Goal: Task Accomplishment & Management: Manage account settings

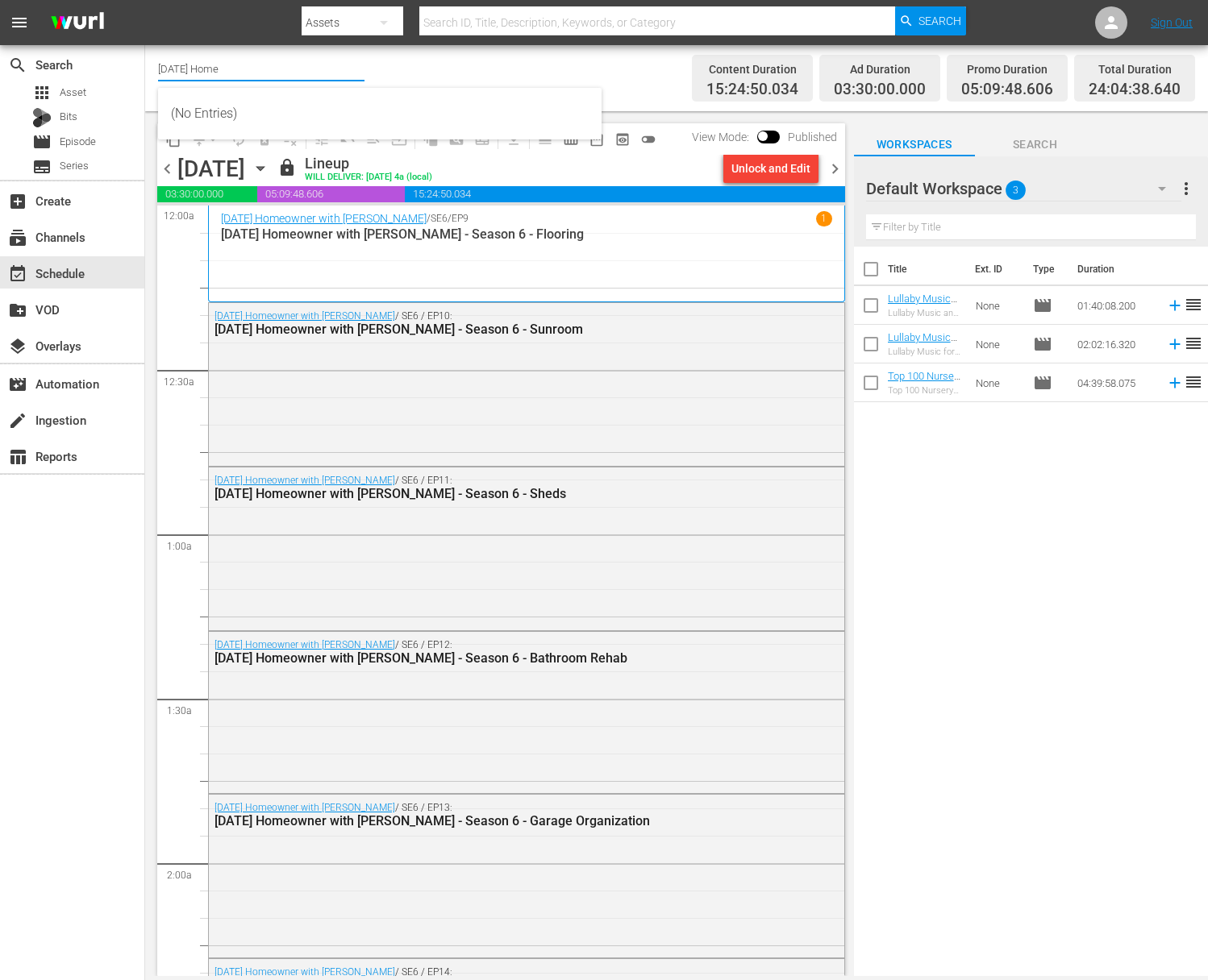
click at [246, 71] on input "Today's Home" at bounding box center [262, 69] width 207 height 39
drag, startPoint x: 267, startPoint y: 71, endPoint x: 114, endPoint y: 54, distance: 153.9
click at [145, 0] on div "search Search apps Asset Bits movie Episode subtitles Series add_box Create sub…" at bounding box center [677, 0] width 1063 height 0
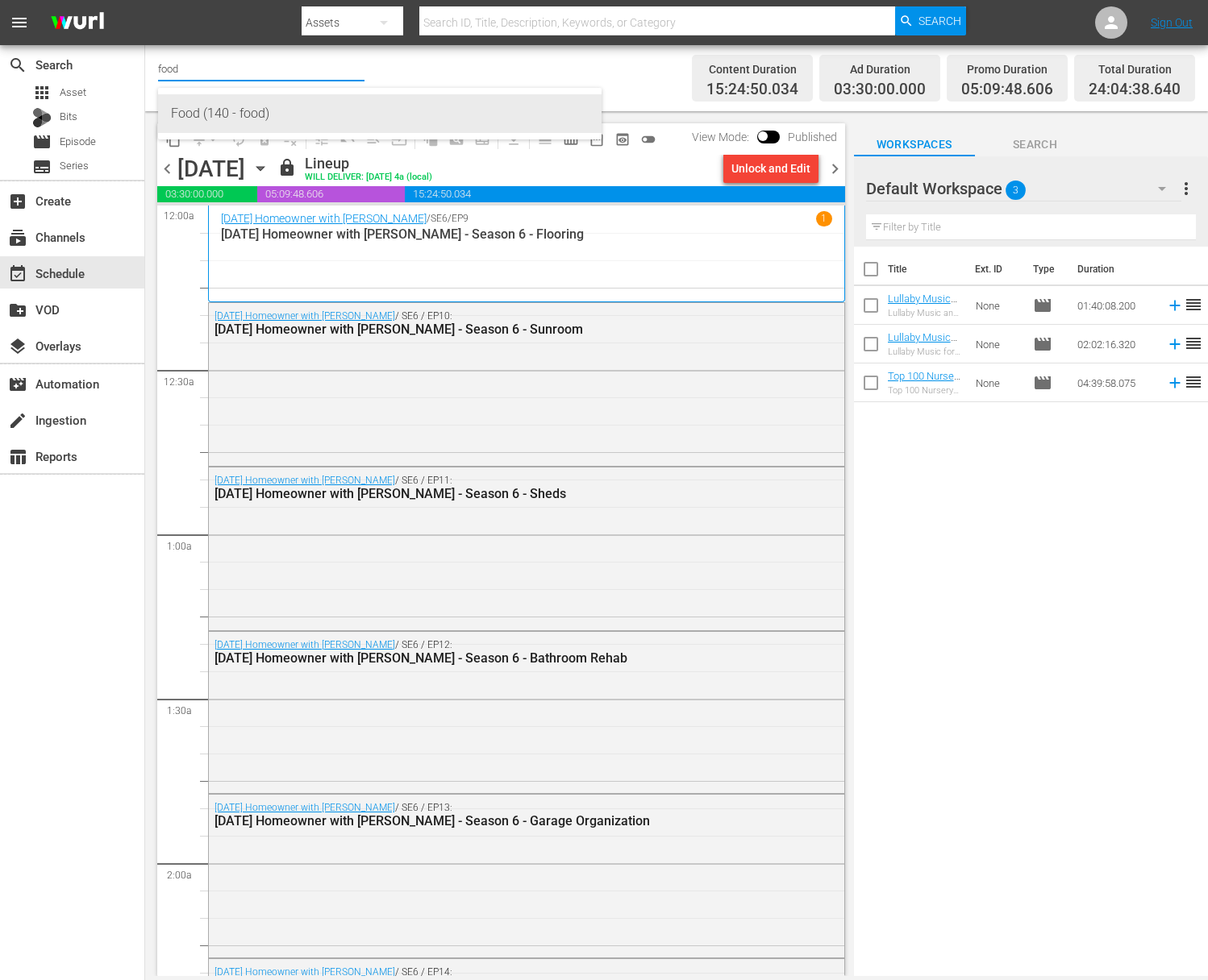
click at [310, 114] on div "Food (140 - food)" at bounding box center [380, 114] width 417 height 39
type input "Food (140 - food)"
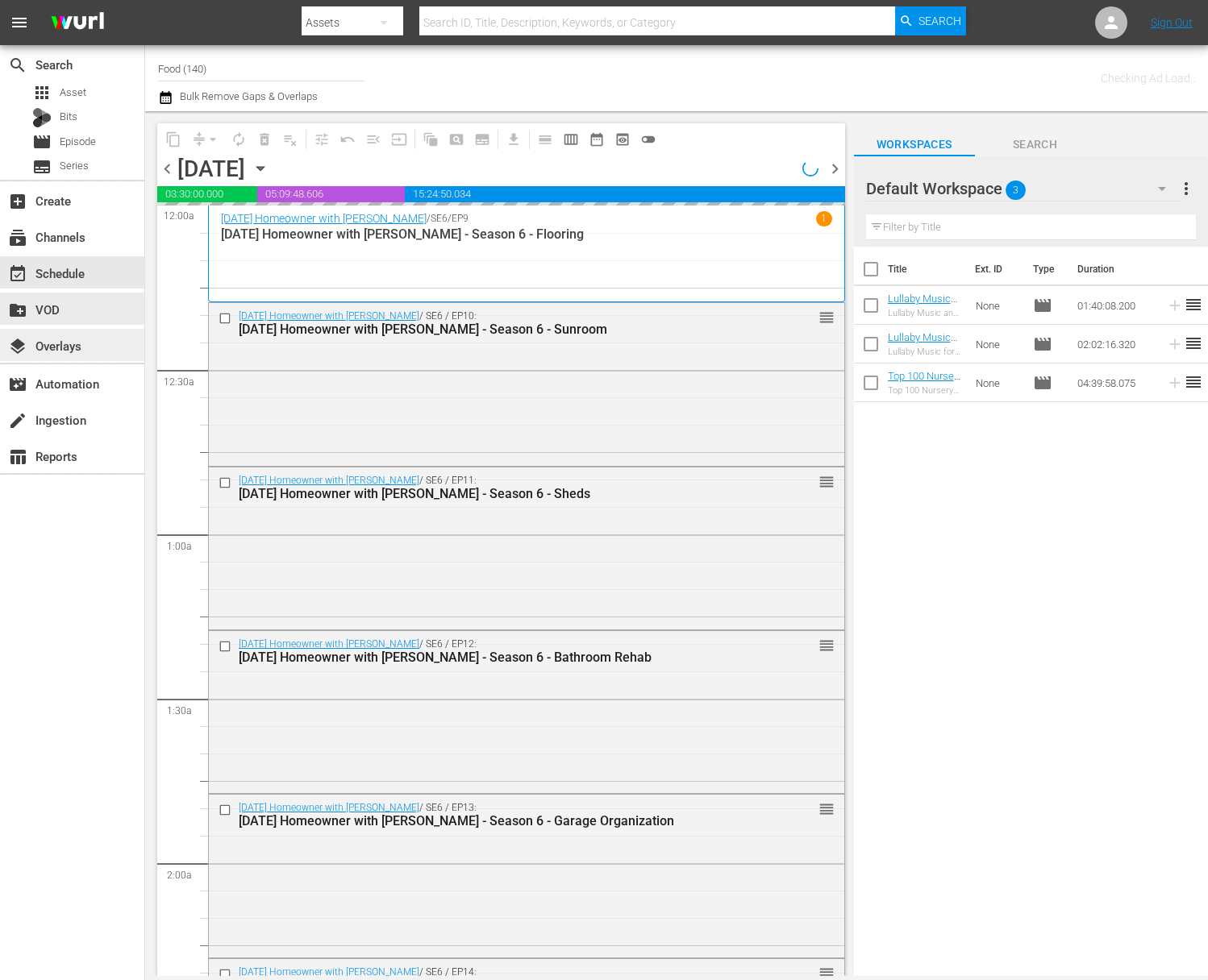
click at [90, 354] on div "layers Overlays" at bounding box center [72, 345] width 145 height 32
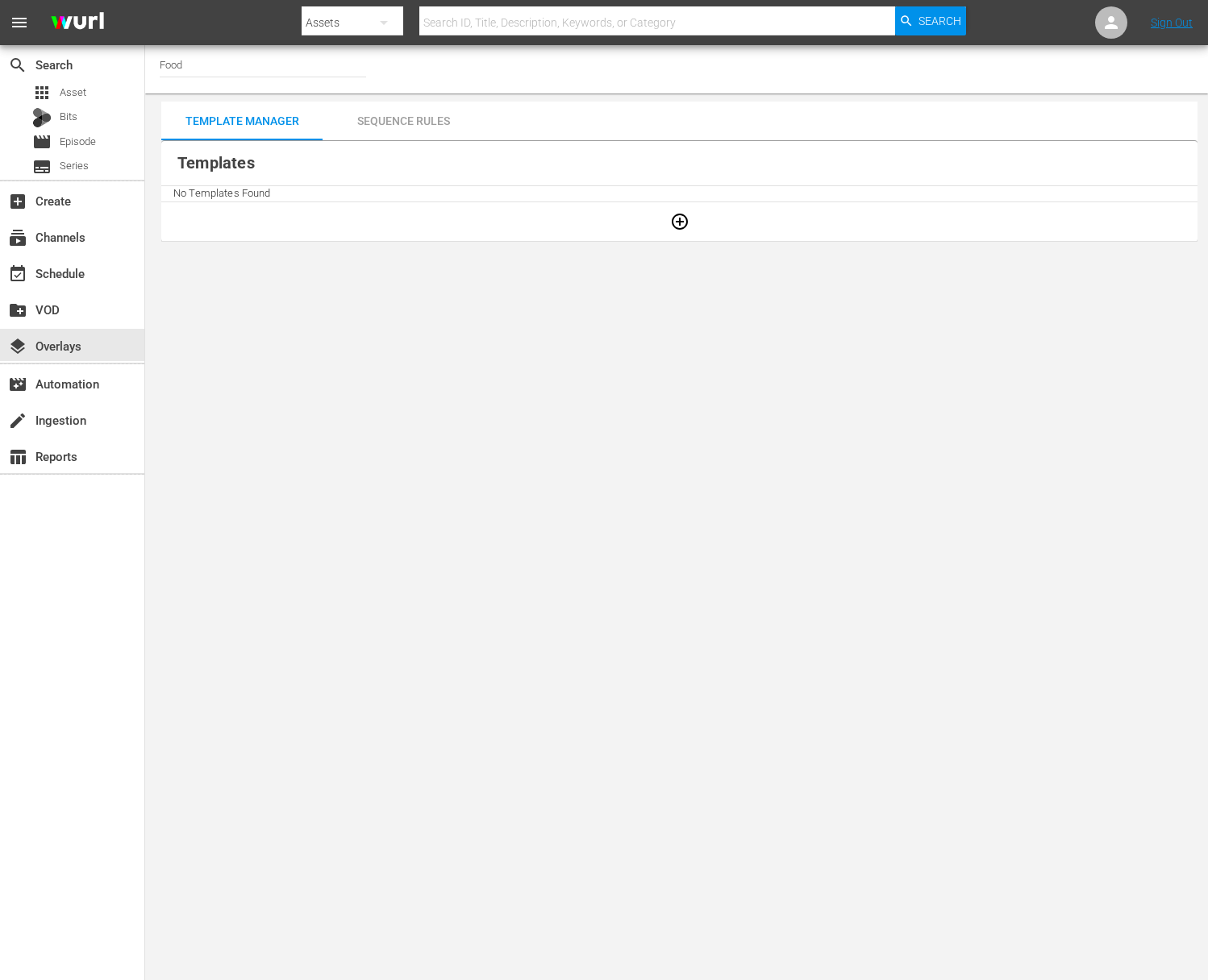
click at [412, 104] on div "Sequence Rules" at bounding box center [403, 121] width 161 height 39
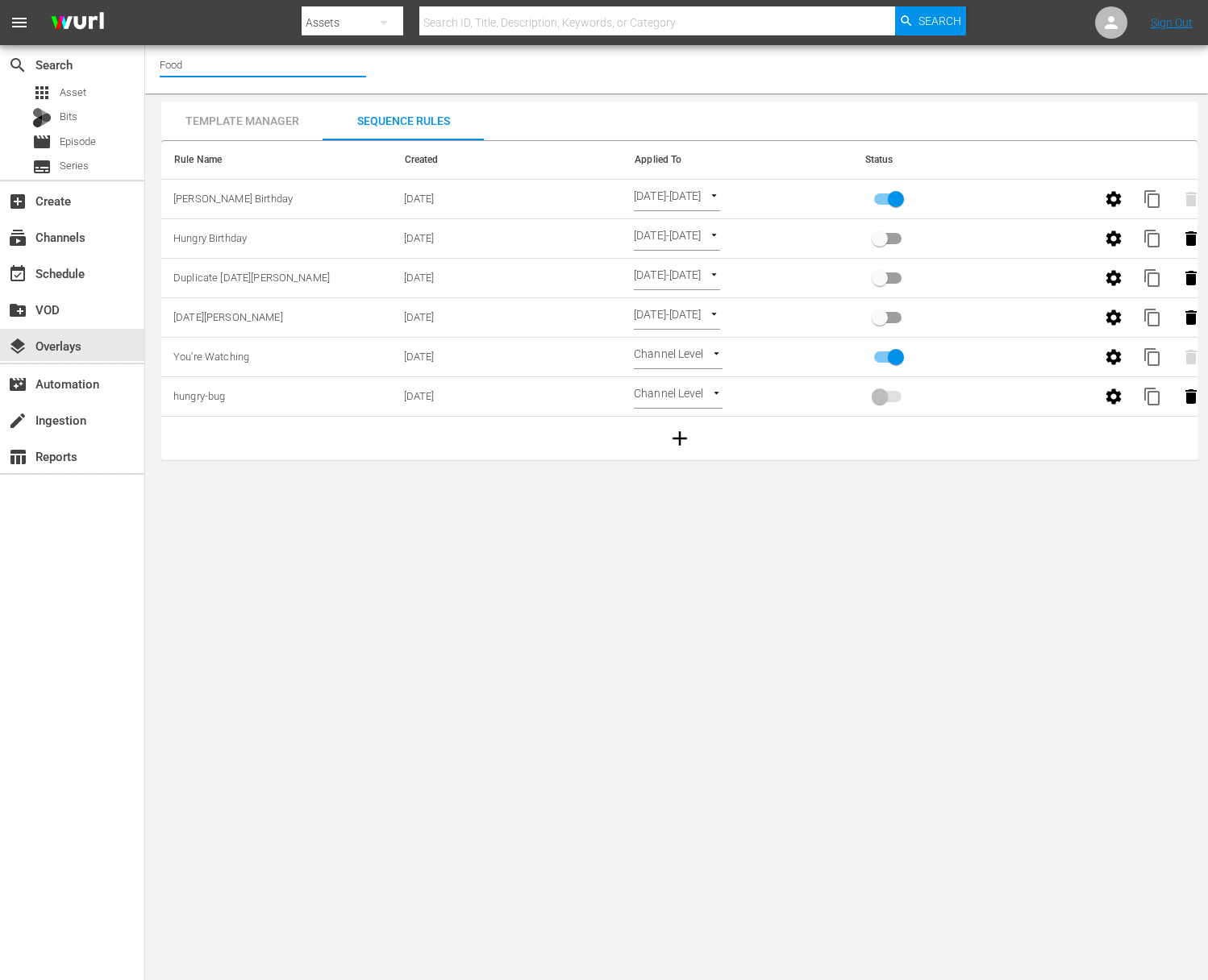
click at [202, 61] on input "Food" at bounding box center [263, 65] width 207 height 39
click at [901, 197] on input "primary checkbox" at bounding box center [896, 203] width 92 height 31
click at [900, 198] on input "primary checkbox" at bounding box center [896, 203] width 92 height 31
checkbox input "false"
click at [81, 274] on div "event_available Schedule" at bounding box center [45, 270] width 90 height 15
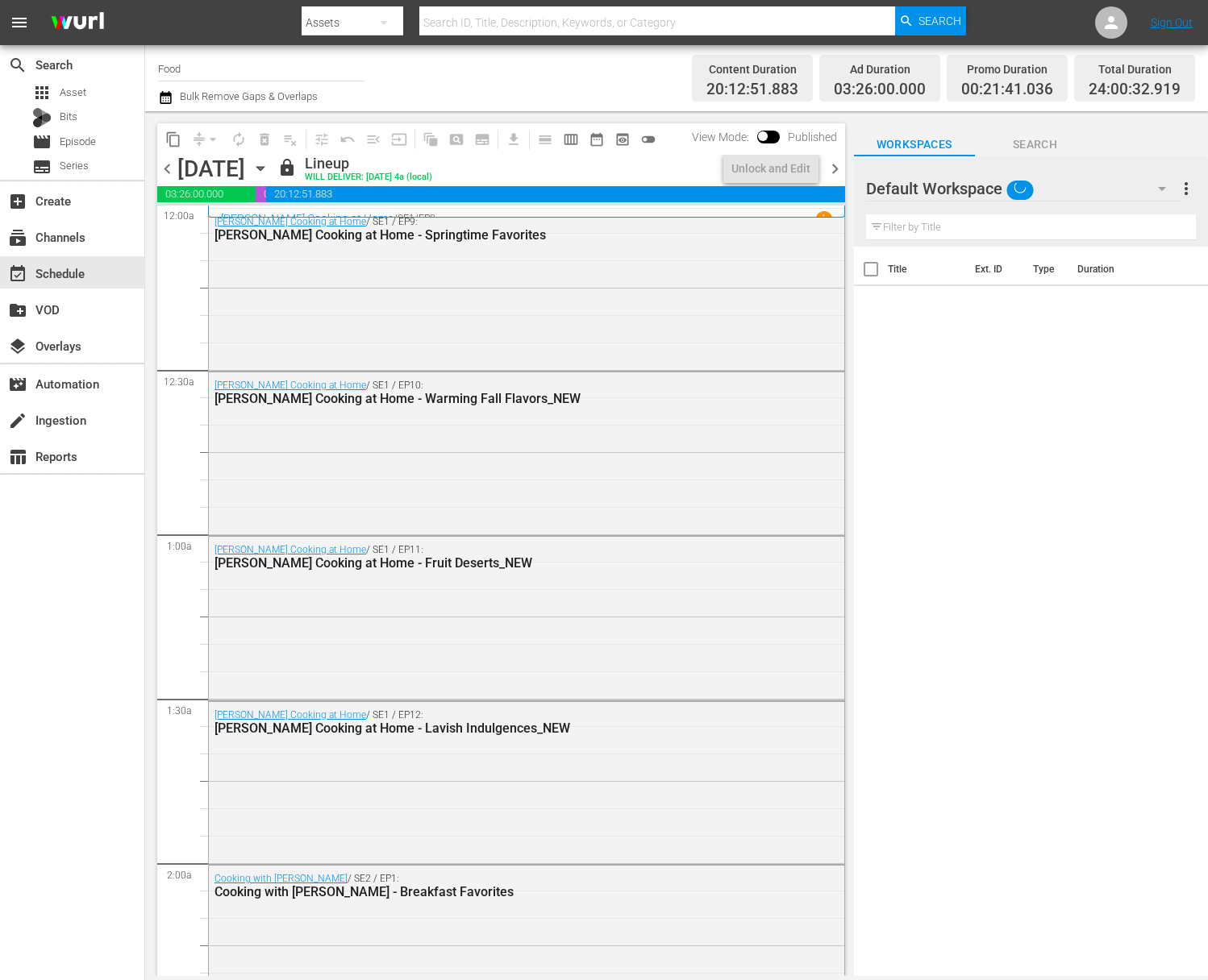
click at [269, 165] on icon "button" at bounding box center [260, 169] width 18 height 18
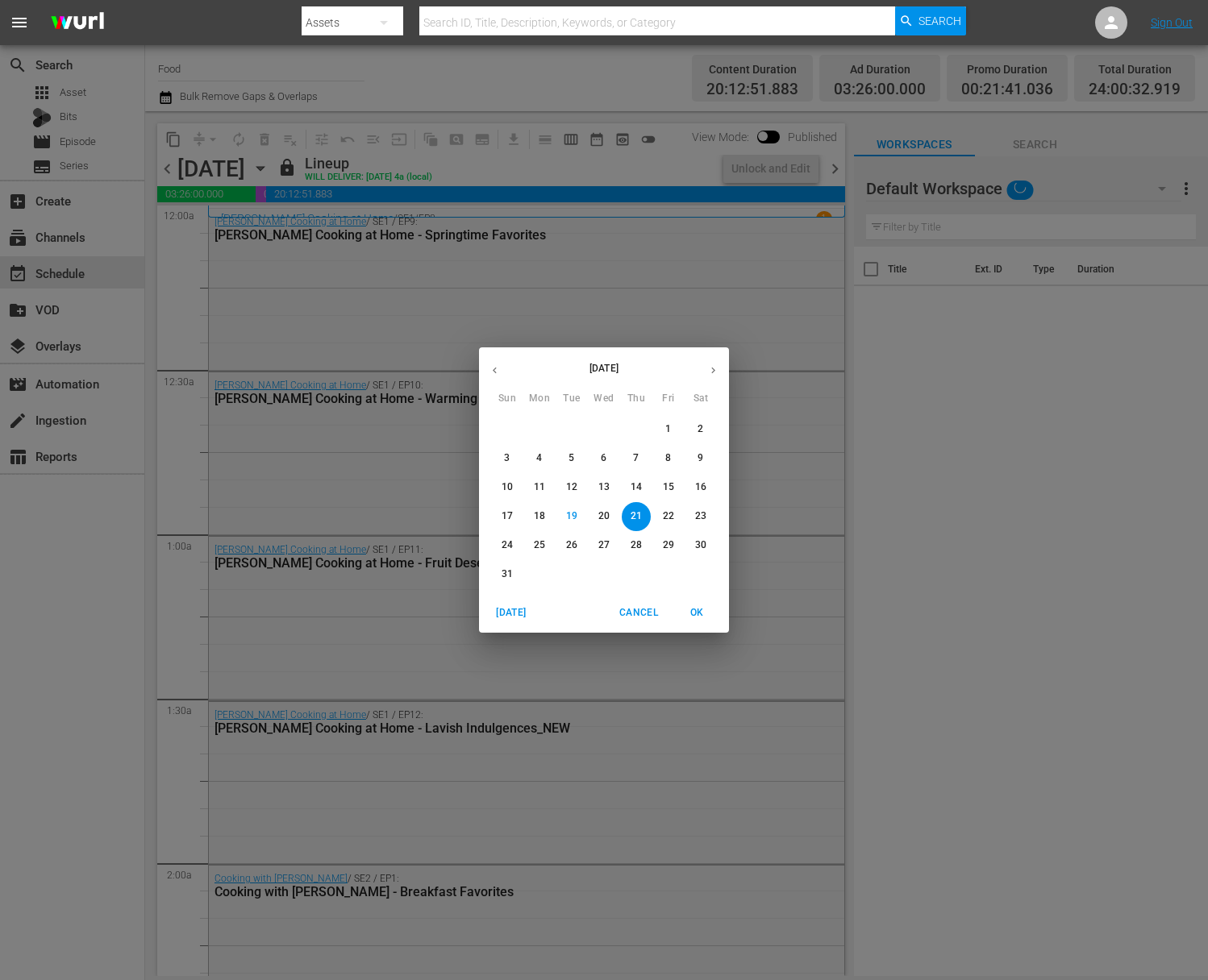
click at [678, 506] on button "22" at bounding box center [669, 517] width 29 height 29
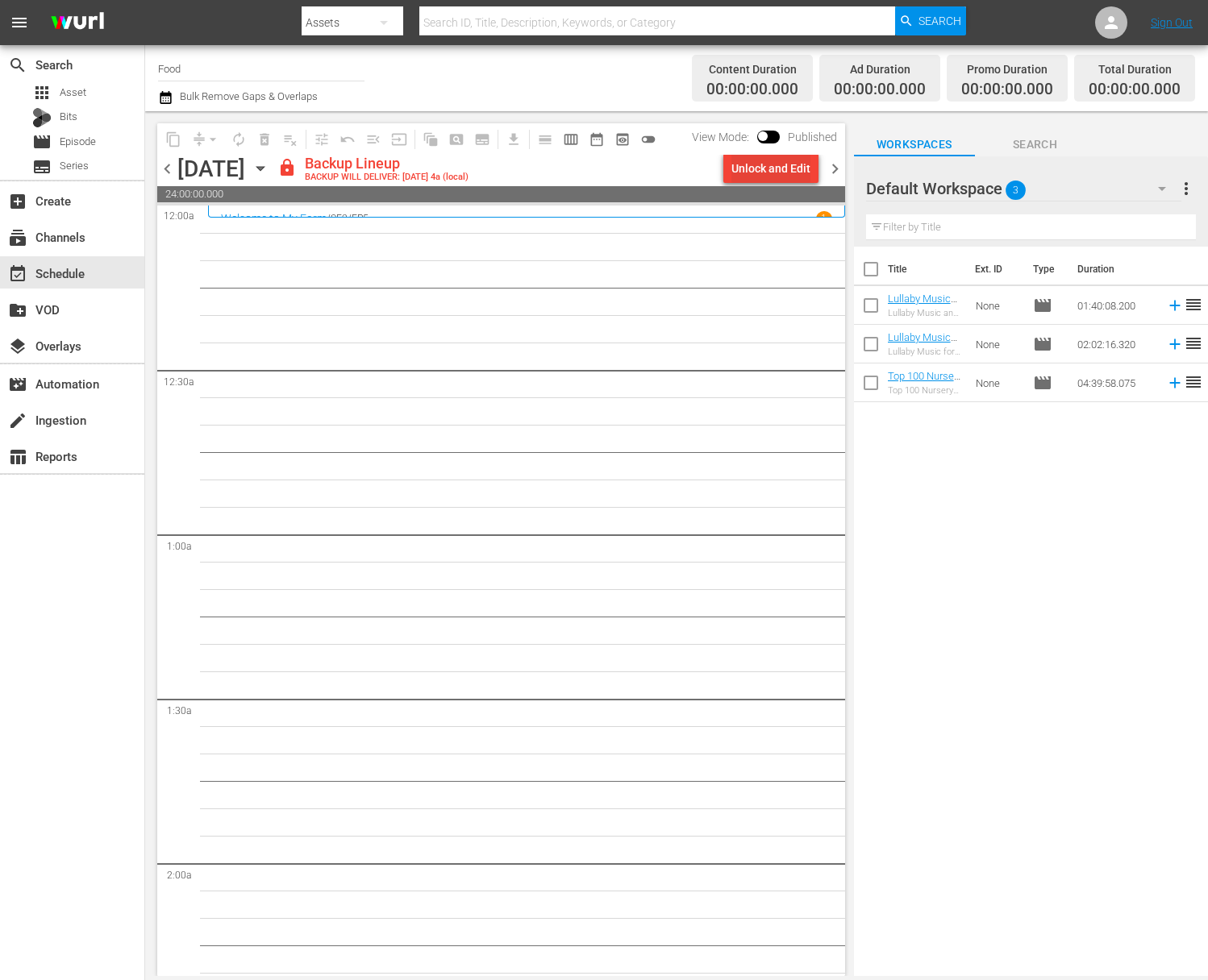
click at [768, 169] on div "Unlock and Edit" at bounding box center [771, 169] width 79 height 29
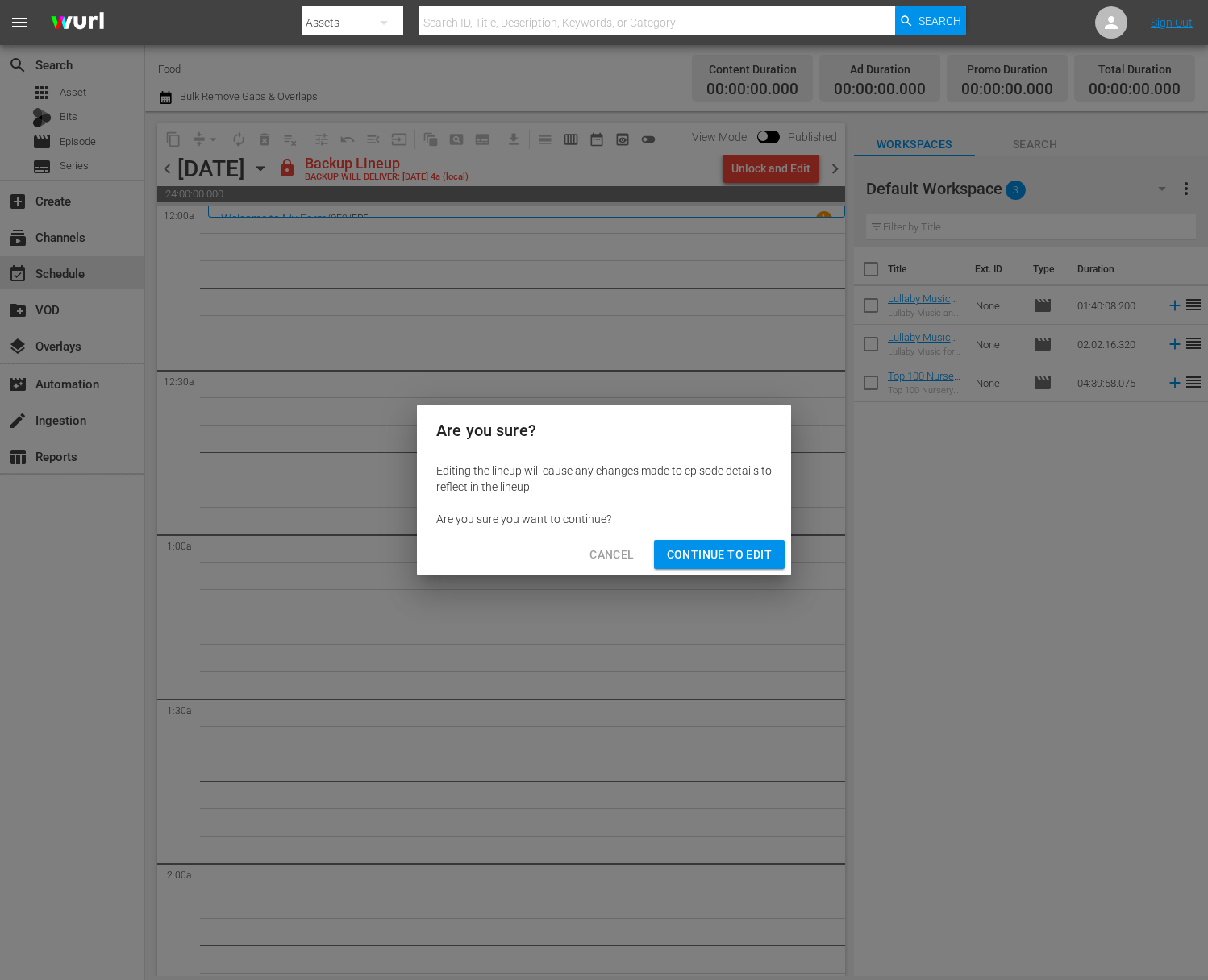
click at [728, 545] on span "Continue to Edit" at bounding box center [719, 555] width 105 height 20
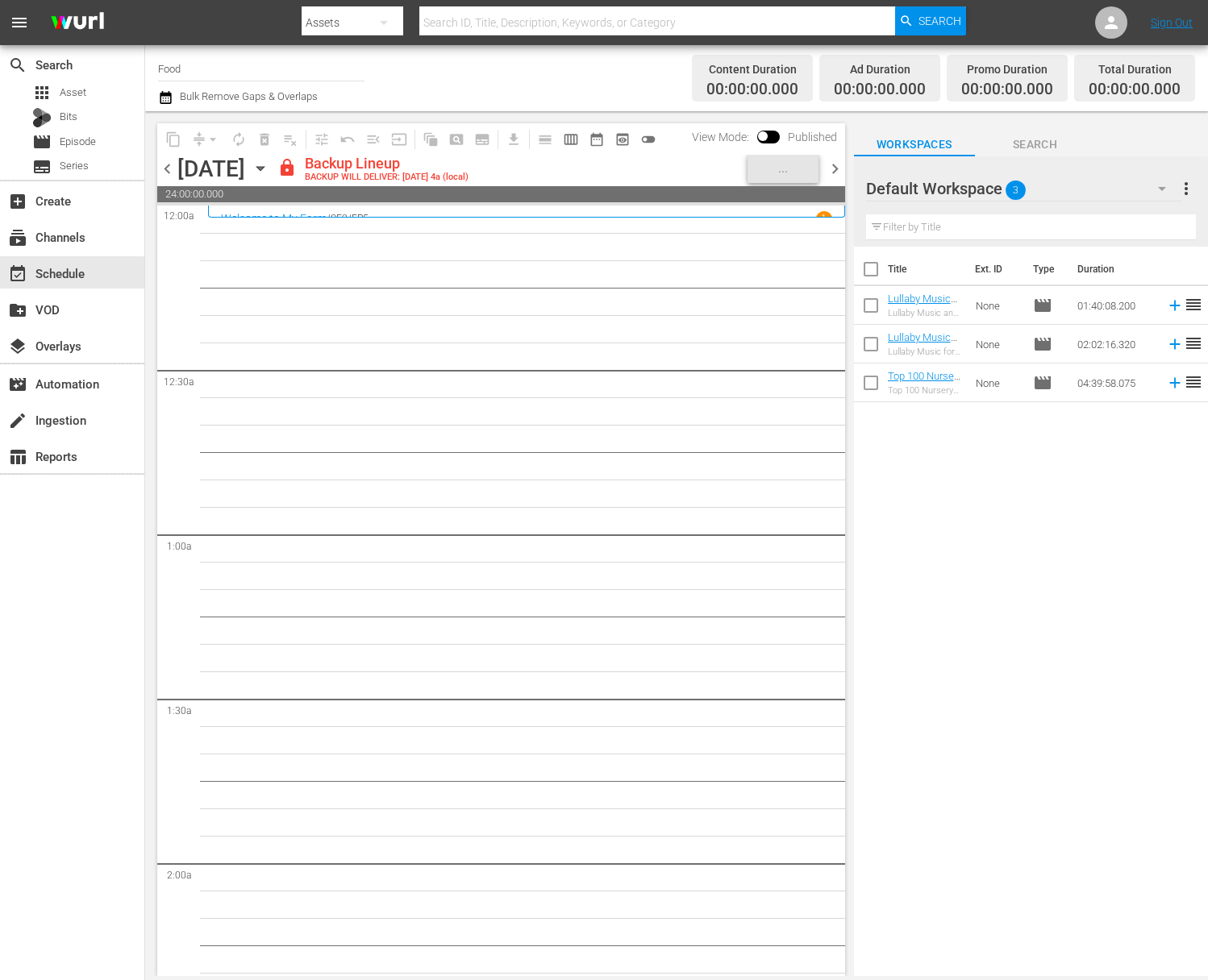
click at [1193, 188] on span "more_vert" at bounding box center [1186, 189] width 19 height 19
click at [1043, 222] on div "Clear All Workspace Items" at bounding box center [1081, 220] width 190 height 29
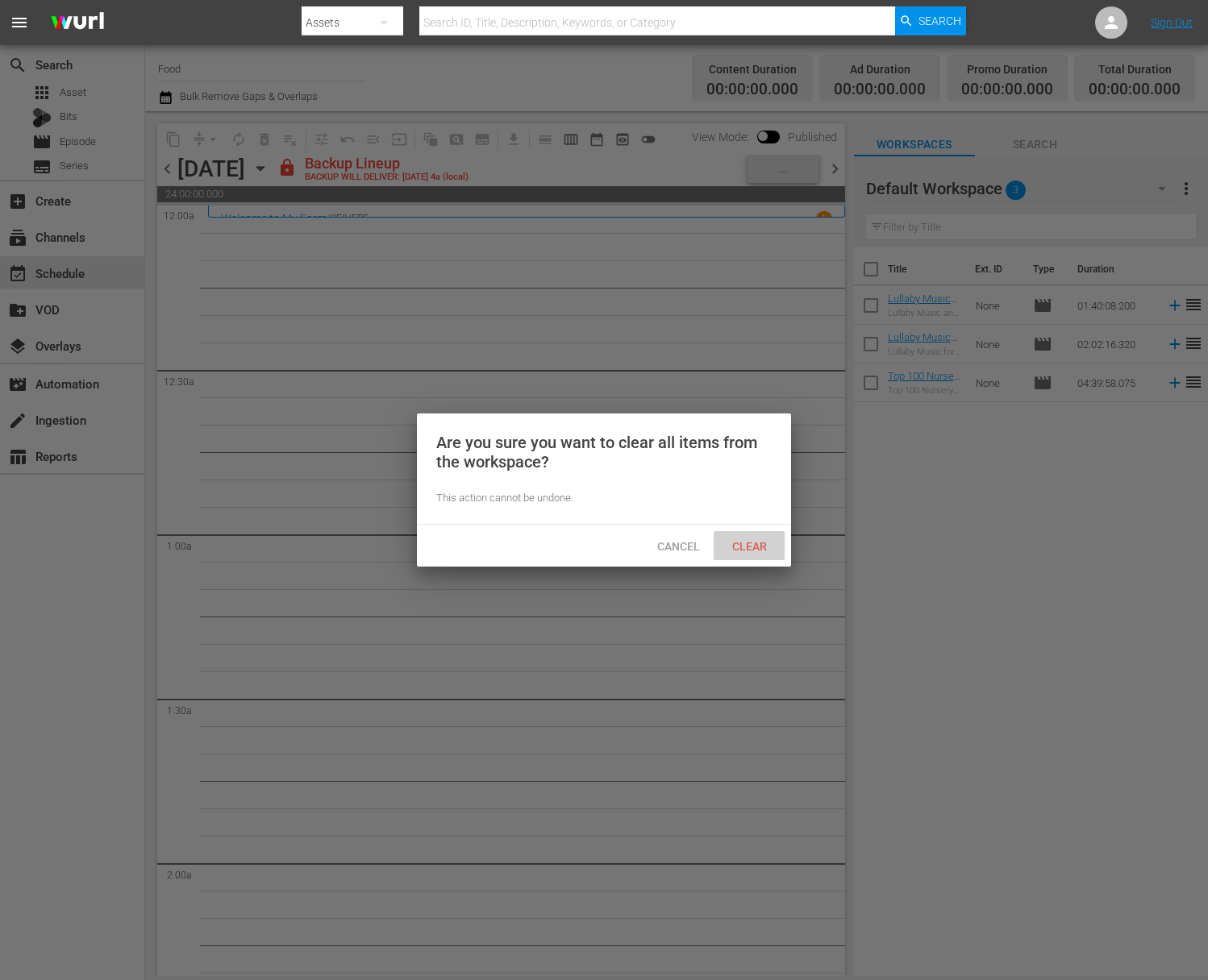
click at [751, 544] on span "Clear" at bounding box center [749, 547] width 61 height 13
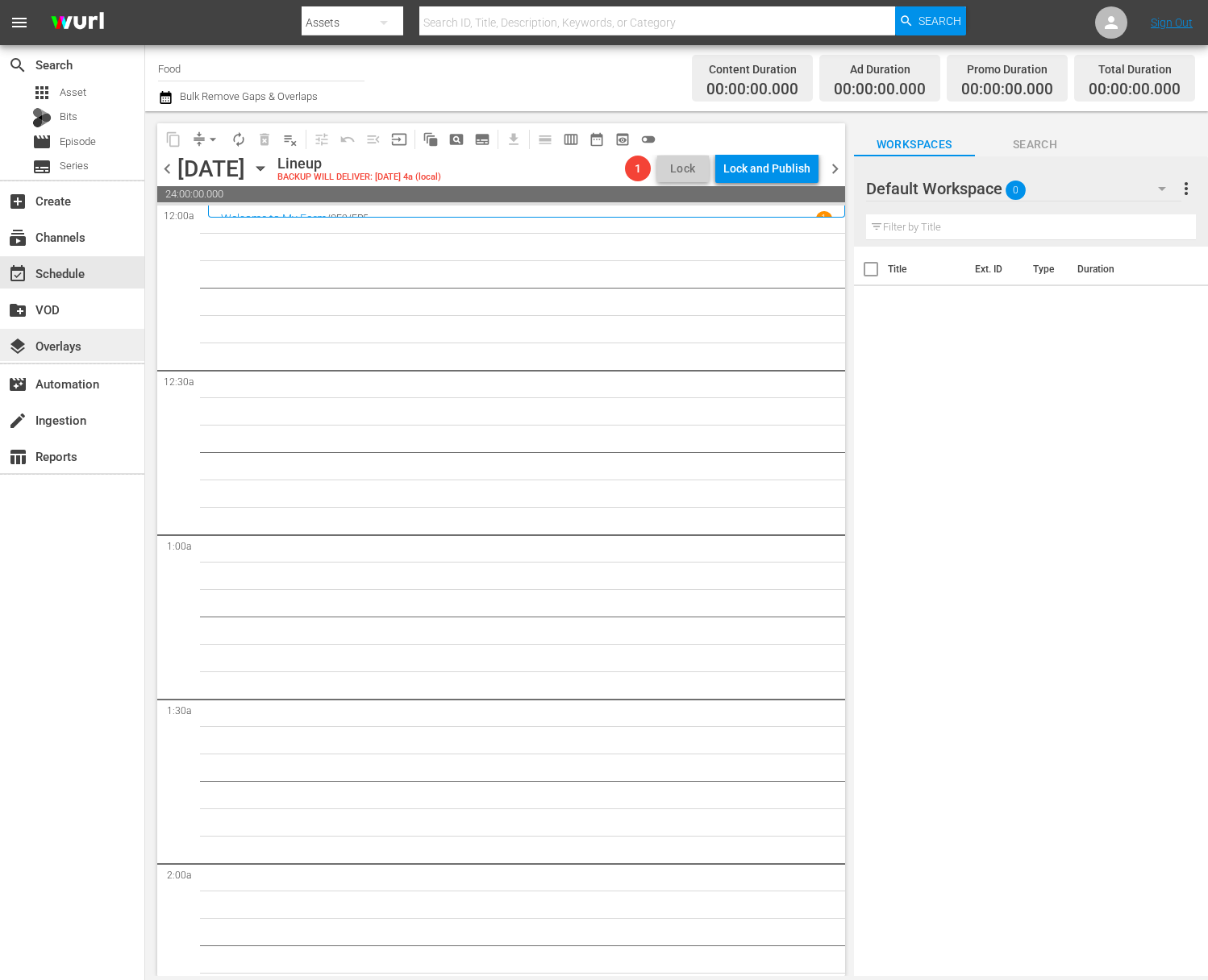
click at [65, 344] on div "layers Overlays" at bounding box center [45, 343] width 90 height 15
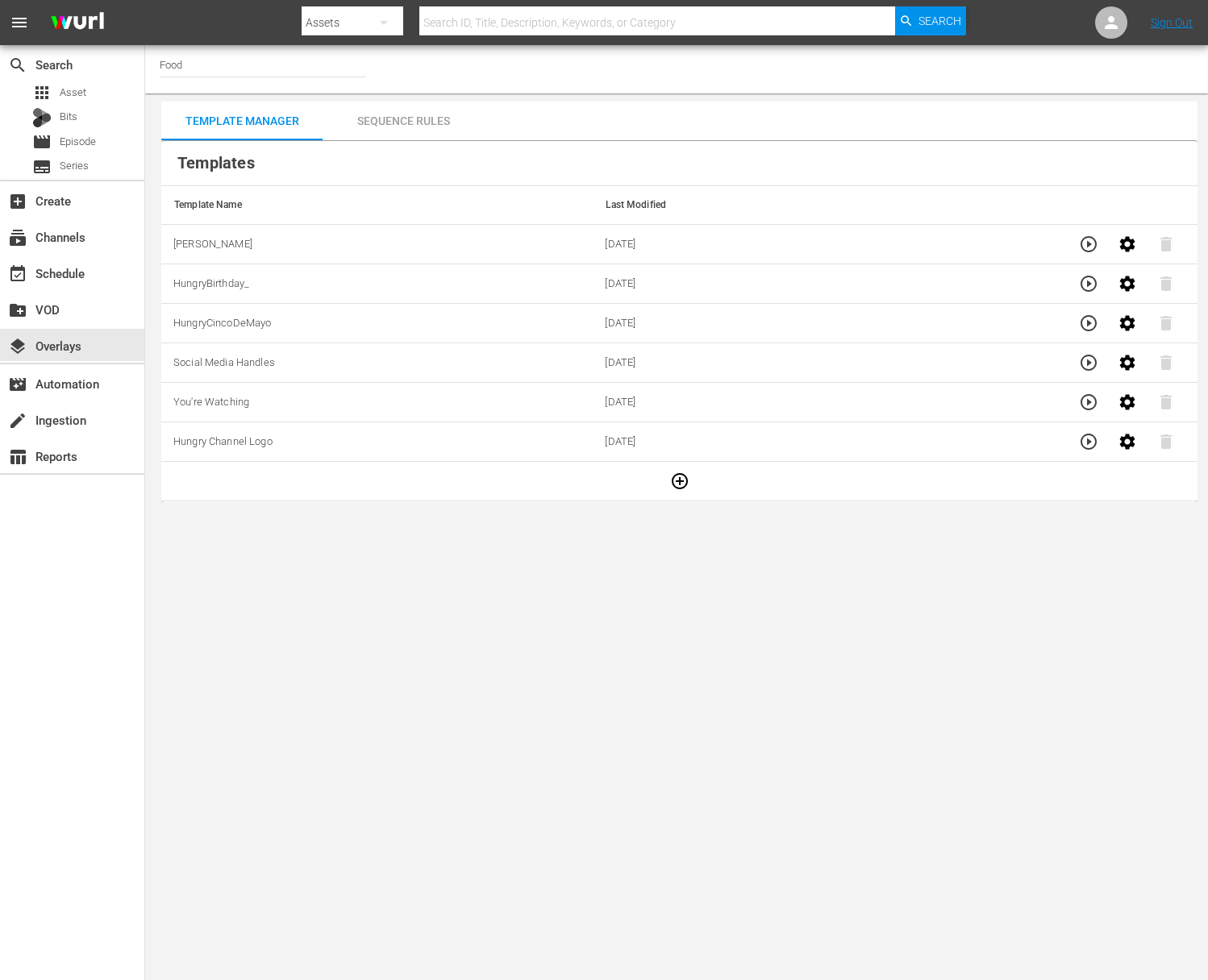
click at [393, 128] on div "Sequence Rules" at bounding box center [403, 121] width 161 height 39
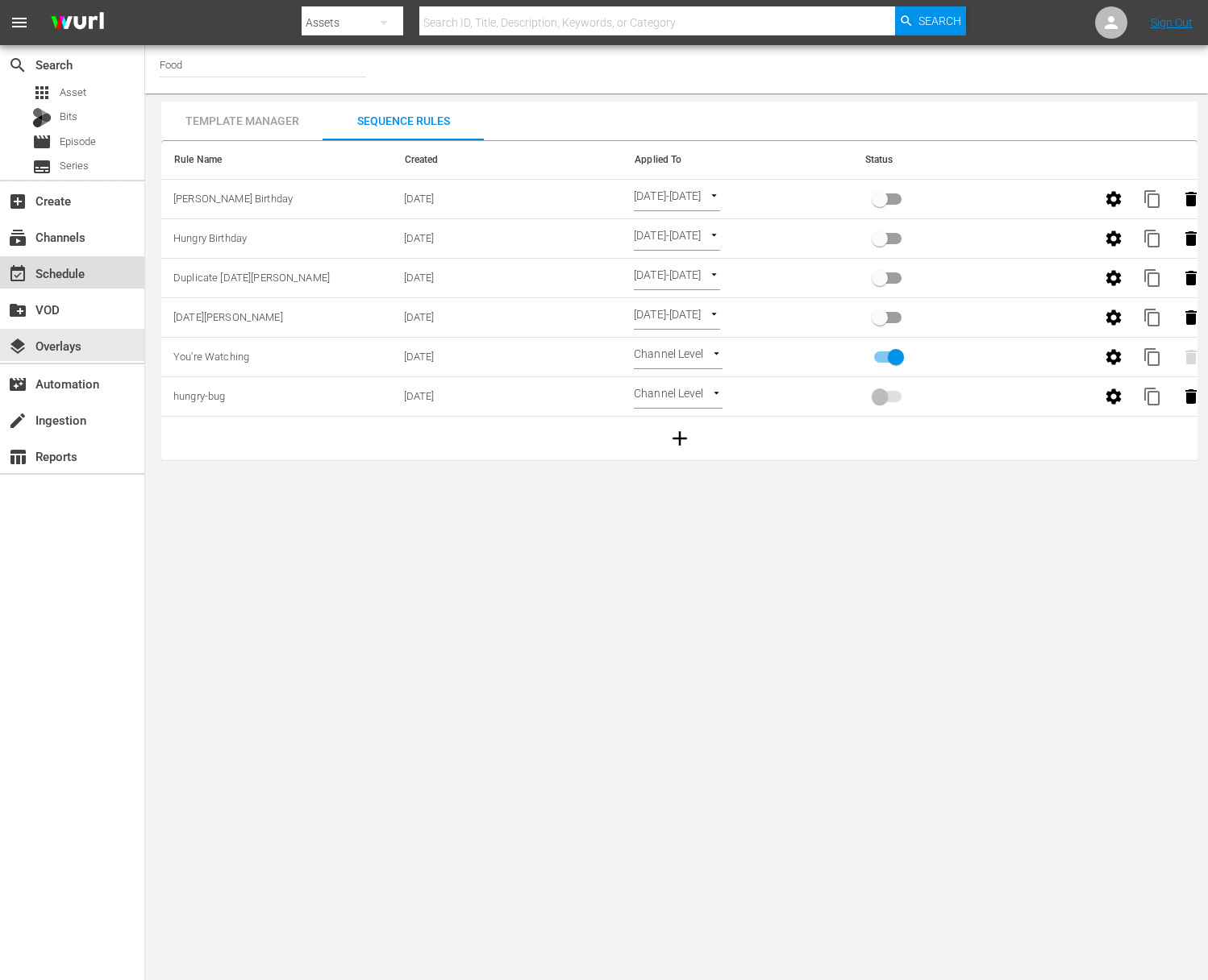
click at [55, 264] on div "event_available Schedule" at bounding box center [45, 270] width 90 height 15
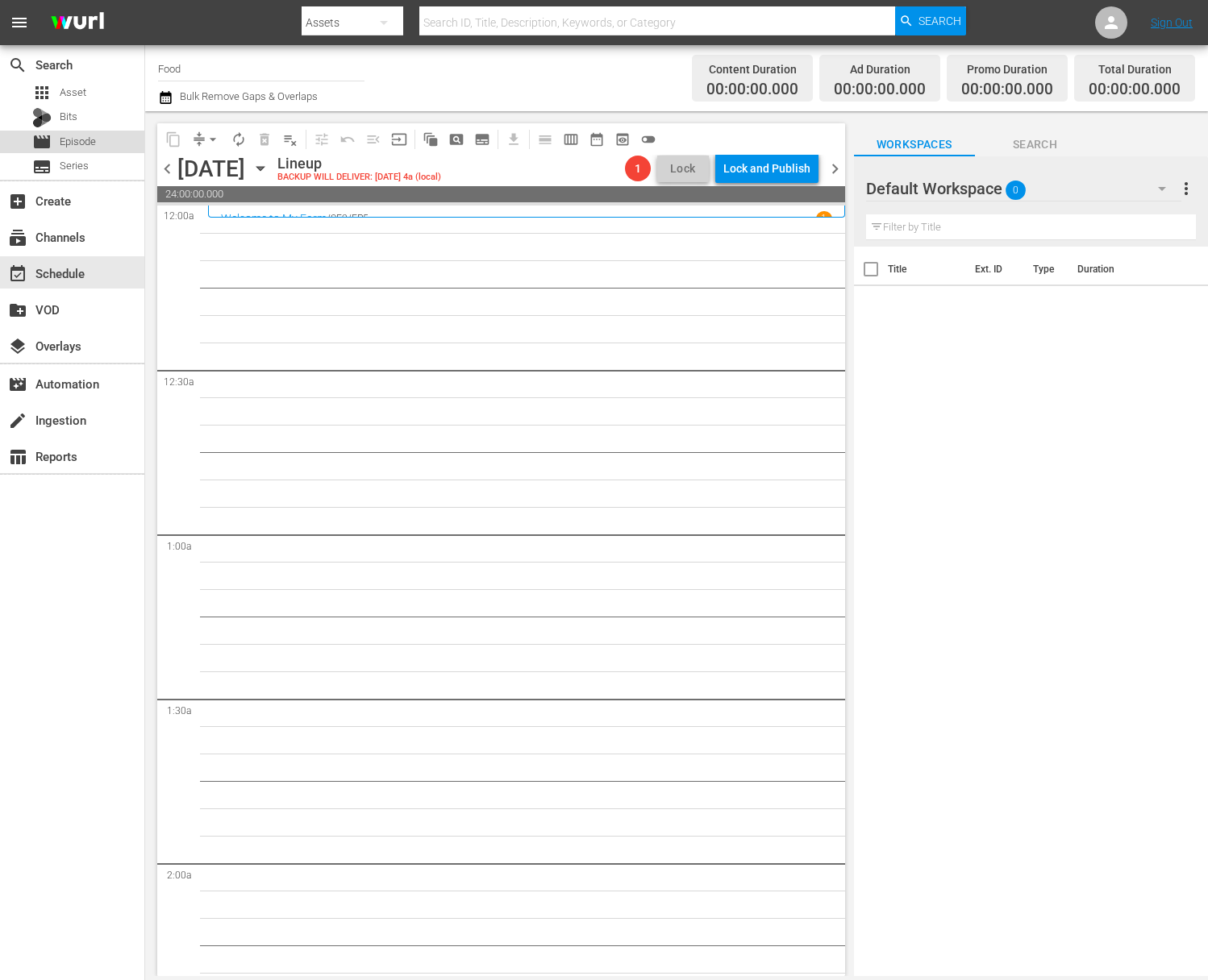
click at [101, 143] on div "movie Episode" at bounding box center [72, 142] width 145 height 23
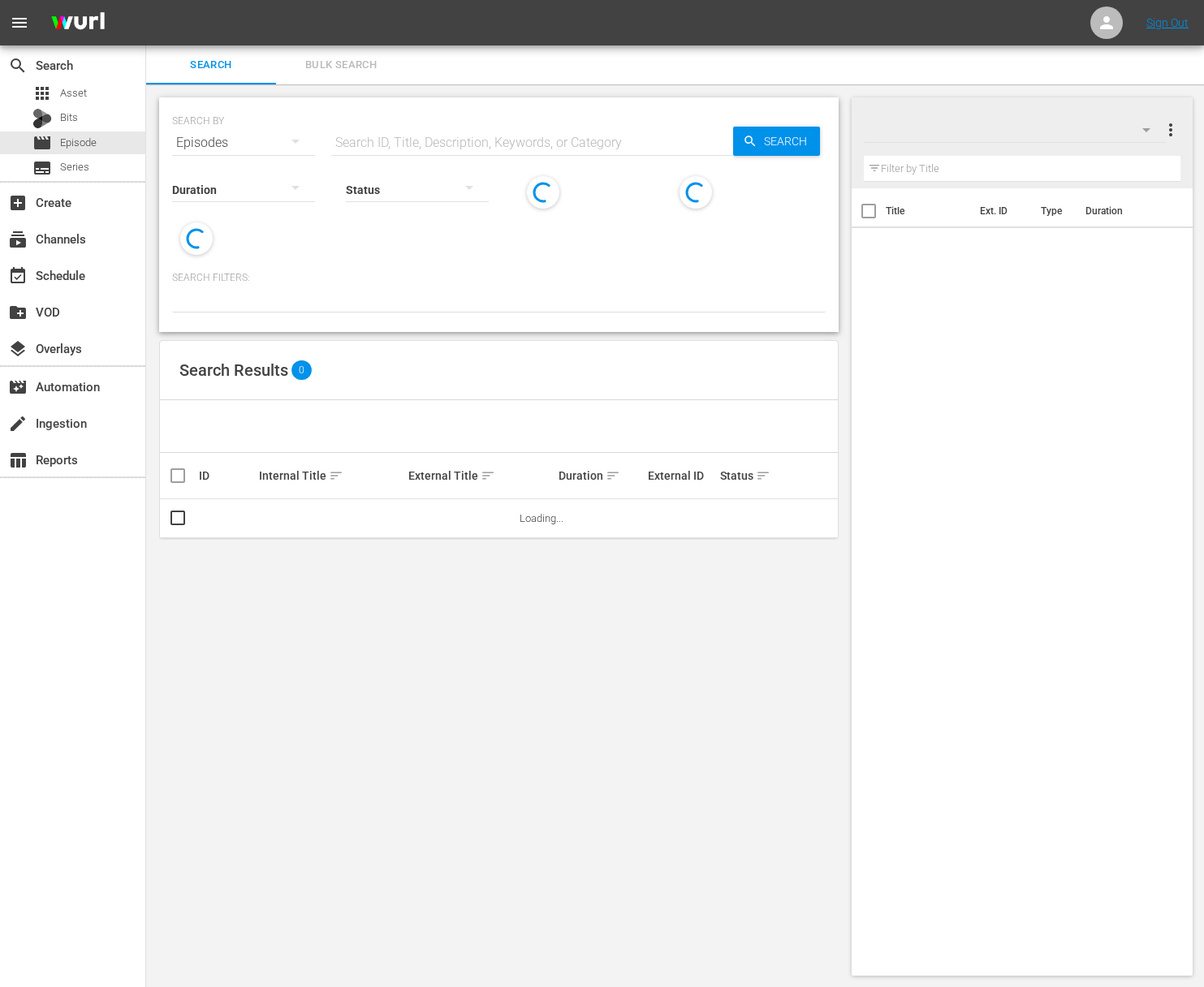
click at [355, 137] on input "text" at bounding box center [532, 143] width 402 height 39
paste input "Lidia's Kitchen - Grandma's Favorites"
click at [796, 144] on span "Search" at bounding box center [788, 141] width 63 height 29
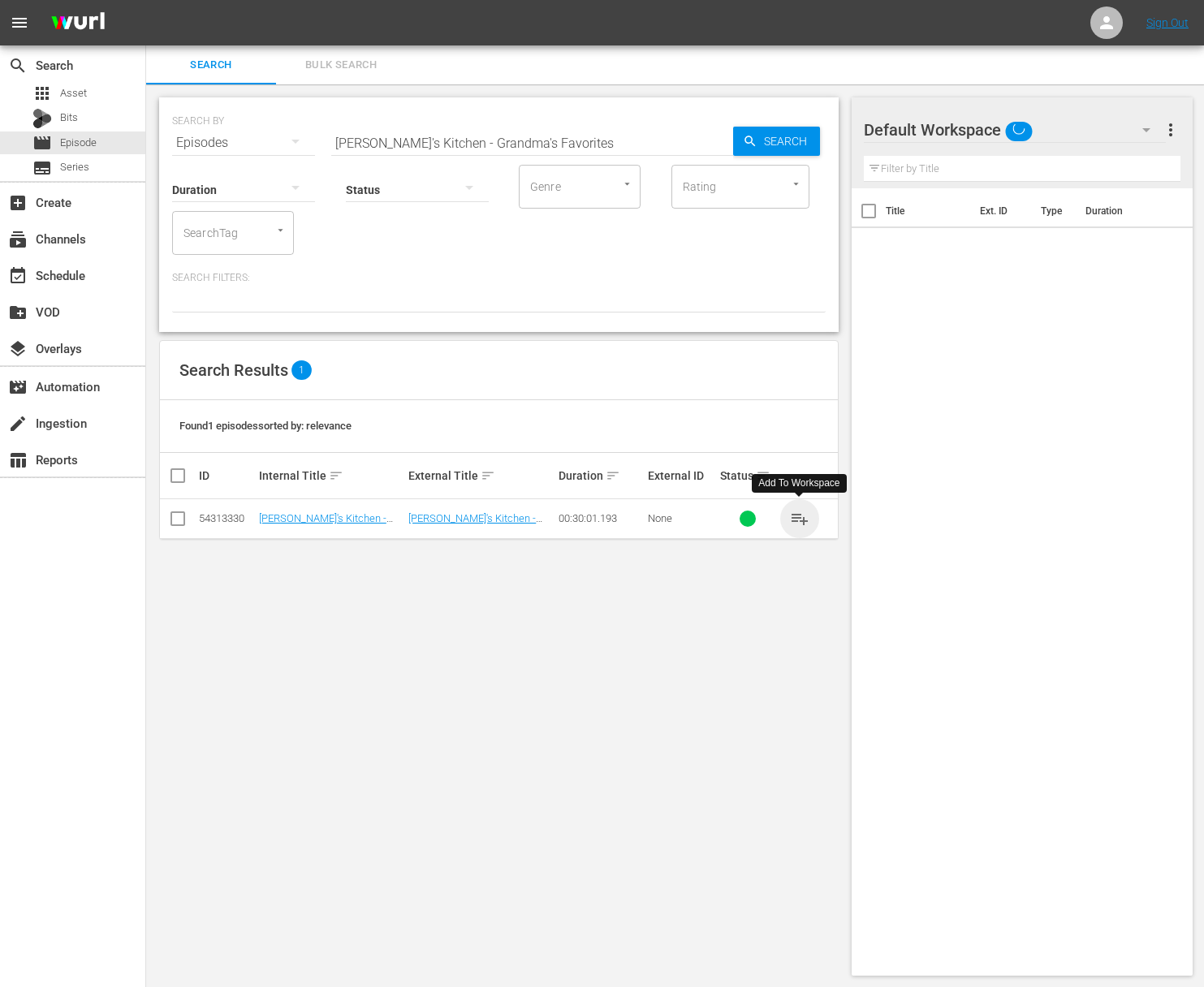
click at [797, 516] on span "playlist_add" at bounding box center [799, 519] width 20 height 20
click at [537, 135] on input "Lidia's Kitchen - Grandma's Favorites" at bounding box center [532, 143] width 402 height 39
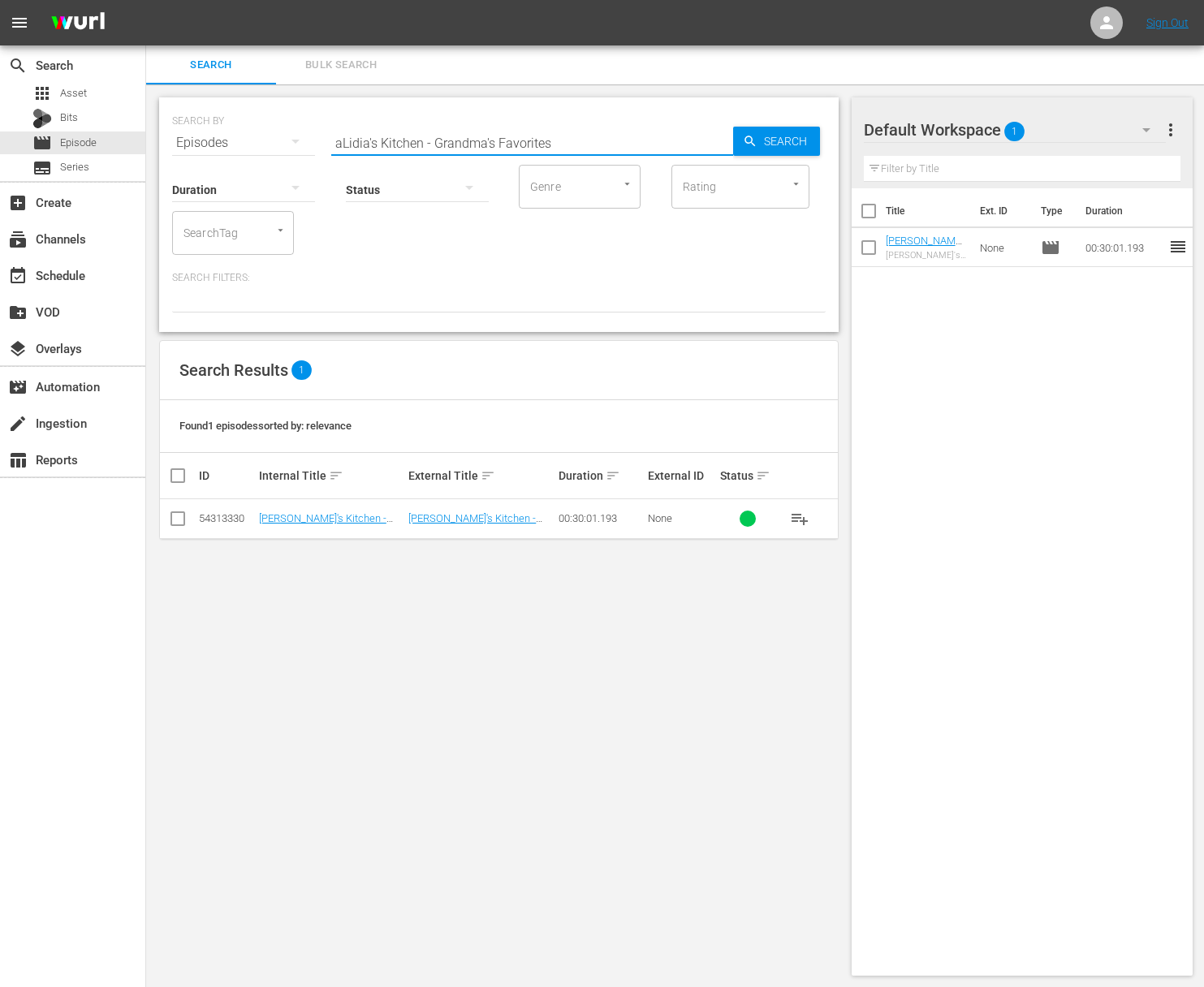
paste input "A Perfect Weeknight MealLidia's Kitchen -"
click at [543, 145] on input "aLidia's Kitchen - A Perfect Weeknight MealLidia's Kitchen - Grandma's Favorites" at bounding box center [532, 143] width 402 height 39
paste input "Lidia's Kitchen - A Perfect Weeknight Meal"
type input "Lidia's Kitchen - A Perfect Weeknight Meal"
click at [792, 141] on span "Search" at bounding box center [788, 141] width 63 height 29
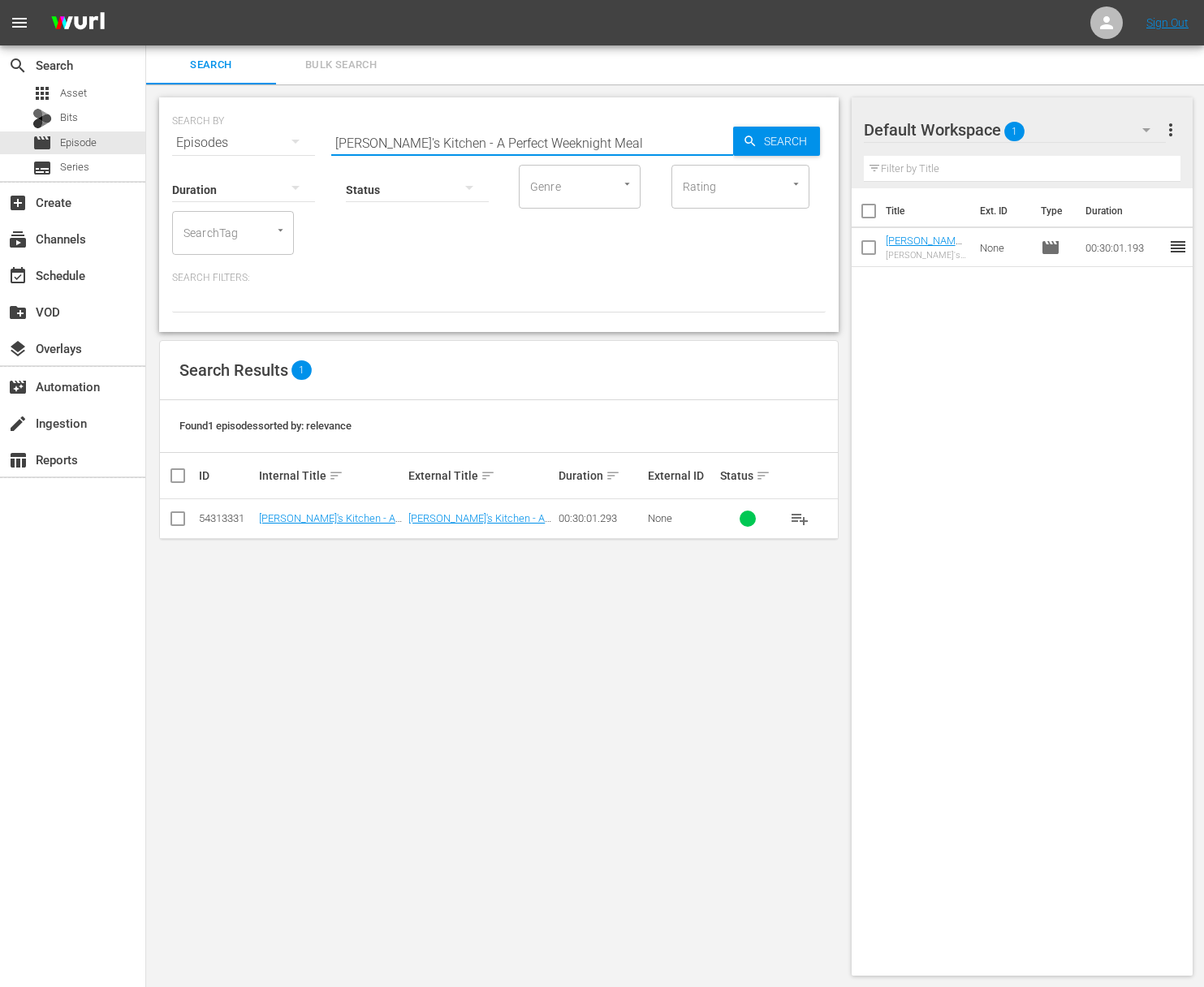
drag, startPoint x: 585, startPoint y: 142, endPoint x: 353, endPoint y: 131, distance: 232.3
click at [353, 131] on input "Lidia's Kitchen - A Perfect Weeknight Meal" at bounding box center [532, 143] width 402 height 39
click at [553, 720] on div "SEARCH BY Search By Episodes Search ID, Title, Description, Keywords, or Catego…" at bounding box center [499, 537] width 706 height 904
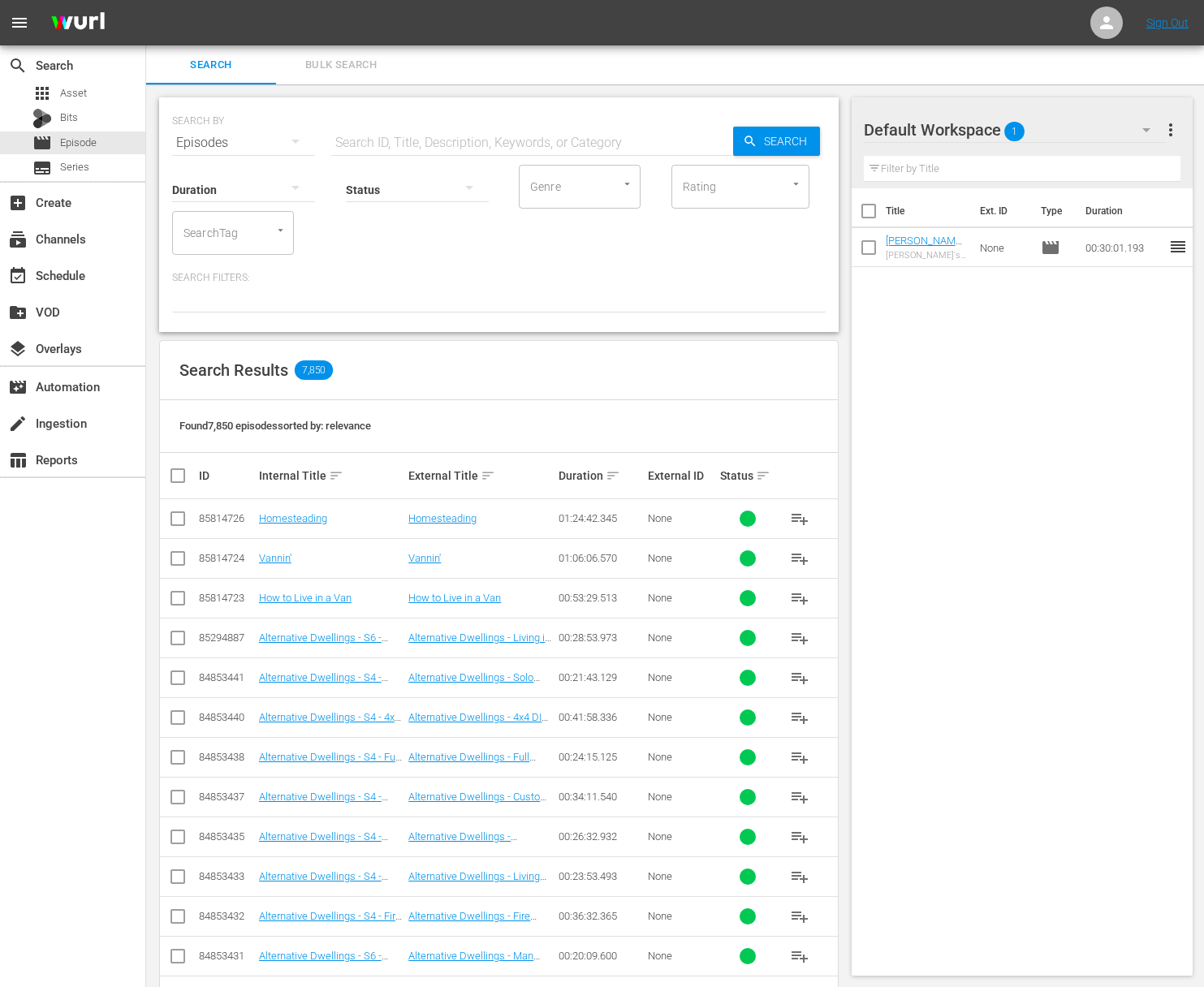
click at [648, 137] on input "text" at bounding box center [532, 143] width 402 height 39
paste input "Lidia's Kitchen - A Perfect Weeknight Meal"
click at [779, 143] on span "Search" at bounding box center [788, 141] width 63 height 29
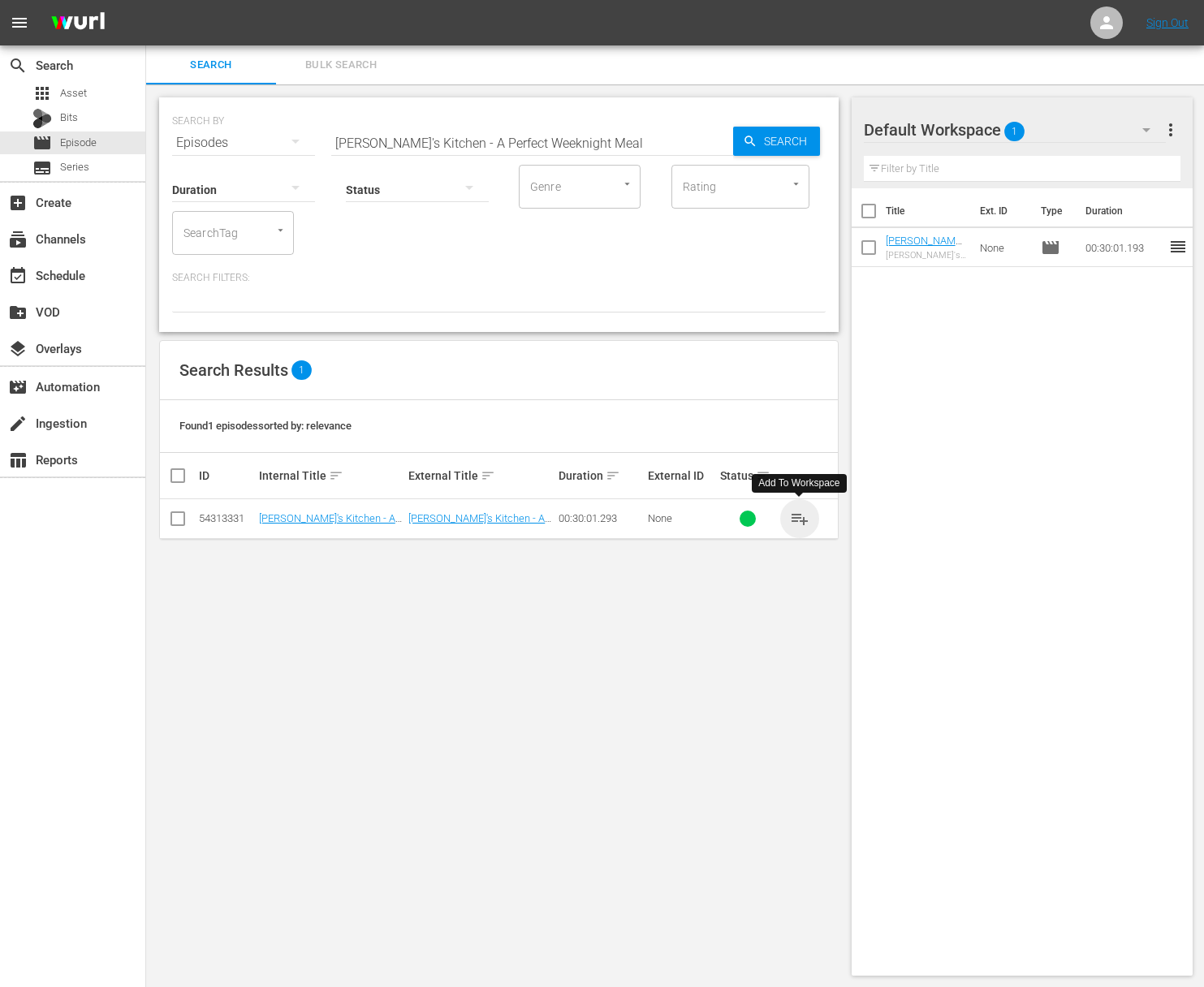
click at [797, 520] on span "playlist_add" at bounding box center [799, 519] width 20 height 20
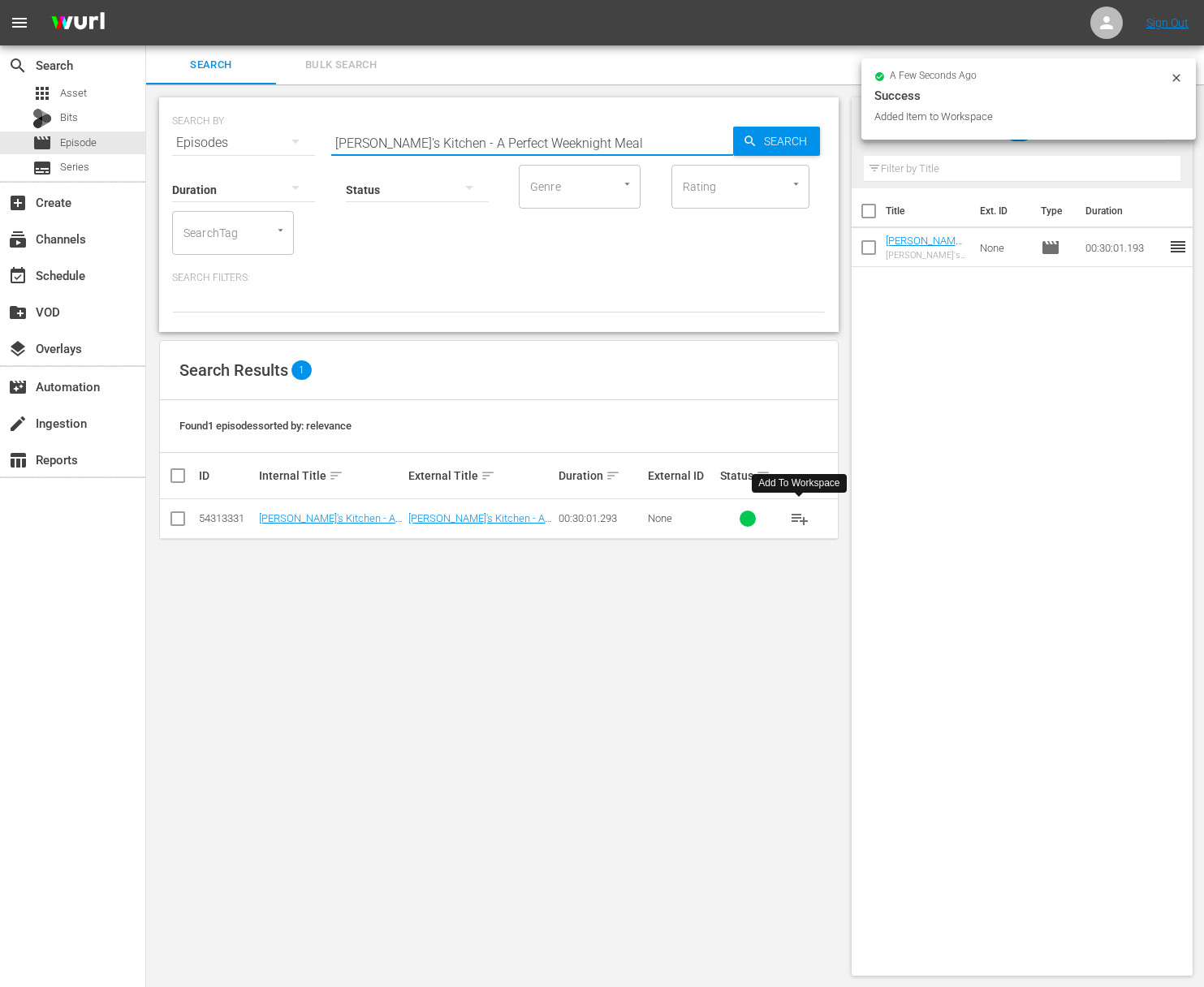
click at [686, 128] on input "Lidia's Kitchen - A Perfect Weeknight Meal" at bounding box center [532, 143] width 402 height 39
paste input "Cozy Wintertime Kitchen"
click at [771, 146] on span "Search" at bounding box center [788, 141] width 63 height 29
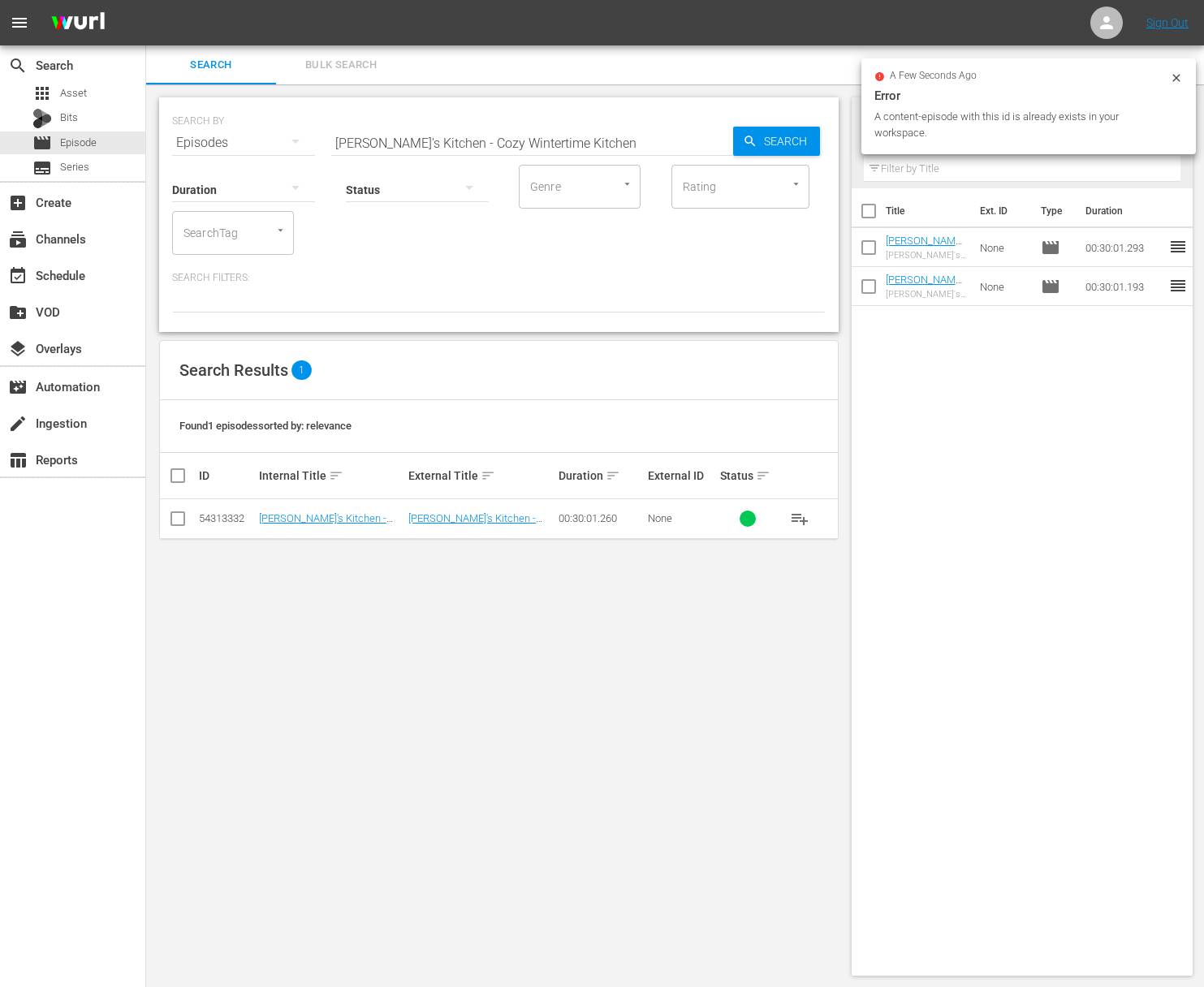
click at [802, 515] on span "playlist_add" at bounding box center [799, 519] width 20 height 20
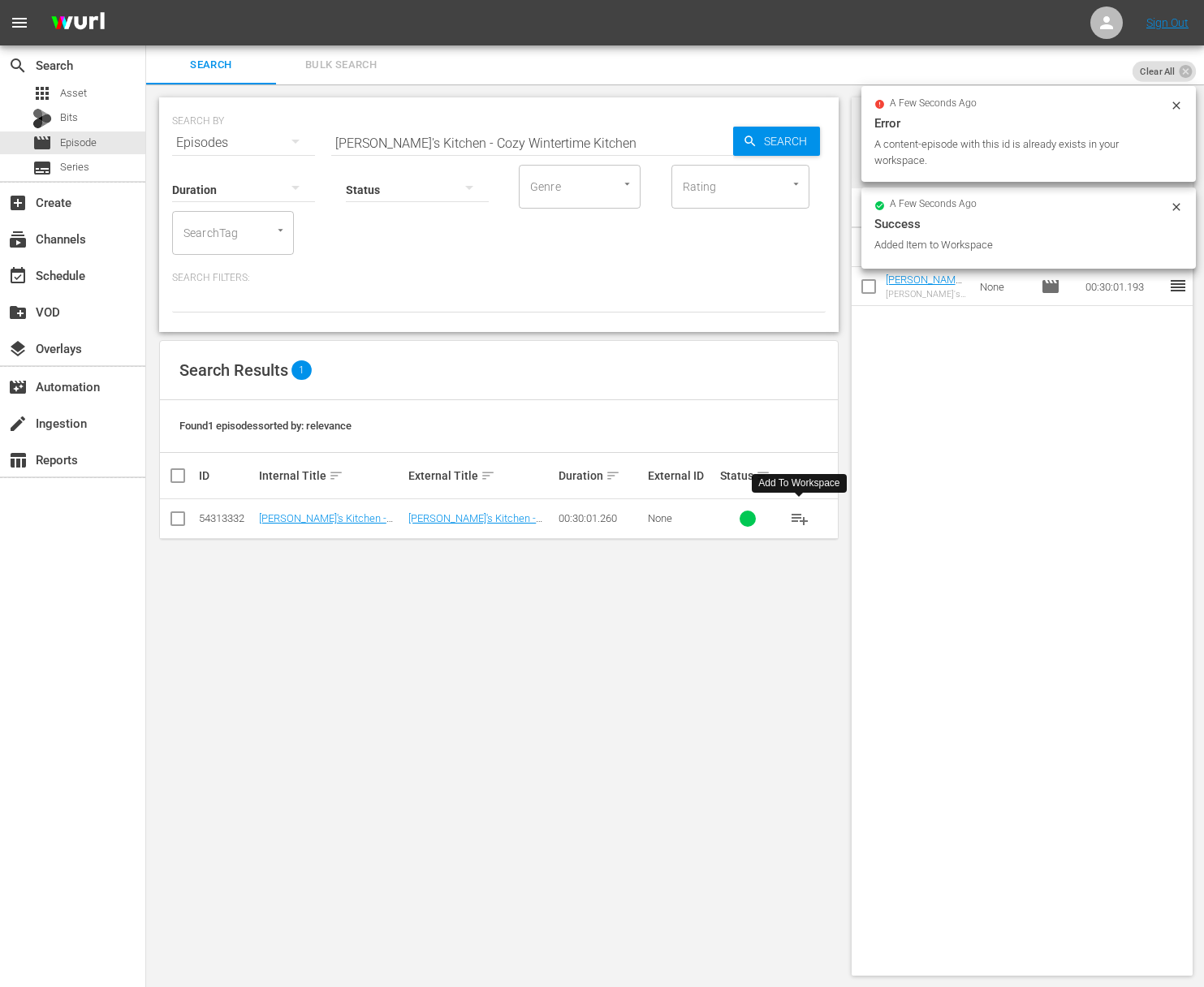
click at [640, 147] on input "Lidia's Kitchen - Cozy Wintertime Kitchen" at bounding box center [532, 143] width 402 height 39
paste input "Symphony of Pastas"
click at [789, 150] on span "Search" at bounding box center [788, 141] width 63 height 29
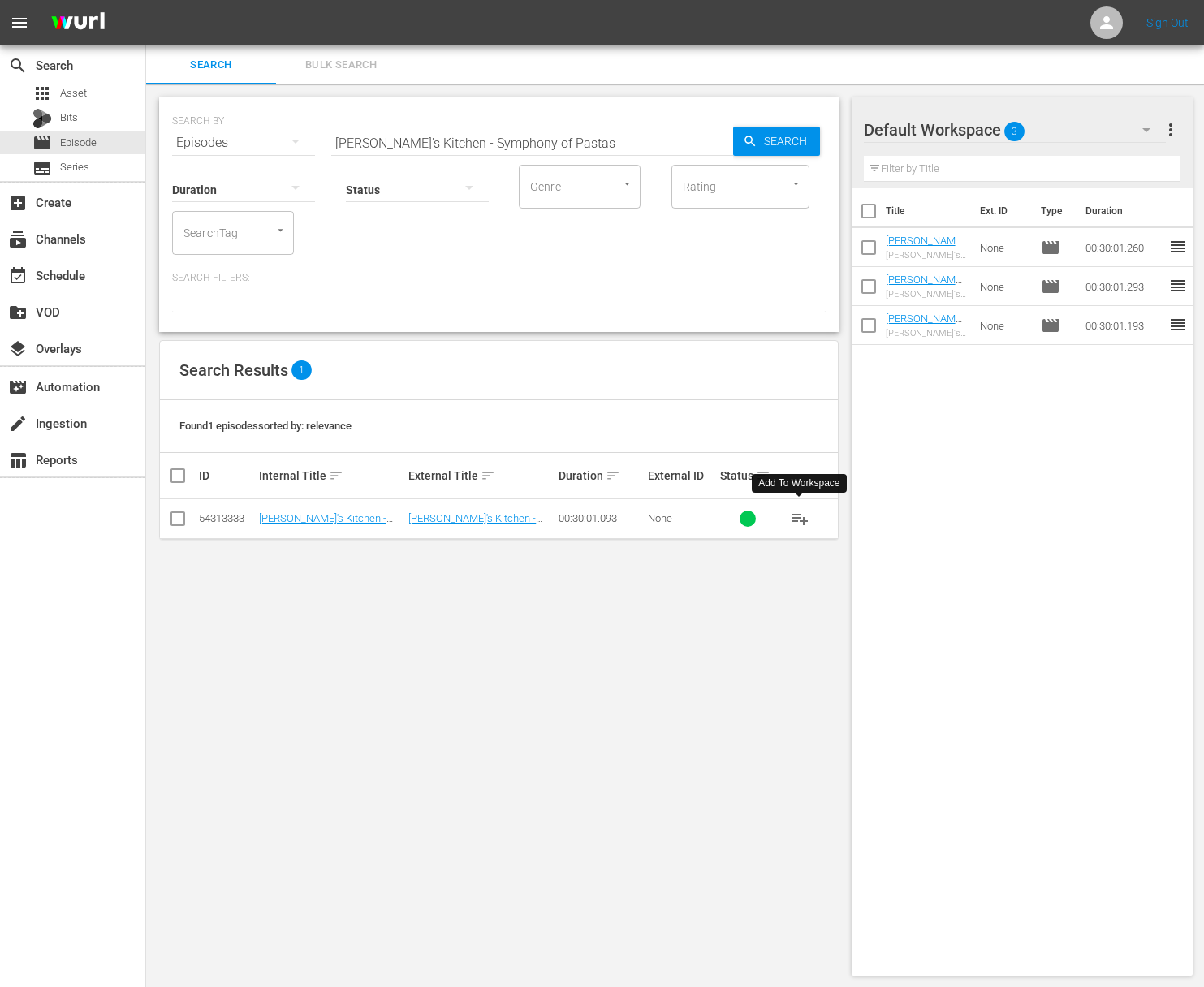
click at [796, 518] on span "playlist_add" at bounding box center [799, 519] width 20 height 20
click at [802, 516] on span "playlist_add" at bounding box center [799, 519] width 20 height 20
click at [802, 515] on span "playlist_add" at bounding box center [799, 519] width 20 height 20
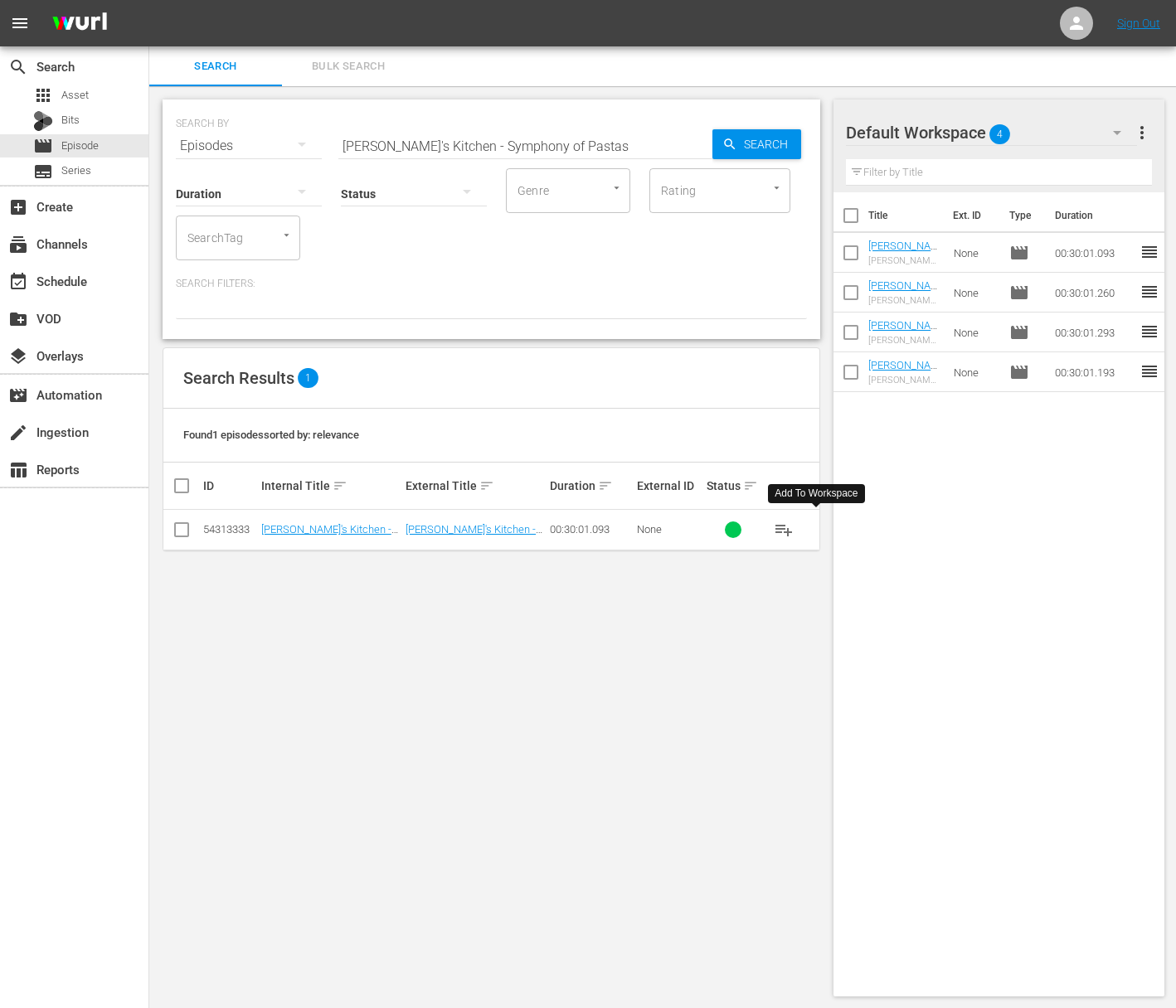
drag, startPoint x: 483, startPoint y: 244, endPoint x: 510, endPoint y: 216, distance: 38.9
click at [493, 233] on div "Duration Status Genre Genre Rating Rating SearchTag SearchTag" at bounding box center [492, 213] width 631 height 95
drag, startPoint x: 594, startPoint y: 148, endPoint x: 475, endPoint y: 140, distance: 119.3
click at [475, 140] on input "Lidia's Kitchen - Symphony of Pastas" at bounding box center [525, 146] width 374 height 40
paste input "The Oven Is On"
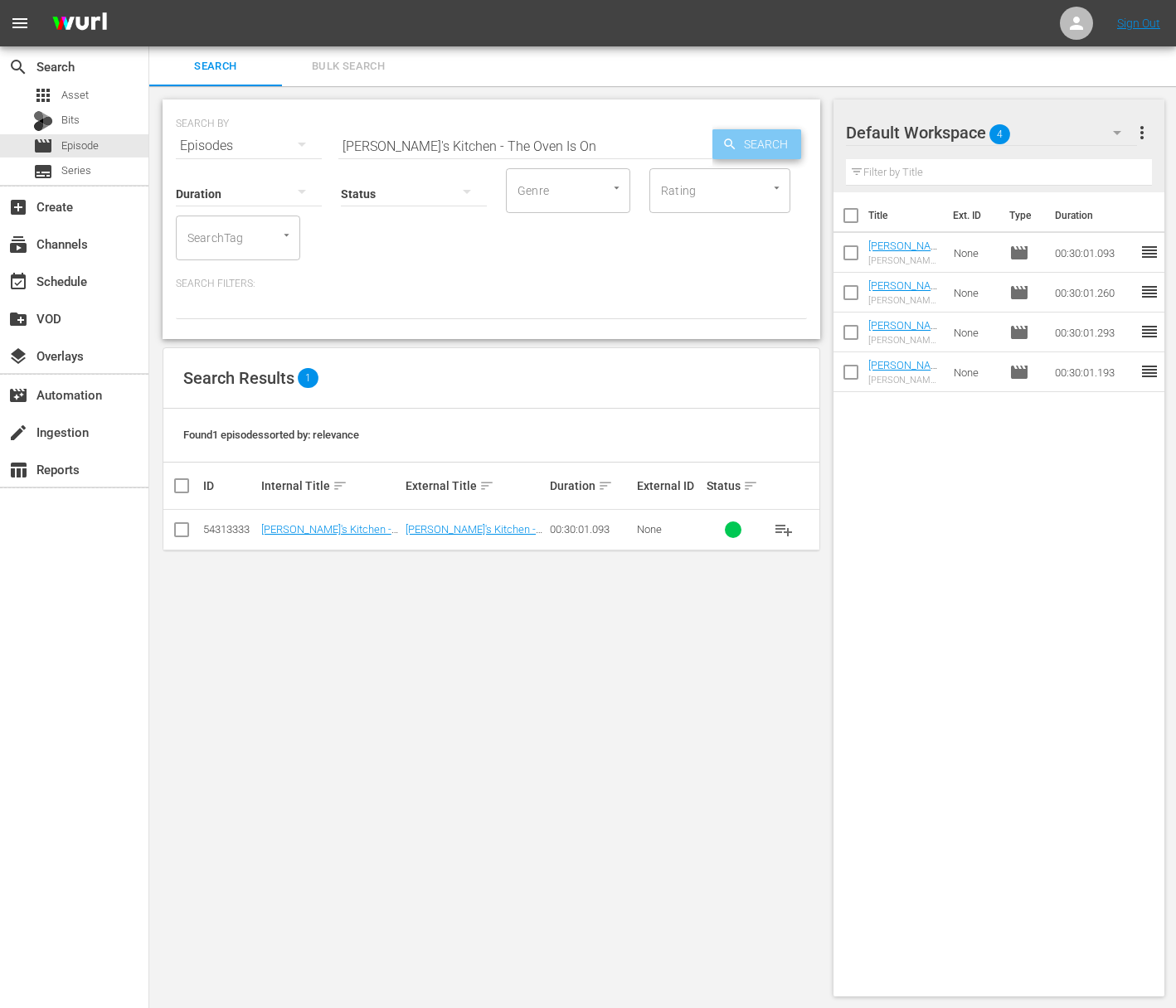
click at [735, 139] on icon "button" at bounding box center [730, 144] width 15 height 15
click at [782, 530] on span "playlist_add" at bounding box center [783, 530] width 20 height 20
click at [498, 131] on input "Lidia's Kitchen - The Oven Is On" at bounding box center [525, 146] width 374 height 40
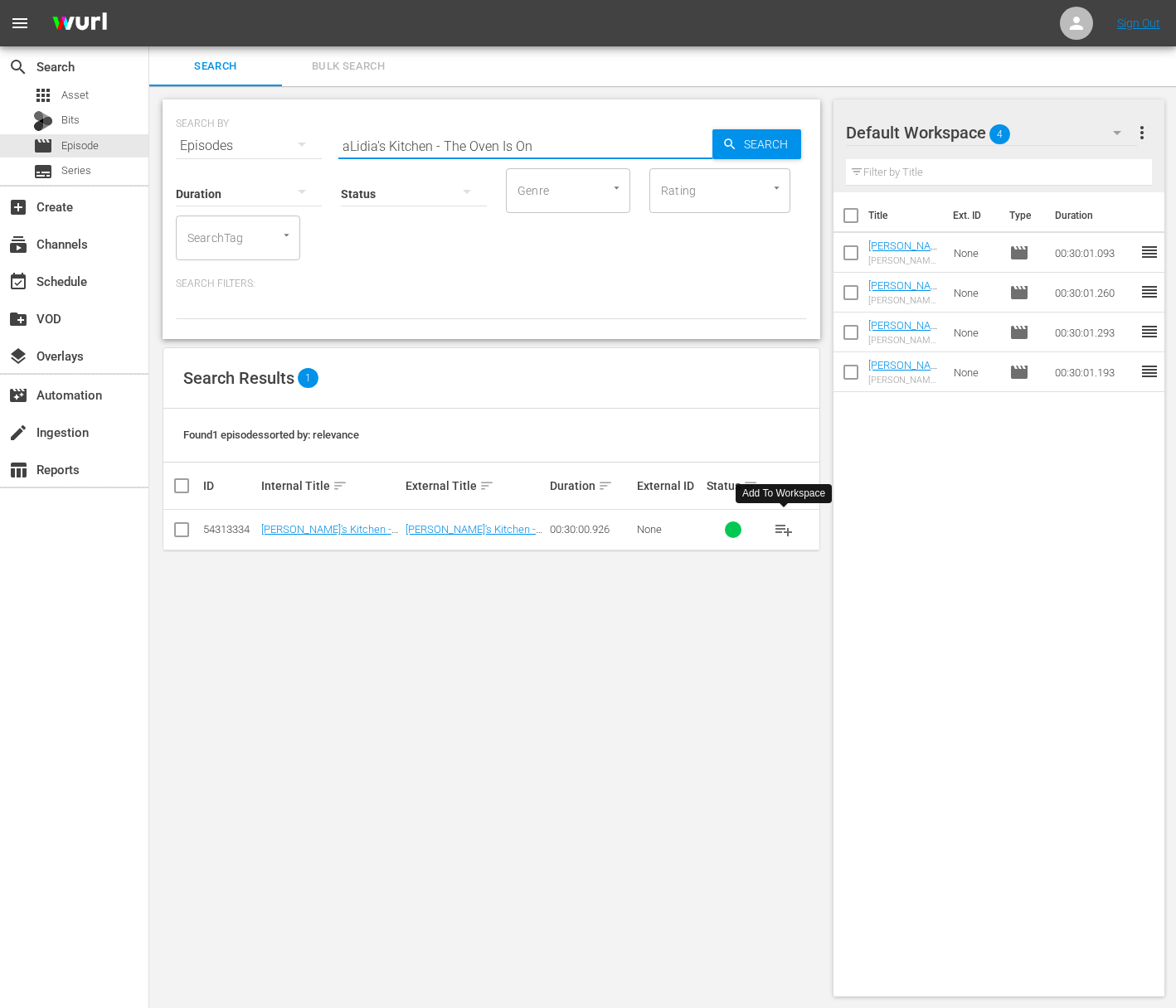
paste input "Family FavoritesLidia's Kitchen -"
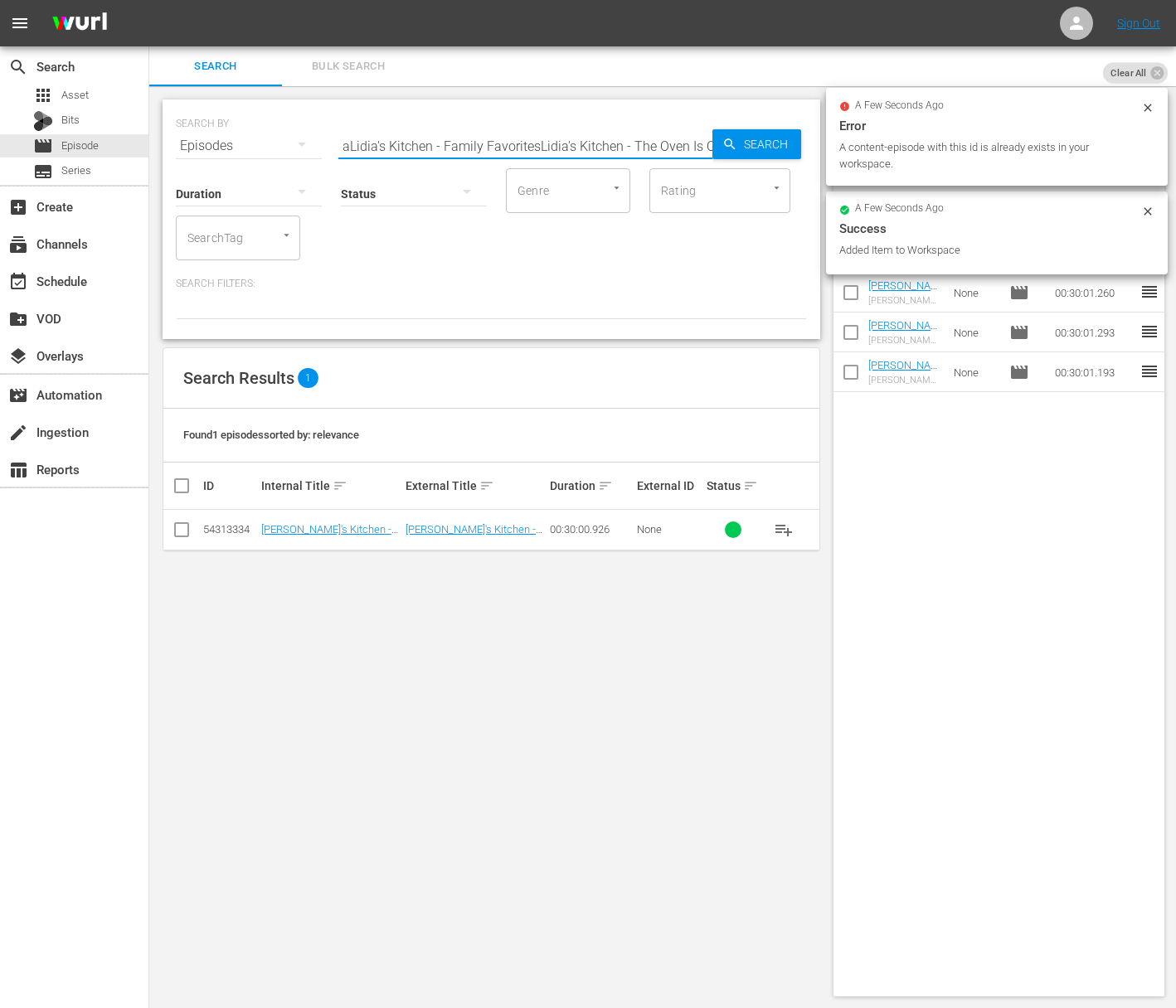
click at [641, 140] on input "aLidia's Kitchen - Family FavoritesLidia's Kitchen - The Oven Is On" at bounding box center [525, 146] width 374 height 40
paste input "Lidia's Kitchen - Family Favorites"
click at [751, 141] on span "Search" at bounding box center [769, 144] width 64 height 30
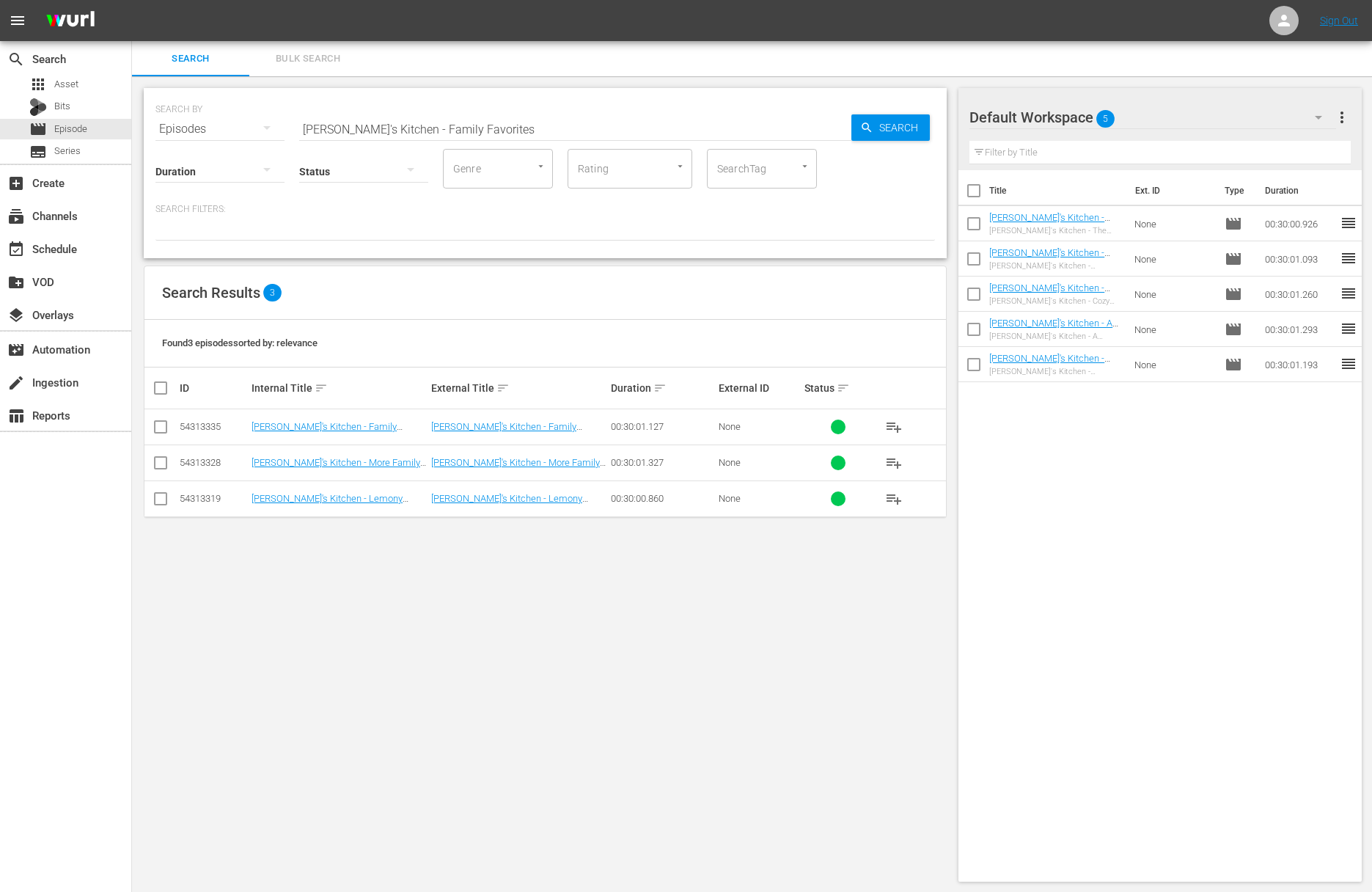
click at [895, 425] on span "playlist_add" at bounding box center [894, 427] width 18 height 18
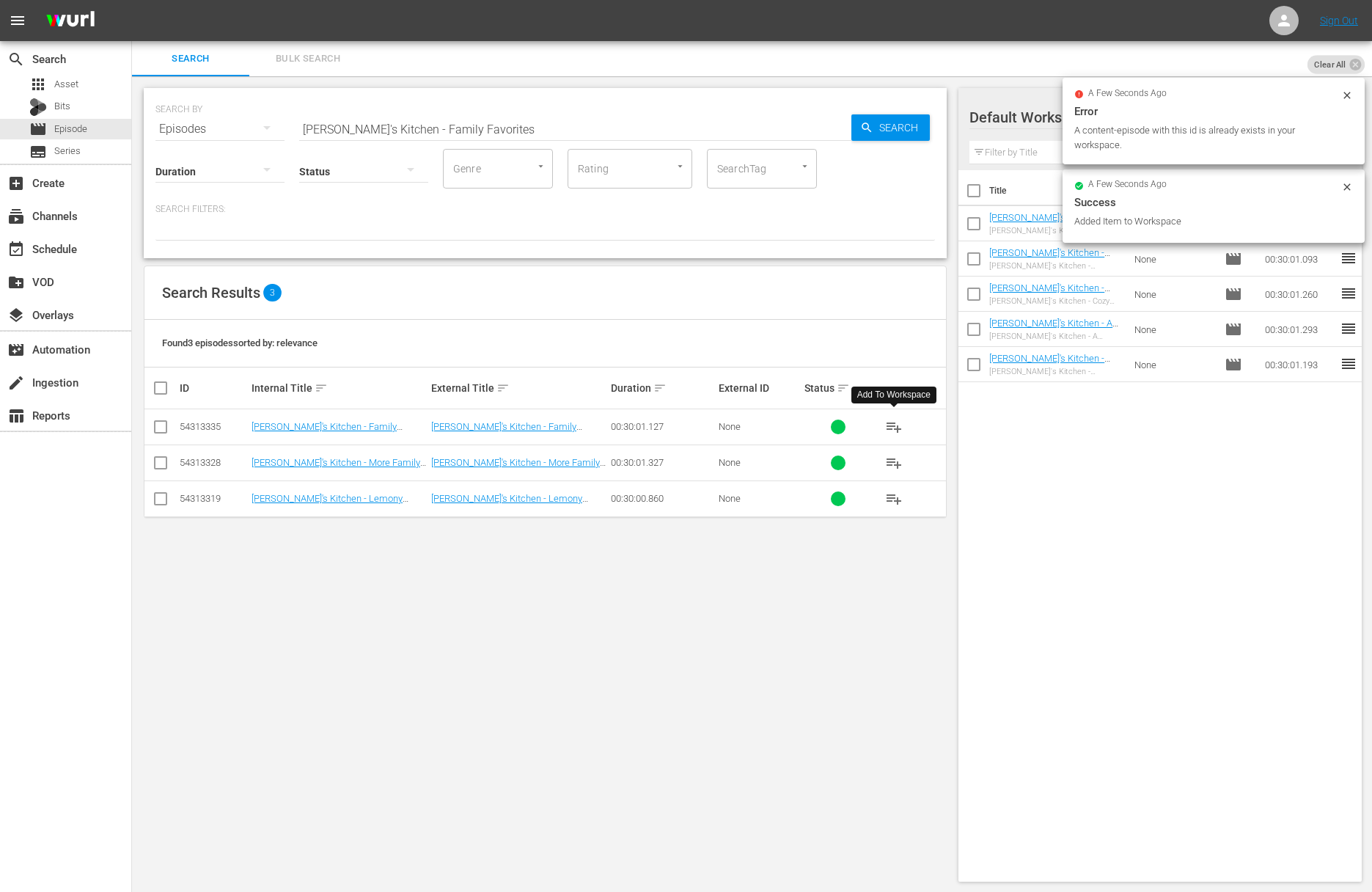
click at [619, 129] on input "Lidia's Kitchen - Family Favorites" at bounding box center [575, 129] width 552 height 35
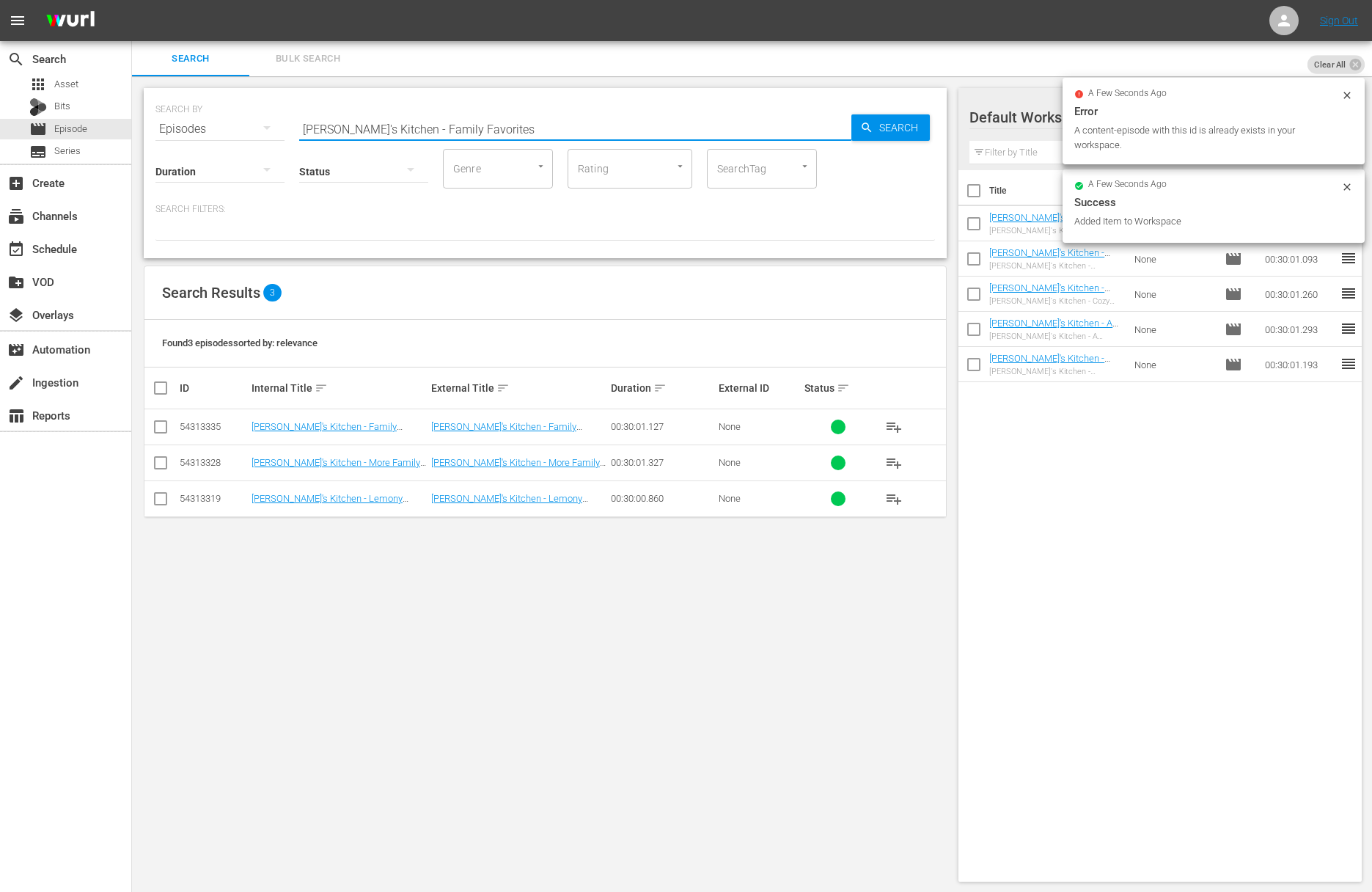
paste input "A Little Spice with a Hint of Beer"
click at [889, 119] on span "Search" at bounding box center [901, 128] width 57 height 26
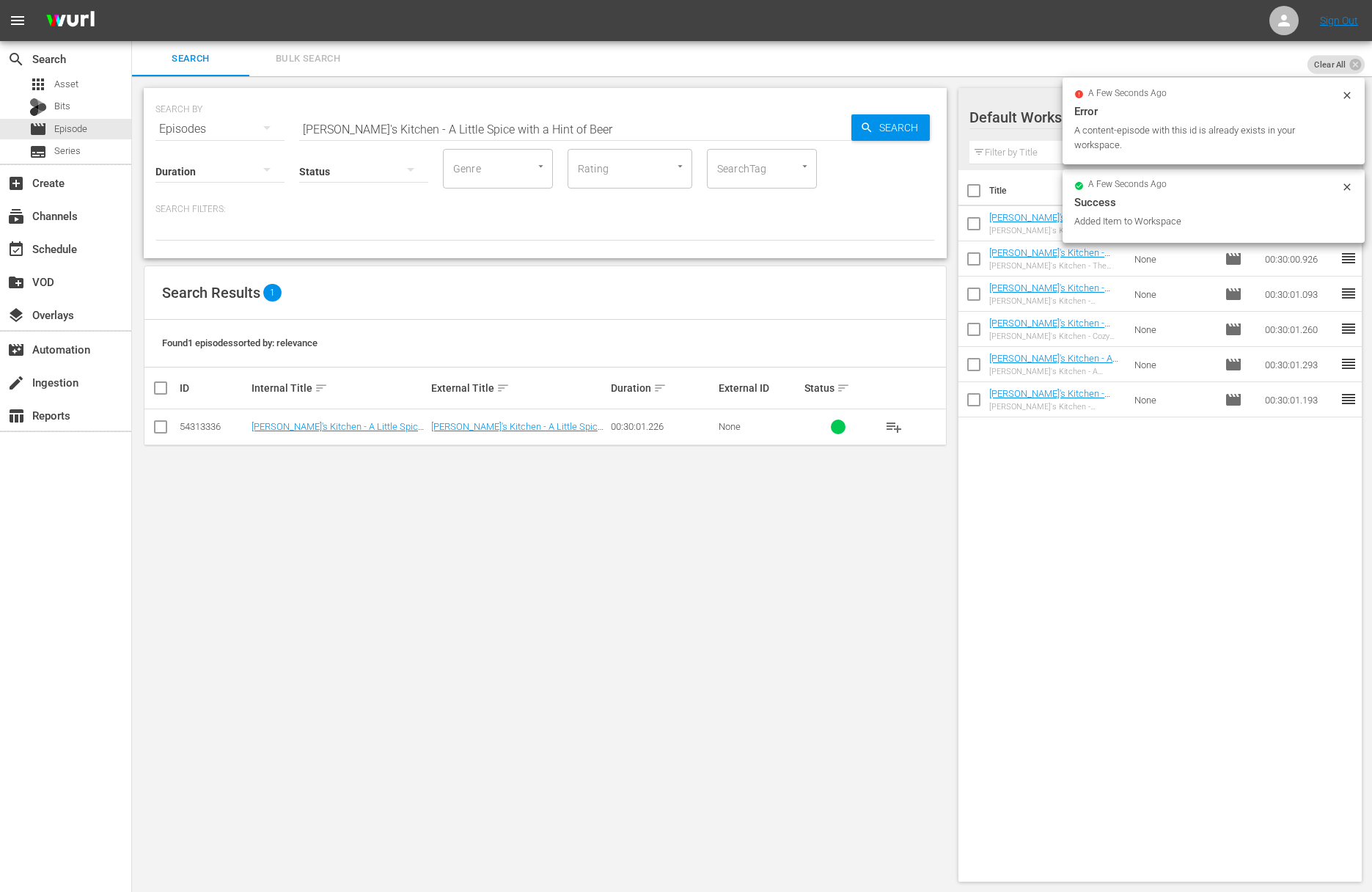
click at [900, 425] on span "playlist_add" at bounding box center [894, 427] width 18 height 18
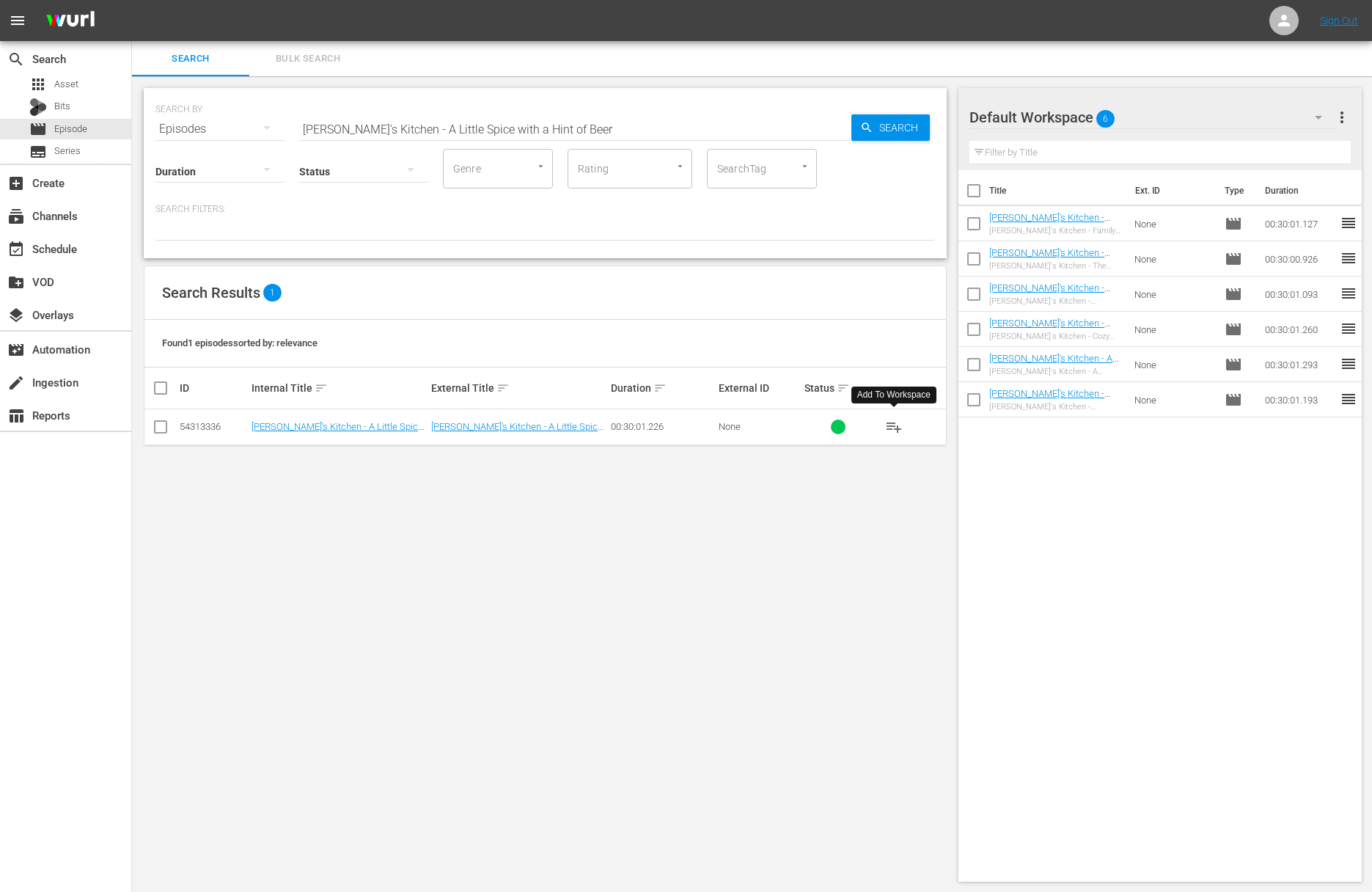
click at [900, 425] on span "playlist_add" at bounding box center [894, 427] width 18 height 18
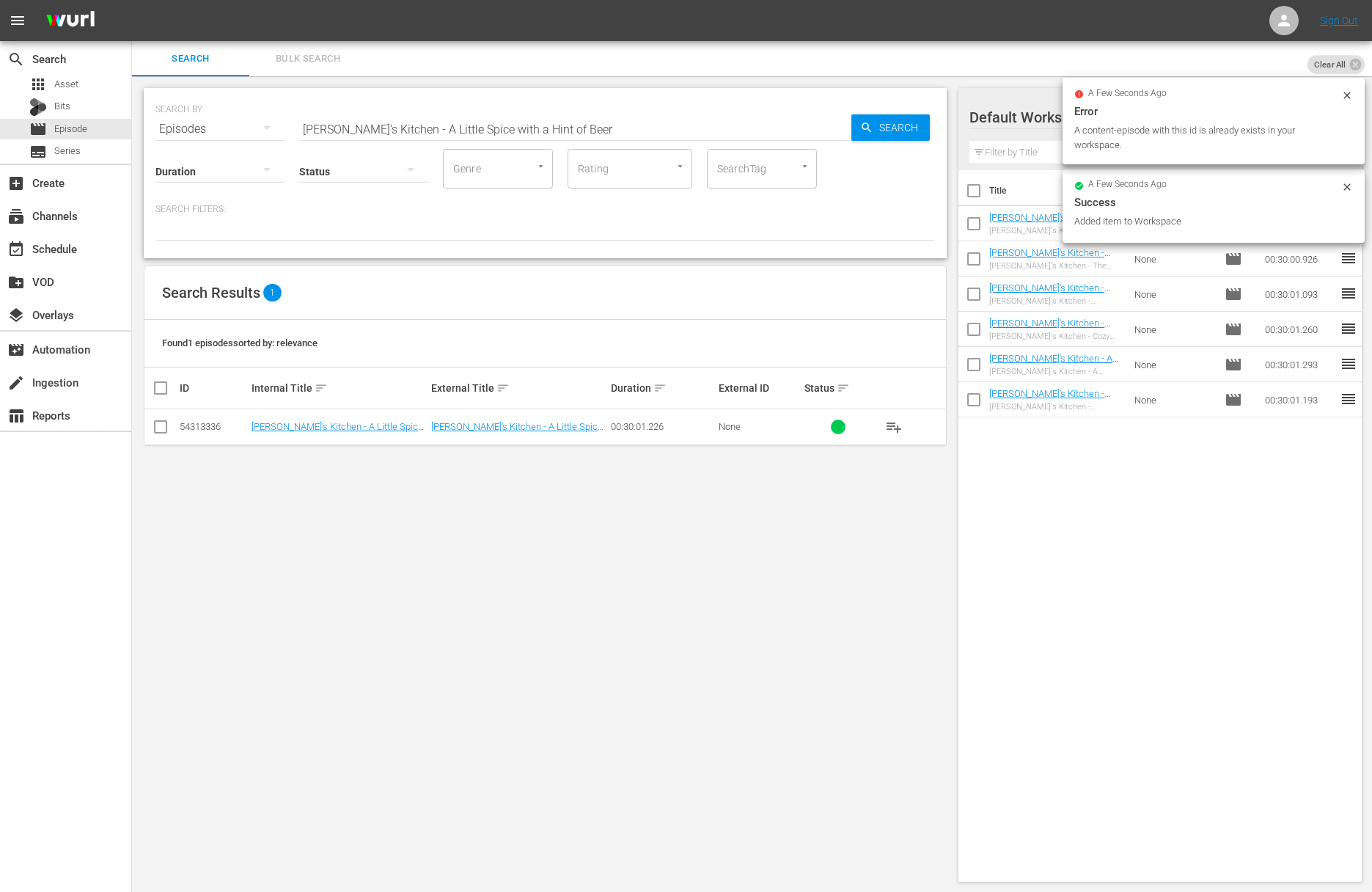
click at [672, 118] on input "Lidia's Kitchen - A Little Spice with a Hint of Beer" at bounding box center [575, 129] width 552 height 35
paste input "Garlic and Onion Steal the Show"
click at [881, 111] on div "SEARCH BY Search By Episodes Search ID, Title, Description, Keywords, or Catego…" at bounding box center [545, 121] width 779 height 53
click at [881, 126] on span "Search" at bounding box center [901, 128] width 57 height 26
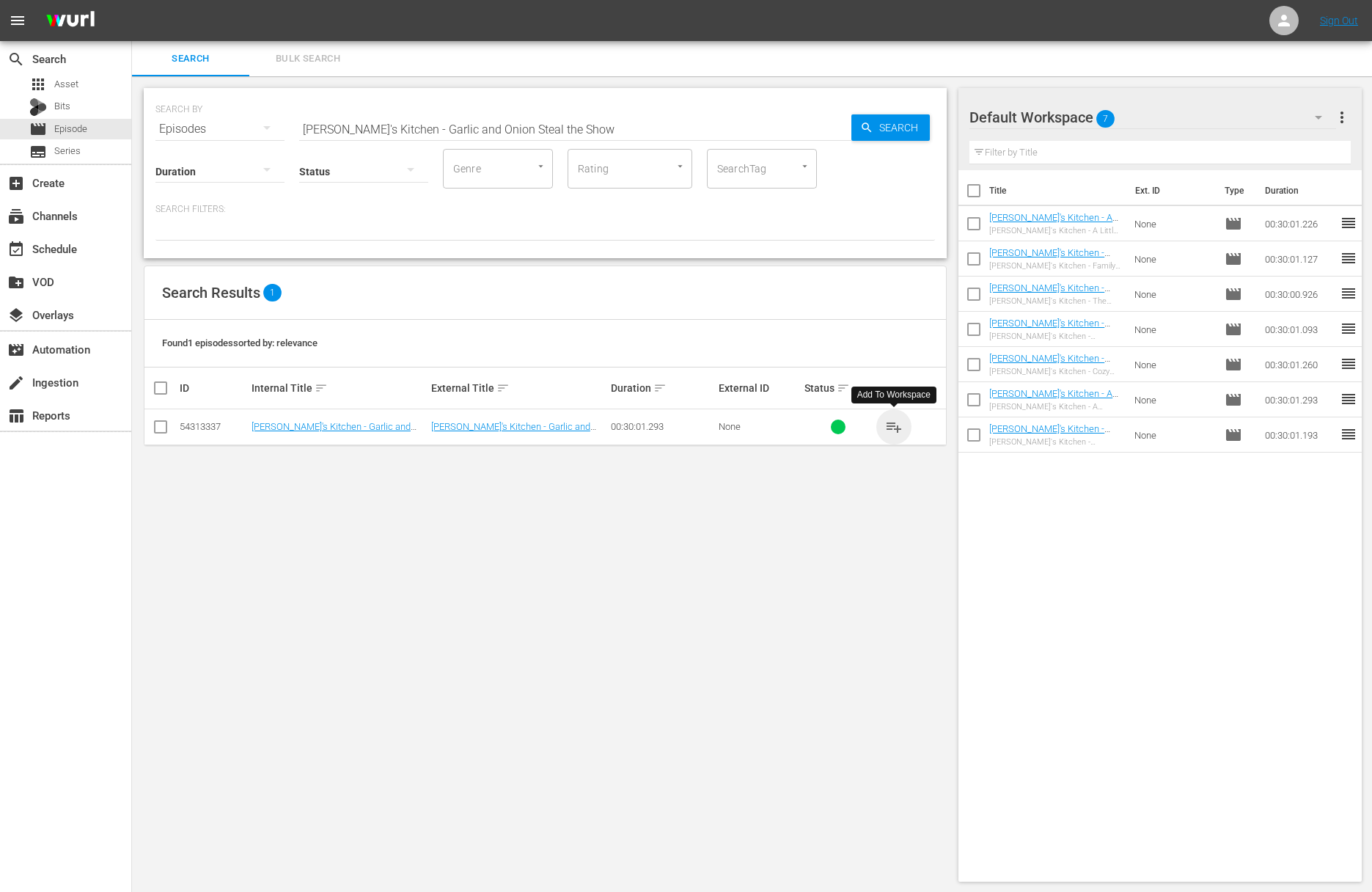
click at [900, 425] on span "playlist_add" at bounding box center [894, 427] width 18 height 18
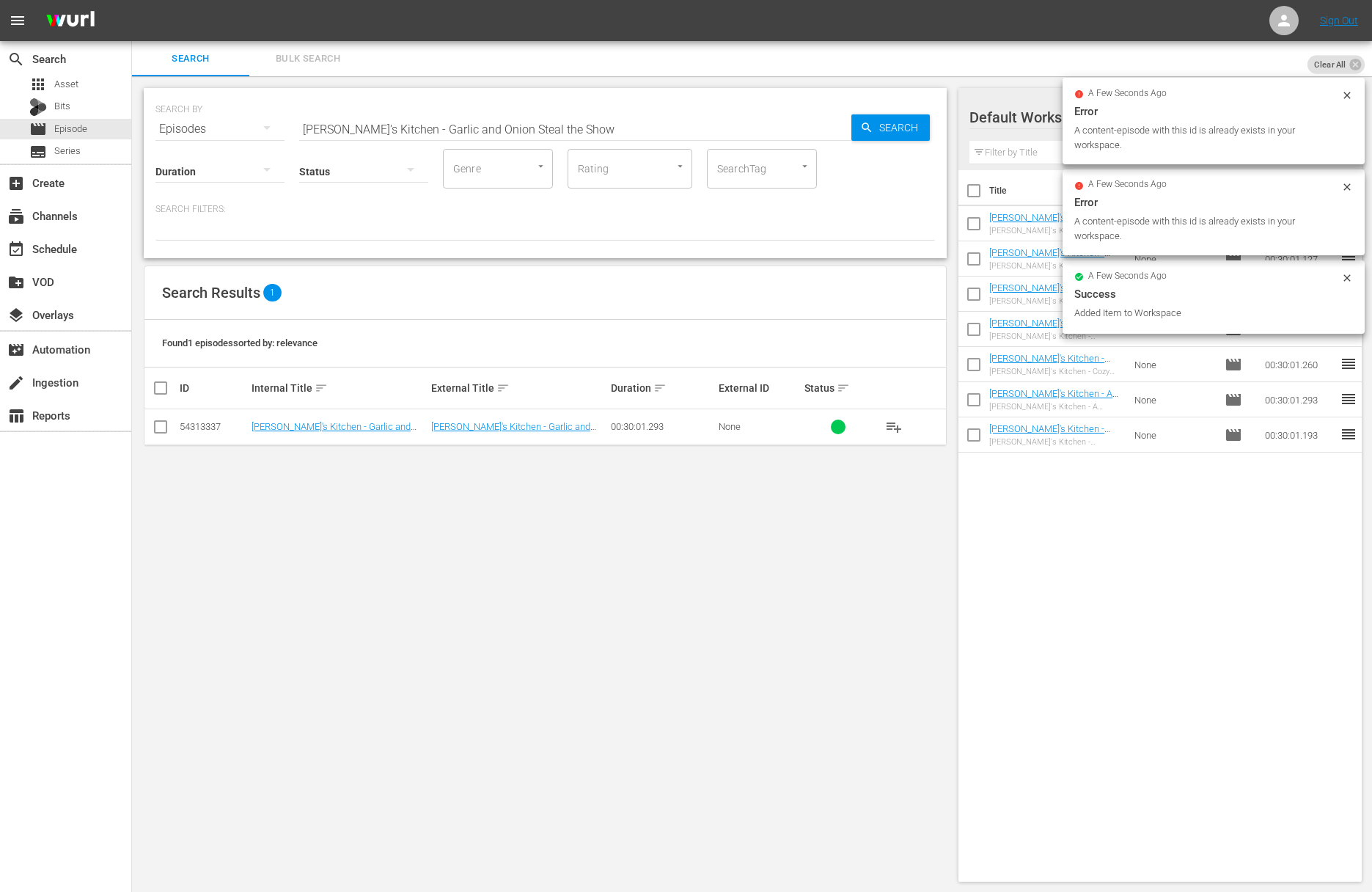
click at [543, 121] on input "Lidia's Kitchen - Garlic and Onion Steal the Show" at bounding box center [575, 129] width 552 height 35
paste input "Simple Weekday Dinner Ideas"
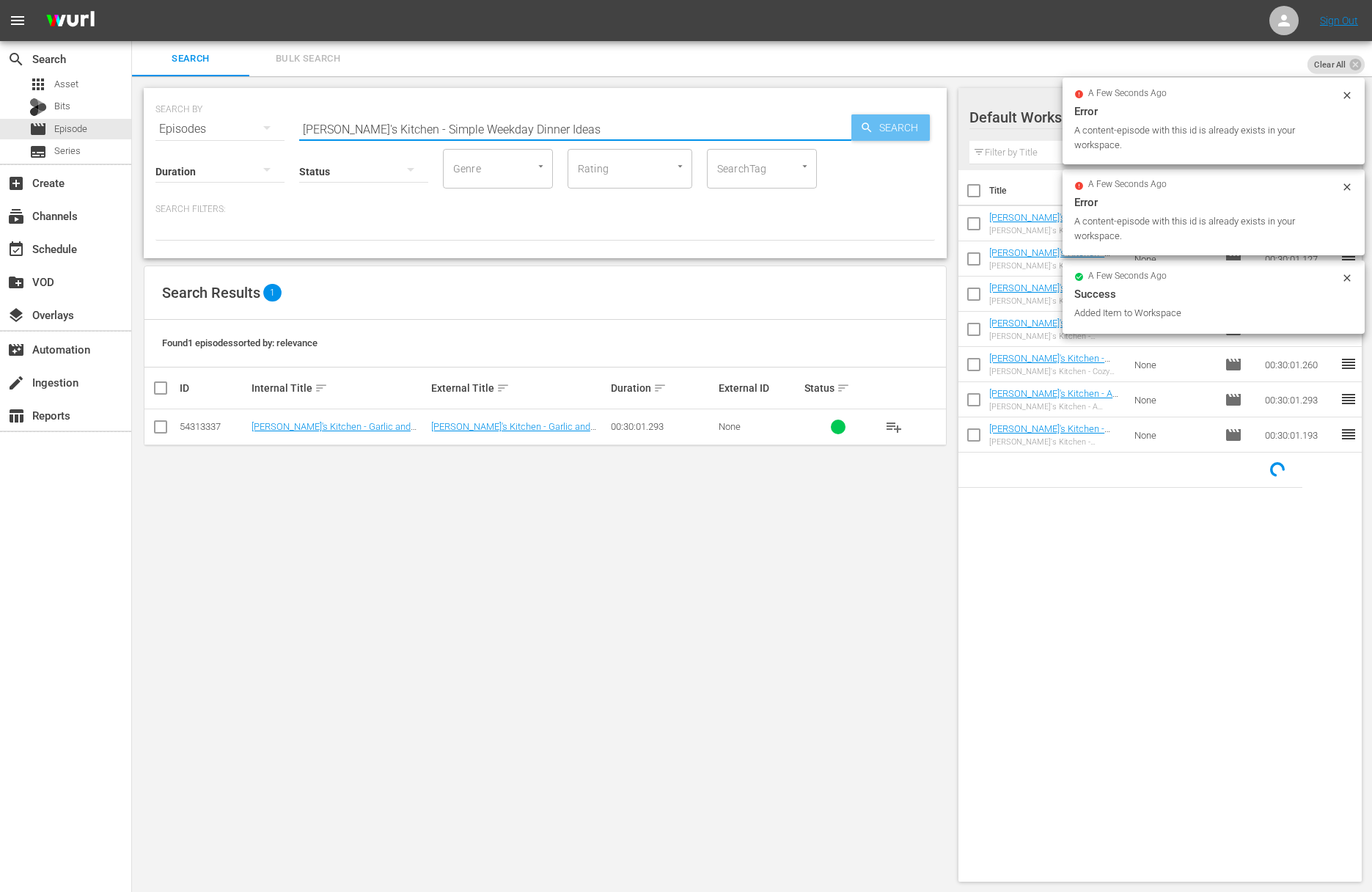
click at [862, 128] on icon "button" at bounding box center [866, 127] width 10 height 10
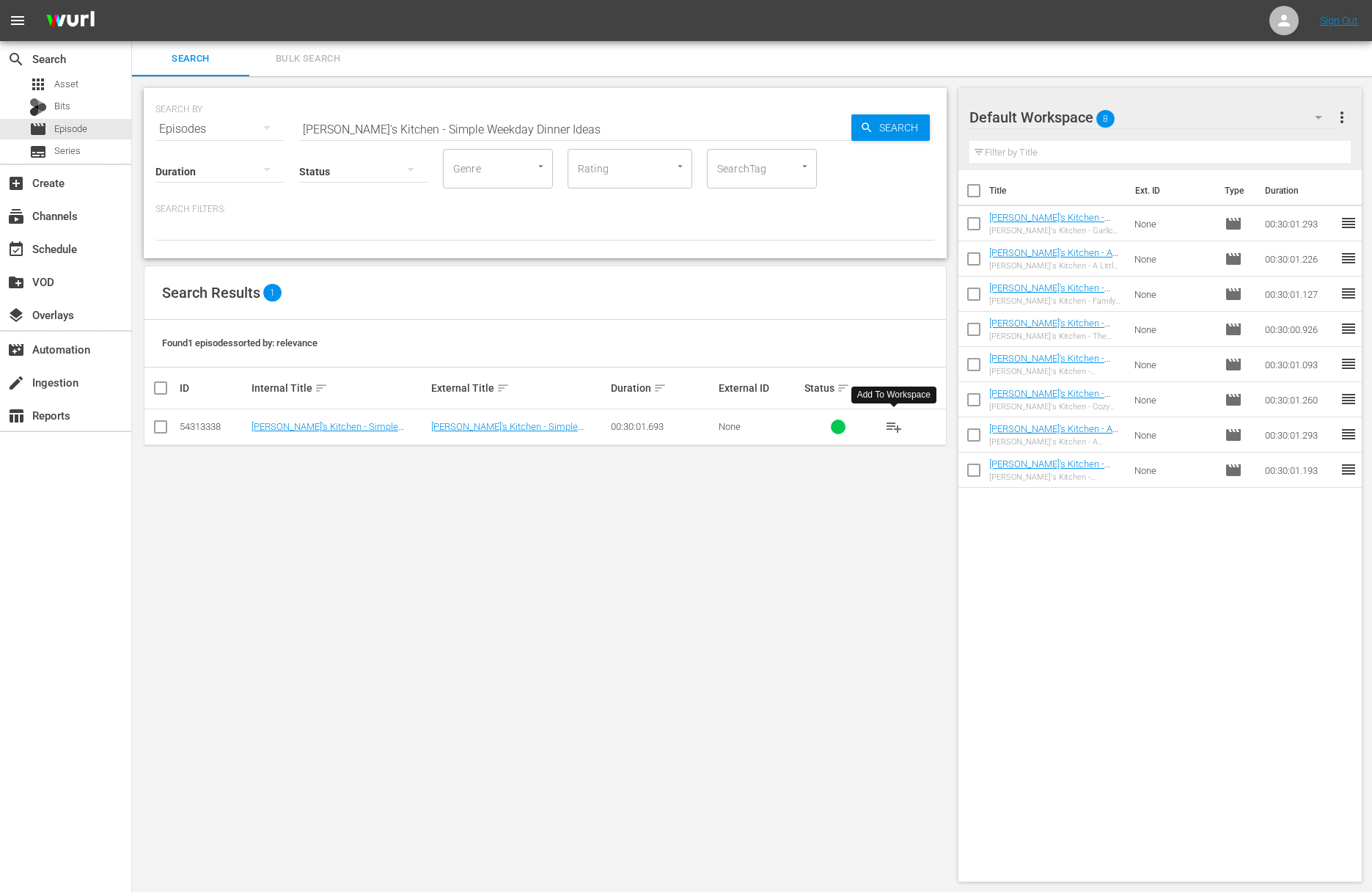
click at [895, 429] on span "playlist_add" at bounding box center [894, 427] width 18 height 18
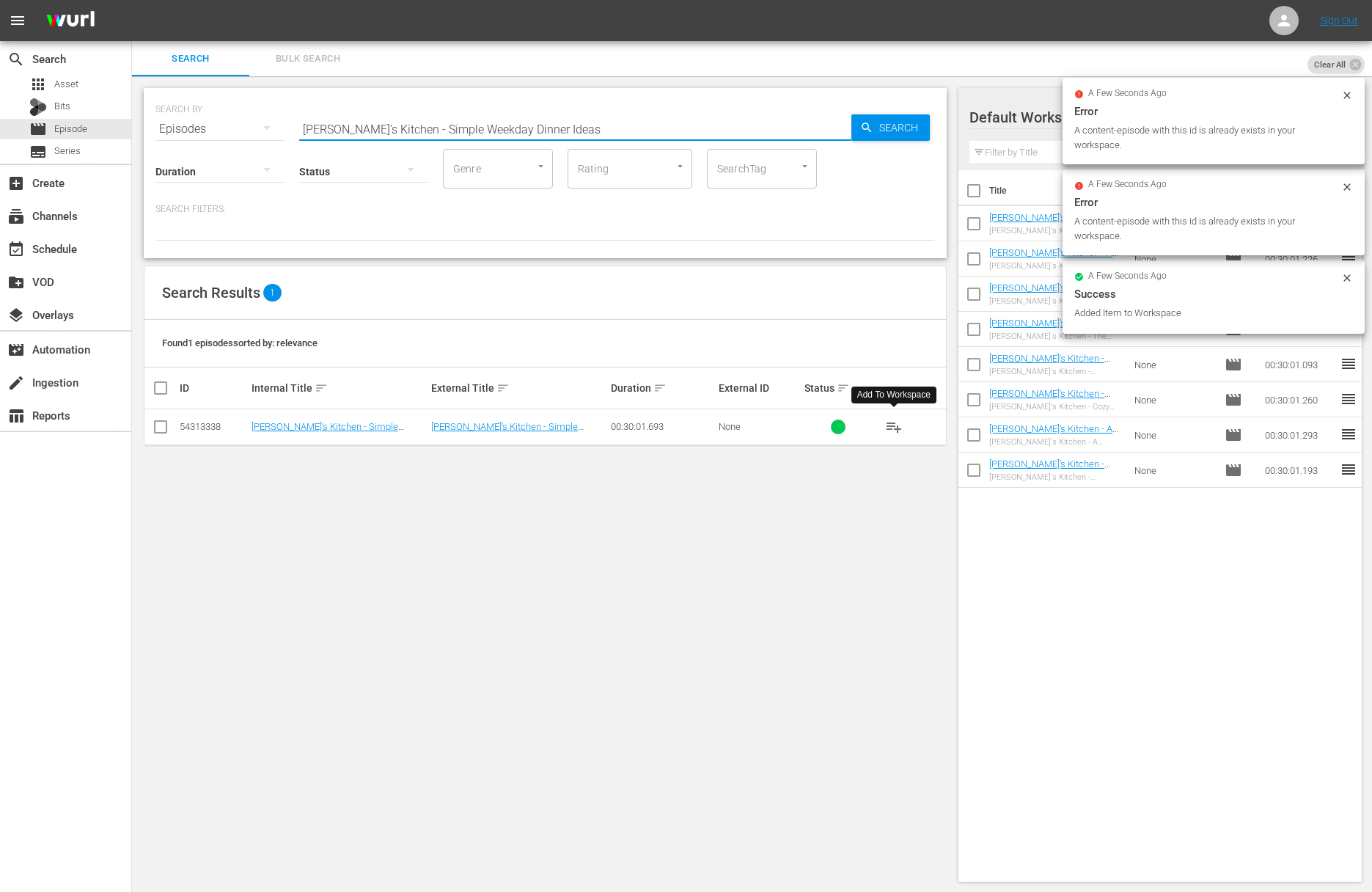
click at [562, 144] on input "Lidia's Kitchen - Simple Weekday Dinner Ideas" at bounding box center [575, 129] width 552 height 35
paste input "Fall's Flavorful Favorite"
click at [856, 137] on div "Search" at bounding box center [890, 128] width 79 height 26
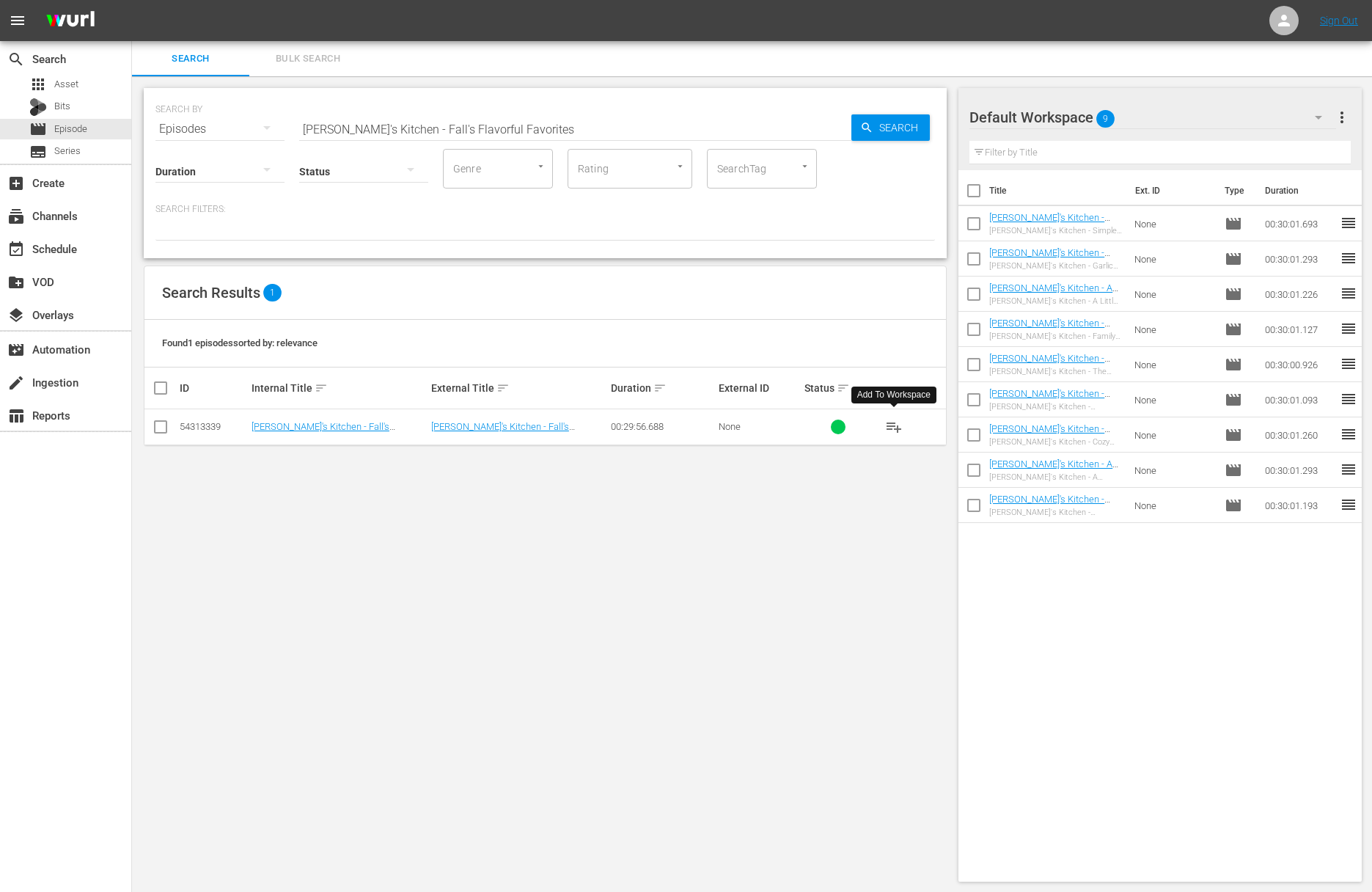
click at [892, 424] on span "playlist_add" at bounding box center [894, 427] width 18 height 18
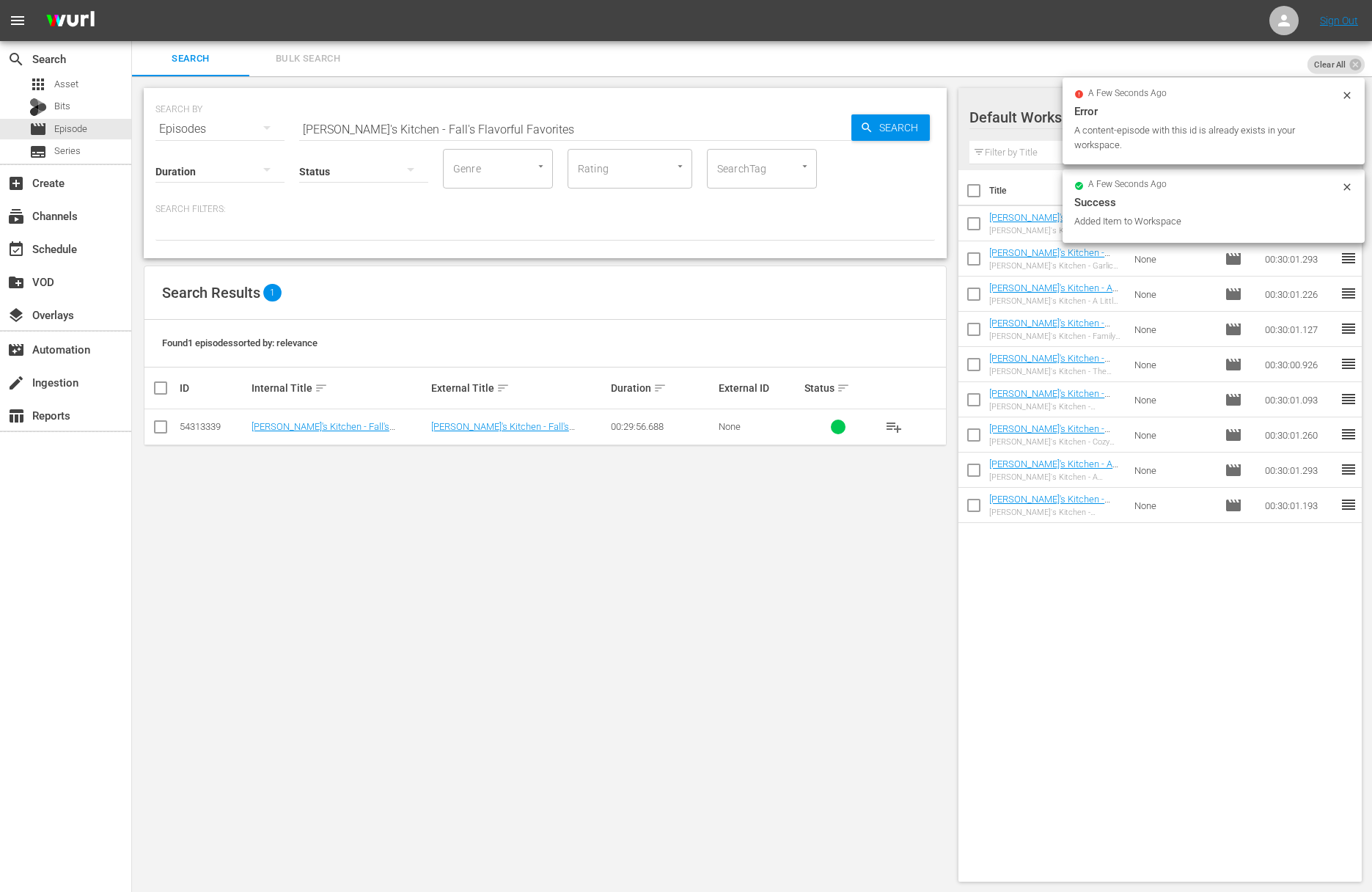
click at [613, 112] on input "Lidia's Kitchen - Fall's Flavorful Favorites" at bounding box center [575, 129] width 552 height 35
paste input "Steak Nicht with London Broil"
click at [864, 113] on div "SEARCH BY Search By Episodes Search ID, Title, Description, Keywords, or Catego…" at bounding box center [545, 121] width 779 height 53
click at [873, 123] on icon "button" at bounding box center [867, 128] width 13 height 13
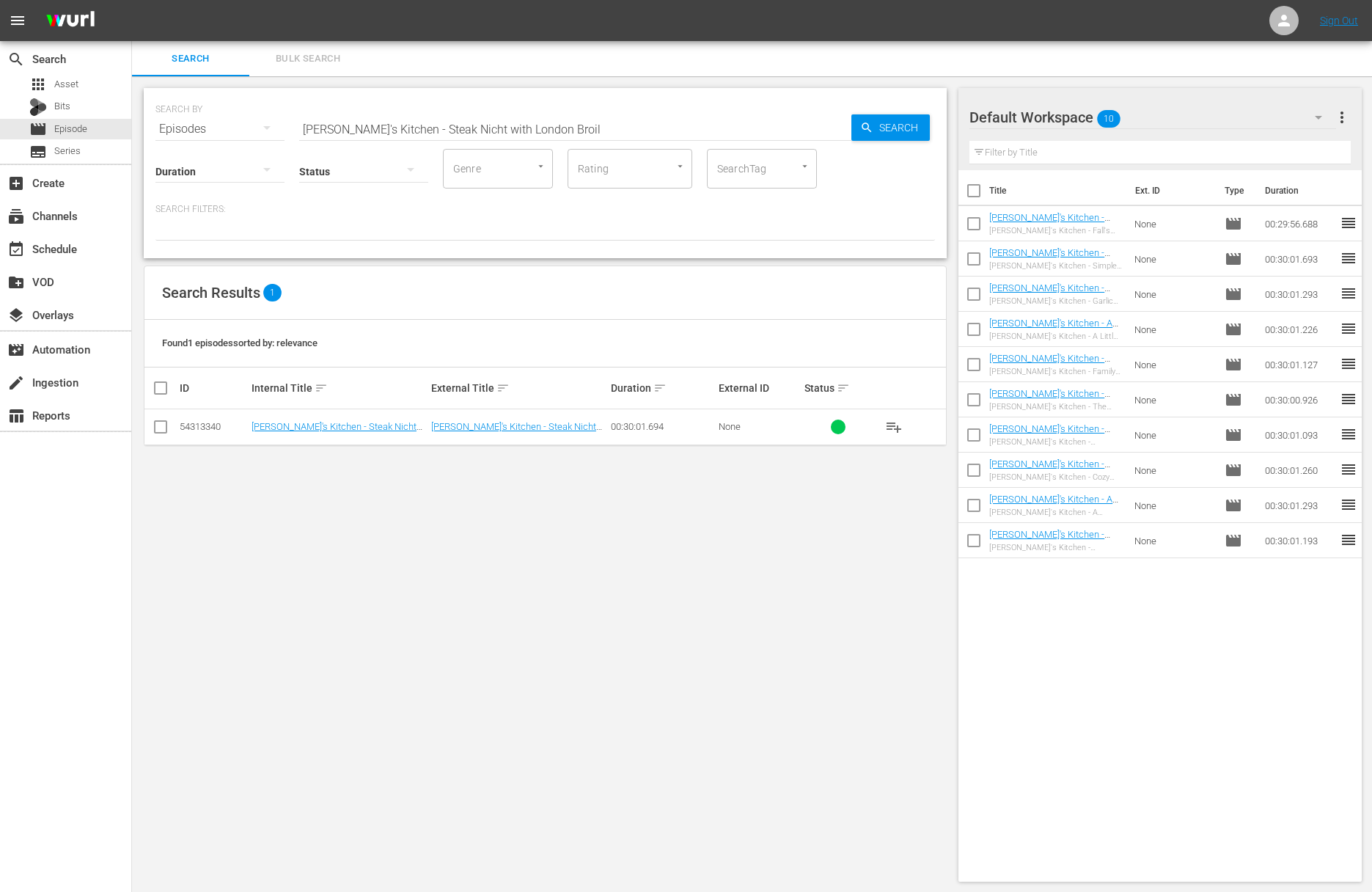
click at [893, 425] on span "playlist_add" at bounding box center [894, 427] width 18 height 18
click at [591, 132] on input "Lidia's Kitchen - Steak Nicht with London Broil" at bounding box center [575, 129] width 552 height 35
paste input "Piemonte Peppers"
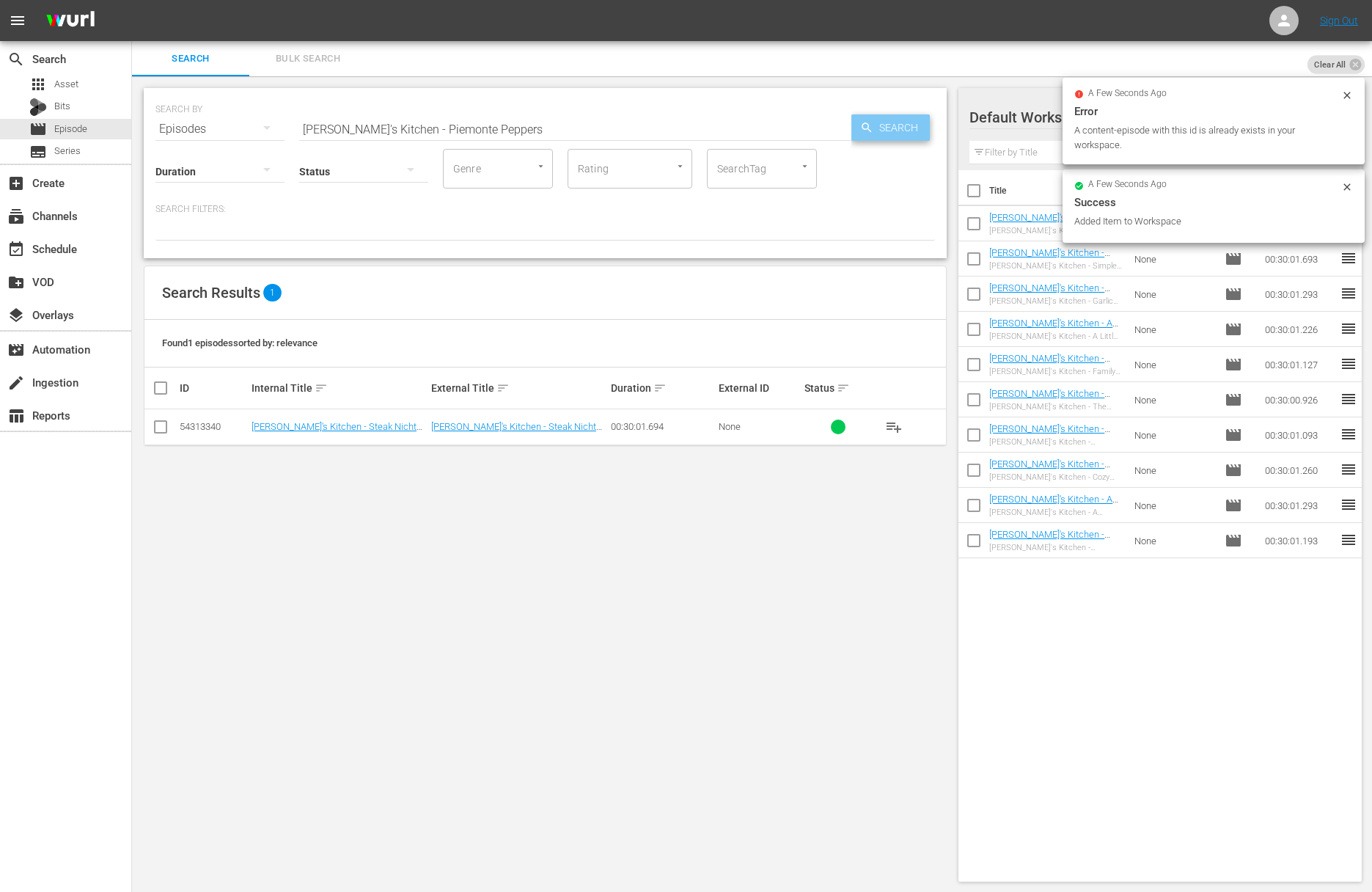
click at [887, 131] on span "Search" at bounding box center [901, 128] width 57 height 26
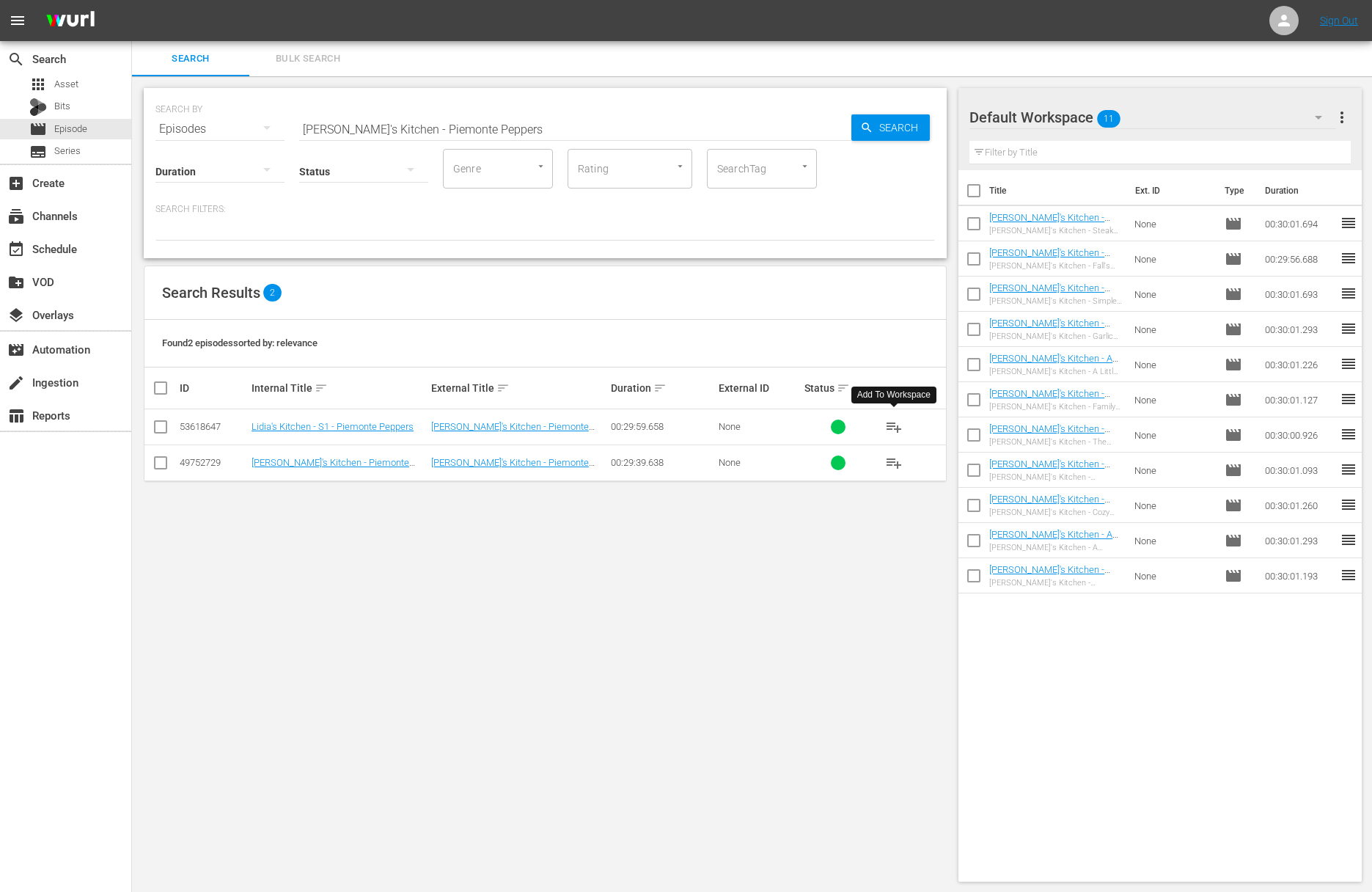
click at [894, 428] on span "playlist_add" at bounding box center [894, 427] width 18 height 18
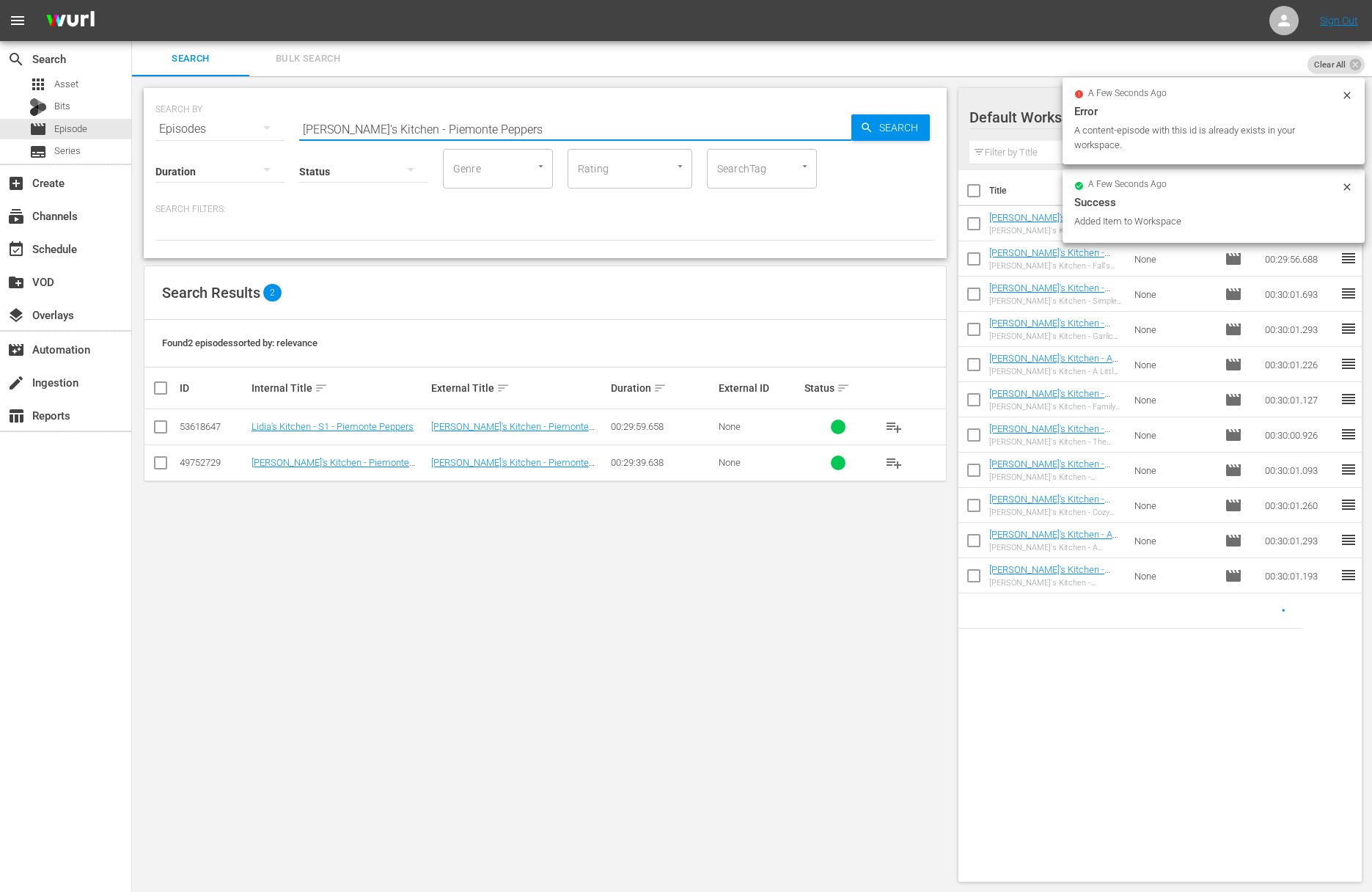
click at [495, 121] on input "Lidia's Kitchen - Piemonte Peppers" at bounding box center [575, 129] width 552 height 35
paste input "A Light and Delicious Supper"
click at [871, 126] on icon "button" at bounding box center [867, 128] width 13 height 13
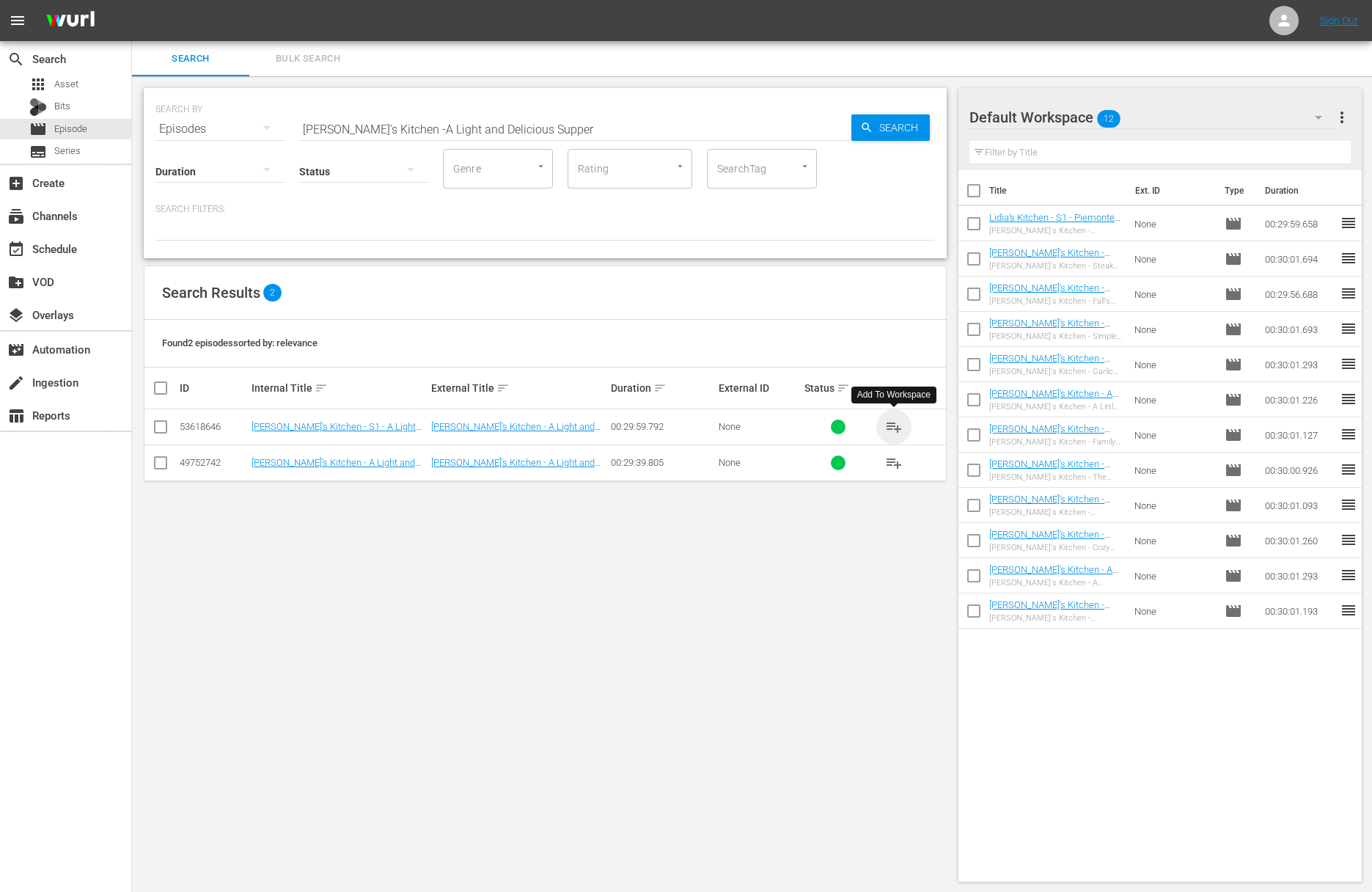
click at [895, 427] on span "playlist_add" at bounding box center [894, 427] width 18 height 18
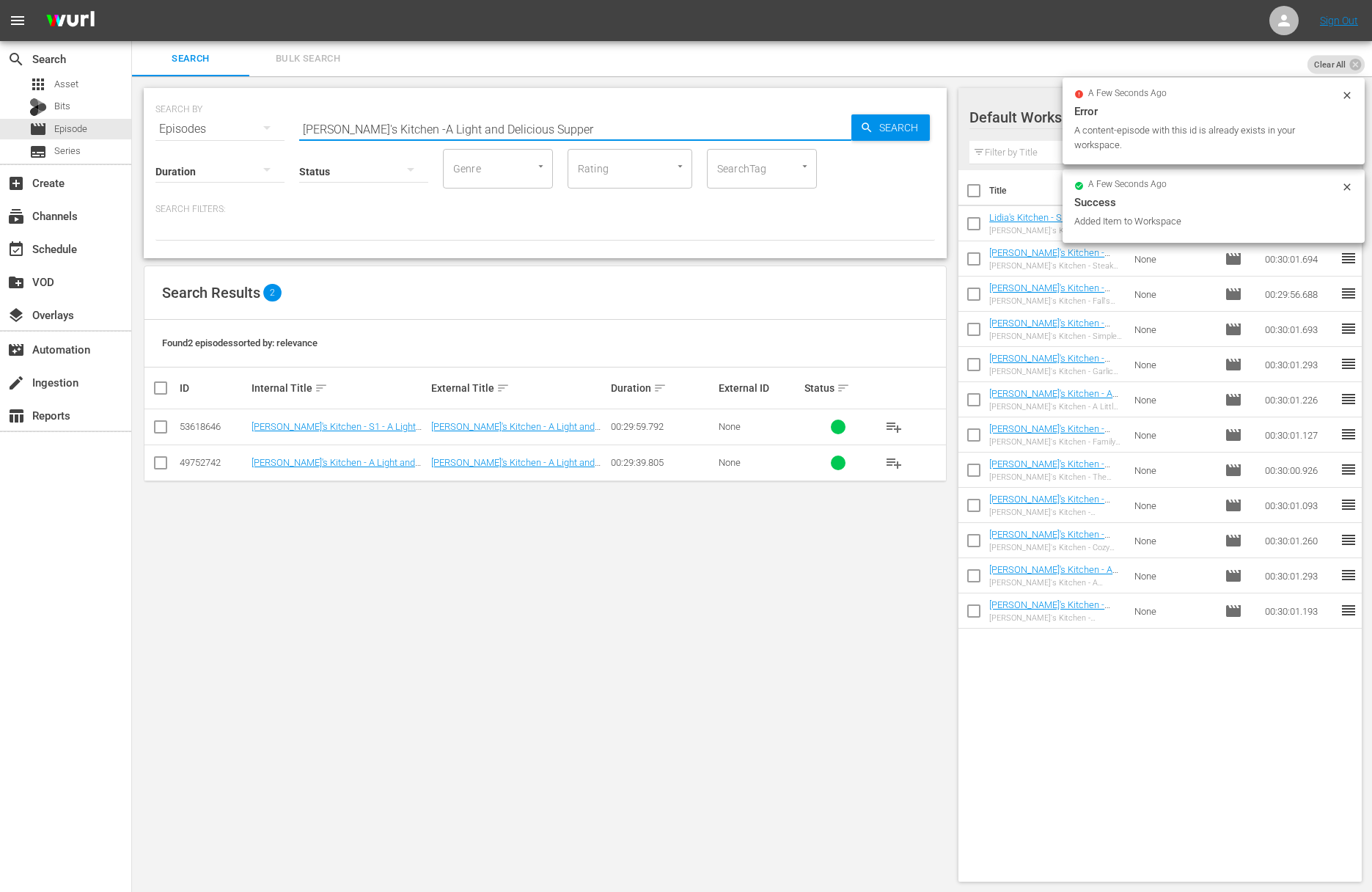
click at [552, 115] on input "Lidia's Kitchen -A Light and Delicious Supper" at bounding box center [575, 129] width 552 height 35
paste input "Good Enough for Grandma"
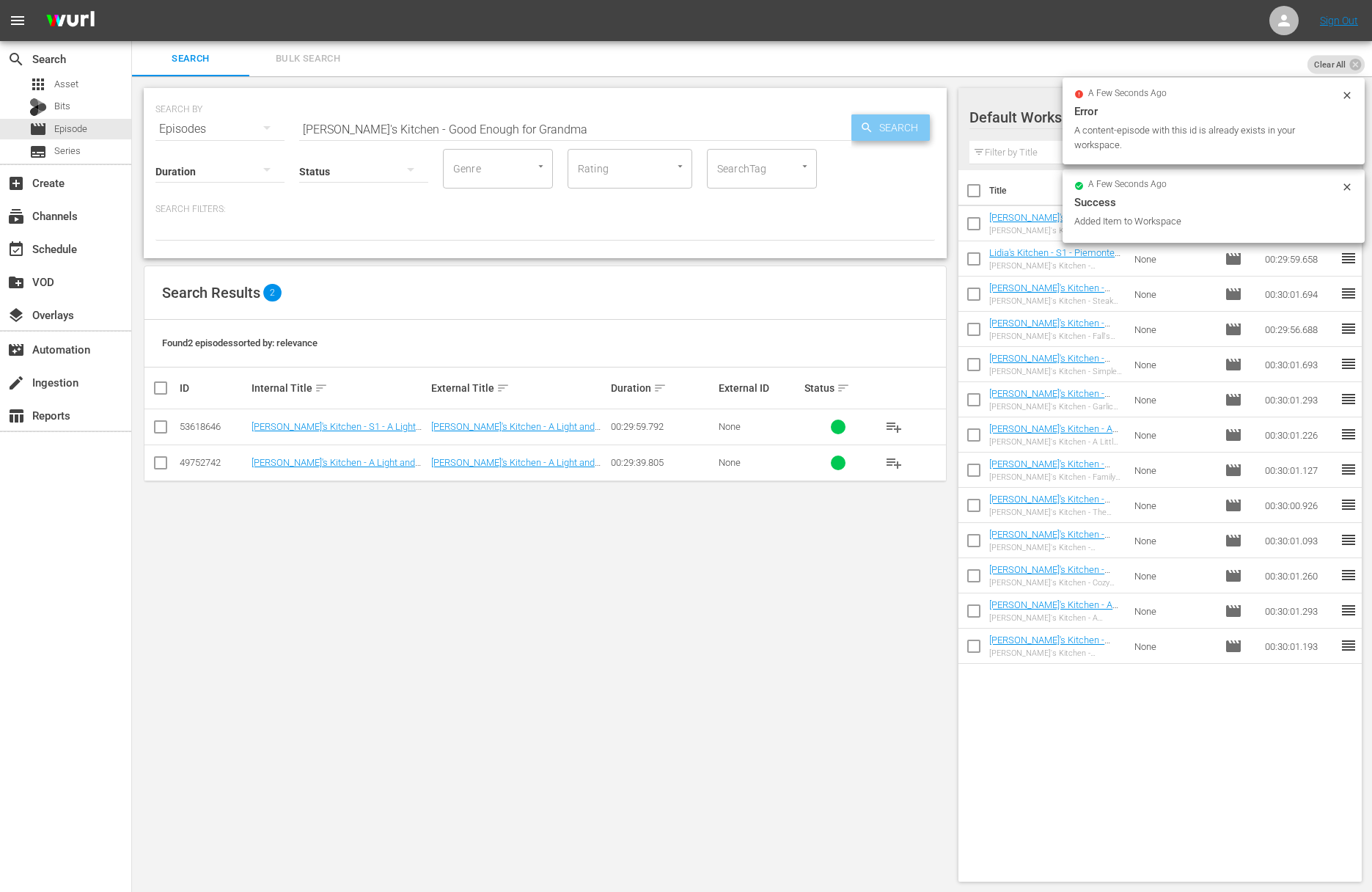
click at [869, 123] on icon "button" at bounding box center [867, 128] width 13 height 13
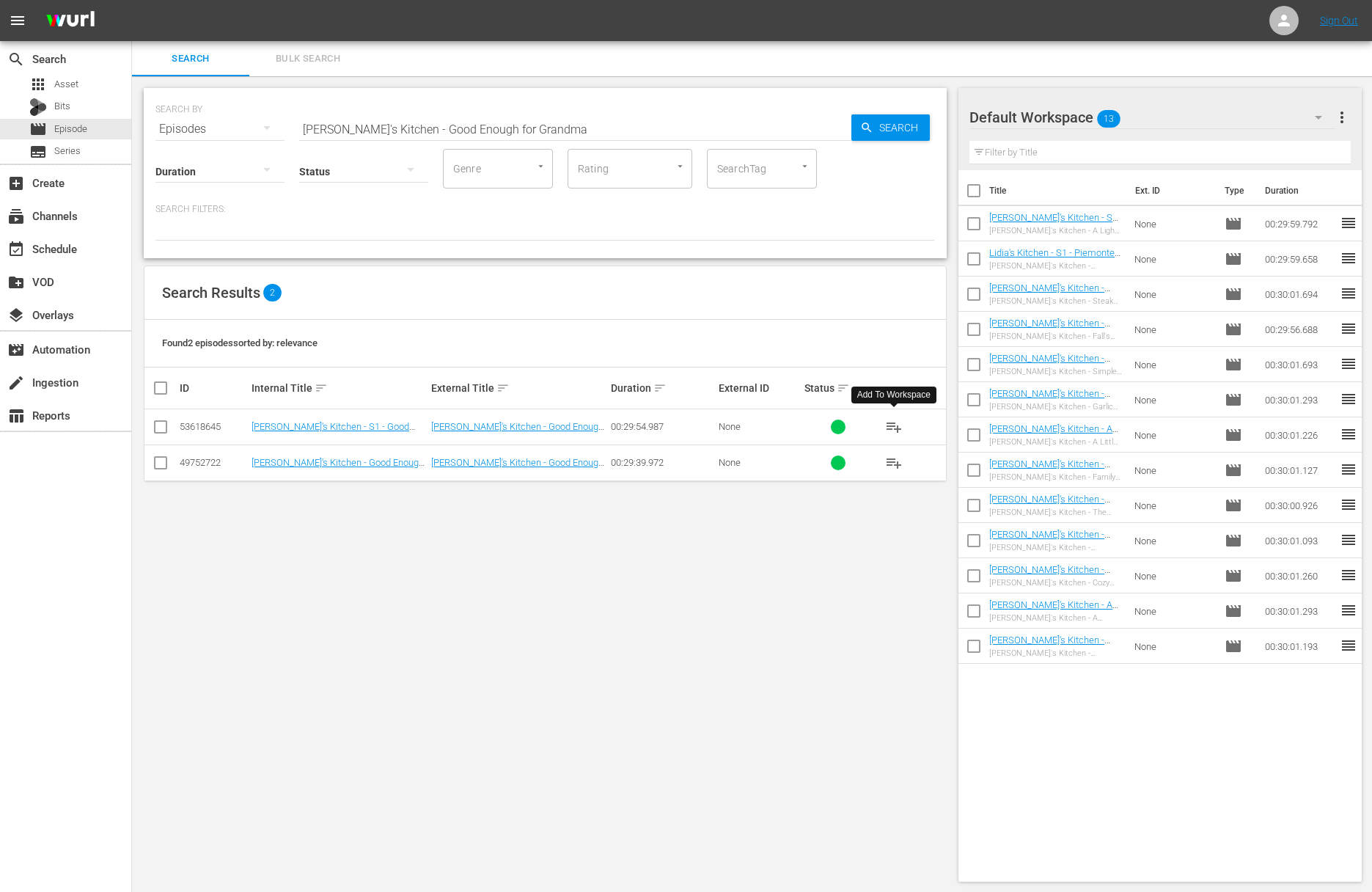
click at [892, 426] on span "playlist_add" at bounding box center [894, 427] width 18 height 18
click at [538, 131] on input "Lidia's Kitchen - Good Enough for Grandma" at bounding box center [575, 129] width 552 height 35
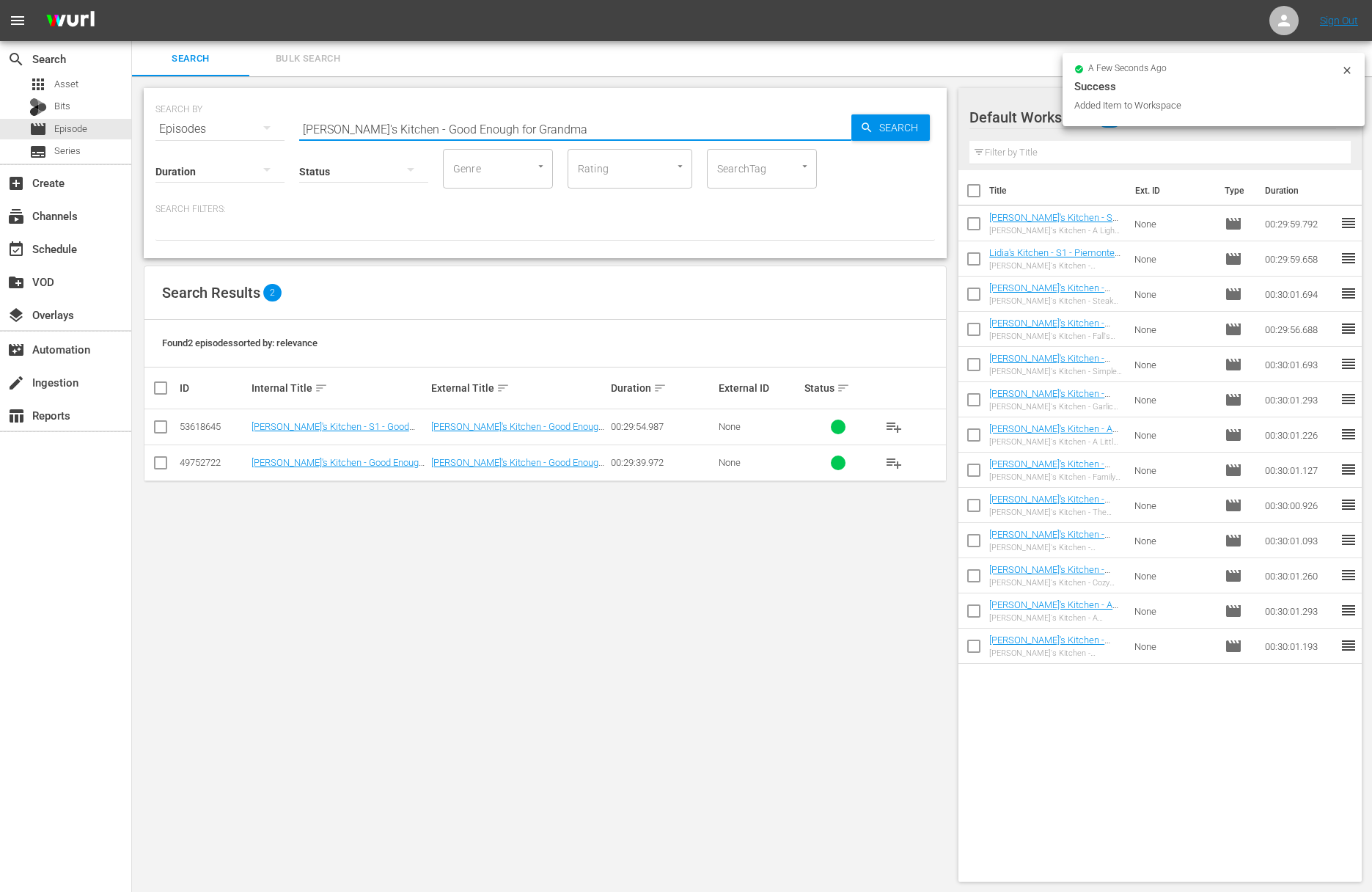
paste input "Michelangelo's Favorite Past"
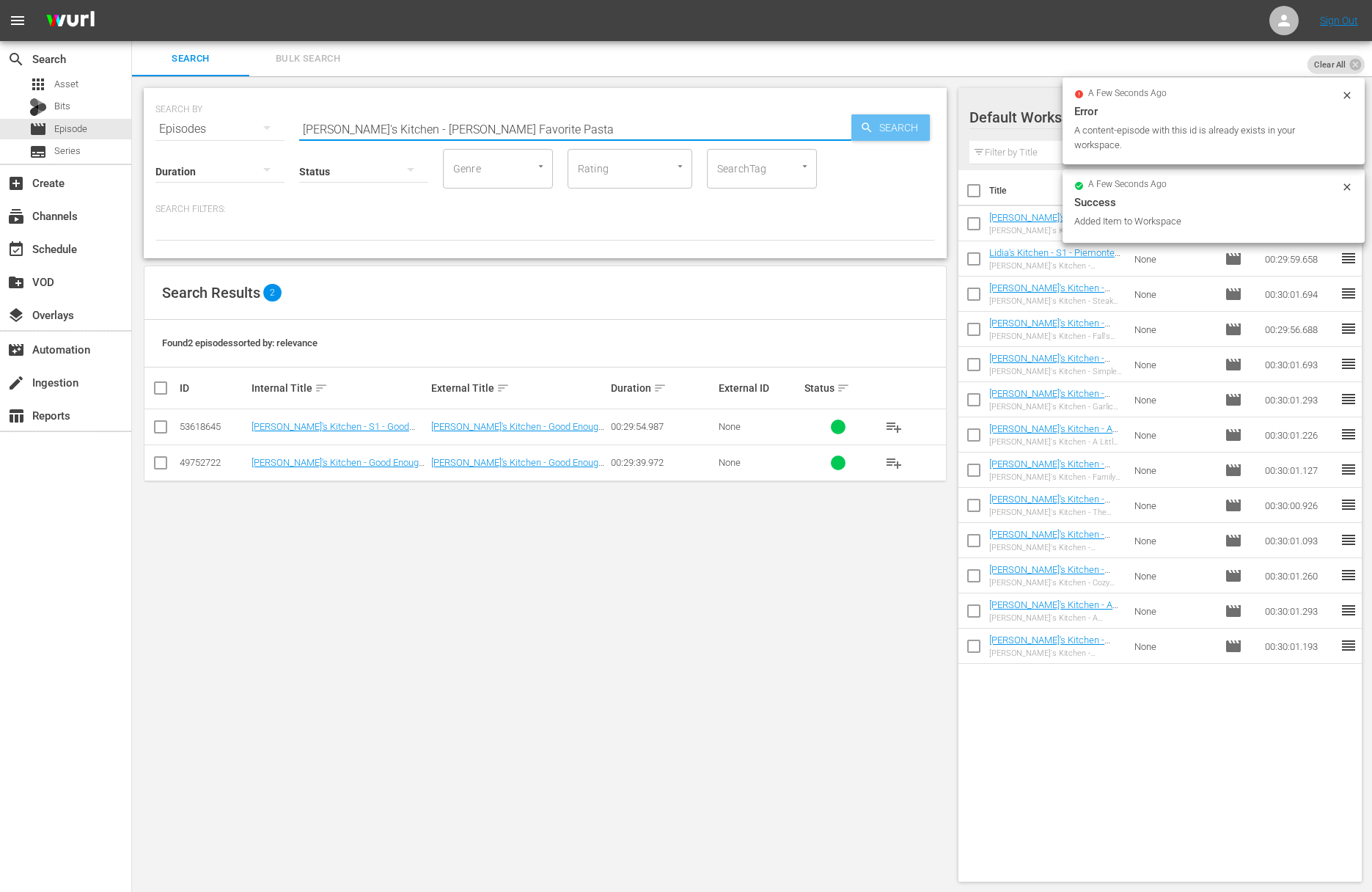
click at [885, 127] on span "Search" at bounding box center [901, 128] width 57 height 26
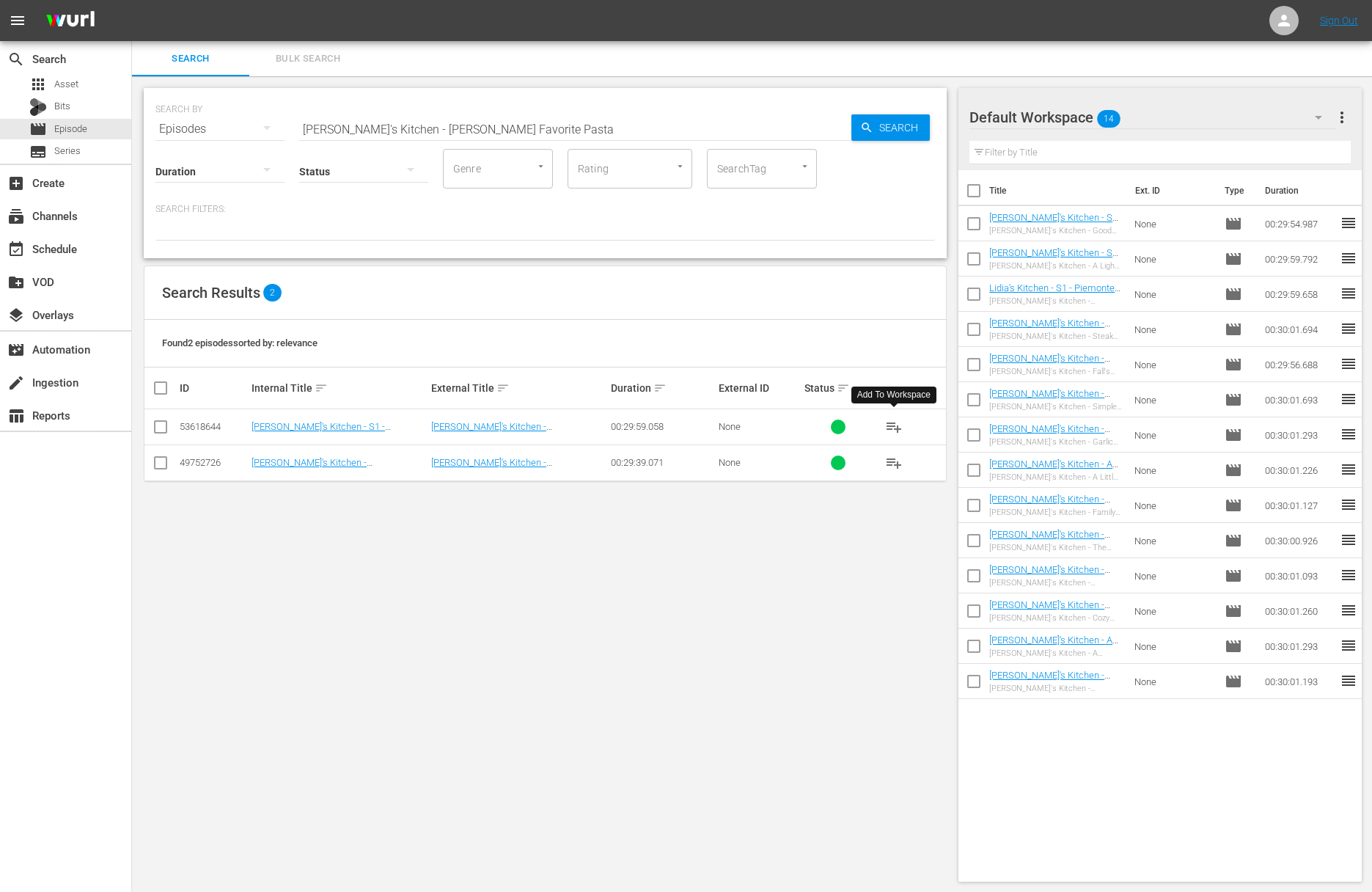
click at [893, 427] on span "playlist_add" at bounding box center [894, 427] width 18 height 18
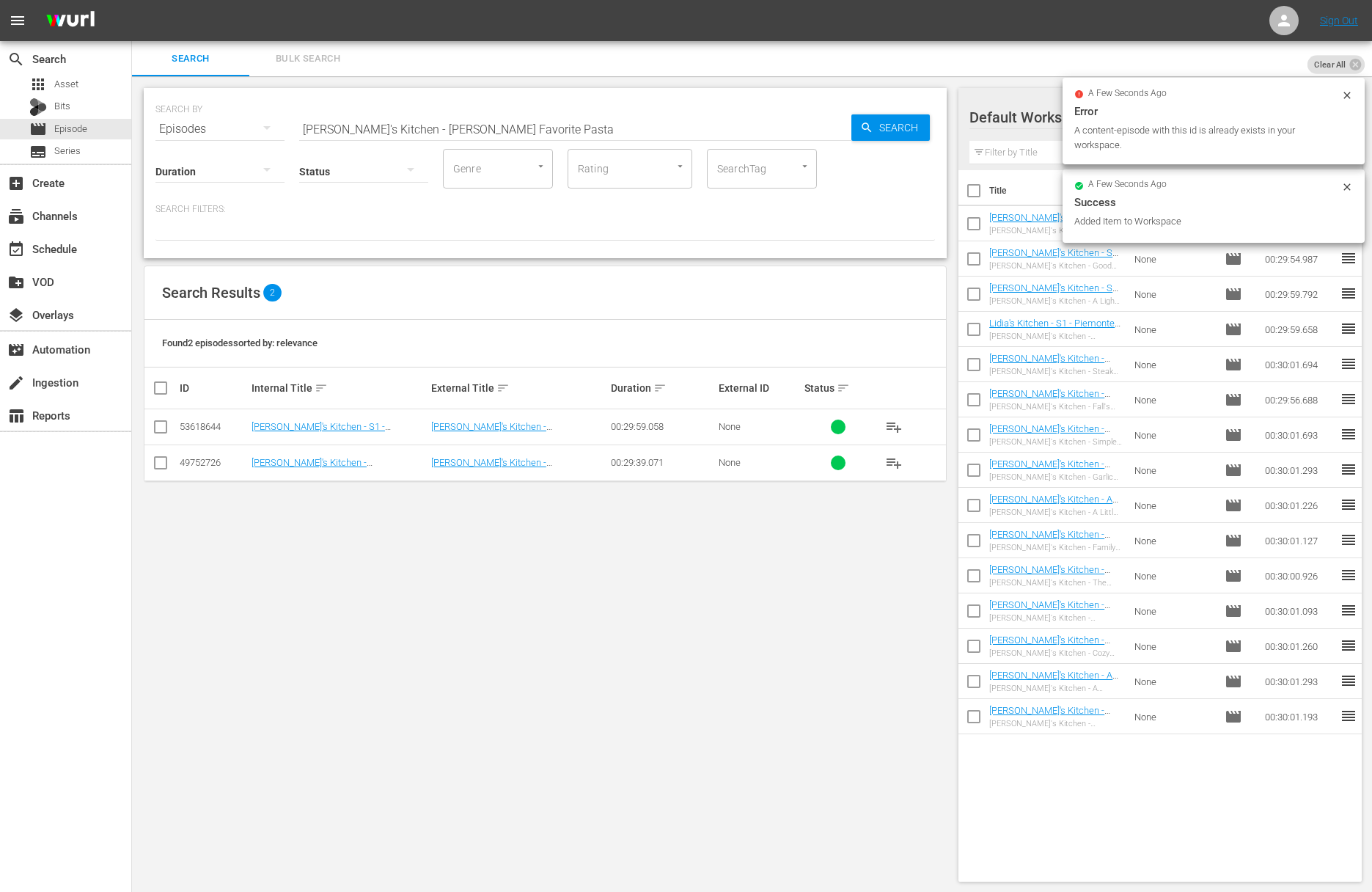
click at [643, 125] on input "Lidia's Kitchen - Michelangelo's Favorite Pasta" at bounding box center [575, 129] width 552 height 35
paste input "Chicken Three Ways"
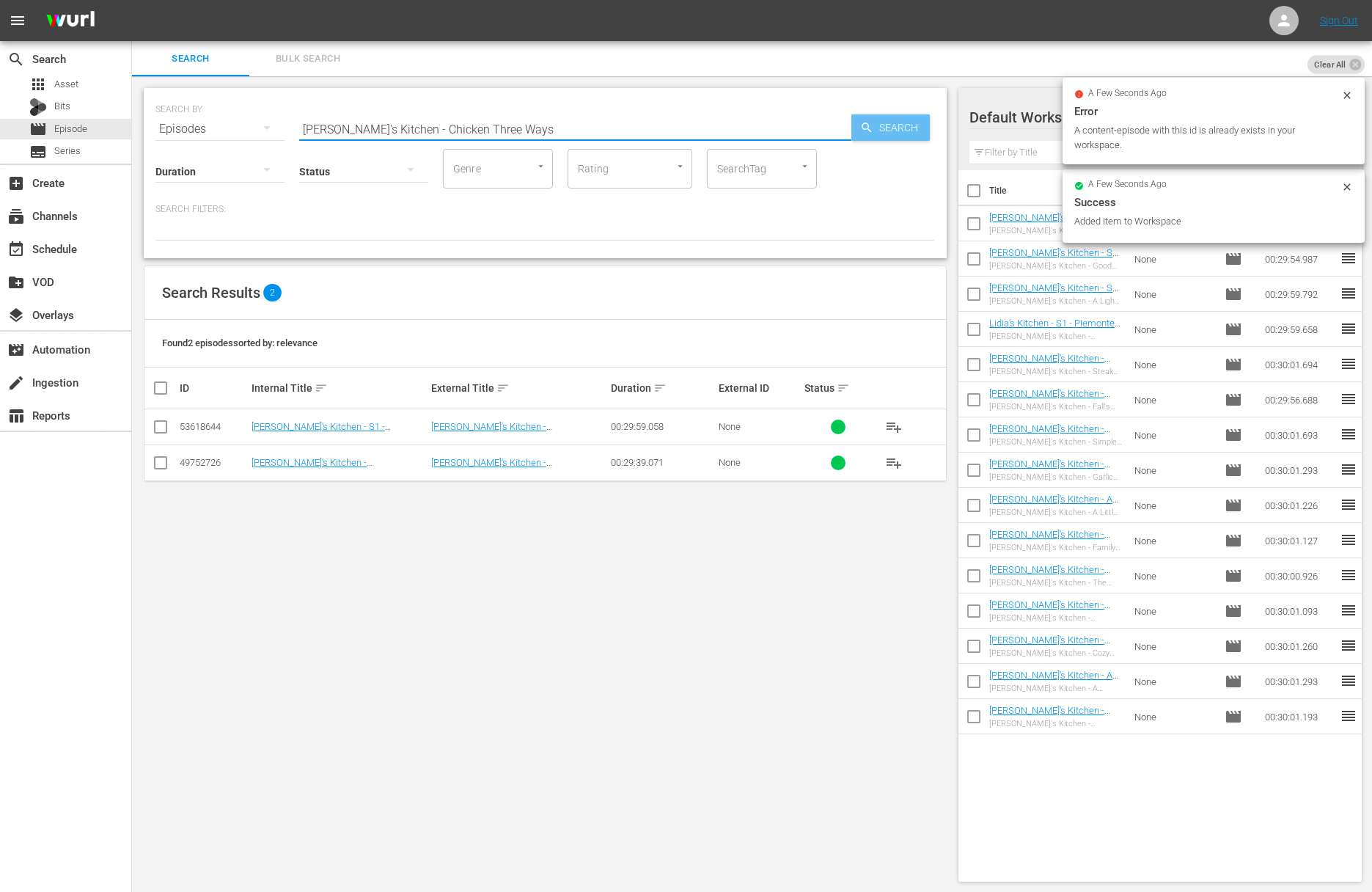
click at [916, 122] on span "Search" at bounding box center [901, 128] width 57 height 26
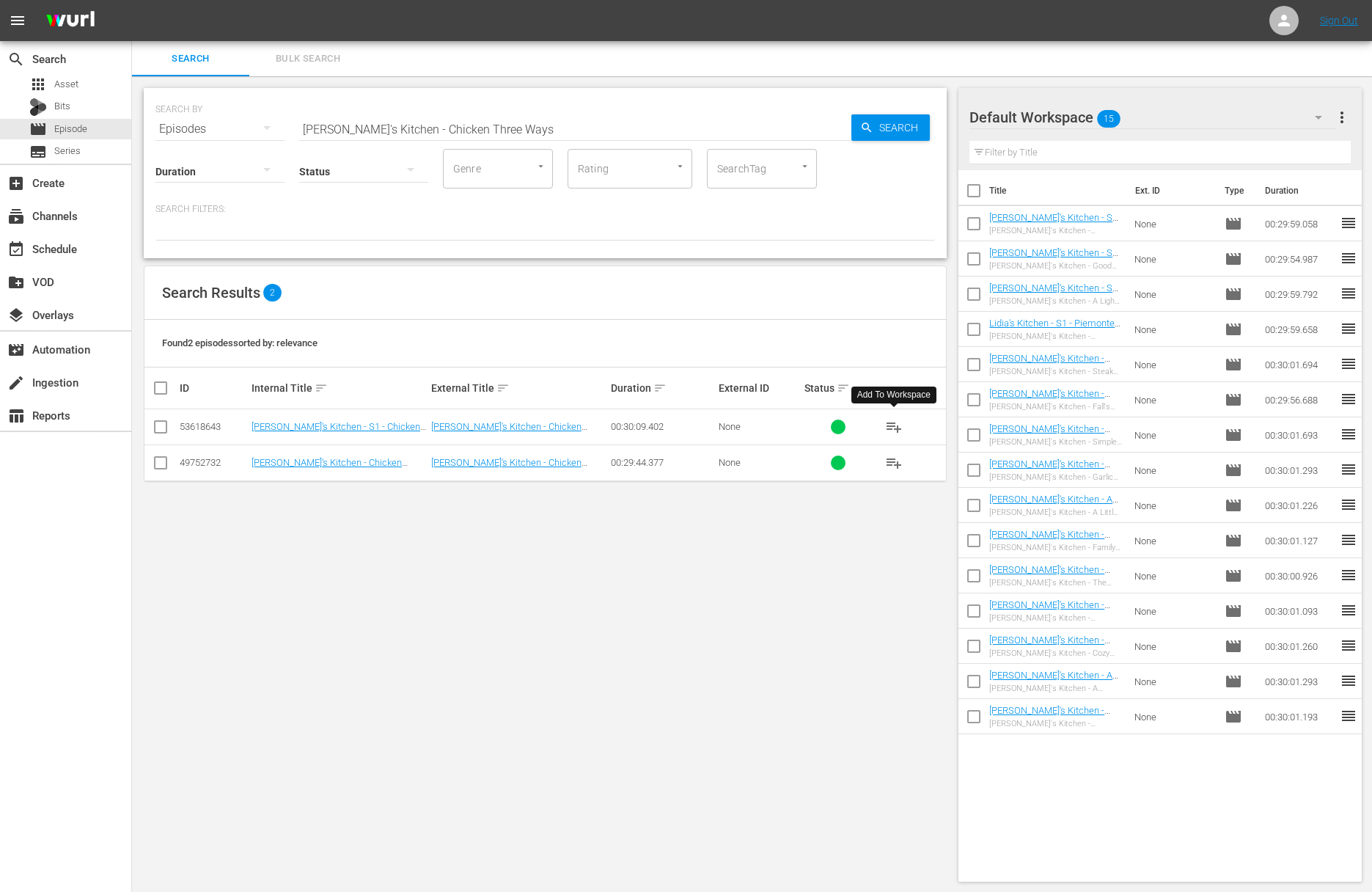
click at [896, 425] on span "playlist_add" at bounding box center [894, 427] width 18 height 18
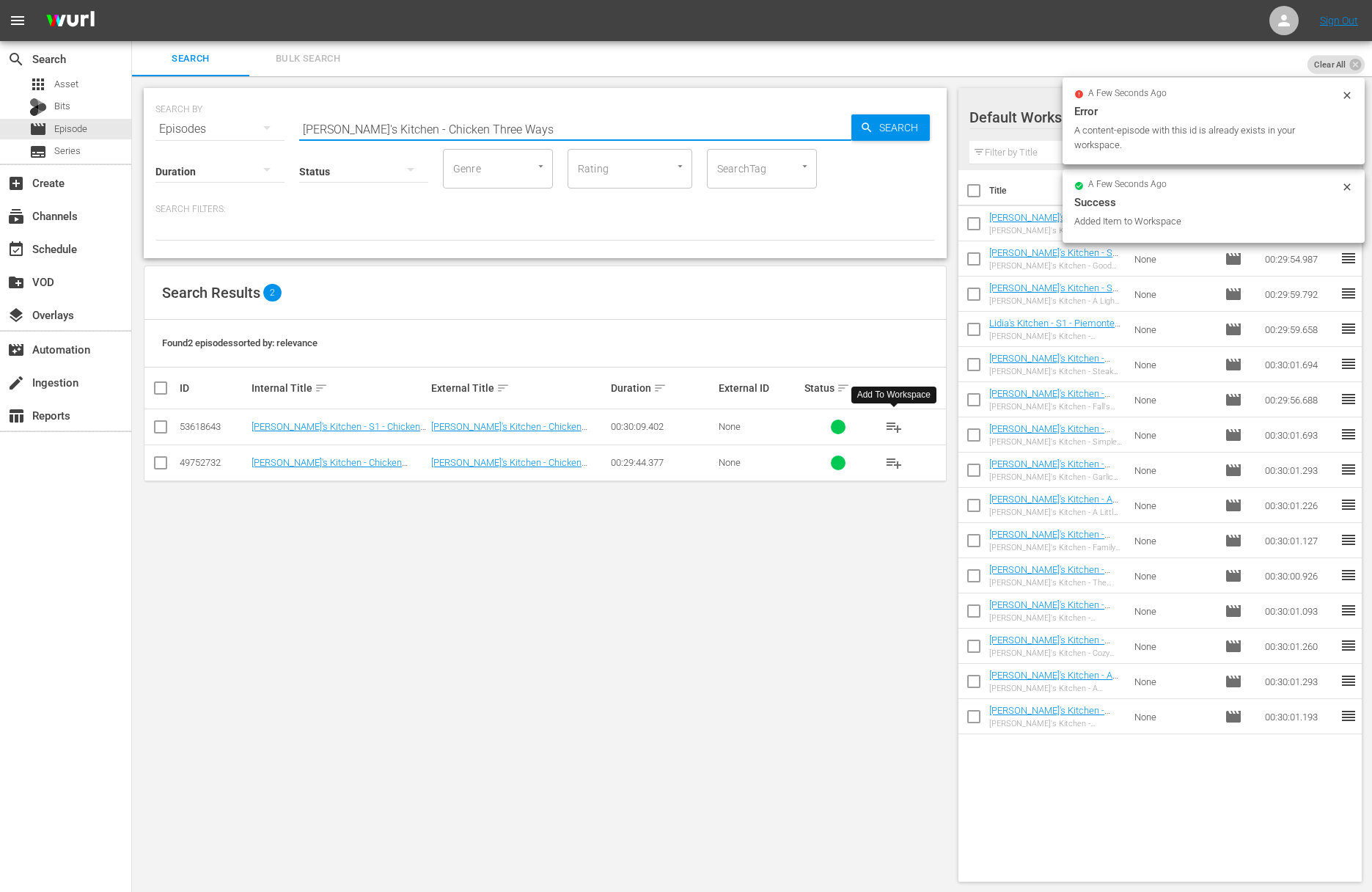
click at [560, 136] on input "Lidia's Kitchen - Chicken Three Ways" at bounding box center [575, 129] width 552 height 35
paste input "Lidia's Kitchen - Party Favorites"
click at [668, 125] on input "Lidia's Kitchen - Chicken Three WaysaLidia's Kitchen - Party Favorites" at bounding box center [575, 129] width 552 height 35
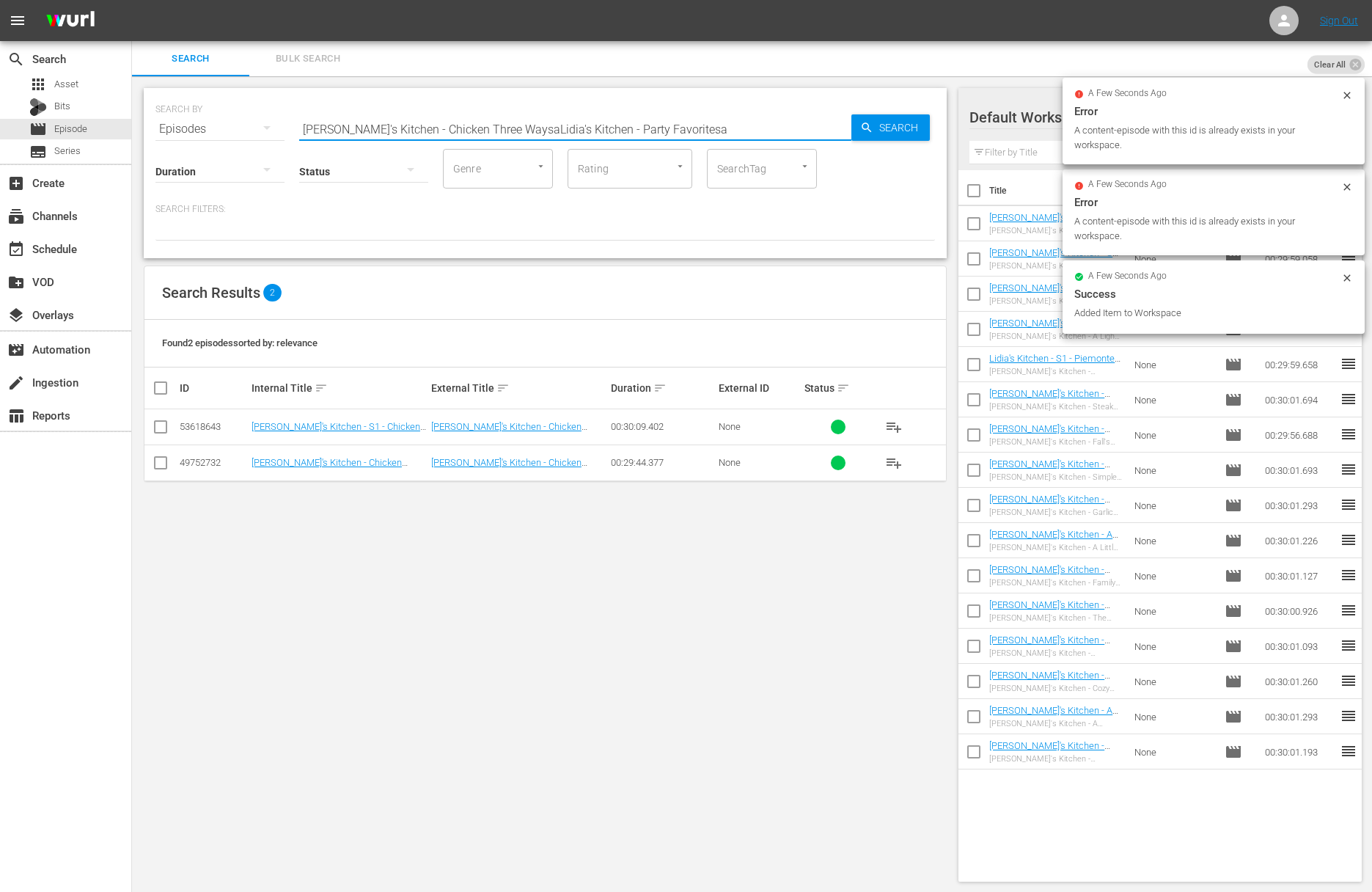
paste input "Lidia's Kitchen - Party Favorites"
click at [649, 130] on input "Lidia's Kitchen - Chicken Three WaysaLidia's Kitchen - Party FavoritesaLidia's …" at bounding box center [575, 129] width 552 height 35
paste input "text"
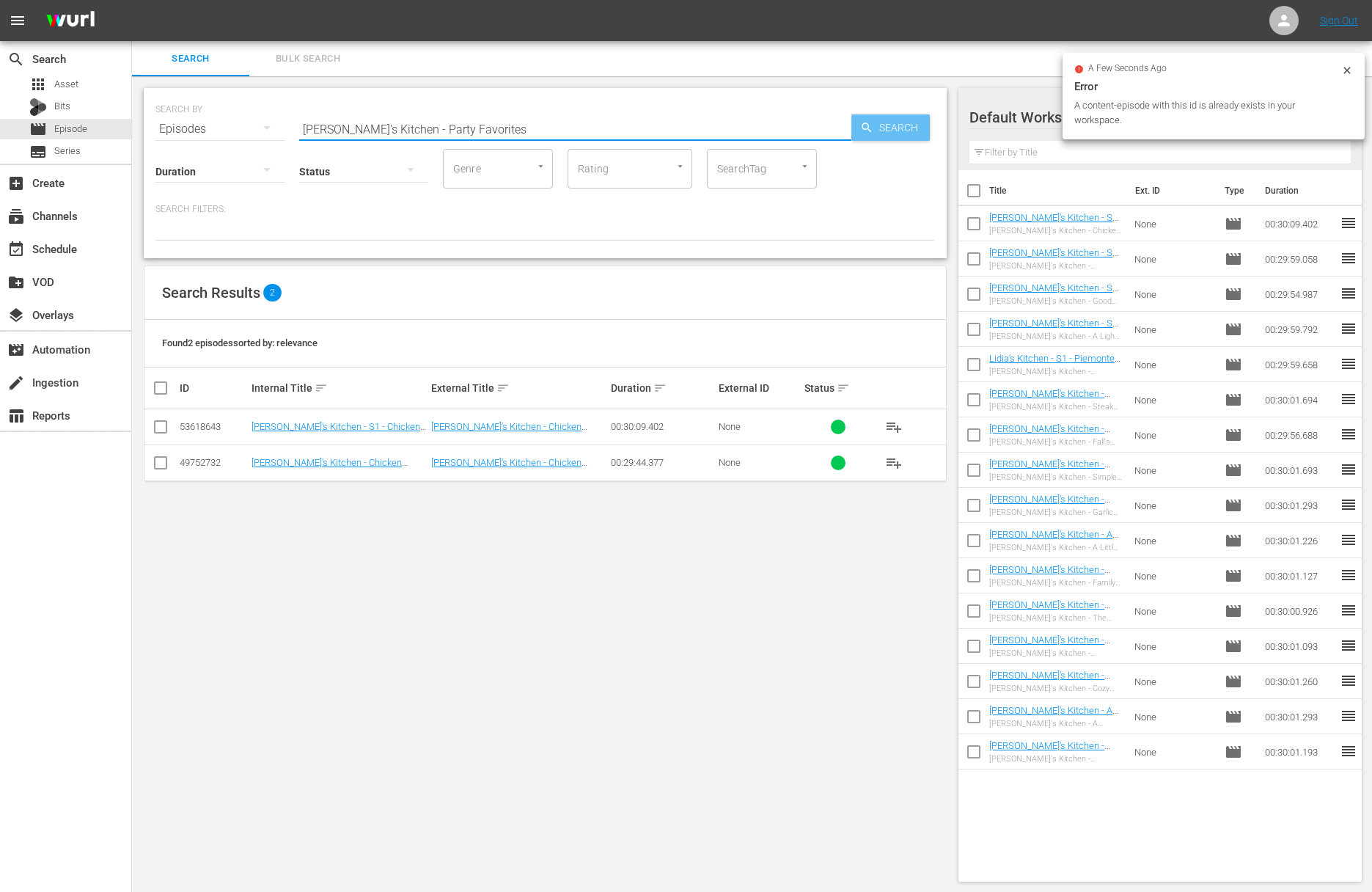
click at [905, 125] on span "Search" at bounding box center [901, 128] width 57 height 26
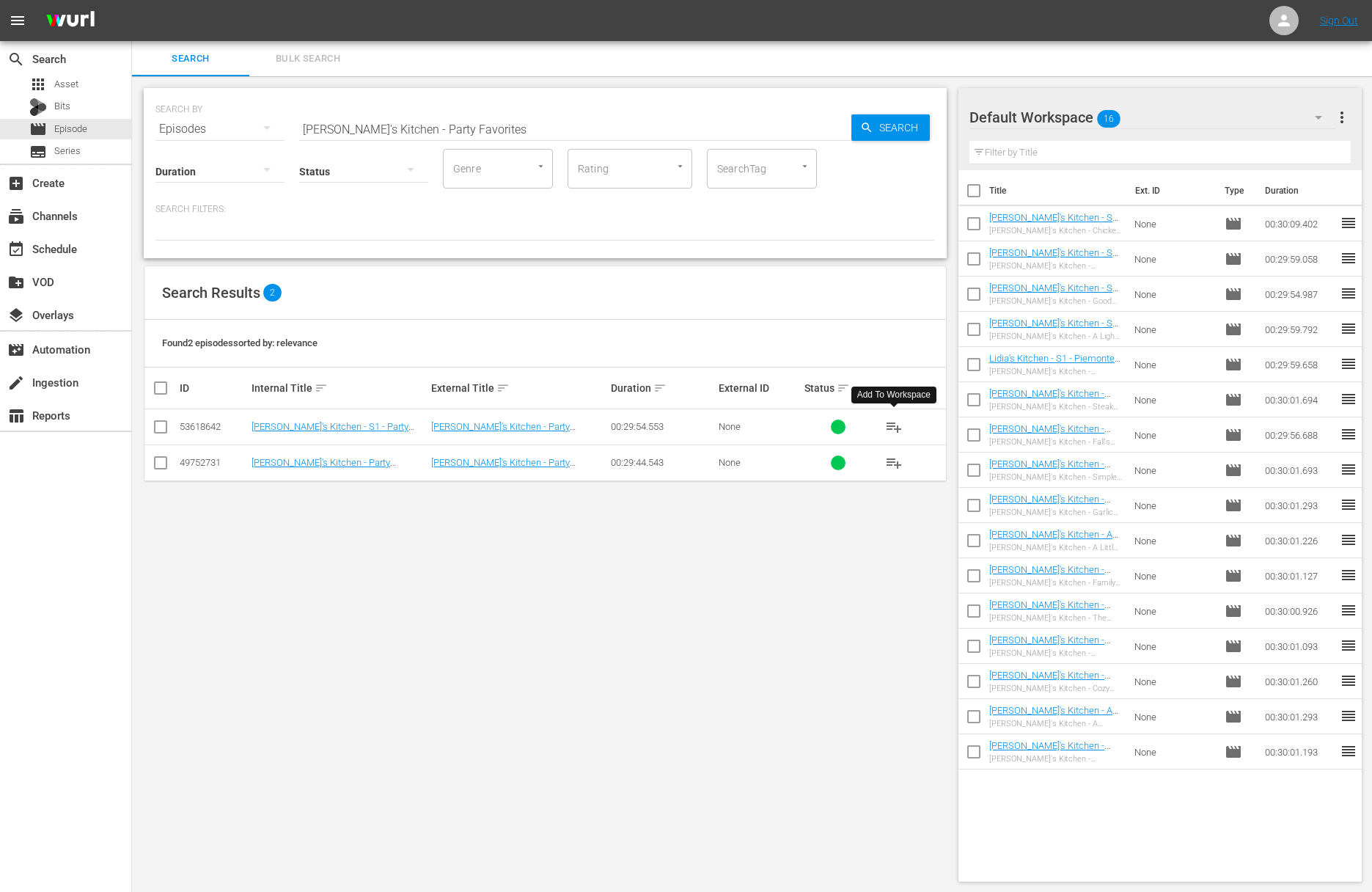
click at [896, 425] on span "playlist_add" at bounding box center [894, 427] width 18 height 18
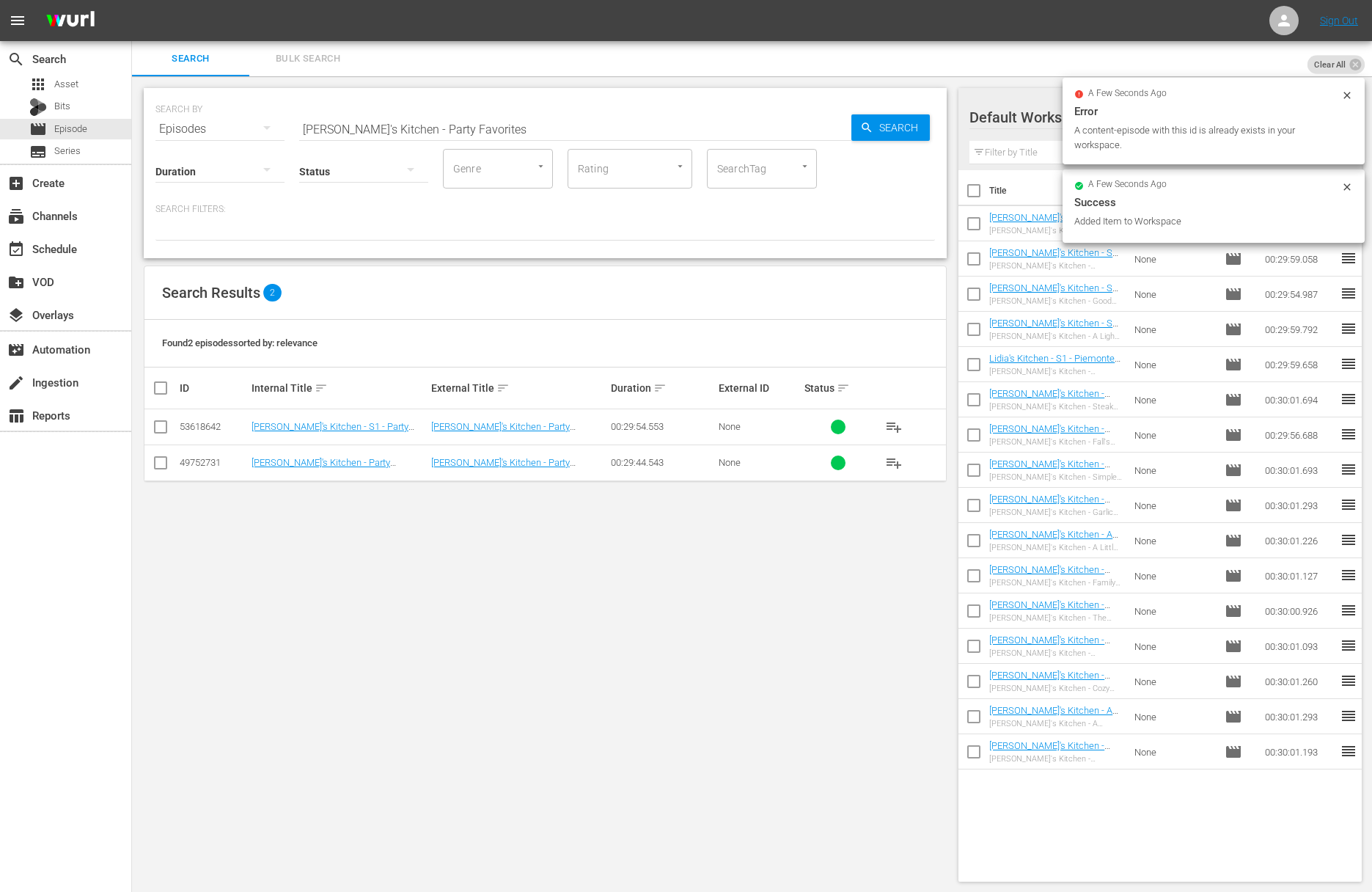
click at [502, 132] on input "Lidia's Kitchen - Party Favorites" at bounding box center [575, 129] width 552 height 35
paste input "Heart Healthy & Heavenly"
click at [882, 121] on span "Search" at bounding box center [901, 128] width 57 height 26
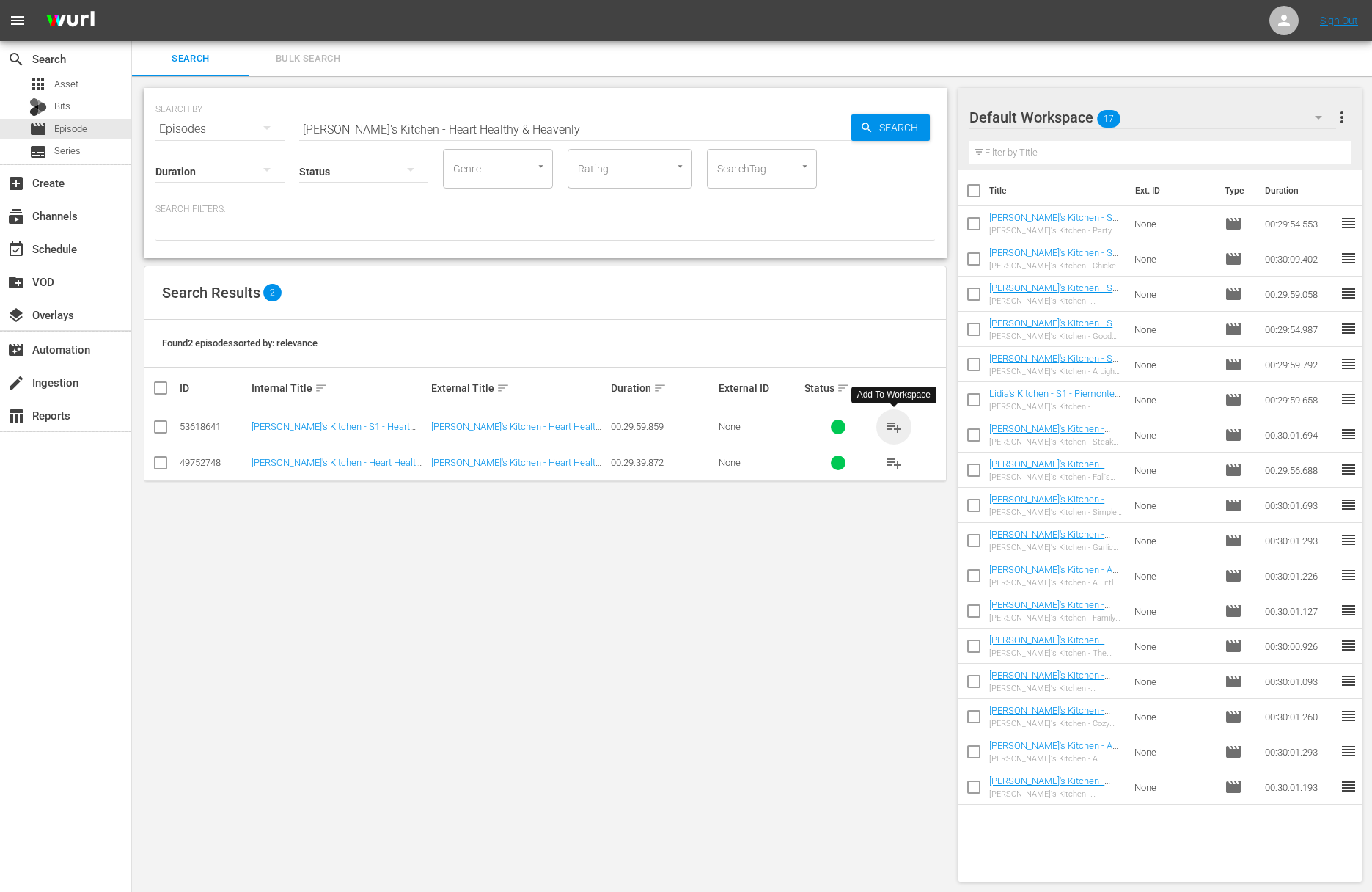
click at [896, 423] on span "playlist_add" at bounding box center [894, 427] width 18 height 18
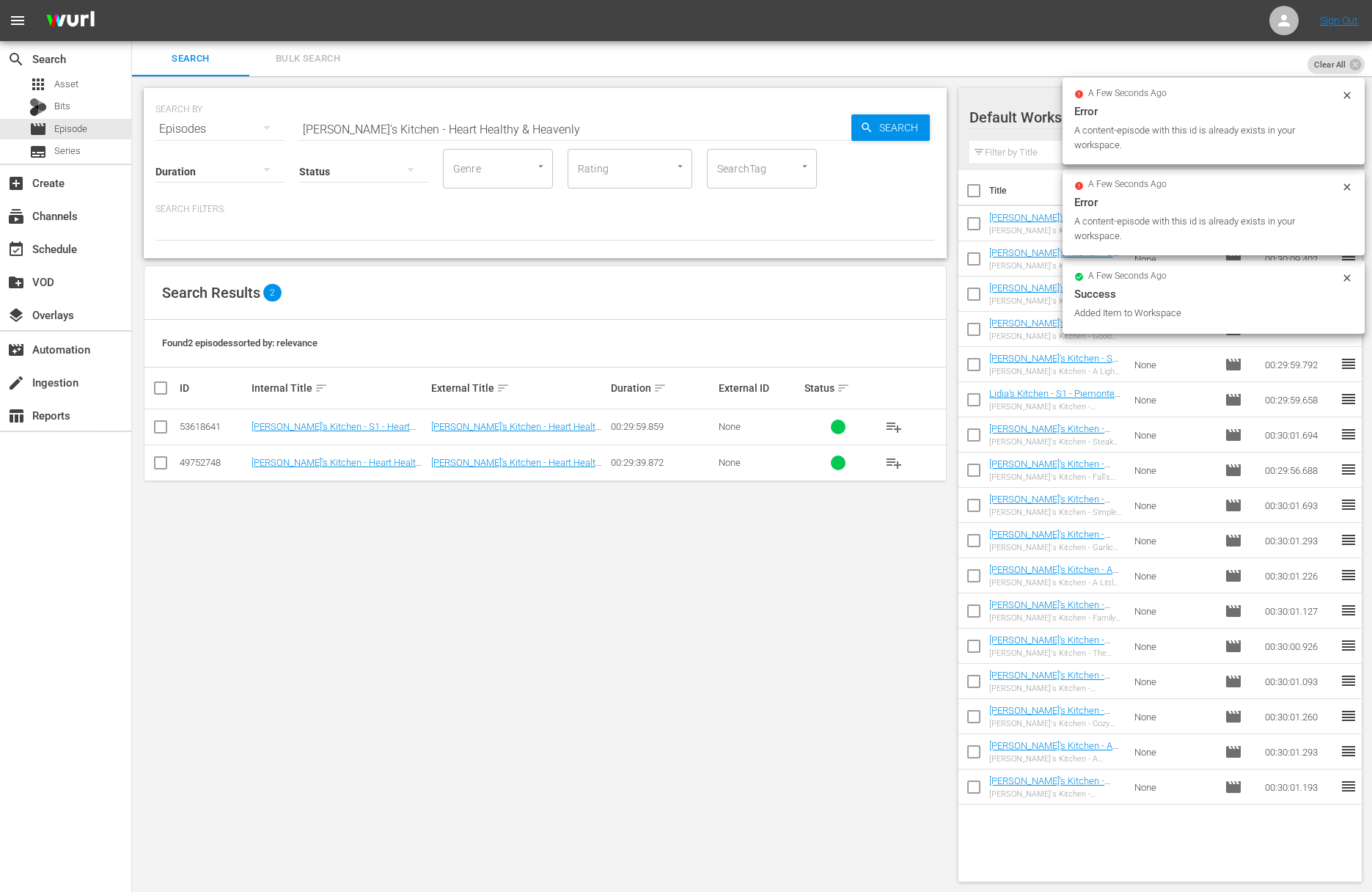
click at [508, 125] on input "Lidia's Kitchen - Heart Healthy & Heavenly" at bounding box center [575, 129] width 552 height 35
paste input "Lidia's Kitchen - Summertime Delights"
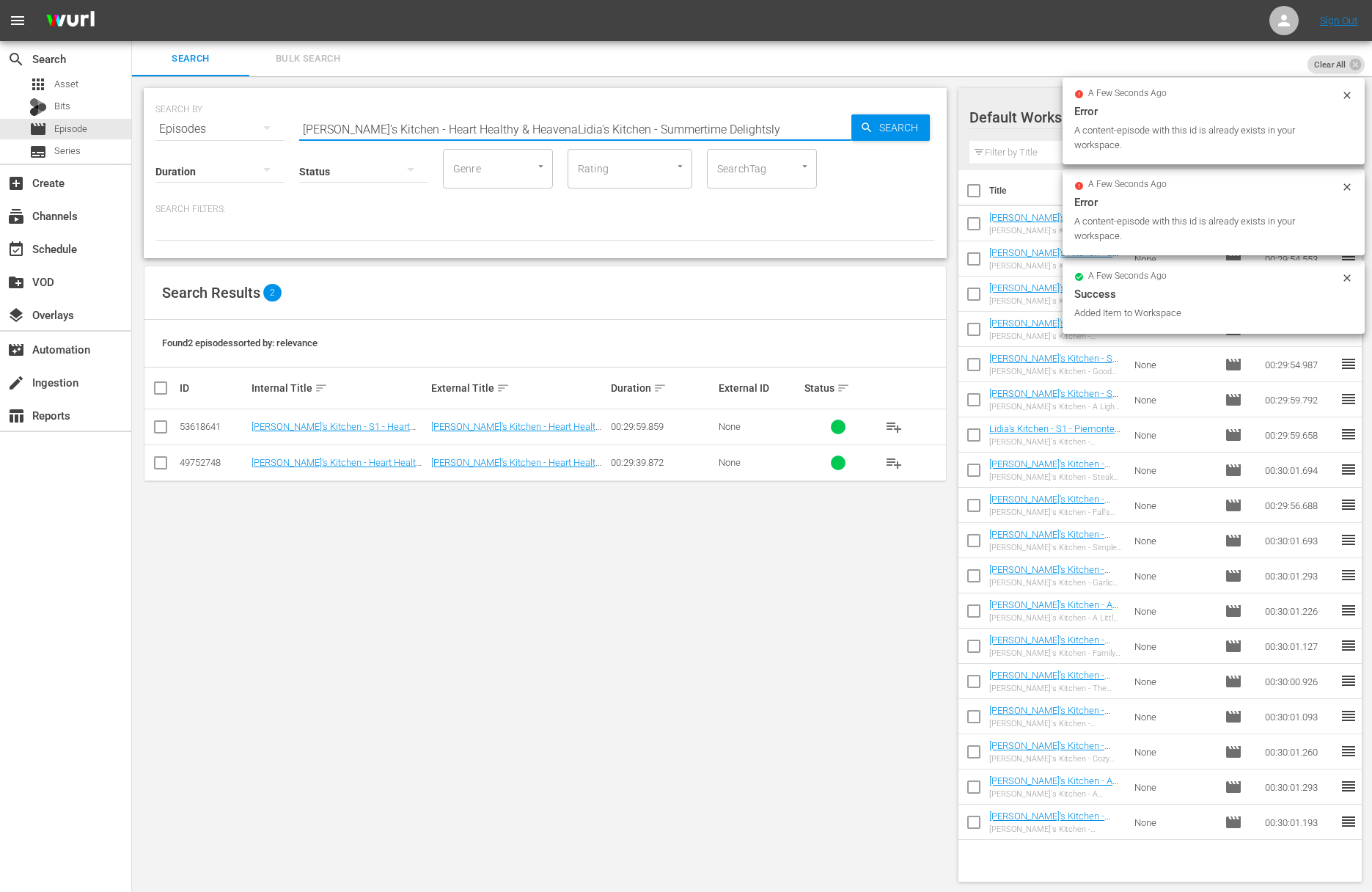
click at [676, 118] on input "Lidia's Kitchen - Heart Healthy & HeavenaLidia's Kitchen - Summertime Delightsly" at bounding box center [575, 129] width 552 height 35
paste input "Summertime Delights"
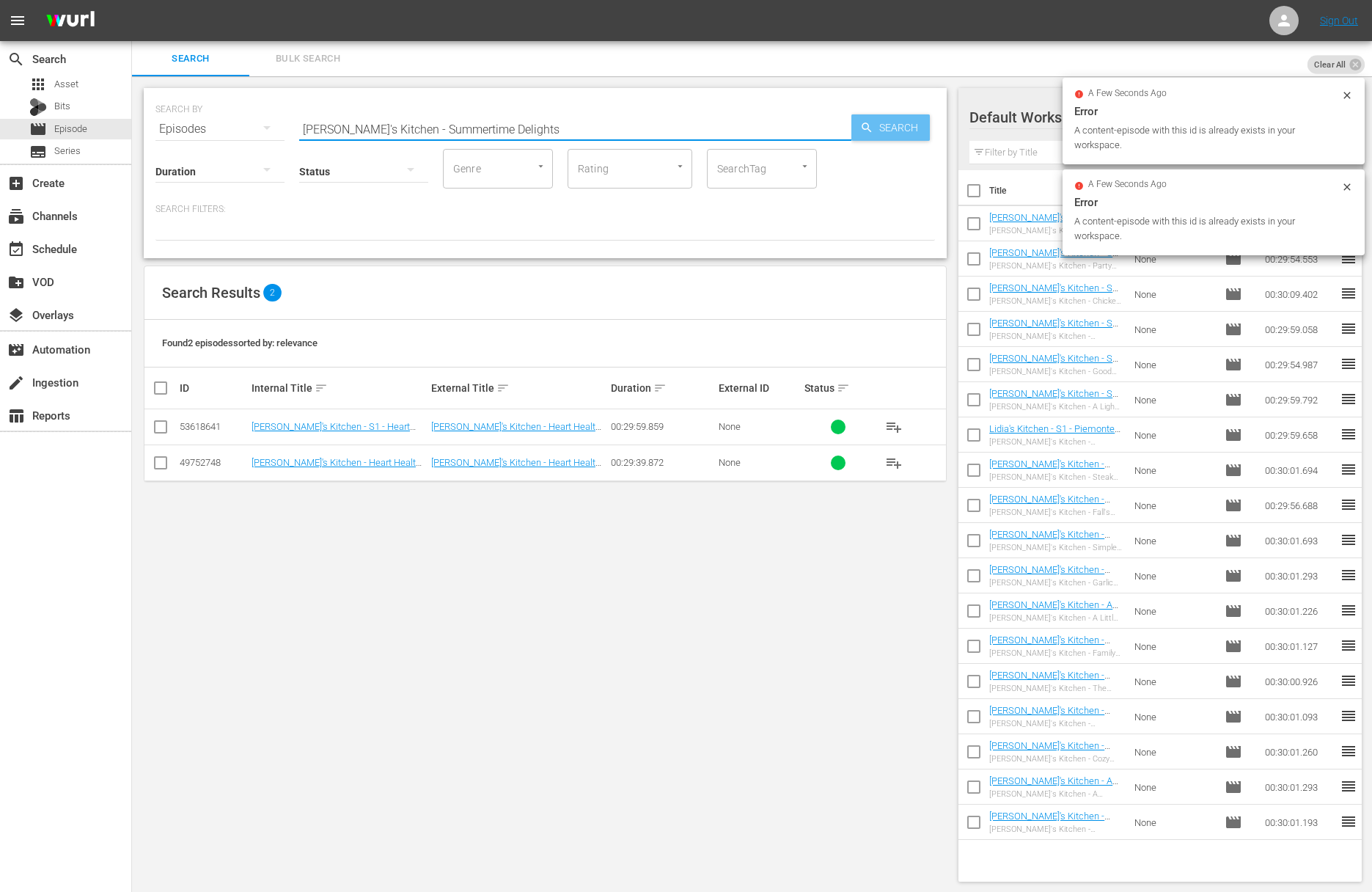
click at [873, 129] on icon "button" at bounding box center [867, 128] width 13 height 13
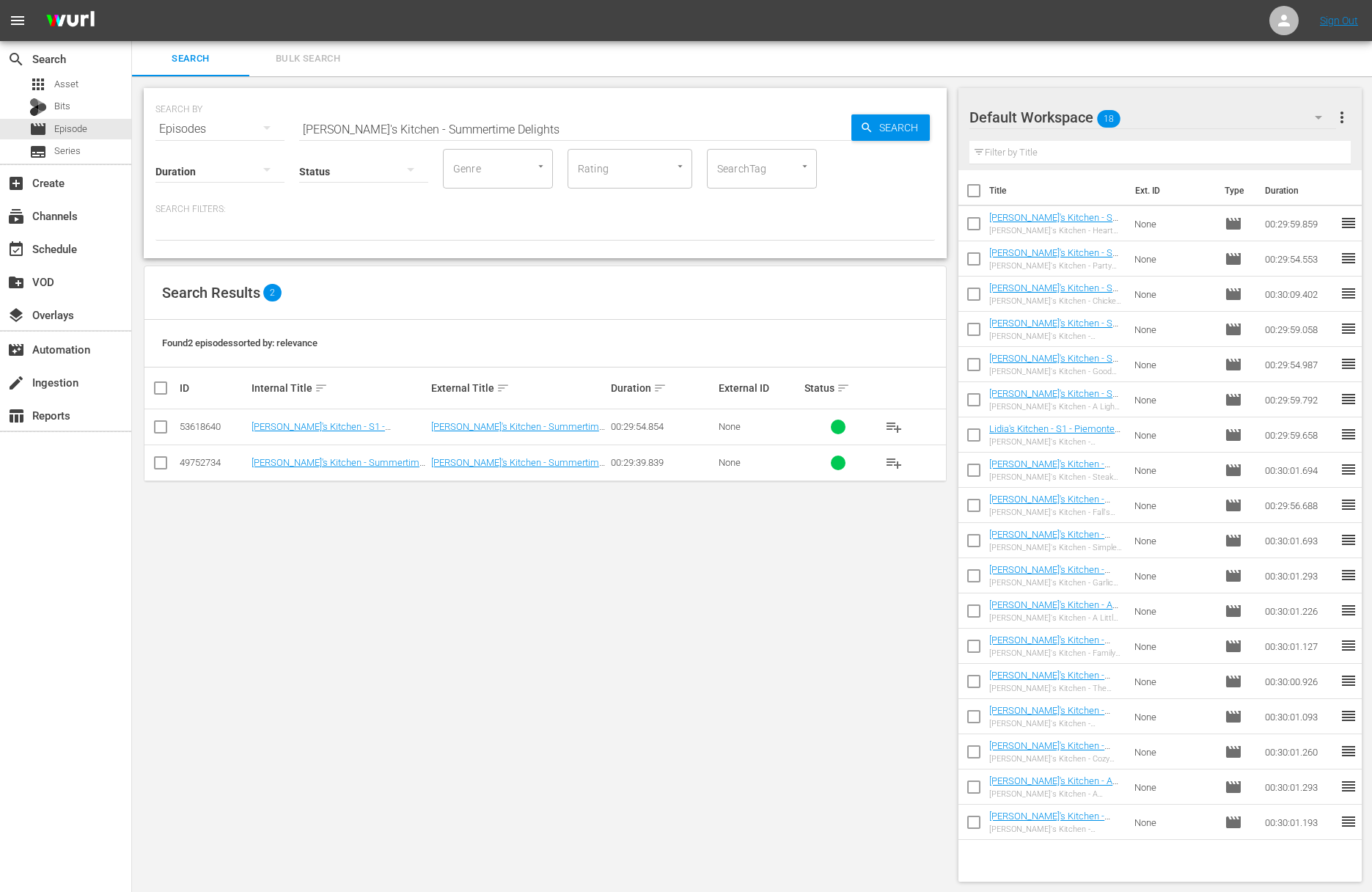
click at [892, 421] on span "playlist_add" at bounding box center [894, 427] width 18 height 18
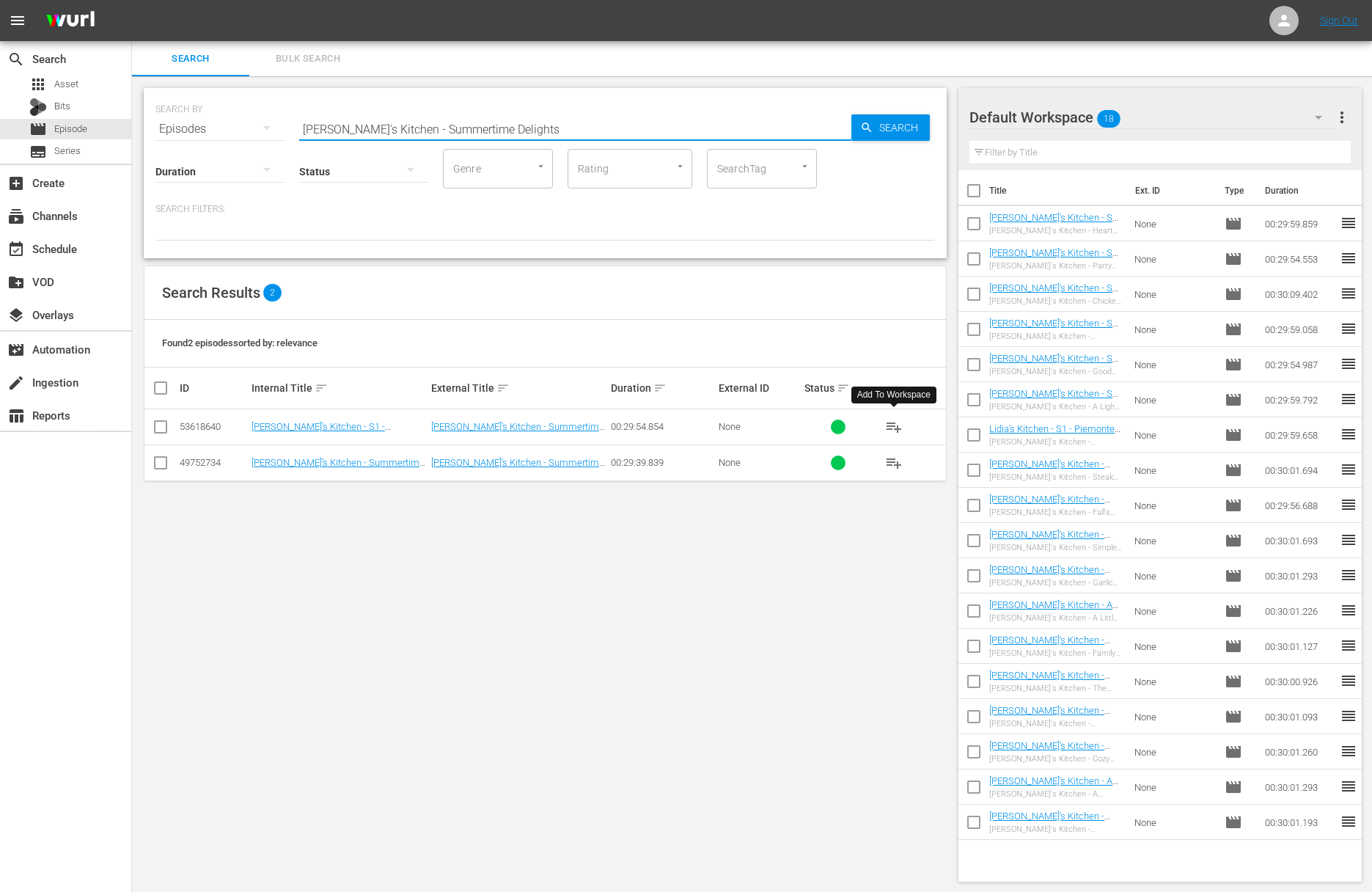
click at [514, 121] on input "Lidia's Kitchen - Summertime Delights" at bounding box center [575, 129] width 552 height 35
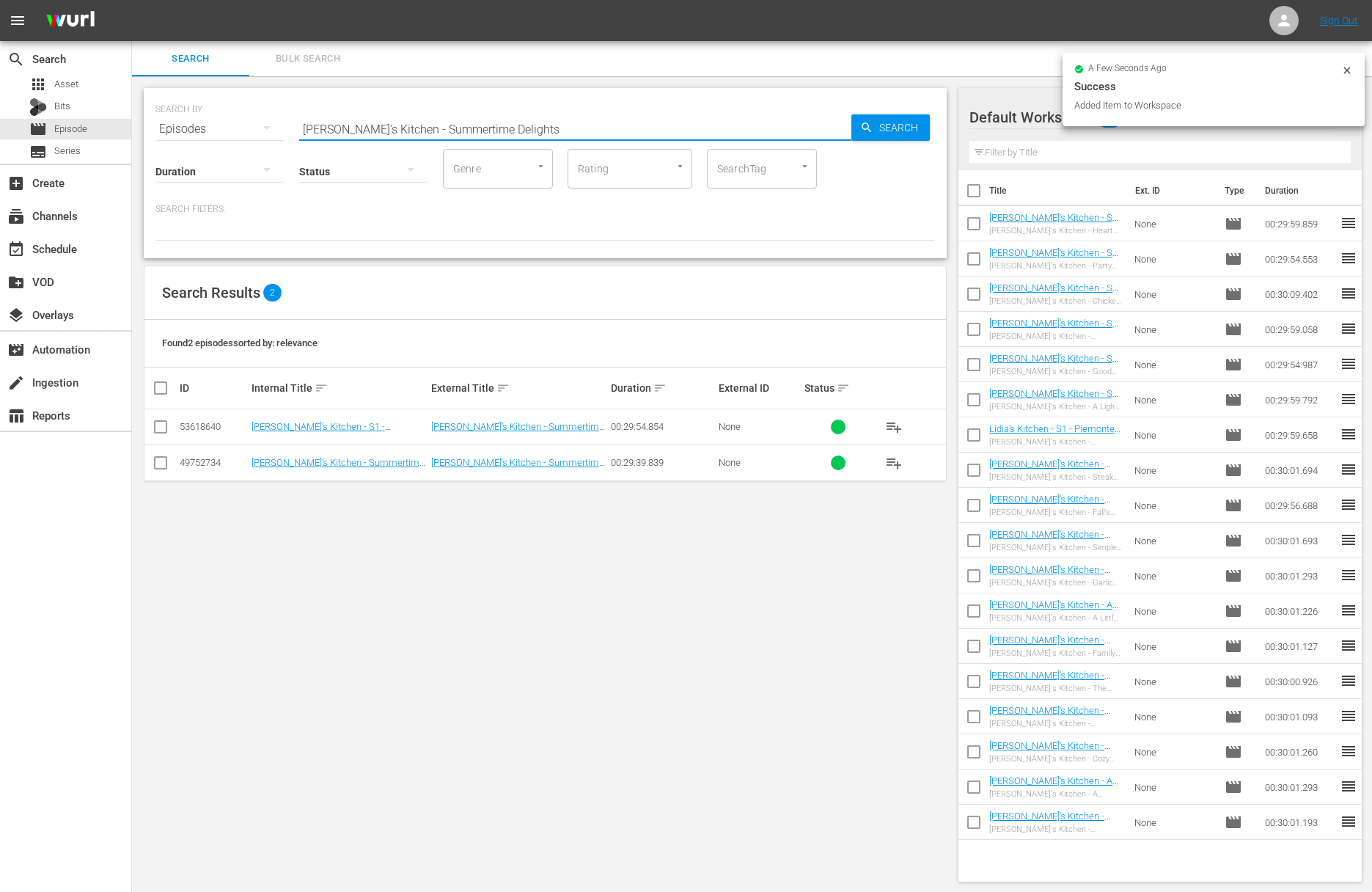
paste input "Rice is Twice as Nice"
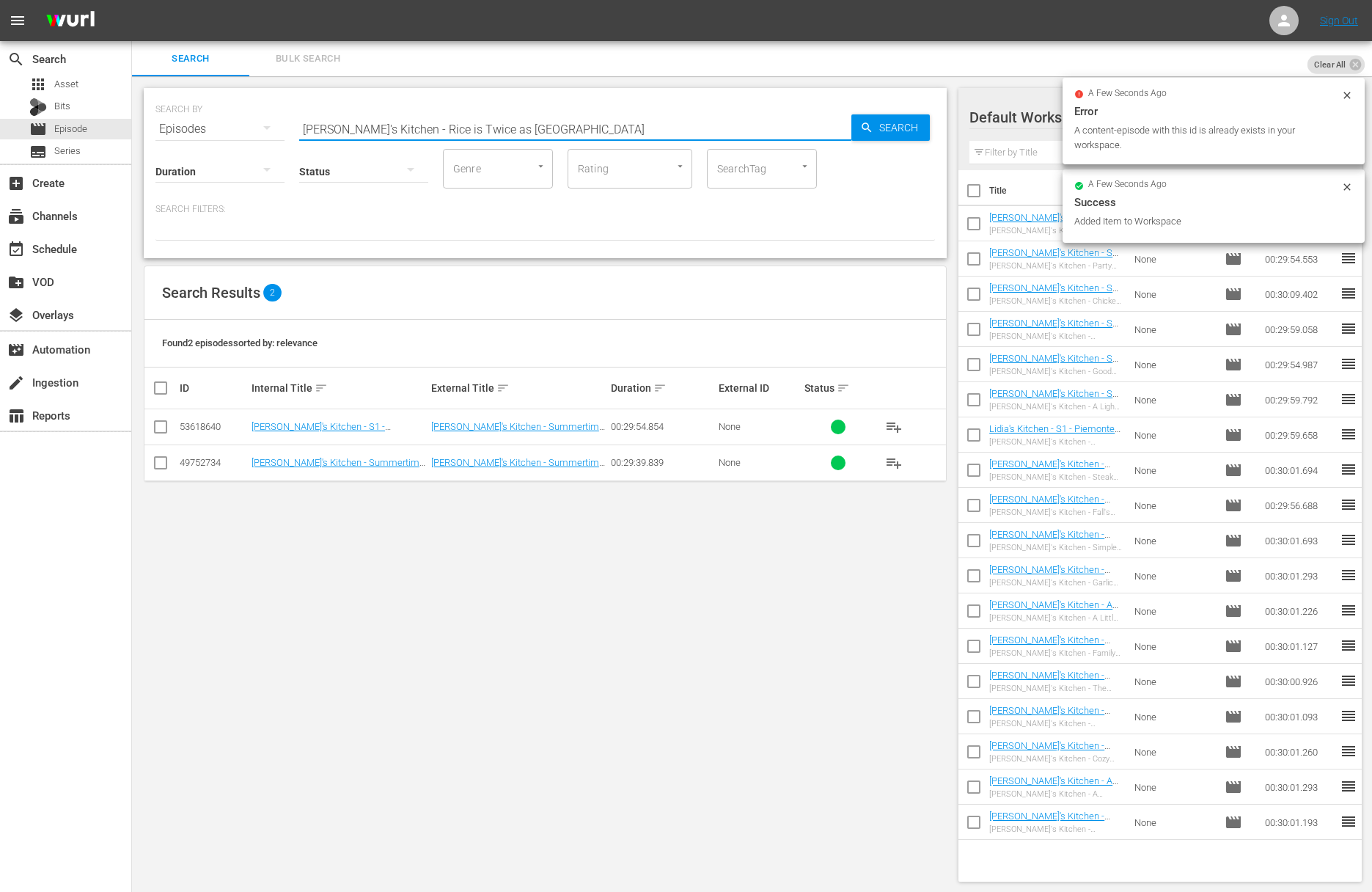
click at [864, 121] on icon "button" at bounding box center [867, 128] width 13 height 13
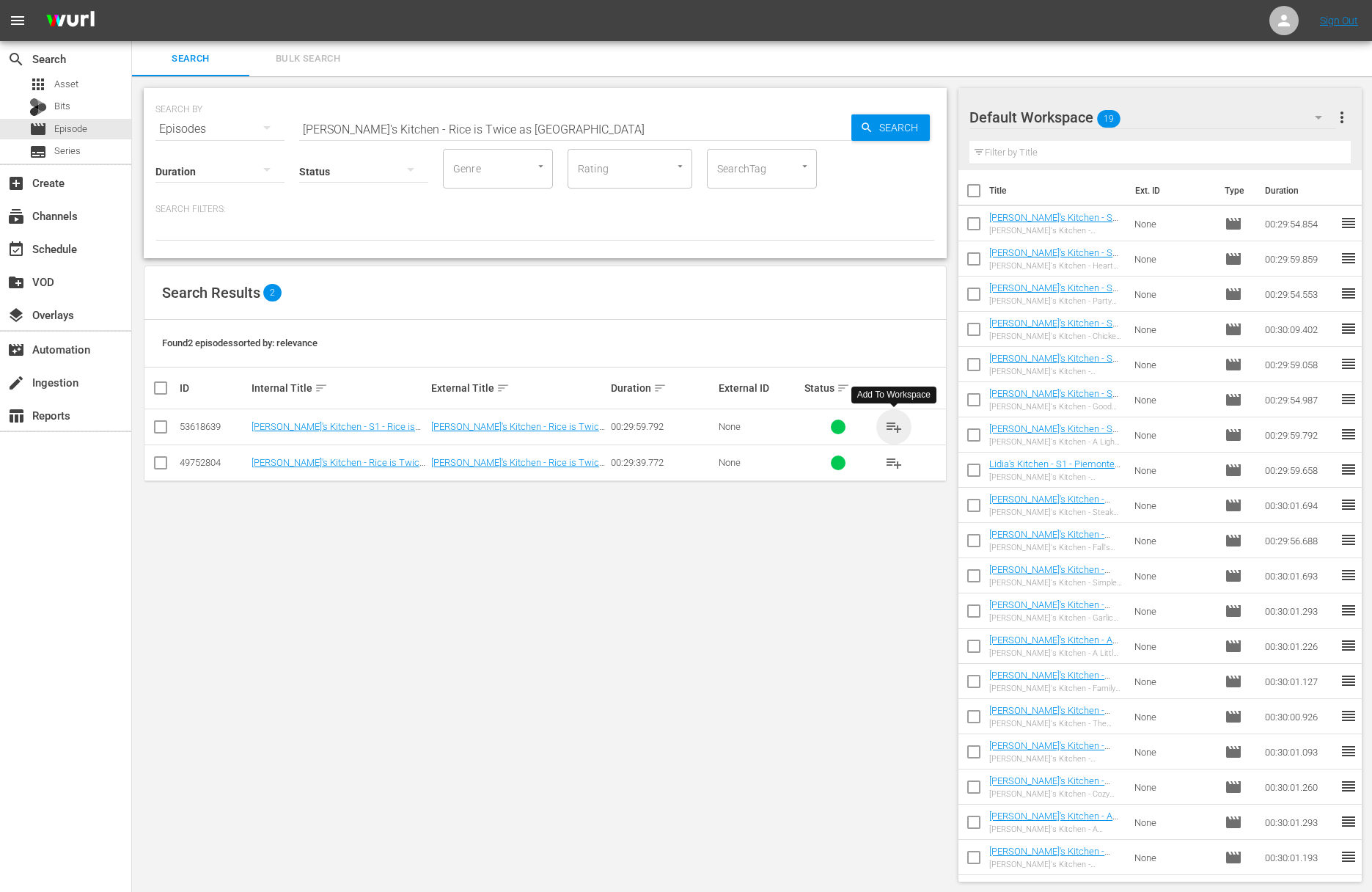
click at [895, 422] on span "playlist_add" at bounding box center [894, 427] width 18 height 18
click at [524, 128] on input "Lidia's Kitchen - Rice is Twice as Nice" at bounding box center [575, 129] width 552 height 35
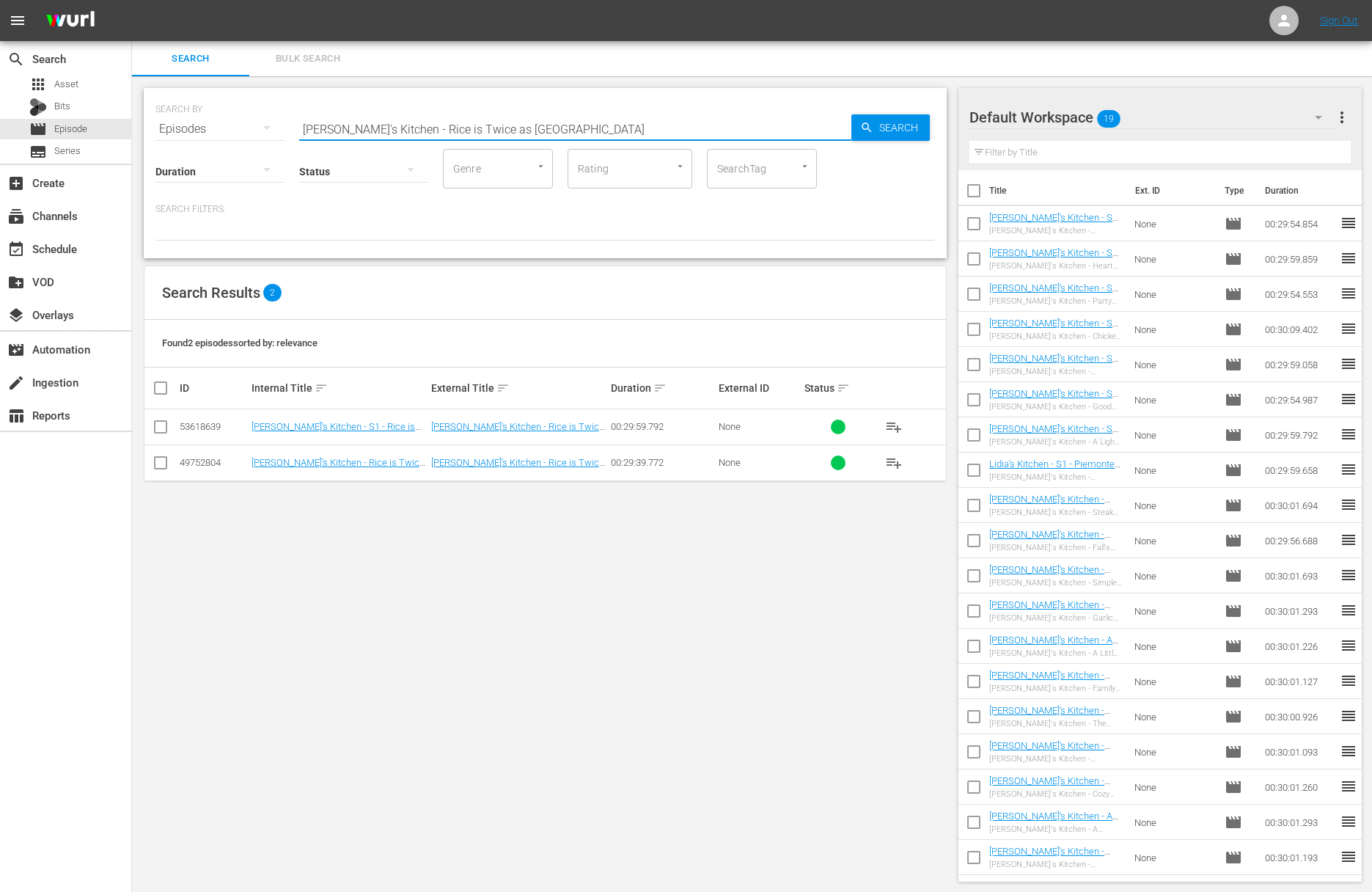
paste input "Get to Know Your Grains"
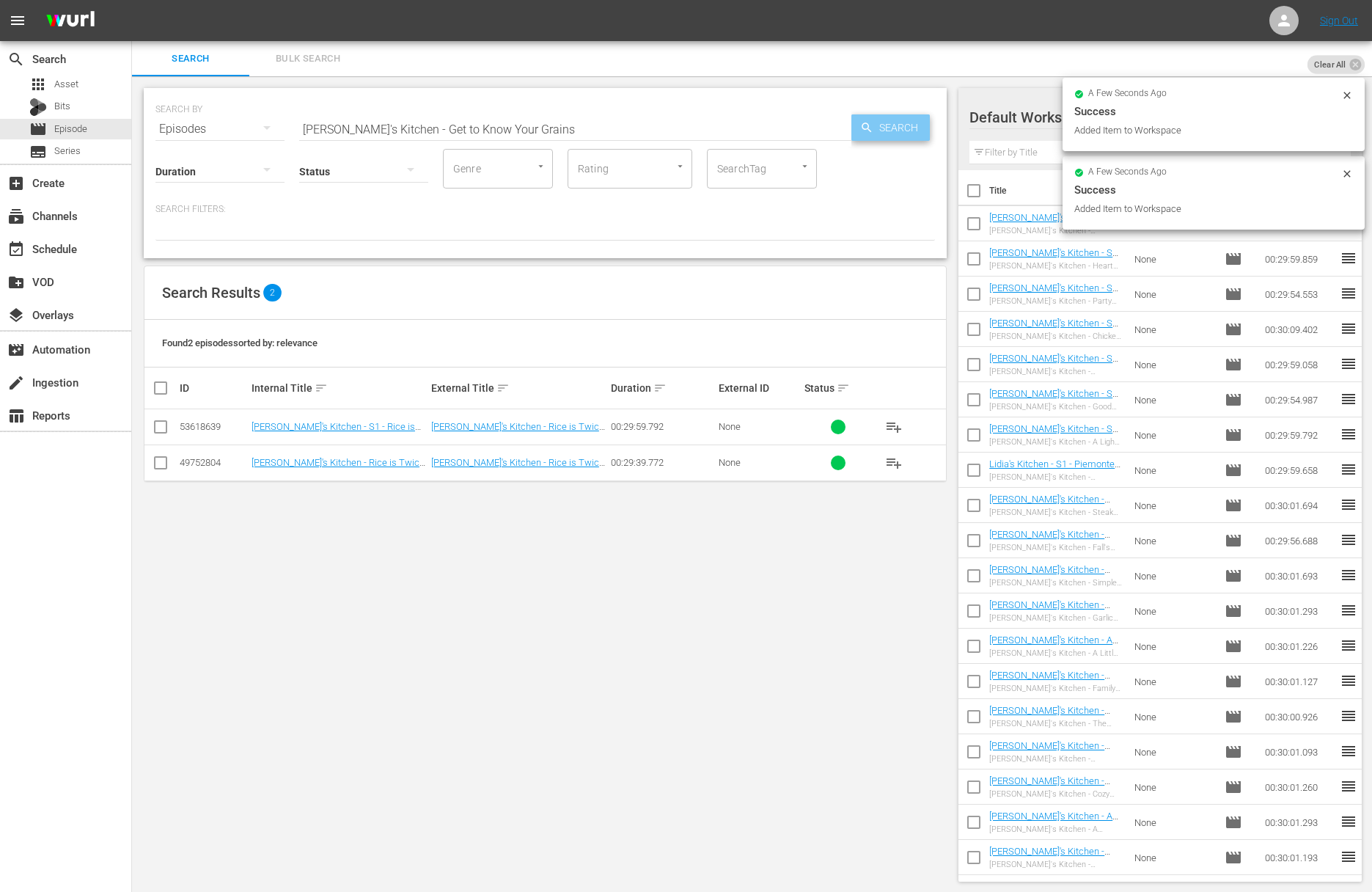
click at [864, 123] on icon "button" at bounding box center [867, 128] width 13 height 13
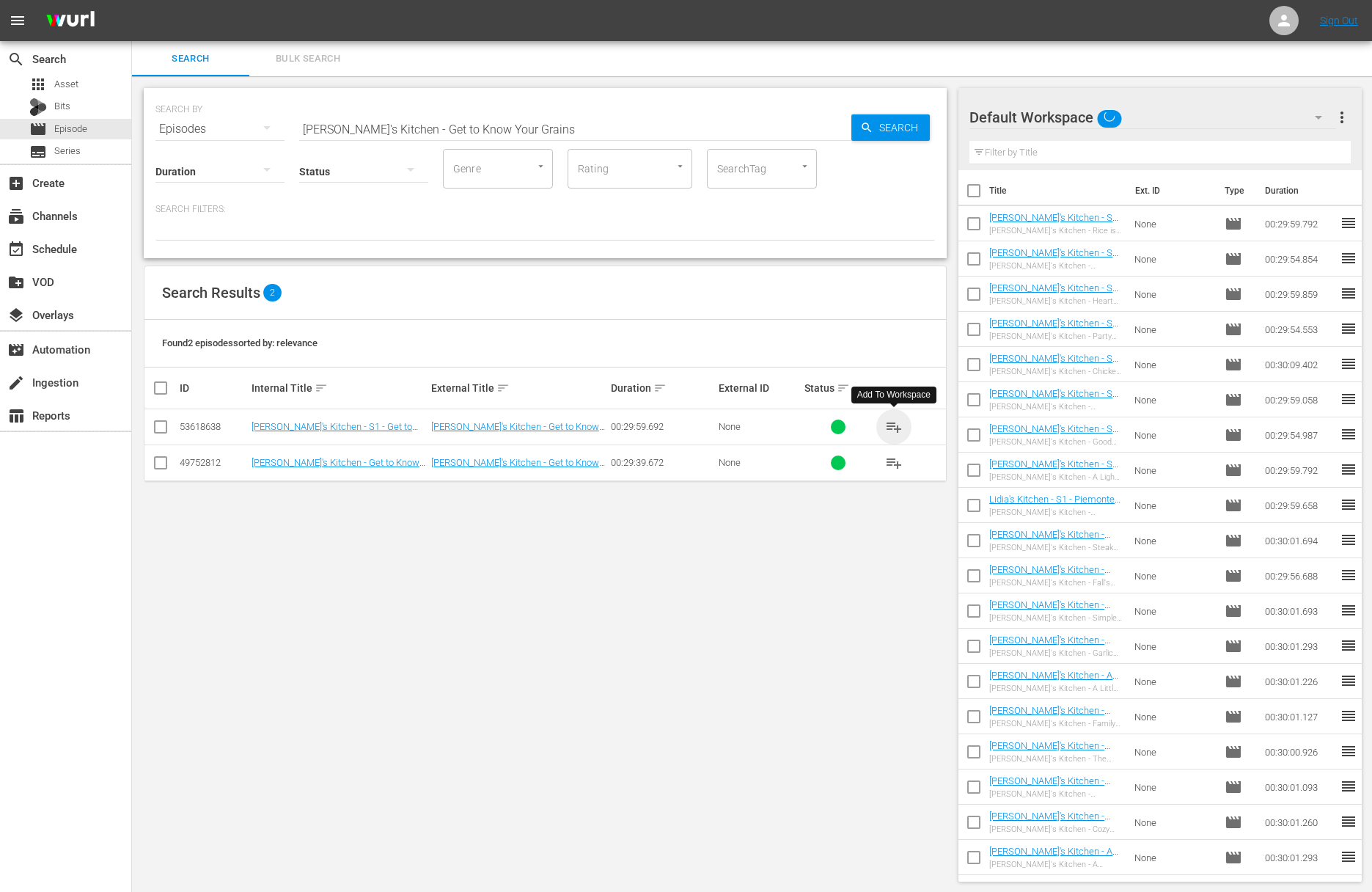
click at [894, 423] on span "playlist_add" at bounding box center [894, 427] width 18 height 18
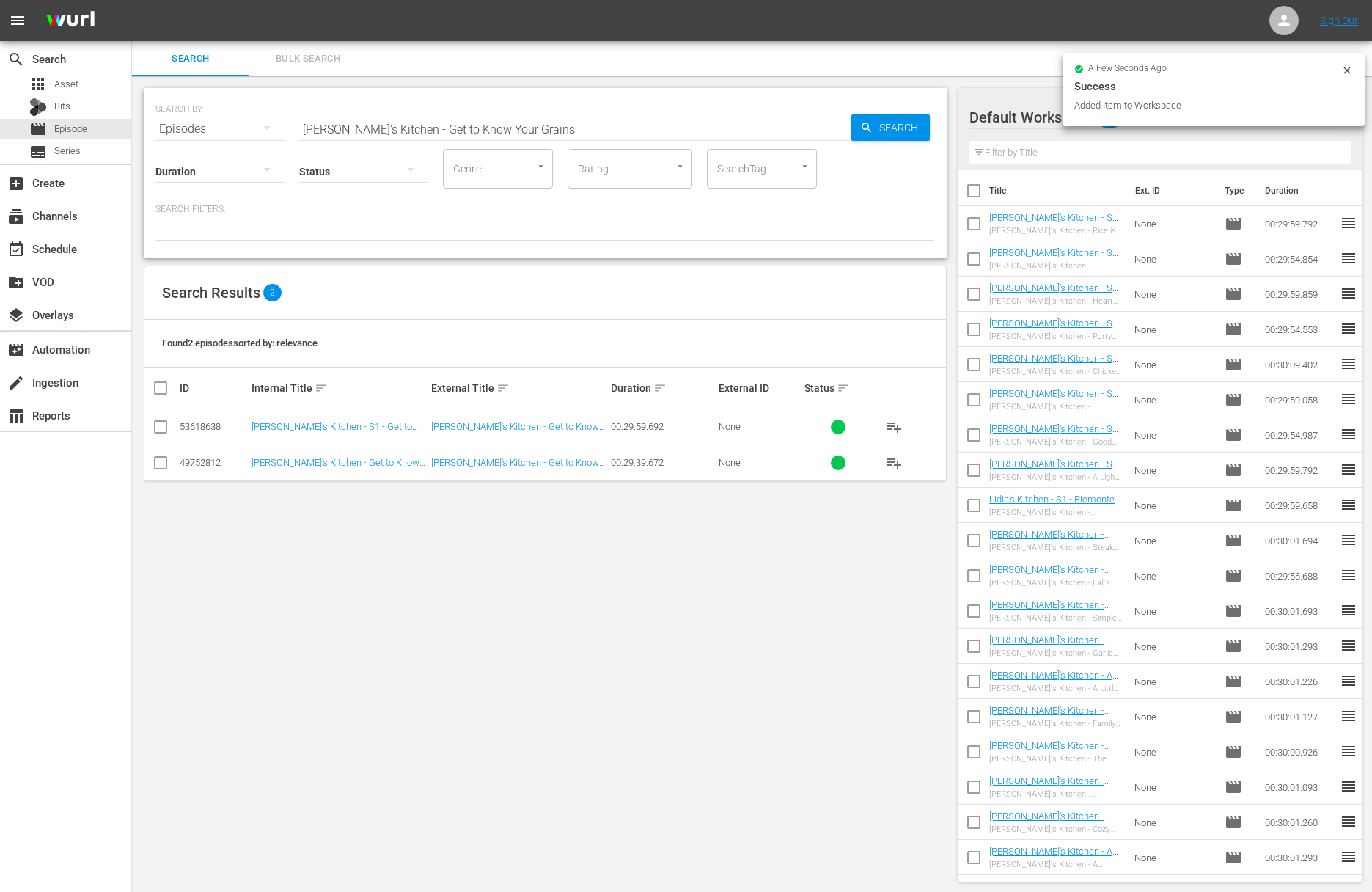
click at [580, 141] on input "Lidia's Kitchen - Get to Know Your Grains" at bounding box center [575, 129] width 552 height 35
paste input "Lidia's Kitchen - Seafood Surprises"
click at [555, 135] on input "Lidia's Kitchen - Get to Know Your GrainsaLidia's Kitchen - Seafood Surprises" at bounding box center [575, 129] width 552 height 35
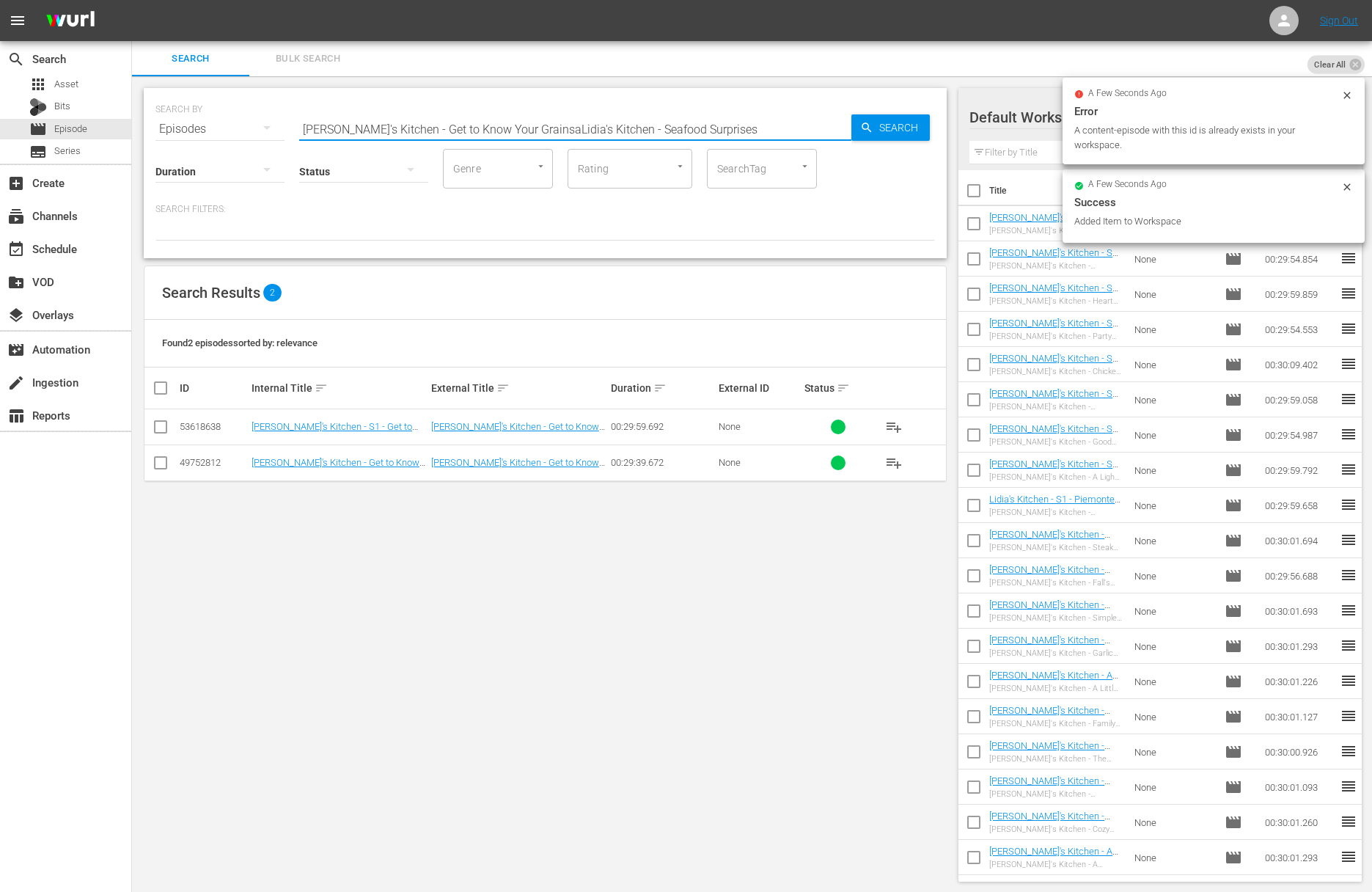
paste input "text"
click at [895, 124] on span "Search" at bounding box center [901, 128] width 57 height 26
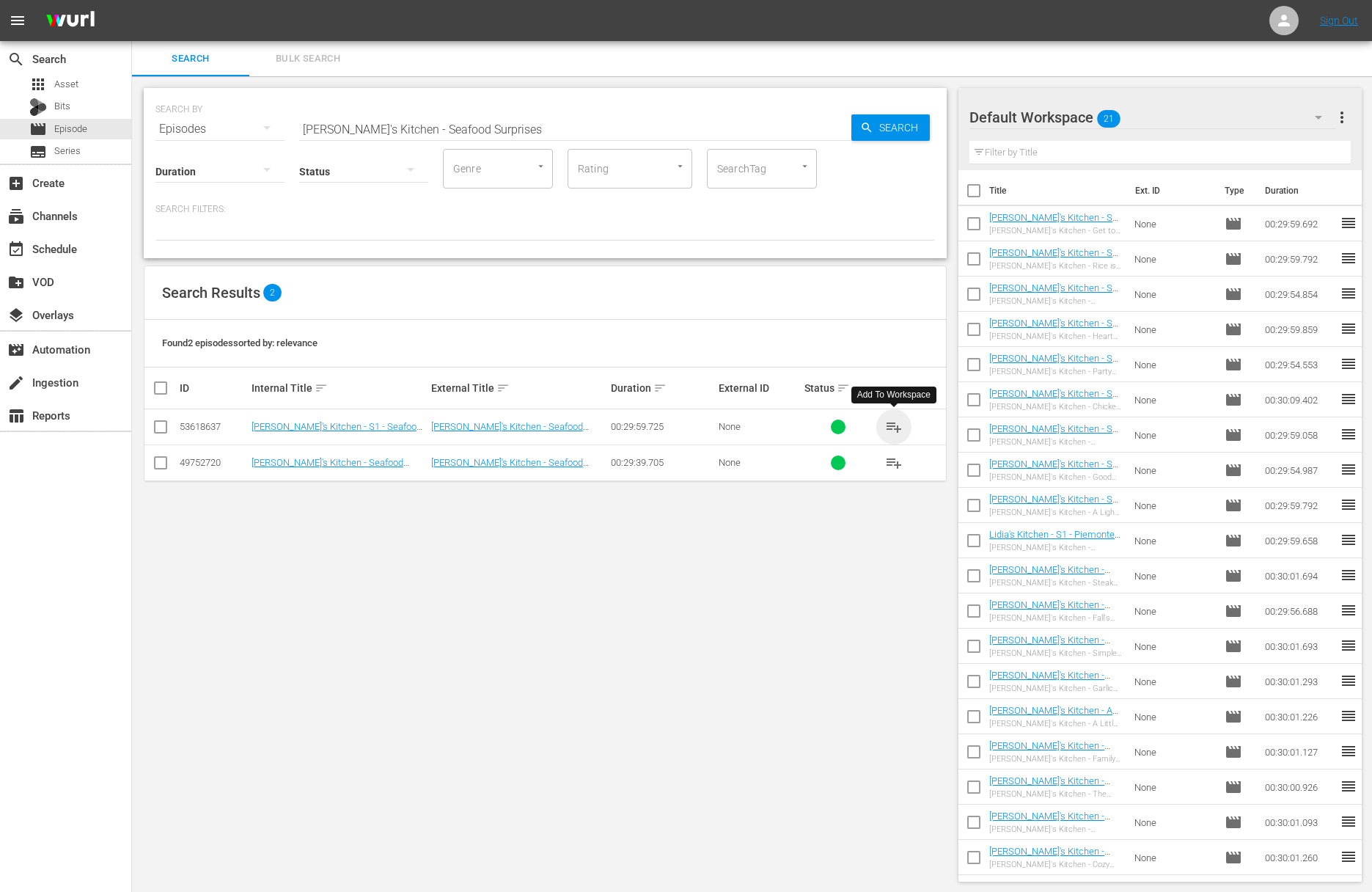
click at [895, 427] on span "playlist_add" at bounding box center [894, 427] width 18 height 18
click at [501, 123] on input "Lidia's Kitchen - Seafood Surprises" at bounding box center [575, 129] width 552 height 35
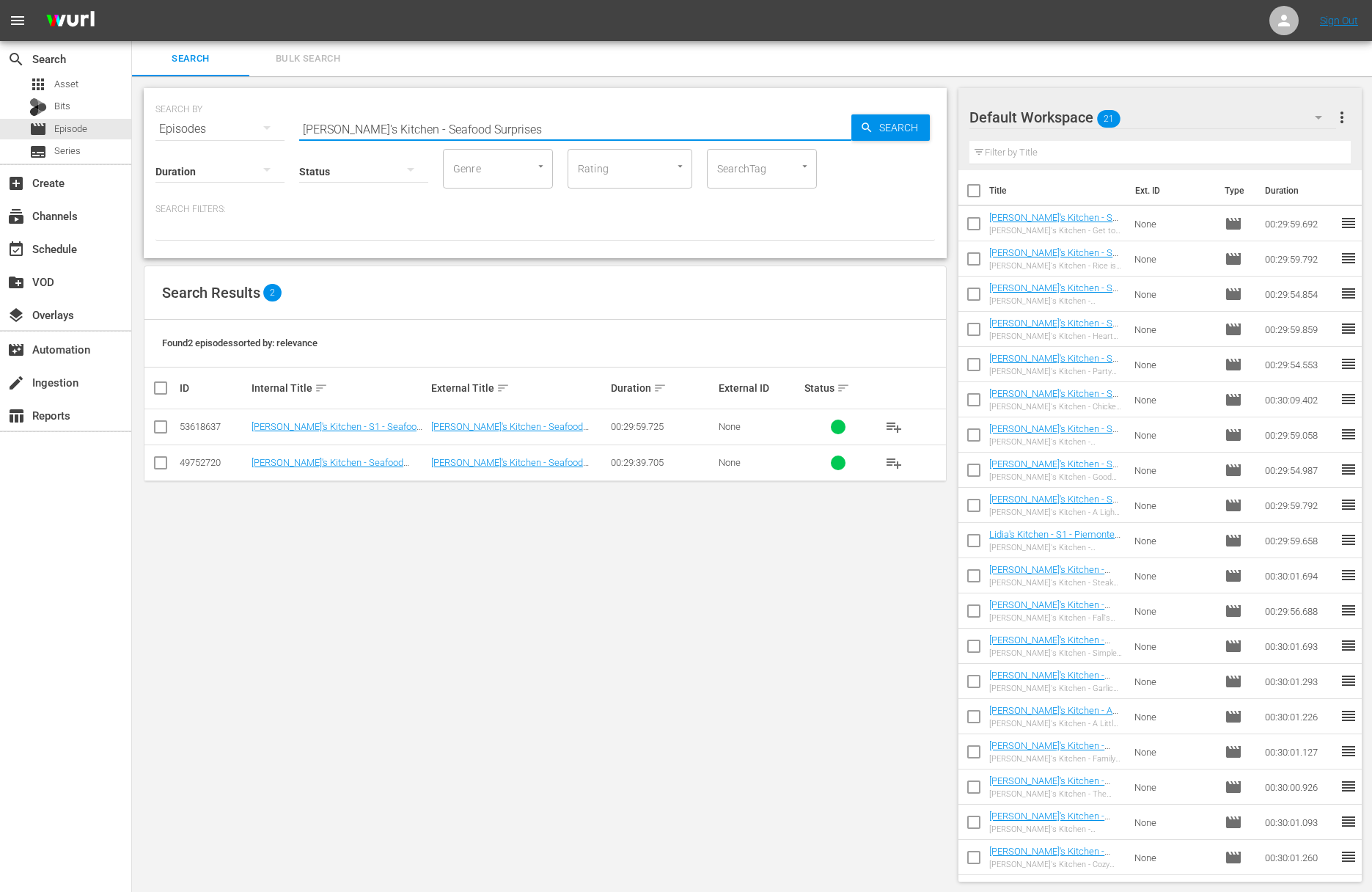
paste input "Potato Pizza"
click at [867, 128] on icon "button" at bounding box center [866, 127] width 10 height 10
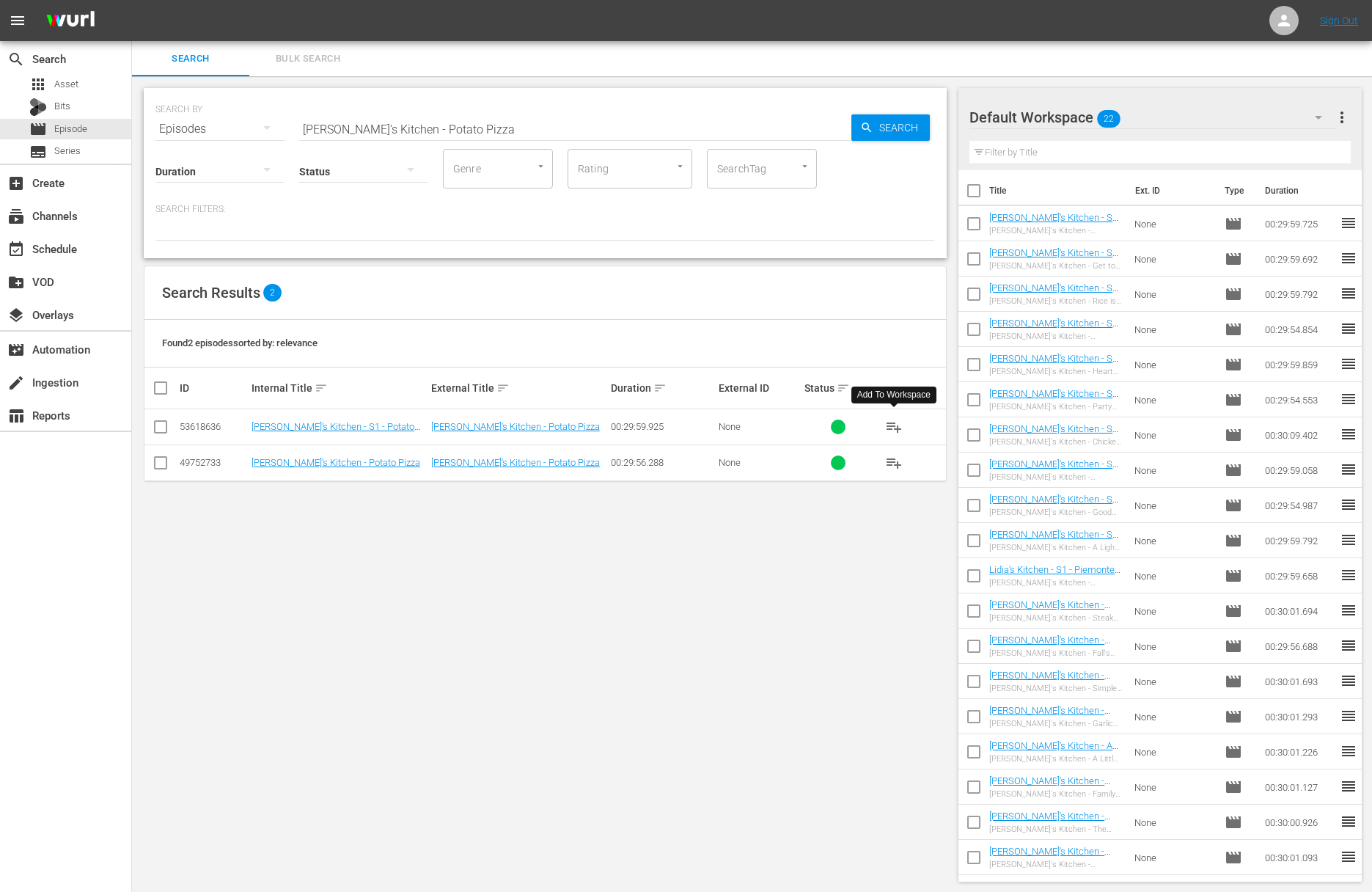
click at [895, 425] on span "playlist_add" at bounding box center [894, 427] width 18 height 18
click at [489, 129] on input "Lidia's Kitchen - Potato Pizza" at bounding box center [575, 129] width 552 height 35
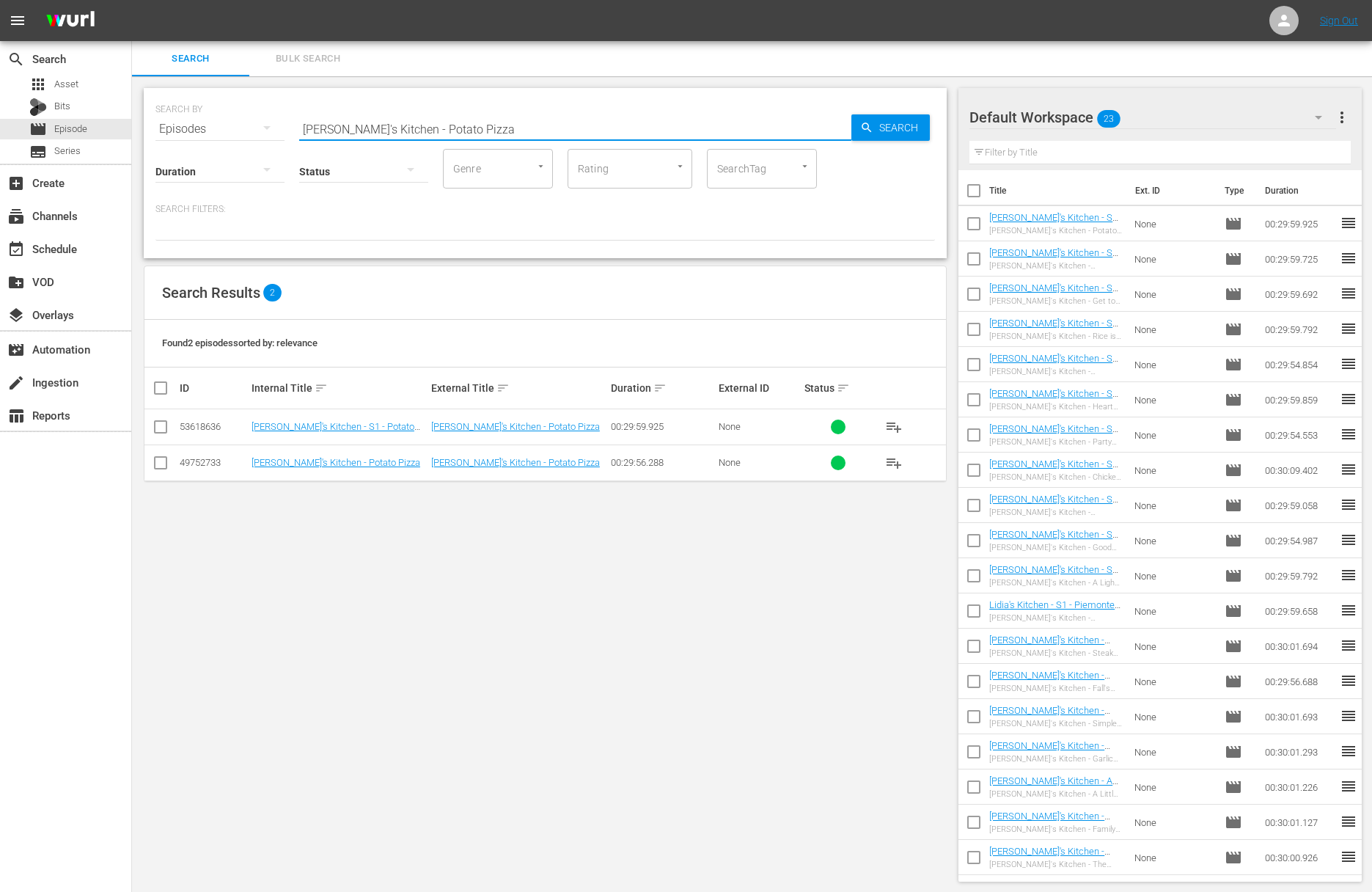
paste input "Sundays with Nonna Ros"
click at [875, 125] on span "Search" at bounding box center [901, 128] width 57 height 26
click at [892, 425] on span "playlist_add" at bounding box center [894, 427] width 18 height 18
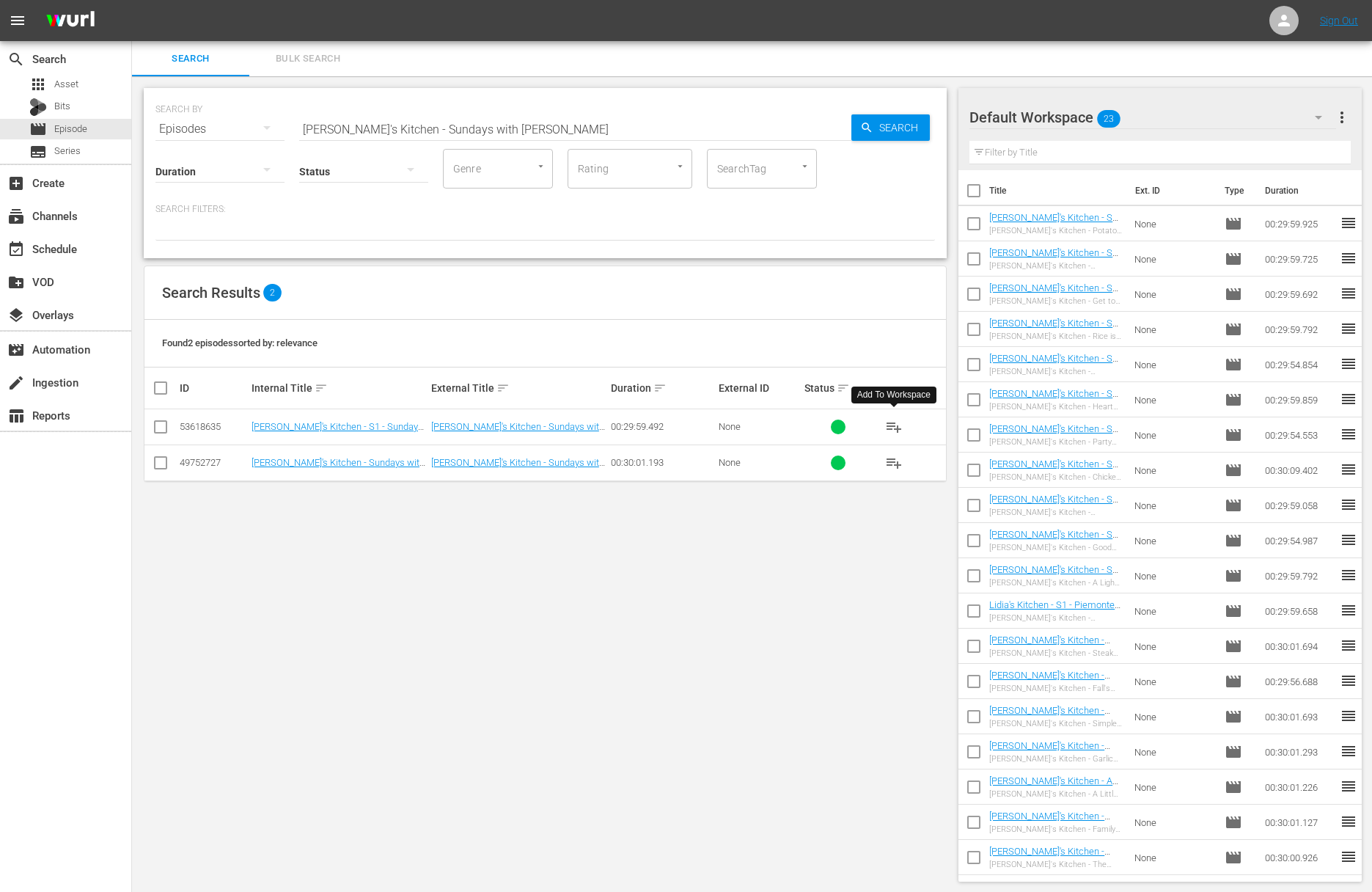
click at [892, 425] on span "playlist_add" at bounding box center [894, 427] width 18 height 18
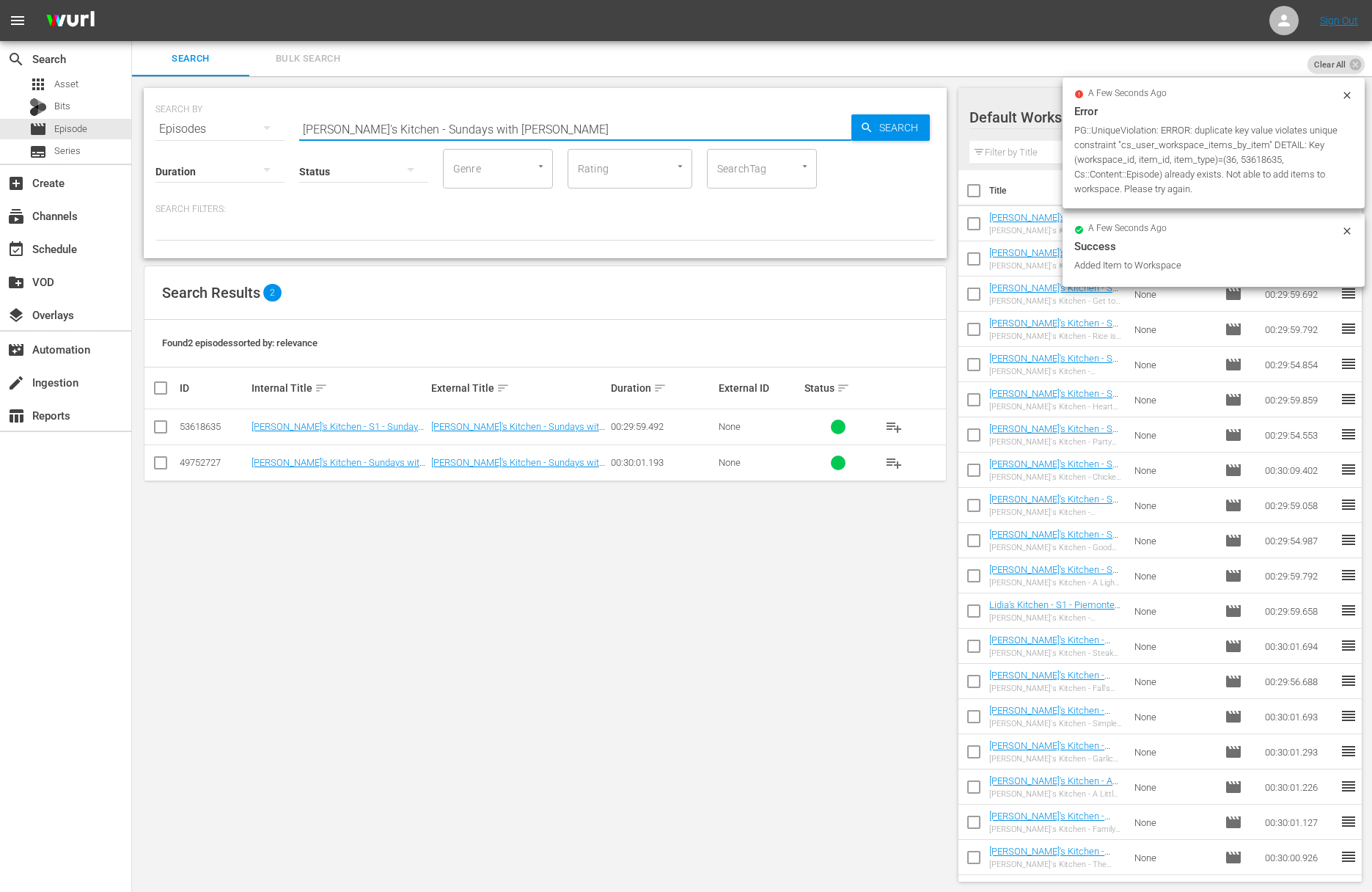
click at [394, 120] on input "Lidia's Kitchen - Sundays with Nonna Rosa" at bounding box center [575, 129] width 552 height 35
paste input "Rustic and Rich Flavors"
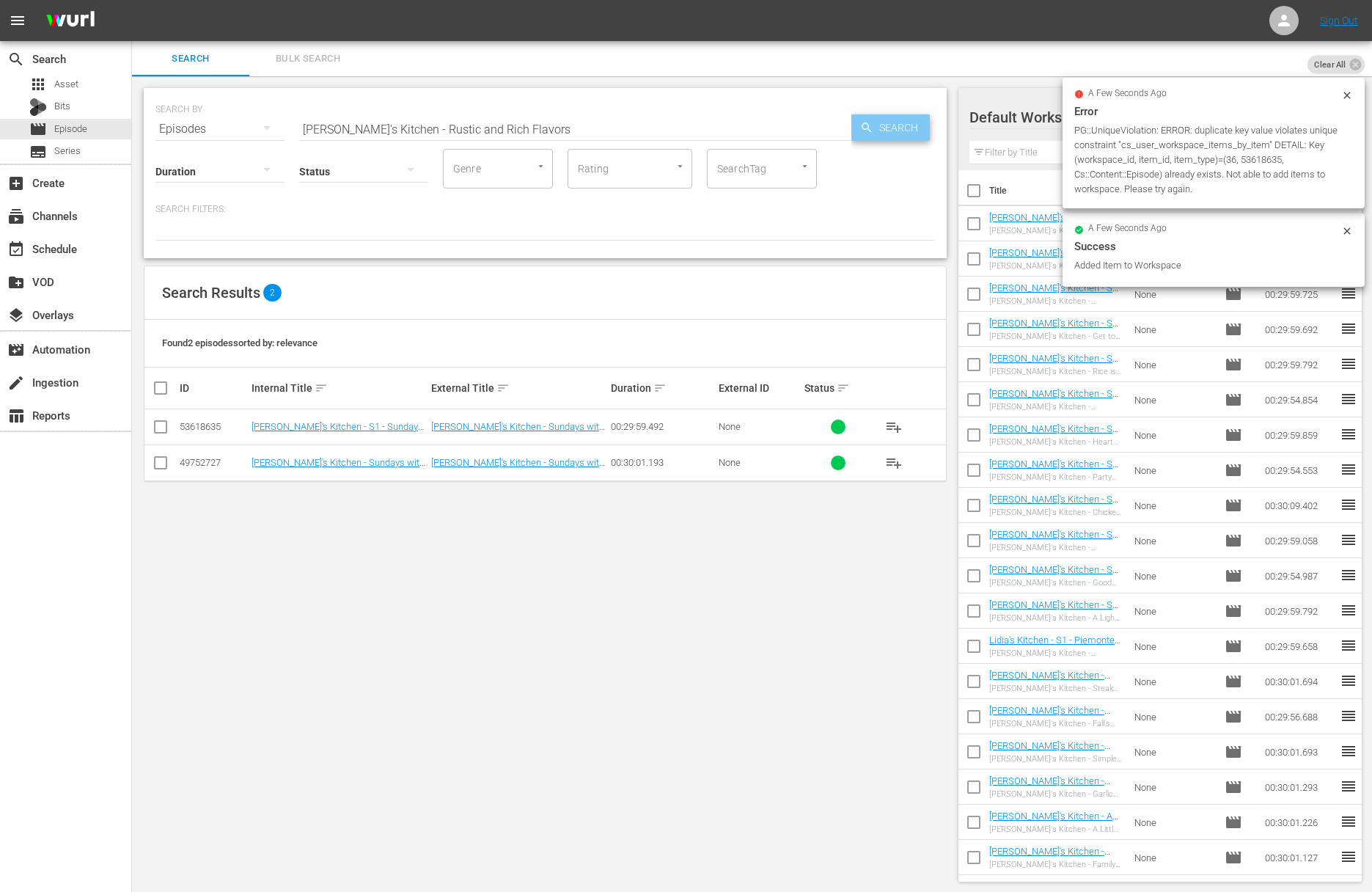
click at [884, 125] on span "Search" at bounding box center [901, 128] width 57 height 26
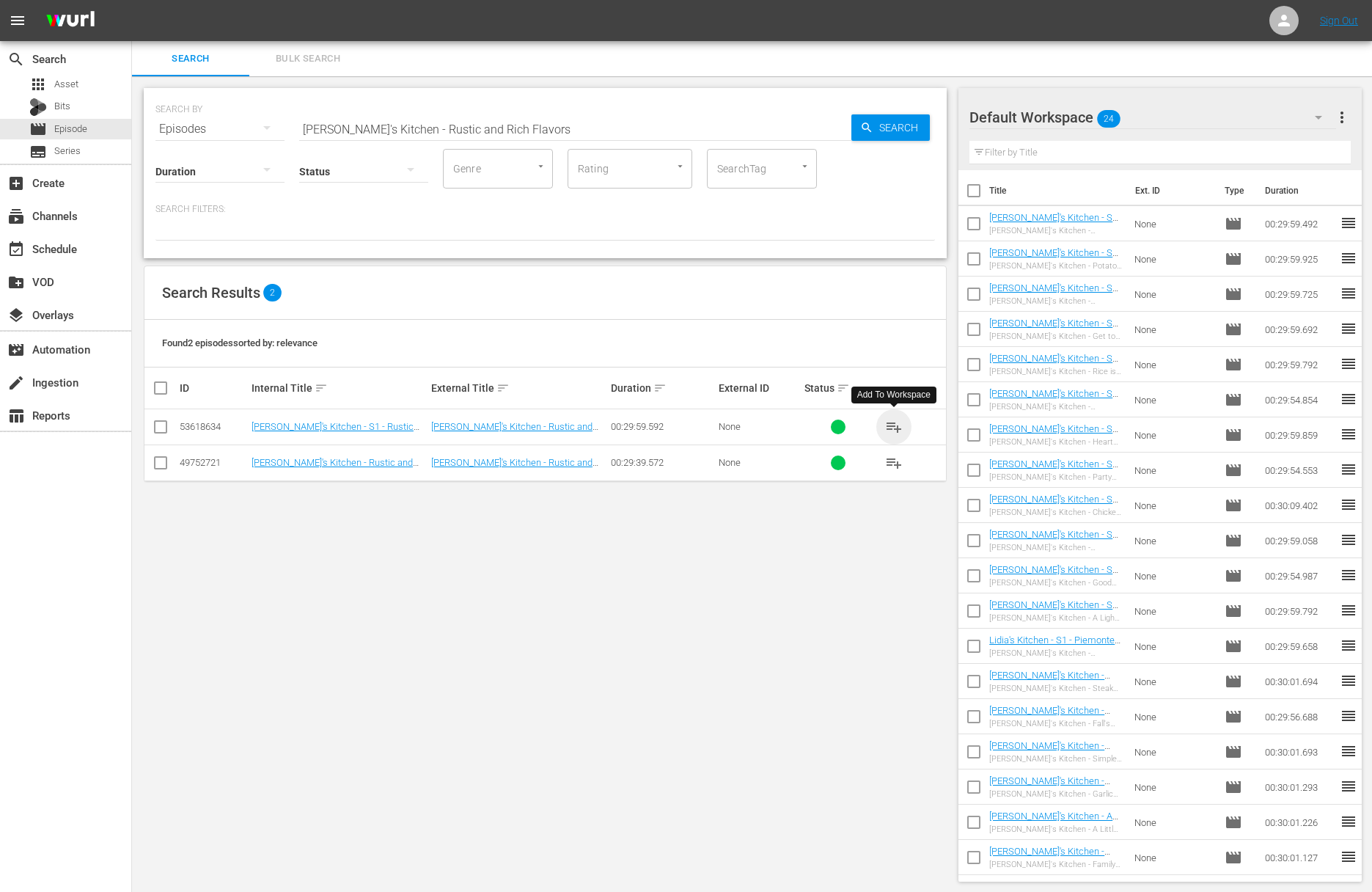
click at [892, 422] on span "playlist_add" at bounding box center [894, 427] width 18 height 18
click at [526, 125] on input "Lidia's Kitchen - Rustic and Rich Flavors" at bounding box center [575, 129] width 552 height 35
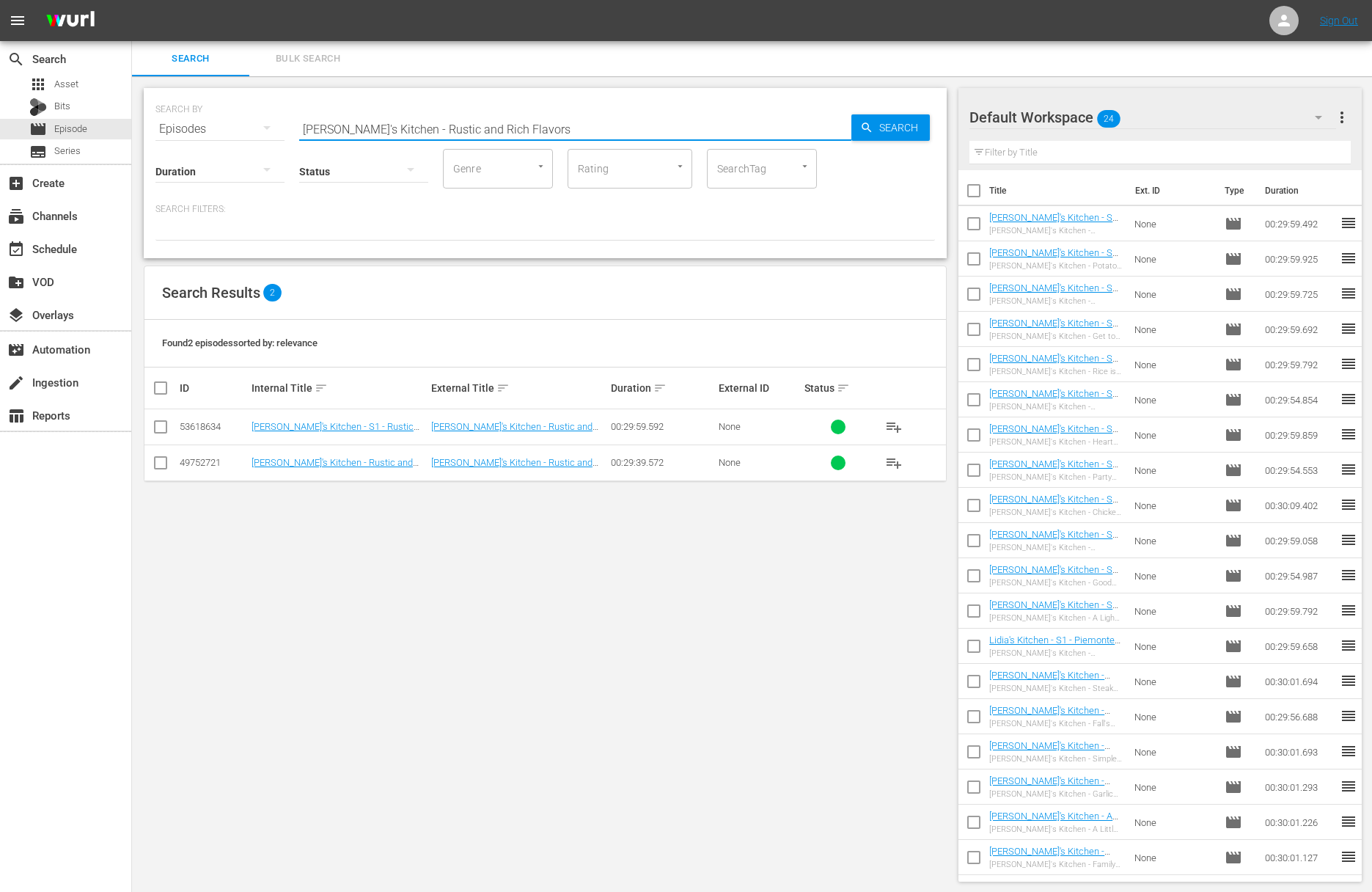
paste input "Crostini to Parmigiana"
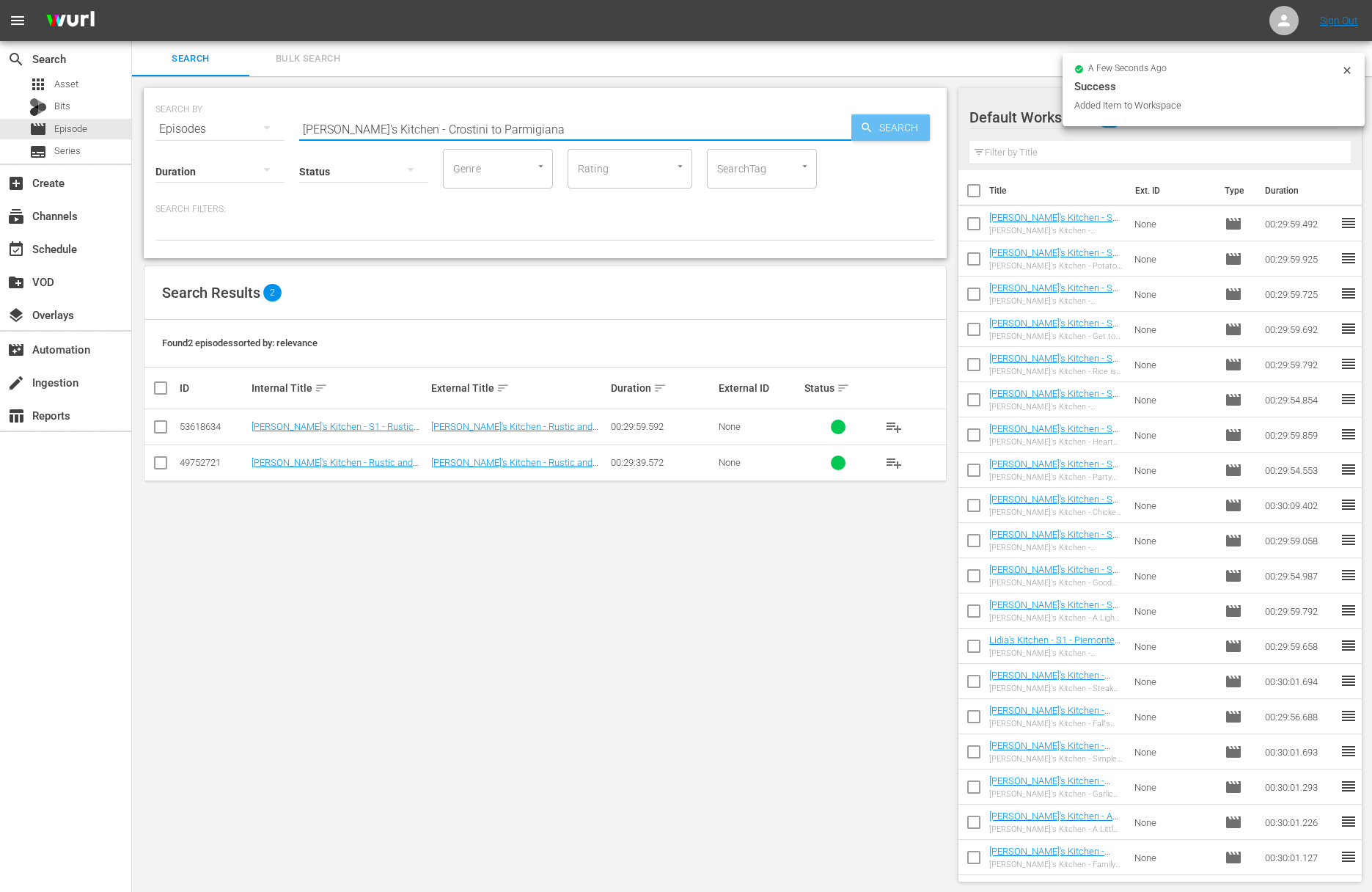
click at [909, 128] on span "Search" at bounding box center [901, 128] width 57 height 26
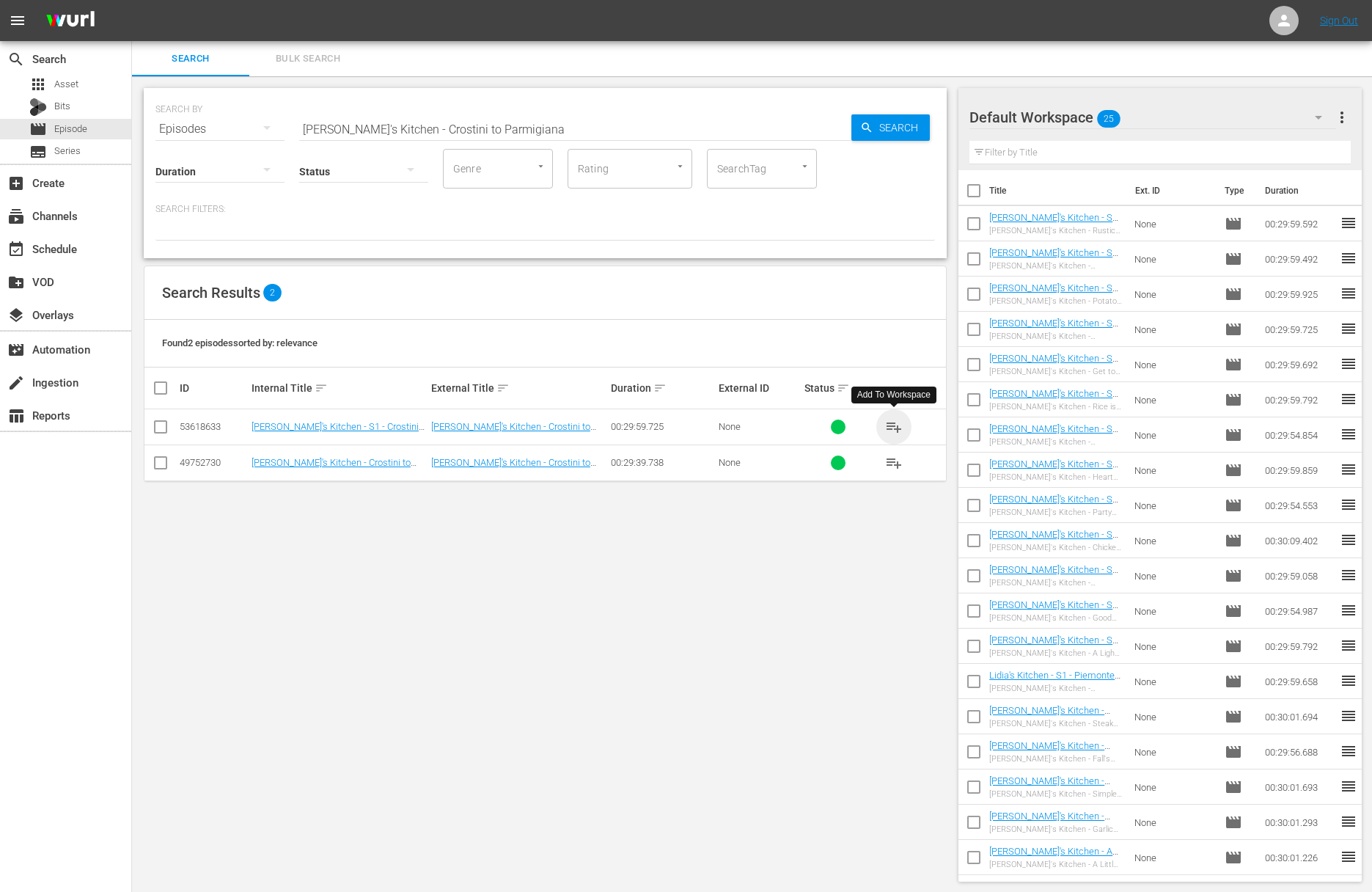
click at [895, 426] on span "playlist_add" at bounding box center [894, 427] width 18 height 18
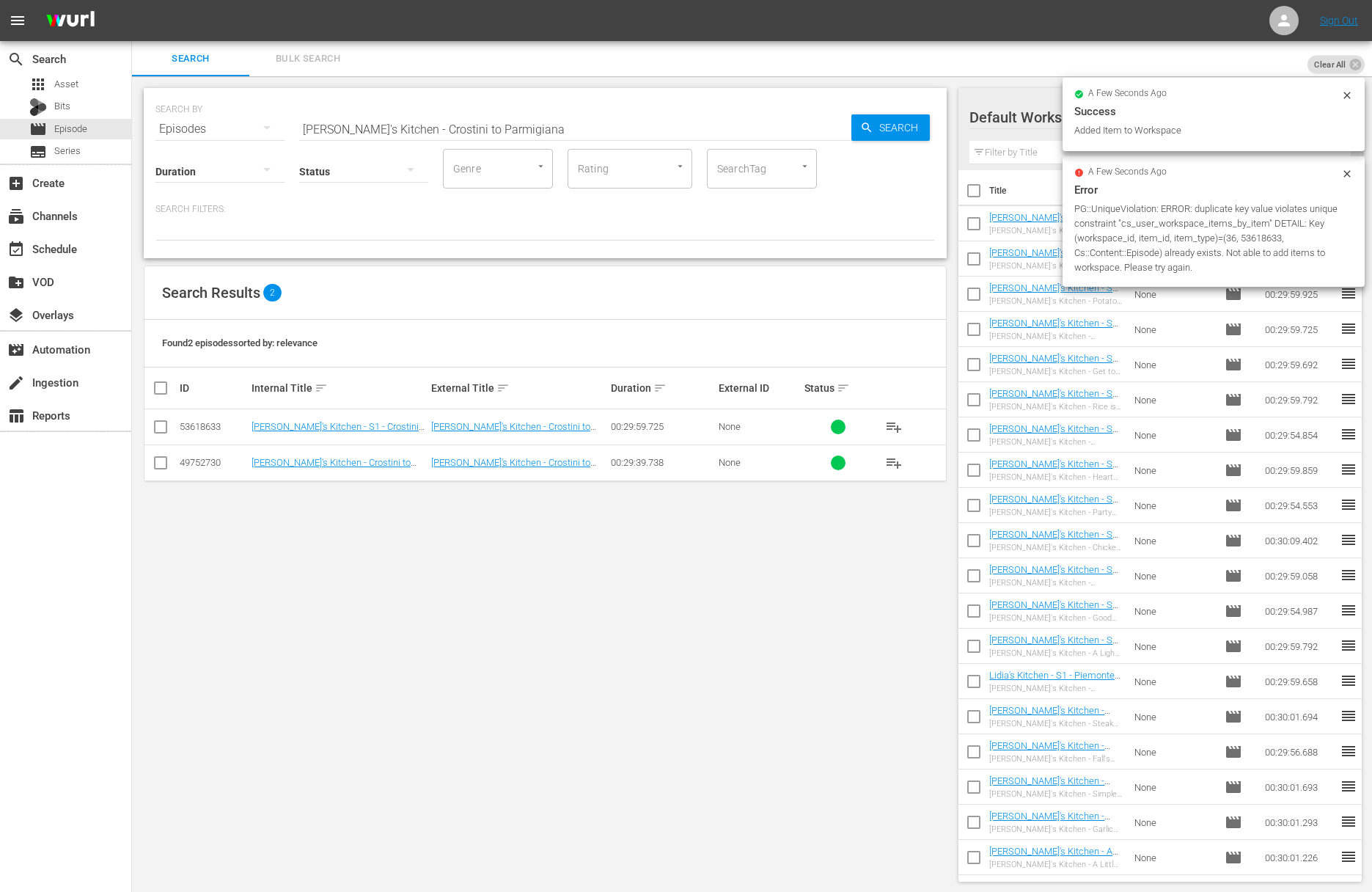
click at [521, 143] on input "Lidia's Kitchen - Crostini to Parmigiana" at bounding box center [575, 129] width 552 height 35
paste input "Just for the Halibut"
click at [893, 126] on span "Search" at bounding box center [901, 128] width 57 height 26
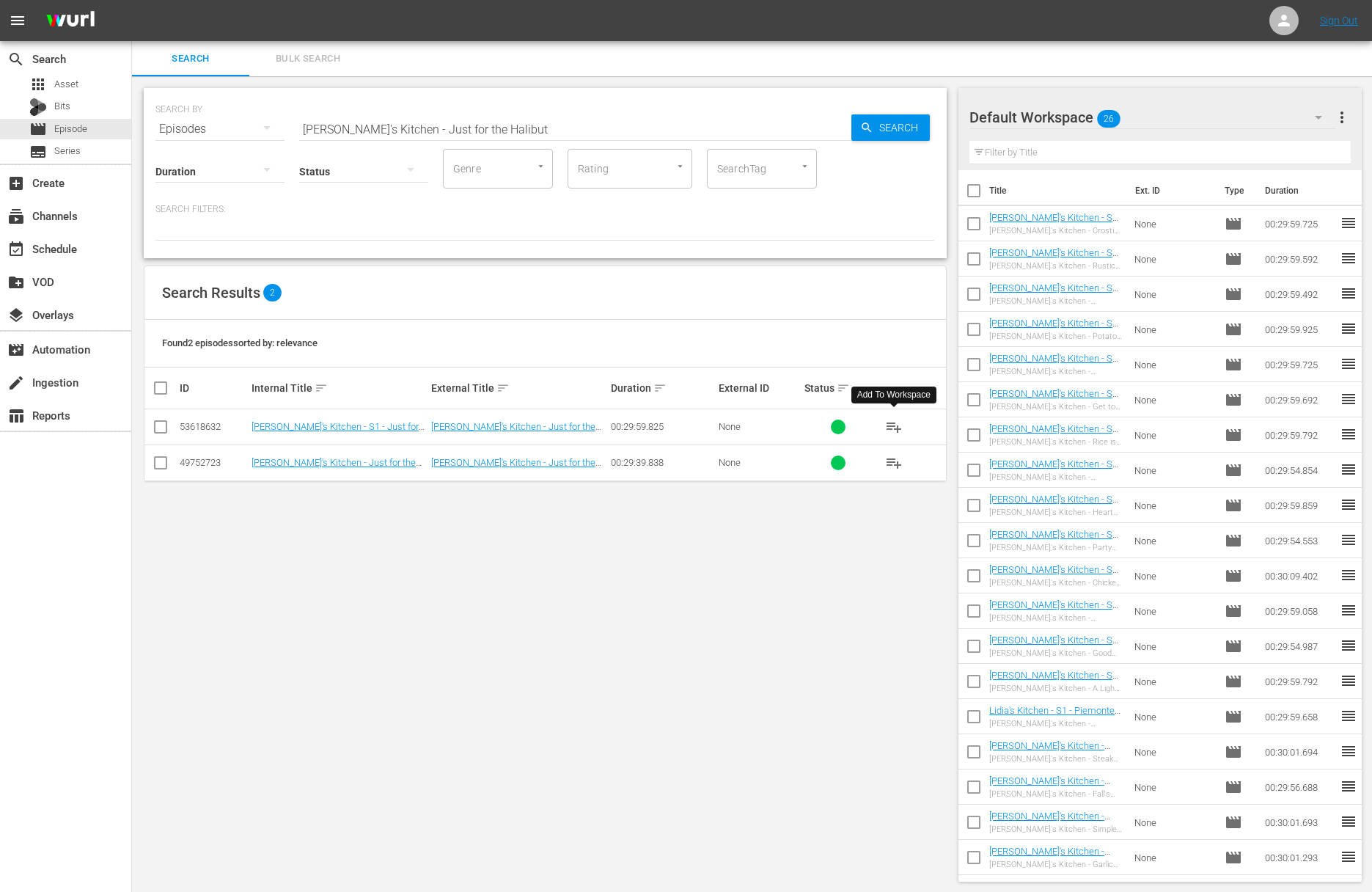
click at [892, 425] on span "playlist_add" at bounding box center [894, 427] width 18 height 18
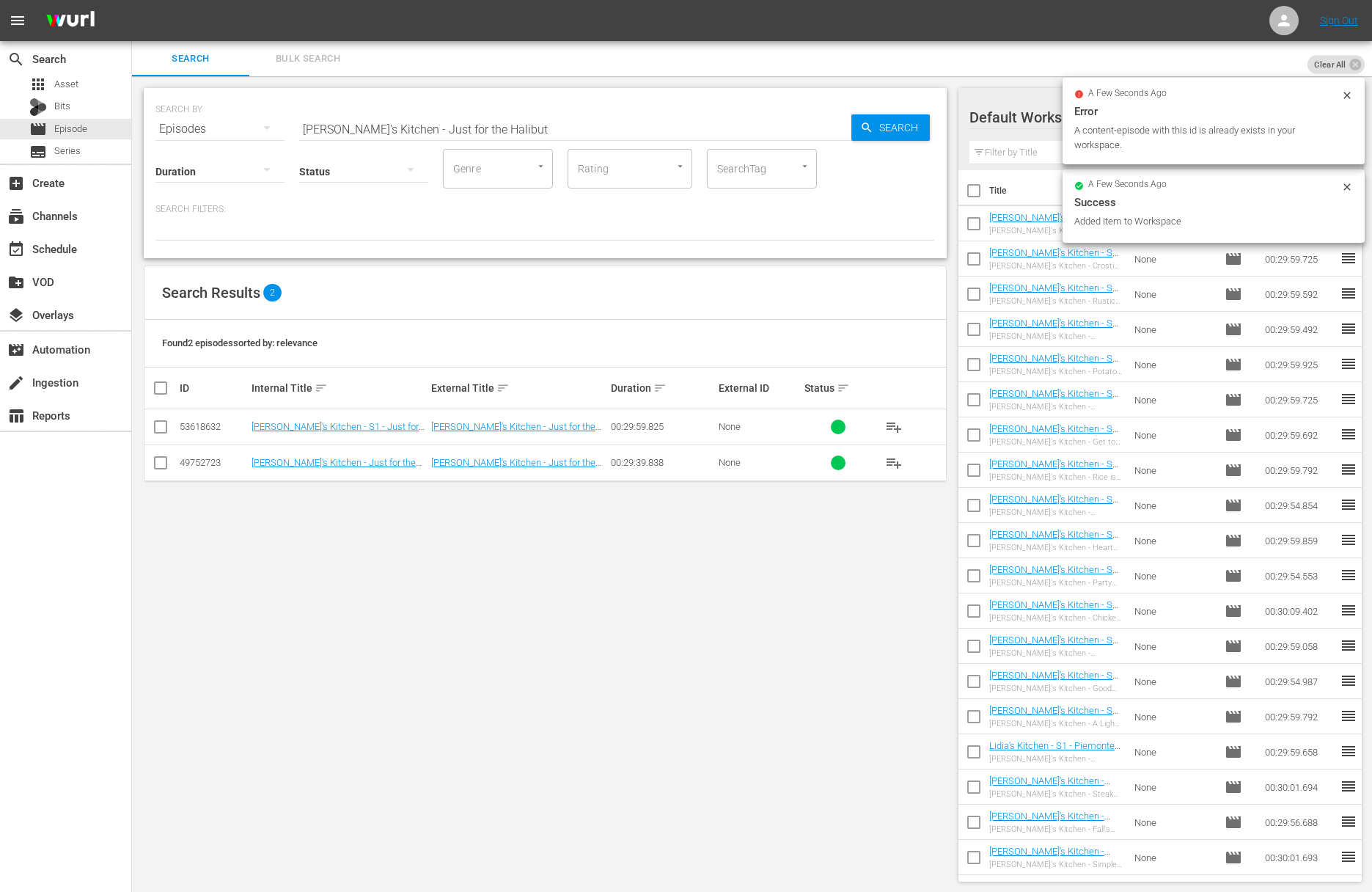
click at [519, 116] on input "Lidia's Kitchen - Just for the Halibut" at bounding box center [575, 129] width 552 height 35
paste input "Comfort Food"
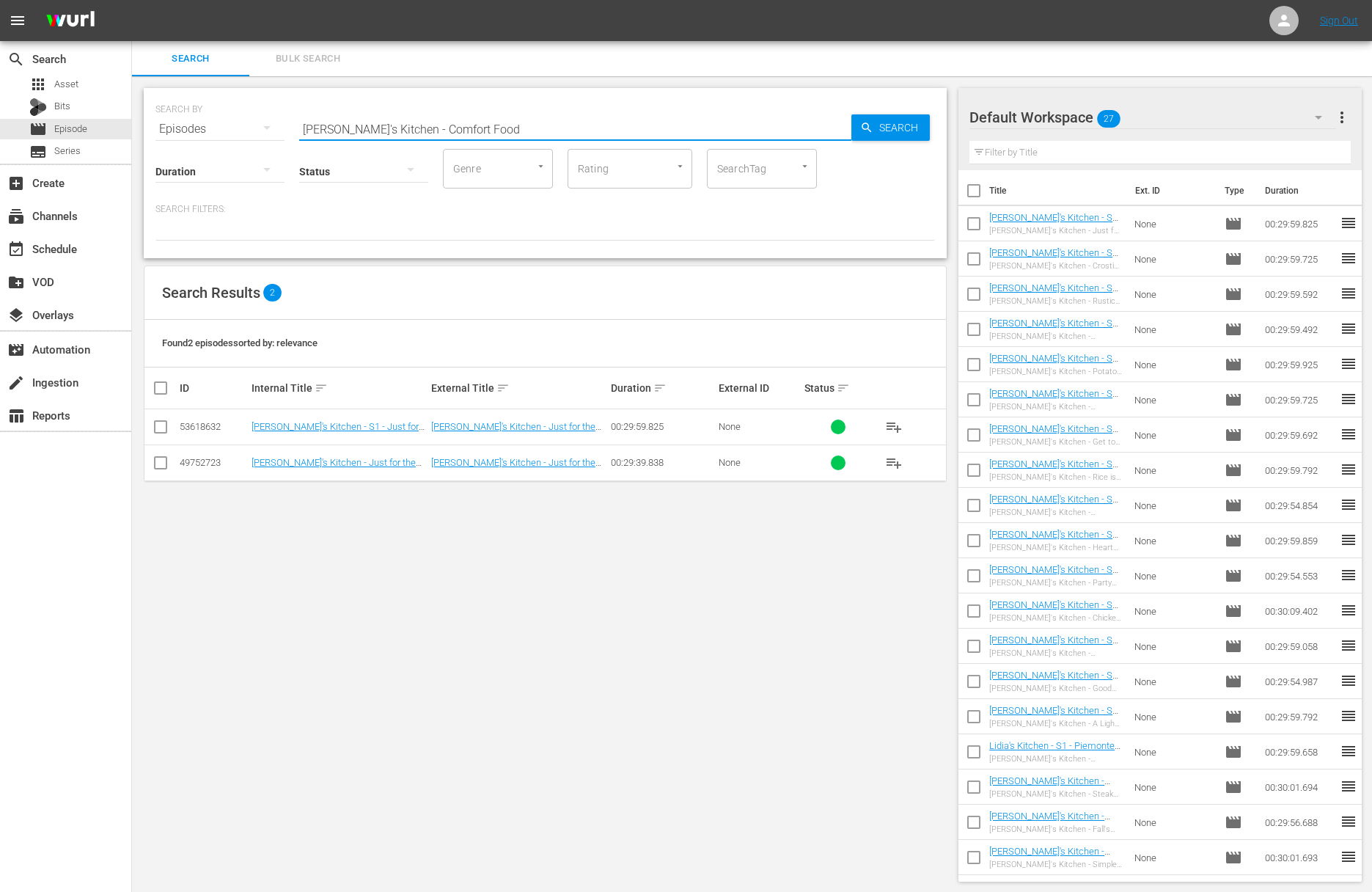
click at [872, 121] on icon "button" at bounding box center [867, 128] width 13 height 13
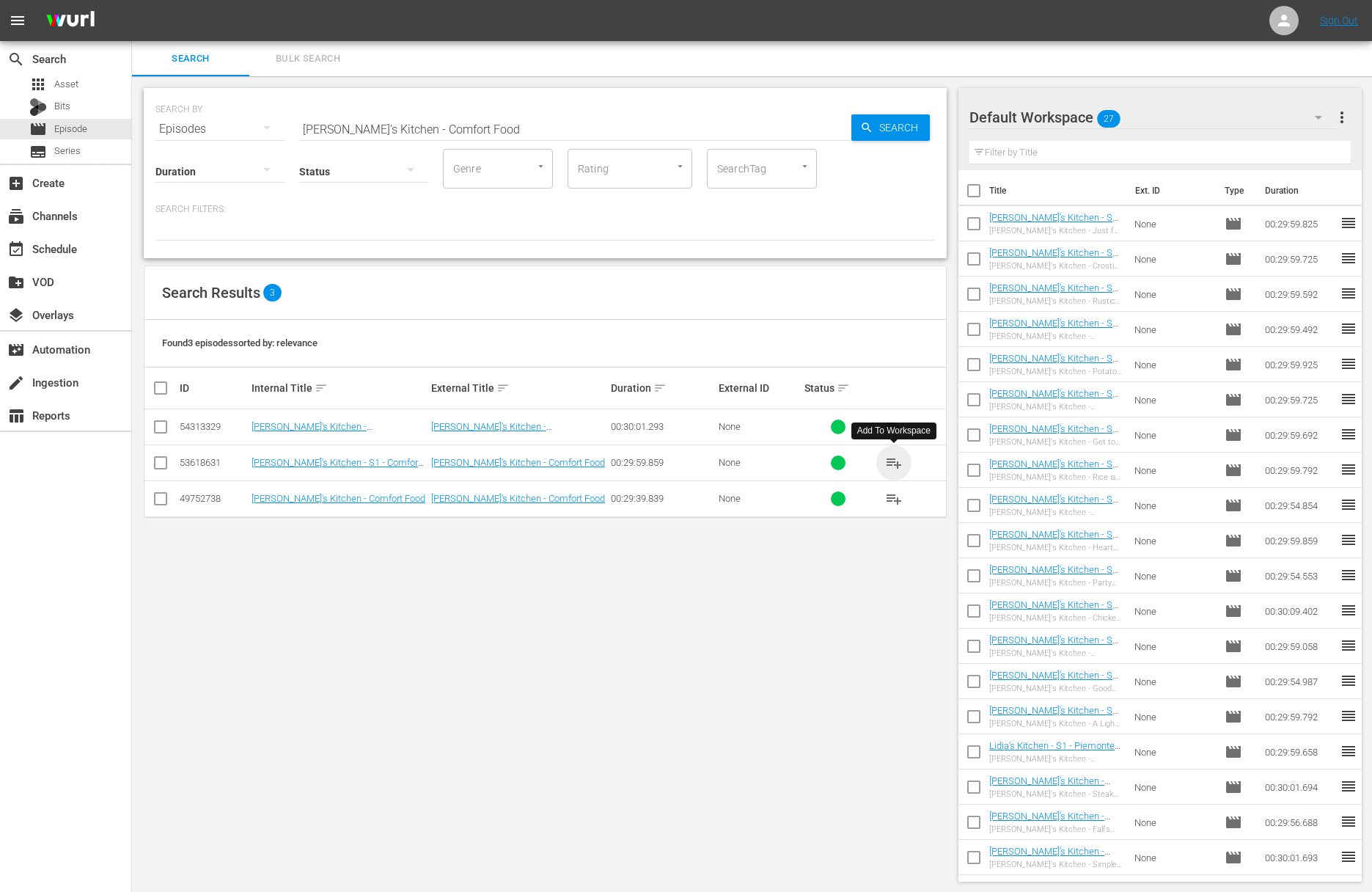
click at [893, 460] on span "playlist_add" at bounding box center [894, 463] width 18 height 18
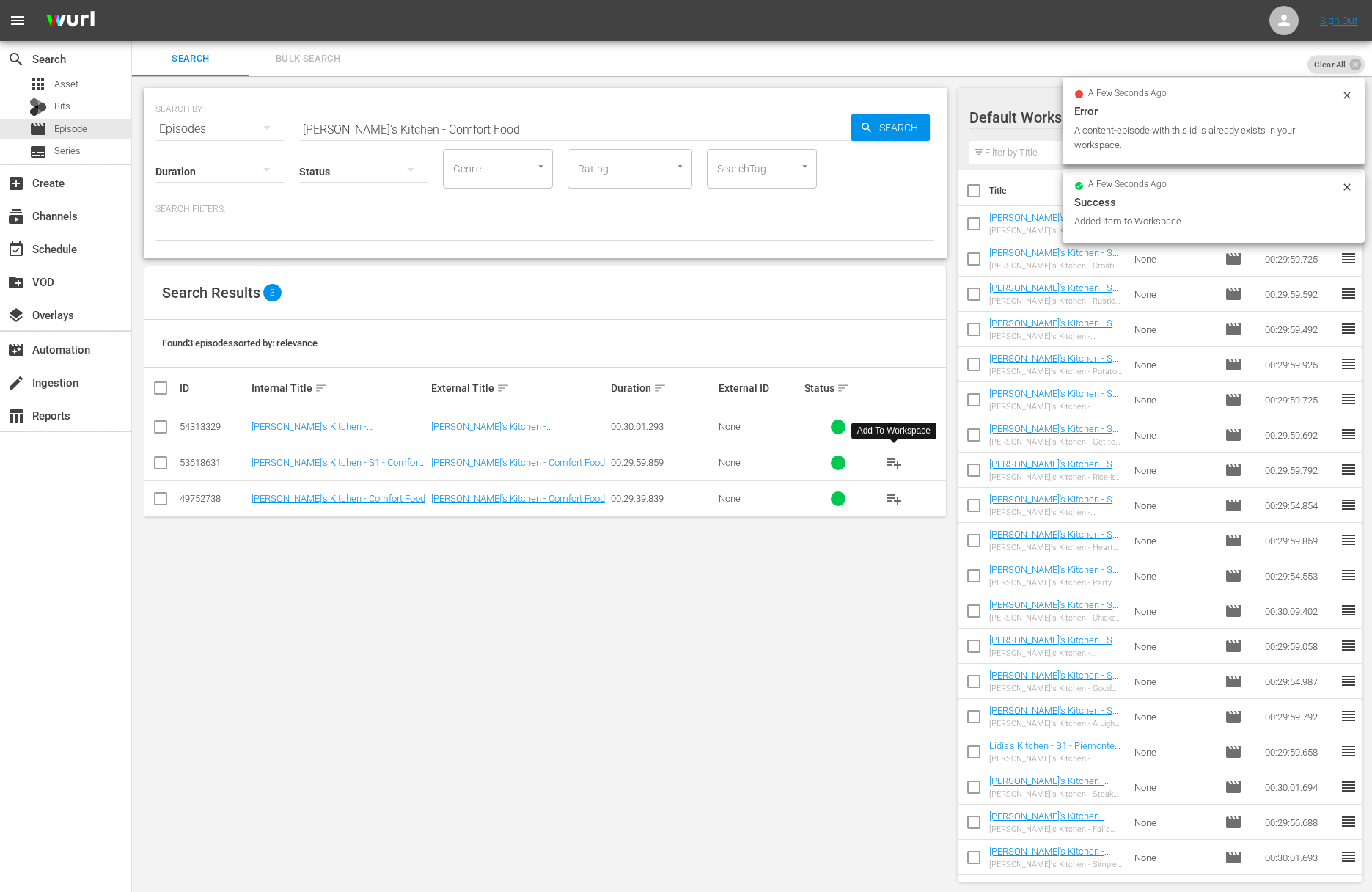
click at [524, 131] on input "Lidia's Kitchen - Comfort Food" at bounding box center [575, 129] width 552 height 35
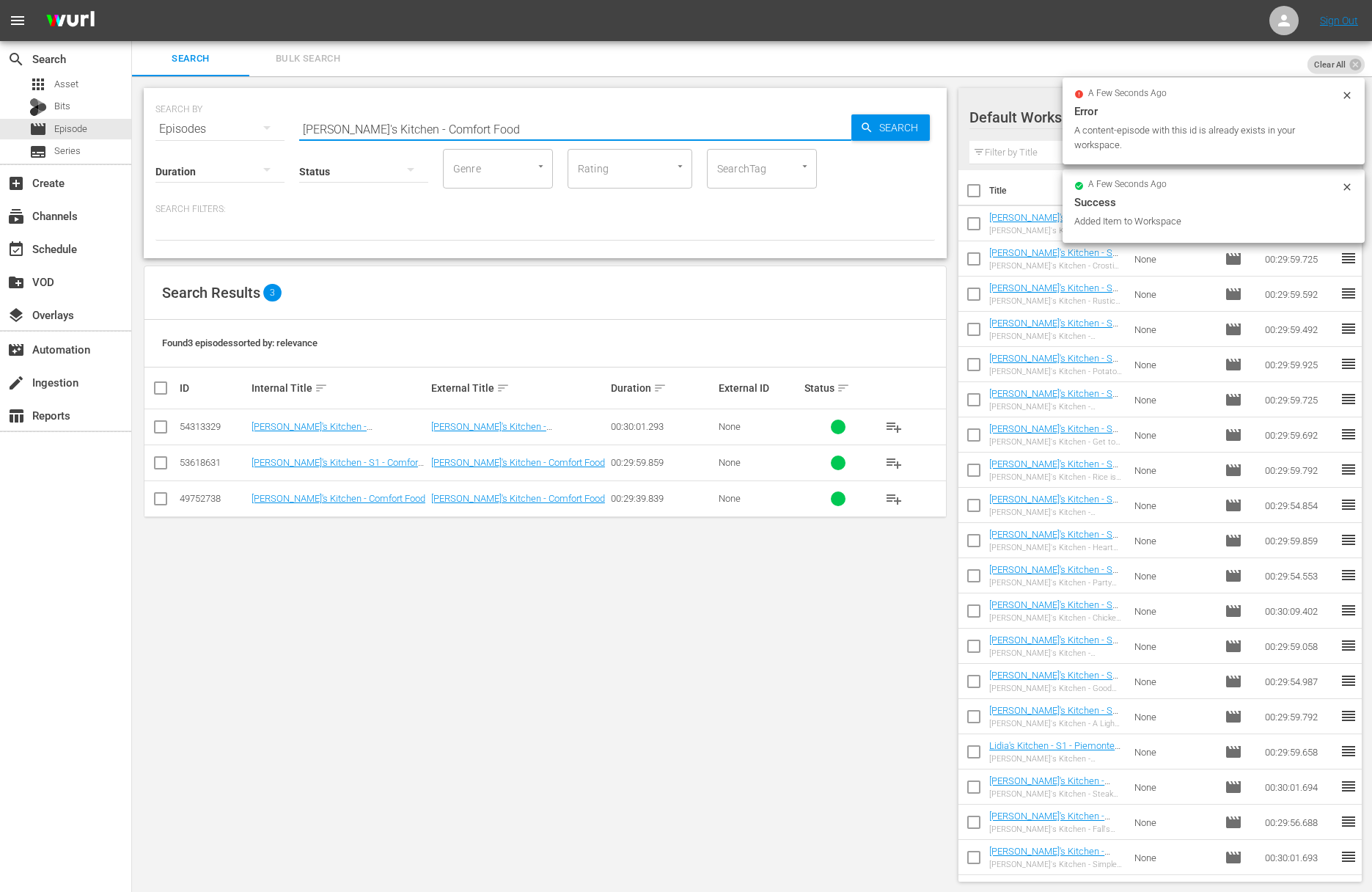
paste input "Italian Table - Lasagna & Caesar Sala"
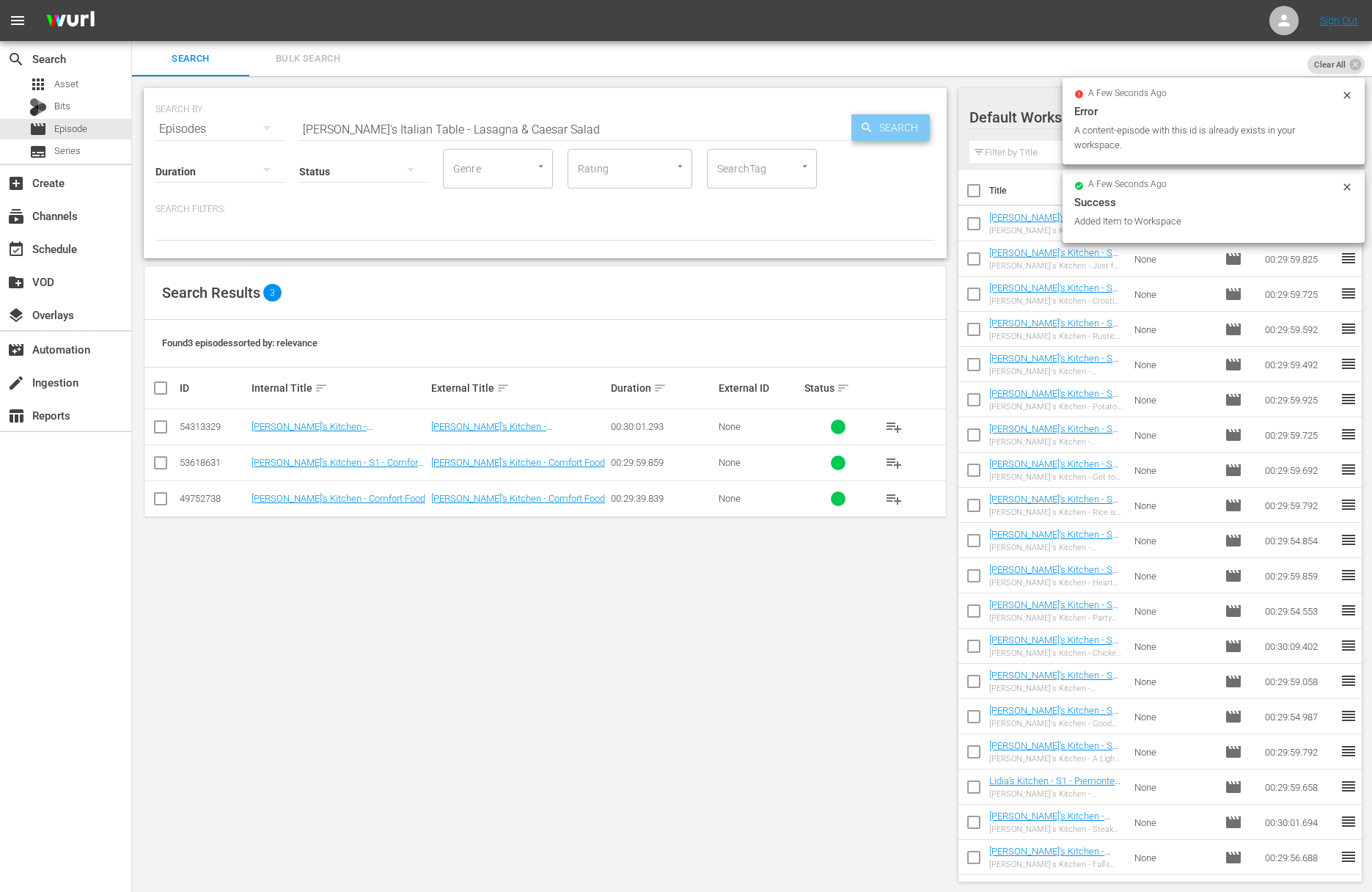
click at [878, 124] on span "Search" at bounding box center [901, 128] width 57 height 26
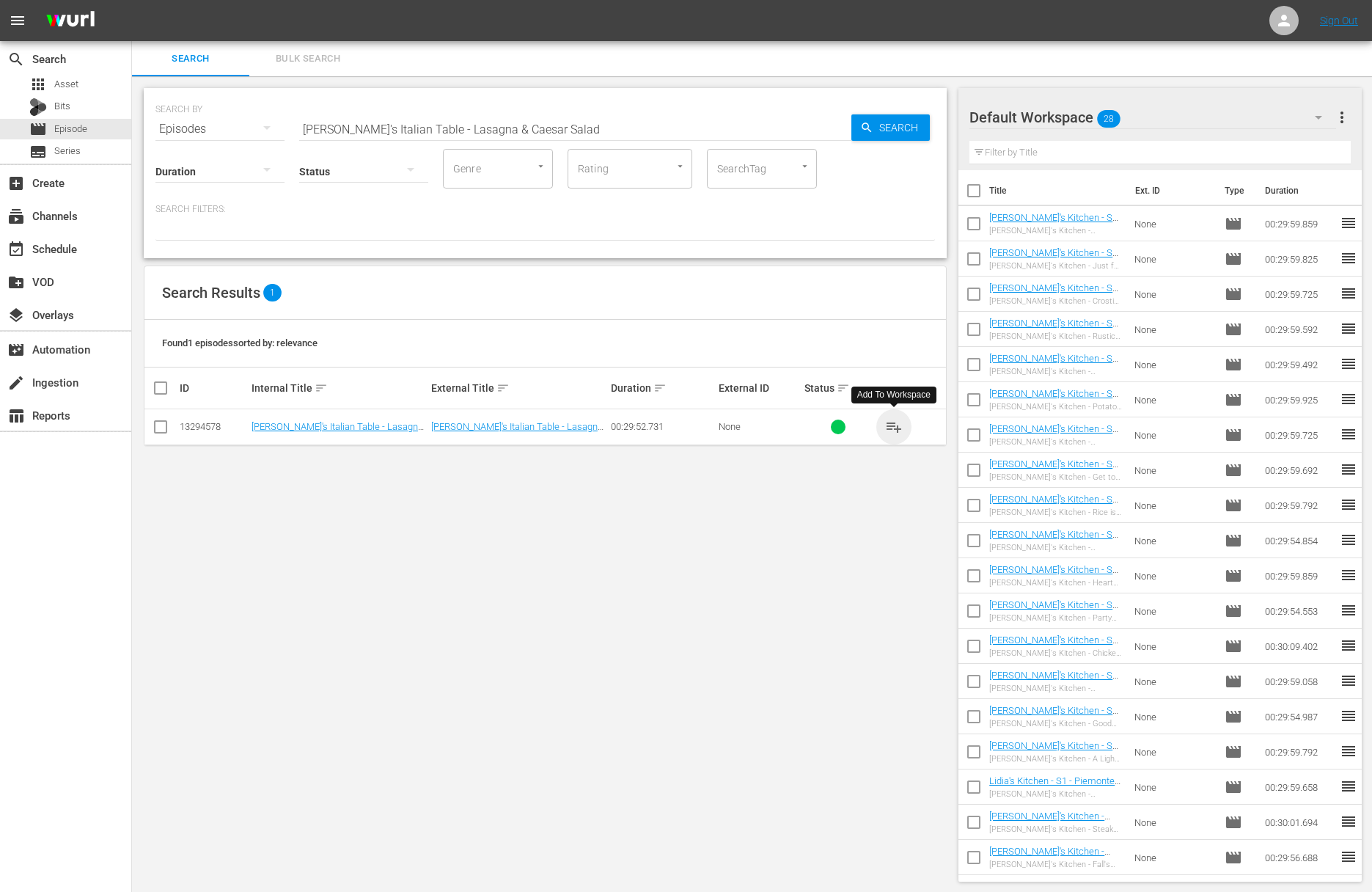
click at [892, 425] on span "playlist_add" at bounding box center [894, 427] width 18 height 18
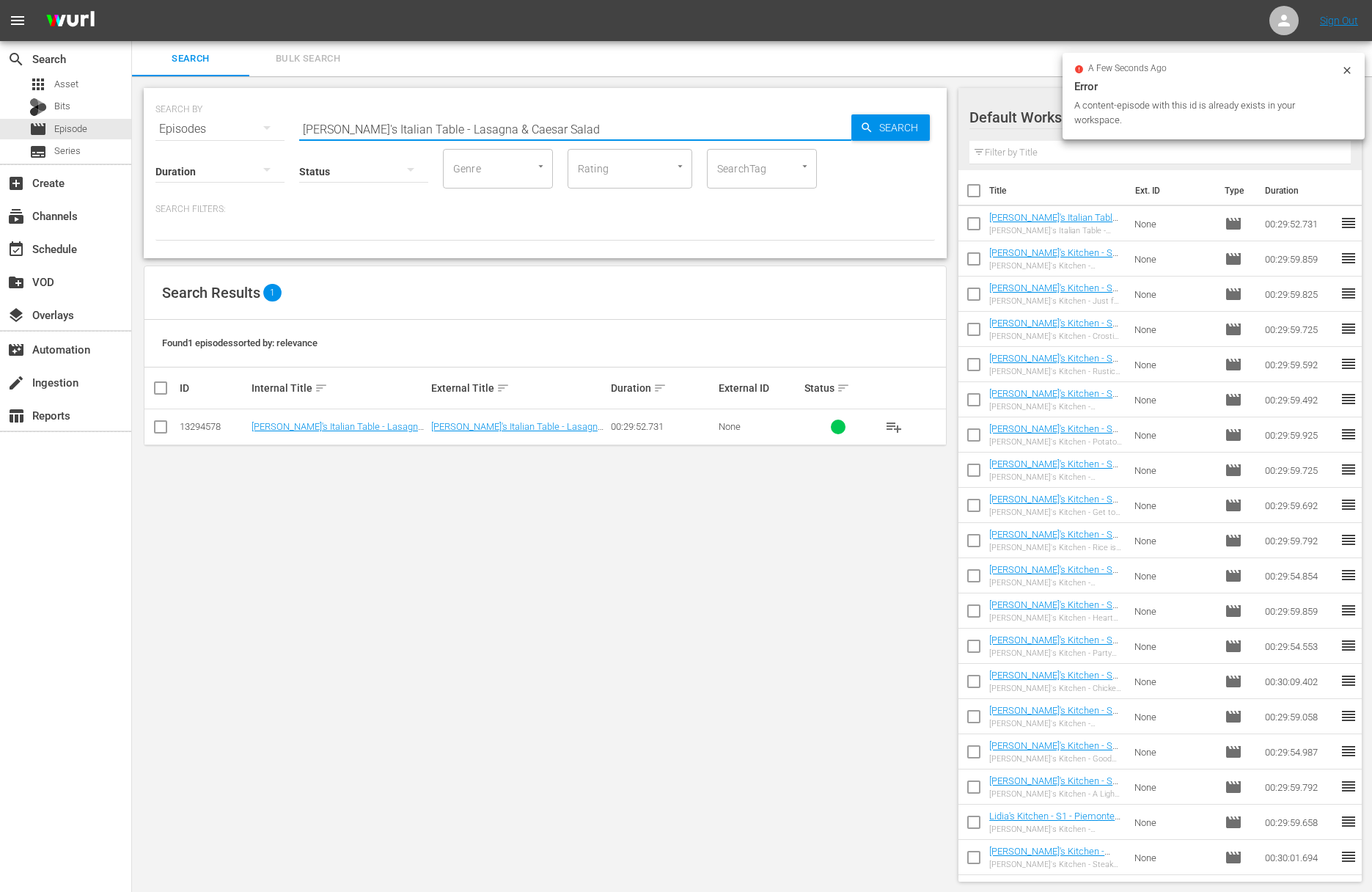
click at [557, 125] on input "Lidia's Italian Table - Lasagna & Caesar Salad" at bounding box center [575, 129] width 552 height 35
paste input "Eggplant & Eggplant Parmigiana"
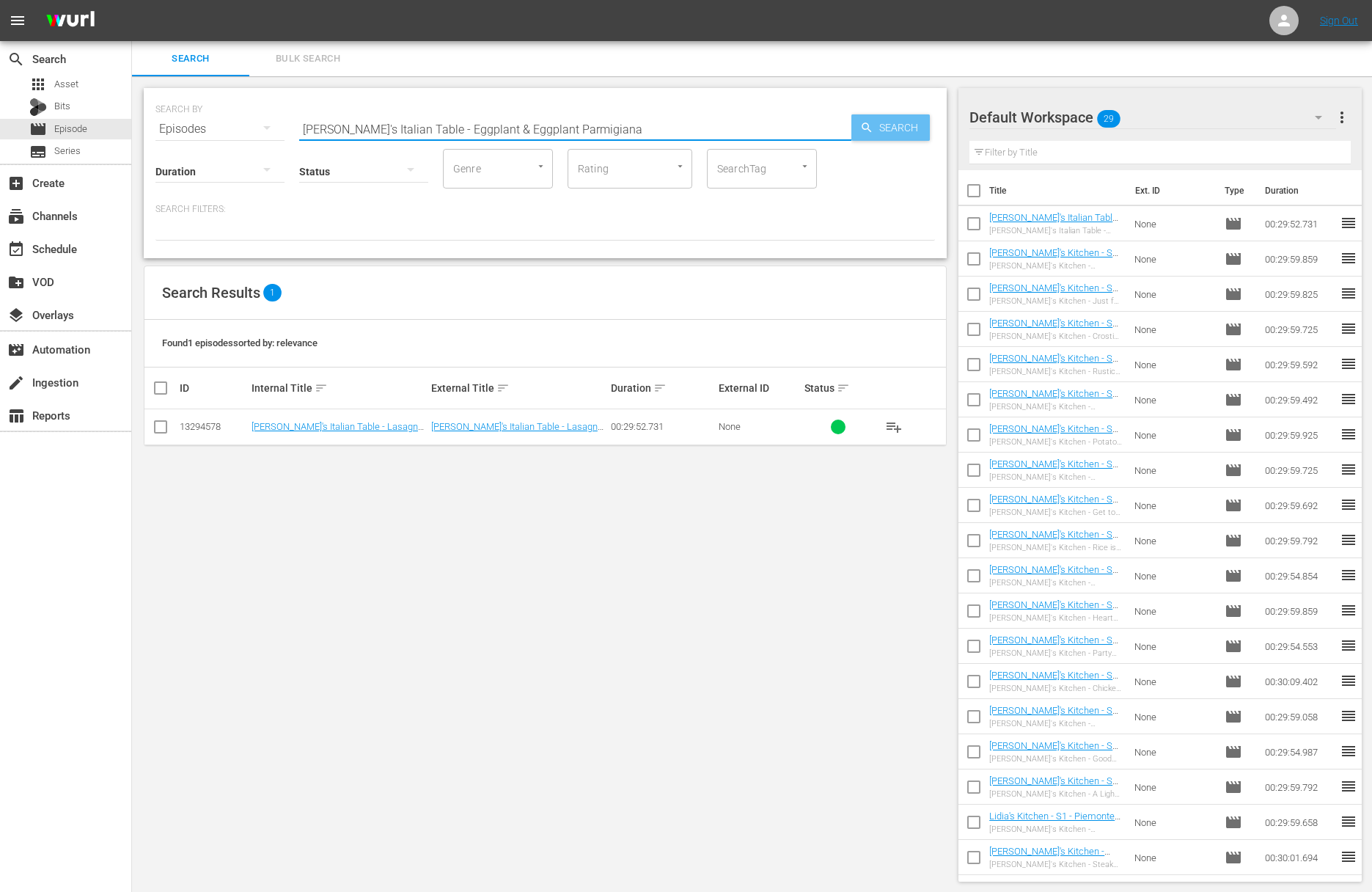
click at [875, 133] on span "Search" at bounding box center [901, 128] width 57 height 26
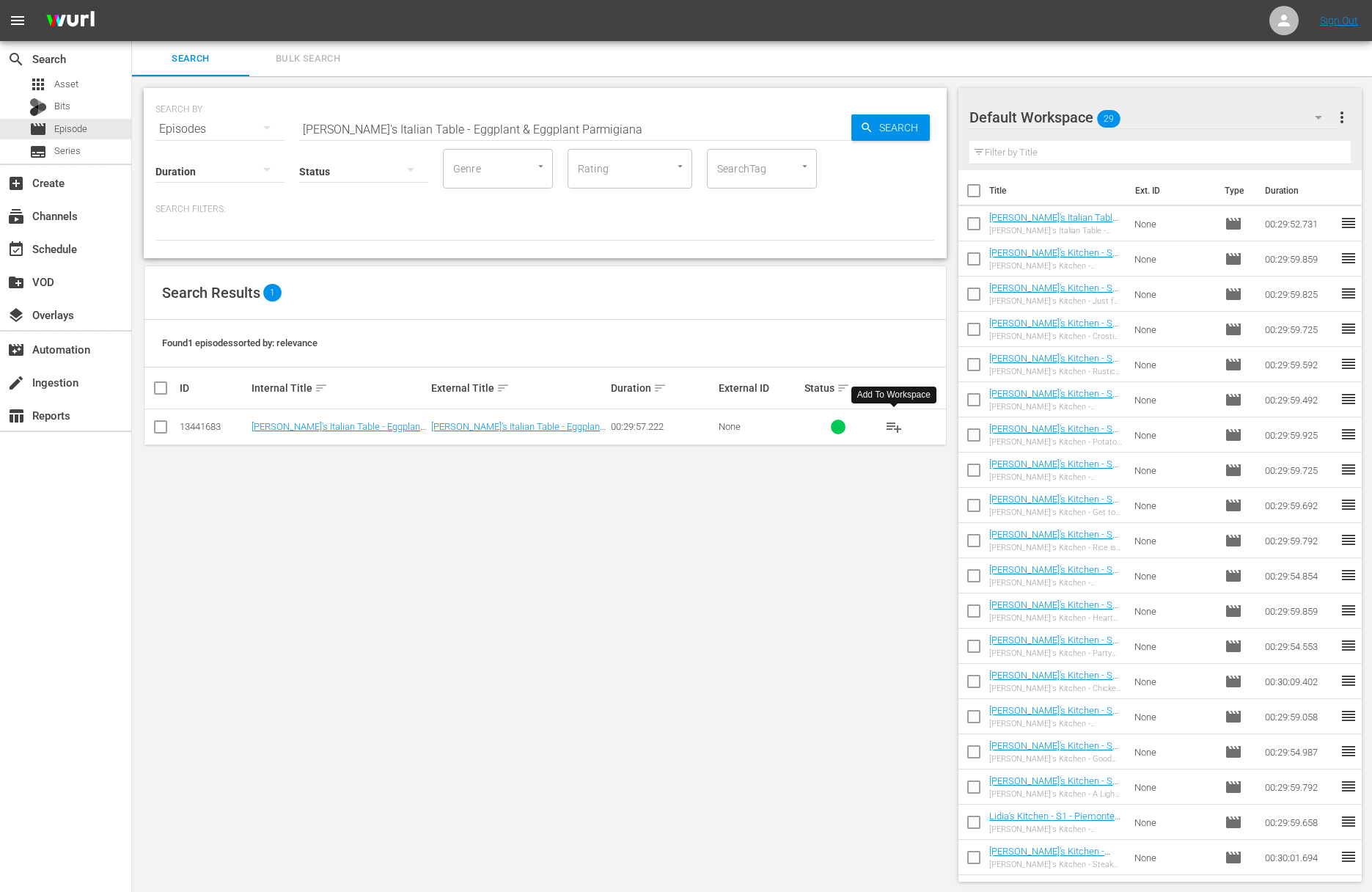
click at [895, 425] on span "playlist_add" at bounding box center [894, 427] width 18 height 18
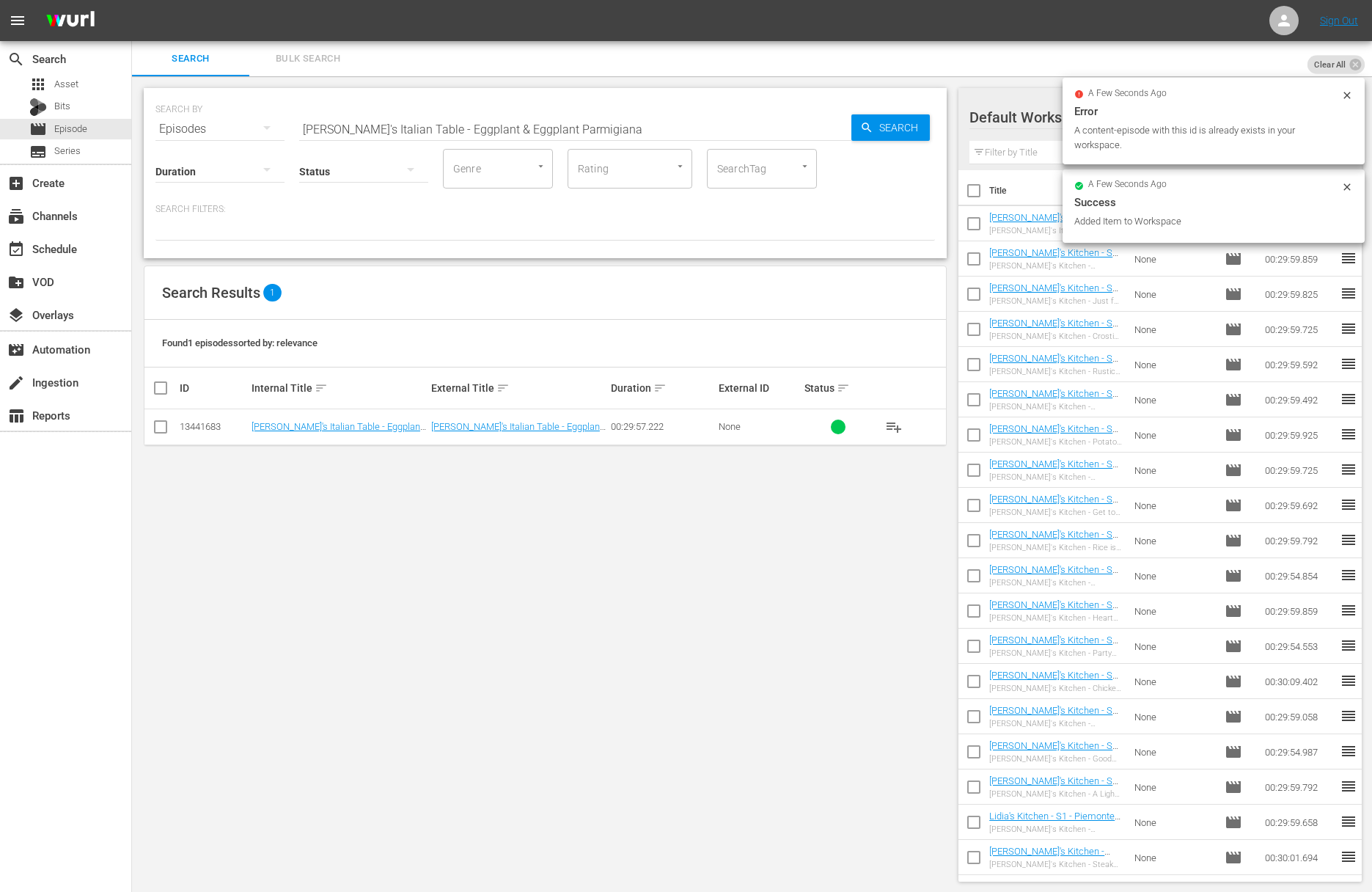
click at [567, 129] on input "Lidia's Italian Table - Eggplant & Eggplant Parmigiana" at bounding box center [575, 129] width 552 height 35
paste input "Milanese Favorites"
click at [914, 124] on span "Search" at bounding box center [901, 128] width 57 height 26
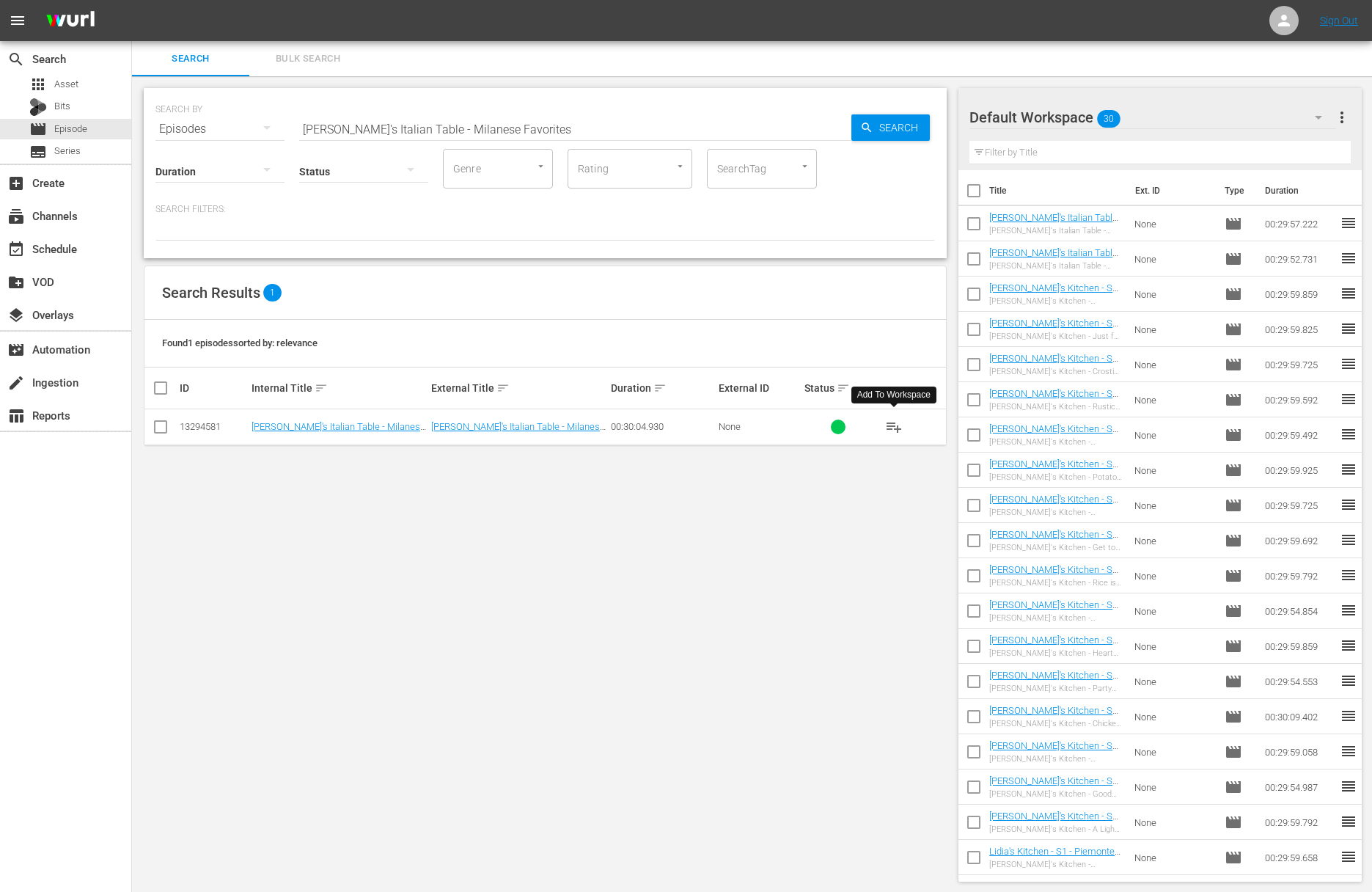
click at [898, 428] on span "playlist_add" at bounding box center [894, 427] width 18 height 18
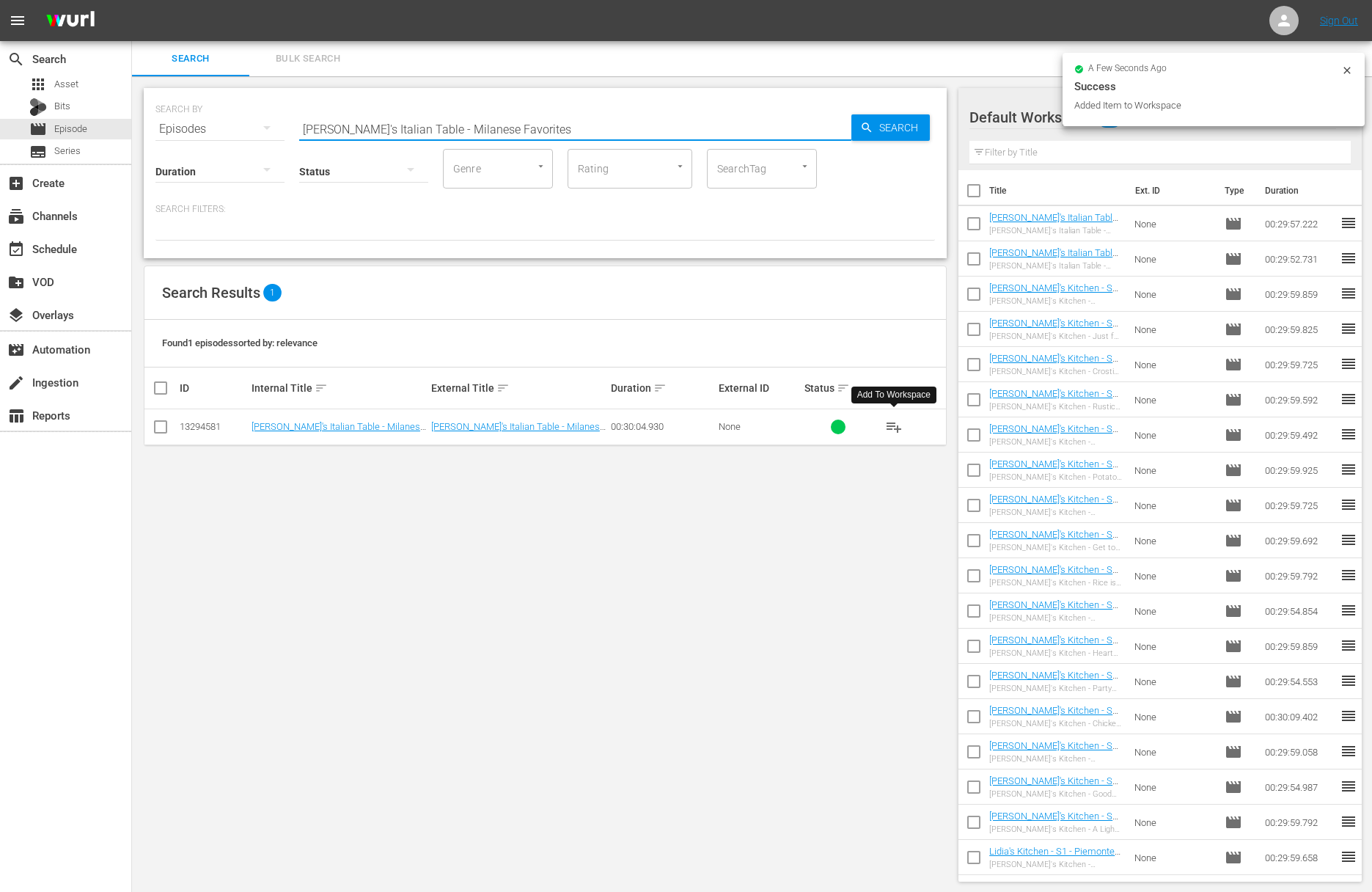
click at [524, 123] on input "Lidia's Italian Table - Milanese Favorites" at bounding box center [575, 129] width 552 height 35
paste input "anicotti & Cannelloni"
click at [879, 125] on span "Search" at bounding box center [901, 128] width 57 height 26
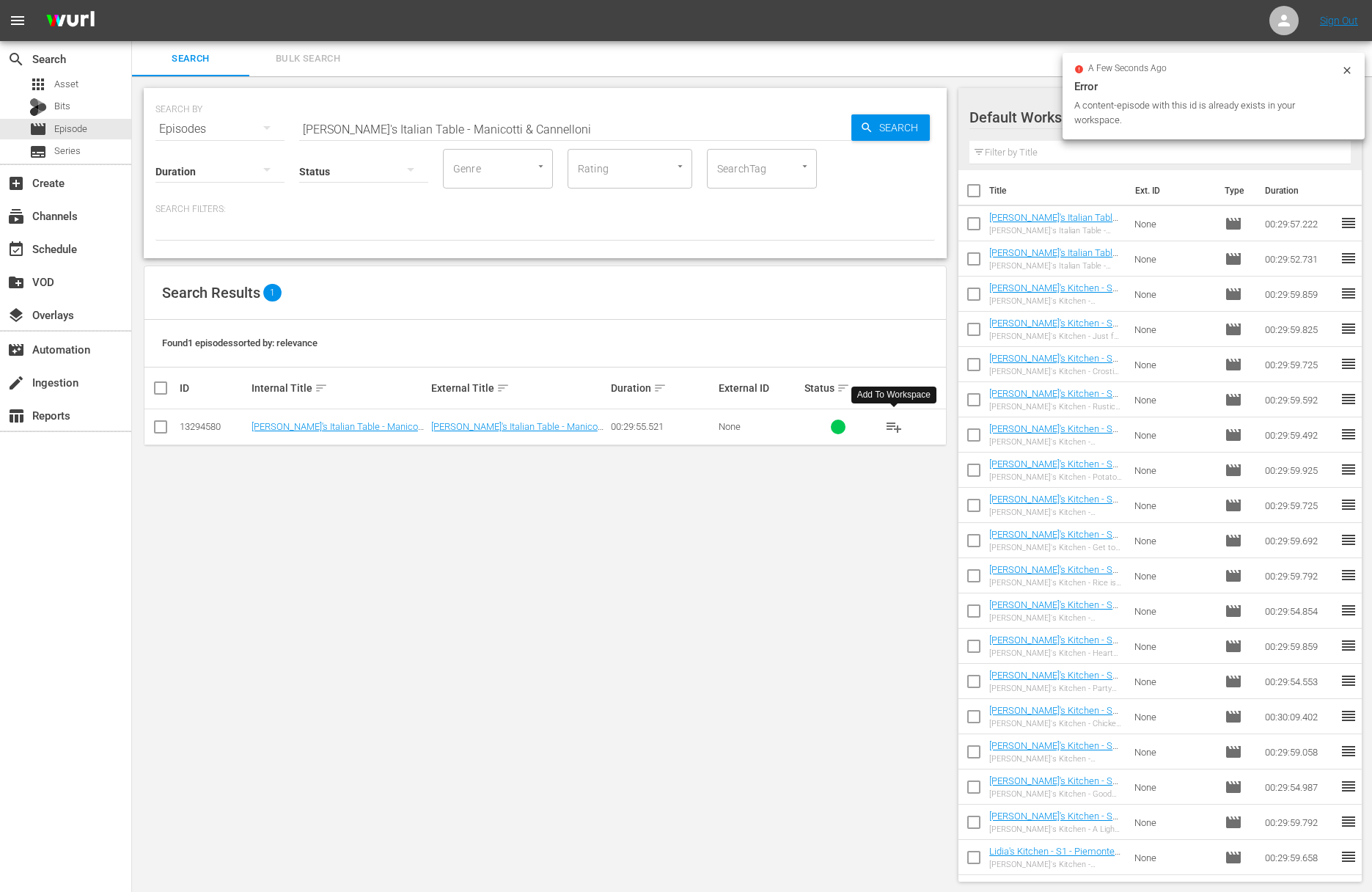
click at [895, 422] on span "playlist_add" at bounding box center [894, 427] width 18 height 18
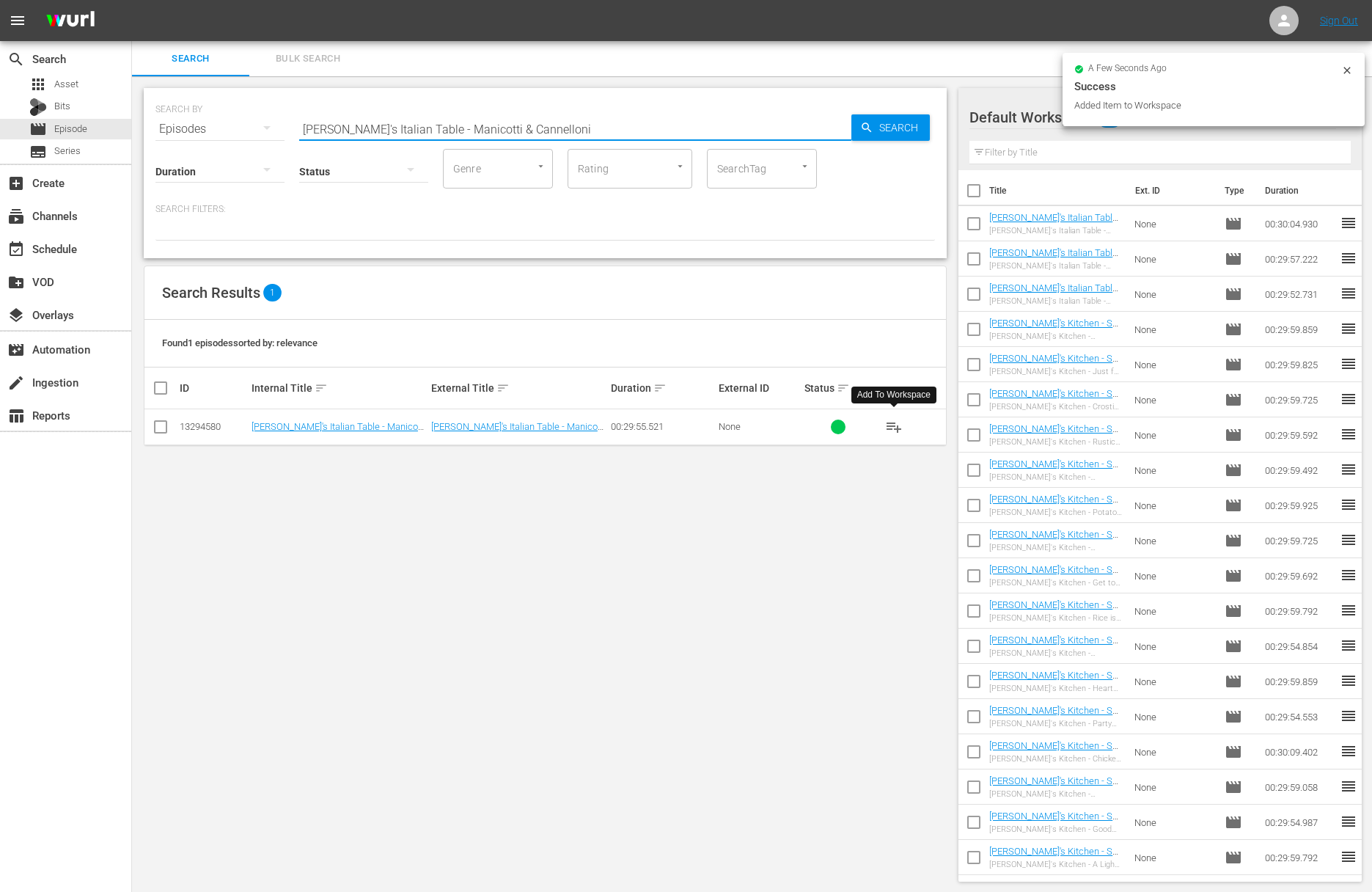
click at [497, 134] on input "Lidia's Italian Table - Manicotti & Cannelloni" at bounding box center [575, 129] width 552 height 35
paste input "Sunday Ragu & Broccoli Rabe"
click at [878, 129] on span "Search" at bounding box center [901, 128] width 57 height 26
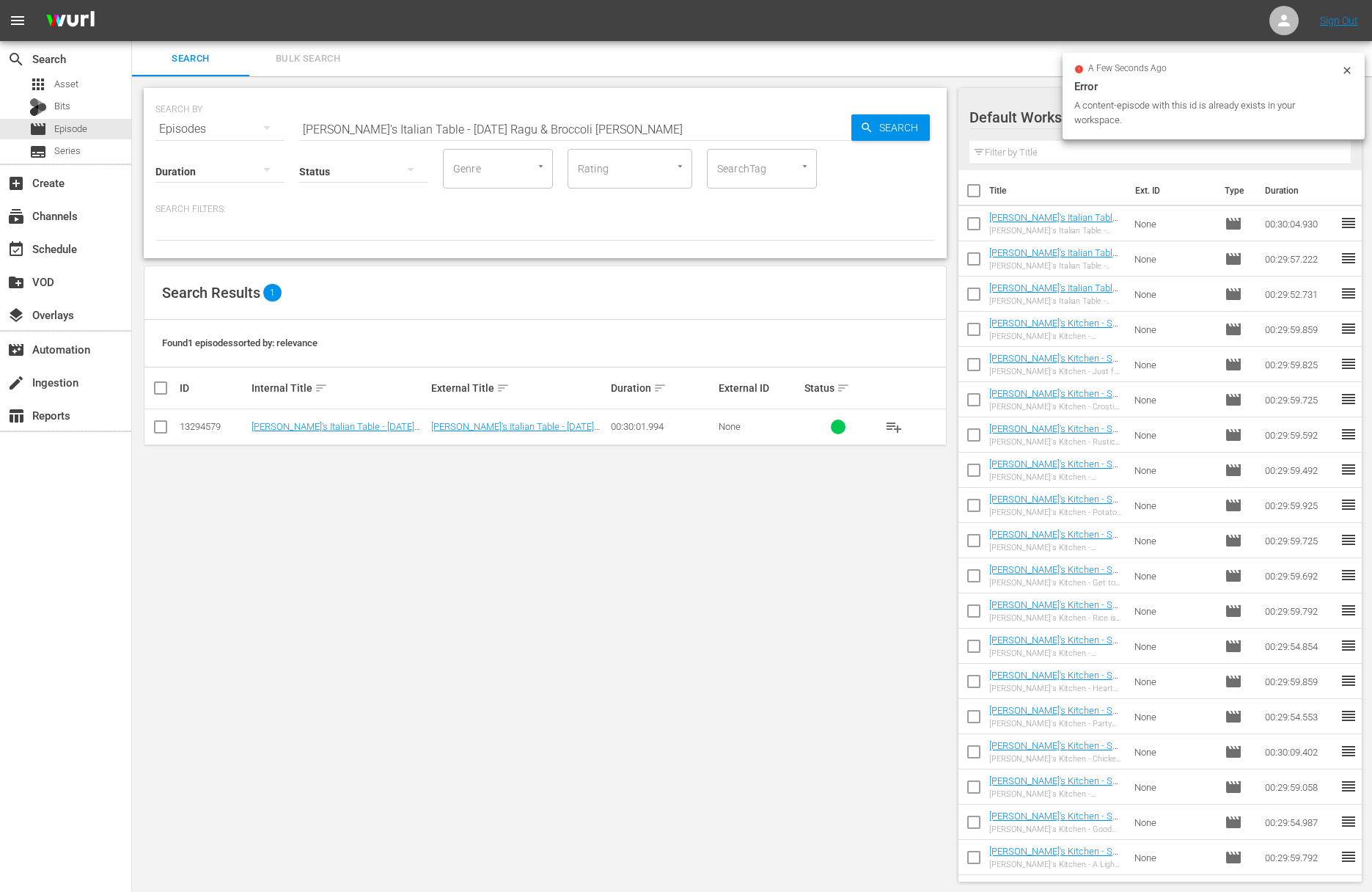
click at [895, 426] on span "playlist_add" at bounding box center [894, 427] width 18 height 18
click at [568, 121] on input "Lidia's Italian Table - Sunday Ragu & Broccoli Rabe" at bounding box center [575, 129] width 552 height 35
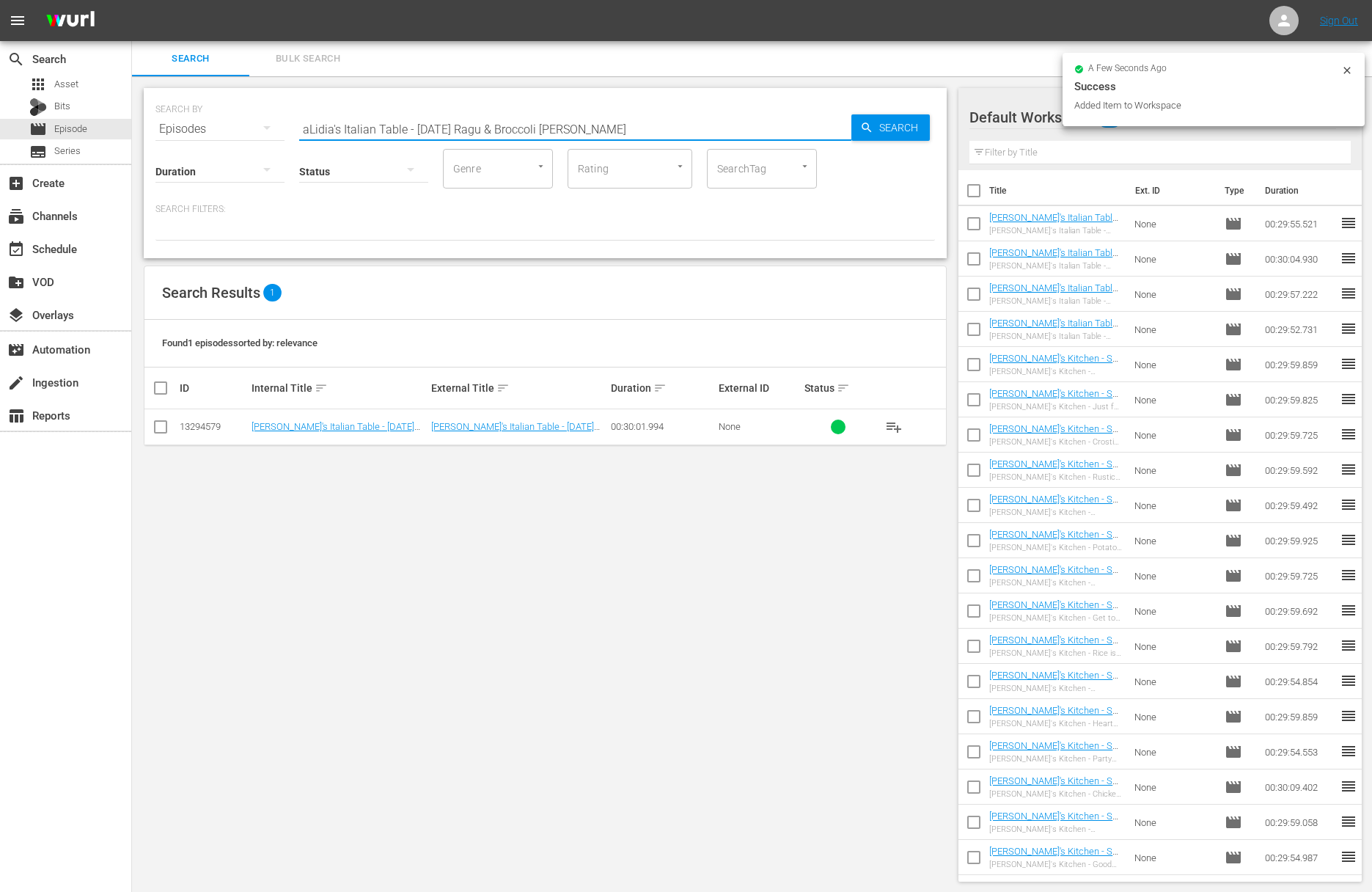
paste input "aLidia's Italian Table - Bistecca Fiorentin"
click at [560, 123] on input "aLidia's Italian Table - Bistecca FiorentinaLidia's Italian Table - Sunday Ragu…" at bounding box center [575, 129] width 552 height 35
paste input "Lidia's Italian Table - Bistecca Fiorentina"
drag, startPoint x: 847, startPoint y: 124, endPoint x: 878, endPoint y: 125, distance: 31.0
click at [849, 124] on input "Lidia's Italian Table - Bistecca Fiorentina" at bounding box center [575, 129] width 552 height 35
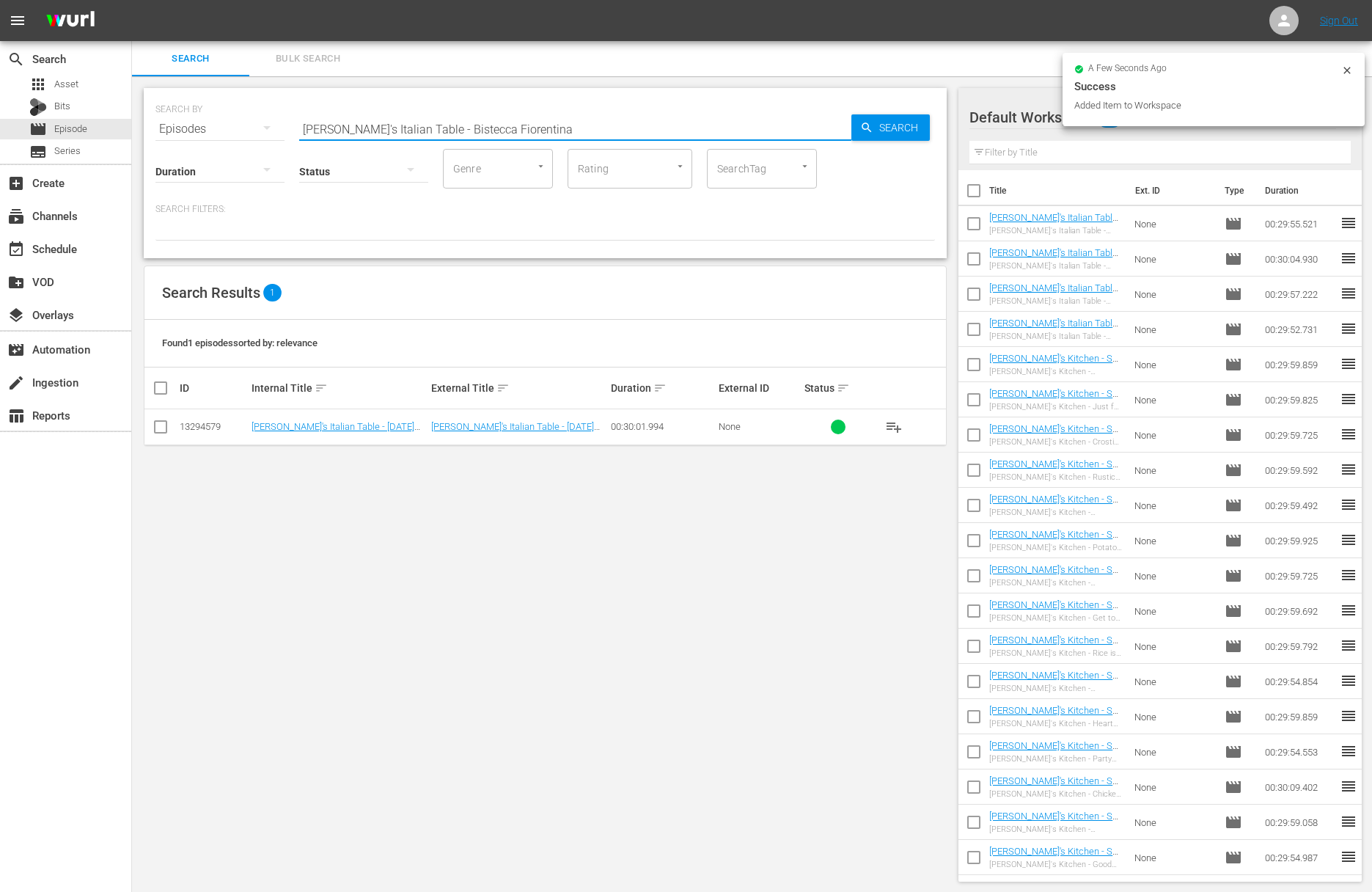
click at [878, 125] on span "Search" at bounding box center [901, 128] width 57 height 26
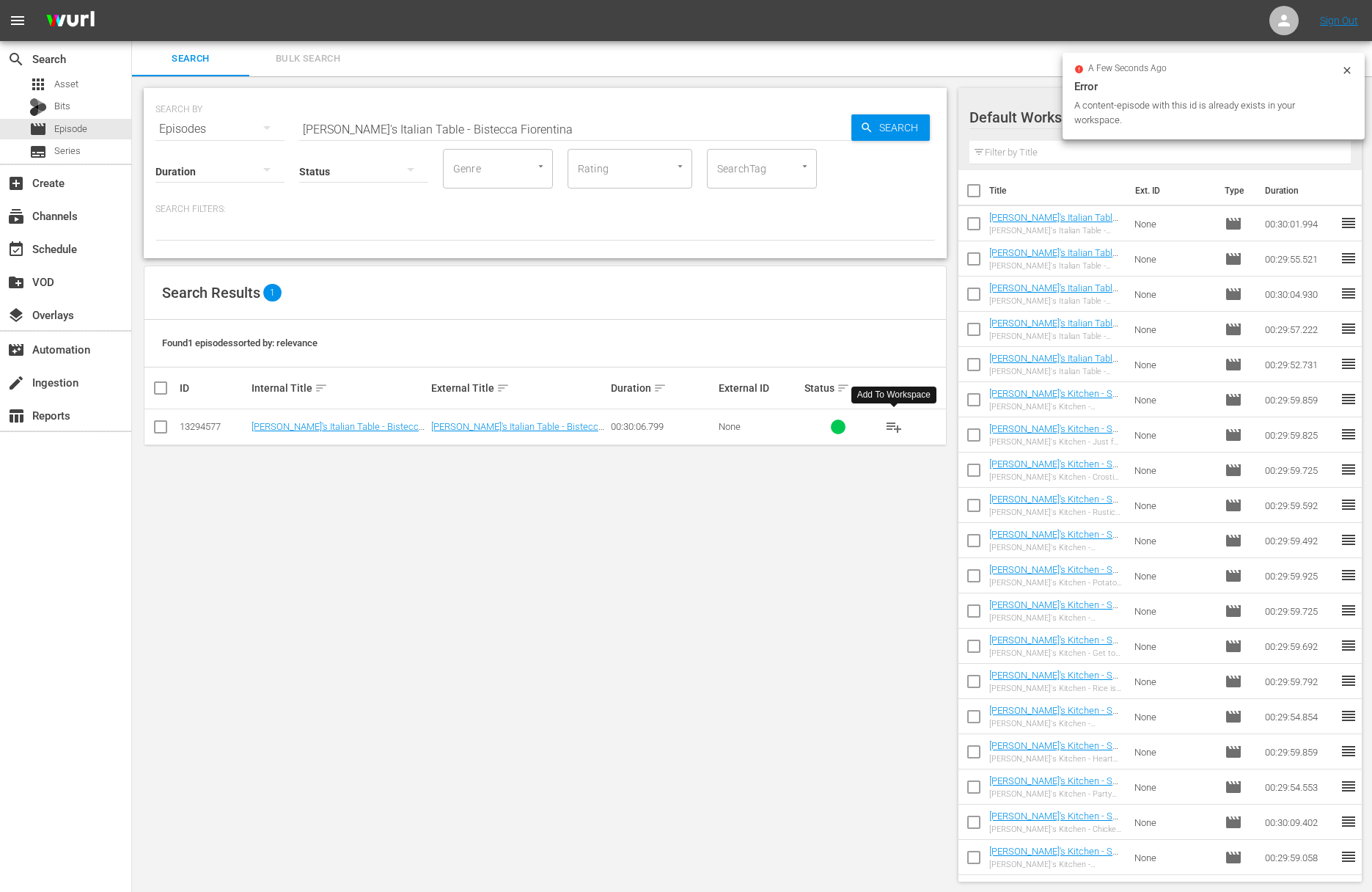
click at [895, 425] on span "playlist_add" at bounding box center [894, 427] width 18 height 18
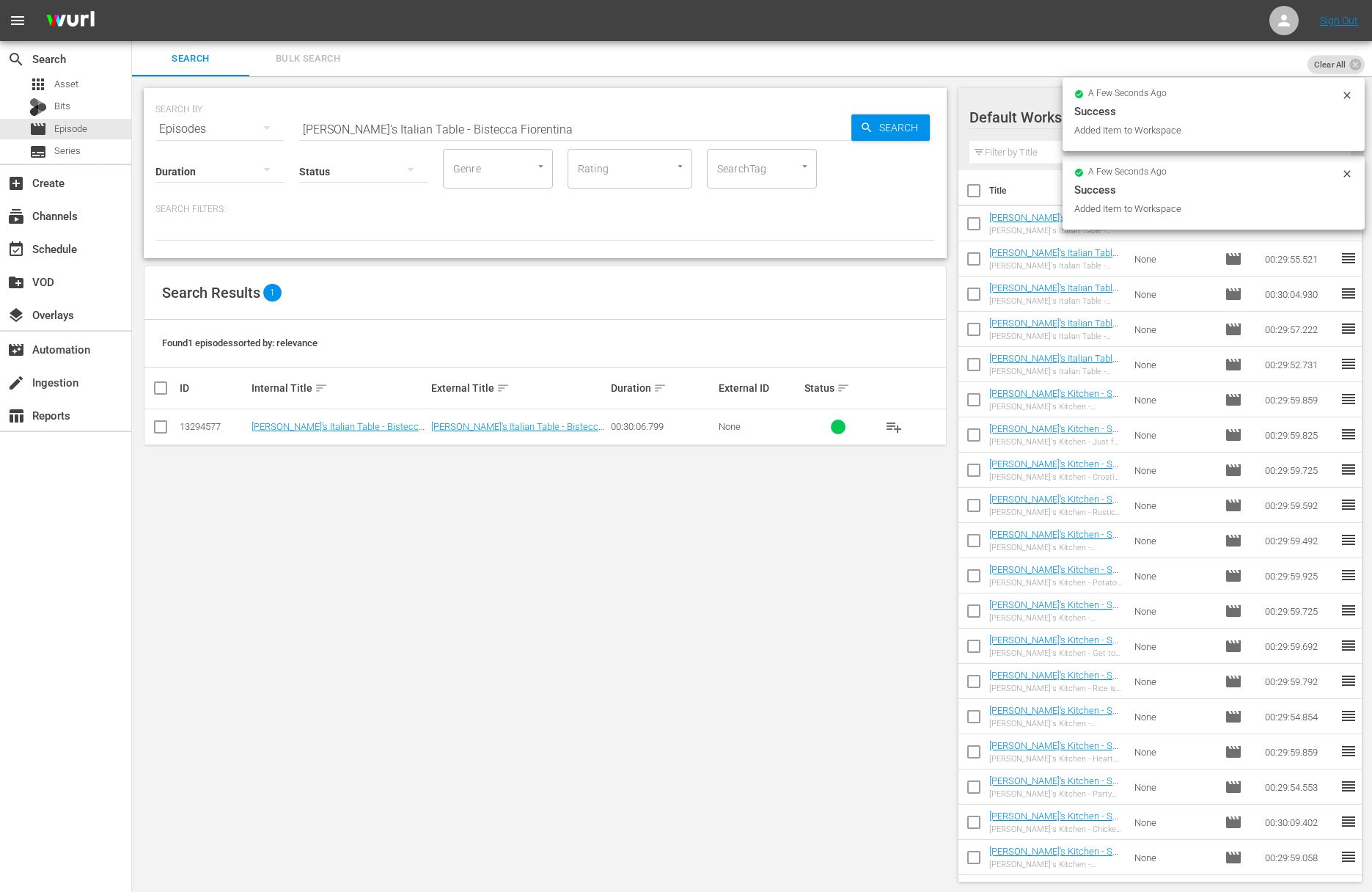
click at [506, 128] on input "Lidia's Italian Table - Bistecca Fiorentina" at bounding box center [575, 129] width 552 height 35
paste input "Lidia's Italian Table - Chicken Valdostana & Pork Pizzaiola"
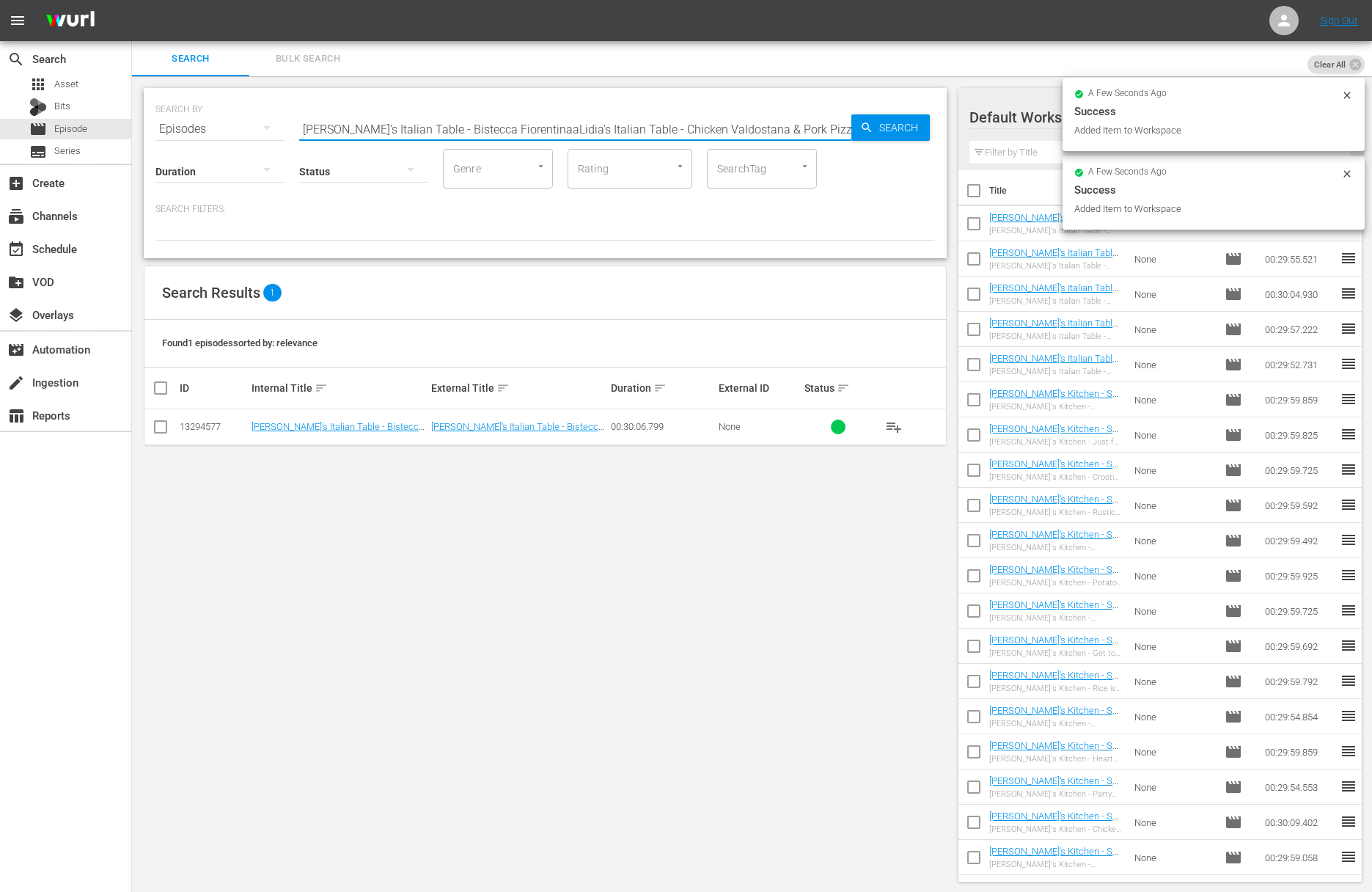
click at [506, 129] on input "Lidia's Italian Table - Bistecca FiorentinaaLidia's Italian Table - Chicken Val…" at bounding box center [575, 129] width 552 height 35
paste input "text"
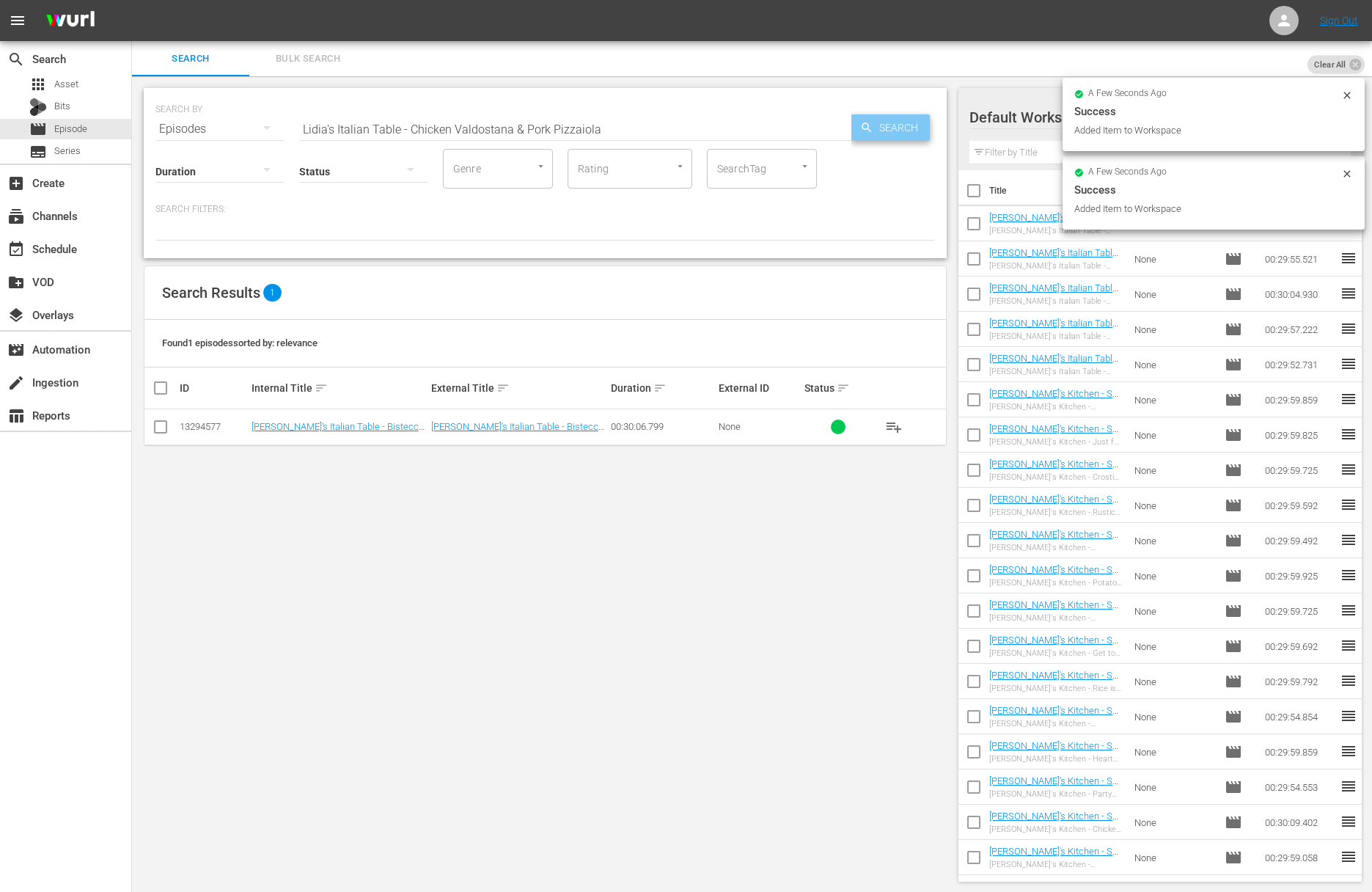
click at [894, 126] on span "Search" at bounding box center [901, 128] width 57 height 26
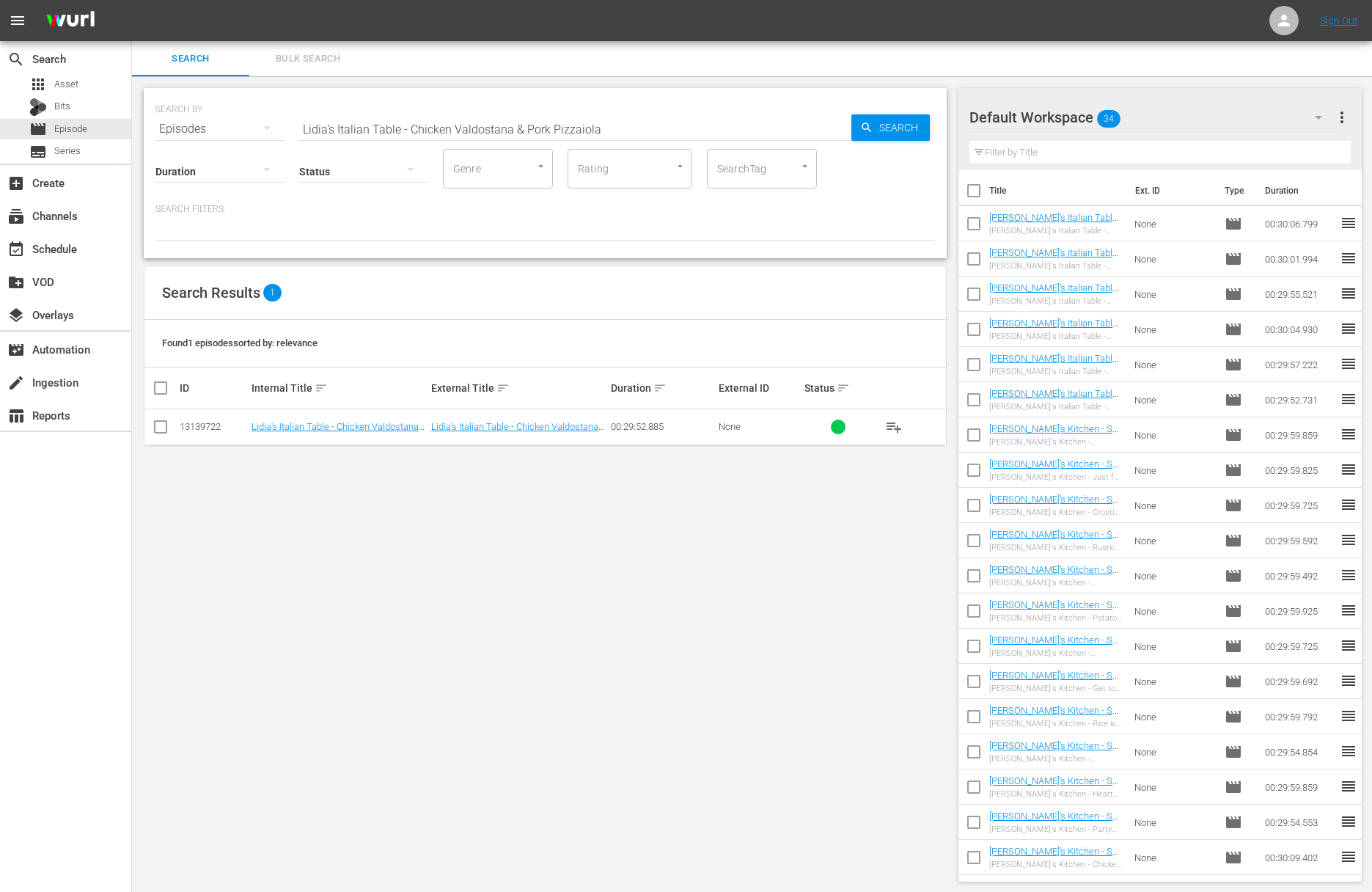
click at [892, 425] on span "playlist_add" at bounding box center [894, 427] width 18 height 18
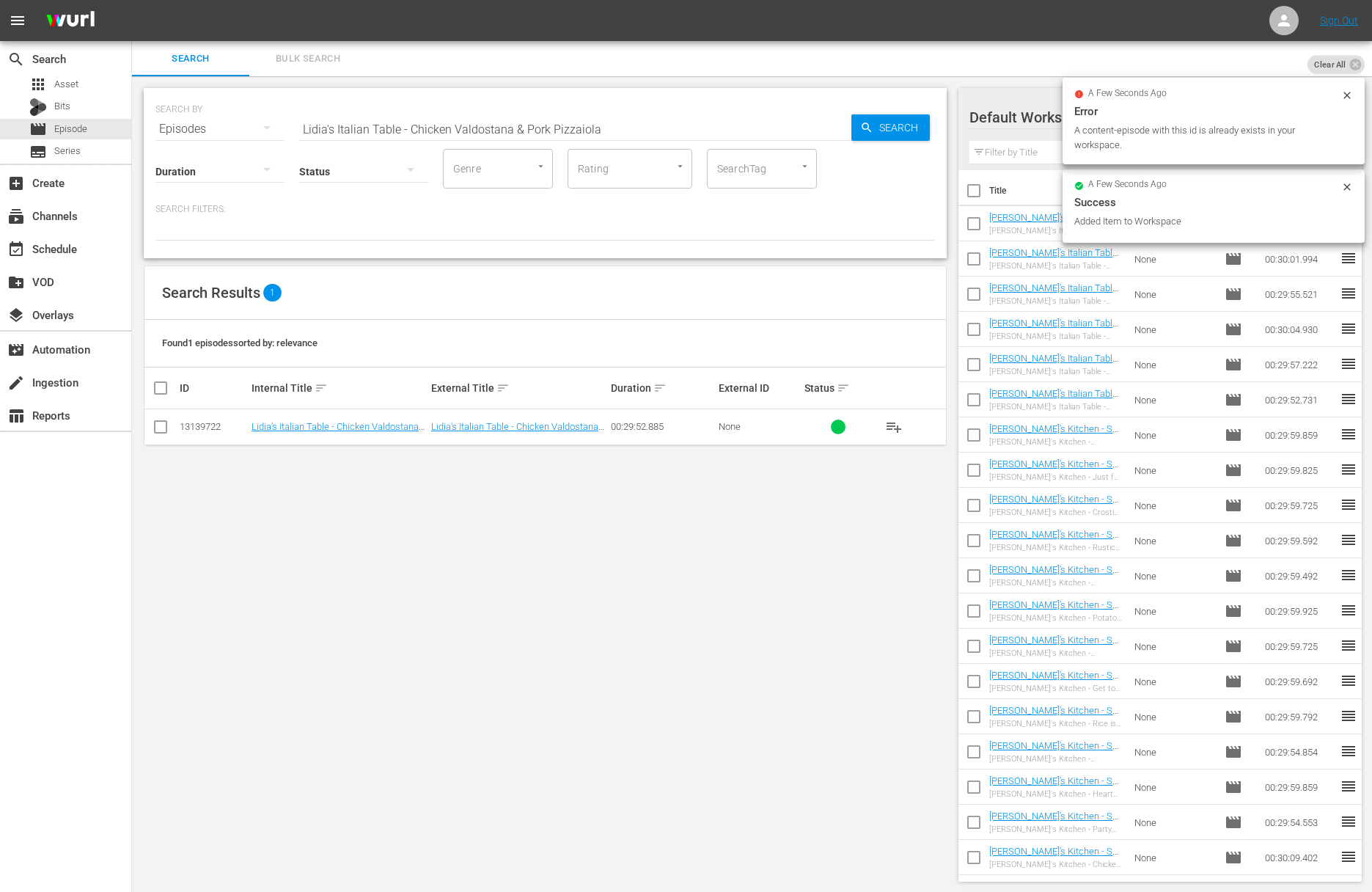
click at [478, 109] on div "SEARCH BY Search By Episodes Search ID, Title, Description, Keywords, or Catego…" at bounding box center [545, 121] width 779 height 53
click at [483, 129] on input "Lidia's Italian Table - Chicken Valdostana & Pork Pizzaiola" at bounding box center [575, 129] width 552 height 35
paste input "Lidia's Italian Table - Ricotta Gnocchi & Cheesecake"
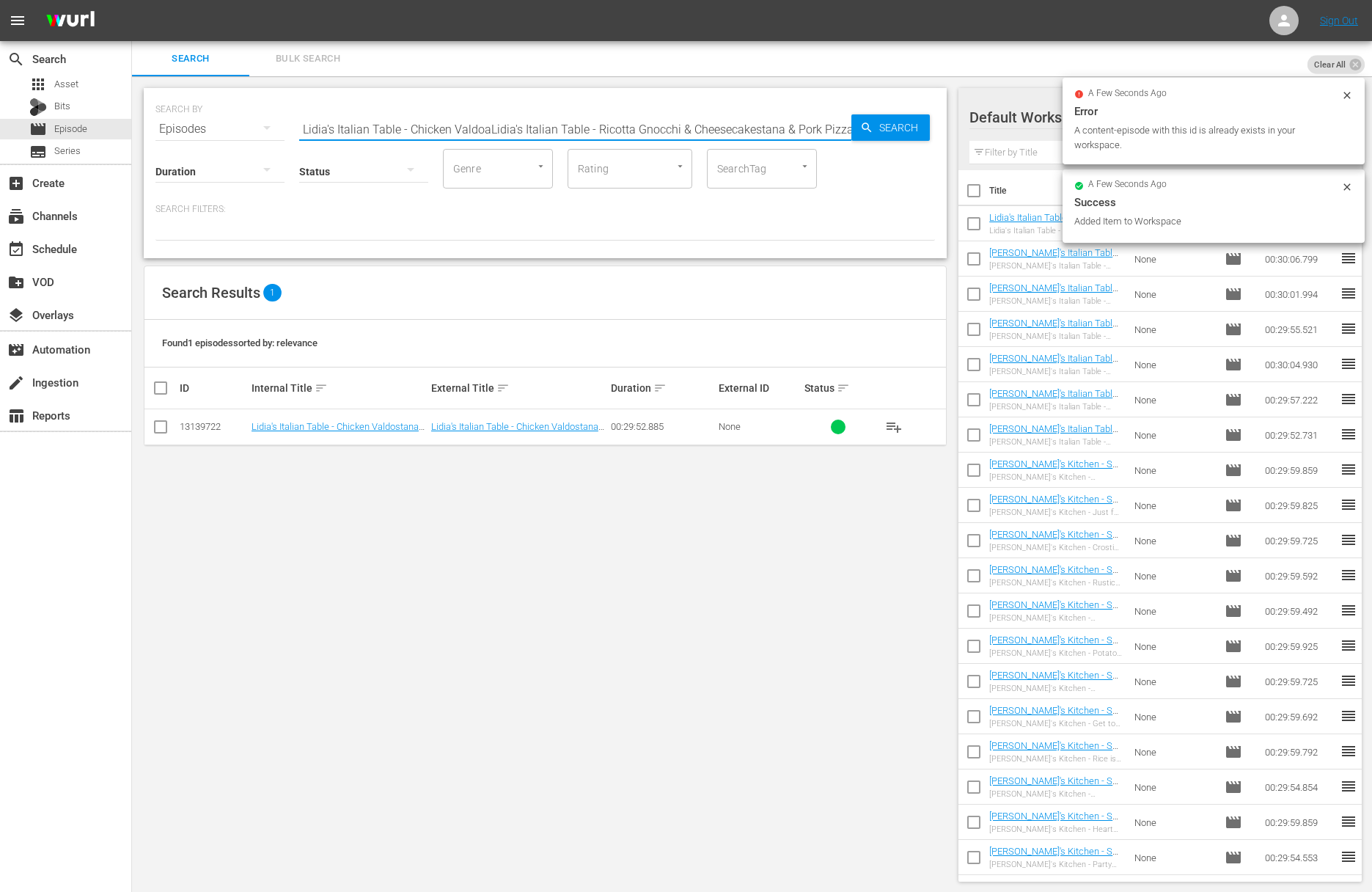
click at [483, 123] on input "Lidia's Italian Table - Chicken ValdoaLidia's Italian Table - Ricotta Gnocchi &…" at bounding box center [575, 129] width 552 height 35
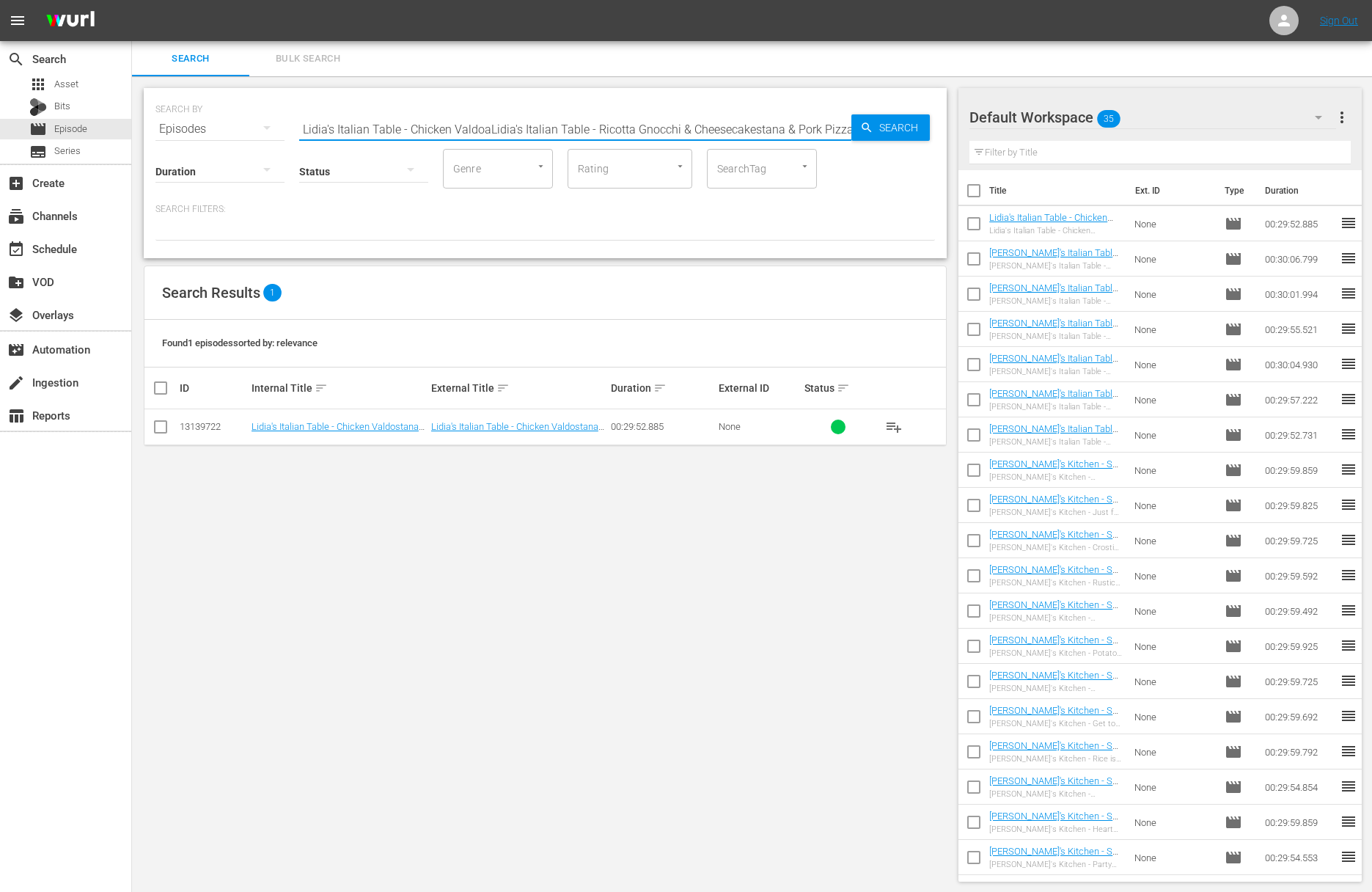
paste input "Ricotta Gnocchi & Cheesecake"
click at [900, 126] on span "Search" at bounding box center [901, 128] width 57 height 26
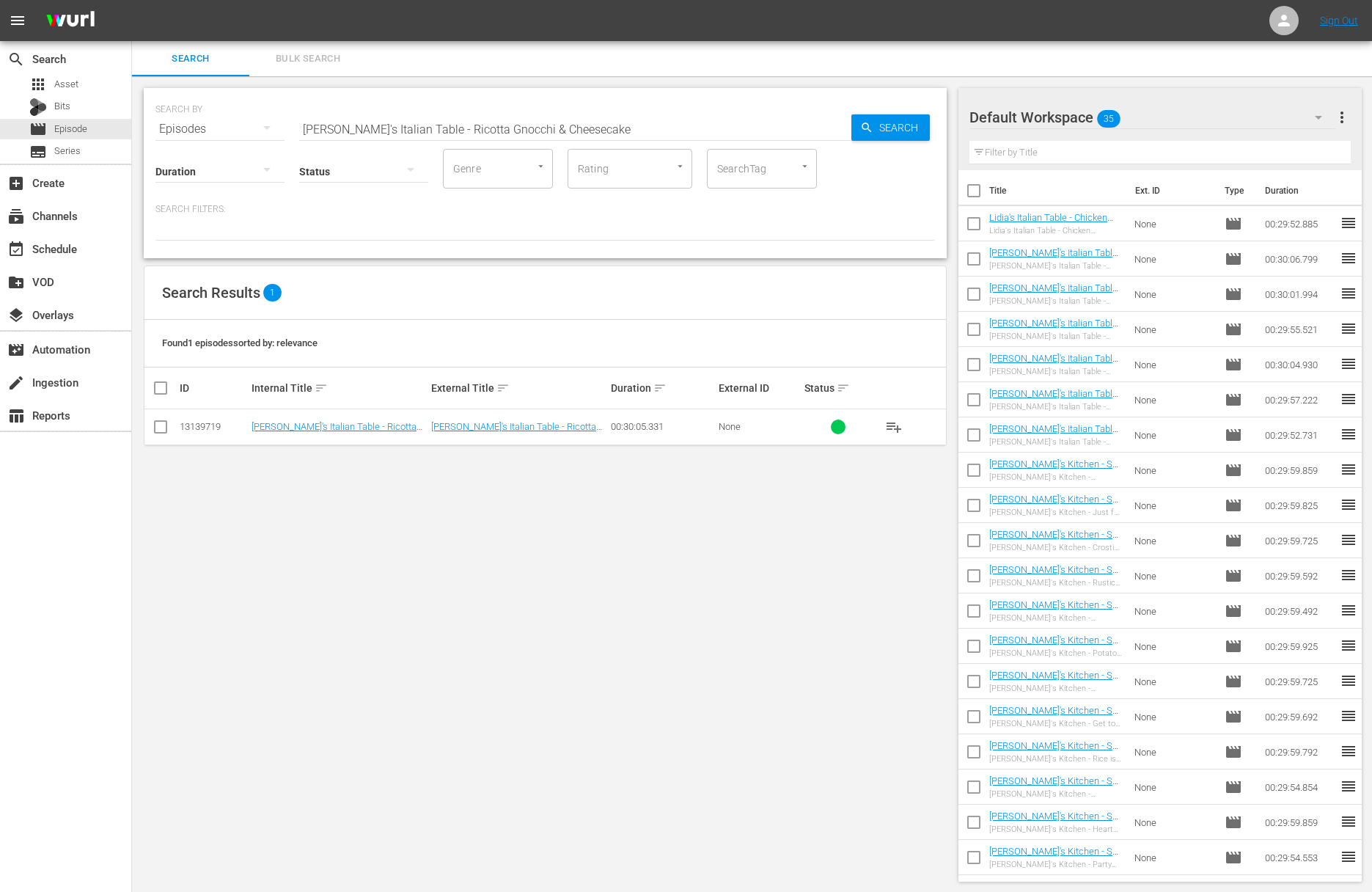
click at [892, 425] on span "playlist_add" at bounding box center [894, 427] width 18 height 18
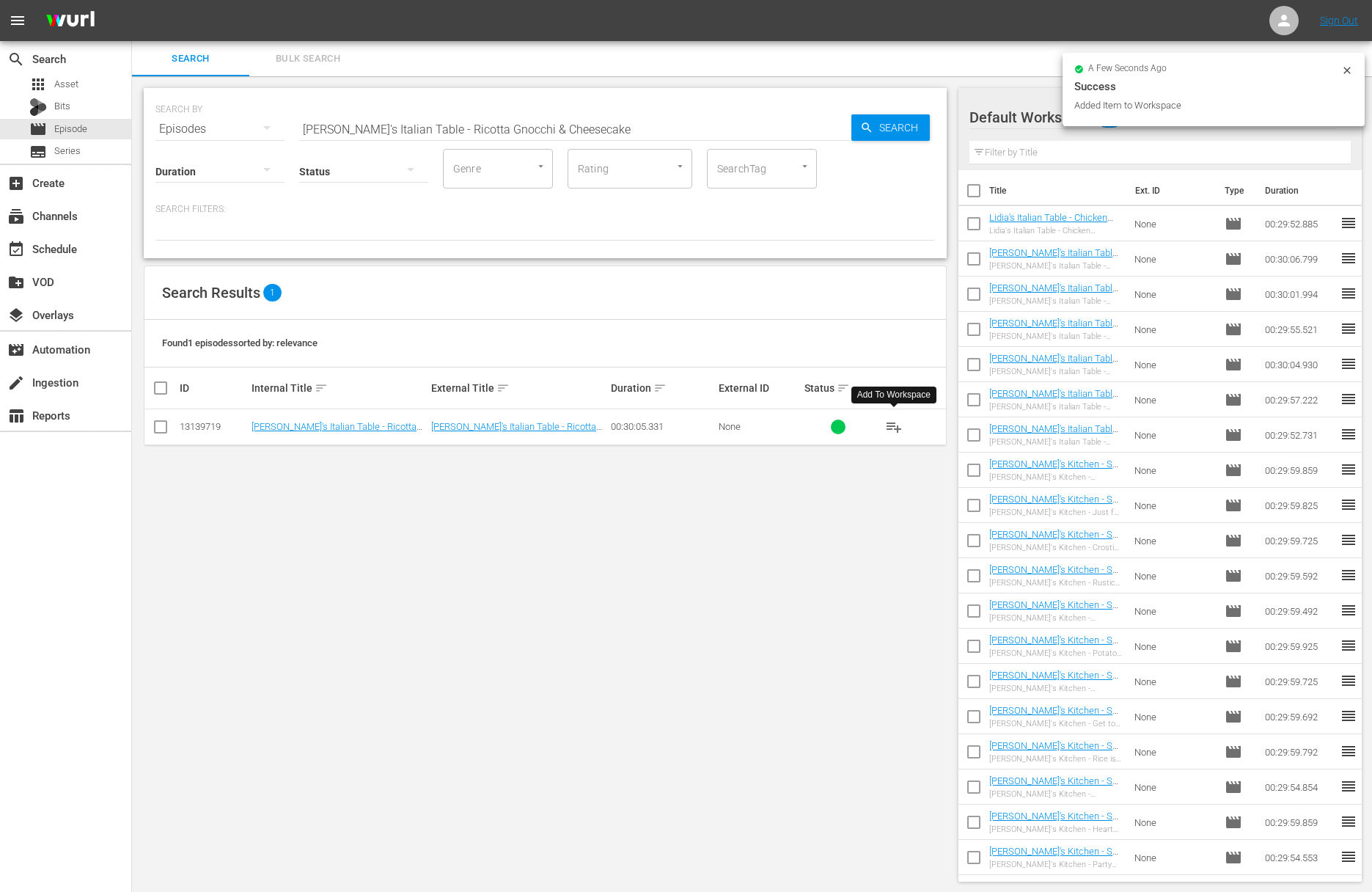
click at [588, 99] on div "SEARCH BY Search By Episodes Search ID, Title, Description, Keywords, or Catego…" at bounding box center [545, 121] width 779 height 53
click at [577, 126] on input "Lidia's Italian Table - Ricotta Gnocchi & Cheesecake" at bounding box center [575, 129] width 552 height 35
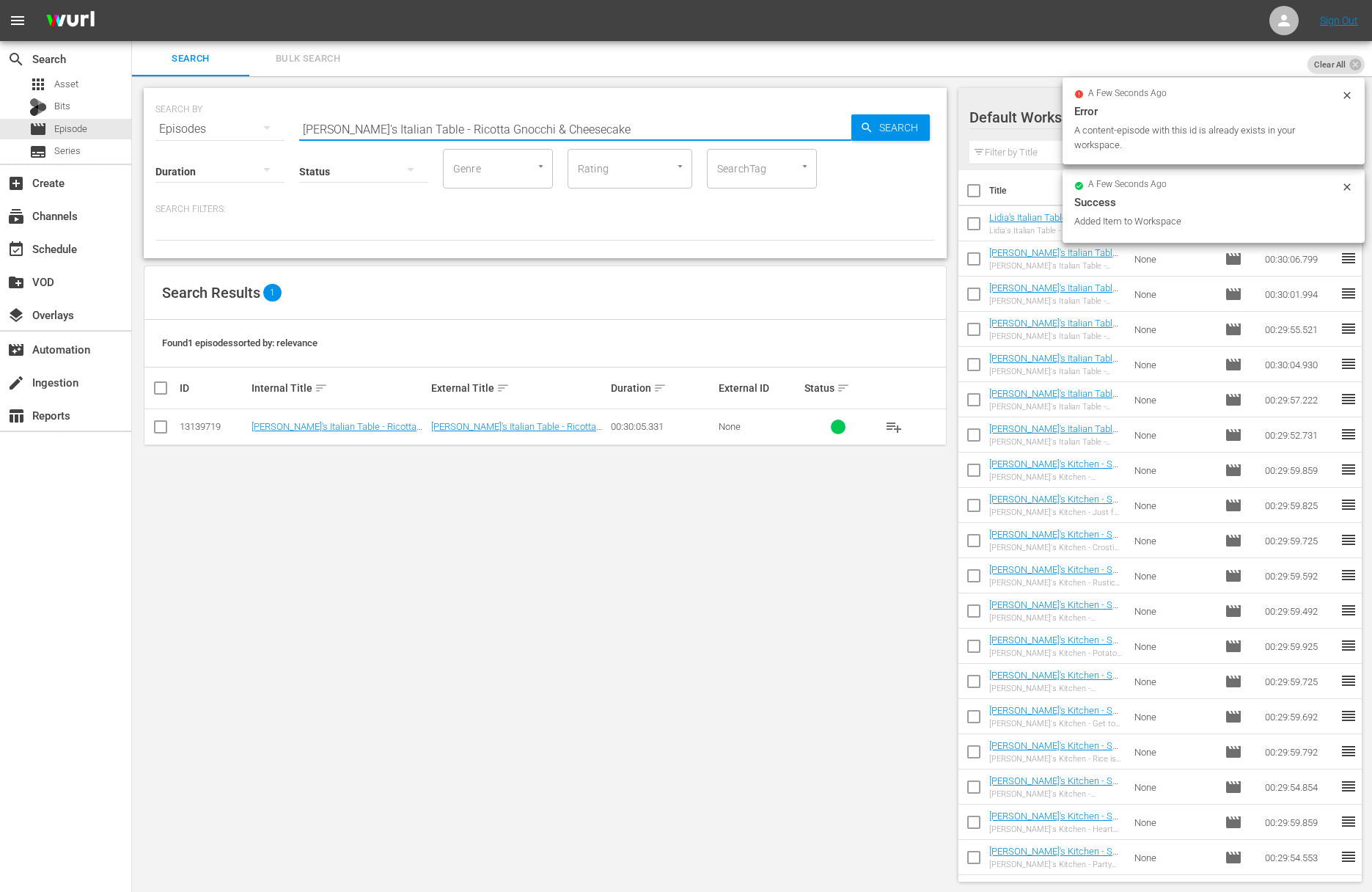
paste input "oasted Veal Shanks"
click at [870, 128] on icon "button" at bounding box center [867, 128] width 13 height 13
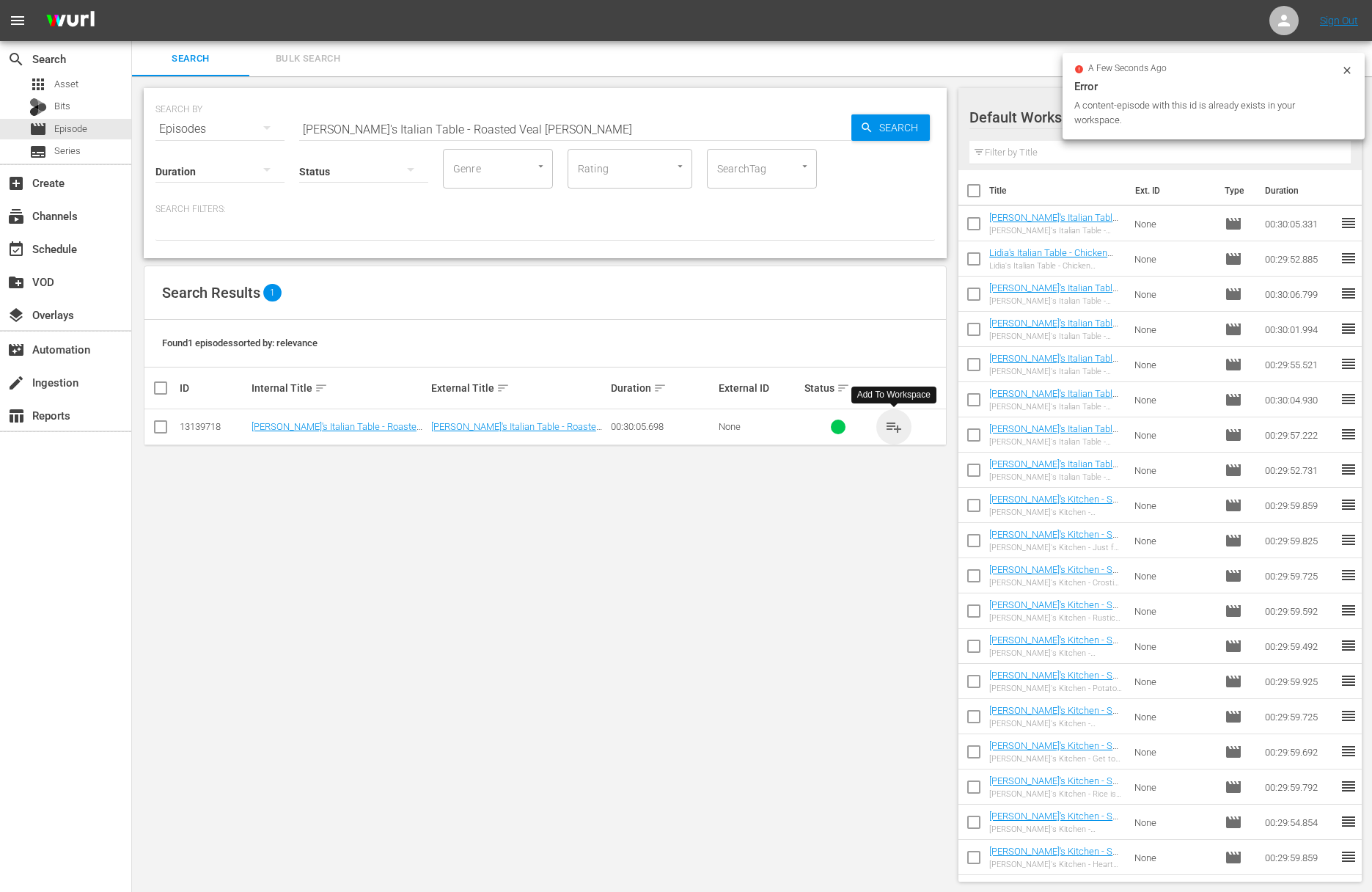
click at [895, 422] on span "playlist_add" at bounding box center [894, 427] width 18 height 18
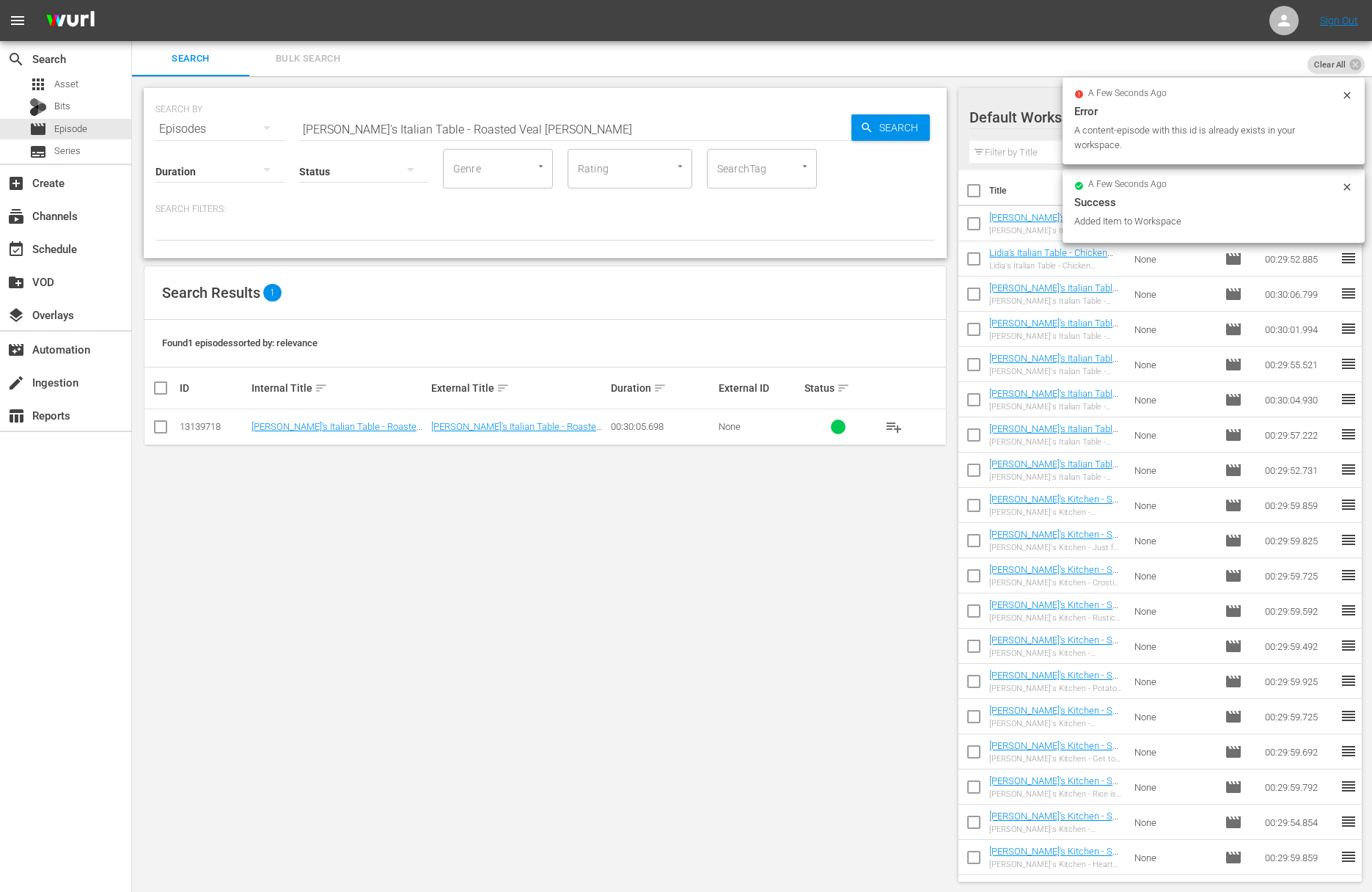
click at [374, 130] on input "Lidia's Italian Table - Roasted Veal Shanks" at bounding box center [575, 129] width 552 height 35
paste input "Lamb Chops & Scaffata"
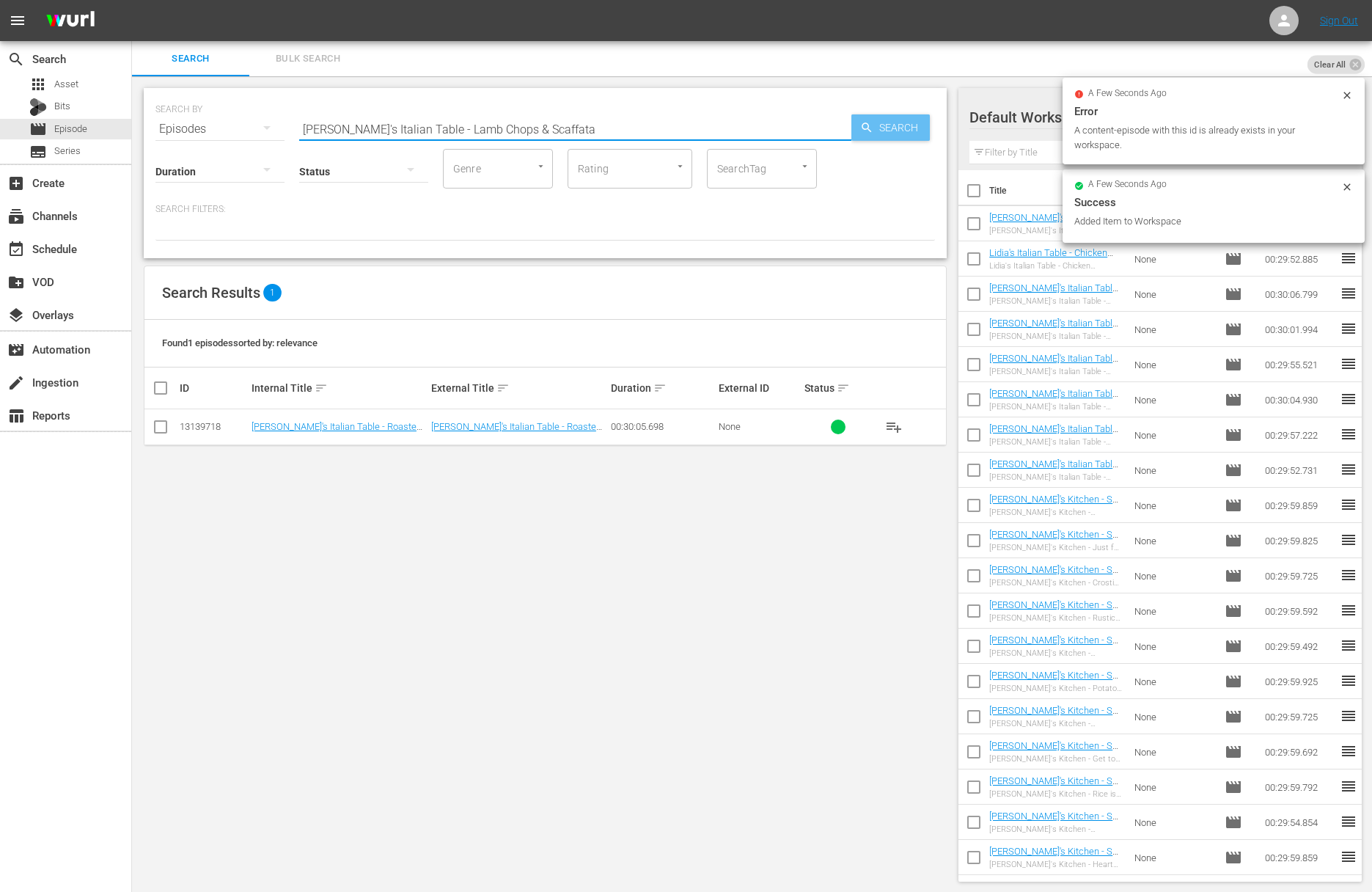
click at [920, 130] on span "Search" at bounding box center [901, 128] width 57 height 26
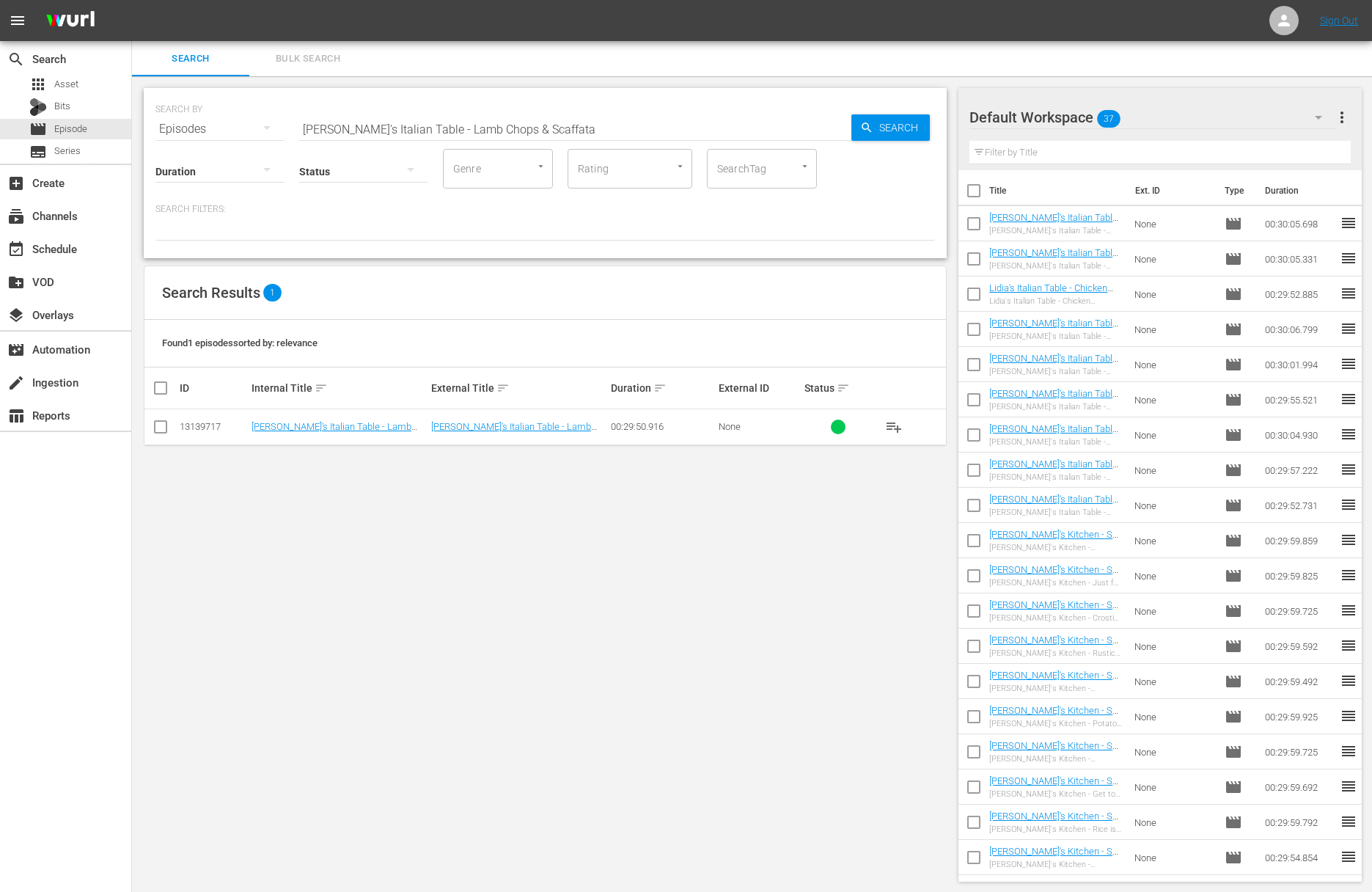
click at [892, 421] on span "playlist_add" at bounding box center [894, 427] width 18 height 18
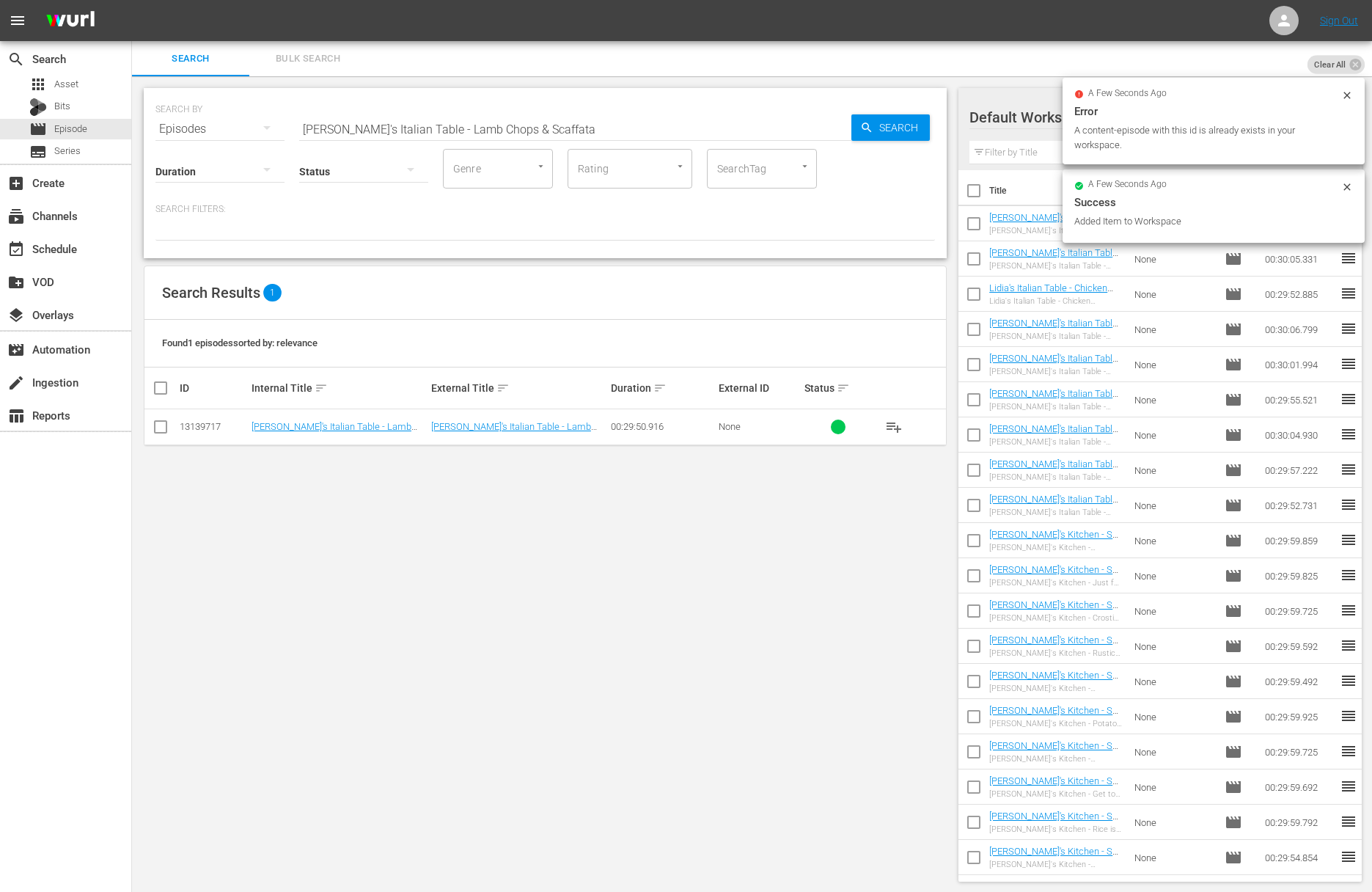
click at [451, 133] on input "Lidia's Italian Table - Lamb Chops & Scaffata" at bounding box center [575, 129] width 552 height 35
paste input "Frico & Chicken Under A Brick"
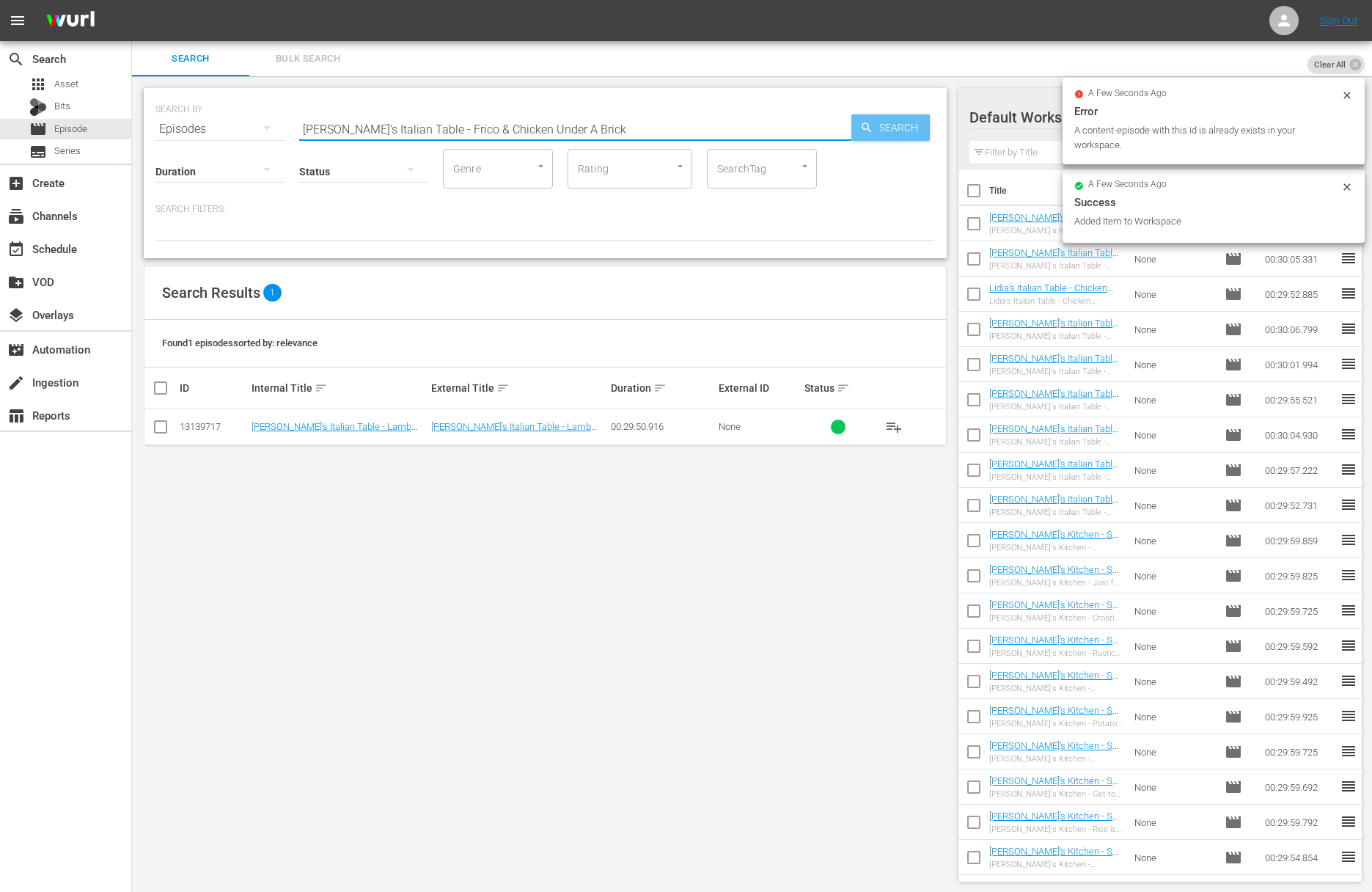
click at [889, 126] on span "Search" at bounding box center [901, 128] width 57 height 26
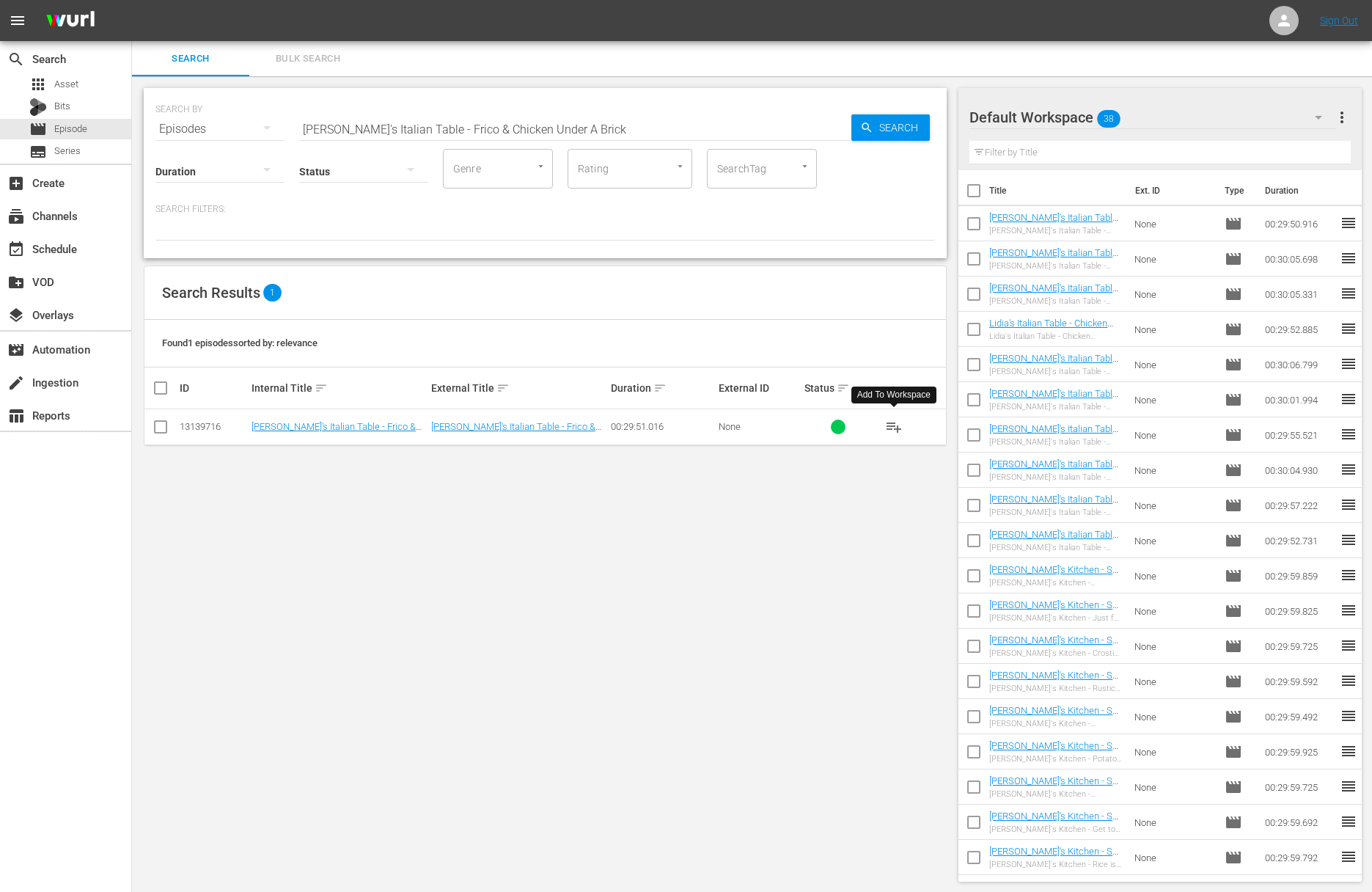
click at [890, 417] on button "playlist_add" at bounding box center [894, 427] width 35 height 35
click at [895, 425] on span "playlist_add" at bounding box center [894, 427] width 18 height 18
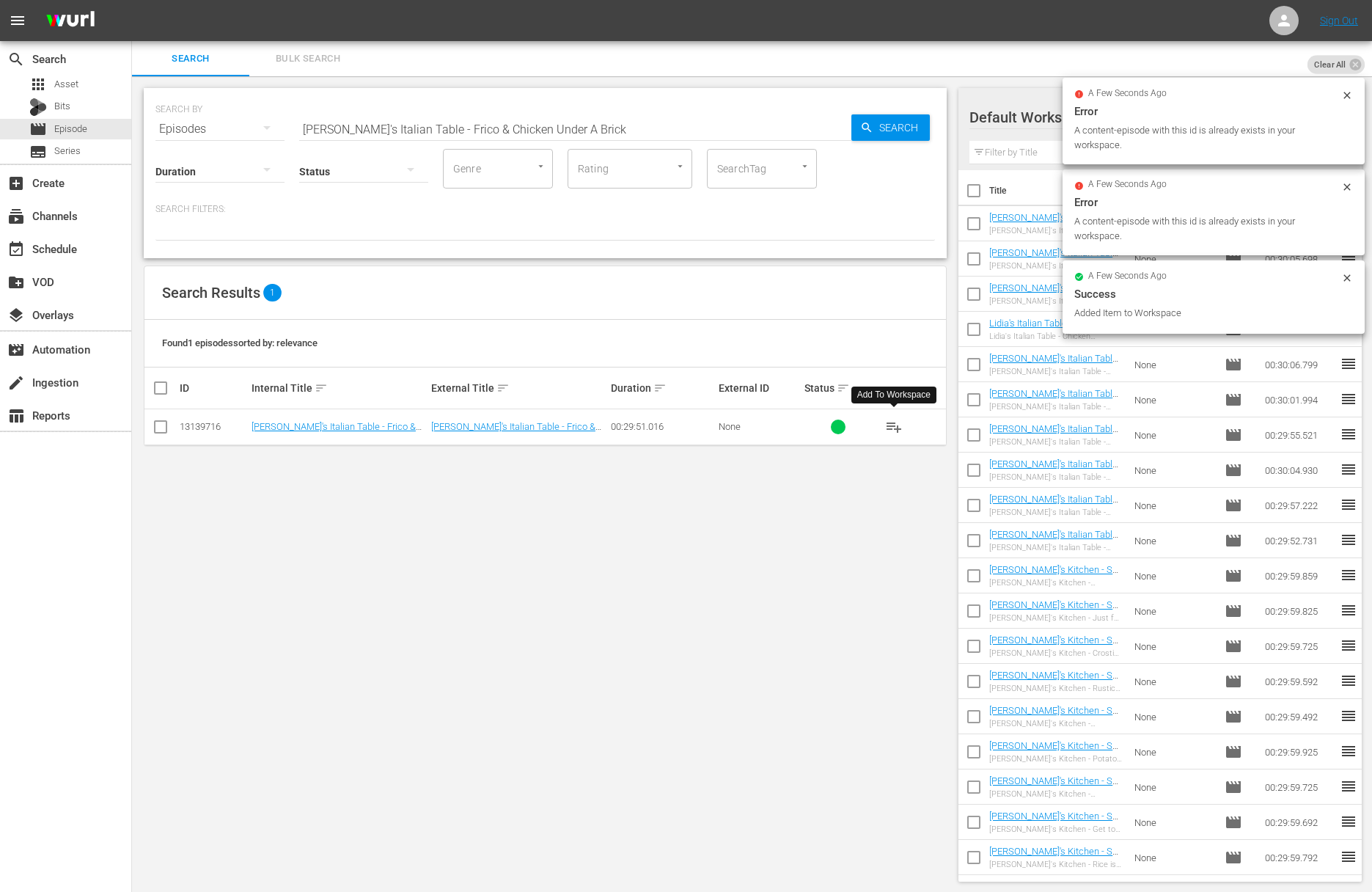
drag, startPoint x: 875, startPoint y: 427, endPoint x: 889, endPoint y: 426, distance: 14.0
click at [877, 427] on button "playlist_add" at bounding box center [894, 427] width 35 height 35
click at [889, 426] on span "playlist_add" at bounding box center [894, 427] width 18 height 18
click at [892, 426] on span "playlist_add" at bounding box center [894, 427] width 18 height 18
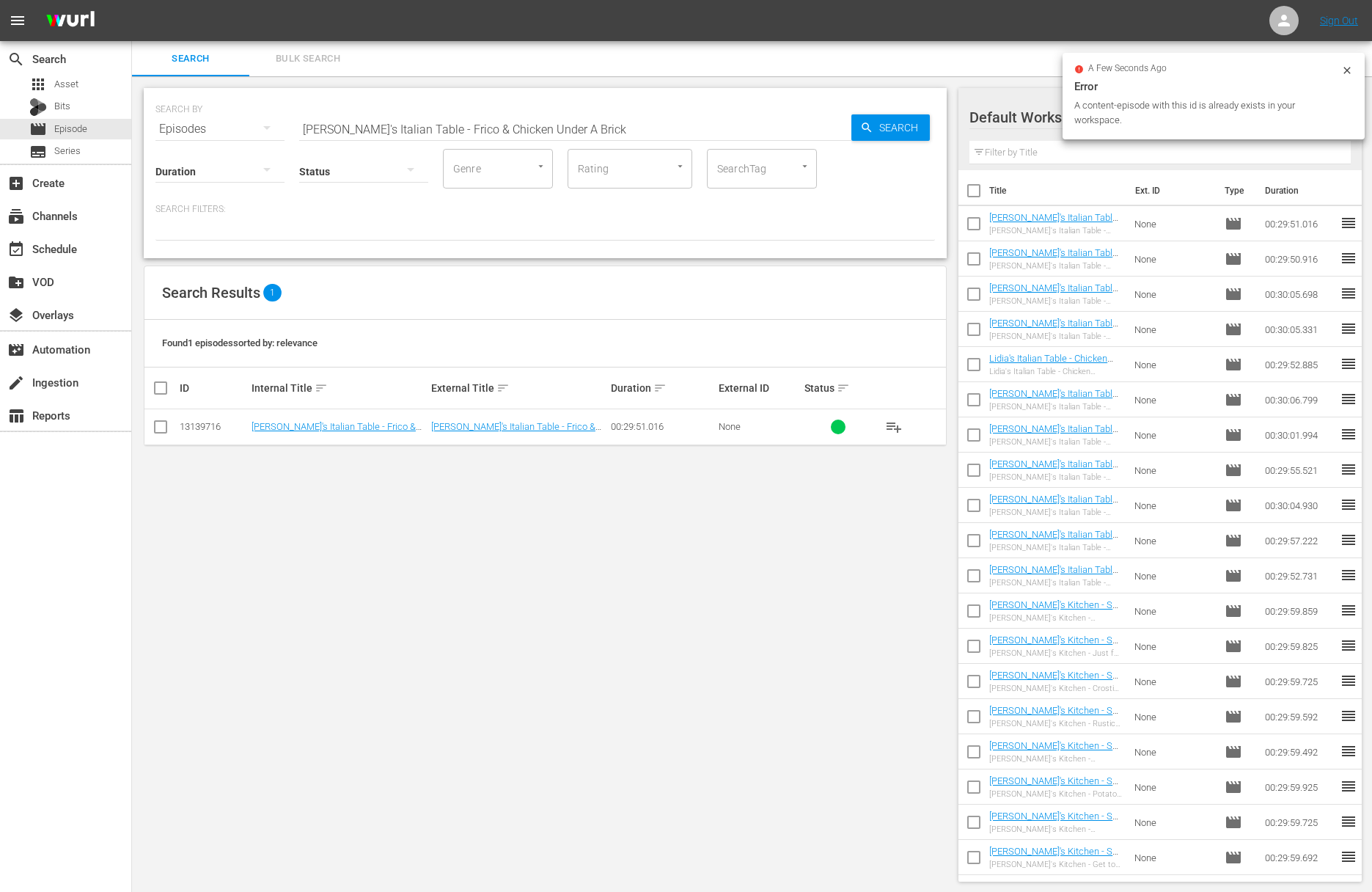
click at [614, 136] on input "Lidia's Italian Table - Frico & Chicken Under A Brick" at bounding box center [575, 129] width 552 height 35
paste input "Risotto"
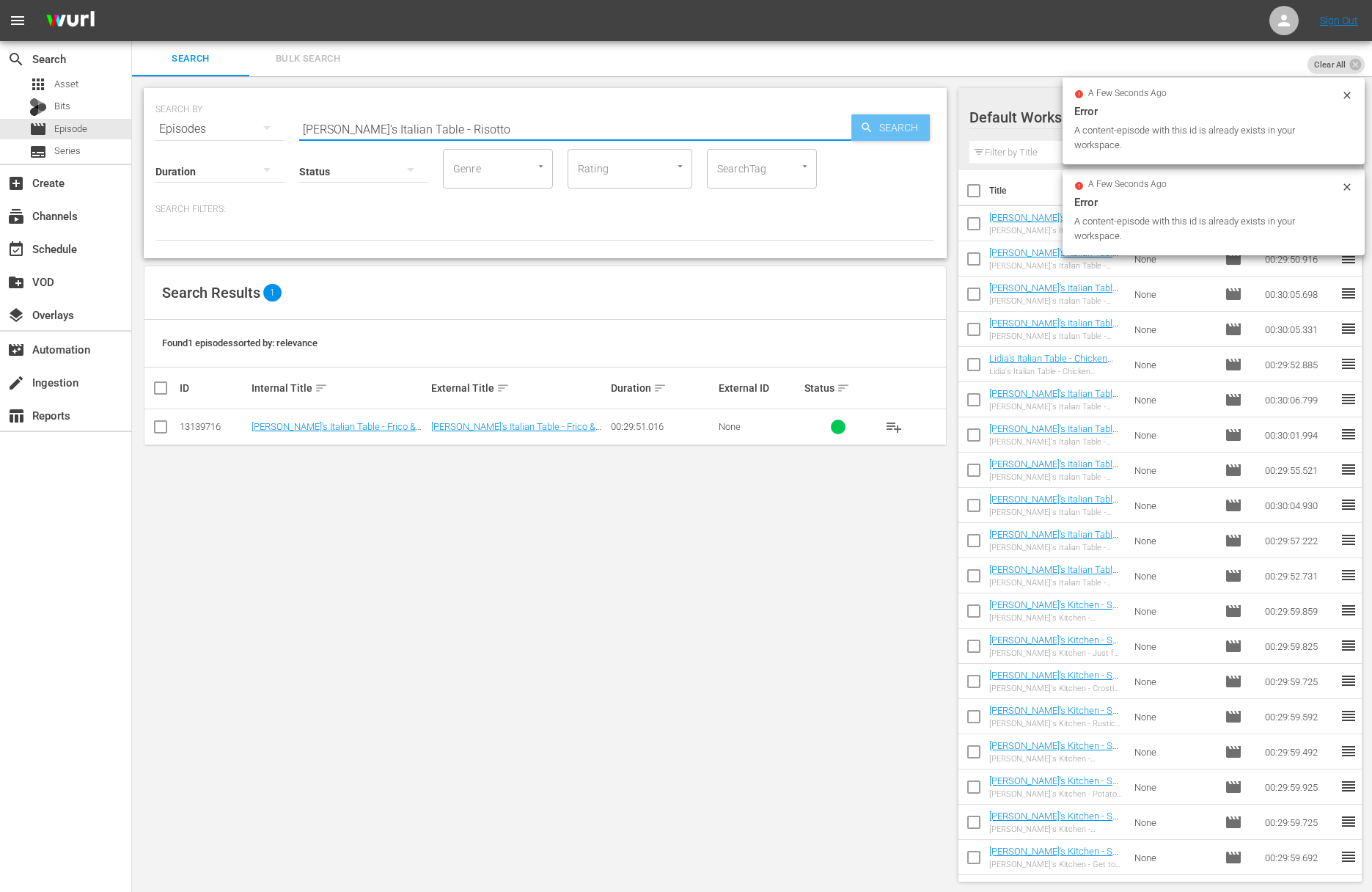
click at [893, 129] on span "Search" at bounding box center [901, 128] width 57 height 26
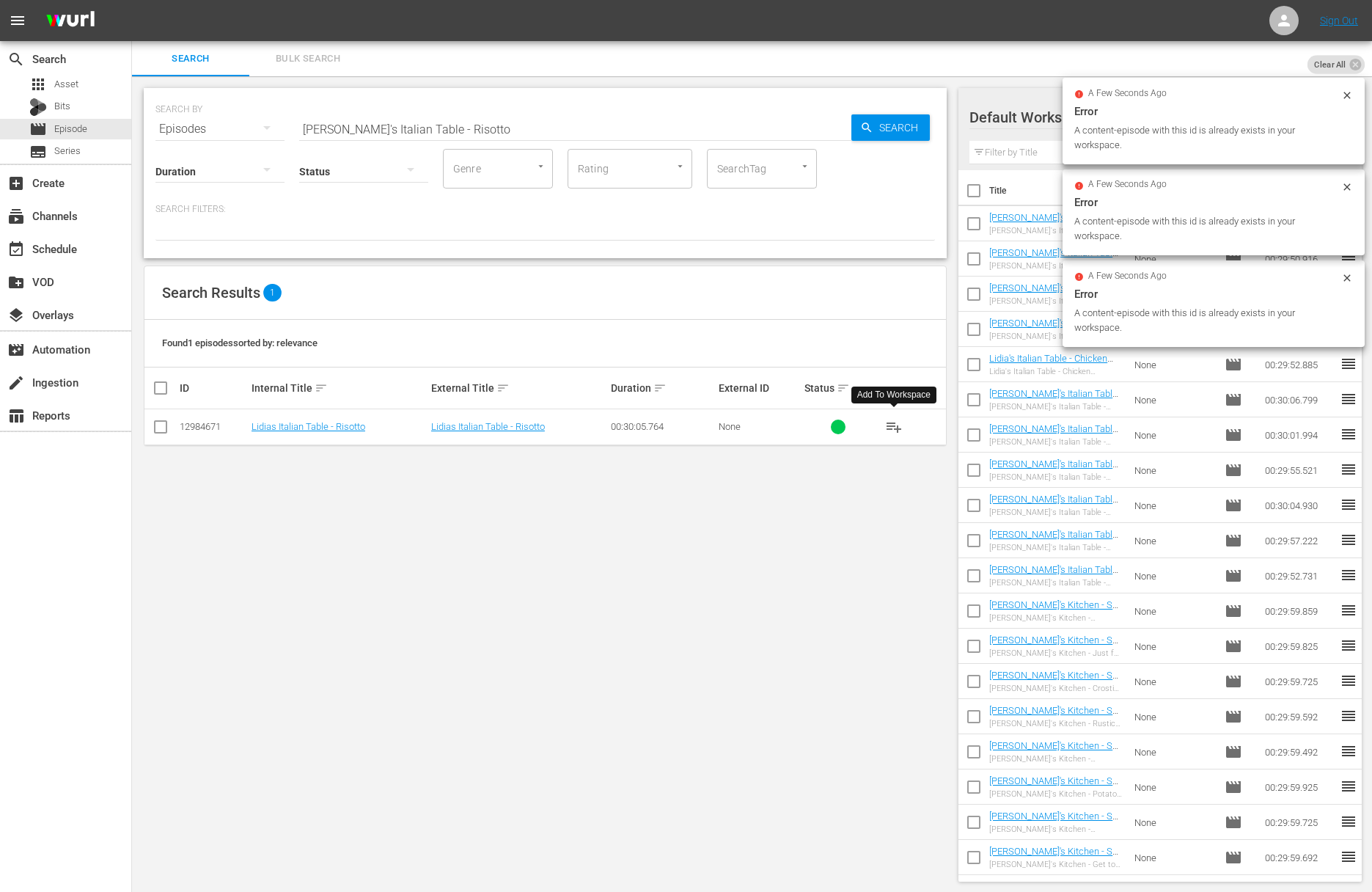
click at [883, 422] on button "playlist_add" at bounding box center [894, 427] width 35 height 35
click at [898, 425] on span "playlist_add" at bounding box center [894, 427] width 18 height 18
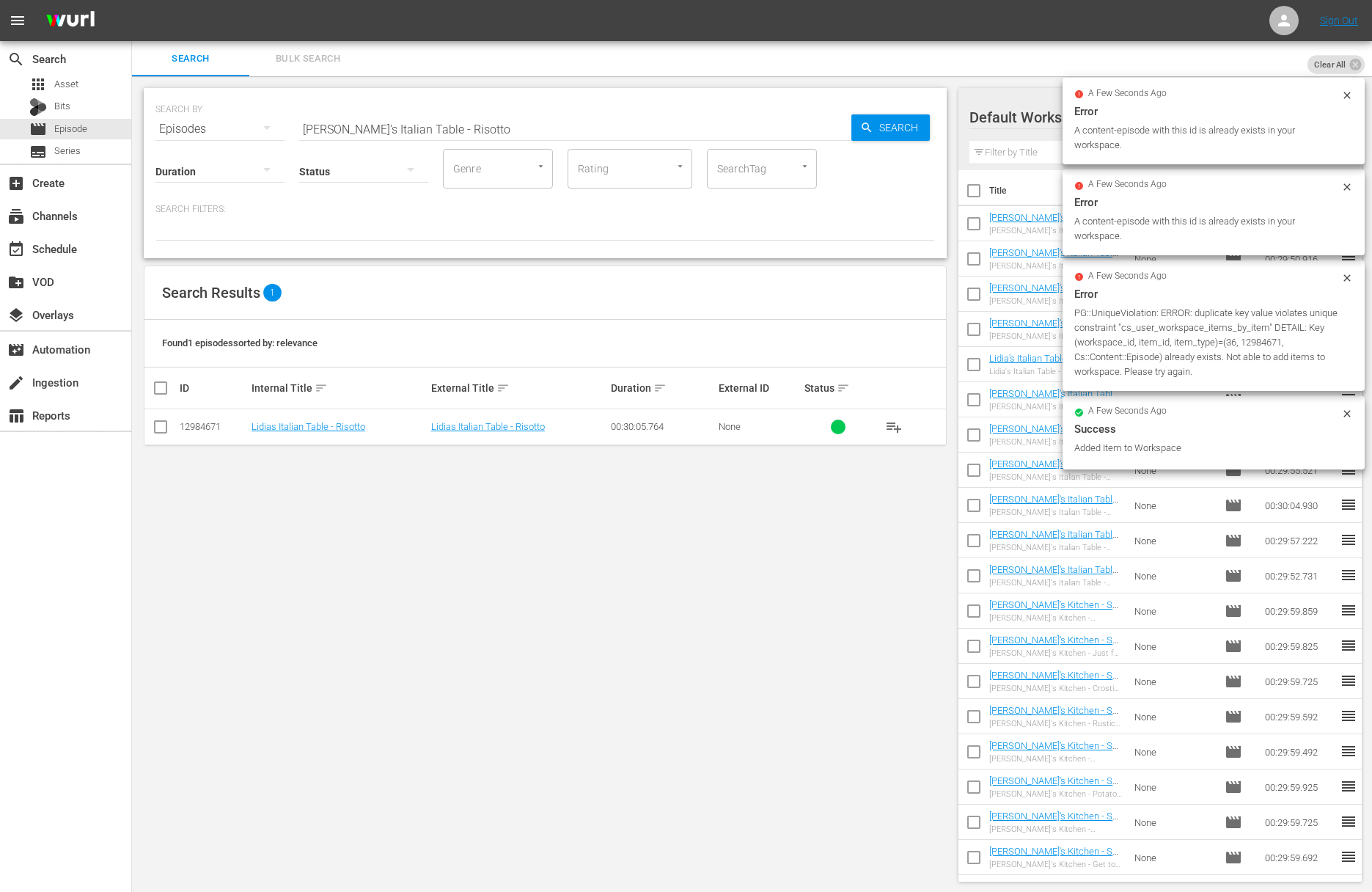
click at [469, 123] on input "Lidia's Italian Table - Risotto" at bounding box center [575, 129] width 552 height 35
paste input "Lidia's Italian Table - Gnocchi"
click at [460, 123] on input "Lidia's Italian Table - RisottoaLidia's Italian Table - Gnocchi" at bounding box center [575, 129] width 552 height 35
paste input "text"
click at [901, 126] on span "Search" at bounding box center [901, 128] width 57 height 26
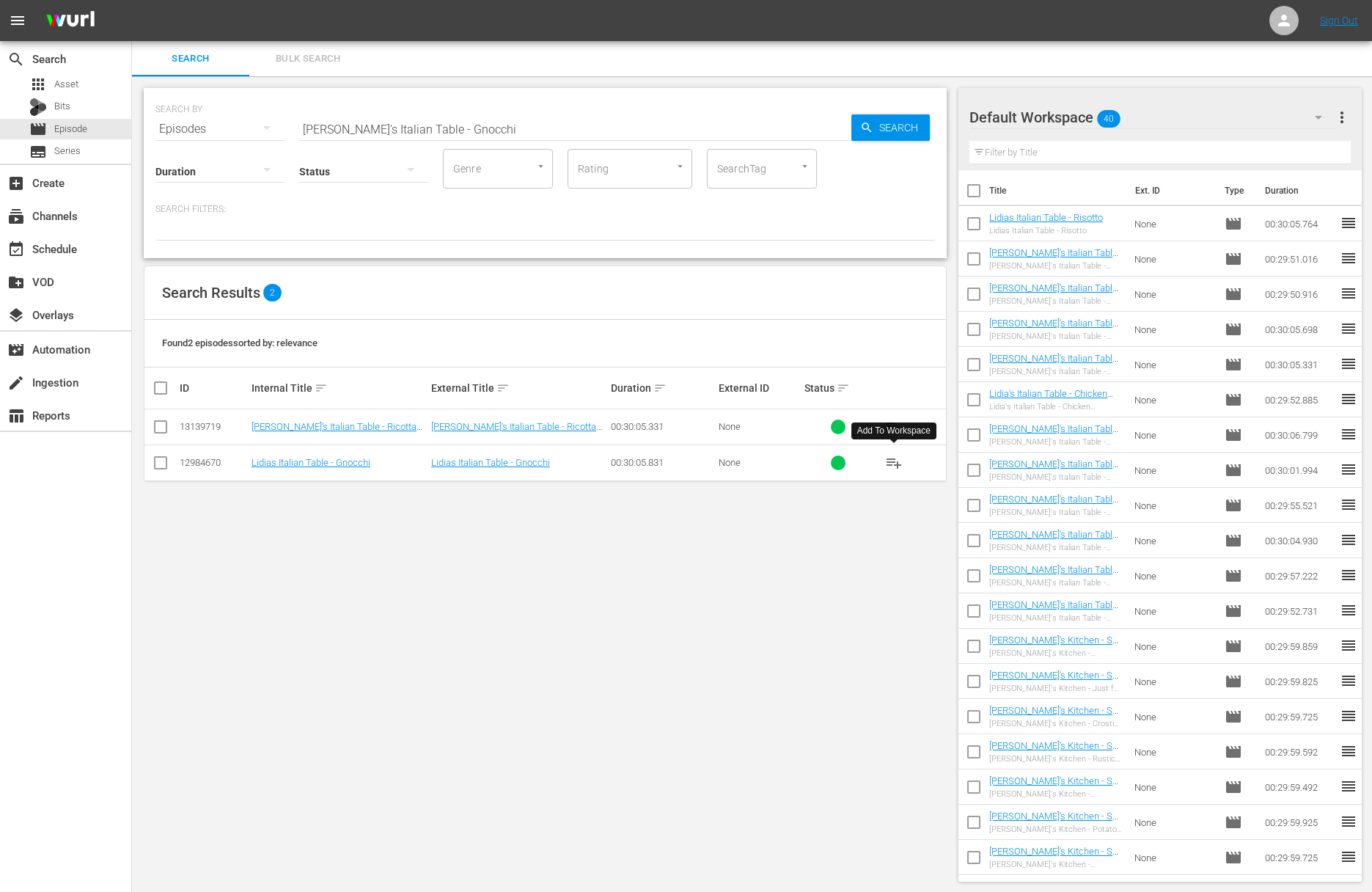
click at [893, 461] on span "playlist_add" at bounding box center [894, 463] width 18 height 18
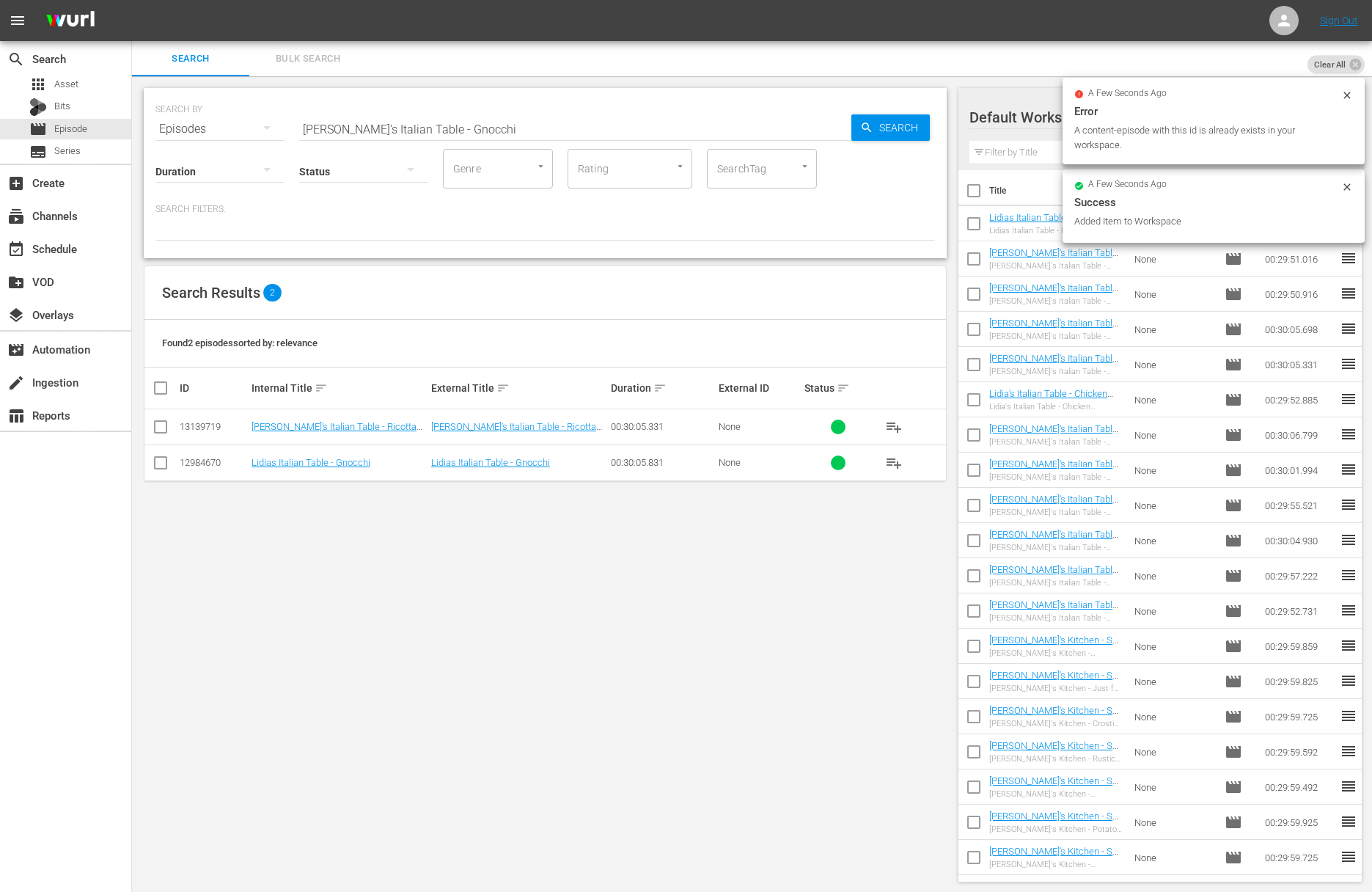
click at [485, 135] on input "Lidia's Italian Table - Gnocchi" at bounding box center [575, 129] width 552 height 35
paste input "Chicken"
click at [873, 129] on span "Search" at bounding box center [901, 128] width 57 height 26
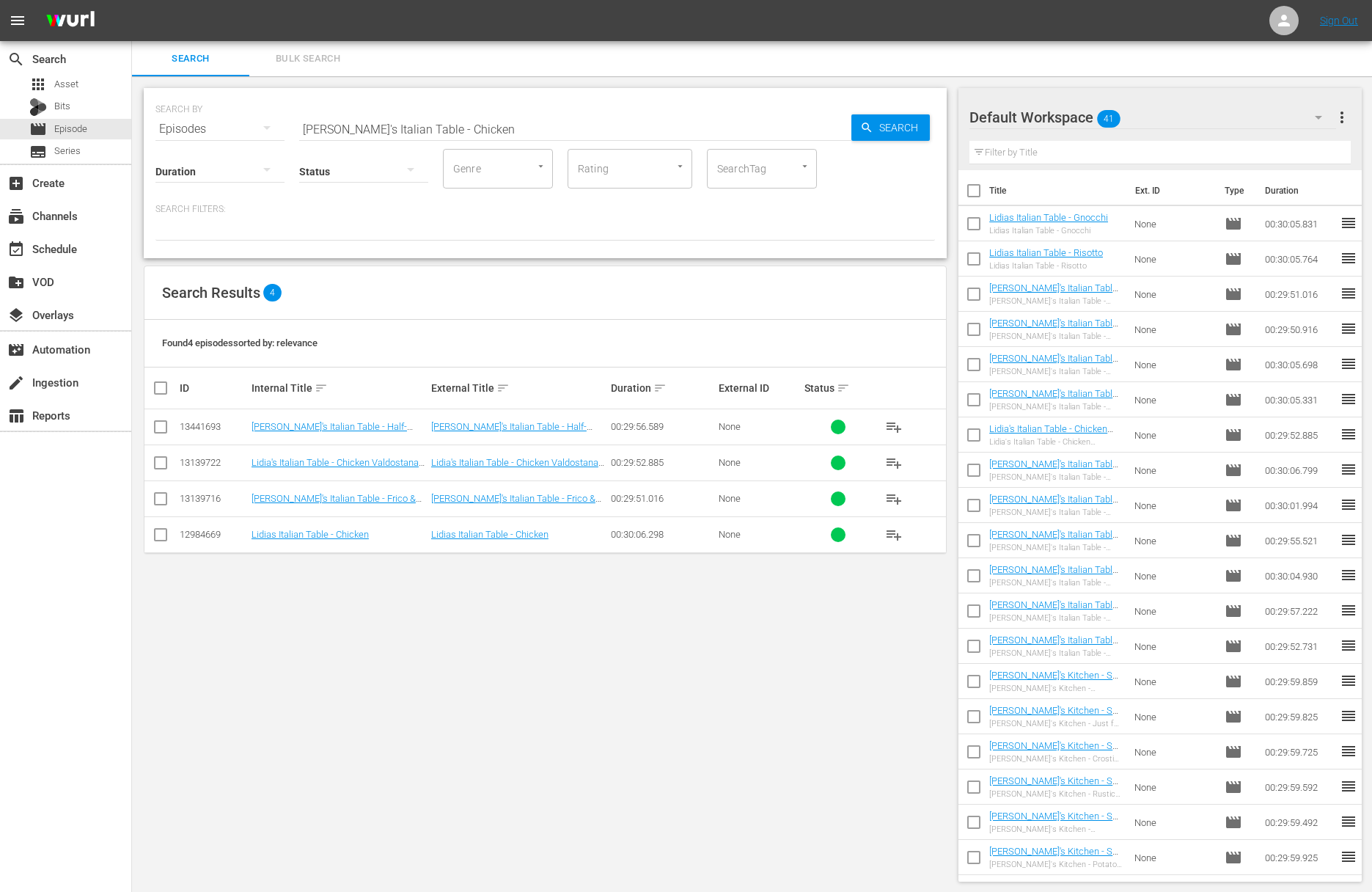
click at [895, 531] on span "playlist_add" at bounding box center [894, 535] width 18 height 18
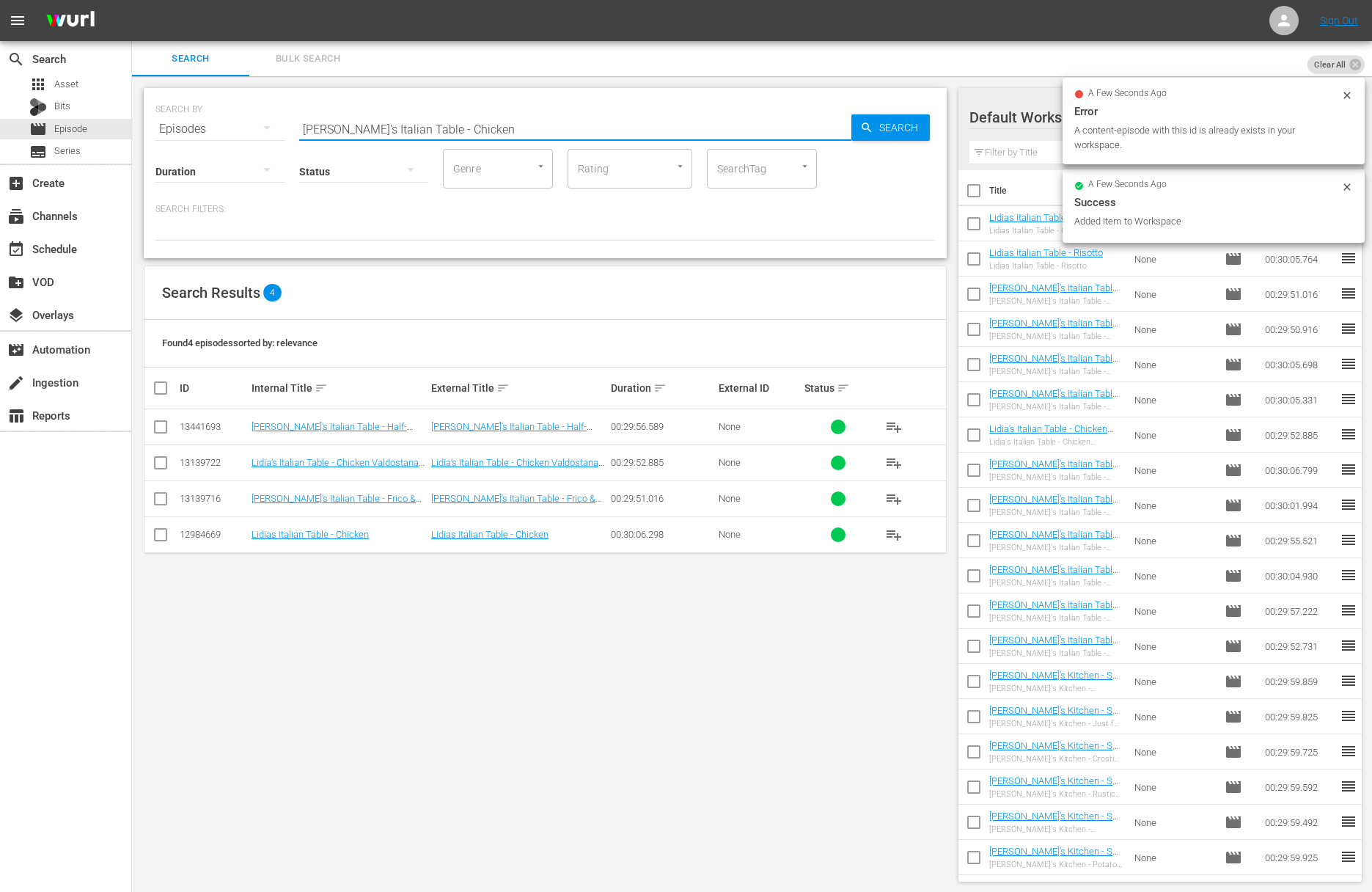
click at [536, 126] on input "Lidia's Italian Table - Chicken" at bounding box center [575, 129] width 552 height 35
paste input "Polenta"
drag, startPoint x: 848, startPoint y: 129, endPoint x: 898, endPoint y: 130, distance: 50.0
click at [848, 129] on input "Lidia's Italian Table - Polenta" at bounding box center [575, 129] width 552 height 35
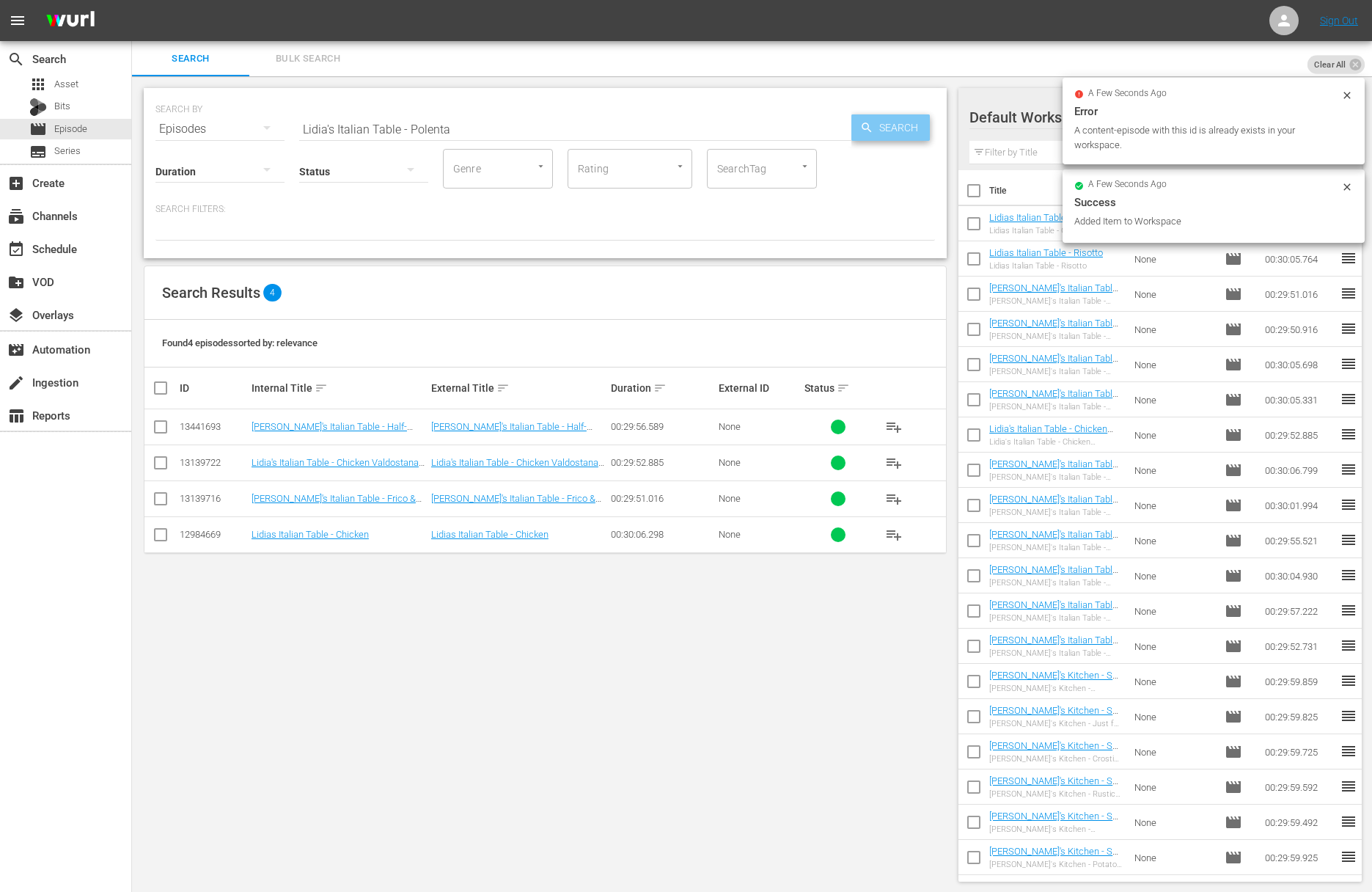
click at [898, 130] on span "Search" at bounding box center [901, 128] width 57 height 26
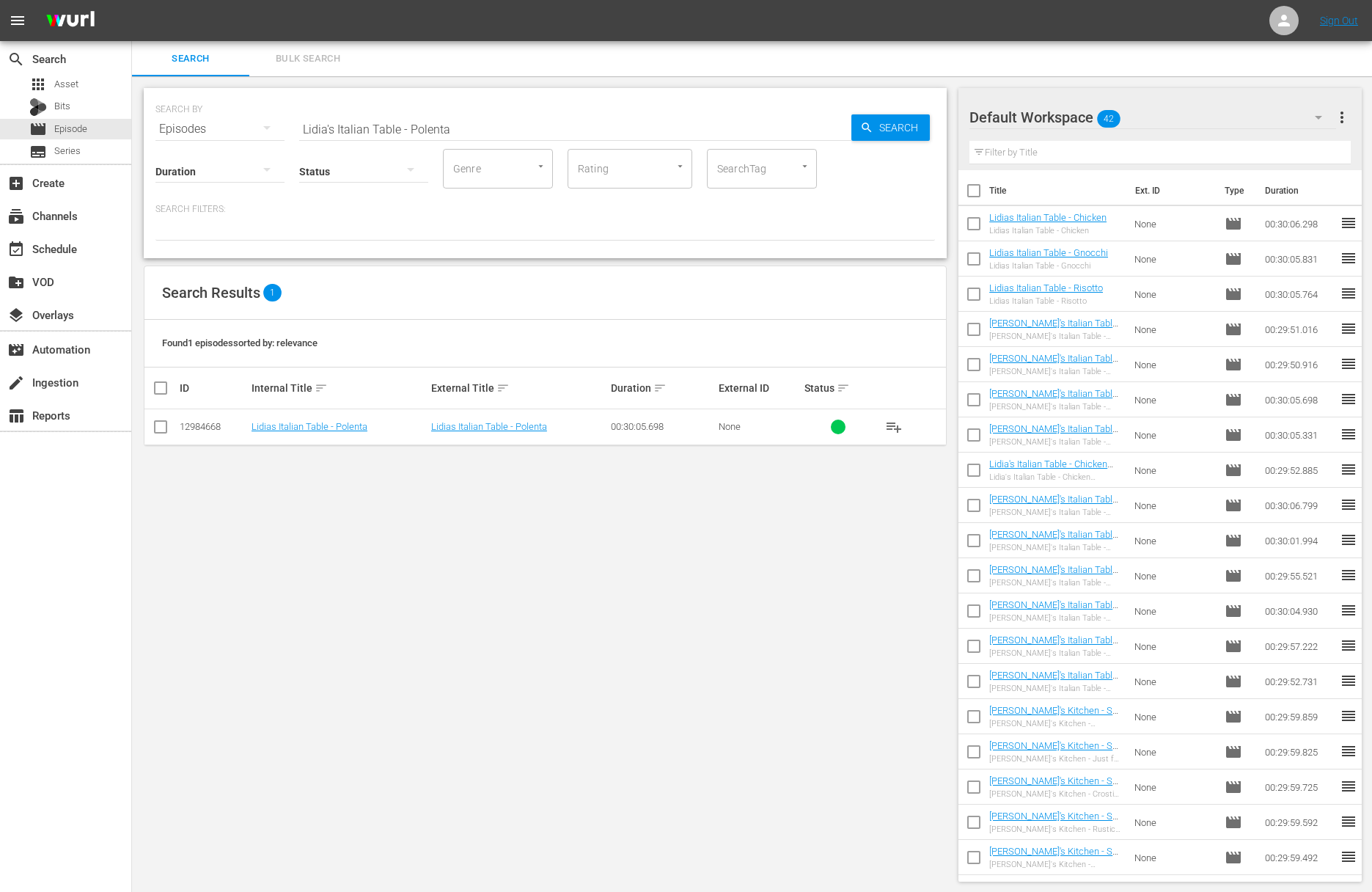
click at [896, 425] on span "playlist_add" at bounding box center [894, 427] width 18 height 18
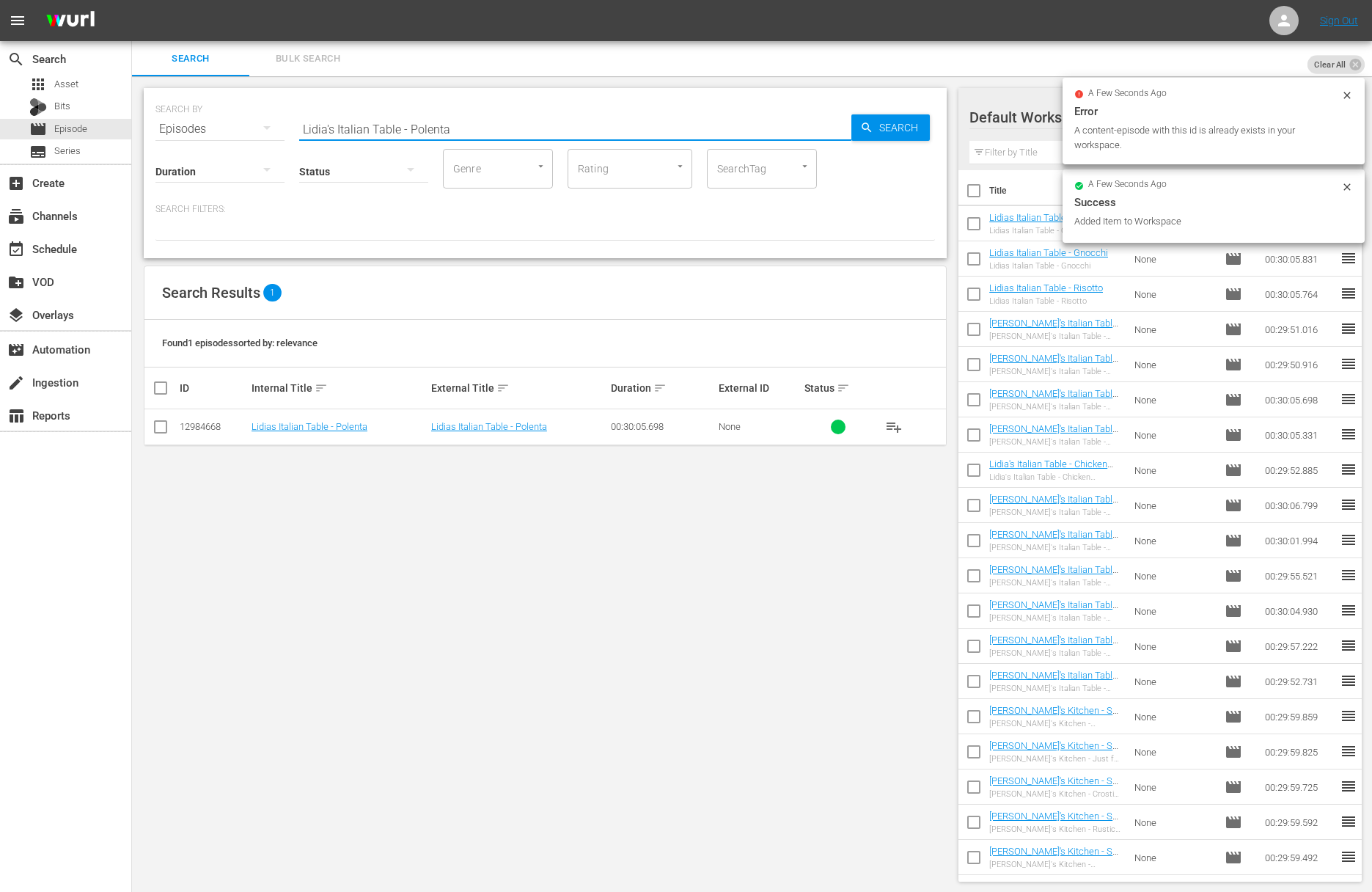
click at [456, 133] on input "Lidia's Italian Table - Polenta" at bounding box center [575, 129] width 552 height 35
paste input "Lidia's Italian Table - Pasta"
click at [448, 130] on input "Lidia's Italian Table - PolentaaLidia's Italian Table - Pasta" at bounding box center [575, 129] width 552 height 35
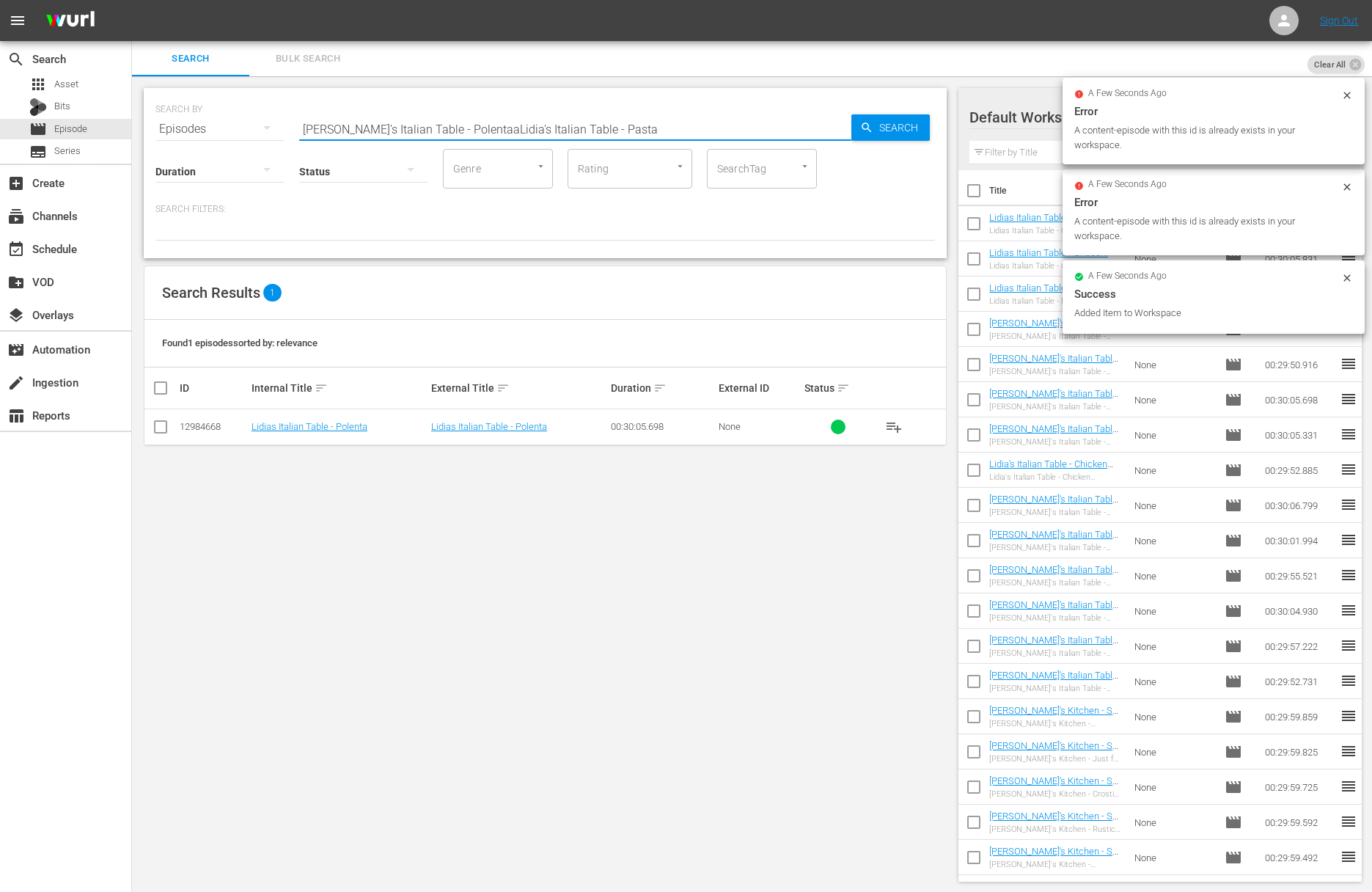
paste input "text"
drag, startPoint x: 942, startPoint y: 127, endPoint x: 905, endPoint y: 126, distance: 37.0
click at [939, 127] on div "SEARCH BY Search By Episodes Search ID, Title, Description, Keywords, or Catego…" at bounding box center [545, 173] width 803 height 170
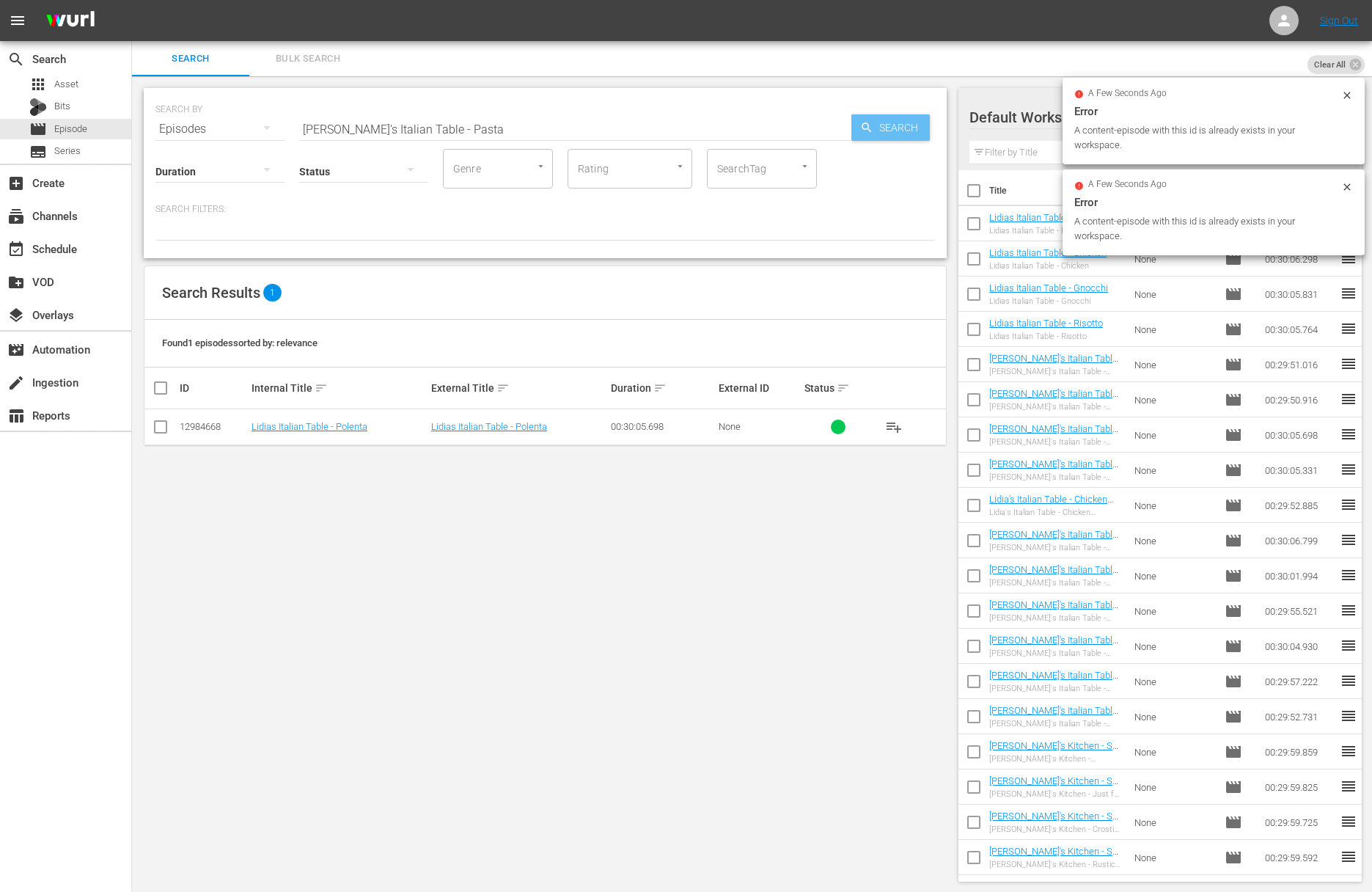
click at [895, 127] on span "Search" at bounding box center [901, 128] width 57 height 26
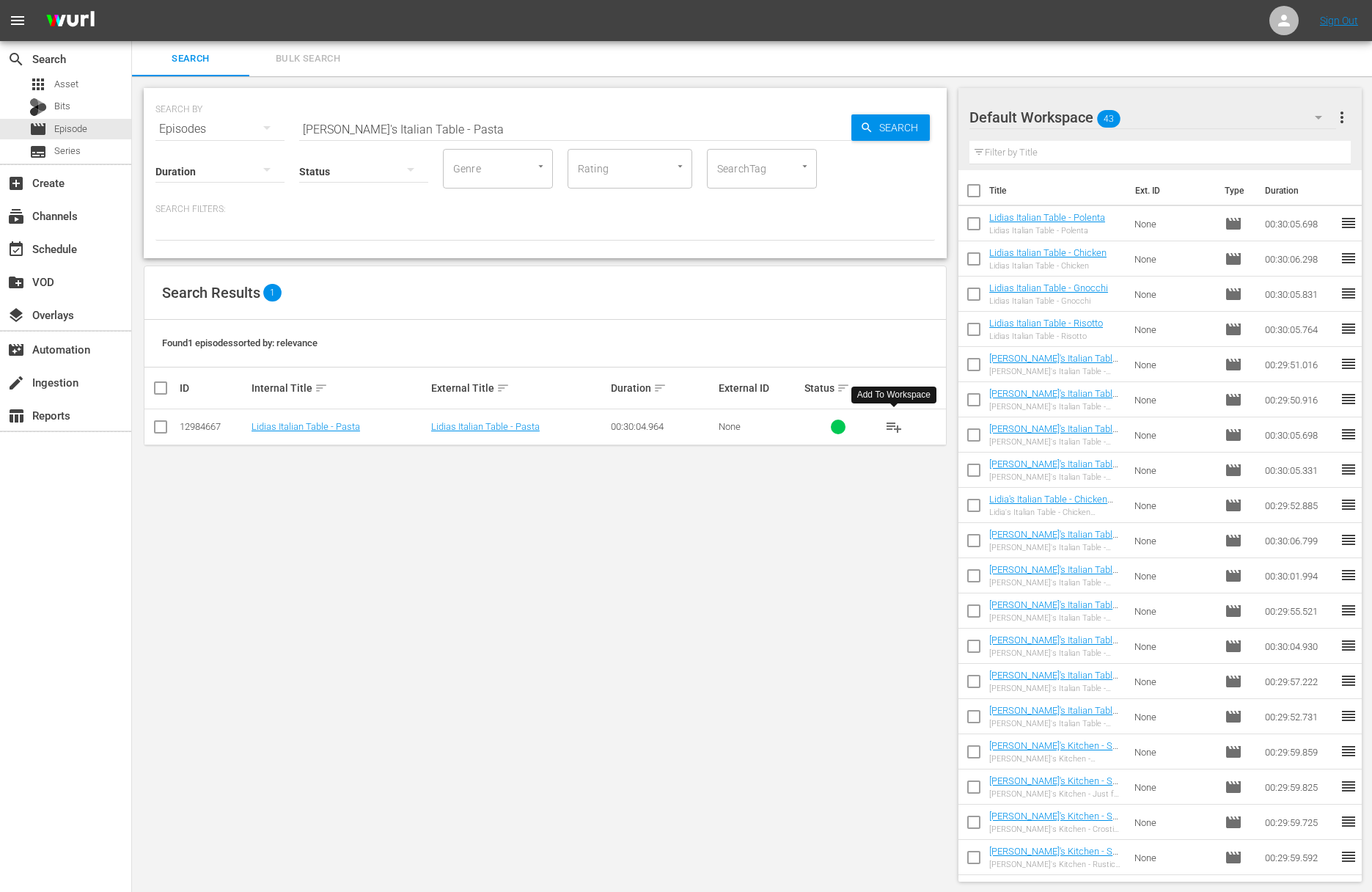
click at [893, 424] on span "playlist_add" at bounding box center [894, 427] width 18 height 18
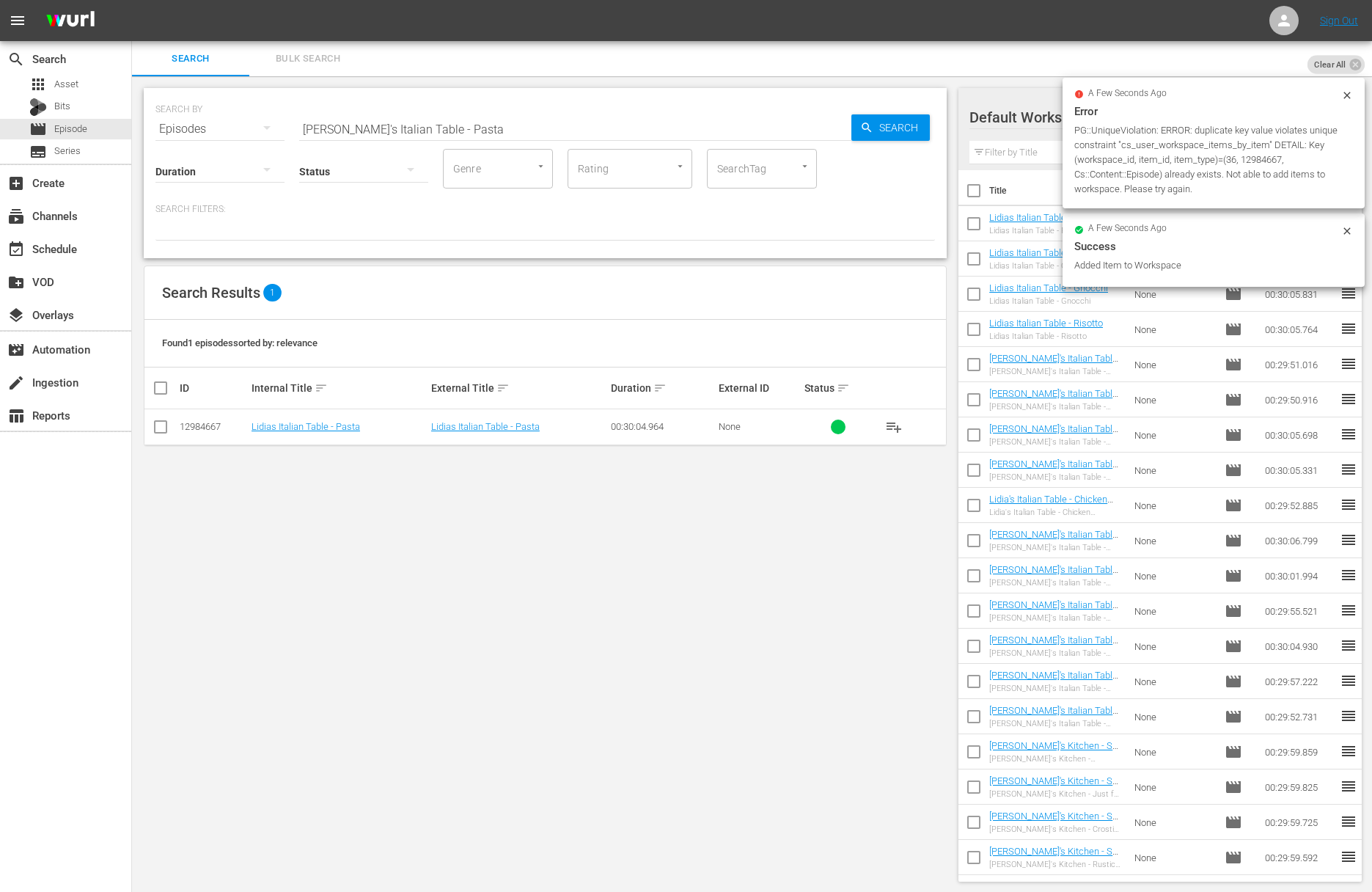
click at [464, 128] on input "Lidia's Italian Table - Pasta" at bounding box center [575, 129] width 552 height 35
paste input "Welcome to my Farm: Ice Ice Baby"
click at [854, 124] on div "Search" at bounding box center [890, 128] width 79 height 26
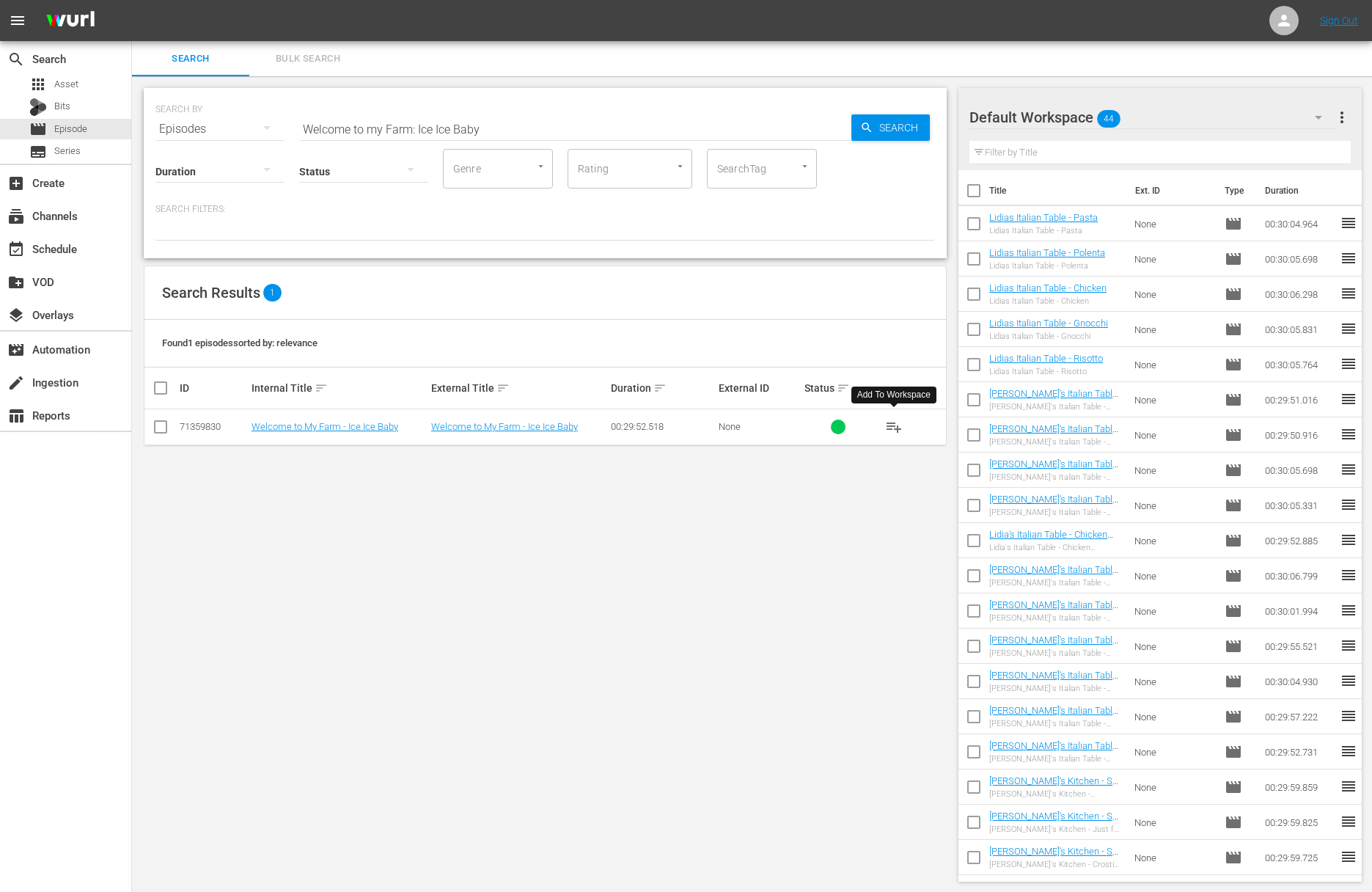
click at [899, 426] on span "playlist_add" at bounding box center [894, 427] width 18 height 18
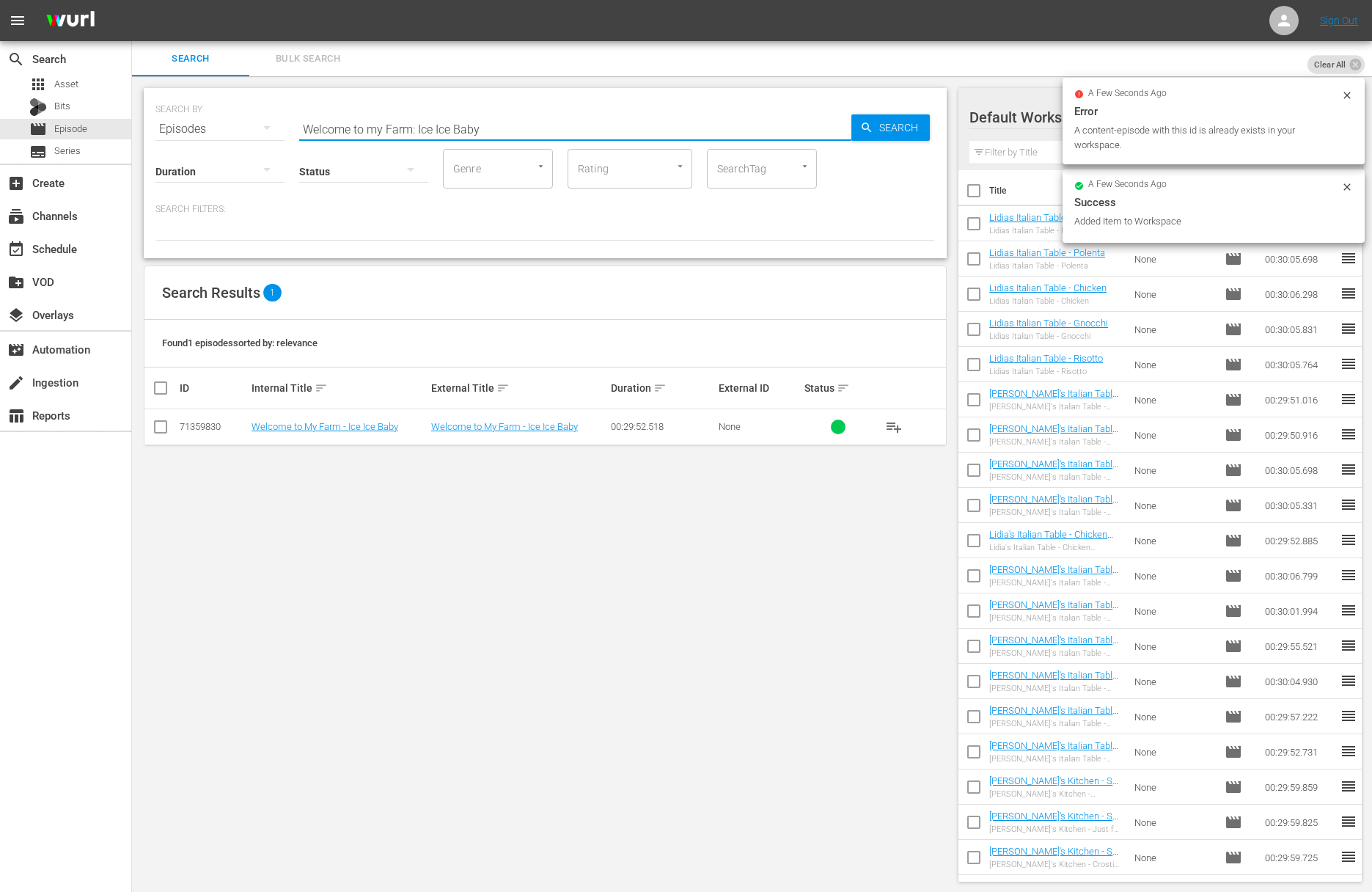
click at [455, 132] on input "Welcome to my Farm: Ice Ice Baby" at bounding box center [575, 129] width 552 height 35
paste input "Let There be Light"
click at [894, 134] on span "Search" at bounding box center [901, 128] width 57 height 26
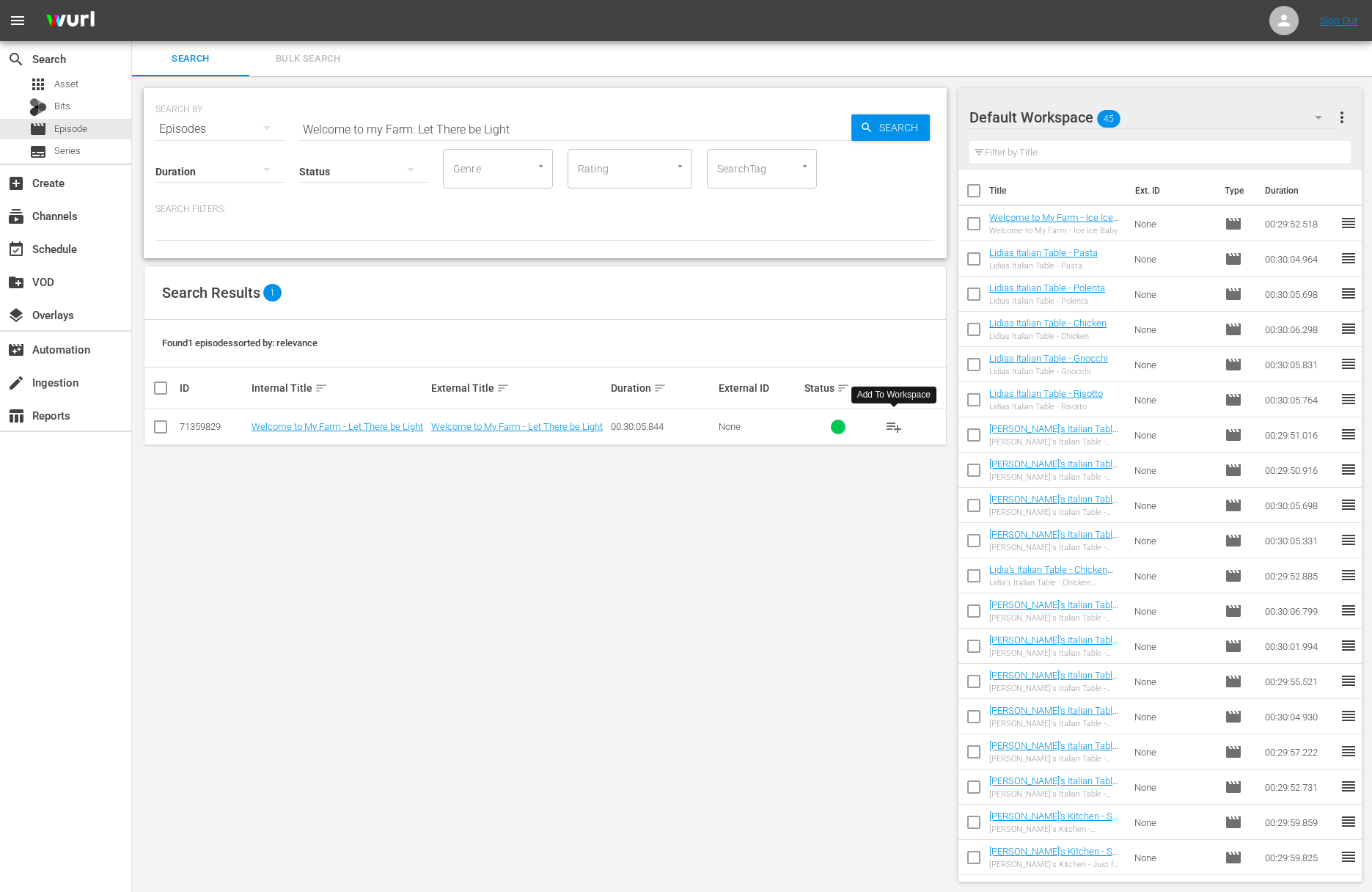
click at [900, 424] on span "playlist_add" at bounding box center [894, 427] width 18 height 18
click at [432, 111] on div "SEARCH BY Search By Episodes Search ID, Title, Description, Keywords, or Catego…" at bounding box center [545, 121] width 779 height 53
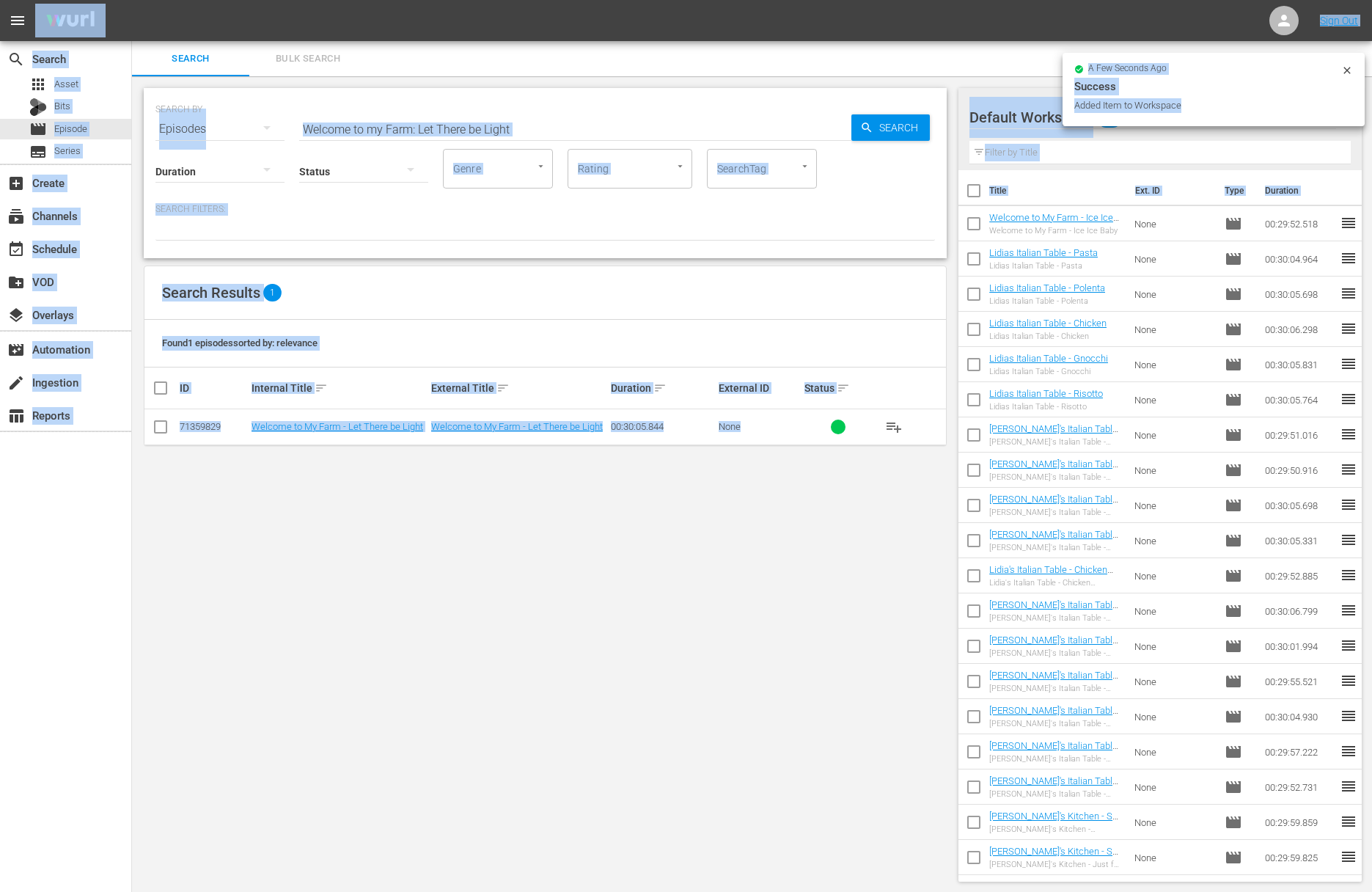
click at [442, 129] on input "Welcome to my Farm: Let There be Light" at bounding box center [575, 129] width 552 height 35
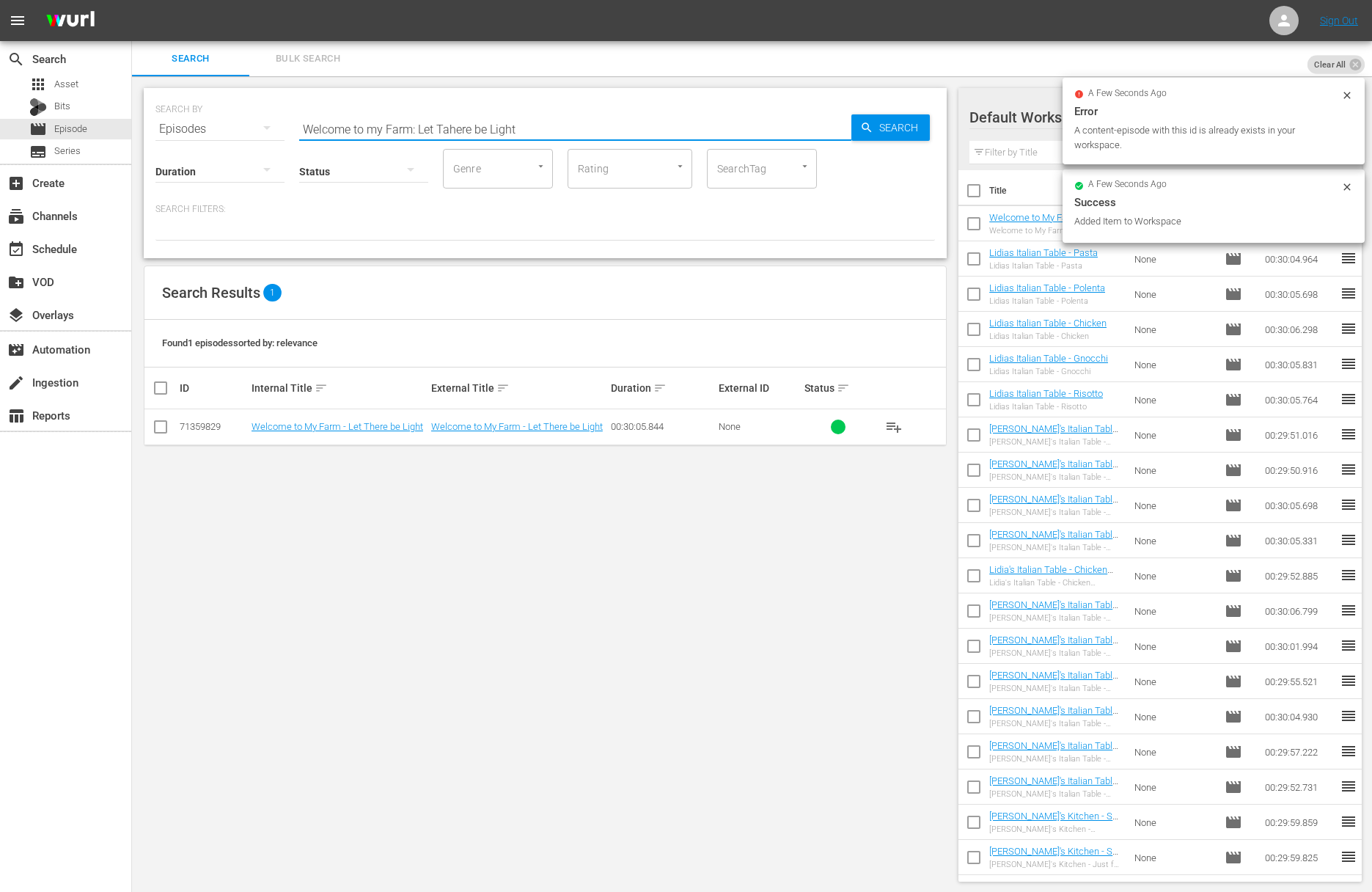
paste input "Welcome to my Farm: An Old-Fashioned New England Thanksgiving"
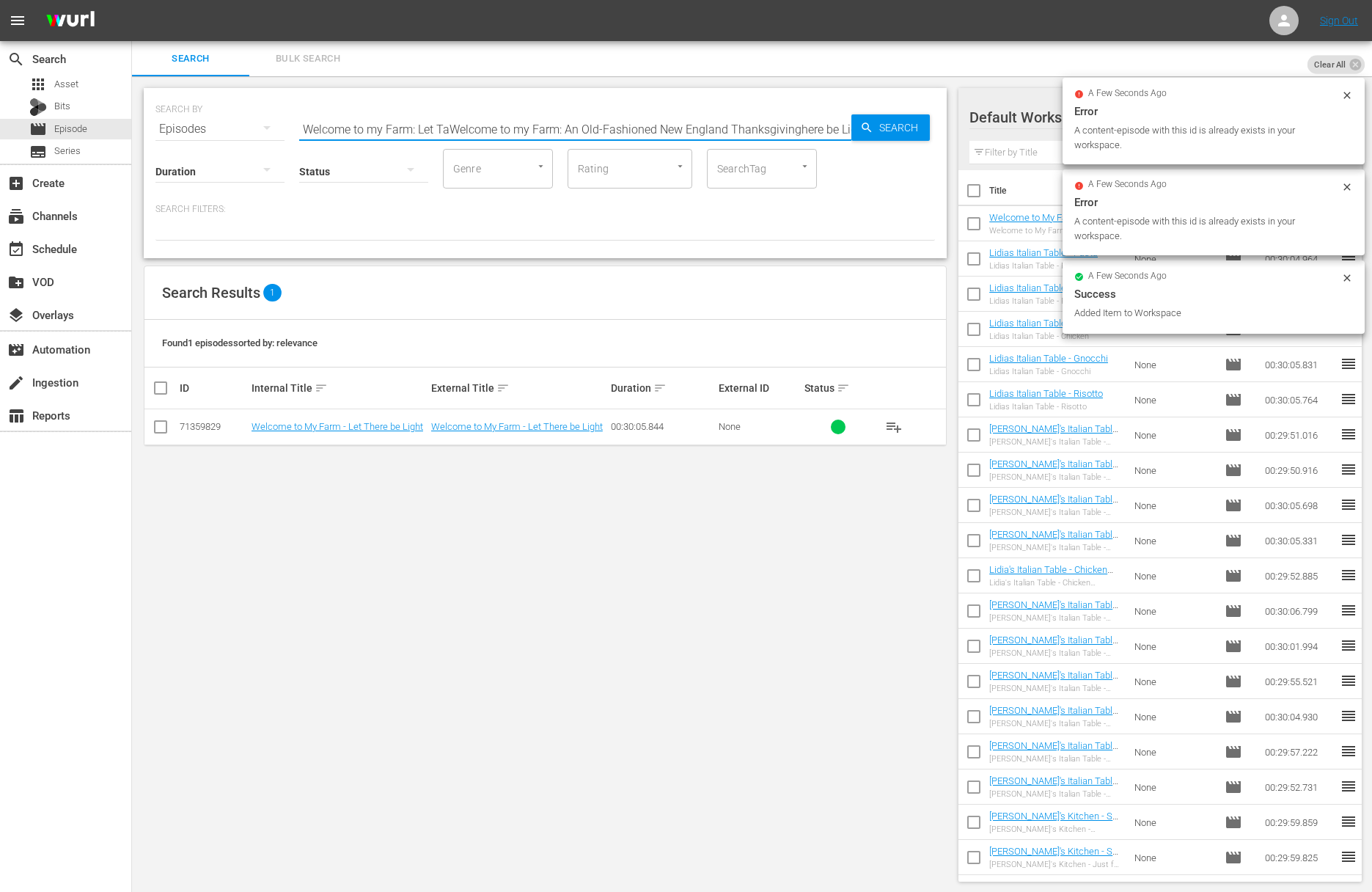
click at [443, 129] on input "Welcome to my Farm: Let TaWelcome to my Farm: An Old-Fashioned New England Than…" at bounding box center [575, 129] width 552 height 35
paste input "Welcome to my Farm: An Old-Fashioned New England Thanksgiving"
click at [443, 129] on input "Welcome to my Farm: Let TaWelcome to my Farm: An Old-Fashioned New England Than…" at bounding box center [575, 129] width 552 height 35
paste input "An Old-Fashioned New England Thanksgiving"
click at [870, 124] on icon "button" at bounding box center [867, 128] width 13 height 13
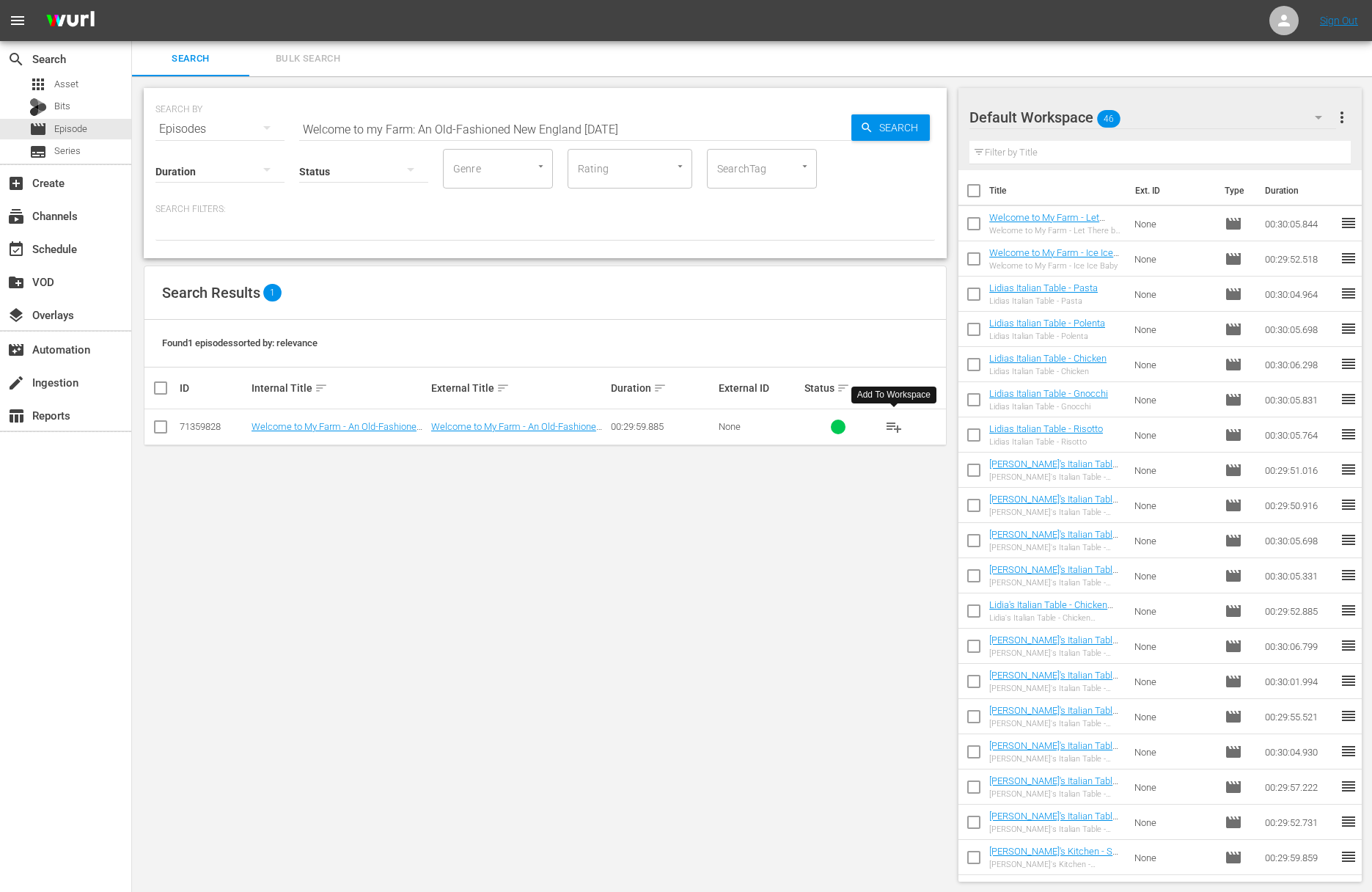
click at [896, 425] on span "playlist_add" at bounding box center [894, 427] width 18 height 18
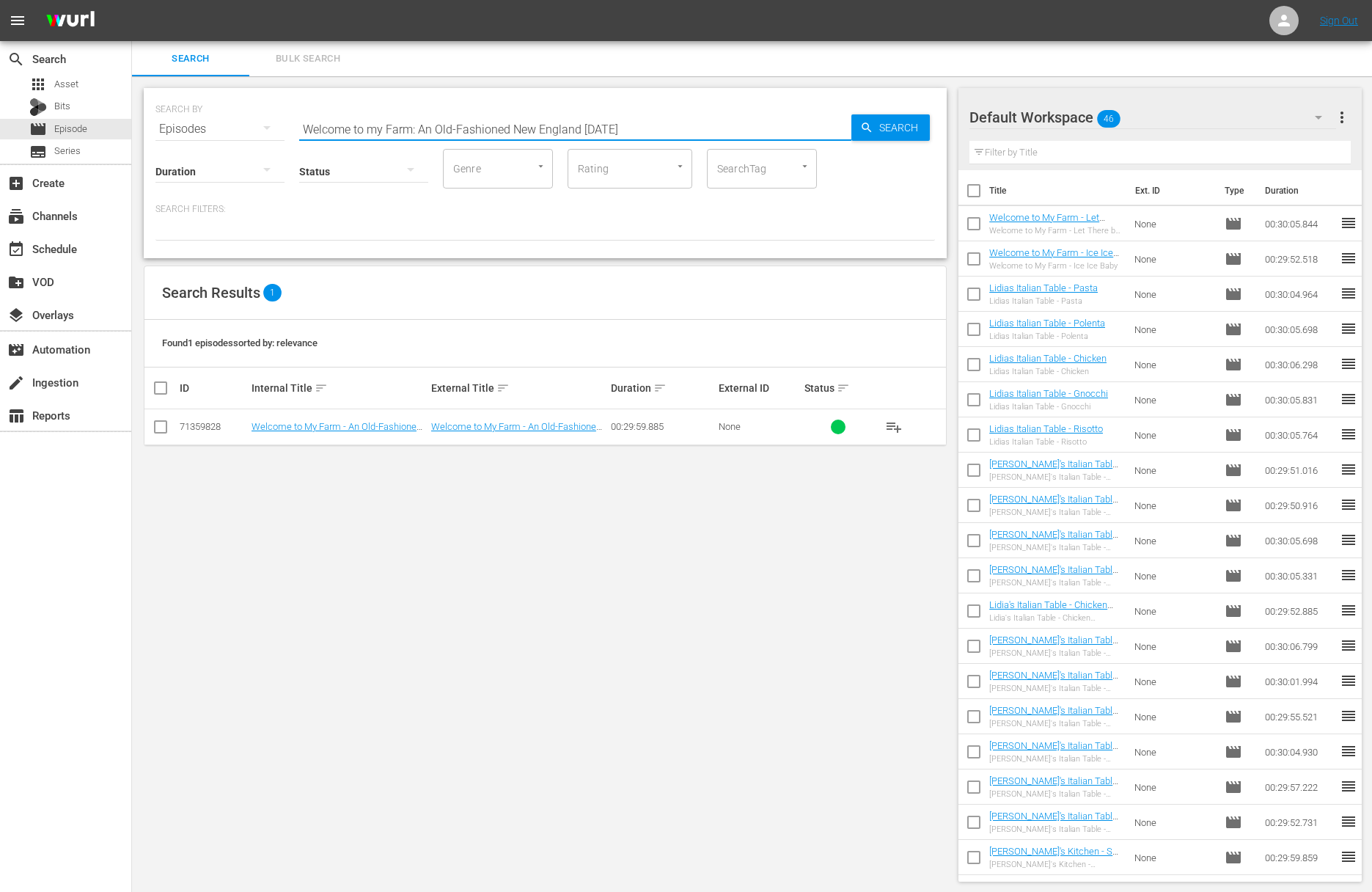
click at [434, 130] on input "Welcome to my Farm: An Old-Fashioned New England Thanksgiving" at bounding box center [575, 129] width 552 height 35
paste input "Welcome to my Winter Wonderland"
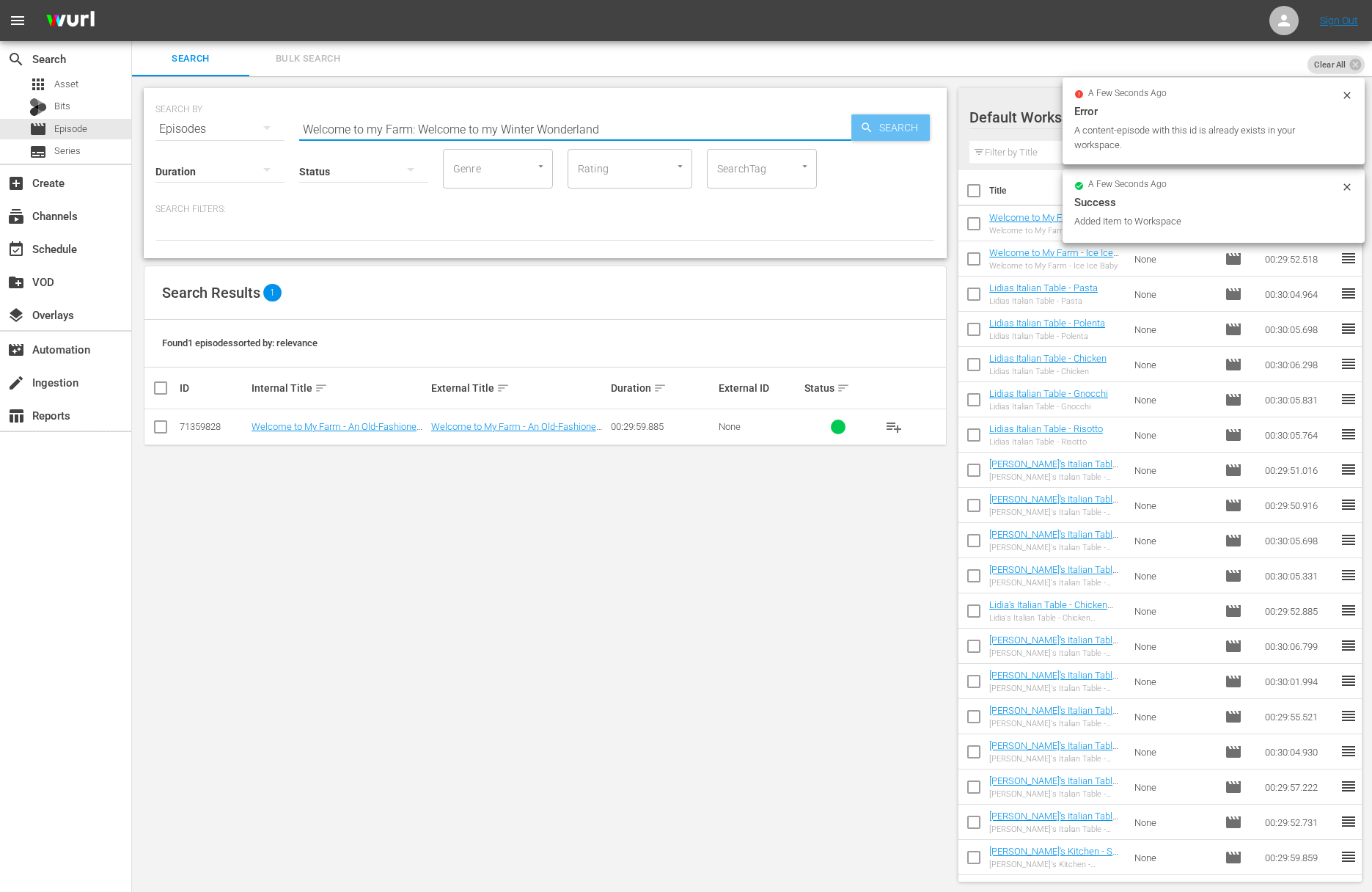
type input "Welcome to my Farm: Welcome to my Winter Wonderland"
click at [882, 129] on span "Search" at bounding box center [901, 128] width 57 height 26
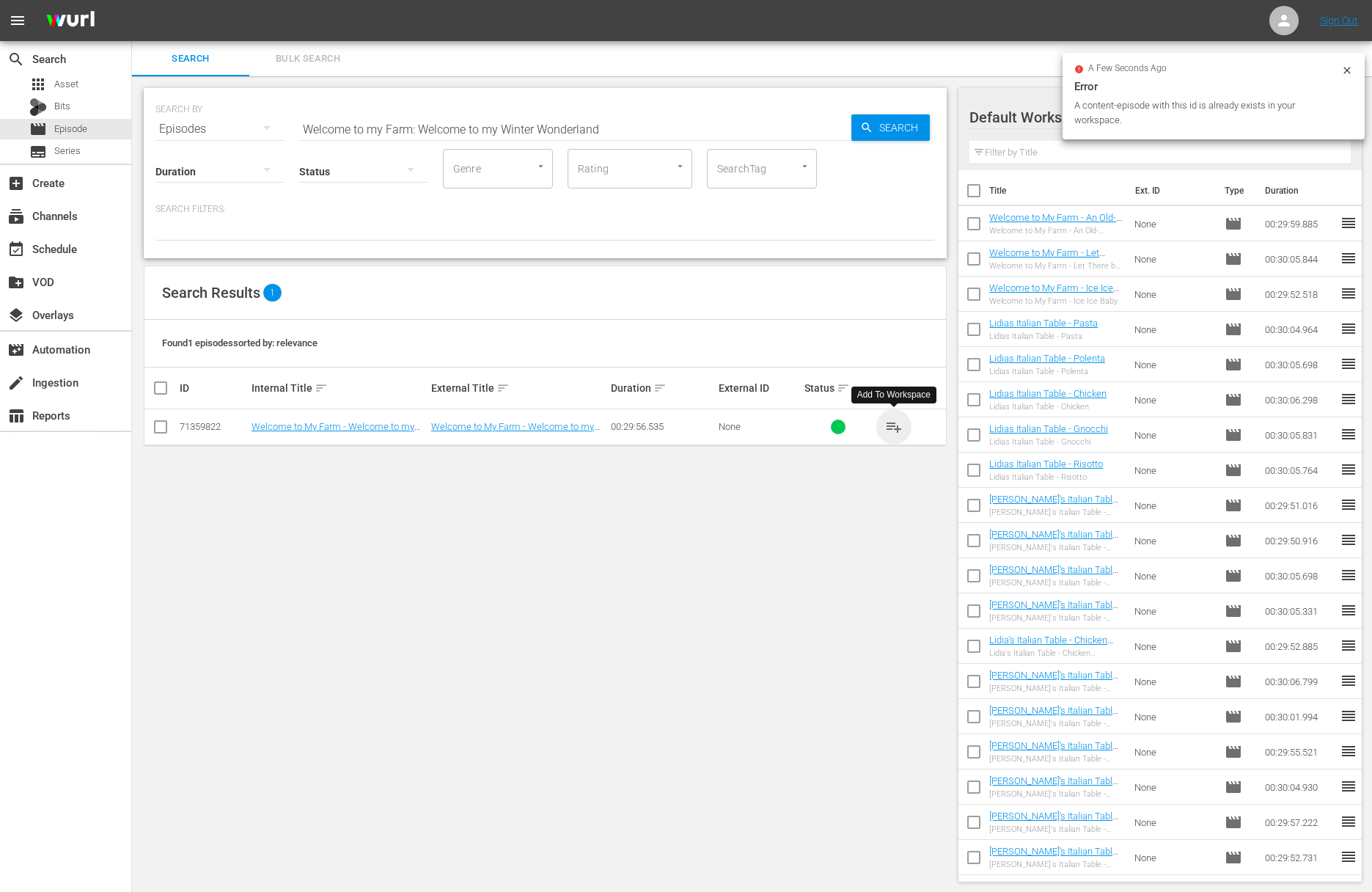
click at [900, 425] on span "playlist_add" at bounding box center [894, 427] width 18 height 18
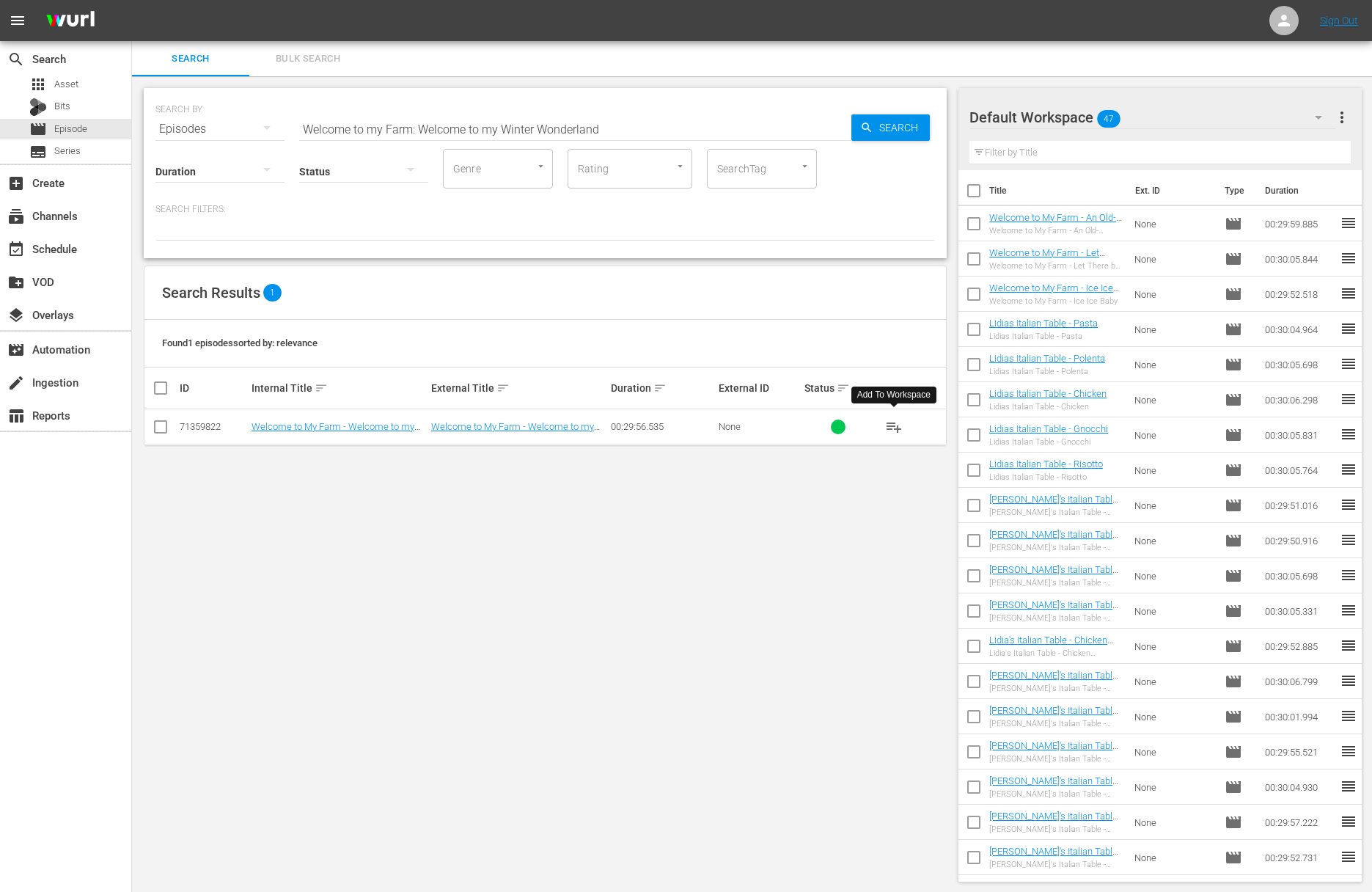
click at [900, 425] on span "playlist_add" at bounding box center [894, 427] width 18 height 18
click at [98, 253] on div "event_available Schedule" at bounding box center [65, 248] width 131 height 29
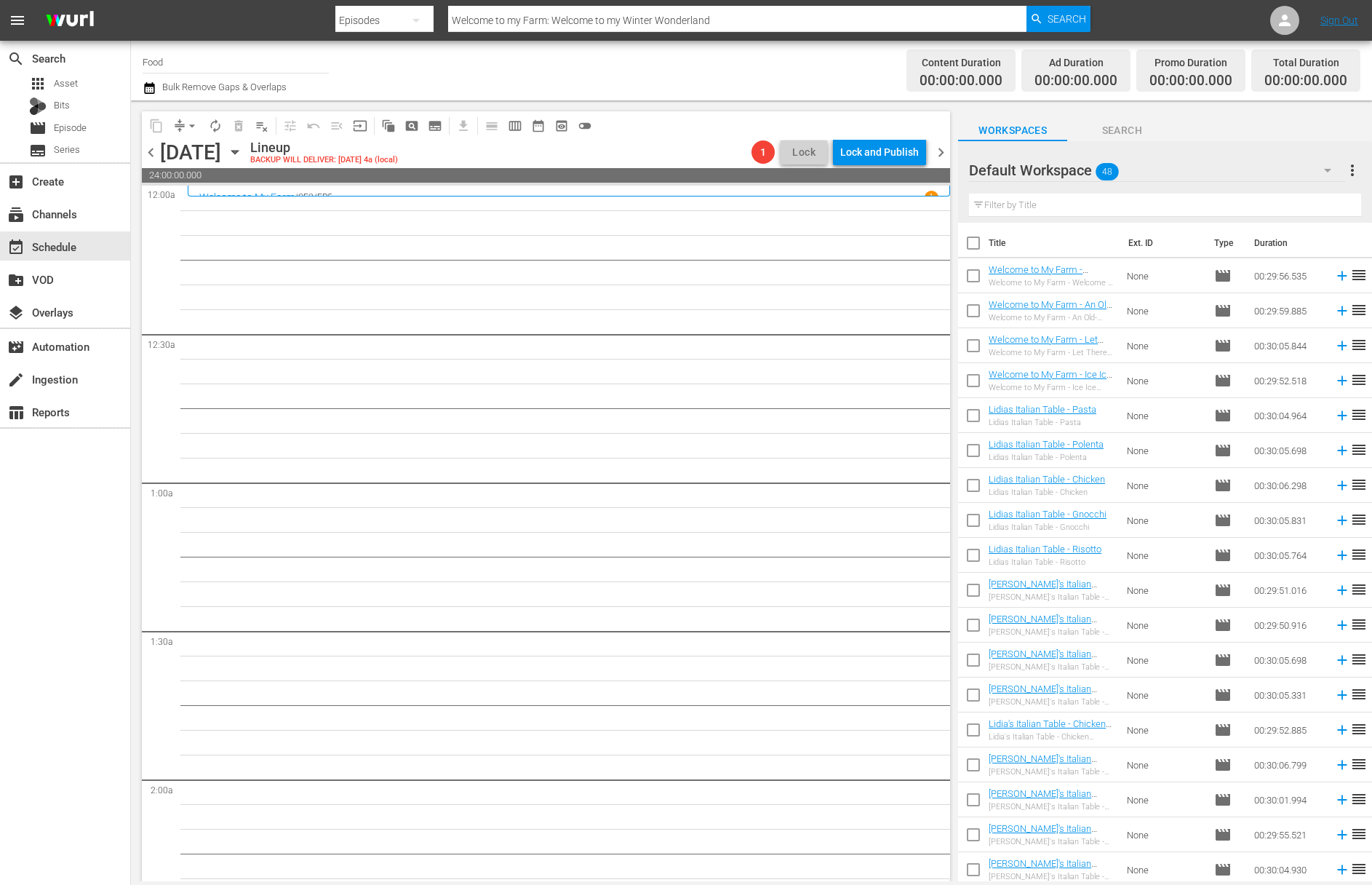
click at [973, 244] on input "checkbox" at bounding box center [973, 246] width 31 height 31
checkbox input "true"
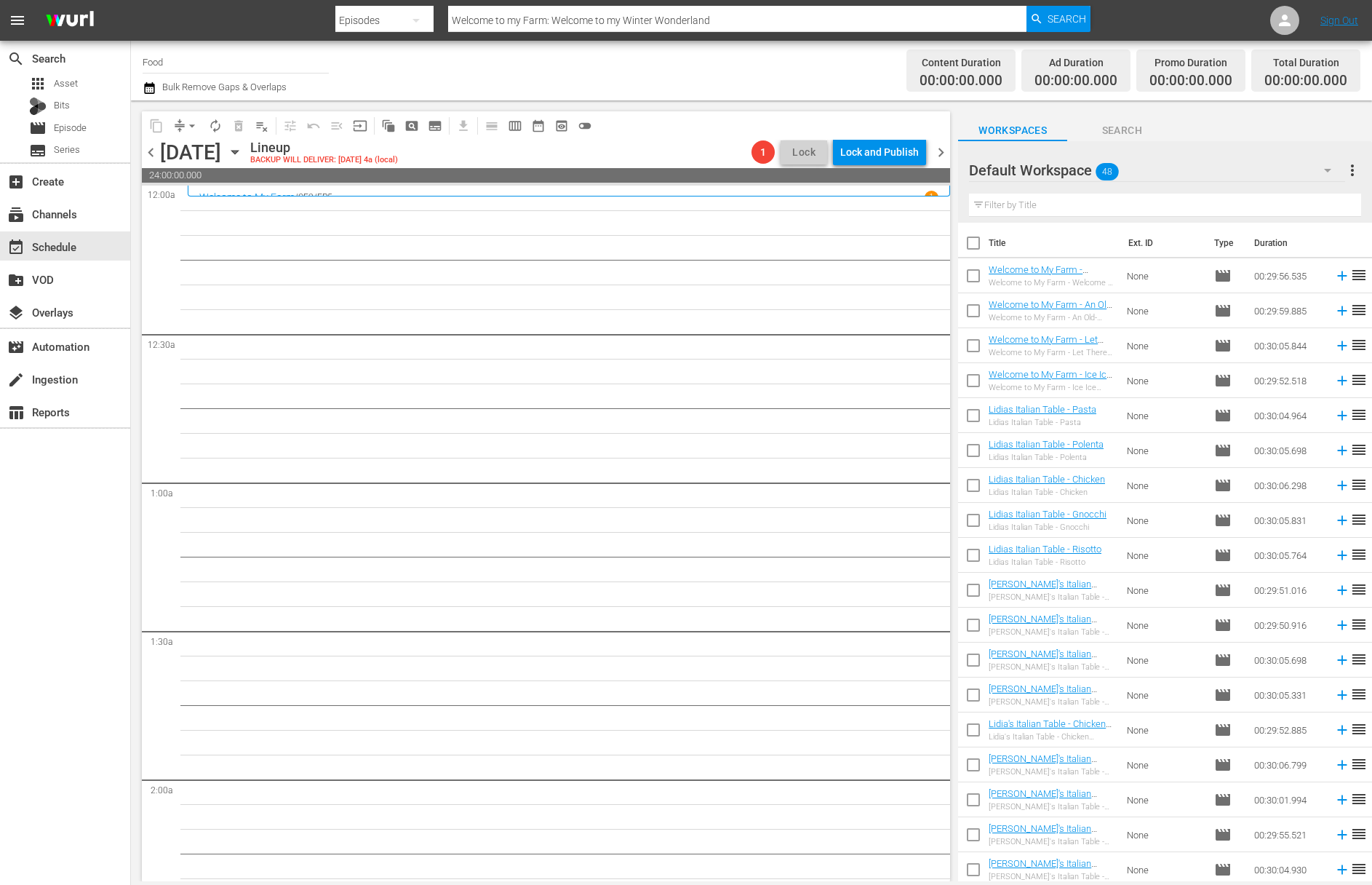
checkbox input "true"
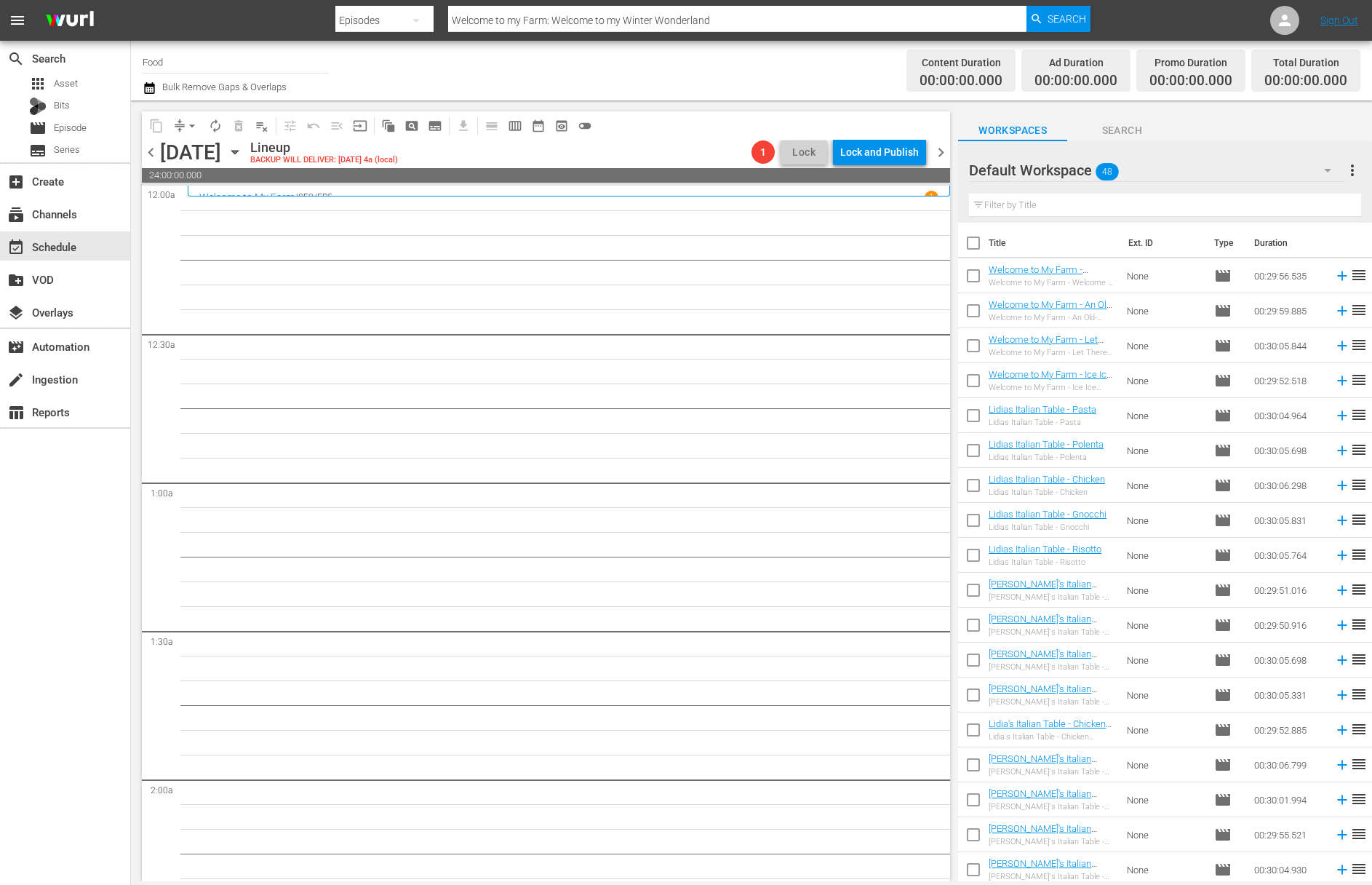
checkbox input "true"
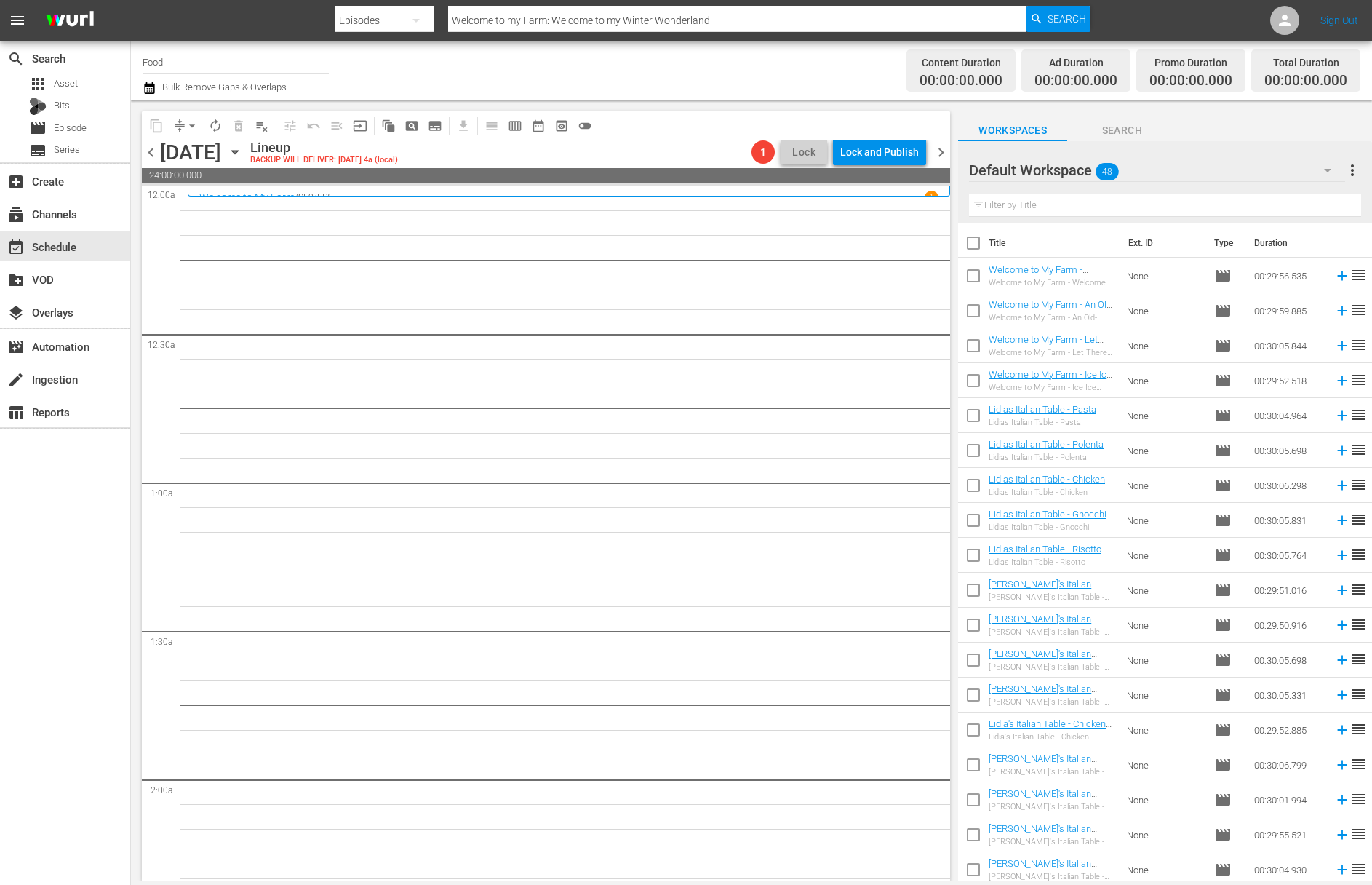
checkbox input "true"
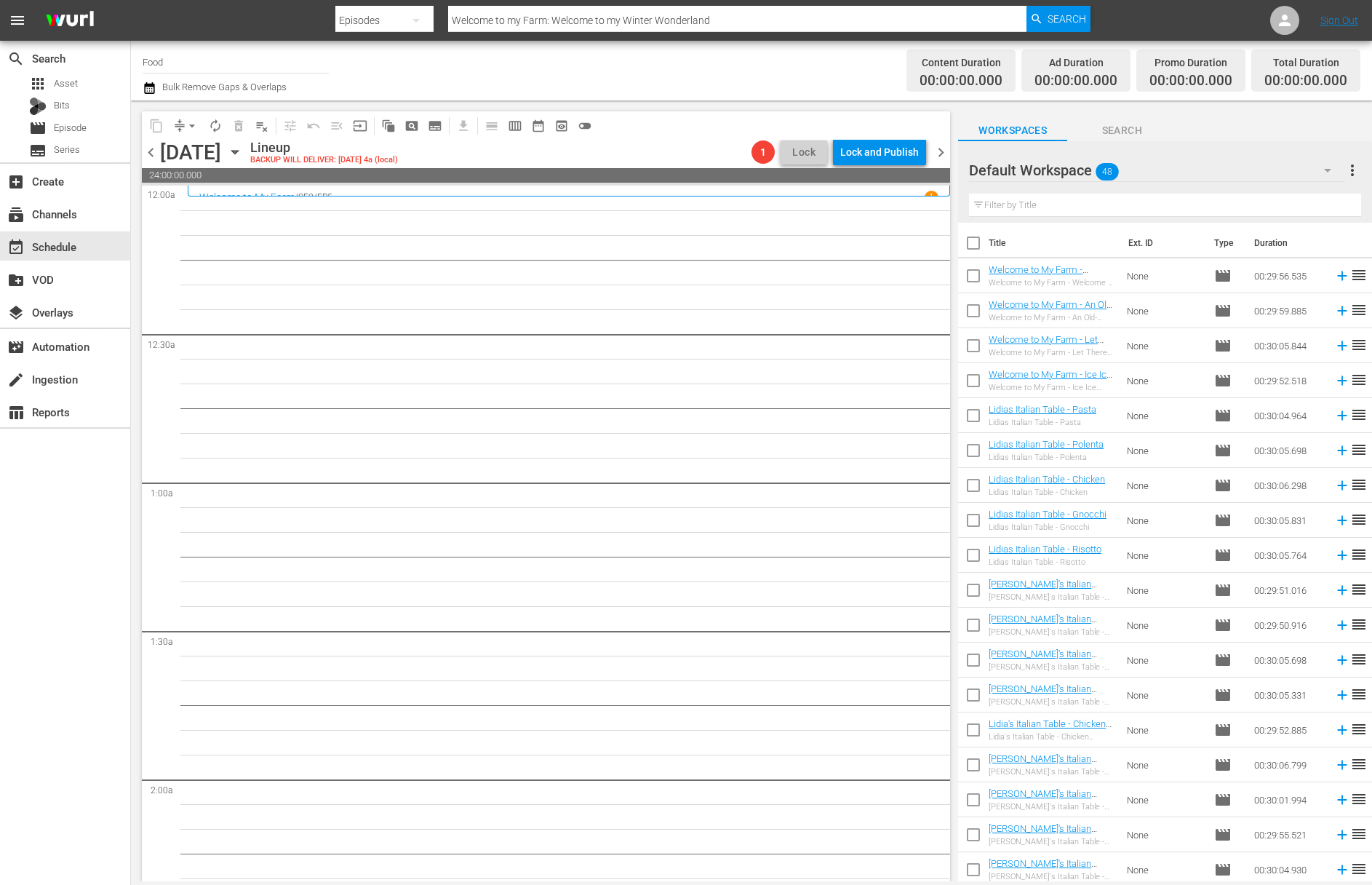
checkbox input "true"
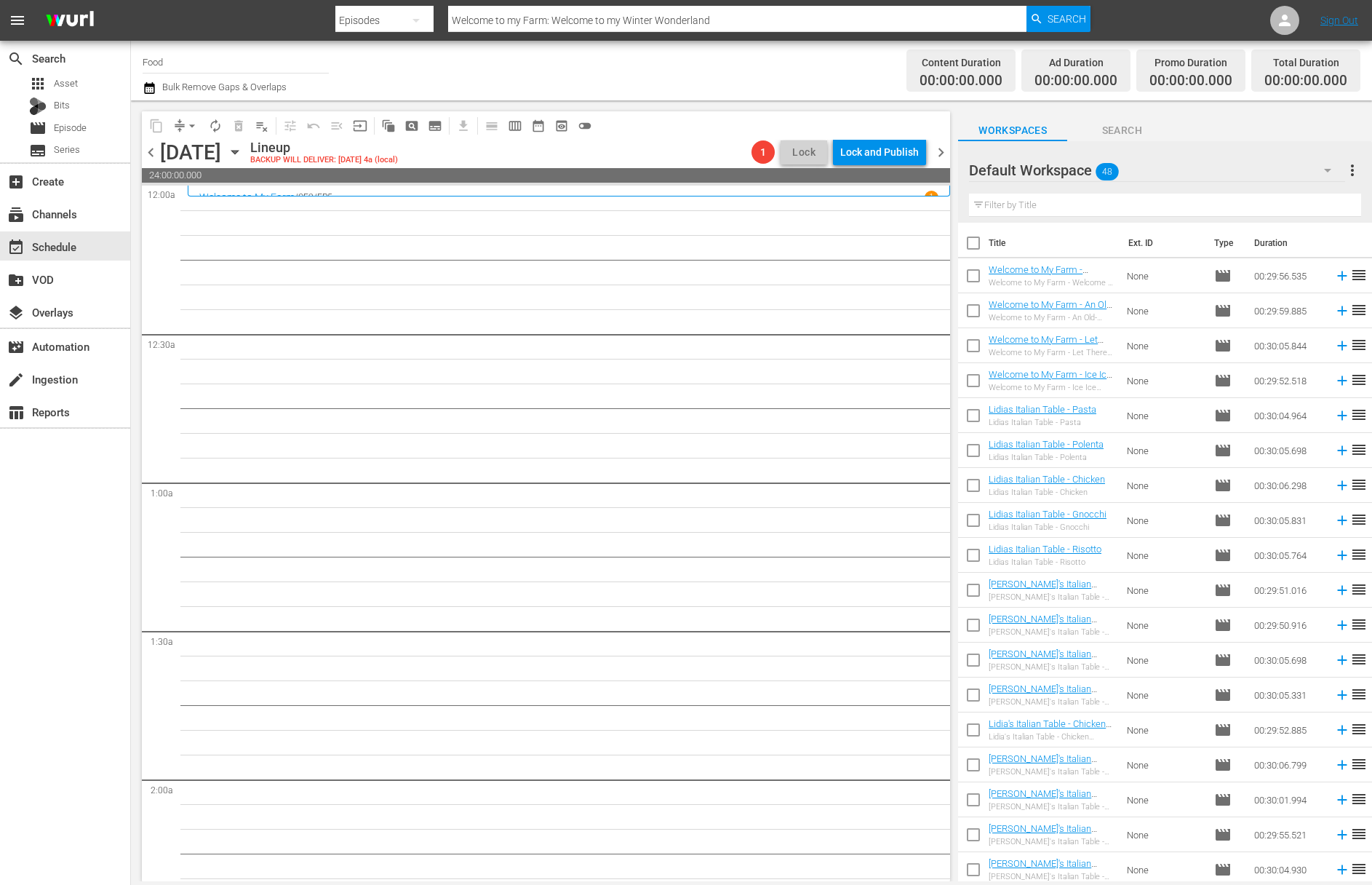
checkbox input "true"
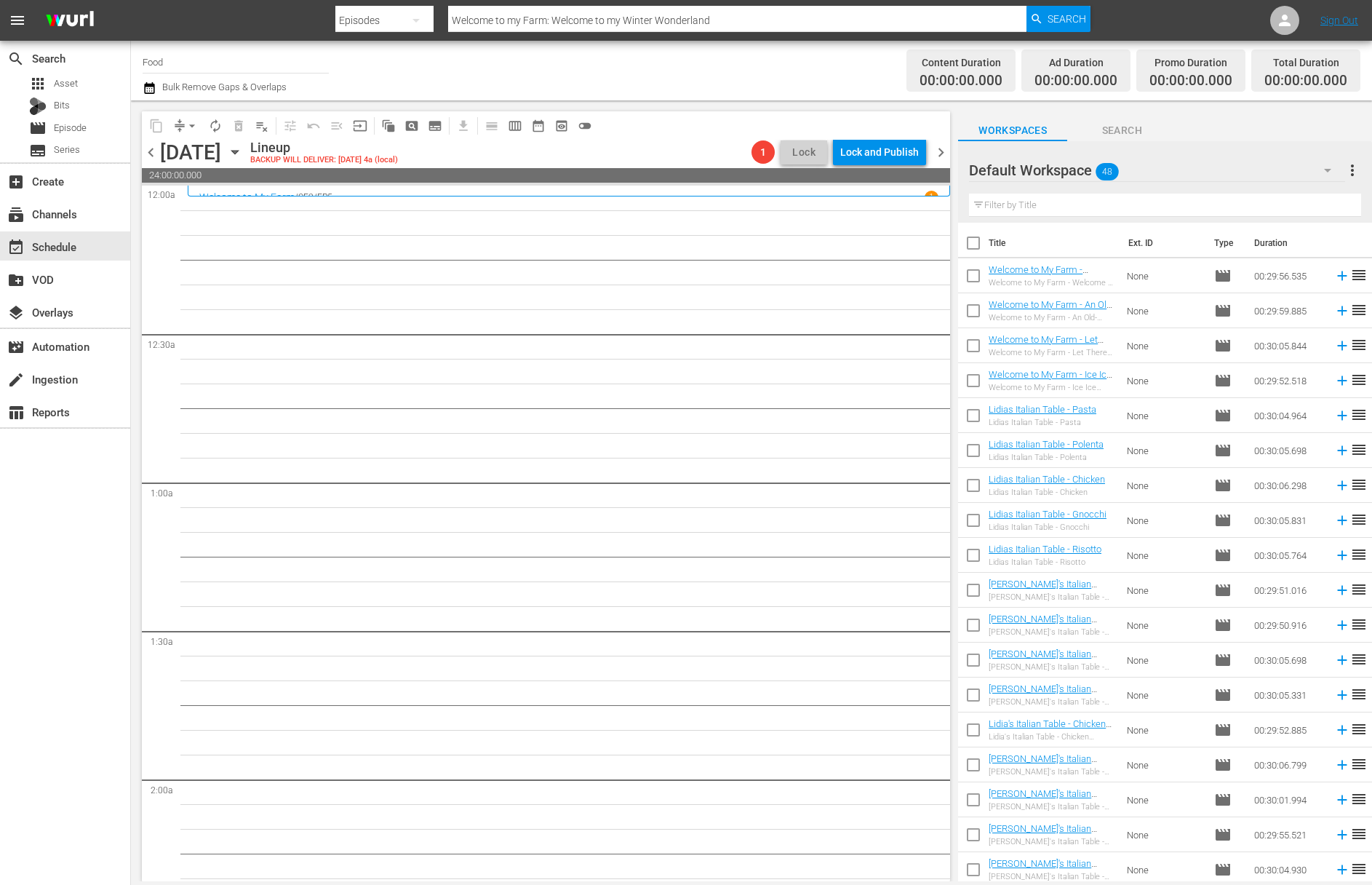
checkbox input "true"
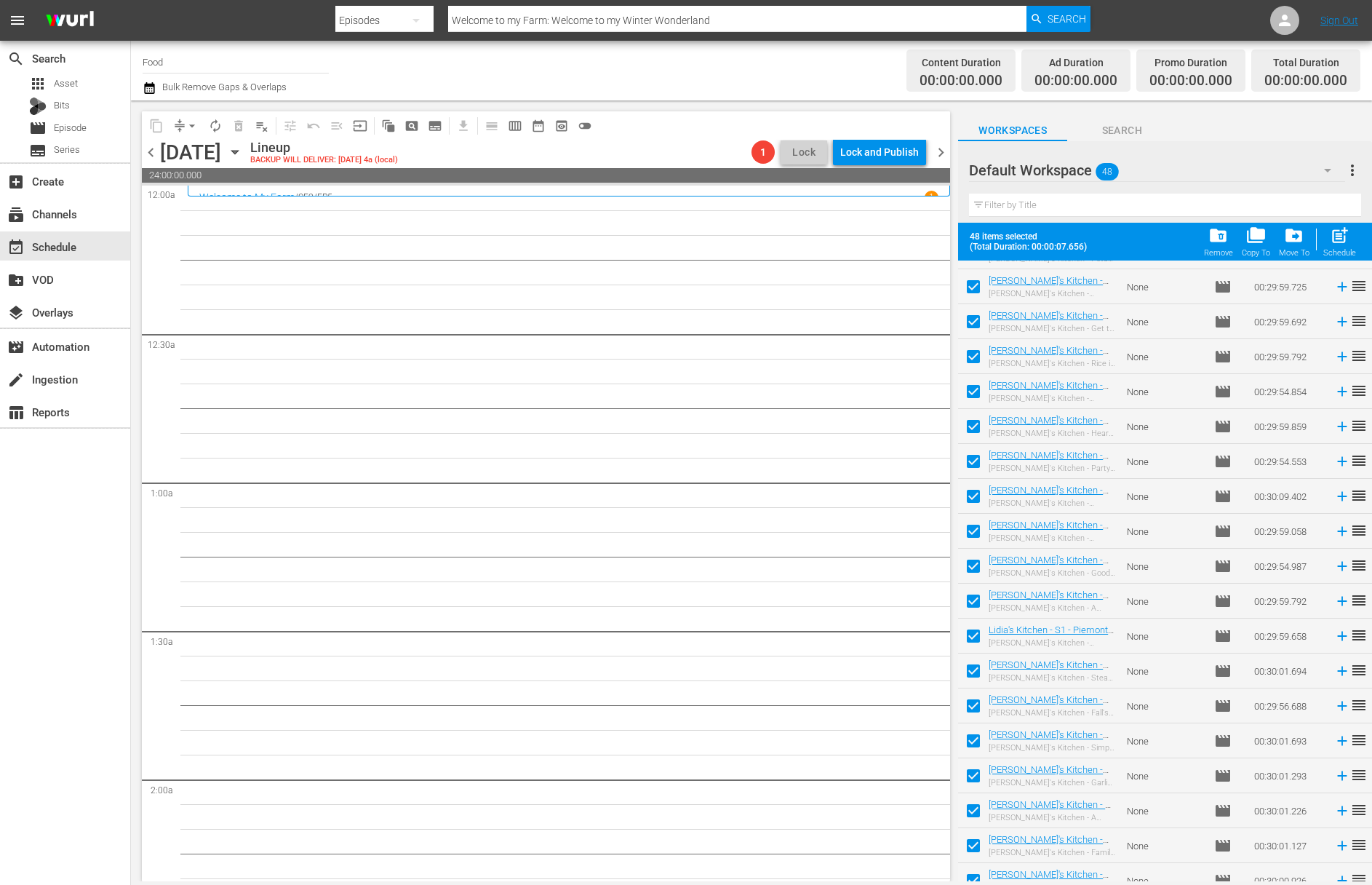
scroll to position [1090, 0]
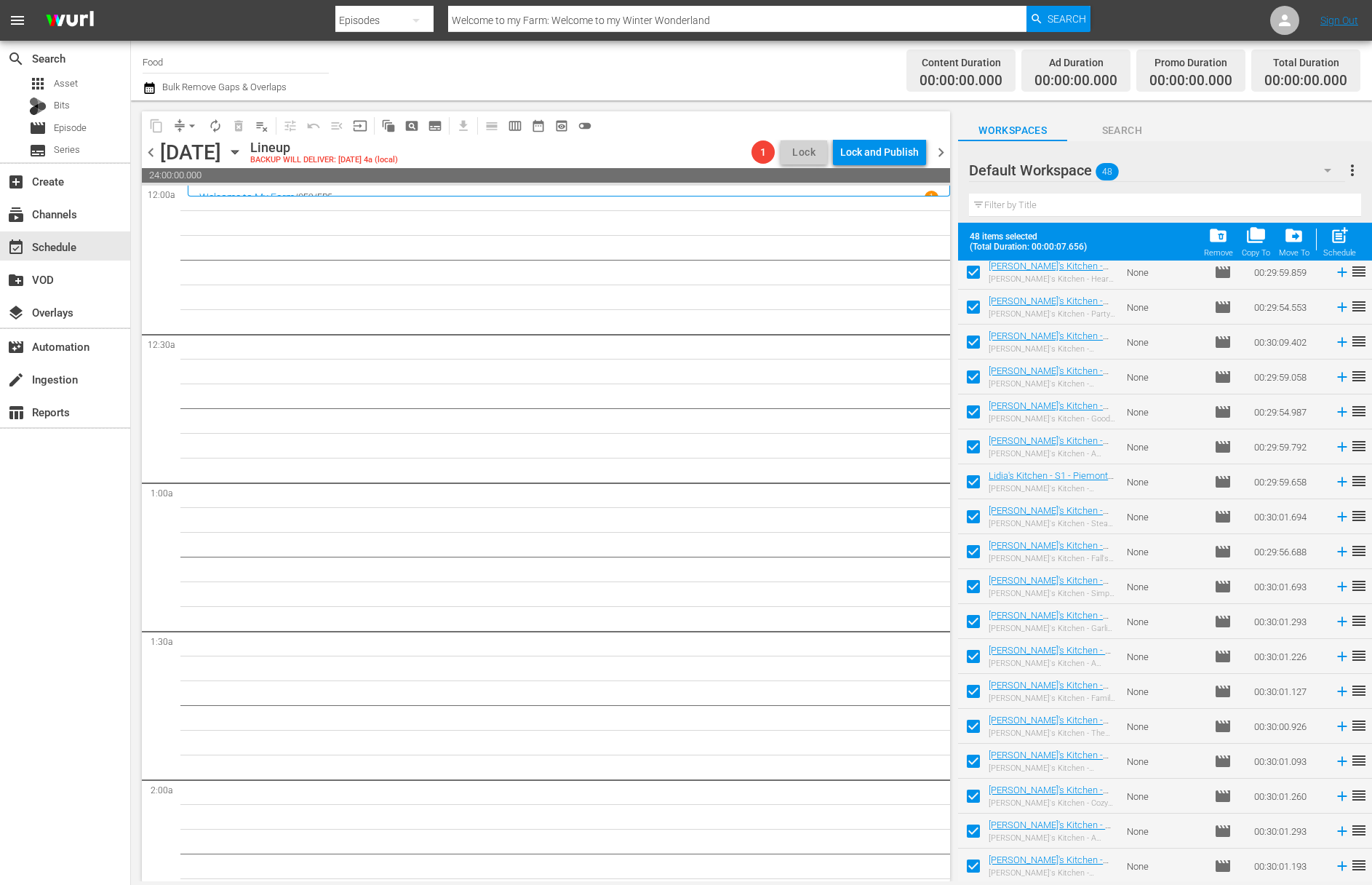
click at [1089, 235] on span "post_add" at bounding box center [1339, 235] width 20 height 20
checkbox input "false"
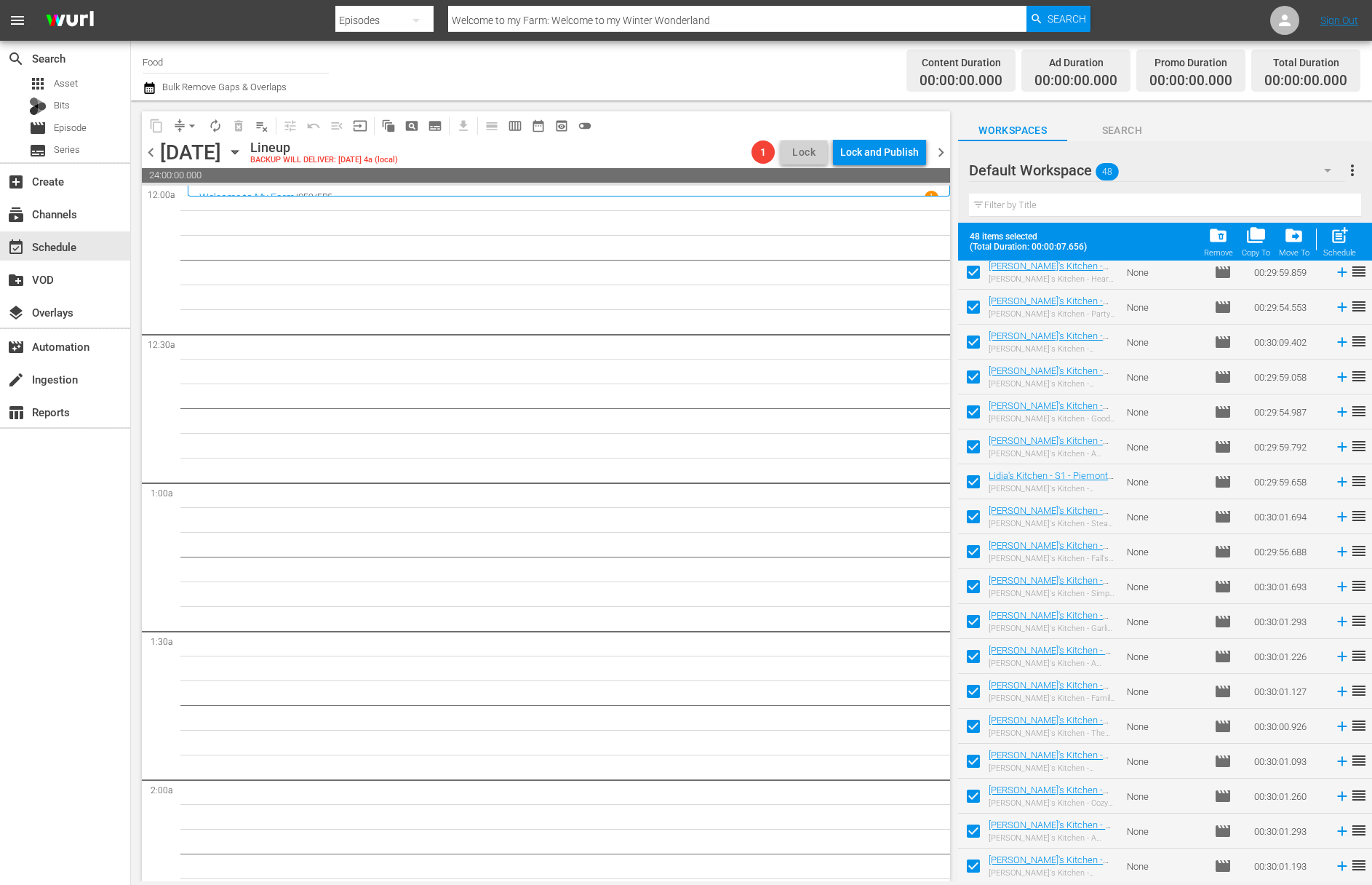
checkbox input "false"
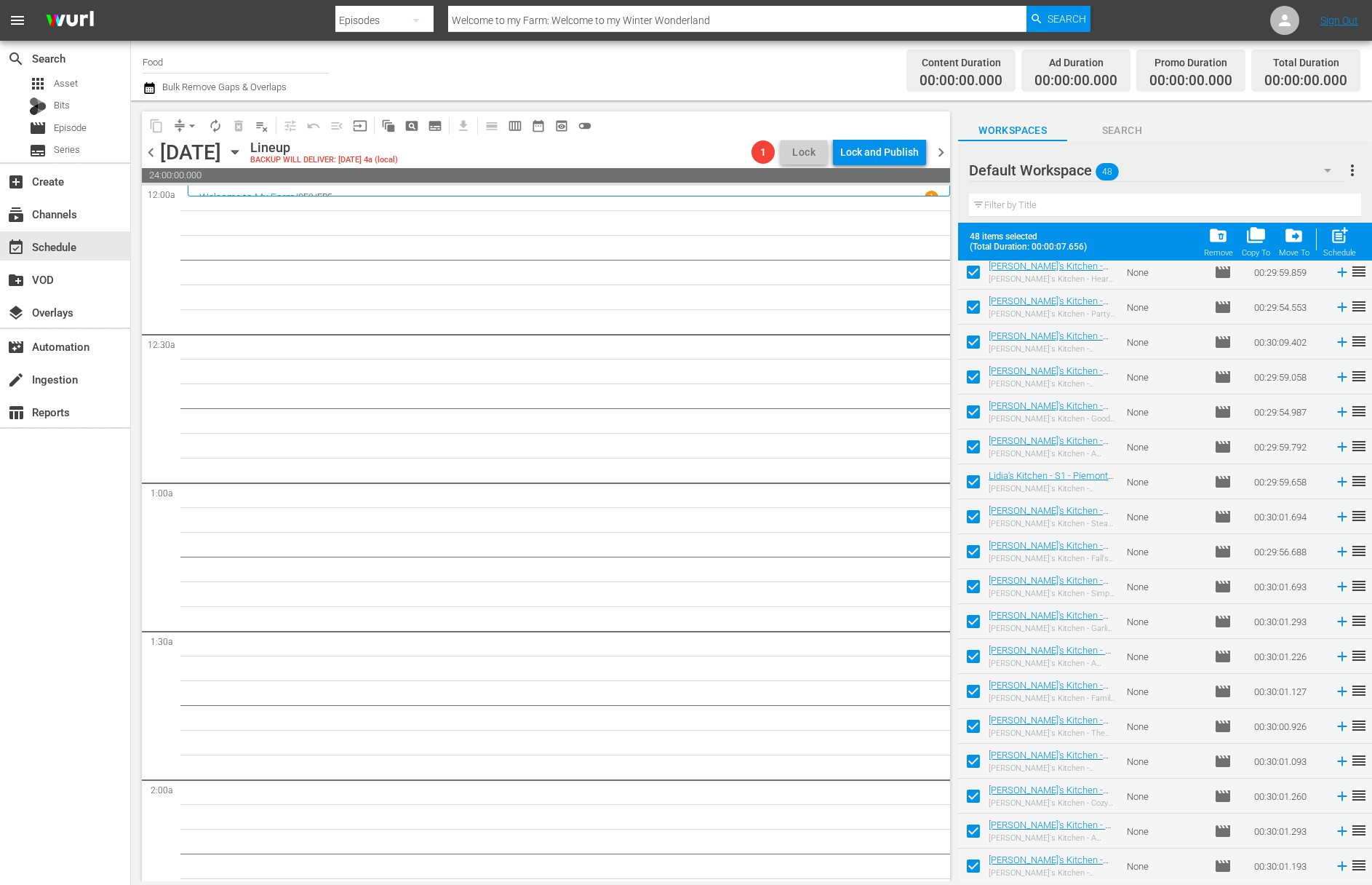
checkbox input "false"
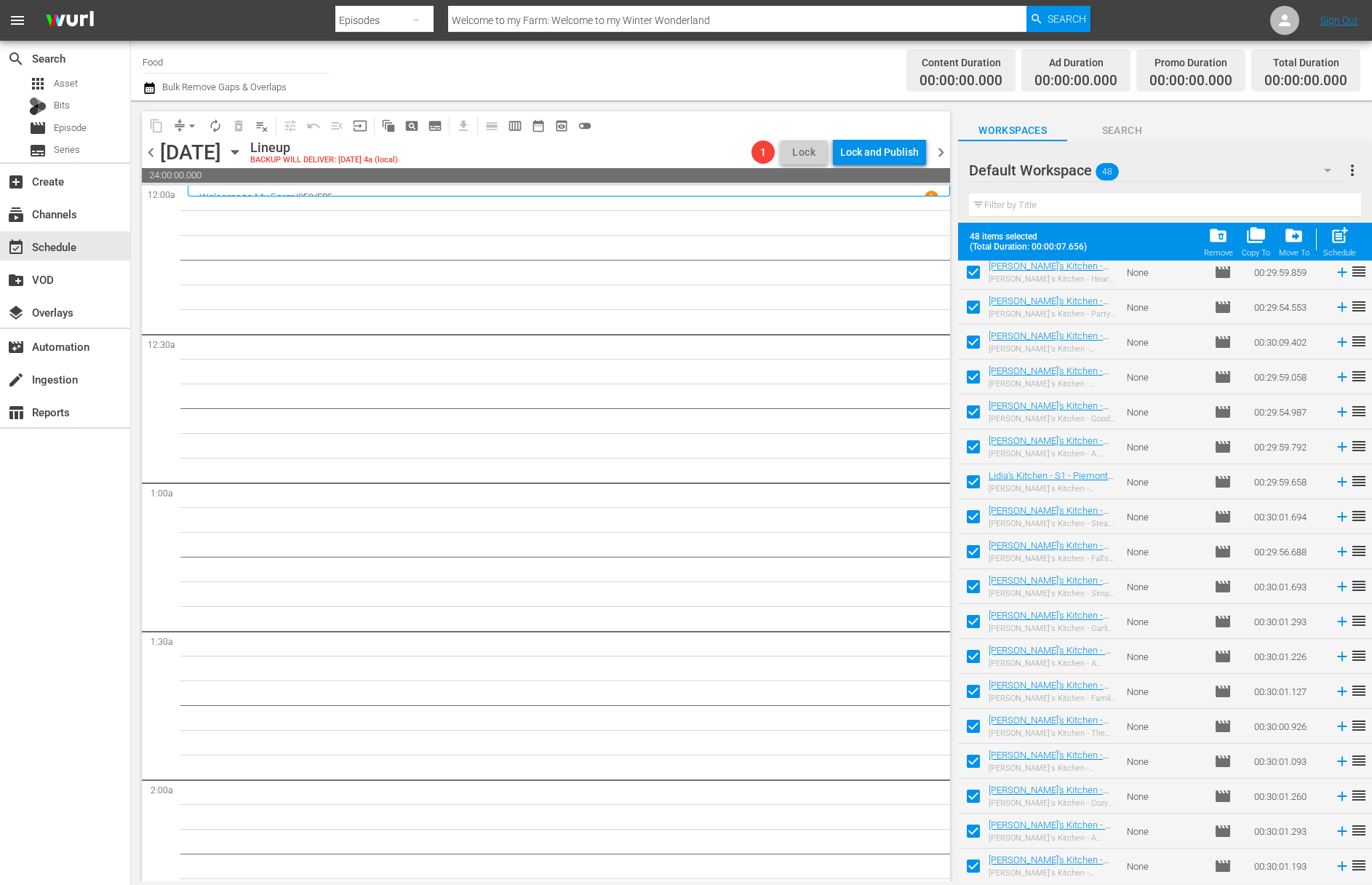
checkbox input "false"
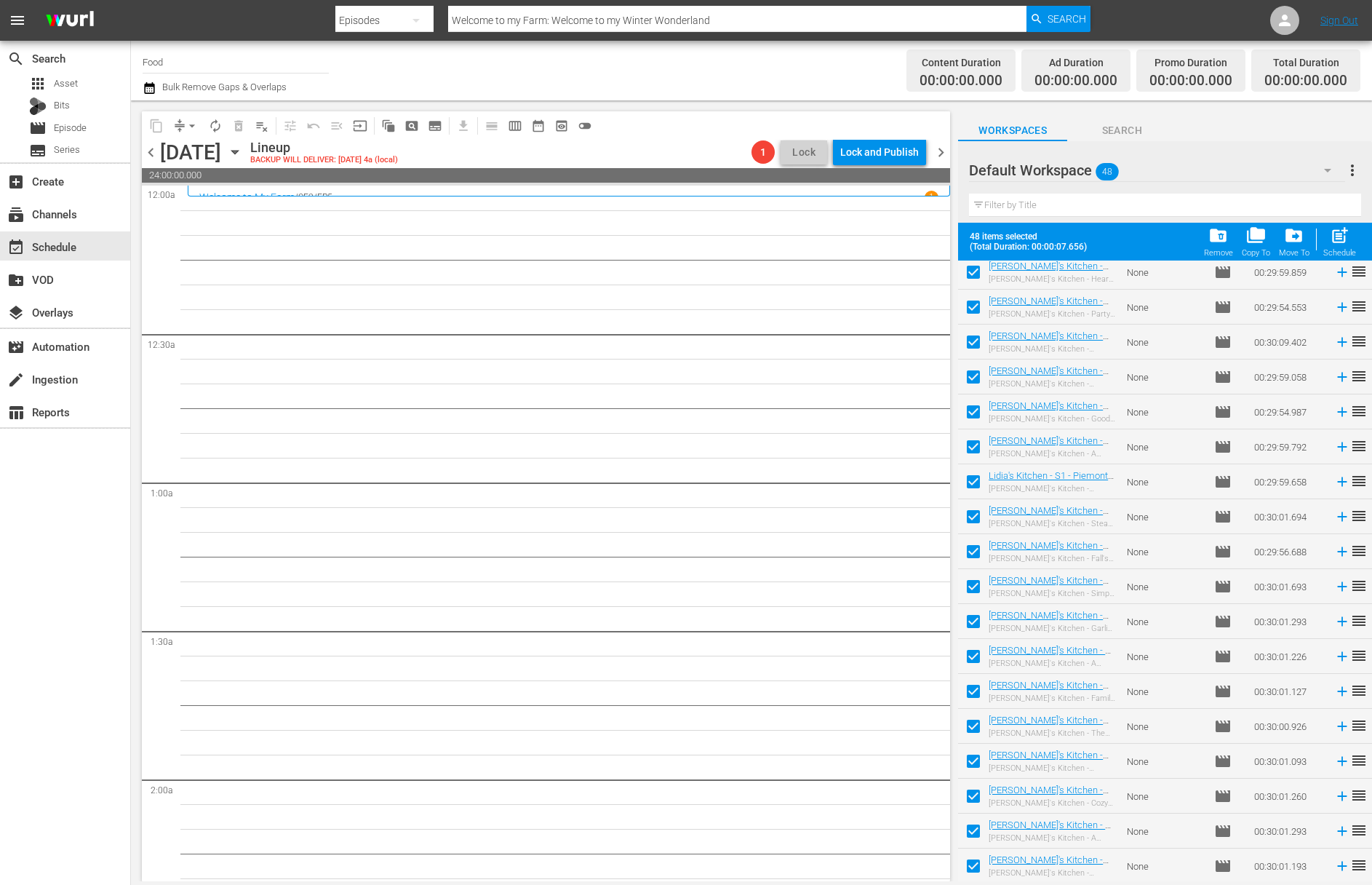
checkbox input "false"
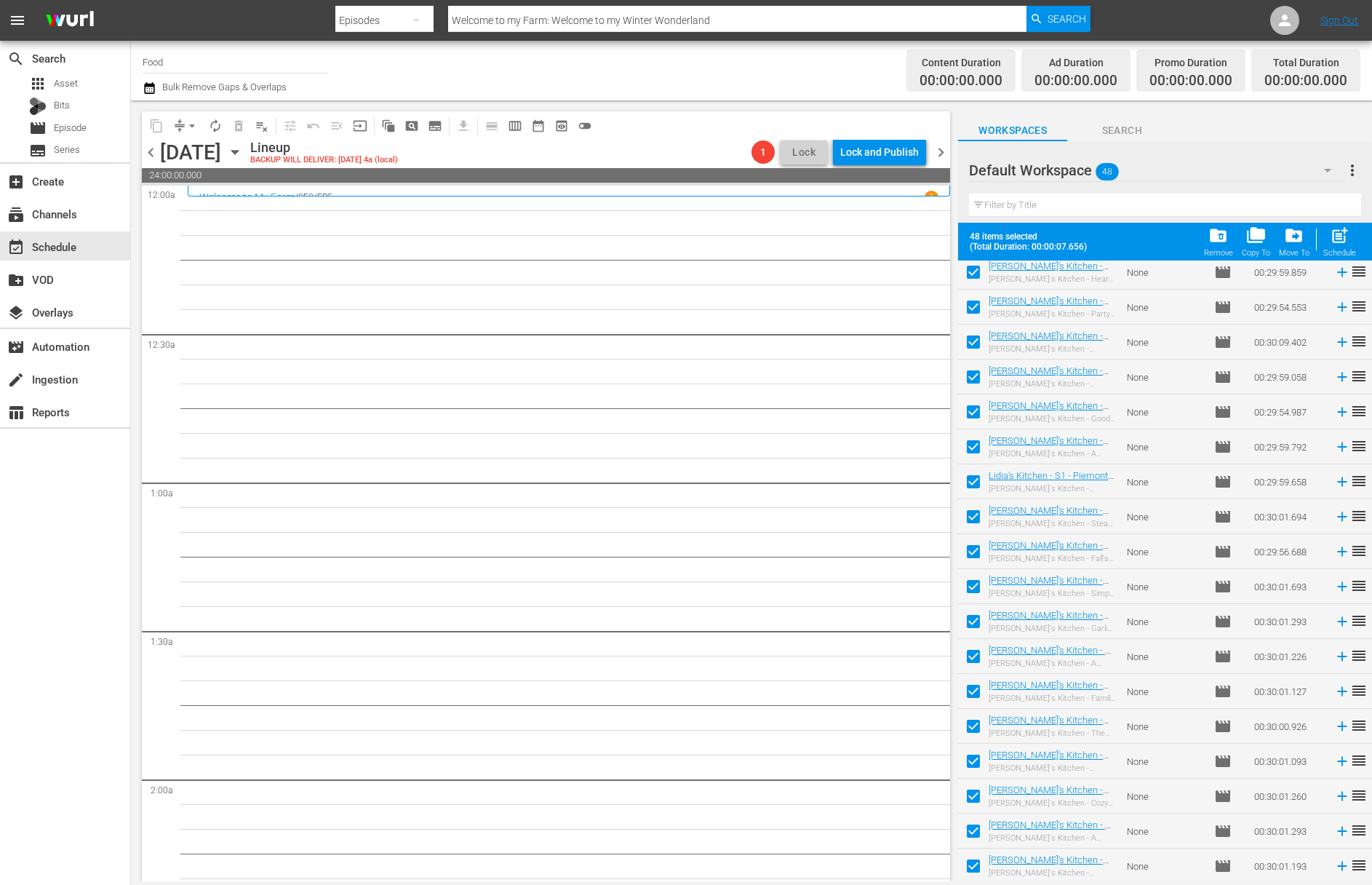
checkbox input "false"
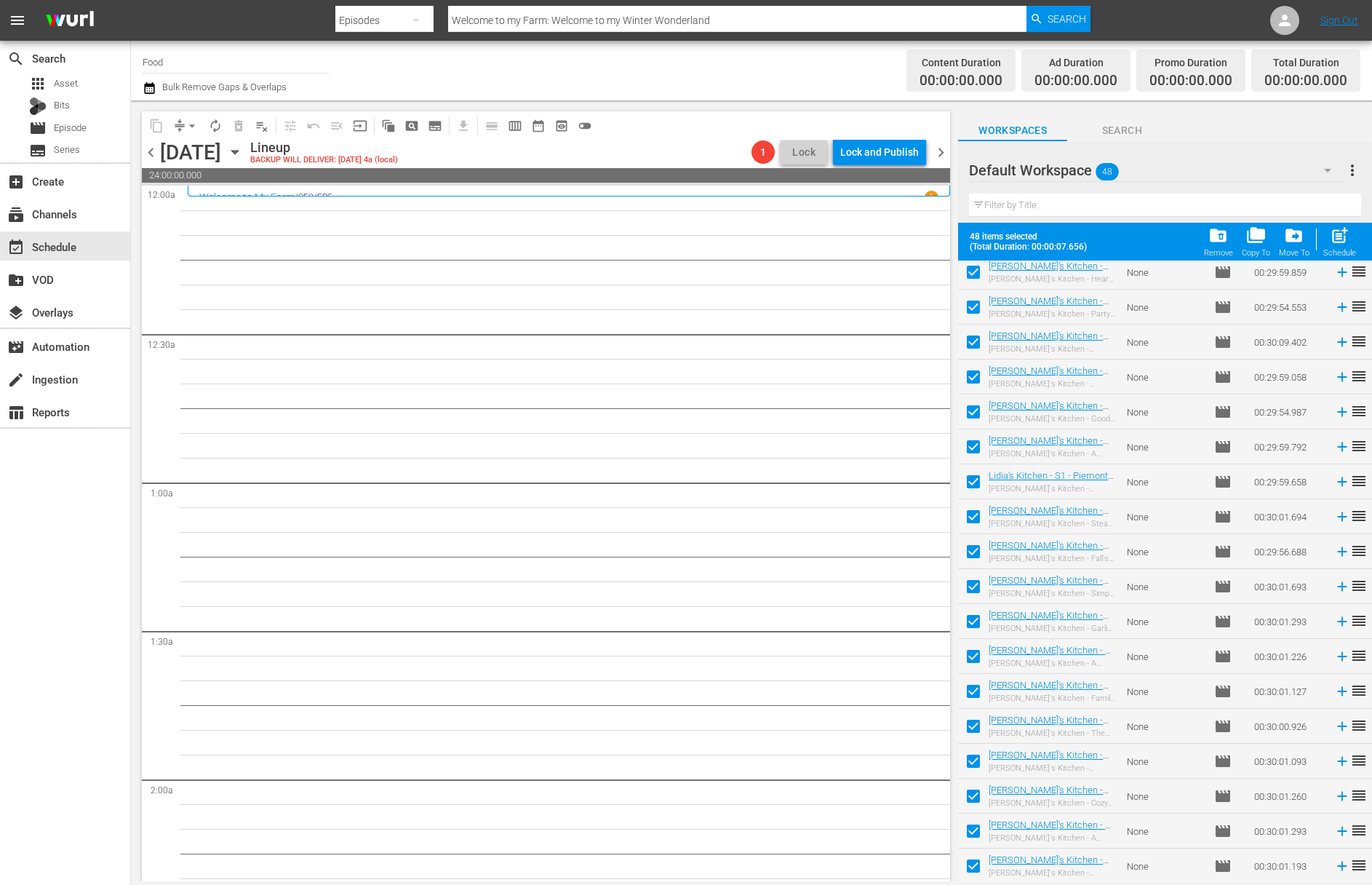
checkbox input "false"
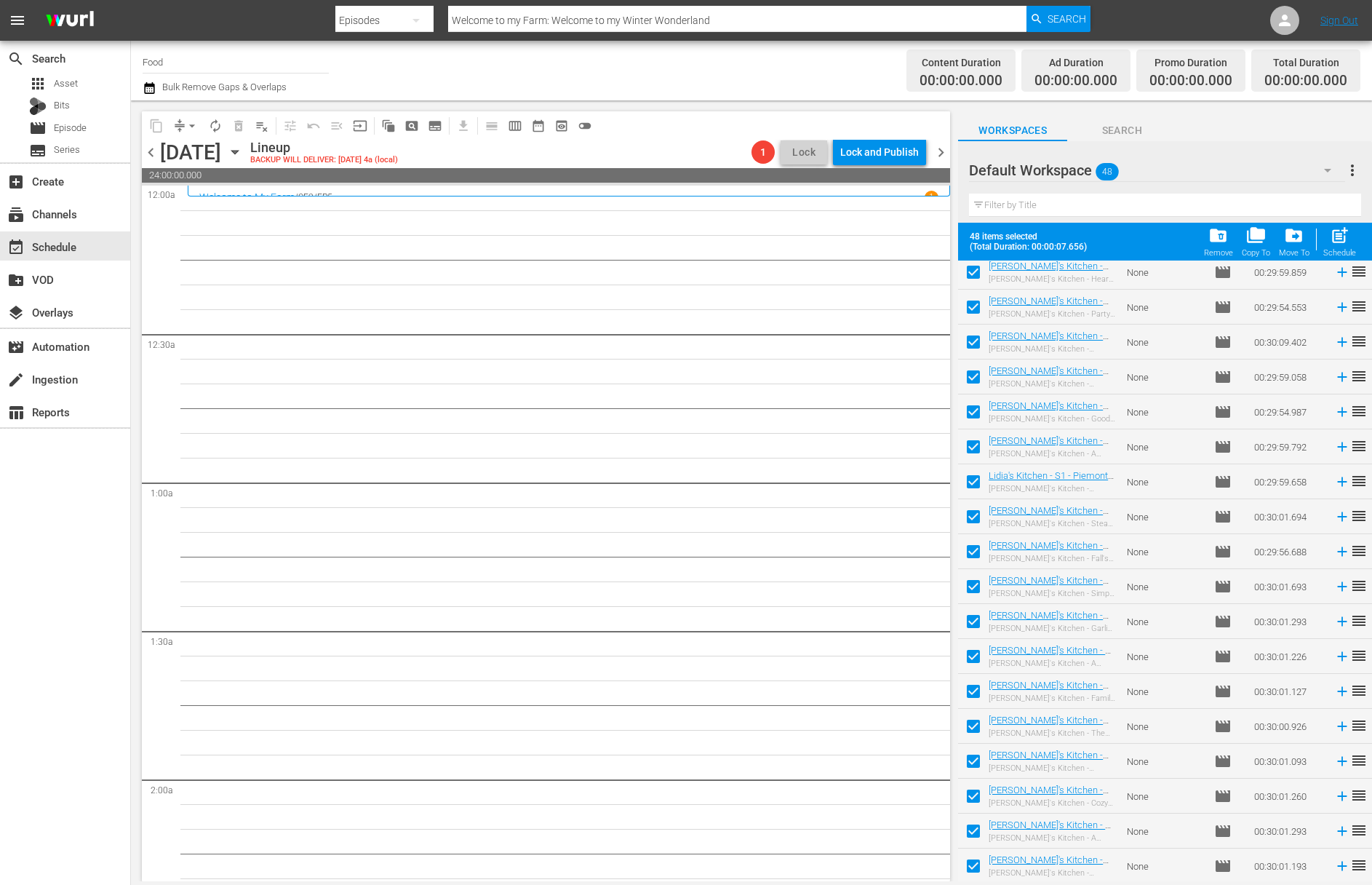
checkbox input "false"
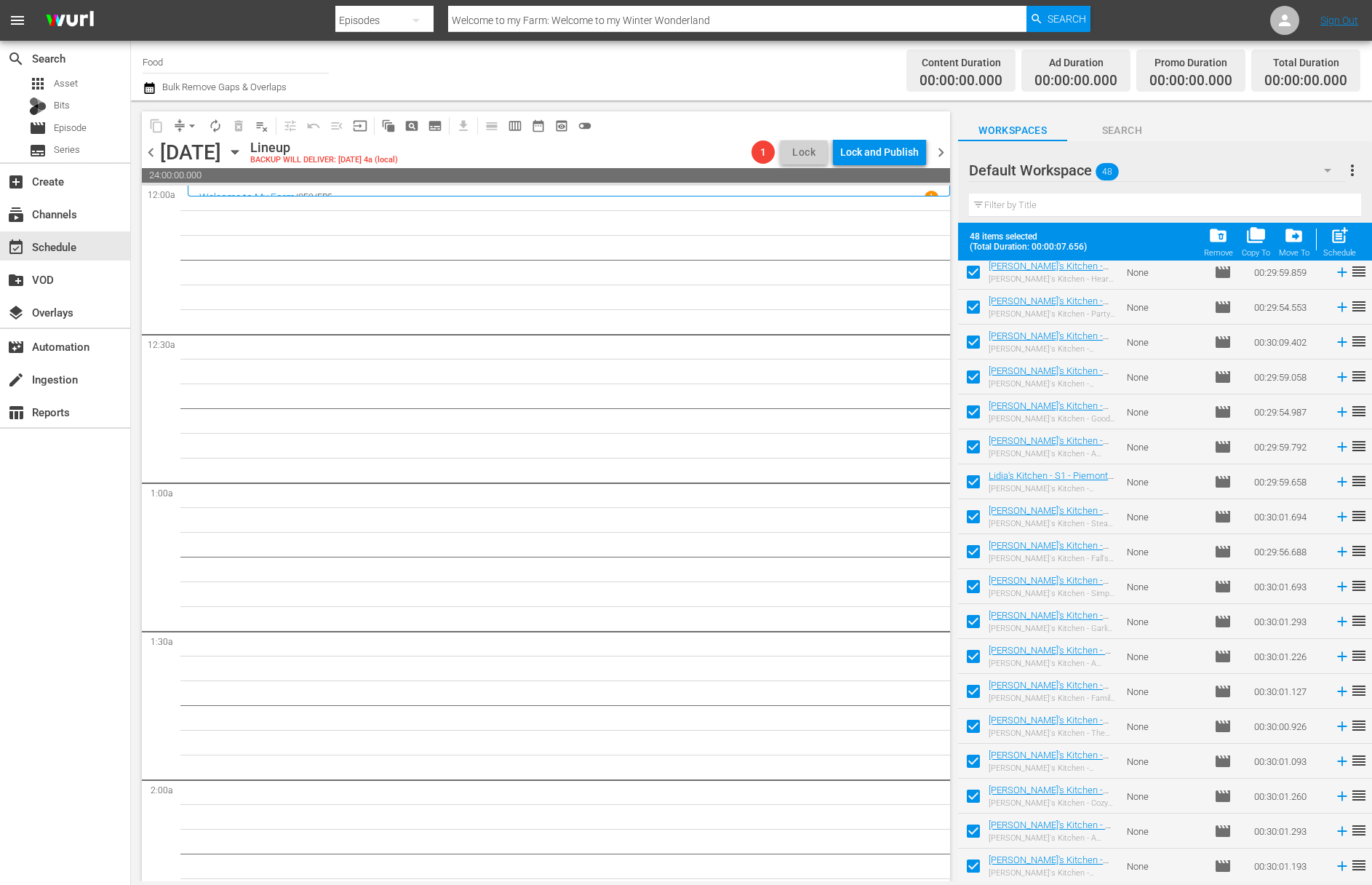
checkbox input "false"
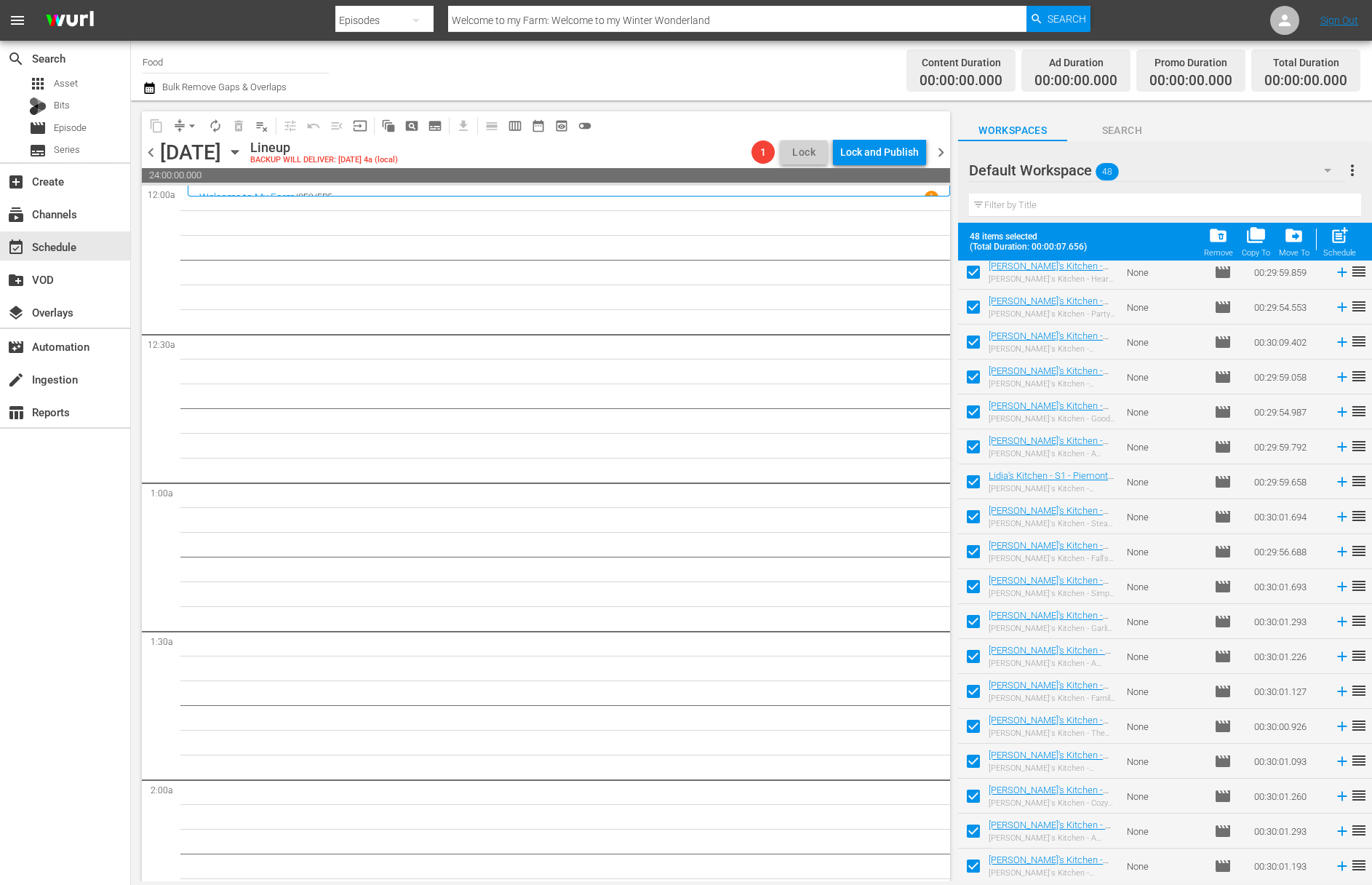
checkbox input "false"
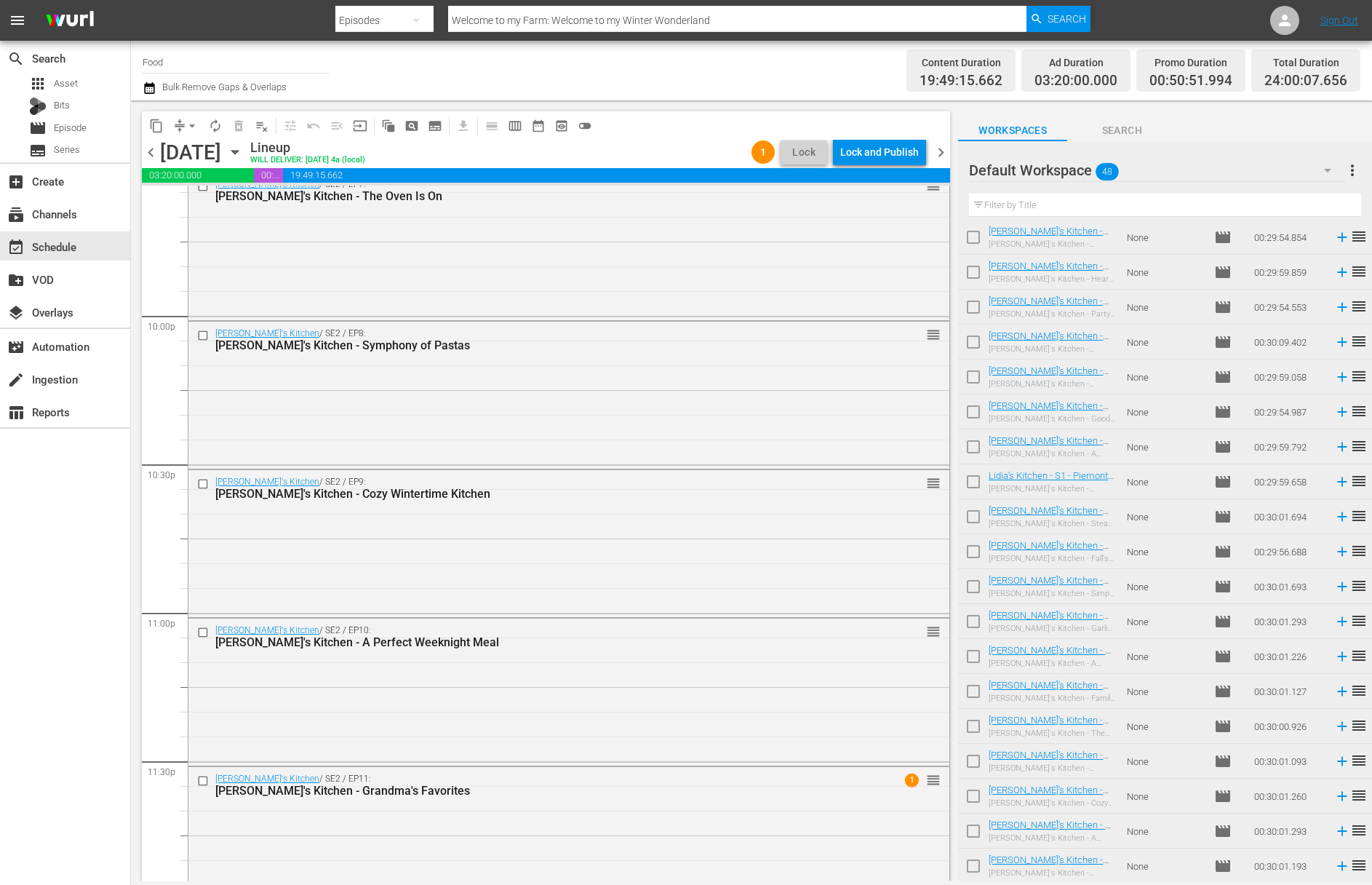
scroll to position [6436, 0]
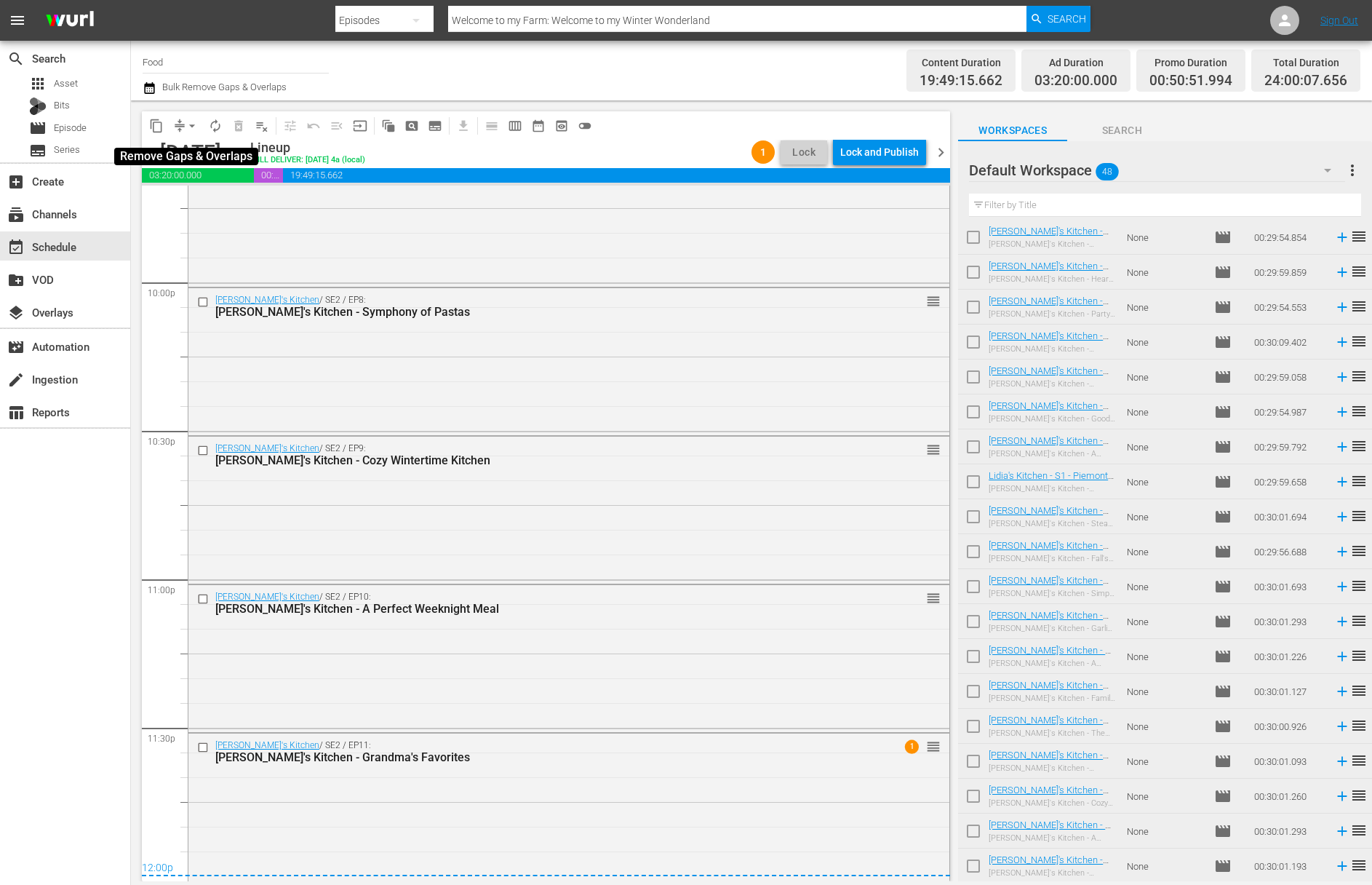
click at [181, 123] on button "arrow_drop_down" at bounding box center [192, 126] width 23 height 23
click at [197, 149] on li "Align to Midnight" at bounding box center [193, 155] width 153 height 24
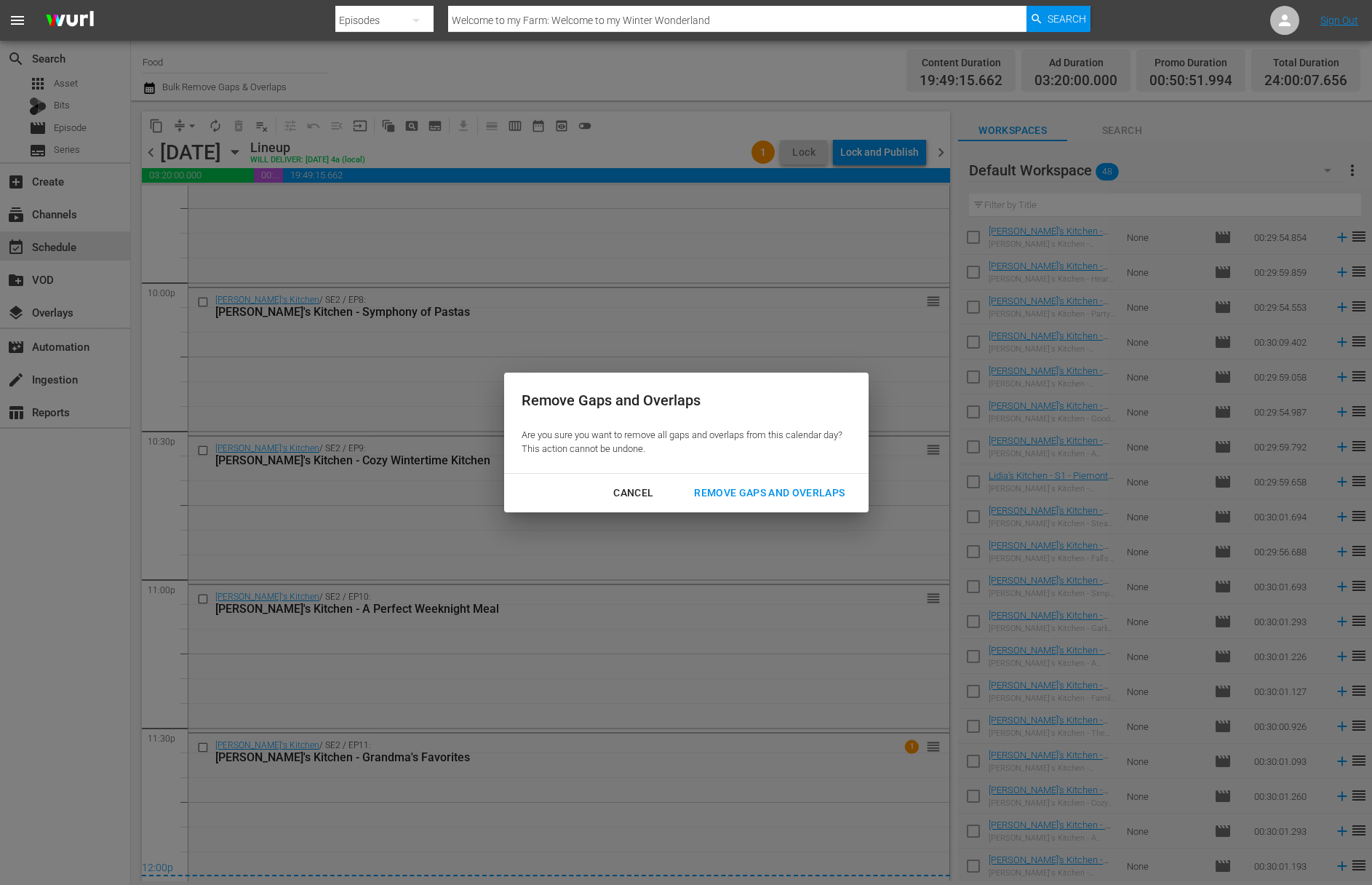
click at [801, 487] on div "Remove Gaps and Overlaps" at bounding box center [769, 493] width 174 height 18
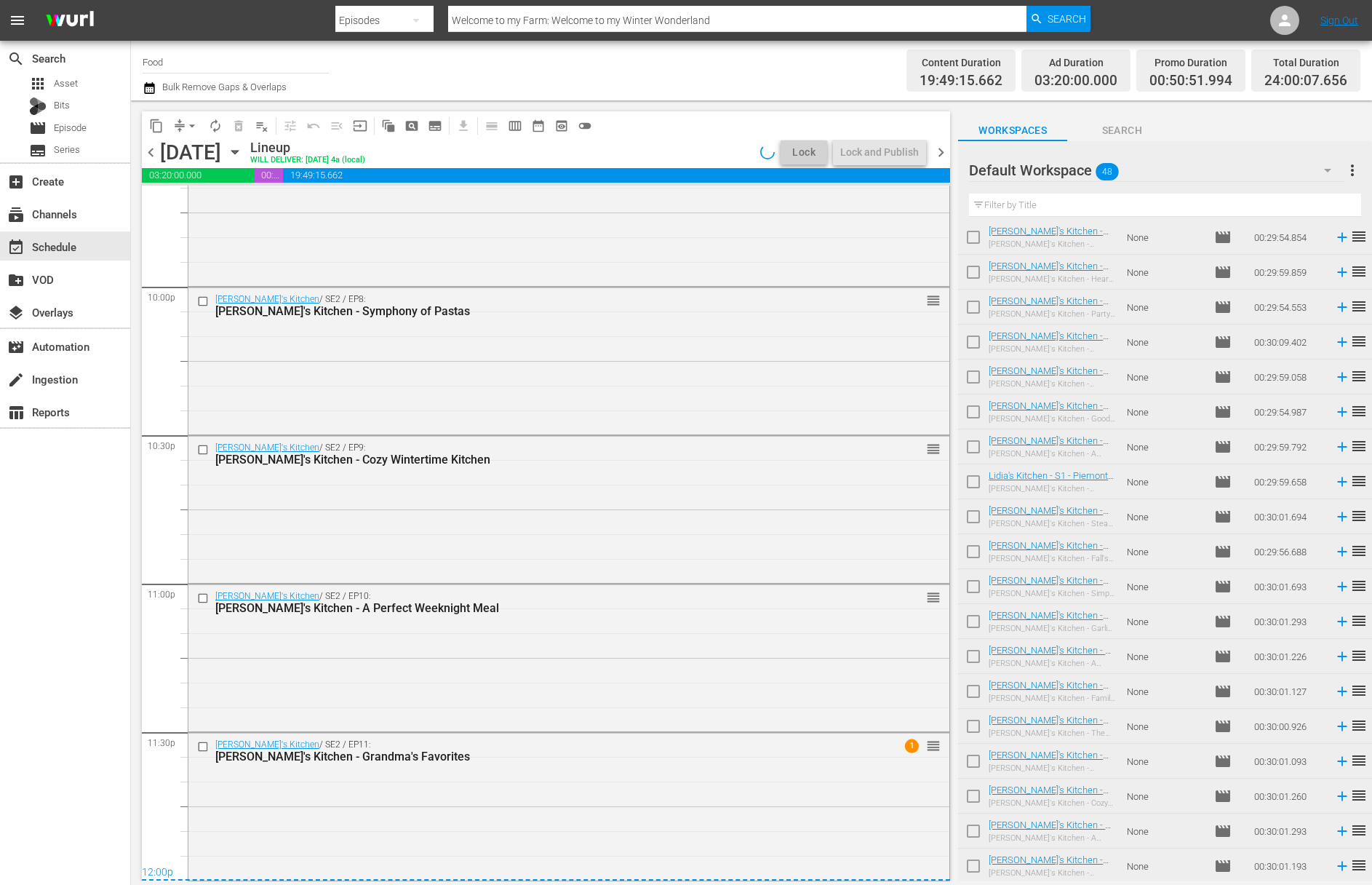
scroll to position [6430, 0]
click at [872, 158] on div "Lock and Publish" at bounding box center [879, 152] width 79 height 26
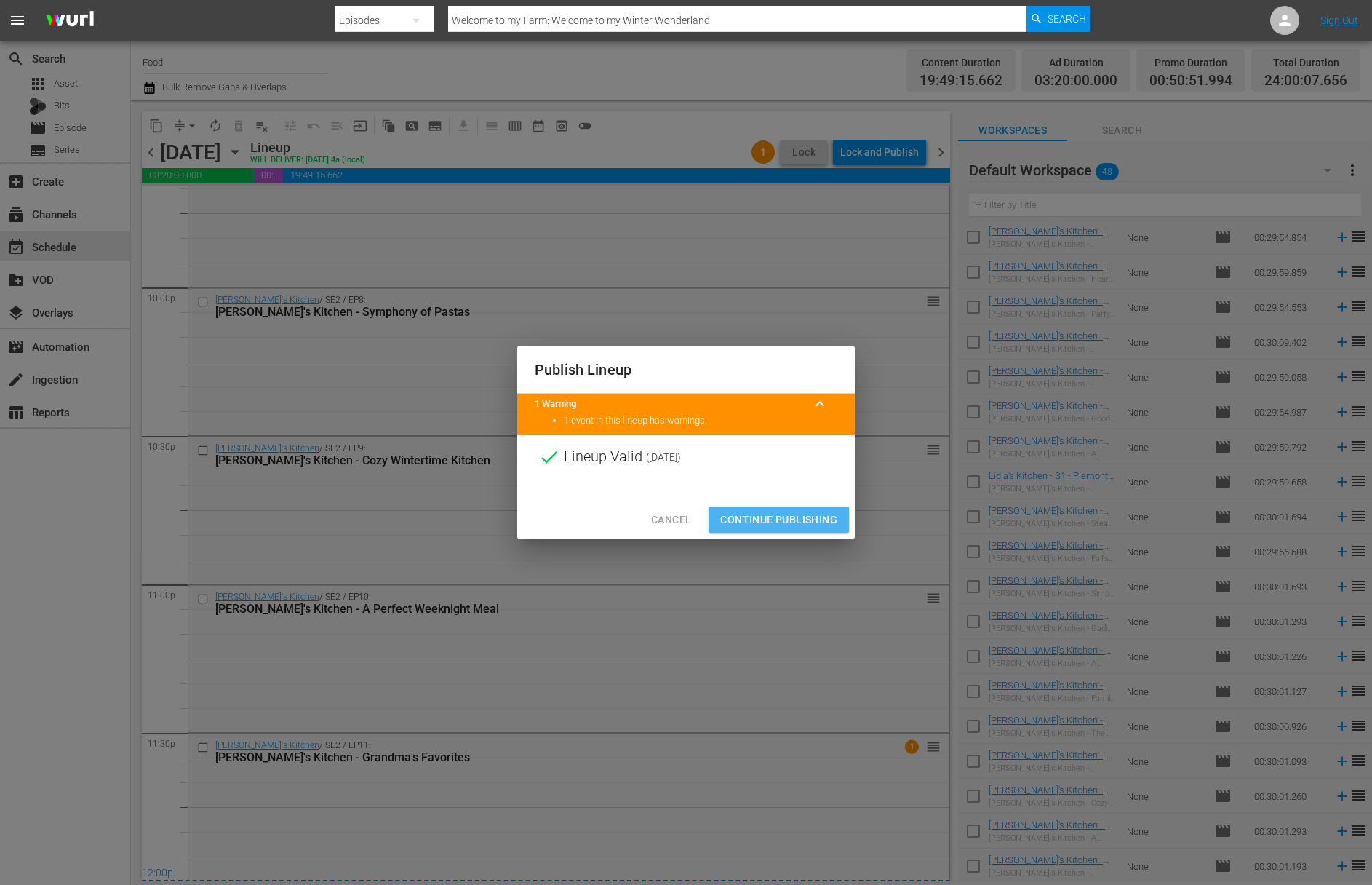
click at [774, 511] on span "Continue Publishing" at bounding box center [778, 520] width 117 height 18
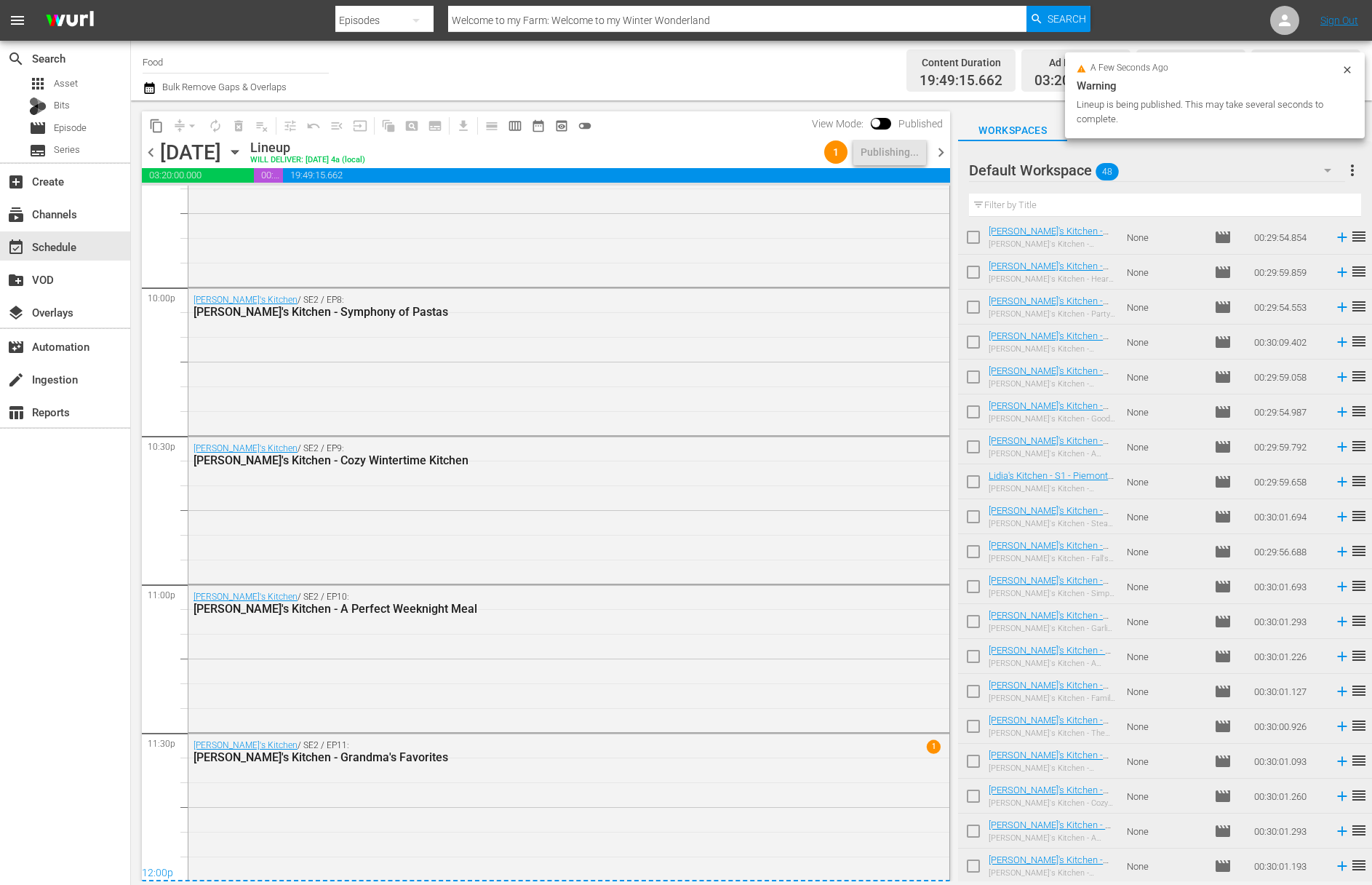
click at [1089, 170] on span "more_vert" at bounding box center [1352, 171] width 17 height 17
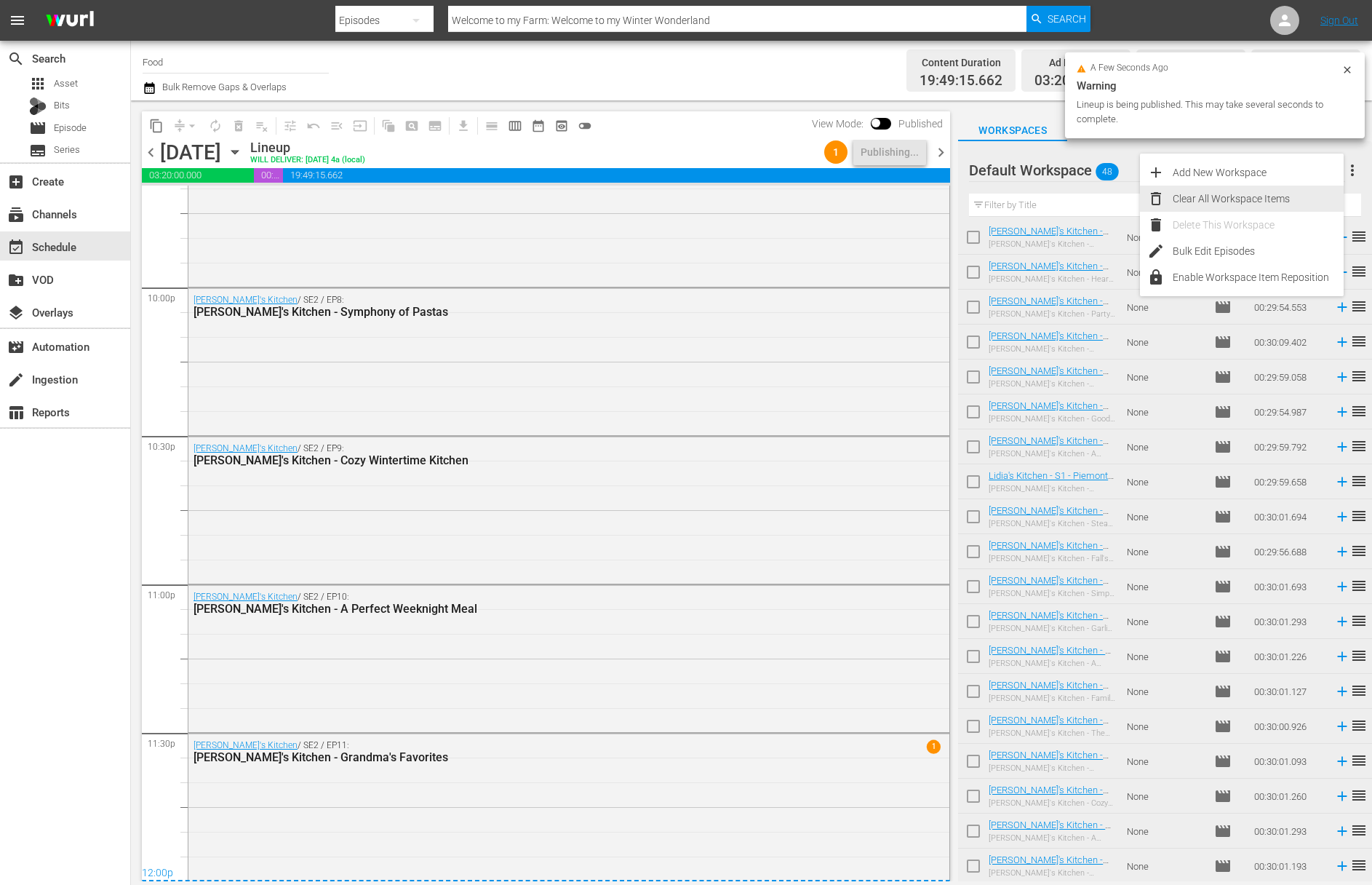
click at [1089, 202] on div "Clear All Workspace Items" at bounding box center [1258, 199] width 171 height 26
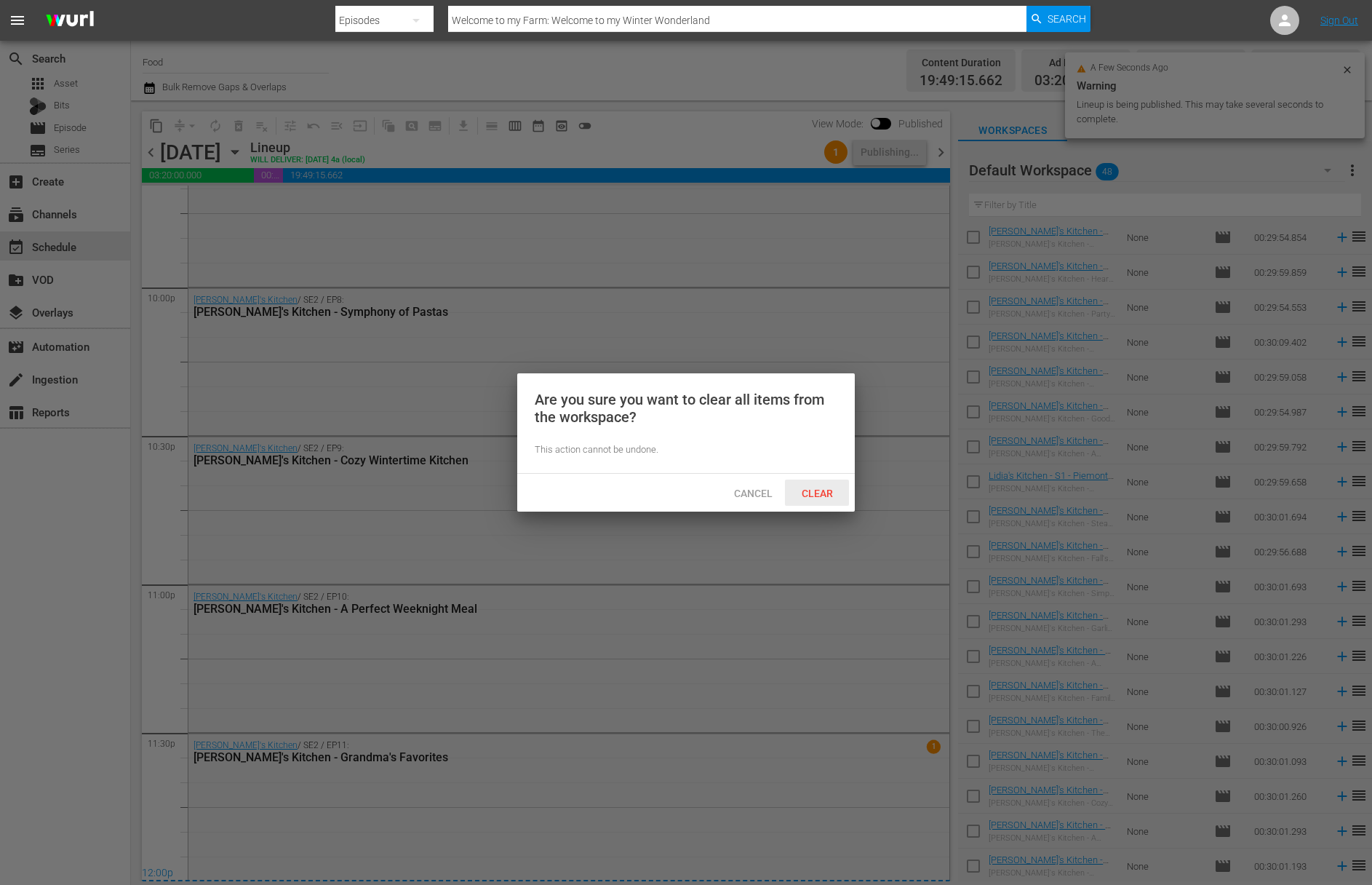
click at [817, 486] on div "Clear" at bounding box center [817, 493] width 64 height 27
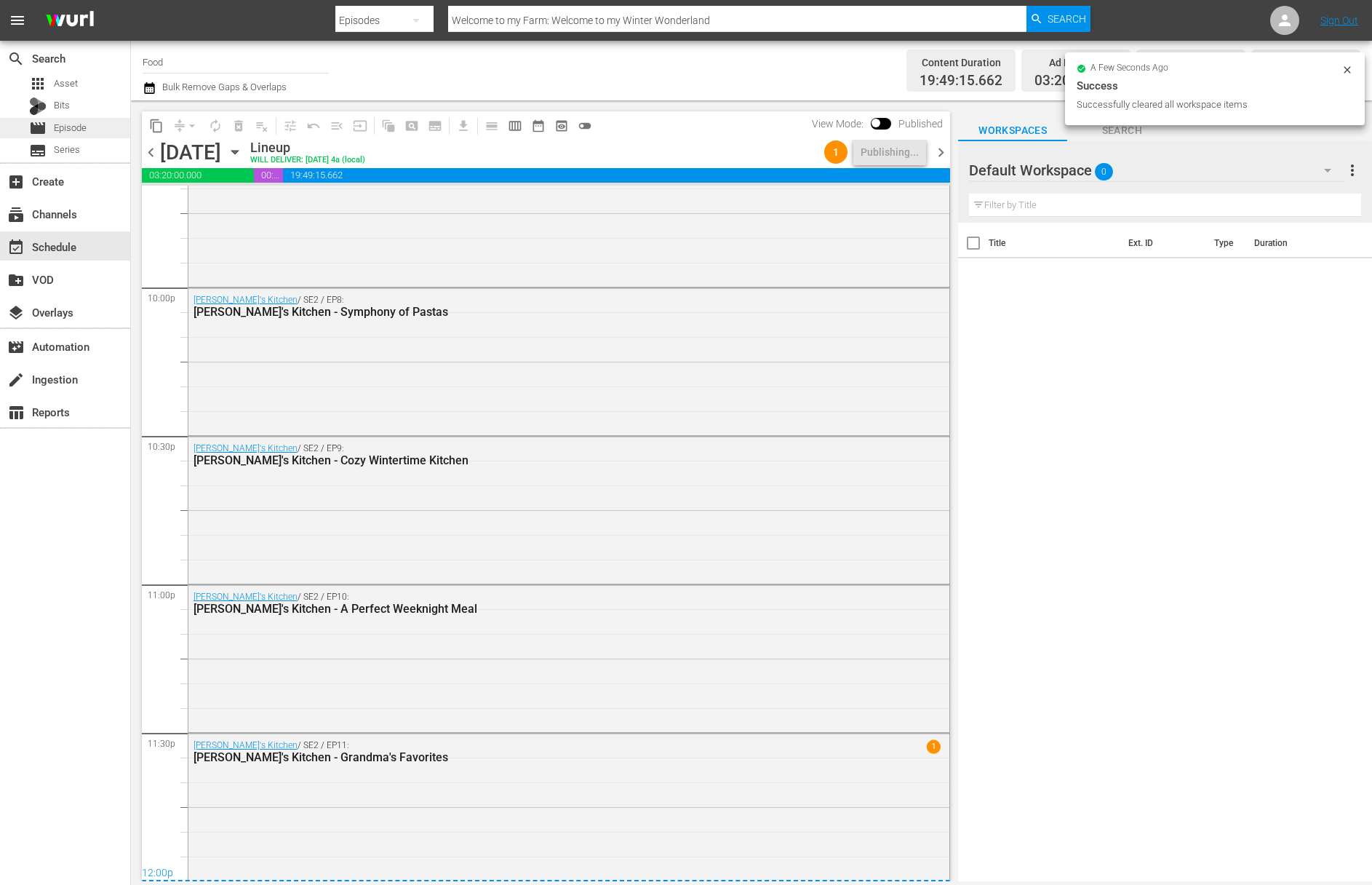
scroll to position [0, 0]
click at [70, 122] on span "Episode" at bounding box center [70, 128] width 33 height 15
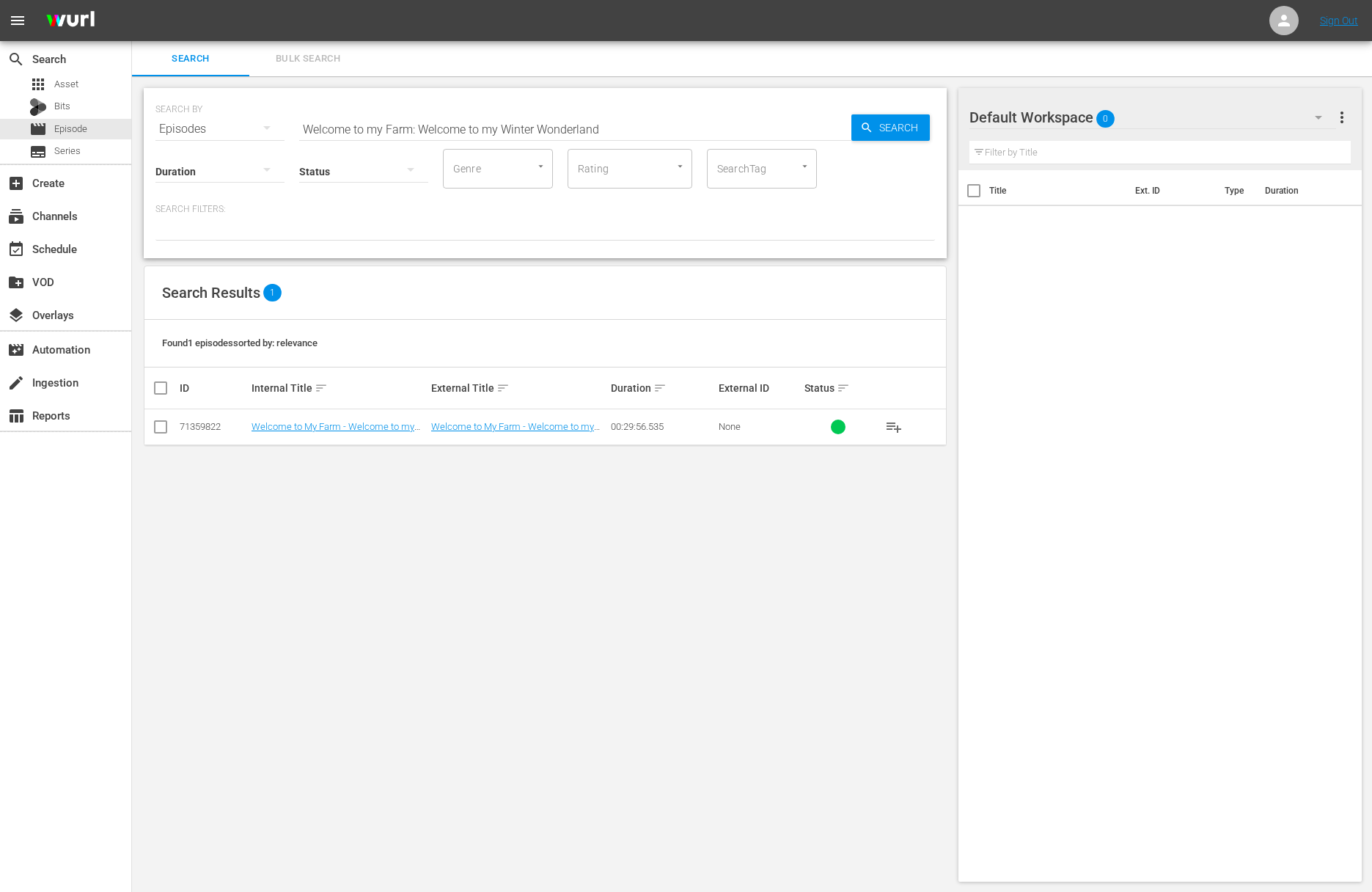
click at [508, 125] on input "Welcome to my Farm: Welcome to my Winter Wonderland" at bounding box center [575, 129] width 552 height 35
paste input "Pati's Mexican Table - Yucatán Meats"
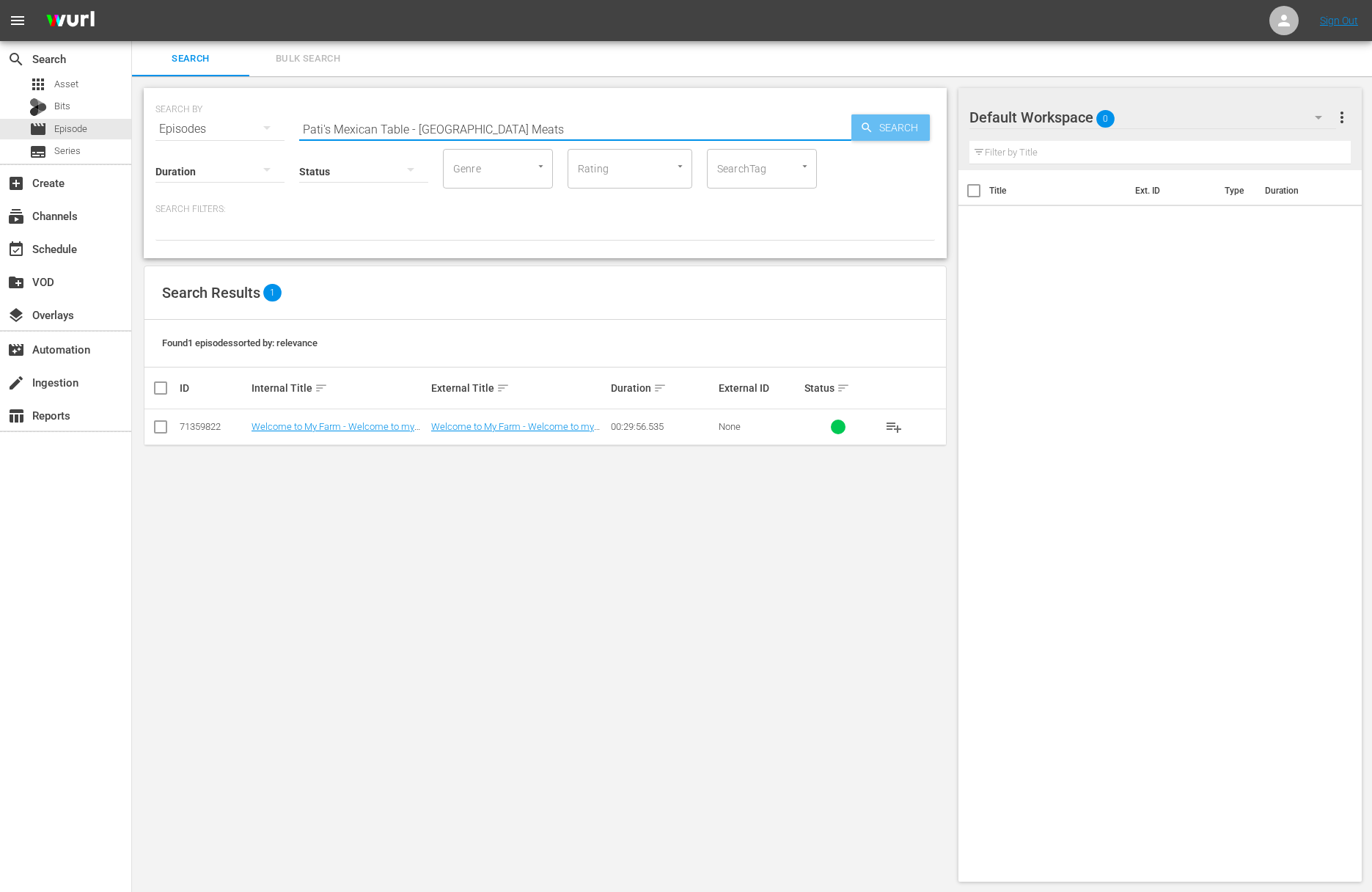
click at [895, 126] on span "Search" at bounding box center [901, 128] width 57 height 26
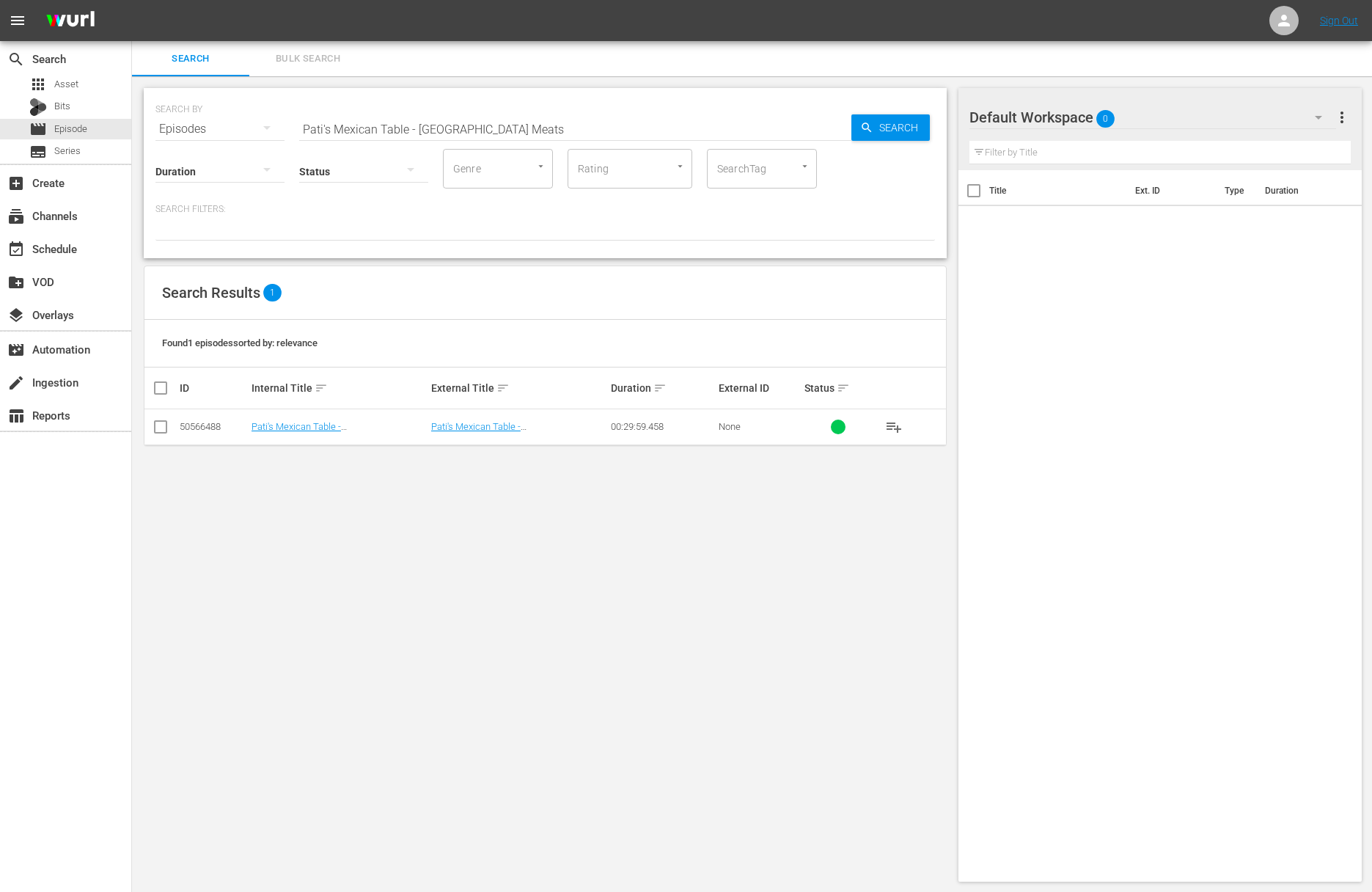
click at [897, 422] on span "playlist_add" at bounding box center [894, 427] width 18 height 18
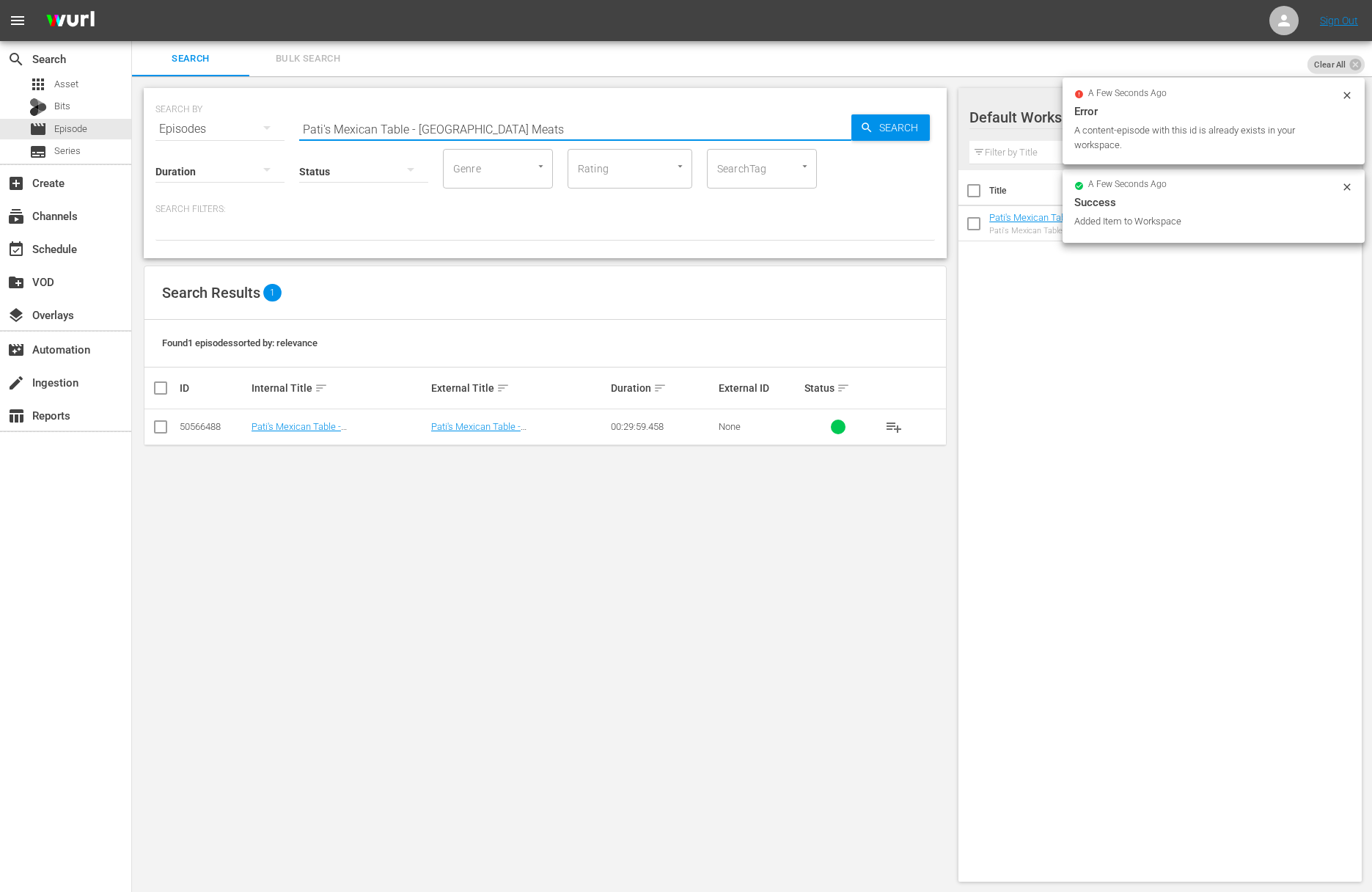
click at [512, 129] on input "Pati's Mexican Table - Yucatán Meats" at bounding box center [575, 129] width 552 height 35
paste input "Ode to the Egg"
click at [903, 124] on span "Search" at bounding box center [901, 128] width 57 height 26
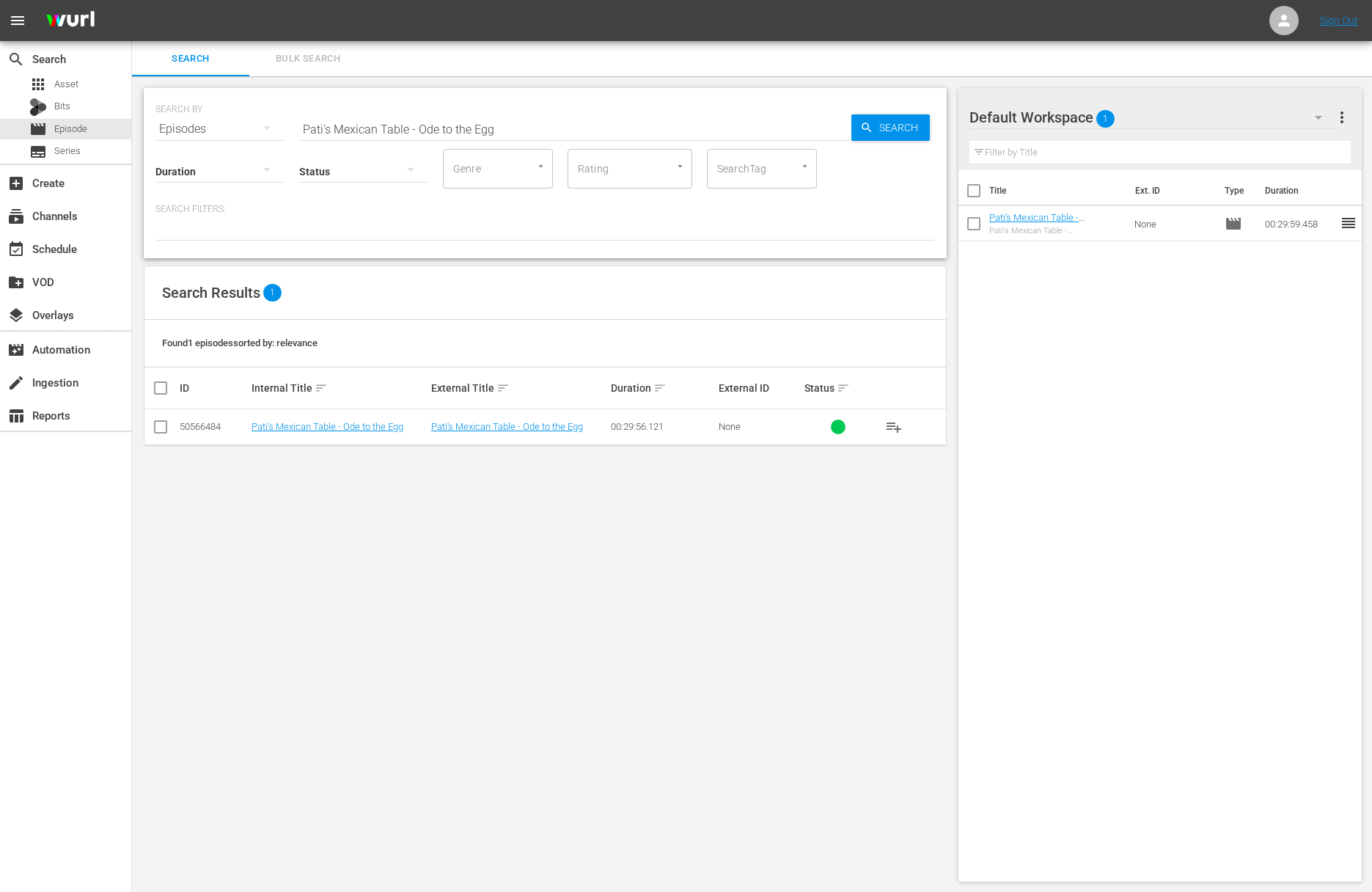
click at [892, 424] on span "playlist_add" at bounding box center [894, 427] width 18 height 18
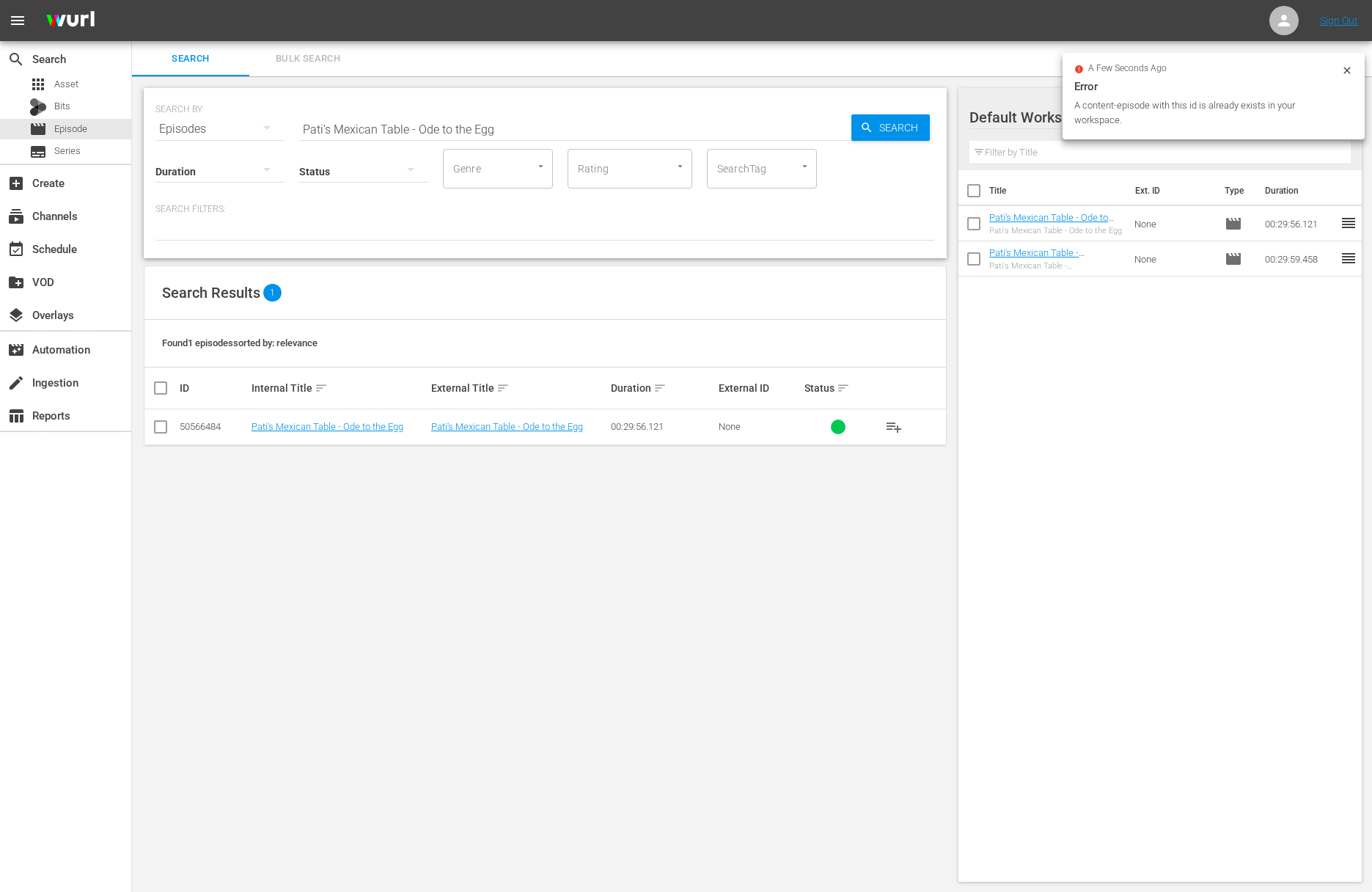
click at [571, 117] on input "Pati's Mexican Table - Ode to the Egg" at bounding box center [575, 129] width 552 height 35
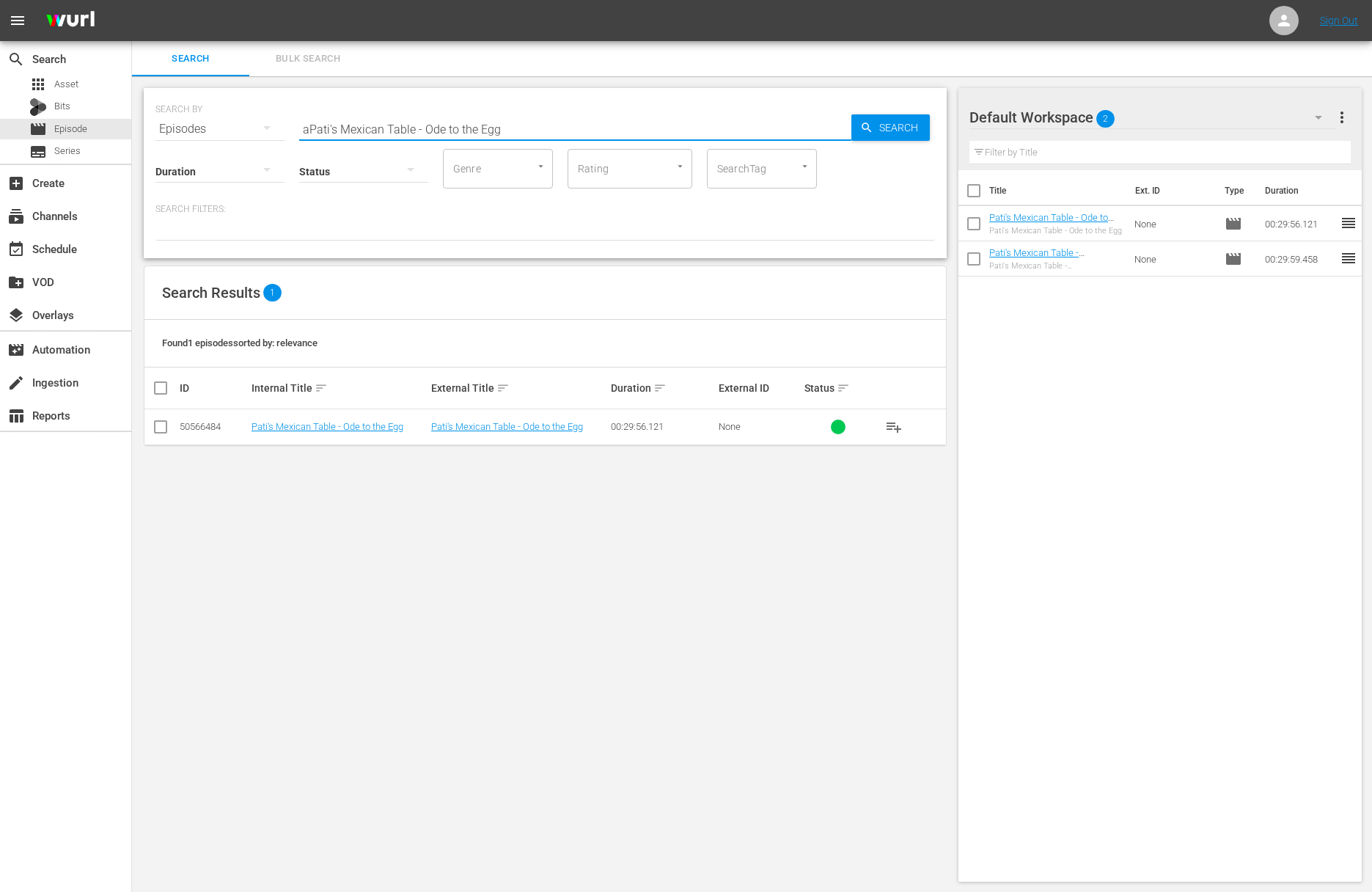
paste input "A Family AffairPati's Mexican Table -"
click at [561, 123] on input "aPati's Mexican Table - A Family AffairPati's Mexican Table - Ode to the Egg" at bounding box center [575, 129] width 552 height 35
paste input "Pati's Mexican Table - A Family Affair"
click at [563, 128] on input "aPati's Mexican Table - A Family AffairPati's MexicaaPati's Mexican Table - A F…" at bounding box center [575, 129] width 552 height 35
paste input "Pati's Mexican Table - A Family Affair"
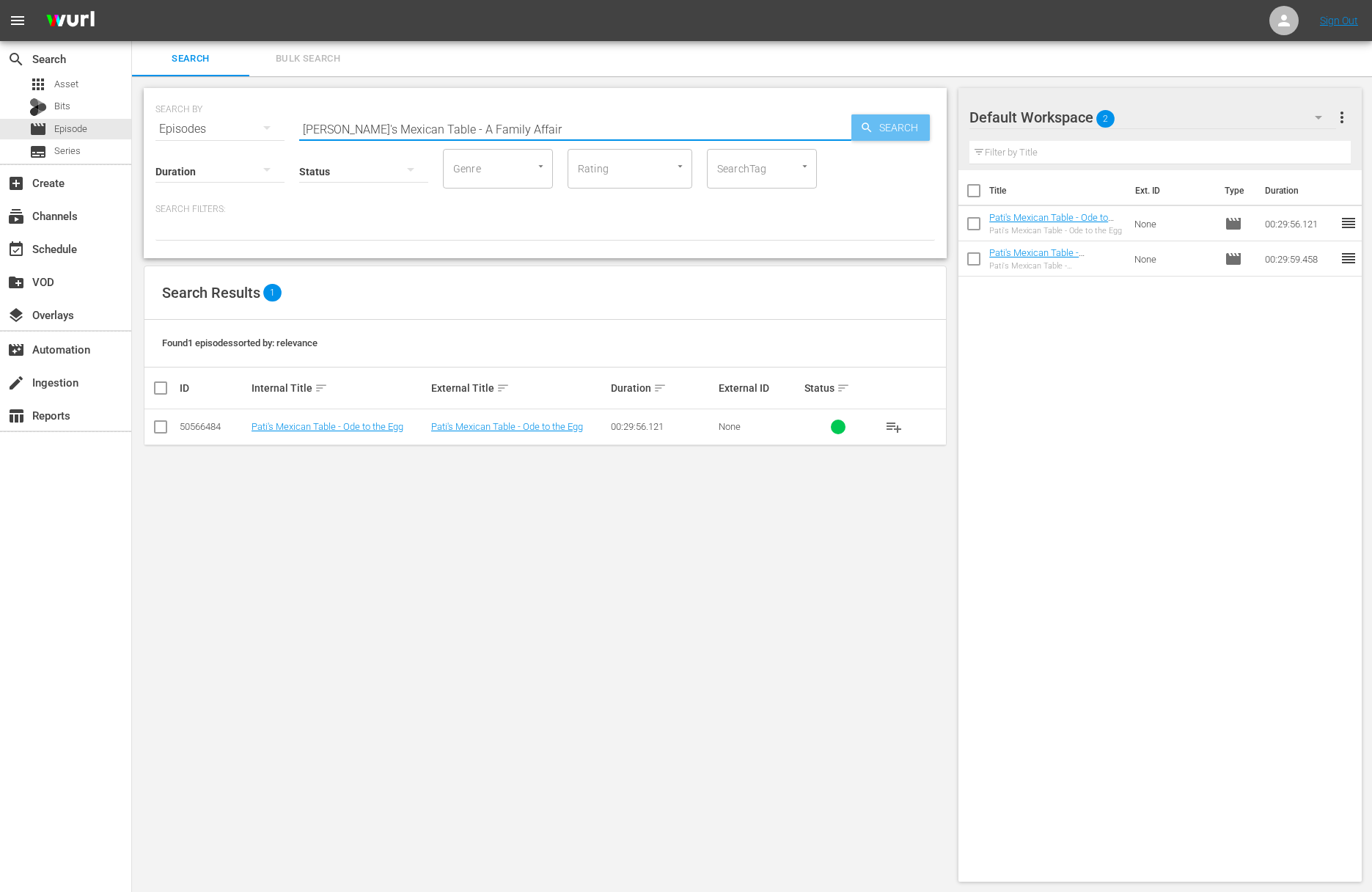
click at [899, 123] on span "Search" at bounding box center [901, 128] width 57 height 26
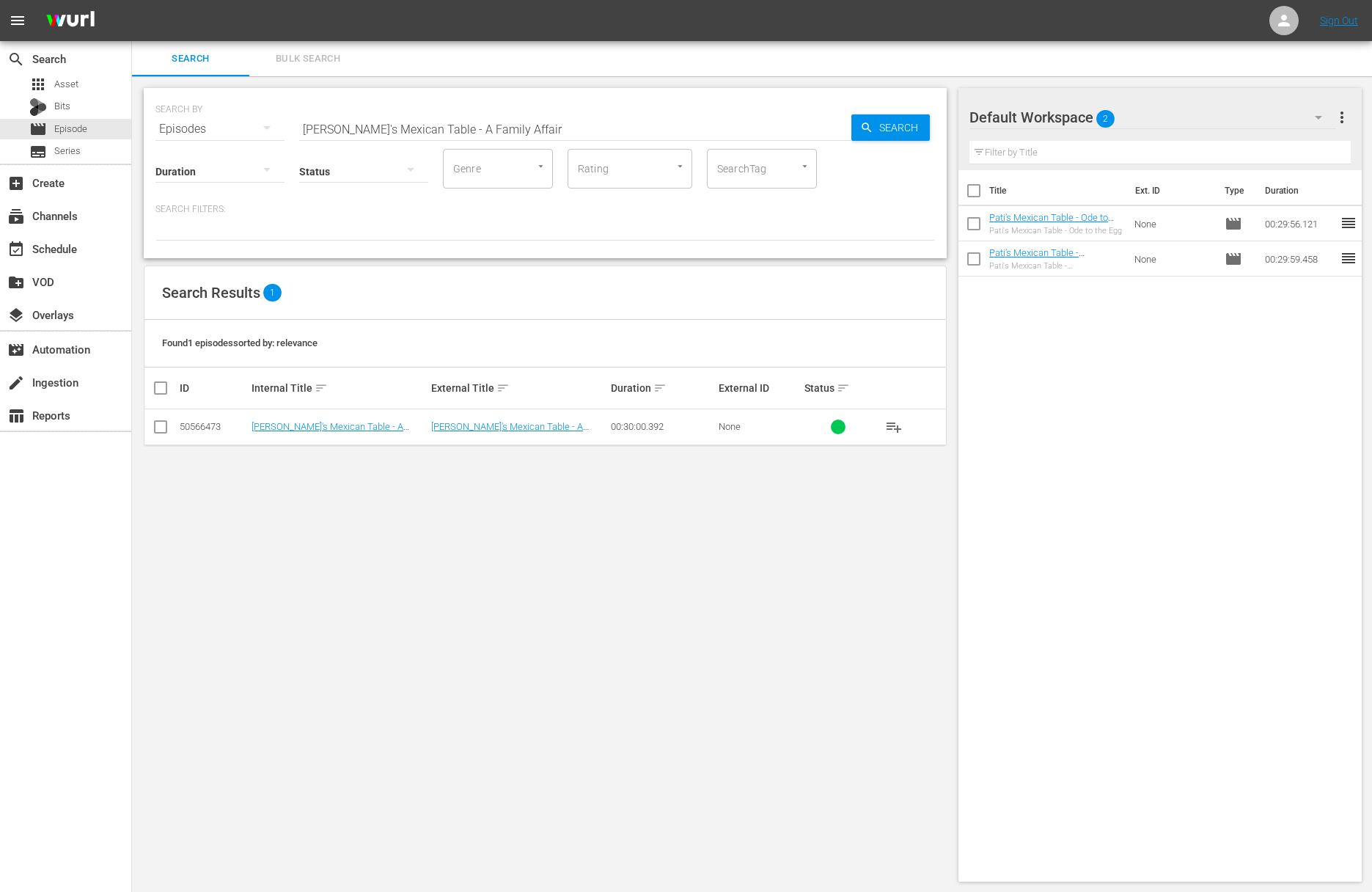
click at [893, 426] on span "playlist_add" at bounding box center [894, 427] width 18 height 18
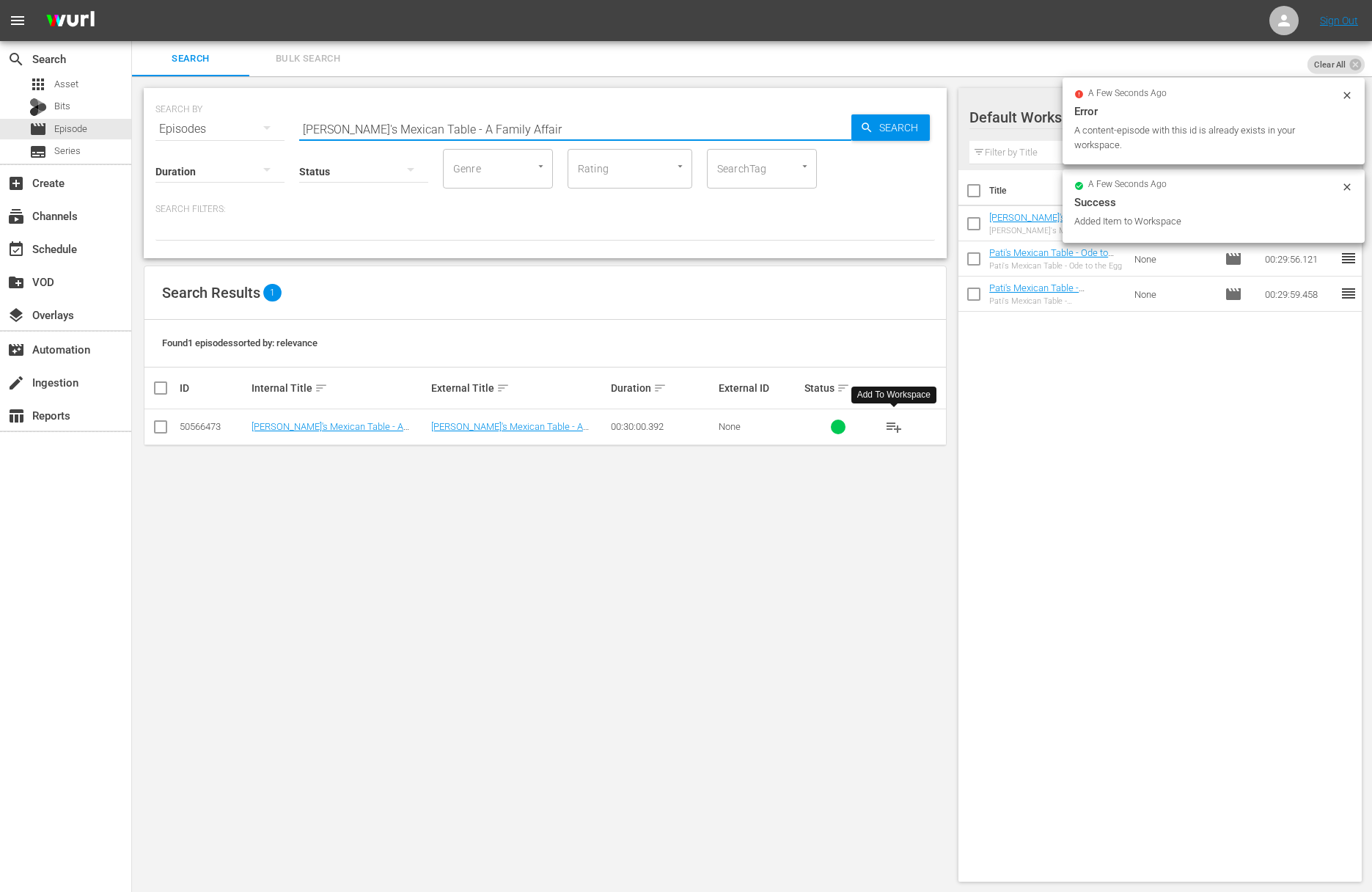
click at [570, 126] on input "Pati's Mexican Table - A Family Affair" at bounding box center [575, 129] width 552 height 35
paste input "Flavors of Merida"
click at [880, 129] on span "Search" at bounding box center [901, 128] width 57 height 26
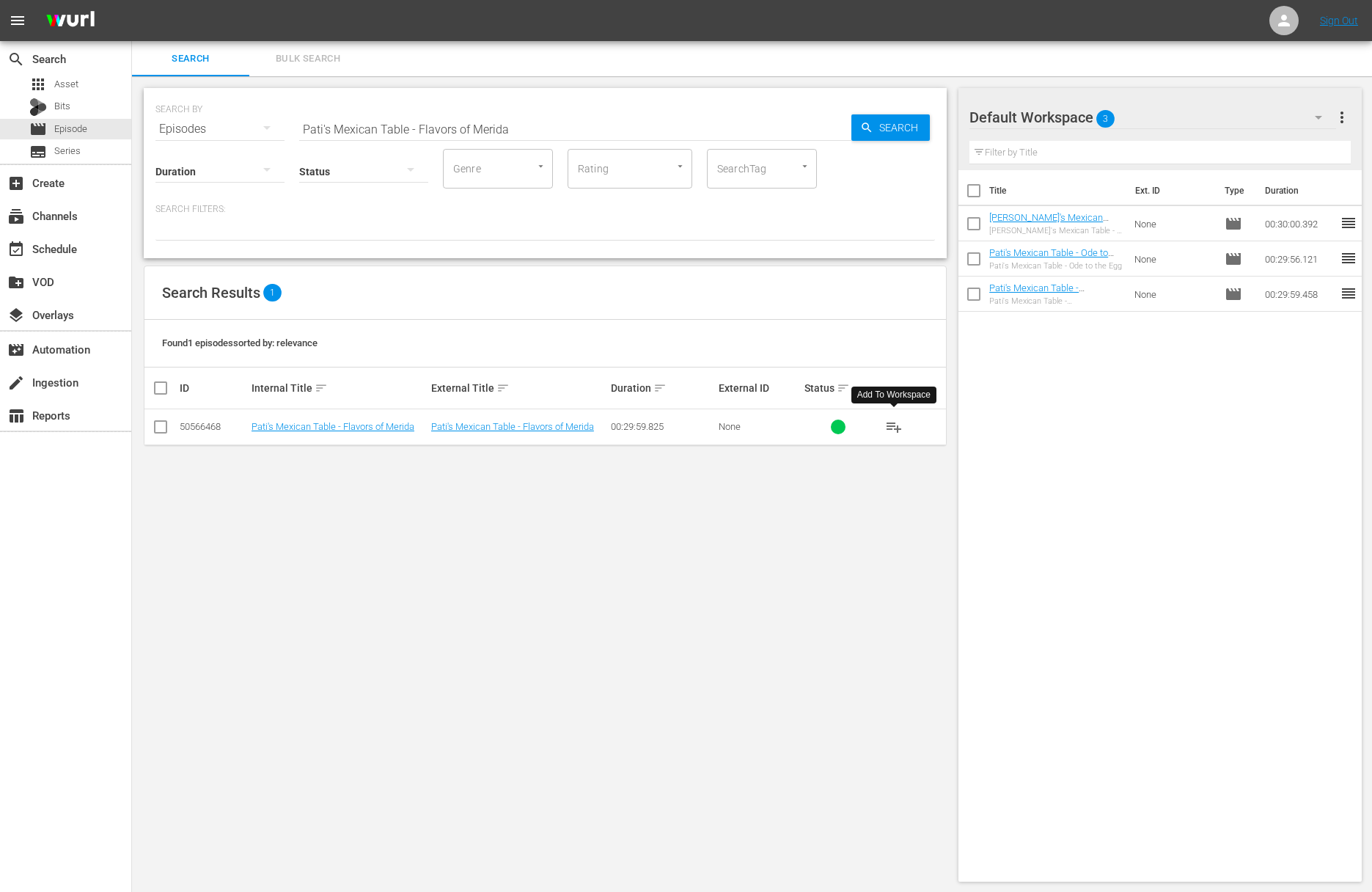
click at [893, 426] on span "playlist_add" at bounding box center [894, 427] width 18 height 18
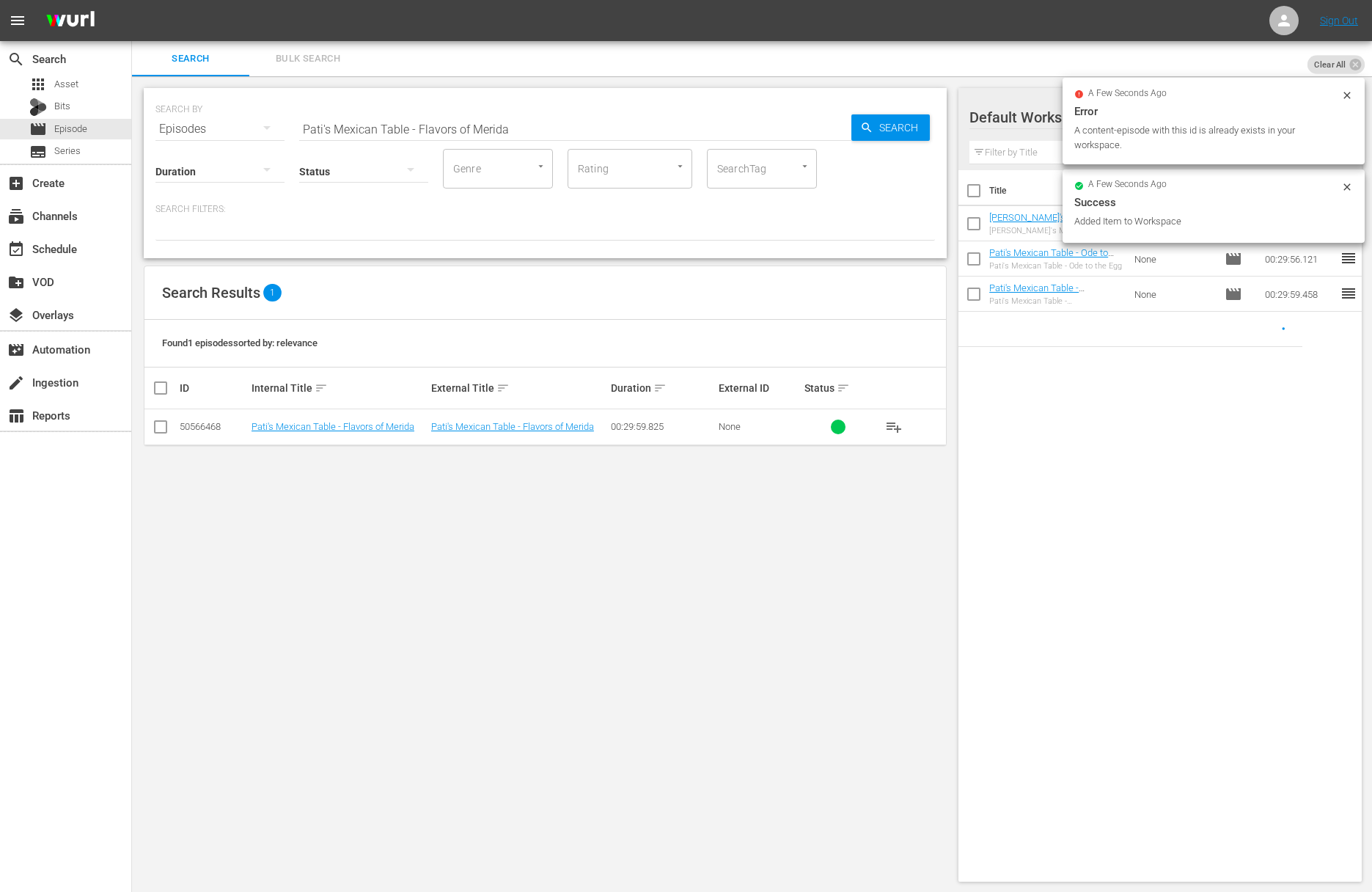
click at [562, 130] on input "Pati's Mexican Table - Flavors of Merida" at bounding box center [575, 129] width 552 height 35
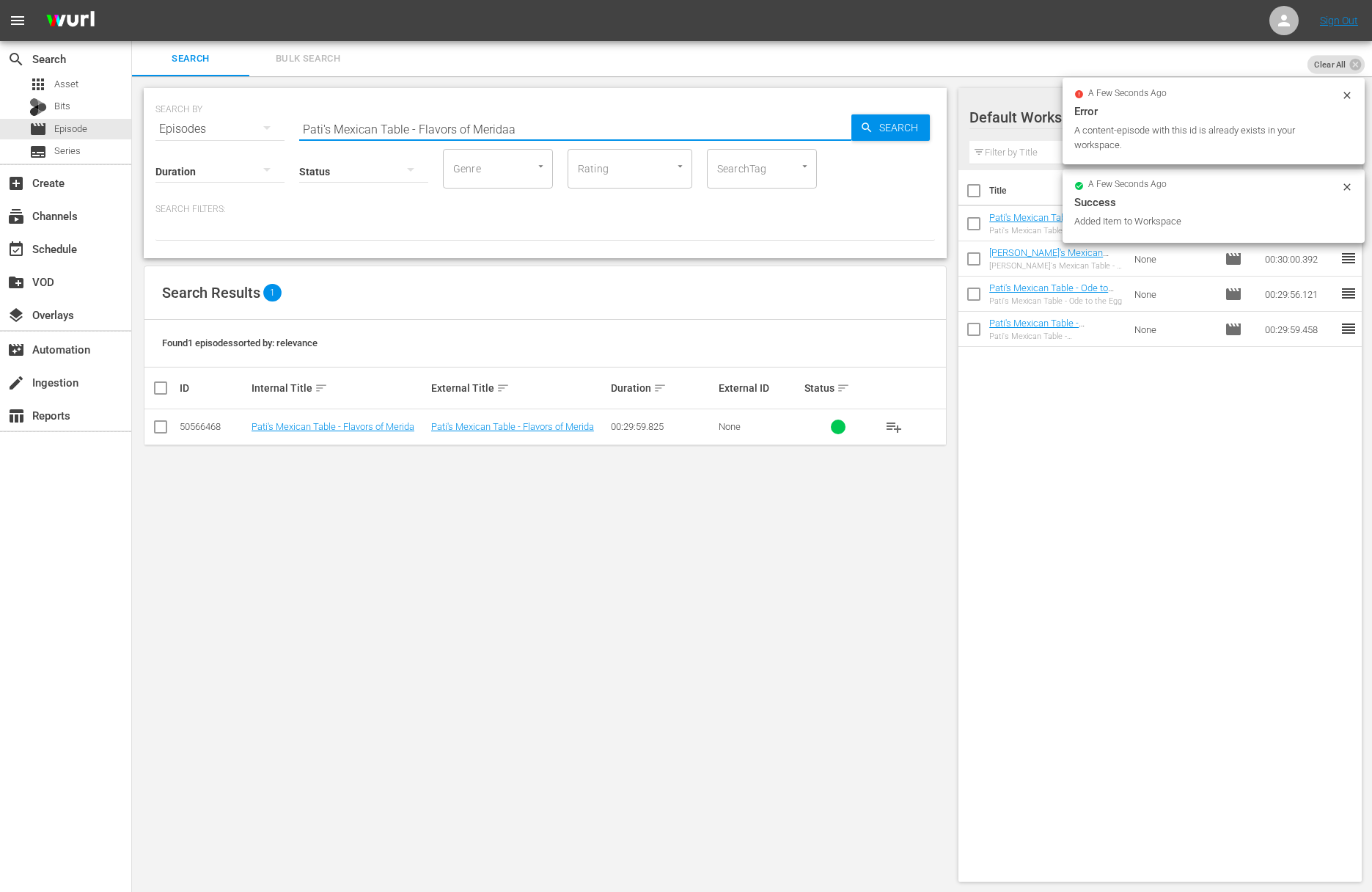
paste input "Pati's Mexican Table - Guayabera World"
click at [583, 123] on input "Pati's Mexican Table - Flavors of MeridaaPati's Mexican Table - Guayabera World" at bounding box center [575, 129] width 552 height 35
paste input "text"
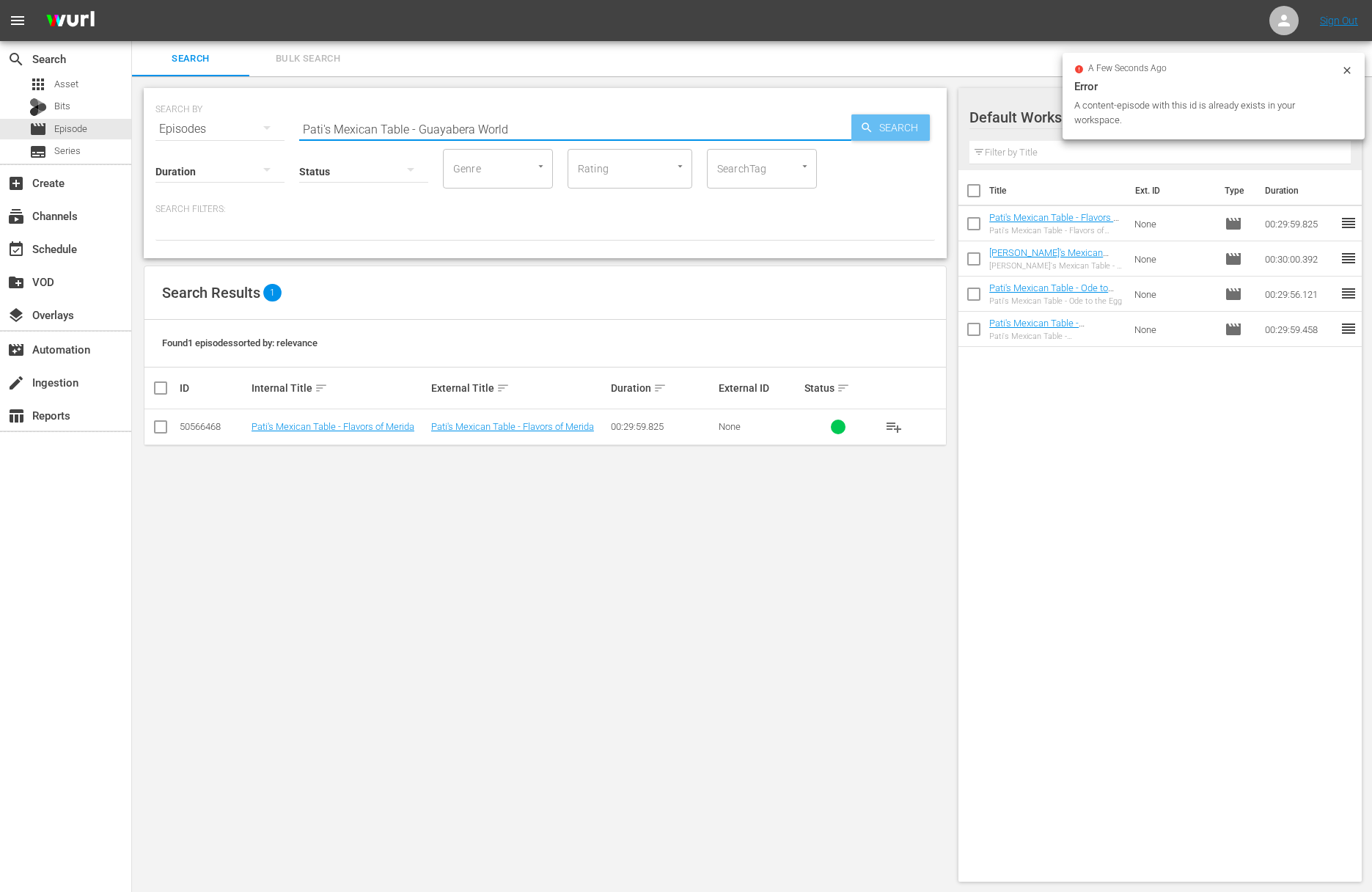
click at [897, 125] on span "Search" at bounding box center [901, 128] width 57 height 26
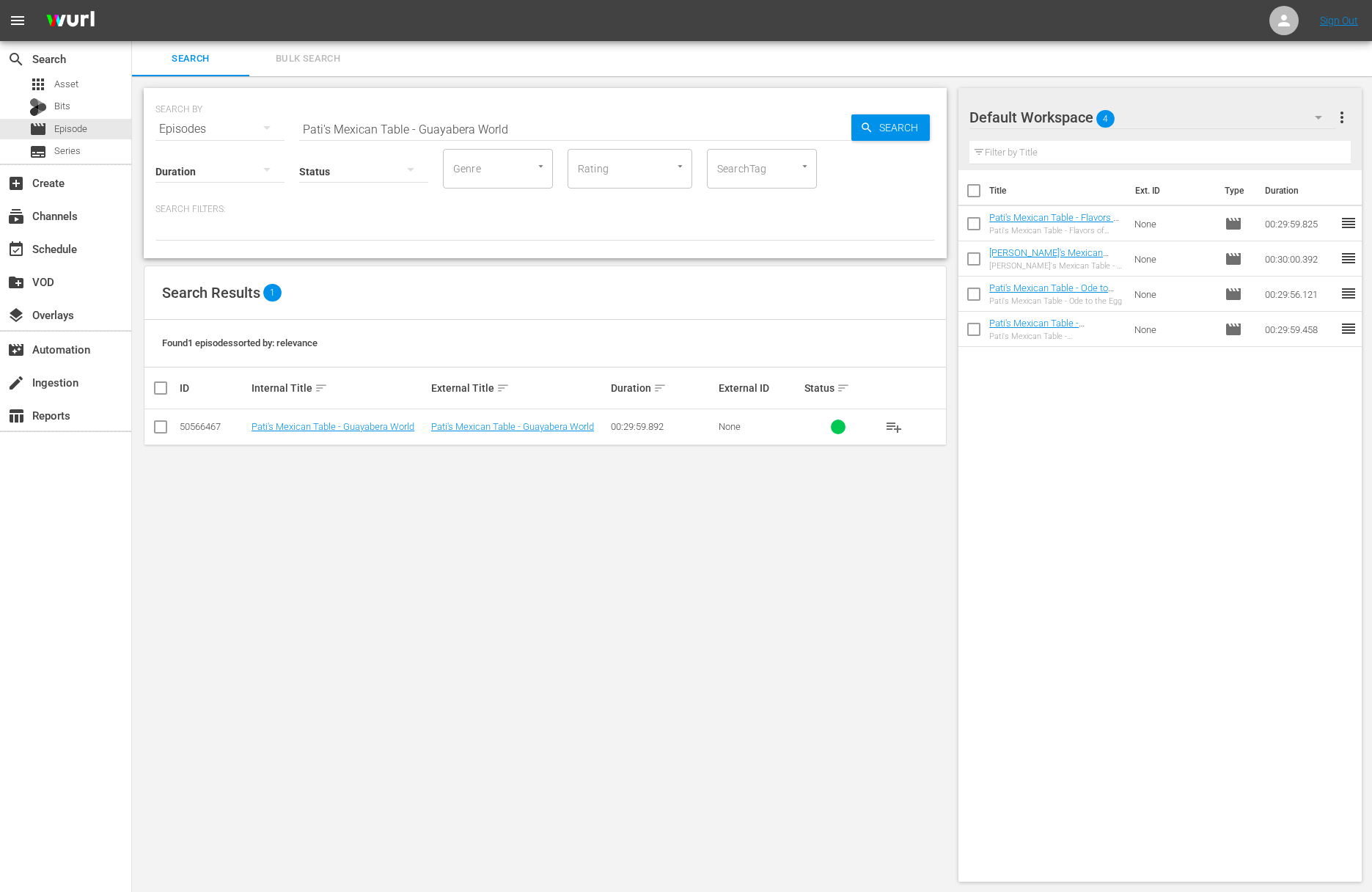
click at [893, 424] on span "playlist_add" at bounding box center [894, 427] width 18 height 18
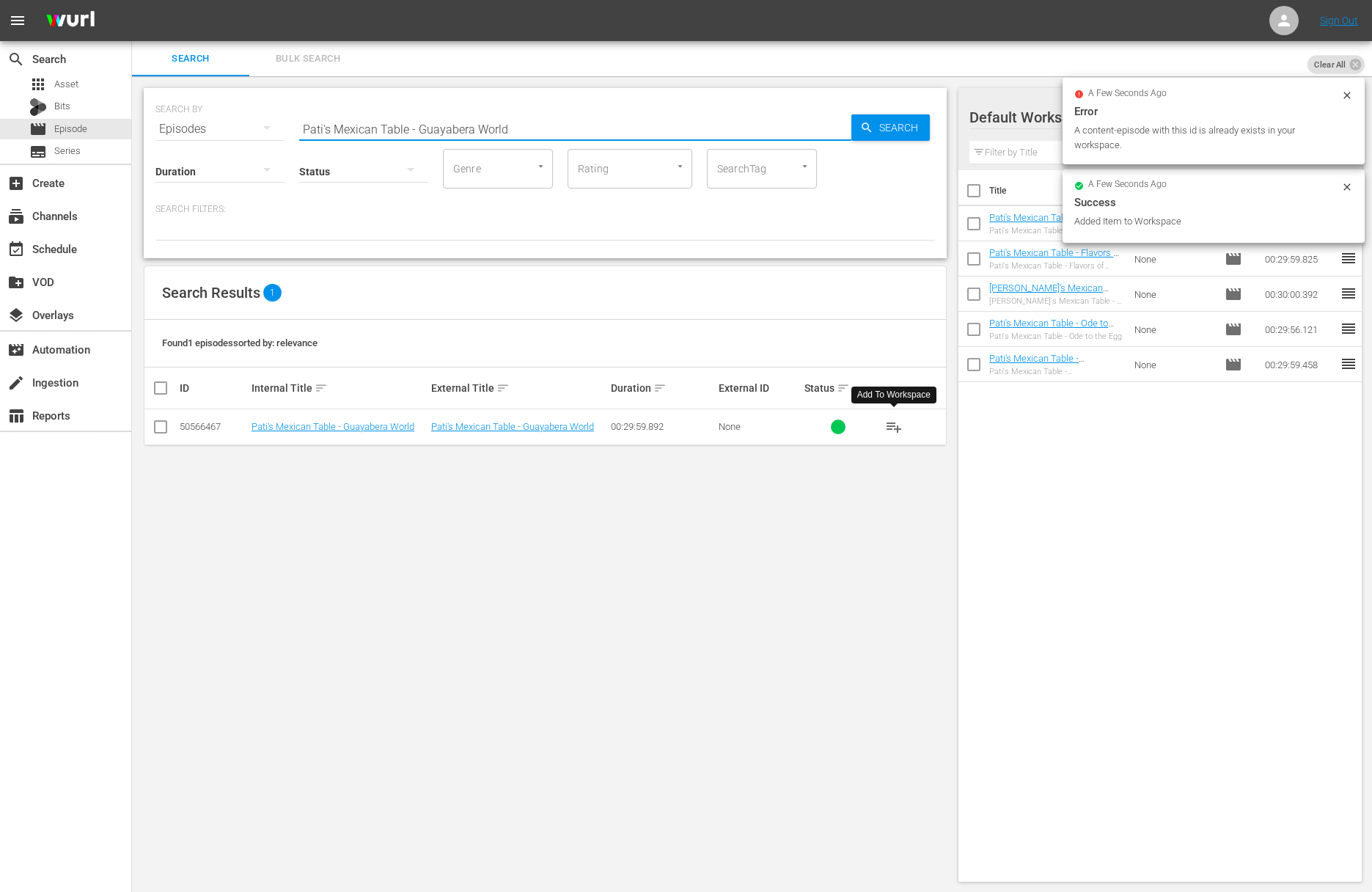
click at [627, 137] on input "Pati's Mexican Table - Guayabera World" at bounding box center [575, 129] width 552 height 35
paste input "The Nectar of the Mayan Gods"
click at [894, 126] on span "Search" at bounding box center [901, 128] width 57 height 26
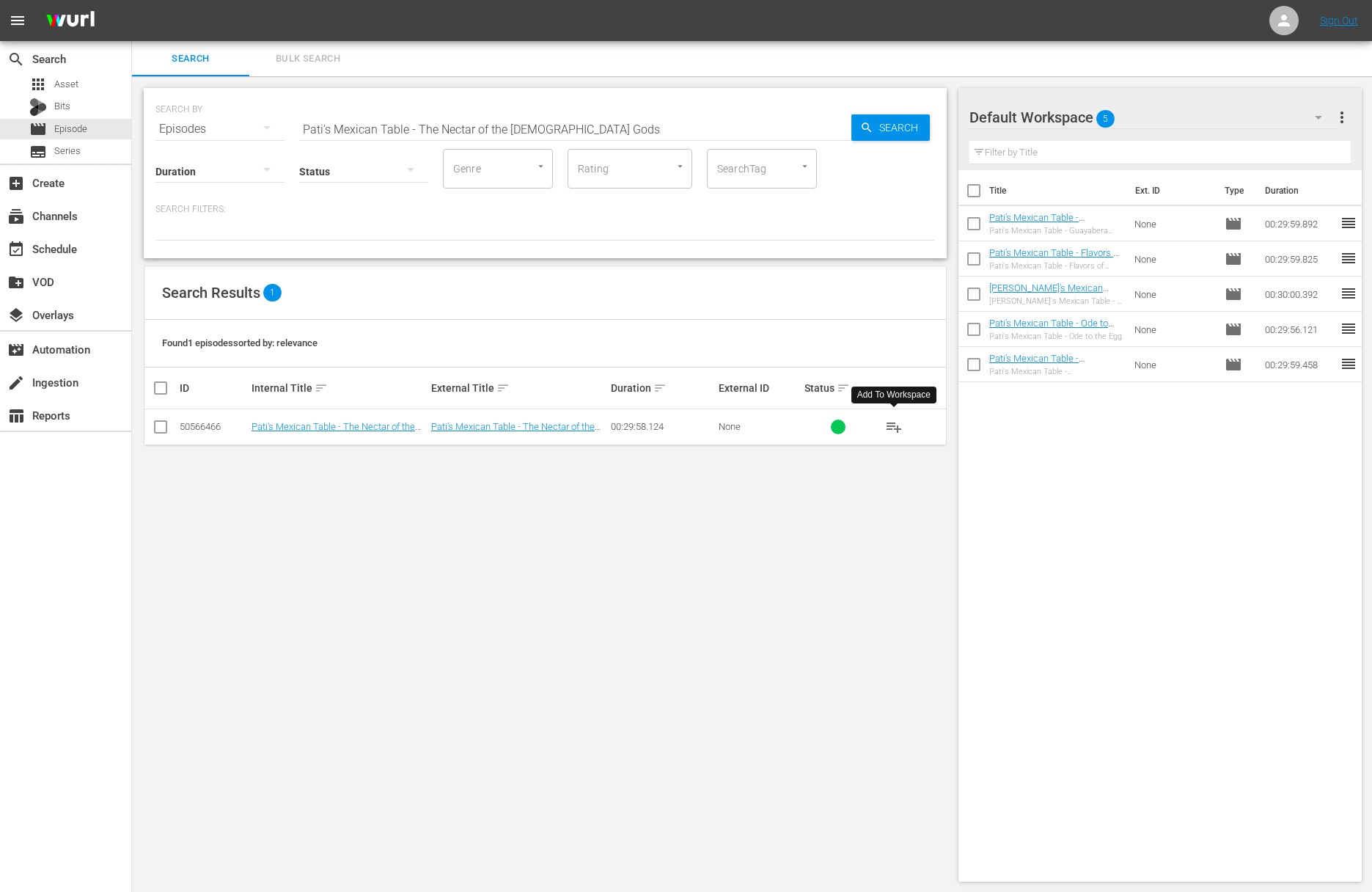
click at [895, 427] on span "playlist_add" at bounding box center [894, 427] width 18 height 18
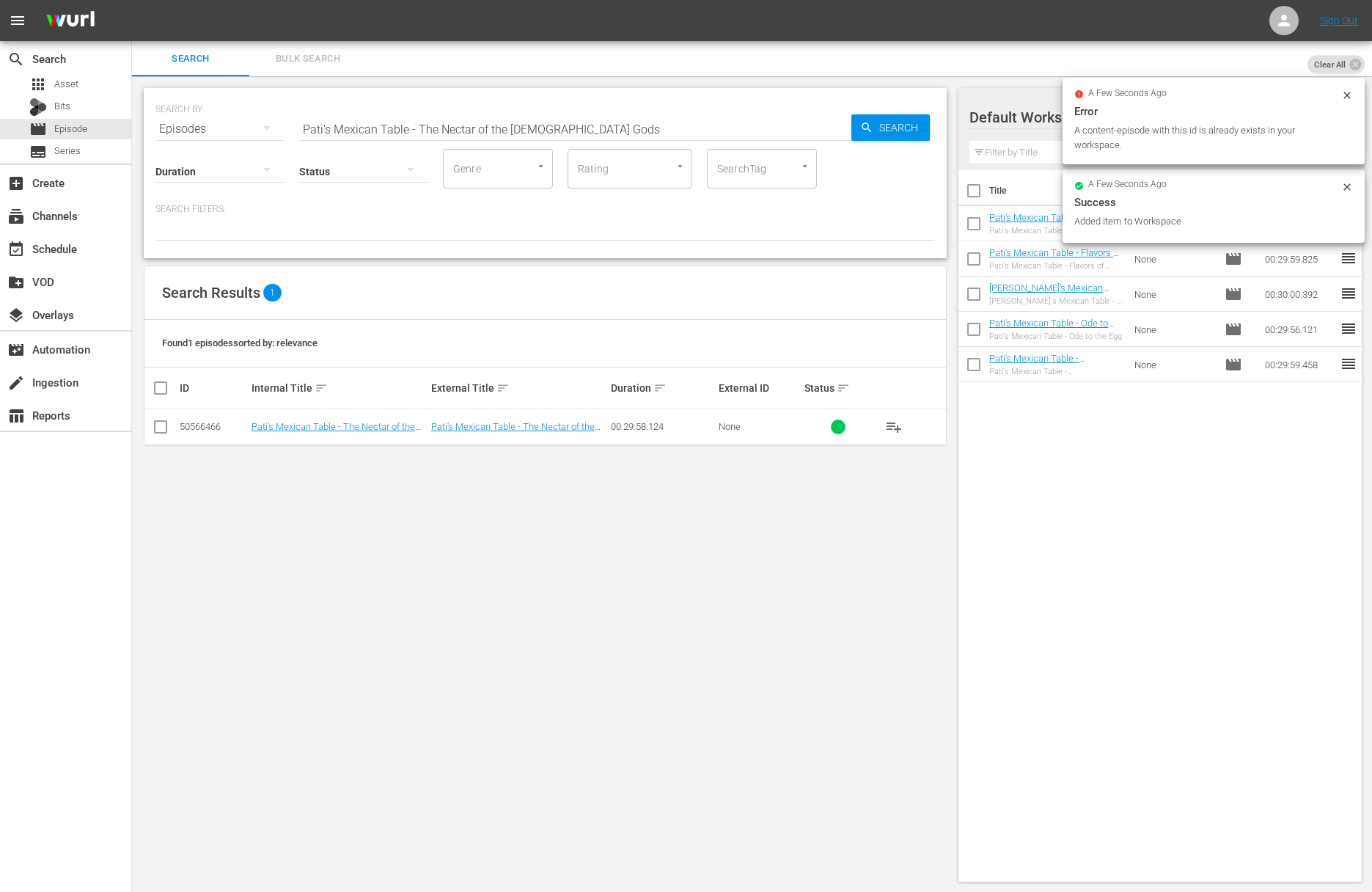
click at [495, 124] on input "Pati's Mexican Table - The Nectar of the Mayan Gods" at bounding box center [575, 129] width 552 height 35
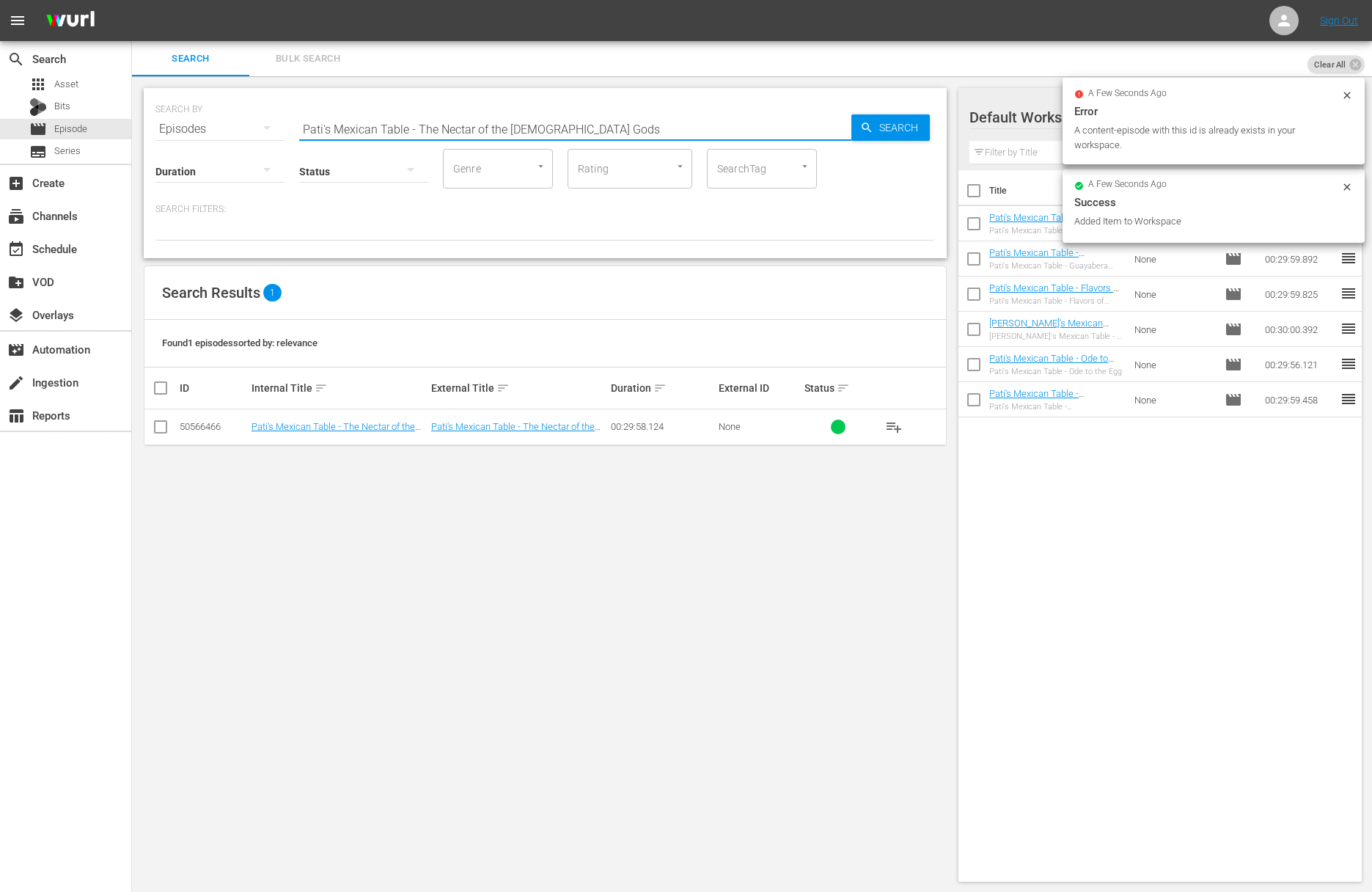
paste input "op Chefs and Ancient Cliff"
click at [875, 118] on span "Search" at bounding box center [901, 128] width 57 height 26
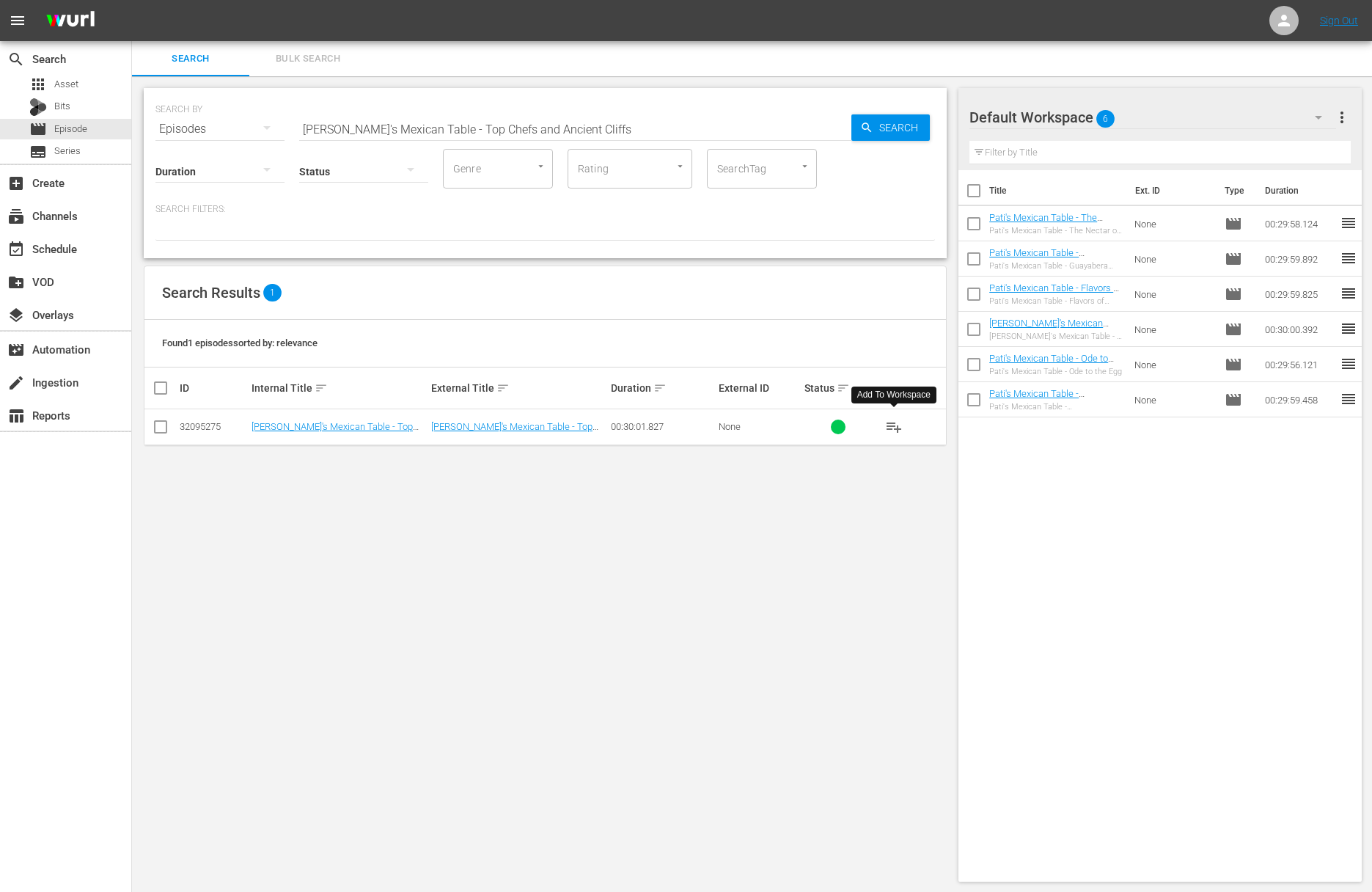
click at [895, 425] on span "playlist_add" at bounding box center [894, 427] width 18 height 18
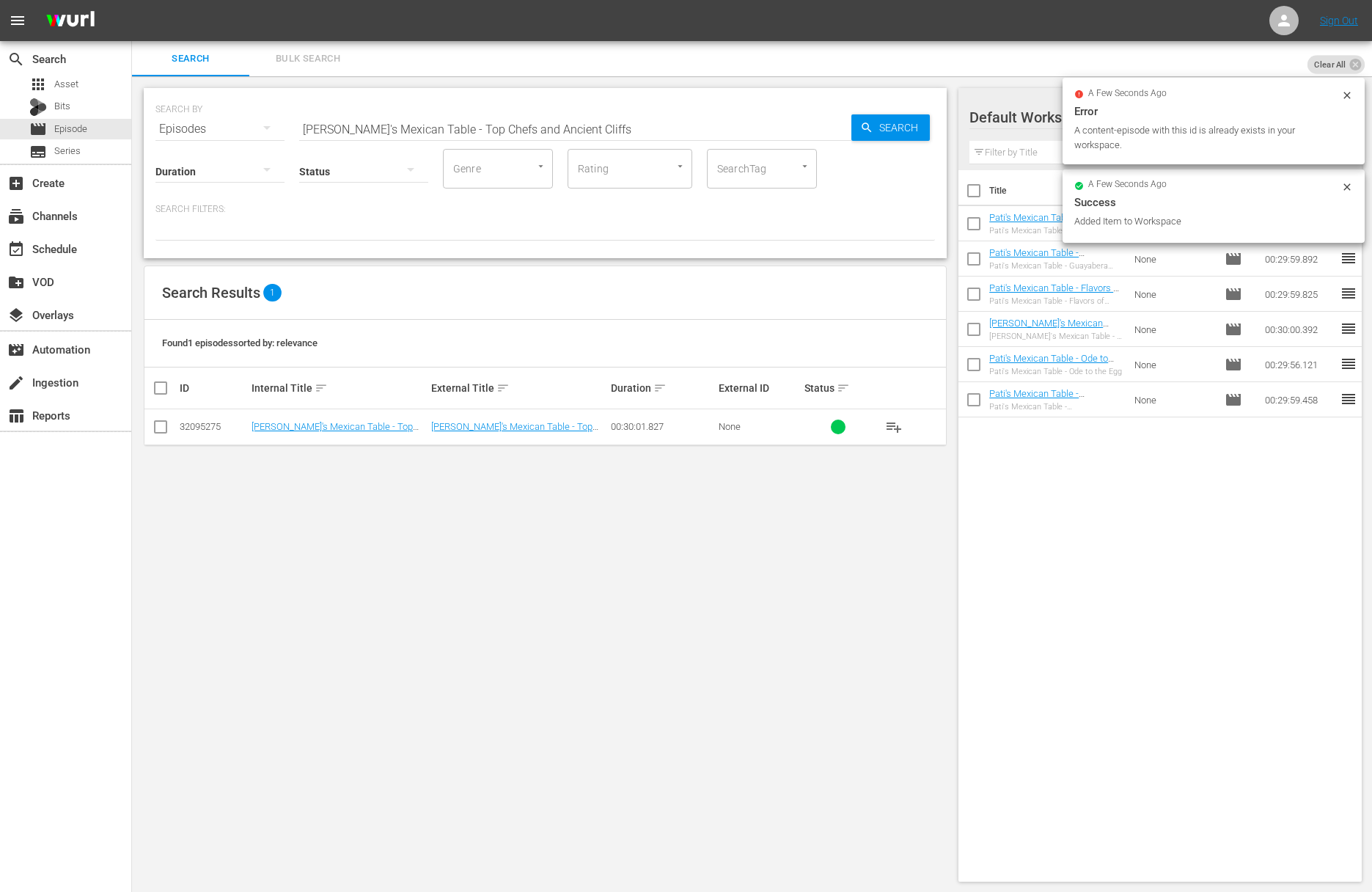
click at [580, 132] on input "Pati's Mexican Table - Top Chefs and Ancient Cliffs" at bounding box center [575, 129] width 552 height 35
paste input "A Day With Hugo"
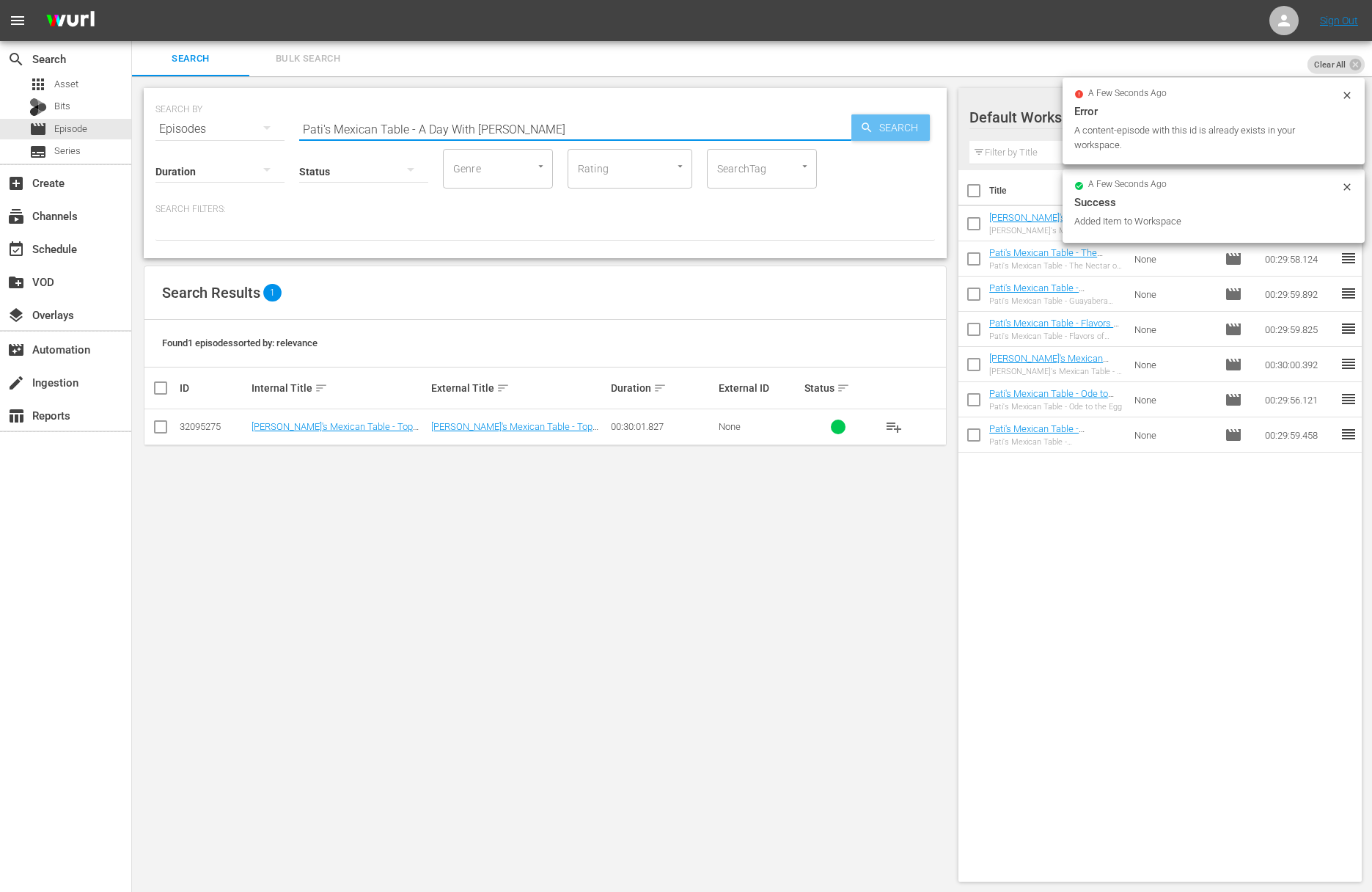
click at [879, 128] on span "Search" at bounding box center [901, 128] width 57 height 26
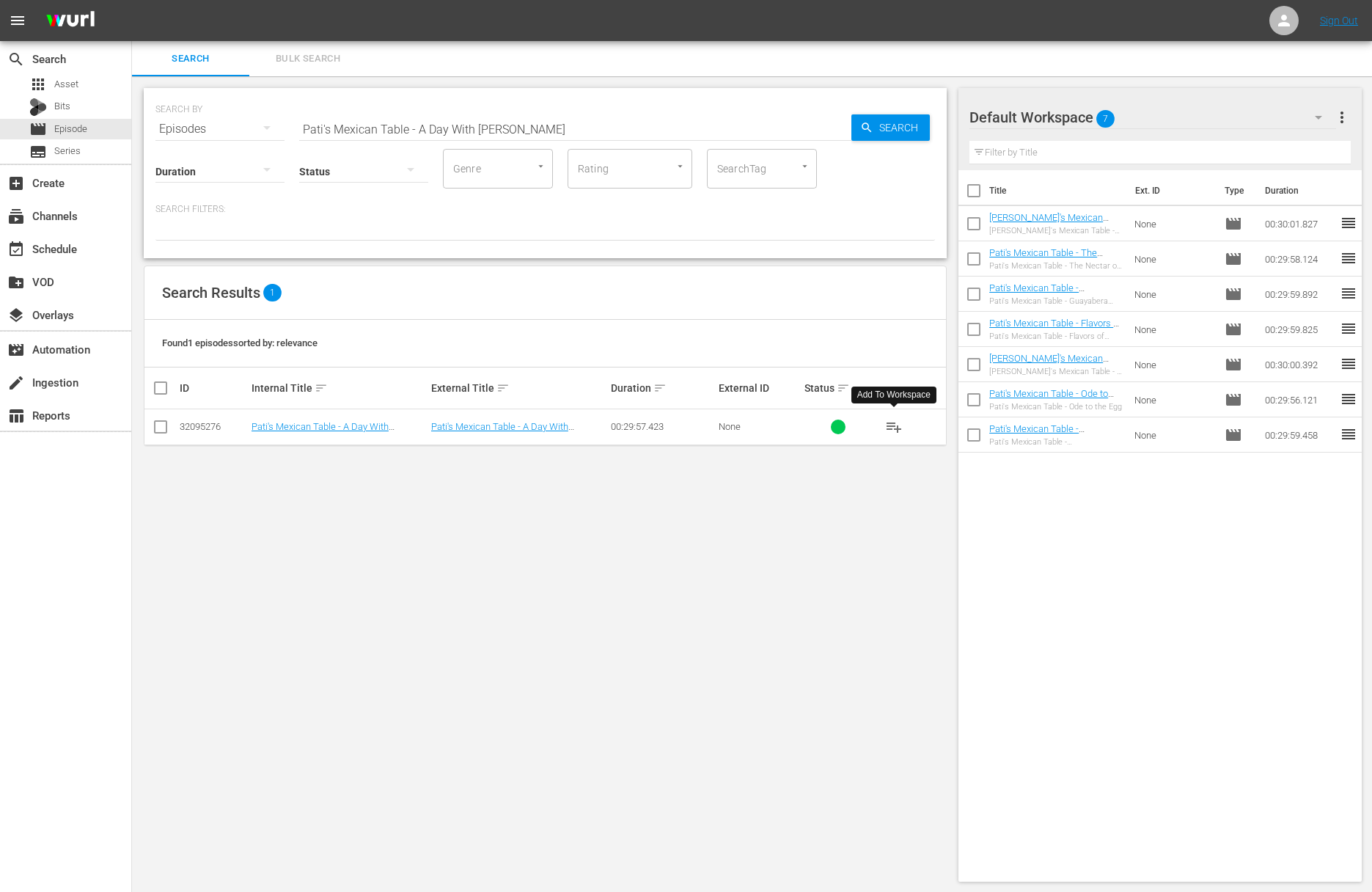
click at [892, 422] on span "playlist_add" at bounding box center [894, 427] width 18 height 18
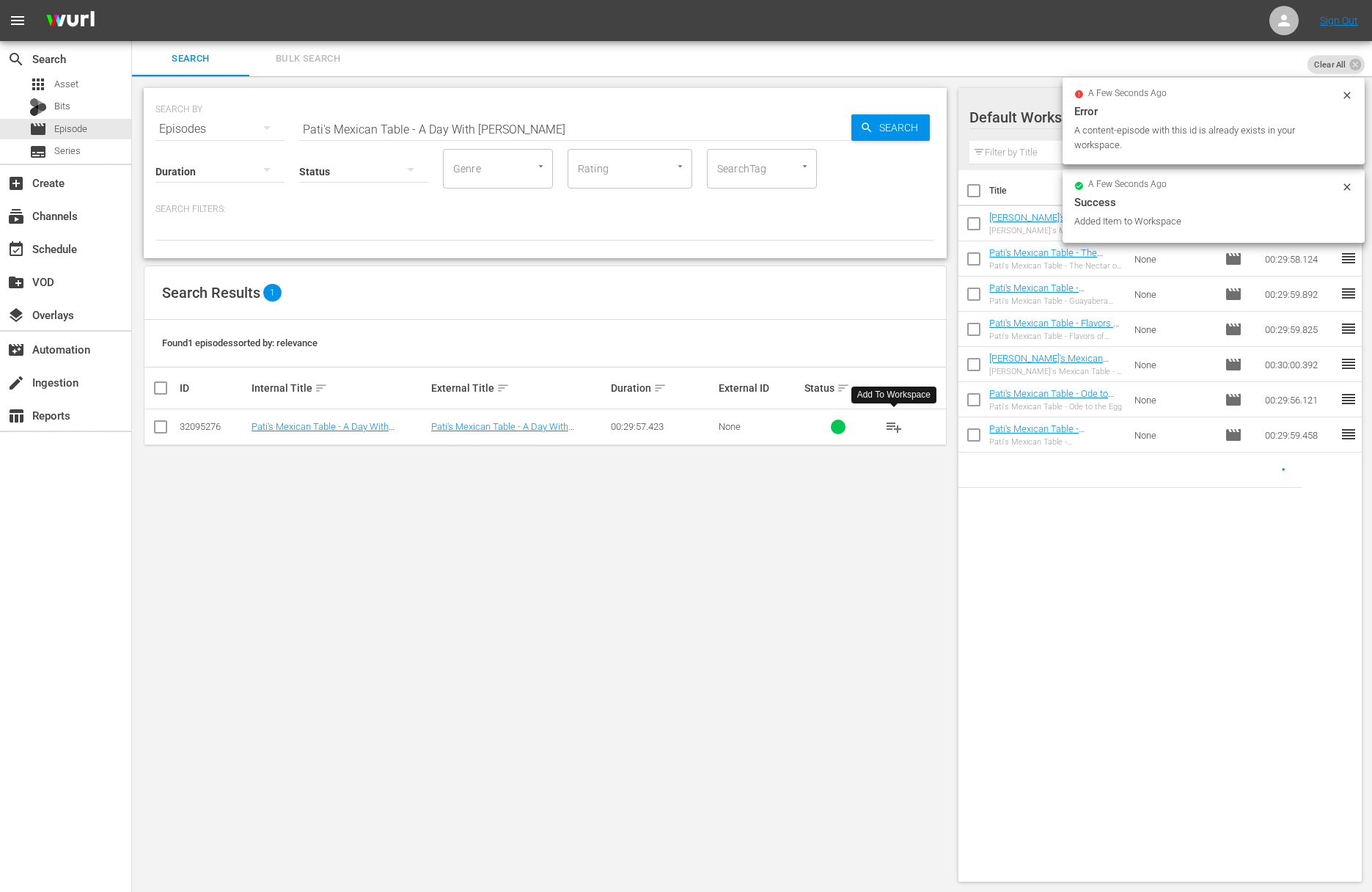
click at [560, 130] on input "Pati's Mexican Table - A Day With Hugo" at bounding box center [575, 129] width 552 height 35
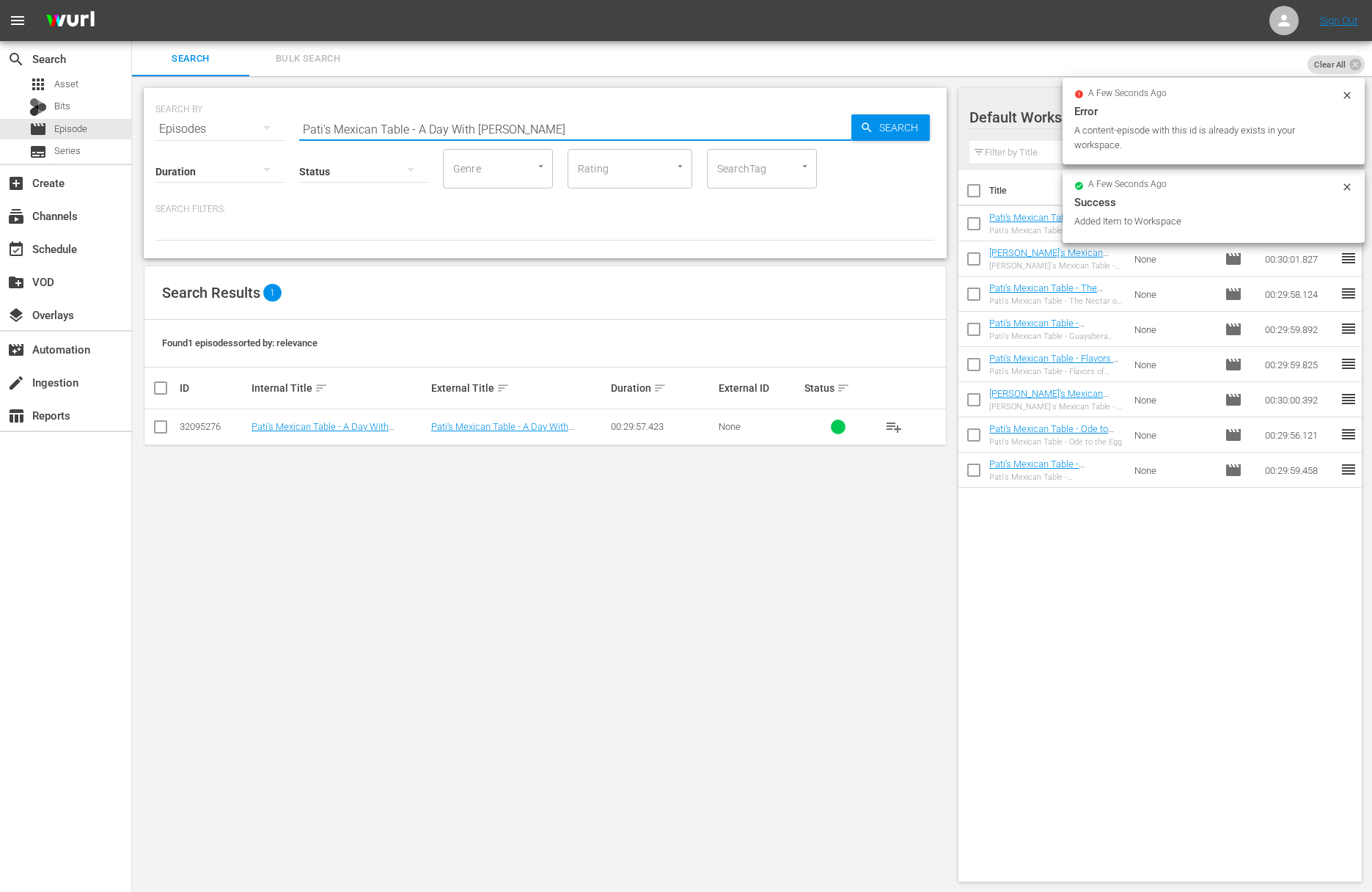
paste input "Texas BBQ in the Orange Belt"
click at [859, 127] on div "Search" at bounding box center [890, 128] width 79 height 26
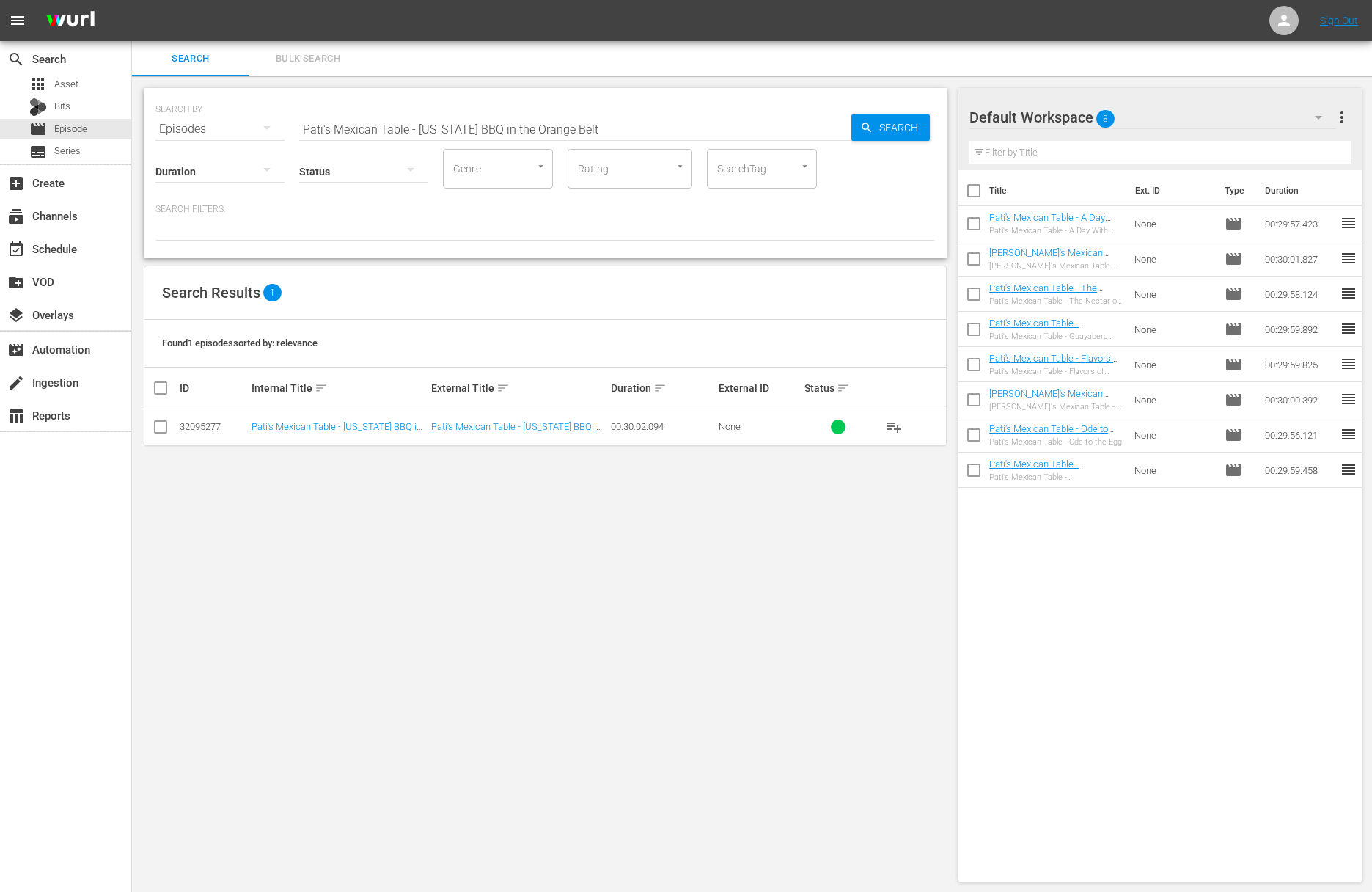
click at [894, 422] on span "playlist_add" at bounding box center [894, 427] width 18 height 18
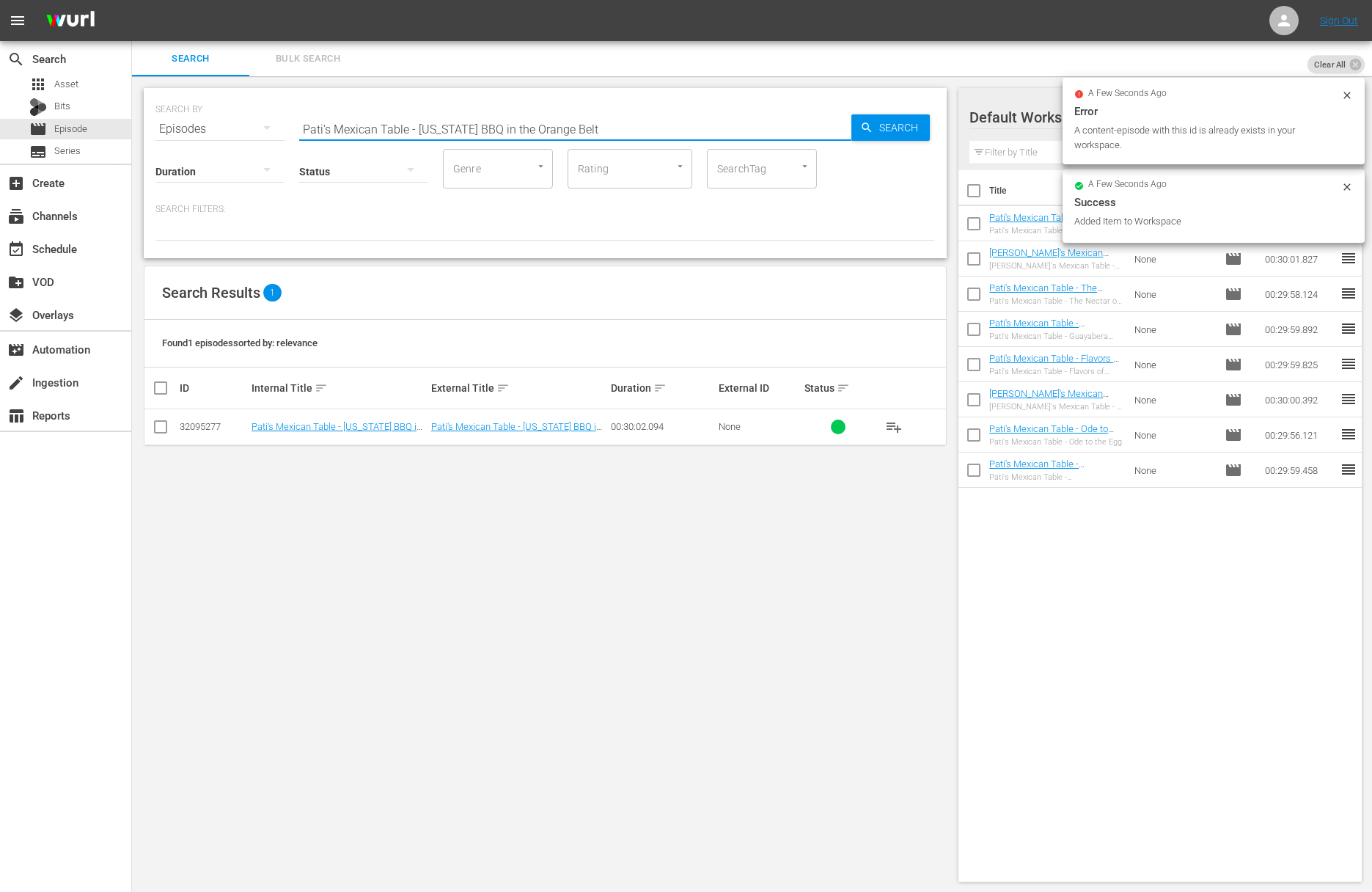
click at [618, 129] on input "Pati's Mexican Table - Texas BBQ in the Orange Belt" at bounding box center [575, 129] width 552 height 35
paste input "Cantina Culture and the Morning After"
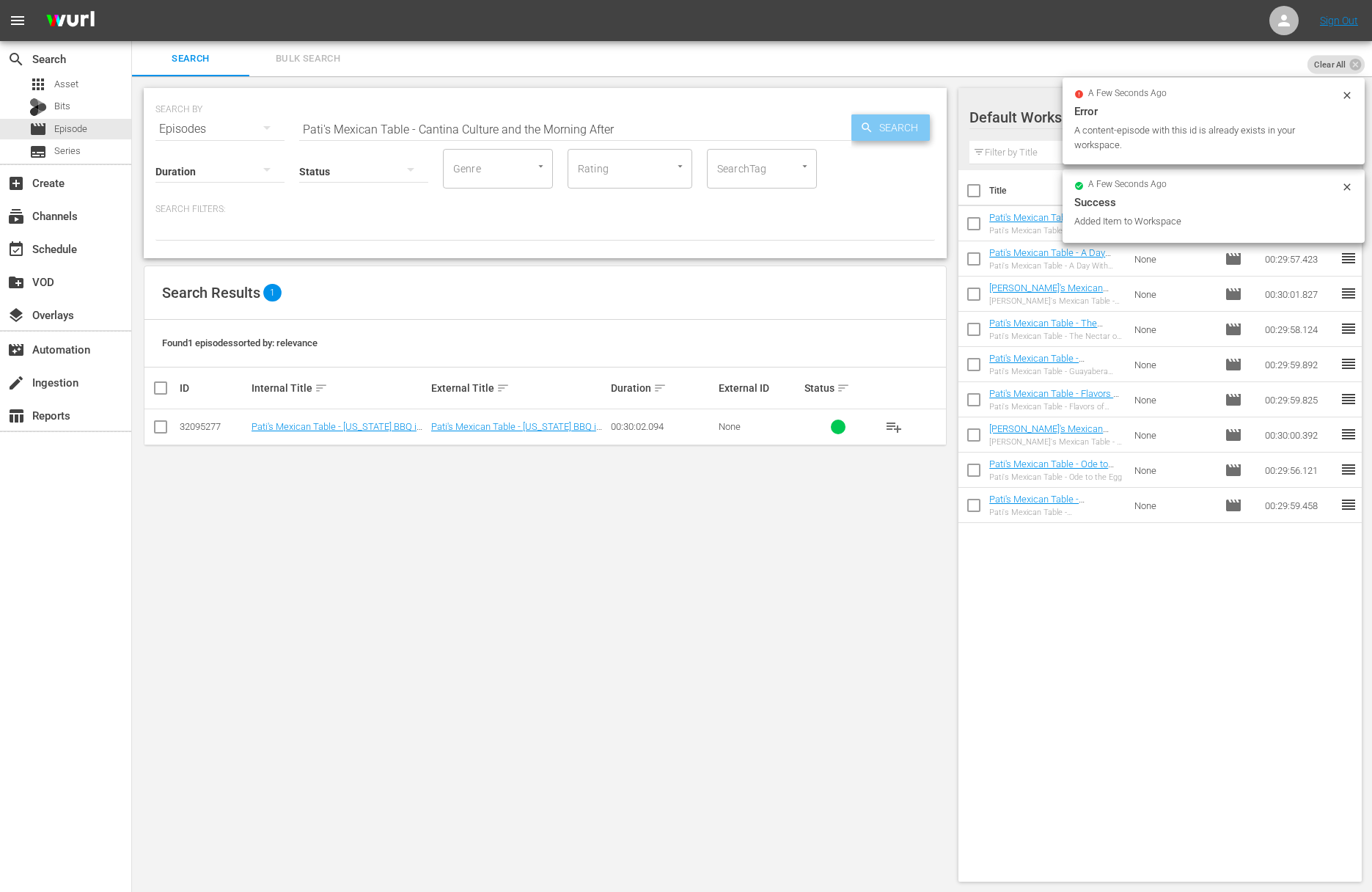
click at [889, 122] on span "Search" at bounding box center [901, 128] width 57 height 26
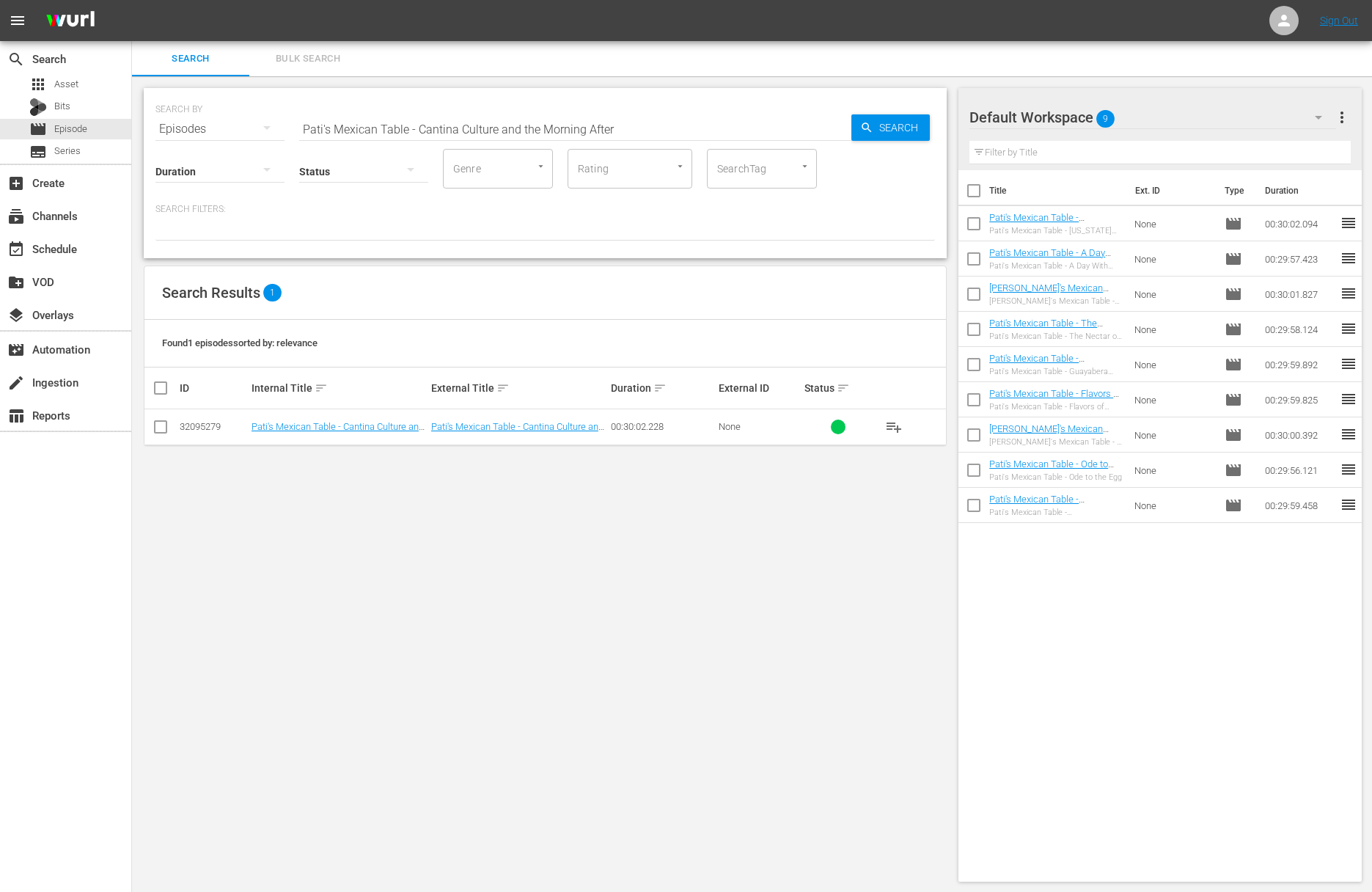
click at [894, 422] on span "playlist_add" at bounding box center [894, 427] width 18 height 18
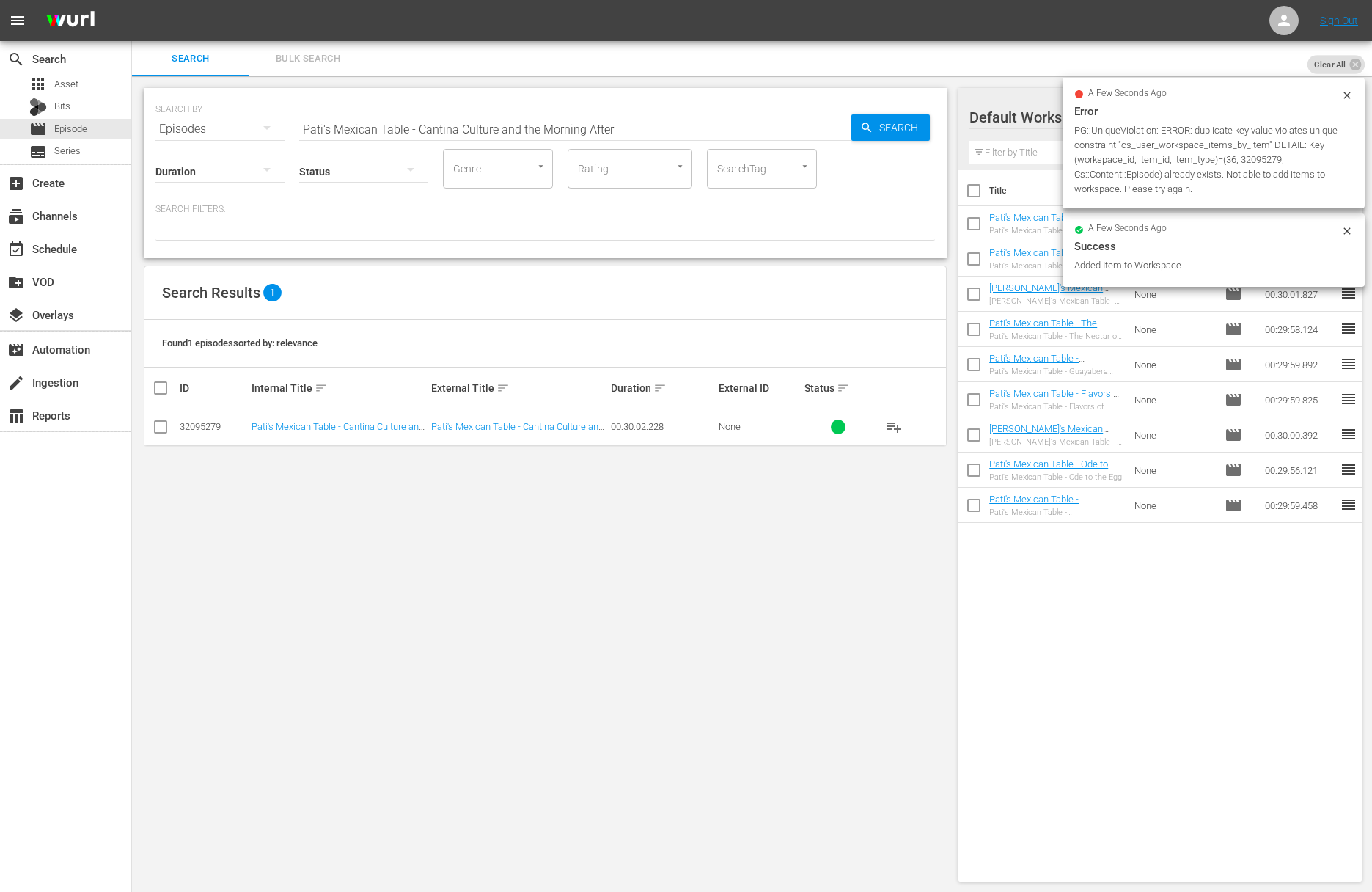
click at [627, 128] on input "Pati's Mexican Table - Cantina Culture and the Morning After" at bounding box center [575, 129] width 552 height 35
paste input "Pioneering From Farm to Table"
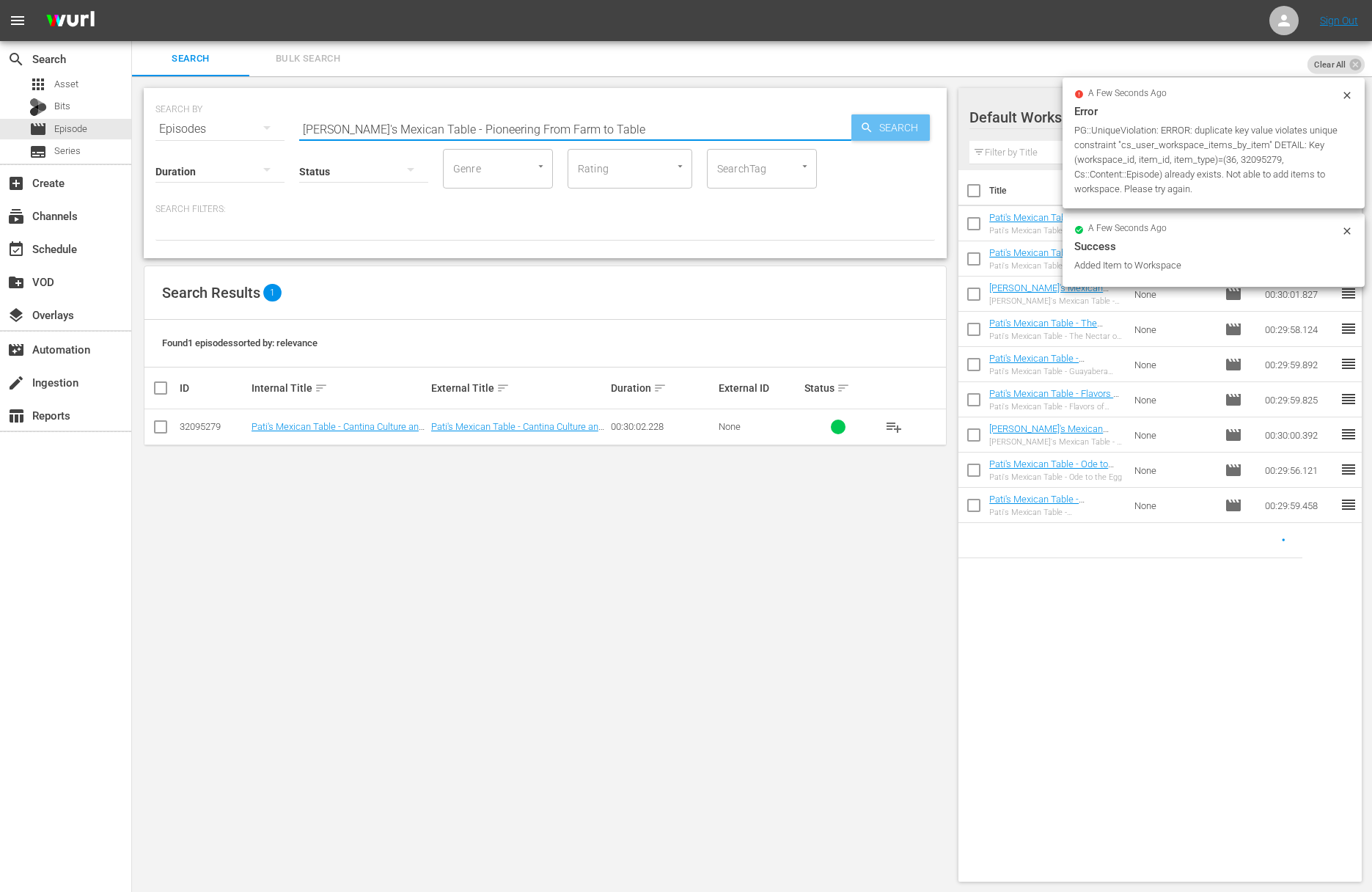
click at [901, 128] on span "Search" at bounding box center [901, 128] width 57 height 26
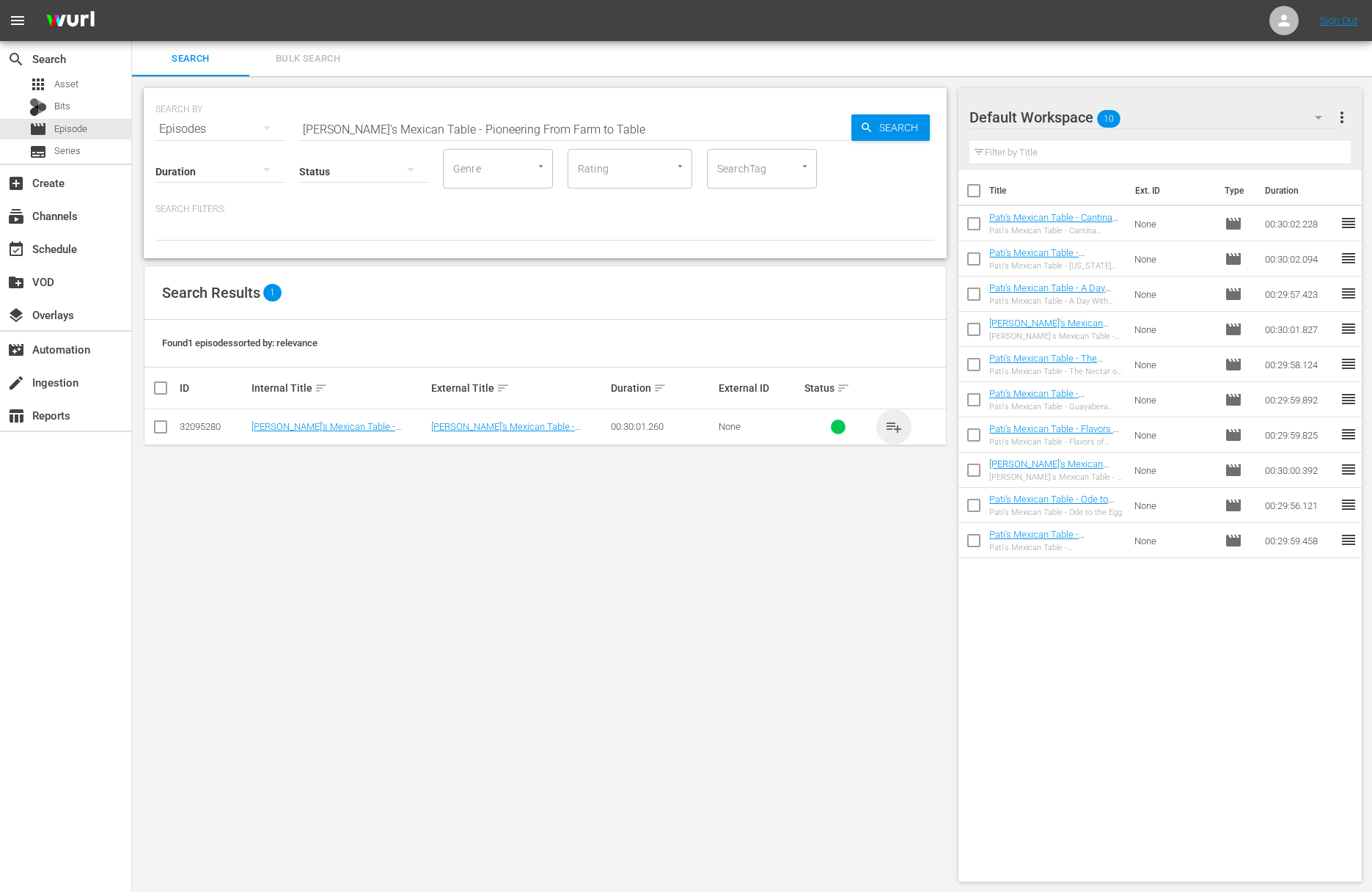
click at [894, 421] on span "playlist_add" at bounding box center [894, 427] width 18 height 18
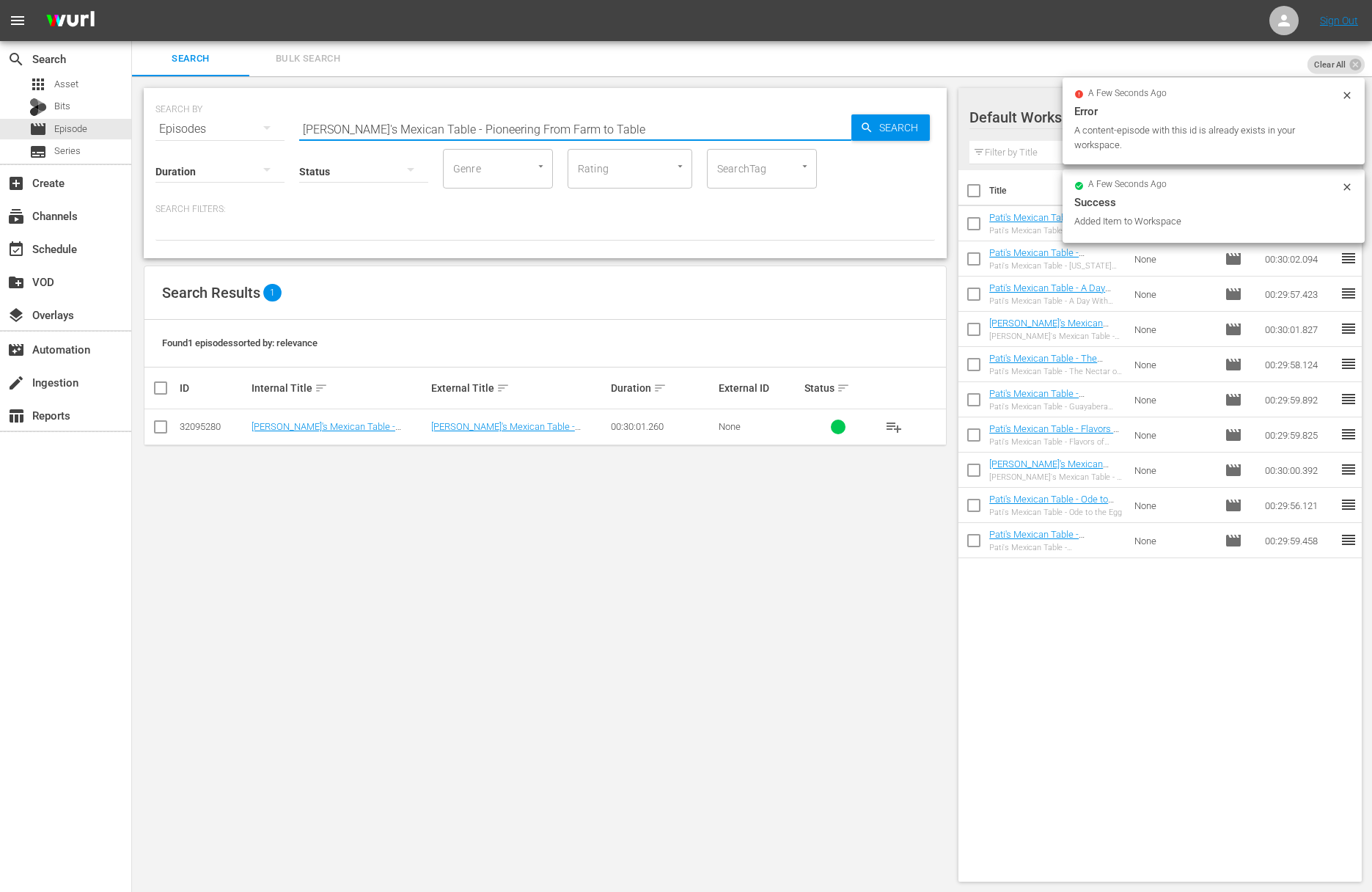
click at [590, 125] on input "Pati's Mexican Table - Pioneering From Farm to Table" at bounding box center [575, 129] width 552 height 35
paste input "The Magic of Piloncillo"
click at [905, 129] on span "Search" at bounding box center [901, 128] width 57 height 26
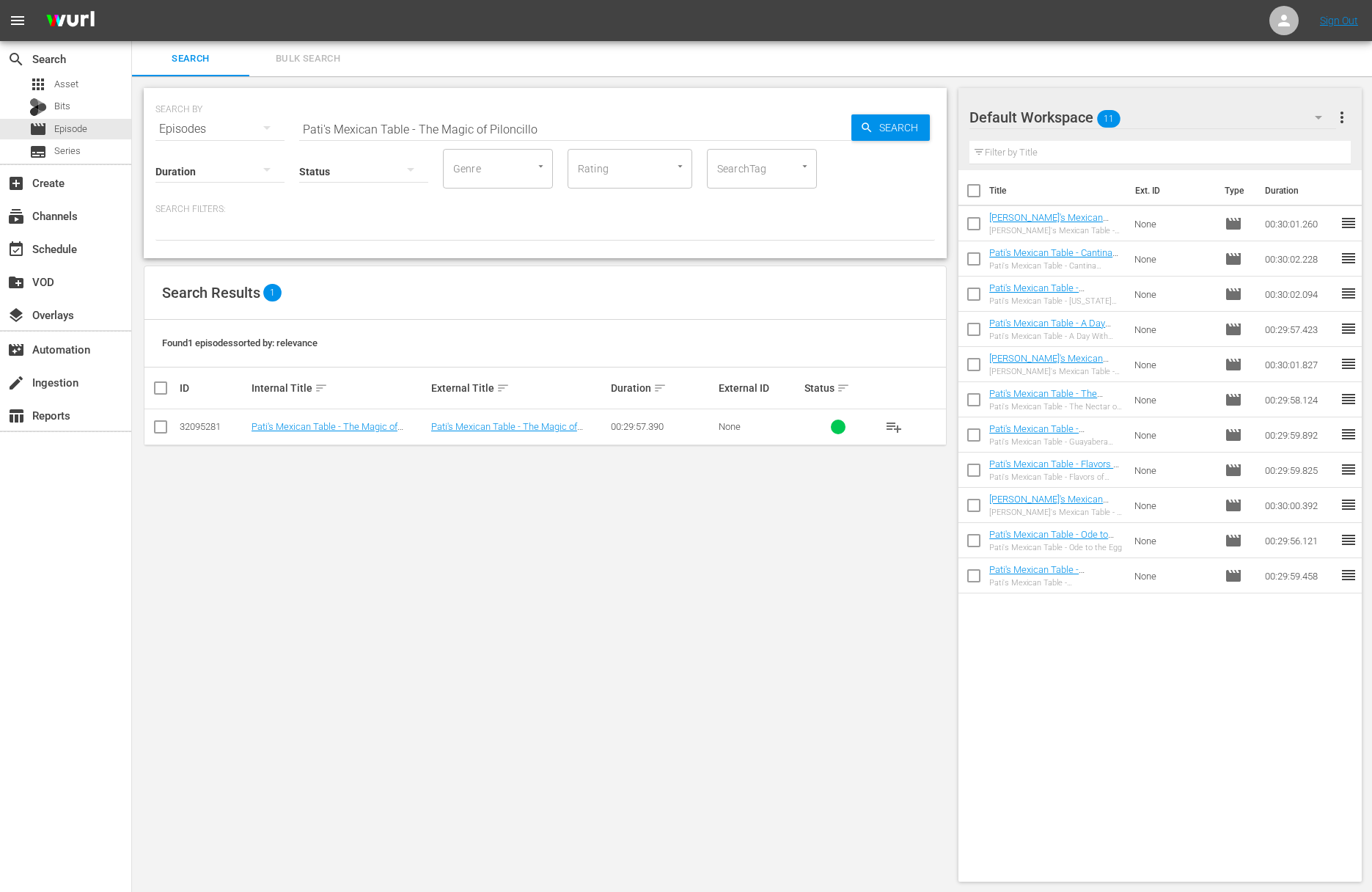
click at [898, 427] on span "playlist_add" at bounding box center [894, 427] width 18 height 18
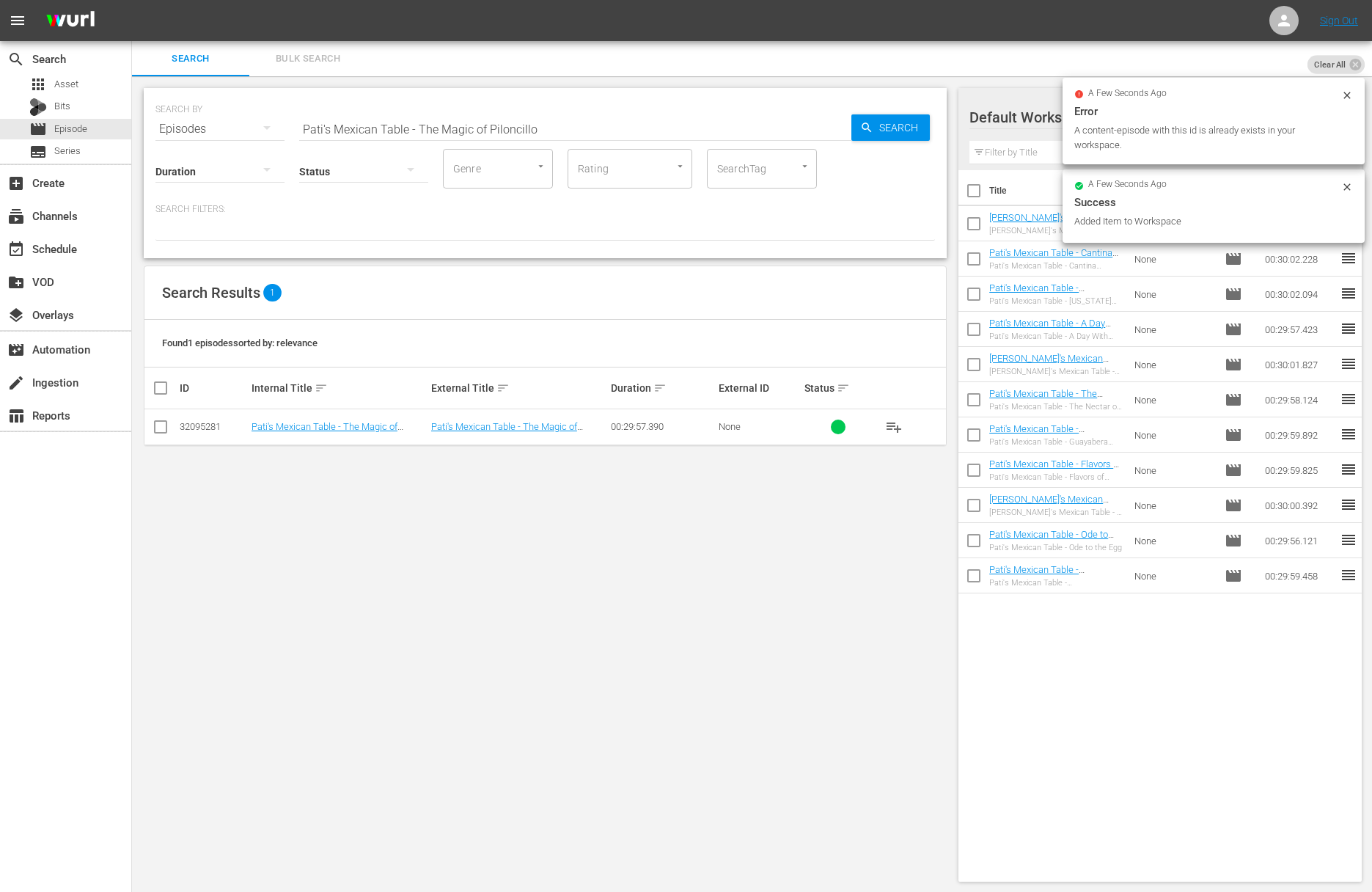
click at [537, 129] on input "Pati's Mexican Table - The Magic of Piloncillo" at bounding box center [575, 129] width 552 height 35
paste input "Pati's Mexican Table - Maestros Del Pan"
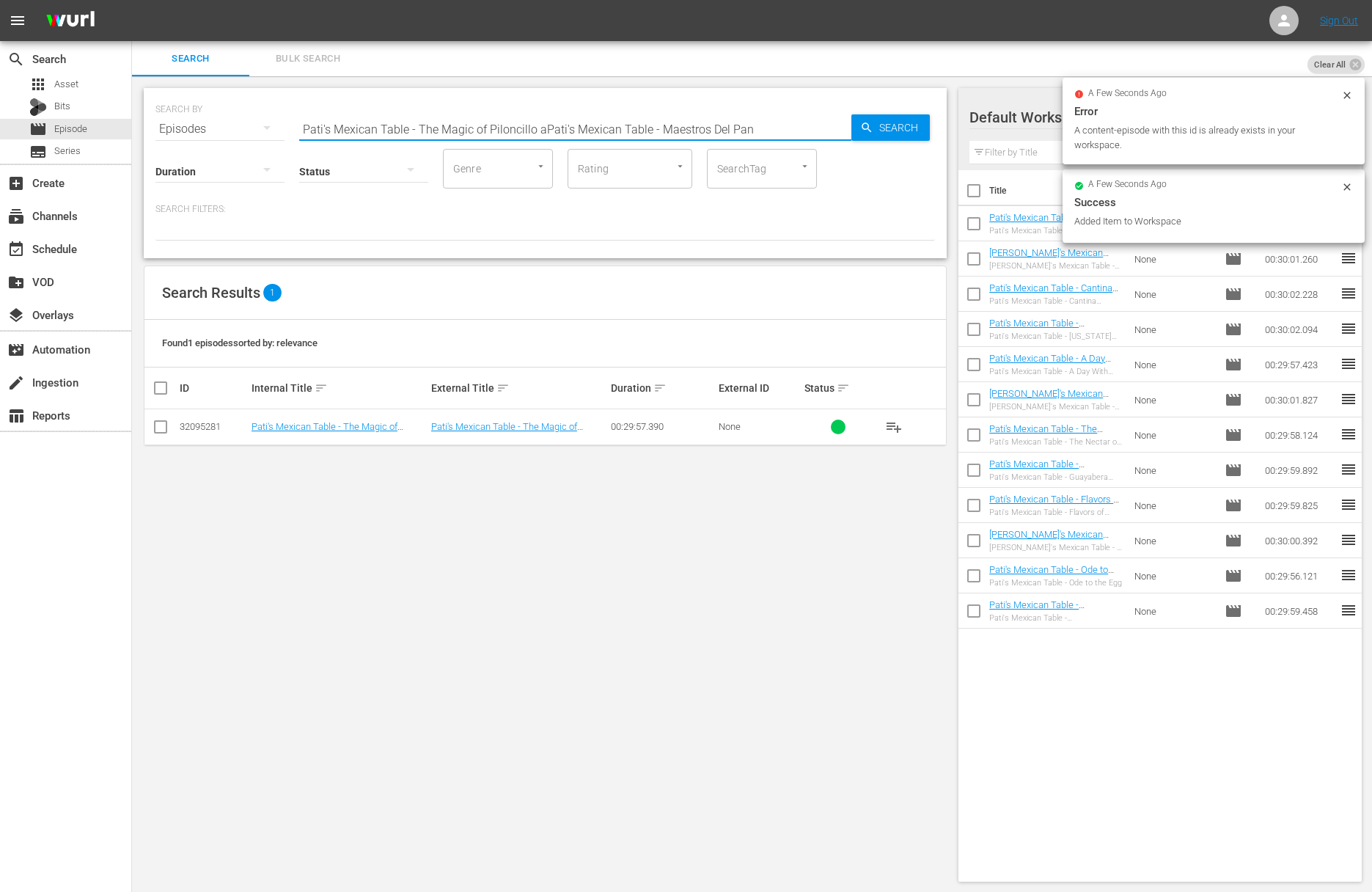
click at [529, 131] on input "Pati's Mexican Table - The Magic of Piloncillo aPati's Mexican Table - Maestros…" at bounding box center [575, 129] width 552 height 35
paste input "Pati's Mexican Table - Maestros Del Pan"
click at [531, 127] on input "Pati's Mexican Table - The Magic of PiloncilloaPati's Mexican Table - Maestros …" at bounding box center [575, 129] width 552 height 35
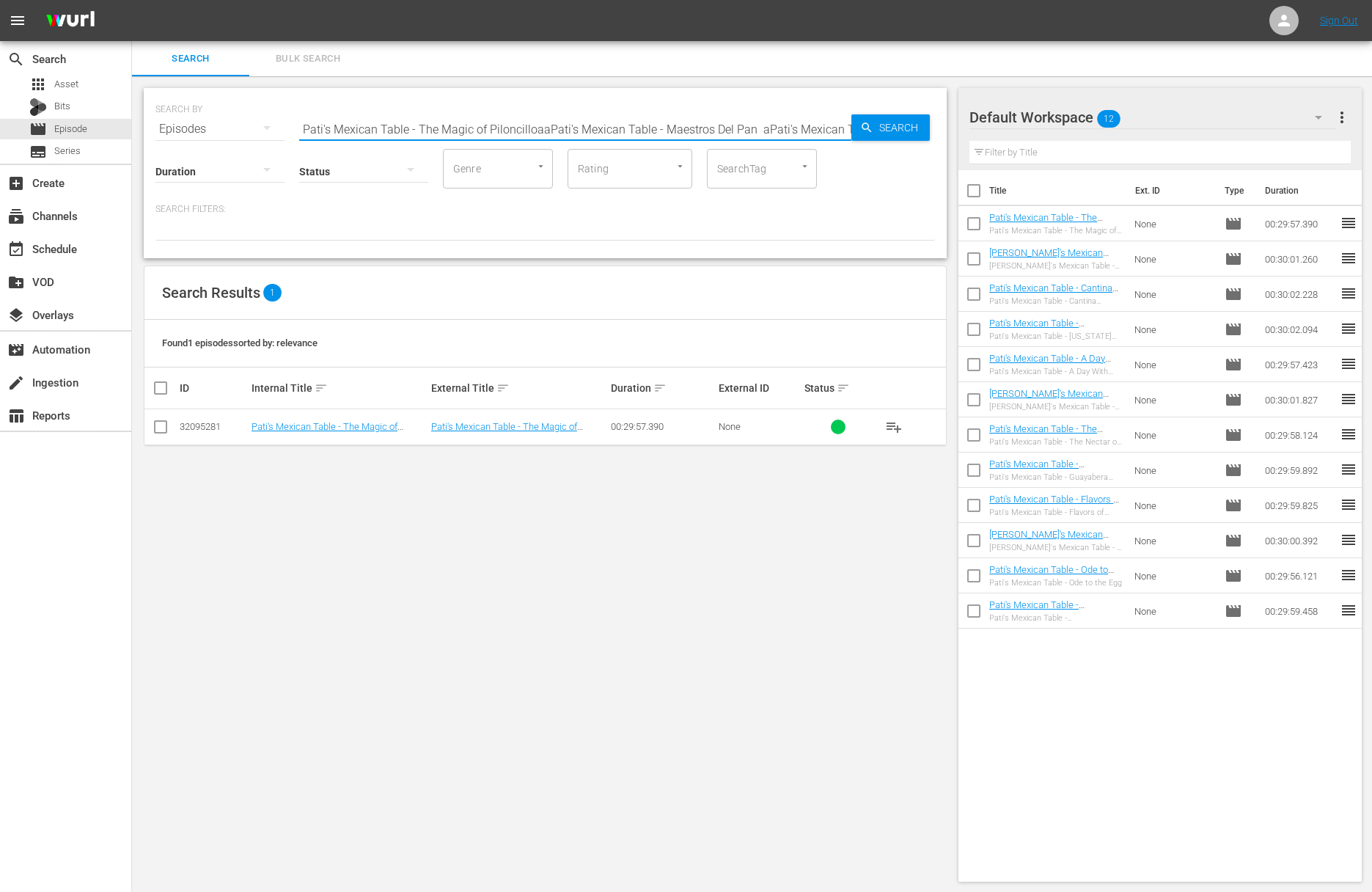
paste input "Pati's Mexican Table - Maestros Del Pan"
click at [519, 128] on input "Pati's Mexican Table - The Magic of PiloncilloaPati's Mexican Table - Maestros …" at bounding box center [575, 129] width 552 height 35
paste input "text"
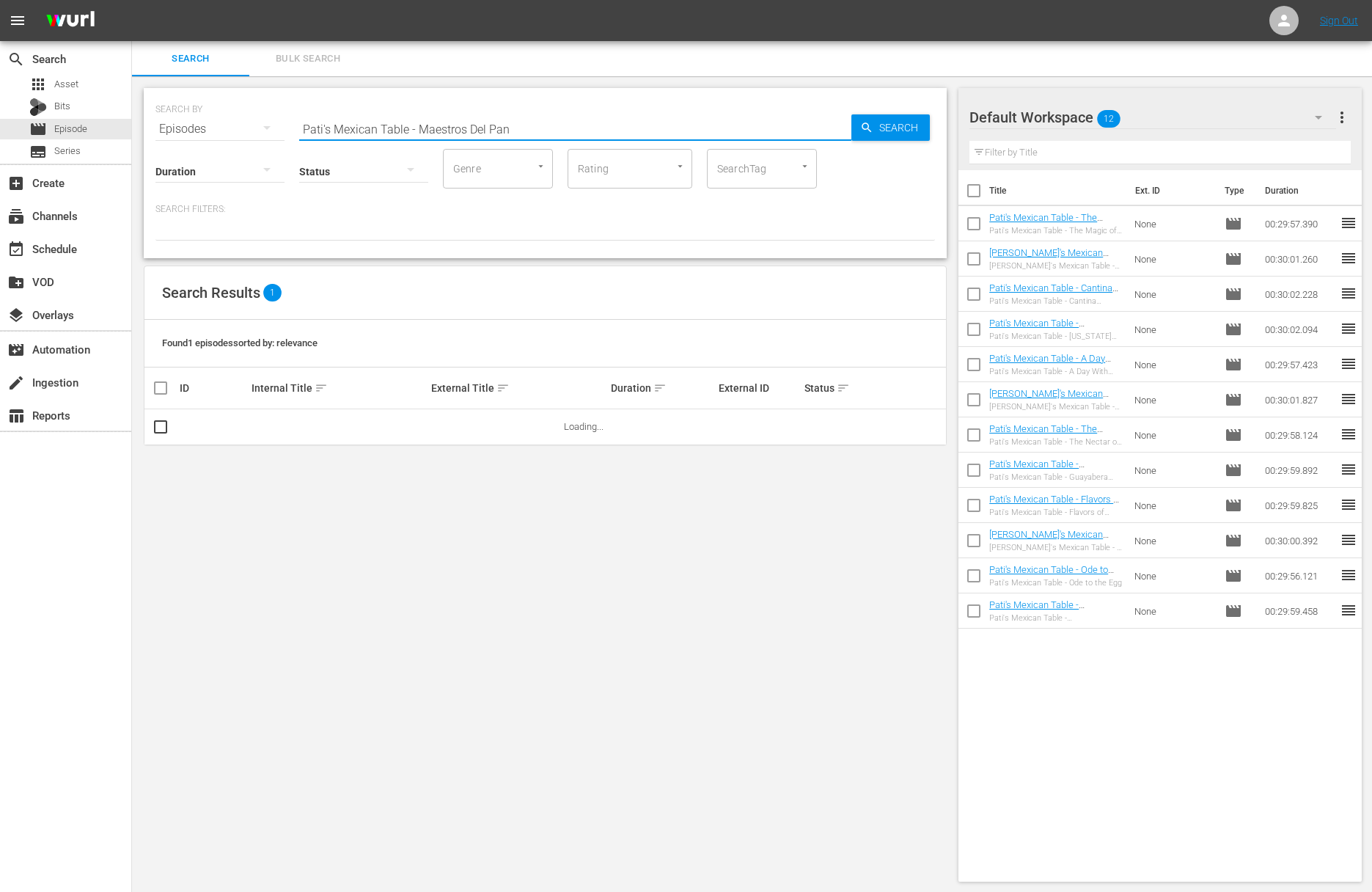
click at [870, 126] on icon "button" at bounding box center [867, 128] width 13 height 13
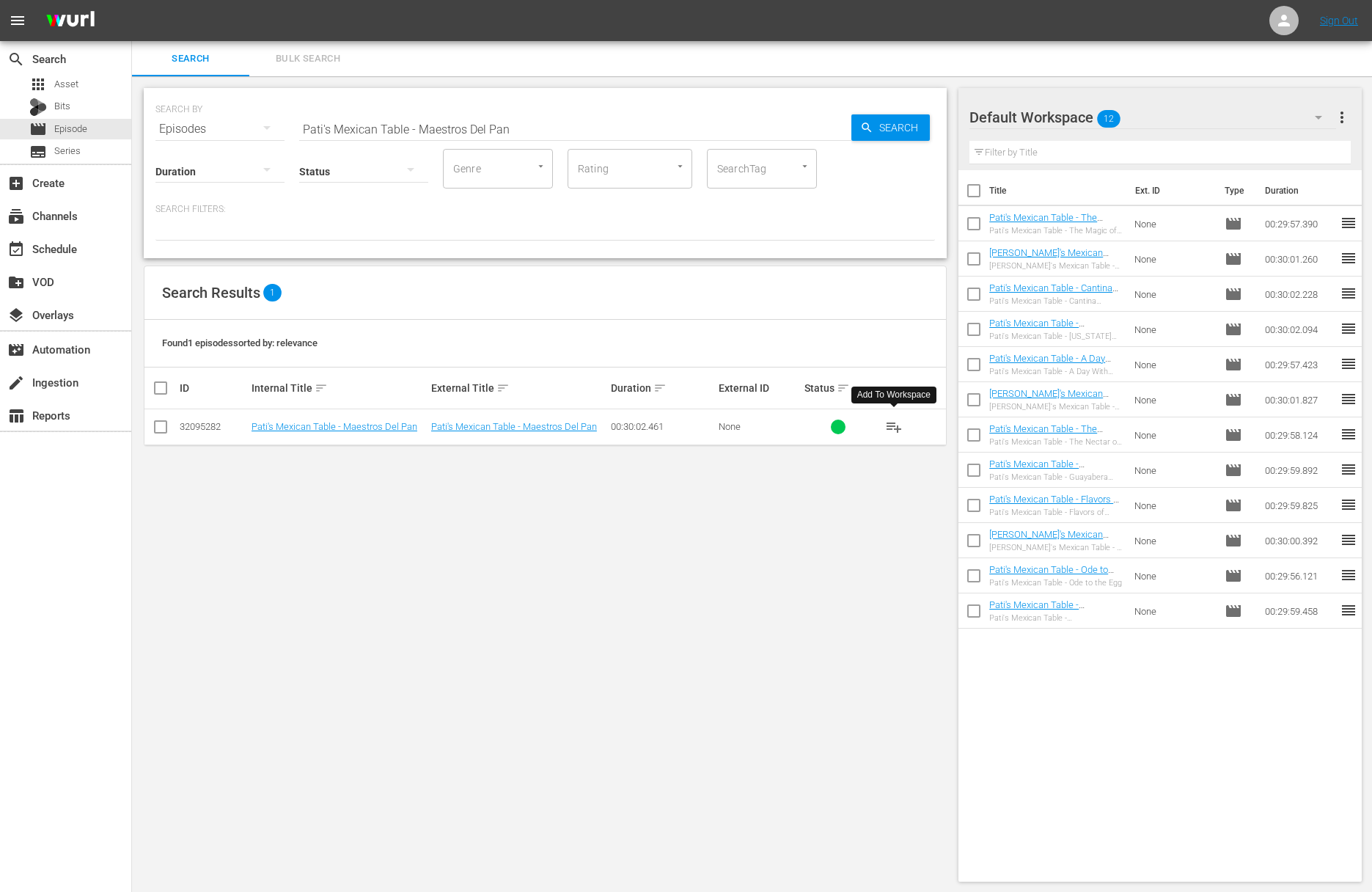
click at [892, 425] on span "playlist_add" at bounding box center [894, 427] width 18 height 18
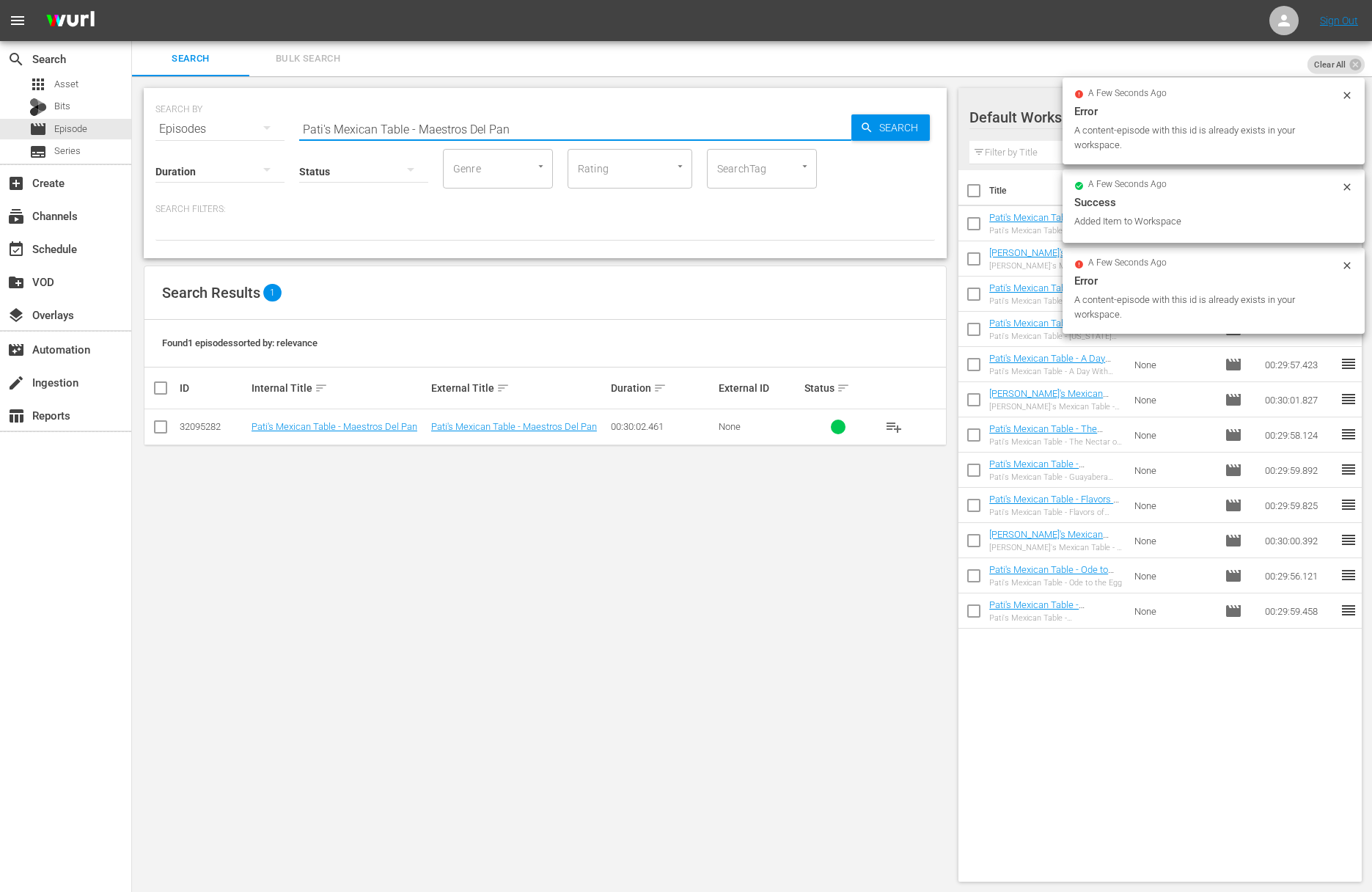
click at [625, 120] on input "Pati's Mexican Table - Maestros Del Pan" at bounding box center [575, 129] width 552 height 35
paste input "The World Cup of Tacos"
click at [911, 128] on span "Search" at bounding box center [901, 128] width 57 height 26
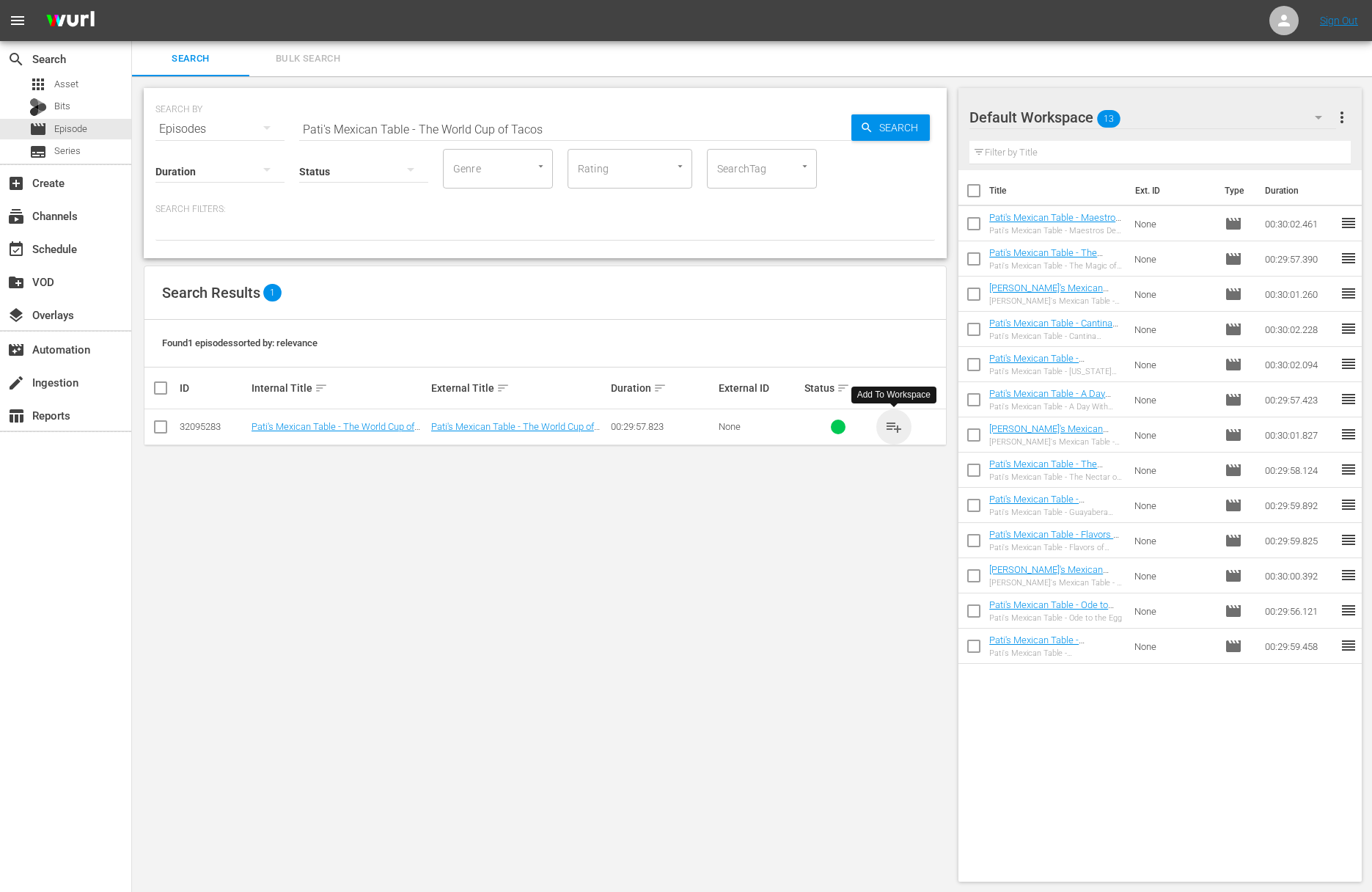
click at [895, 426] on span "playlist_add" at bounding box center [894, 427] width 18 height 18
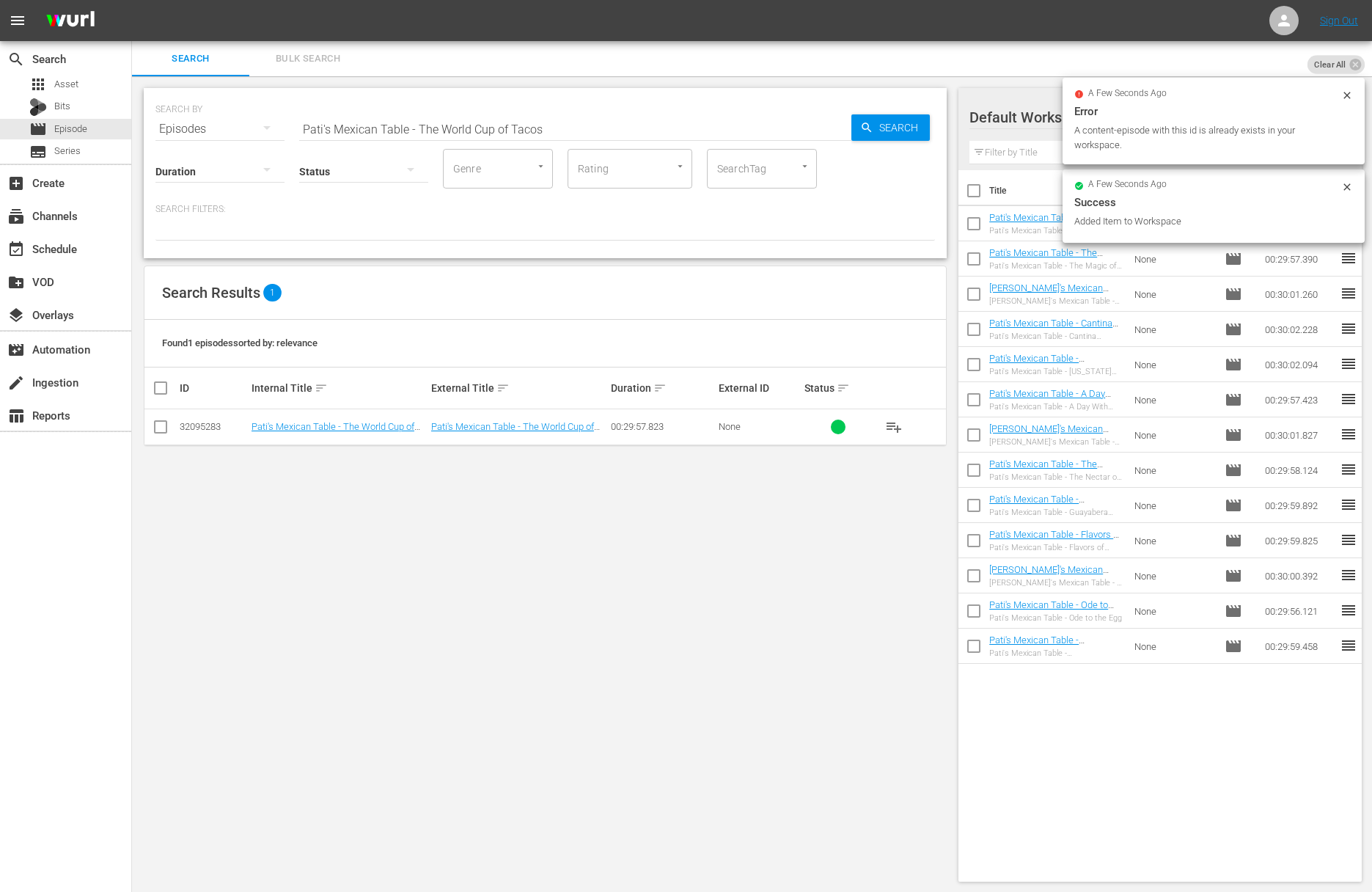
click at [563, 126] on input "Pati's Mexican Table - The World Cup of Tacos" at bounding box center [575, 129] width 552 height 35
paste input "Sisters, Stew, and Sass"
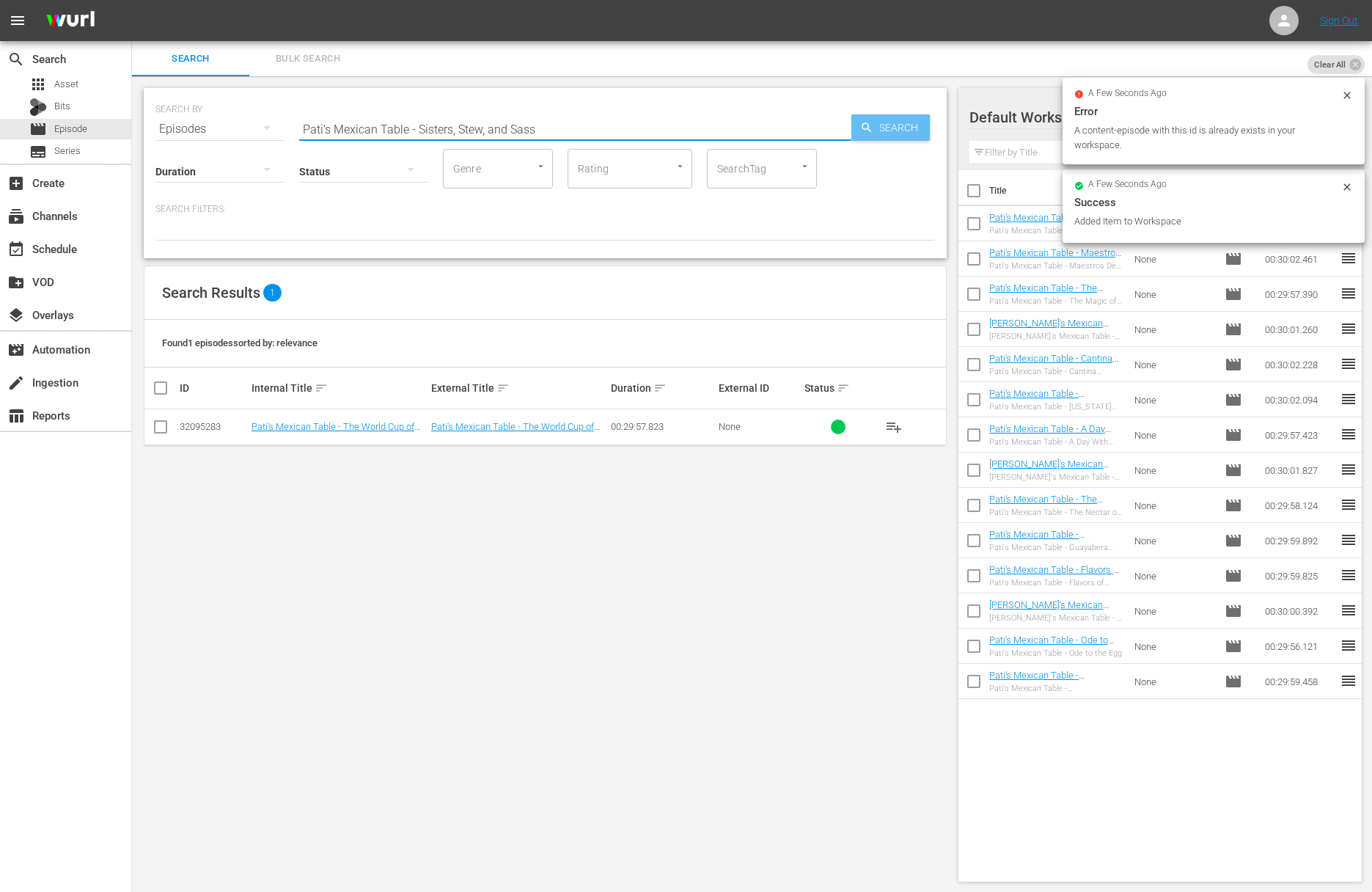
click at [888, 121] on span "Search" at bounding box center [901, 128] width 57 height 26
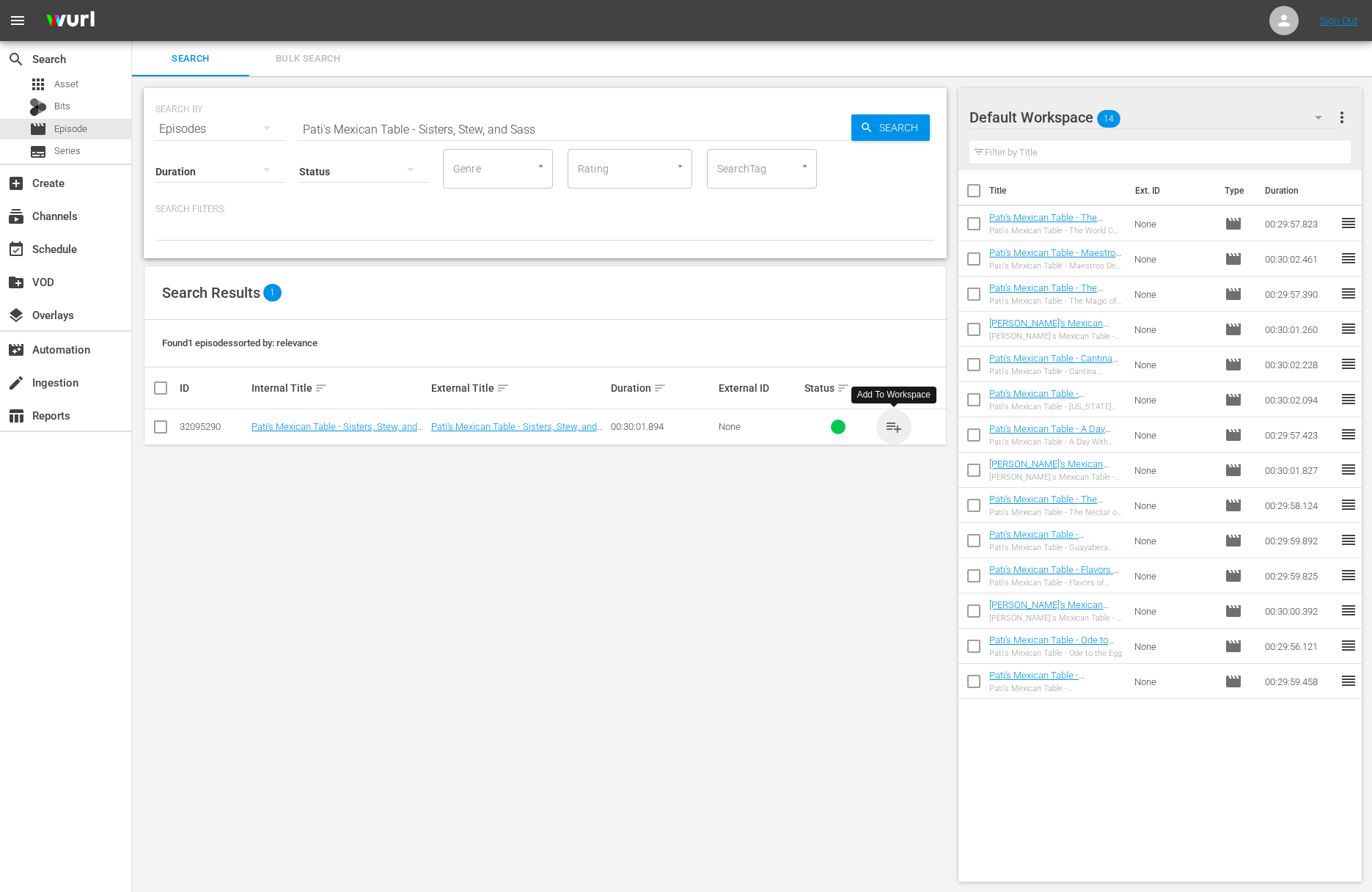
click at [894, 422] on span "playlist_add" at bounding box center [894, 427] width 18 height 18
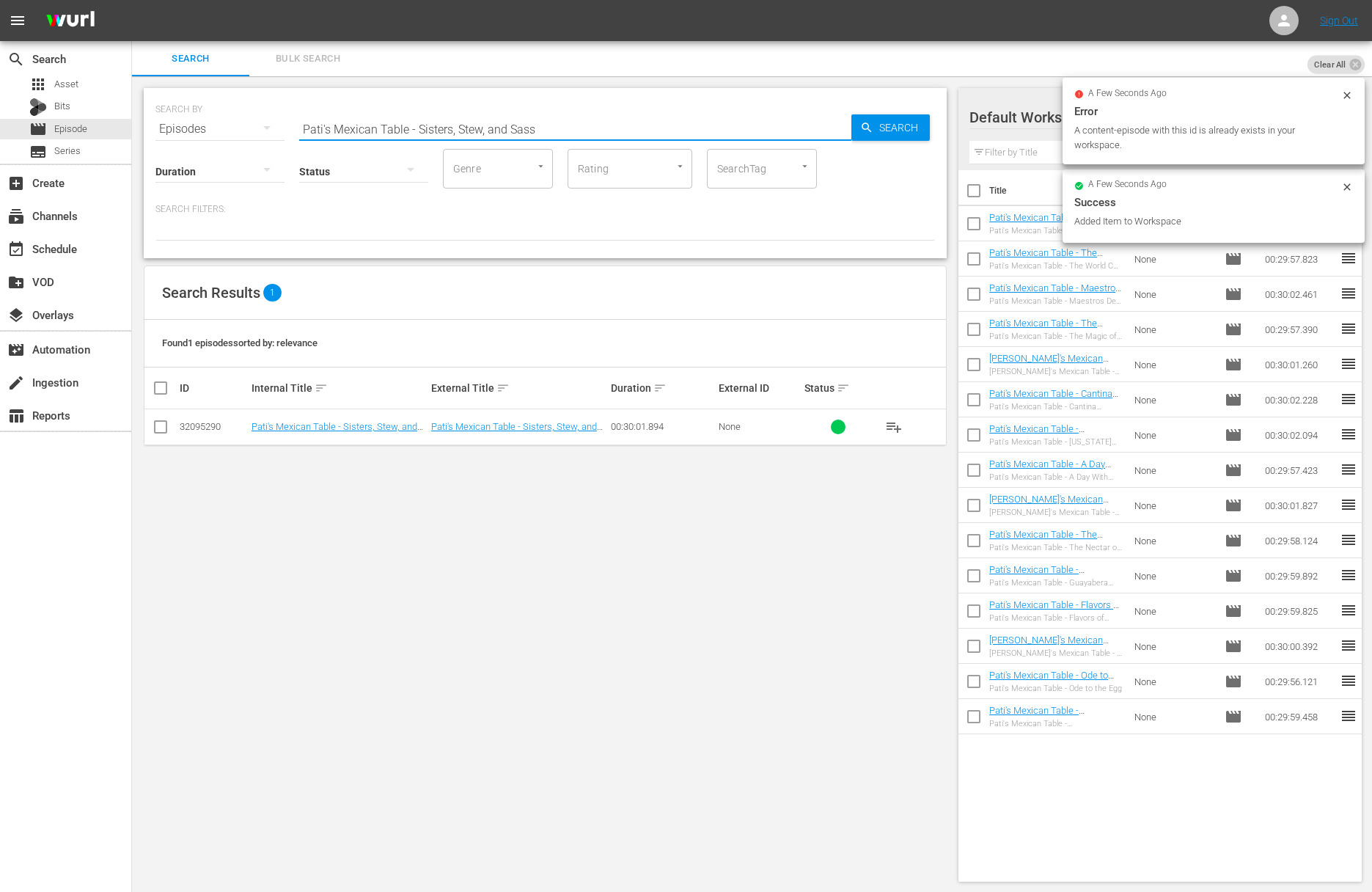
click at [534, 134] on input "Pati's Mexican Table - Sisters, Stew, and Sass" at bounding box center [575, 129] width 552 height 35
paste input "The Fire King"
click at [857, 129] on div "Search" at bounding box center [890, 128] width 79 height 26
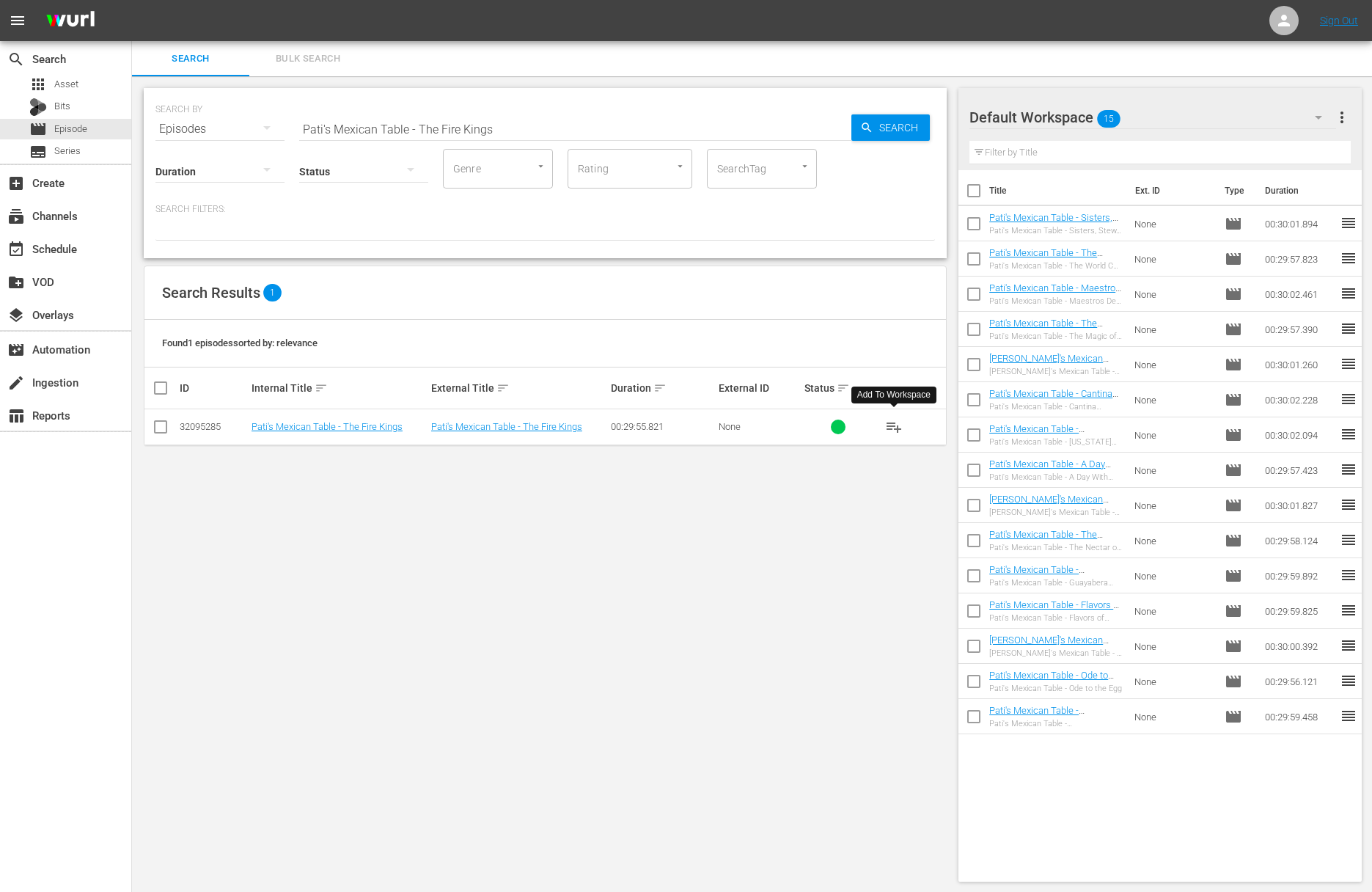
click at [899, 425] on span "playlist_add" at bounding box center [894, 427] width 18 height 18
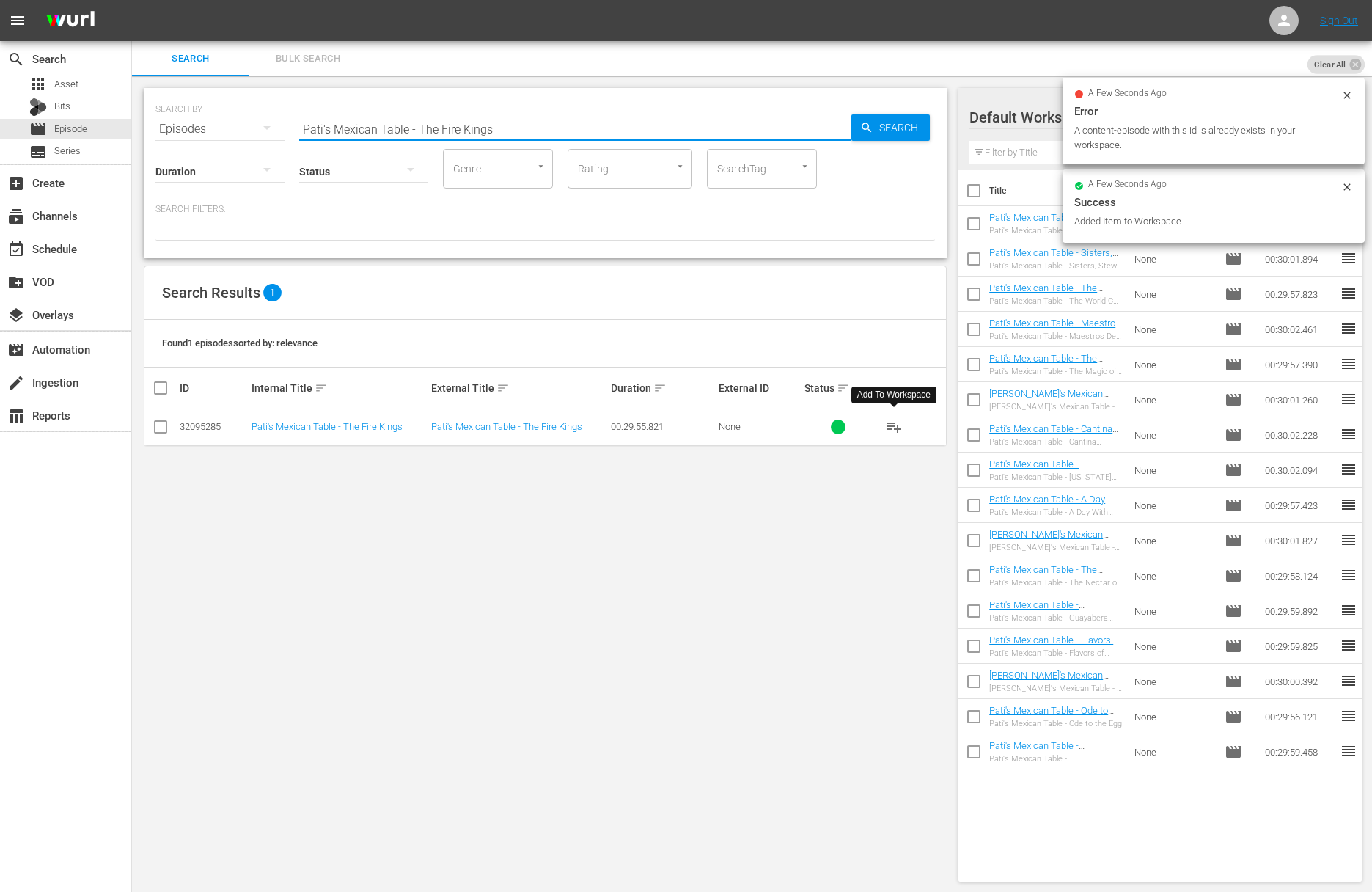
click at [461, 135] on input "Pati's Mexican Table - The Fire Kings" at bounding box center [575, 129] width 552 height 35
paste input "Pati's Mexican Table - Tacos and a Tostada"
click at [477, 119] on input "Pati's Mexican Table - The Fire aPati's Mexican Table - Tacos and a TostadaKings" at bounding box center [575, 129] width 552 height 35
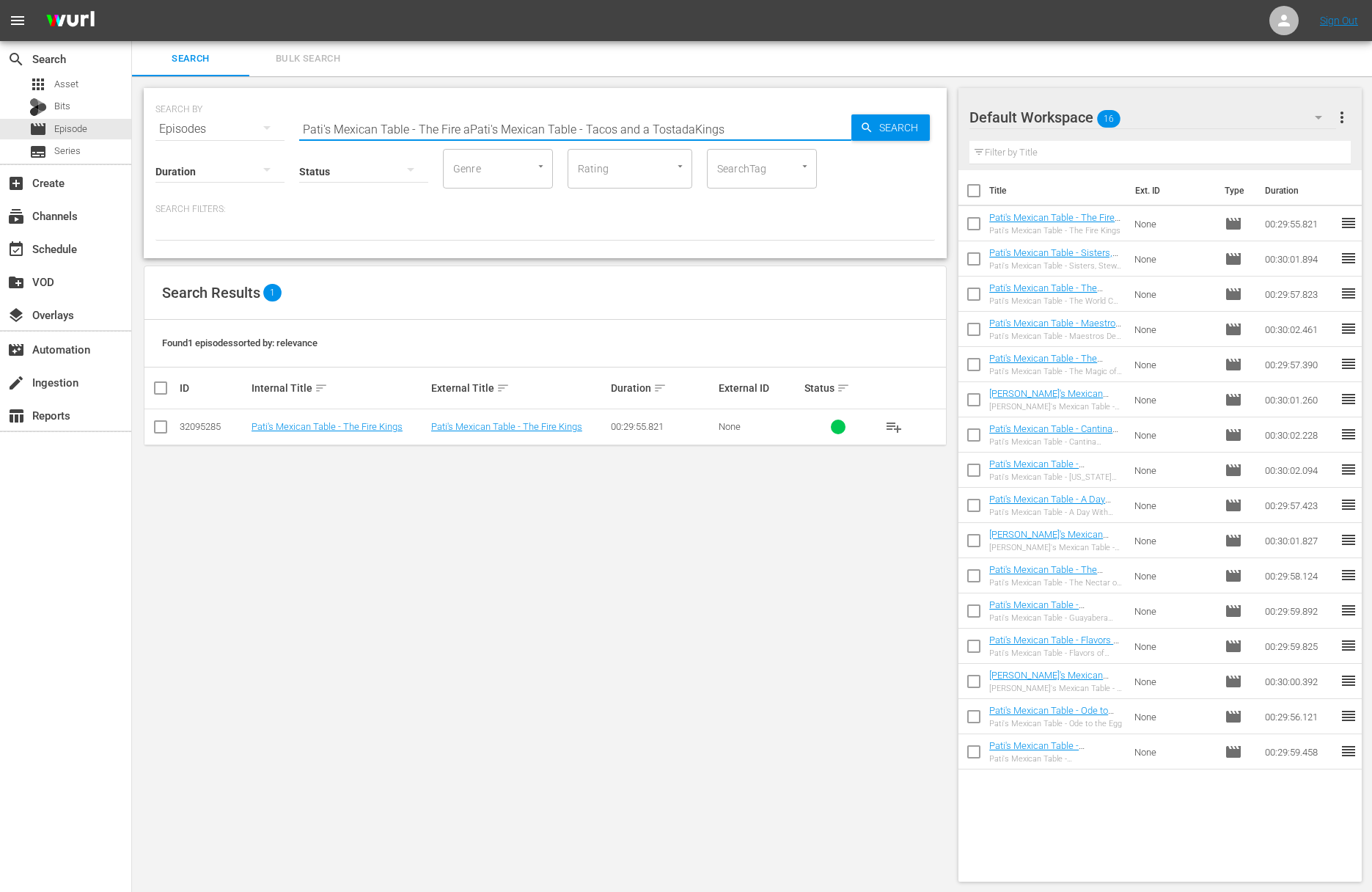
paste input "acos and a Tostada"
click at [877, 127] on span "Search" at bounding box center [901, 128] width 57 height 26
click at [897, 423] on span "playlist_add" at bounding box center [894, 427] width 18 height 18
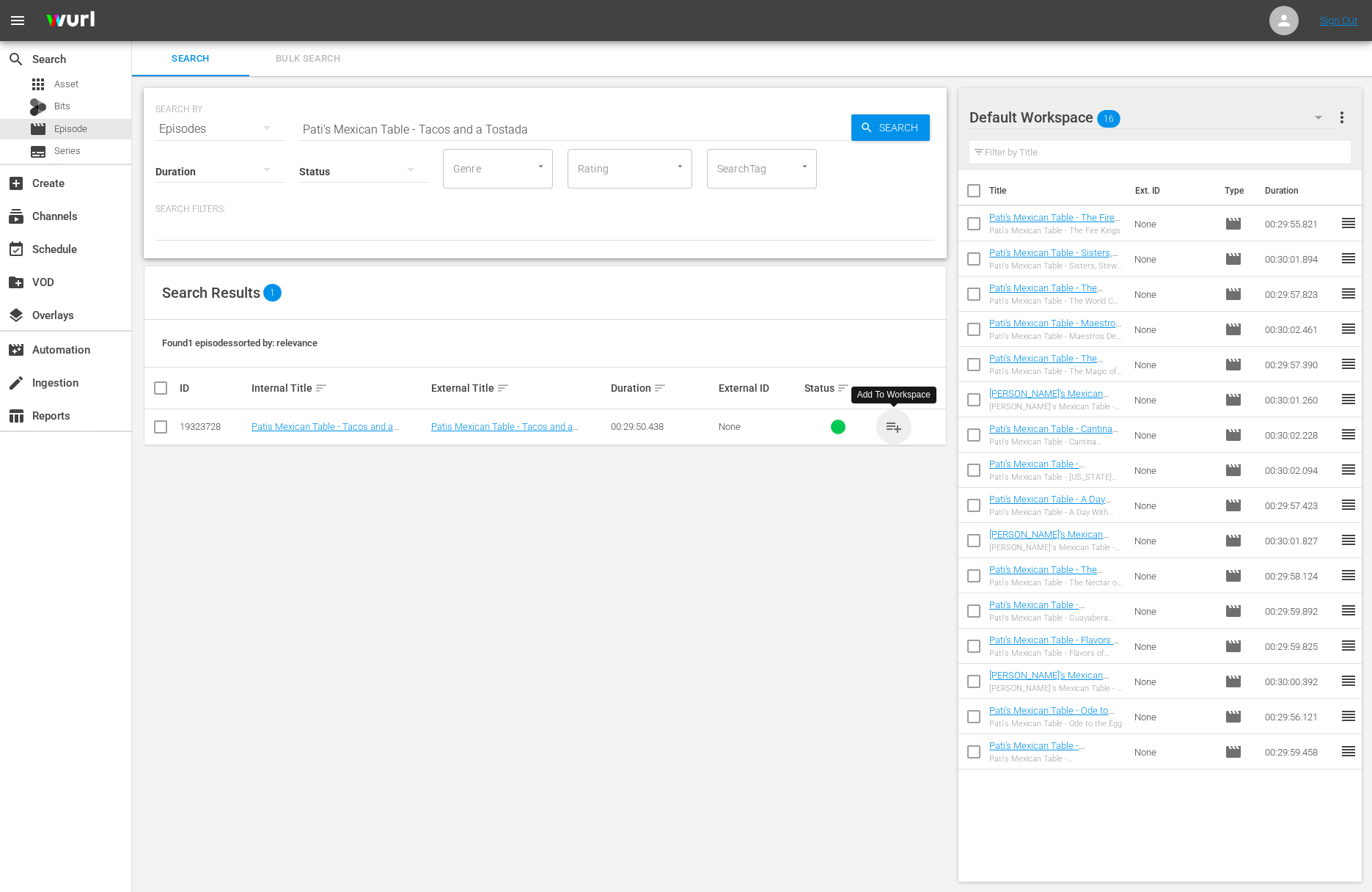
click at [897, 423] on span "playlist_add" at bounding box center [894, 427] width 18 height 18
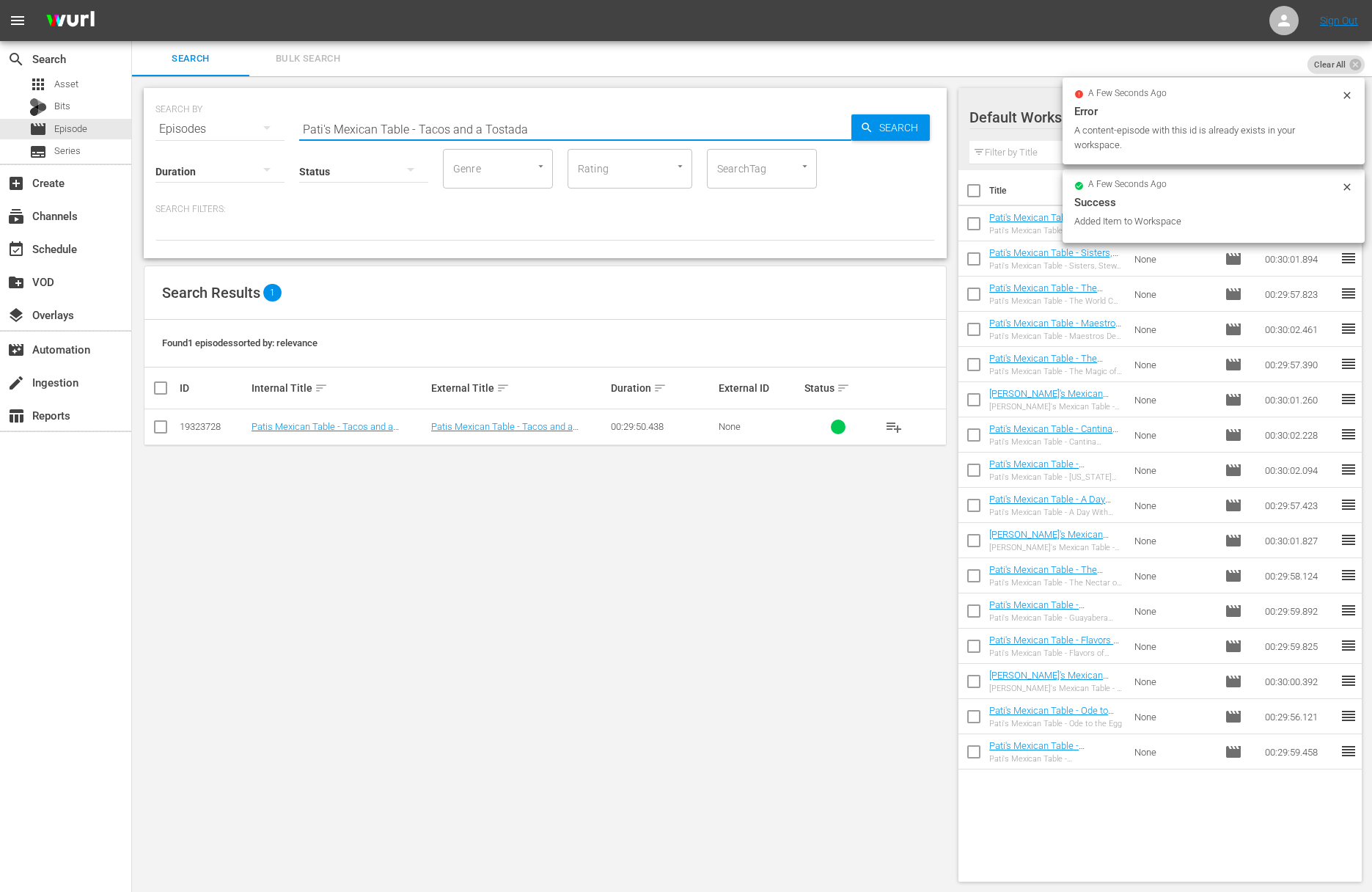
click at [532, 124] on input "Pati's Mexican Table - Tacos and a Tostada" at bounding box center [575, 129] width 552 height 35
paste input "Double Vallart"
click at [873, 128] on span "Search" at bounding box center [901, 128] width 57 height 26
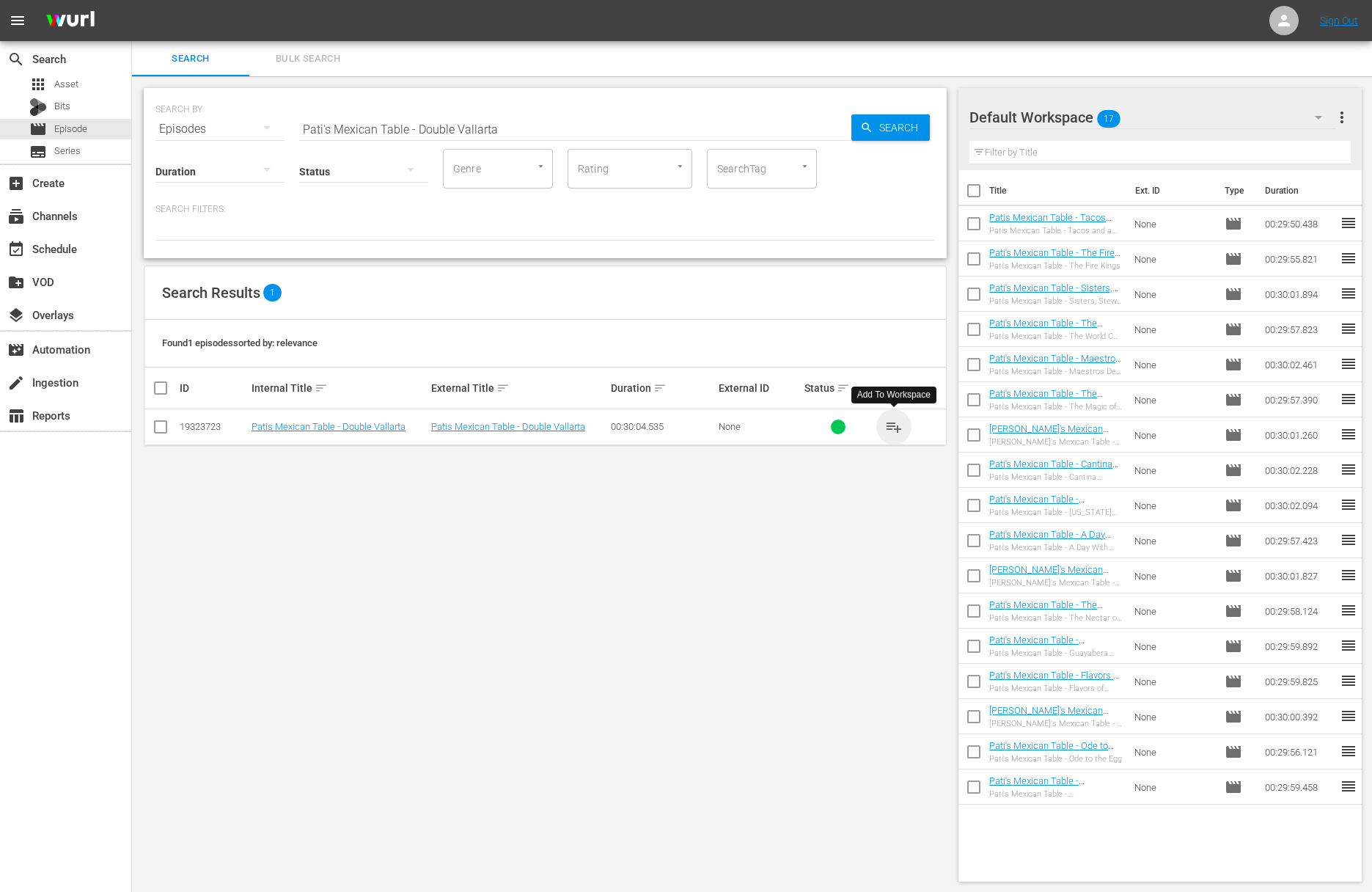
click at [893, 424] on span "playlist_add" at bounding box center [894, 427] width 18 height 18
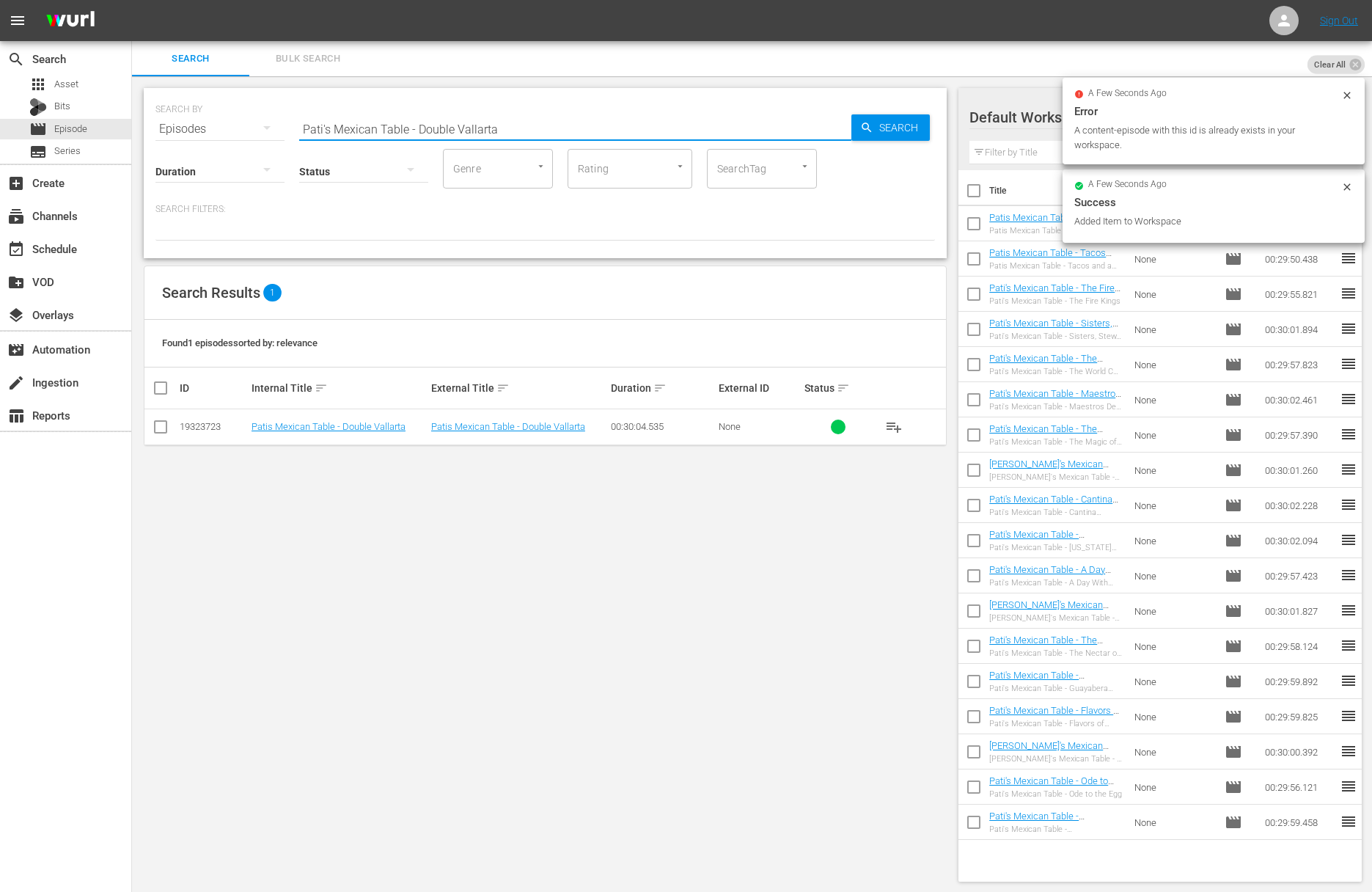
click at [640, 123] on input "Pati's Mexican Table - Double Vallarta" at bounding box center [575, 129] width 552 height 35
paste input "Pati's Mexican Table - The Heart of Tequila"
click at [633, 130] on input "Pati's Mexican Table - Double VallartaaPati's Mexican Table - The Heart of Tequ…" at bounding box center [575, 129] width 552 height 35
paste input "text"
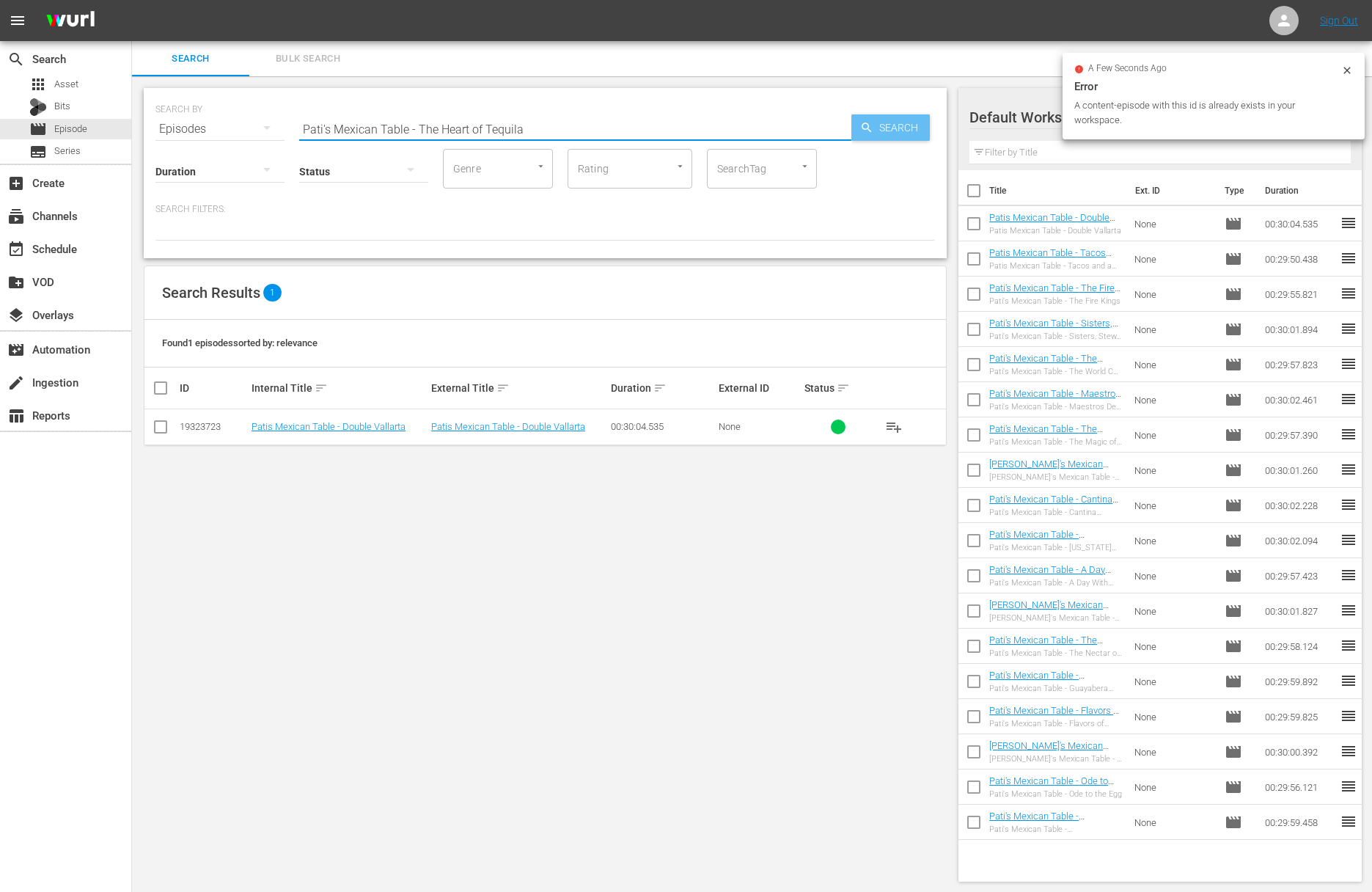
click at [875, 125] on span "Search" at bounding box center [901, 128] width 57 height 26
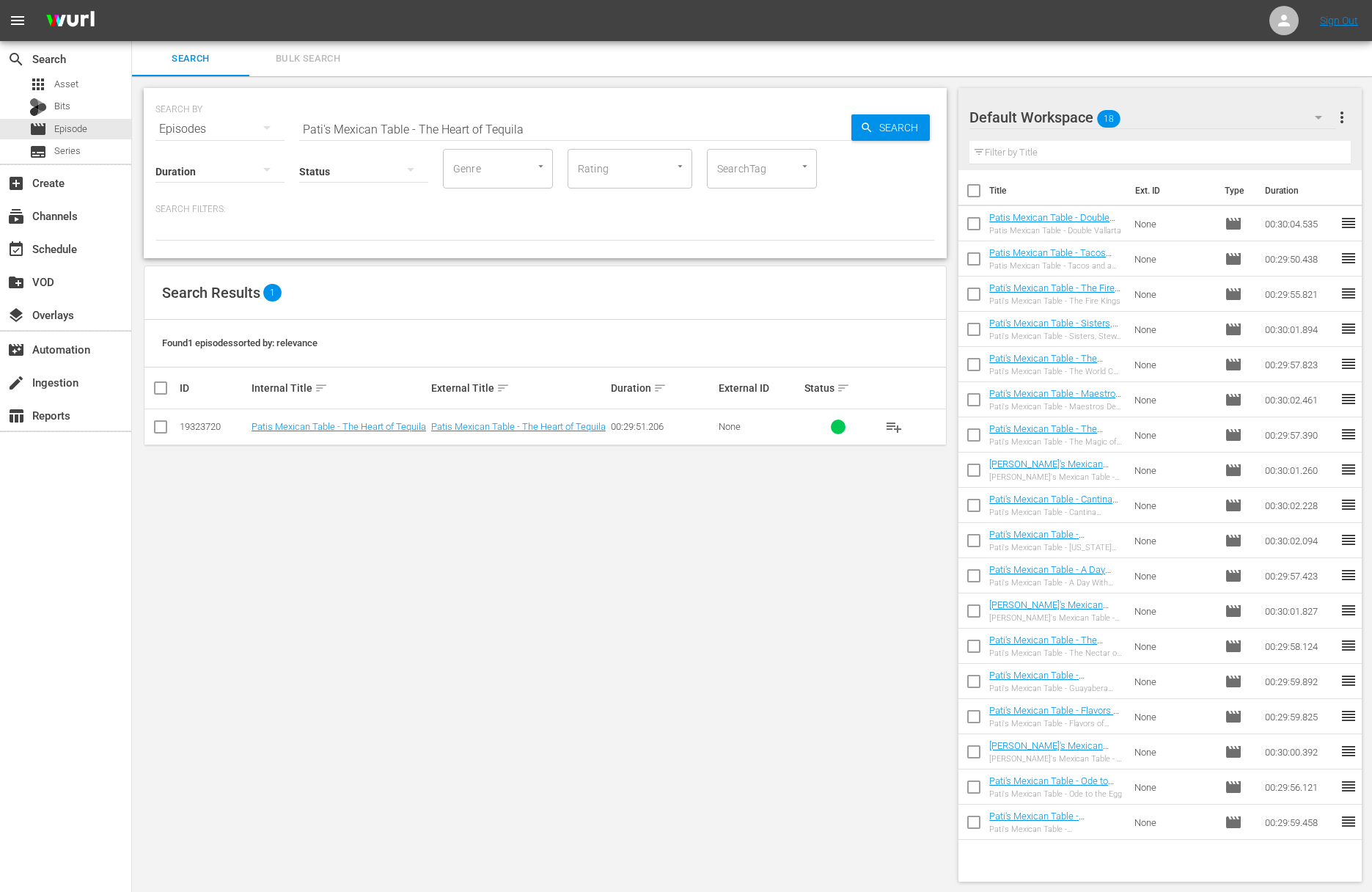
click at [896, 425] on span "playlist_add" at bounding box center [894, 427] width 18 height 18
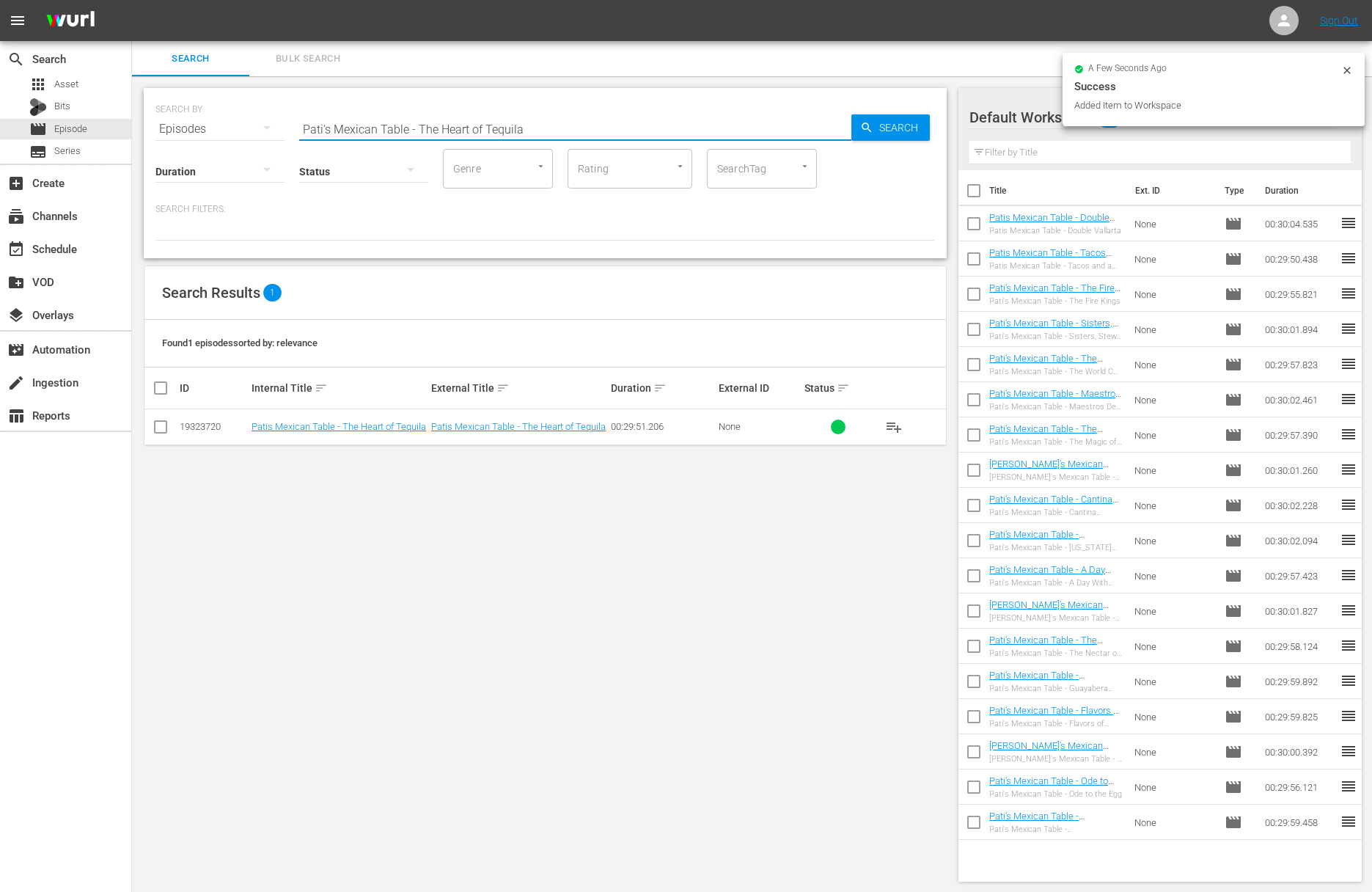
click at [580, 126] on input "Pati's Mexican Table - The Heart of Tequila" at bounding box center [575, 129] width 552 height 35
paste input "Getting to the Roots"
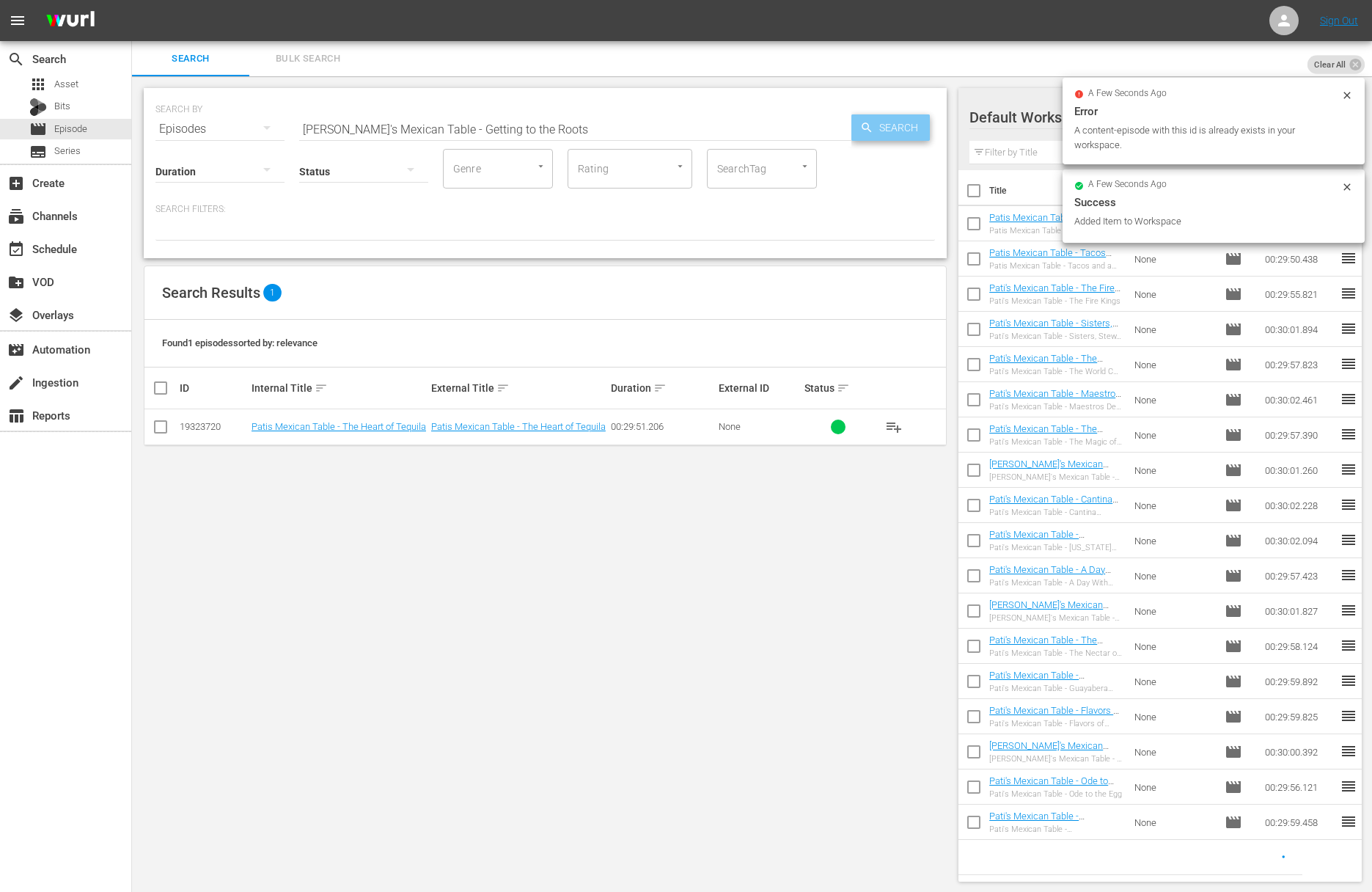
click at [881, 130] on span "Search" at bounding box center [901, 128] width 57 height 26
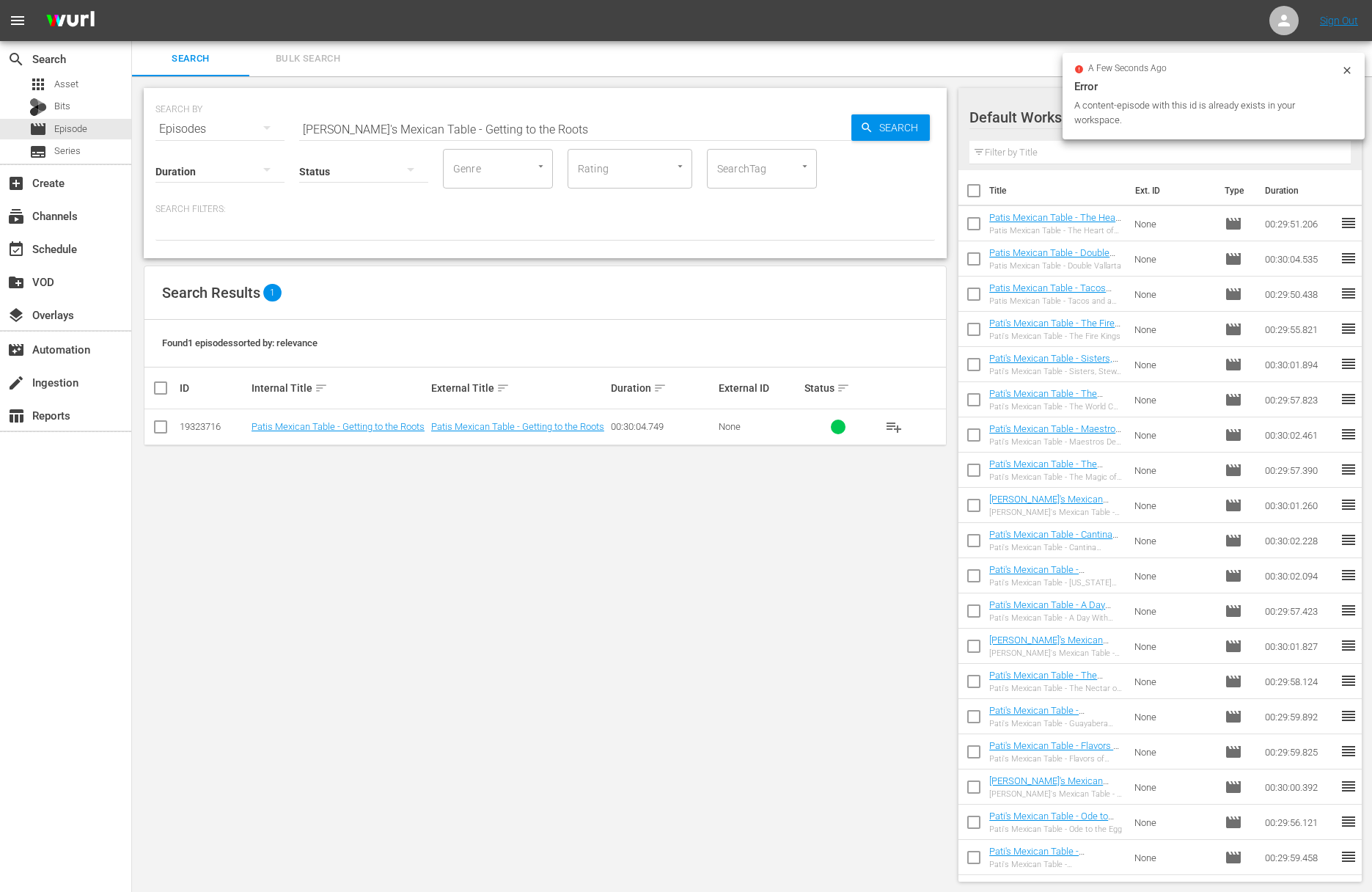
click at [892, 425] on span "playlist_add" at bounding box center [894, 427] width 18 height 18
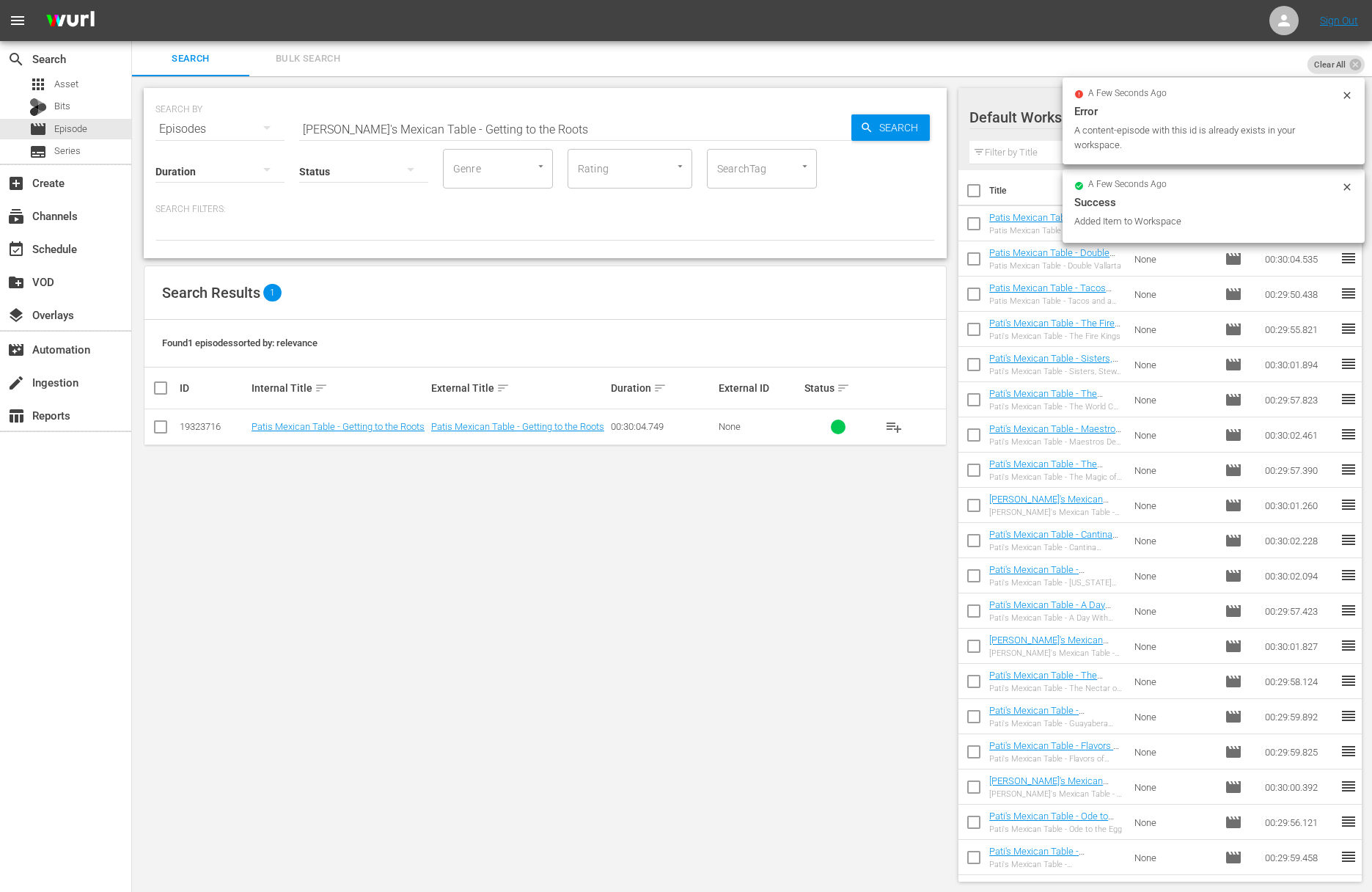
click at [534, 130] on input "Pati's Mexican Table - Getting to the Roots" at bounding box center [575, 129] width 552 height 35
paste input "Tradition and Innovation"
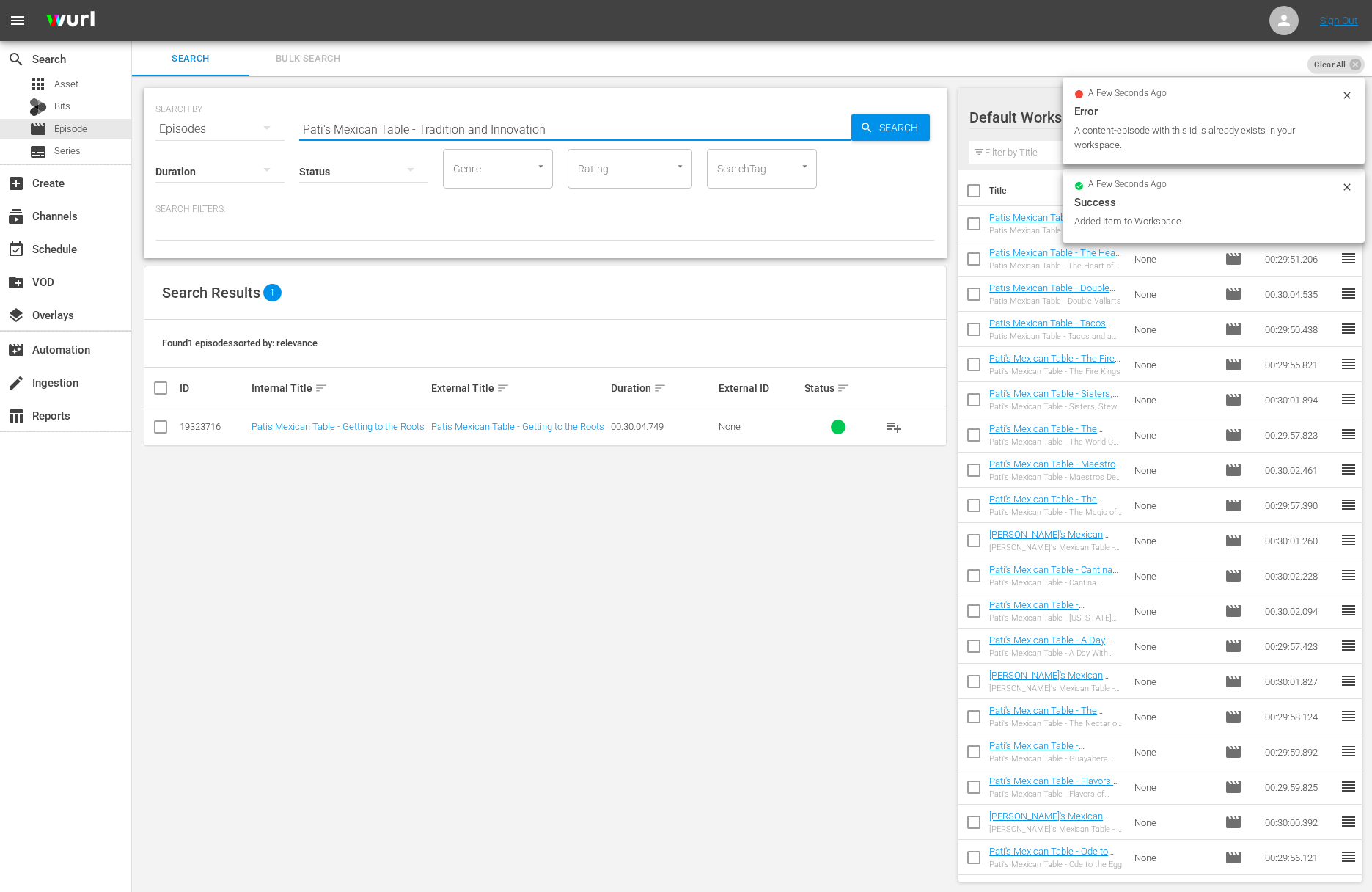
click at [838, 123] on input "Pati's Mexican Table - Tradition and Innovation" at bounding box center [575, 129] width 552 height 35
click at [865, 123] on icon "button" at bounding box center [867, 128] width 13 height 13
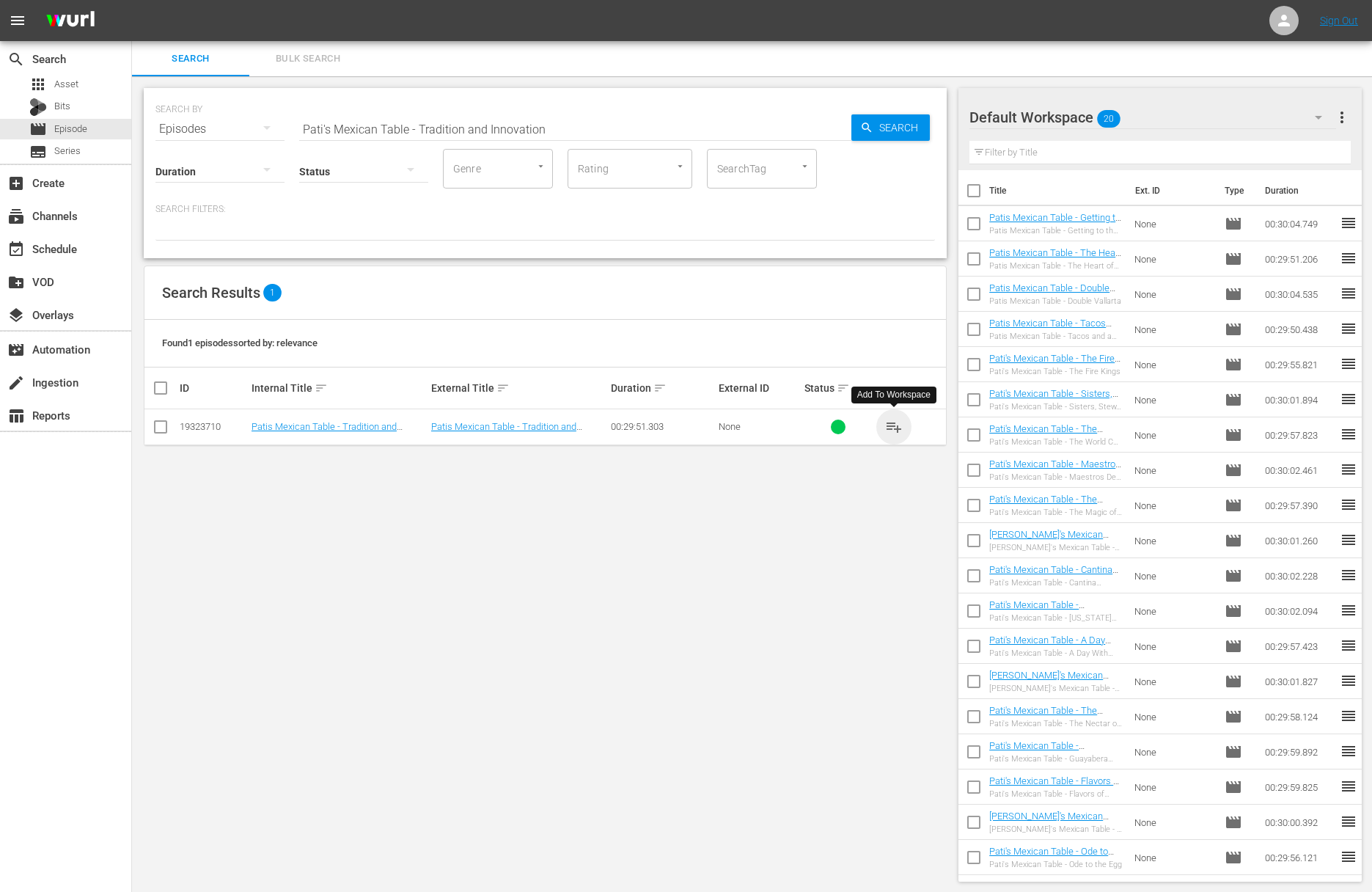
click at [898, 424] on span "playlist_add" at bounding box center [894, 427] width 18 height 18
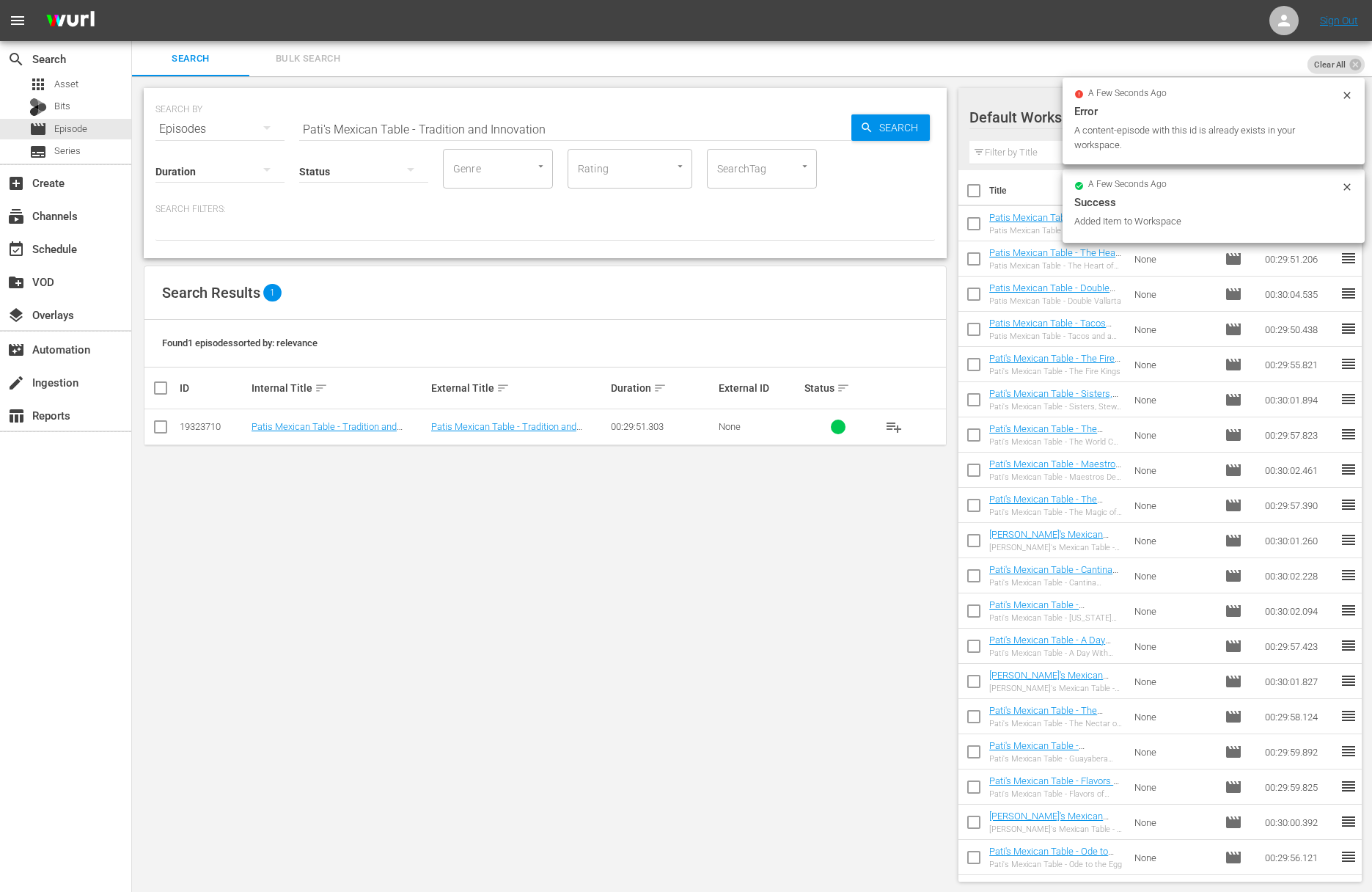
click at [557, 135] on input "Pati's Mexican Table - Tradition and Innovation" at bounding box center [575, 129] width 552 height 35
paste input "Escaramuza"
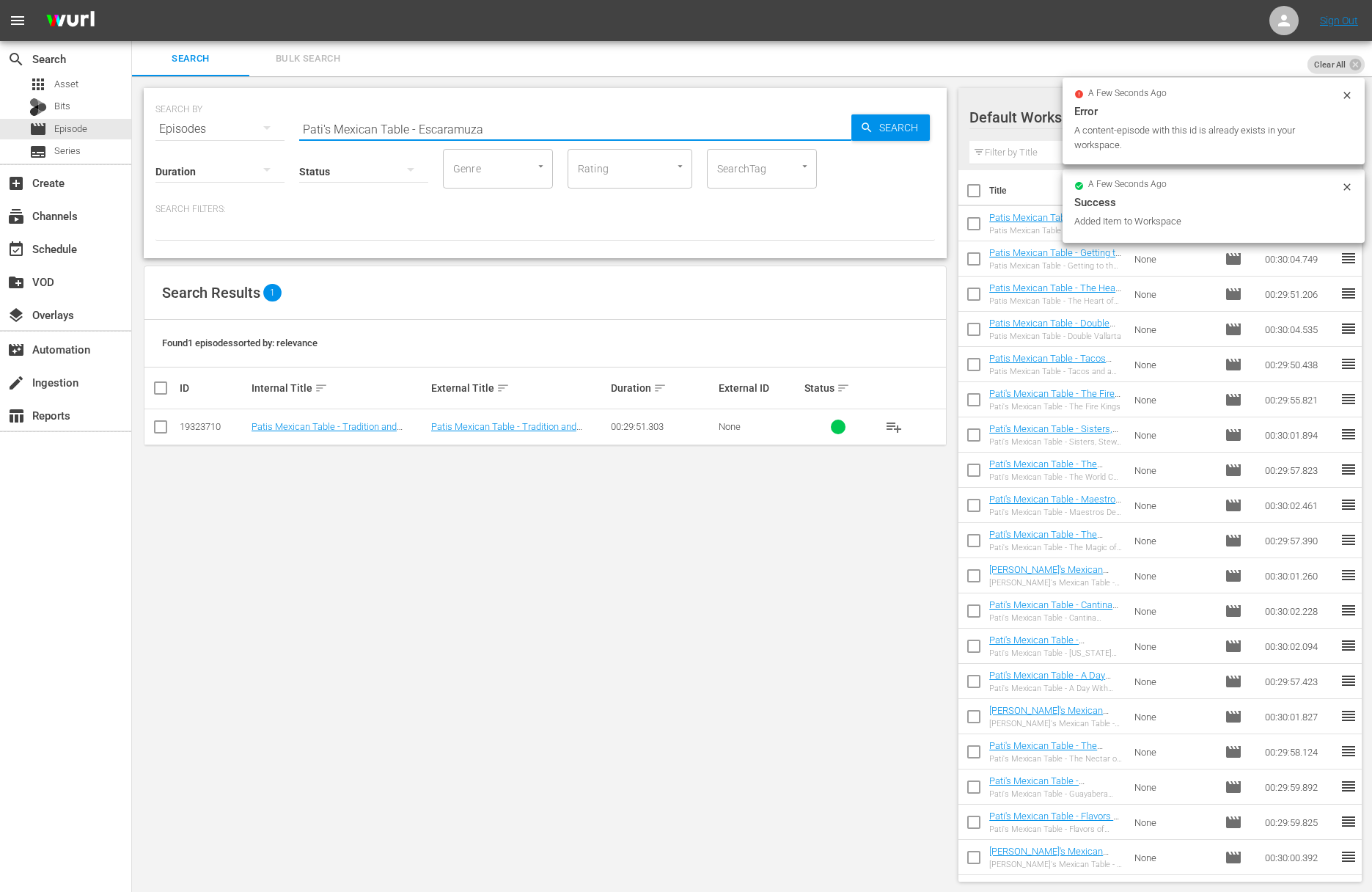
click at [850, 134] on input "Pati's Mexican Table - Escaramuza" at bounding box center [575, 129] width 552 height 35
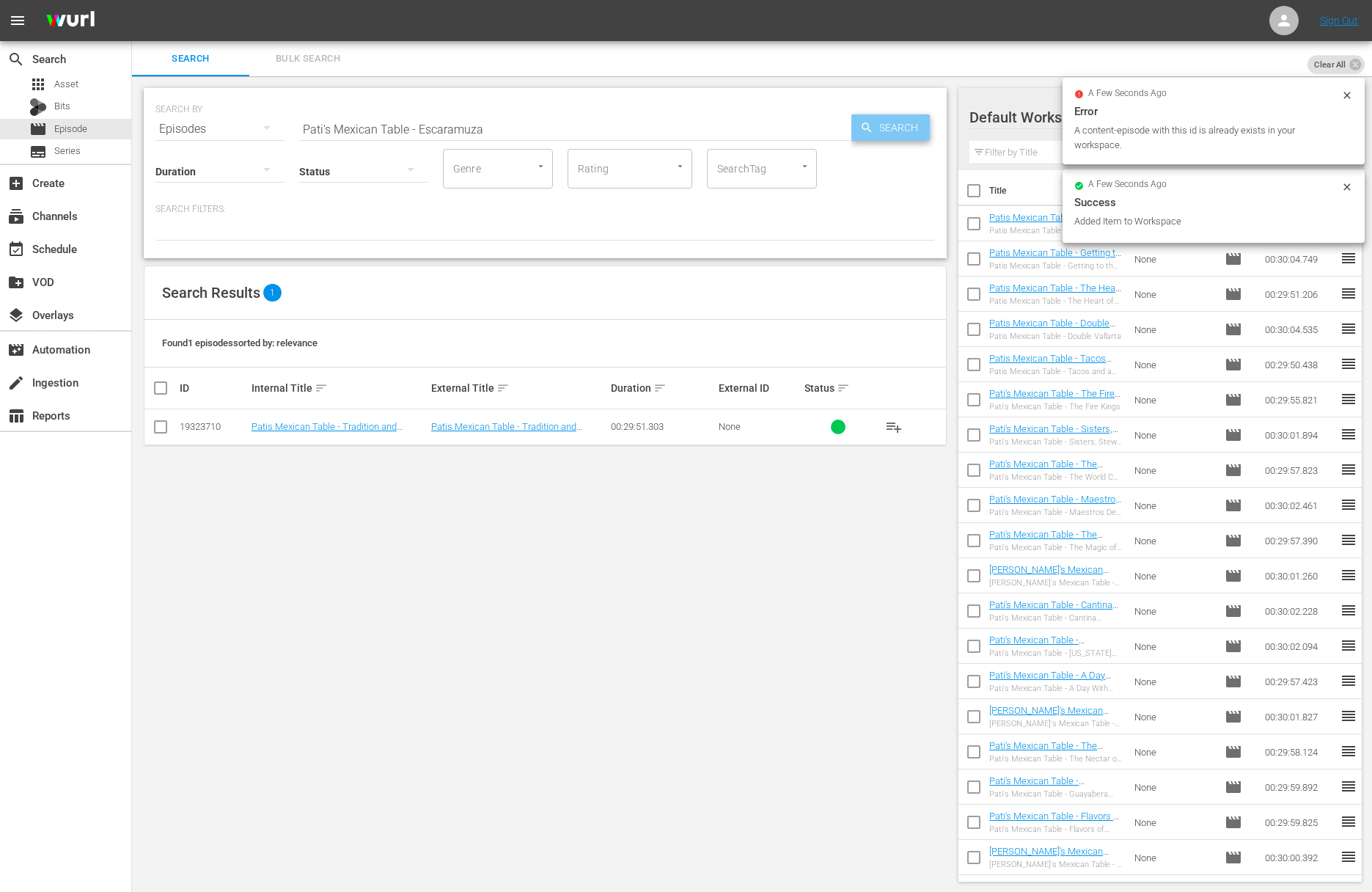
click at [863, 131] on icon "button" at bounding box center [867, 128] width 13 height 13
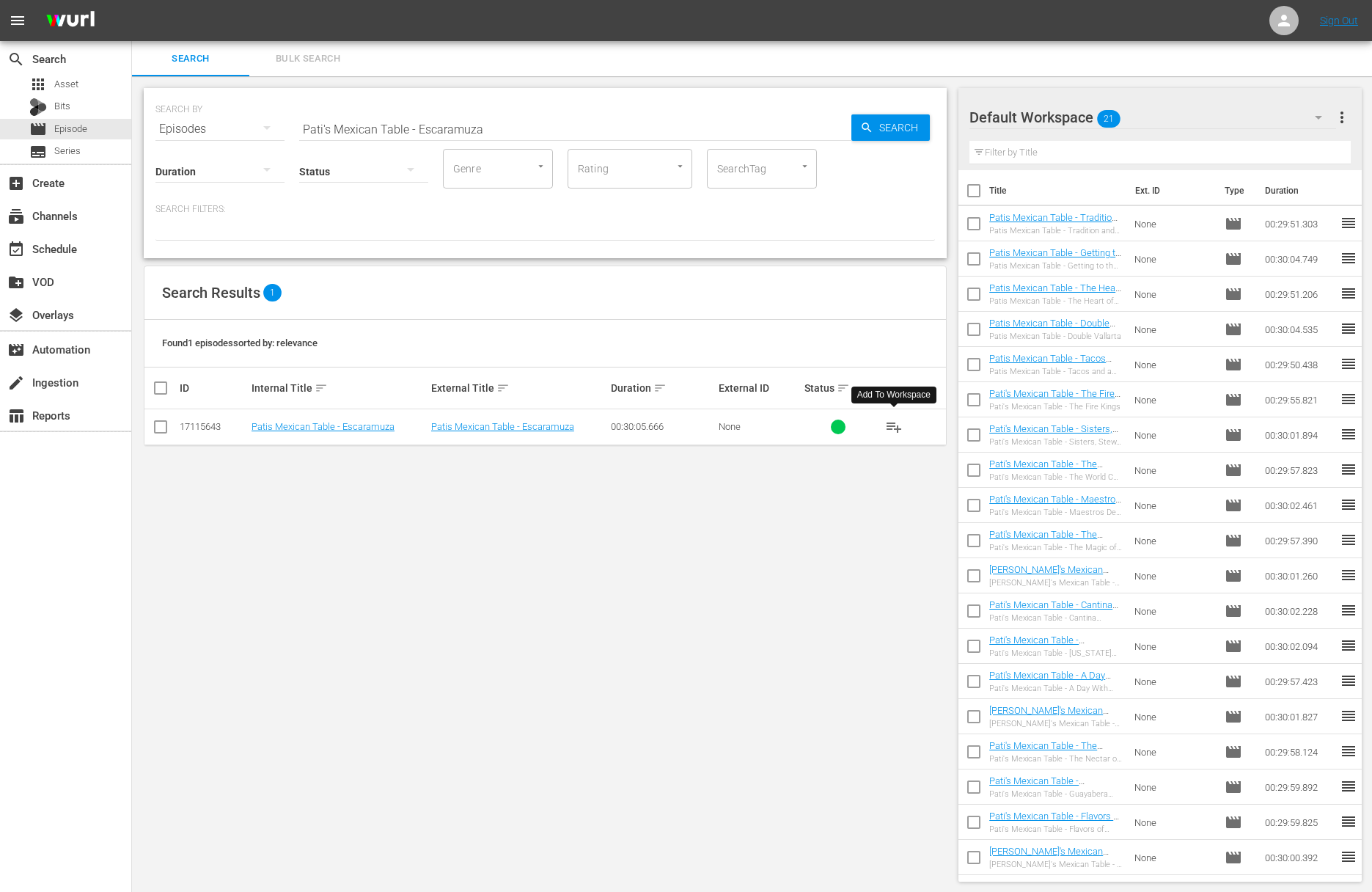
click at [895, 423] on span "playlist_add" at bounding box center [894, 427] width 18 height 18
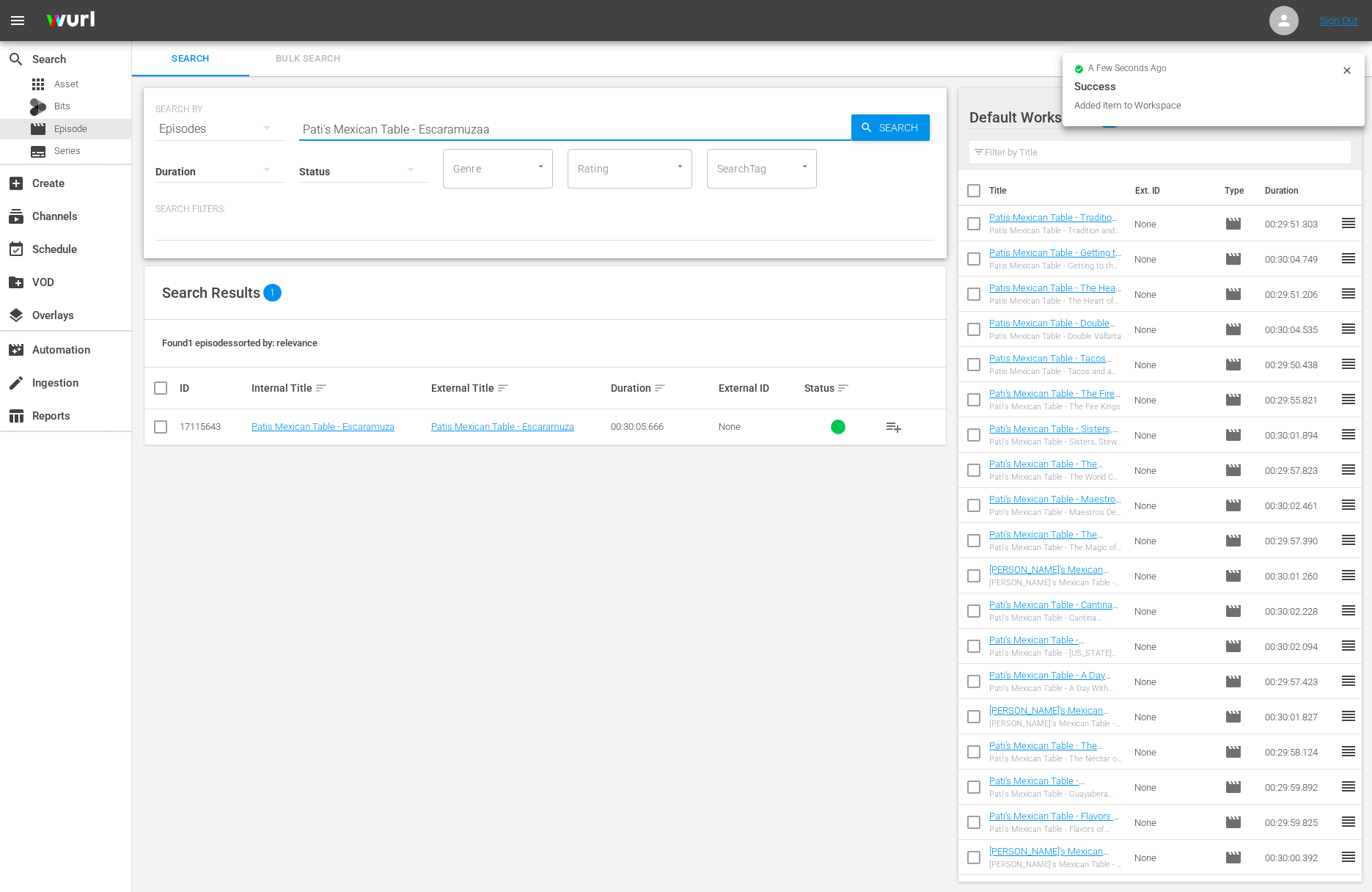
click at [555, 126] on input "Pati's Mexican Table - Escaramuzaa" at bounding box center [575, 129] width 552 height 35
paste input "Pati's Mexican Table - Los Mariachis"
click at [527, 126] on input "Pati's Mexican Table - EscaramuzaaPati's Mexican Table - Los Mariachis" at bounding box center [575, 129] width 552 height 35
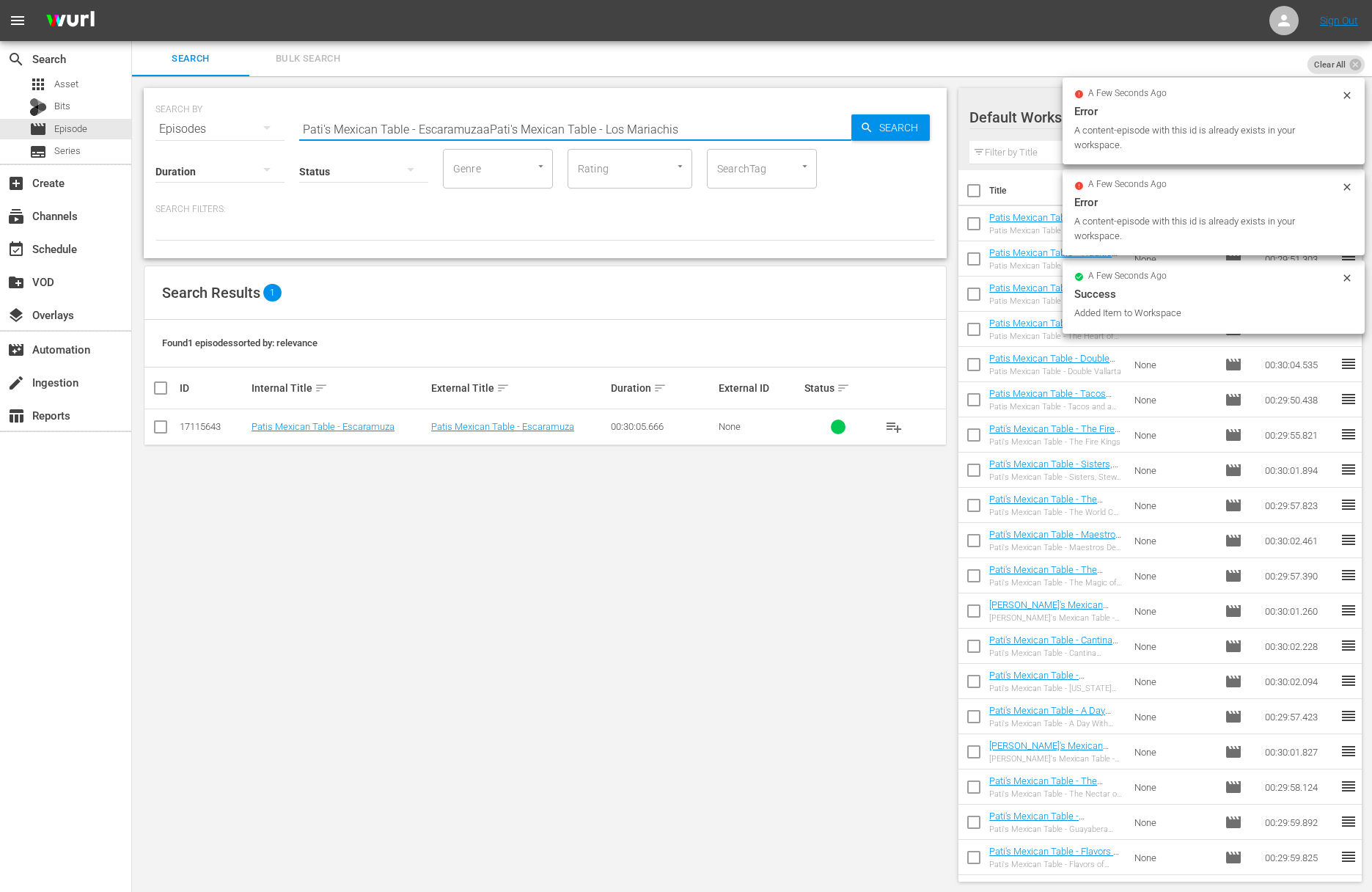
paste input "text"
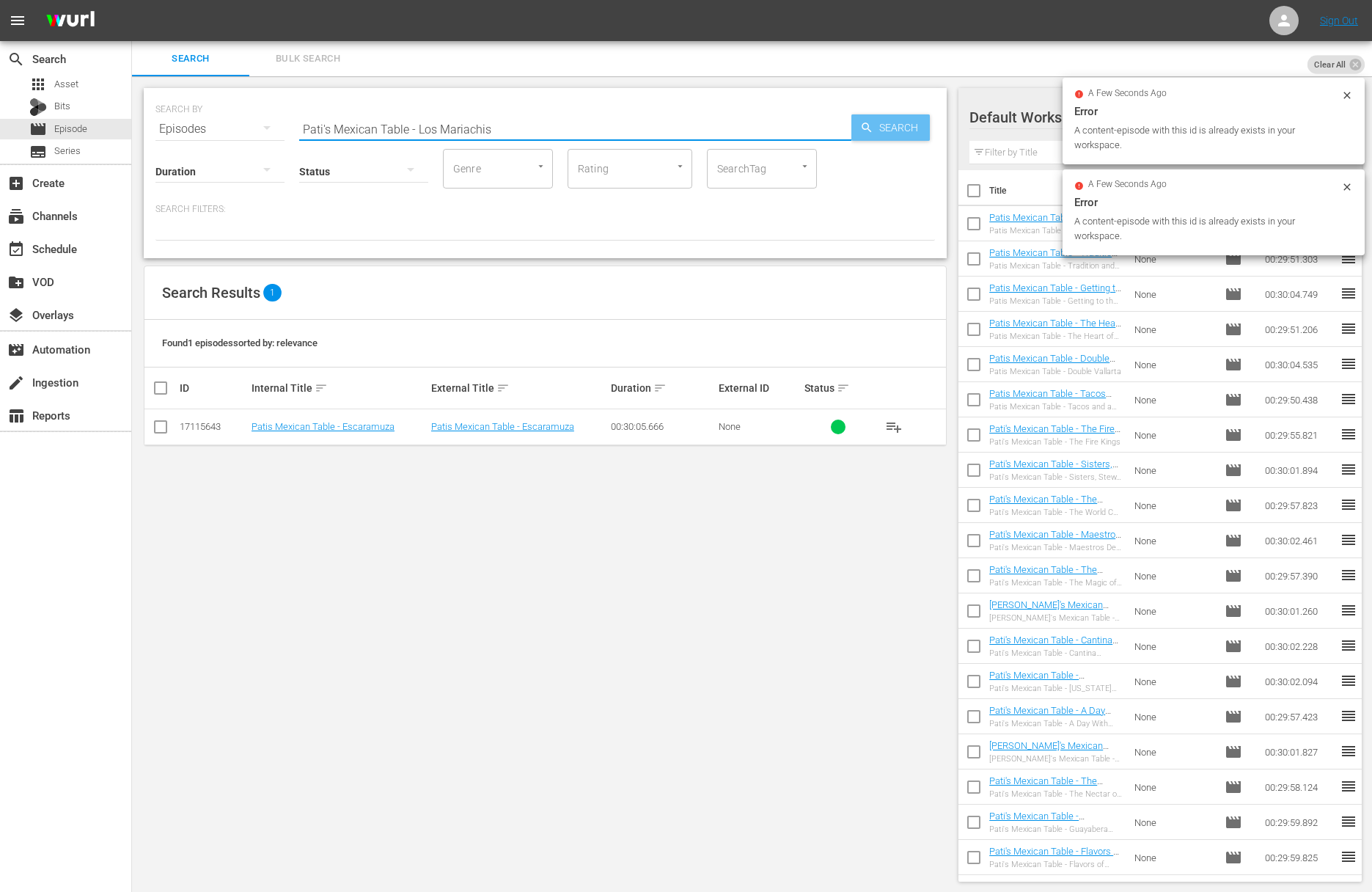
click at [893, 120] on span "Search" at bounding box center [901, 128] width 57 height 26
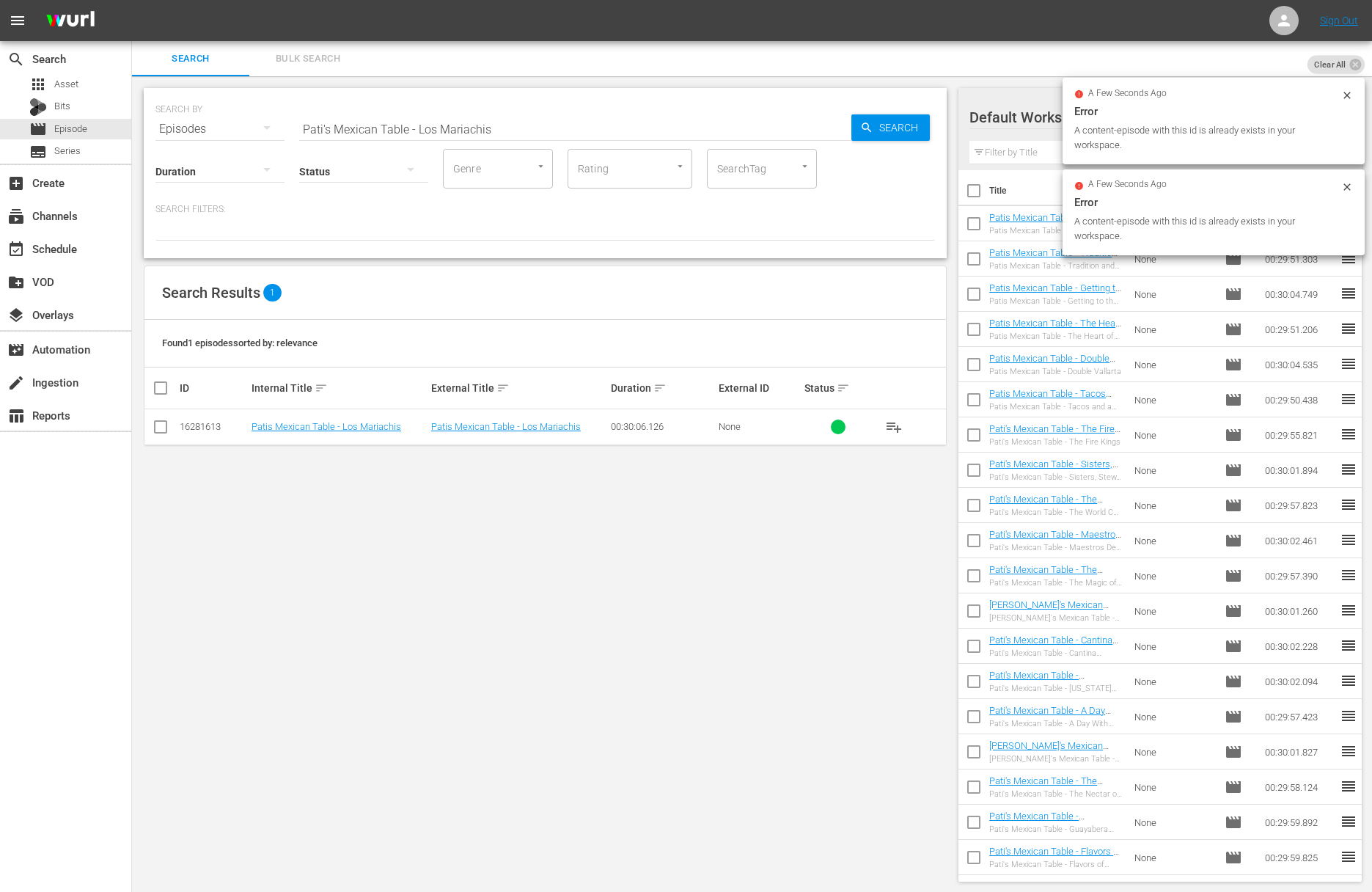
click at [898, 428] on span "playlist_add" at bounding box center [894, 427] width 18 height 18
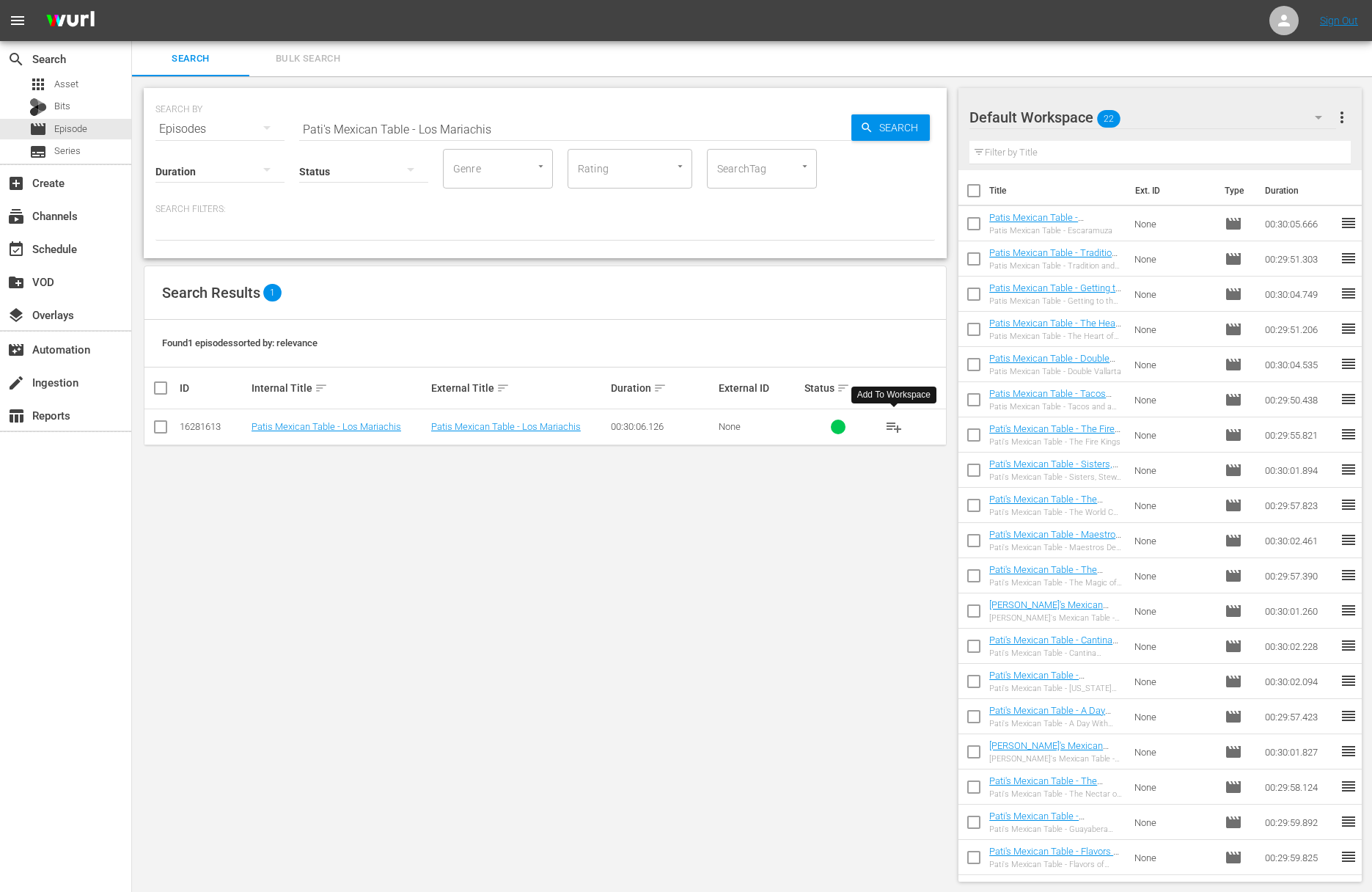
click at [898, 428] on span "playlist_add" at bounding box center [894, 427] width 18 height 18
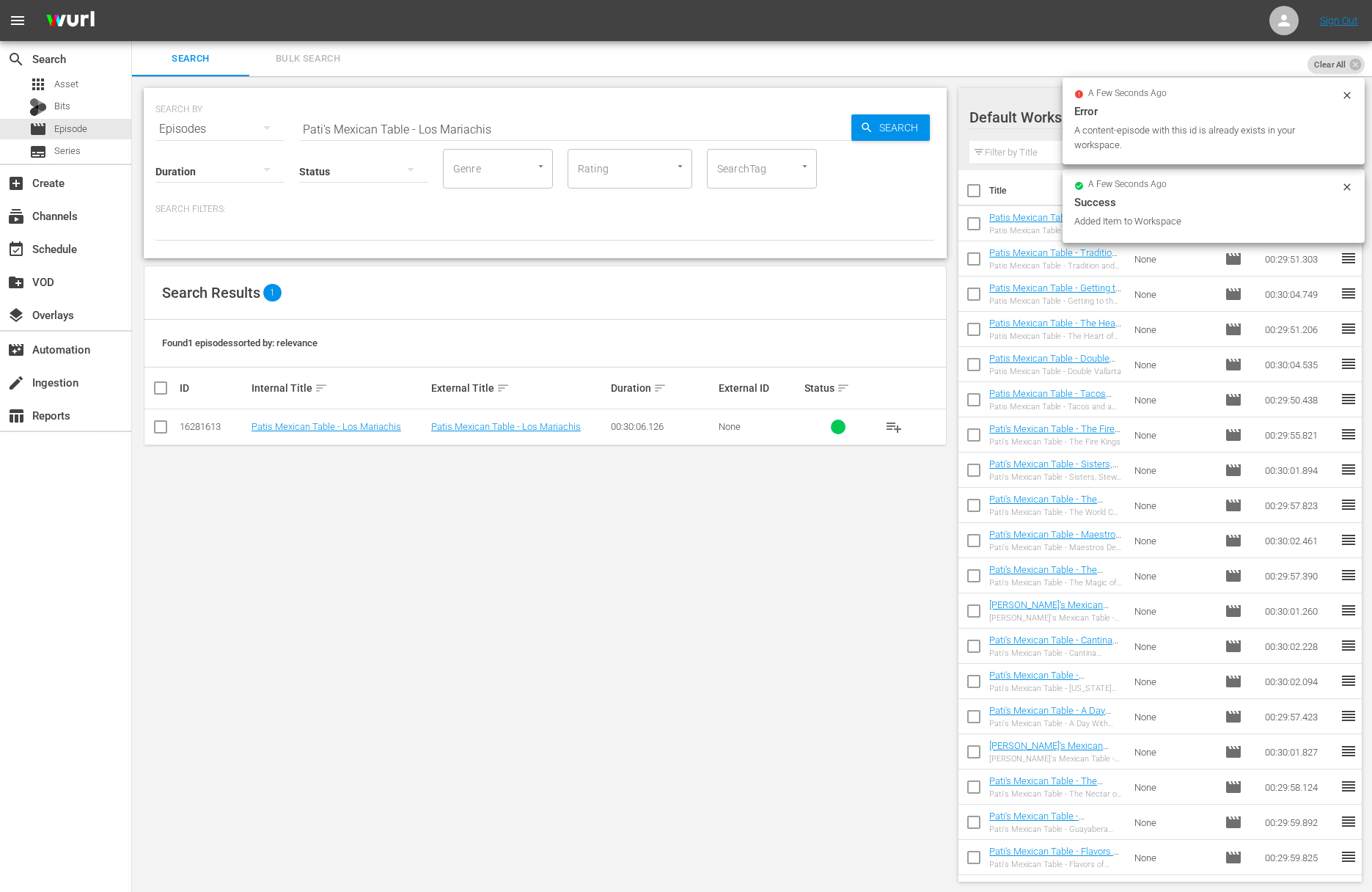
click at [615, 128] on input "Pati's Mexican Table - Los Mariachis" at bounding box center [575, 129] width 552 height 35
paste input "Pati's Mexican Table - Jalisco Classics"
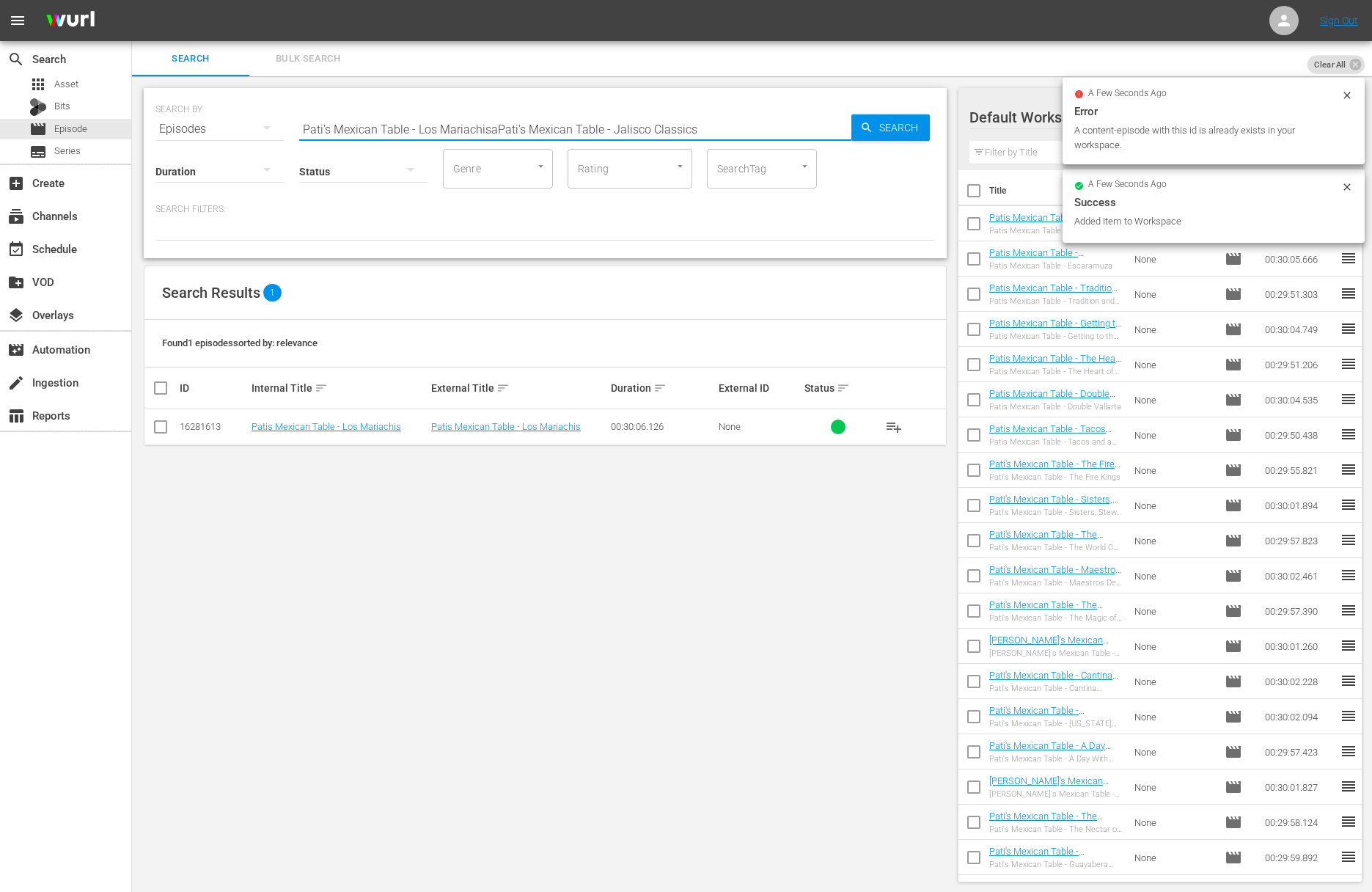
click at [661, 128] on input "Pati's Mexican Table - Los MariachisaPati's Mexican Table - Jalisco Classics" at bounding box center [575, 129] width 552 height 35
paste input "text"
drag, startPoint x: 841, startPoint y: 126, endPoint x: 887, endPoint y: 127, distance: 46.0
click at [843, 127] on input "Pati's Mexican Table - Jalisco Classics" at bounding box center [575, 129] width 552 height 35
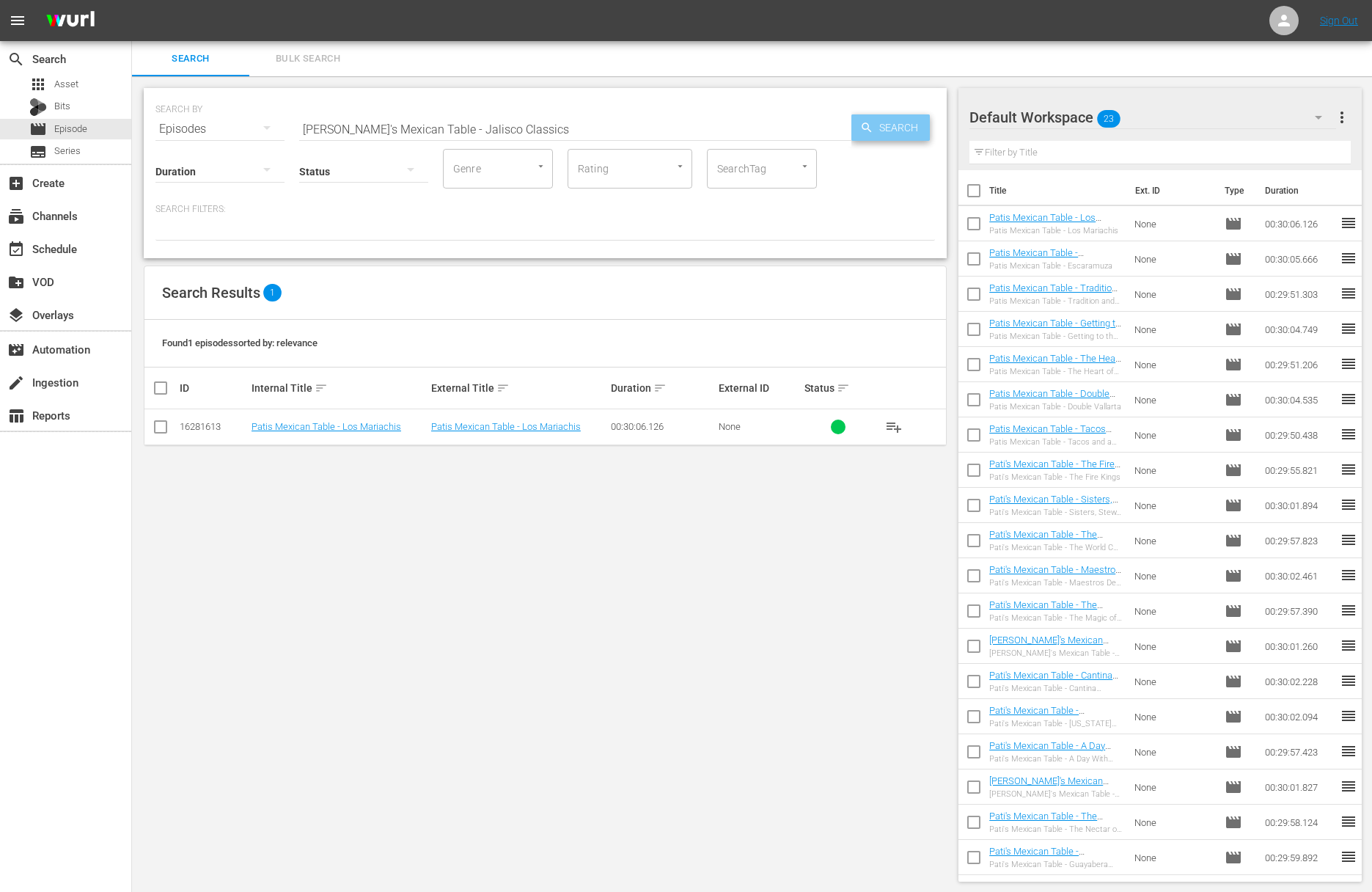
click at [887, 127] on span "Search" at bounding box center [901, 128] width 57 height 26
click at [896, 424] on span "playlist_add" at bounding box center [894, 427] width 18 height 18
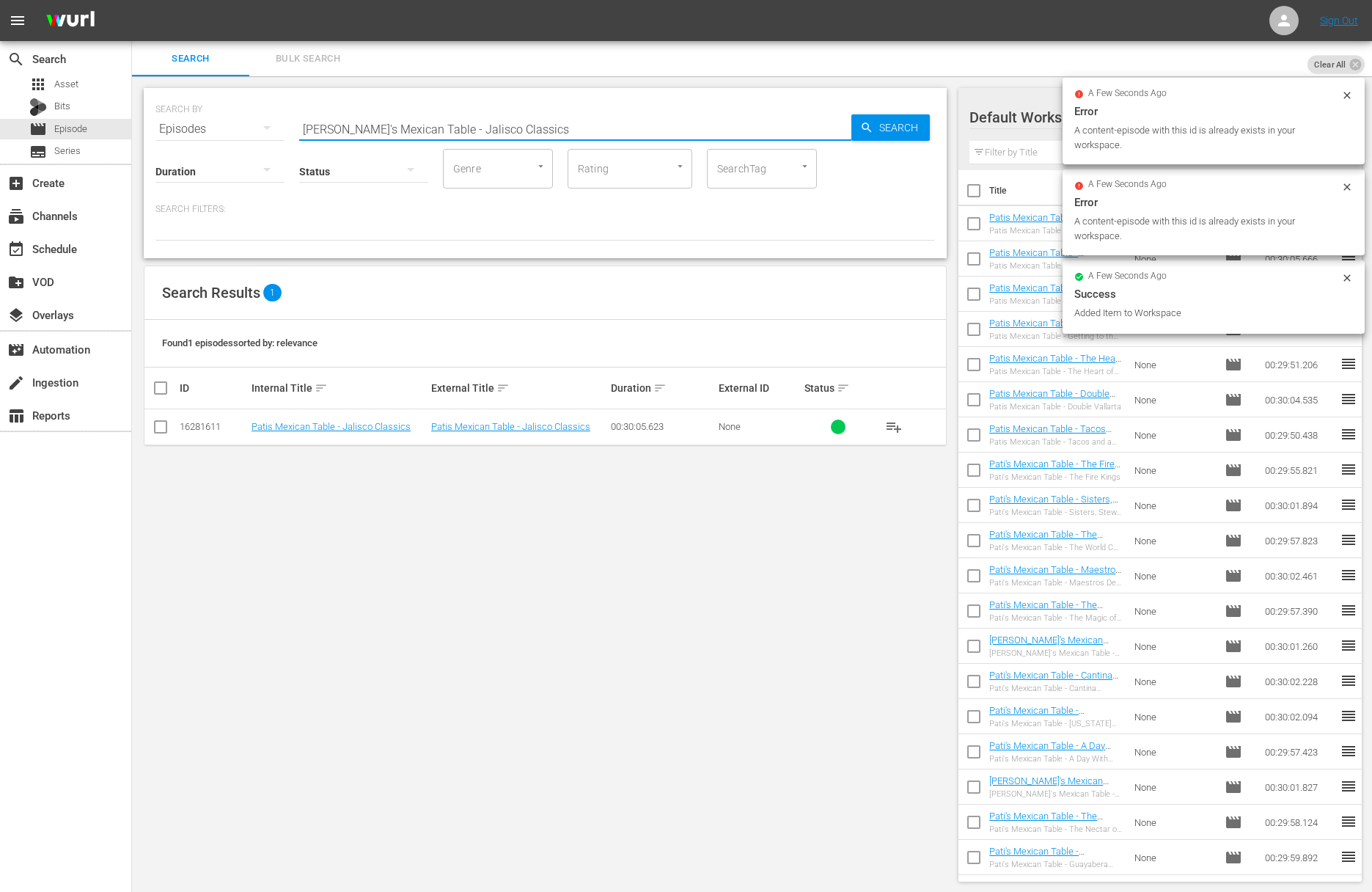
click at [608, 135] on input "Pati's Mexican Table - Jalisco Classics" at bounding box center [575, 129] width 552 height 35
paste input "Pati's Mexican Table - Food Meets Art"
click at [602, 135] on input "Pati's Mexican Table - Jalisco ClassicsaPati's Mexican Table - Food Meets Art" at bounding box center [575, 129] width 552 height 35
paste input "text"
click at [892, 125] on span "Search" at bounding box center [901, 128] width 57 height 26
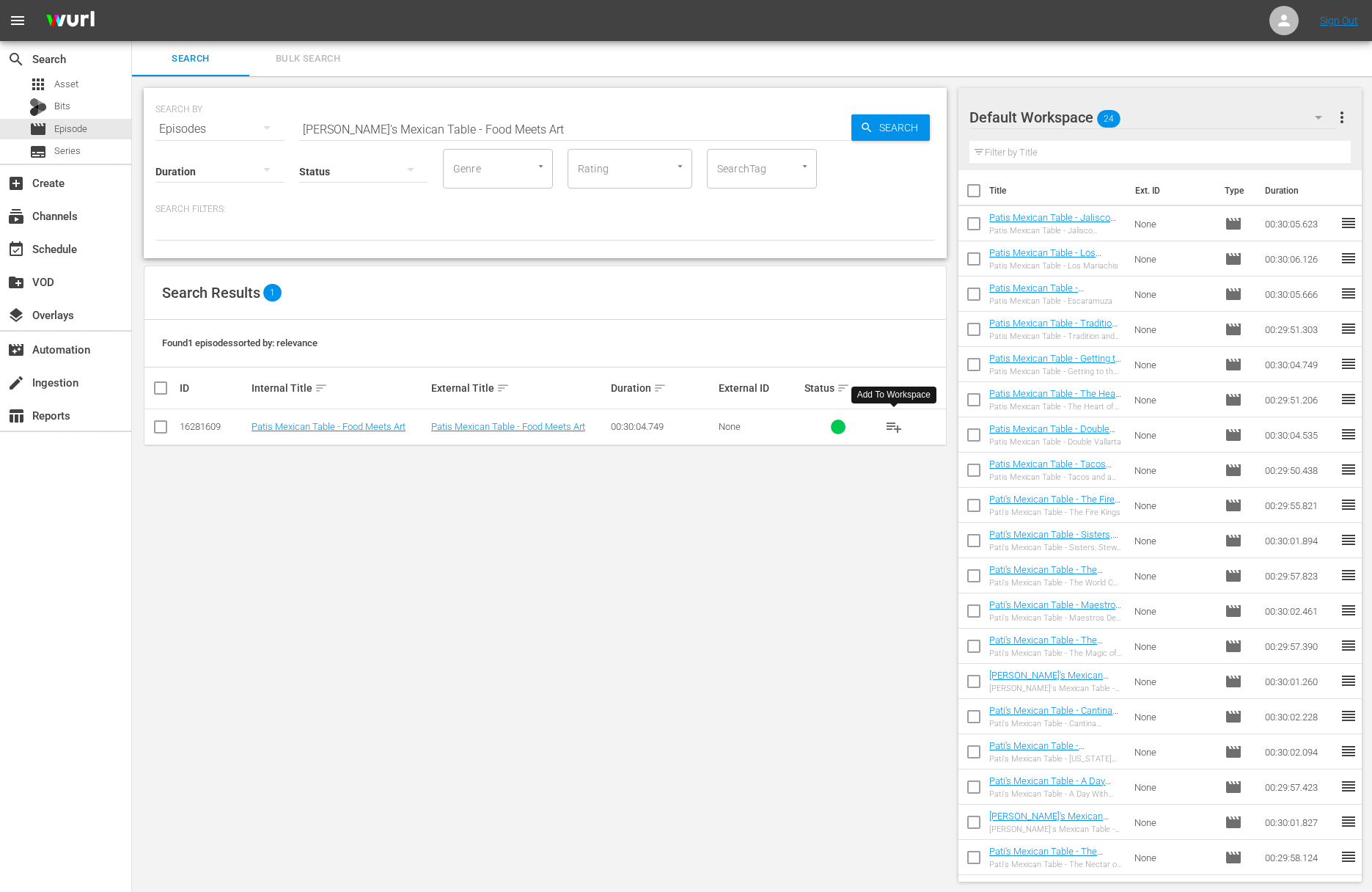
click at [894, 423] on span "playlist_add" at bounding box center [894, 427] width 18 height 18
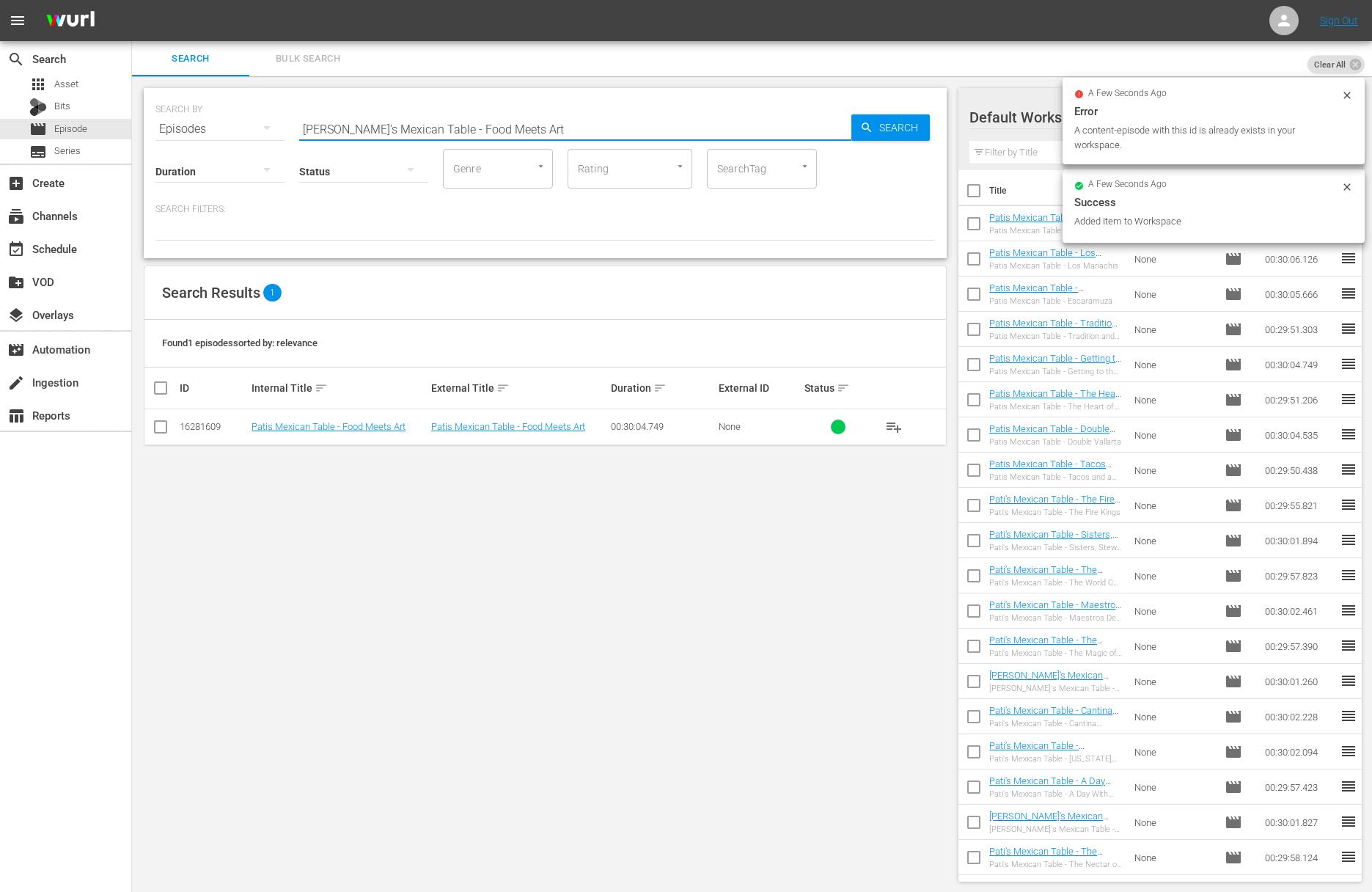
click at [607, 128] on input "Pati's Mexican Table - Food Meets Art" at bounding box center [575, 129] width 552 height 35
paste input "Welcome to Guadalajara"
click at [875, 131] on span "Search" at bounding box center [901, 128] width 57 height 26
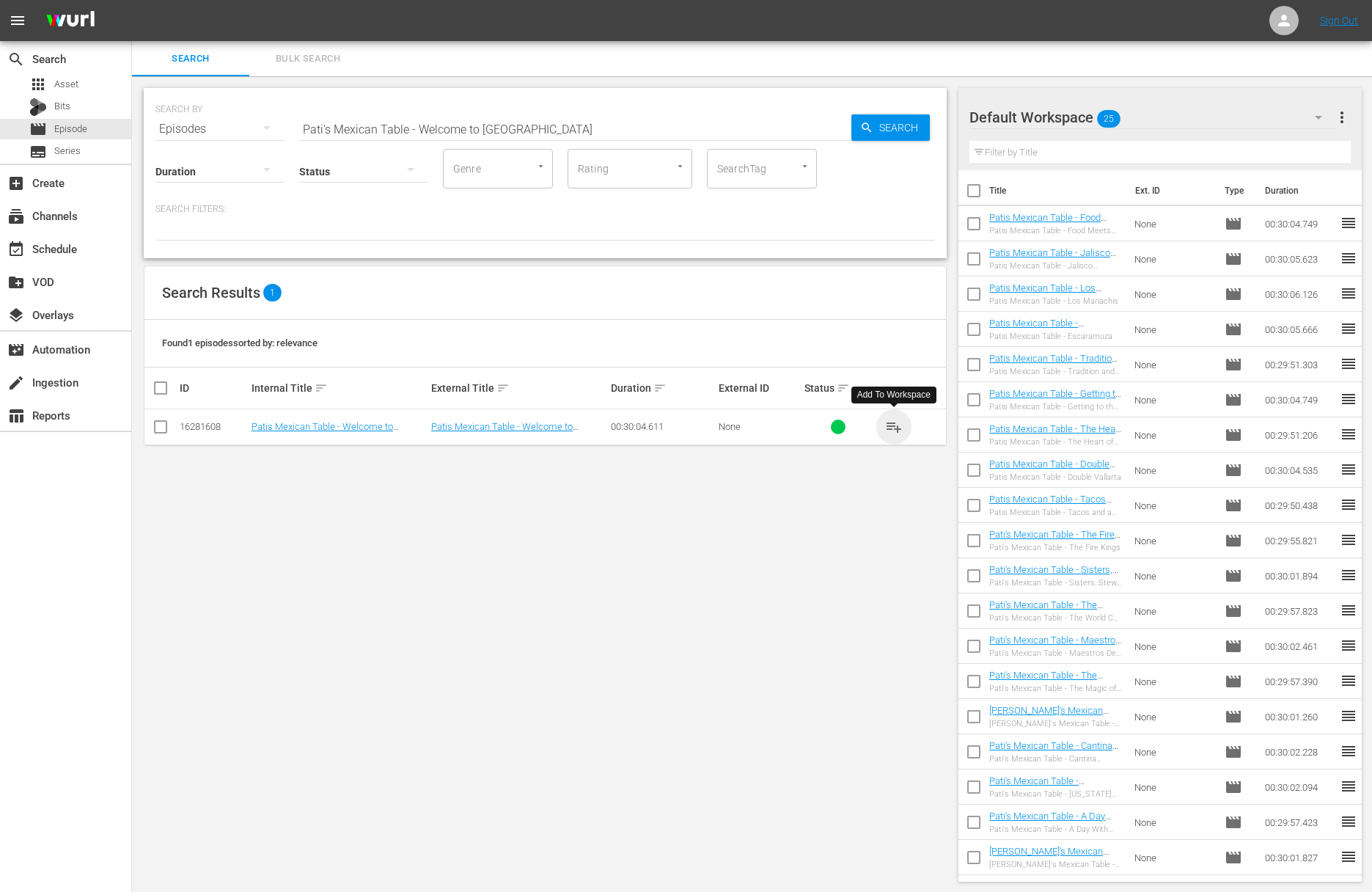
click at [898, 427] on span "playlist_add" at bounding box center [894, 427] width 18 height 18
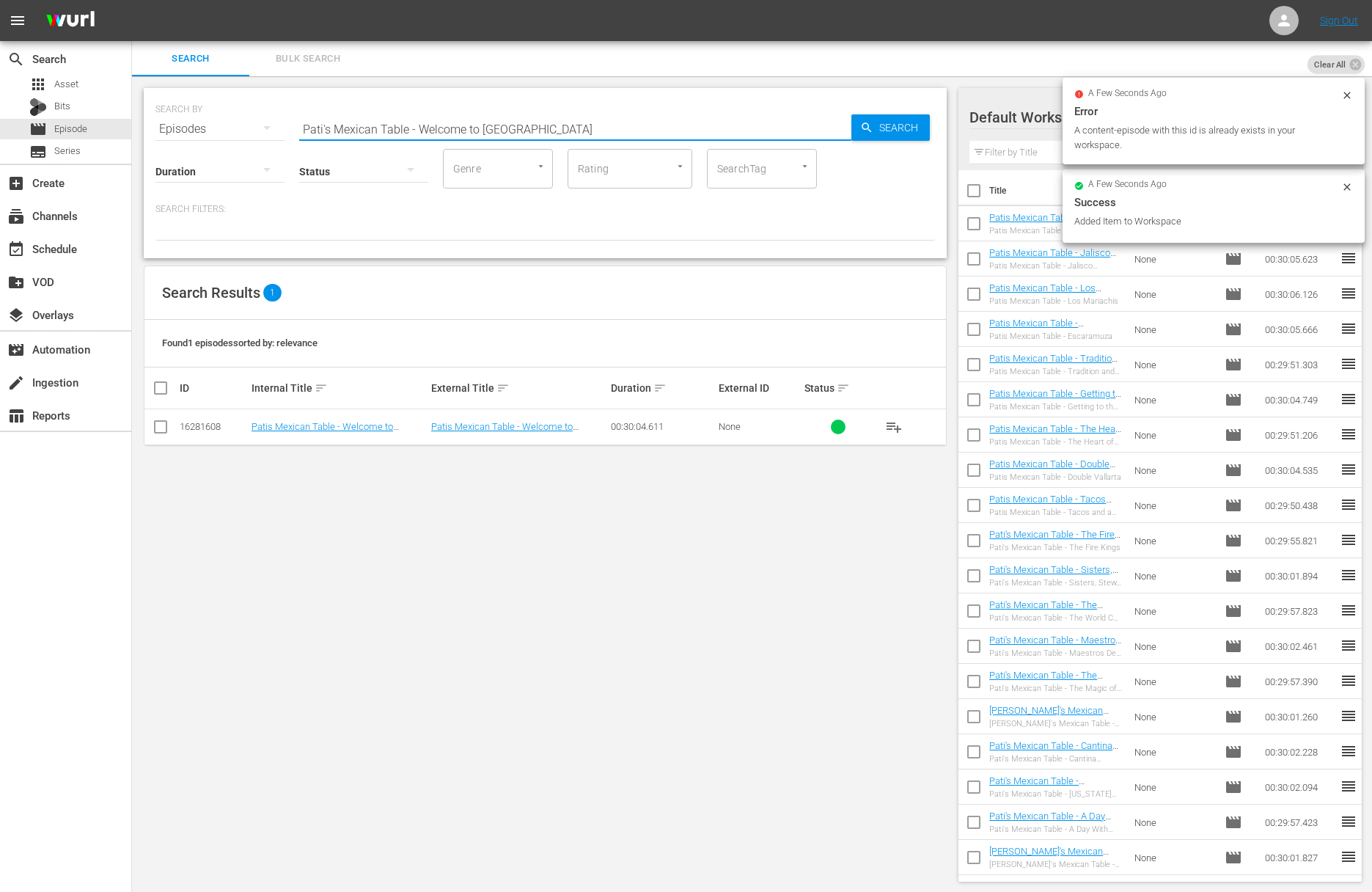
click at [568, 124] on input "Pati's Mexican Table - Welcome to Guadalajara" at bounding box center [575, 129] width 552 height 35
paste input "Pati's Mexican Table - Sabores Norteños"
click at [580, 124] on input "Pati's Mexican Table - Welcome to GuadalajaraaPati's Mexican Table - Sabores No…" at bounding box center [575, 129] width 552 height 35
paste
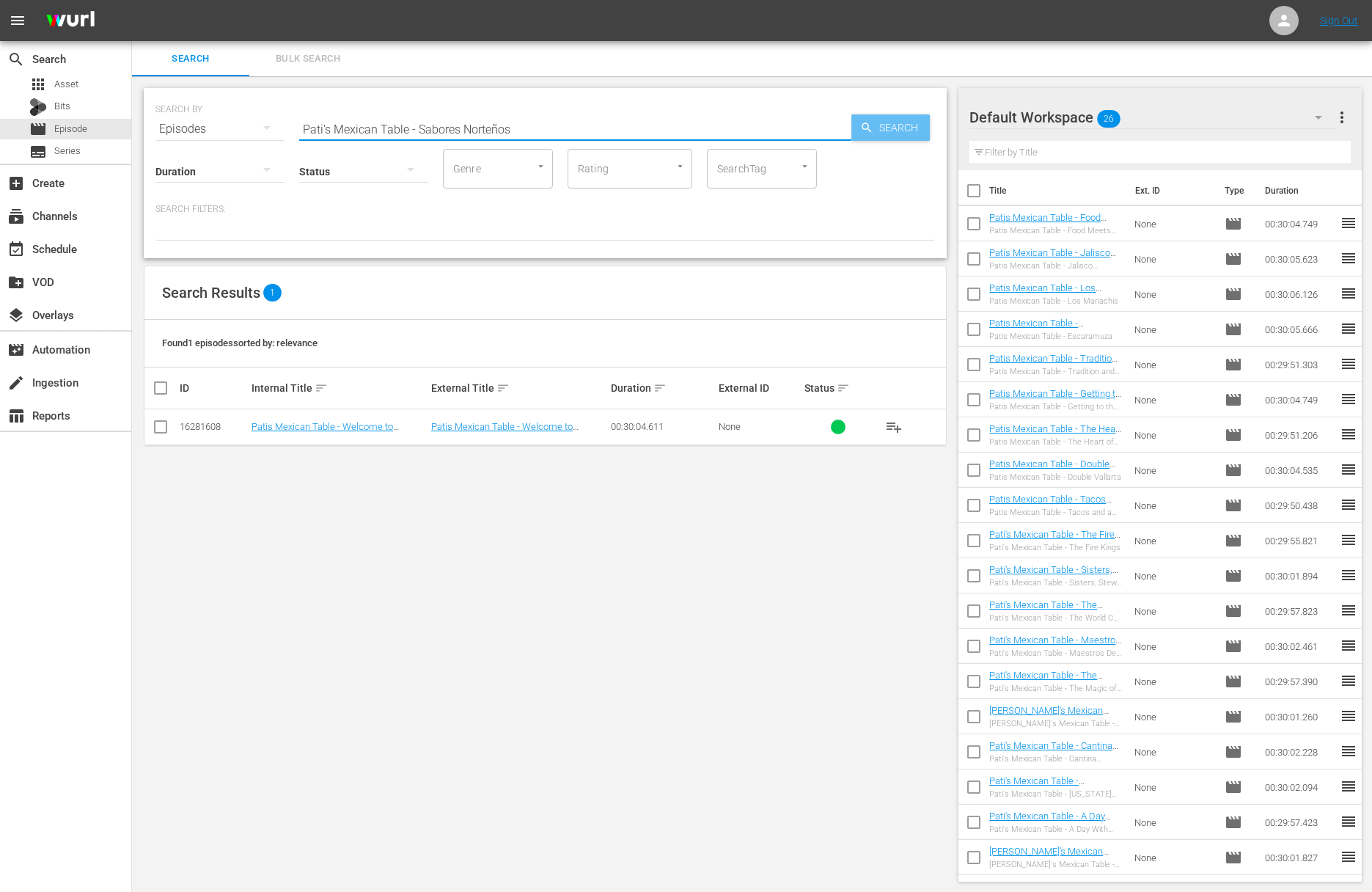
click at [879, 123] on span "Search" at bounding box center [901, 128] width 57 height 26
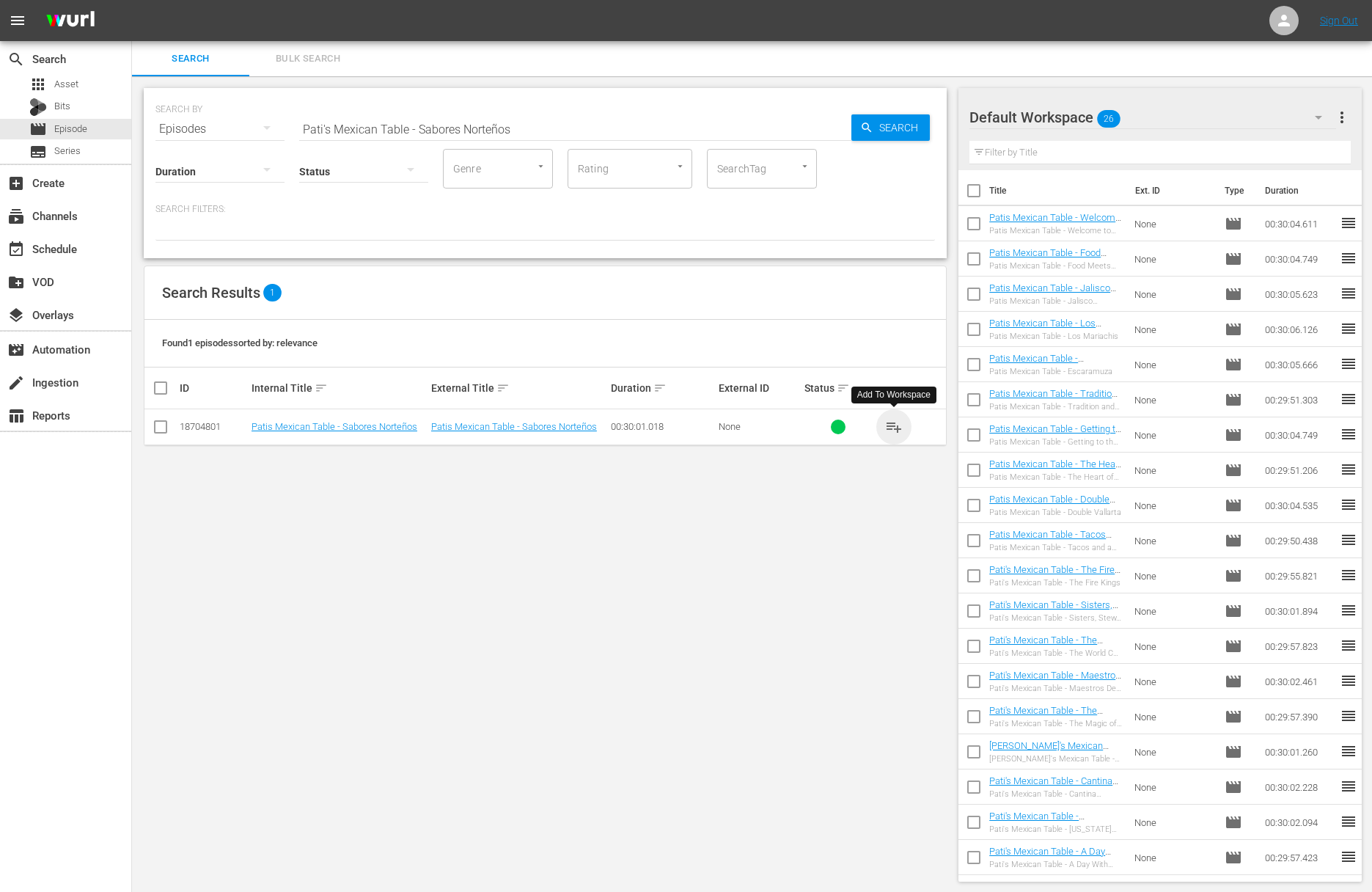
click at [890, 421] on span "playlist_add" at bounding box center [894, 427] width 18 height 18
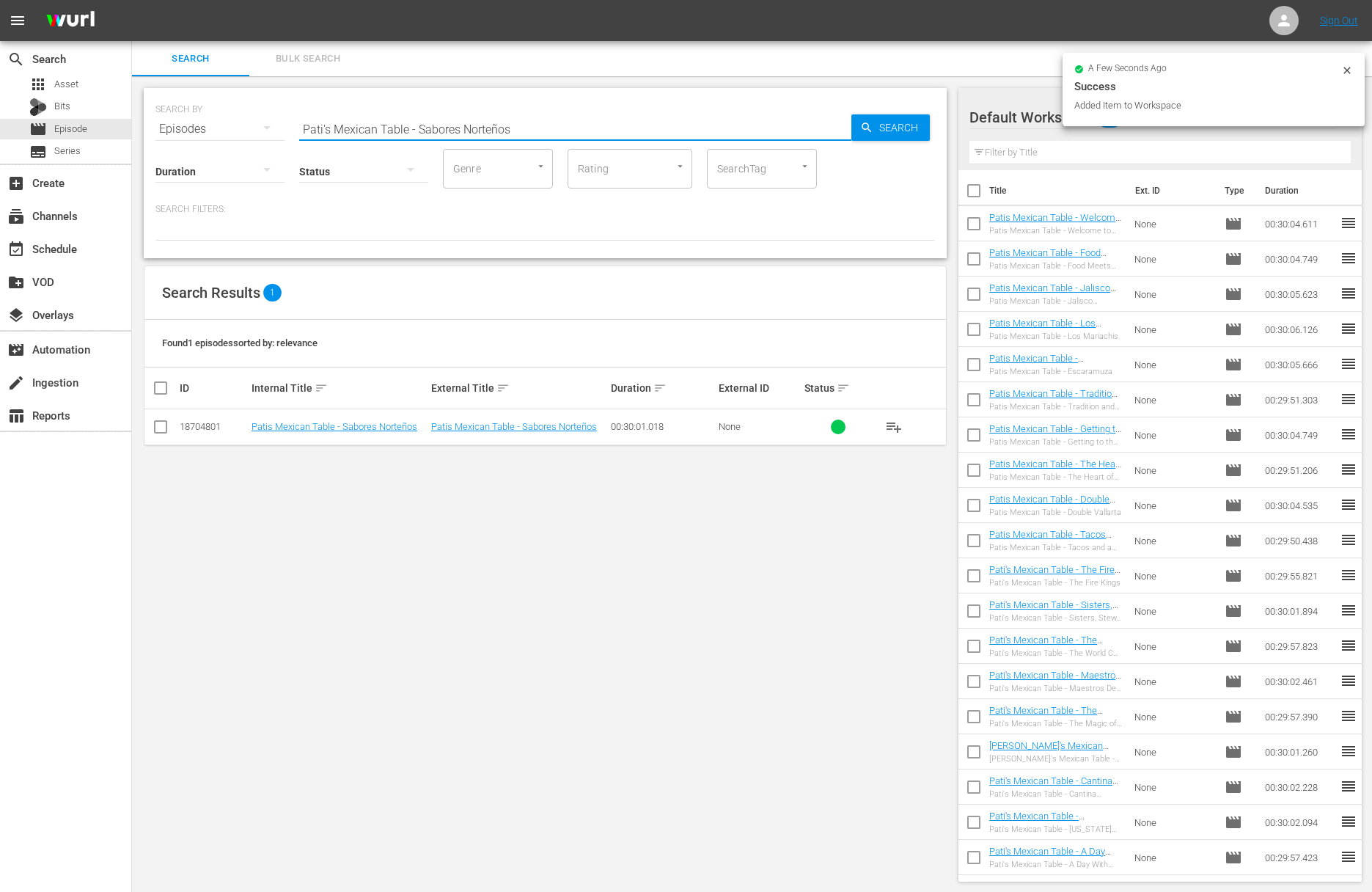
click at [542, 122] on input "Pati's Mexican Table - Sabores Norteños" at bounding box center [575, 129] width 552 height 35
drag, startPoint x: 852, startPoint y: 124, endPoint x: 893, endPoint y: 125, distance: 41.0
click at [859, 125] on div "SEARCH BY Search By Episodes Search ID, Title, Description, Keywords, or Catego…" at bounding box center [545, 121] width 779 height 53
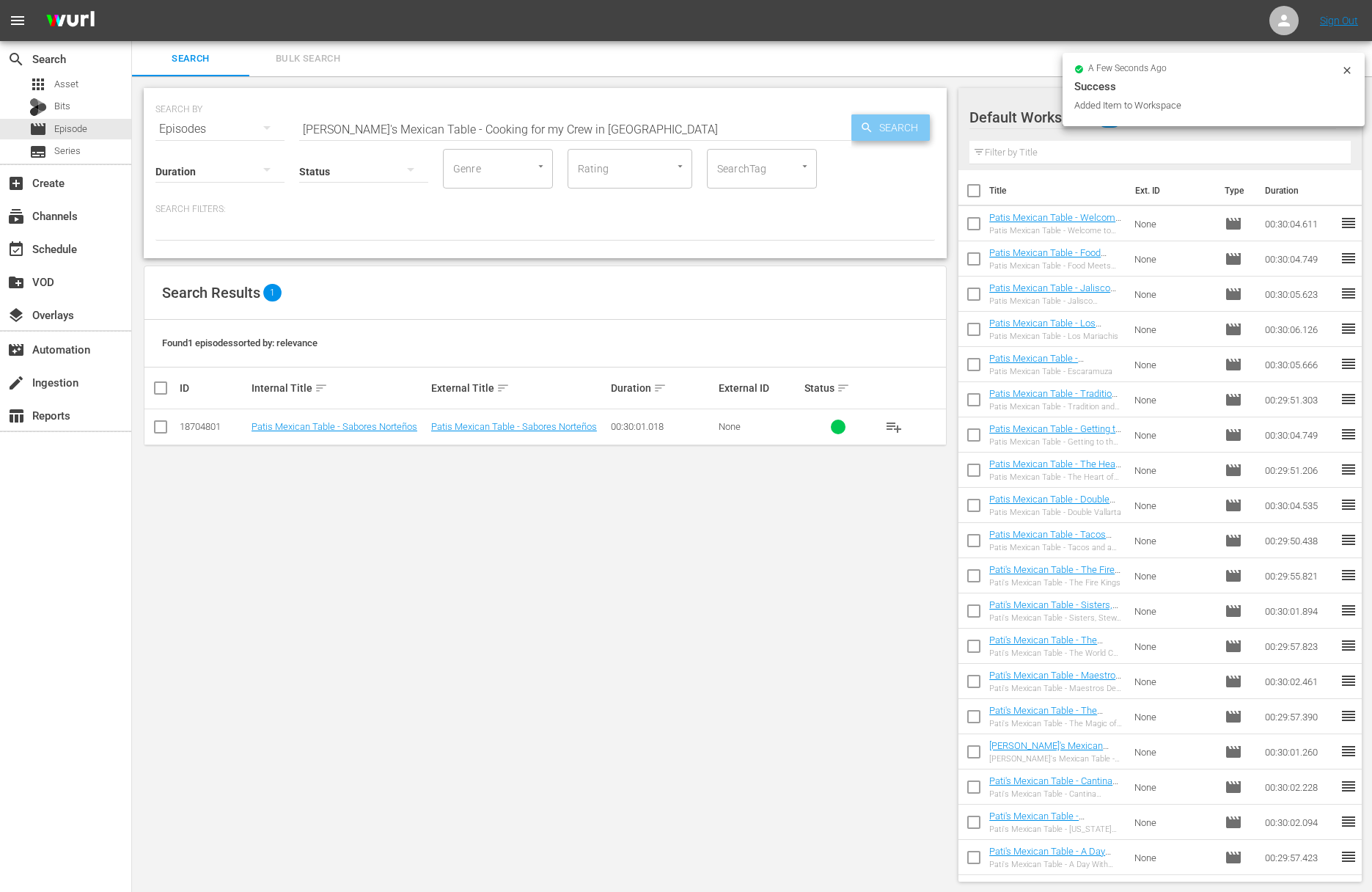
click at [893, 125] on span "Search" at bounding box center [901, 128] width 57 height 26
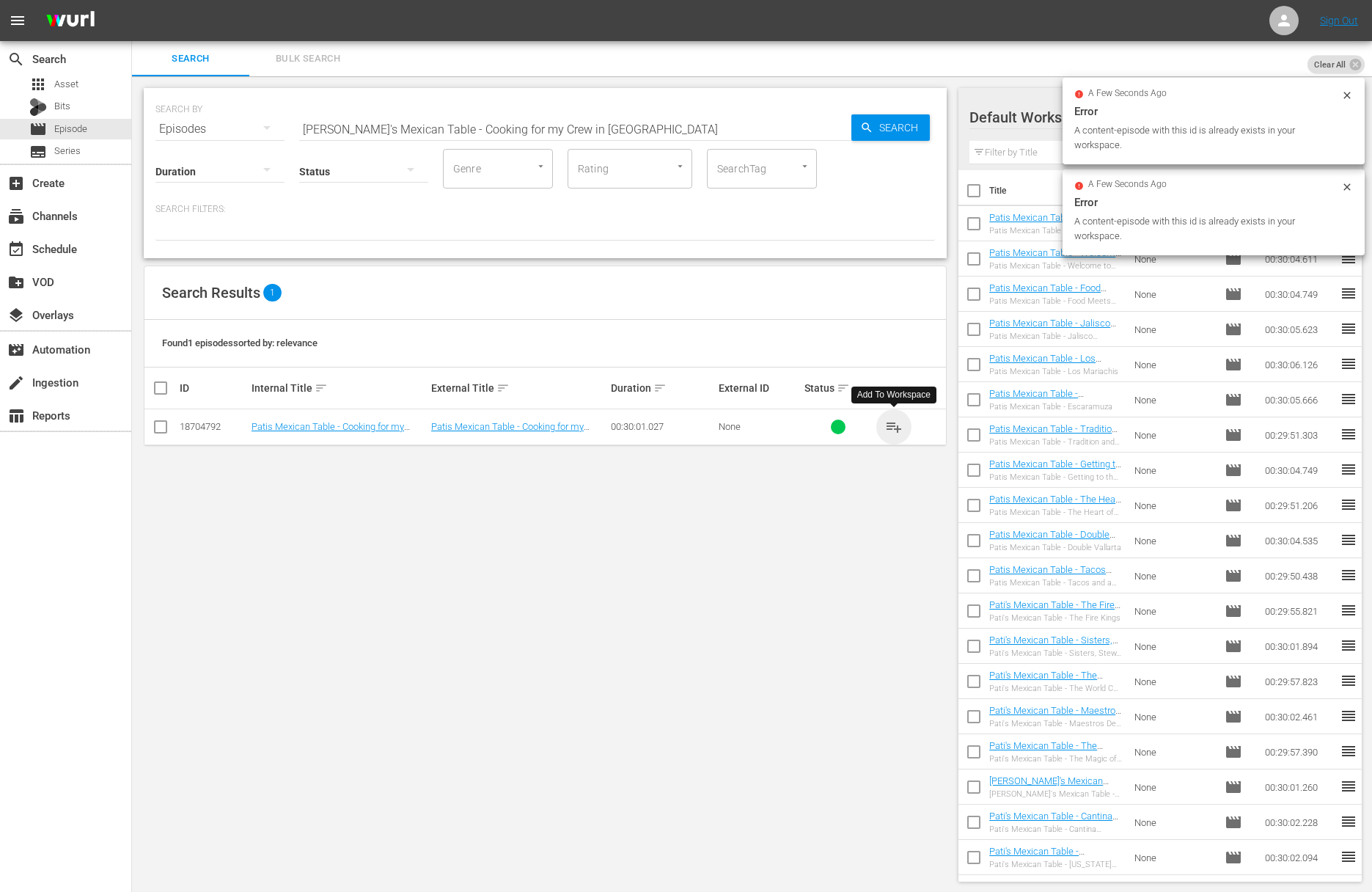
click at [892, 421] on span "playlist_add" at bounding box center [894, 427] width 18 height 18
click at [585, 136] on input "Pati's Mexican Table - Cooking for my Crew in Sonora" at bounding box center [575, 129] width 552 height 35
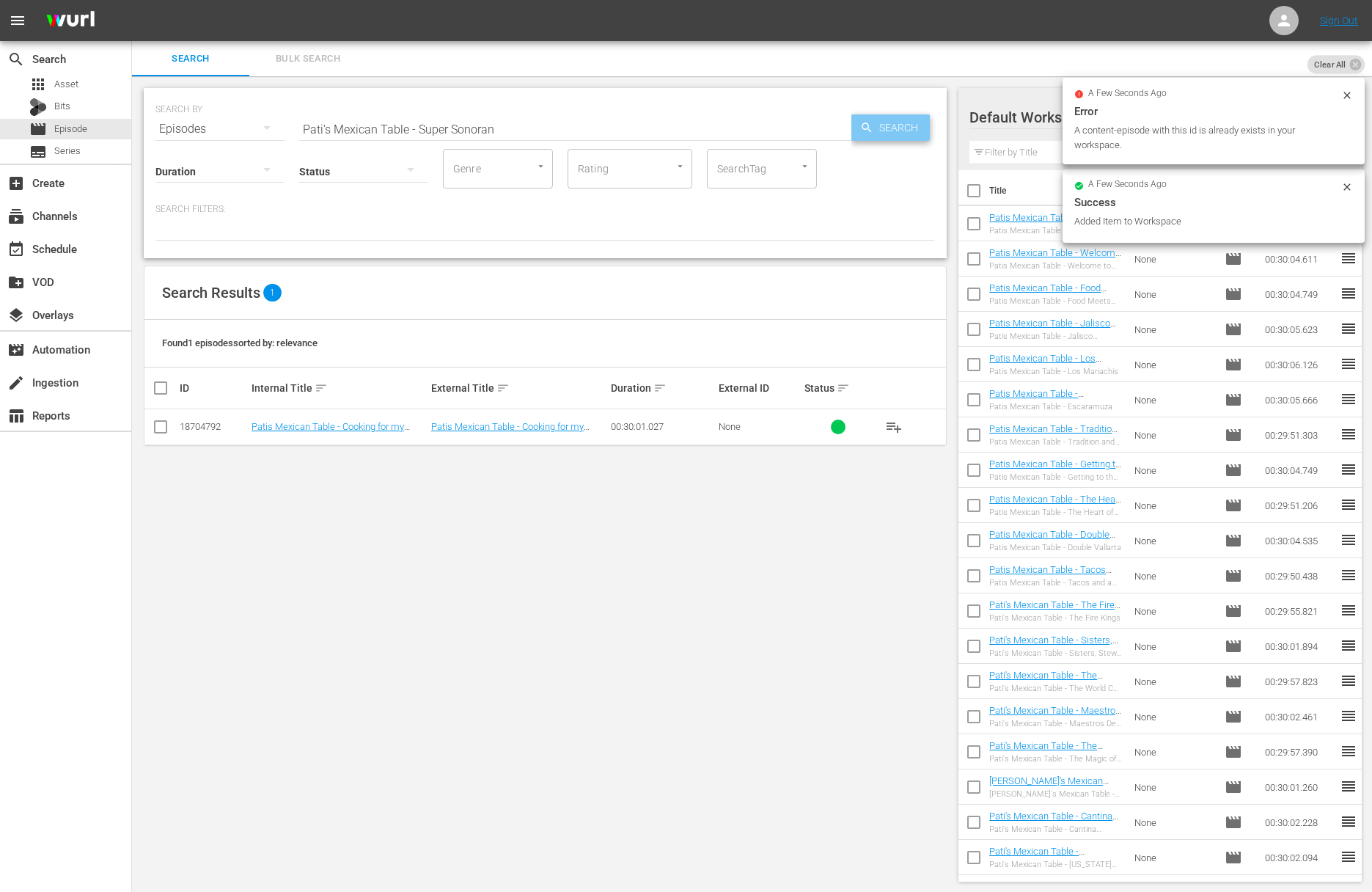
click at [904, 134] on span "Search" at bounding box center [901, 128] width 57 height 26
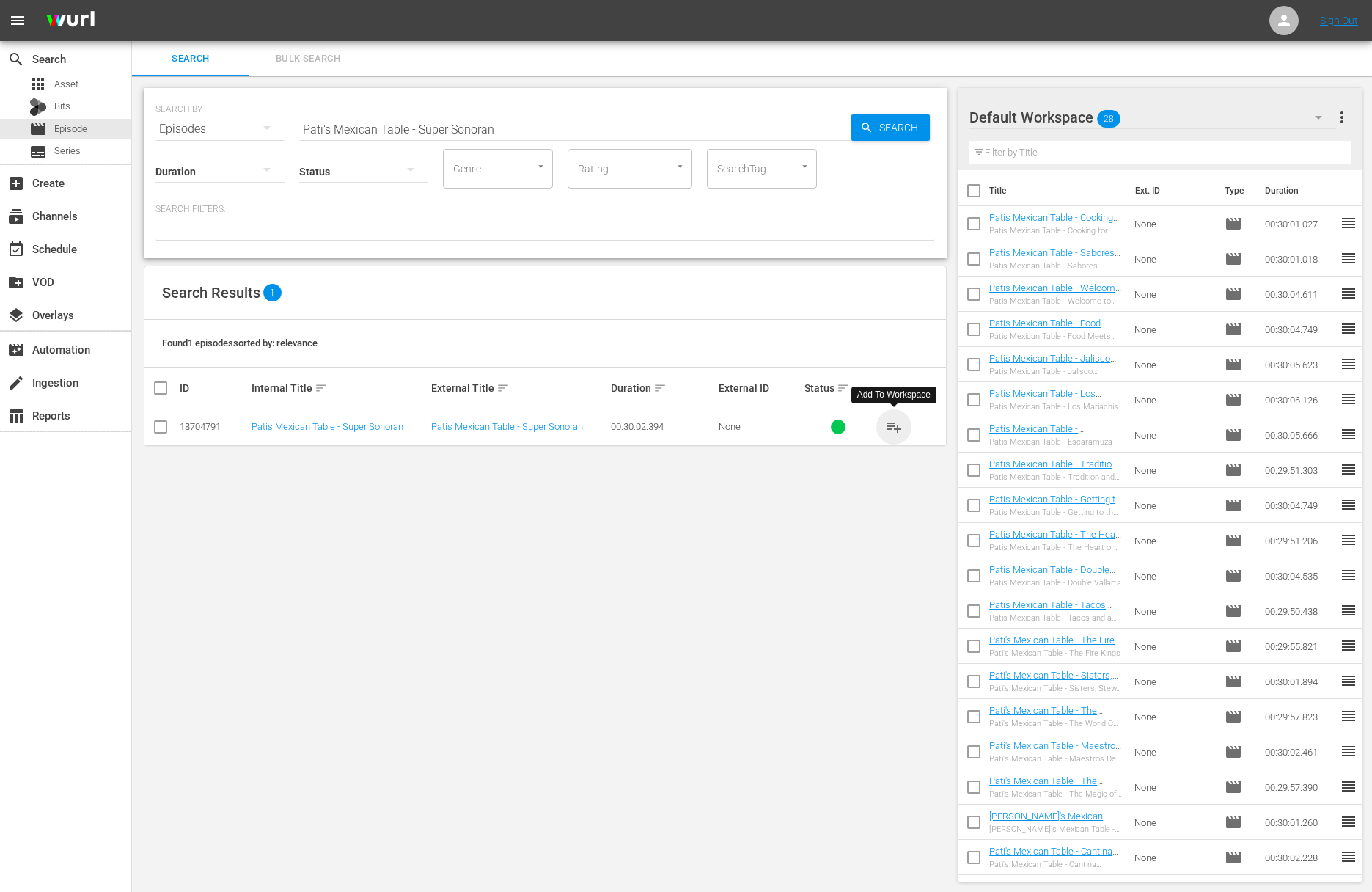
click at [893, 428] on span "playlist_add" at bounding box center [894, 427] width 18 height 18
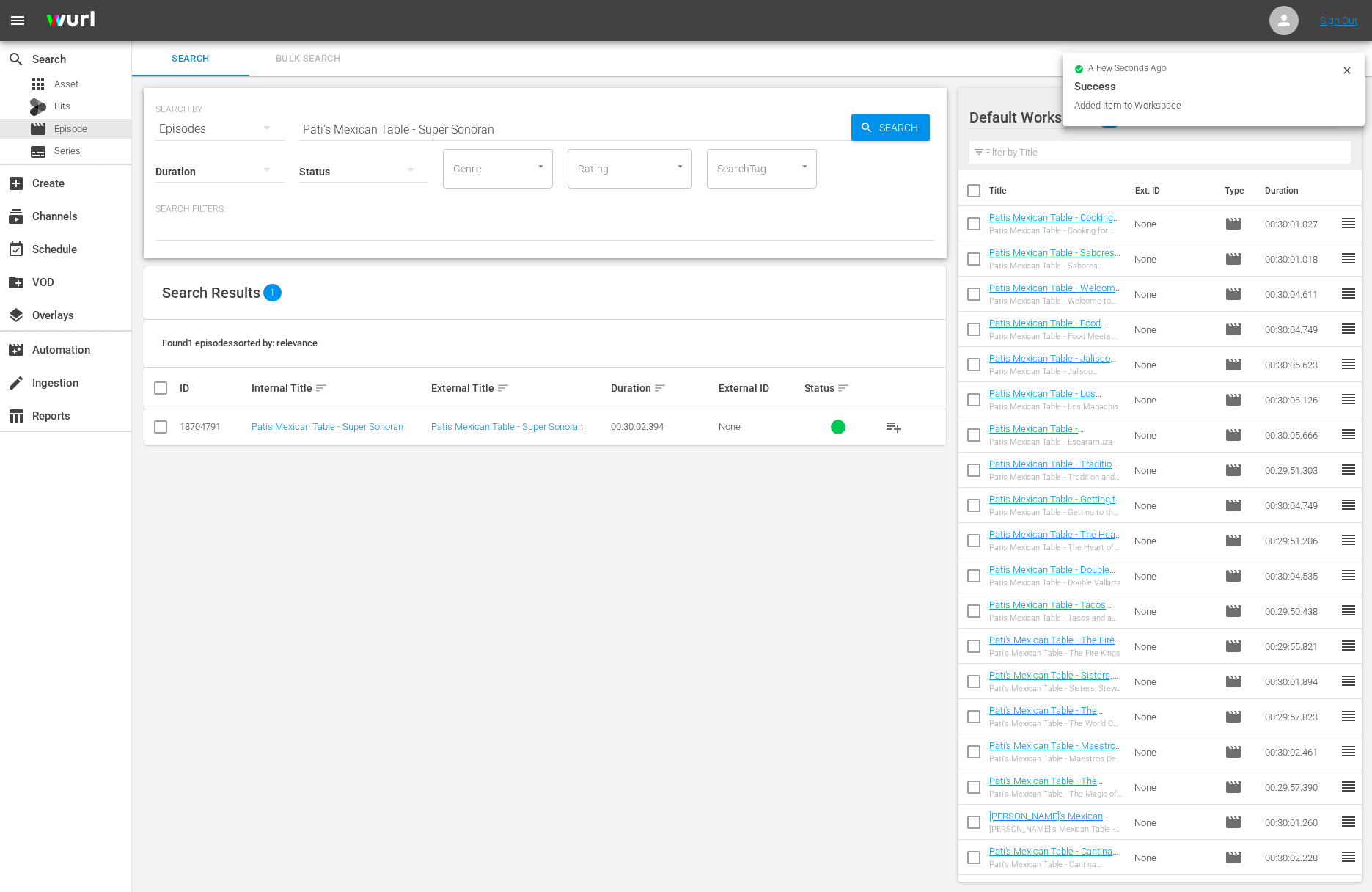
drag, startPoint x: 532, startPoint y: 122, endPoint x: 519, endPoint y: 123, distance: 13.0
click at [533, 122] on input "Pati's Mexican Table - Super Sonoran" at bounding box center [575, 129] width 552 height 35
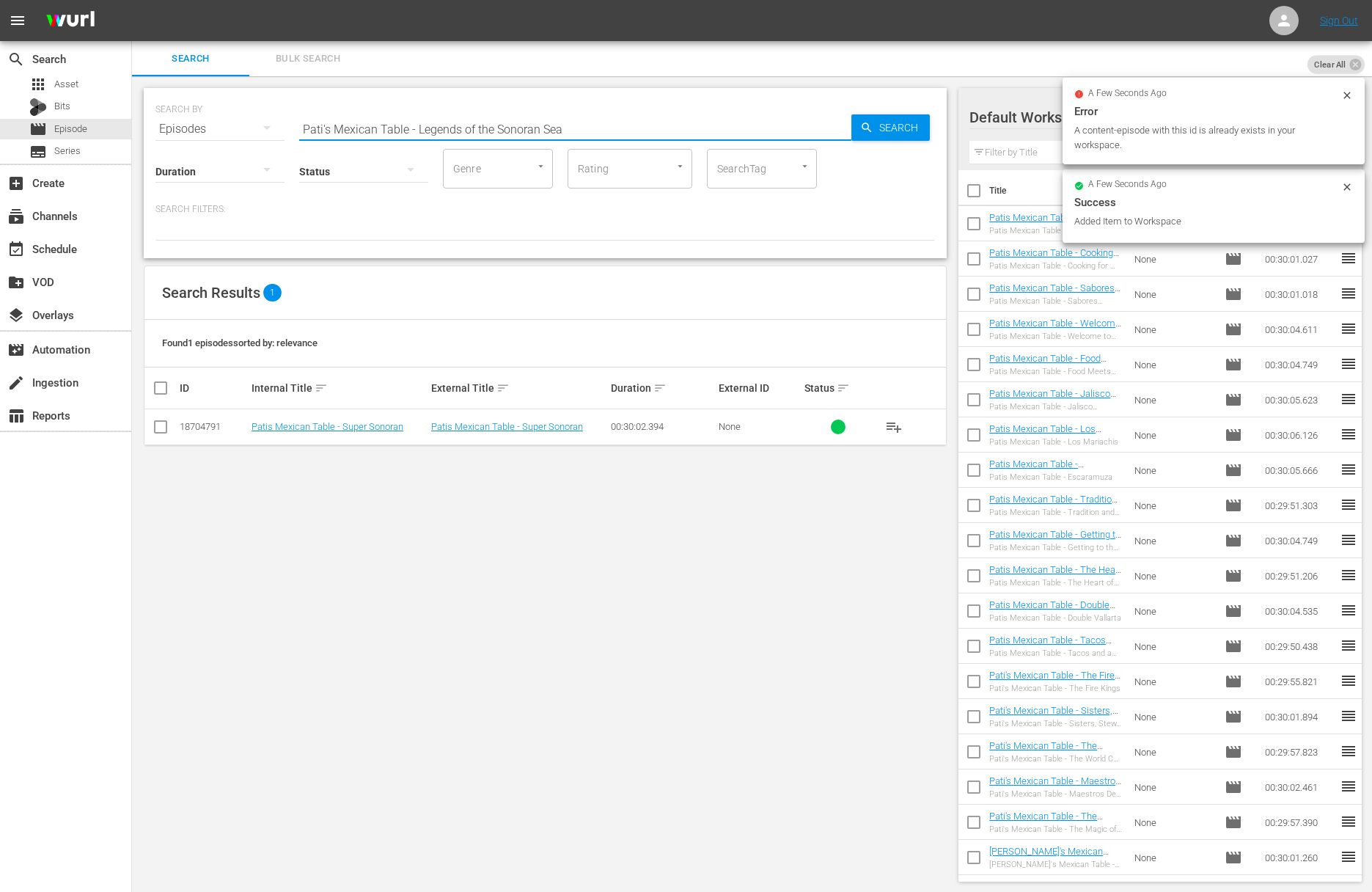
click at [883, 127] on span "Search" at bounding box center [901, 128] width 57 height 26
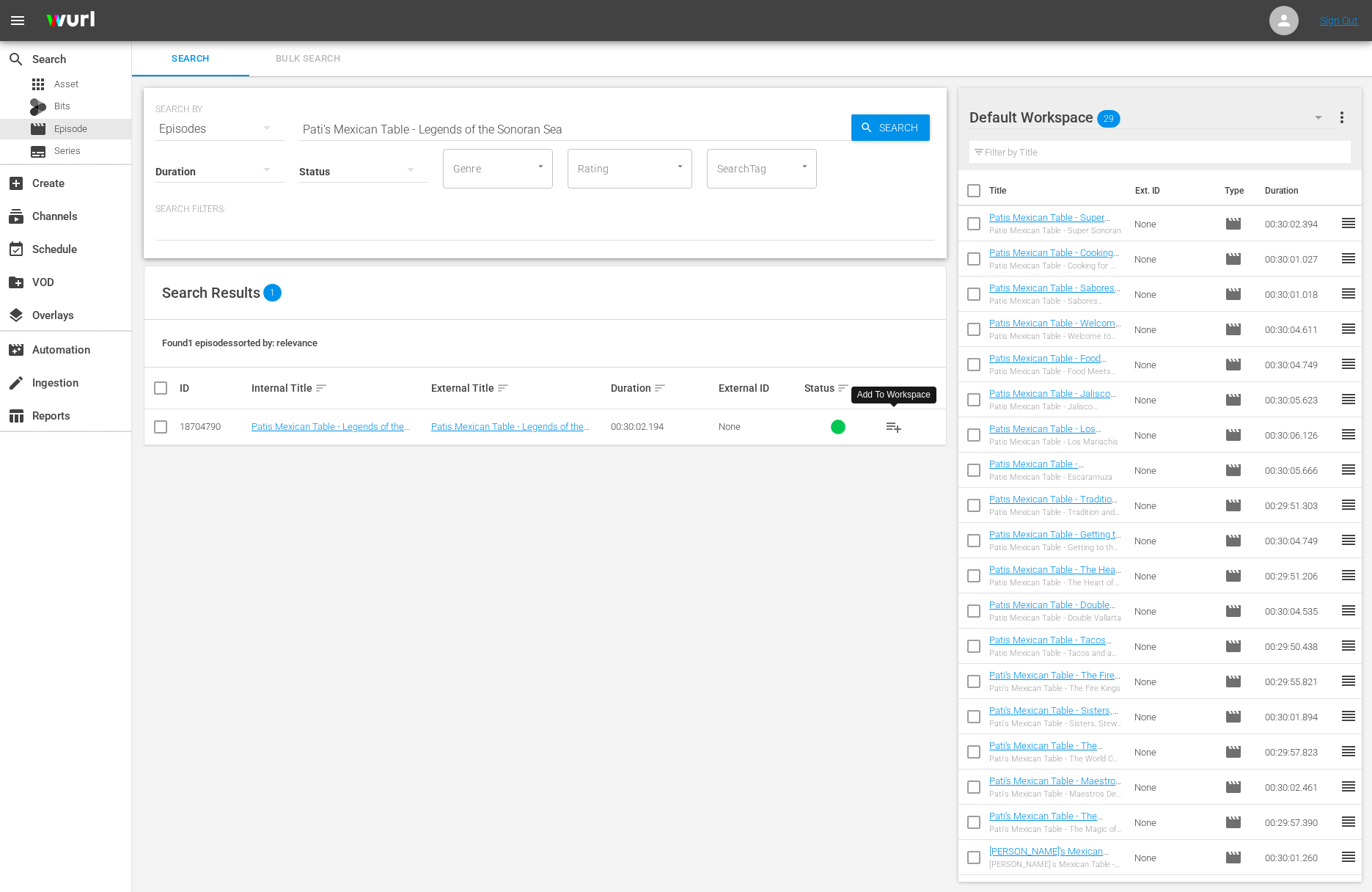
click at [892, 425] on span "playlist_add" at bounding box center [894, 427] width 18 height 18
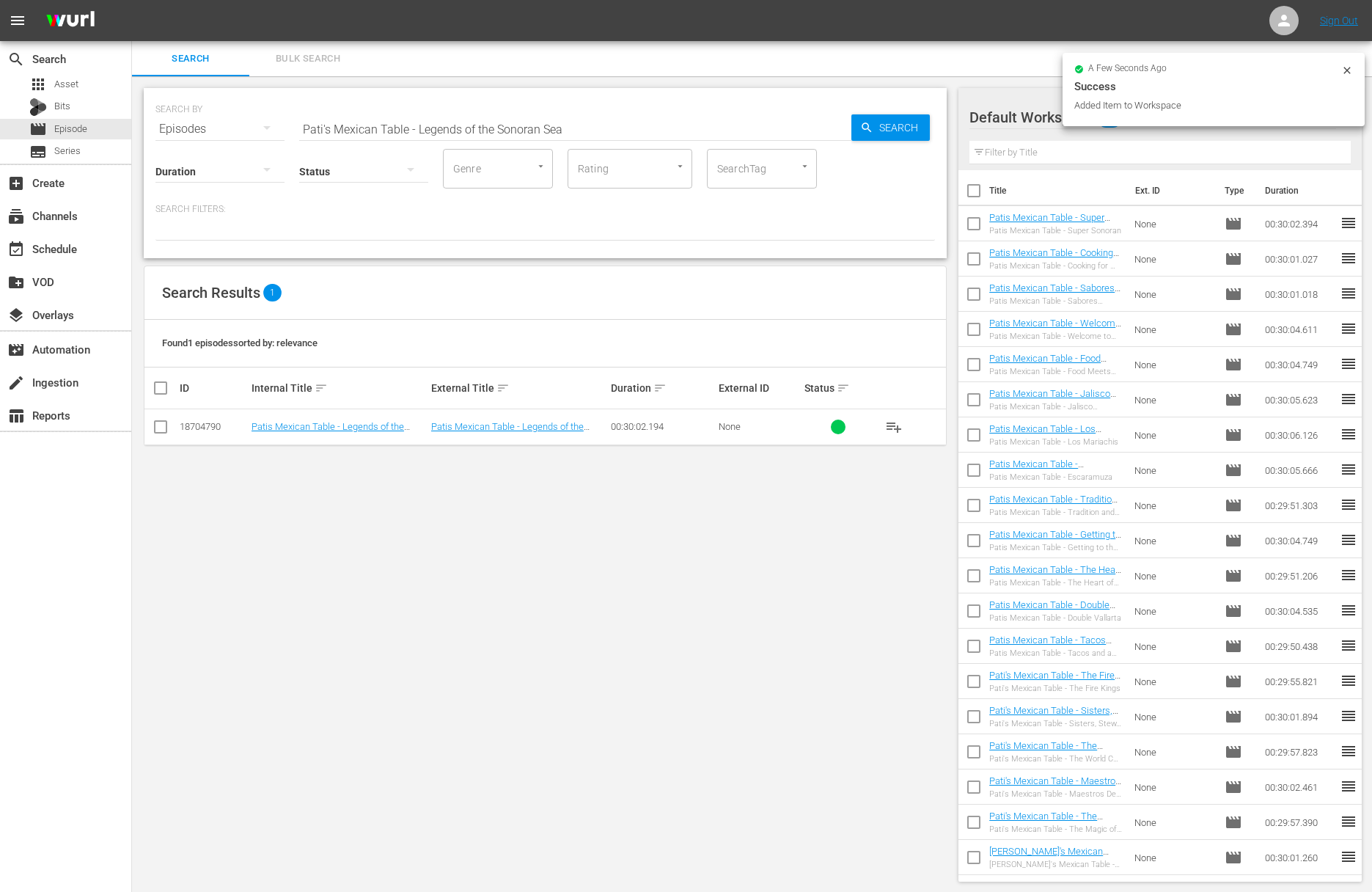
click at [600, 140] on hr at bounding box center [575, 140] width 552 height 1
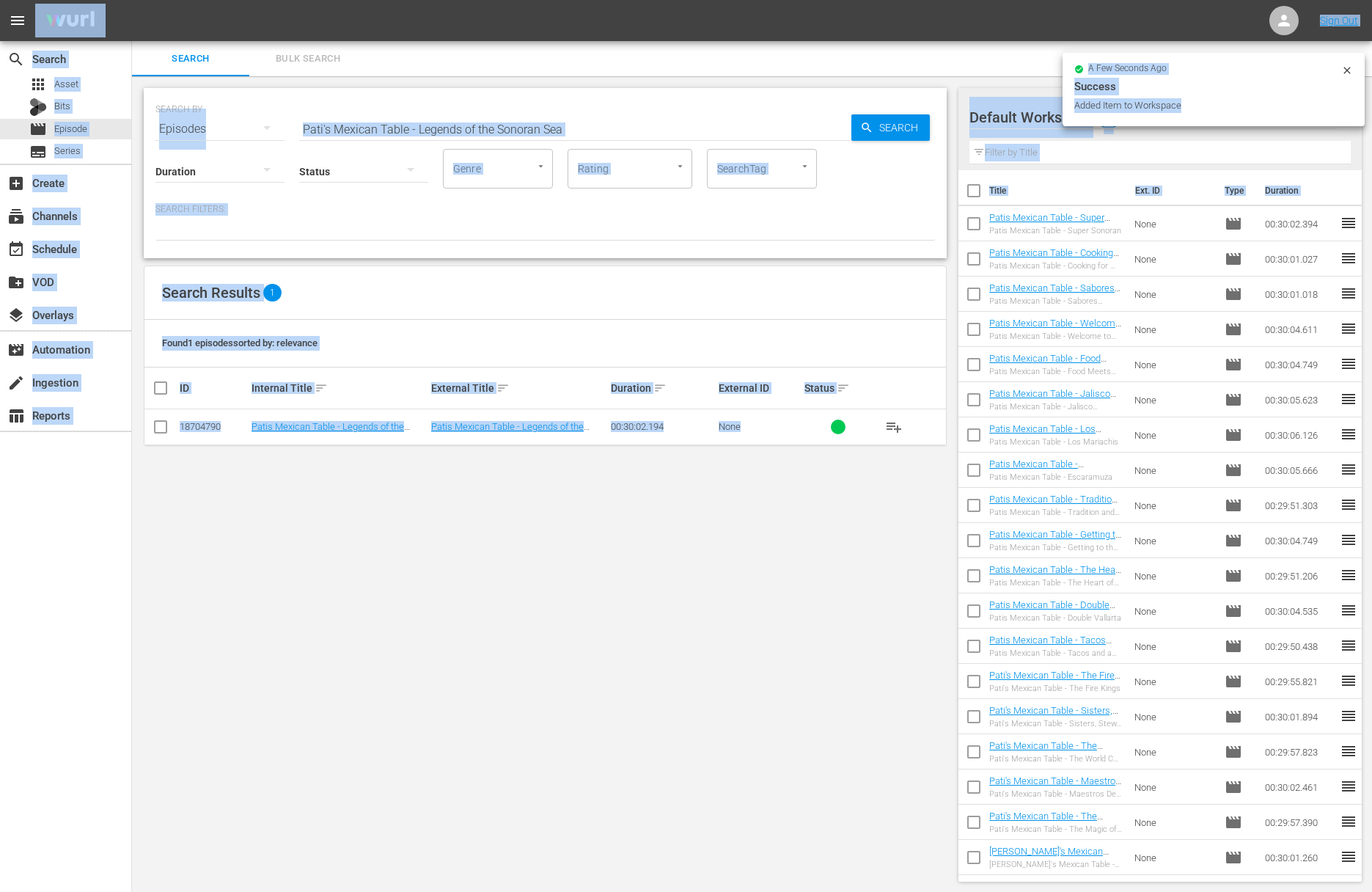
click at [593, 137] on input "Pati's Mexican Table - Legends of the Sonoran Sea" at bounding box center [575, 129] width 552 height 35
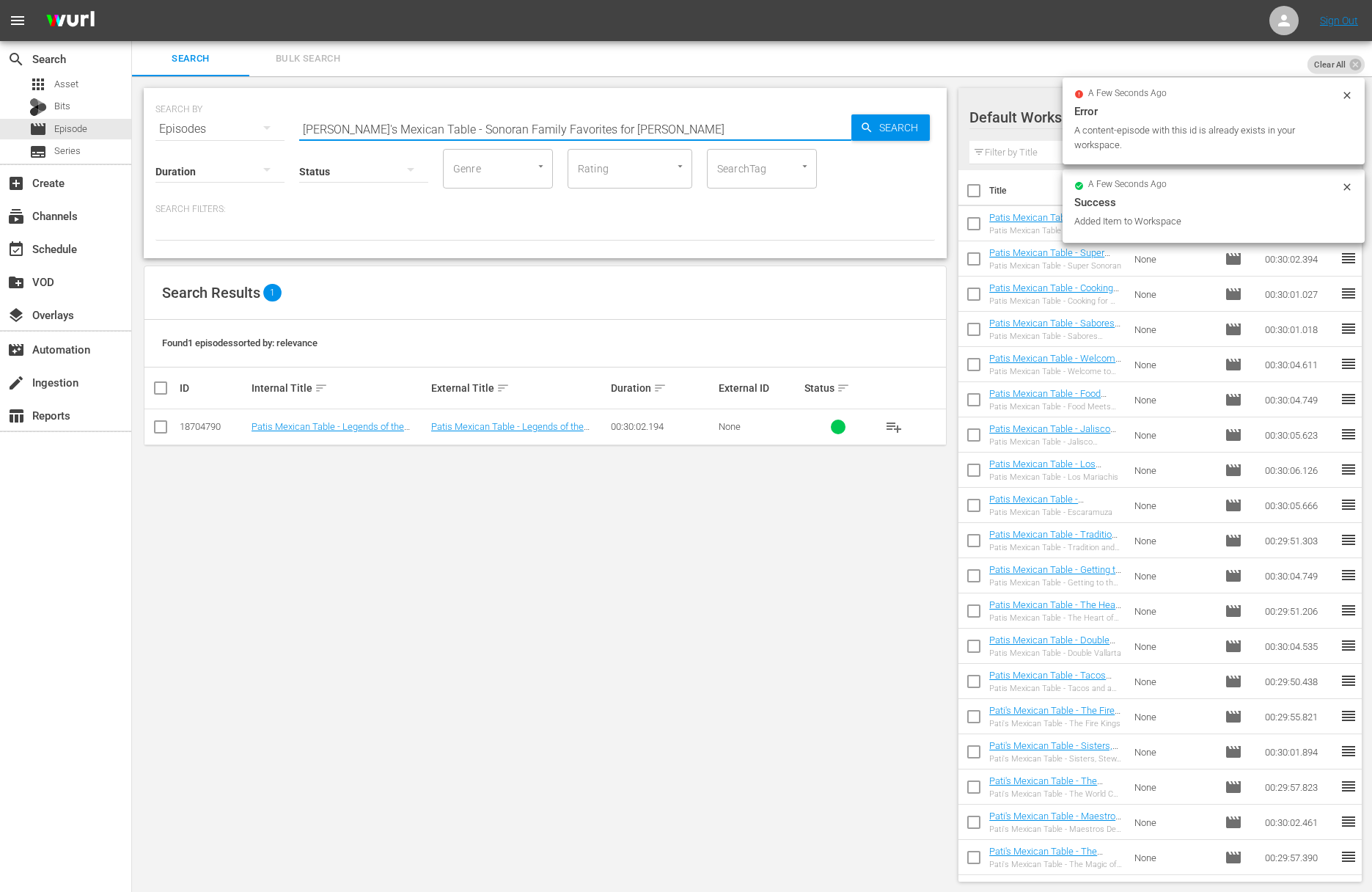
click at [850, 125] on input "Pati's Mexican Table - Sonoran Family Favorites for Sami" at bounding box center [575, 129] width 552 height 35
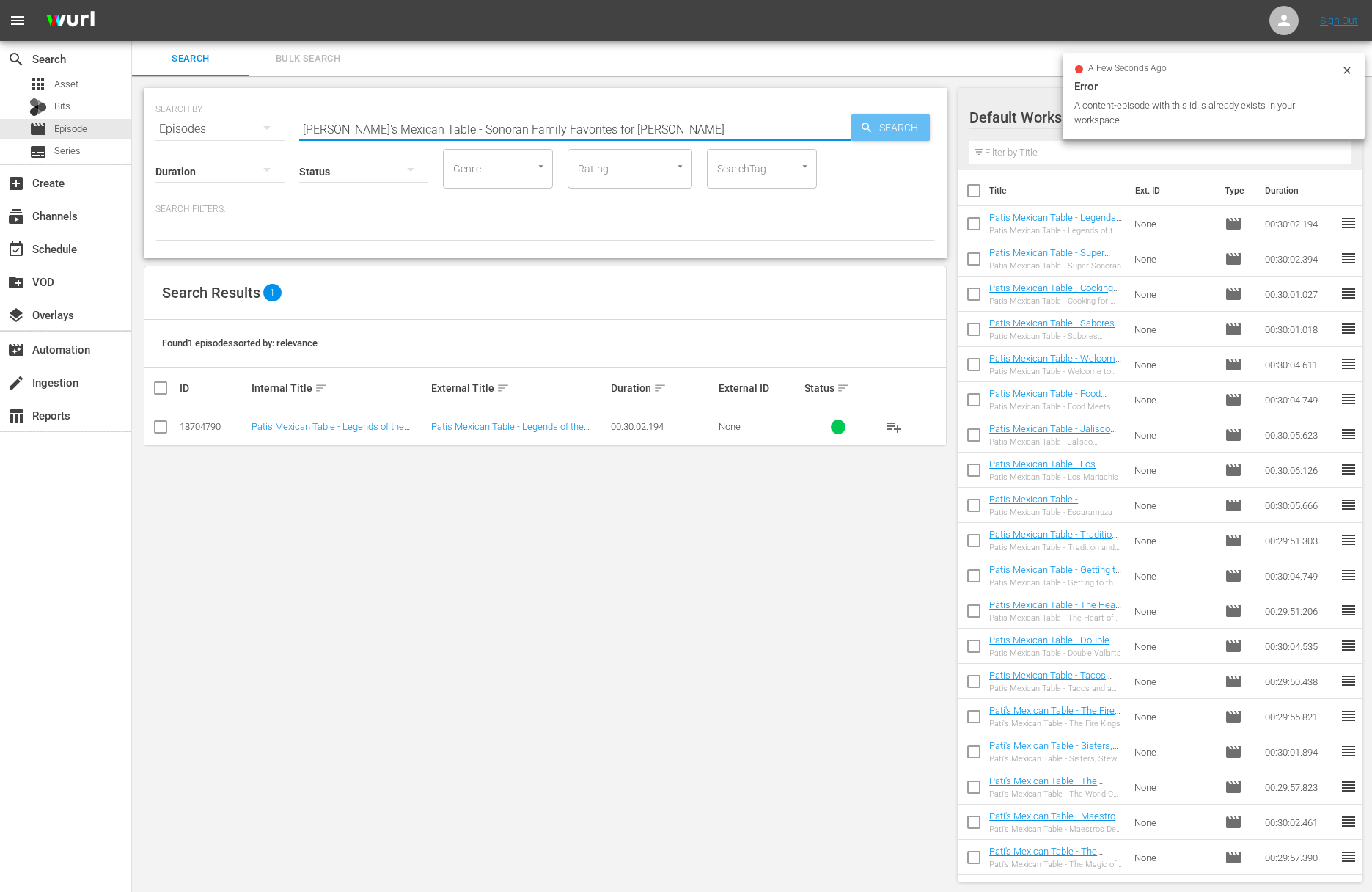
click at [859, 125] on div "Search" at bounding box center [890, 128] width 79 height 26
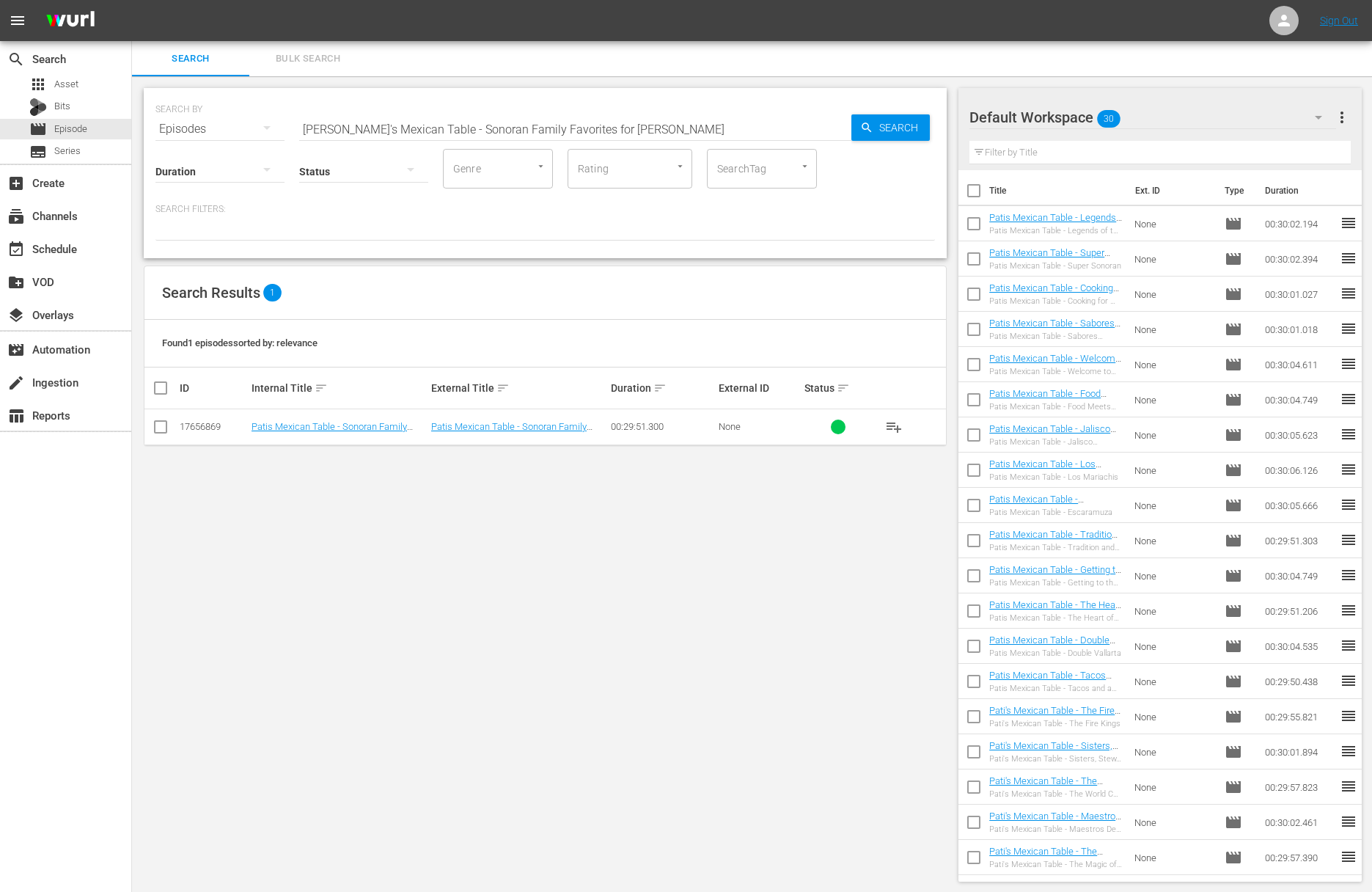
click at [895, 424] on span "playlist_add" at bounding box center [894, 427] width 18 height 18
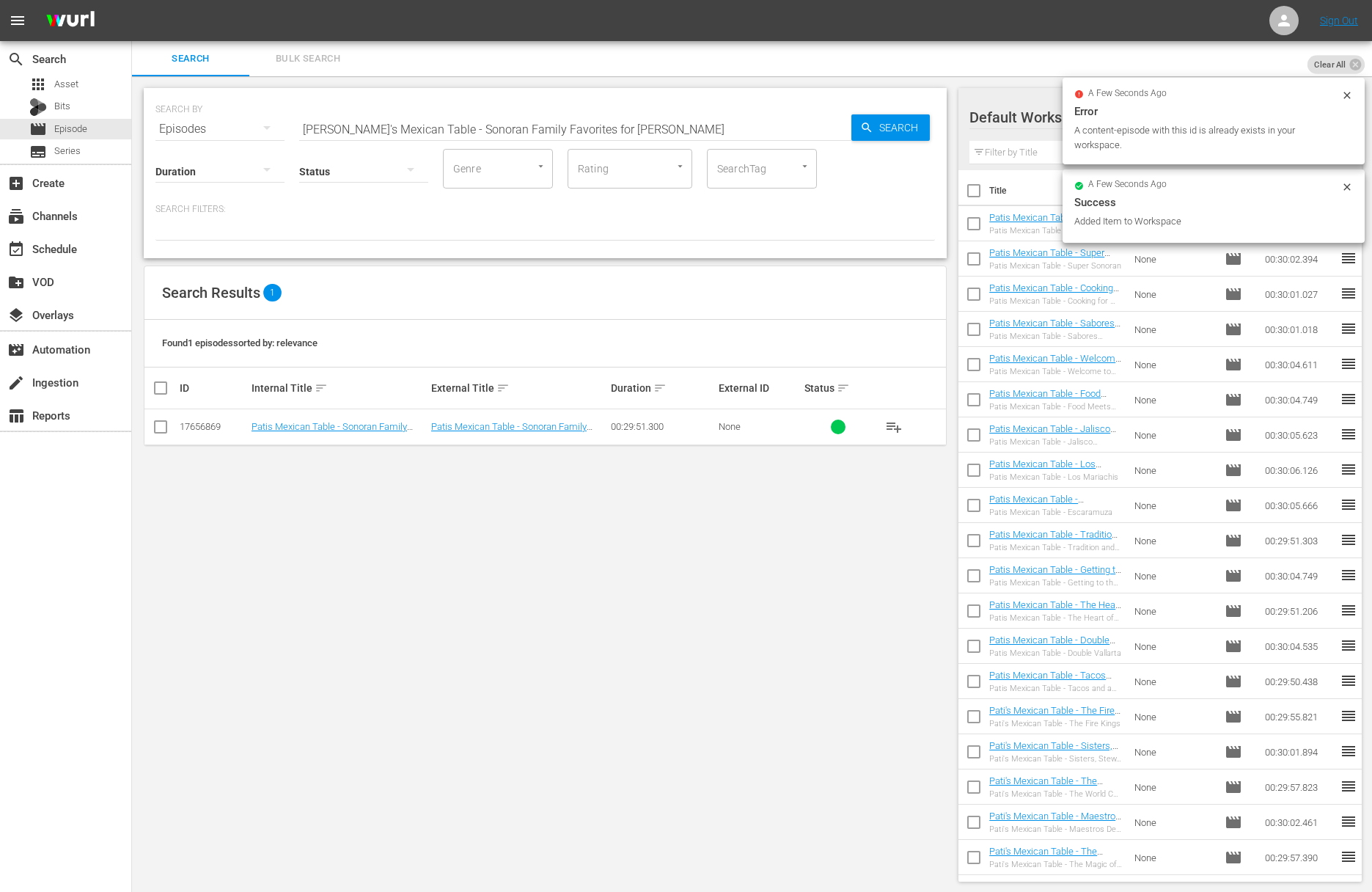
click at [545, 122] on input "Pati's Mexican Table - Sonoran Family Favorites for Sami" at bounding box center [575, 129] width 552 height 35
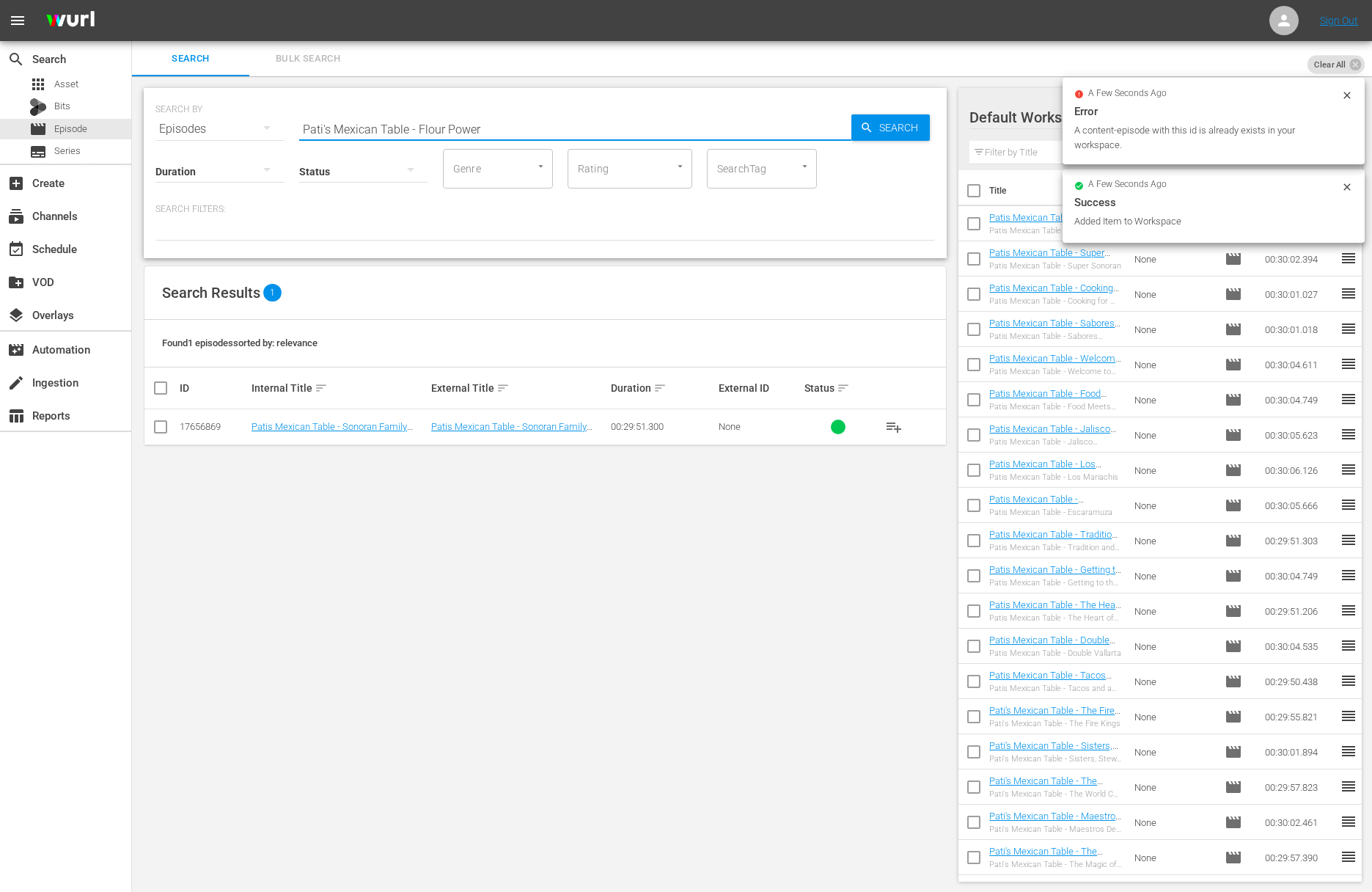
click at [858, 125] on div "Search" at bounding box center [890, 128] width 79 height 26
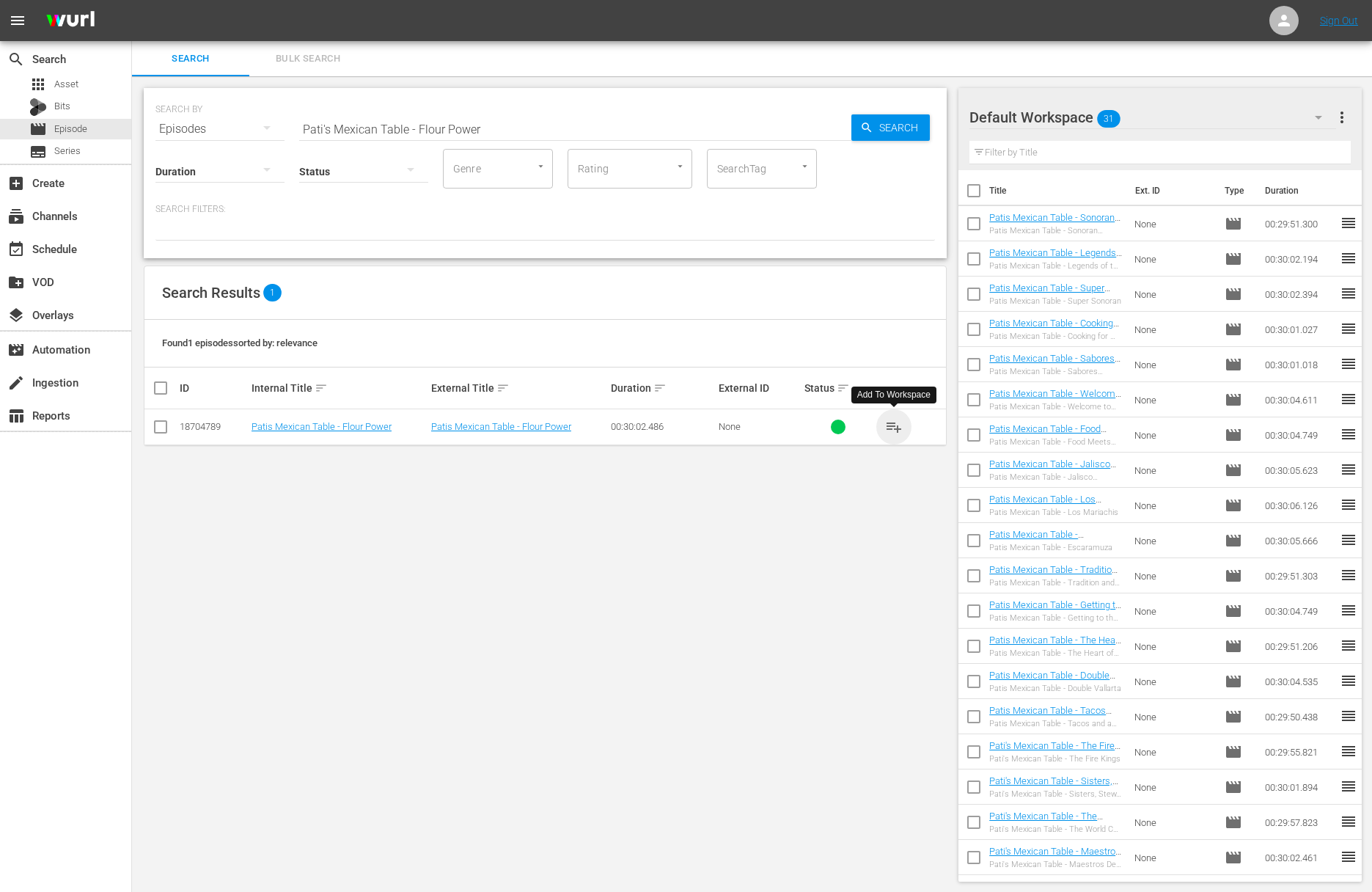
click at [895, 426] on span "playlist_add" at bounding box center [894, 427] width 18 height 18
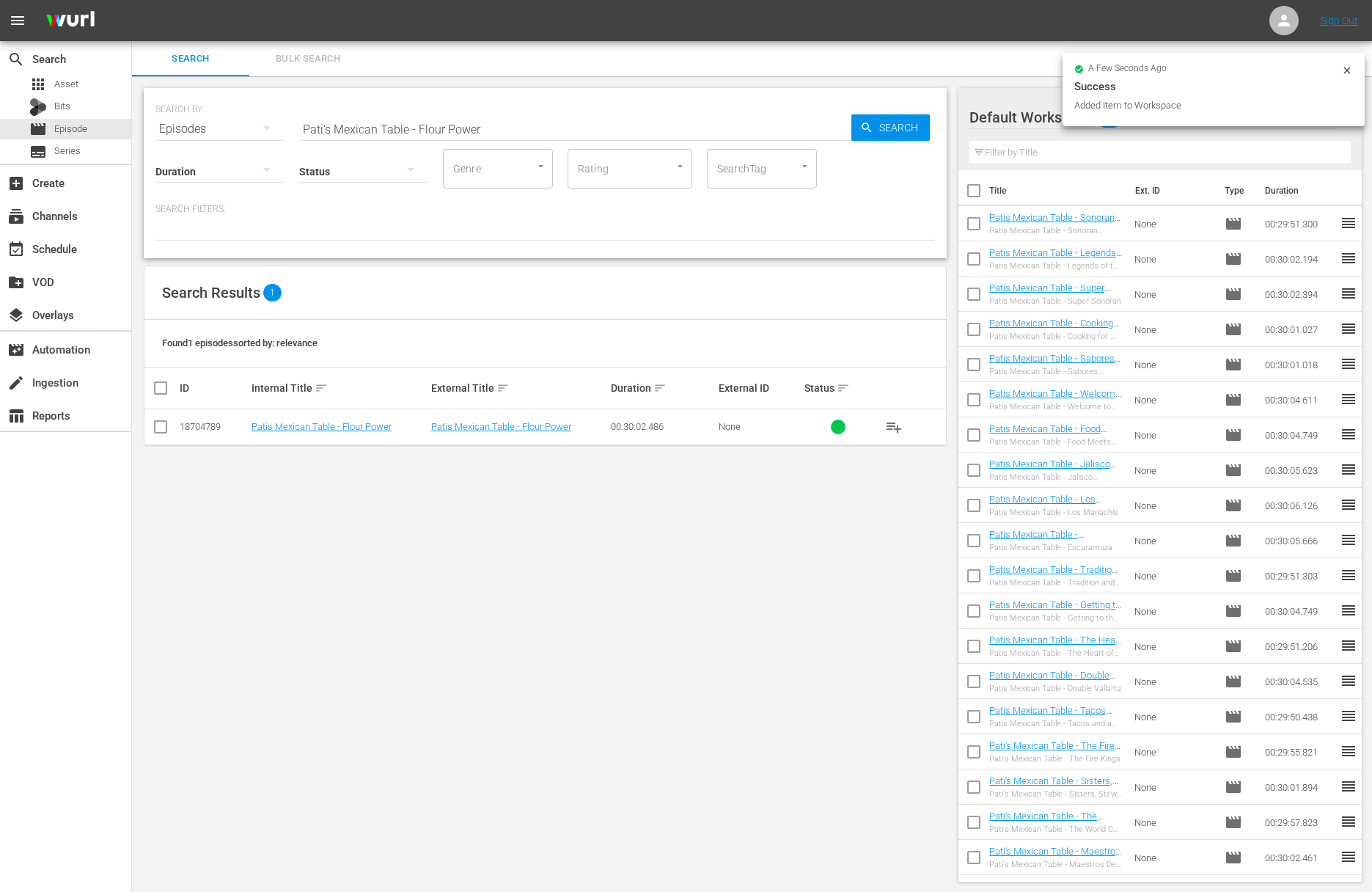
click at [553, 121] on input "Pati's Mexican Table - Flour Power" at bounding box center [575, 129] width 552 height 35
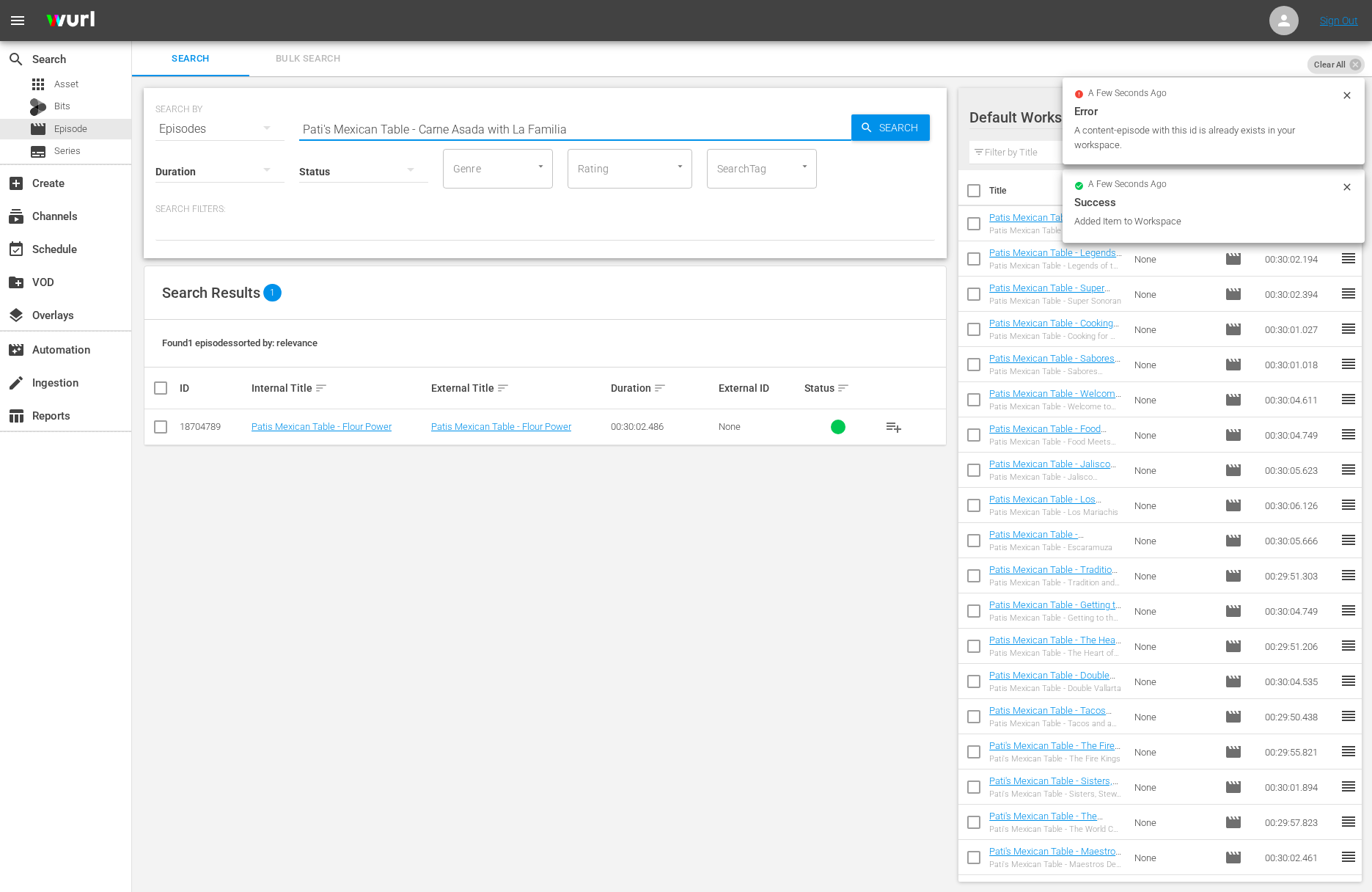
click at [837, 121] on input "Pati's Mexican Table - Carne Asada with La Familia" at bounding box center [575, 129] width 552 height 35
click at [864, 118] on div "Search" at bounding box center [890, 128] width 79 height 26
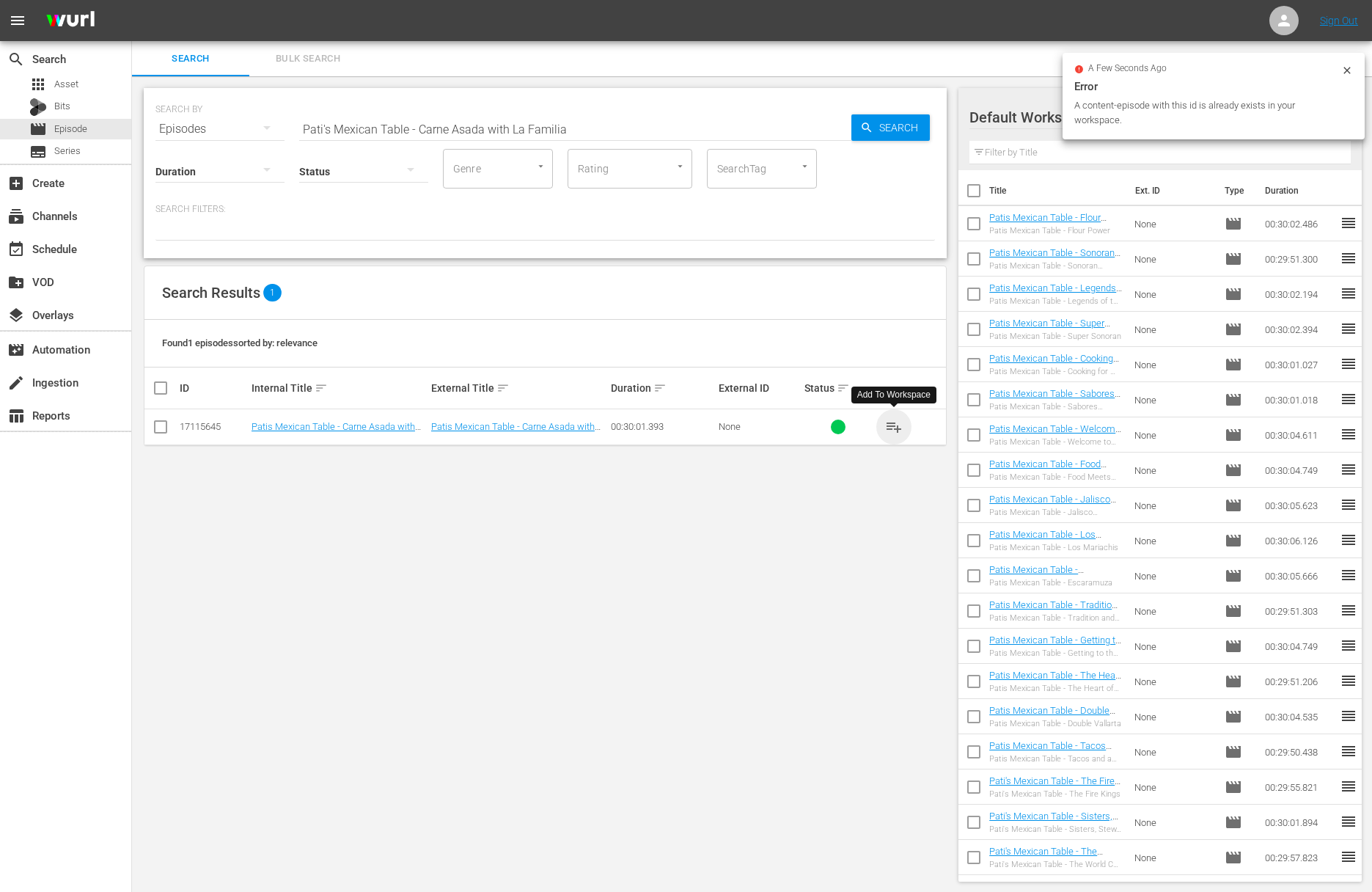
click at [895, 422] on span "playlist_add" at bounding box center [894, 427] width 18 height 18
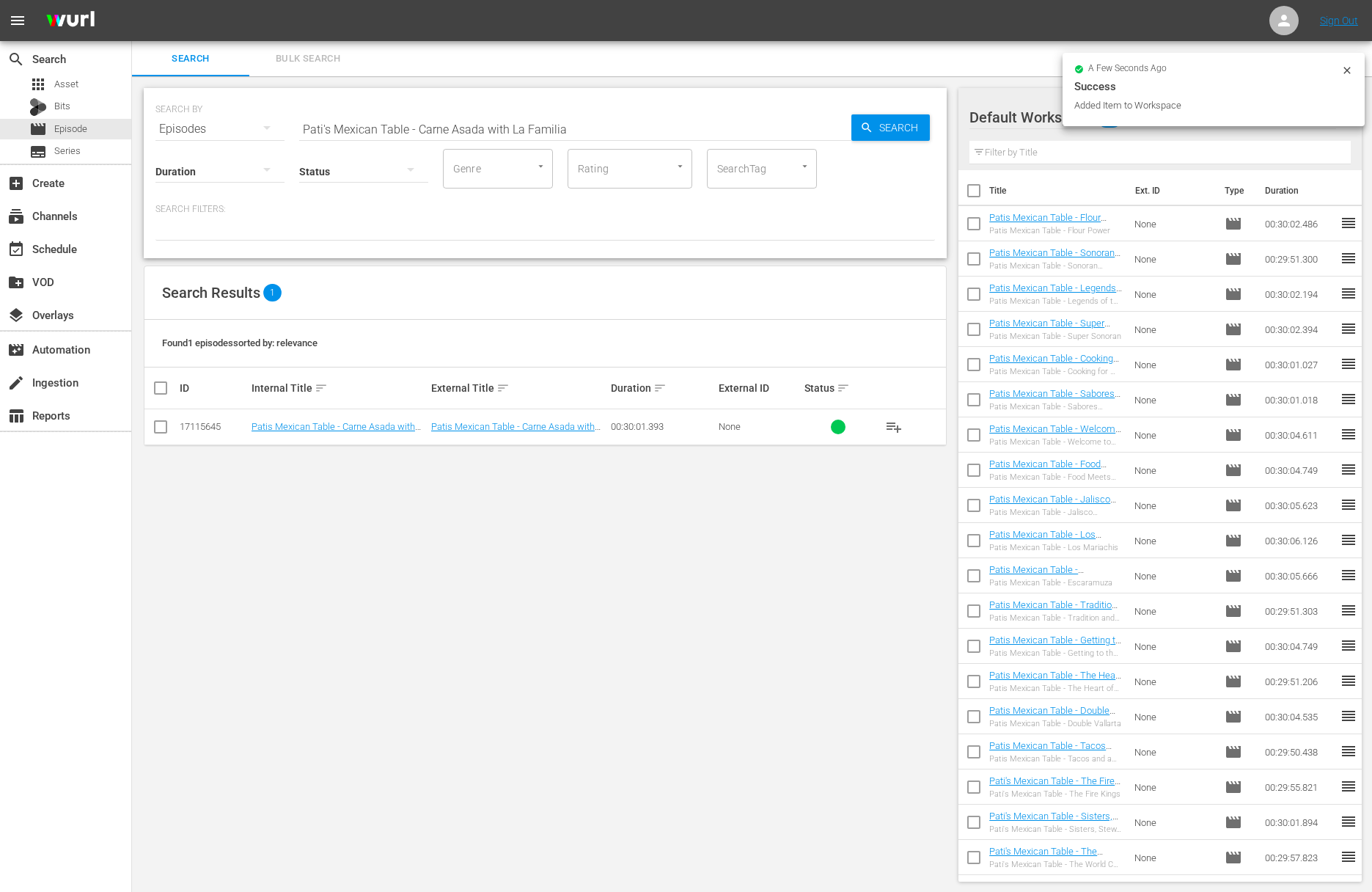
click at [643, 129] on input "Pati's Mexican Table - Carne Asada with La Familia" at bounding box center [575, 129] width 552 height 35
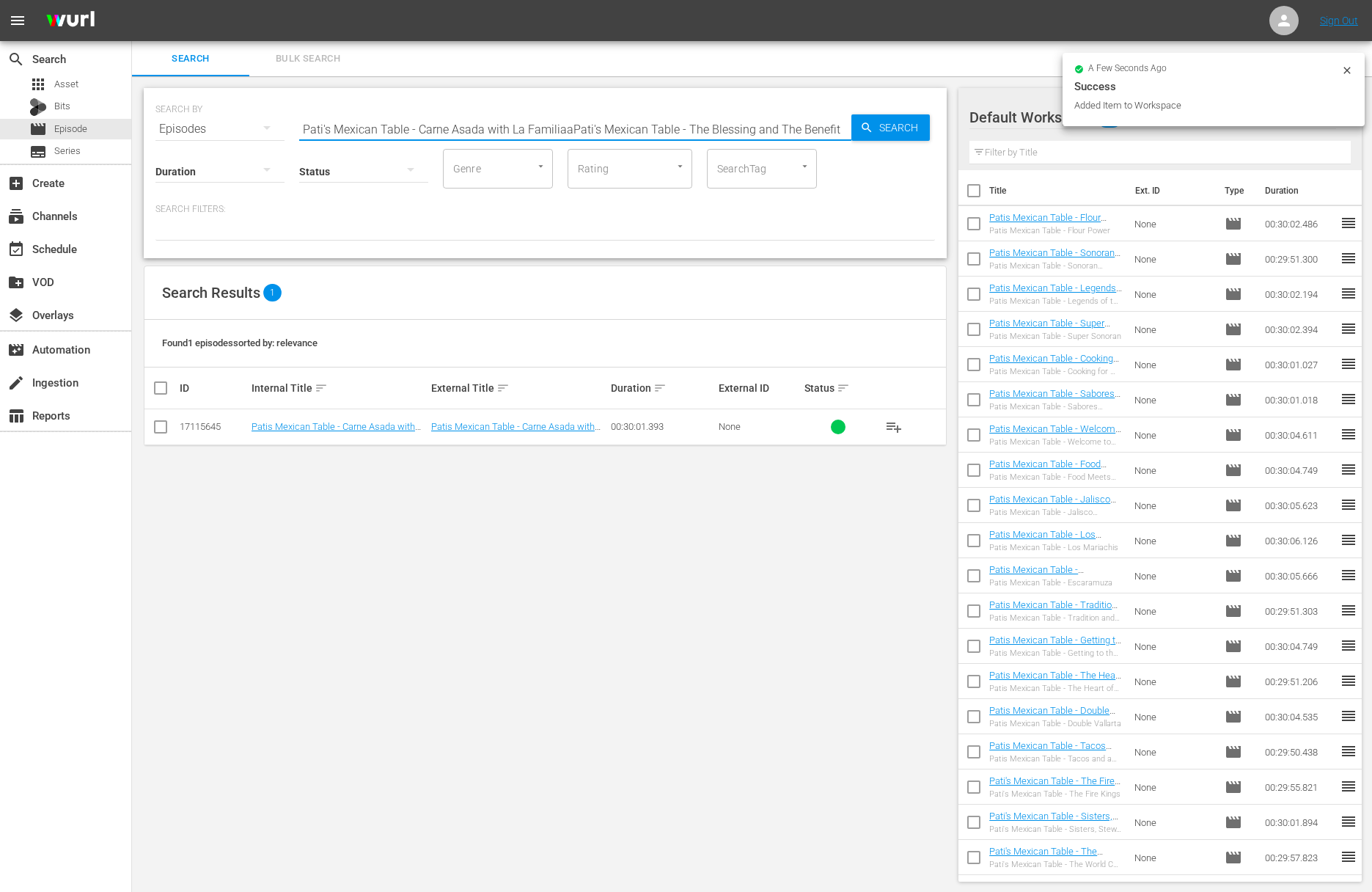
click at [640, 133] on input "Pati's Mexican Table - Carne Asada with La FamiliaaPati's Mexican Table - The B…" at bounding box center [575, 129] width 552 height 35
click at [901, 128] on span "Search" at bounding box center [901, 128] width 57 height 26
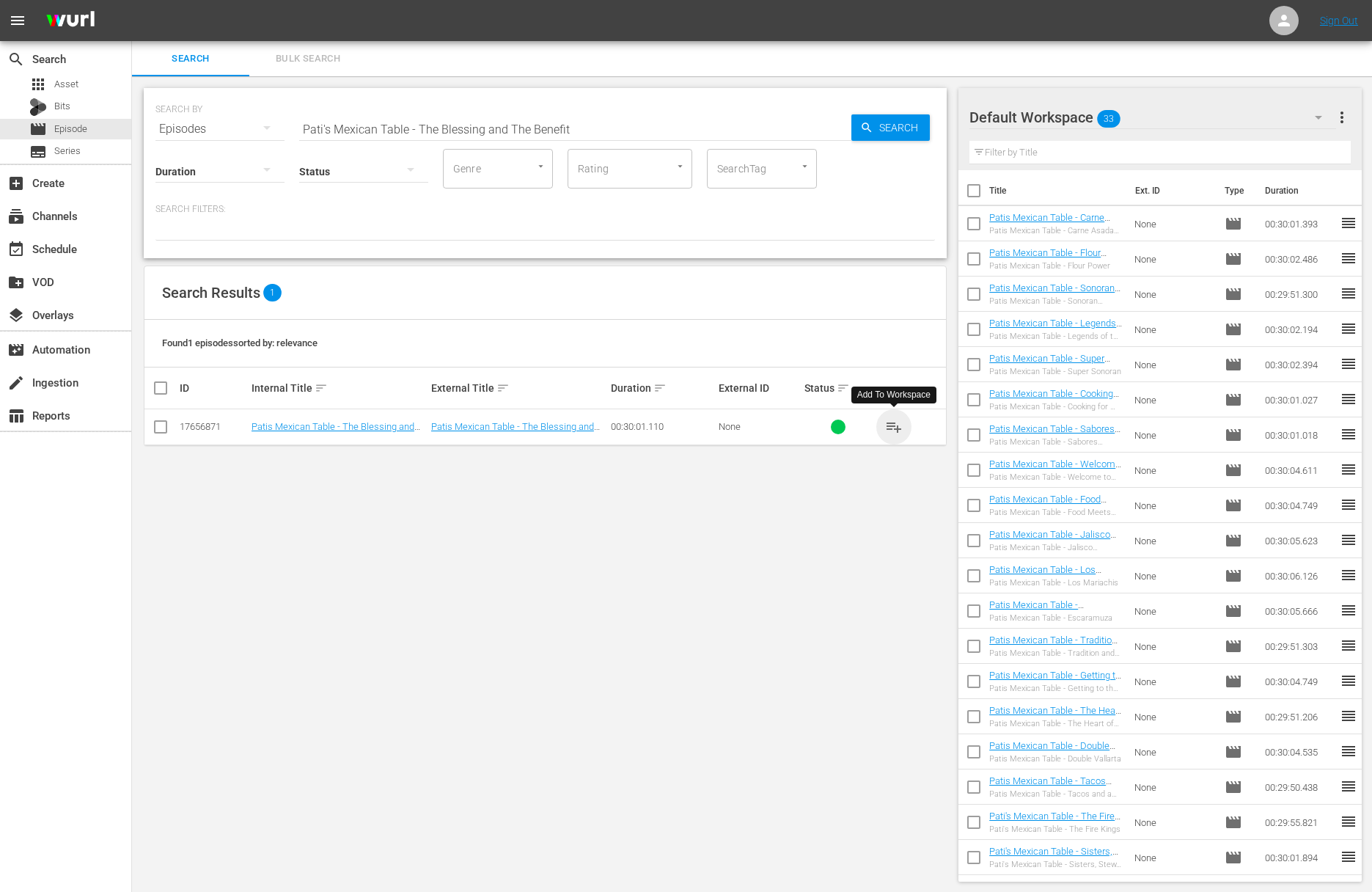
click at [896, 427] on span "playlist_add" at bounding box center [894, 427] width 18 height 18
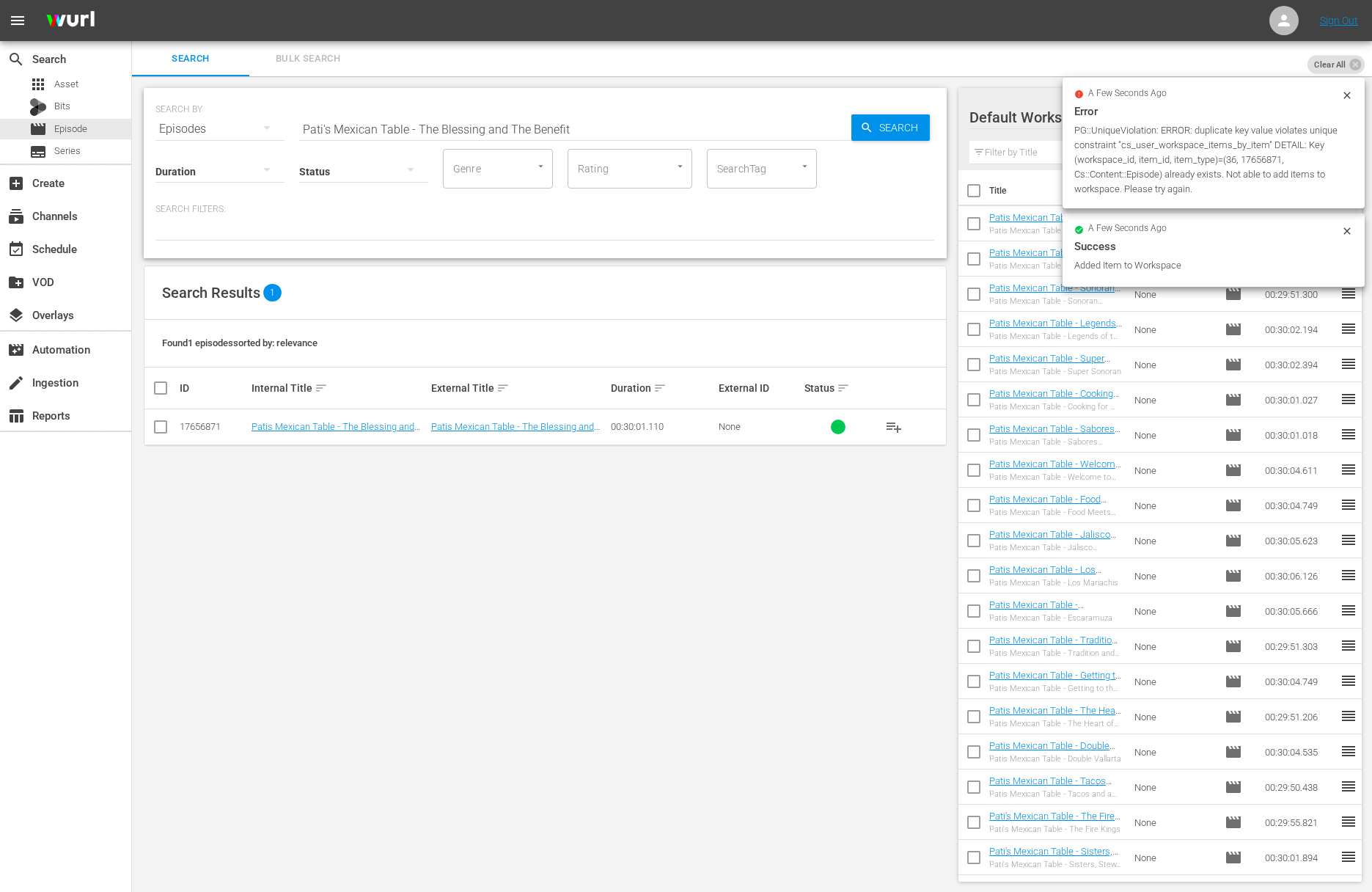
click at [590, 122] on input "Pati's Mexican Table - The Blessing and The Benefit" at bounding box center [575, 129] width 552 height 35
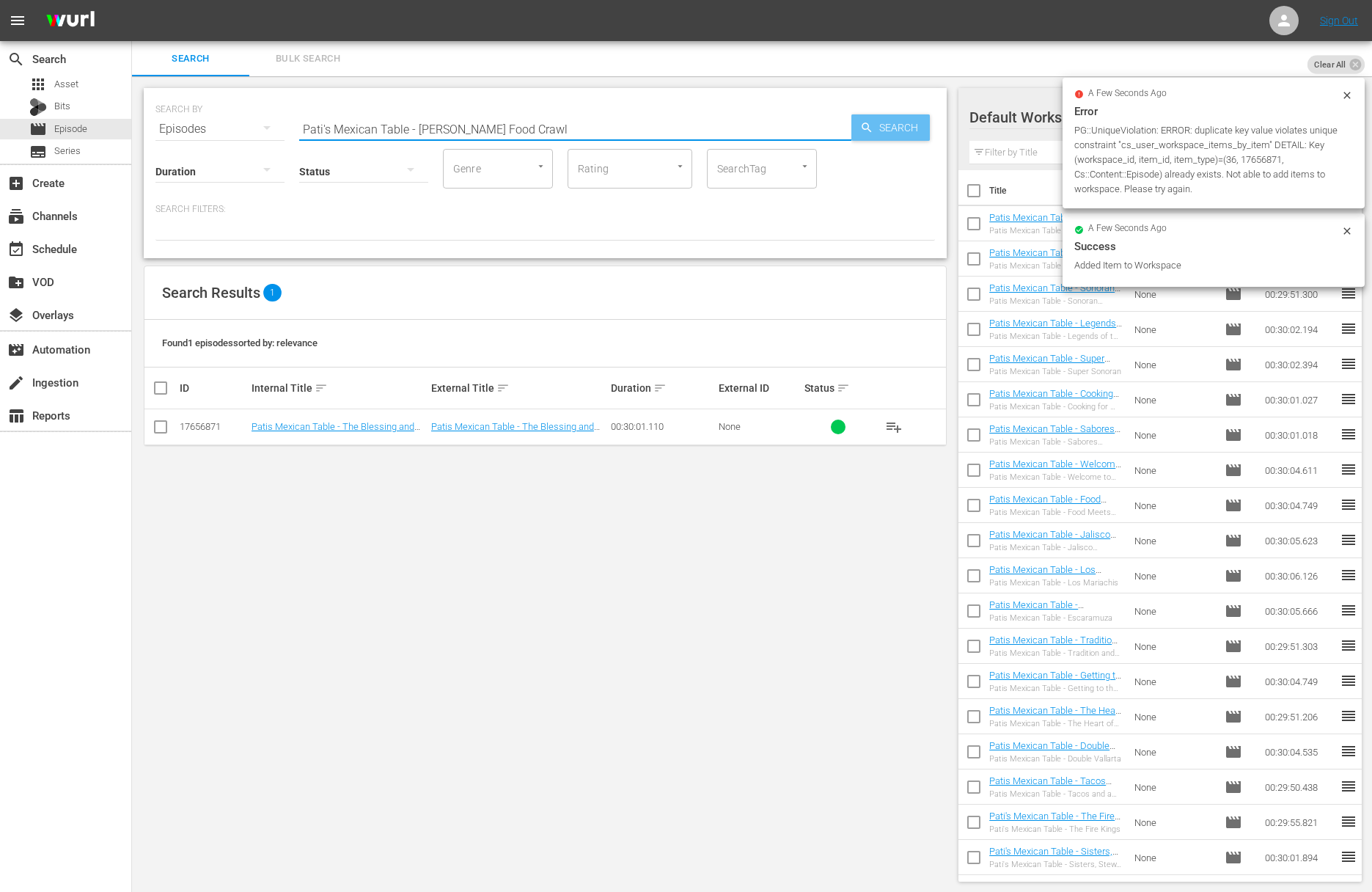
click at [879, 123] on span "Search" at bounding box center [901, 128] width 57 height 26
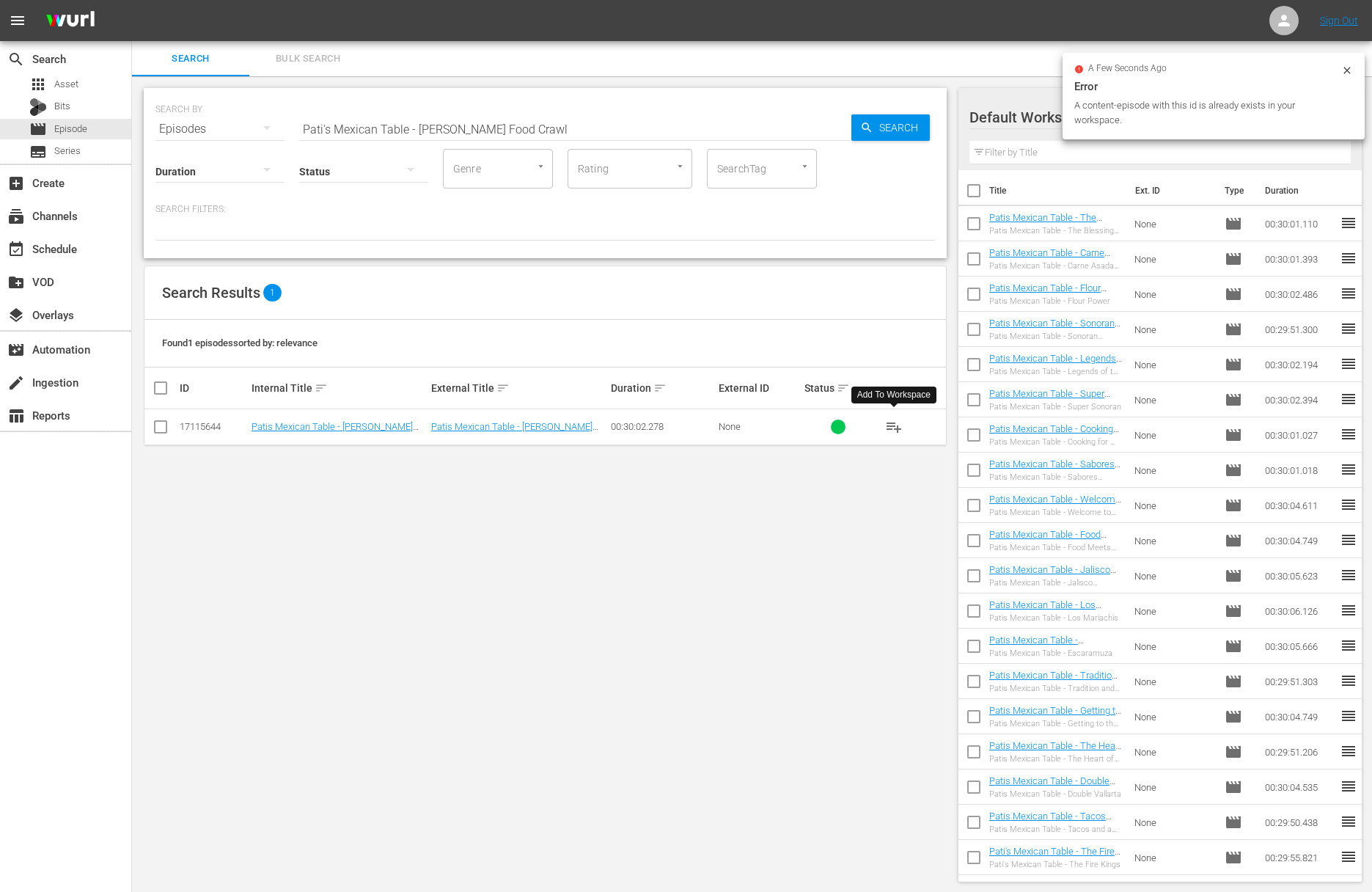
click at [893, 425] on span "playlist_add" at bounding box center [894, 427] width 18 height 18
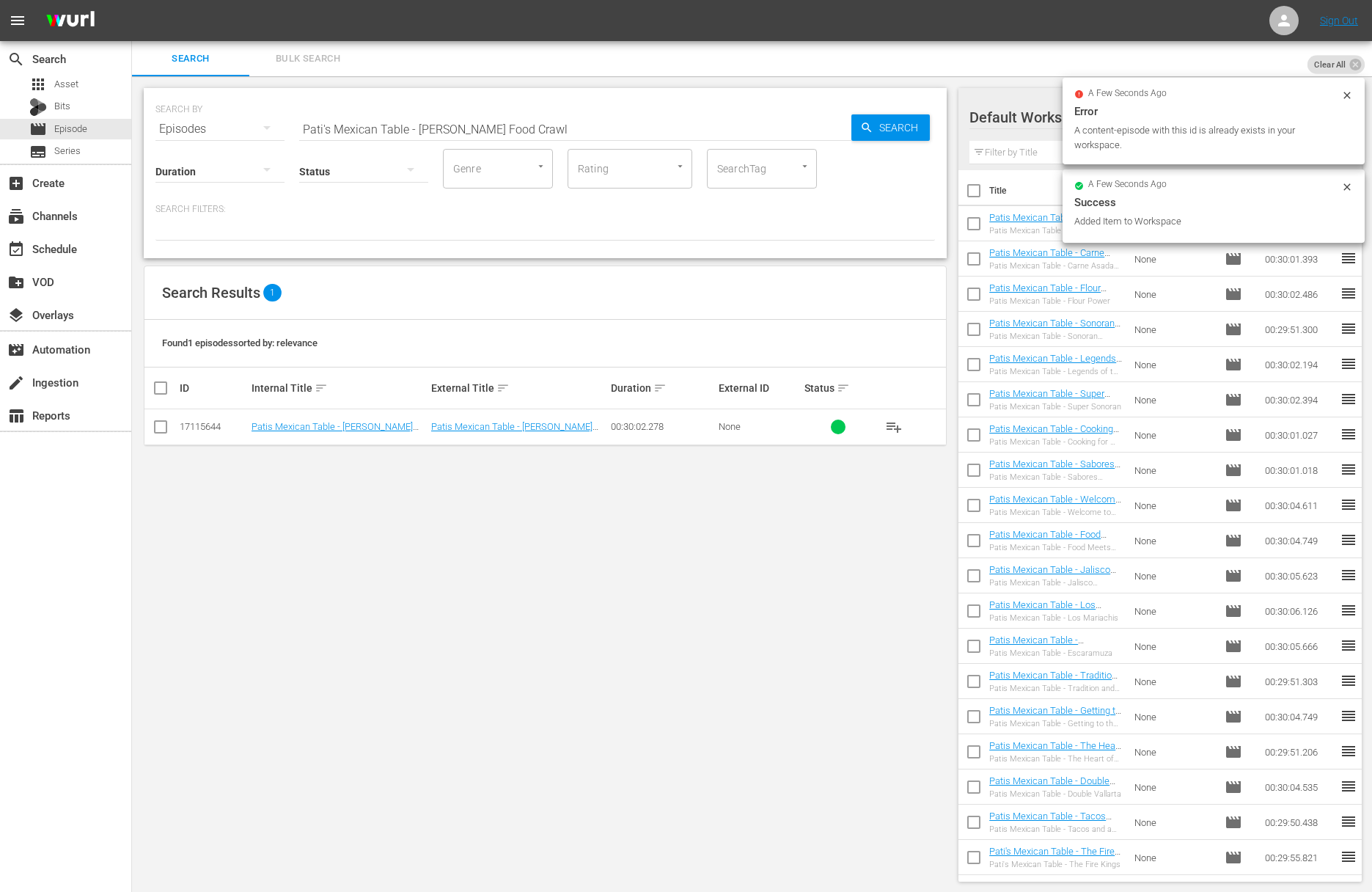
click at [594, 121] on input "Pati's Mexican Table - Hermosillo Food Crawl" at bounding box center [575, 129] width 552 height 35
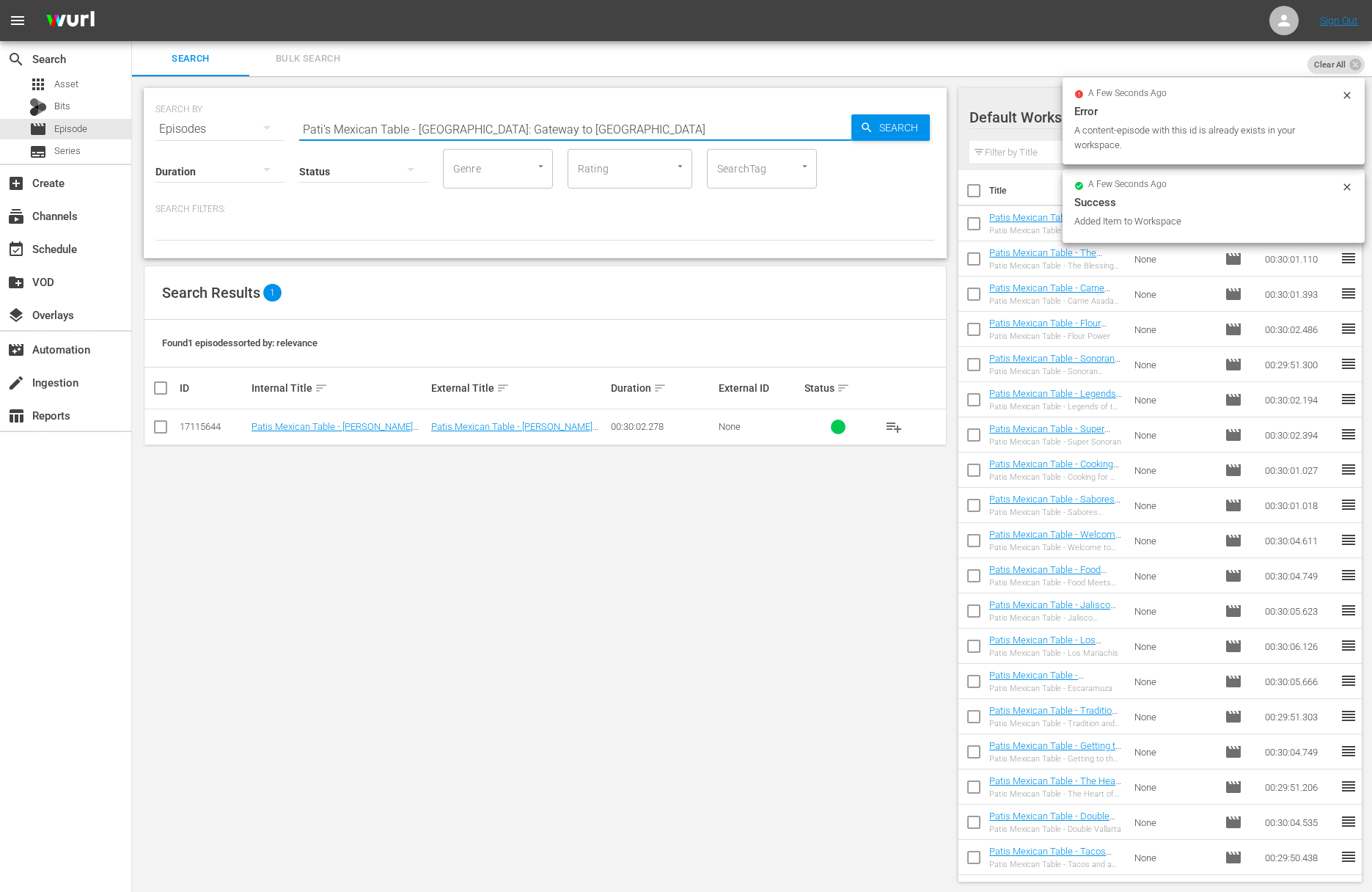
click at [848, 123] on input "Pati's Mexican Table - Tucson: Gateway to Sonora" at bounding box center [575, 129] width 552 height 35
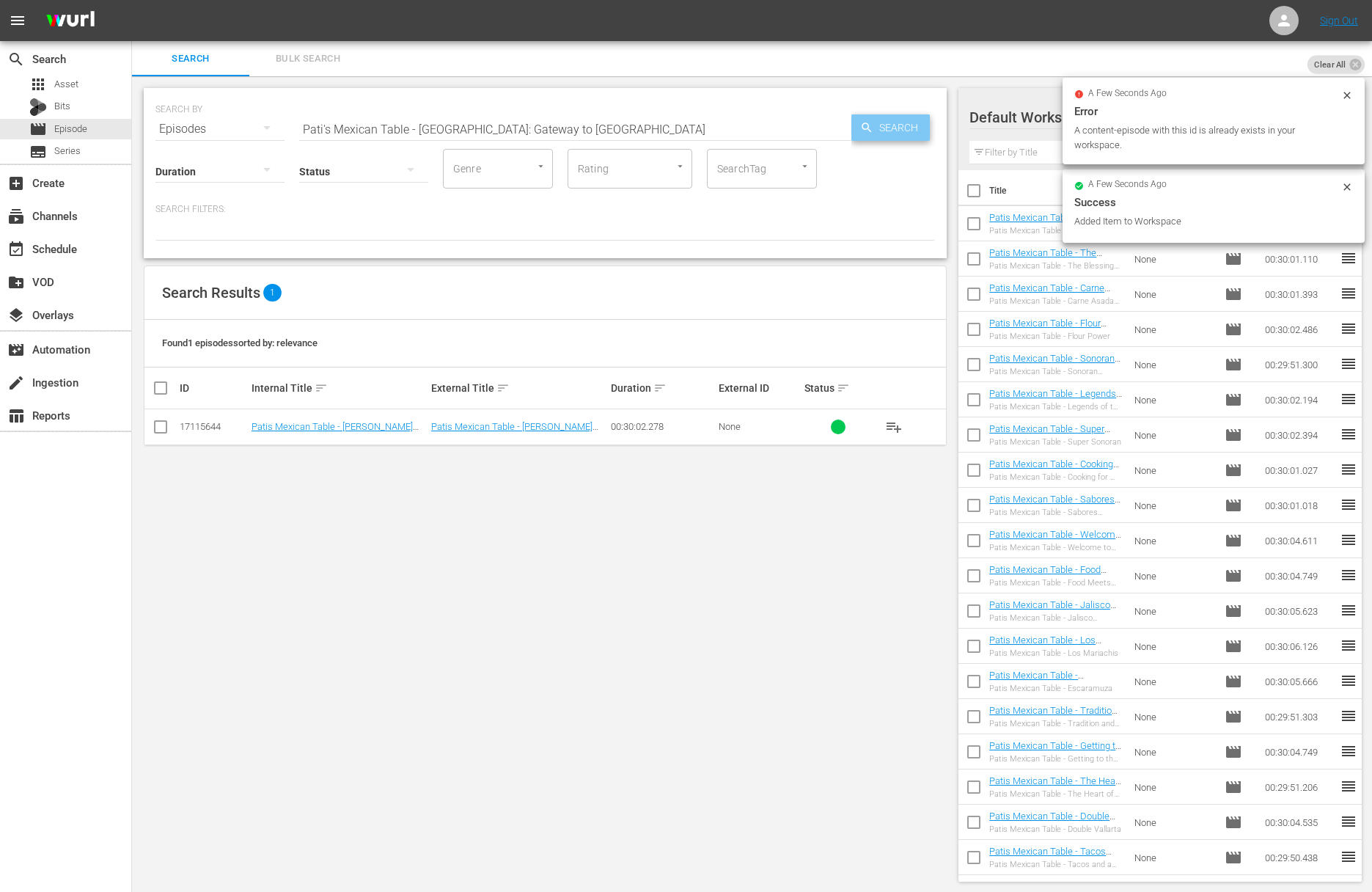
click at [864, 123] on icon "button" at bounding box center [867, 128] width 13 height 13
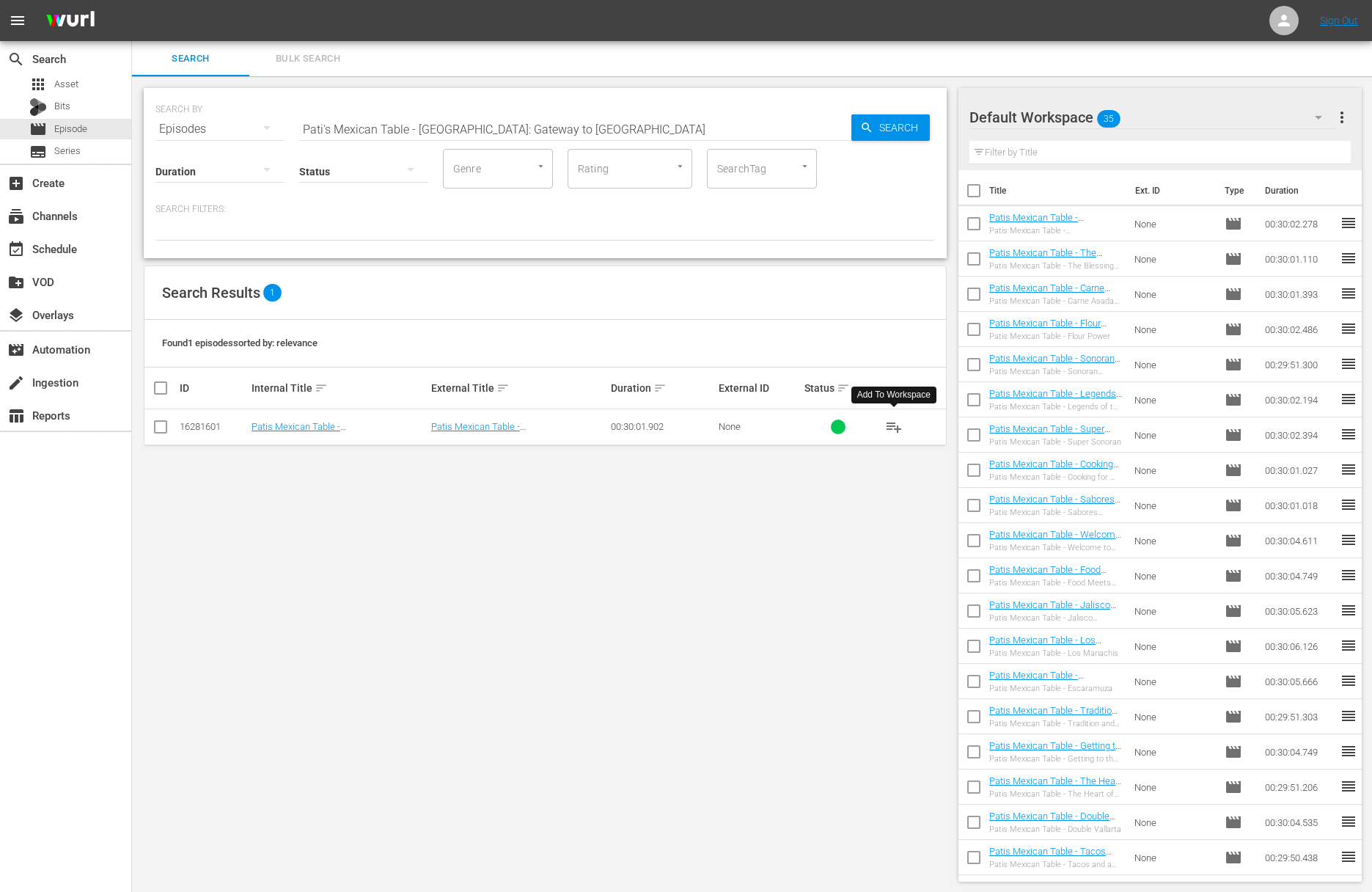
click at [897, 426] on span "playlist_add" at bounding box center [894, 427] width 18 height 18
click at [891, 428] on span "playlist_add" at bounding box center [894, 427] width 18 height 18
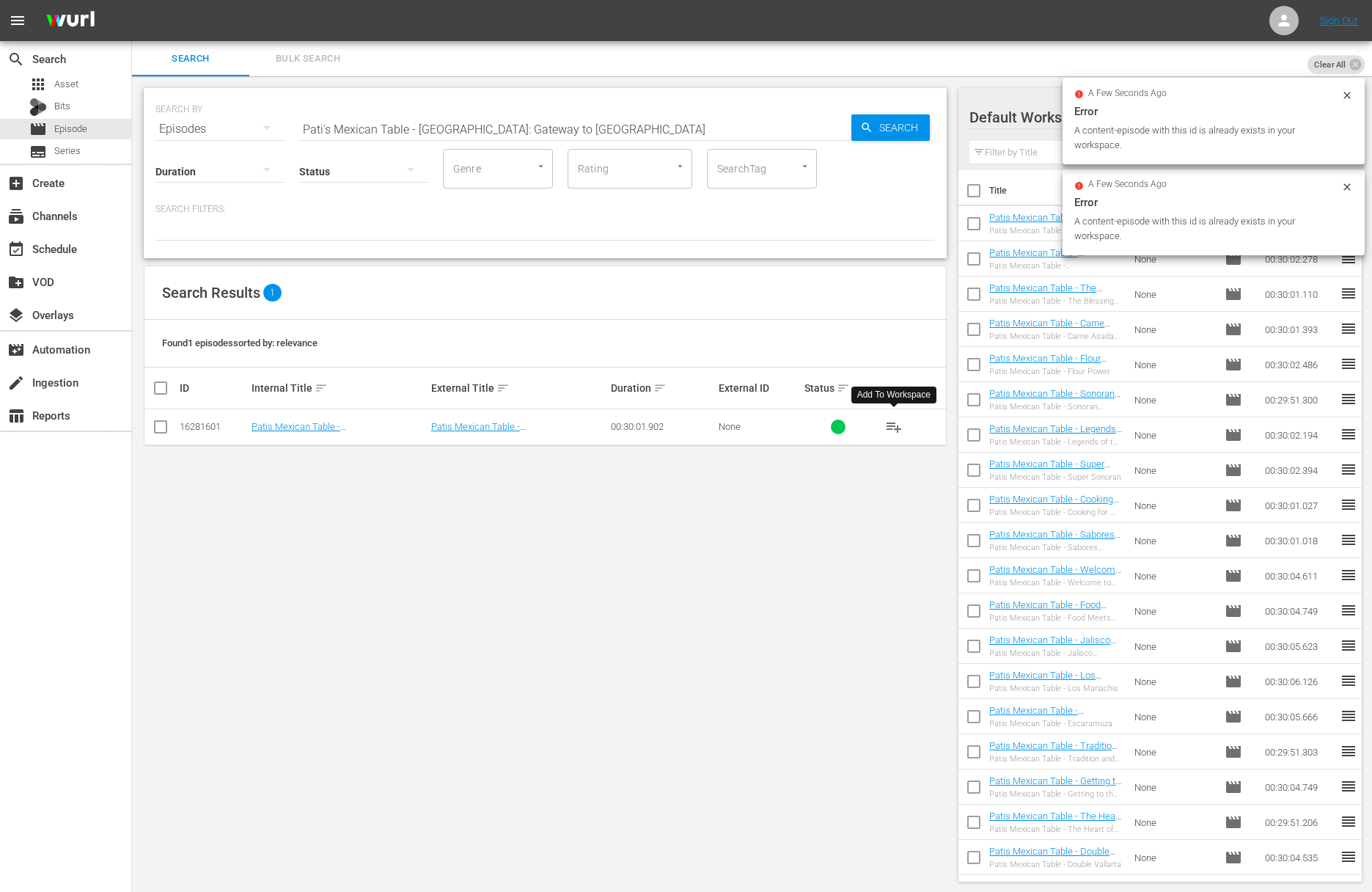
click at [430, 125] on input "Pati's Mexican Table - Tucson: Gateway to Sonora" at bounding box center [575, 129] width 552 height 35
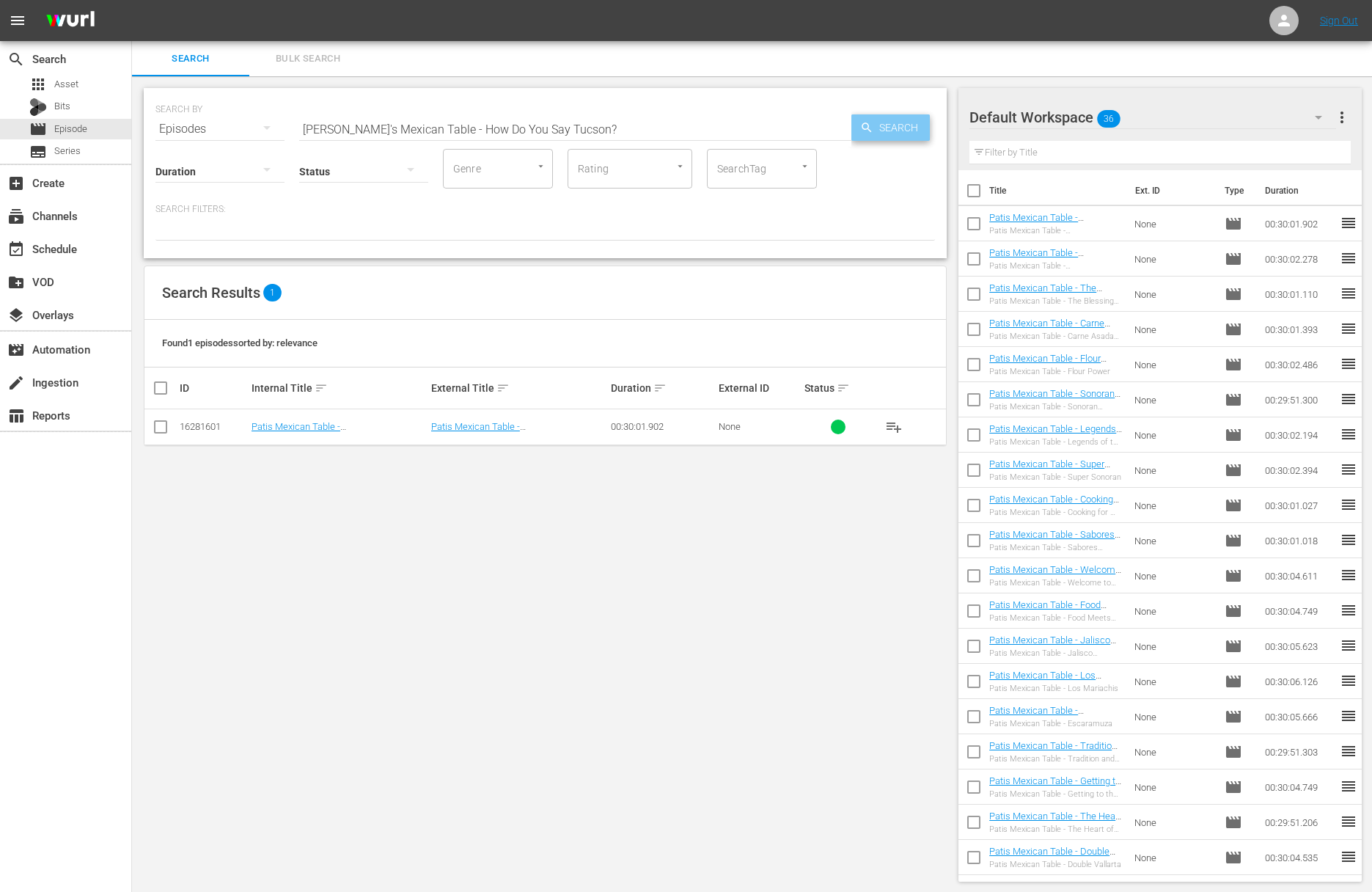
click at [878, 129] on span "Search" at bounding box center [901, 128] width 57 height 26
drag, startPoint x: 884, startPoint y: 431, endPoint x: 893, endPoint y: 427, distance: 9.8
click at [884, 431] on button "playlist_add" at bounding box center [894, 427] width 35 height 35
click at [893, 427] on span "playlist_add" at bounding box center [894, 427] width 18 height 18
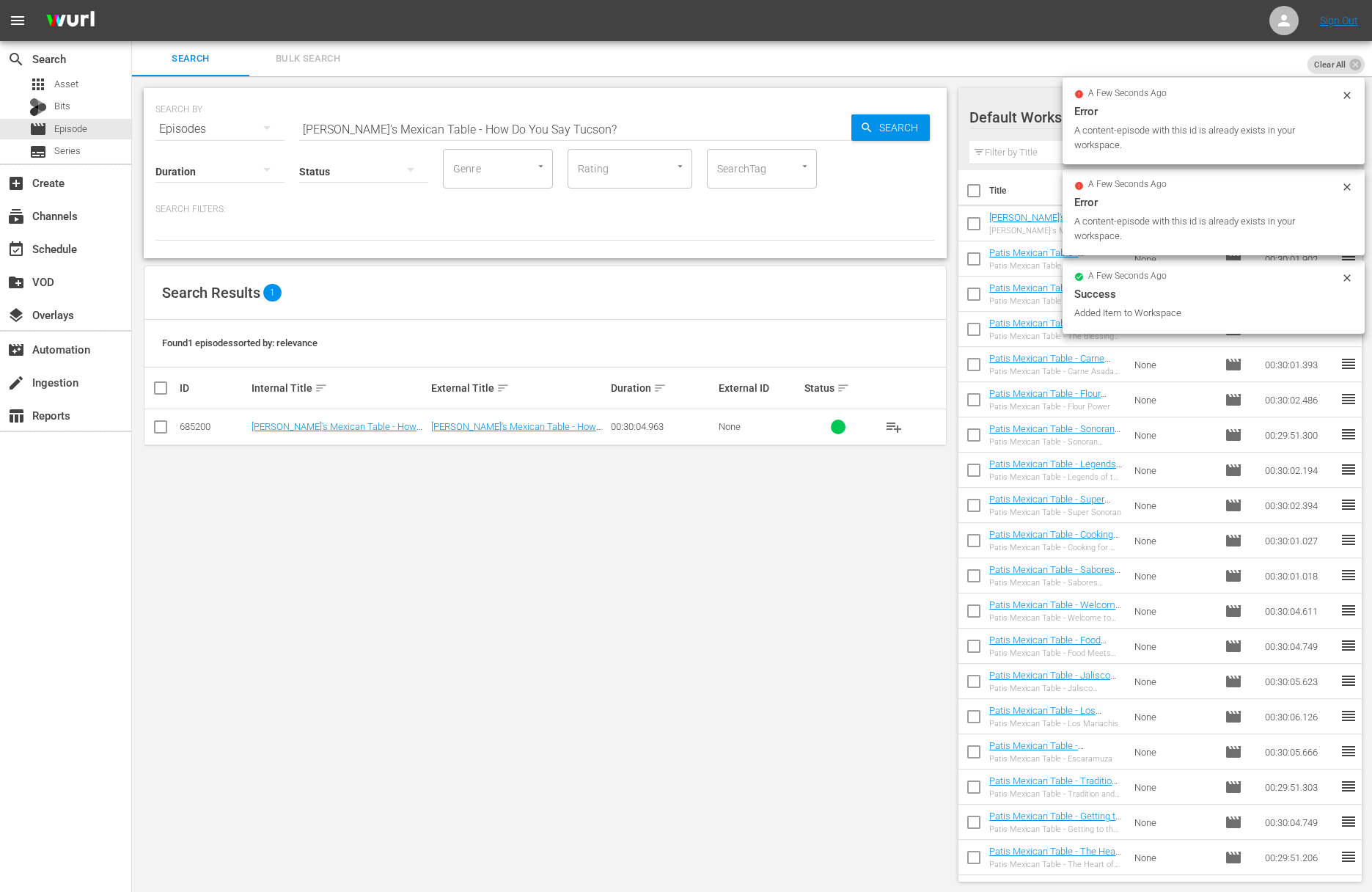
click at [488, 121] on input "Pati's Mexican Table - How Do You Say Tucson?" at bounding box center [575, 129] width 552 height 35
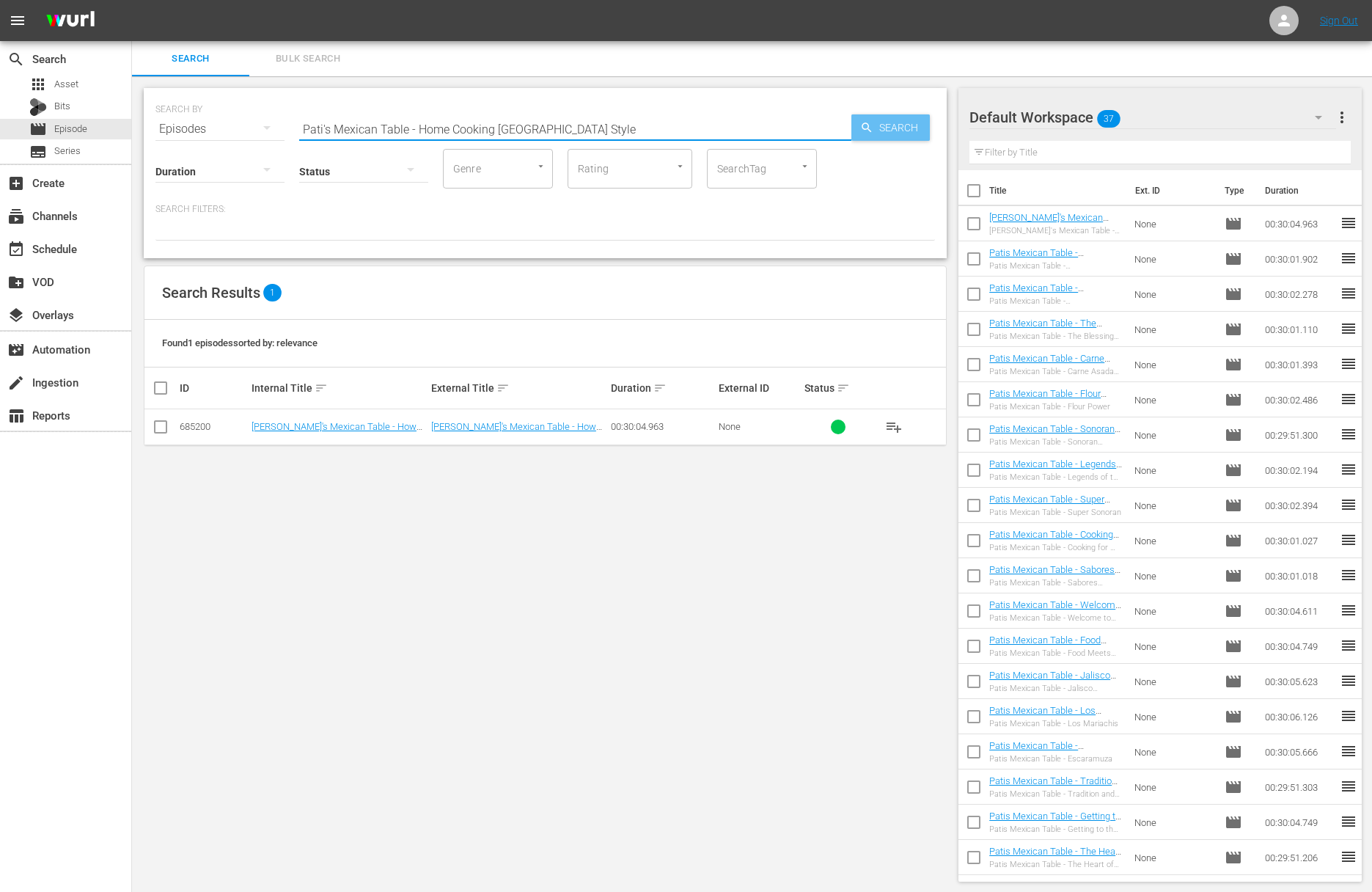
click at [885, 129] on span "Search" at bounding box center [901, 128] width 57 height 26
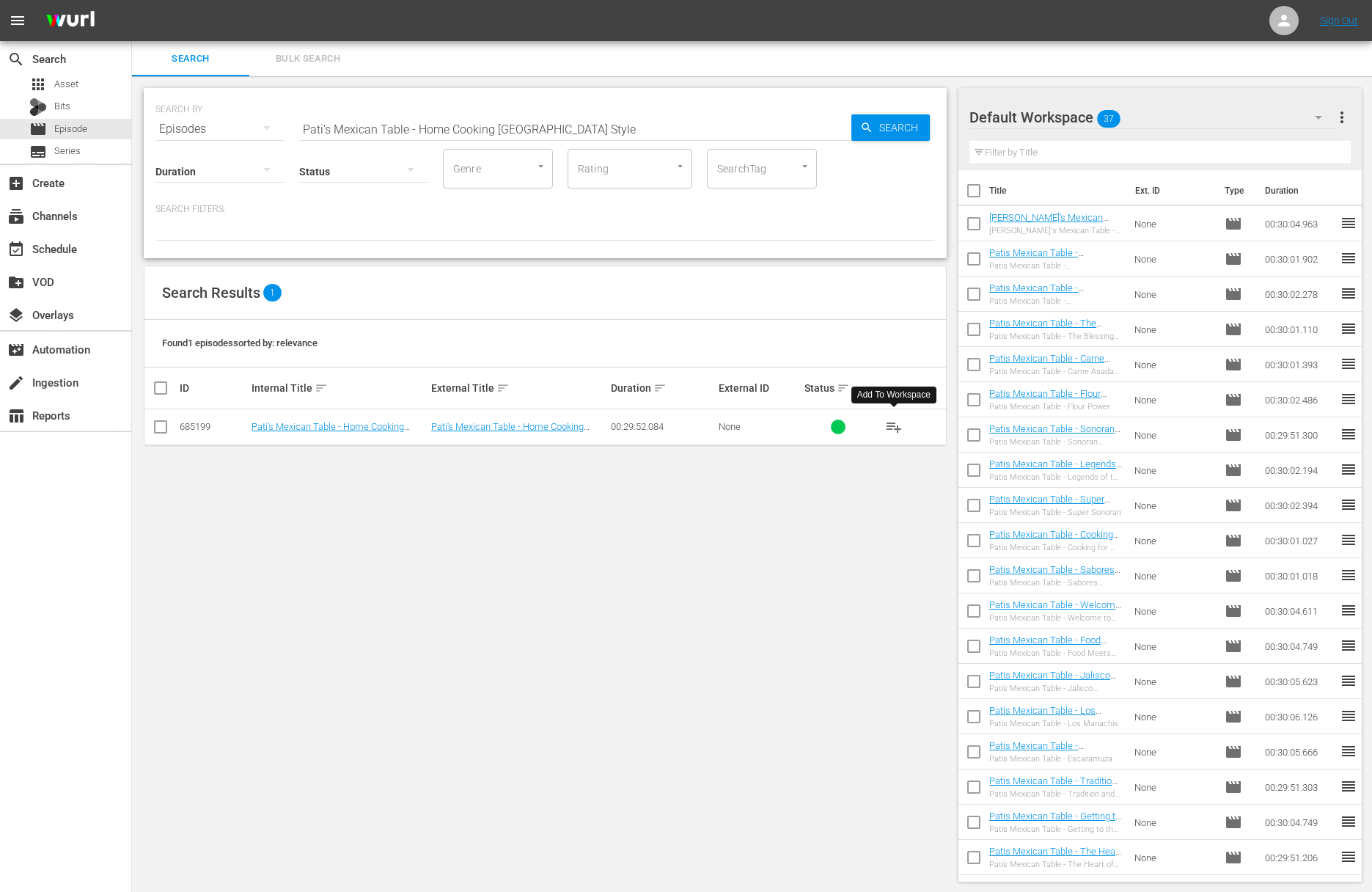
click at [899, 426] on span "playlist_add" at bounding box center [894, 427] width 18 height 18
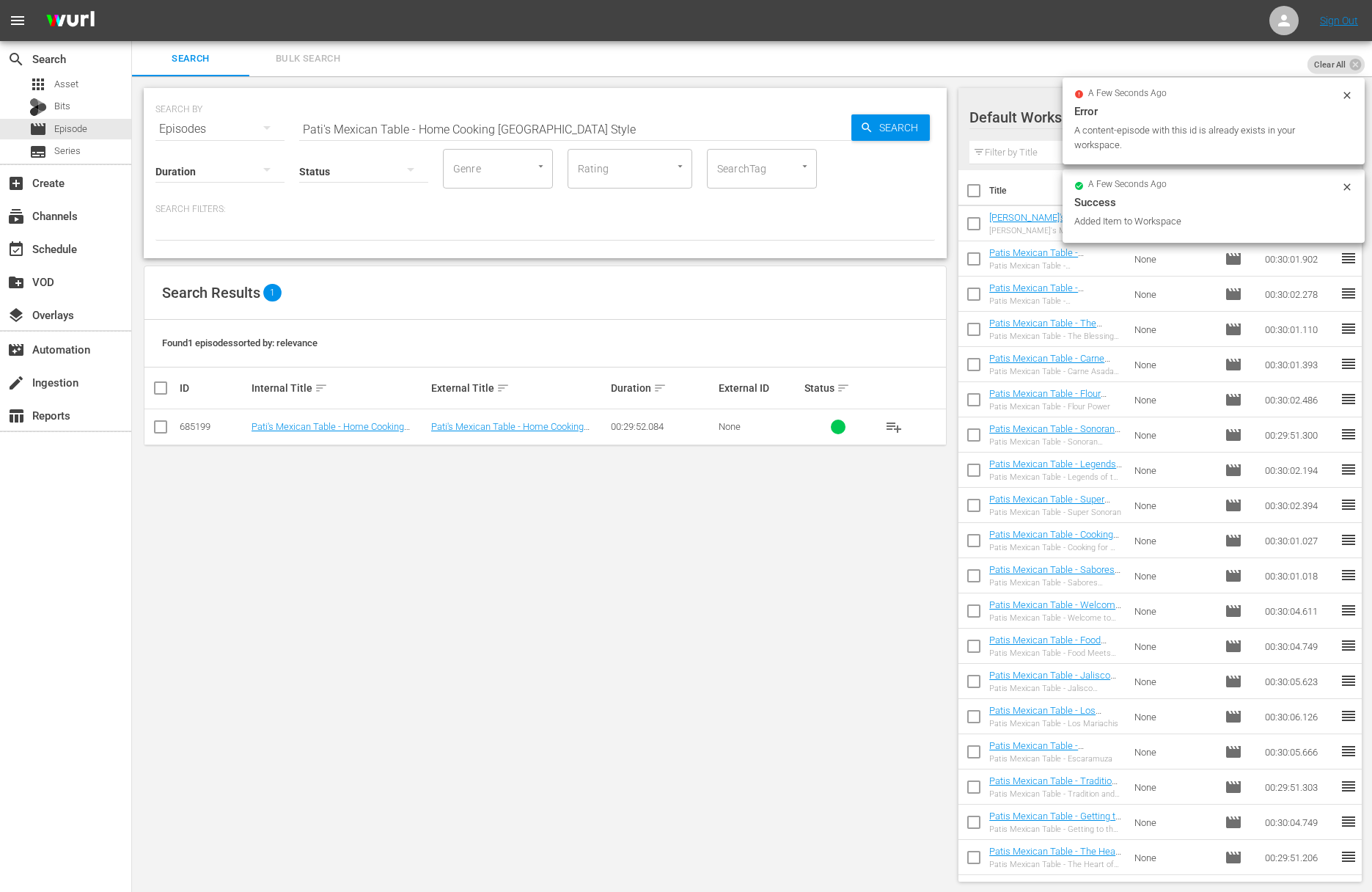
click at [530, 103] on div "SEARCH BY Search By Episodes Search ID, Title, Description, Keywords, or Catego…" at bounding box center [545, 121] width 779 height 53
click at [537, 123] on input "Pati's Mexican Table - Home Cooking Sinaloa Style" at bounding box center [575, 129] width 552 height 35
click at [533, 127] on input "Pati's Mexican Table - Home Cooking Sinaloa aPati's Mexican Table - A Day in Si…" at bounding box center [575, 129] width 552 height 35
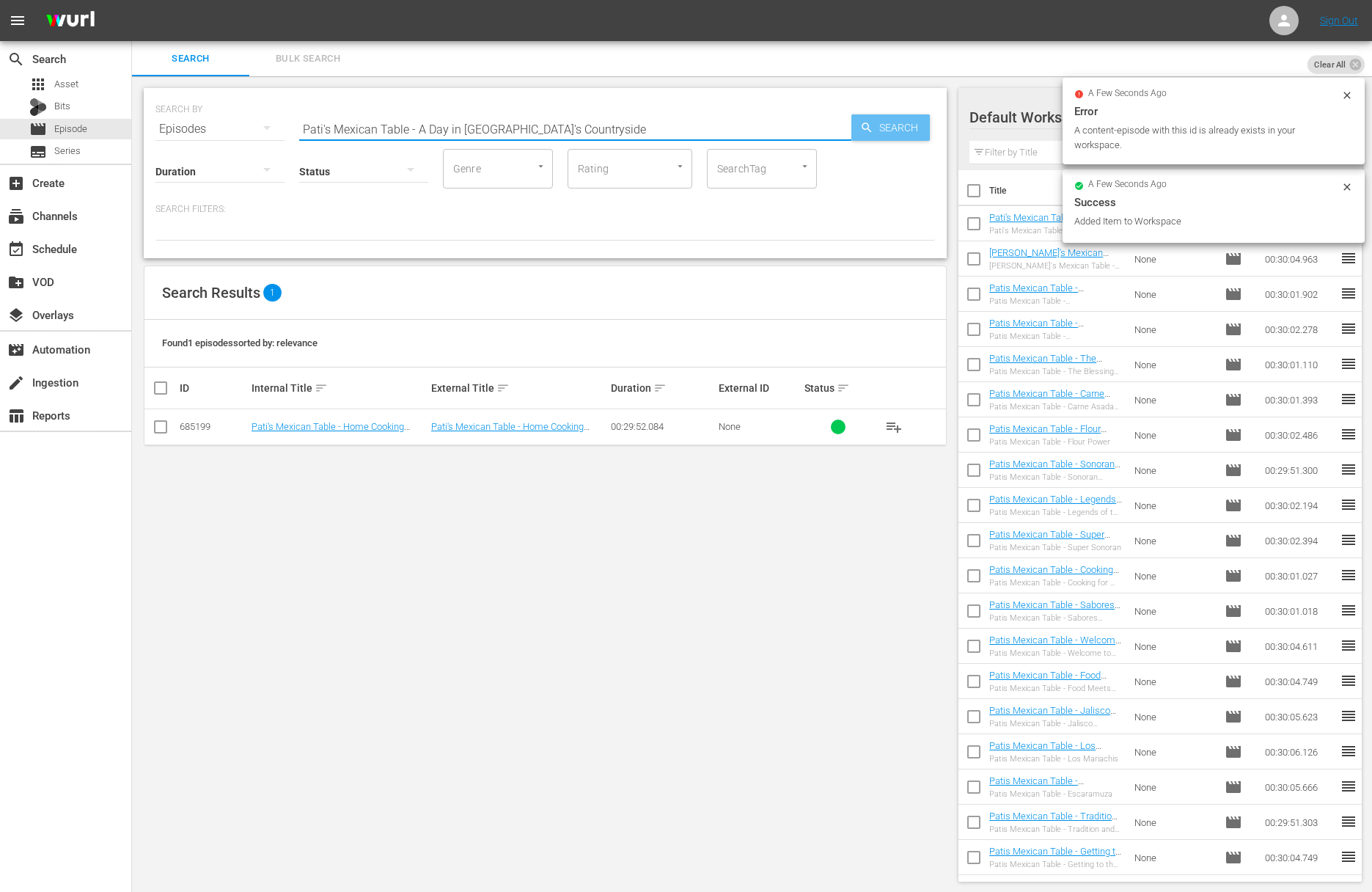
click at [870, 130] on icon "button" at bounding box center [867, 128] width 13 height 13
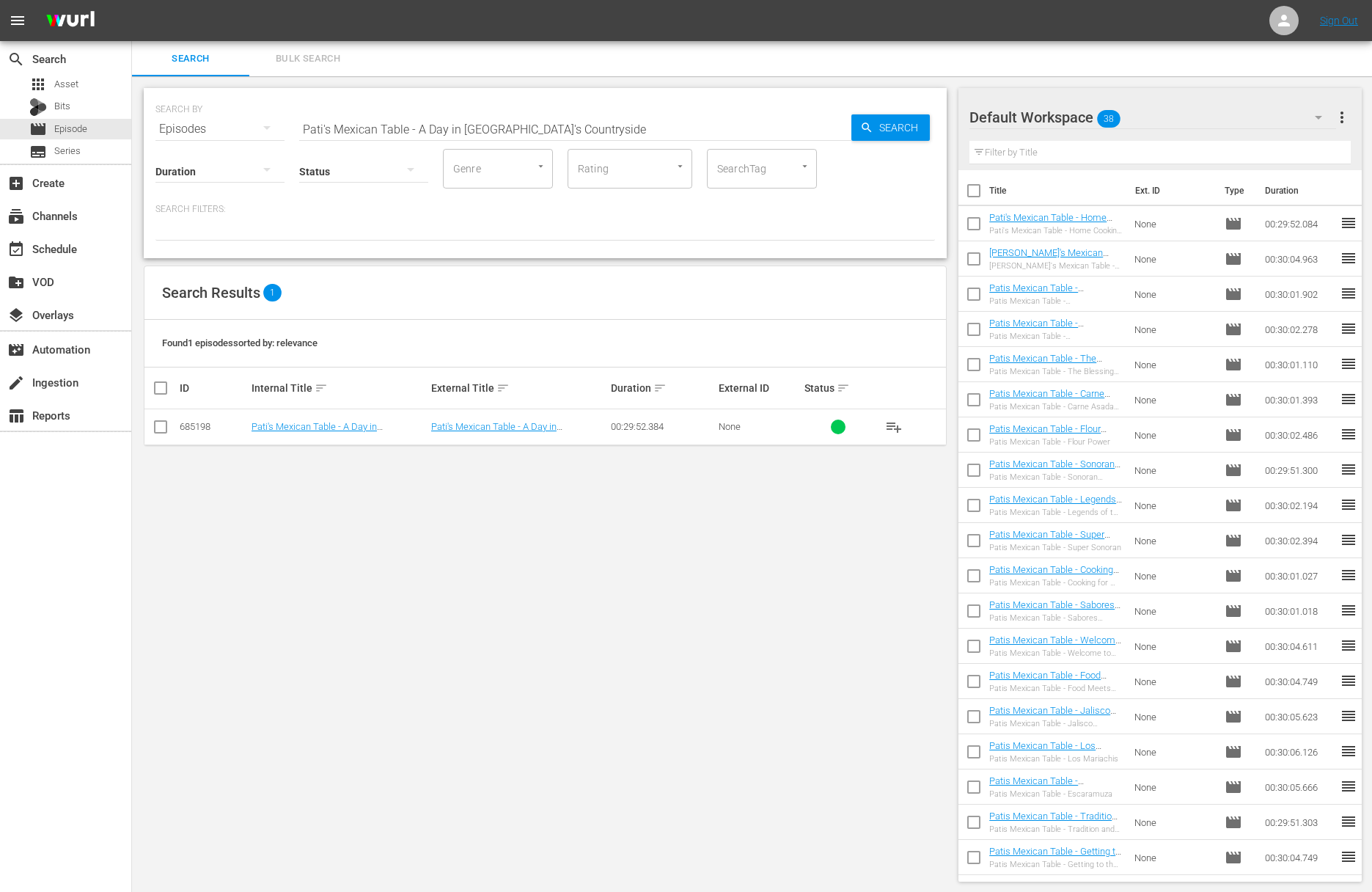
click at [892, 427] on span "playlist_add" at bounding box center [894, 427] width 18 height 18
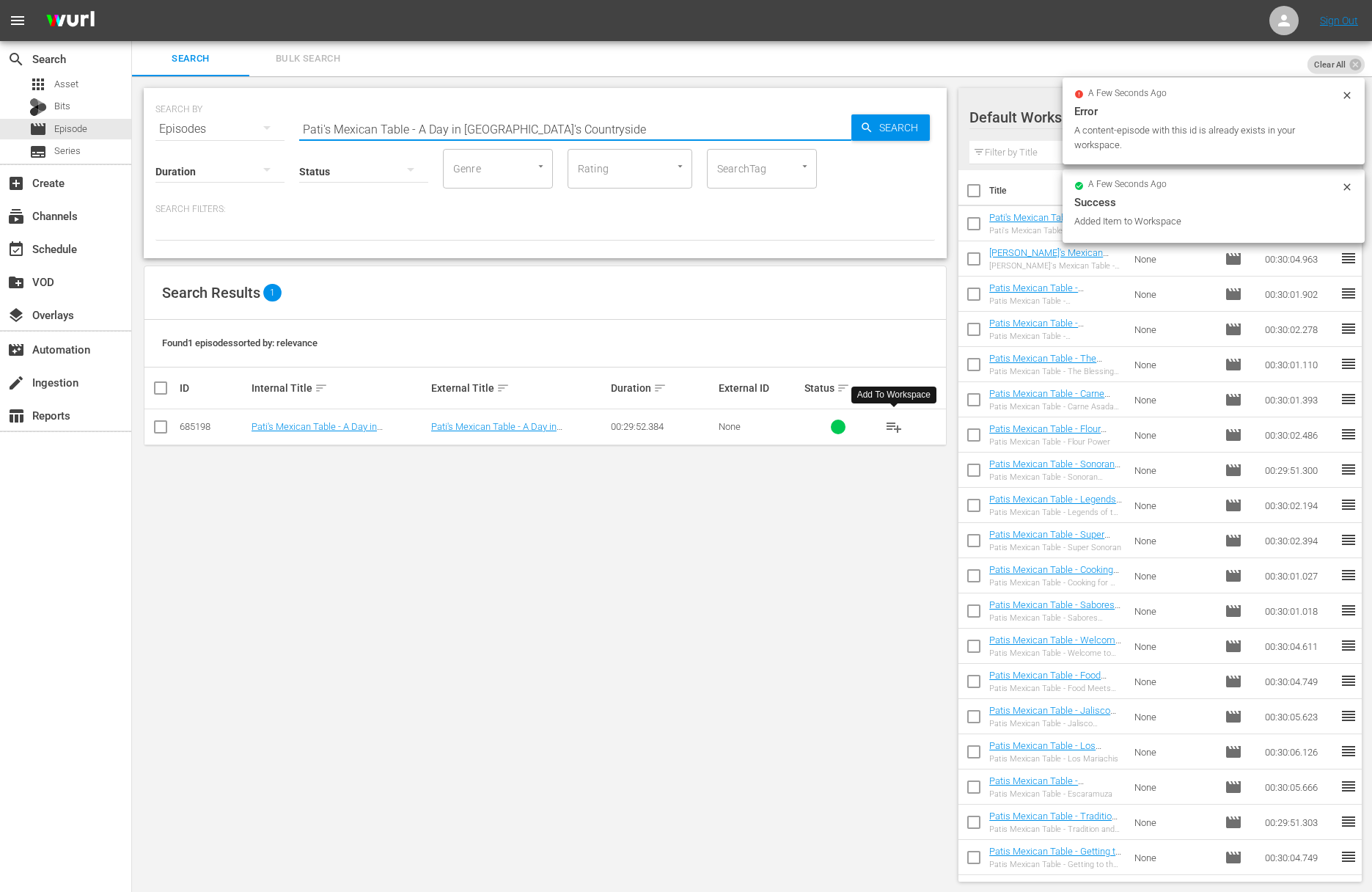
click at [474, 126] on input "Pati's Mexican Table - A Day in Sinaloa's Countryside" at bounding box center [575, 129] width 552 height 35
click at [470, 128] on input "Pati's Mexican Table - A Day in SinaPati's Mexican Table - Surfside Eatsaloa's …" at bounding box center [575, 129] width 552 height 35
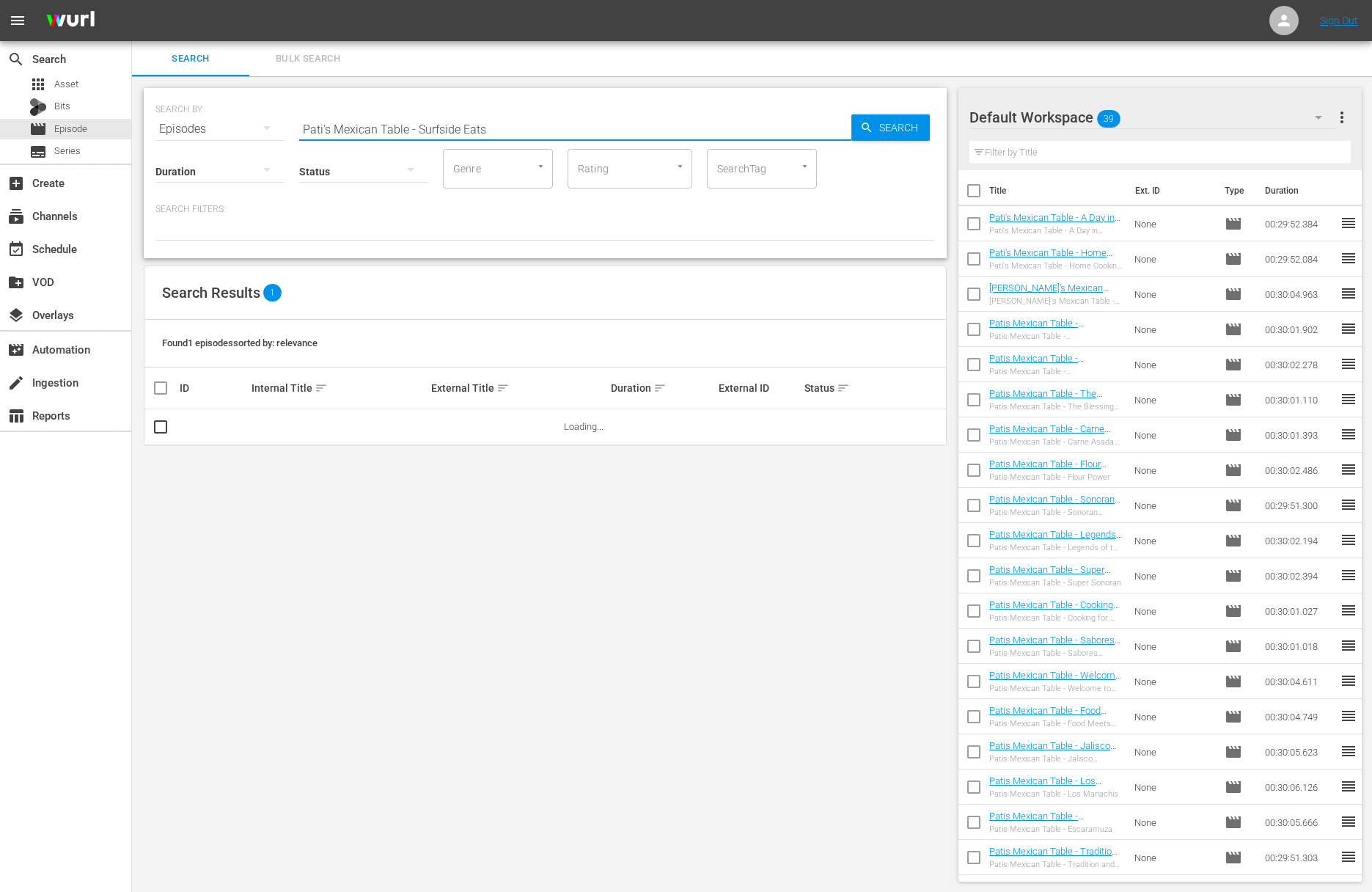
click at [908, 126] on span "Search" at bounding box center [901, 128] width 57 height 26
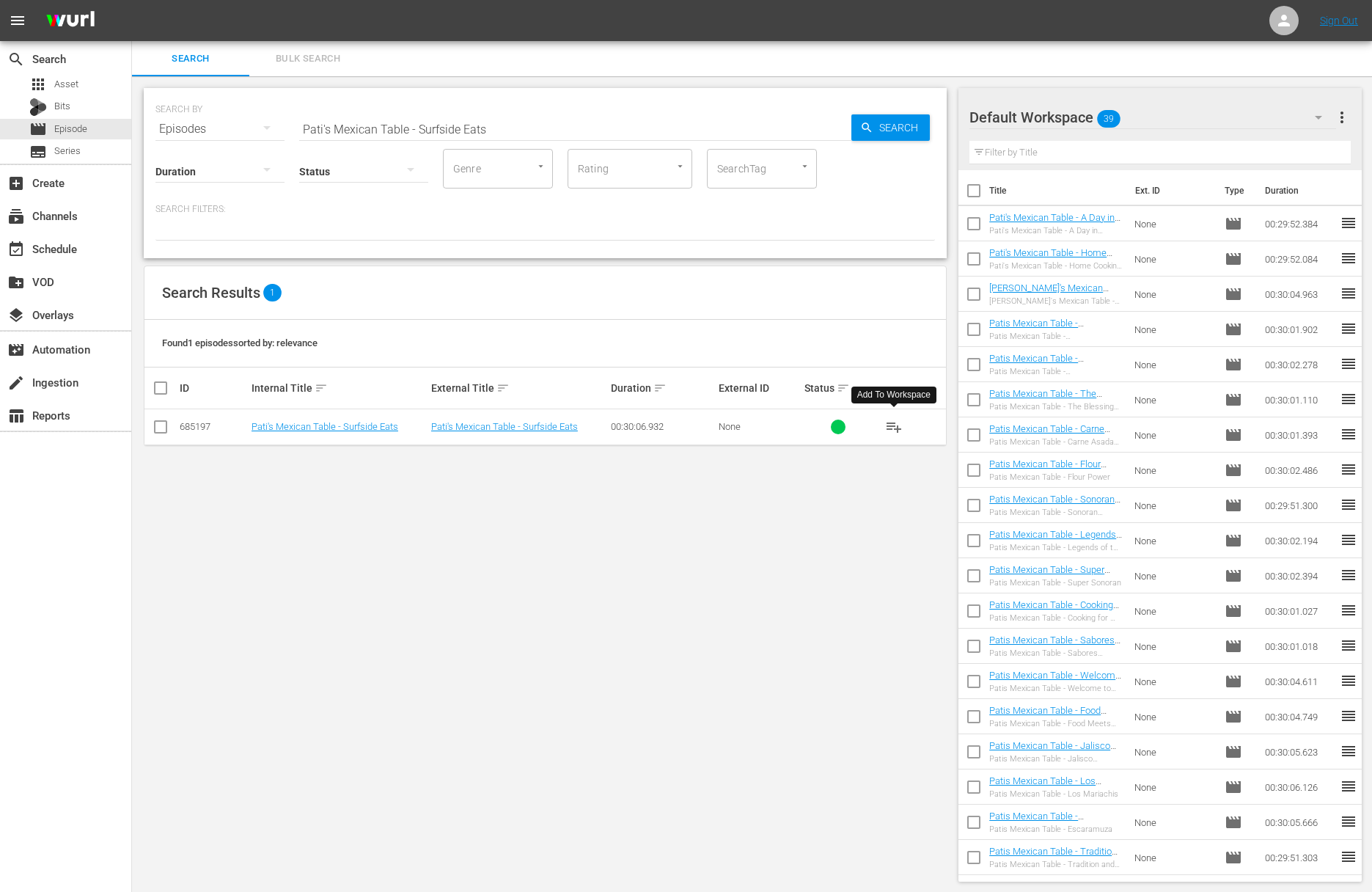
click at [892, 423] on span "playlist_add" at bounding box center [894, 427] width 18 height 18
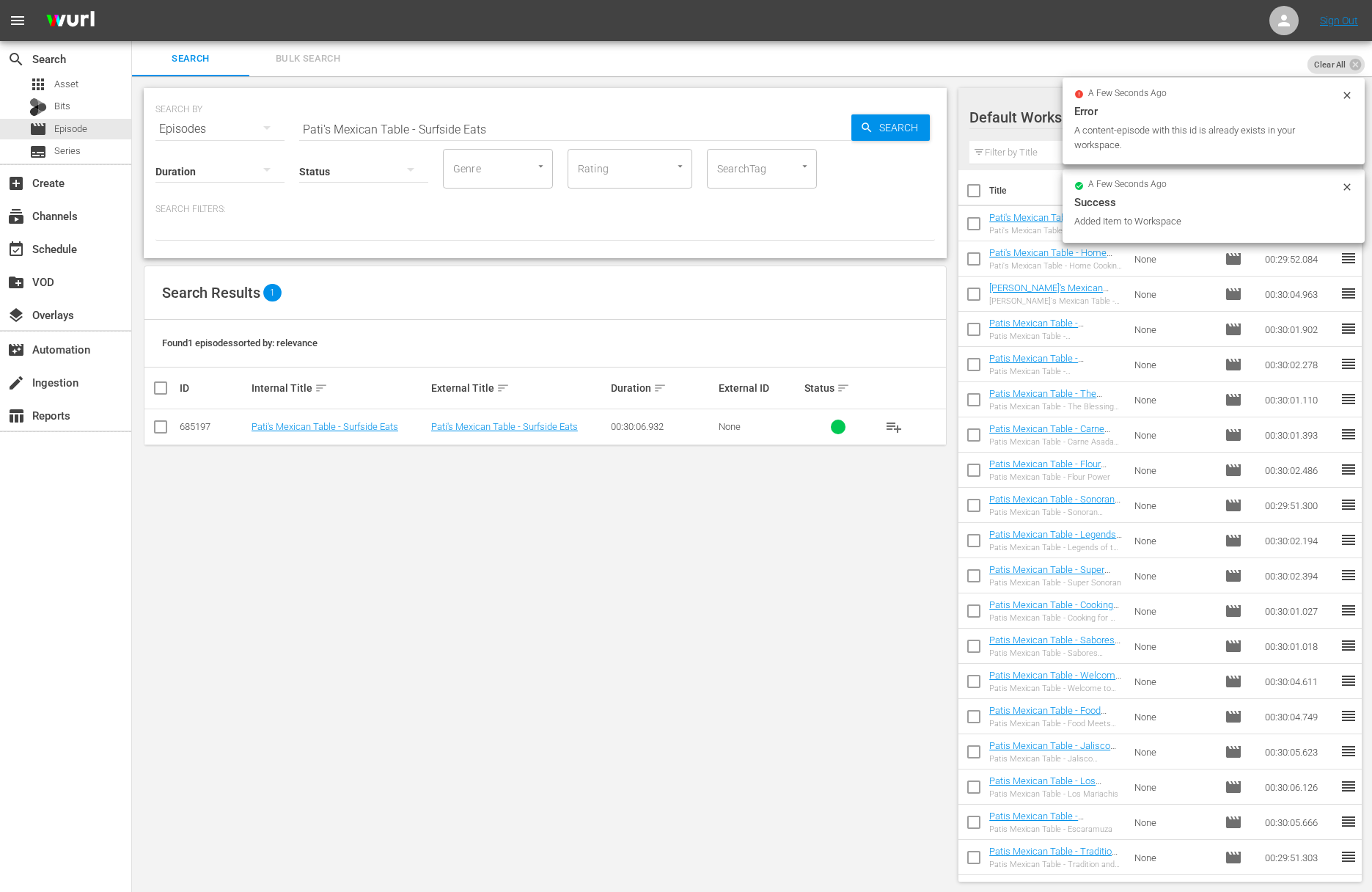
click at [497, 122] on input "Pati's Mexican Table - Surfside Eats" at bounding box center [575, 129] width 552 height 35
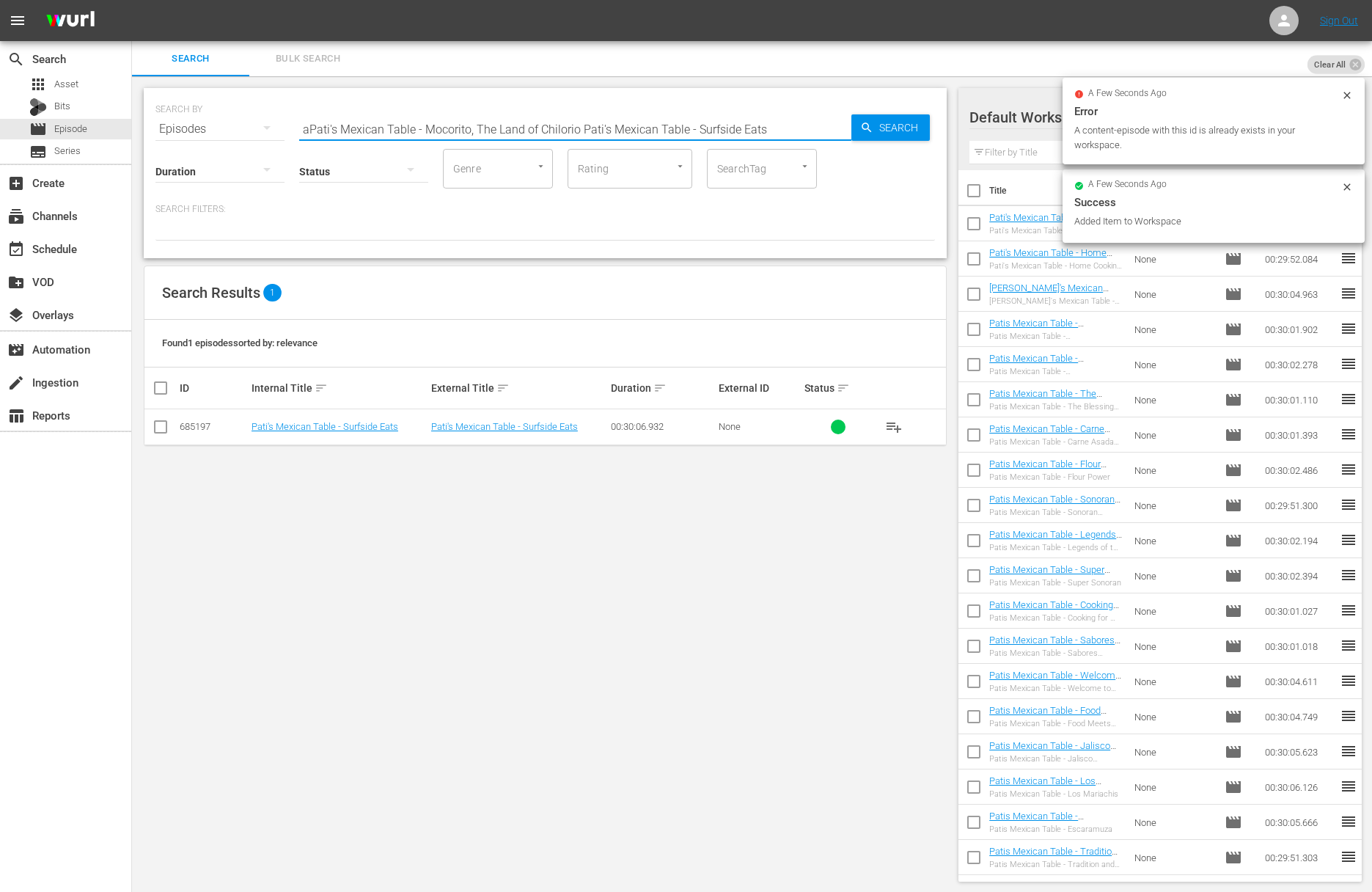
click at [482, 124] on input "aPati's Mexican Table - Mocorito, The Land of Chilorio Pati's Mexican Table - S…" at bounding box center [575, 129] width 552 height 35
click at [880, 128] on span "Search" at bounding box center [901, 128] width 57 height 26
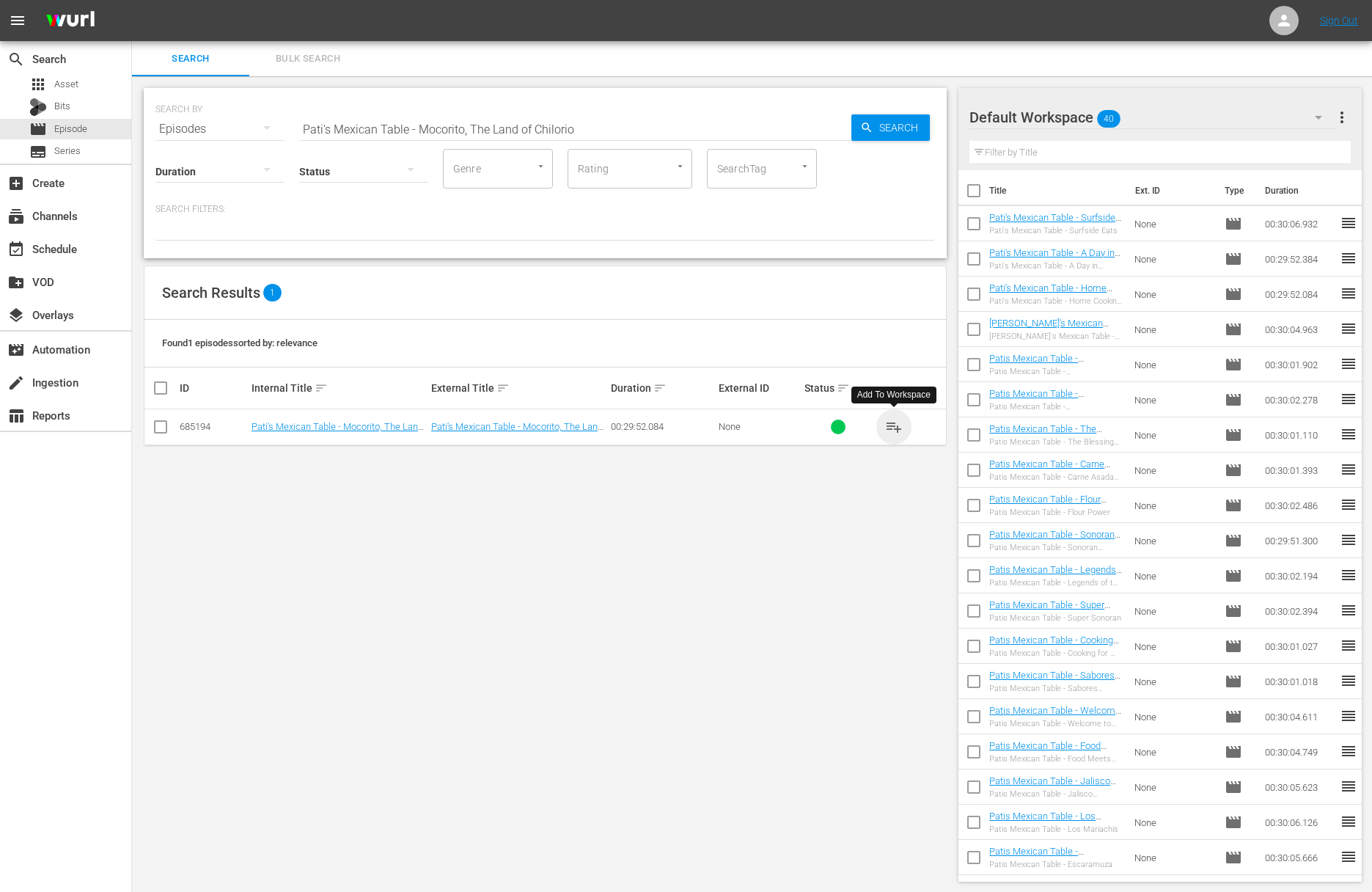
click at [894, 426] on span "playlist_add" at bounding box center [894, 427] width 18 height 18
click at [570, 132] on input "Pati's Mexican Table - Mocorito, The Land of Chilorio" at bounding box center [575, 129] width 552 height 35
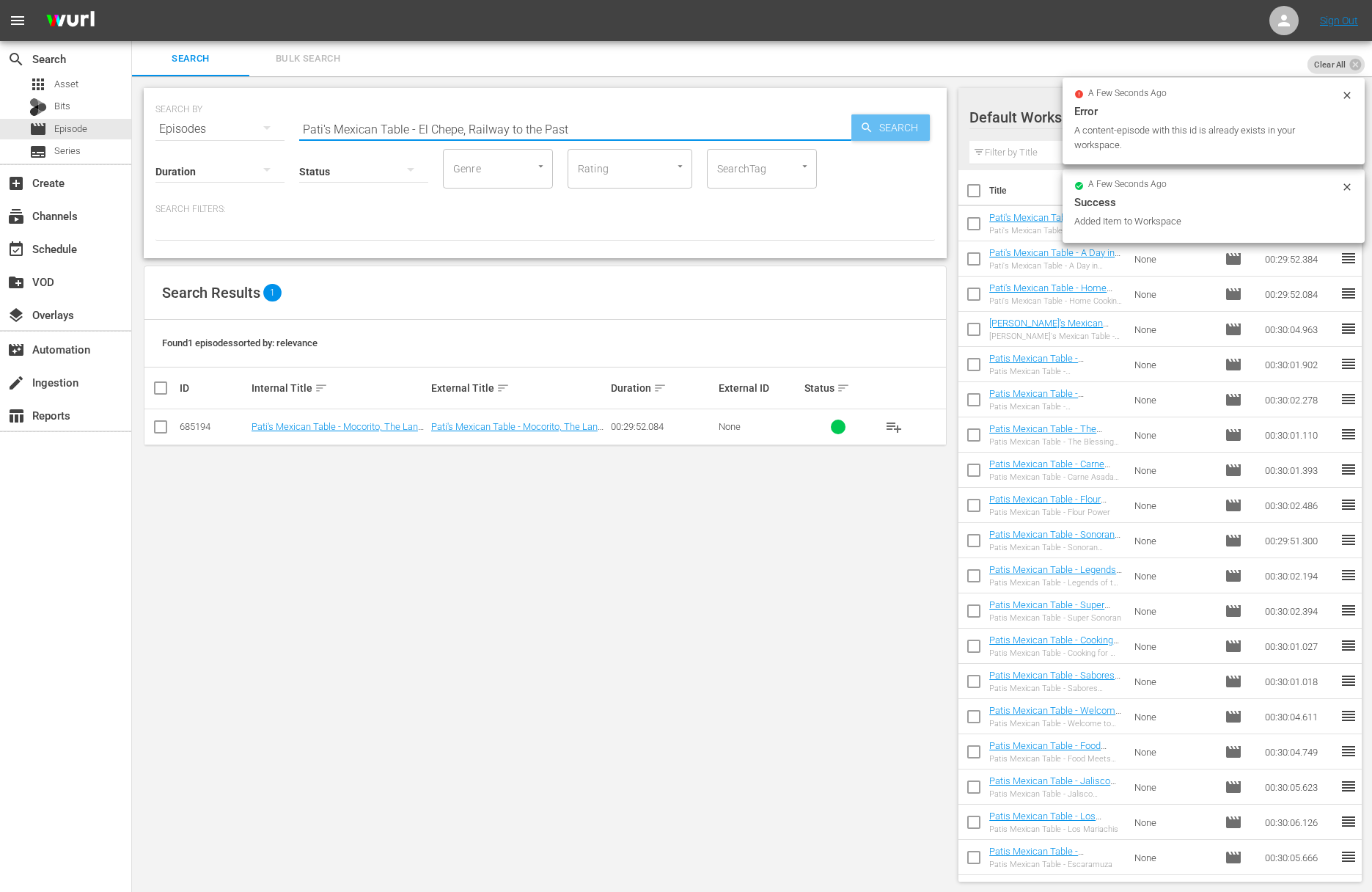
click at [873, 130] on icon "button" at bounding box center [867, 128] width 13 height 13
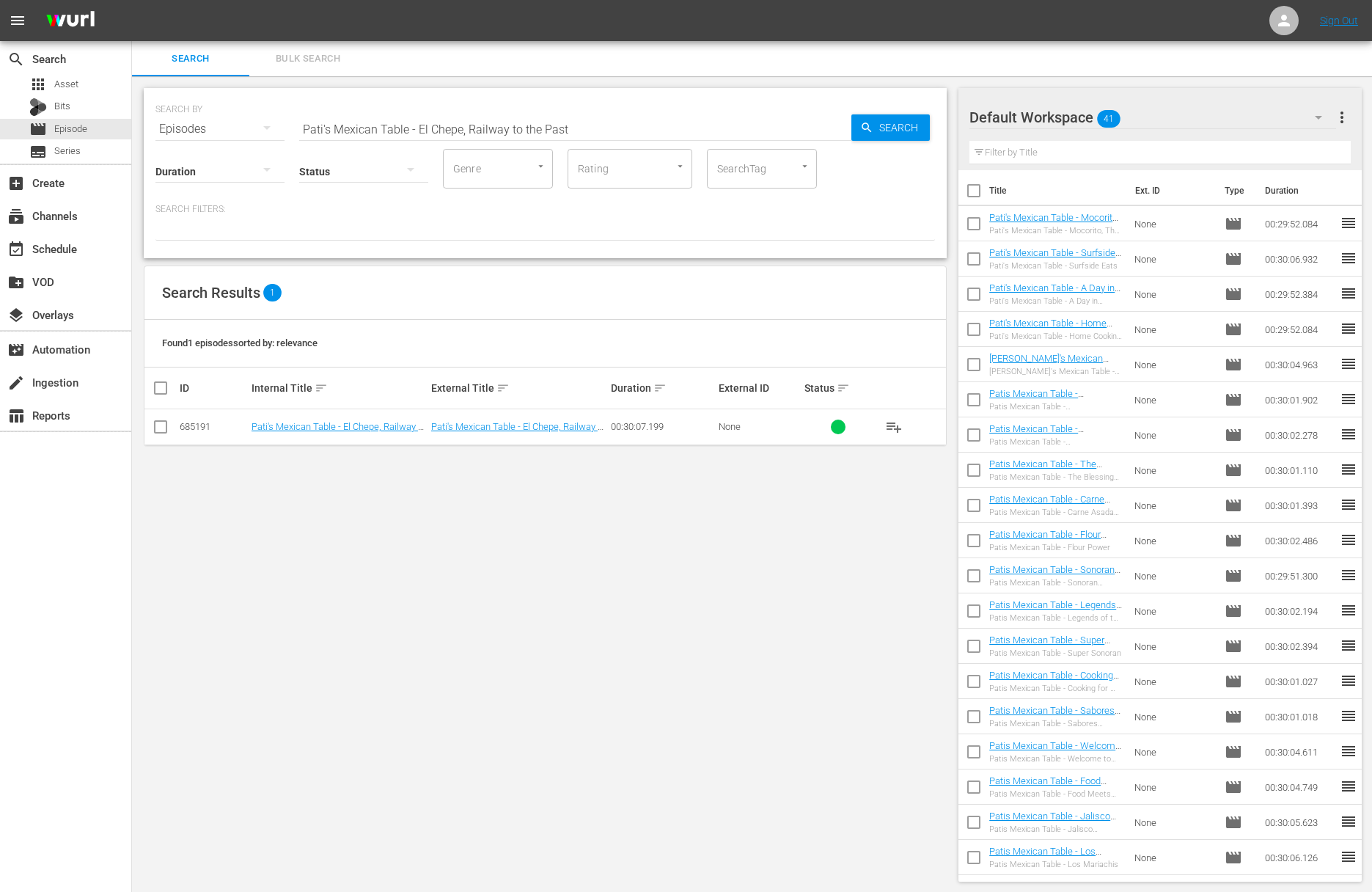
click at [888, 419] on span "playlist_add" at bounding box center [894, 427] width 18 height 18
click at [896, 428] on span "playlist_add" at bounding box center [894, 427] width 18 height 18
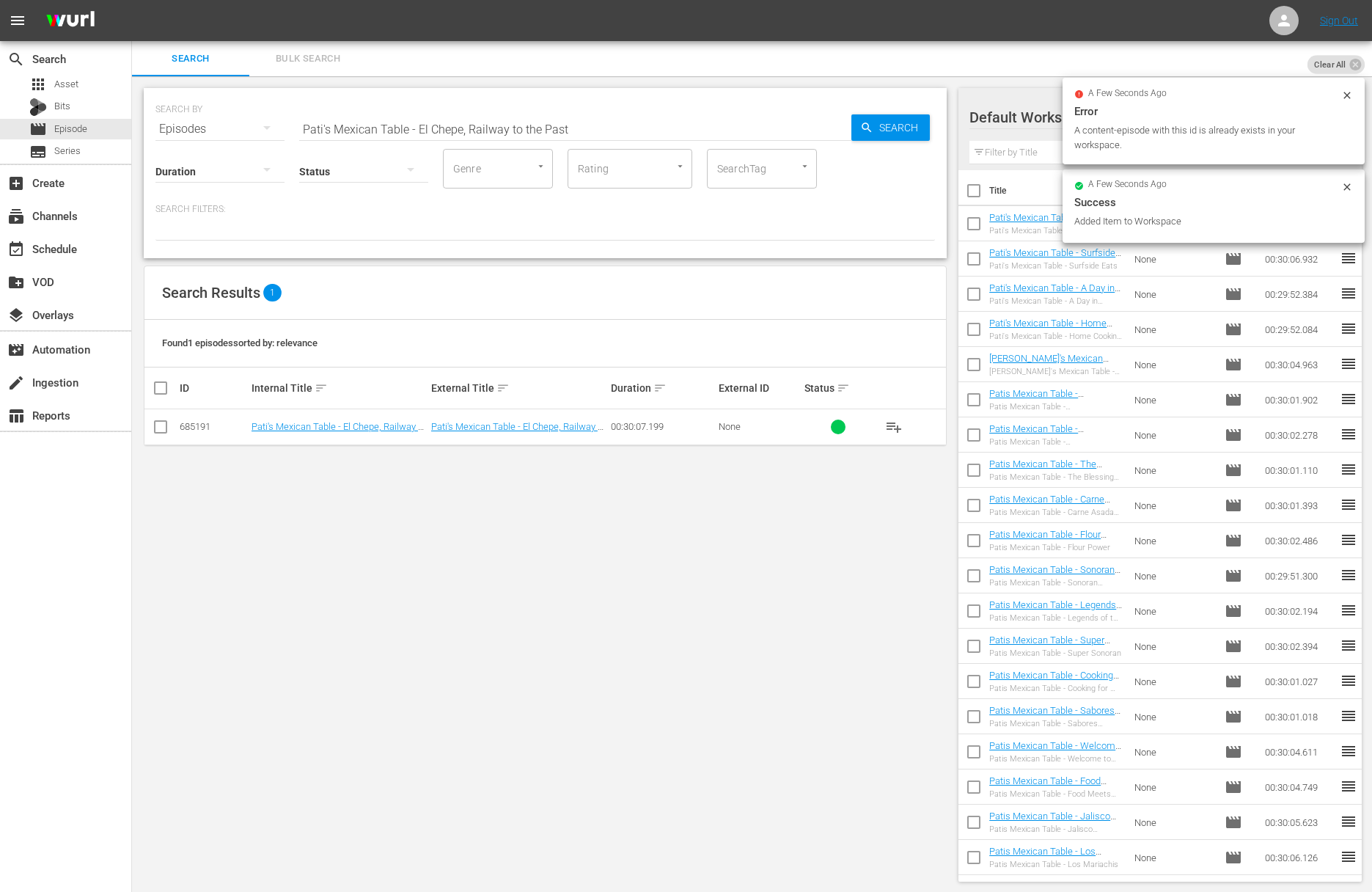
click at [427, 133] on input "Pati's Mexican Table - El Chepe, Railway to the Past" at bounding box center [575, 129] width 552 height 35
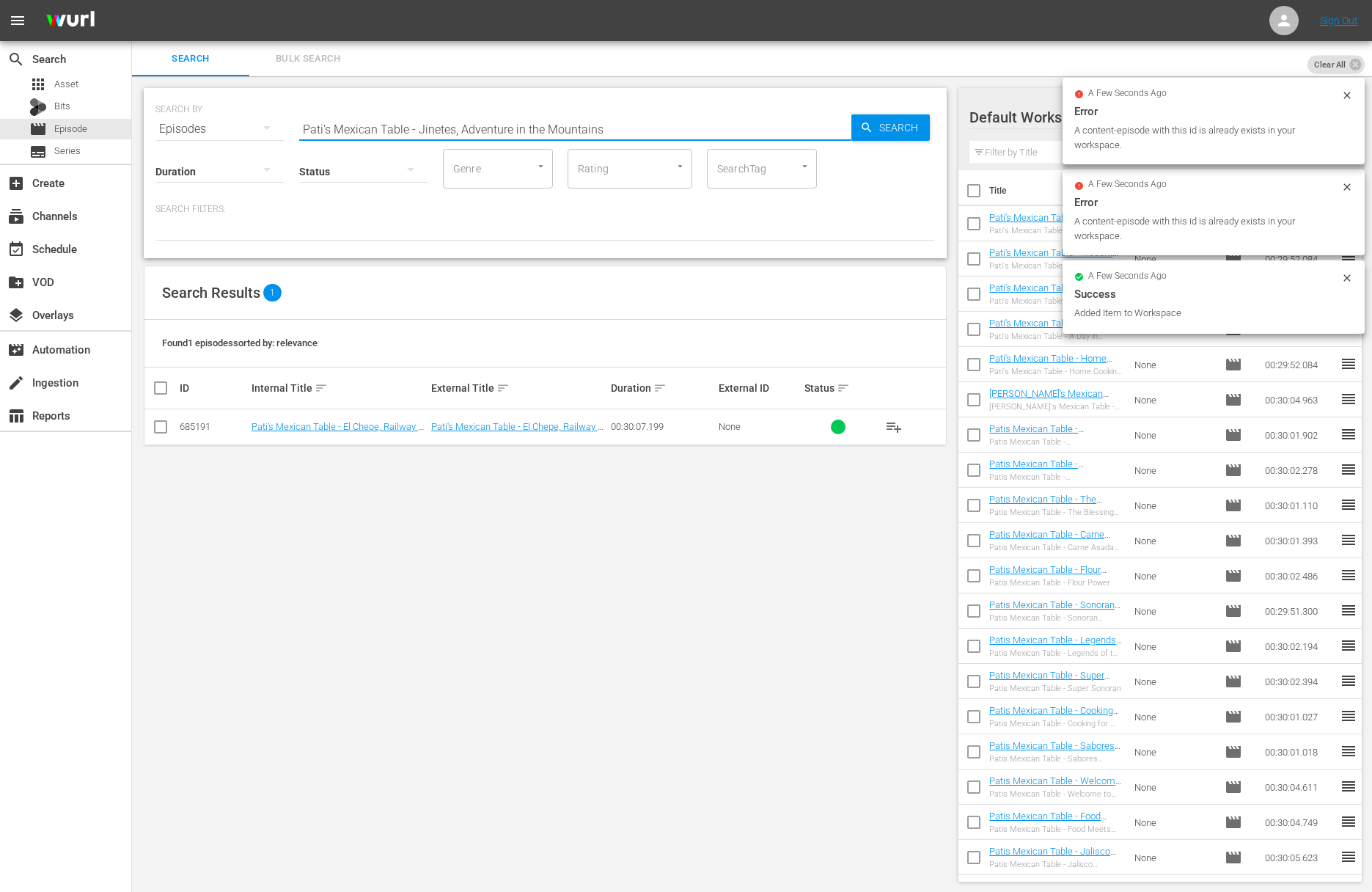
click at [843, 137] on input "Pati's Mexican Table - Jinetes, Adventure in the Mountains" at bounding box center [575, 129] width 552 height 35
click at [887, 122] on span "Search" at bounding box center [901, 128] width 57 height 26
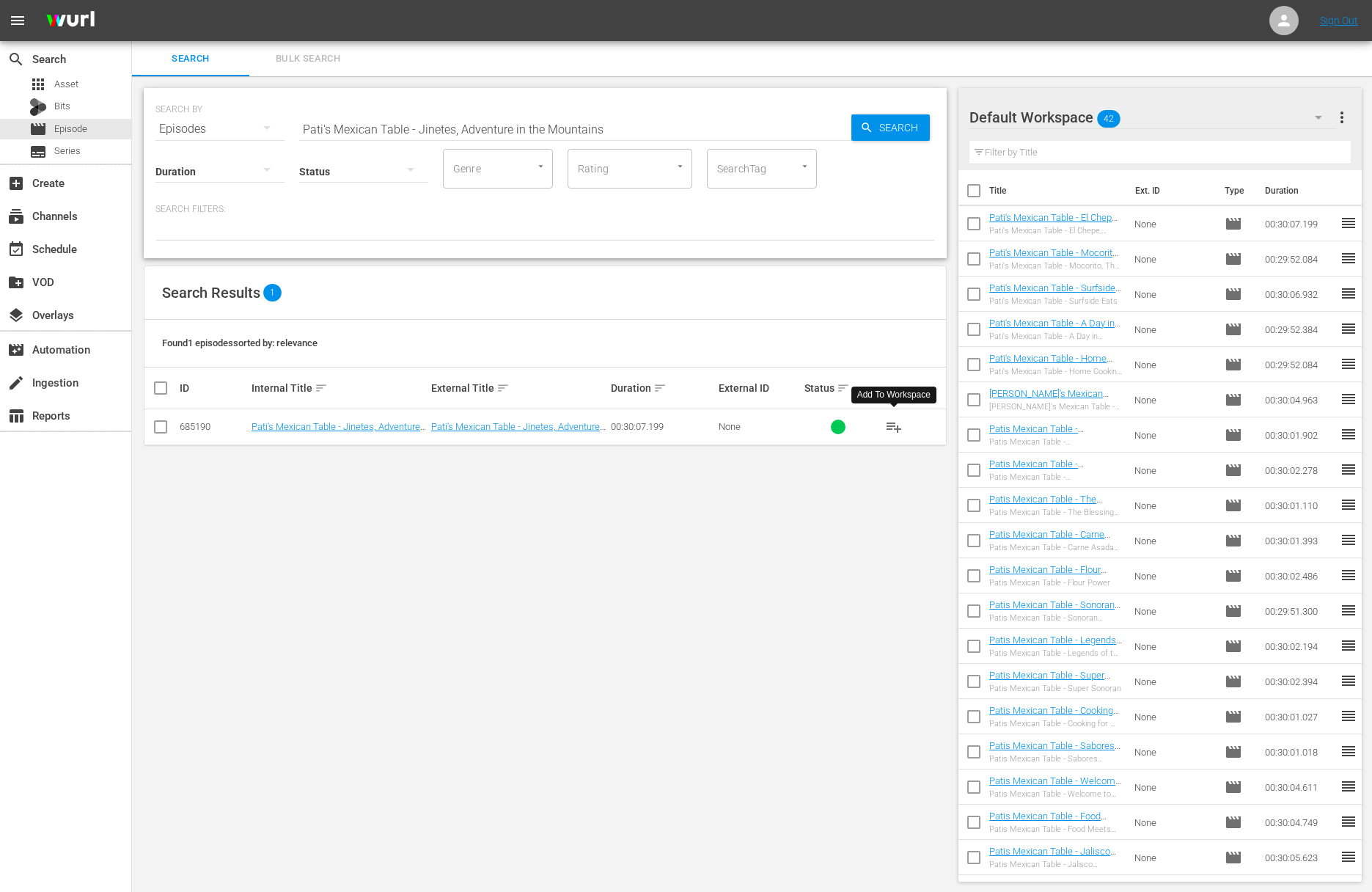
click at [894, 426] on span "playlist_add" at bounding box center [894, 427] width 18 height 18
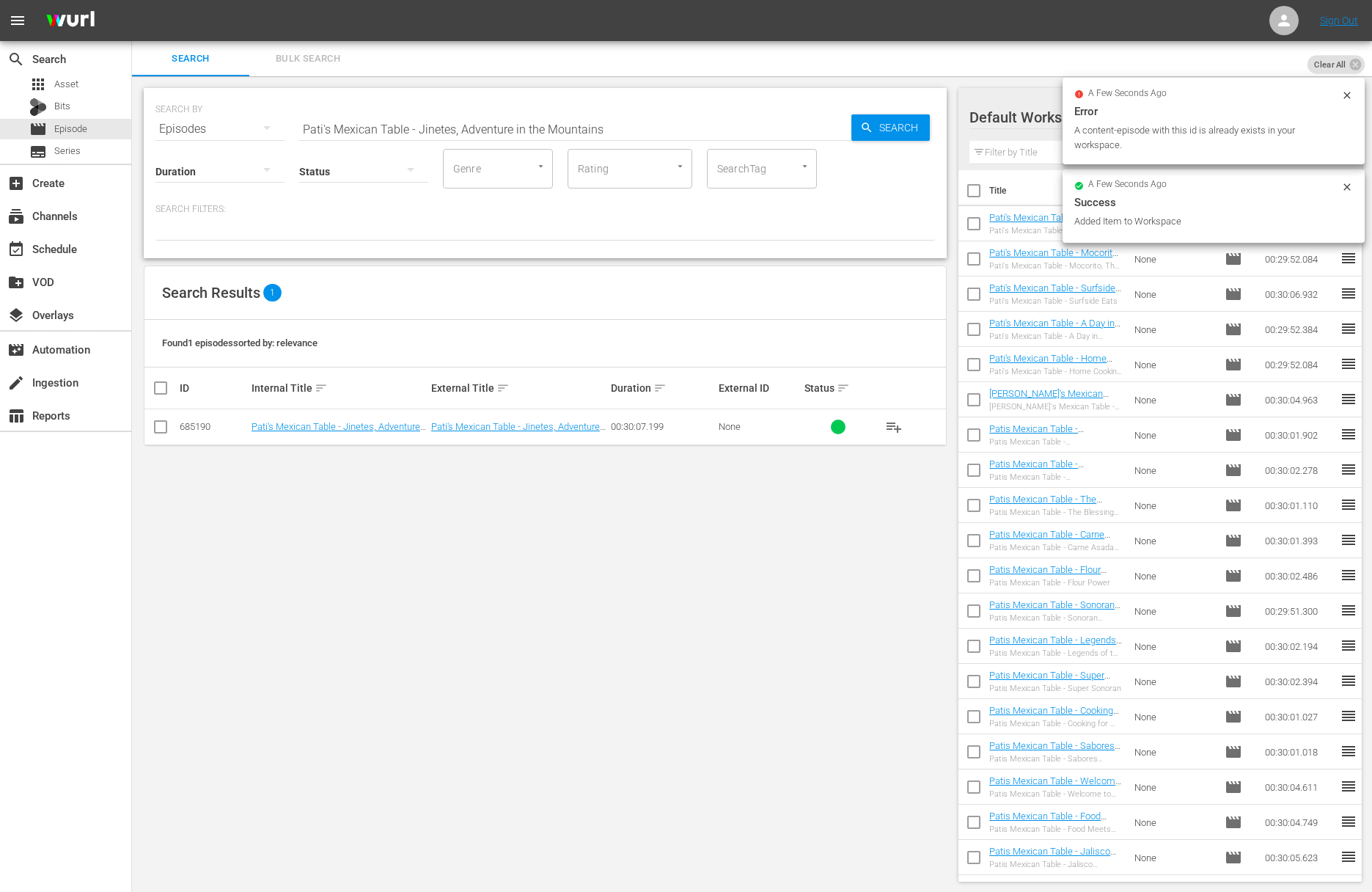
click at [474, 128] on input "Pati's Mexican Table - Jinetes, Adventure in the Mountains" at bounding box center [575, 129] width 552 height 35
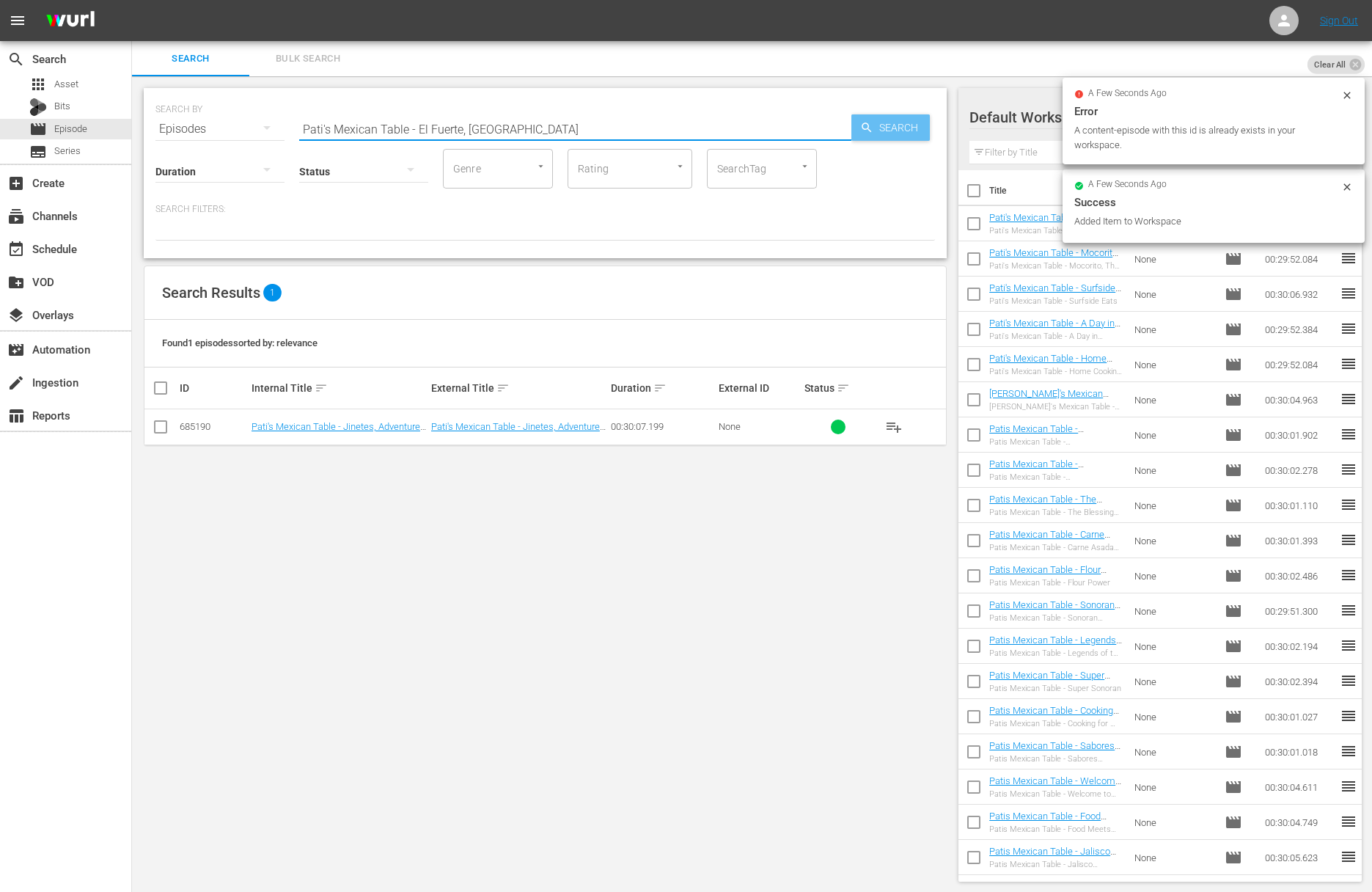
click at [882, 127] on span "Search" at bounding box center [901, 128] width 57 height 26
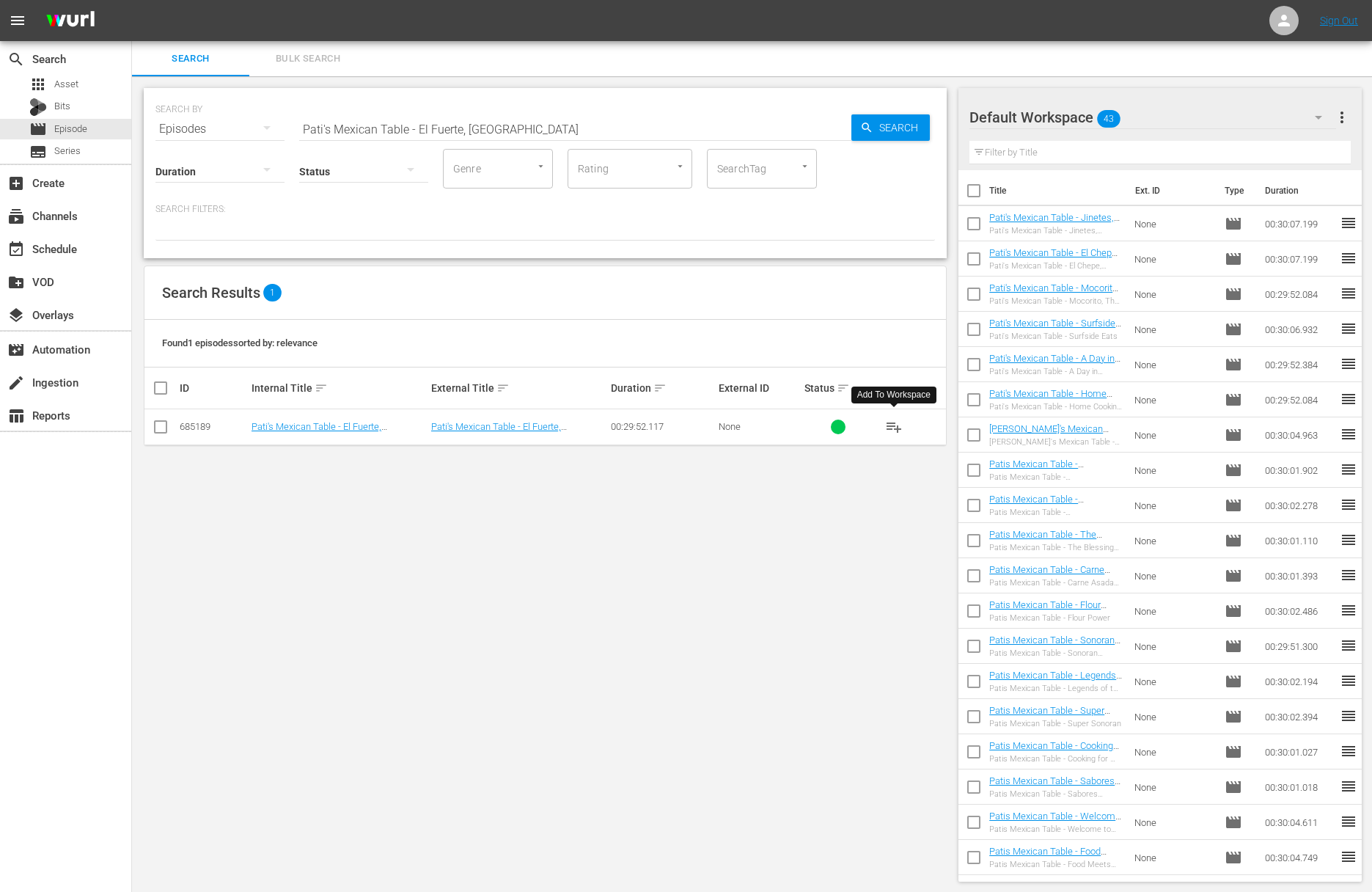
click at [894, 427] on span "playlist_add" at bounding box center [894, 427] width 18 height 18
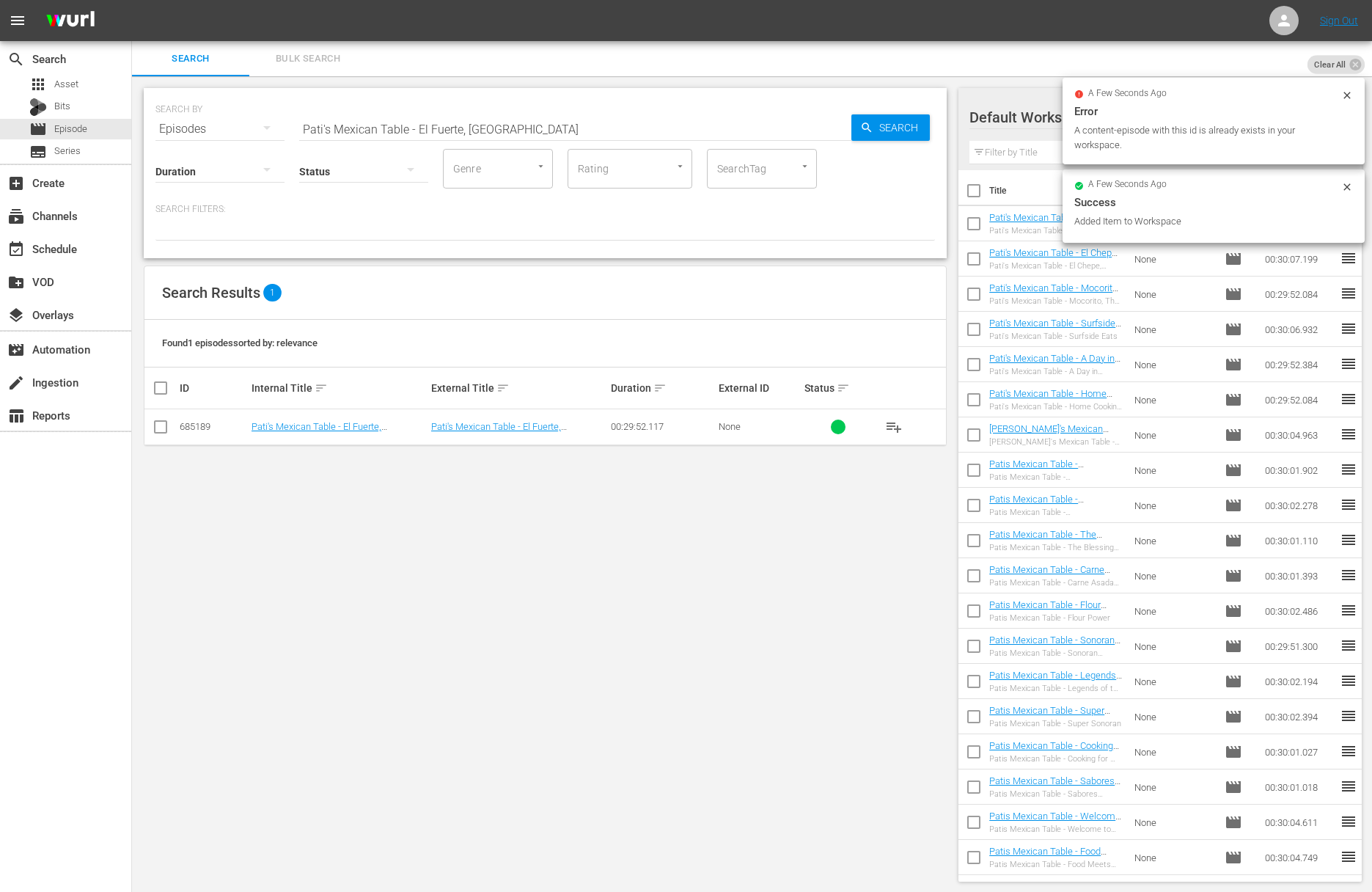
click at [518, 127] on input "Pati's Mexican Table - El Fuerte, Magic Town" at bounding box center [575, 129] width 552 height 35
click at [868, 133] on icon "button" at bounding box center [867, 128] width 13 height 13
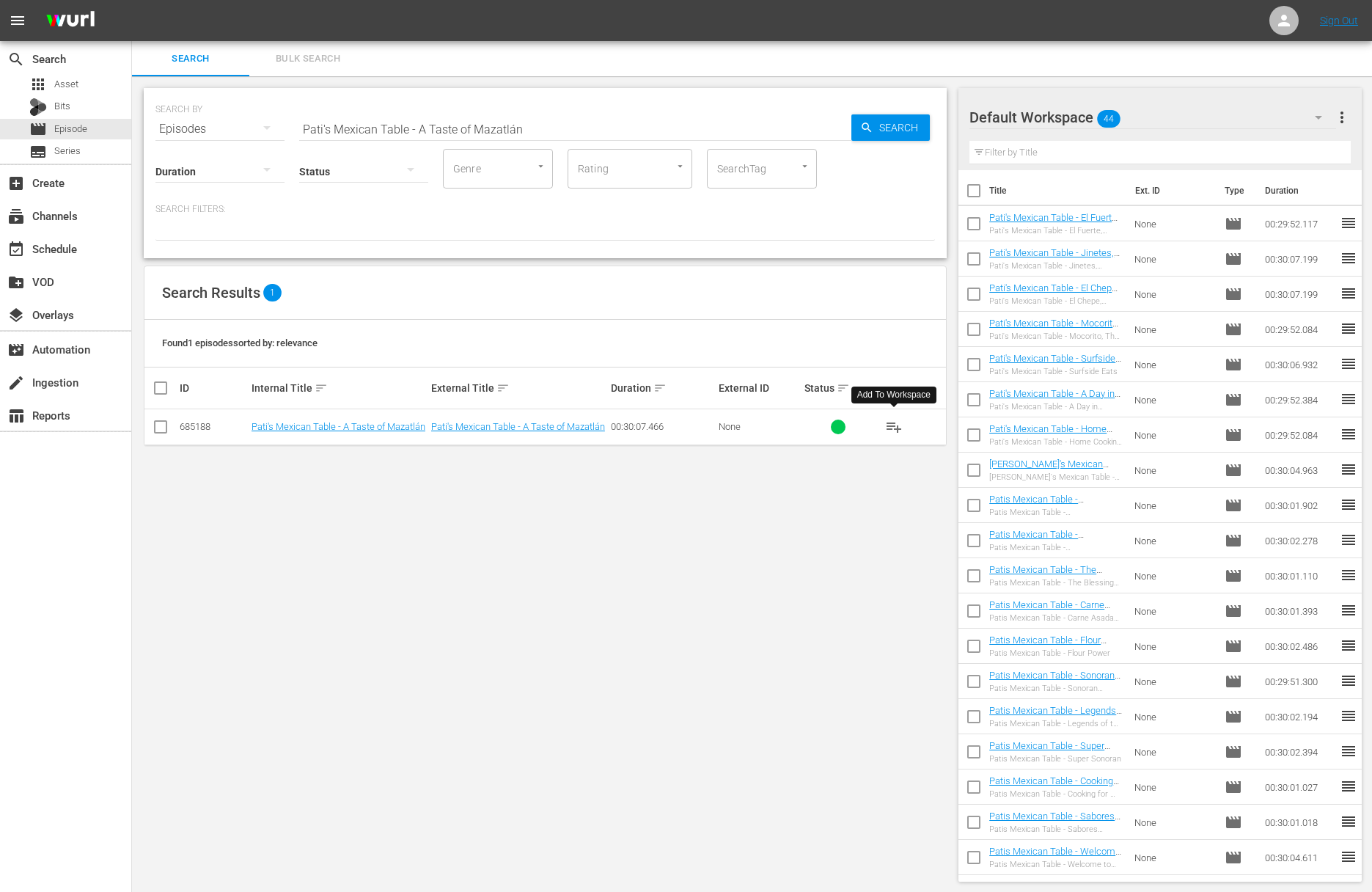
click at [895, 423] on span "playlist_add" at bounding box center [894, 427] width 18 height 18
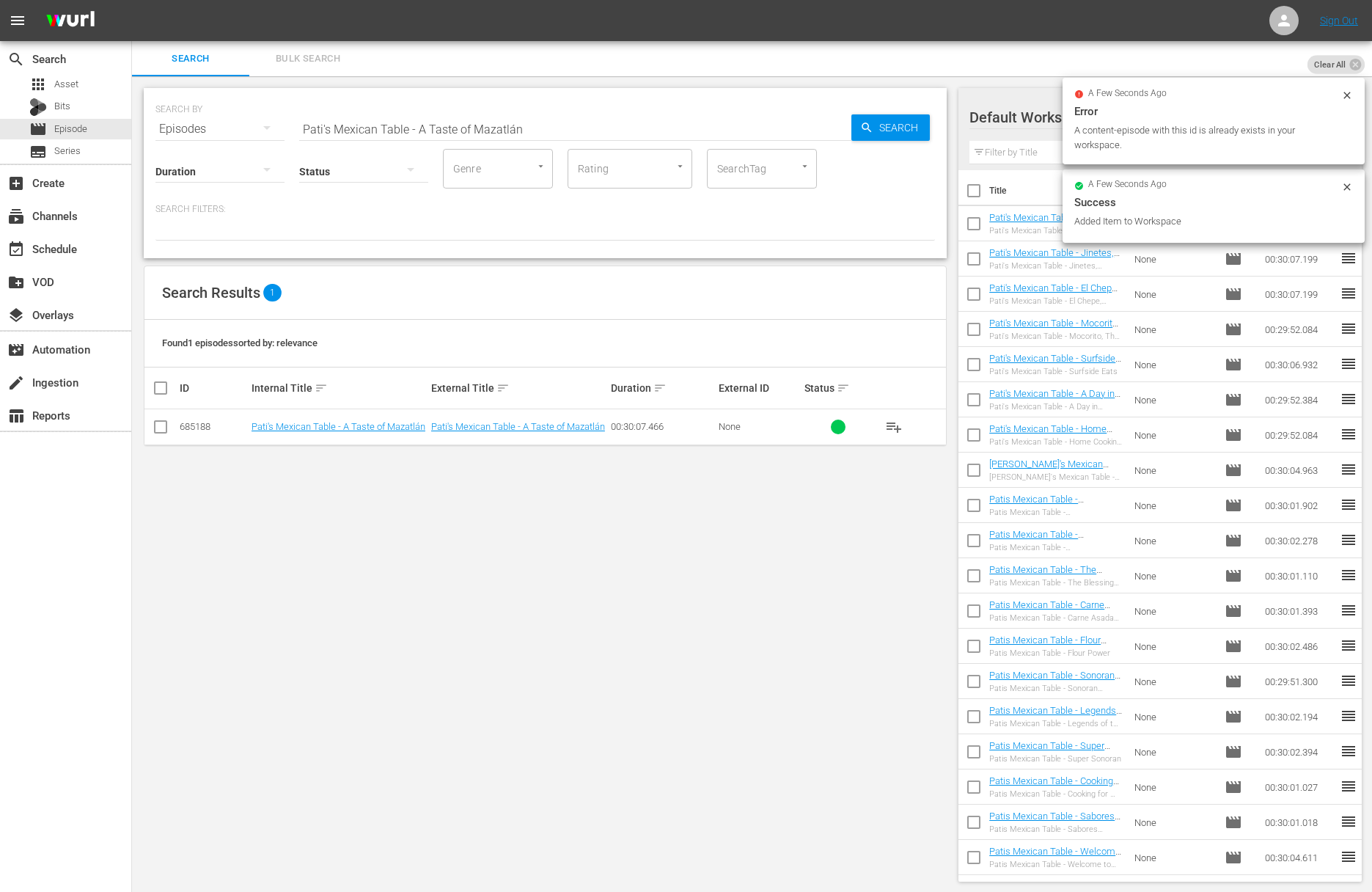
click at [543, 116] on input "Pati's Mexican Table - A Taste of Mazatlán" at bounding box center [575, 129] width 552 height 35
click at [964, 129] on div "Default Workspace Default more_vert Filter by Title" at bounding box center [1160, 129] width 403 height 82
click at [899, 123] on span "Search" at bounding box center [901, 128] width 57 height 26
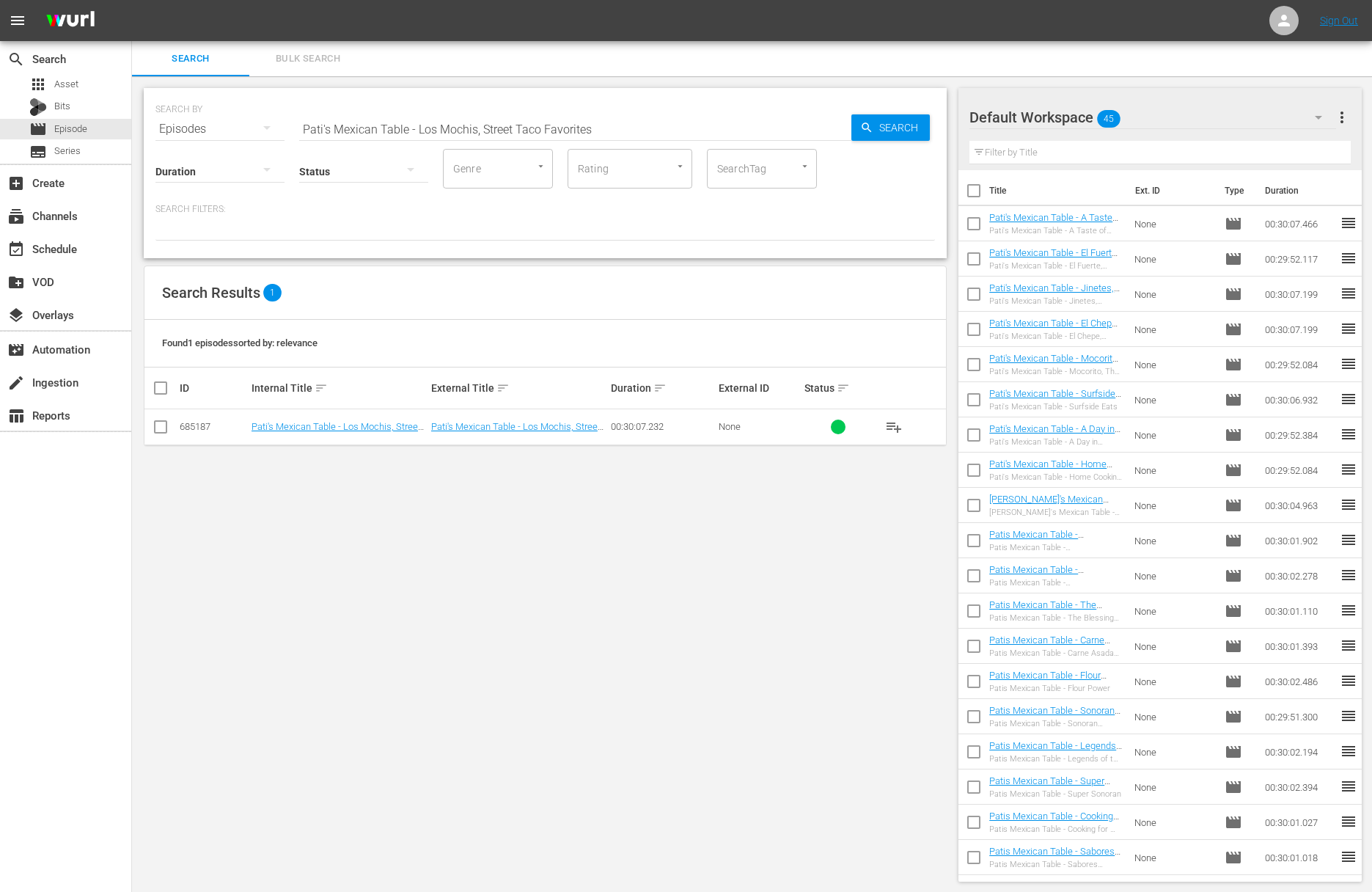
click at [895, 425] on span "playlist_add" at bounding box center [894, 427] width 18 height 18
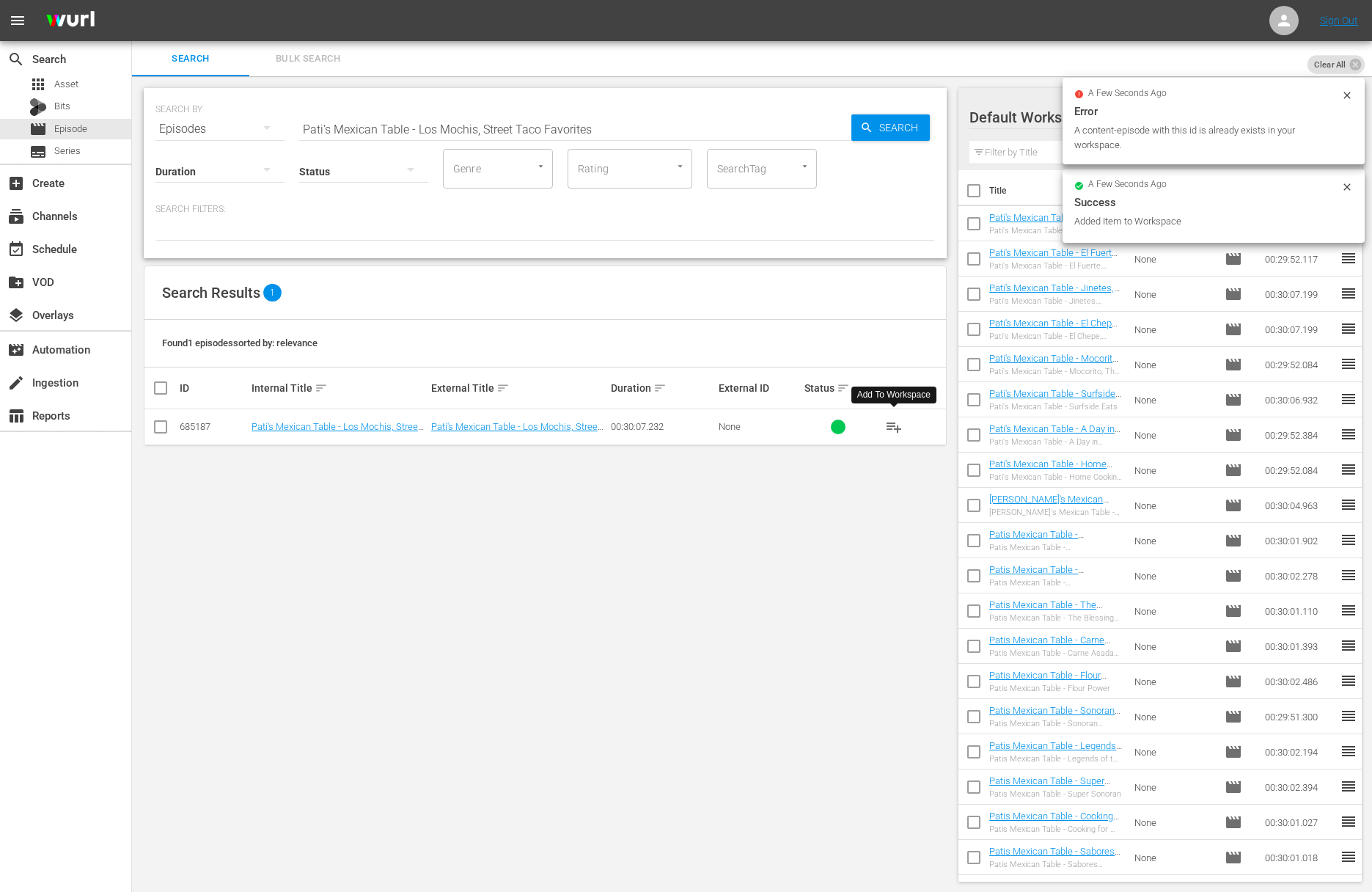
click at [499, 130] on input "Pati's Mexican Table - Los Mochis, Street Taco Favorites" at bounding box center [575, 129] width 552 height 35
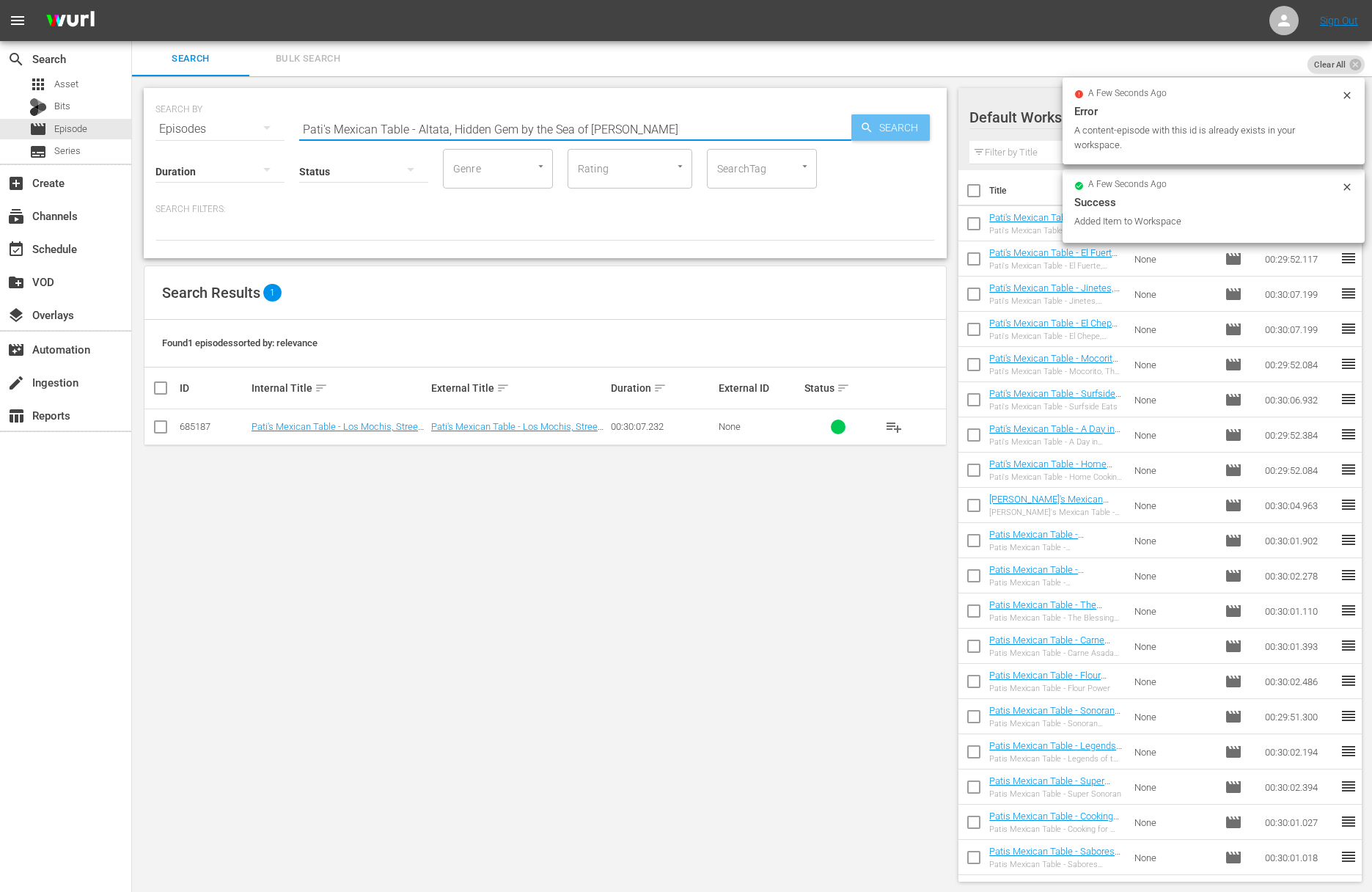
click at [867, 133] on icon "button" at bounding box center [867, 128] width 13 height 13
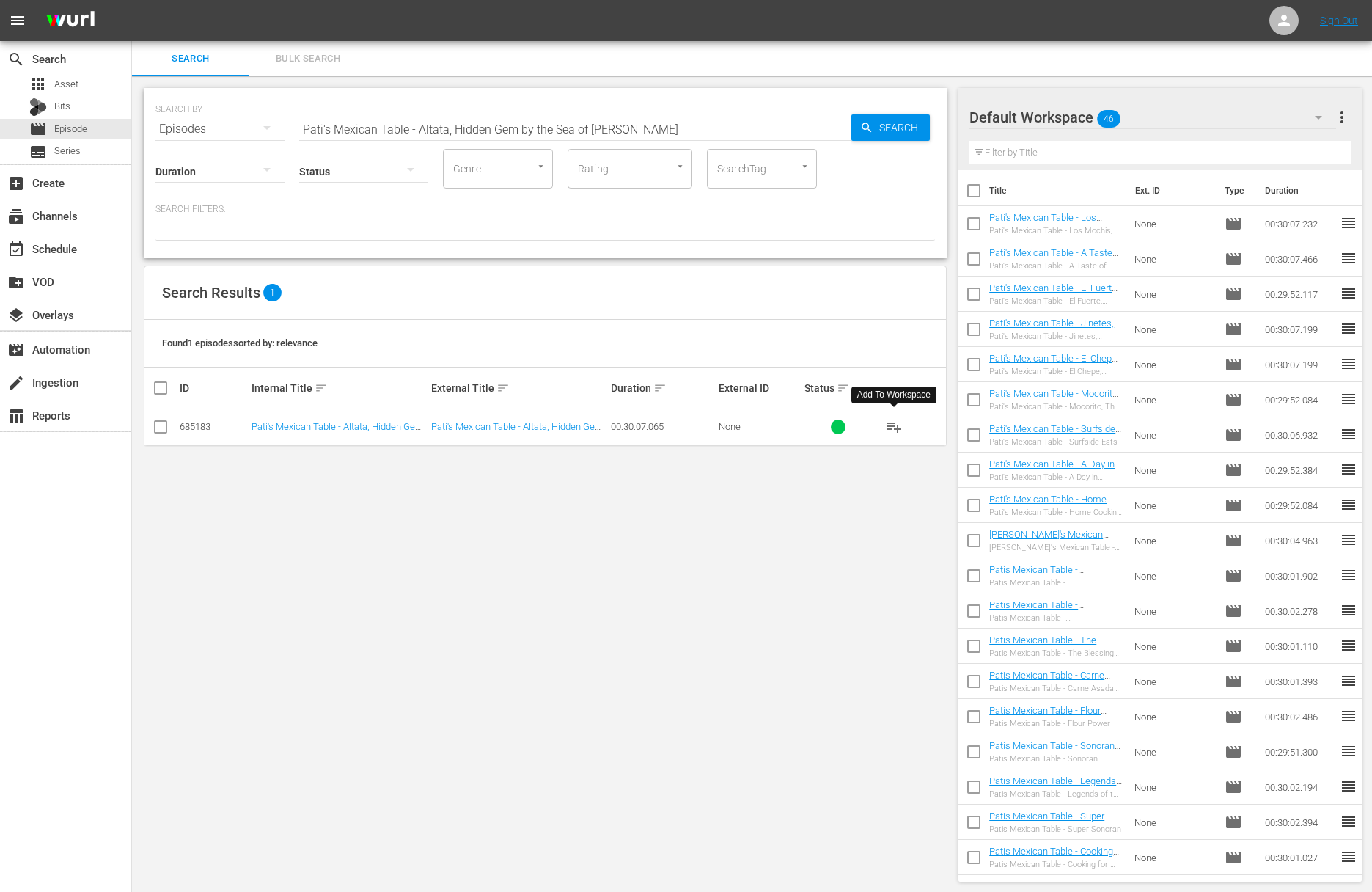
click at [895, 425] on span "playlist_add" at bounding box center [894, 427] width 18 height 18
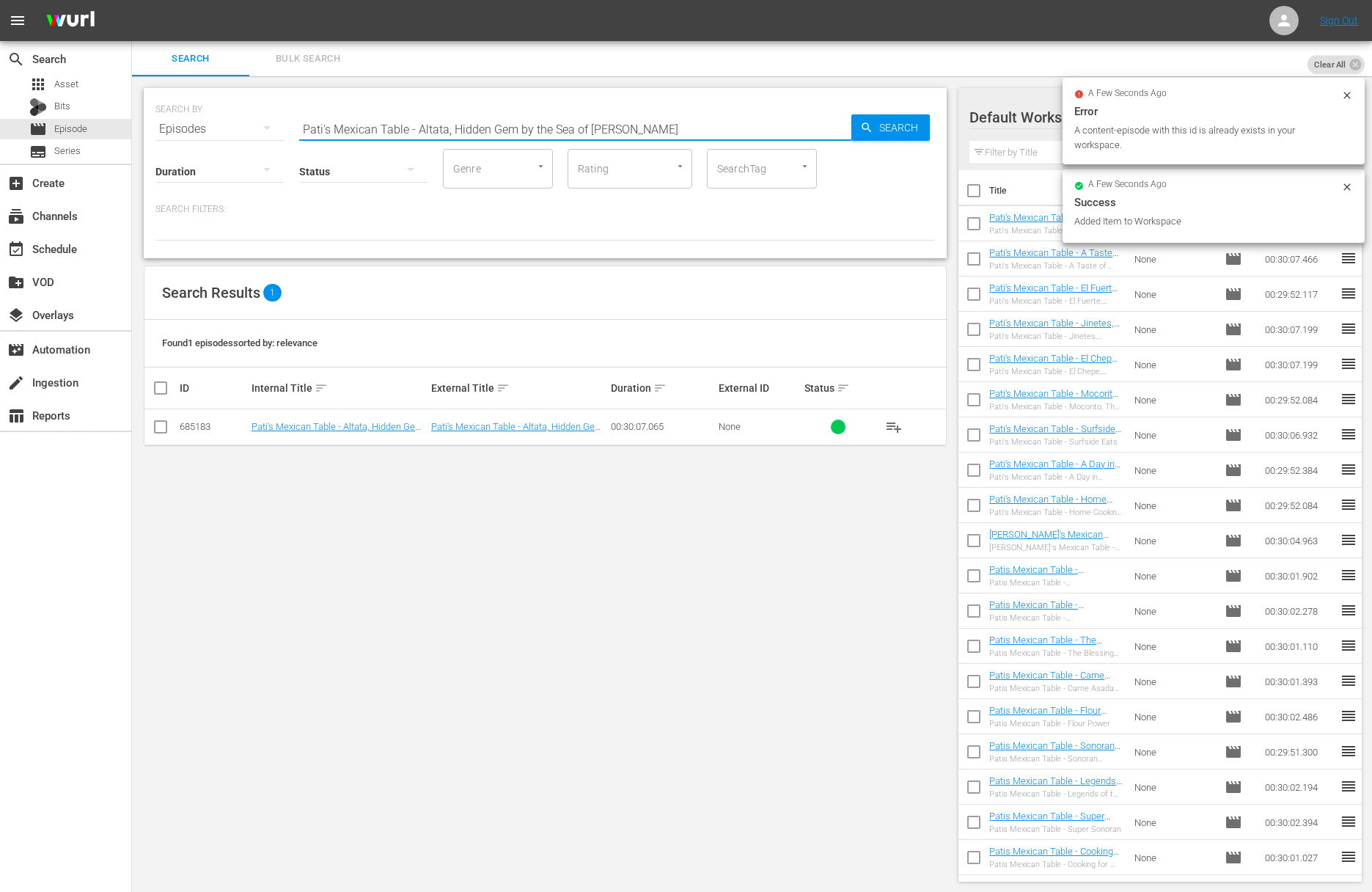
click at [467, 137] on input "Pati's Mexican Table - Altata, Hidden Gem by the Sea of Cortez" at bounding box center [575, 129] width 552 height 35
type input "Pati's Mexican Table - A Local's Tour of Culiacán"
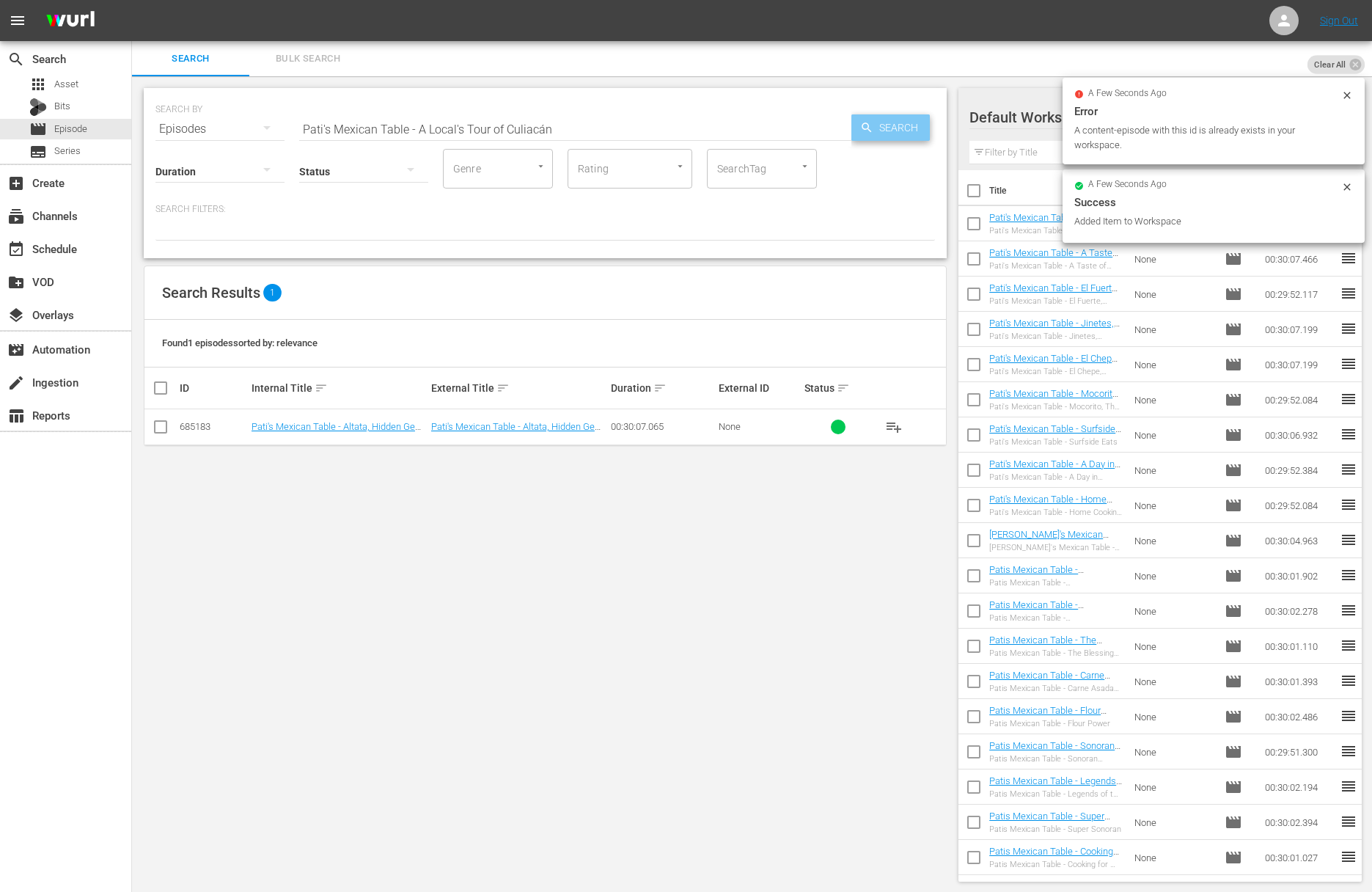
click at [925, 124] on span "Search" at bounding box center [901, 128] width 57 height 26
click at [891, 126] on span "Search" at bounding box center [901, 128] width 57 height 26
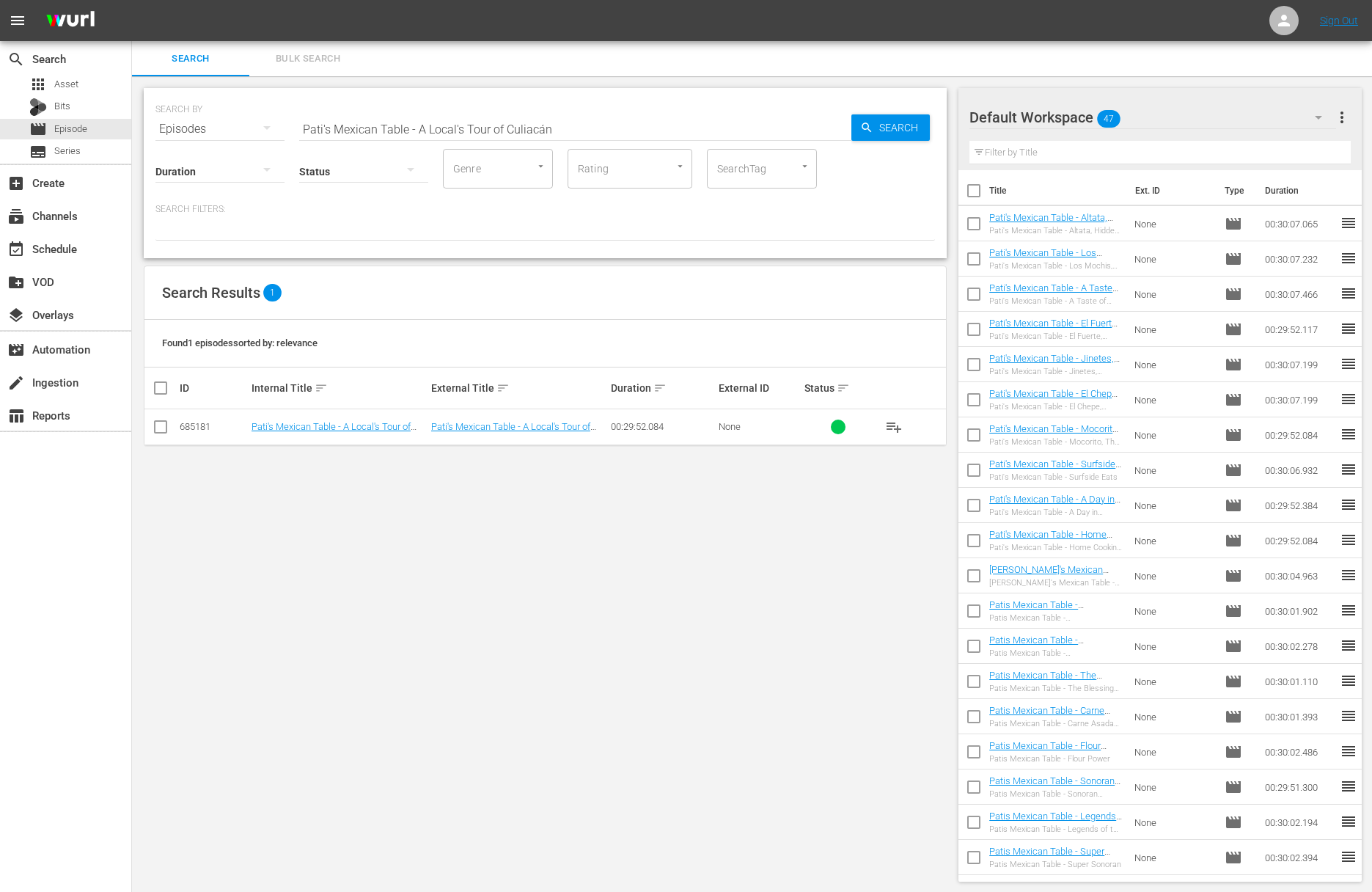
click at [888, 425] on span "playlist_add" at bounding box center [894, 427] width 18 height 18
click at [81, 252] on div "event_available Schedule" at bounding box center [41, 246] width 82 height 13
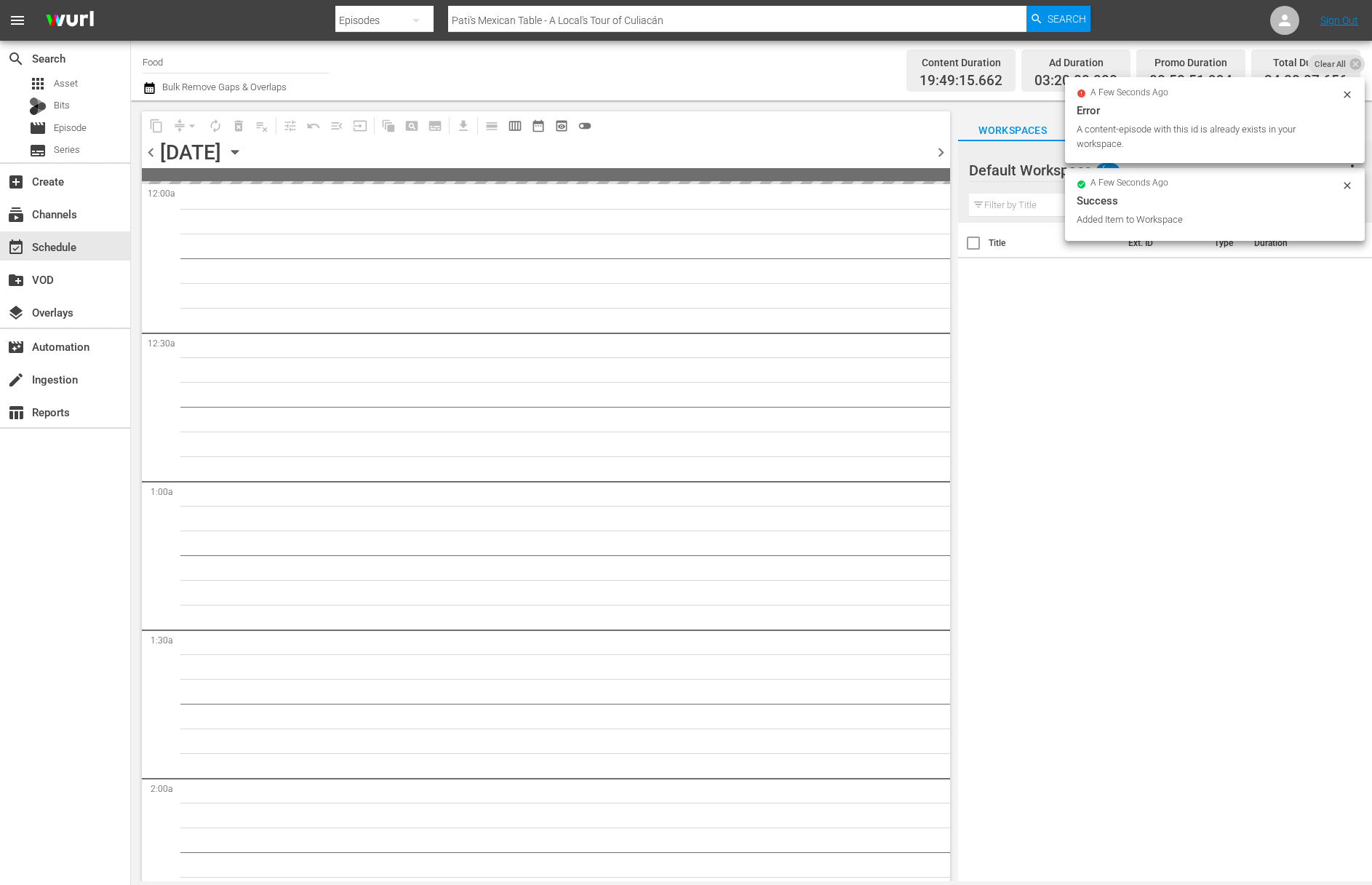
click at [238, 152] on icon "button" at bounding box center [234, 152] width 7 height 4
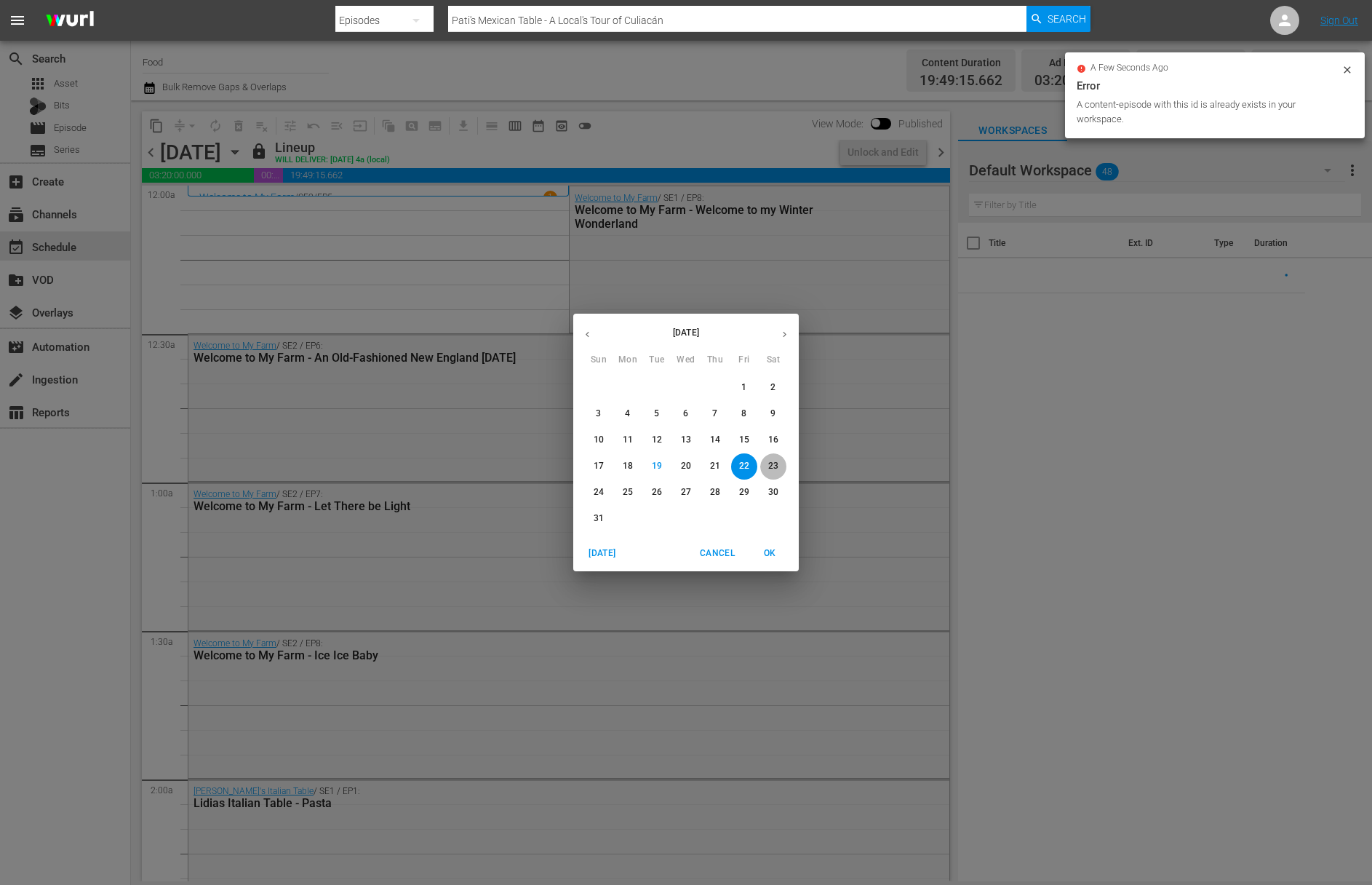
click at [769, 467] on p "23" at bounding box center [773, 466] width 10 height 12
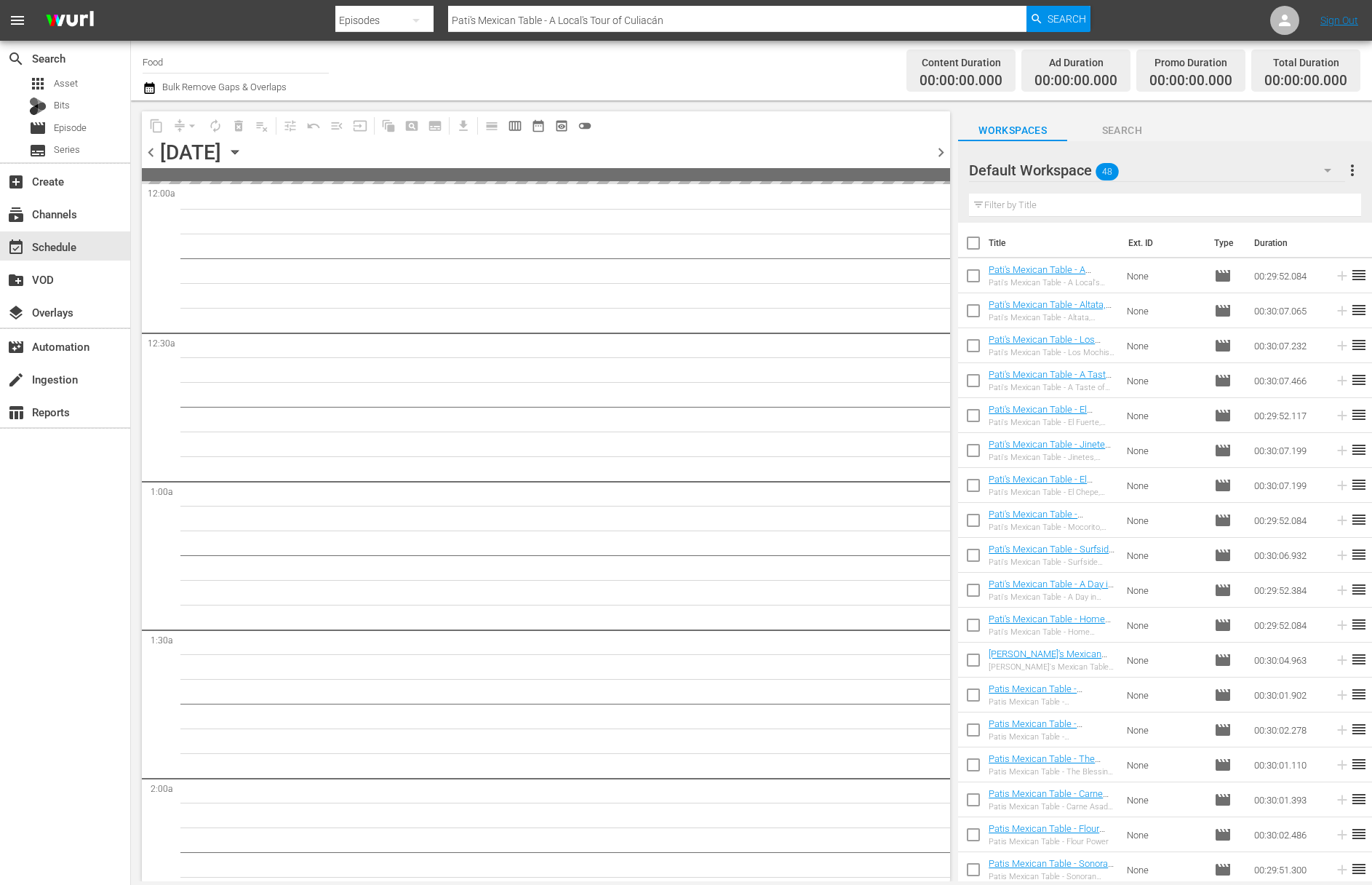
click at [977, 240] on input "checkbox" at bounding box center [973, 246] width 31 height 31
checkbox input "true"
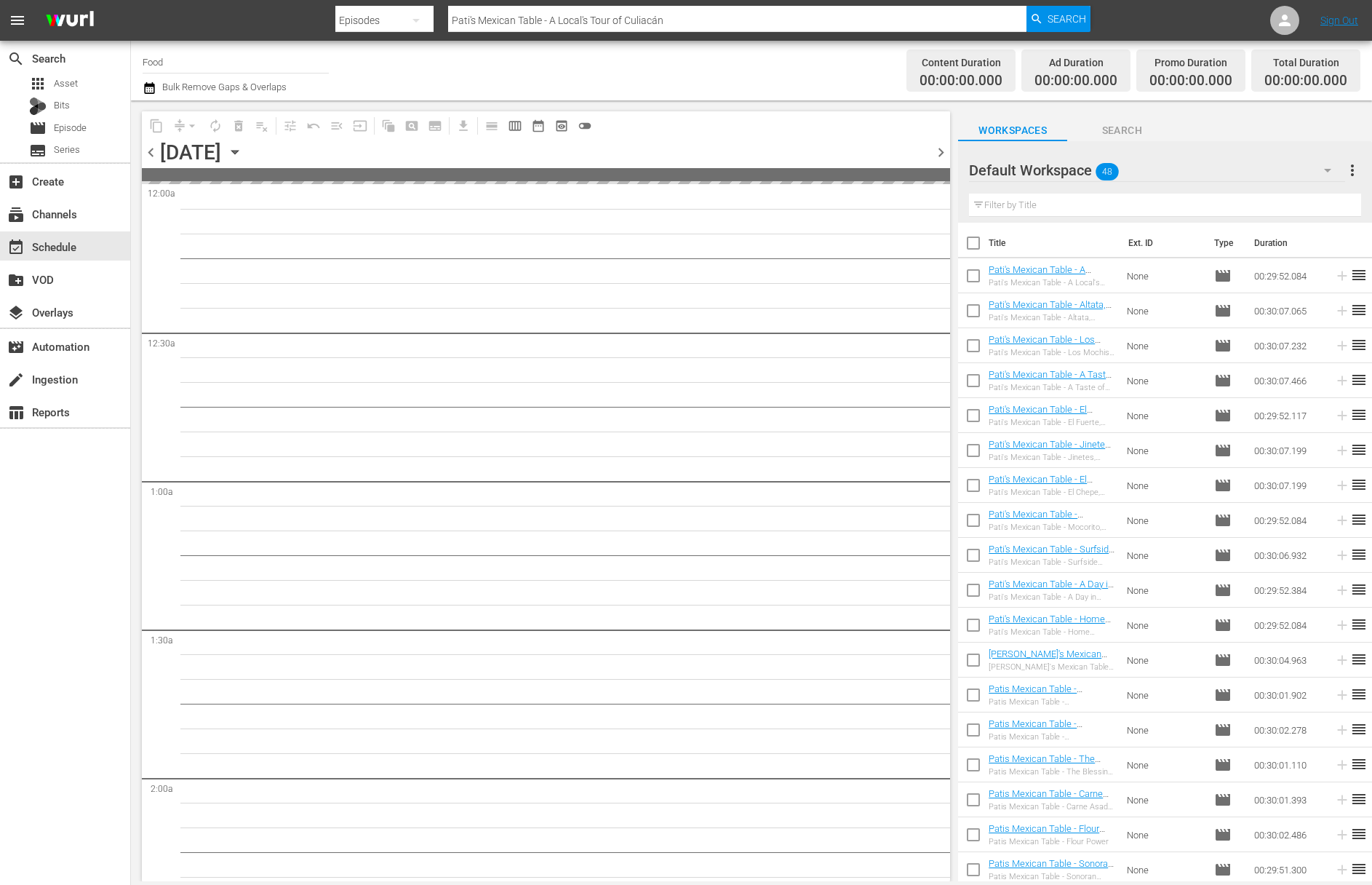
checkbox input "true"
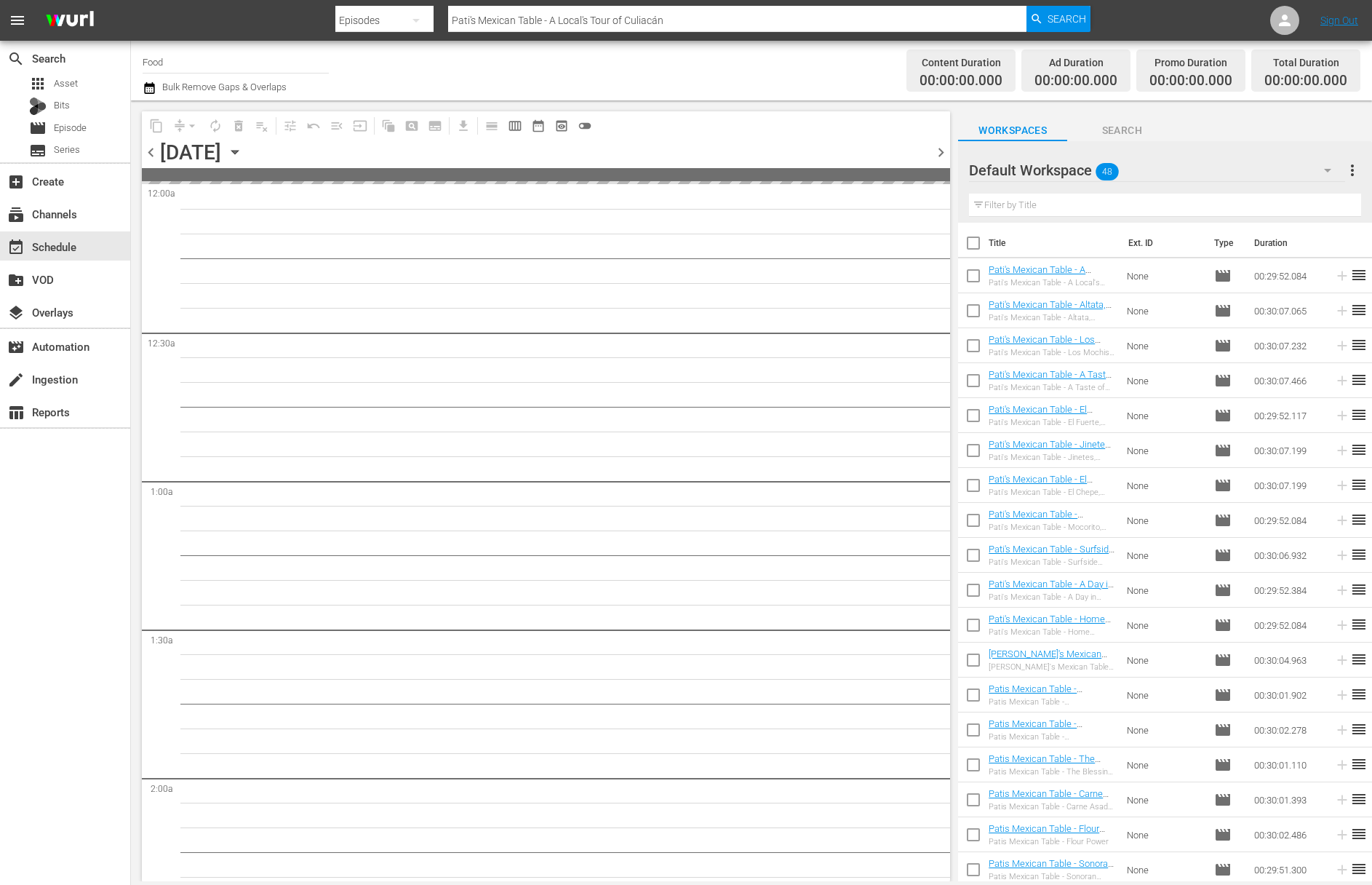
checkbox input "true"
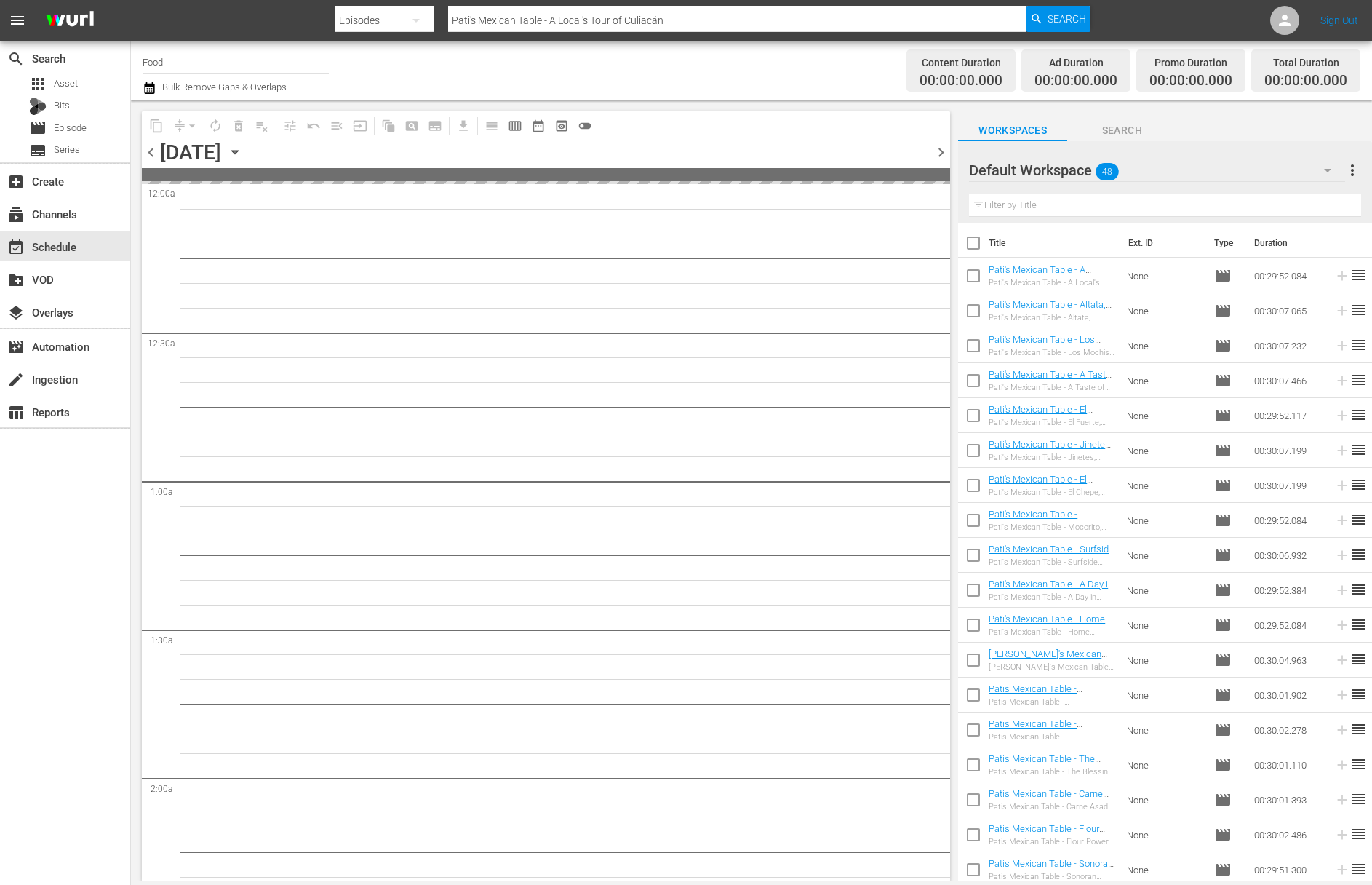
checkbox input "true"
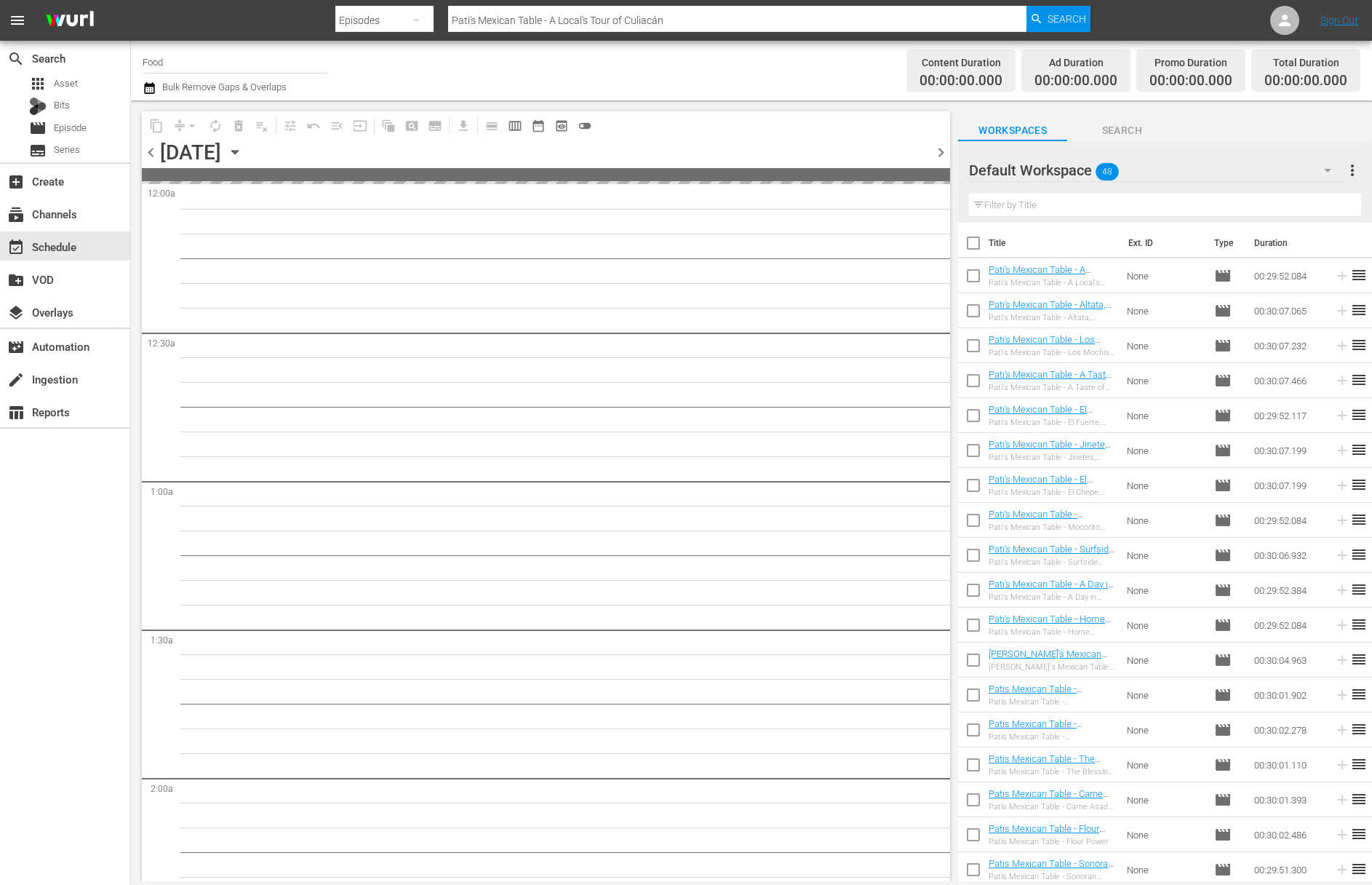
checkbox input "true"
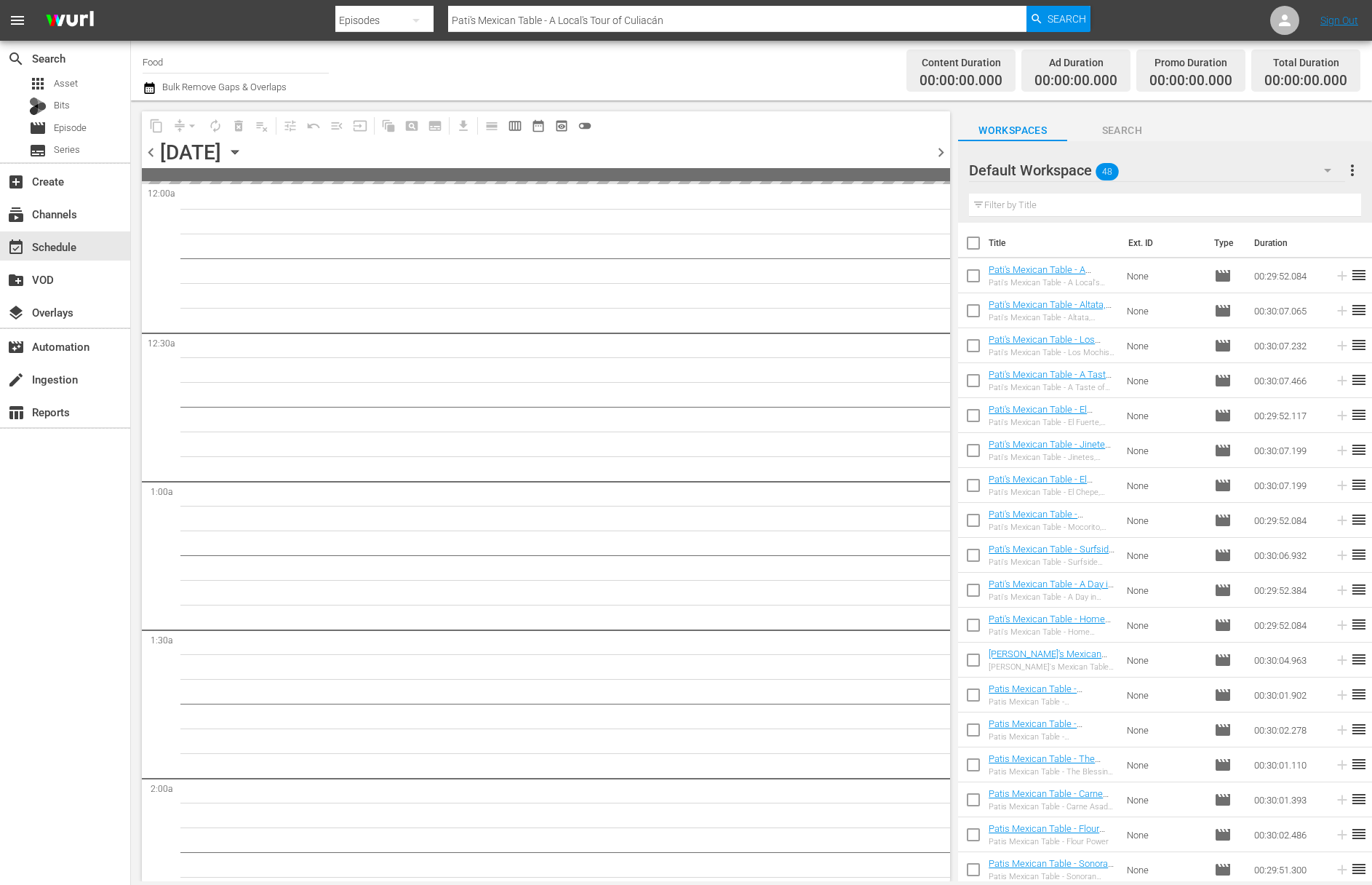
checkbox input "true"
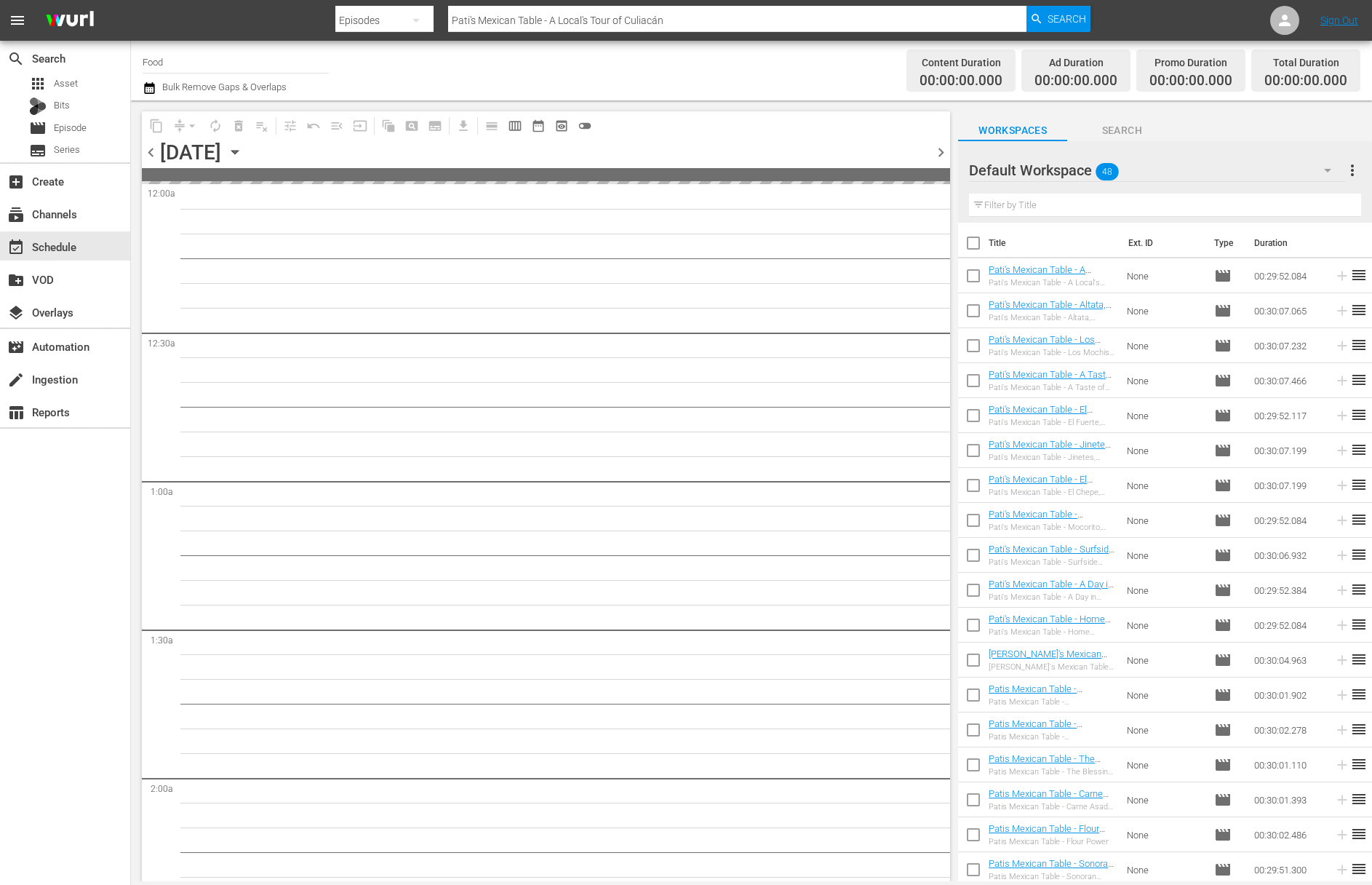
checkbox input "true"
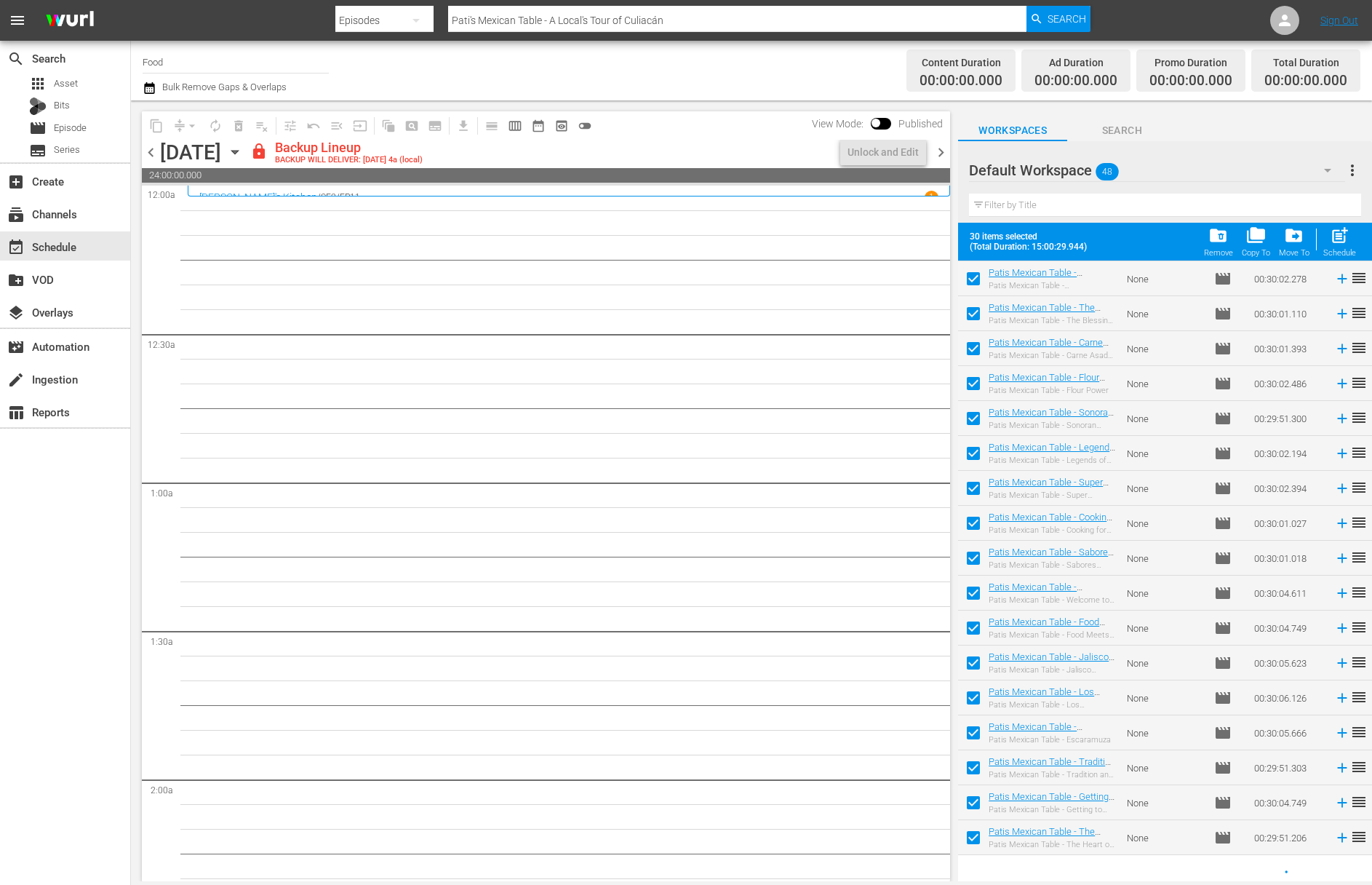
scroll to position [496, 0]
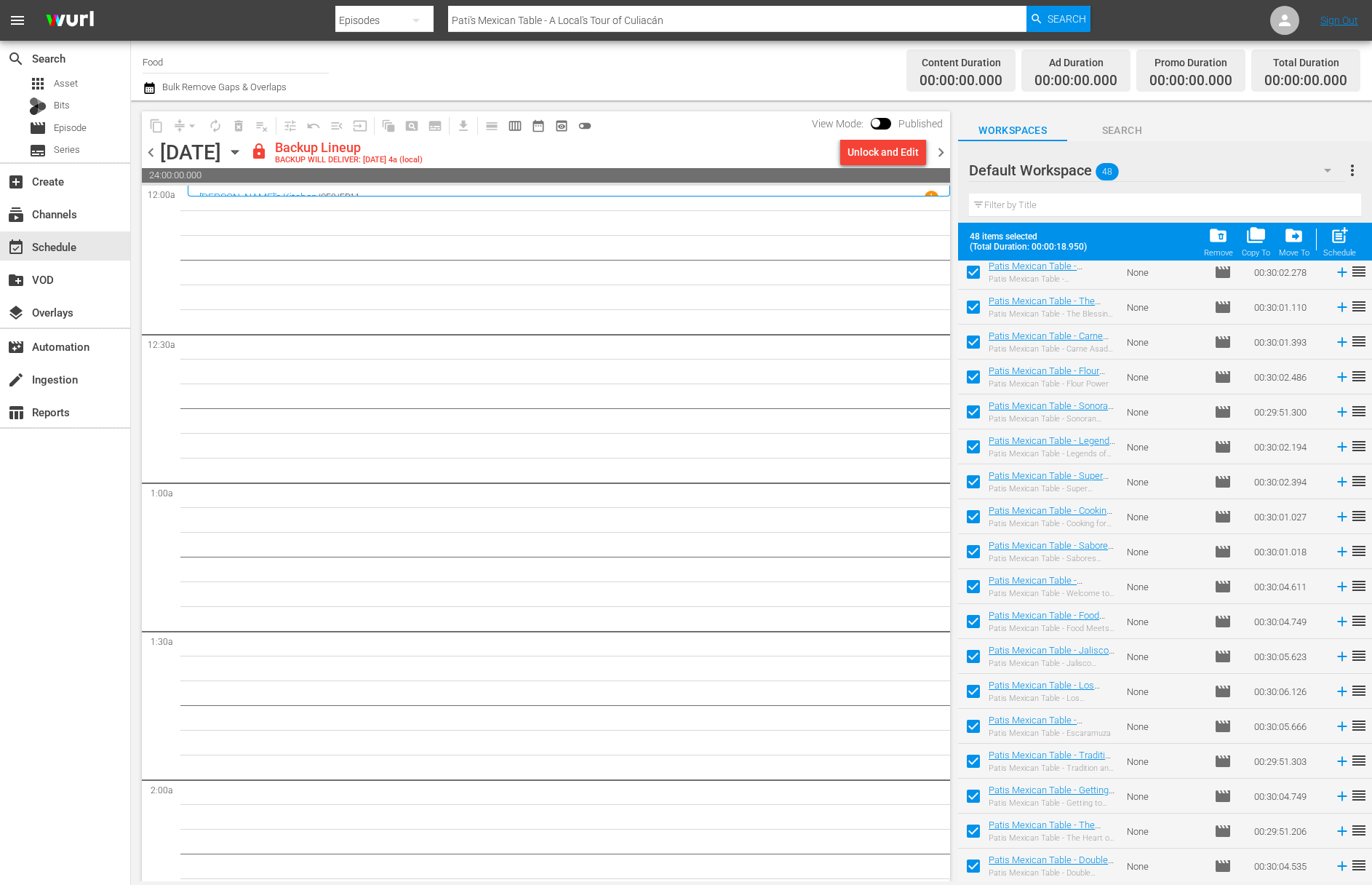
click at [886, 160] on div "Unlock and Edit" at bounding box center [883, 152] width 71 height 26
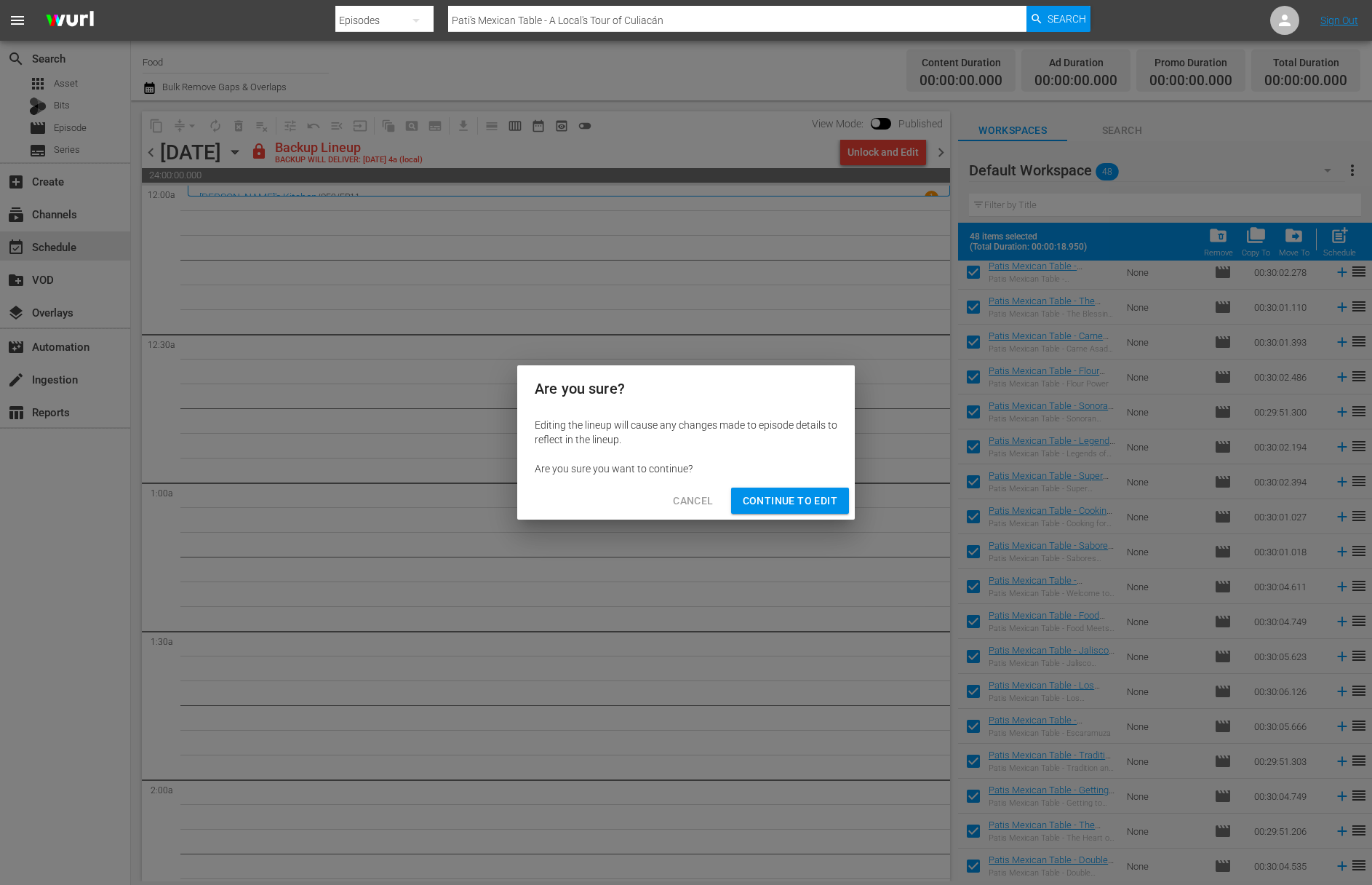
click at [833, 498] on span "Continue to Edit" at bounding box center [790, 501] width 95 height 18
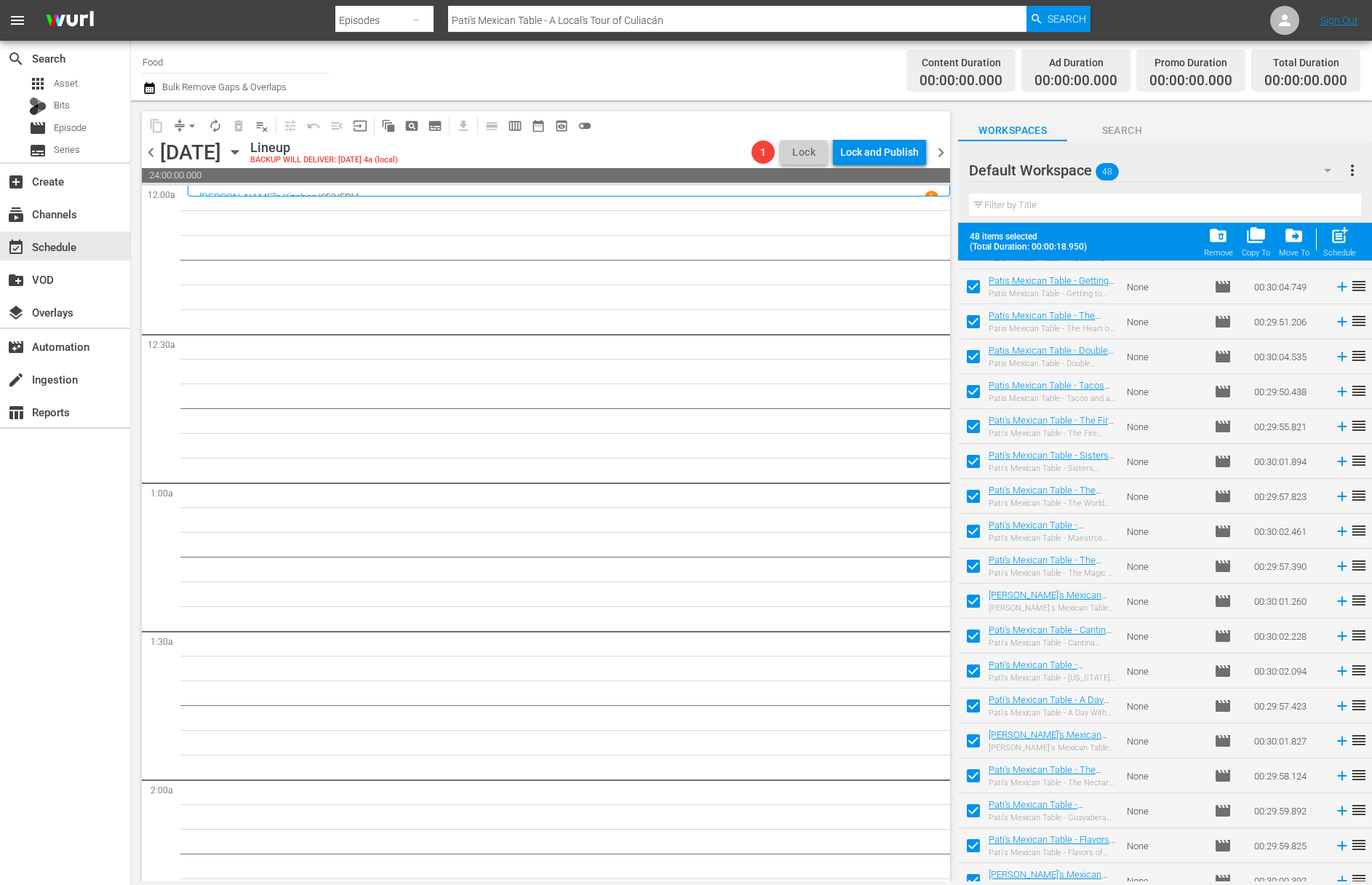
scroll to position [1090, 0]
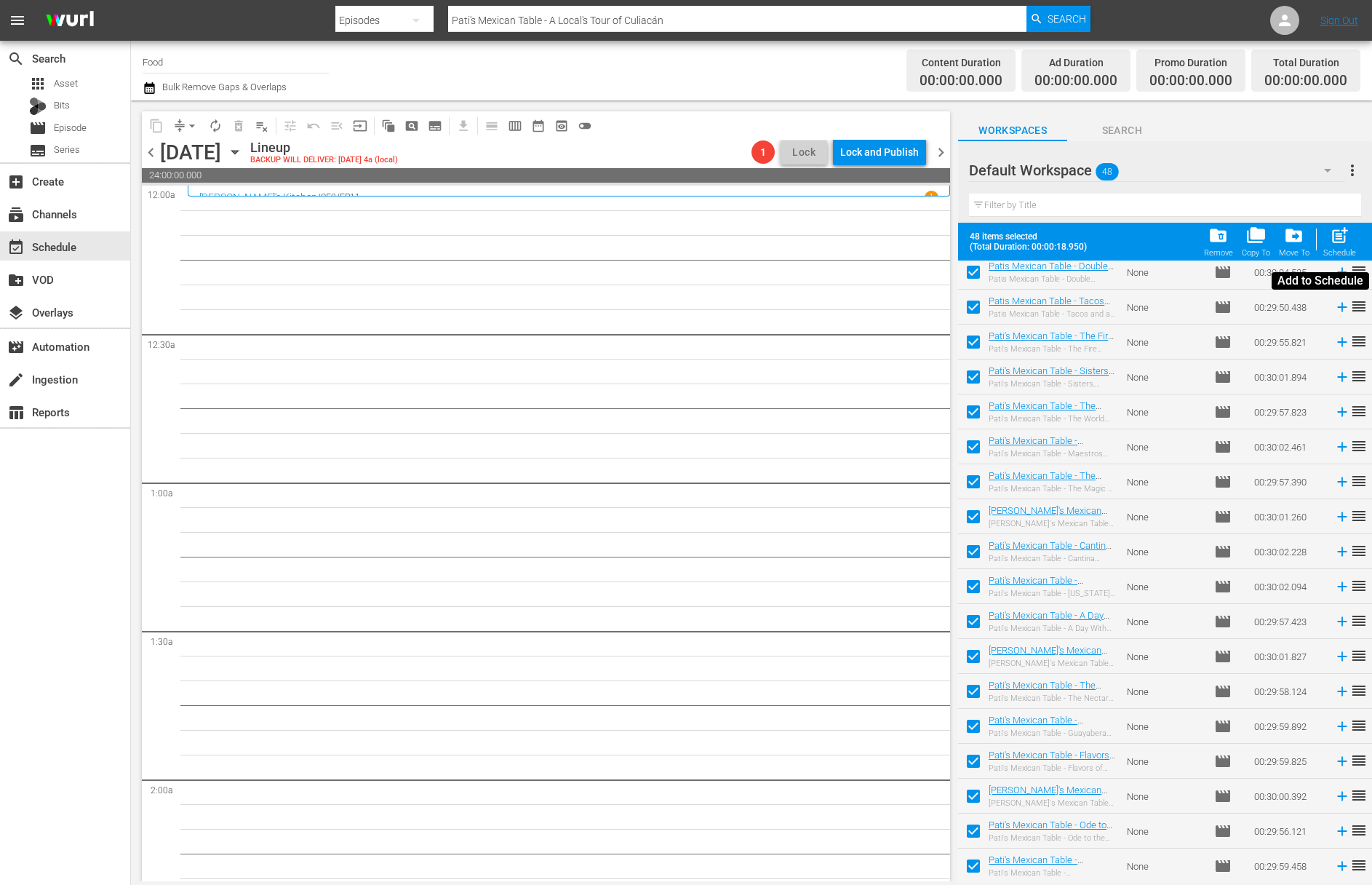
click at [1089, 230] on span "post_add" at bounding box center [1339, 235] width 20 height 20
checkbox input "false"
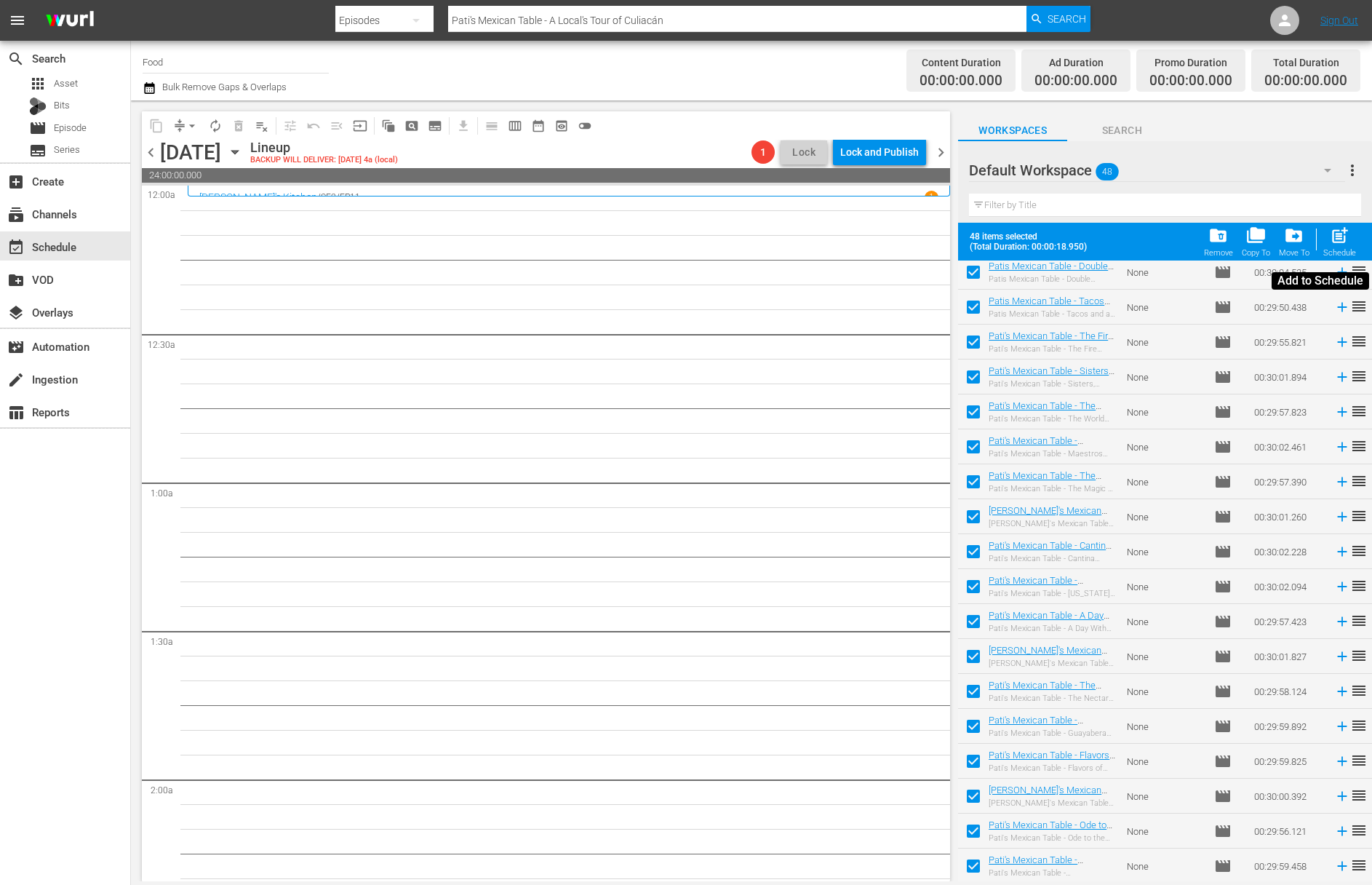
checkbox input "false"
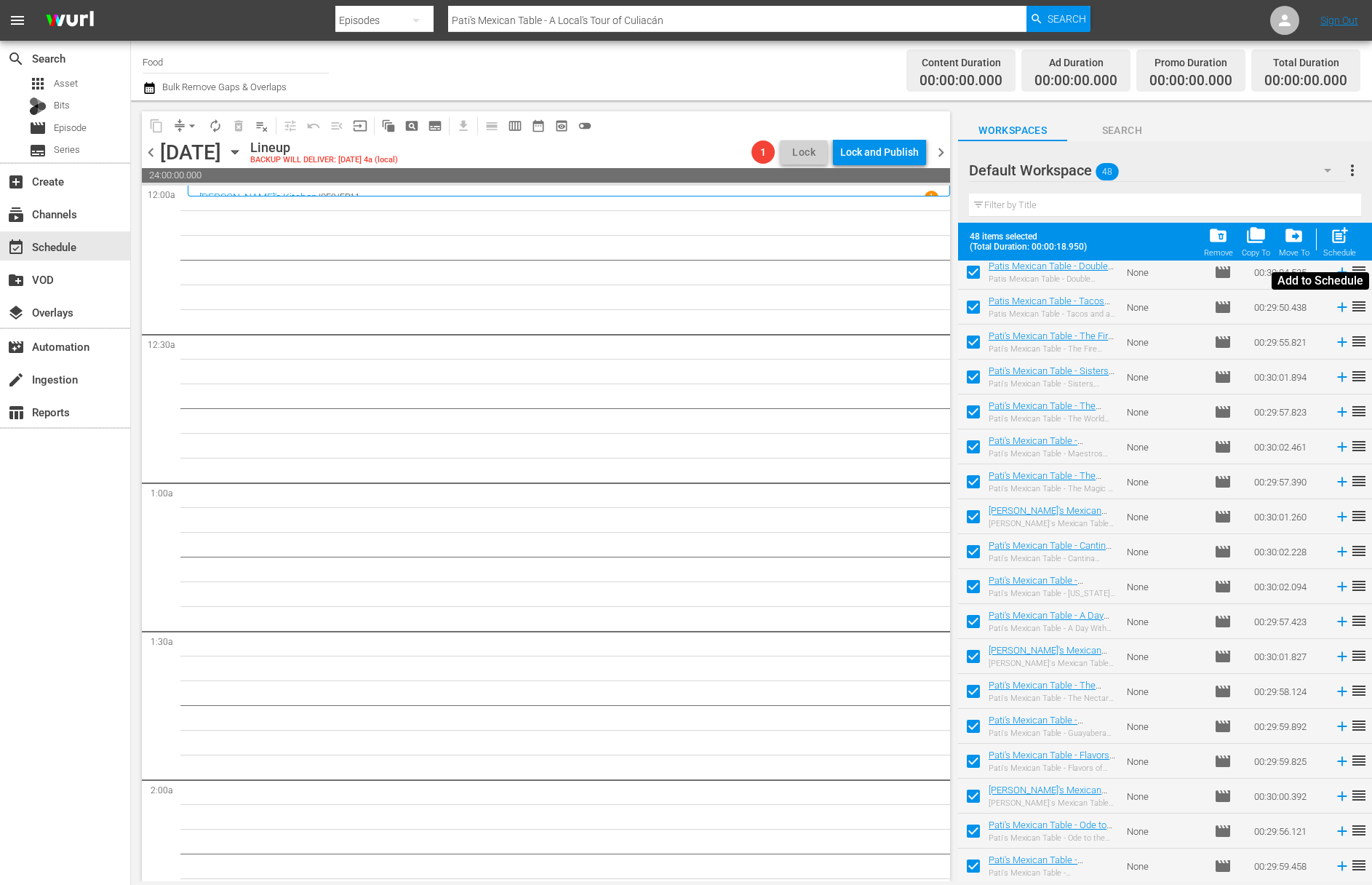
checkbox input "false"
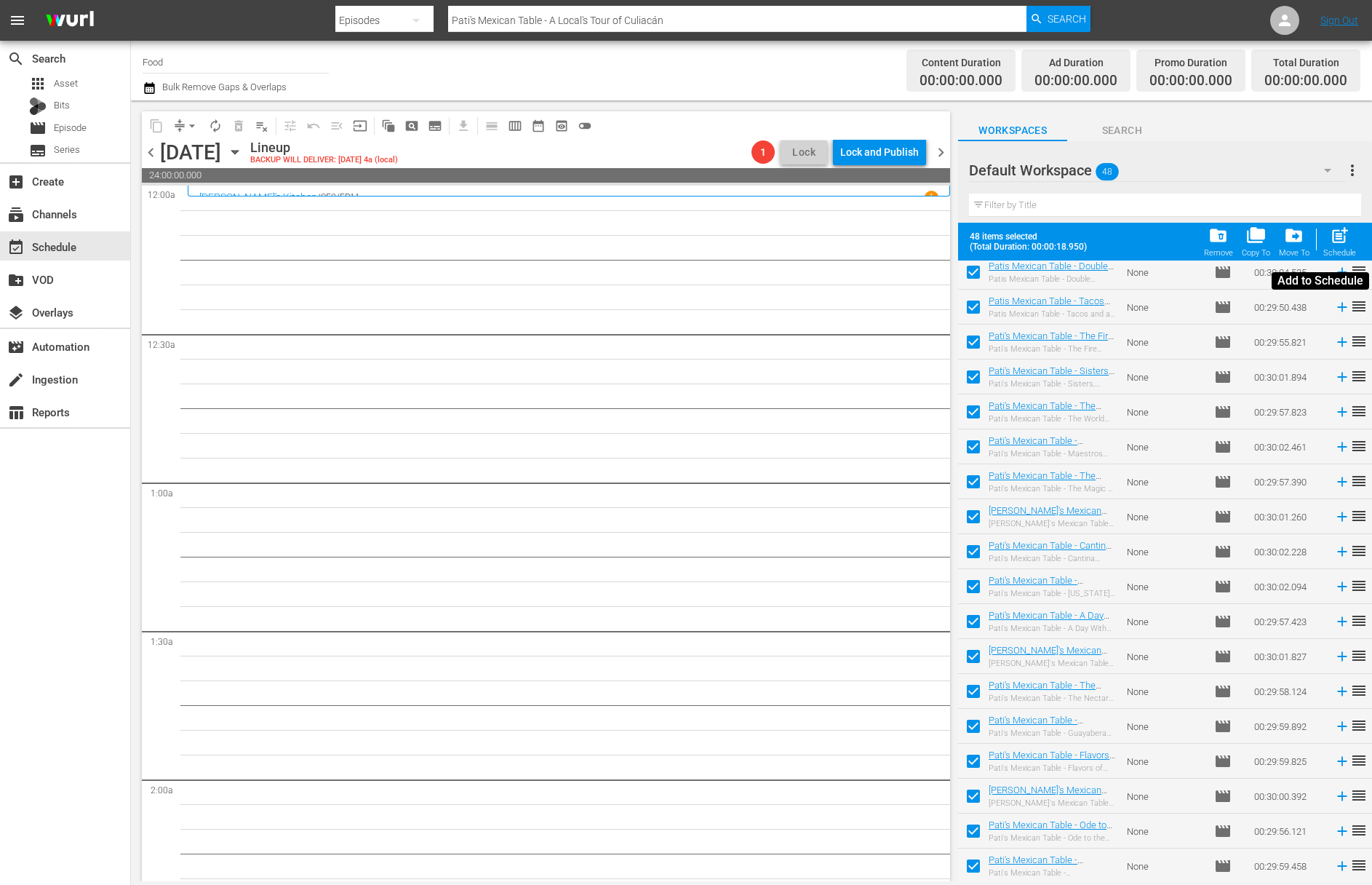
checkbox input "false"
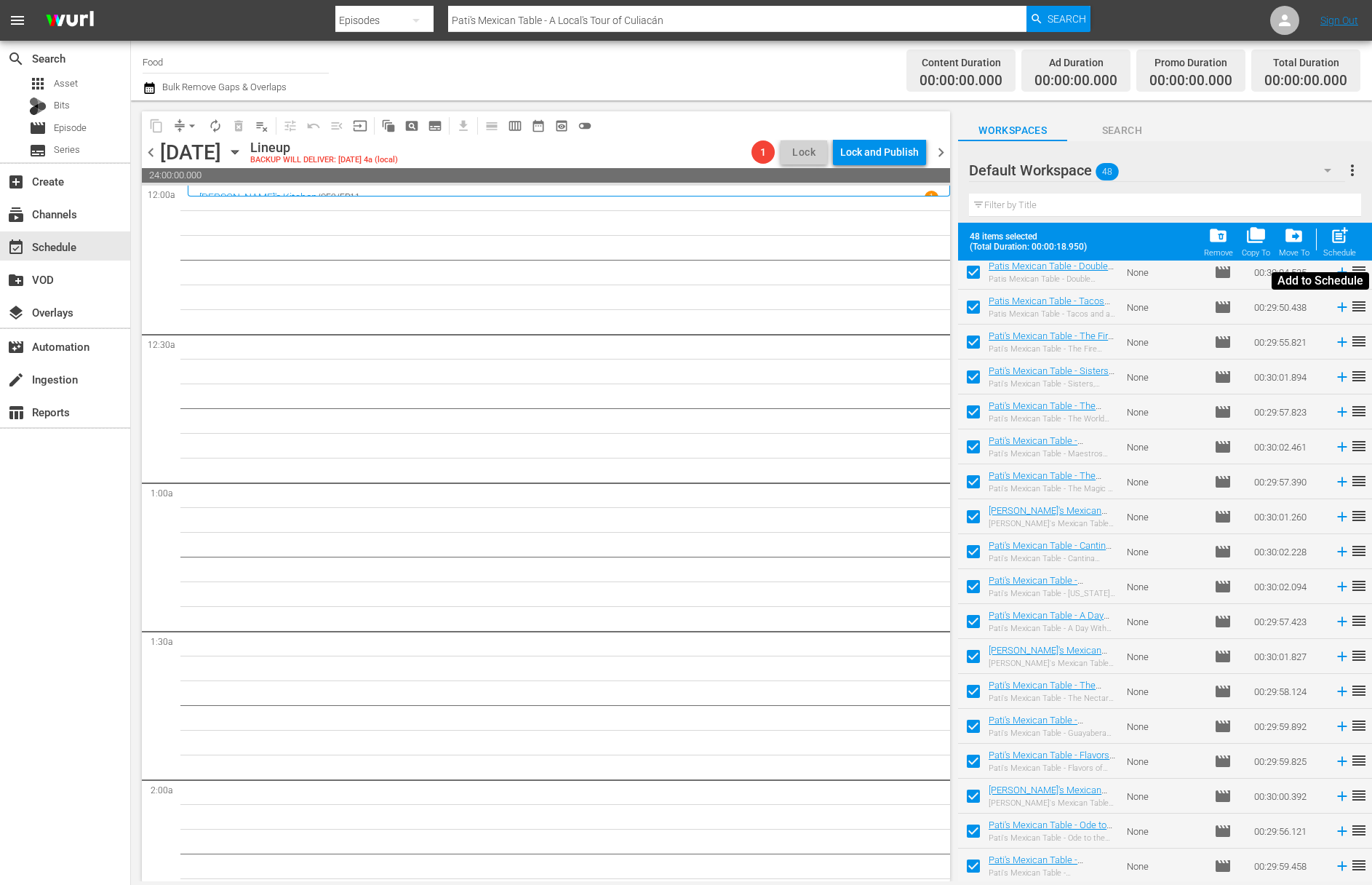
checkbox input "false"
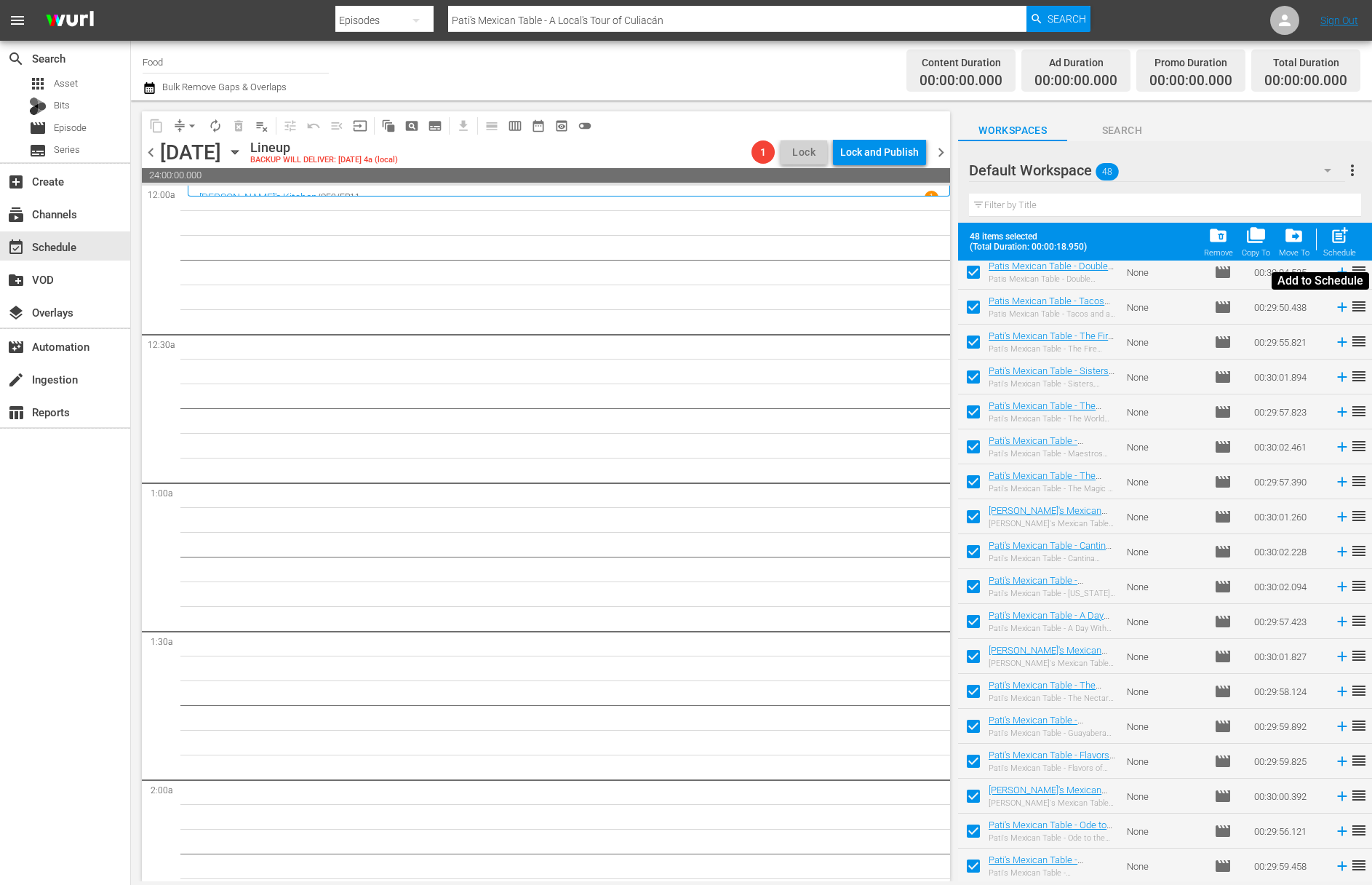
checkbox input "false"
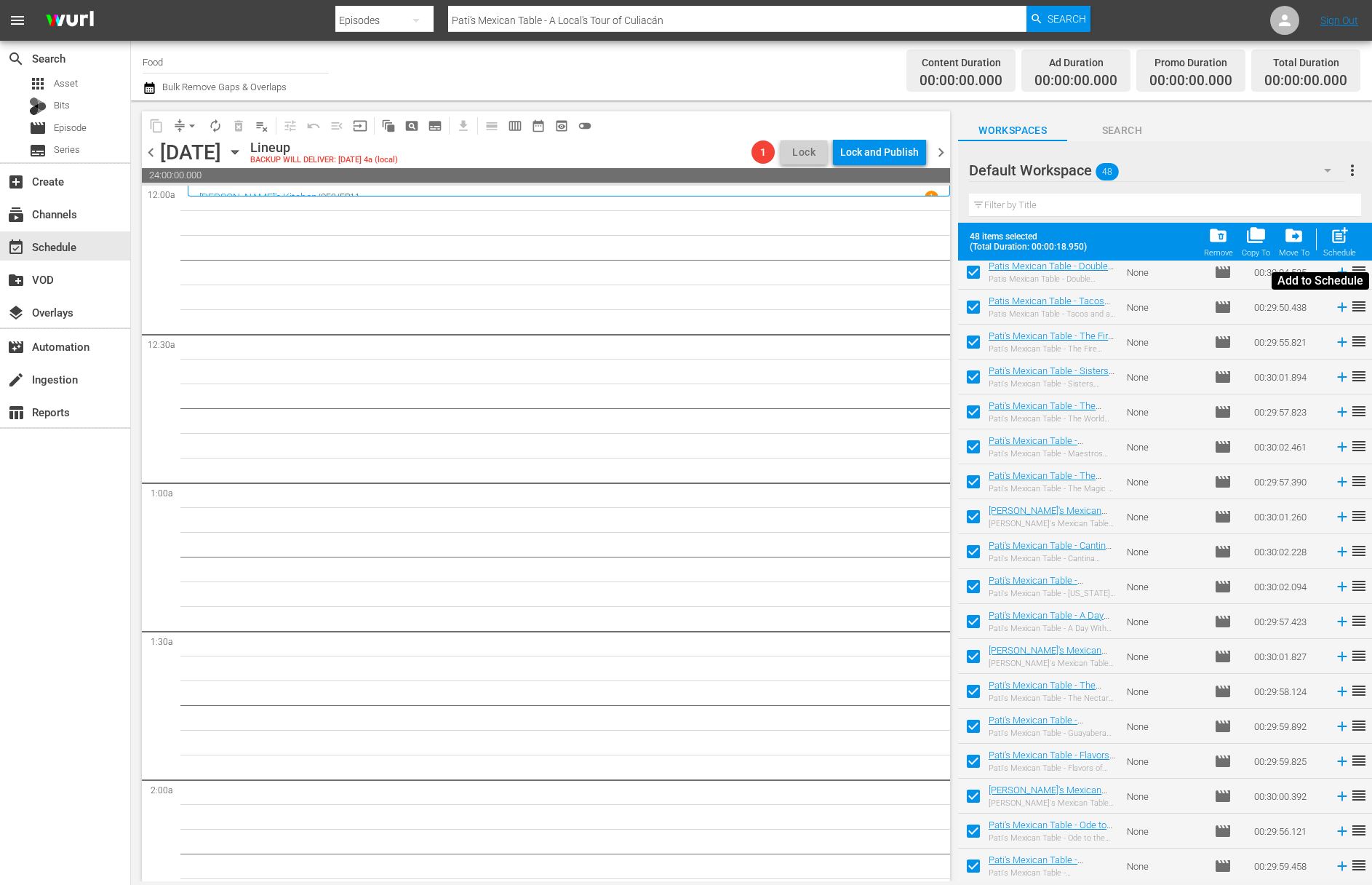
checkbox input "false"
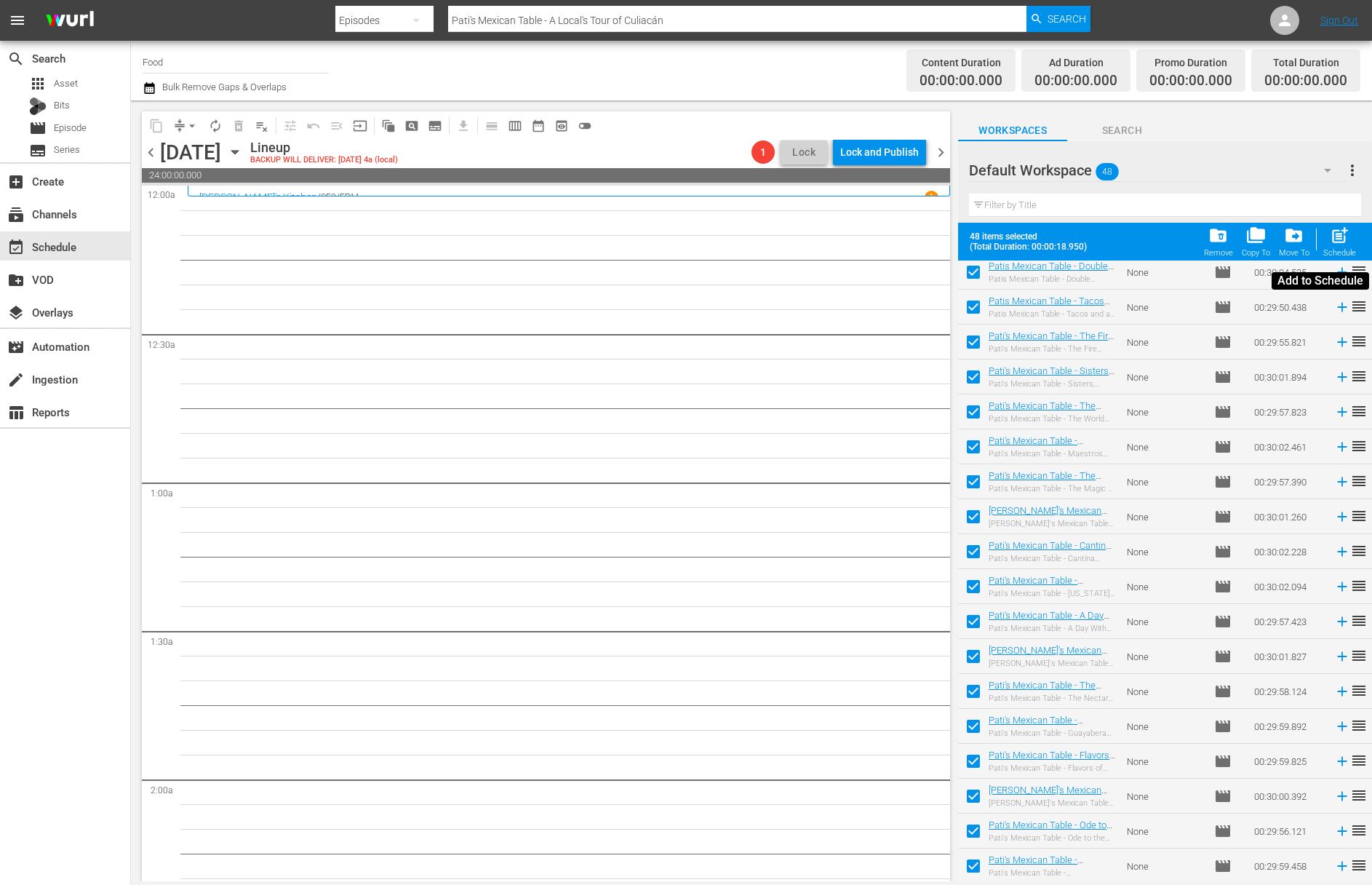
checkbox input "false"
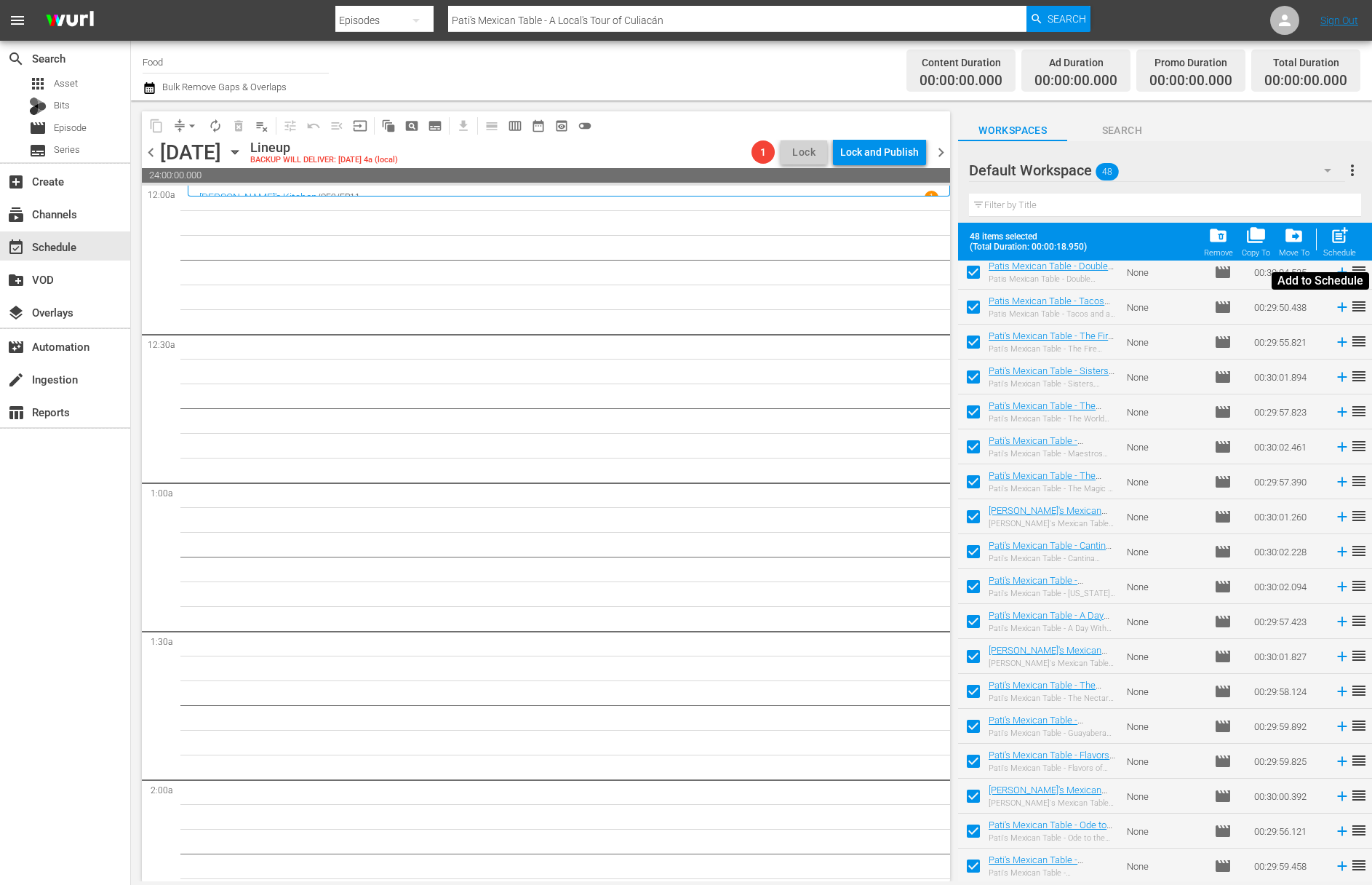
checkbox input "false"
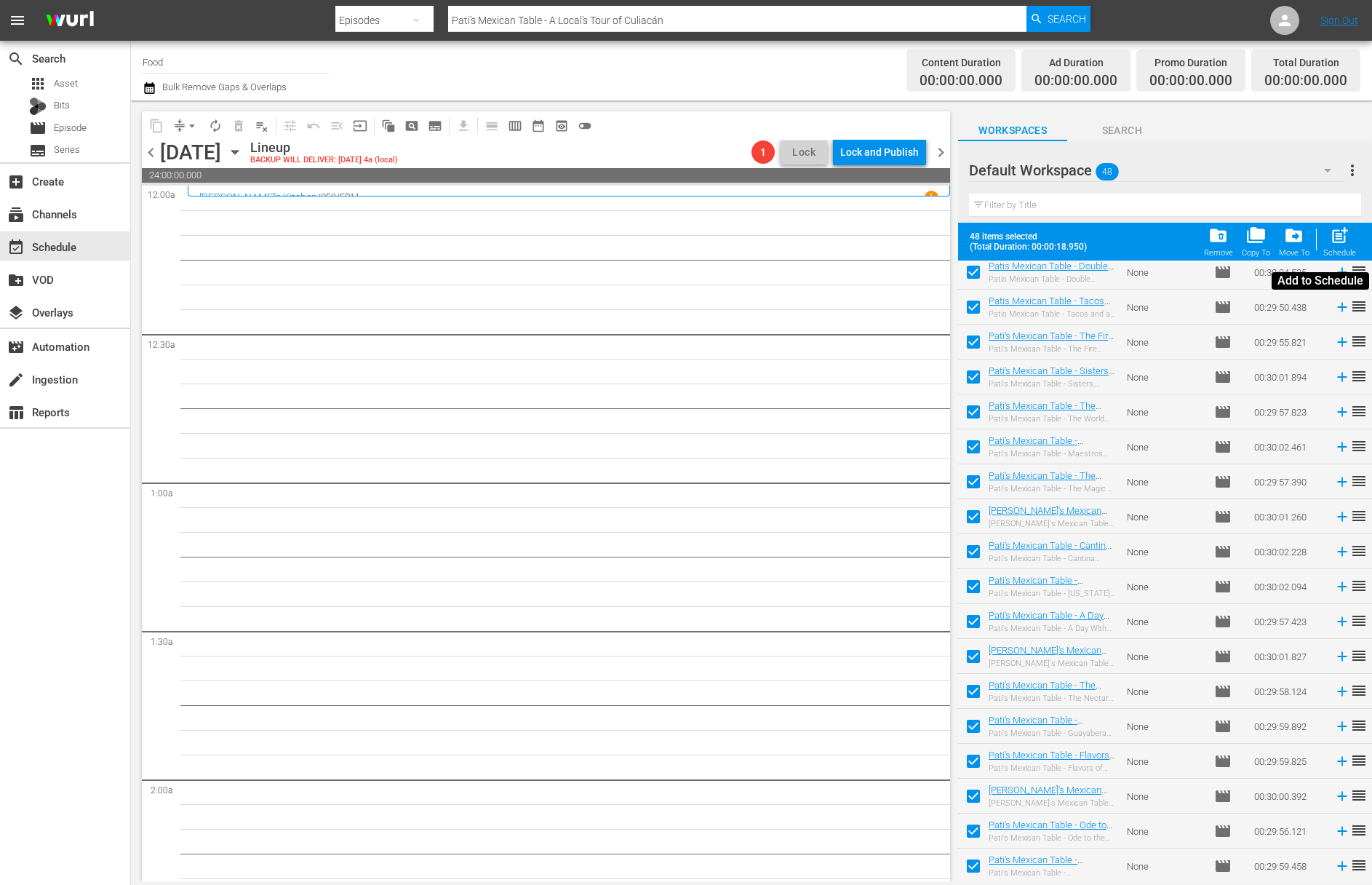
checkbox input "false"
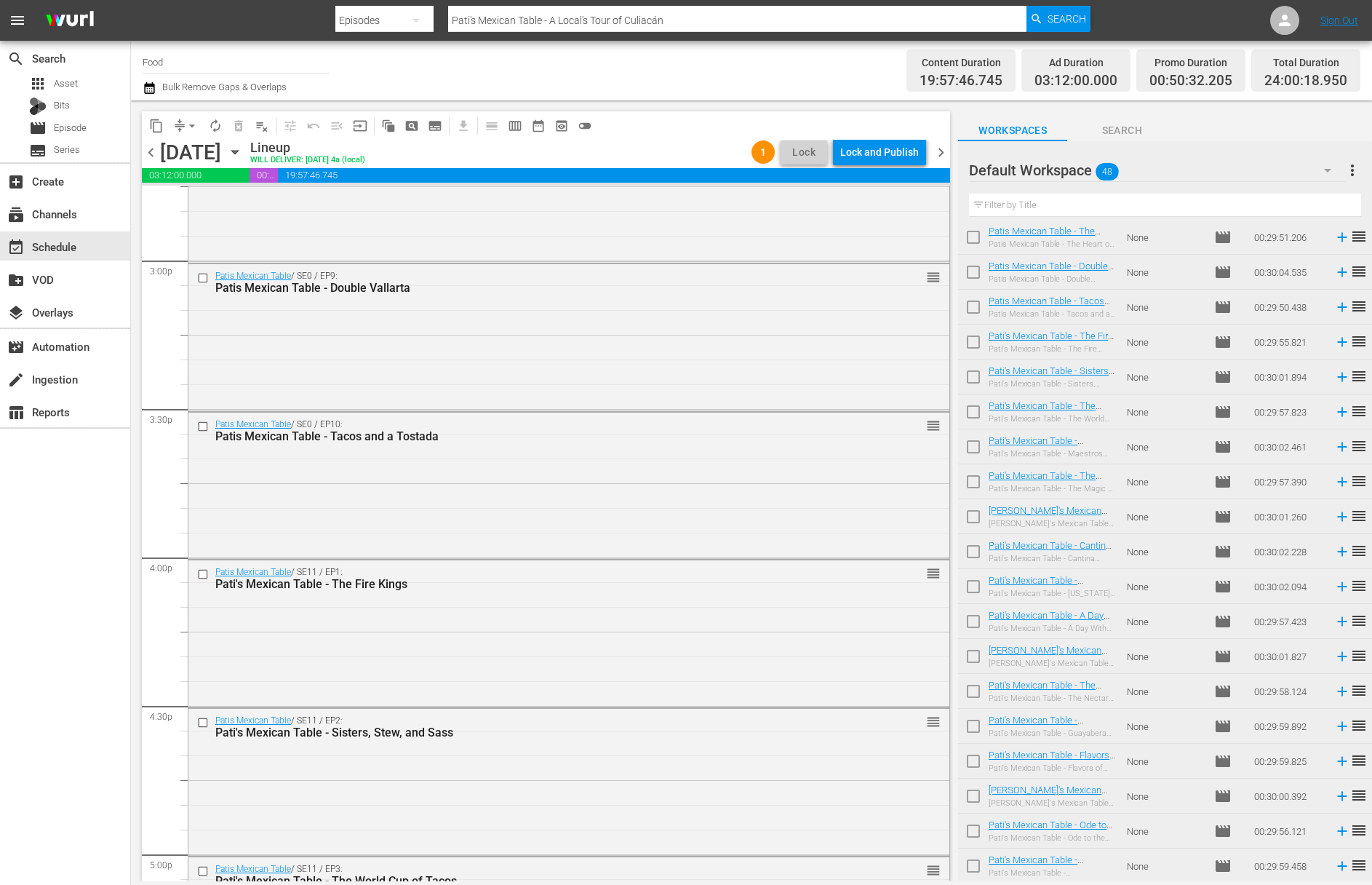
scroll to position [6432, 0]
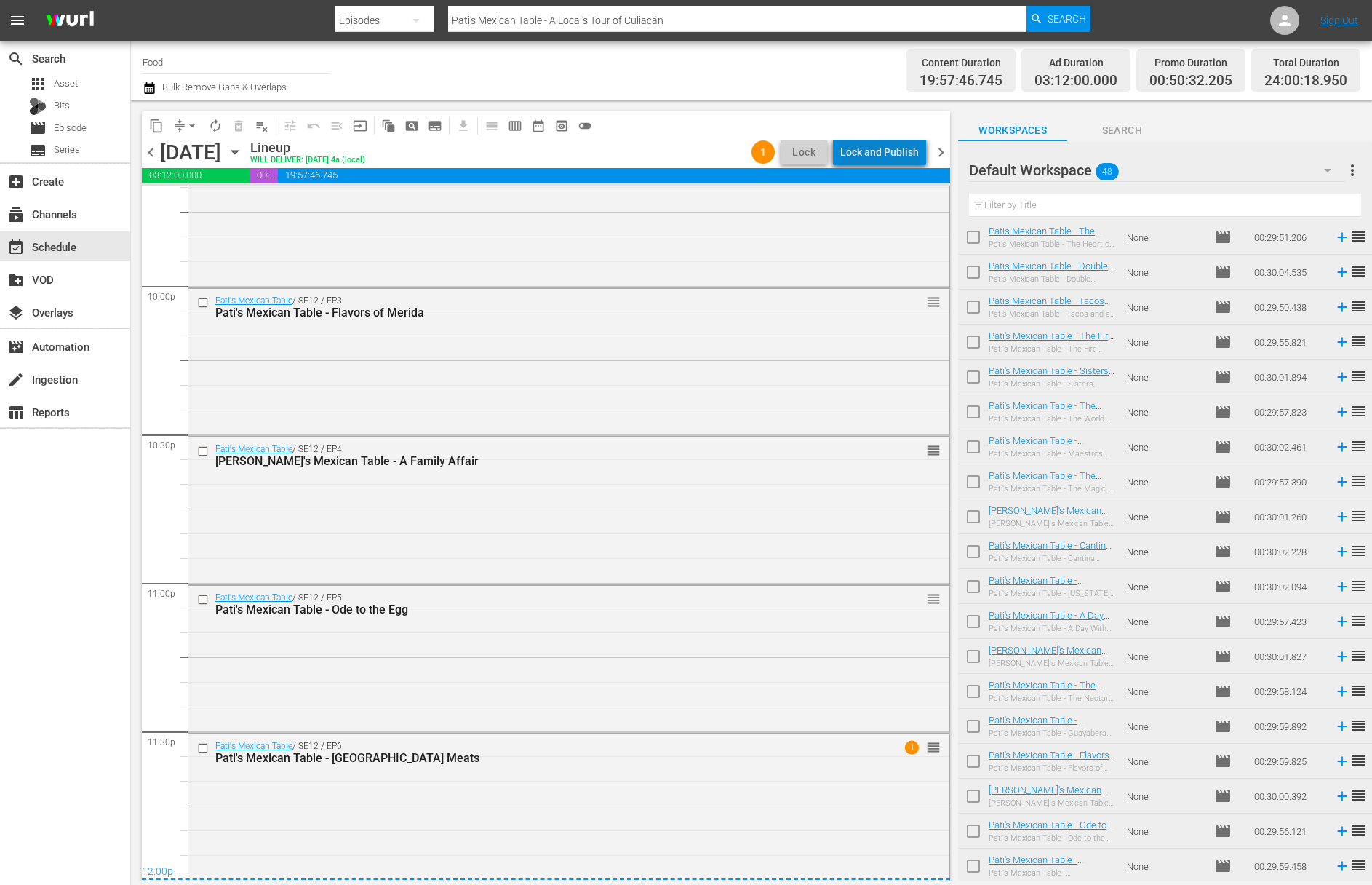
click at [895, 151] on div "Lock and Publish" at bounding box center [879, 152] width 79 height 26
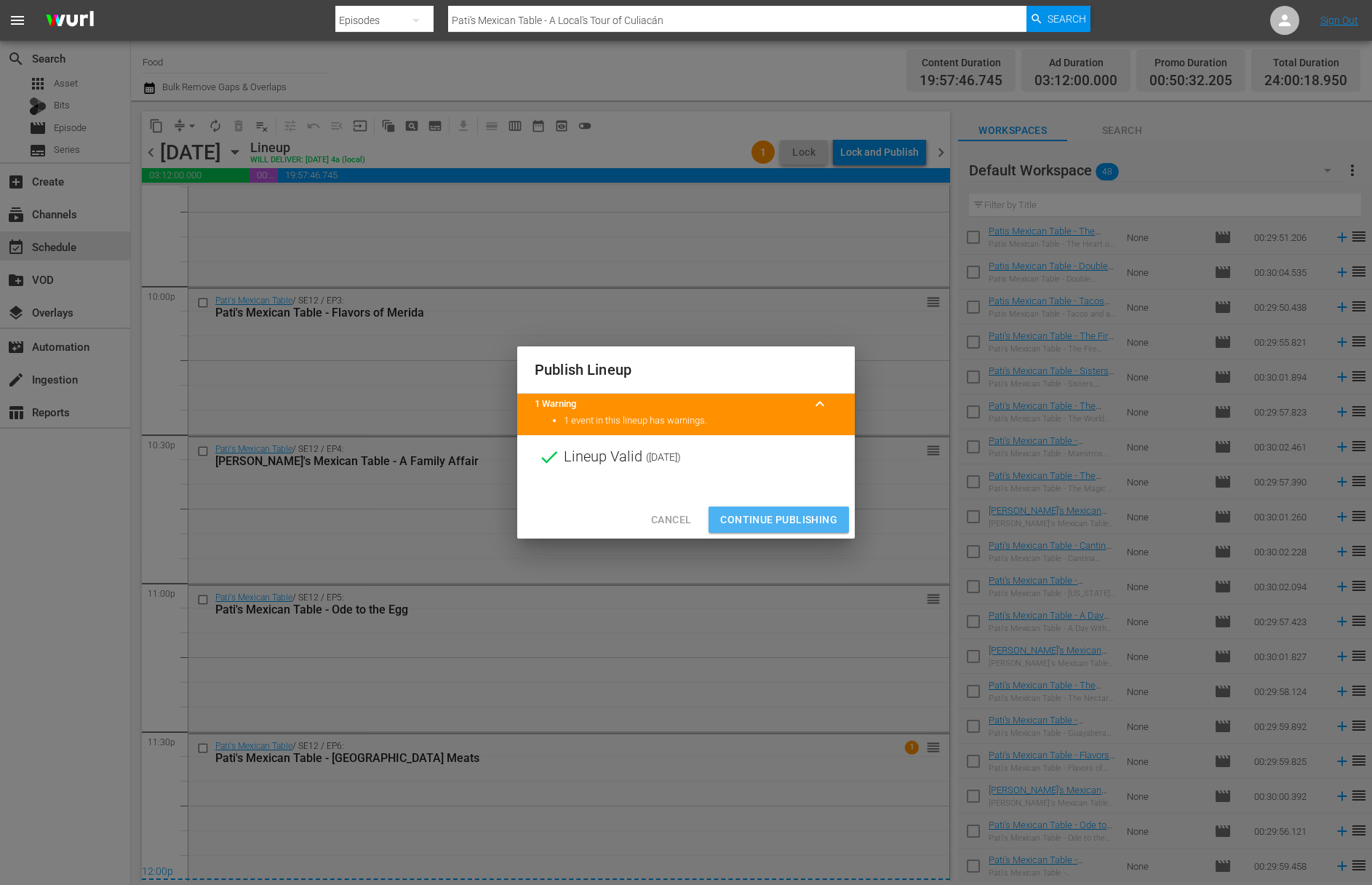
click at [785, 512] on span "Continue Publishing" at bounding box center [778, 520] width 117 height 18
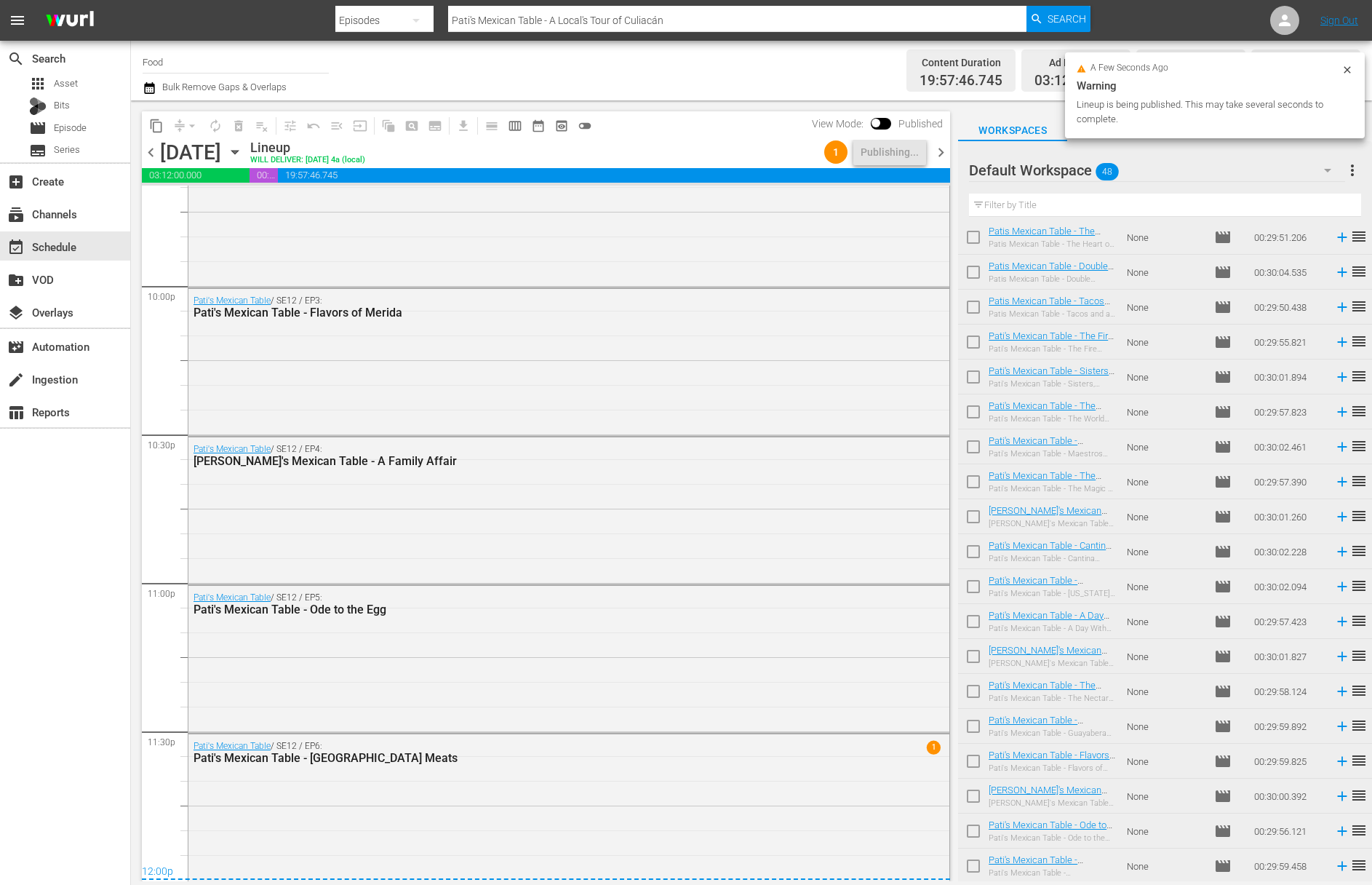
click at [1089, 174] on span "more_vert" at bounding box center [1352, 171] width 17 height 17
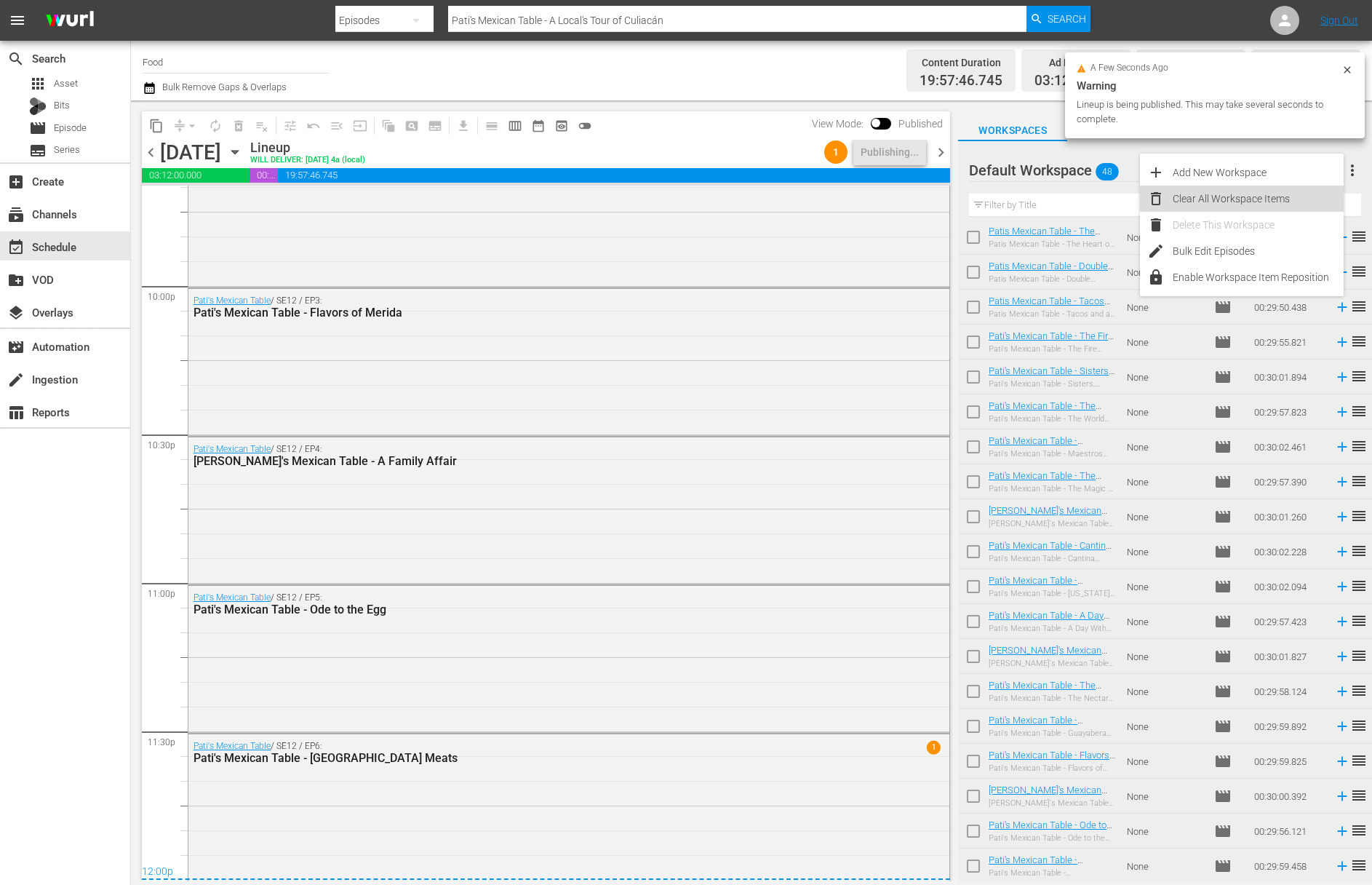
click at [1089, 192] on div "Clear All Workspace Items" at bounding box center [1258, 199] width 171 height 26
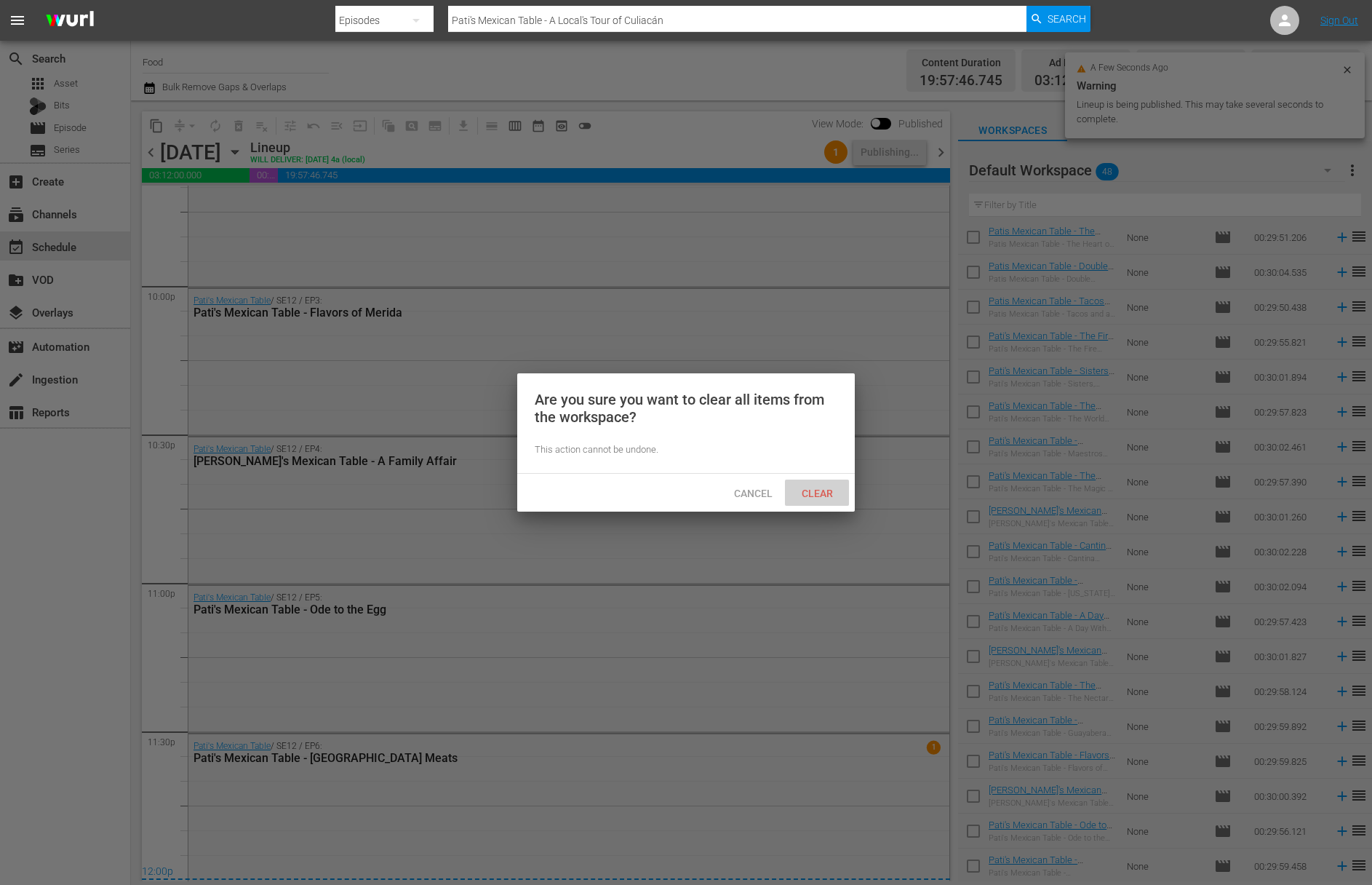
click at [814, 491] on span "Clear" at bounding box center [817, 494] width 55 height 12
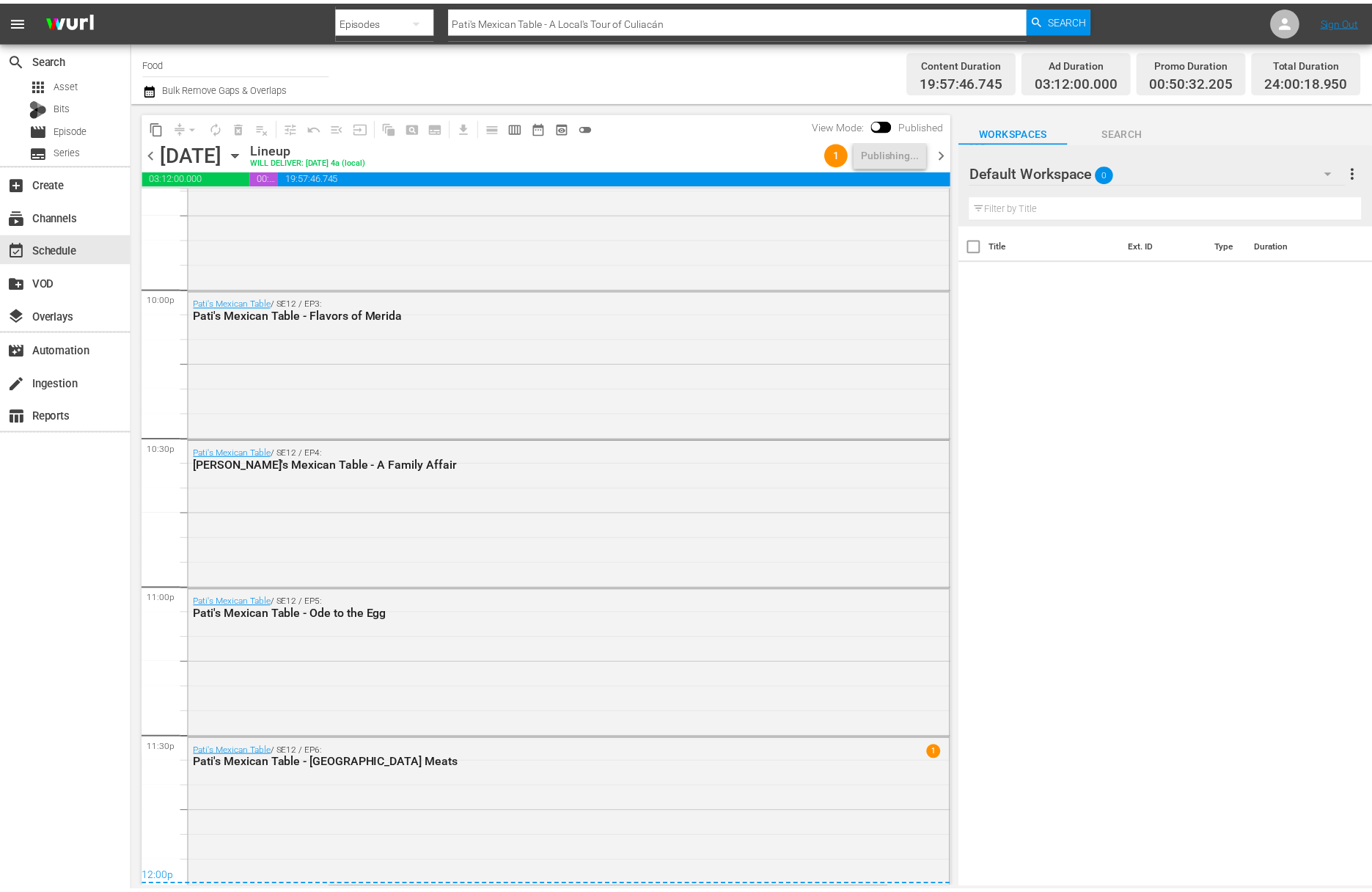
scroll to position [0, 0]
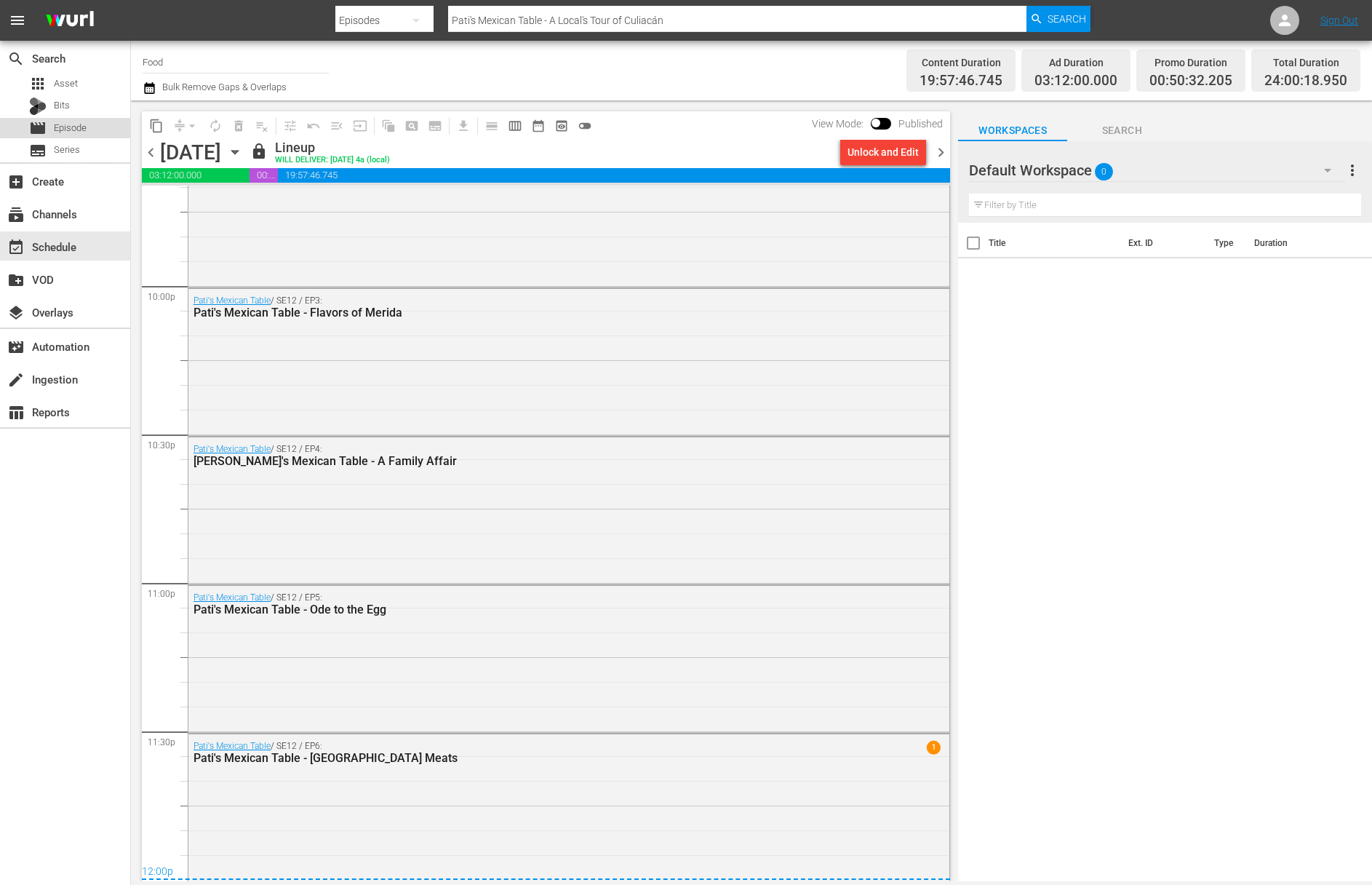
click at [68, 123] on span "Episode" at bounding box center [70, 128] width 33 height 15
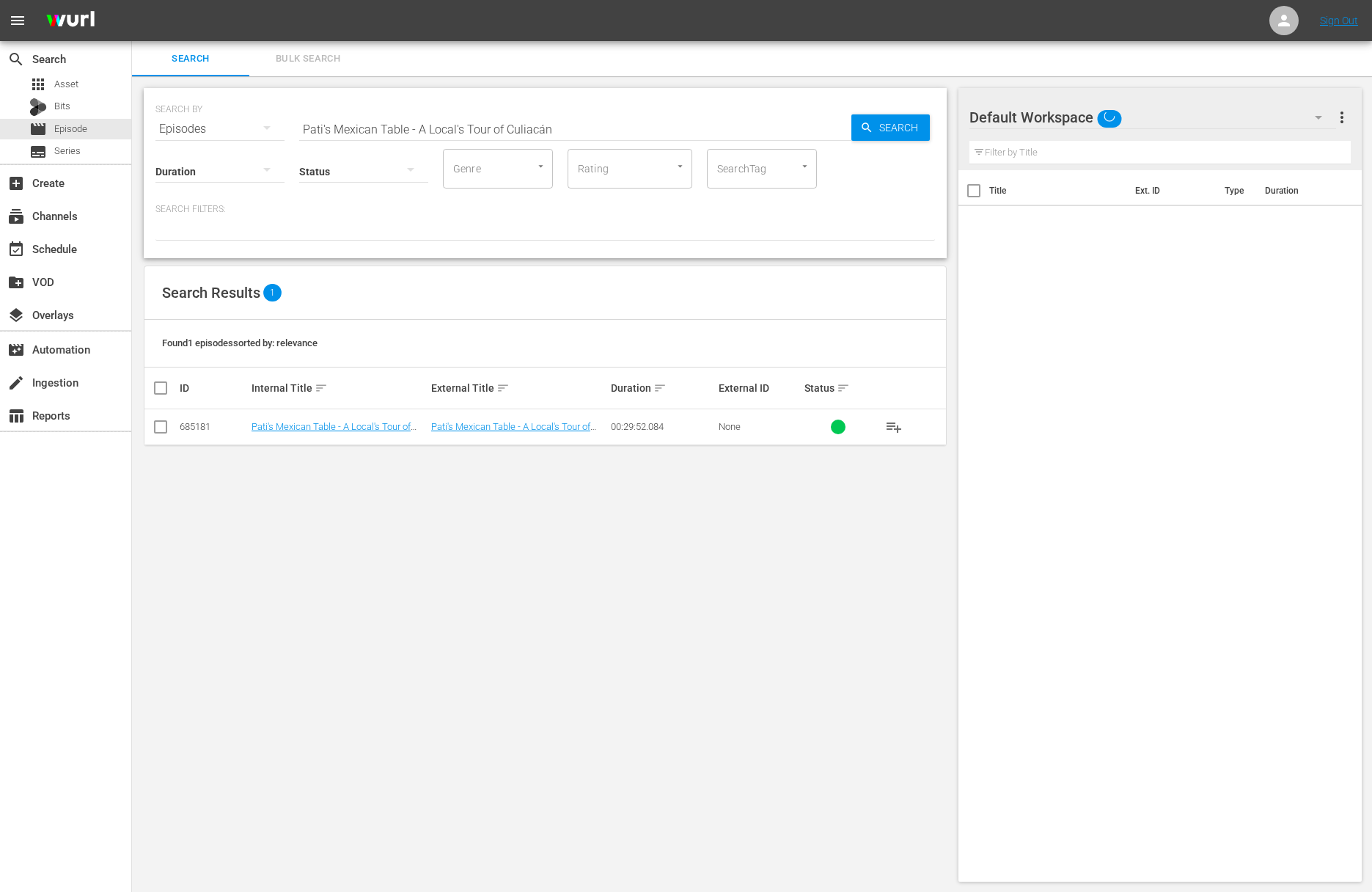
click at [503, 109] on div "SEARCH BY Search By Episodes Search ID, Title, Description, Keywords, or Catego…" at bounding box center [545, 121] width 779 height 53
drag, startPoint x: 567, startPoint y: 109, endPoint x: 580, endPoint y: 125, distance: 20.6
click at [568, 109] on div "SEARCH BY Search By Episodes Search ID, Title, Description, Keywords, or Catego…" at bounding box center [545, 121] width 779 height 53
click at [580, 125] on input "Pati's Mexican Table - A Local's Tour of Culiacán" at bounding box center [575, 129] width 552 height 35
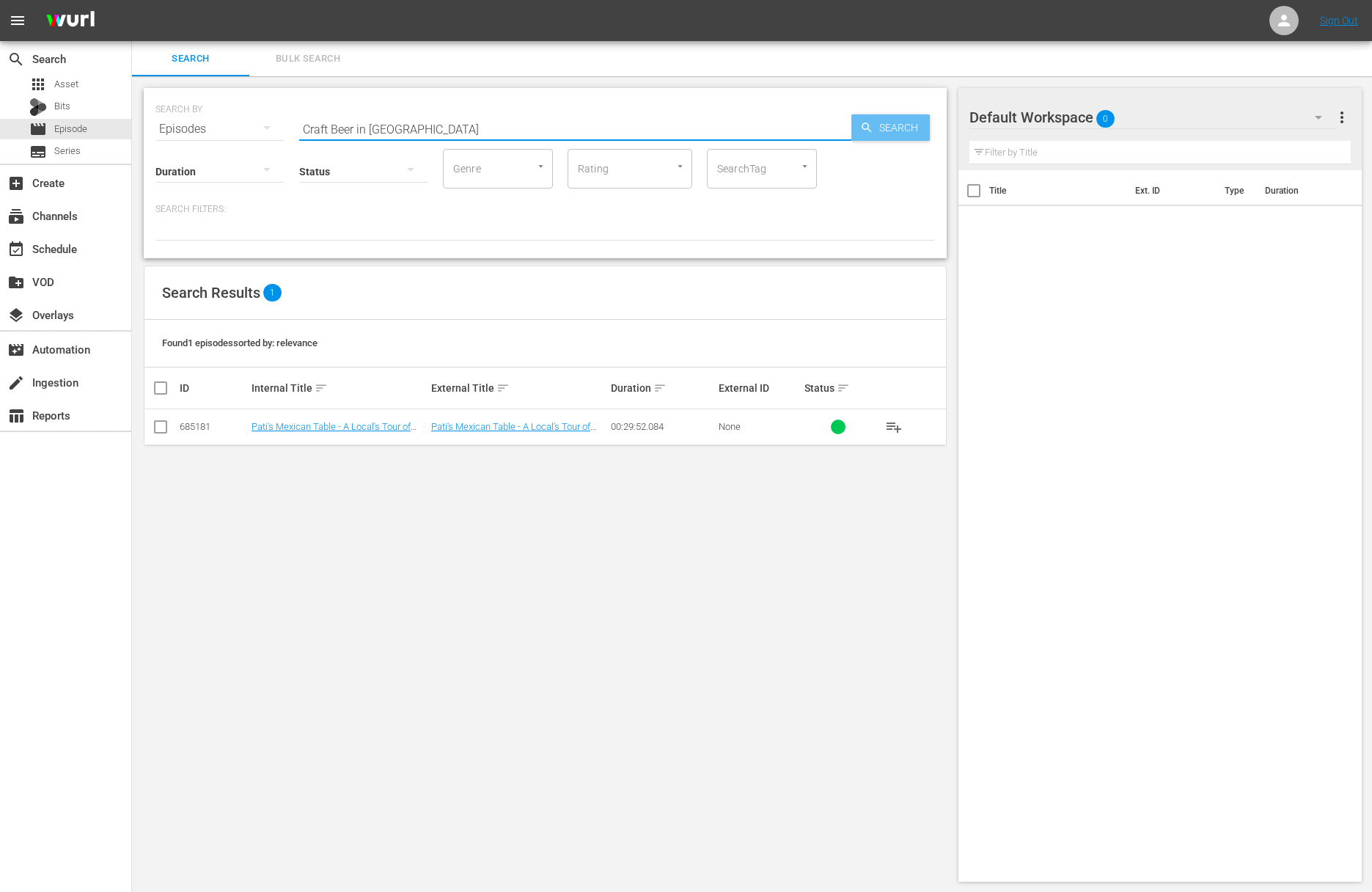
click at [879, 126] on span "Search" at bounding box center [901, 128] width 57 height 26
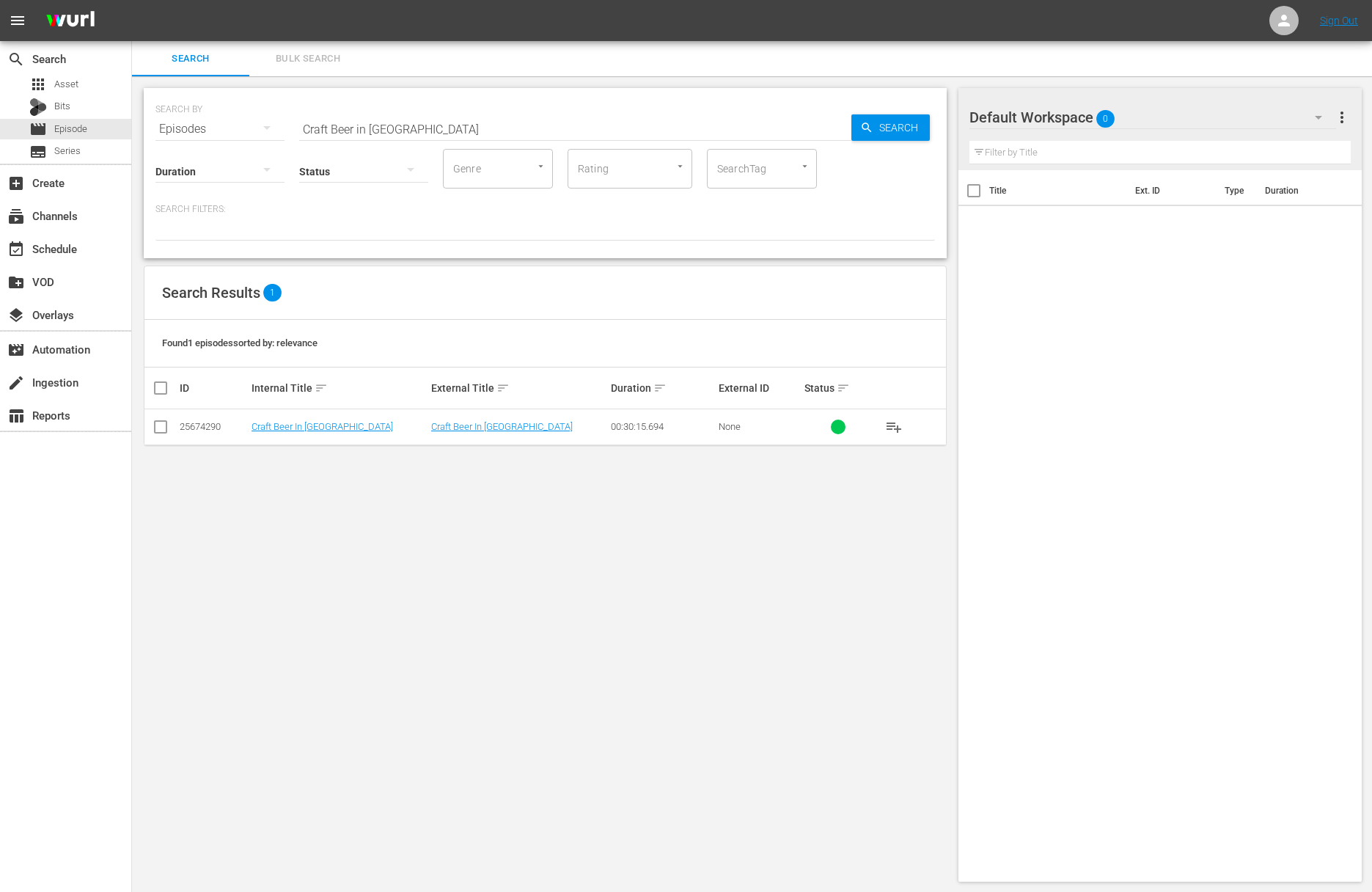
click at [899, 425] on span "playlist_add" at bounding box center [894, 427] width 18 height 18
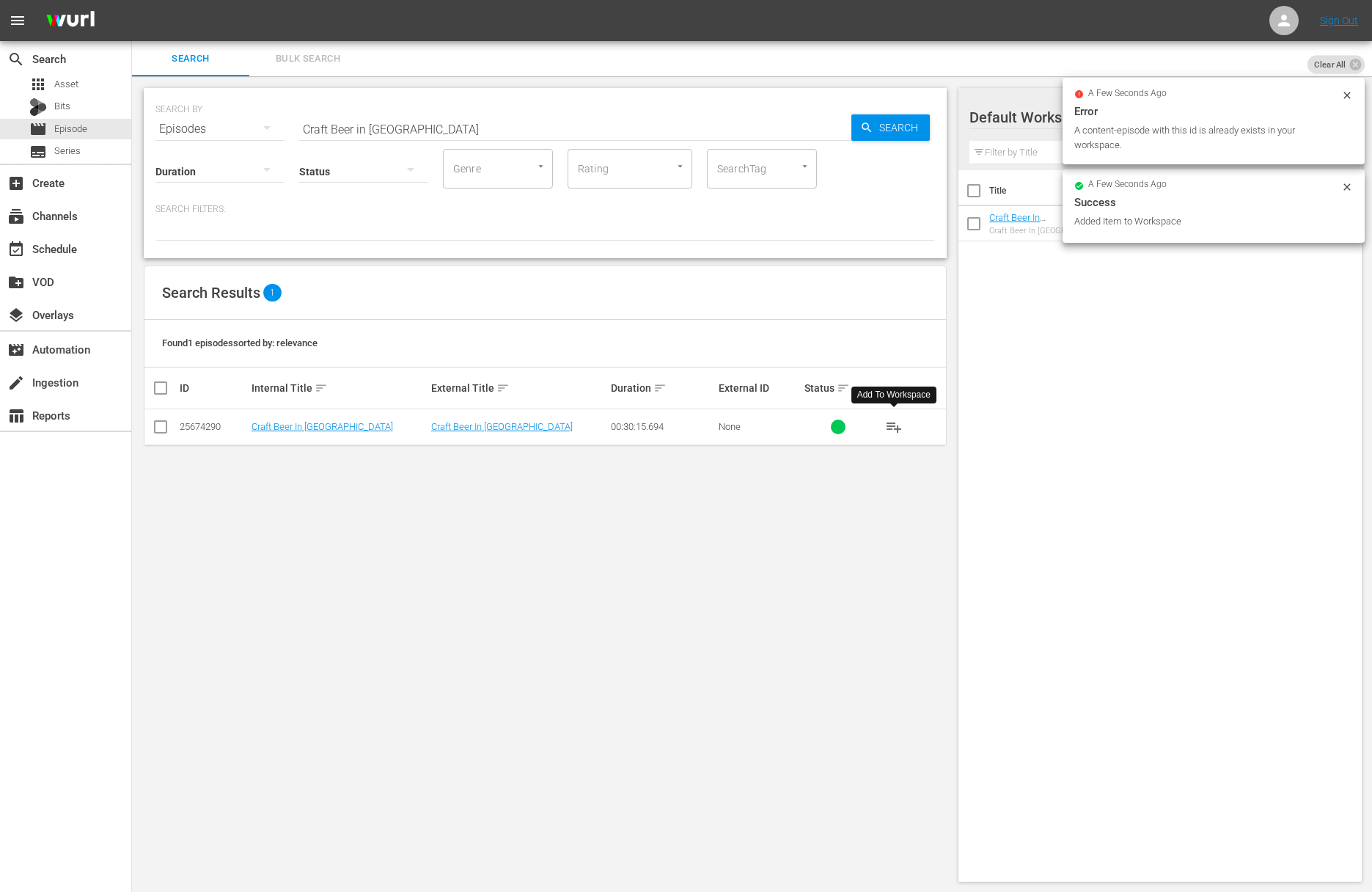
click at [449, 121] on input "Craft Beer in Japan" at bounding box center [575, 129] width 552 height 35
click at [881, 127] on span "Search" at bounding box center [901, 128] width 57 height 26
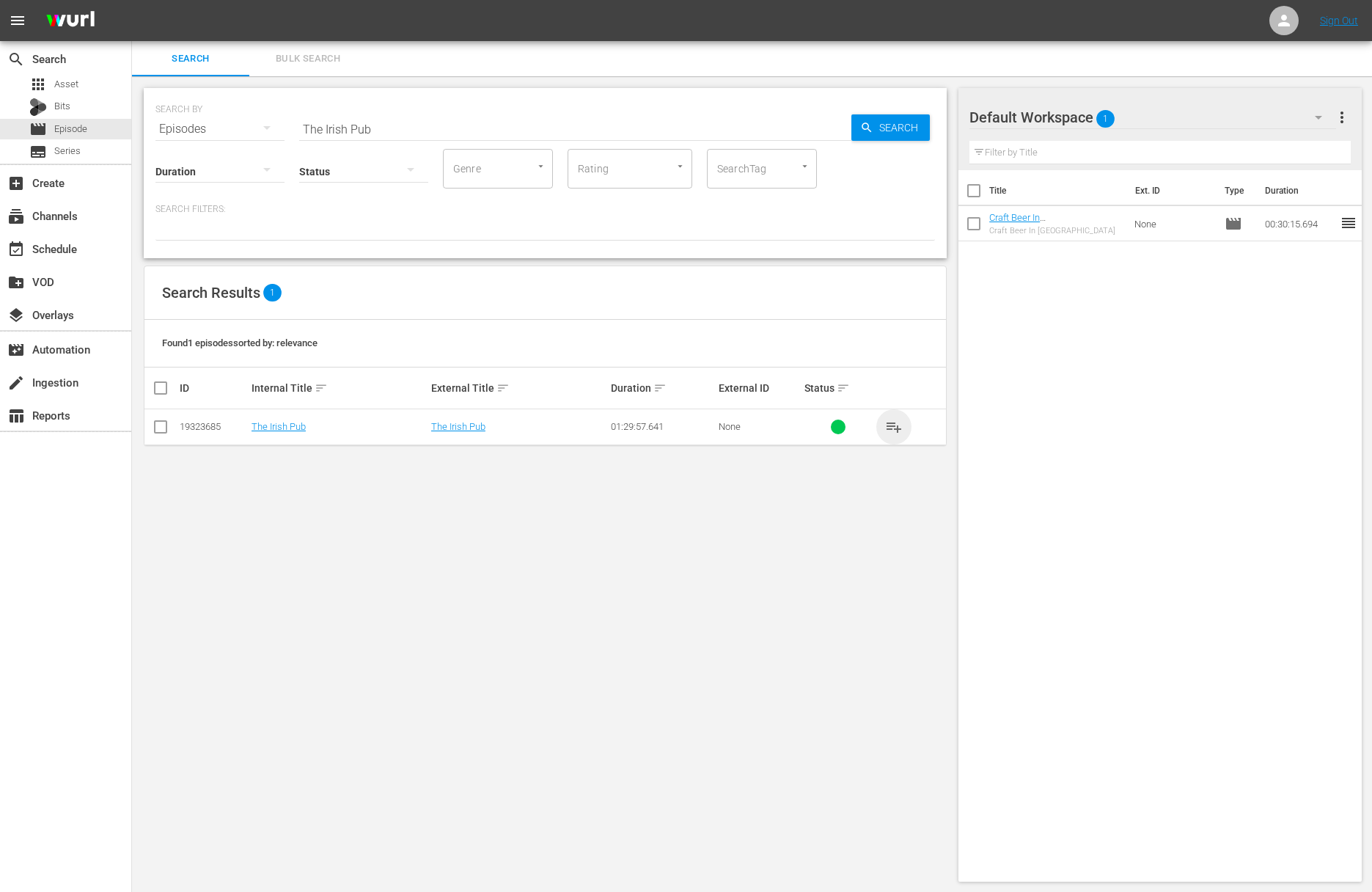
click at [888, 424] on span "playlist_add" at bounding box center [894, 427] width 18 height 18
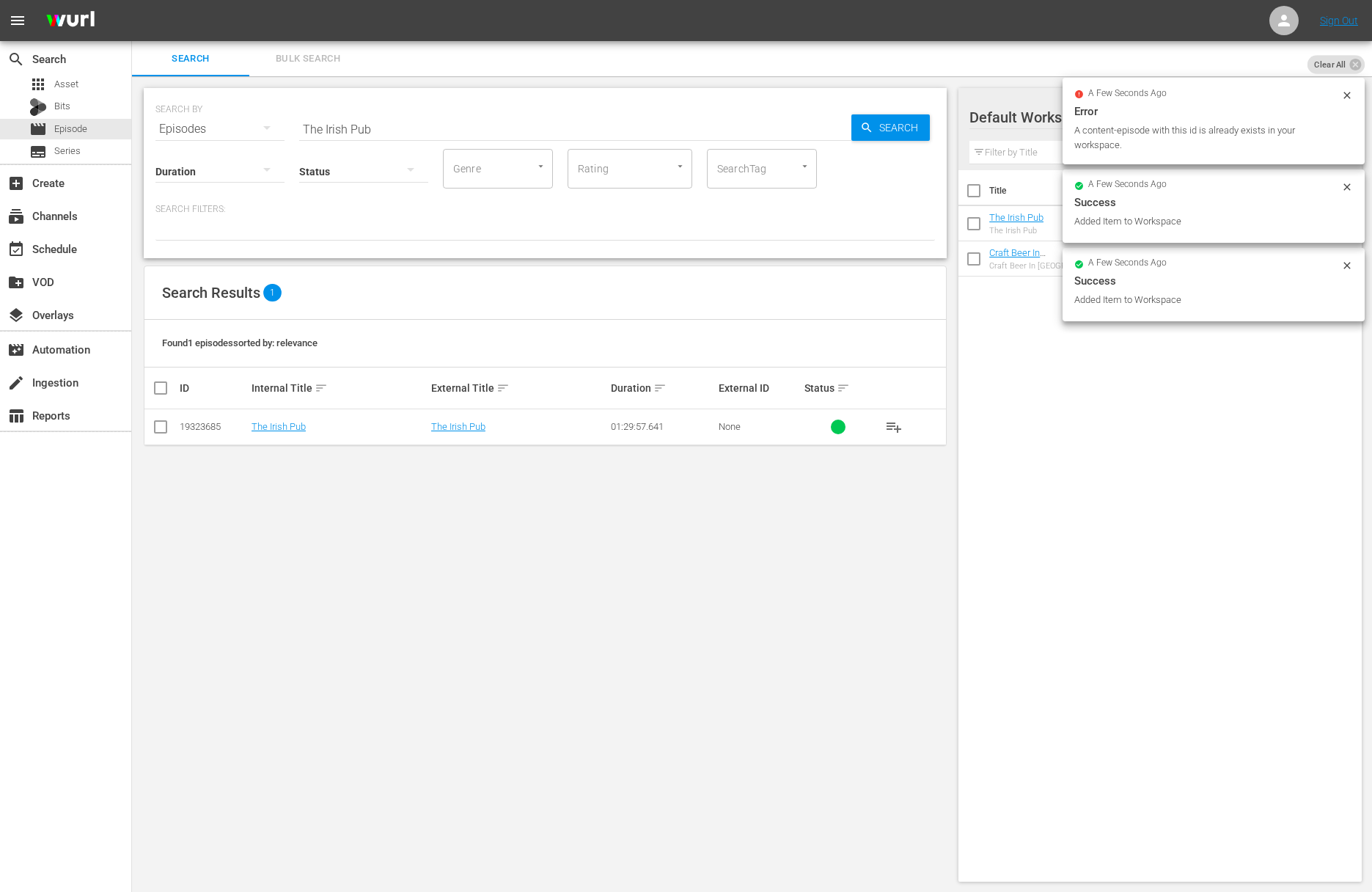
click at [499, 118] on input "The Irish Pub" at bounding box center [575, 129] width 552 height 35
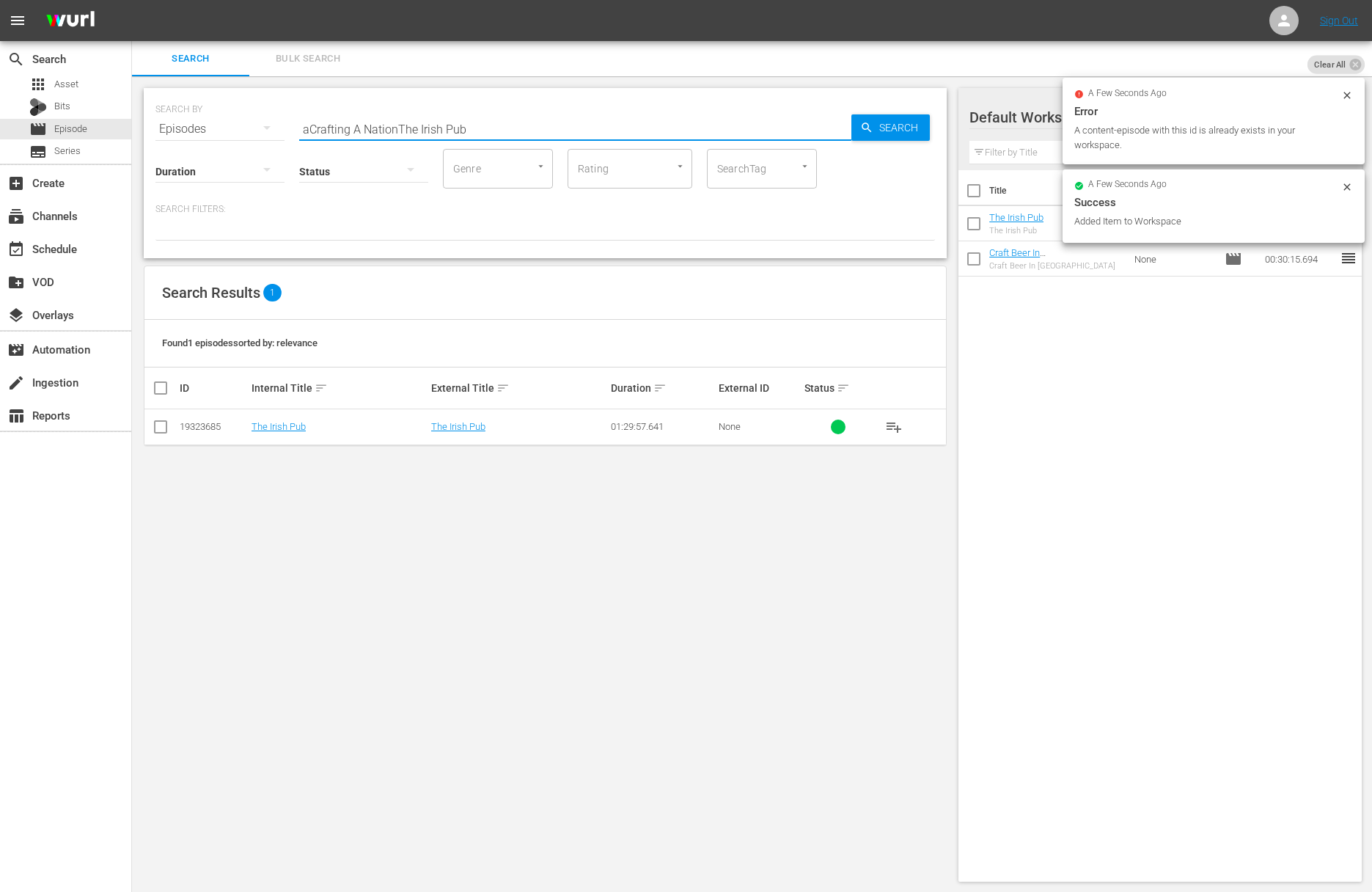
click at [604, 141] on input "aCrafting A NationThe Irish Pub" at bounding box center [575, 129] width 552 height 35
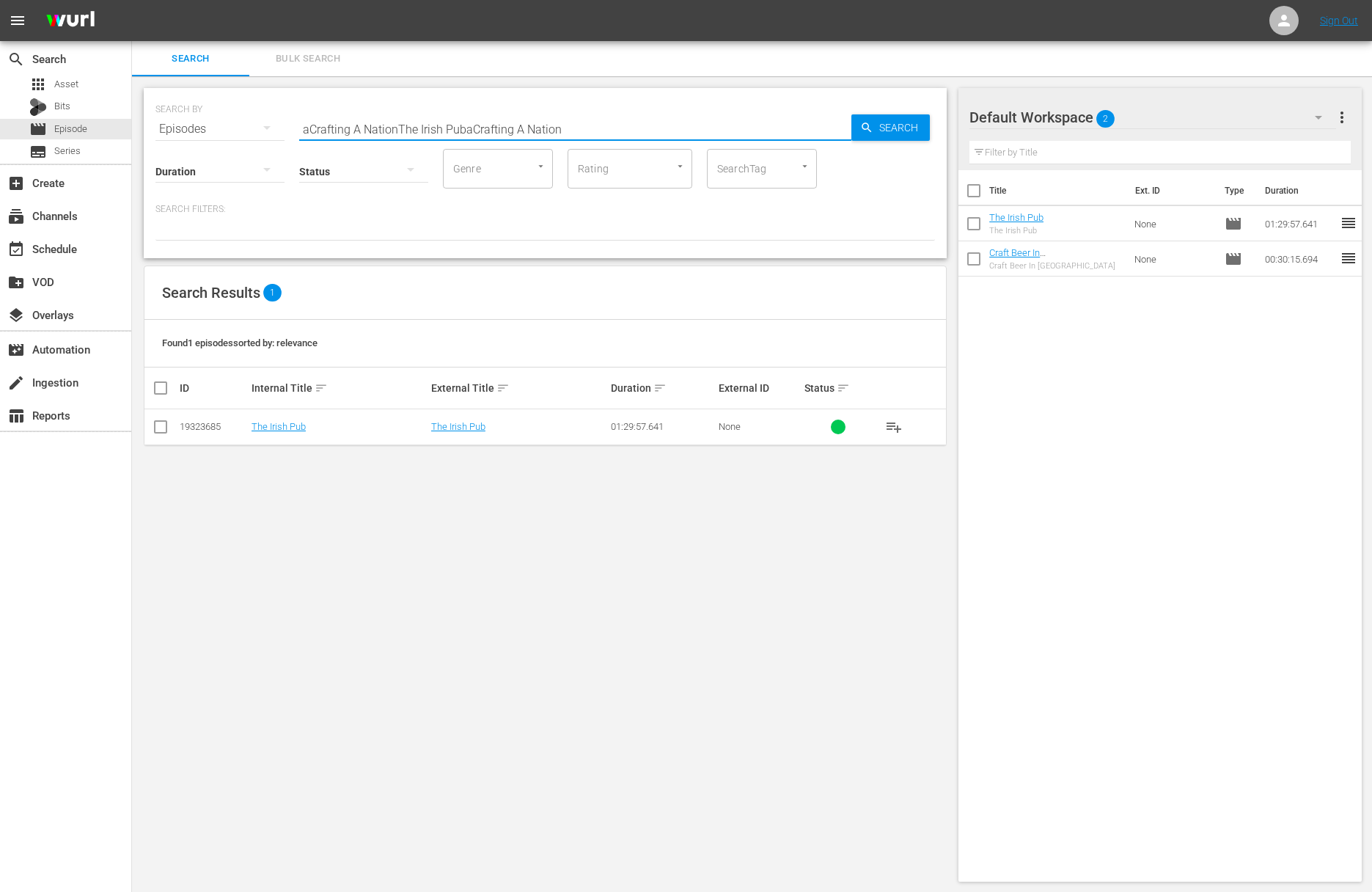
click at [596, 134] on input "aCrafting A NationThe Irish PubaCrafting A Nation" at bounding box center [575, 129] width 552 height 35
click at [845, 134] on input "Crafting A Nation" at bounding box center [575, 129] width 552 height 35
click at [851, 131] on input "Crafting A Nation" at bounding box center [575, 129] width 552 height 35
click at [862, 129] on icon "button" at bounding box center [867, 128] width 13 height 13
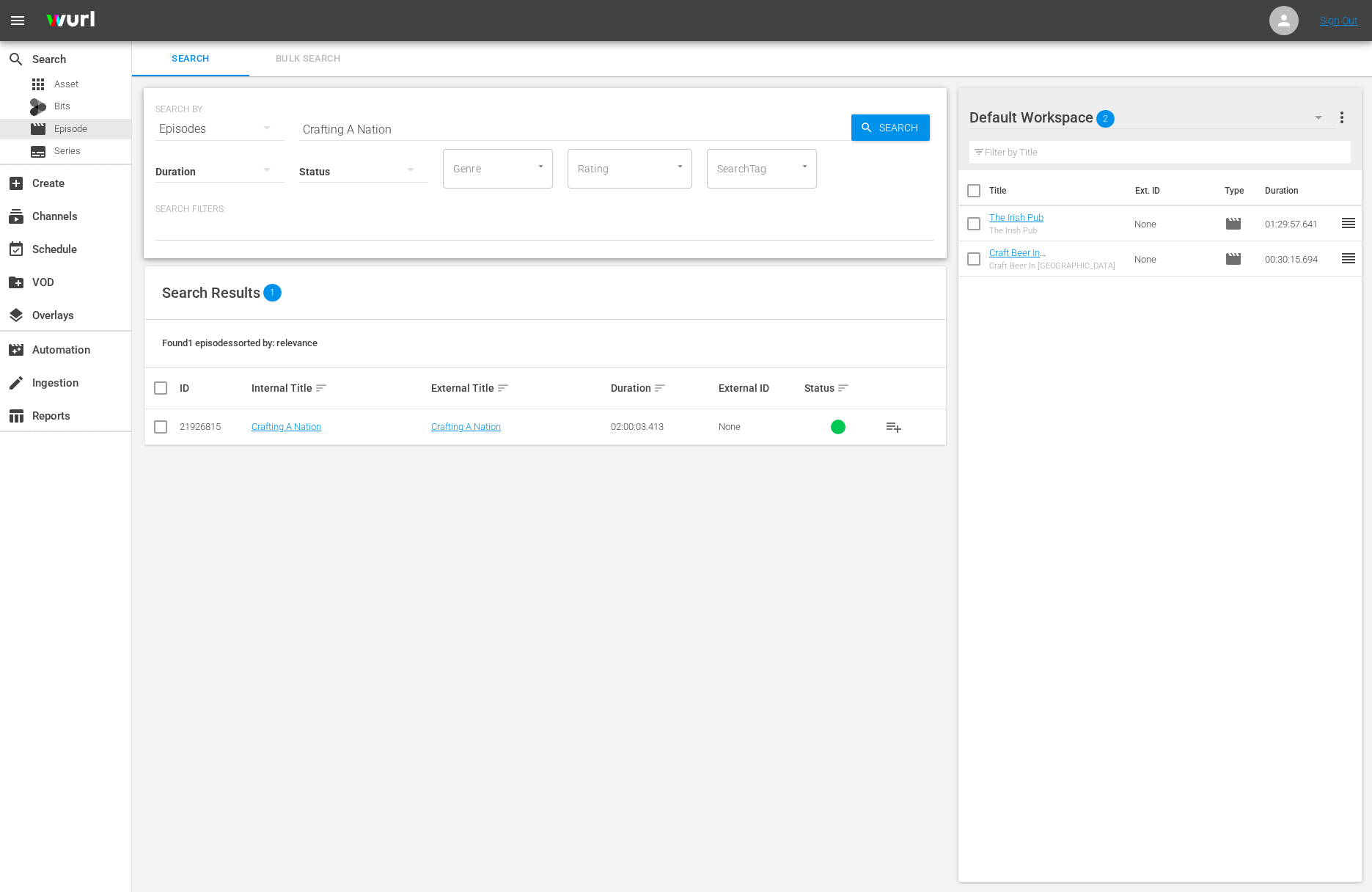
click at [886, 420] on span "playlist_add" at bounding box center [894, 427] width 18 height 18
click at [893, 425] on span "playlist_add" at bounding box center [894, 427] width 18 height 18
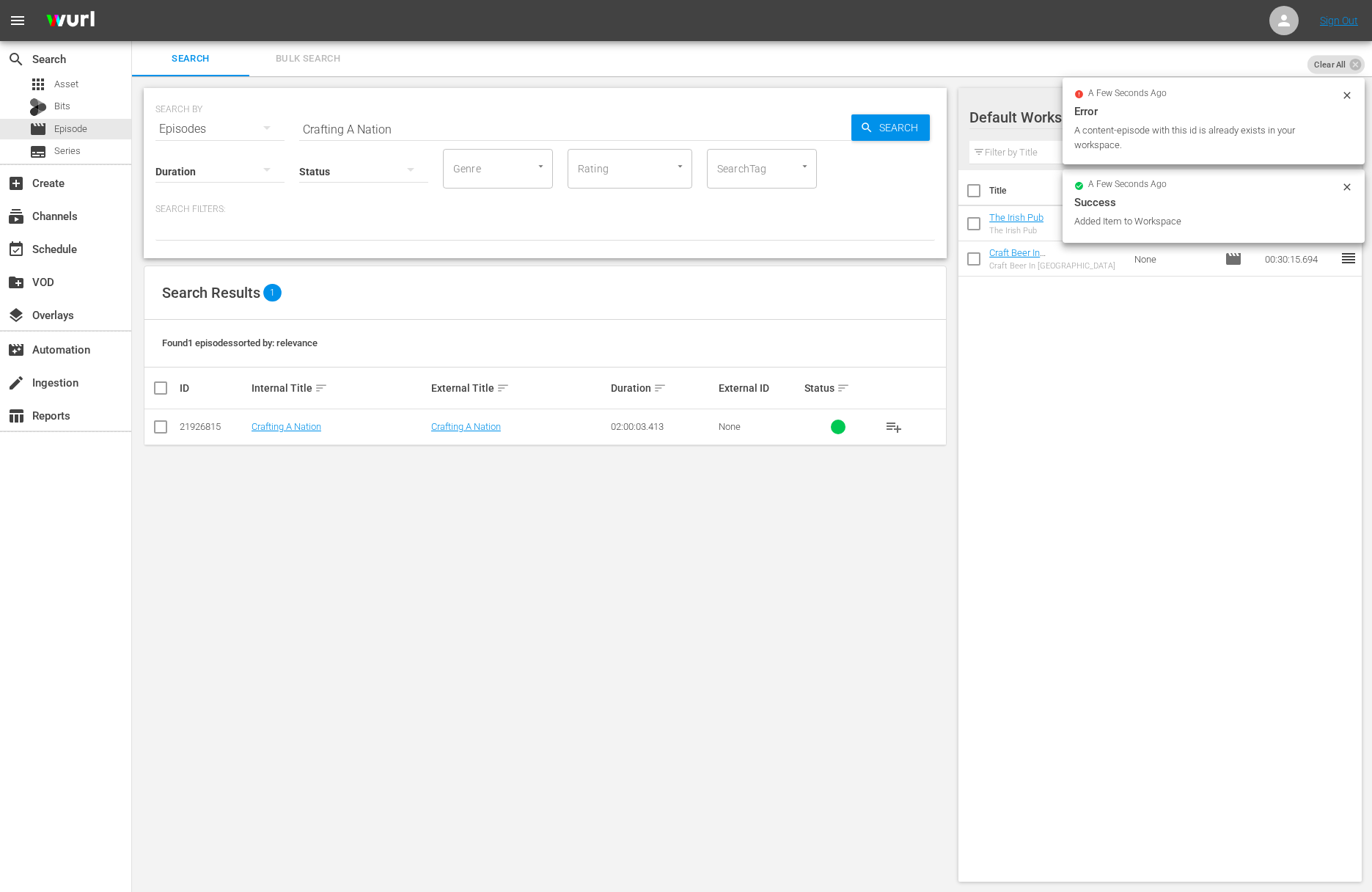
click at [527, 125] on input "Crafting A Nation" at bounding box center [575, 129] width 552 height 35
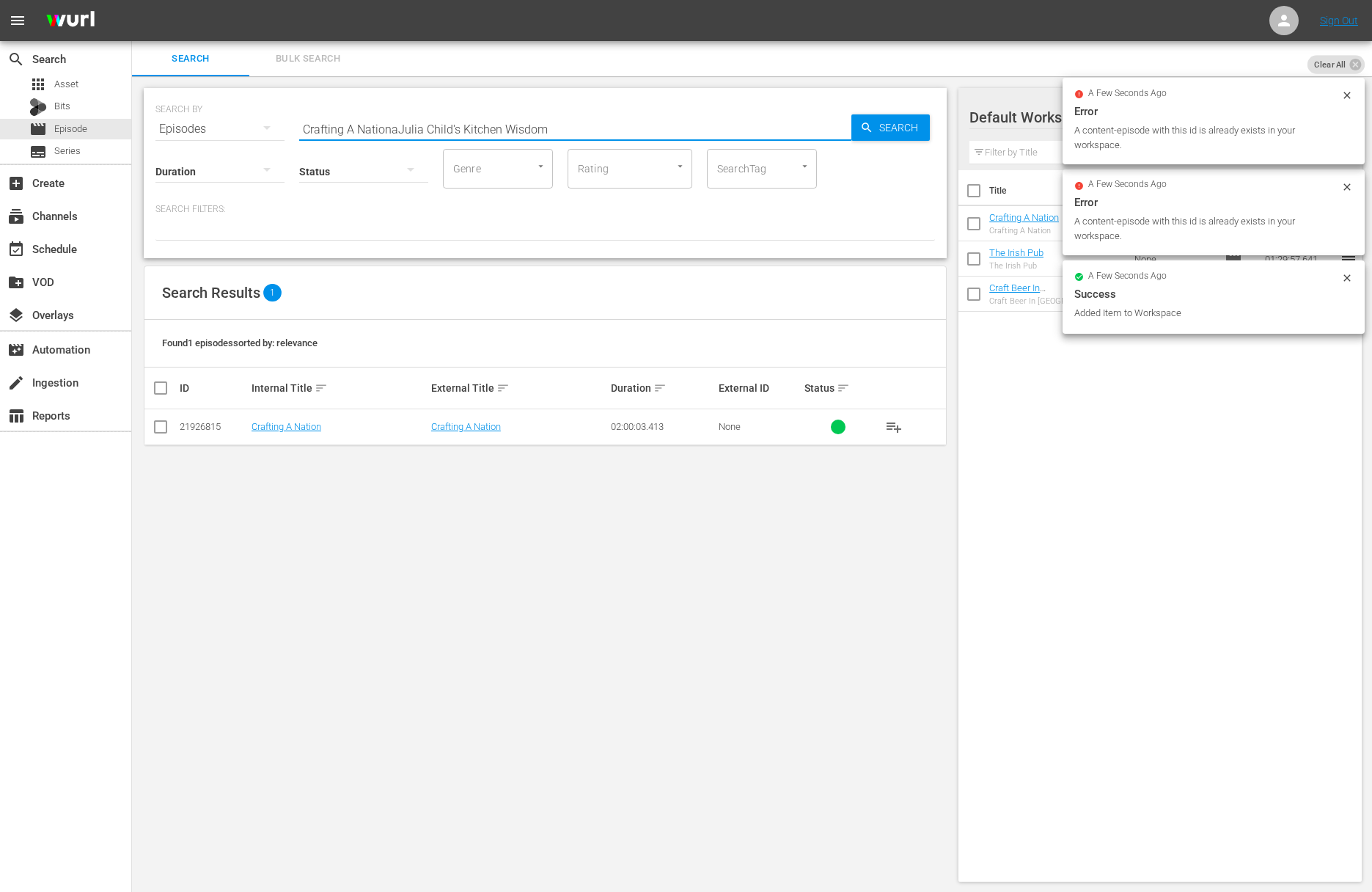
click at [670, 129] on input "Crafting A NationaJulia Child's Kitchen Wisdom" at bounding box center [575, 129] width 552 height 35
drag, startPoint x: 833, startPoint y: 129, endPoint x: 875, endPoint y: 129, distance: 42.0
click at [833, 129] on input "Julia Child's Kitchen Wisdom" at bounding box center [575, 129] width 552 height 35
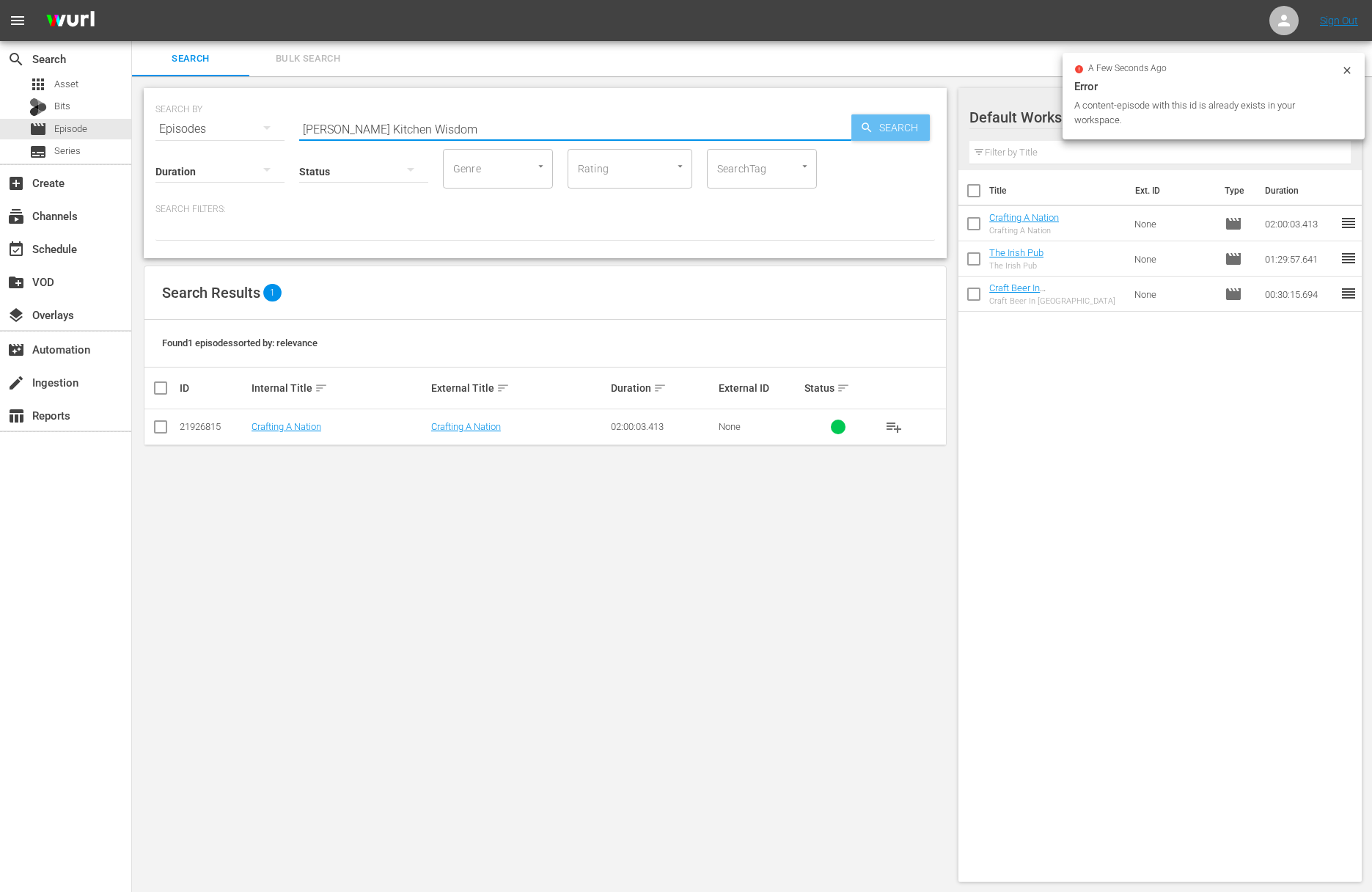
click at [875, 129] on span "Search" at bounding box center [901, 128] width 57 height 26
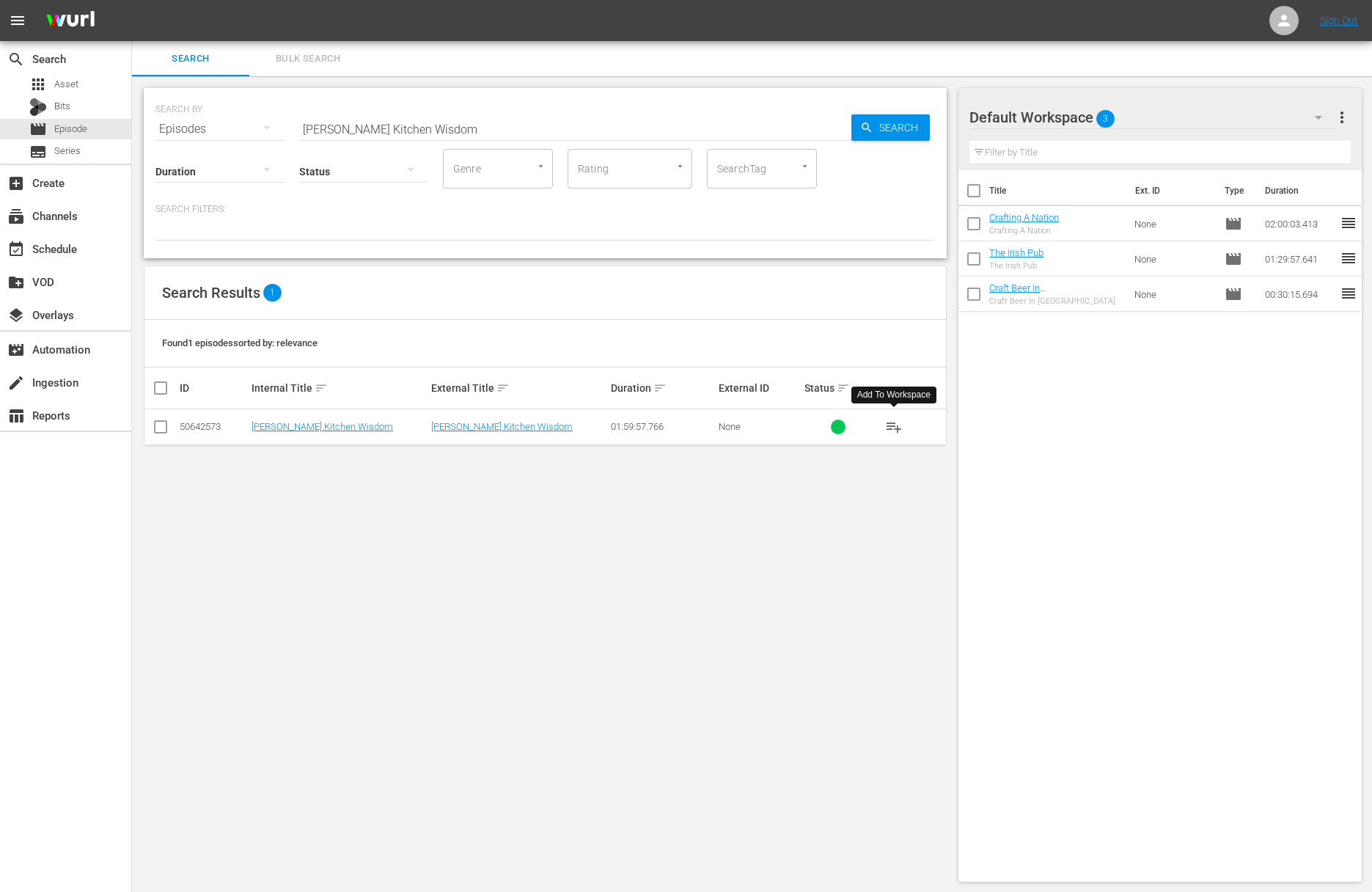
click at [892, 428] on span "playlist_add" at bounding box center [894, 427] width 18 height 18
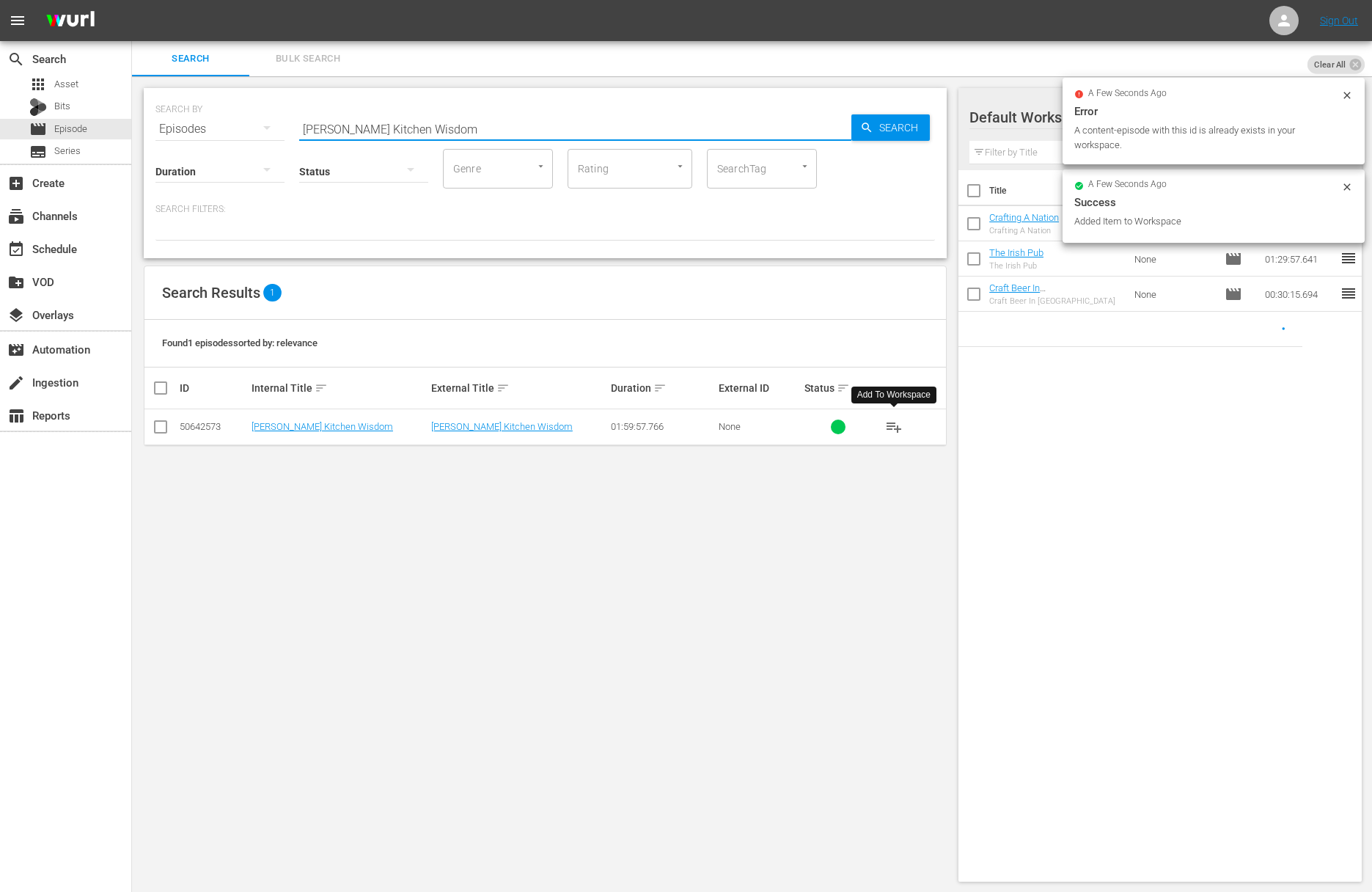
click at [465, 116] on input "Julia Child's Kitchen Wisdom" at bounding box center [575, 129] width 552 height 35
click at [905, 131] on span "Search" at bounding box center [901, 128] width 57 height 26
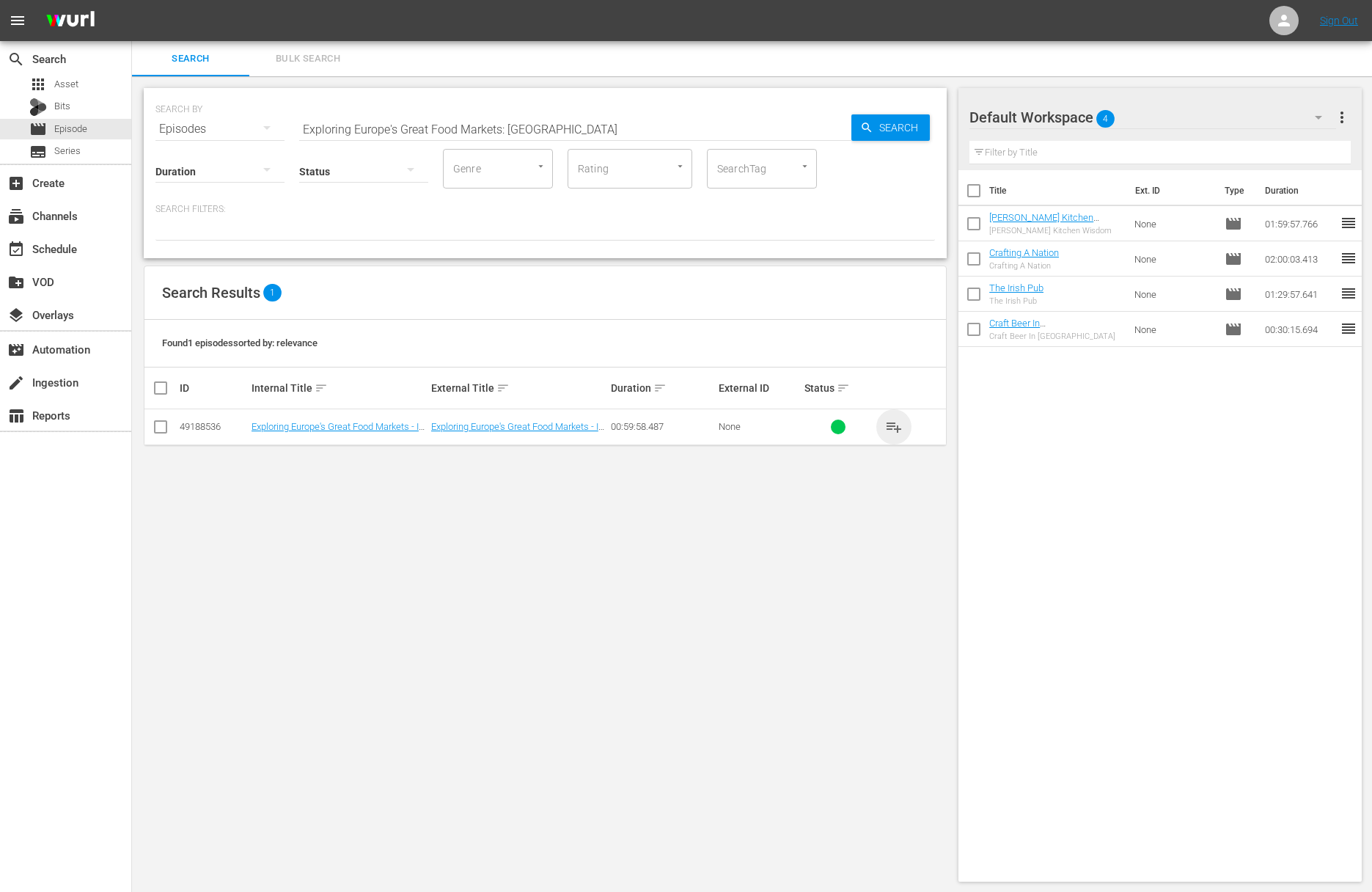
click at [887, 420] on span "playlist_add" at bounding box center [894, 427] width 18 height 18
click at [891, 423] on span "playlist_add" at bounding box center [894, 427] width 18 height 18
click at [892, 409] on button "playlist_add" at bounding box center [894, 427] width 35 height 35
click at [891, 424] on span "playlist_add" at bounding box center [894, 427] width 18 height 18
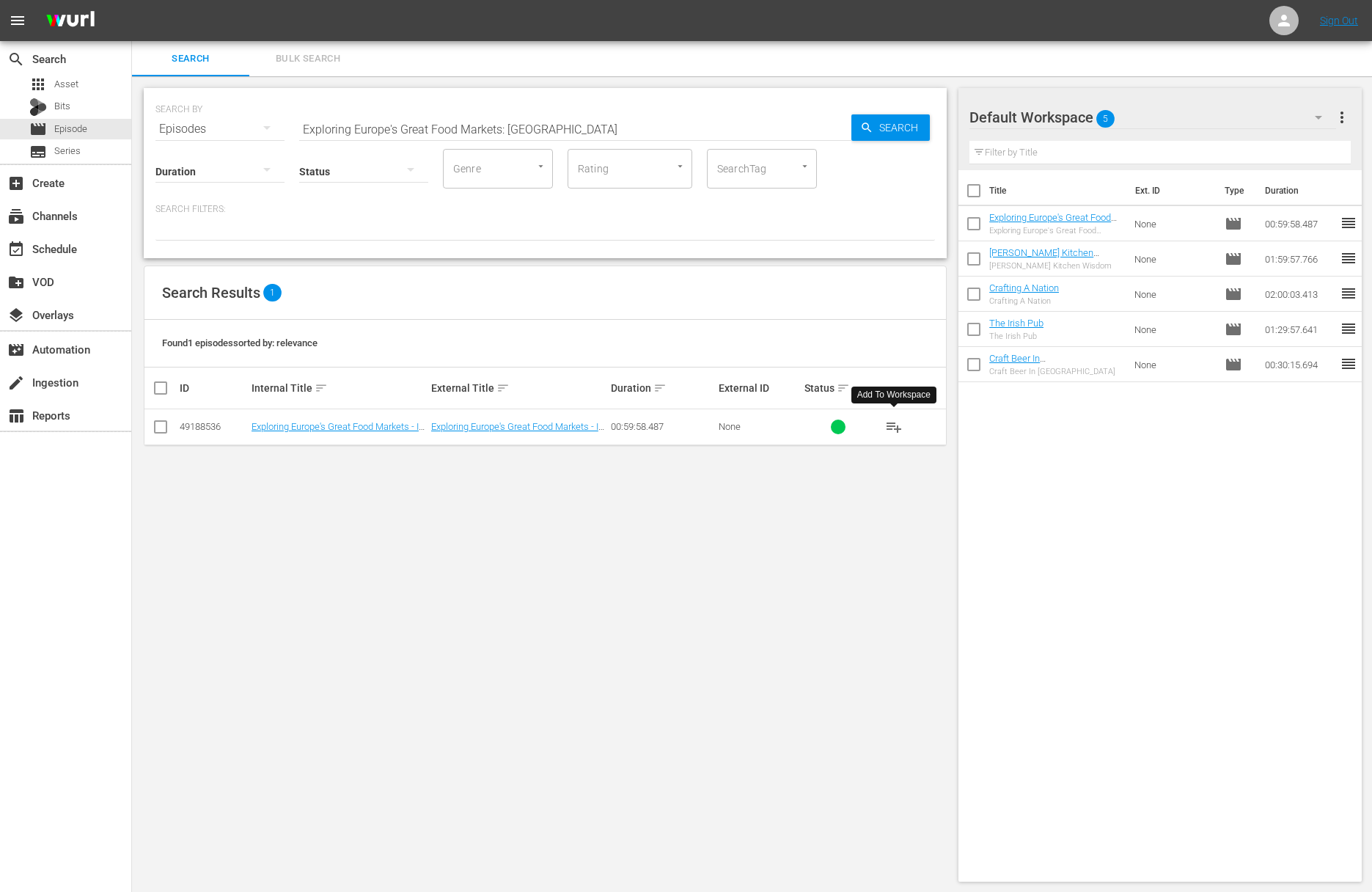
click at [891, 424] on span "playlist_add" at bounding box center [894, 427] width 18 height 18
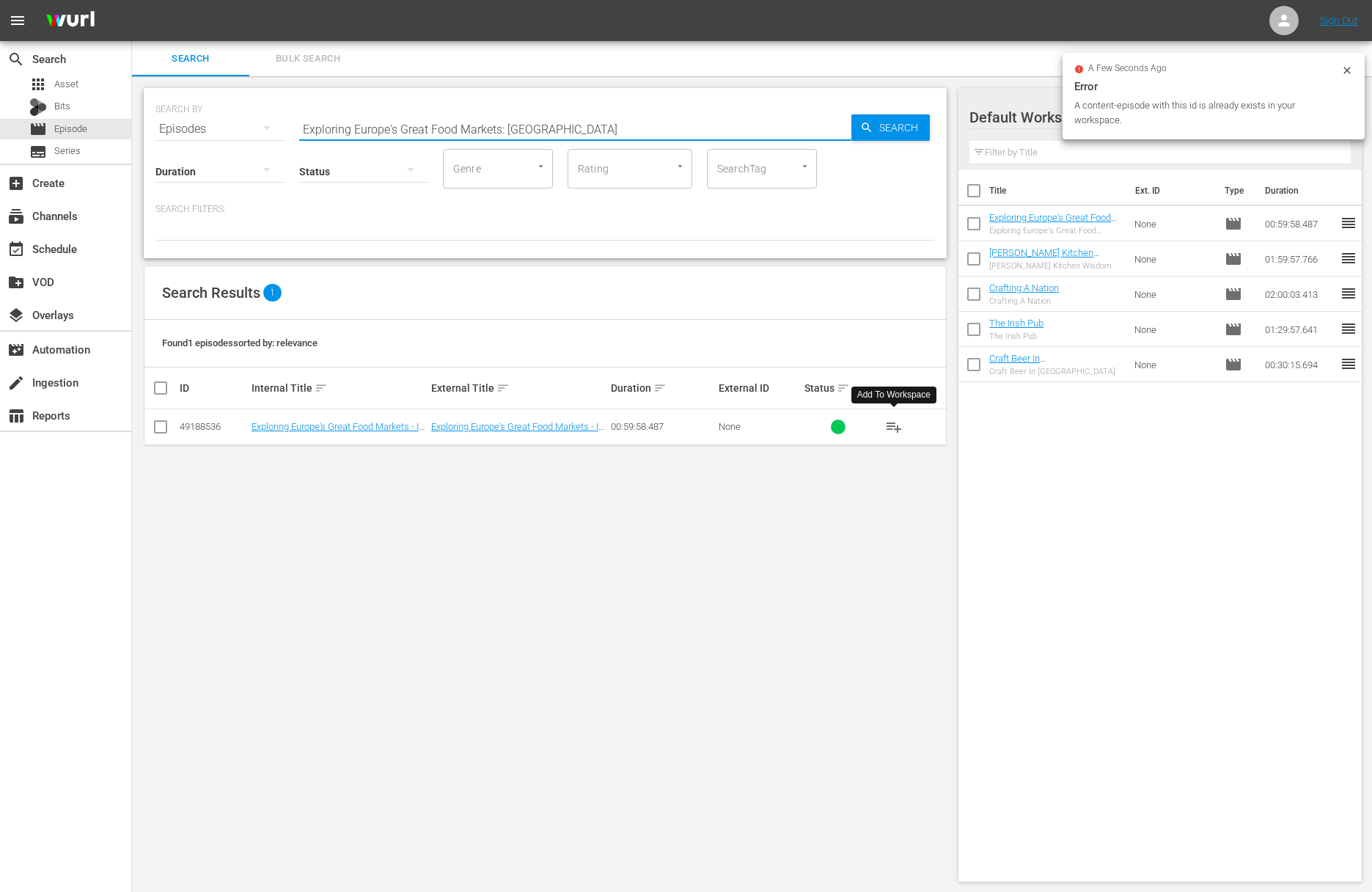
click at [446, 131] on input "Exploring Europe's Great Food Markets: Riga" at bounding box center [575, 129] width 552 height 35
click at [488, 128] on input "Exploring Europe's Great FoaExploring Europe's Great Food Markets: Freiburgod M…" at bounding box center [575, 129] width 552 height 35
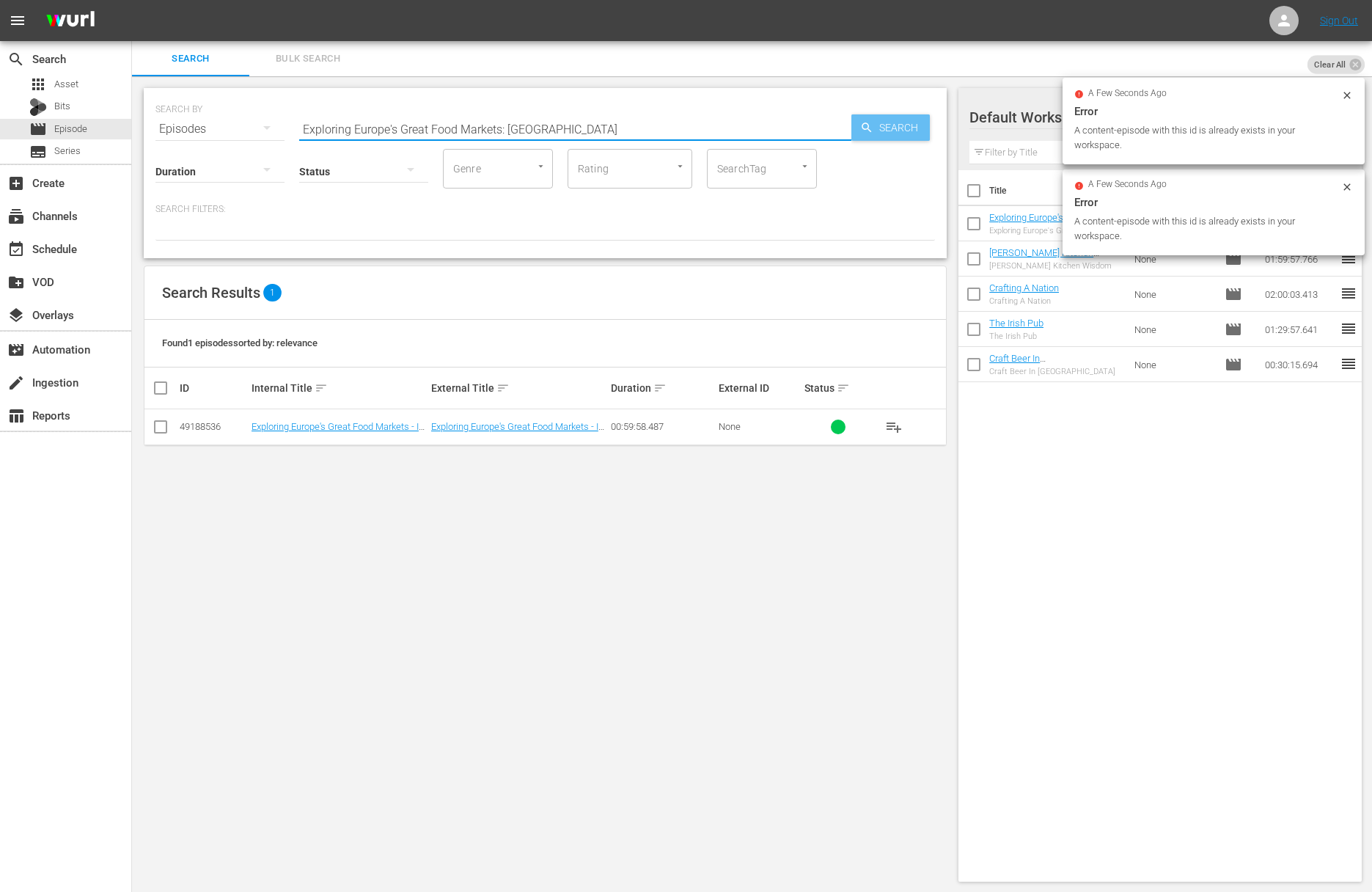
click at [898, 129] on span "Search" at bounding box center [901, 128] width 57 height 26
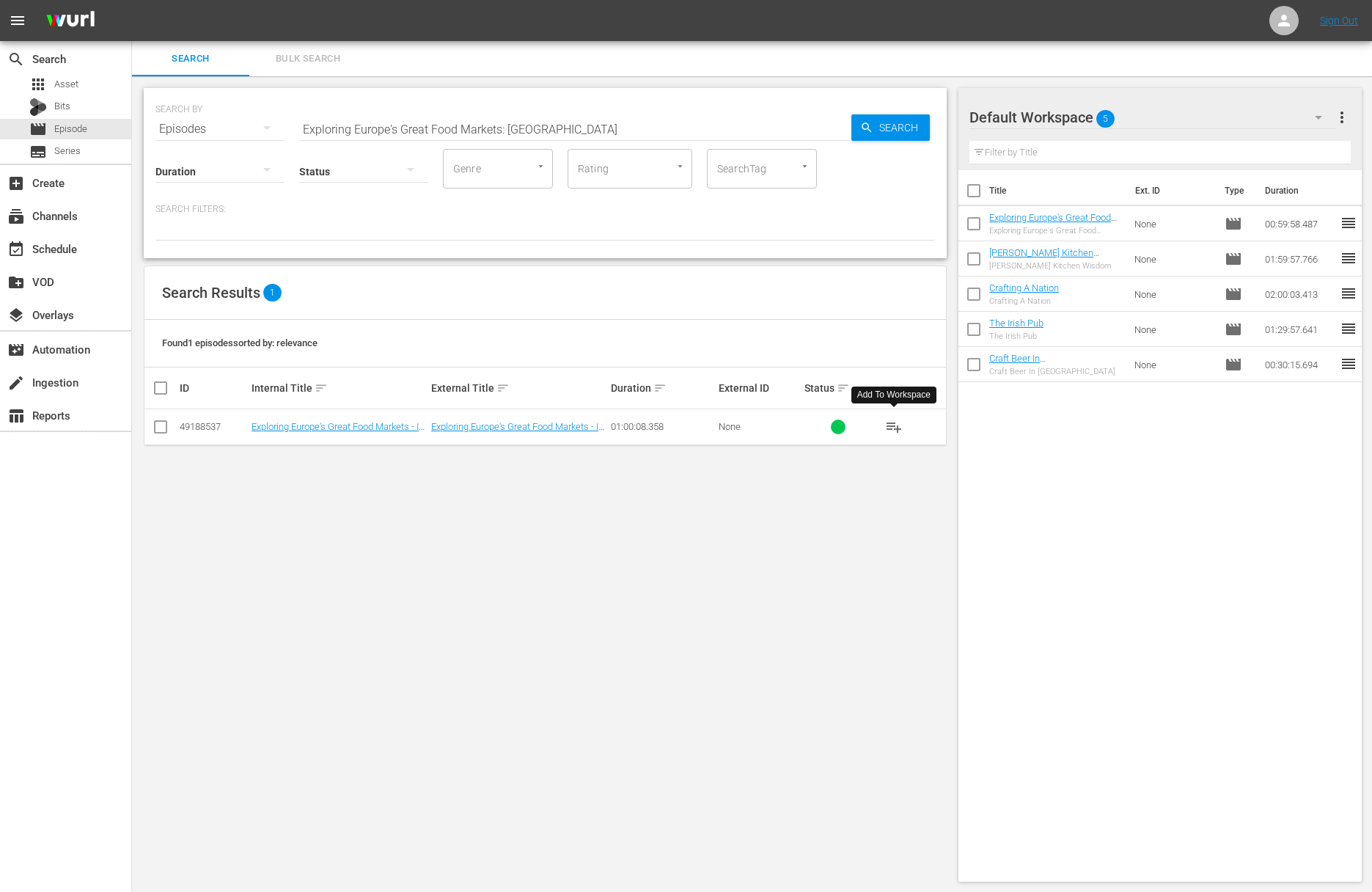
click at [898, 426] on span "playlist_add" at bounding box center [894, 427] width 18 height 18
click at [896, 427] on span "playlist_add" at bounding box center [894, 427] width 18 height 18
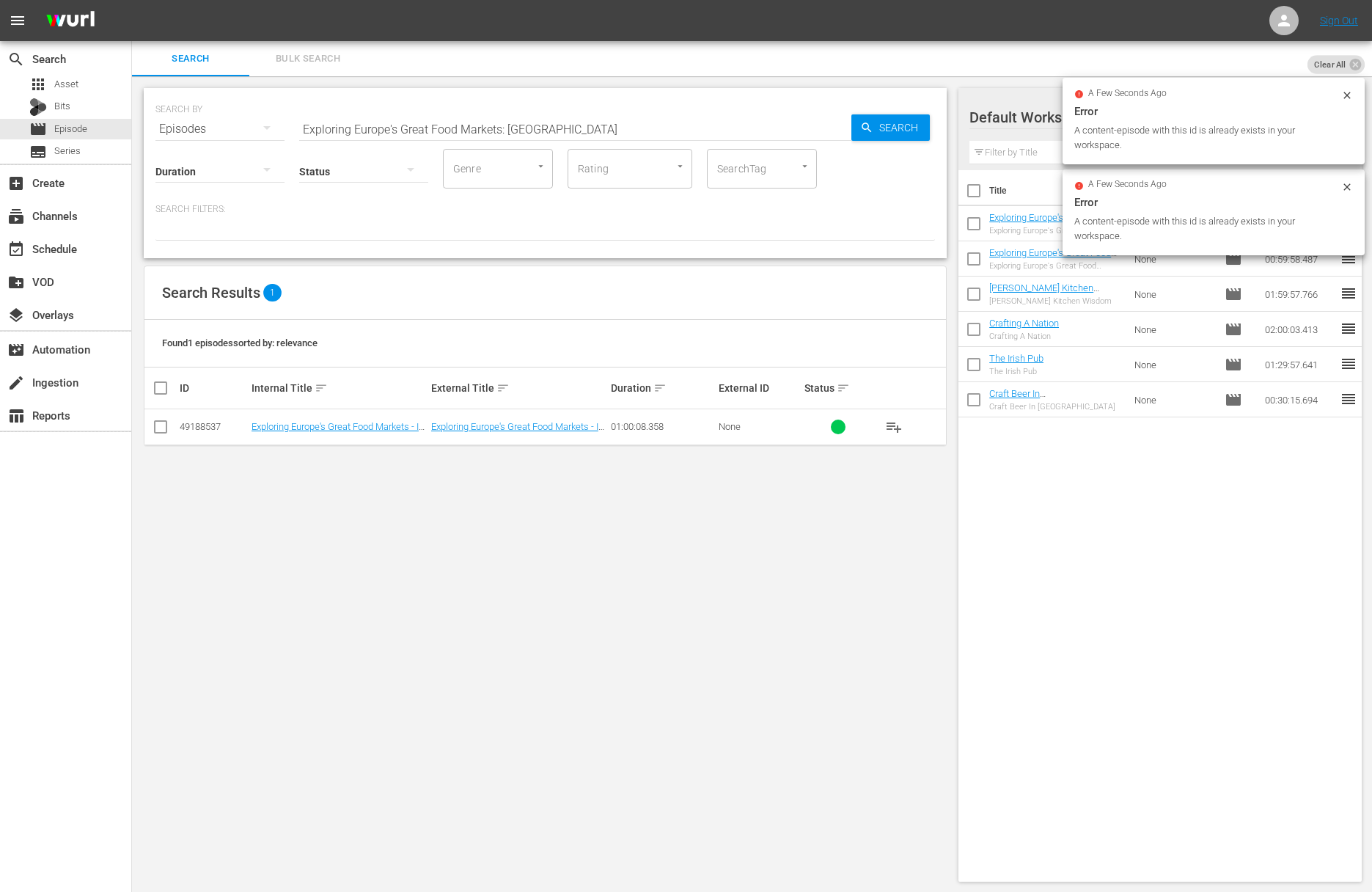
click at [541, 146] on div "SEARCH BY Search By Episodes Search ID, Title, Description, Keywords, or Catego…" at bounding box center [545, 173] width 803 height 170
drag, startPoint x: 550, startPoint y: 127, endPoint x: 291, endPoint y: 93, distance: 261.2
click at [291, 93] on div "SEARCH BY Search By Episodes Search ID, Title, Description, Keywords, or Catego…" at bounding box center [545, 173] width 803 height 170
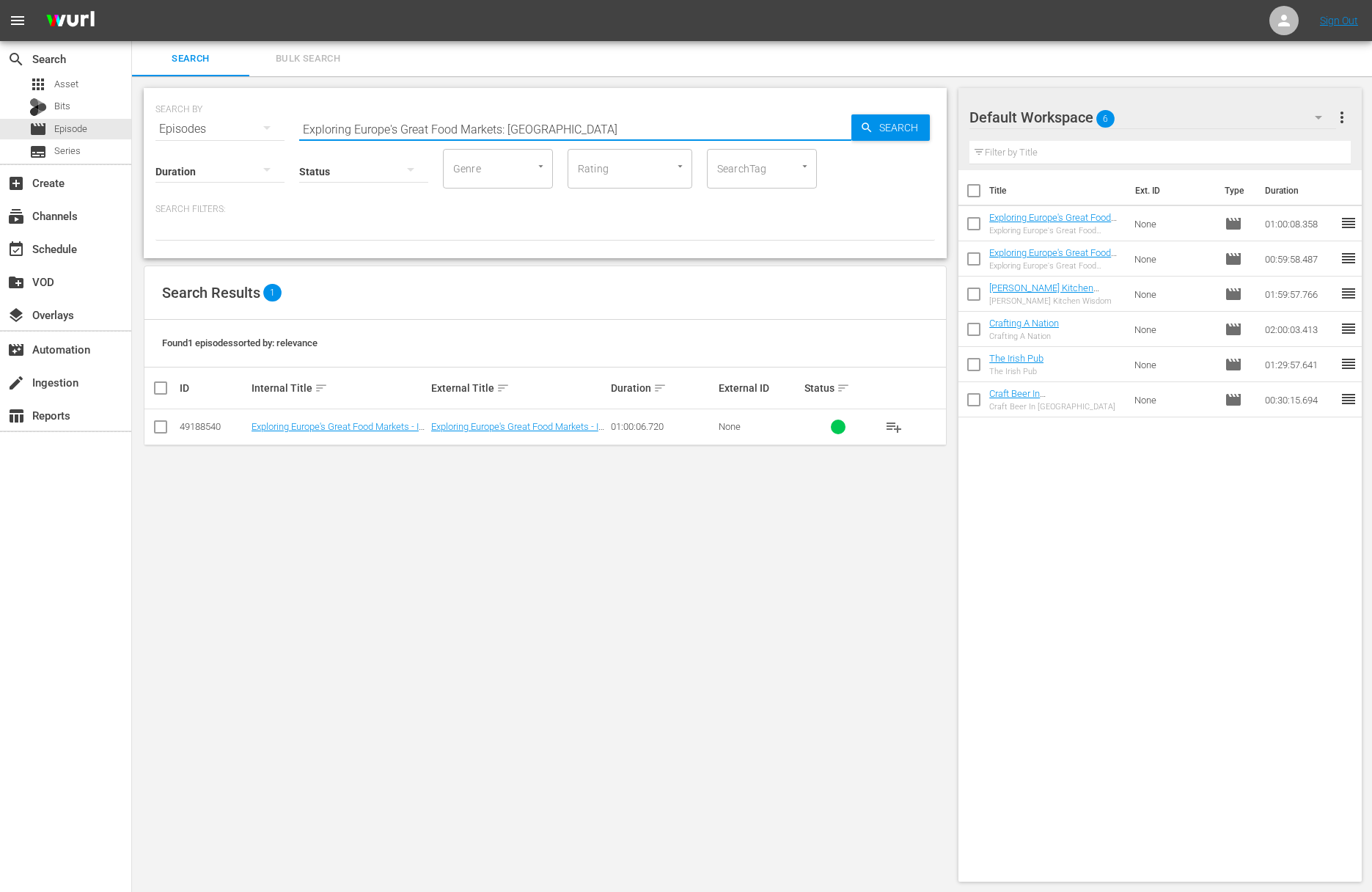
click at [895, 425] on span "playlist_add" at bounding box center [894, 427] width 18 height 18
click at [438, 121] on input "Exploring Europe's Great Food Markets: Firenze" at bounding box center [575, 129] width 552 height 35
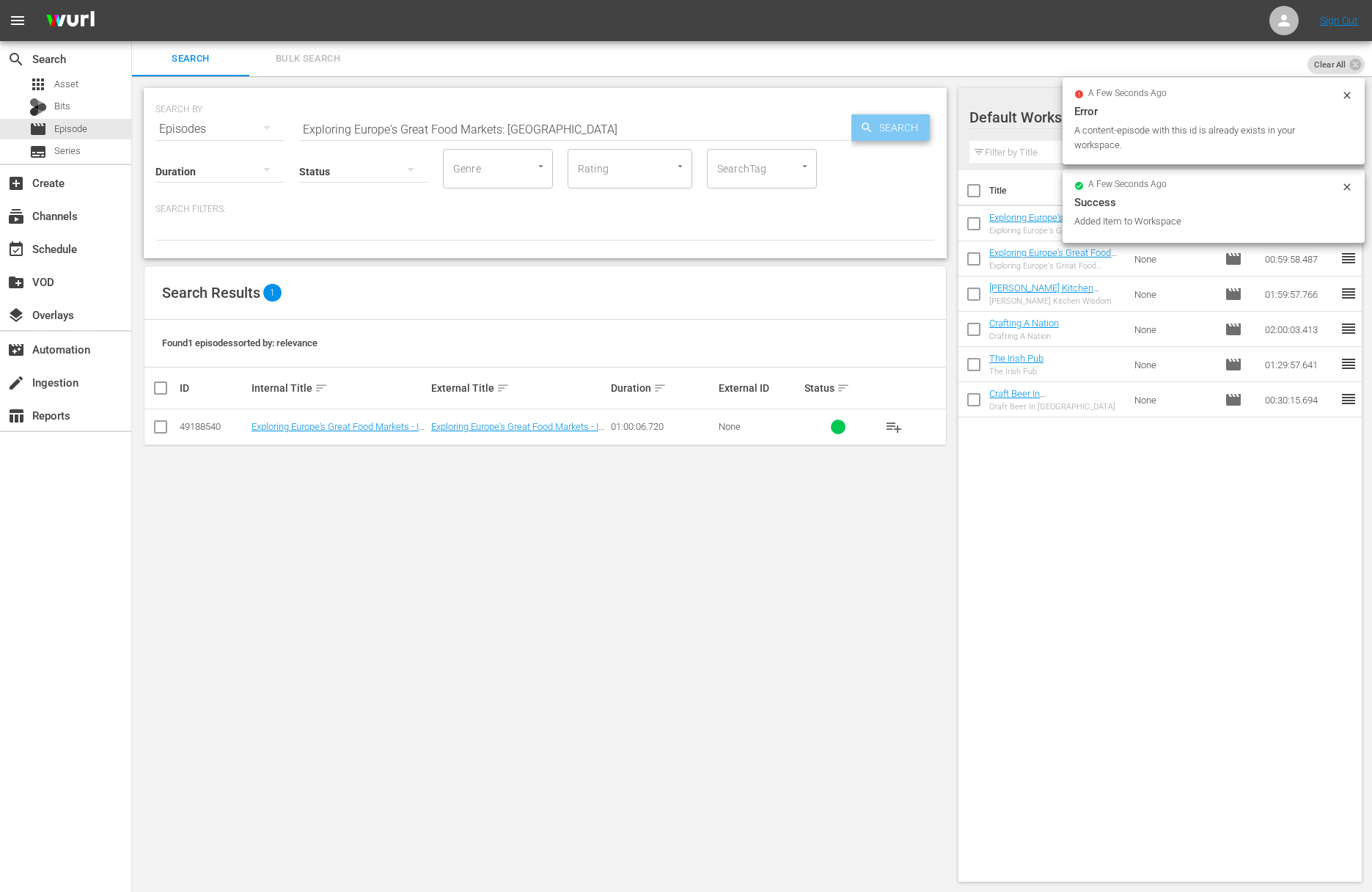
click at [910, 126] on span "Search" at bounding box center [901, 128] width 57 height 26
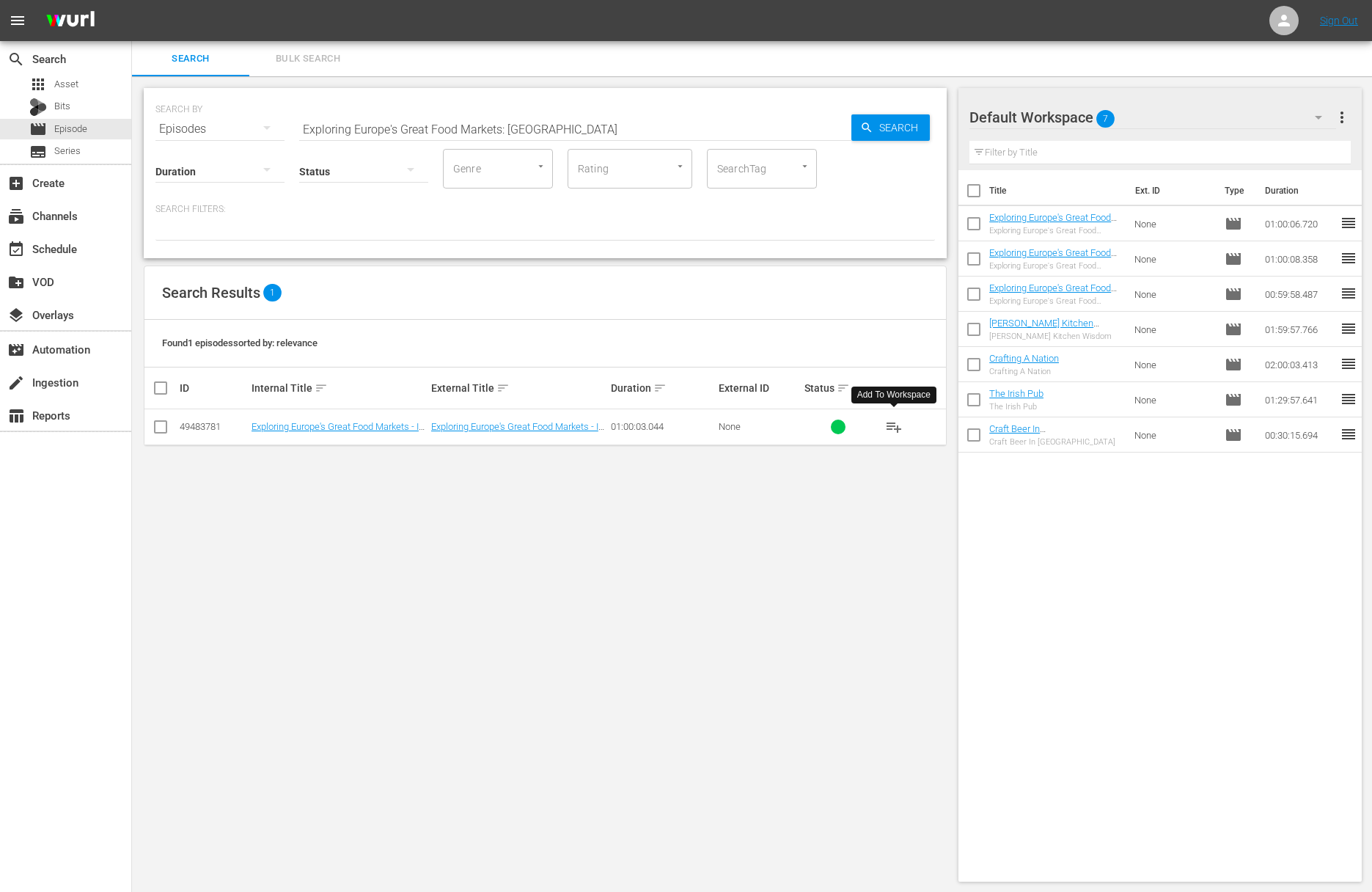
click at [896, 427] on span "playlist_add" at bounding box center [894, 427] width 18 height 18
click at [349, 129] on input "Exploring Europe's Great Food Markets: Vienna" at bounding box center [575, 129] width 552 height 35
click at [895, 128] on span "Search" at bounding box center [901, 128] width 57 height 26
click at [897, 427] on span "playlist_add" at bounding box center [894, 427] width 18 height 18
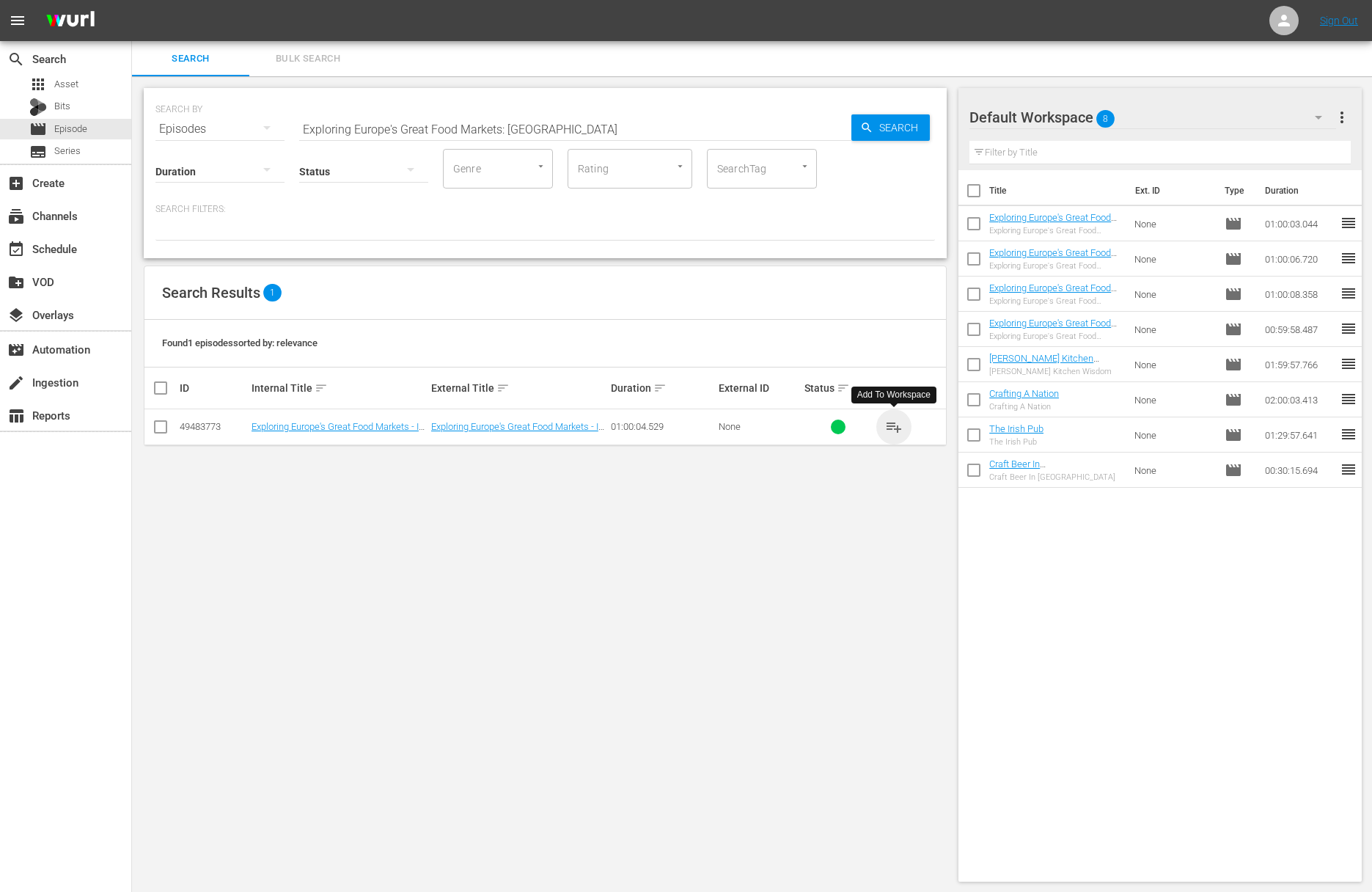
click at [897, 427] on span "playlist_add" at bounding box center [894, 427] width 18 height 18
click at [448, 120] on input "Exploring Europe's Great Food Markets: Turin" at bounding box center [575, 129] width 552 height 35
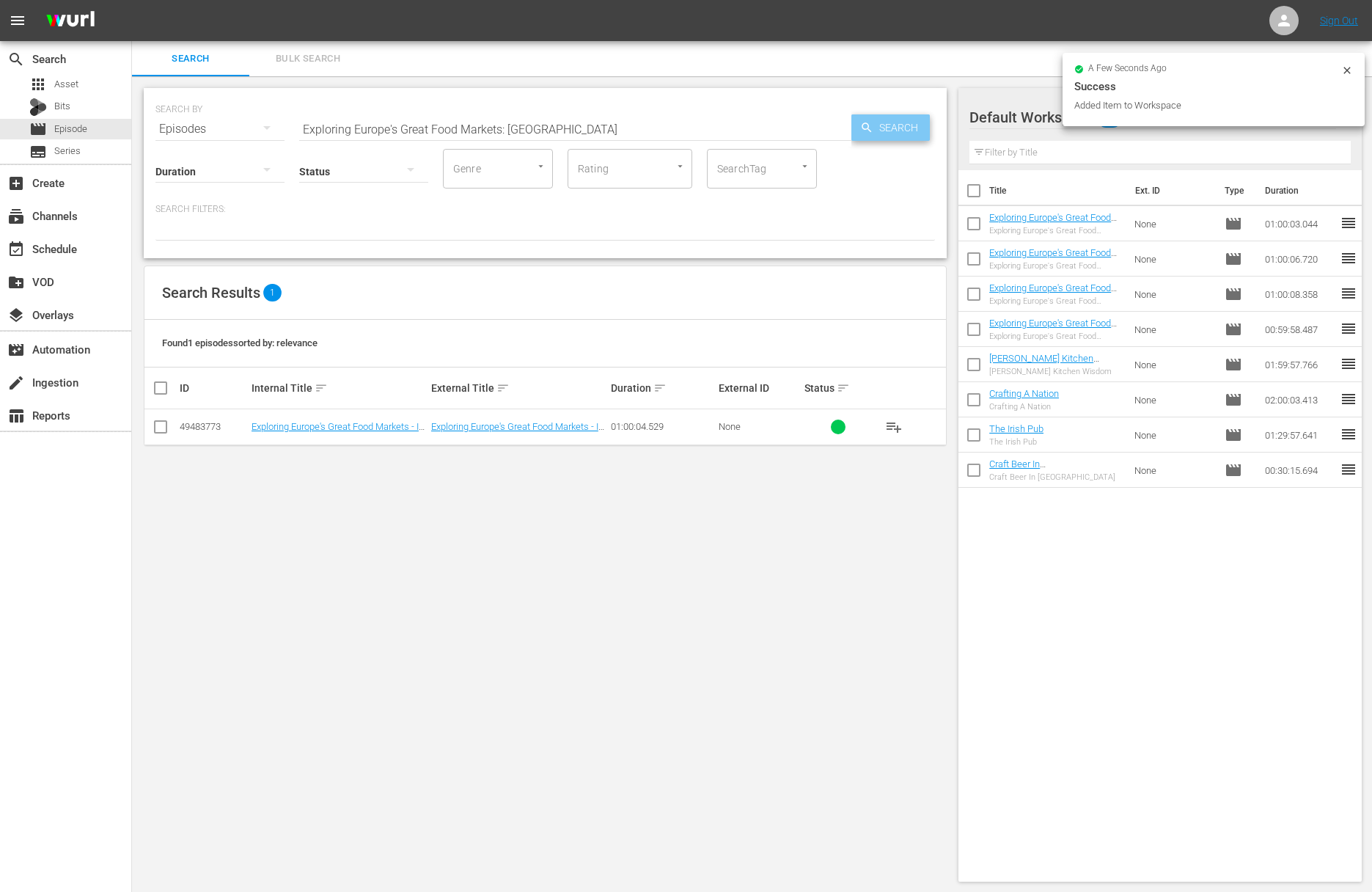
click at [878, 125] on span "Search" at bounding box center [901, 128] width 57 height 26
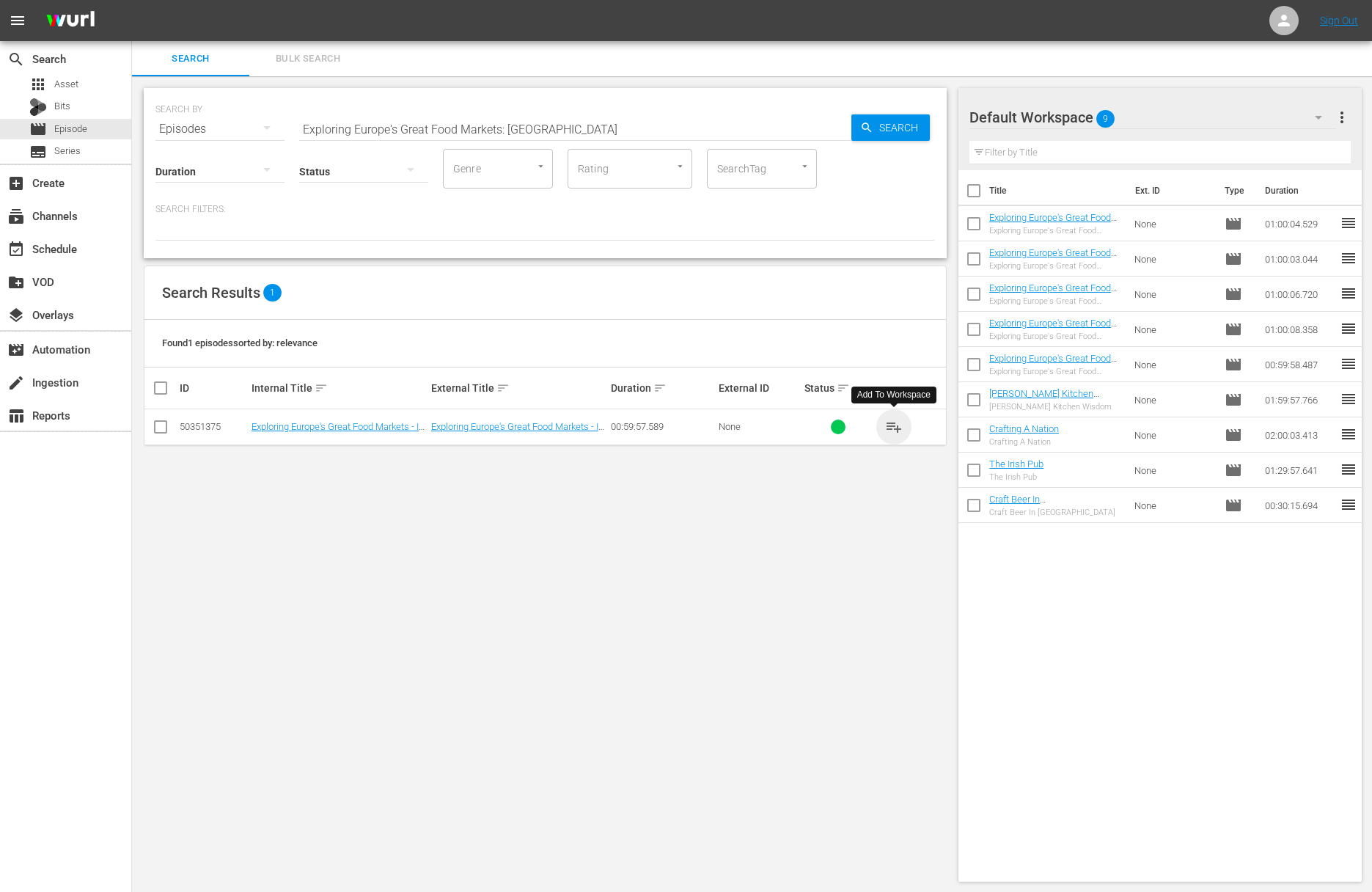
click at [895, 424] on span "playlist_add" at bounding box center [894, 427] width 18 height 18
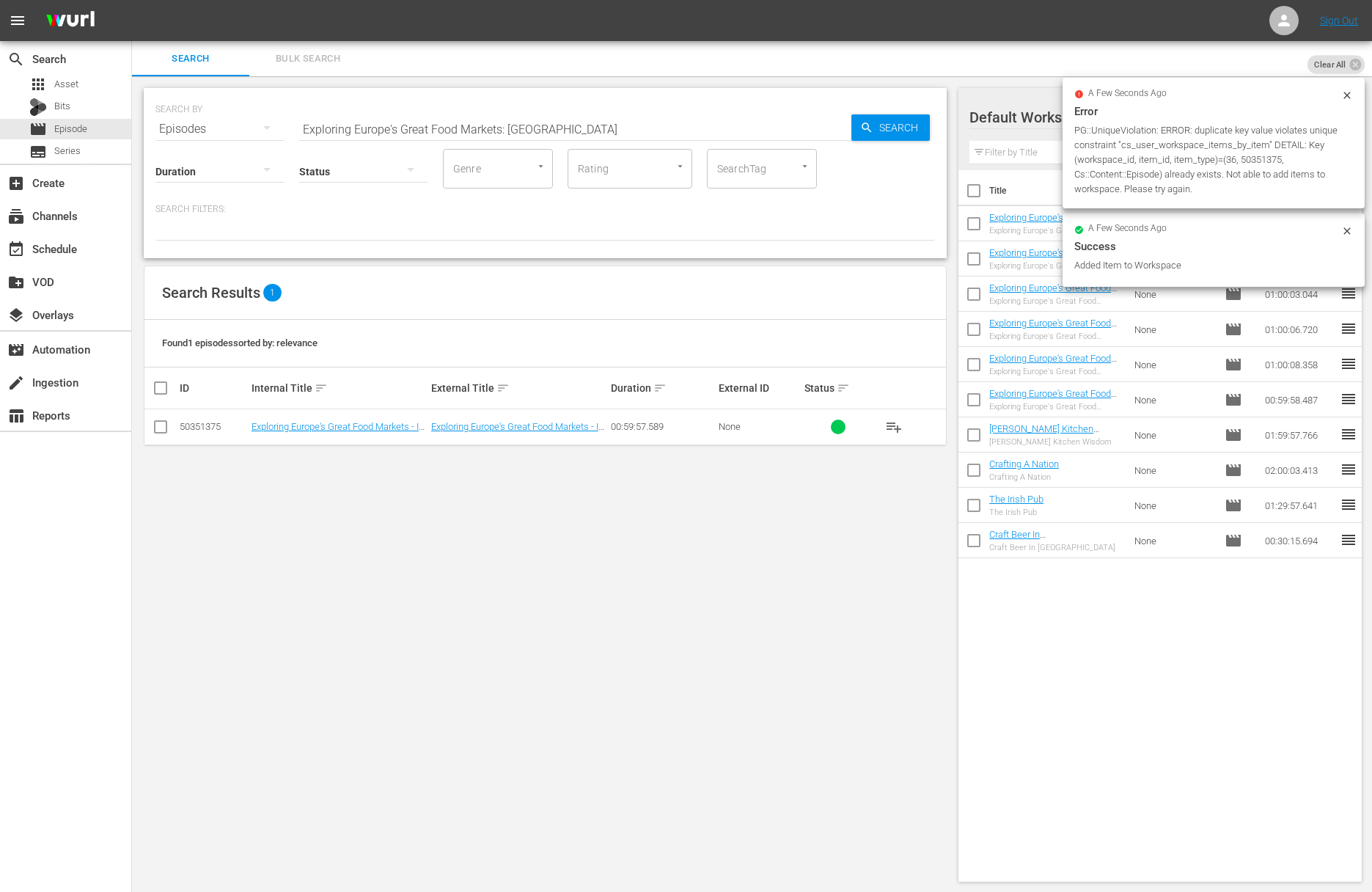
click at [526, 125] on input "Exploring Europe's Great Food Markets: Thessaloniki" at bounding box center [575, 129] width 552 height 35
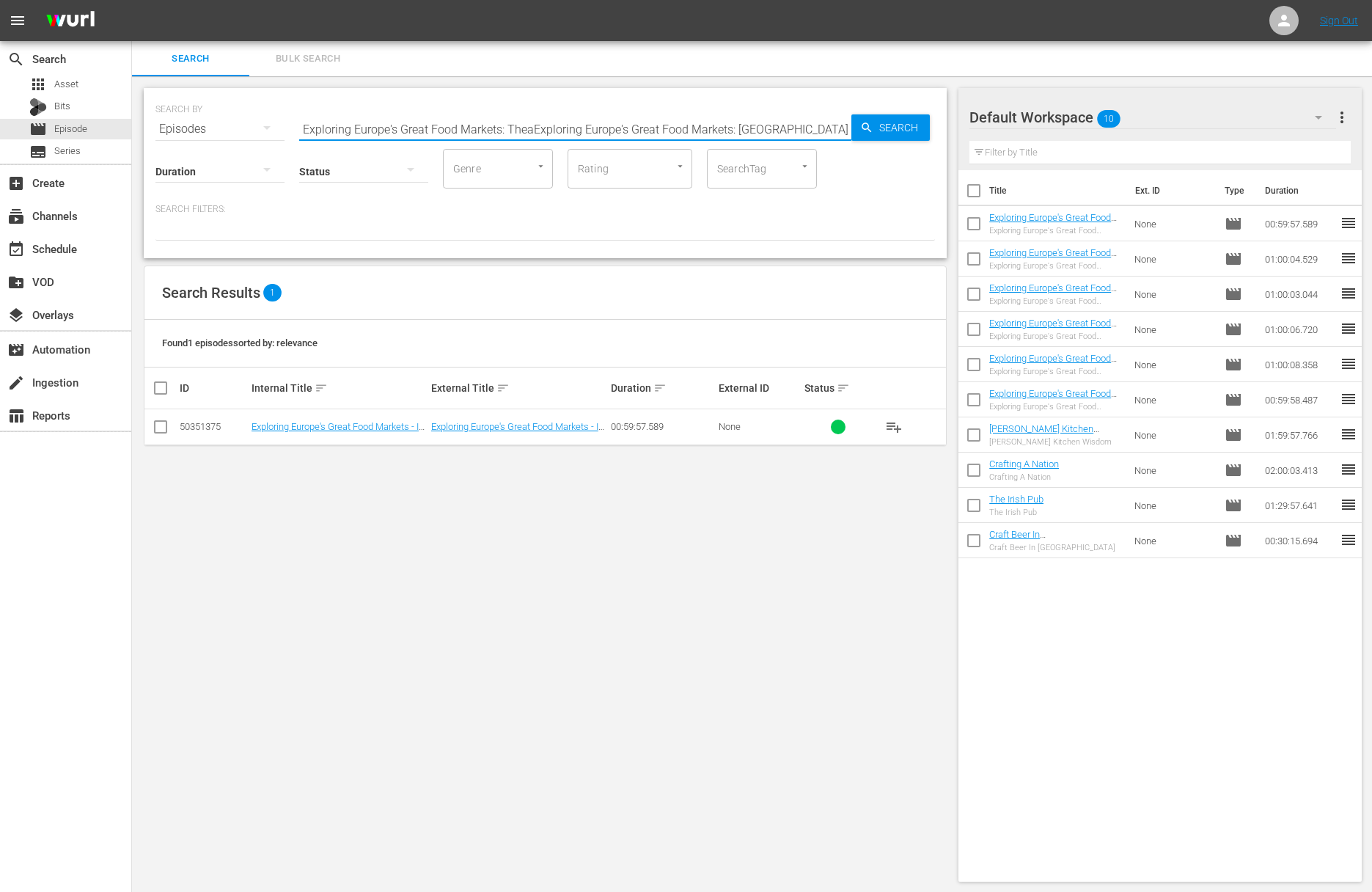
click at [572, 131] on input "Exploring Europe's Great Food Markets: TheaExploring Europe's Great Food Market…" at bounding box center [575, 129] width 552 height 35
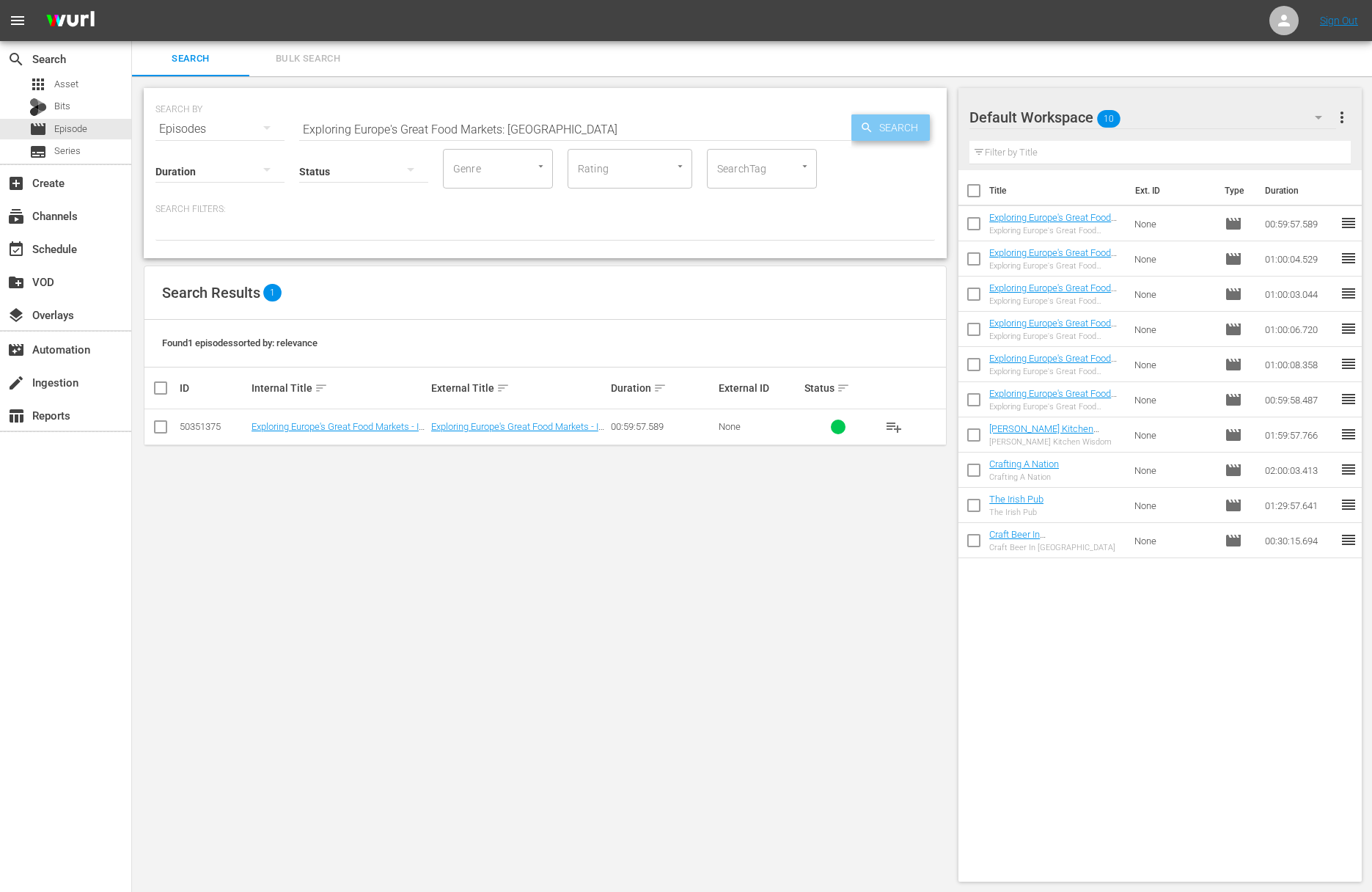
click at [876, 129] on span "Search" at bounding box center [901, 128] width 57 height 26
click at [894, 426] on span "playlist_add" at bounding box center [894, 427] width 18 height 18
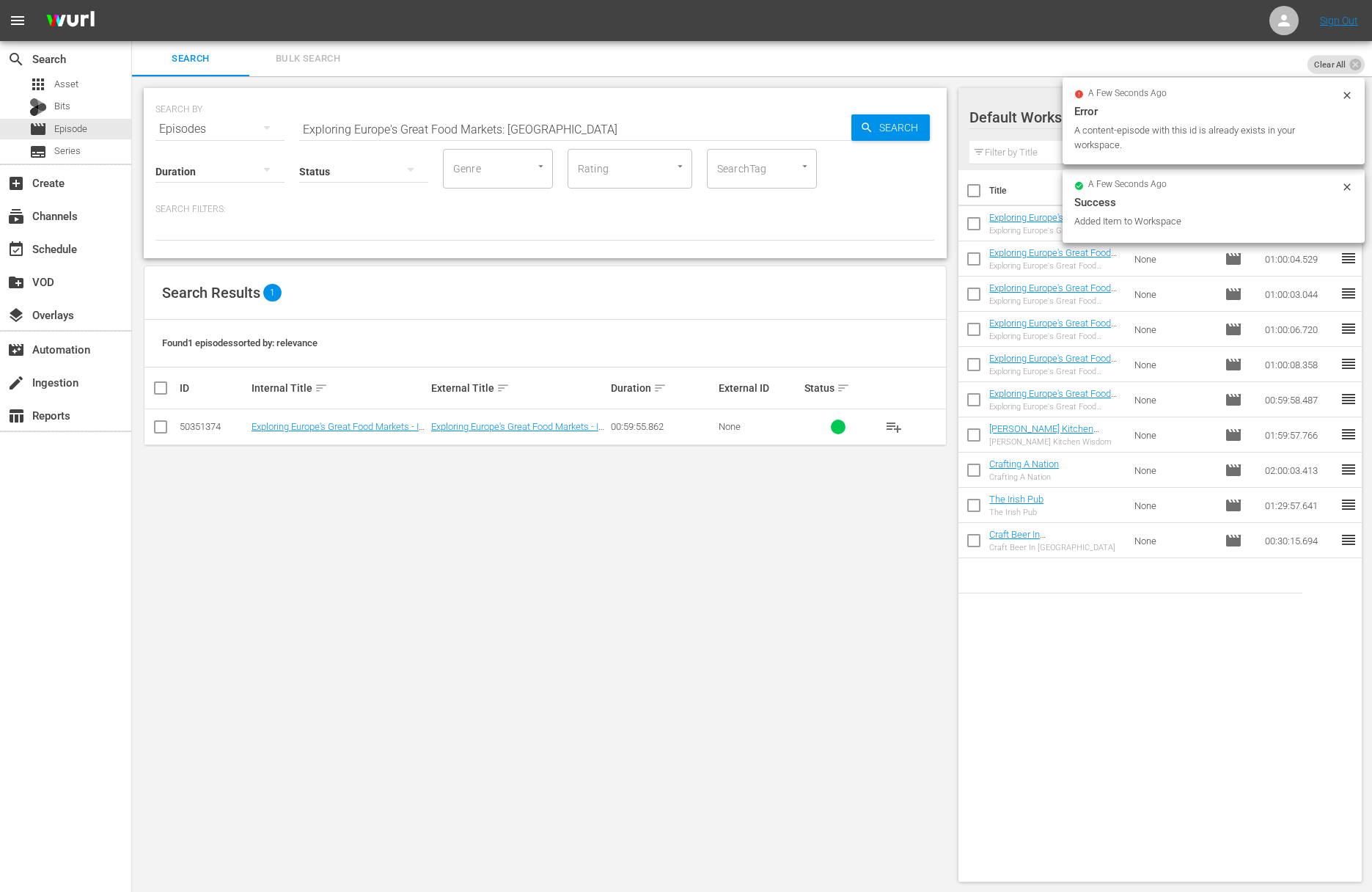
click at [407, 124] on input "Exploring Europe's Great Food Markets: Bergen" at bounding box center [575, 129] width 552 height 35
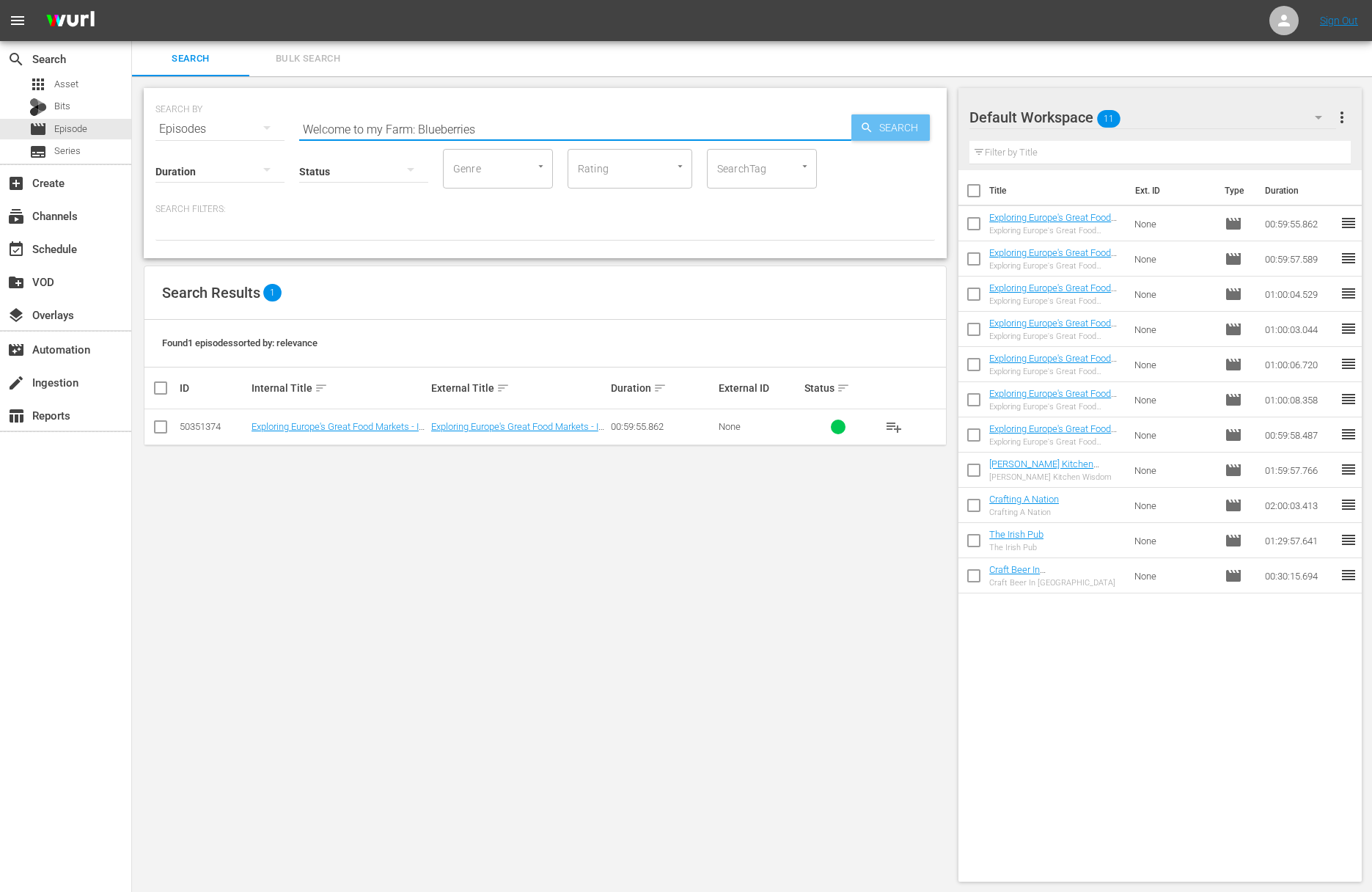
click at [889, 119] on span "Search" at bounding box center [901, 128] width 57 height 26
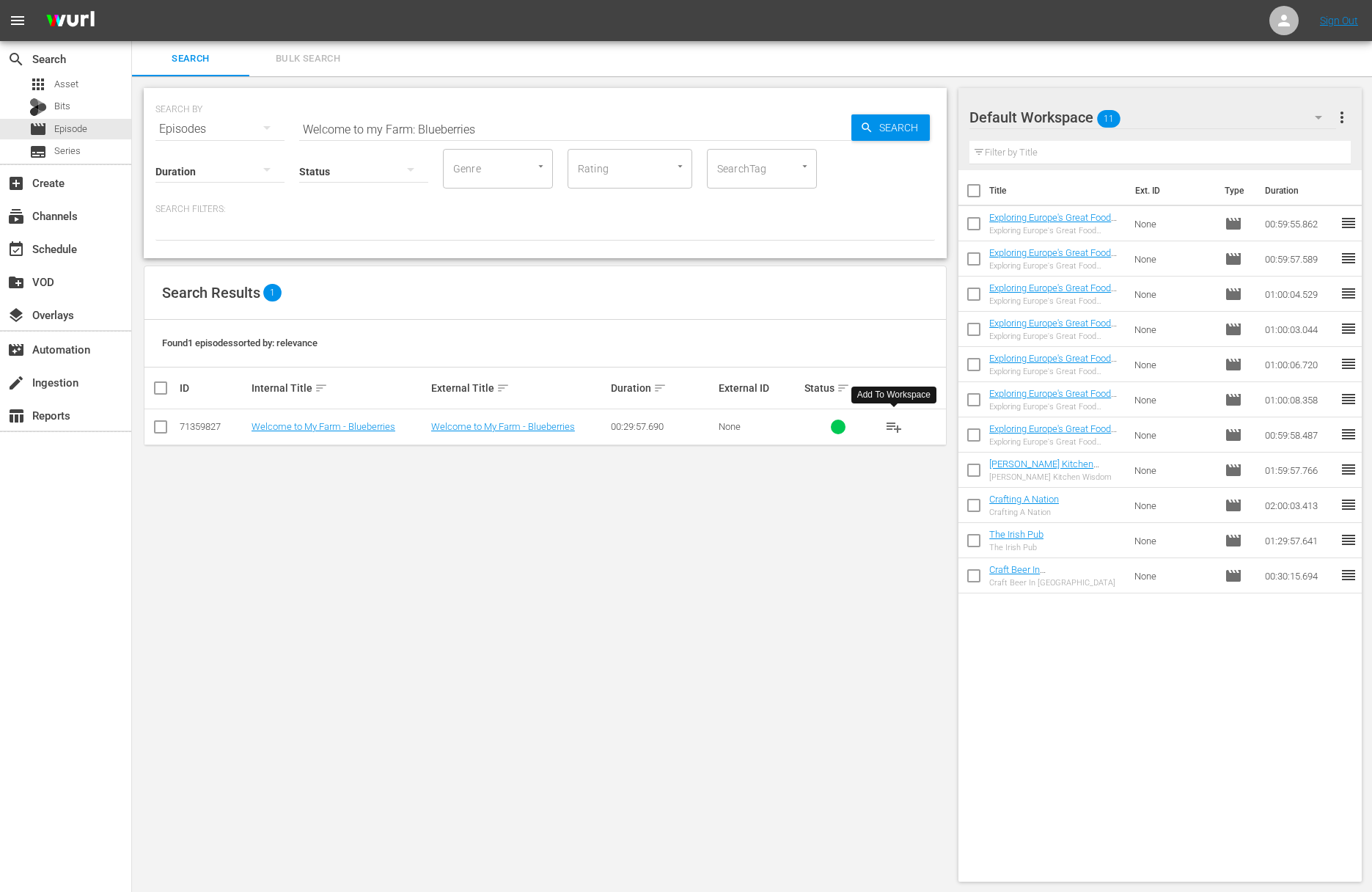
click at [906, 428] on button "playlist_add" at bounding box center [894, 427] width 35 height 35
click at [900, 425] on span "playlist_add" at bounding box center [894, 427] width 18 height 18
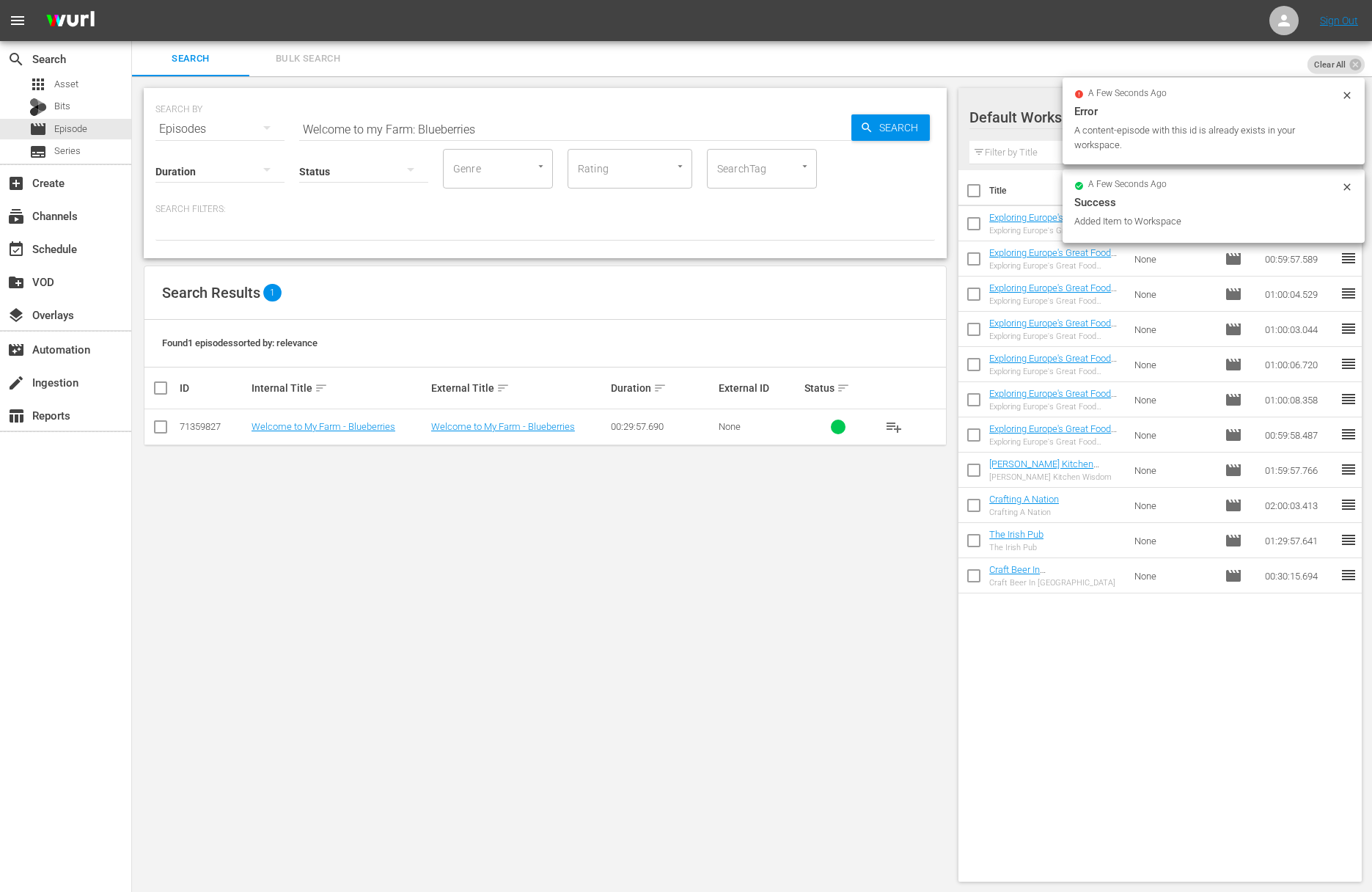
click at [520, 120] on input "Welcome to my Farm: Blueberries" at bounding box center [575, 129] width 552 height 35
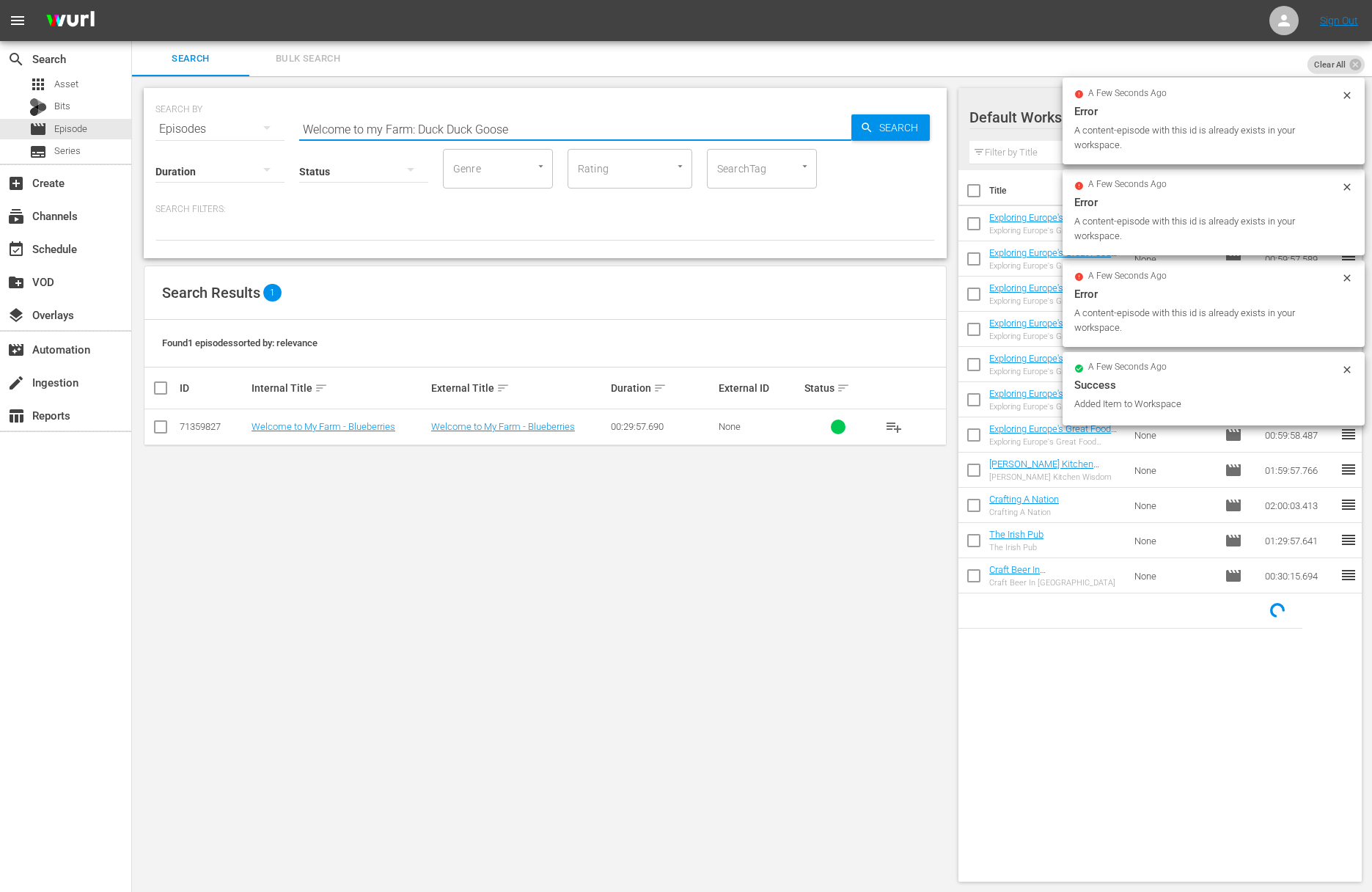
click at [911, 126] on span "Search" at bounding box center [901, 128] width 57 height 26
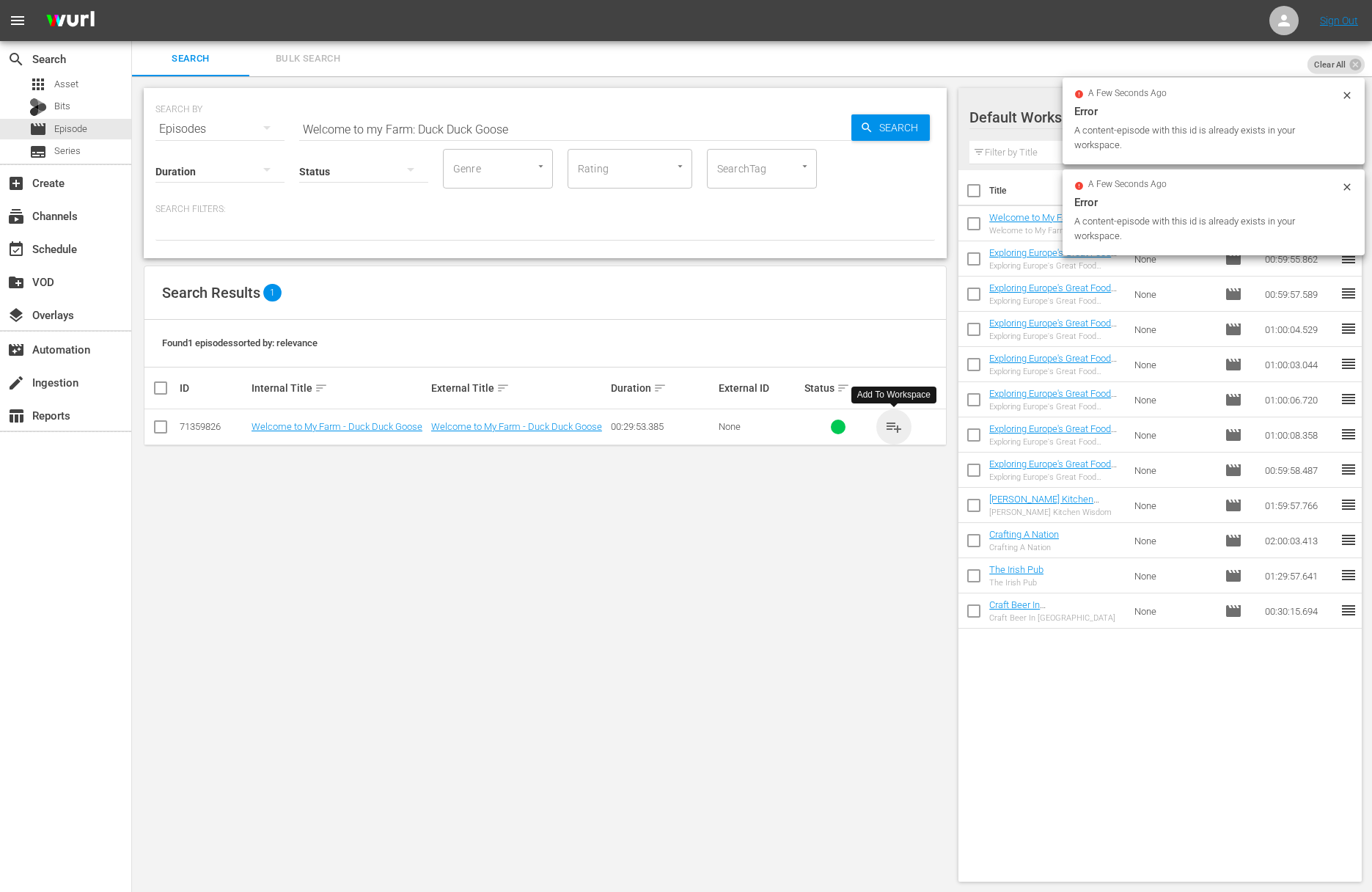
click at [894, 429] on span "playlist_add" at bounding box center [894, 427] width 18 height 18
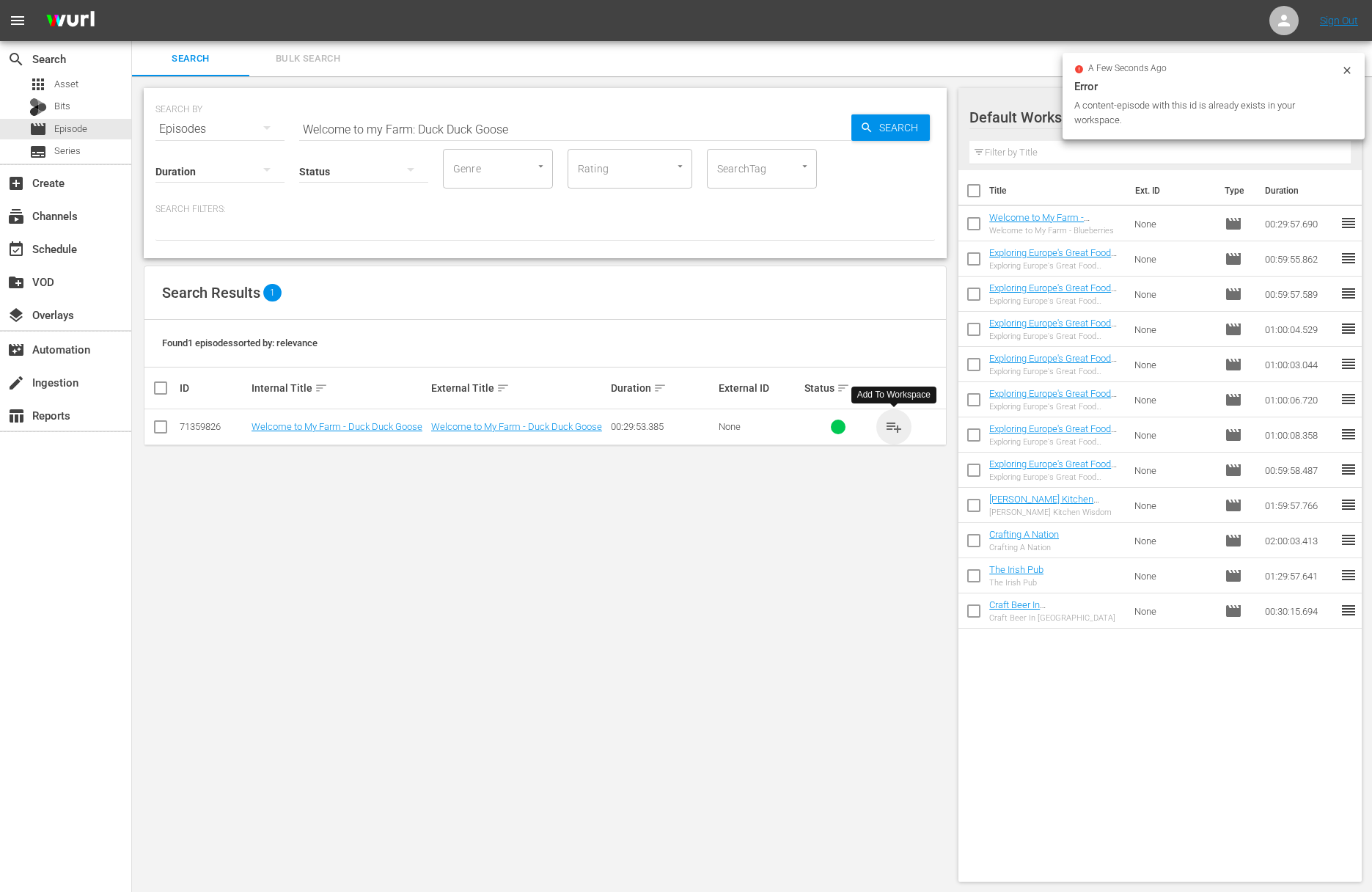
click at [894, 429] on span "playlist_add" at bounding box center [894, 427] width 18 height 18
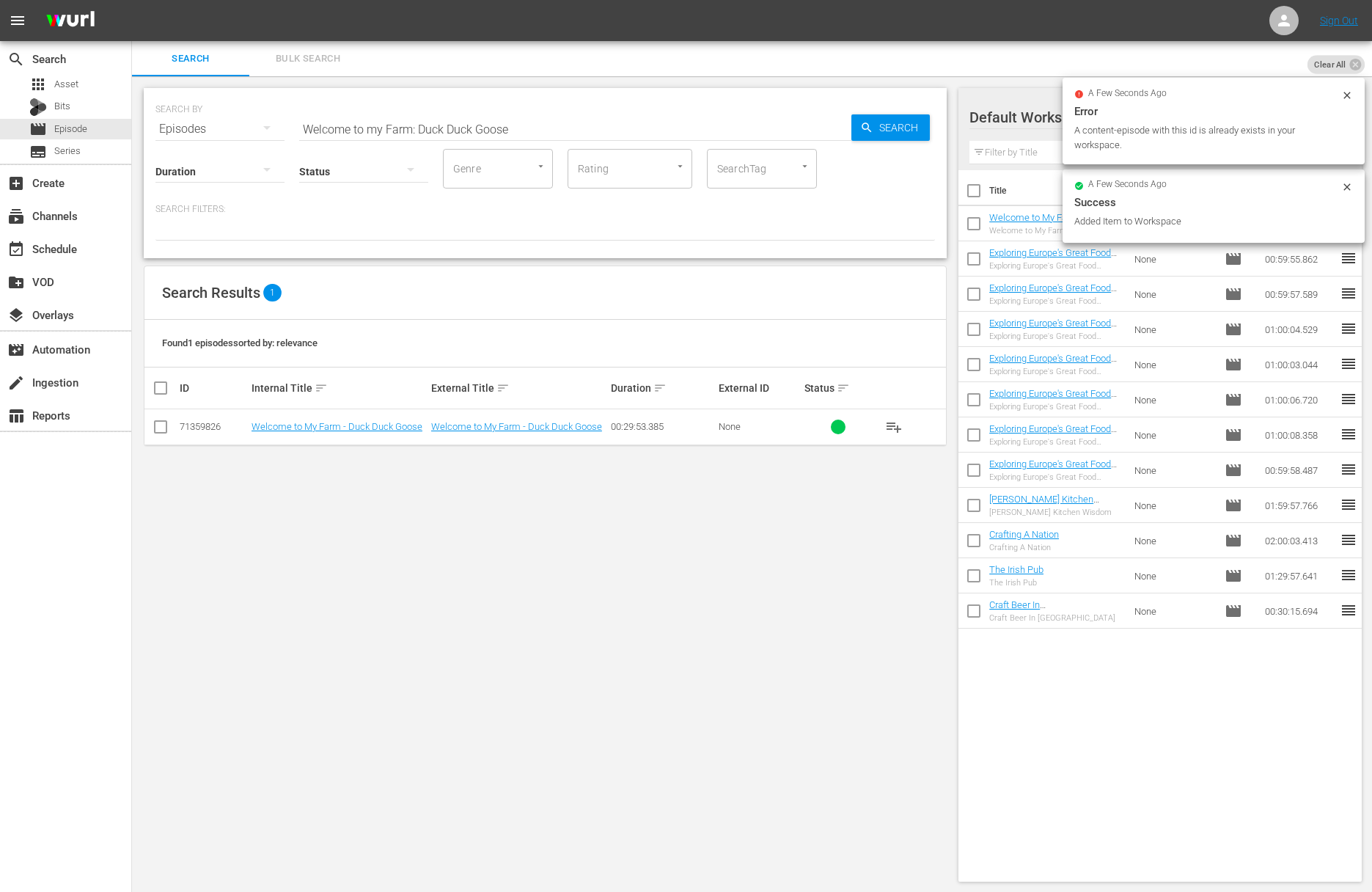
click at [552, 126] on input "Welcome to my Farm: Duck Duck Goose" at bounding box center [575, 129] width 552 height 35
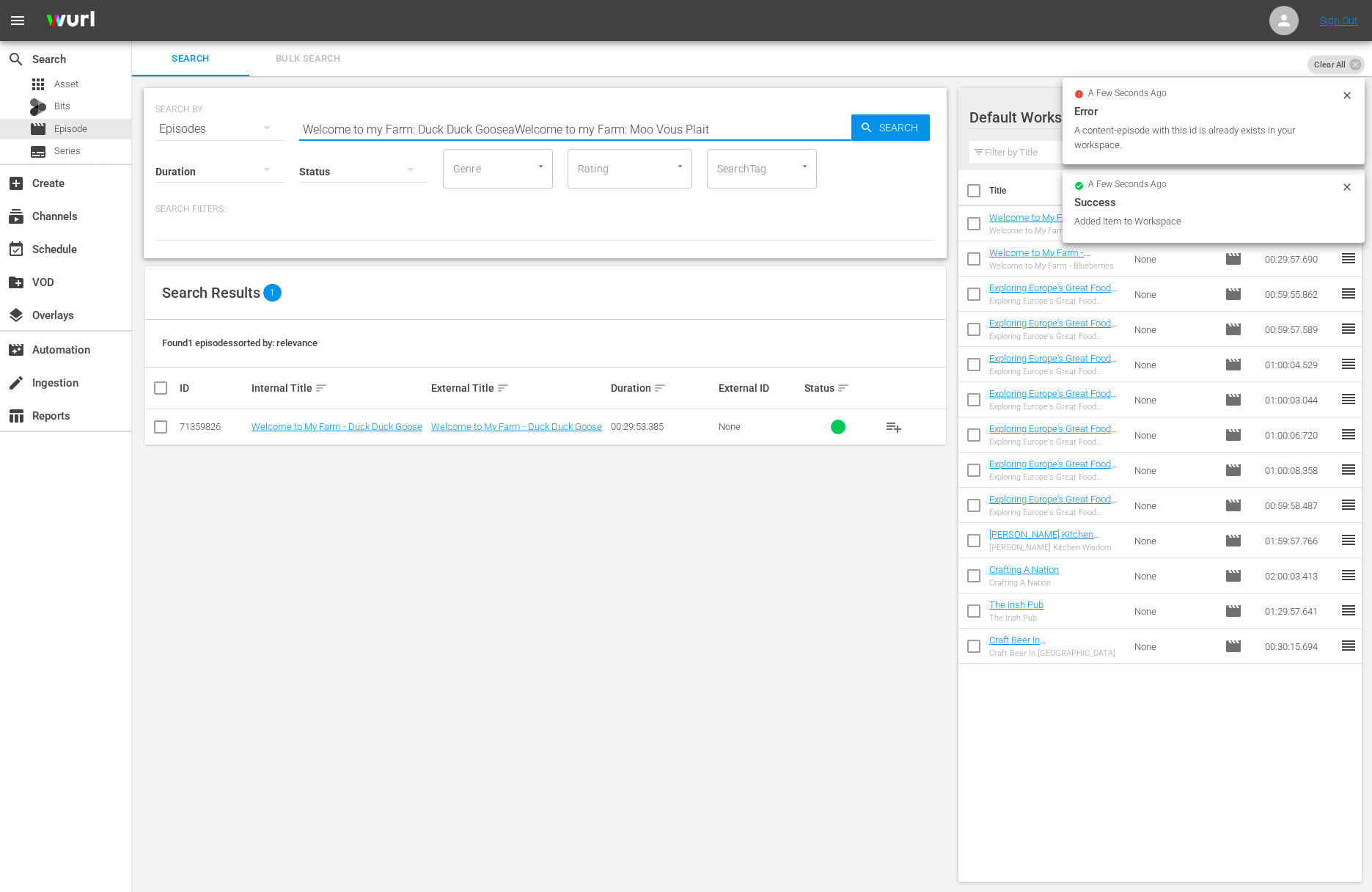
click at [549, 126] on input "Welcome to my Farm: Duck Duck GooseaWelcome to my Farm: Moo Vous Plait" at bounding box center [575, 129] width 552 height 35
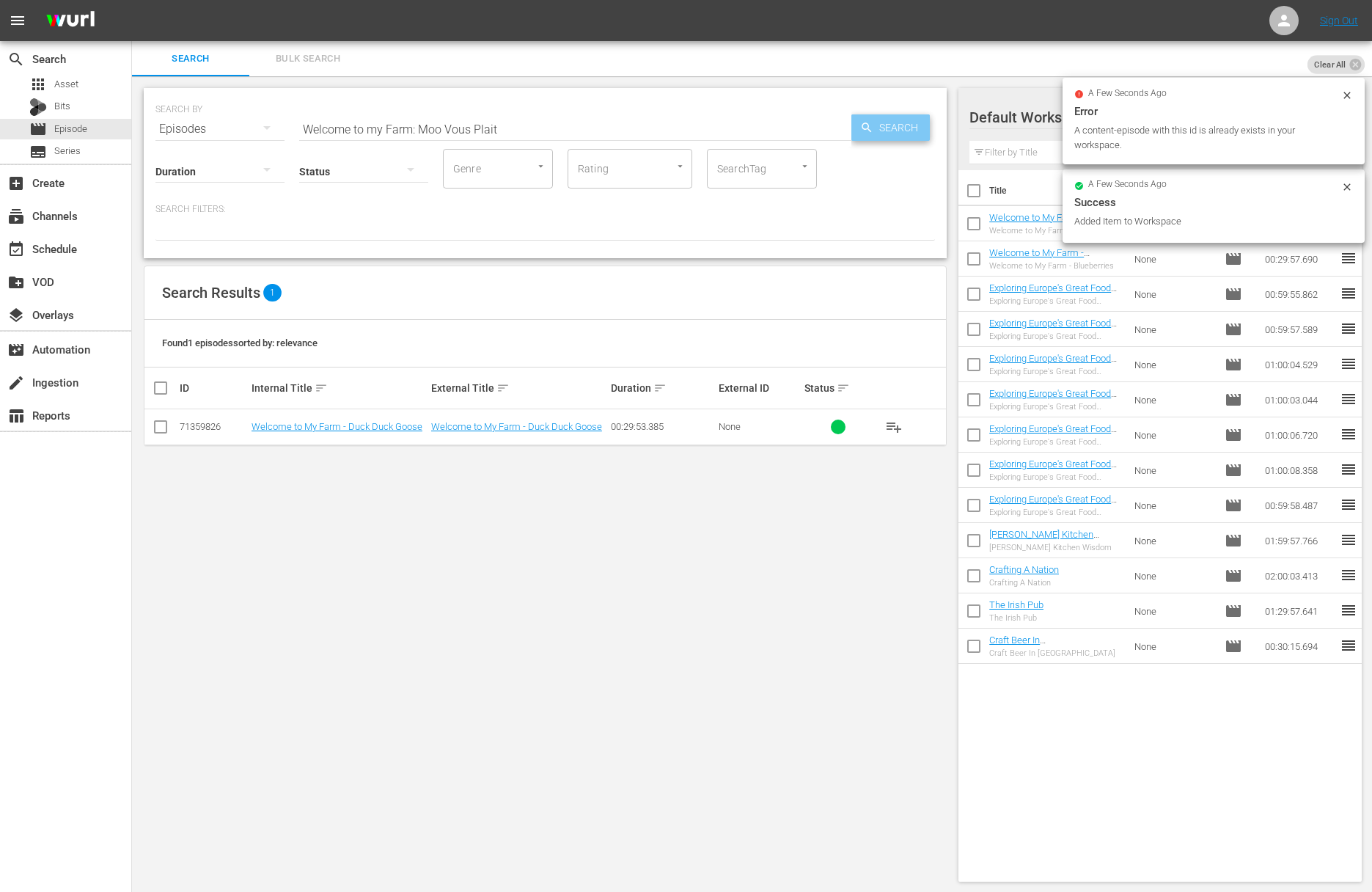
click at [893, 125] on span "Search" at bounding box center [901, 128] width 57 height 26
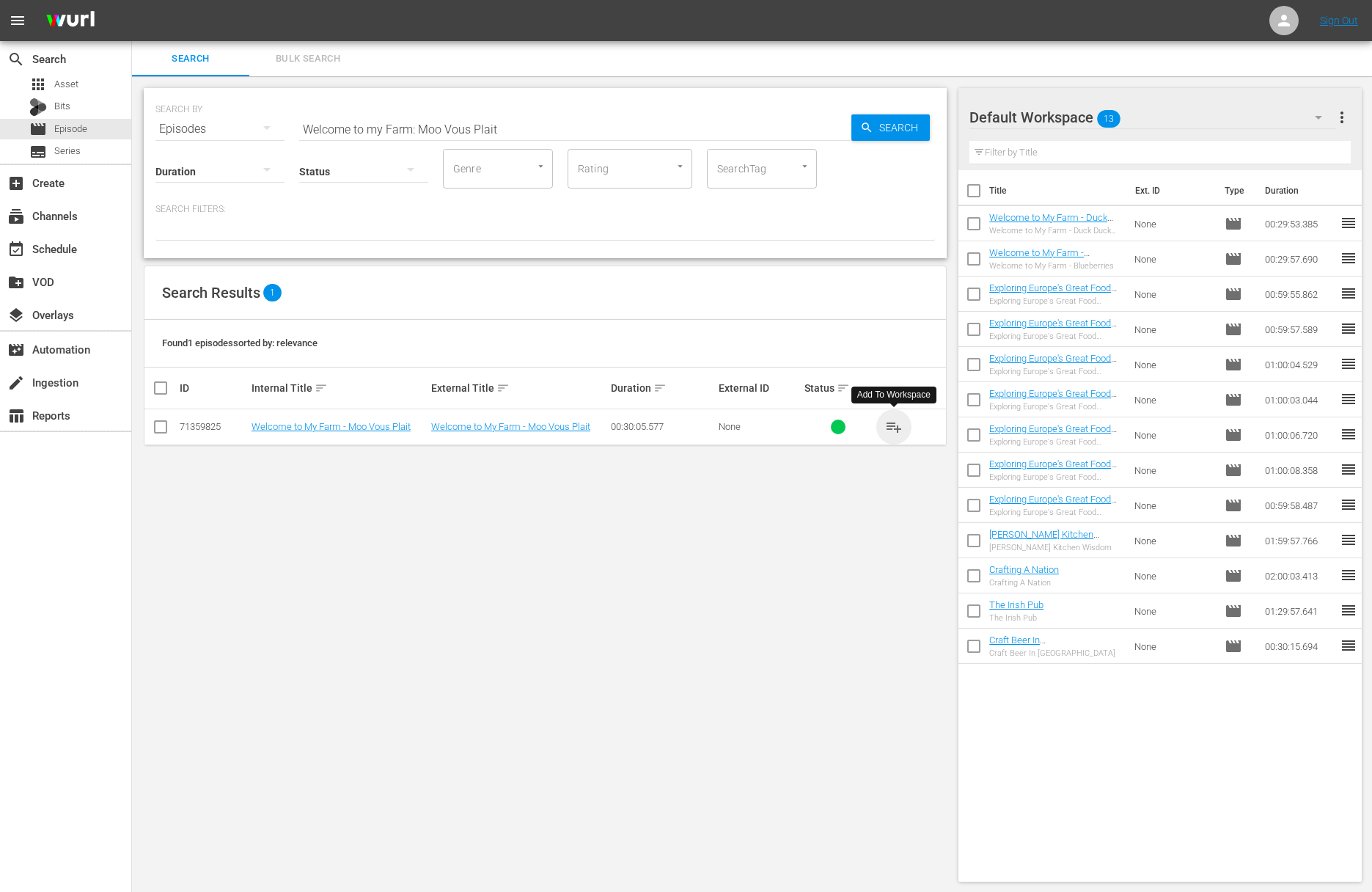
click at [896, 423] on span "playlist_add" at bounding box center [894, 427] width 18 height 18
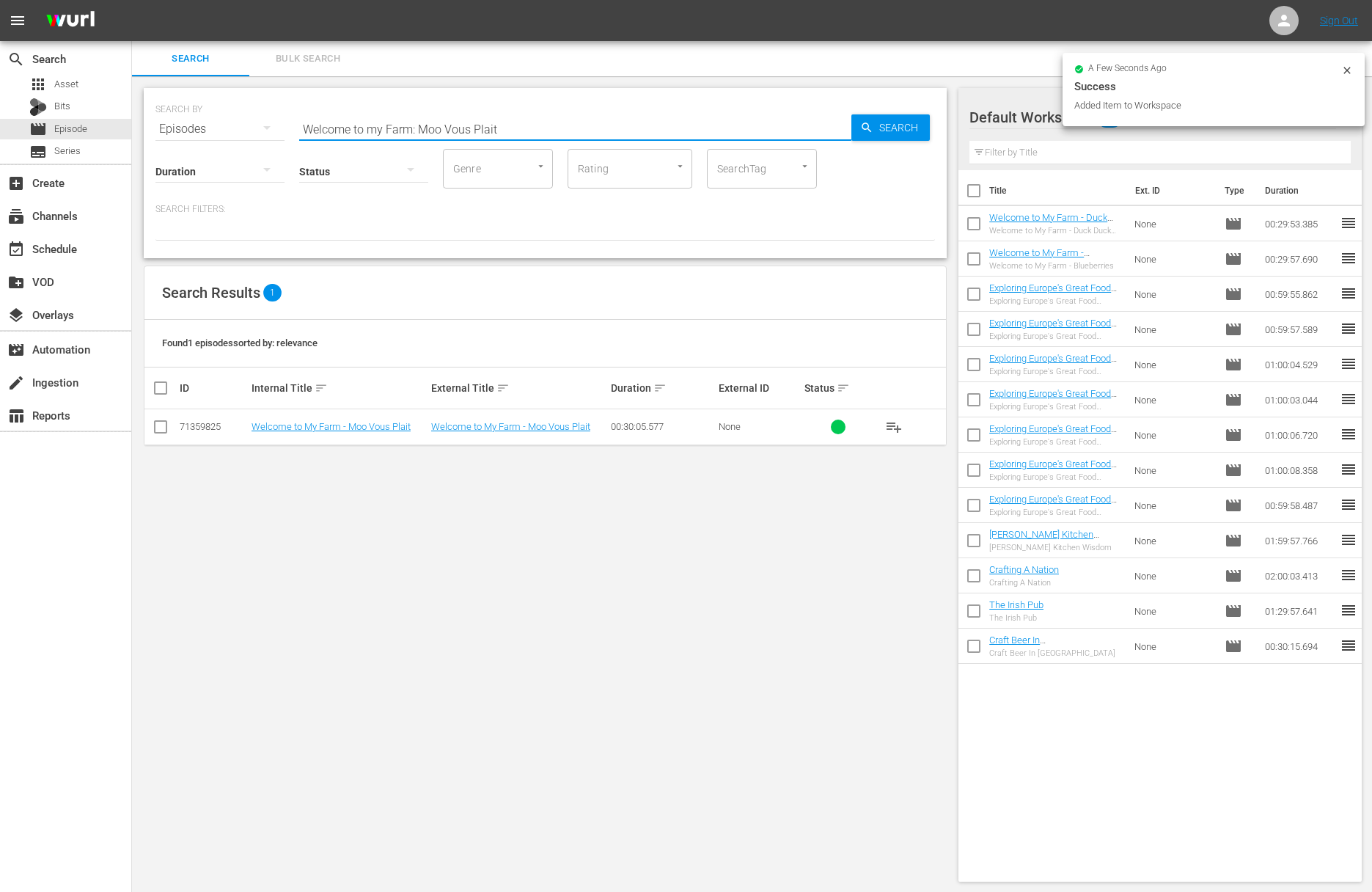
click at [461, 123] on input "Welcome to my Farm: Moo Vous Plait" at bounding box center [575, 129] width 552 height 35
click at [910, 120] on span "Search" at bounding box center [901, 128] width 57 height 26
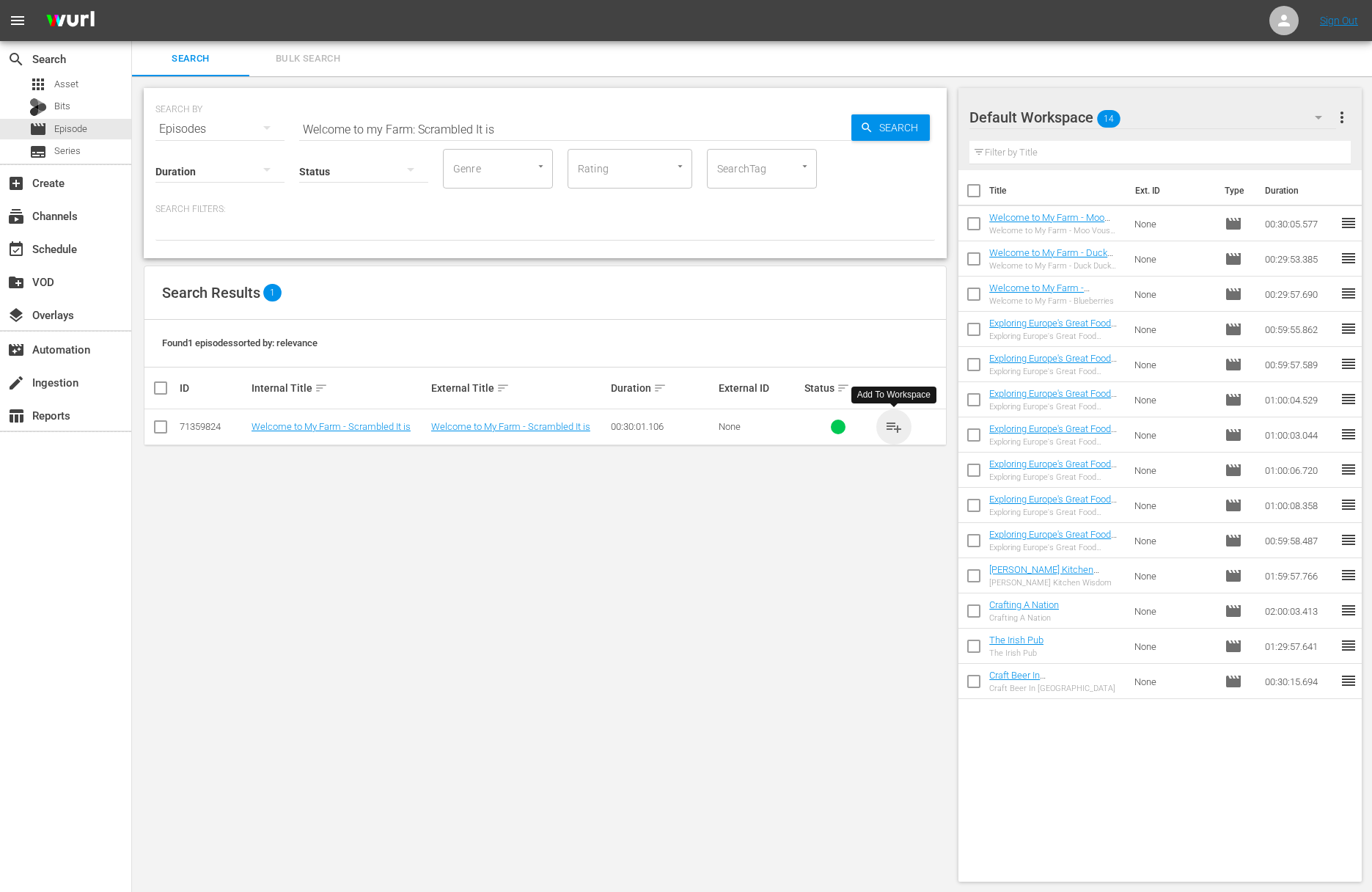
click at [895, 427] on span "playlist_add" at bounding box center [894, 427] width 18 height 18
click at [551, 130] on input "Welcome to my Farm: Scrambled It is" at bounding box center [575, 129] width 552 height 35
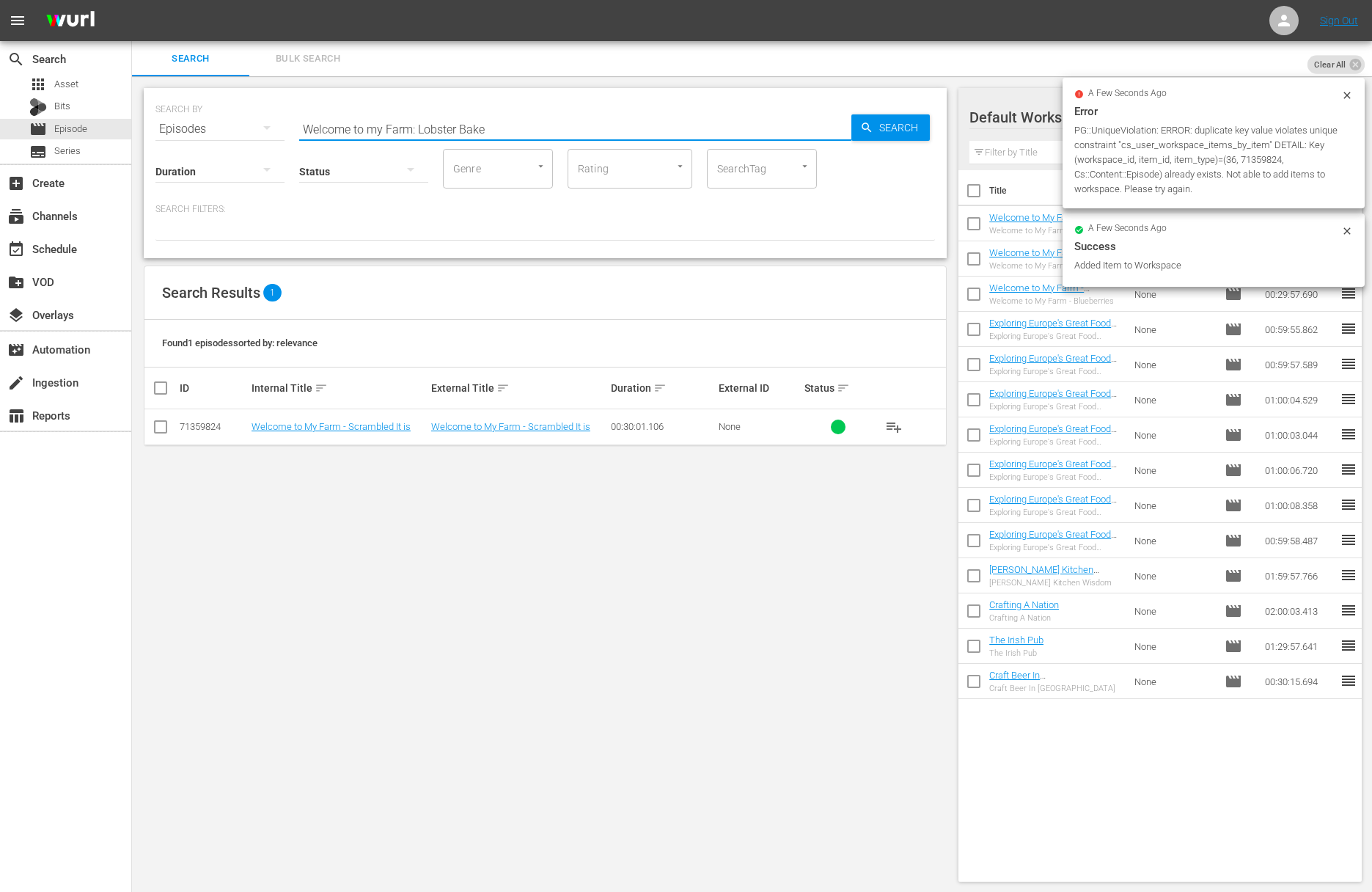
click at [884, 126] on span "Search" at bounding box center [901, 128] width 57 height 26
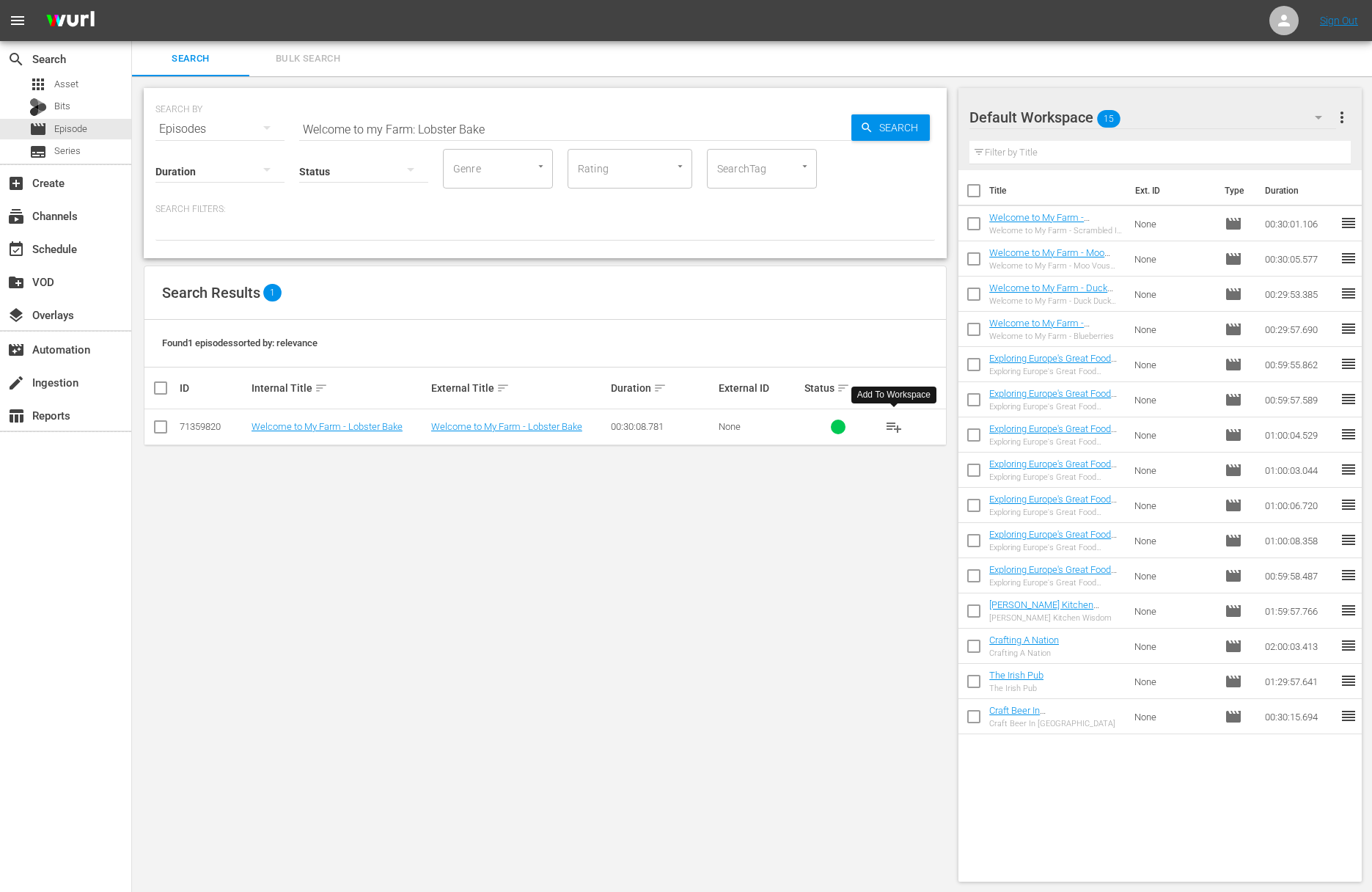
click at [899, 425] on span "playlist_add" at bounding box center [894, 427] width 18 height 18
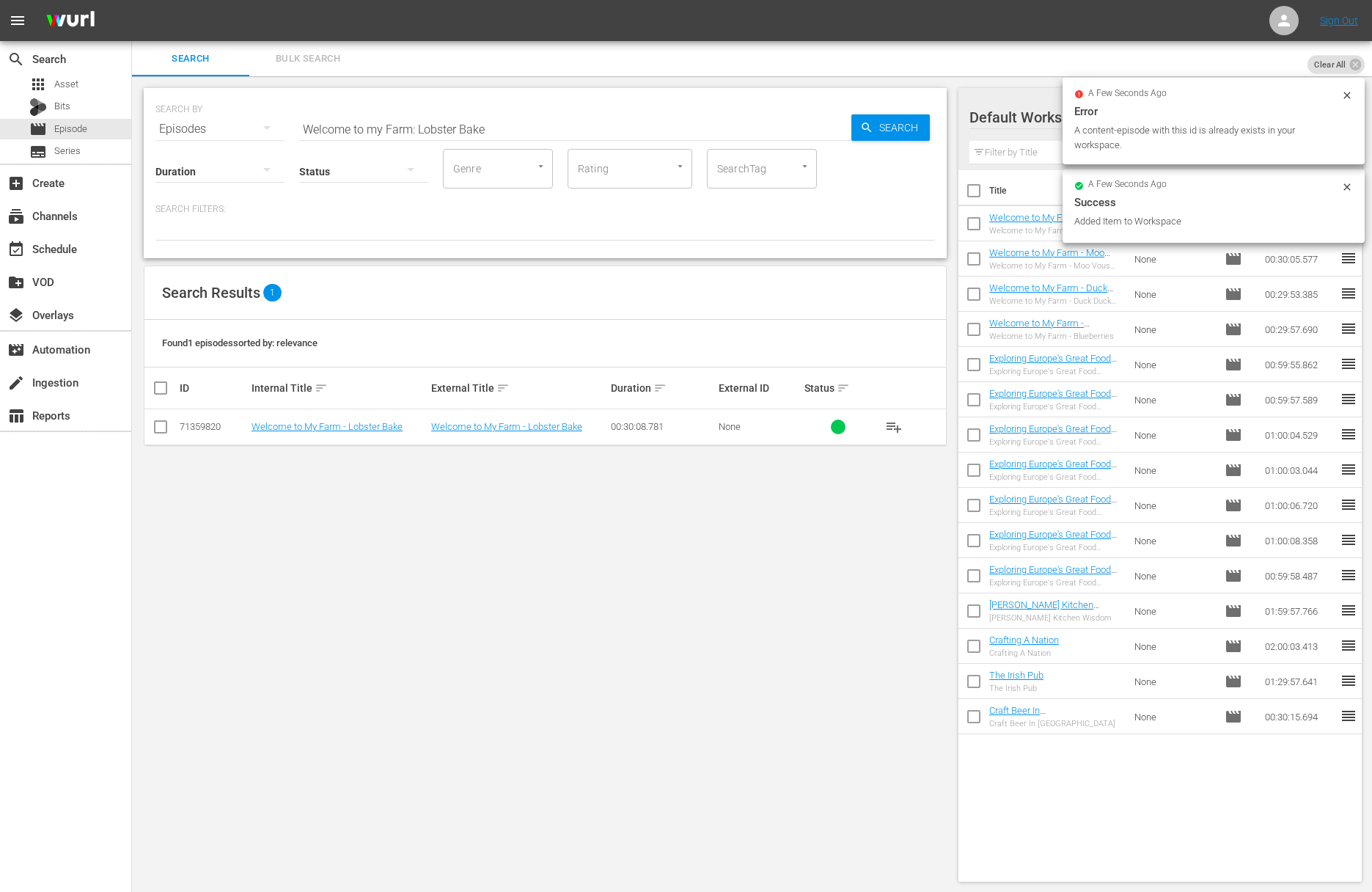
click at [410, 118] on input "Welcome to my Farm: Lobster Bake" at bounding box center [575, 129] width 552 height 35
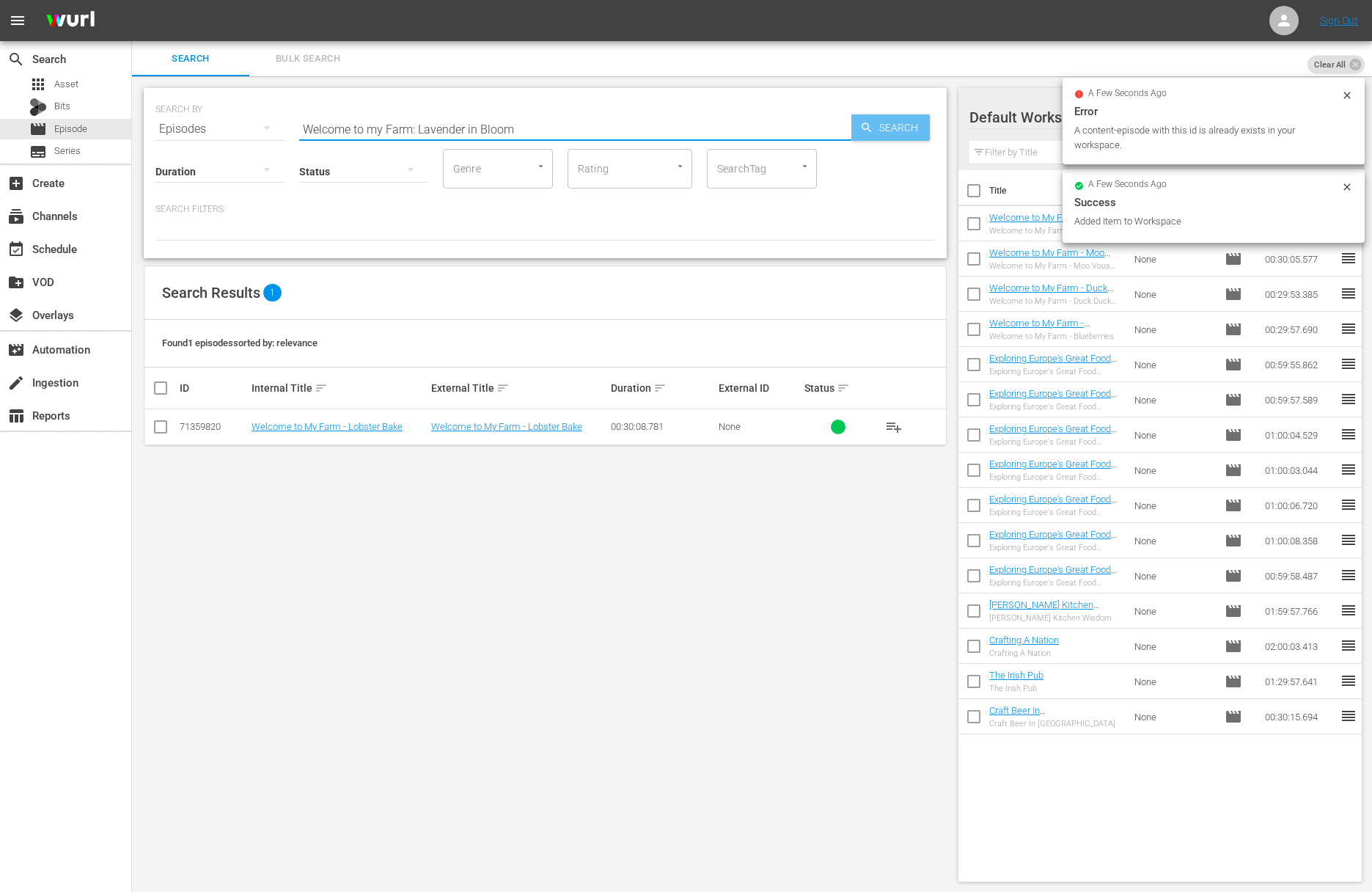
click at [888, 116] on span "Search" at bounding box center [901, 128] width 57 height 26
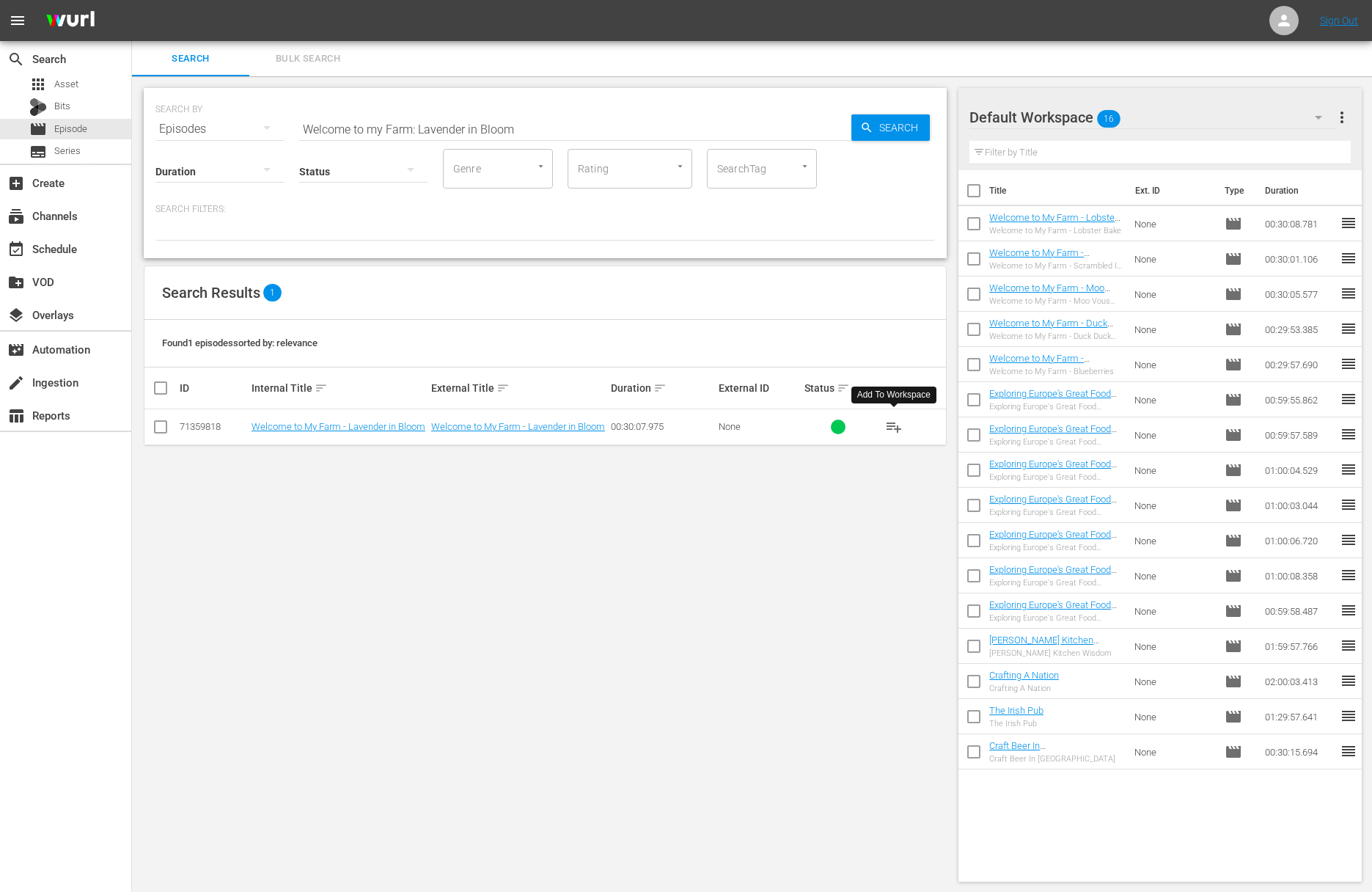
click at [898, 429] on span "playlist_add" at bounding box center [894, 427] width 18 height 18
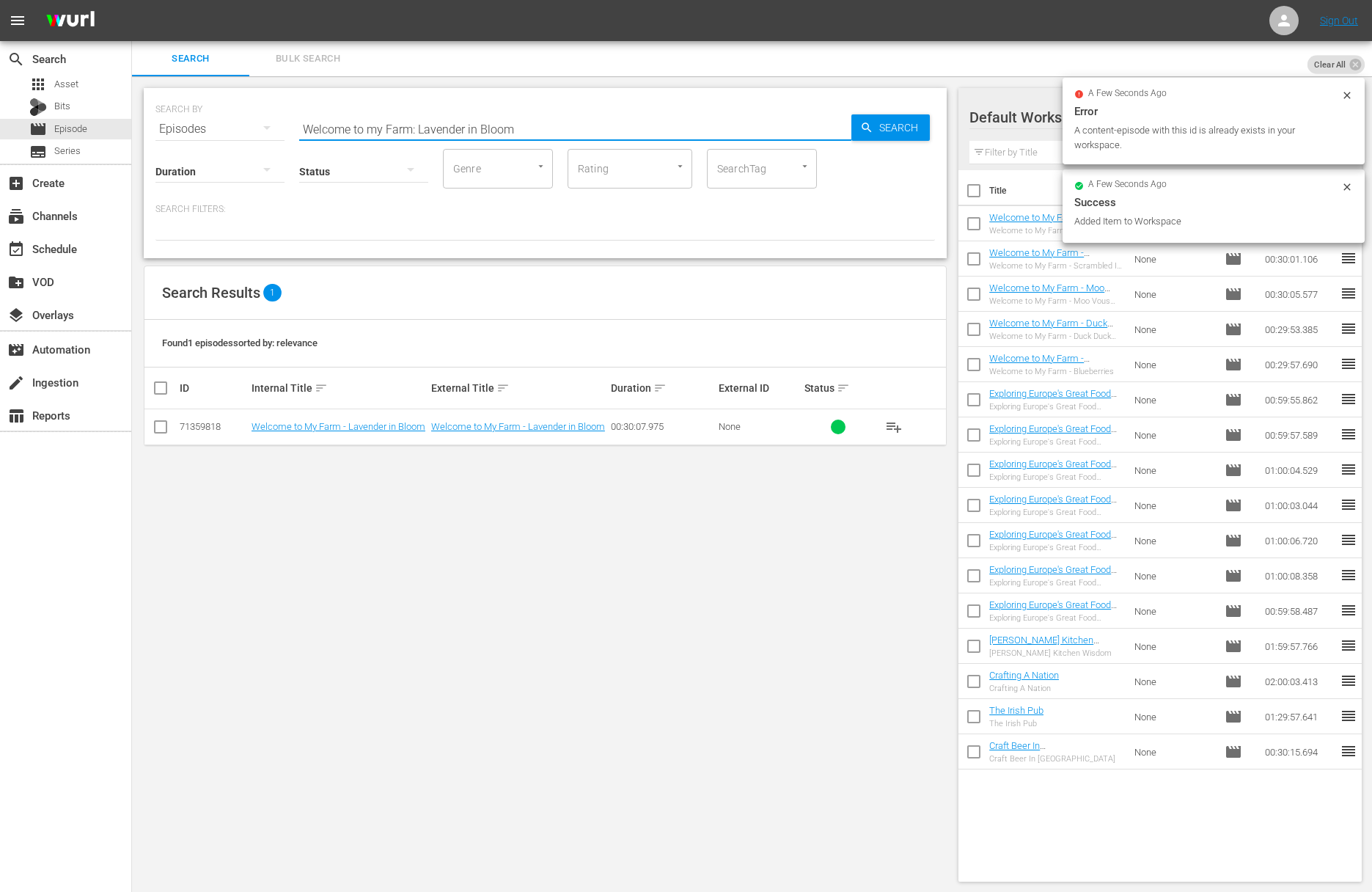
click at [513, 123] on input "Welcome to my Farm: Lavender in Bloom" at bounding box center [575, 129] width 552 height 35
click at [901, 126] on span "Search" at bounding box center [901, 128] width 57 height 26
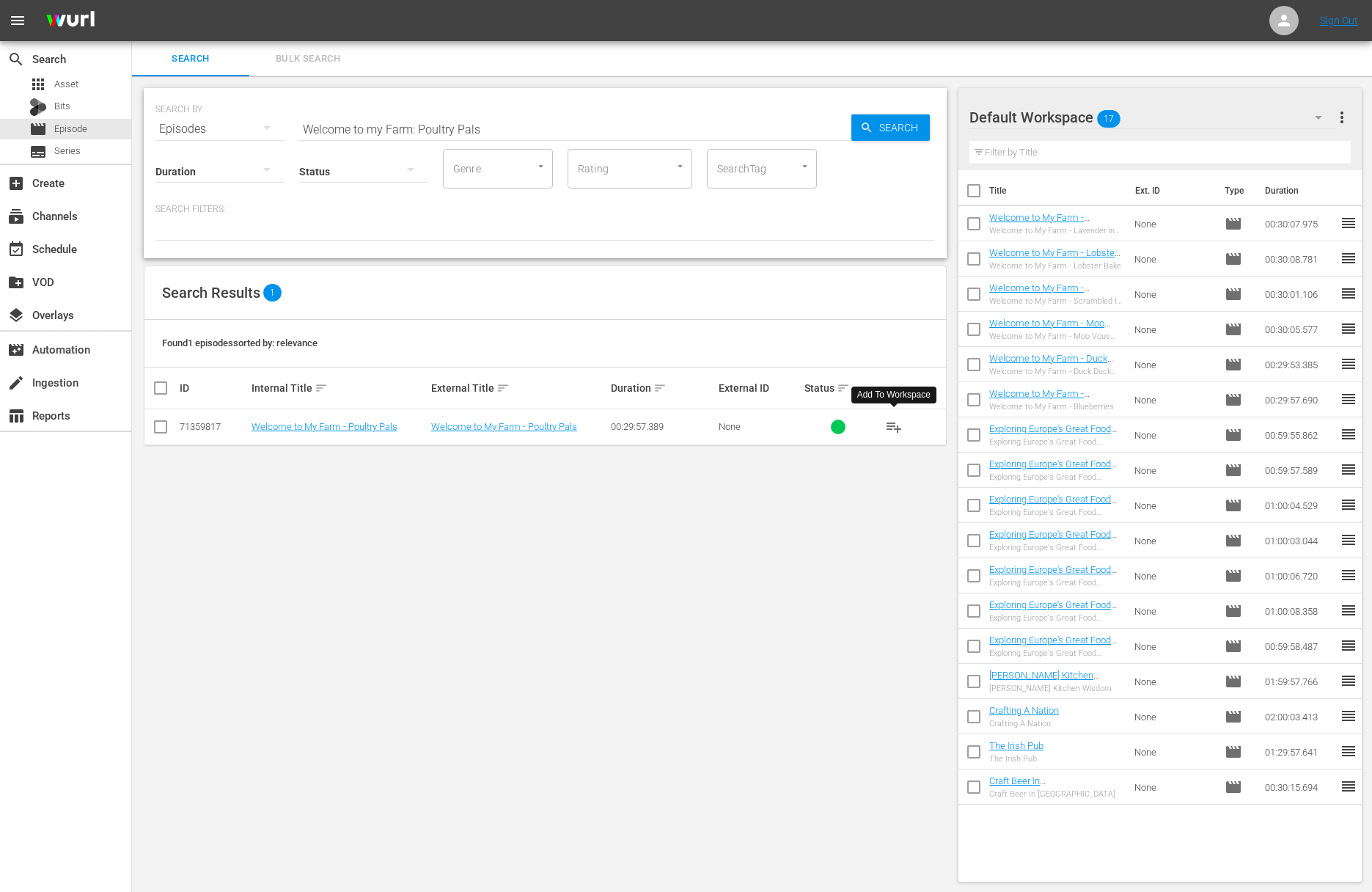
click at [900, 430] on span "playlist_add" at bounding box center [894, 427] width 18 height 18
click at [492, 123] on input "Welcome to my Farm: Poultry Pals" at bounding box center [575, 129] width 552 height 35
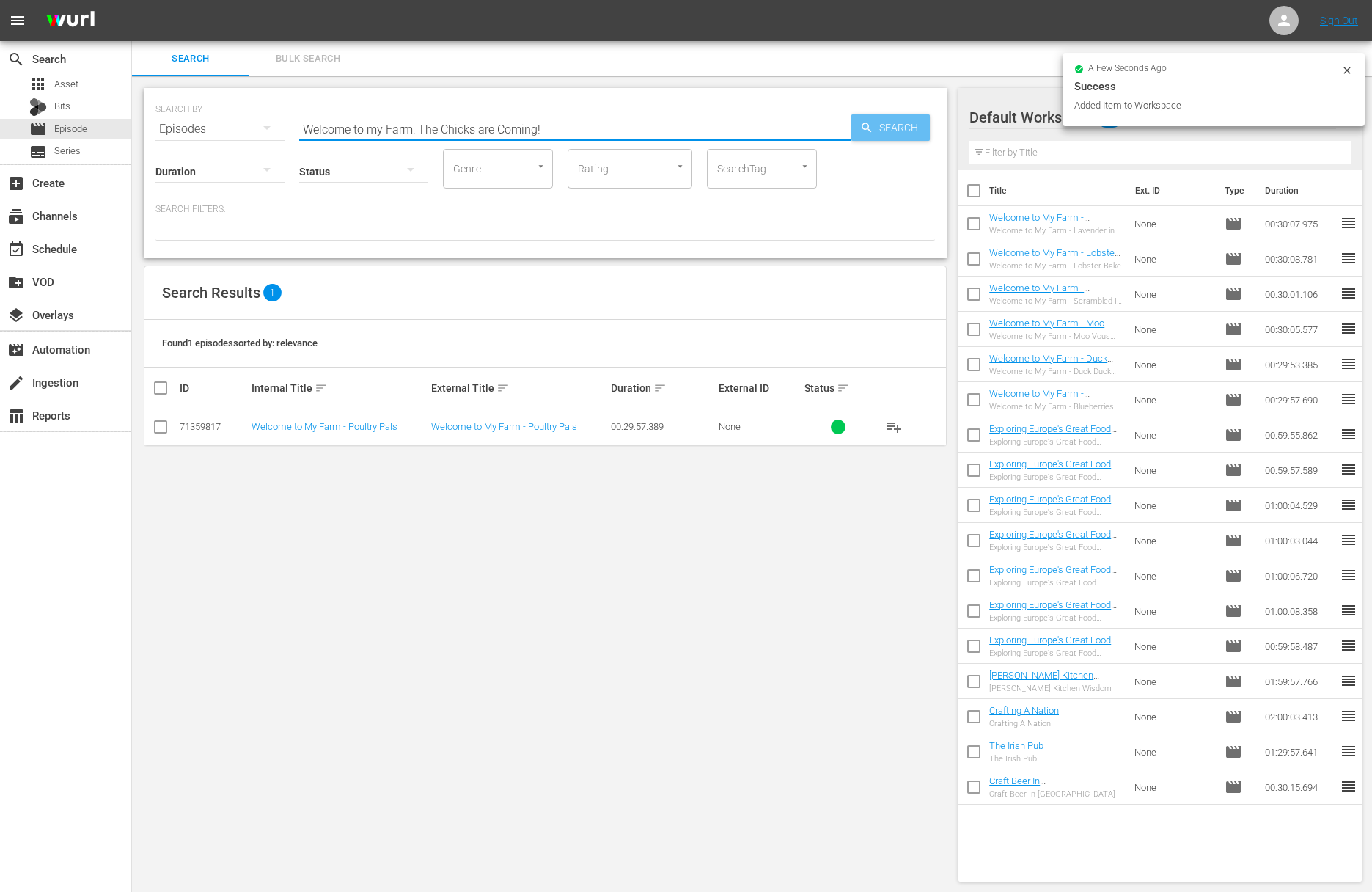
click at [935, 129] on div "SEARCH BY Search By Episodes Search ID, Title, Description, Keywords, or Catego…" at bounding box center [545, 173] width 803 height 170
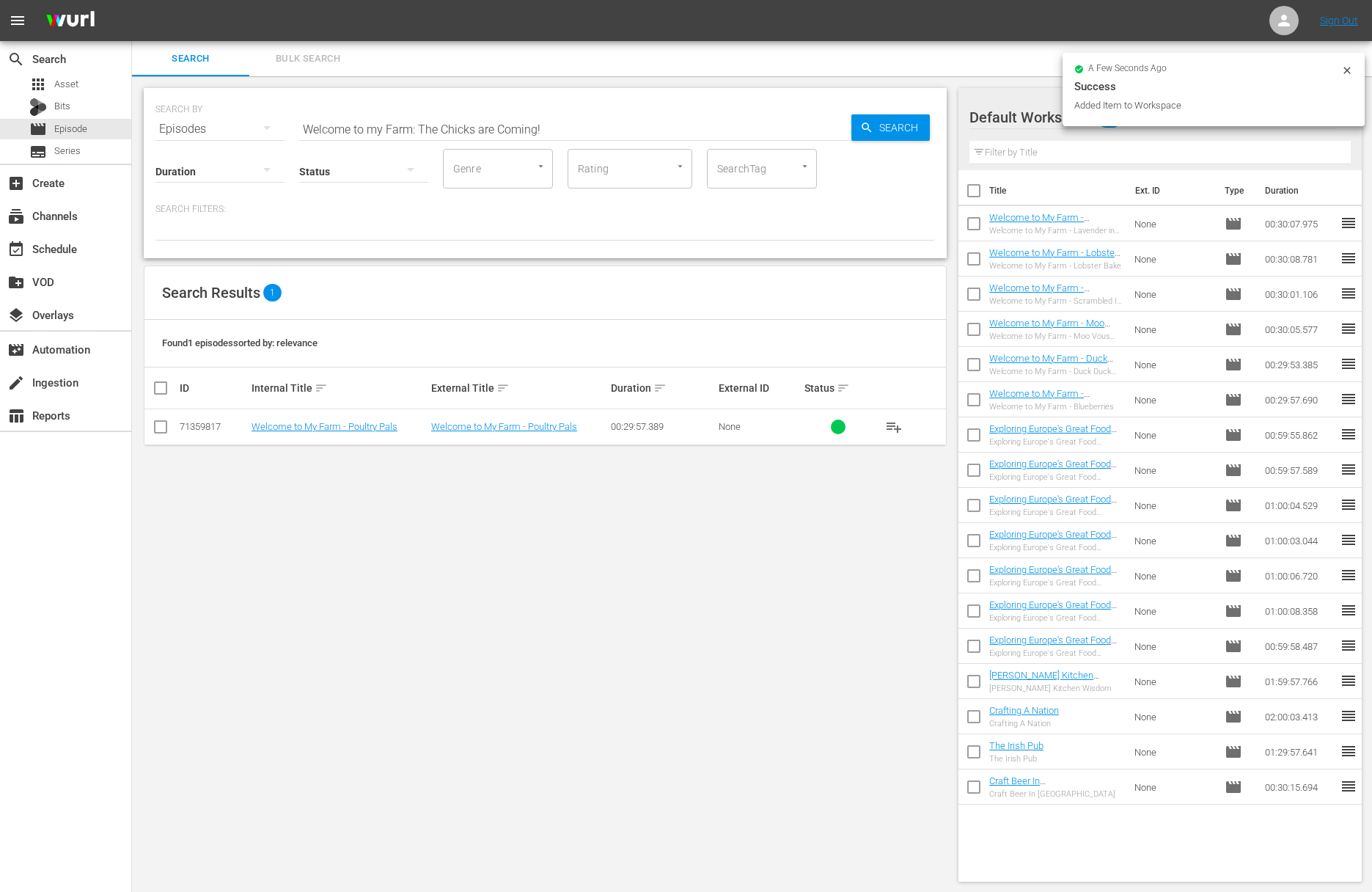
click at [903, 128] on span "Search" at bounding box center [901, 128] width 57 height 26
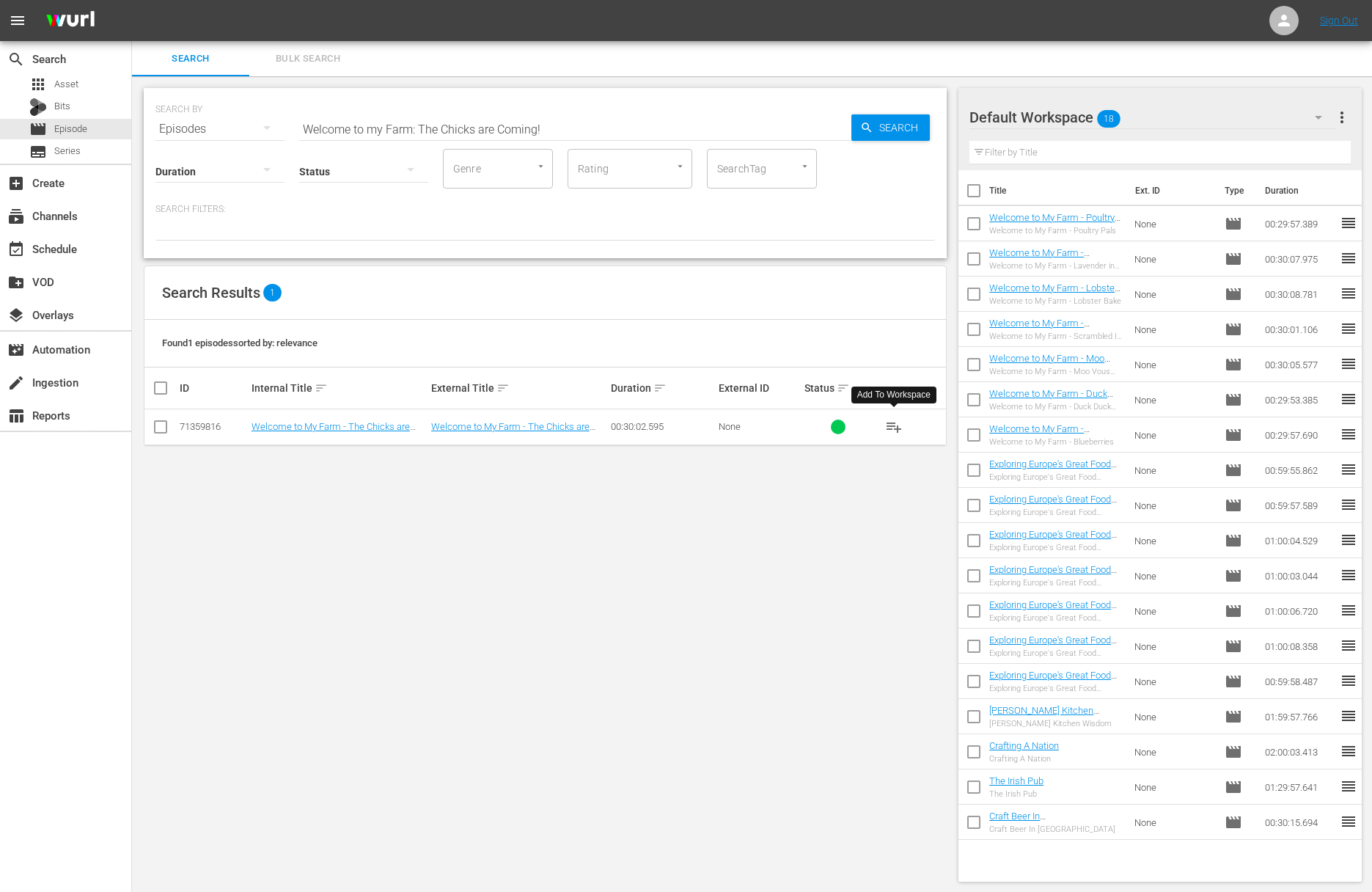
click at [895, 424] on span "playlist_add" at bounding box center [894, 427] width 18 height 18
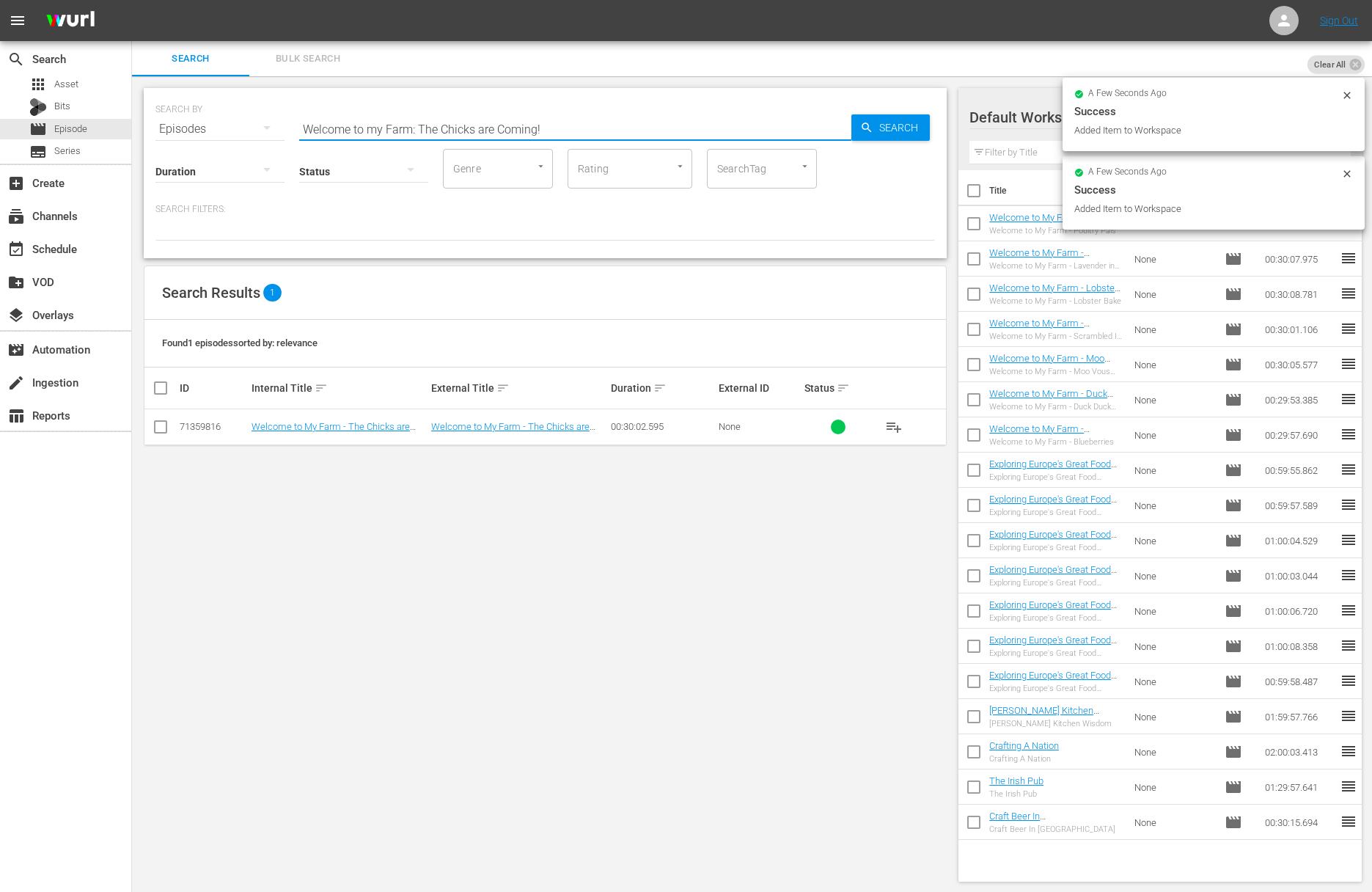
click at [542, 127] on input "Welcome to my Farm: The Chicks are Coming!" at bounding box center [575, 129] width 552 height 35
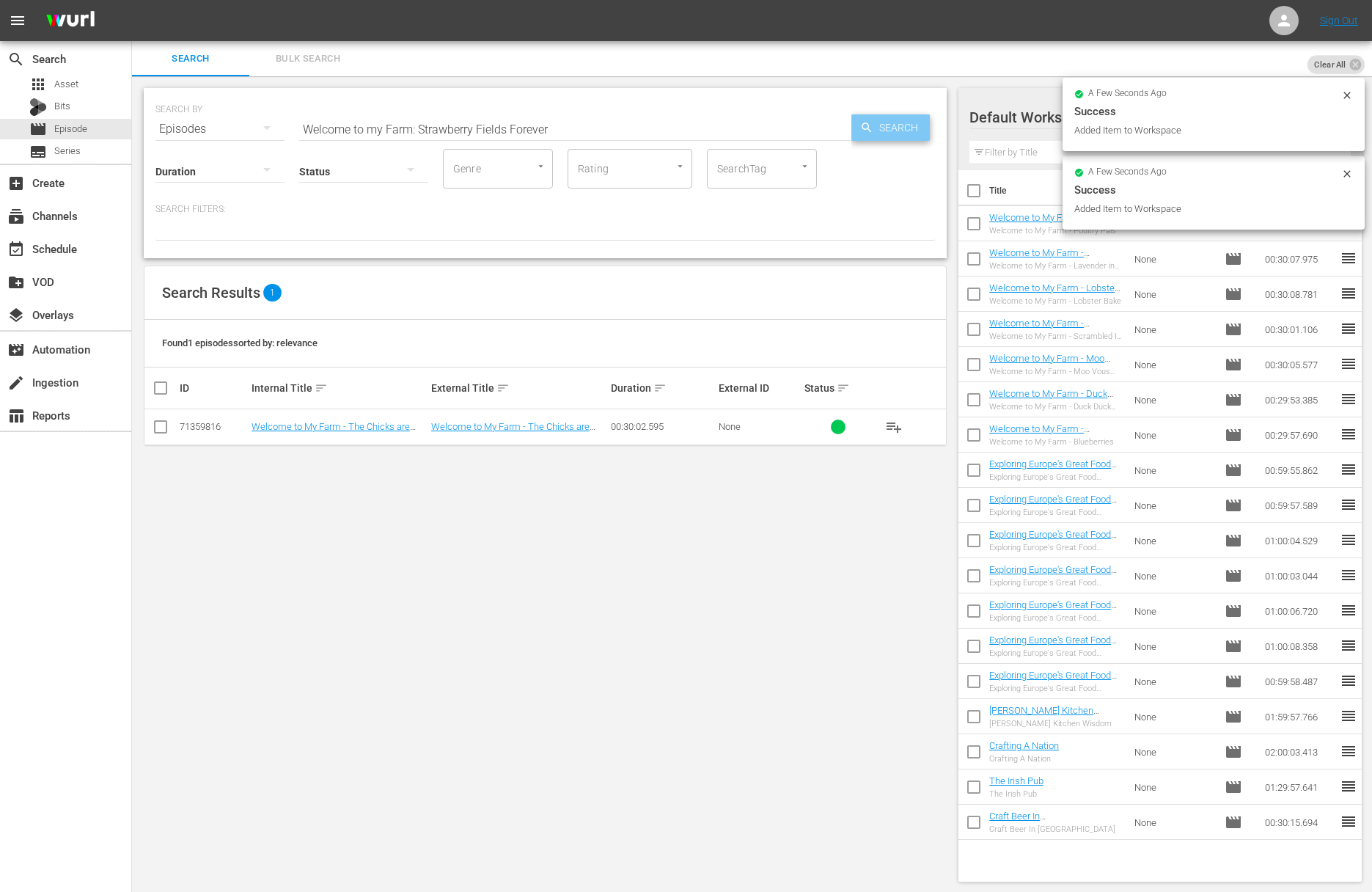
click at [854, 130] on div "Search" at bounding box center [890, 128] width 79 height 26
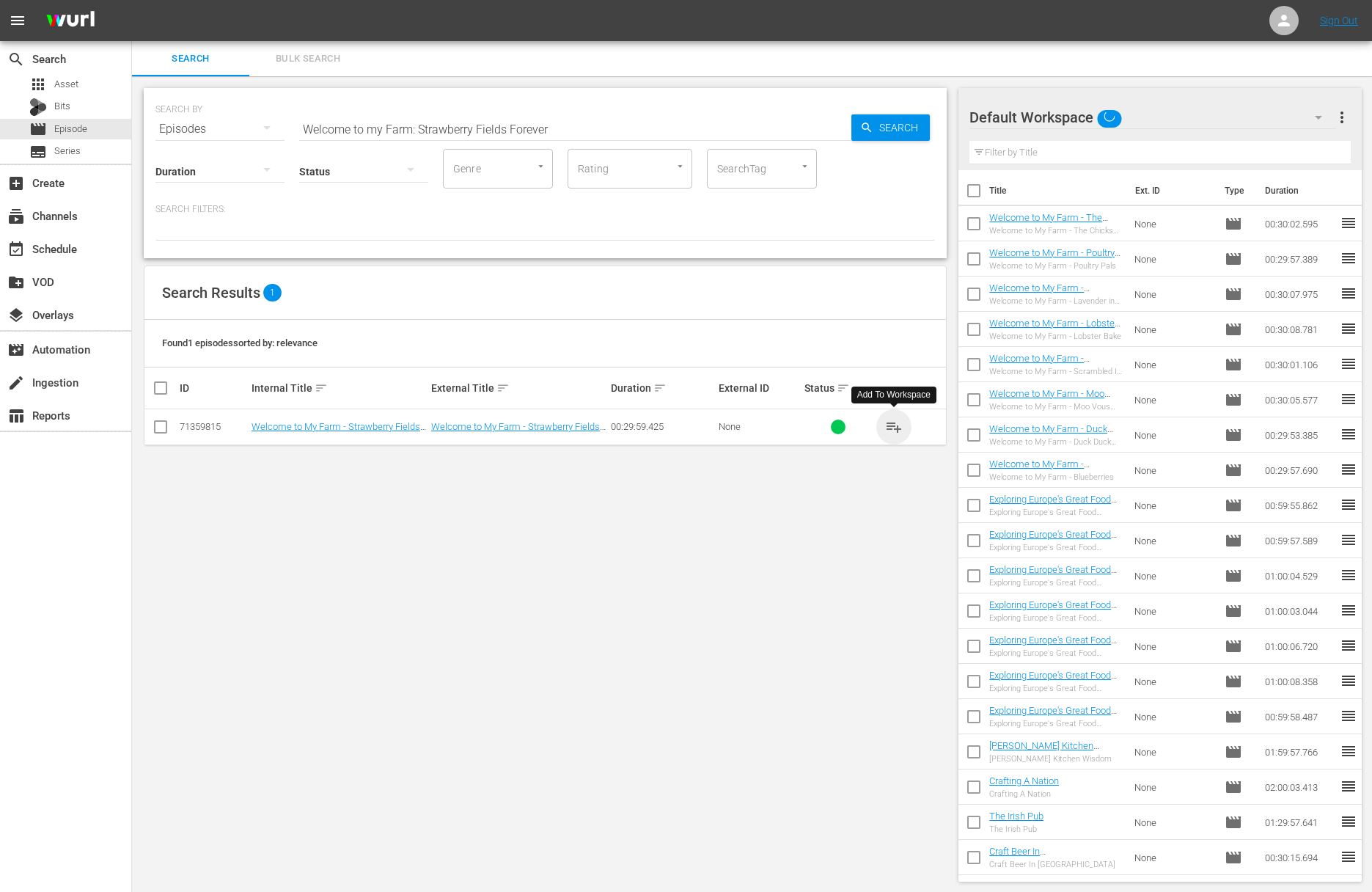
click at [895, 421] on span "playlist_add" at bounding box center [894, 427] width 18 height 18
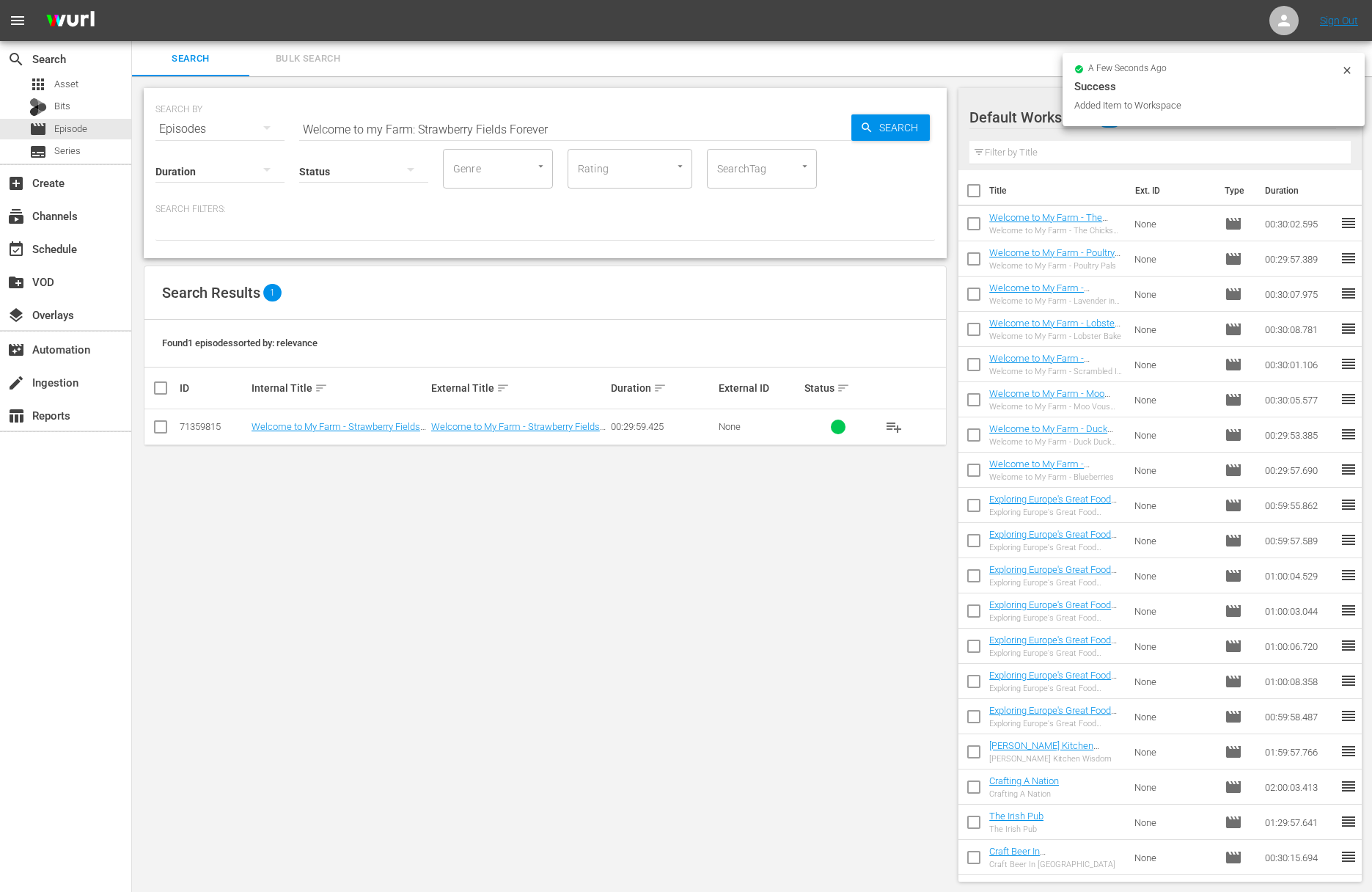
click at [506, 120] on input "Welcome to my Farm: Strawberry Fields Forever" at bounding box center [575, 129] width 552 height 35
click at [936, 124] on div "SEARCH BY Search By Episodes Search ID, Title, Description, Keywords, or Catego…" at bounding box center [545, 173] width 803 height 170
click at [905, 124] on span "Search" at bounding box center [901, 128] width 57 height 26
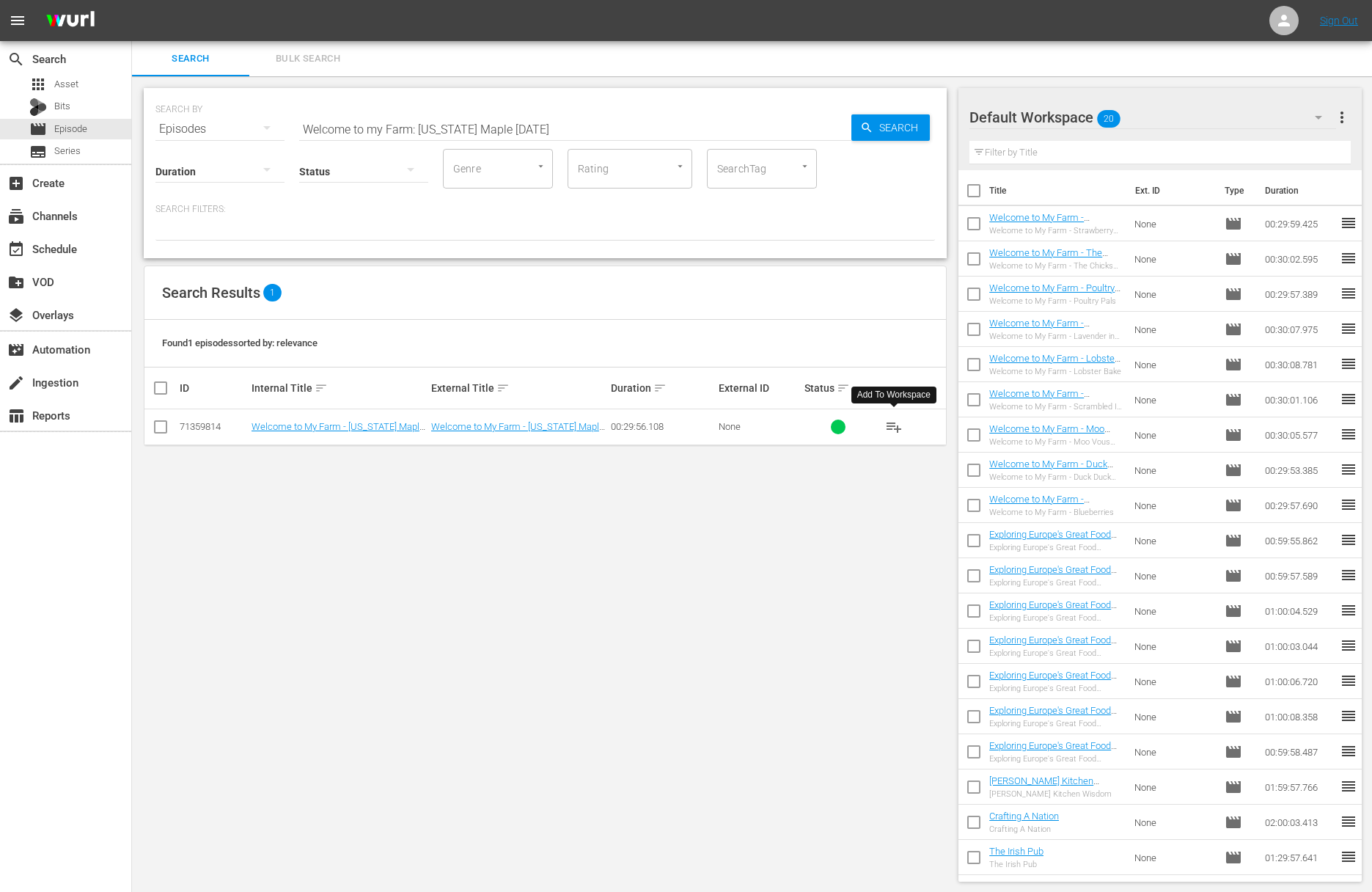
click at [893, 425] on span "playlist_add" at bounding box center [894, 427] width 18 height 18
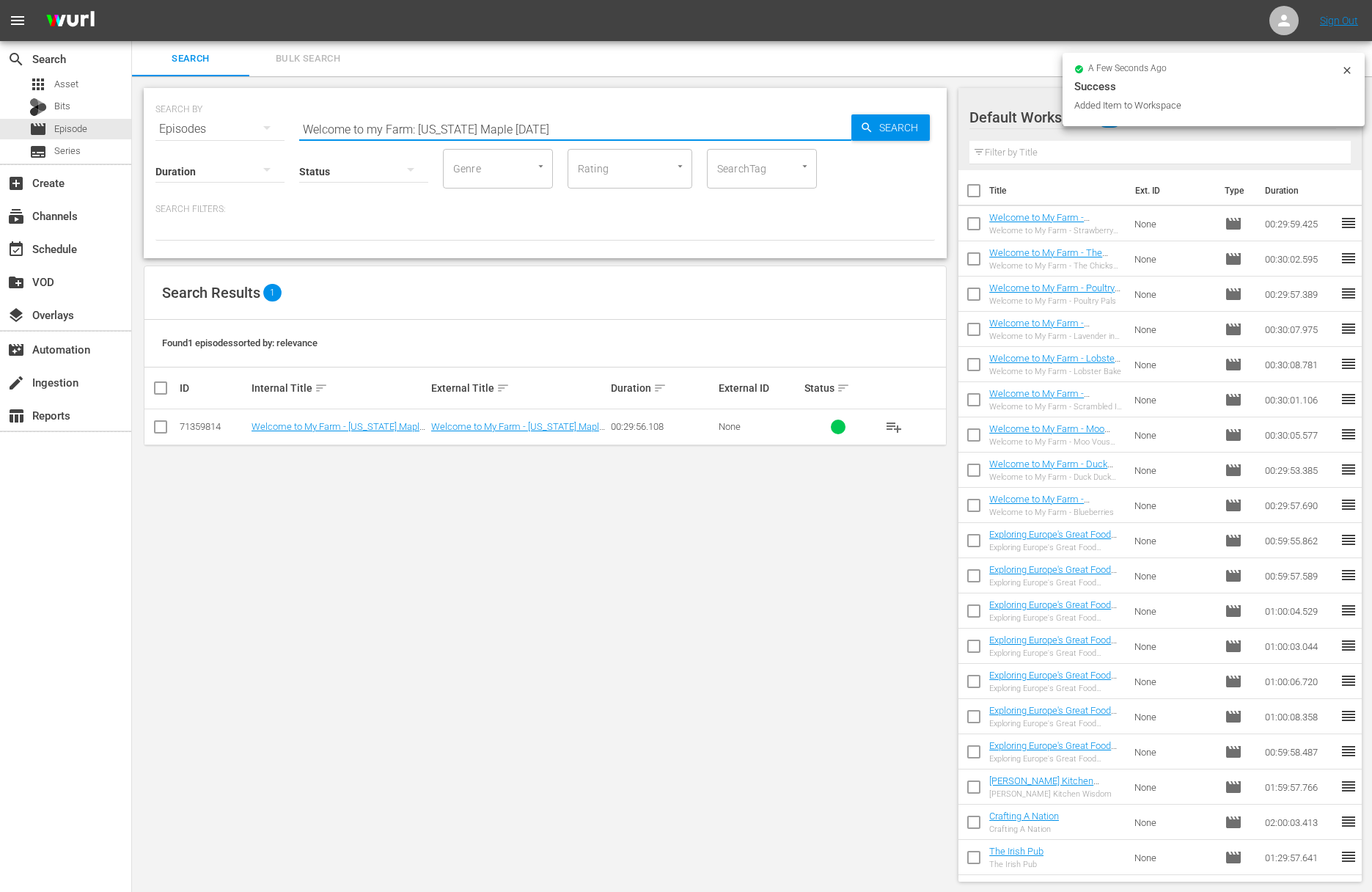
click at [364, 129] on input "Welcome to my Farm: Maine Maple Sunday" at bounding box center [575, 129] width 552 height 35
click at [369, 129] on input "Welcome toaCrafting A Nation my Farm: Maine Maple Sunday" at bounding box center [575, 129] width 552 height 35
type input "Crafting A Nation"
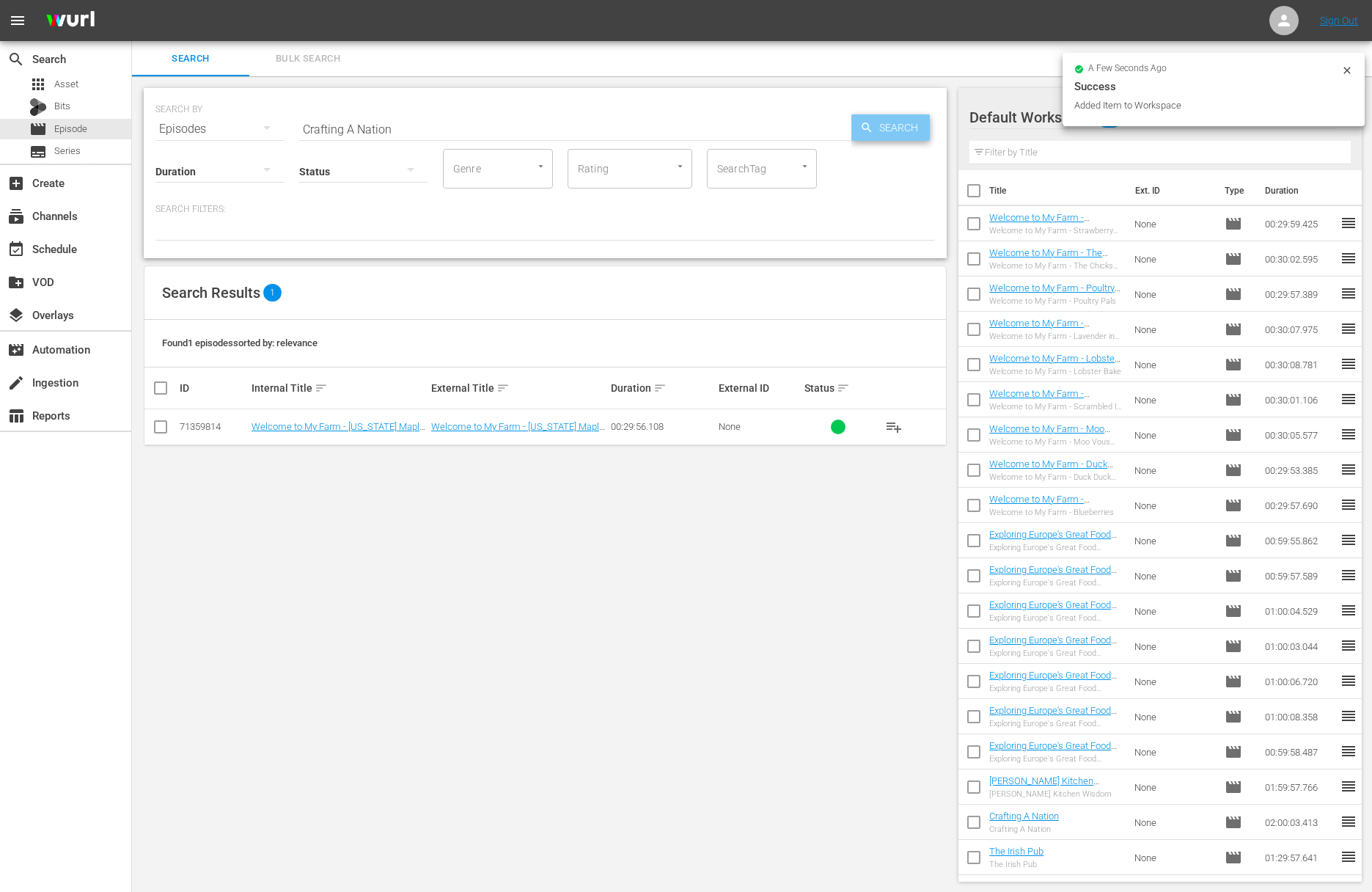
click at [914, 129] on span "Search" at bounding box center [901, 128] width 57 height 26
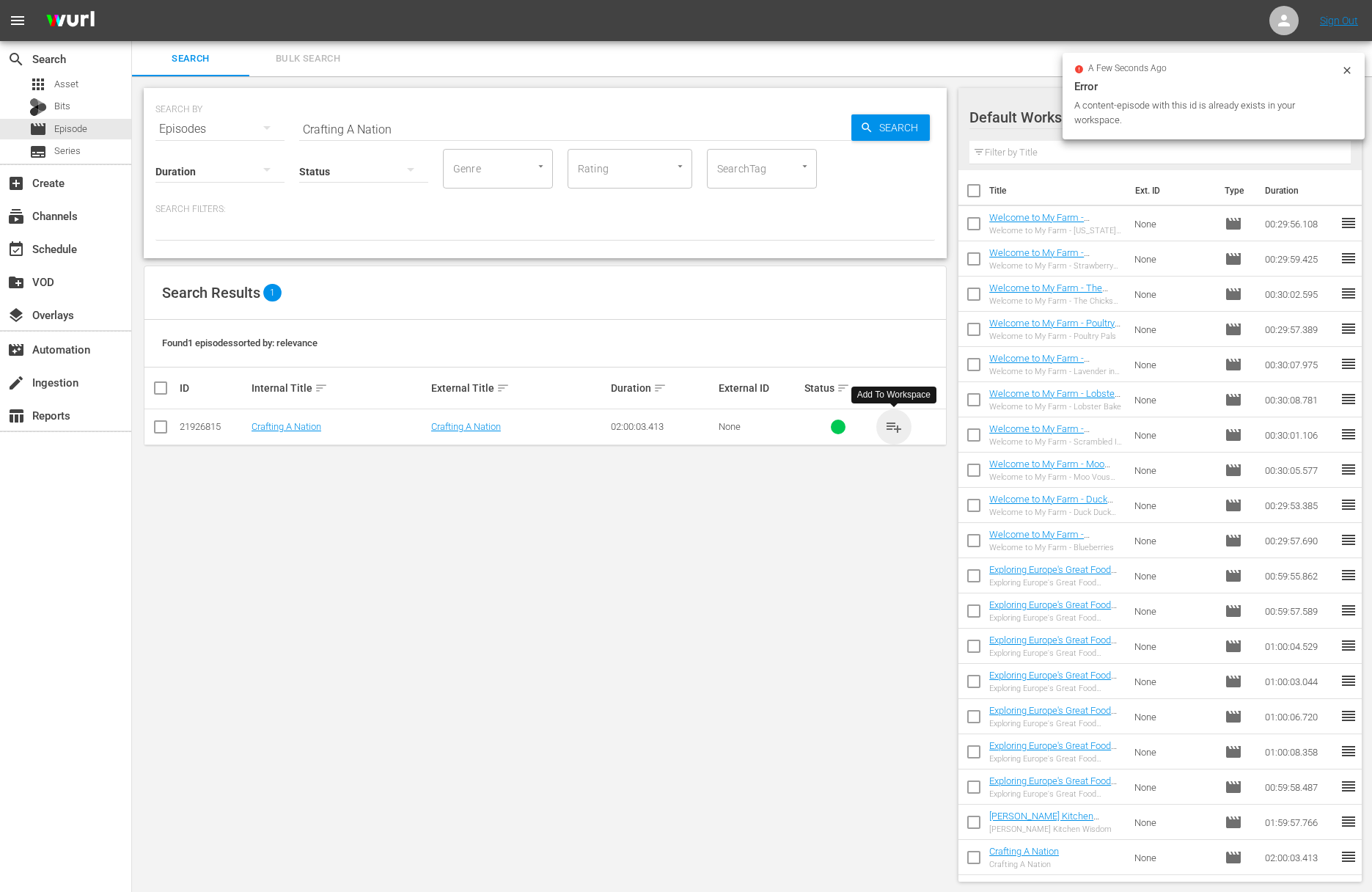
click at [893, 427] on span "playlist_add" at bounding box center [894, 427] width 18 height 18
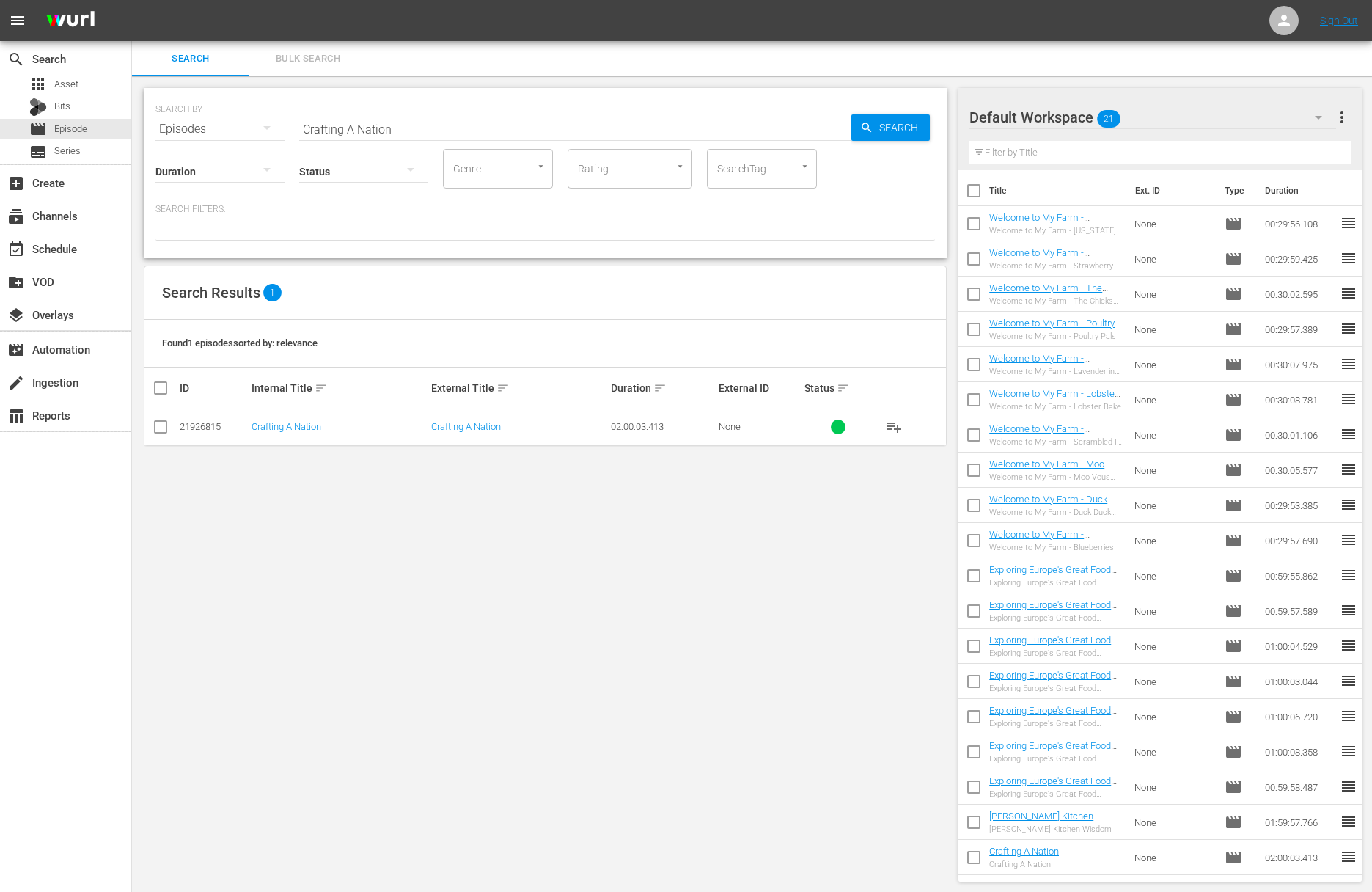
click at [469, 136] on input "Crafting A Nation" at bounding box center [575, 129] width 552 height 35
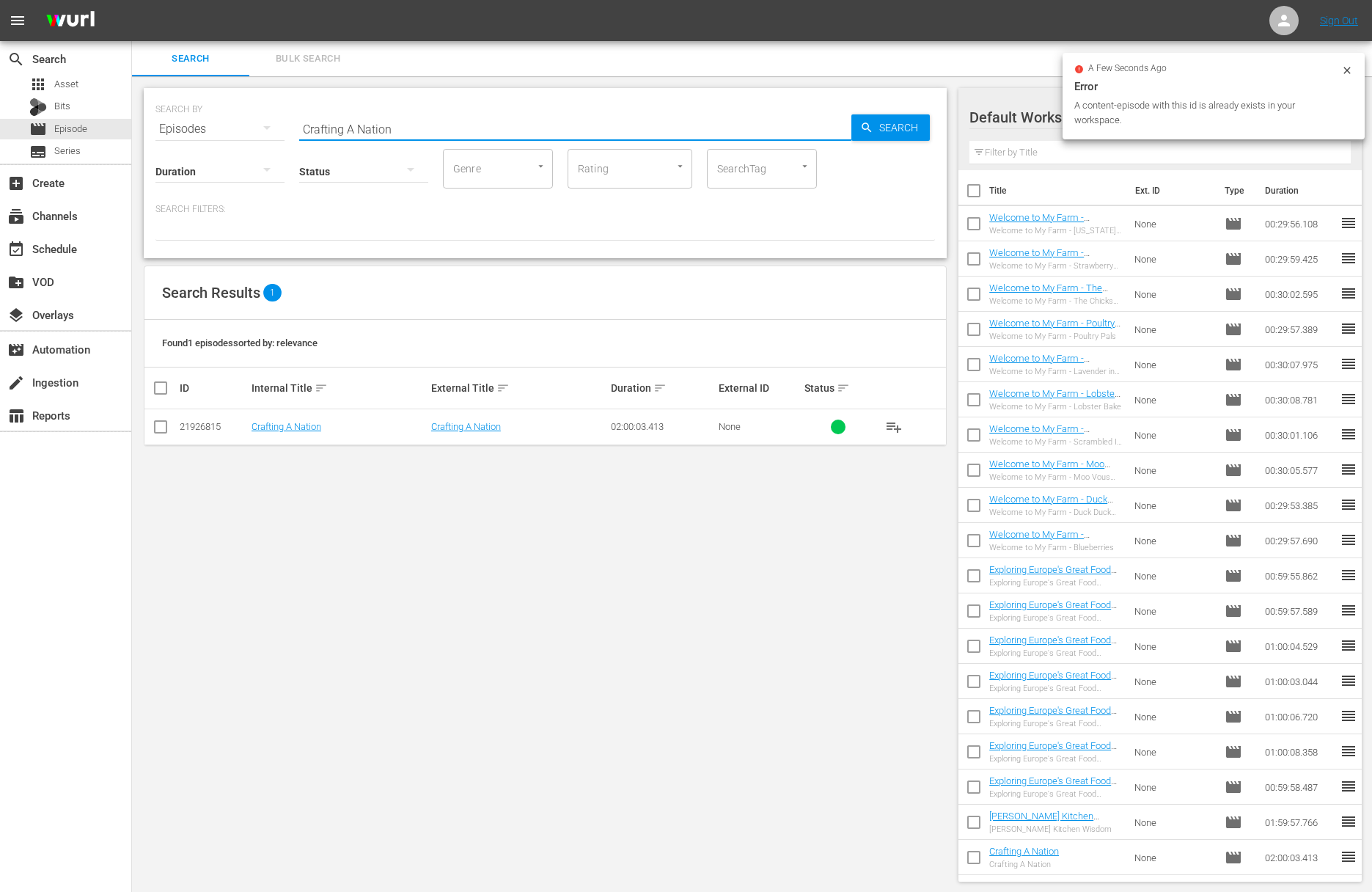
click at [469, 136] on input "Crafting A Nation" at bounding box center [575, 129] width 552 height 35
paste input "Pati's Mexican Table - A Mayan League of their Ow"
click at [923, 132] on span "Search" at bounding box center [901, 128] width 57 height 26
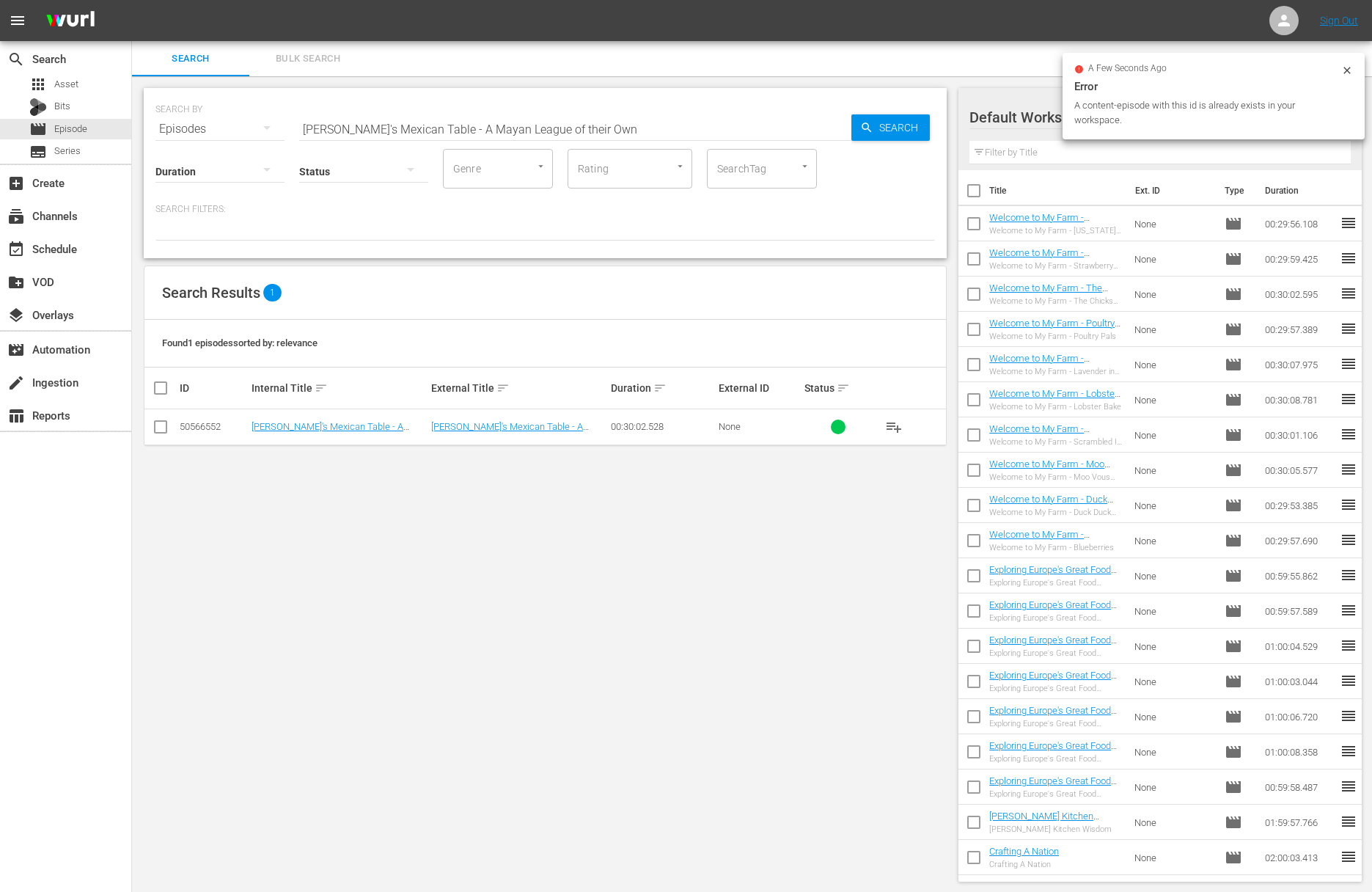
click at [898, 430] on span "playlist_add" at bounding box center [894, 427] width 18 height 18
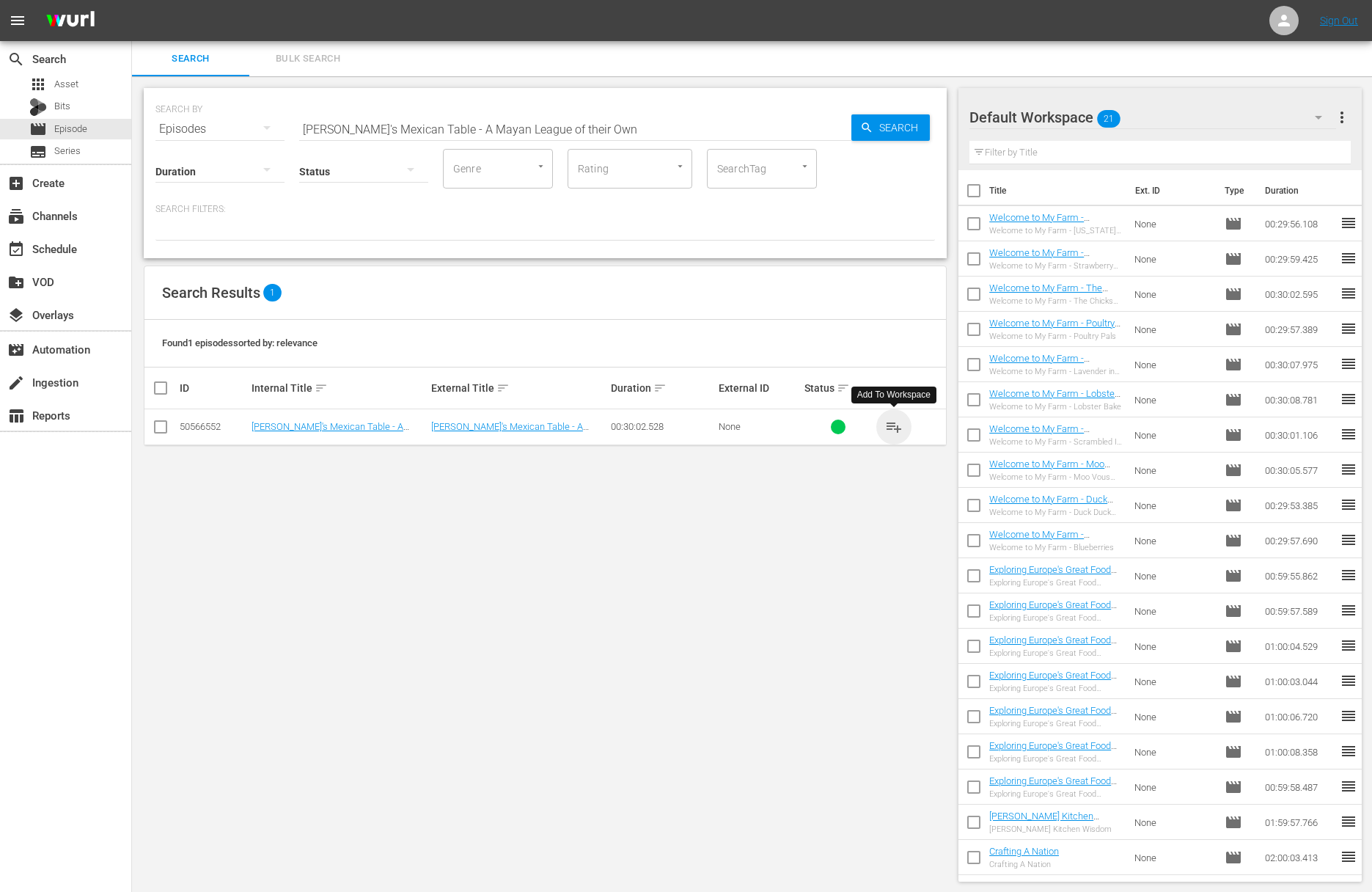
click at [898, 430] on span "playlist_add" at bounding box center [894, 427] width 18 height 18
click at [577, 135] on input "[PERSON_NAME]'s Mexican Table - A Mayan League of their Own" at bounding box center [575, 129] width 552 height 35
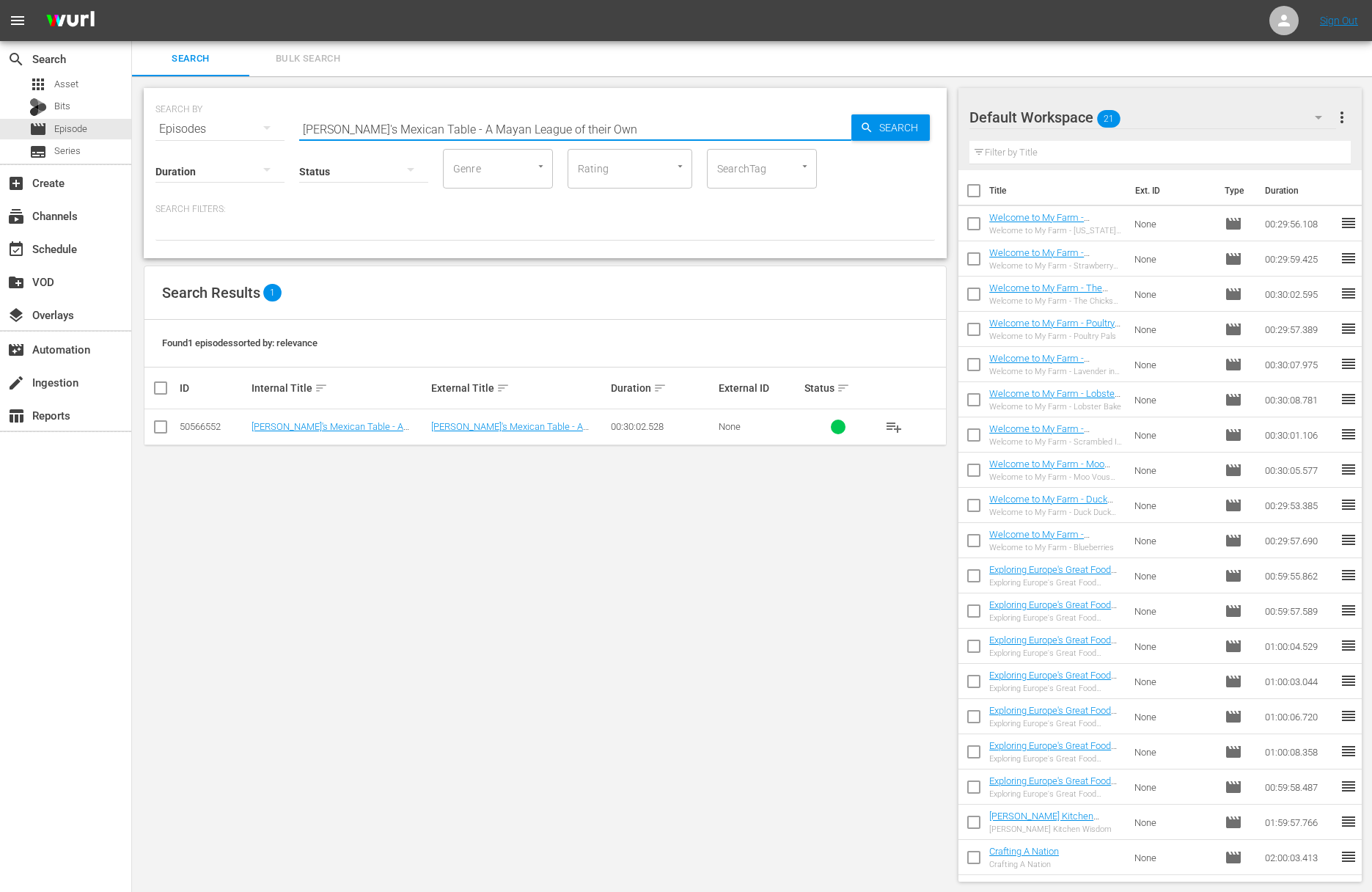
paste input "Pink"
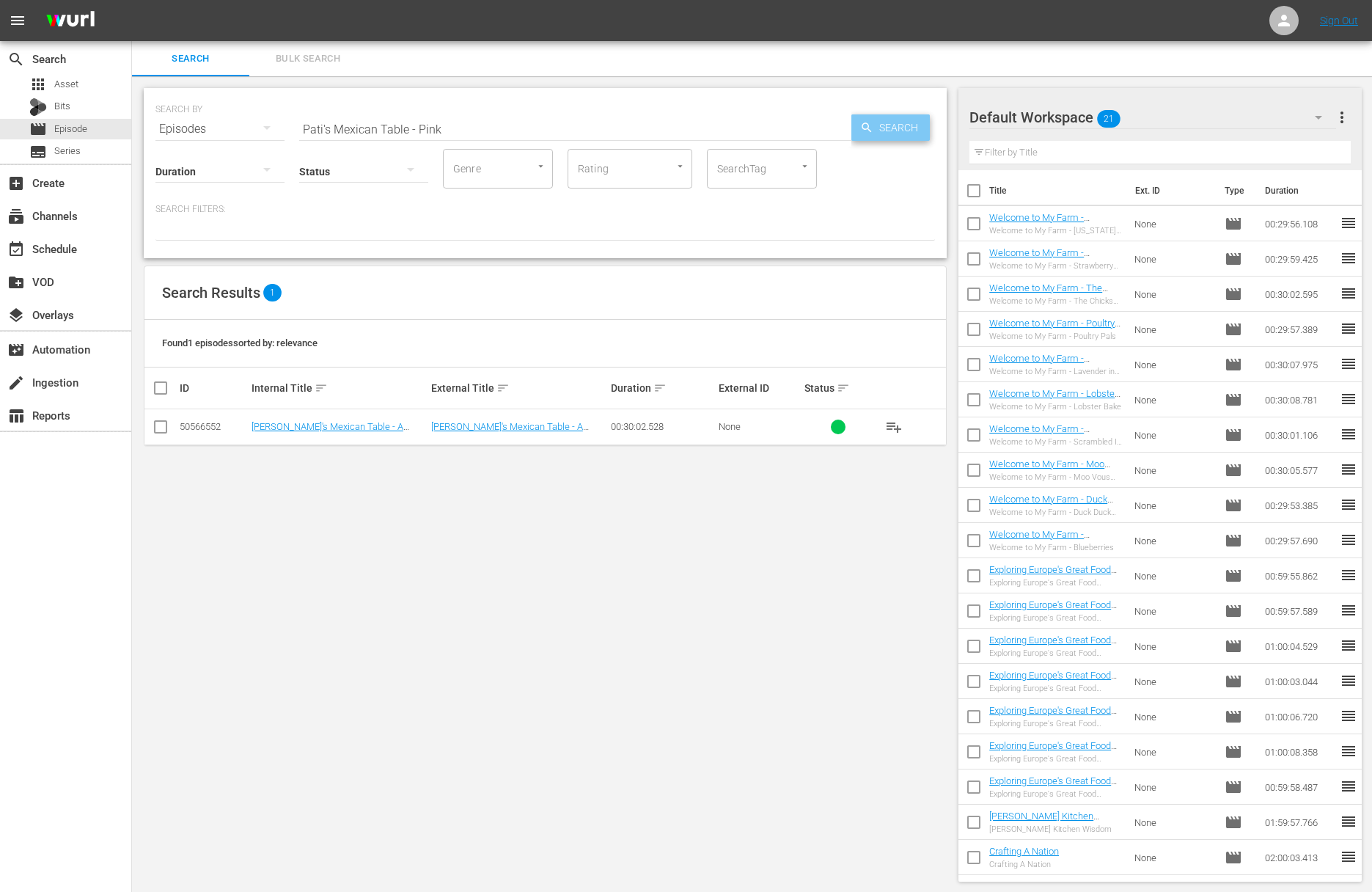
click at [866, 127] on icon "button" at bounding box center [867, 128] width 13 height 13
click at [898, 426] on span "playlist_add" at bounding box center [894, 427] width 18 height 18
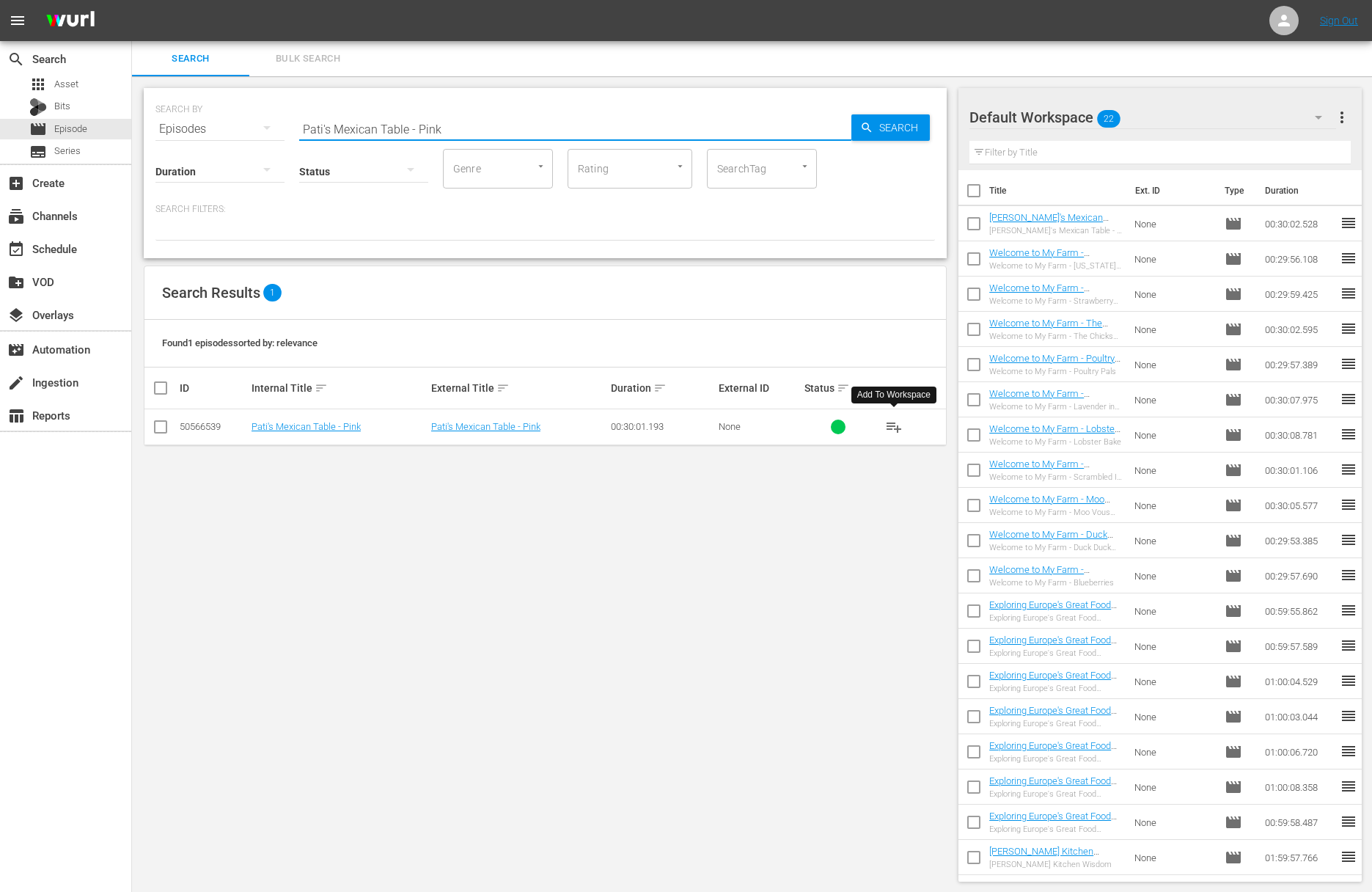
click at [425, 123] on input "Pati's Mexican Table - Pink" at bounding box center [575, 129] width 552 height 35
paste input "Maya Today"
click at [856, 125] on div "Search" at bounding box center [890, 128] width 79 height 26
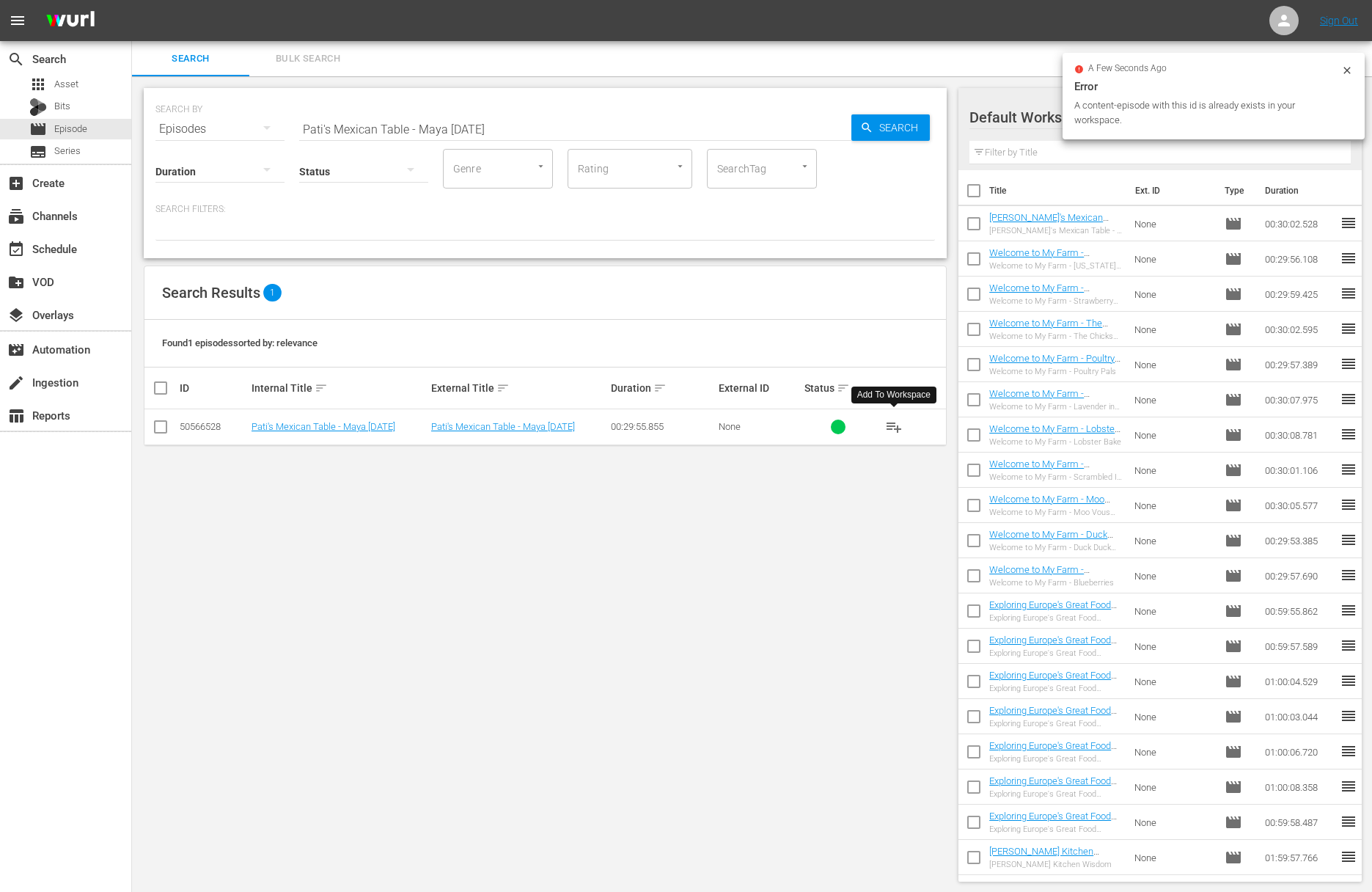
click at [889, 420] on span "playlist_add" at bounding box center [894, 427] width 18 height 18
click at [892, 423] on span "playlist_add" at bounding box center [894, 427] width 18 height 18
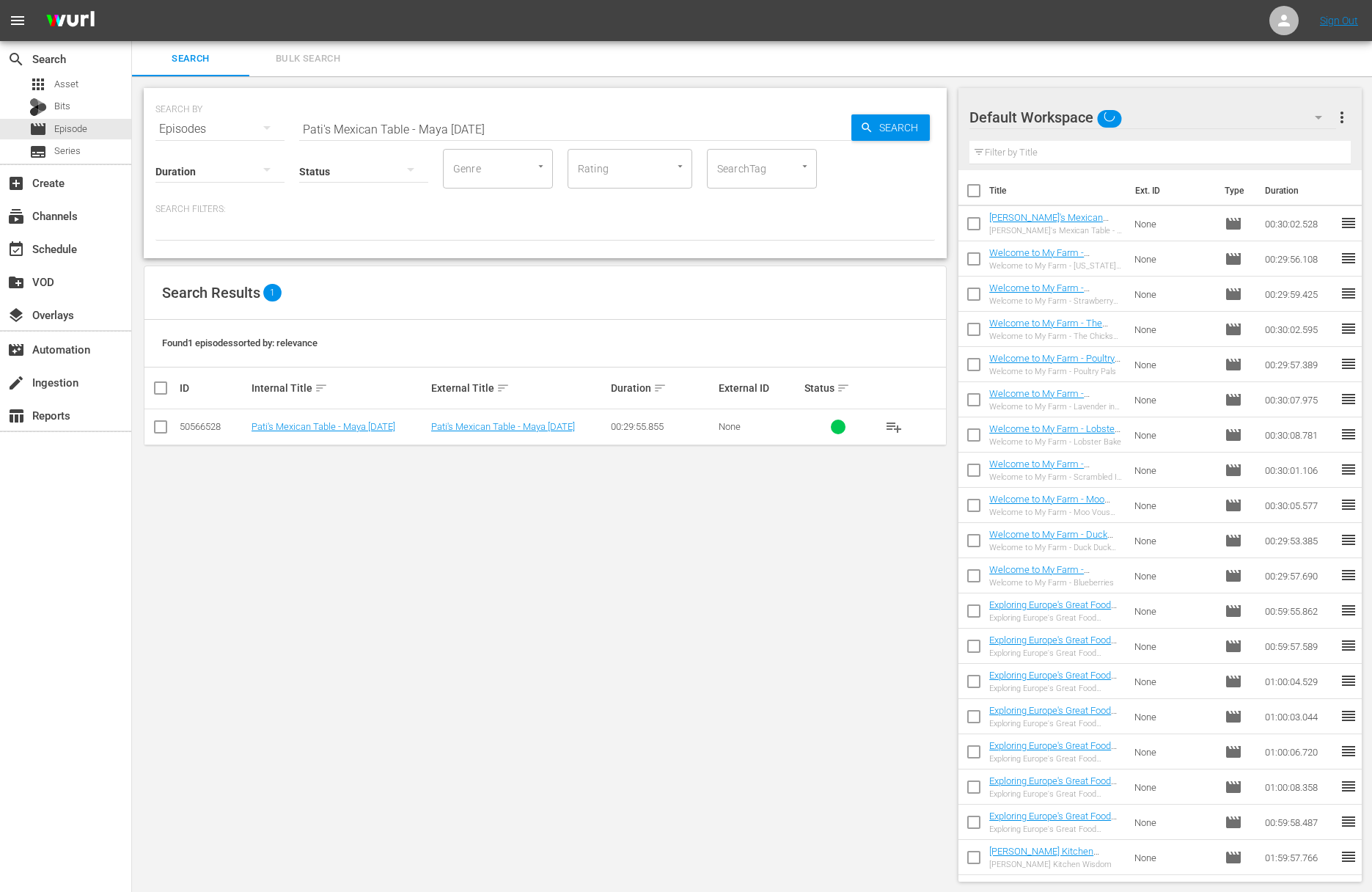
click at [462, 127] on input "Pati's Mexican Table - Maya [DATE]" at bounding box center [575, 129] width 552 height 35
paste input "Recados"
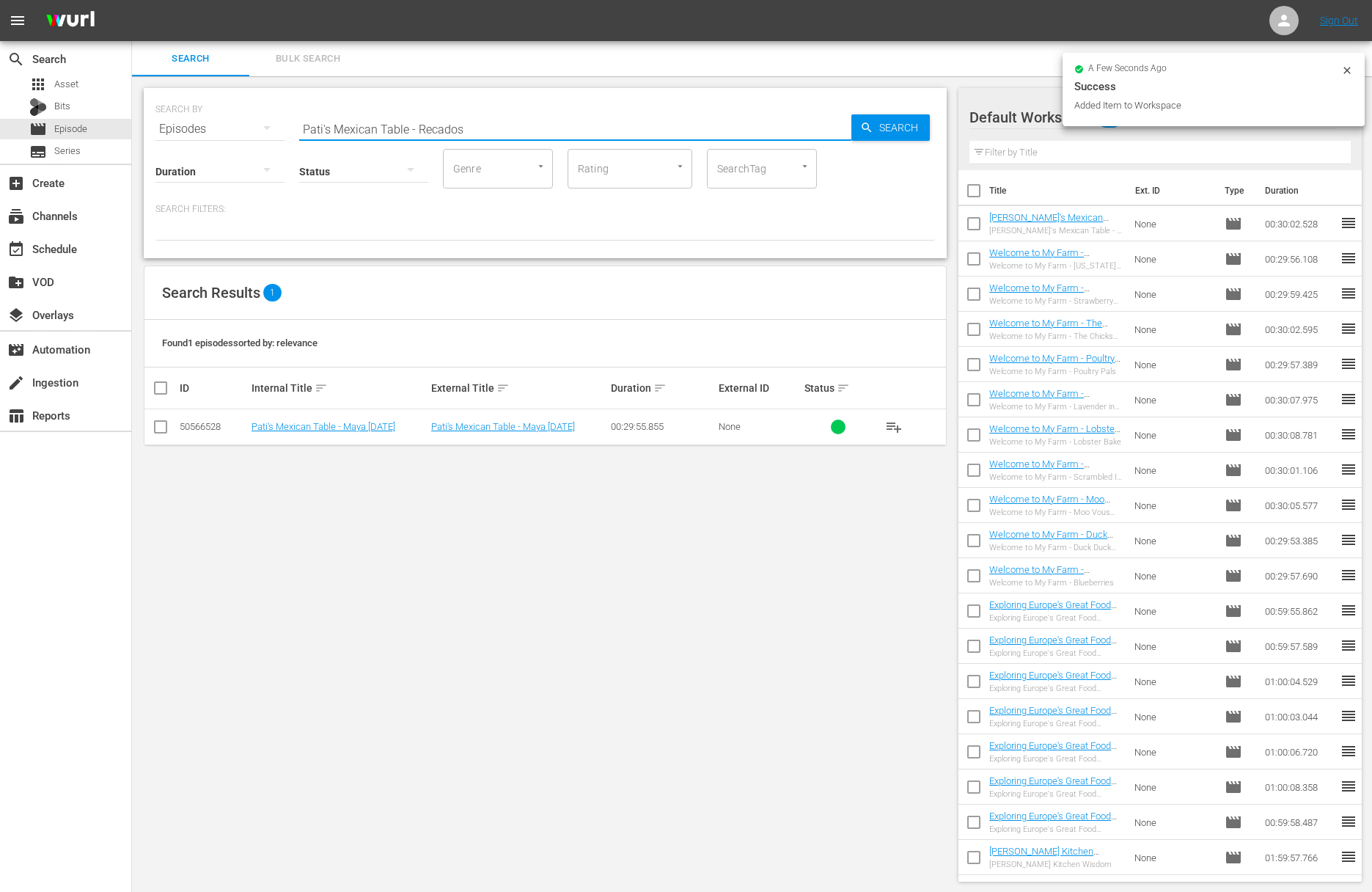
type input "Pati's Mexican Table - Recados"
click at [887, 124] on span "Search" at bounding box center [901, 128] width 57 height 26
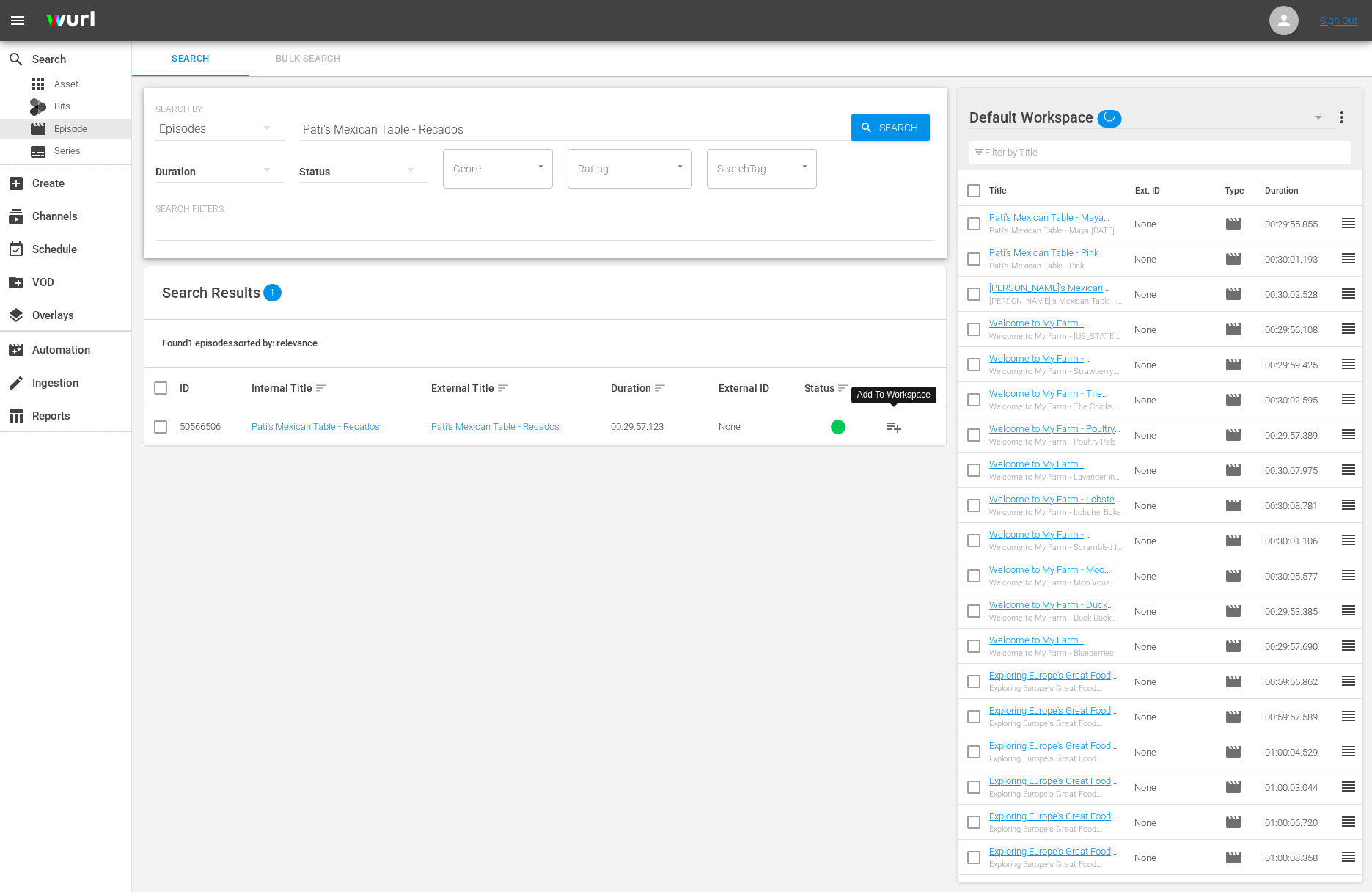
click at [896, 425] on span "playlist_add" at bounding box center [894, 427] width 18 height 18
click at [77, 245] on div "event_available Schedule" at bounding box center [41, 246] width 82 height 13
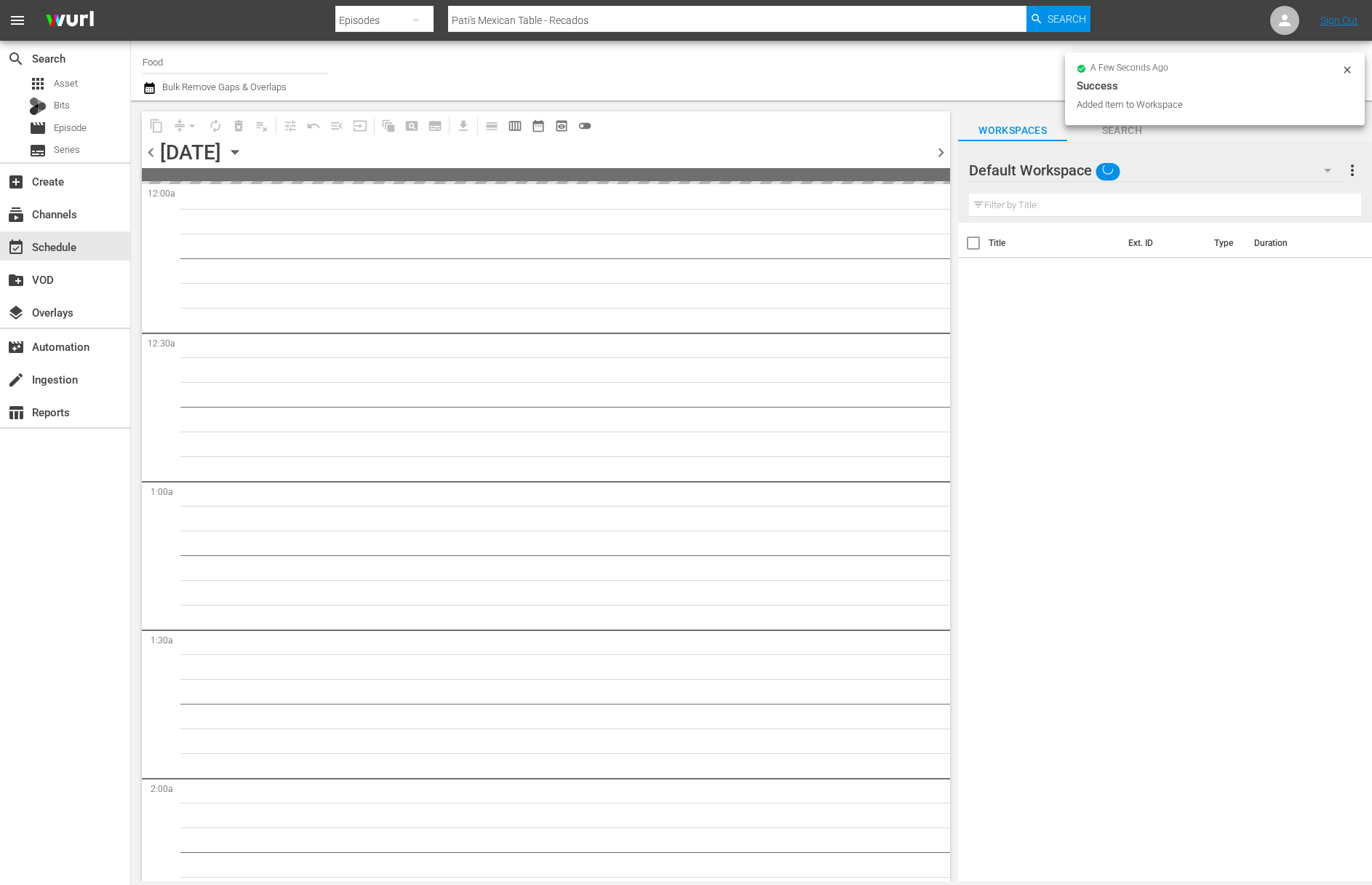
click at [243, 154] on icon "button" at bounding box center [235, 152] width 16 height 16
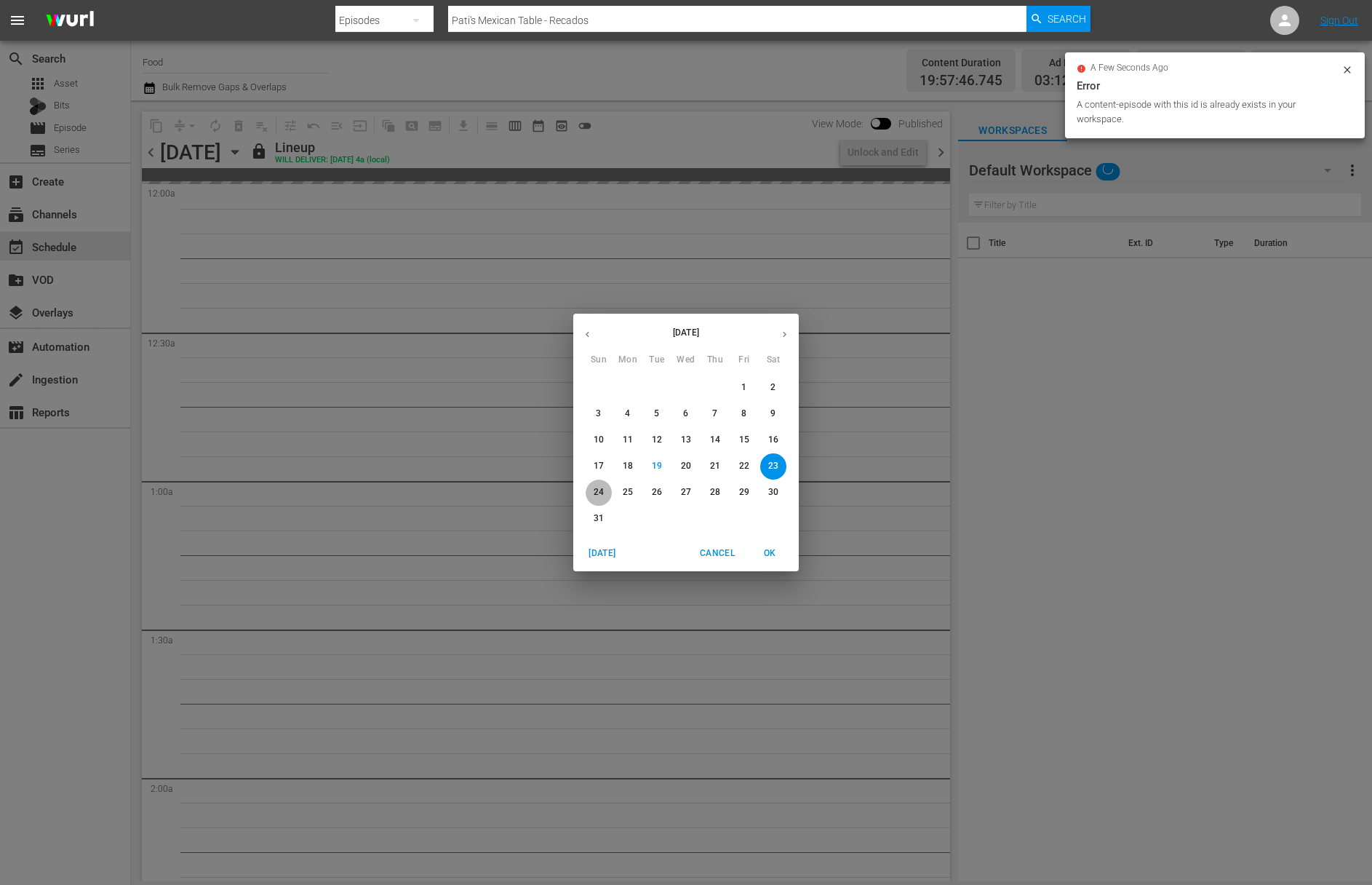
click at [597, 490] on p "24" at bounding box center [599, 492] width 10 height 12
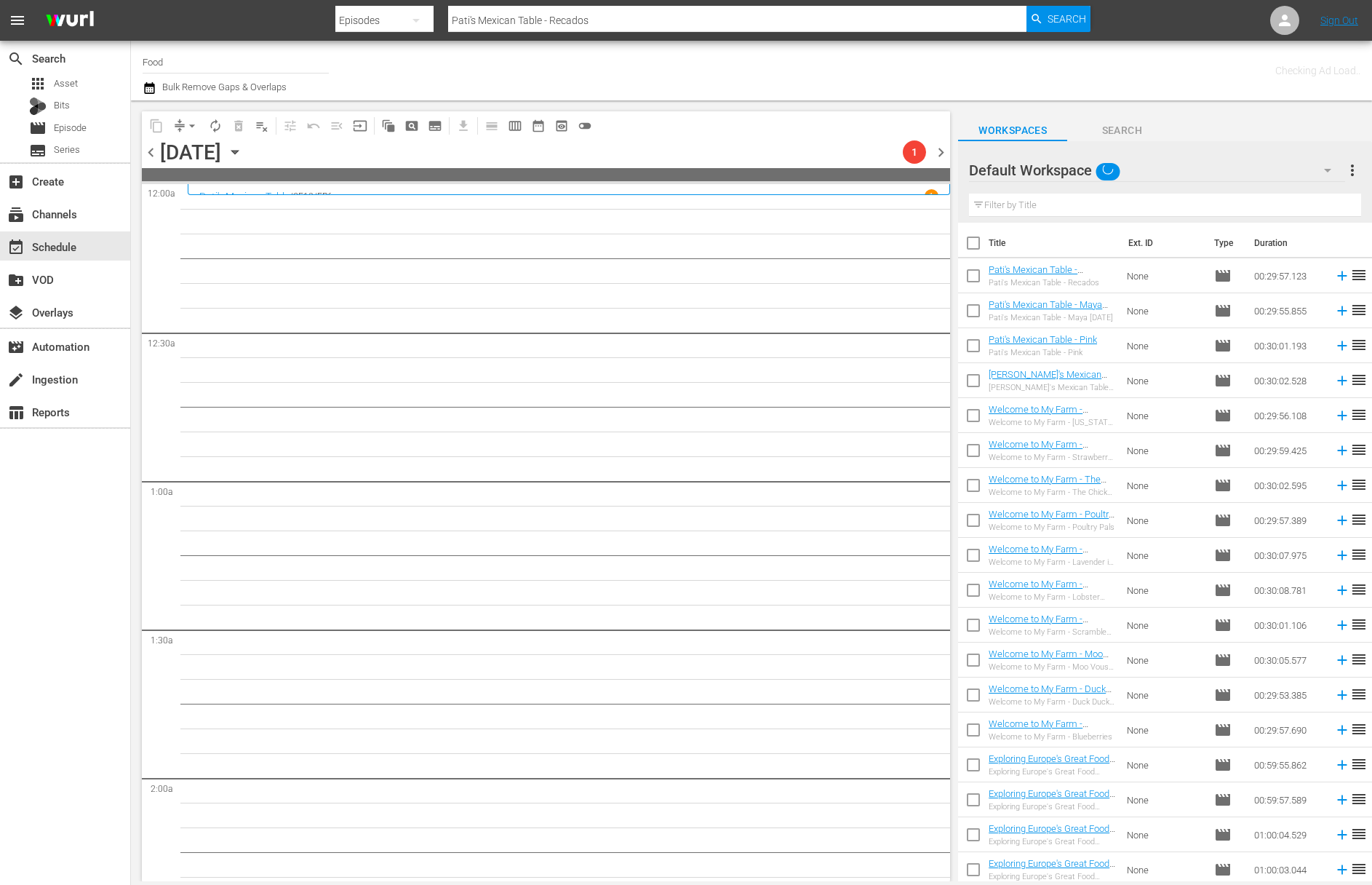
click at [973, 240] on input "checkbox" at bounding box center [973, 246] width 31 height 31
checkbox input "true"
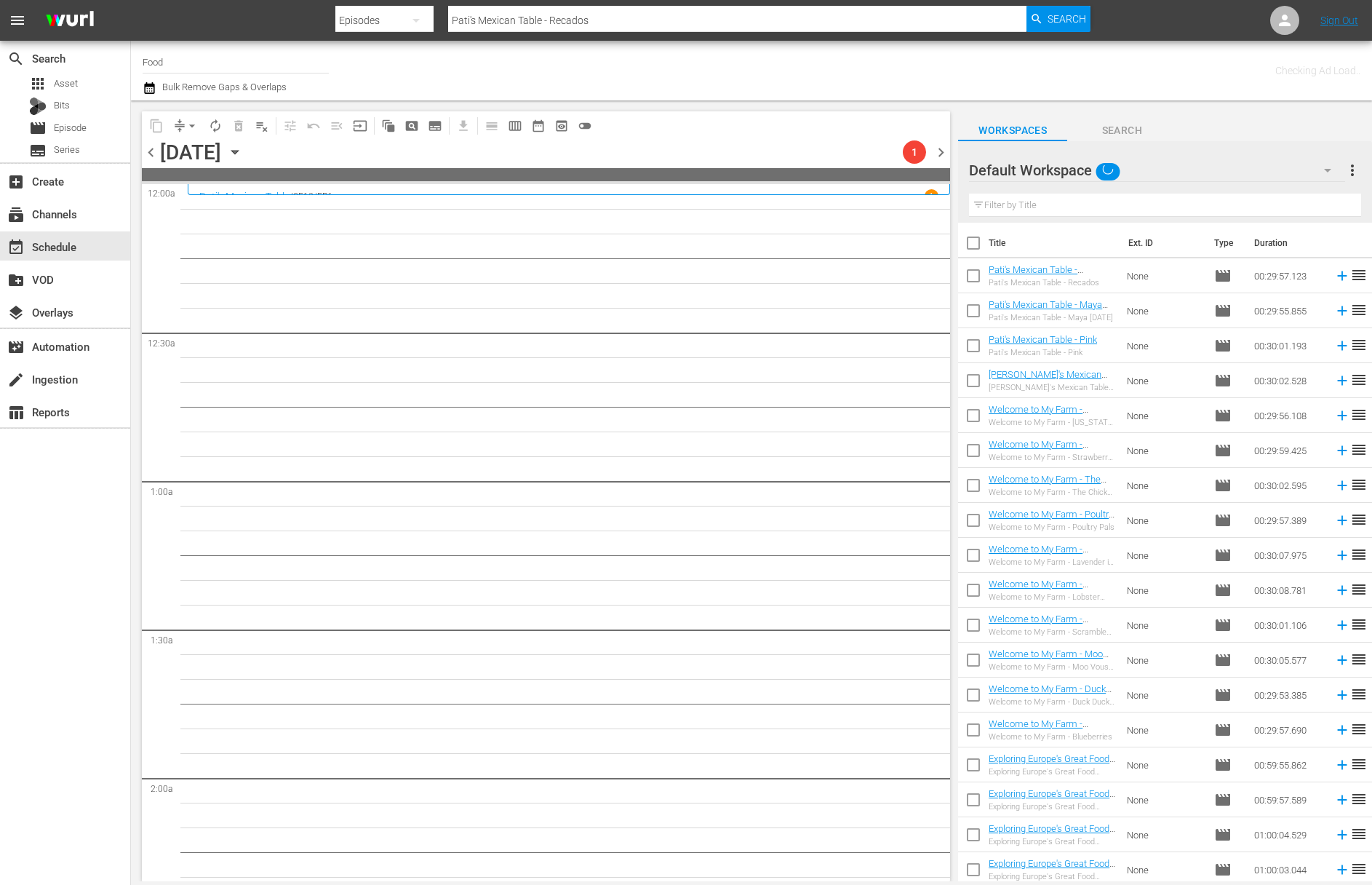
checkbox input "true"
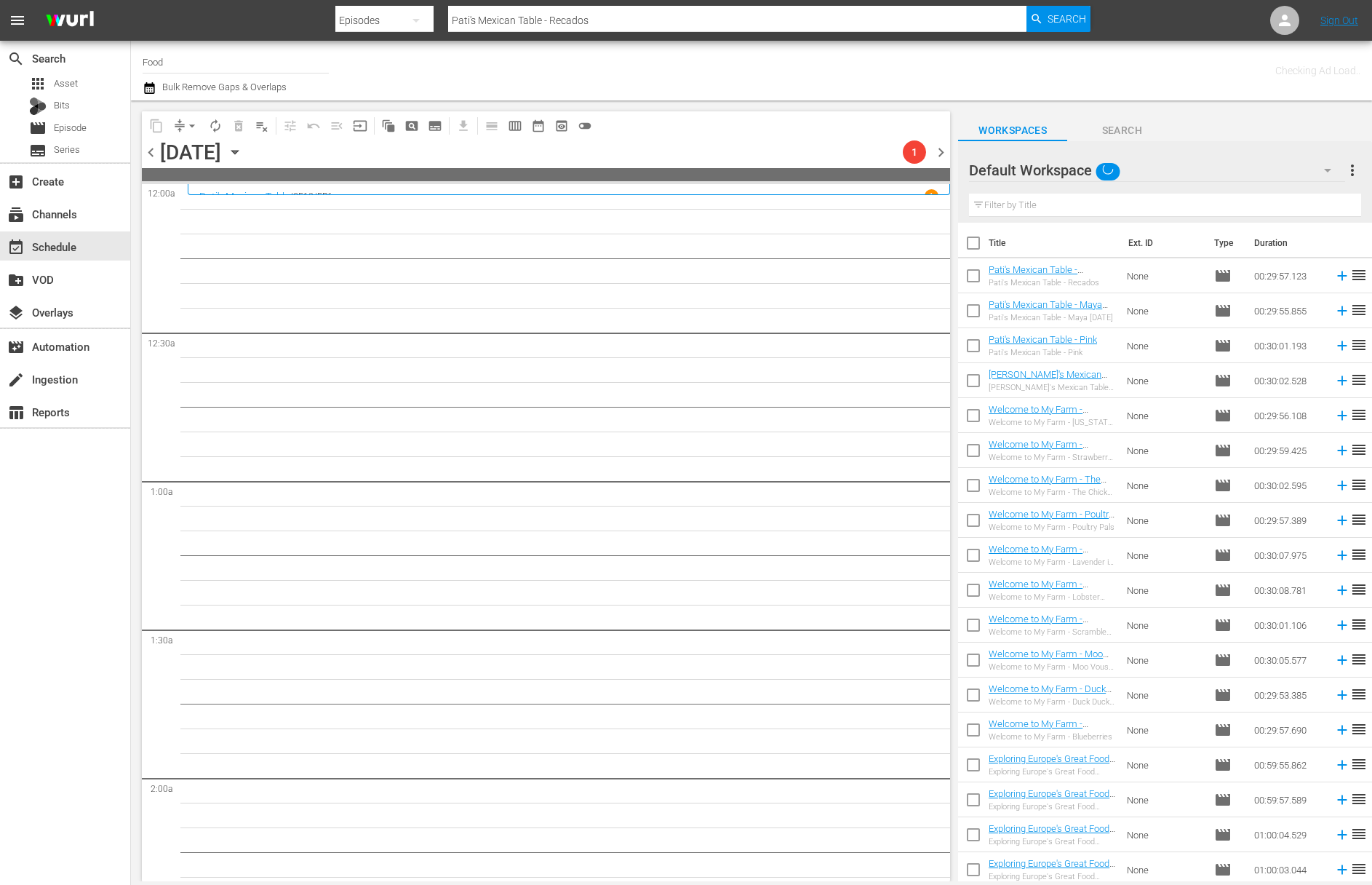
checkbox input "true"
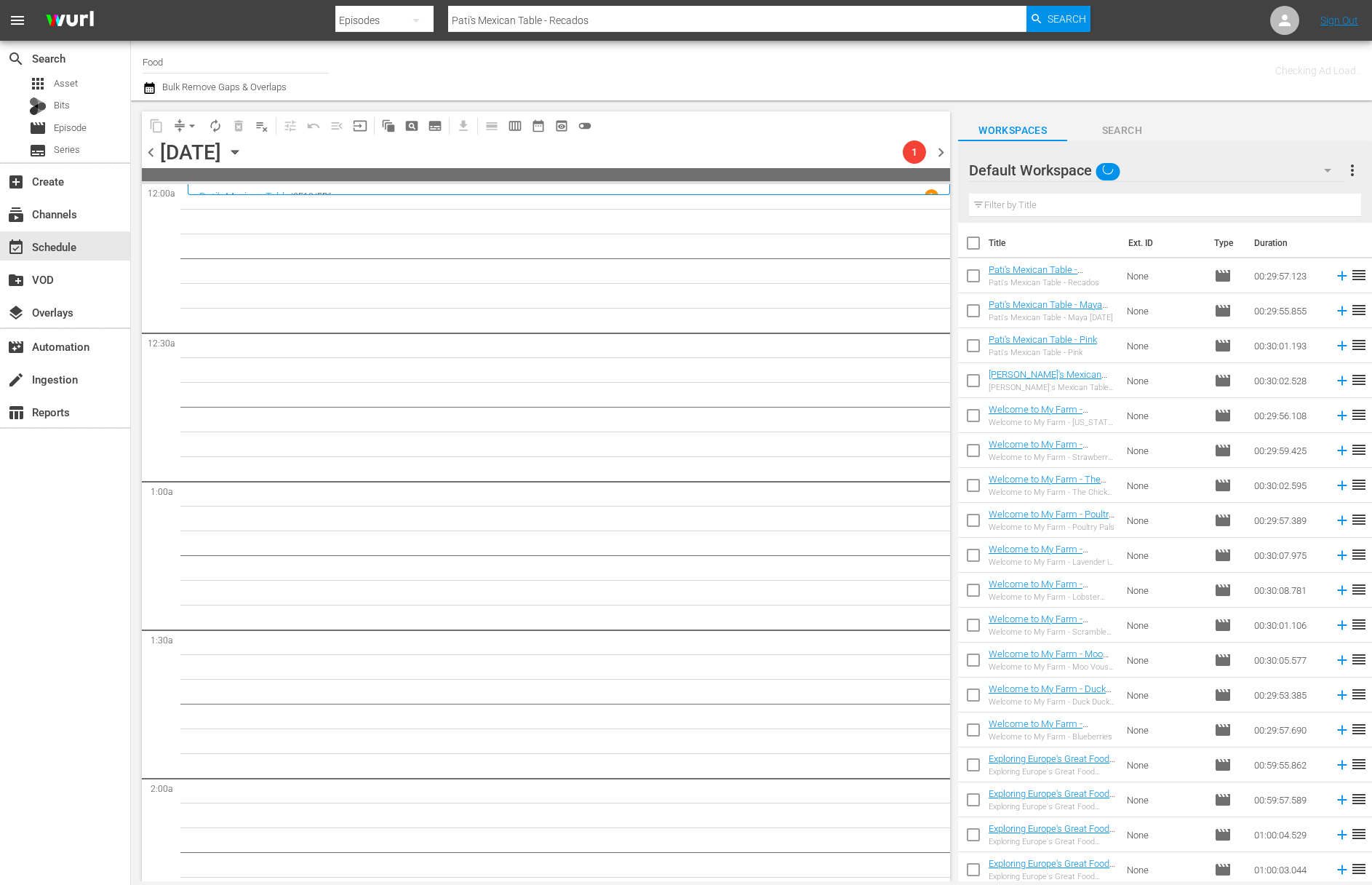
checkbox input "true"
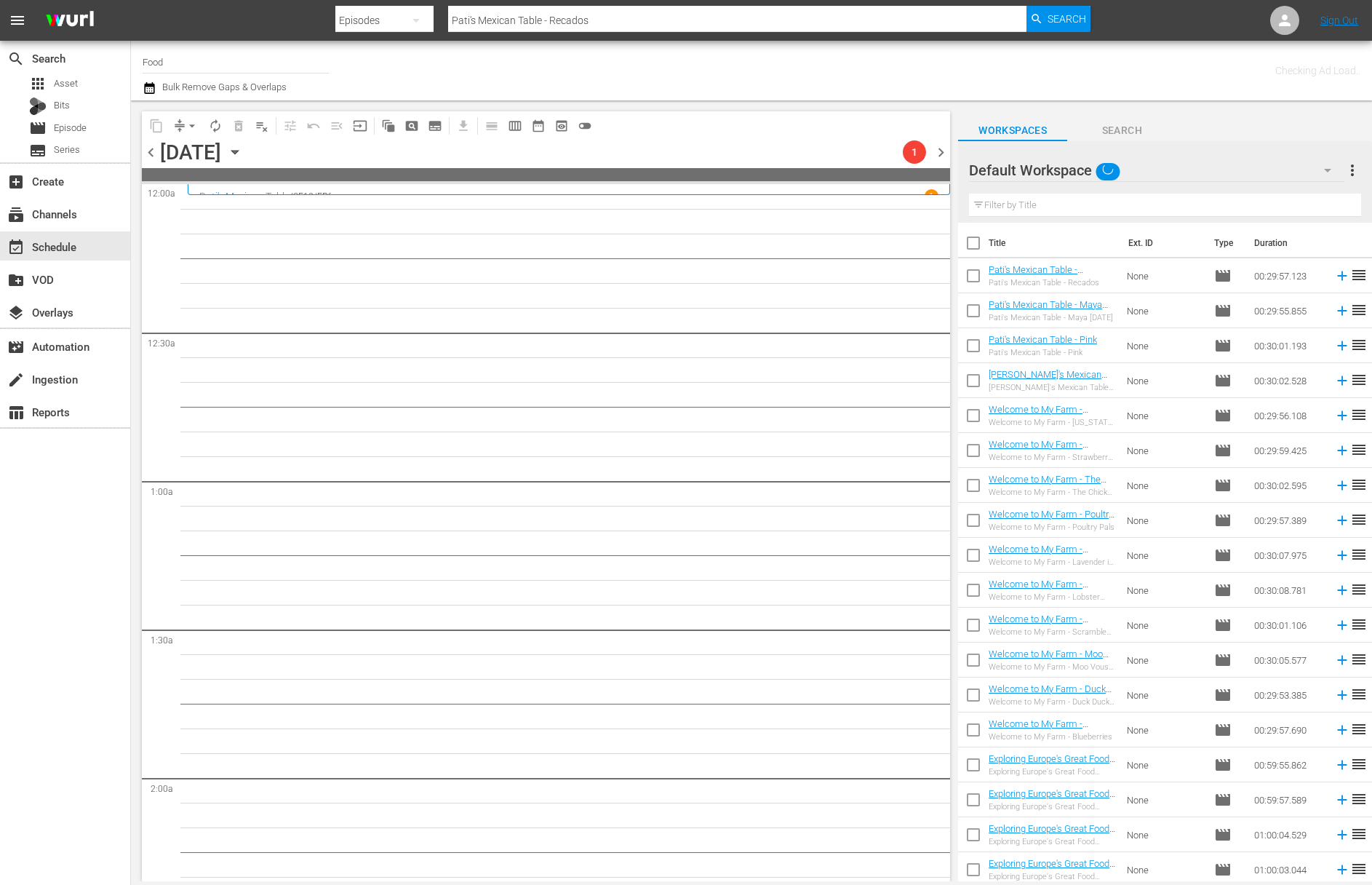
checkbox input "true"
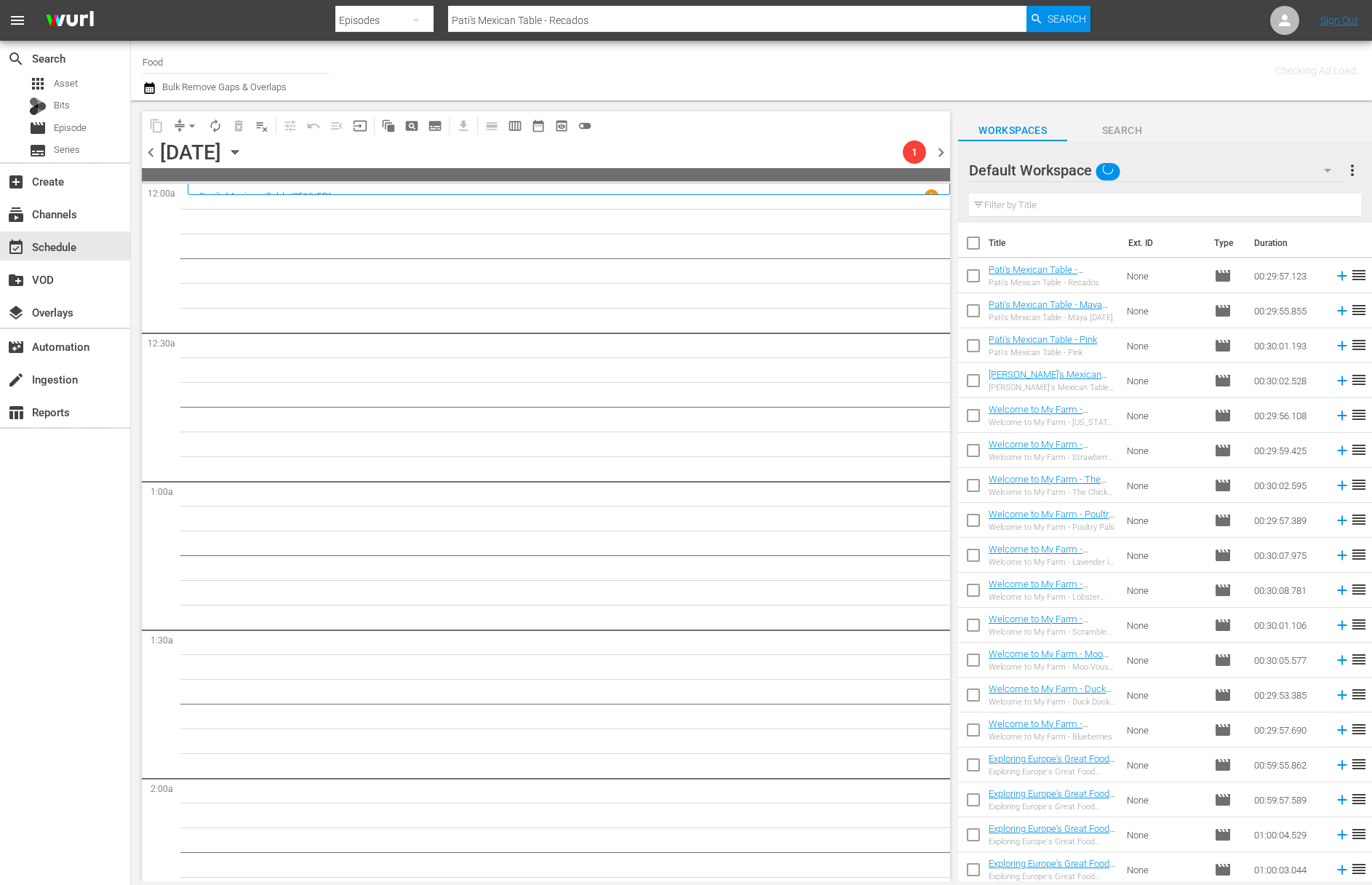
checkbox input "true"
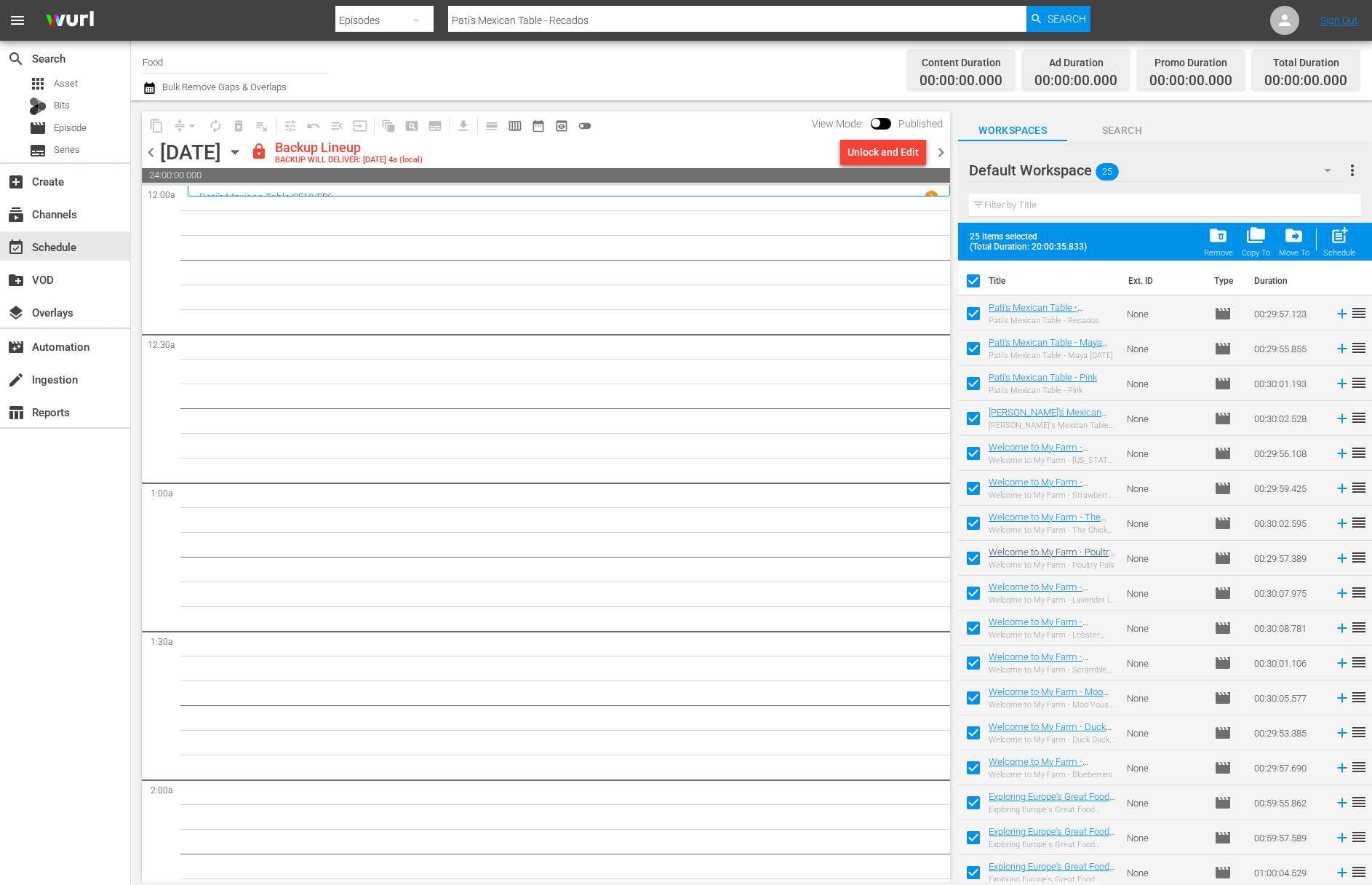
scroll to position [286, 0]
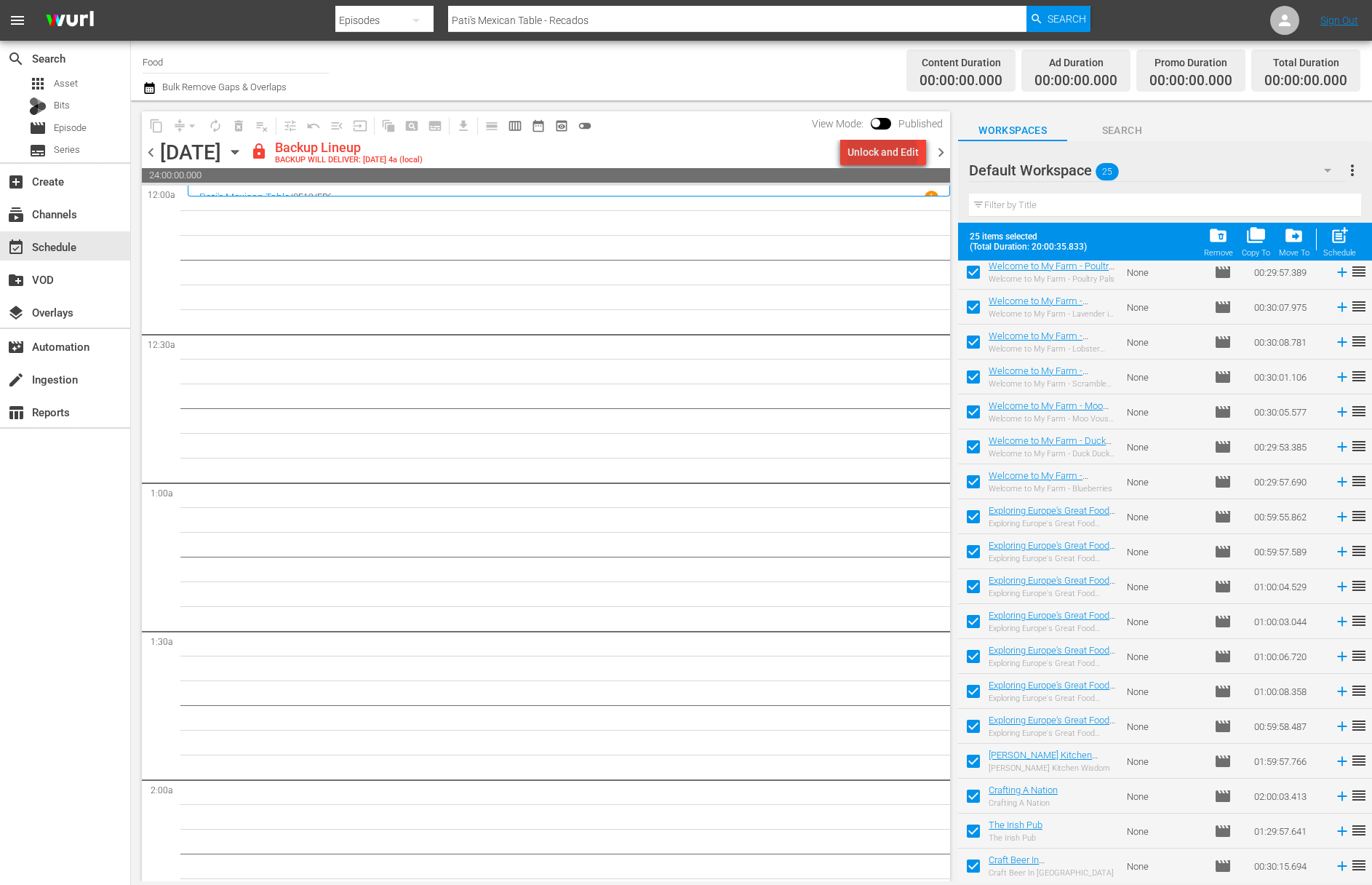
click at [885, 154] on div "Unlock and Edit" at bounding box center [883, 152] width 71 height 26
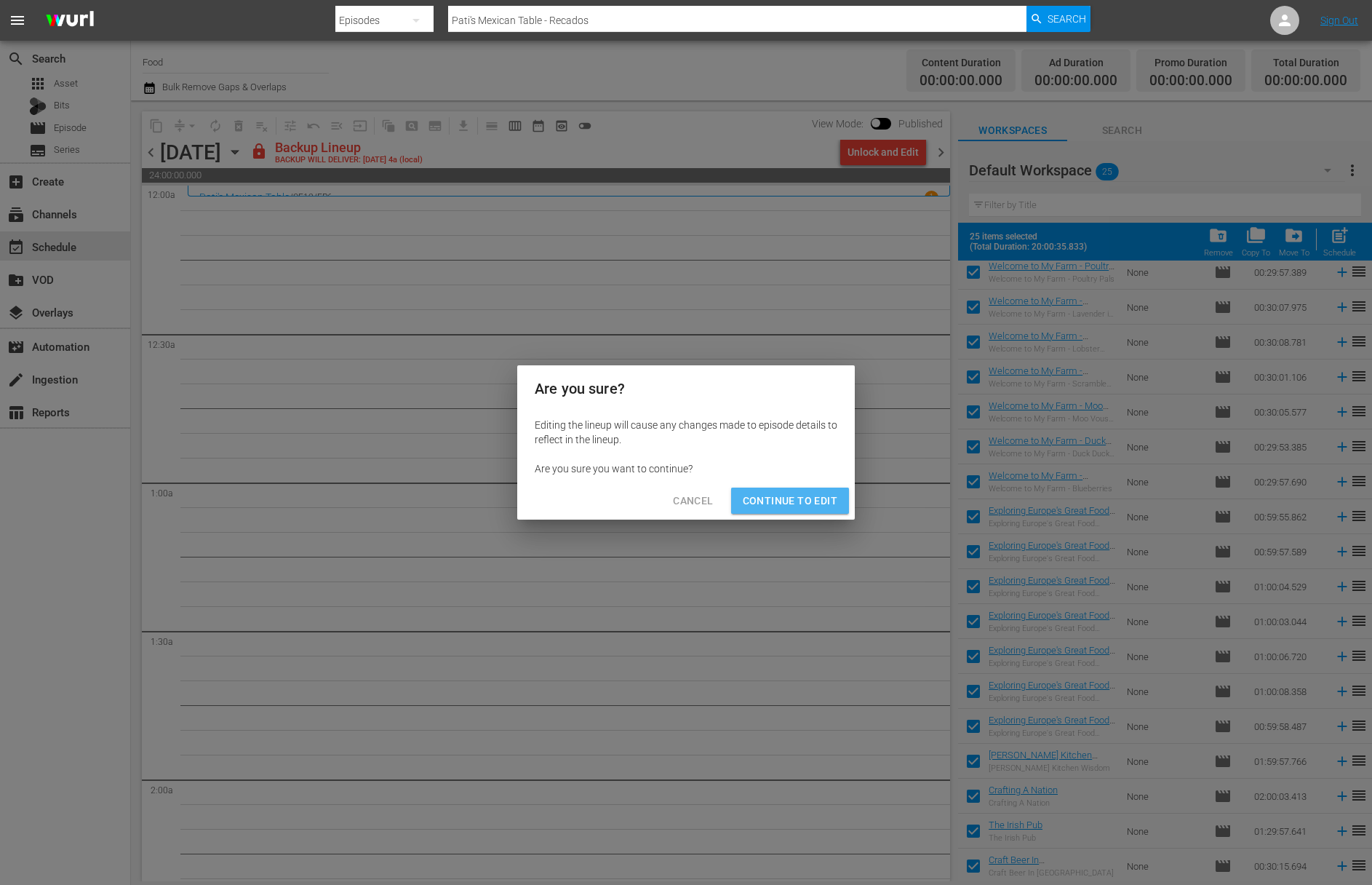
click at [829, 489] on button "Continue to Edit" at bounding box center [790, 501] width 118 height 27
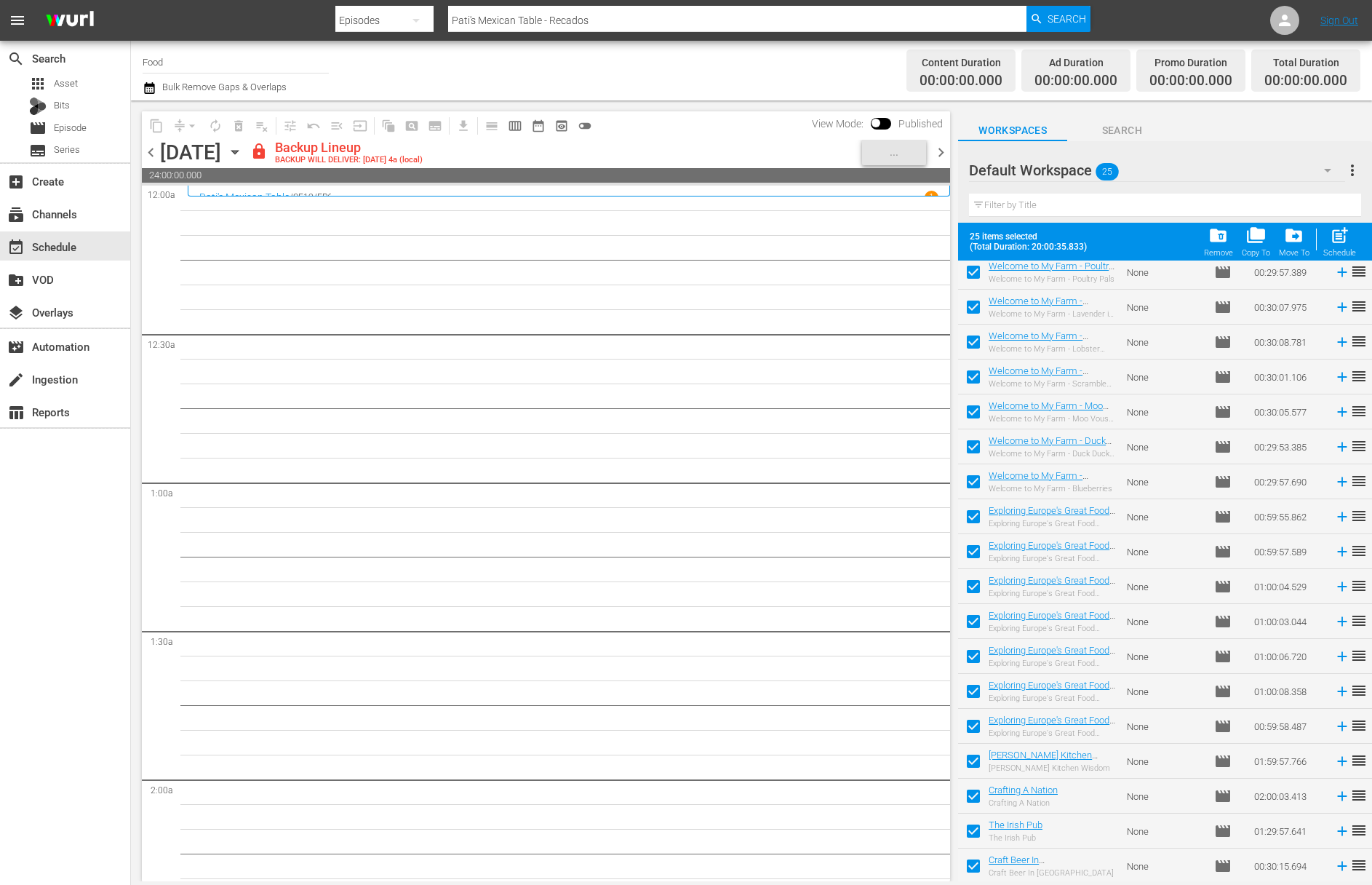
click at [1333, 241] on span "post_add" at bounding box center [1339, 235] width 20 height 20
checkbox input "false"
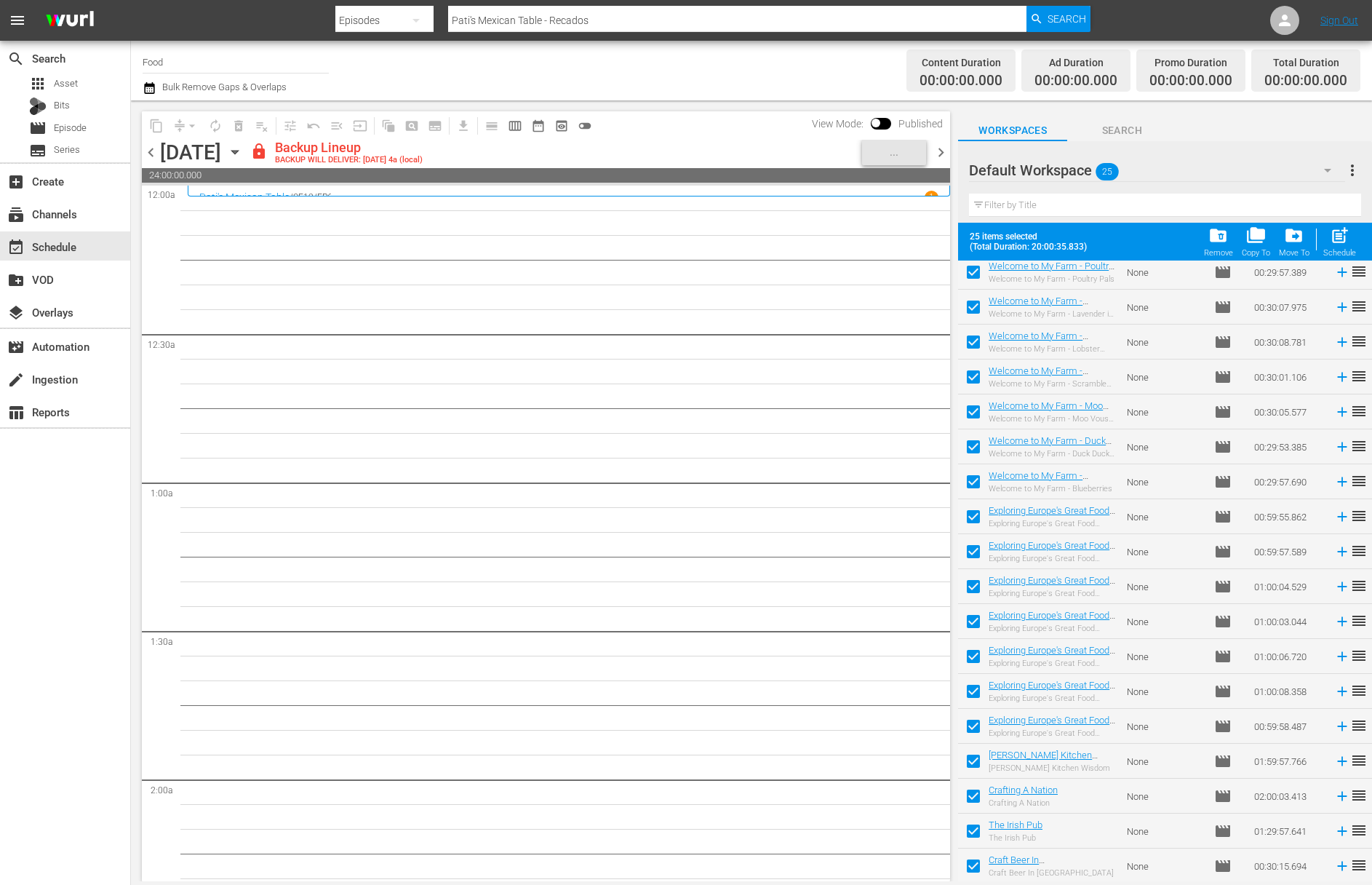
checkbox input "false"
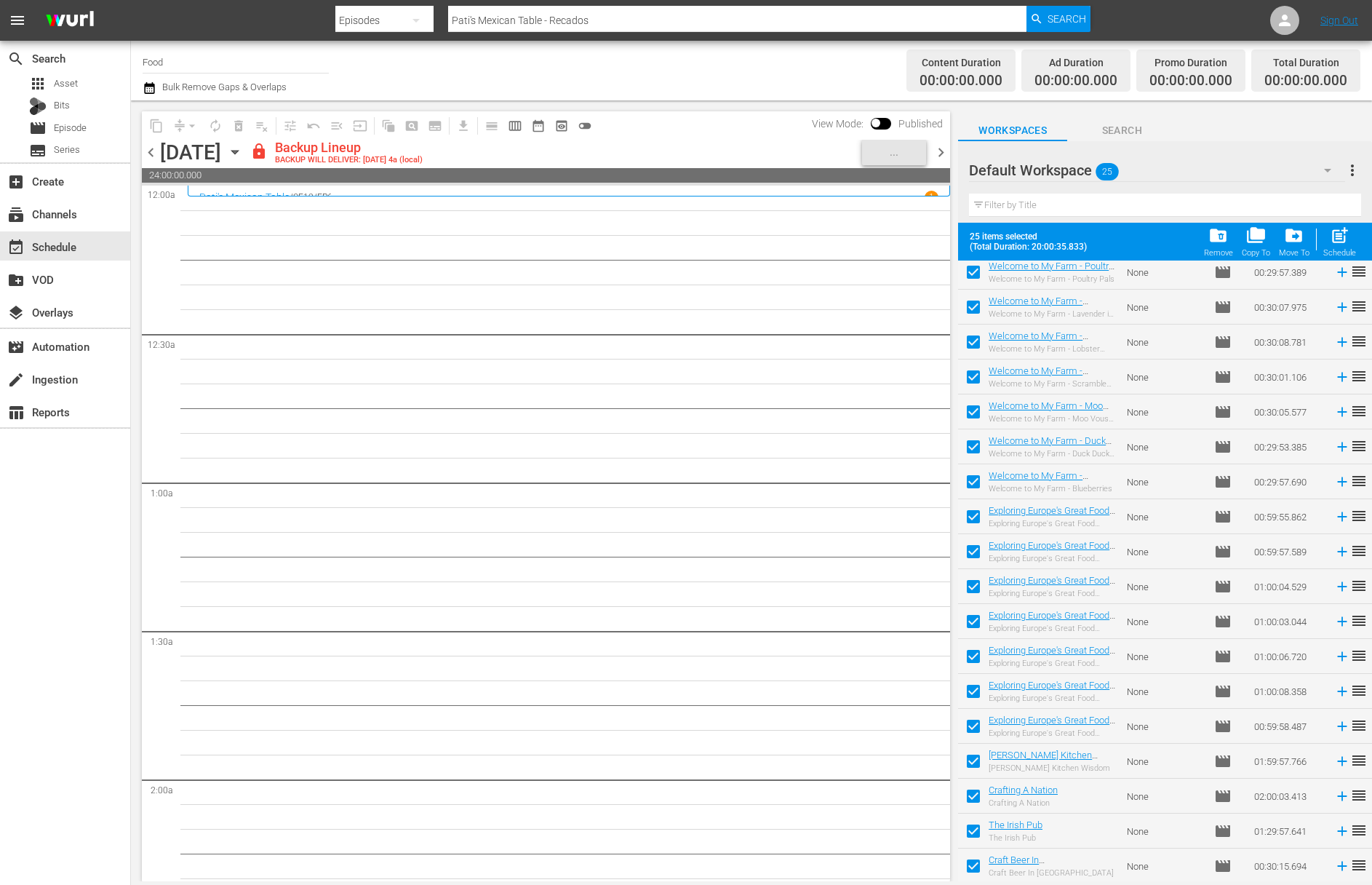
checkbox input "false"
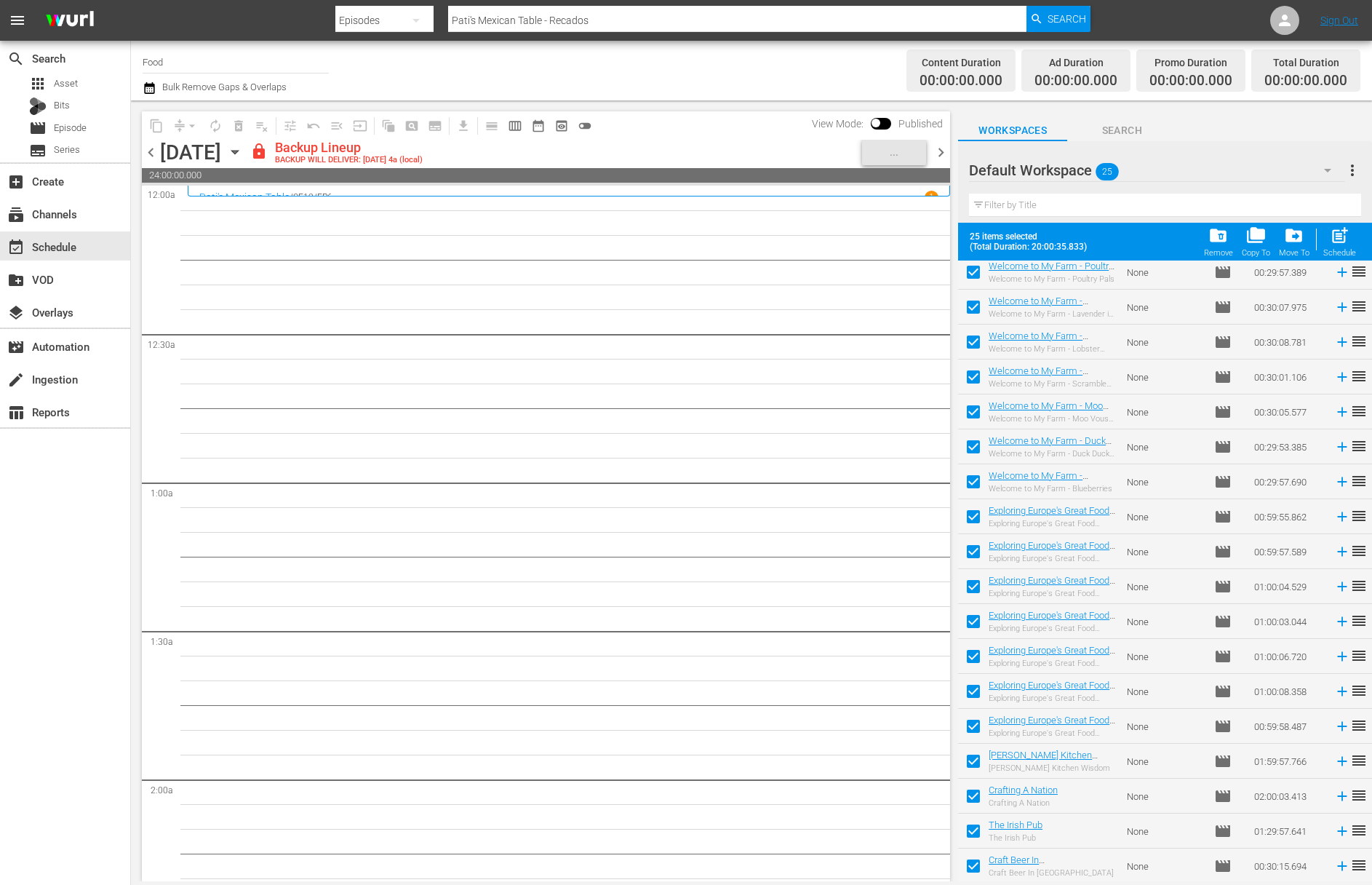
checkbox input "false"
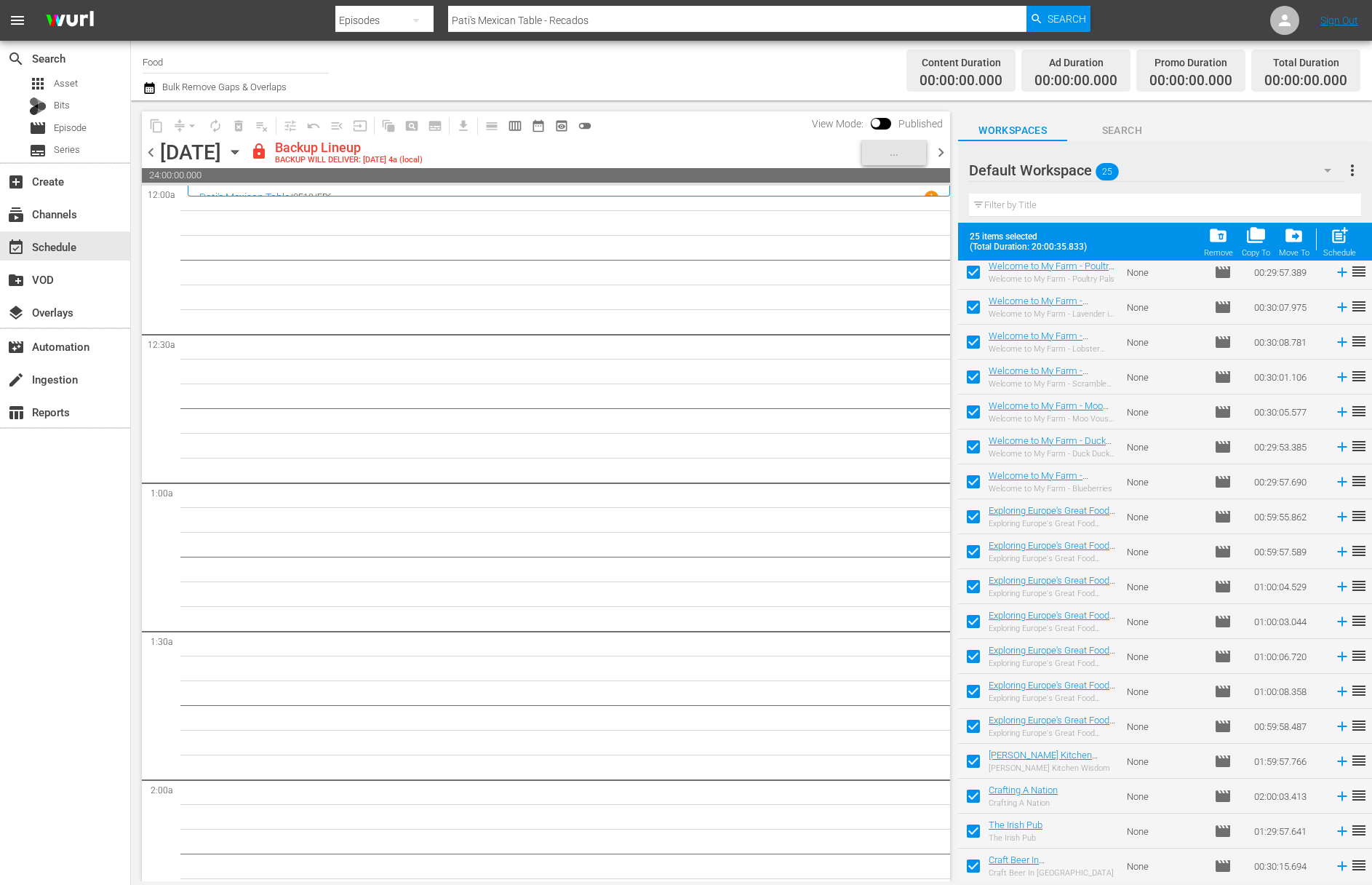
checkbox input "false"
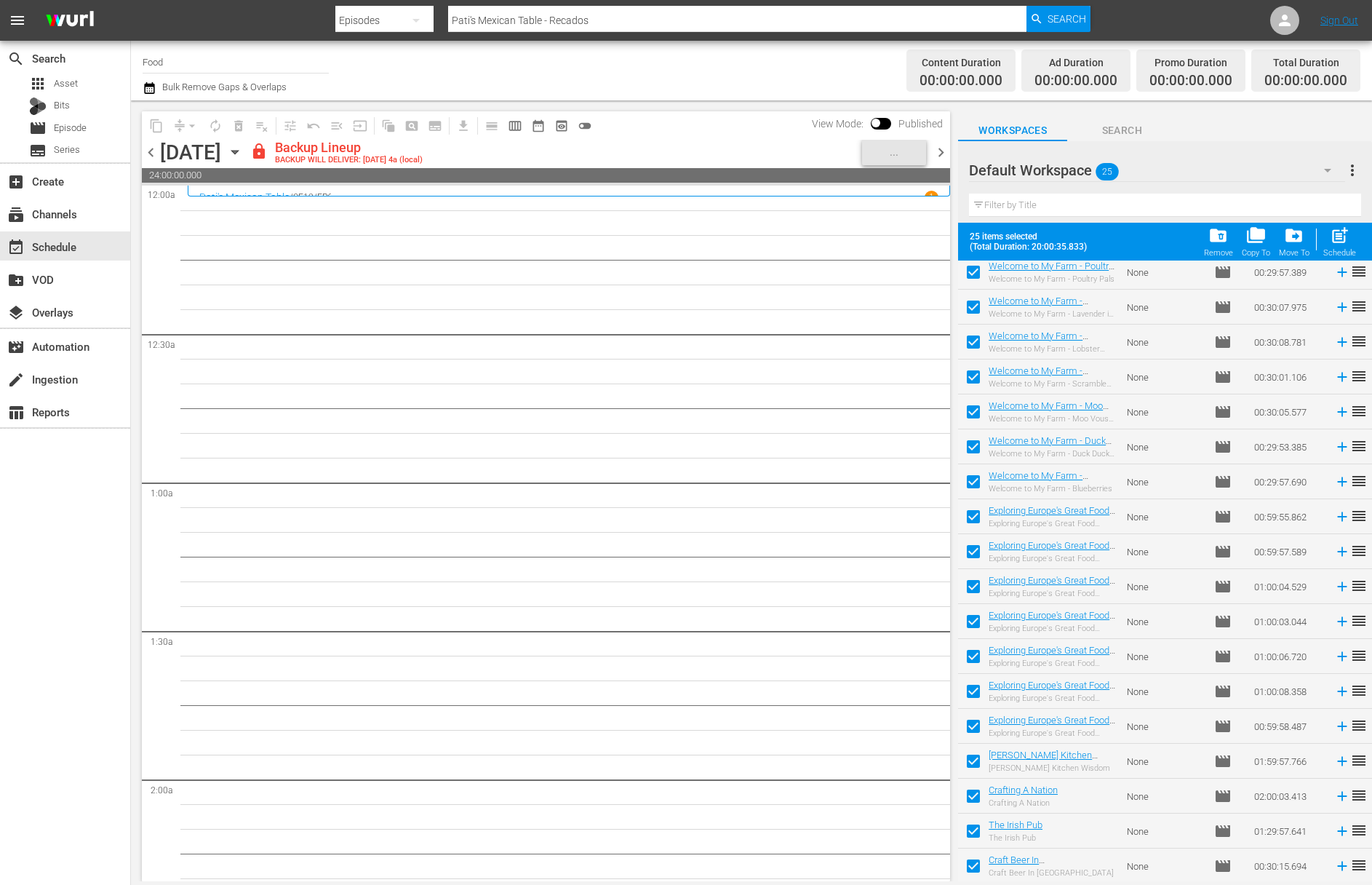
checkbox input "false"
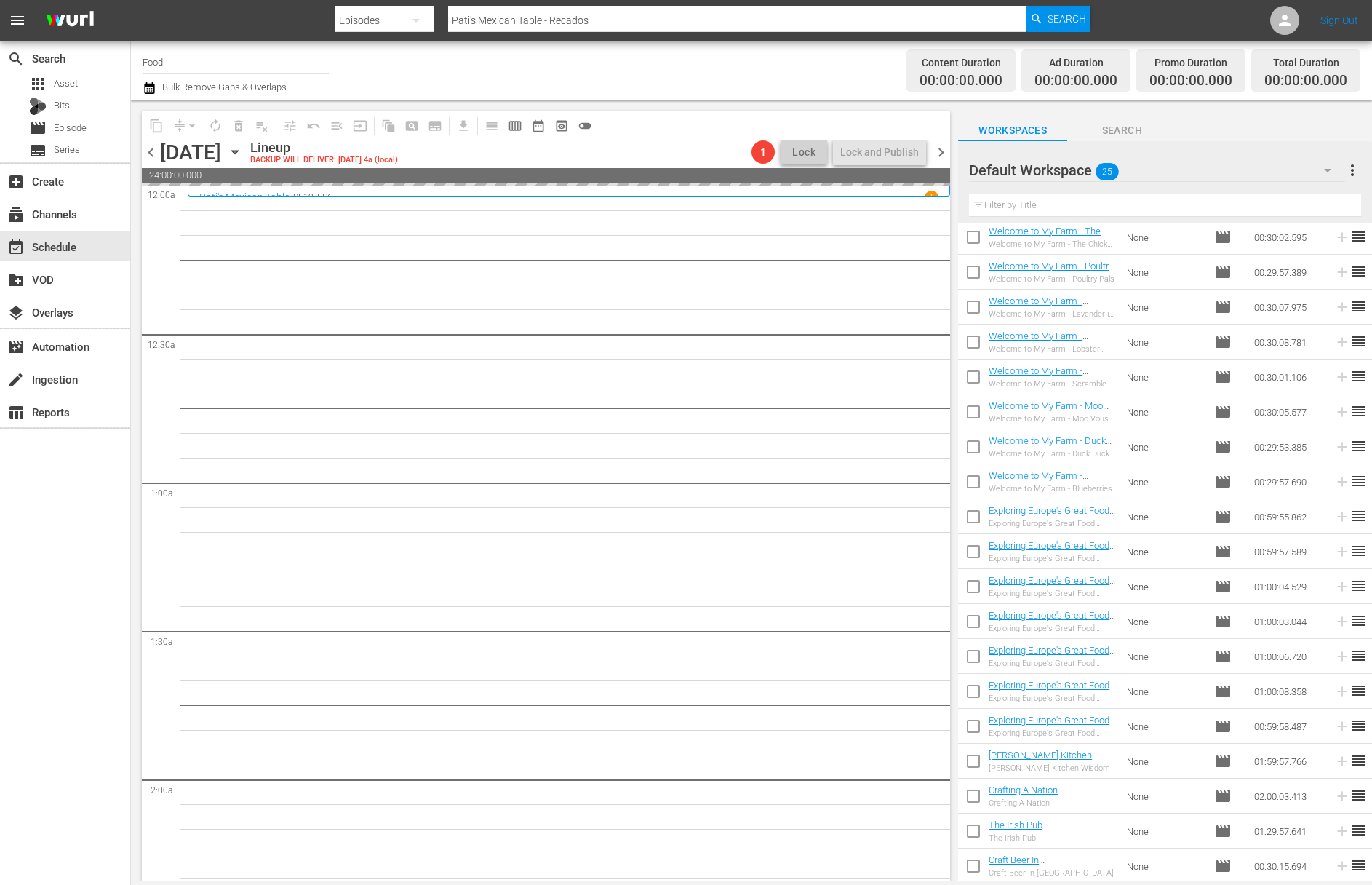
scroll to position [0, 0]
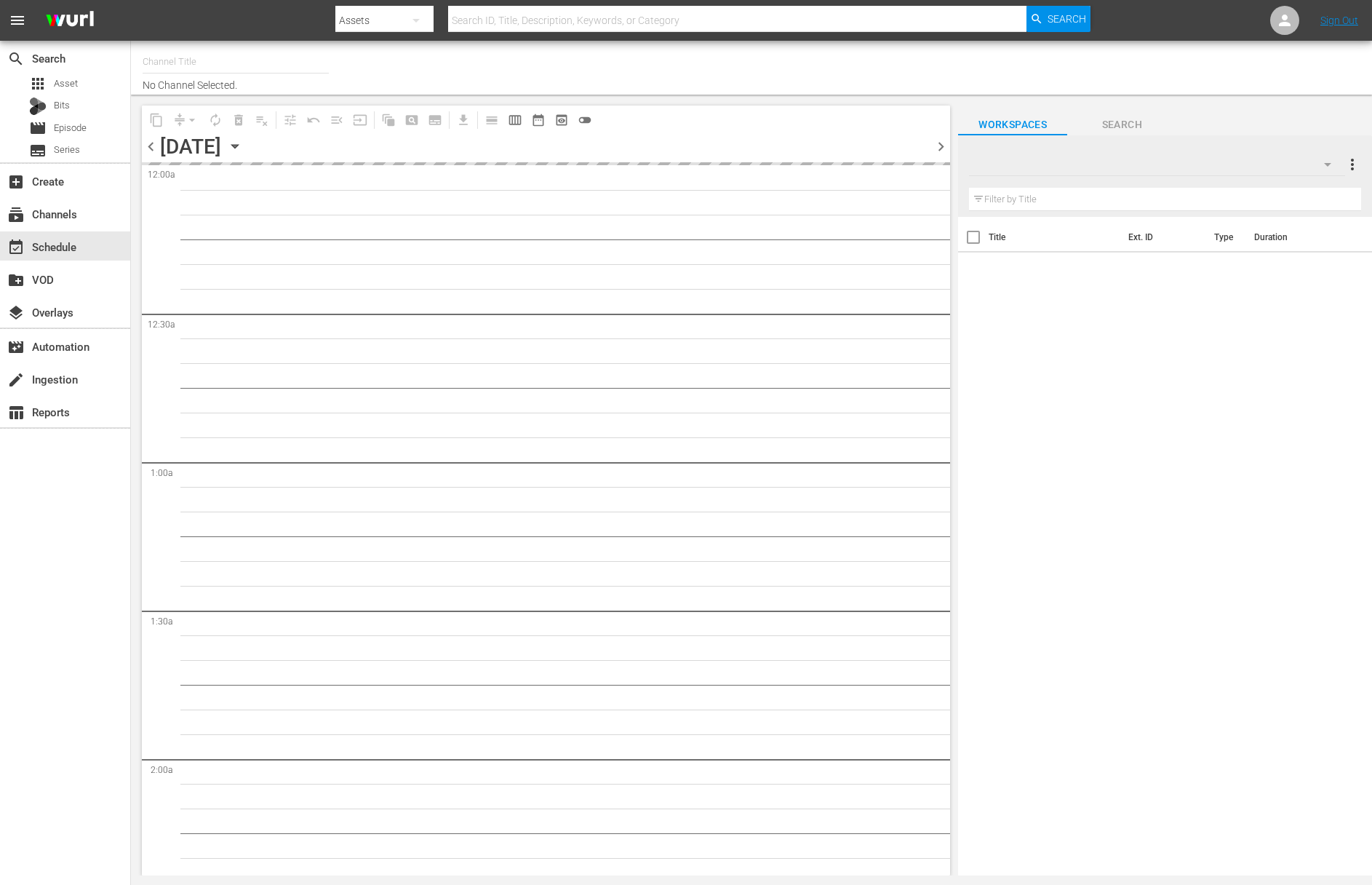
type input "Food (140)"
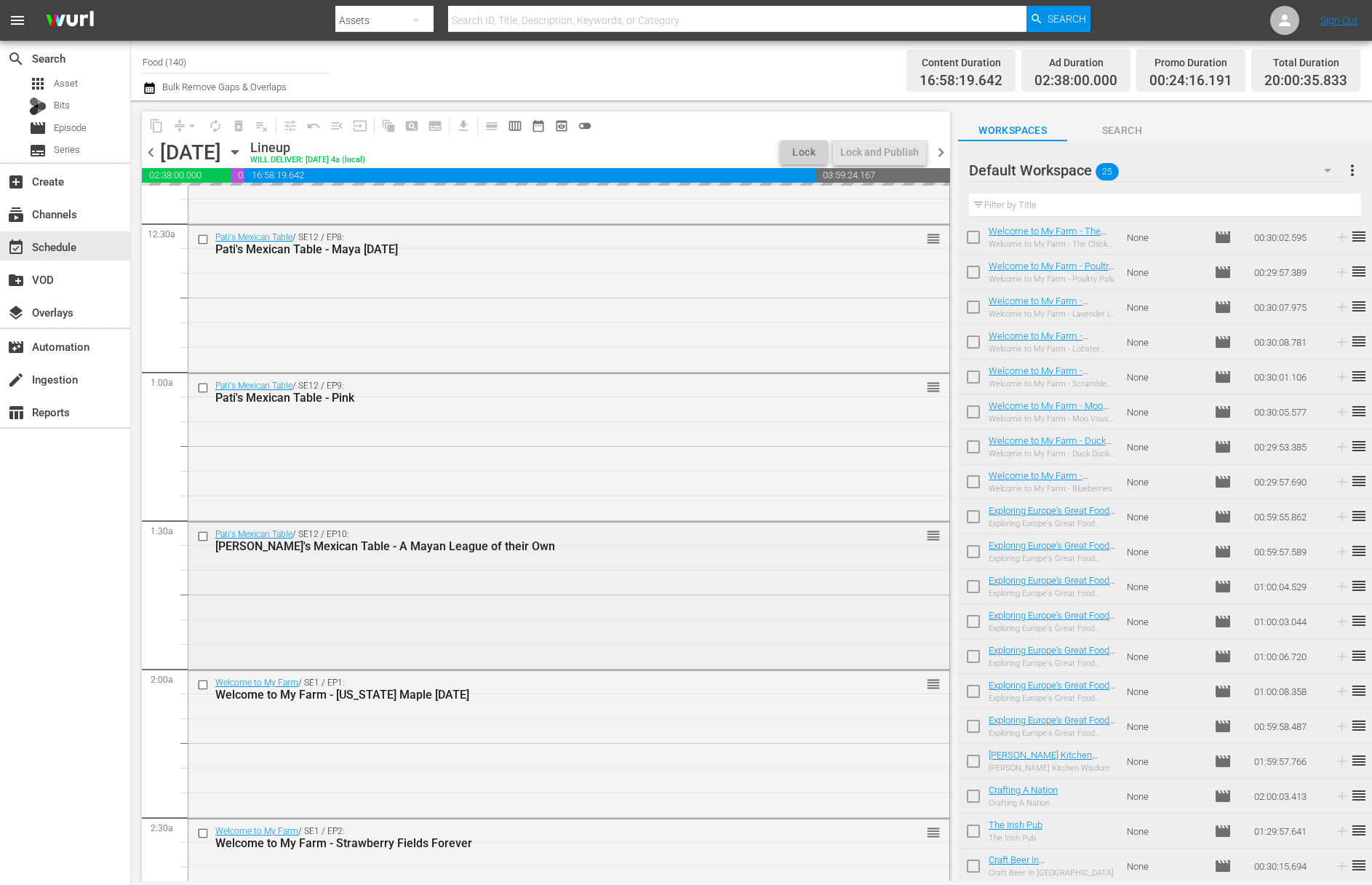
scroll to position [324, 0]
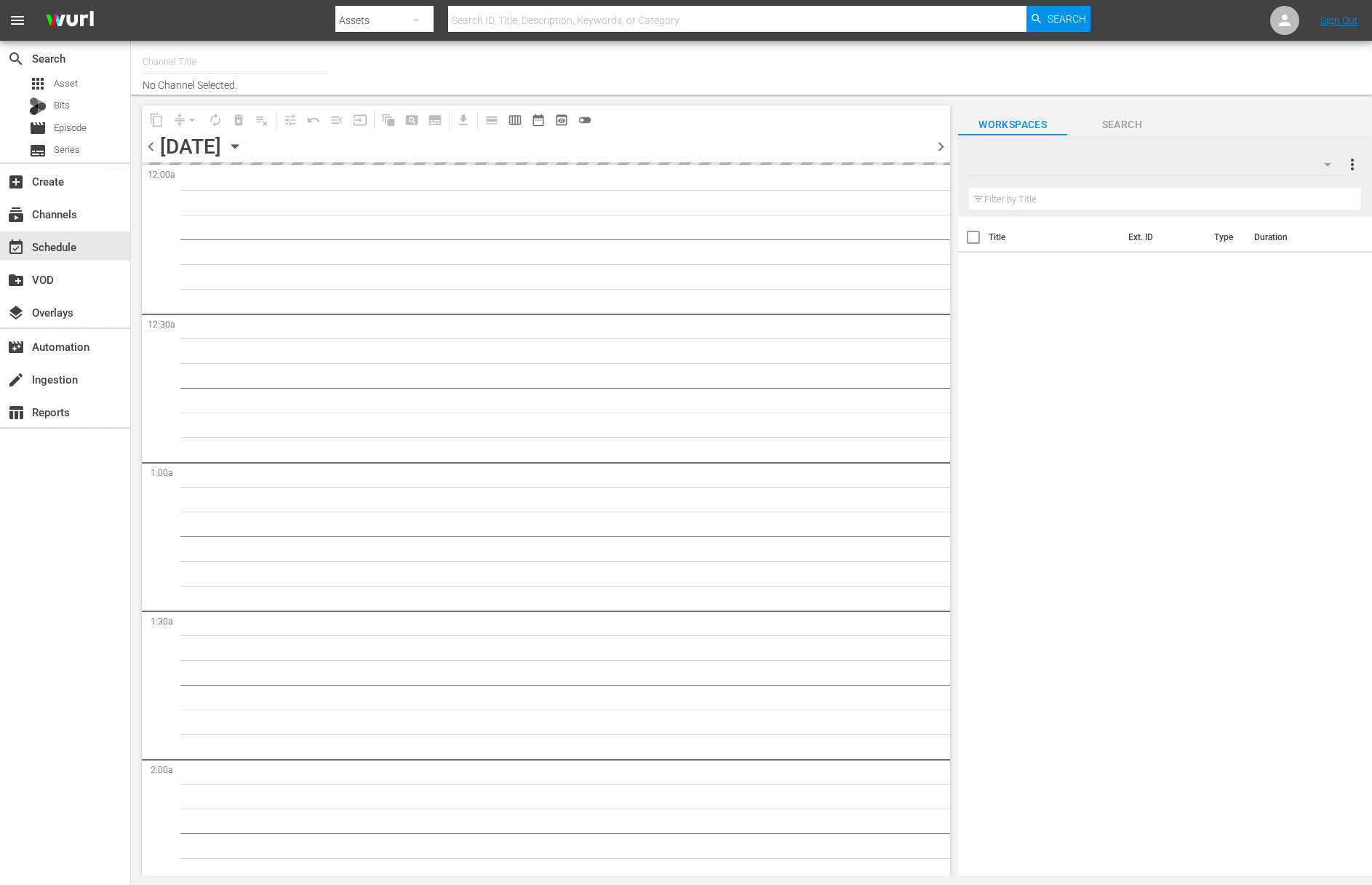
type input "Food (140)"
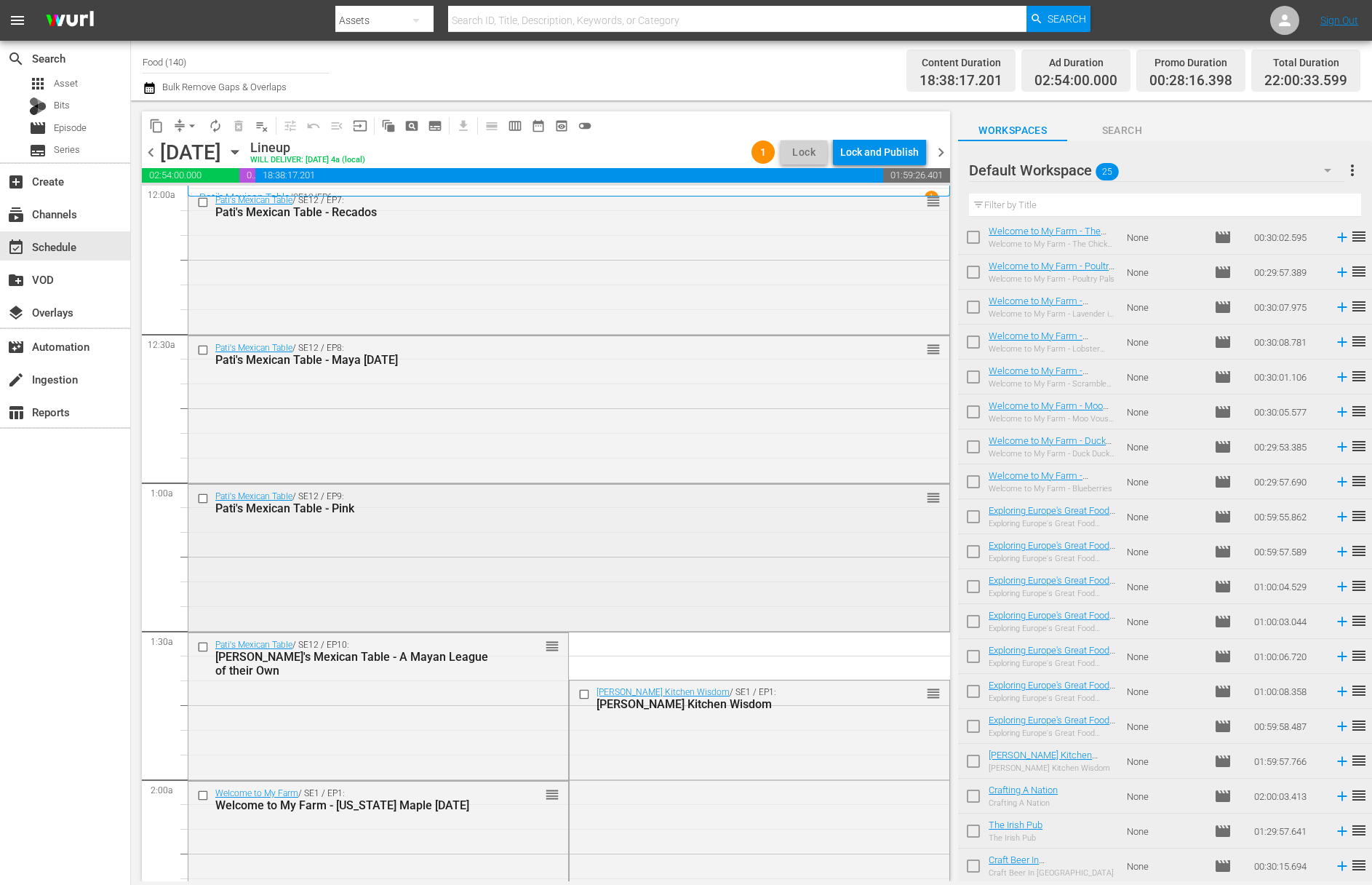
scroll to position [128, 0]
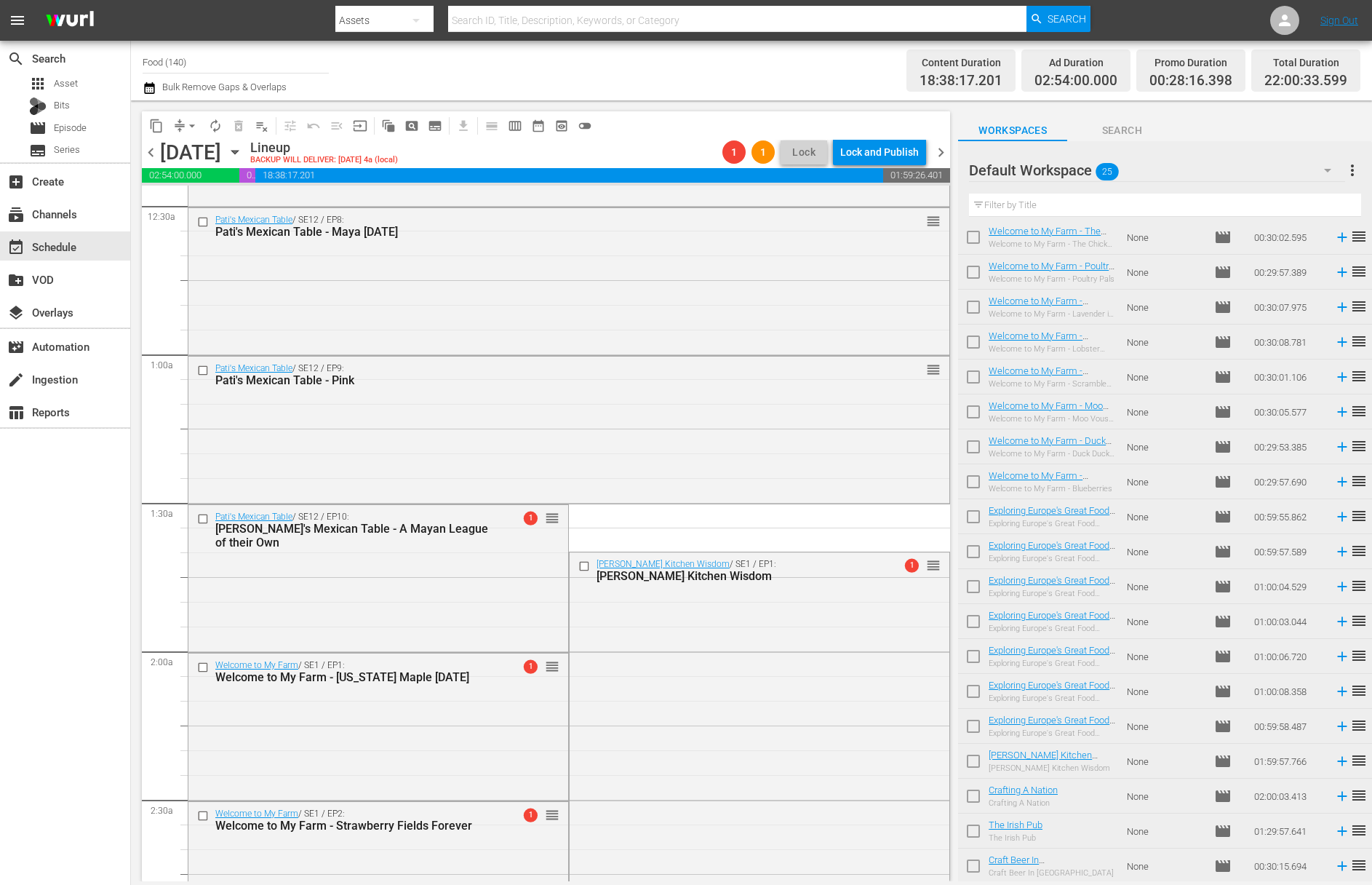
click at [190, 123] on span "arrow_drop_down" at bounding box center [192, 126] width 15 height 15
click at [190, 200] on li "Align to End of Previous Day" at bounding box center [193, 203] width 153 height 24
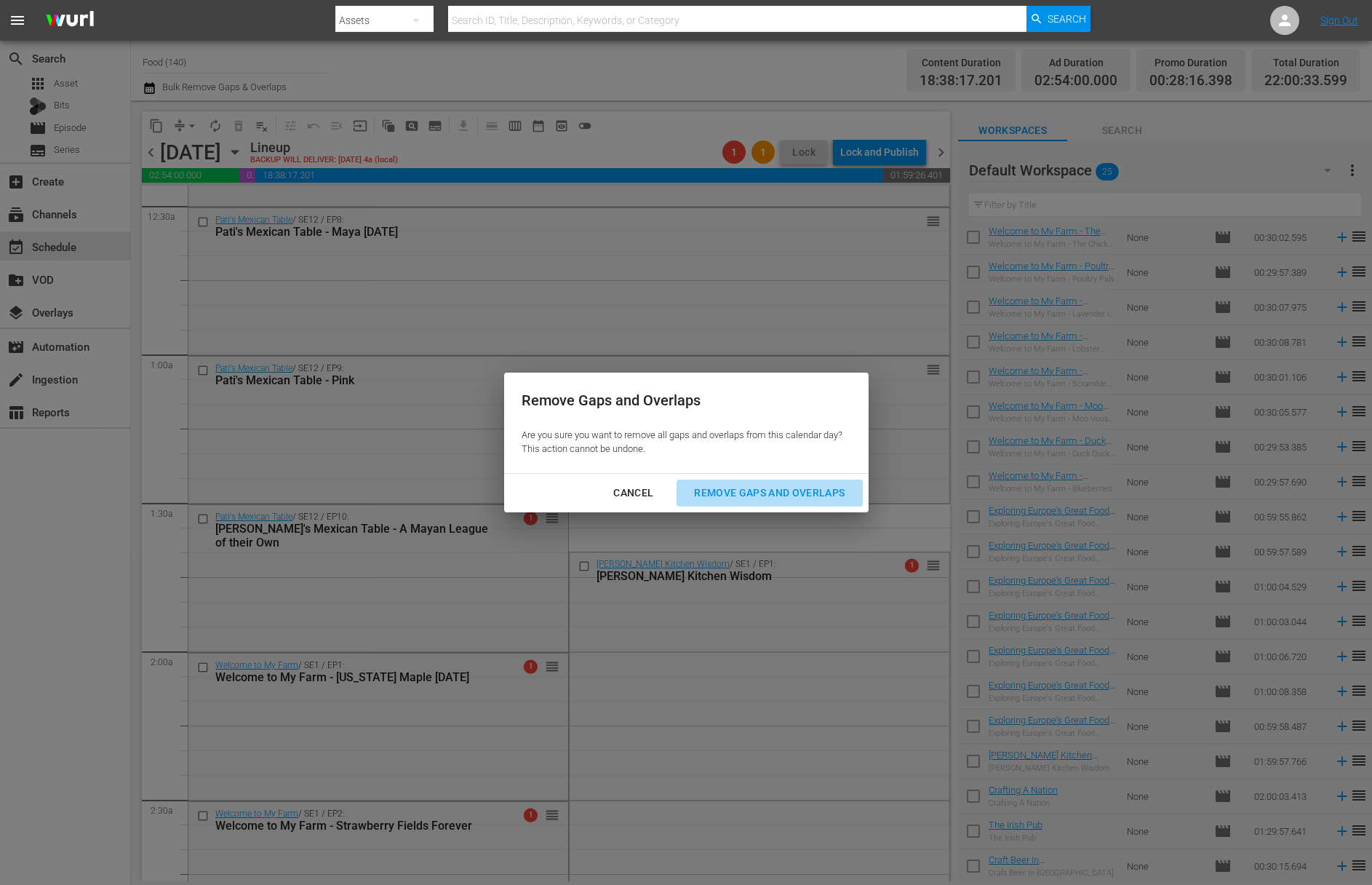
click at [754, 483] on button "Remove Gaps and Overlaps" at bounding box center [769, 493] width 186 height 27
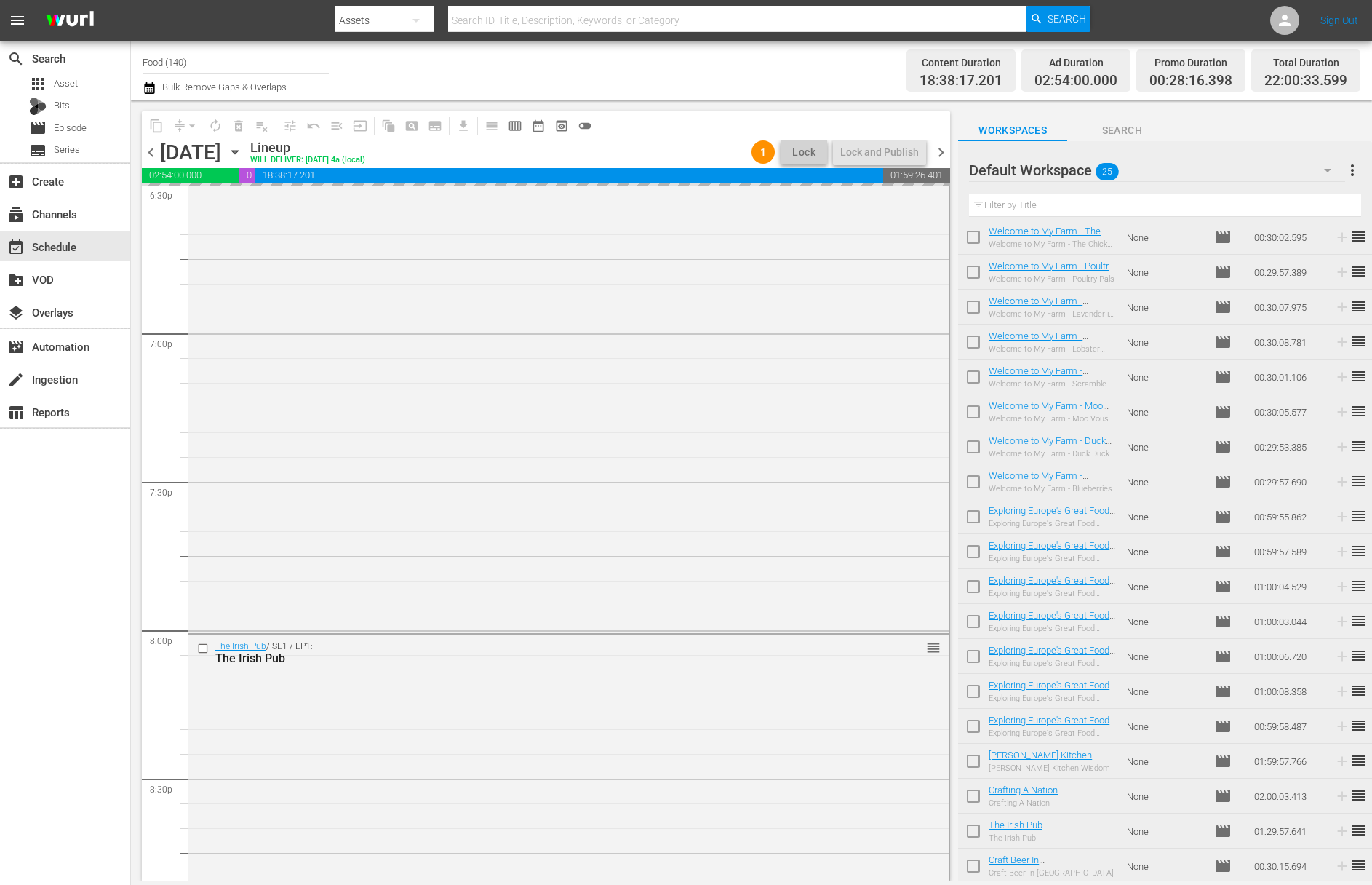
scroll to position [4773, 0]
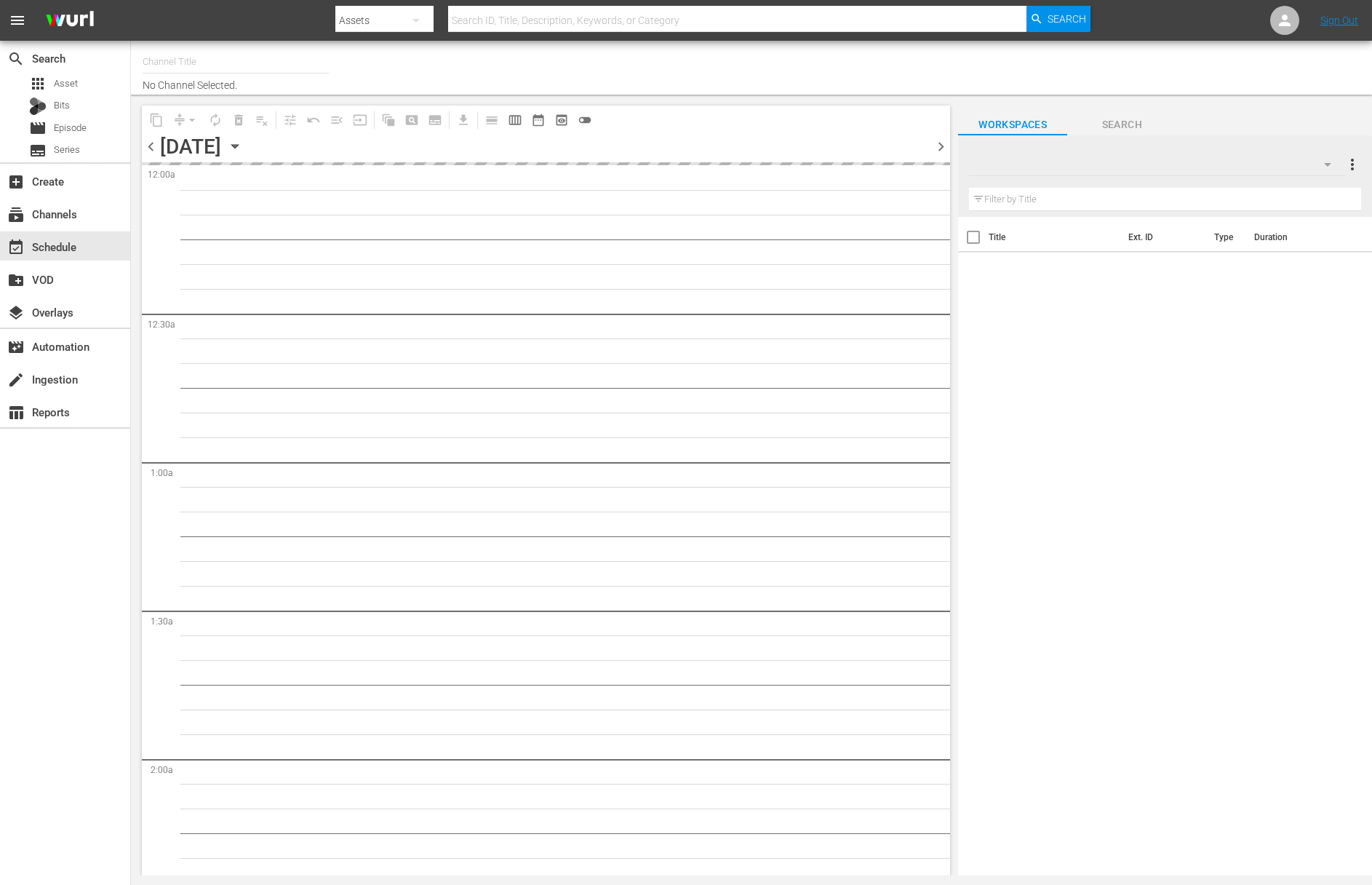
type input "Food (140)"
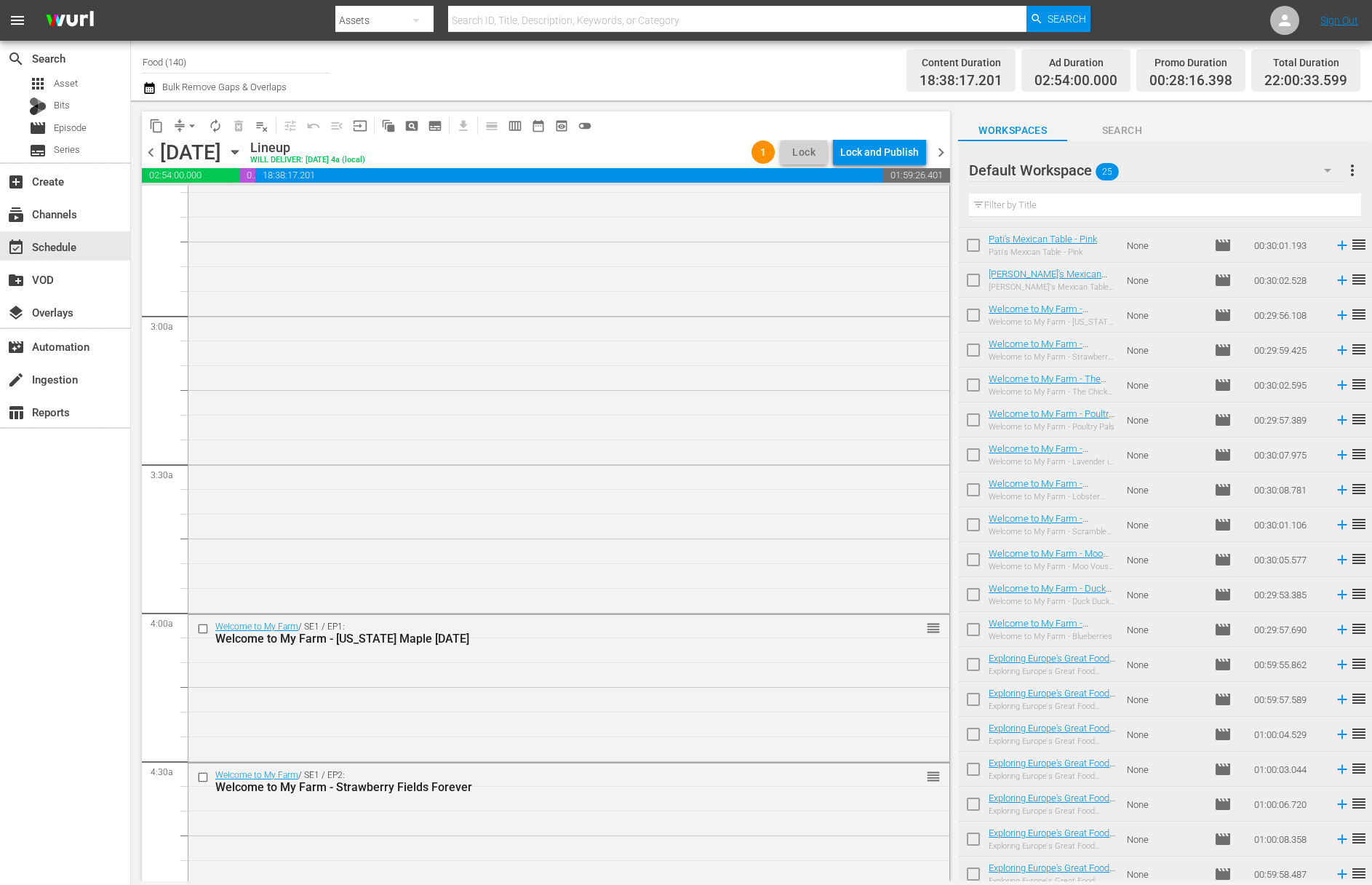
scroll to position [248, 0]
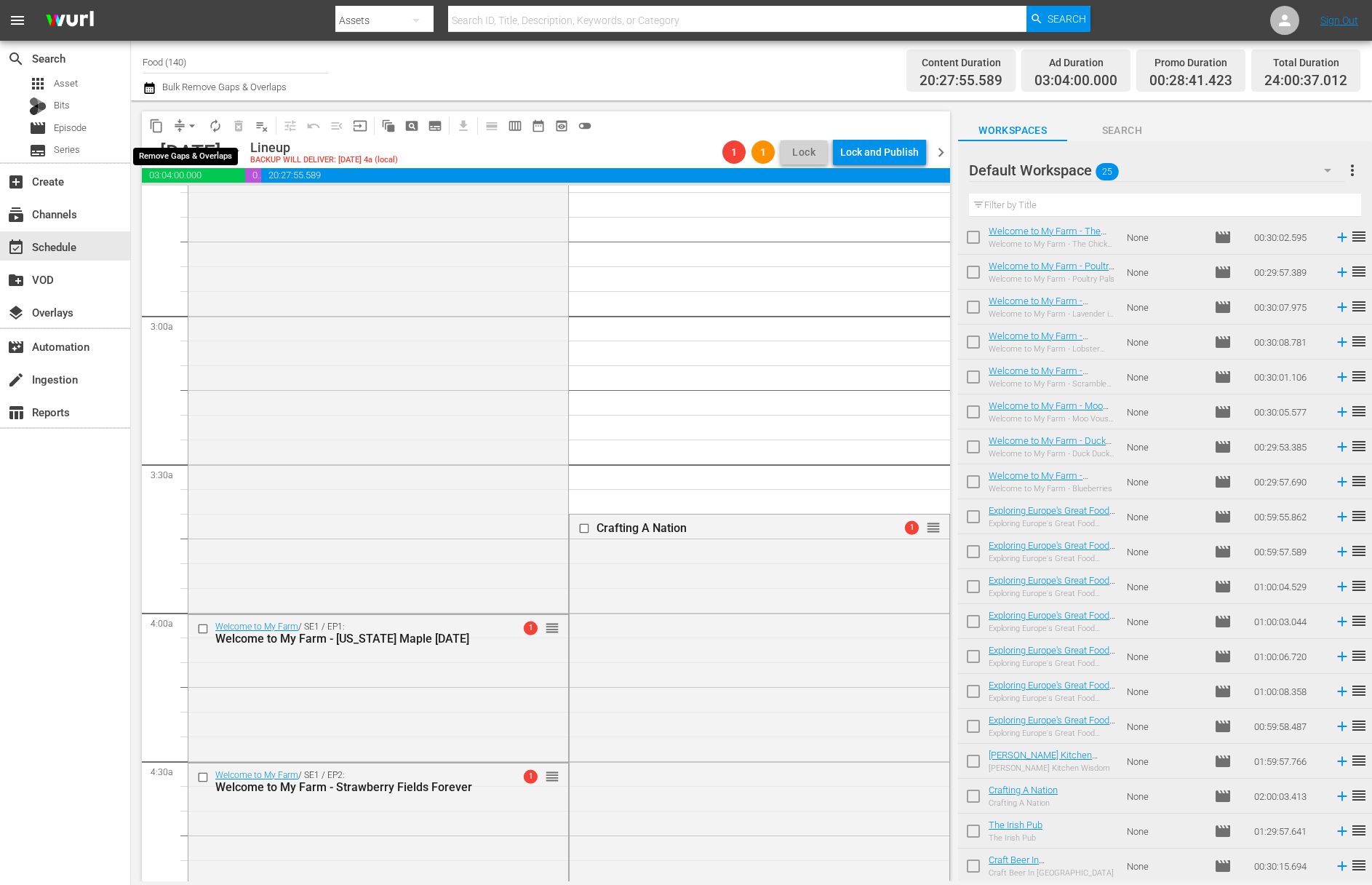
click at [193, 119] on span "arrow_drop_down" at bounding box center [192, 126] width 15 height 15
click at [195, 193] on li "Align to End of Previous Day" at bounding box center [193, 203] width 153 height 24
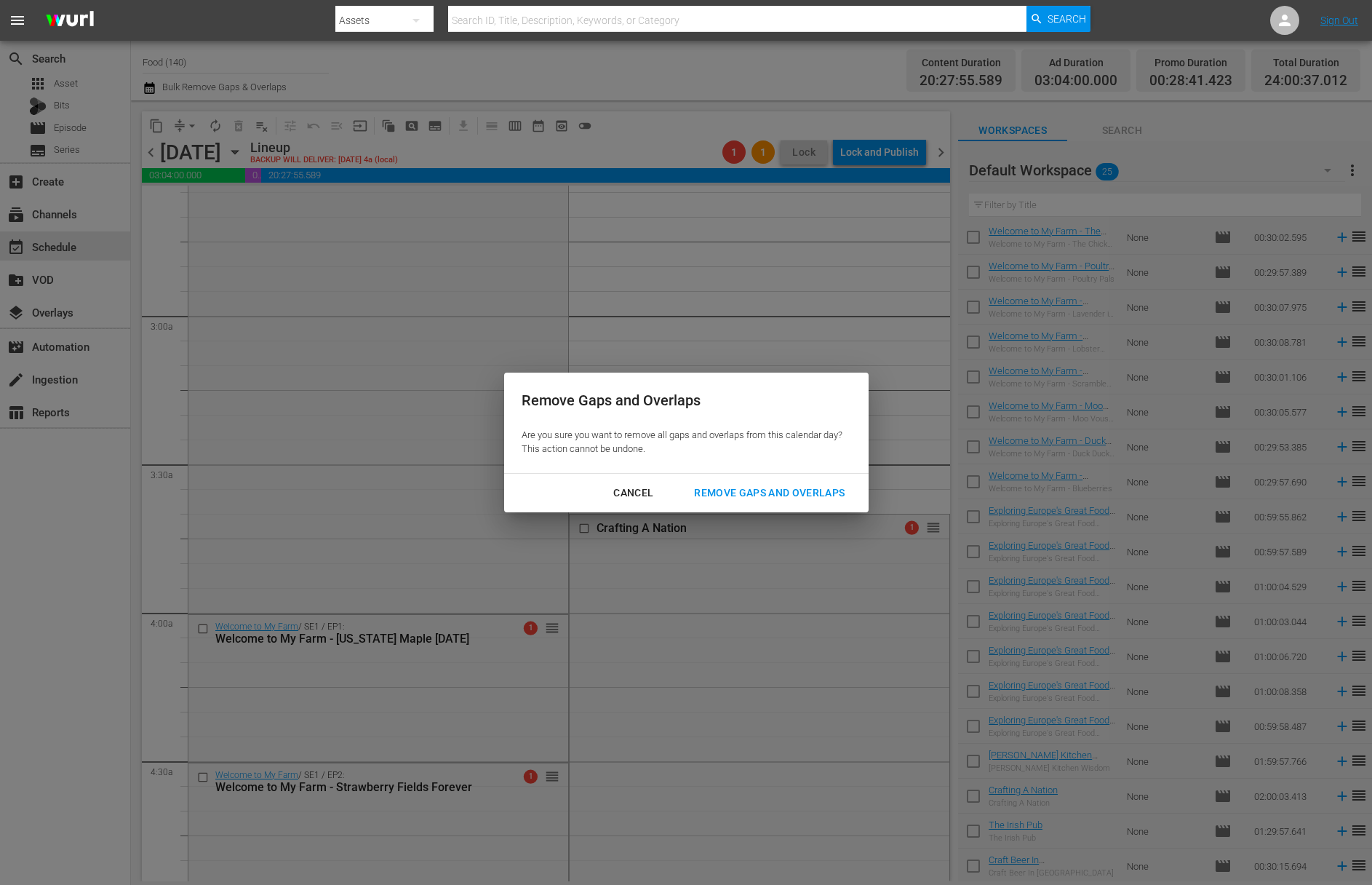
click at [758, 488] on div "Remove Gaps and Overlaps" at bounding box center [769, 493] width 174 height 18
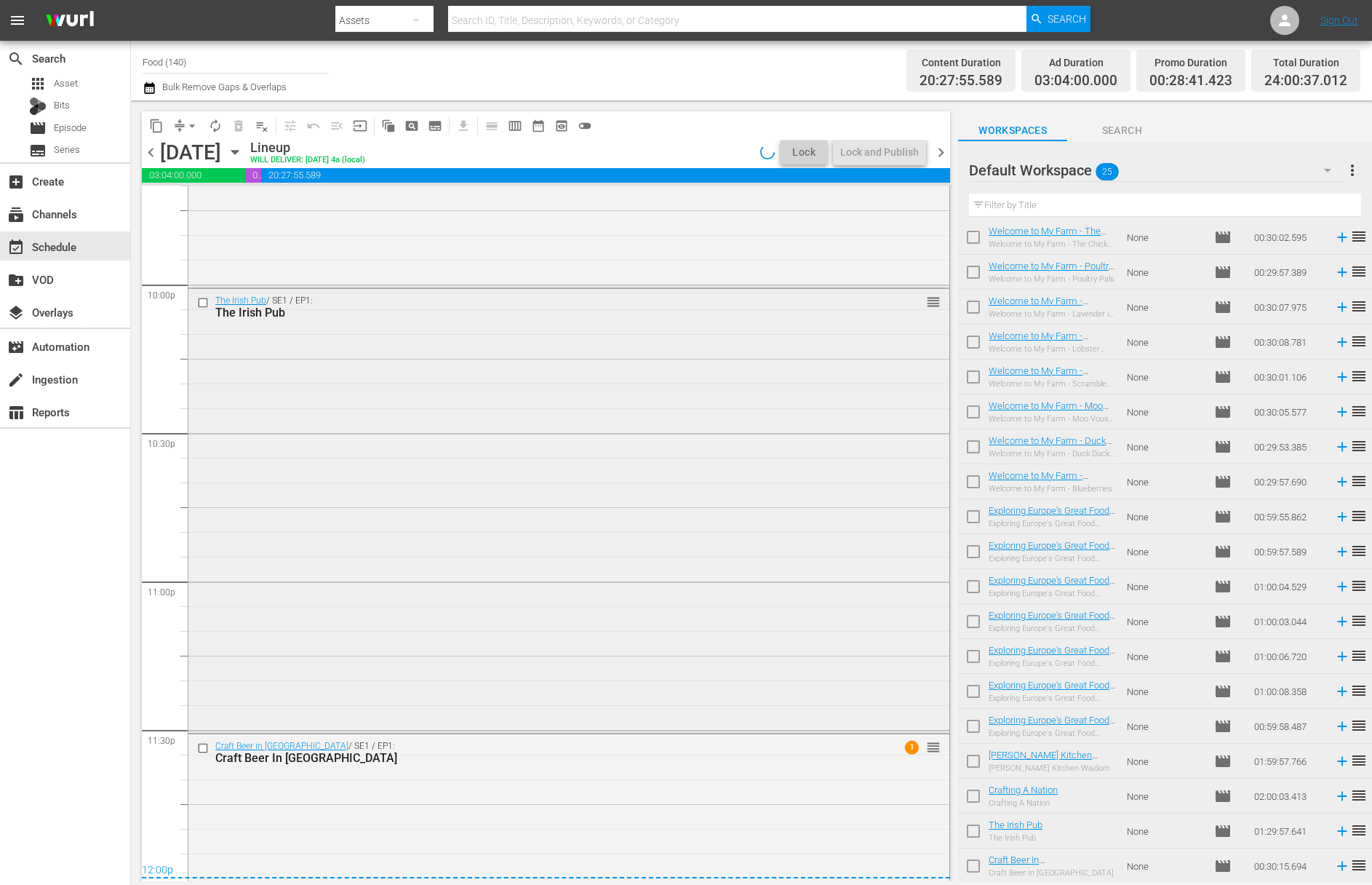
scroll to position [6435, 0]
click at [869, 153] on div "Lock and Publish" at bounding box center [879, 152] width 79 height 26
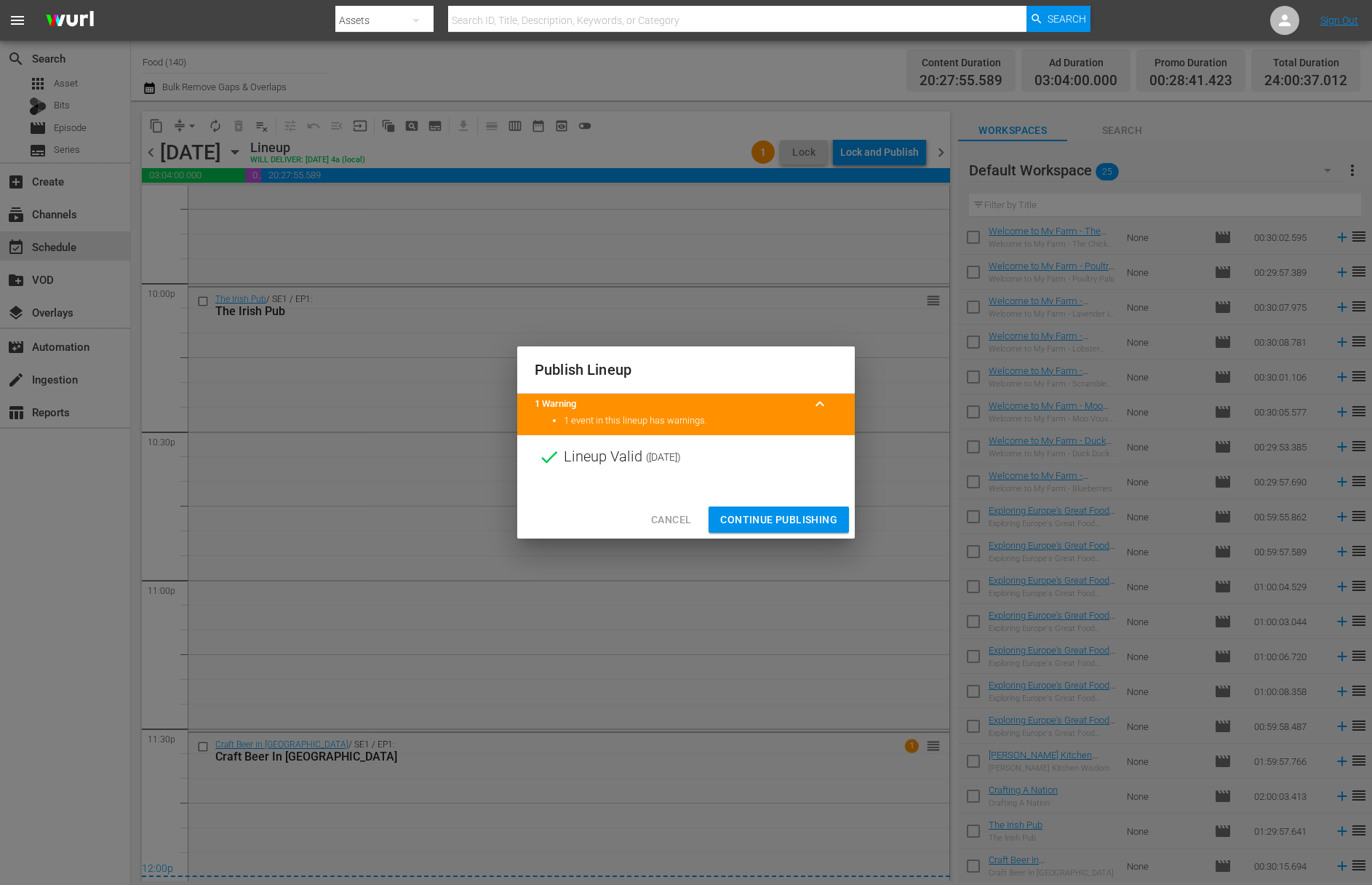
click at [788, 515] on span "Continue Publishing" at bounding box center [778, 520] width 117 height 18
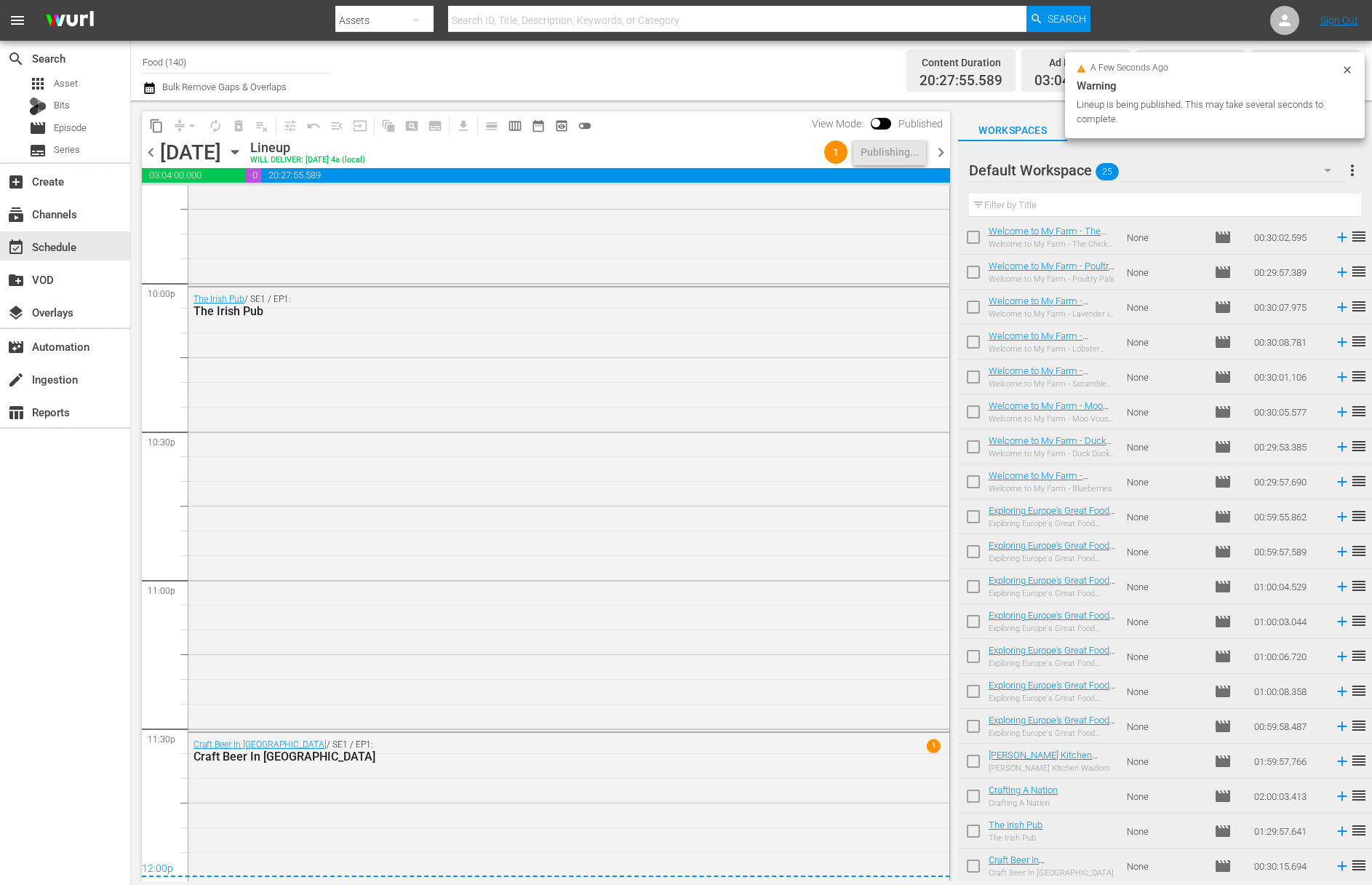
click at [1356, 163] on span "more_vert" at bounding box center [1352, 171] width 17 height 17
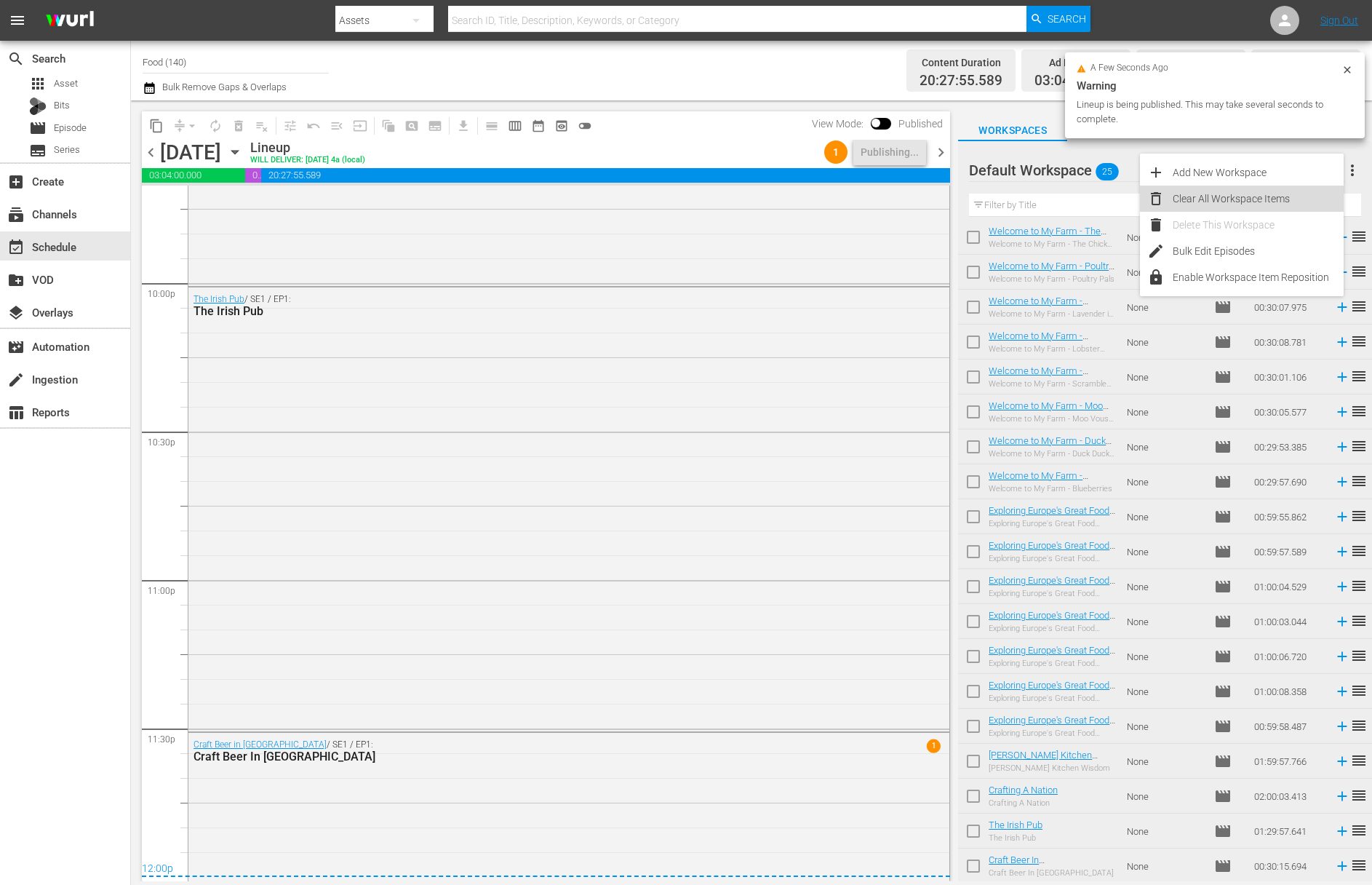
click at [1264, 206] on div "Clear All Workspace Items" at bounding box center [1258, 199] width 171 height 26
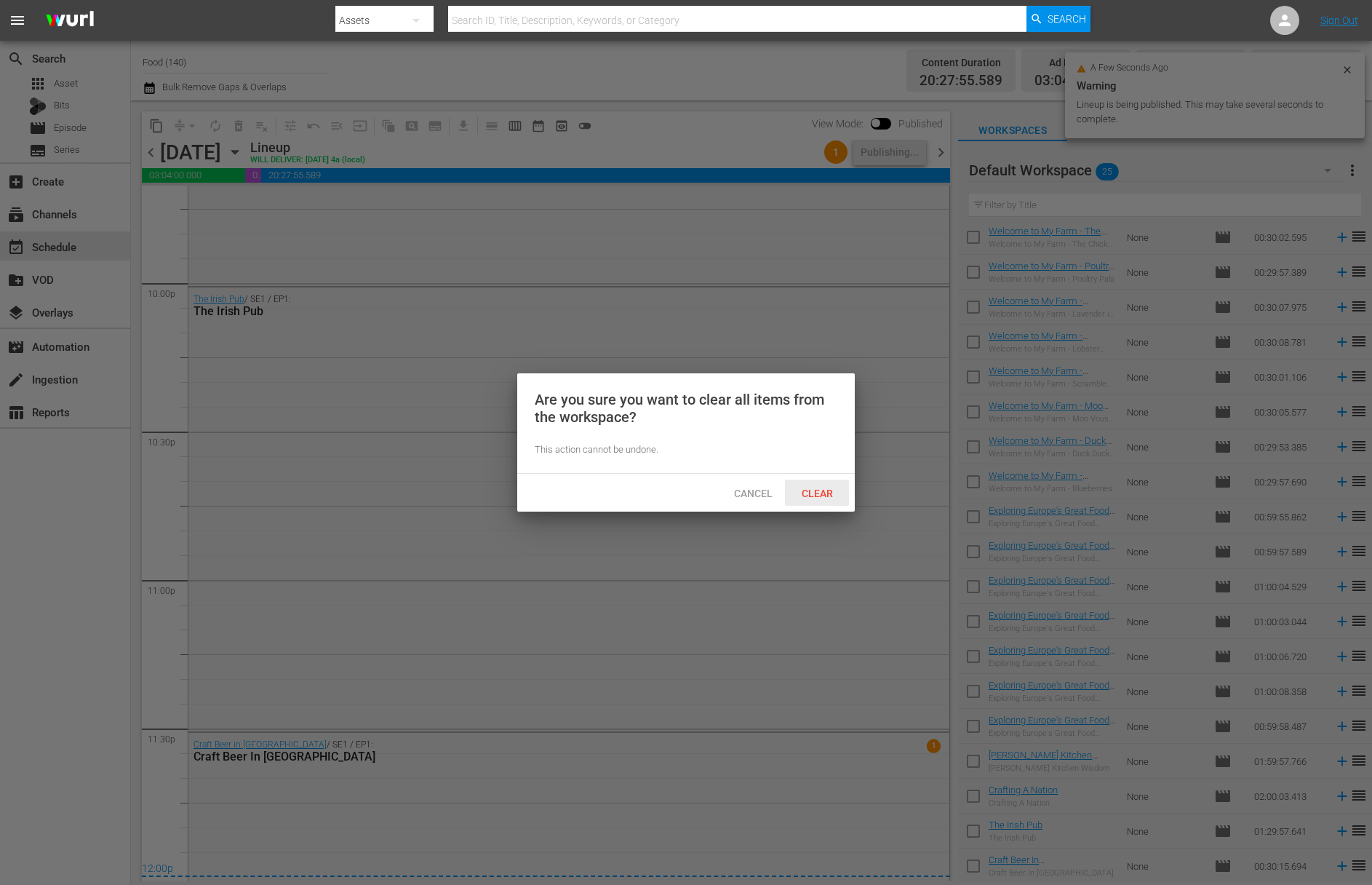
click at [818, 496] on span "Clear" at bounding box center [817, 494] width 55 height 12
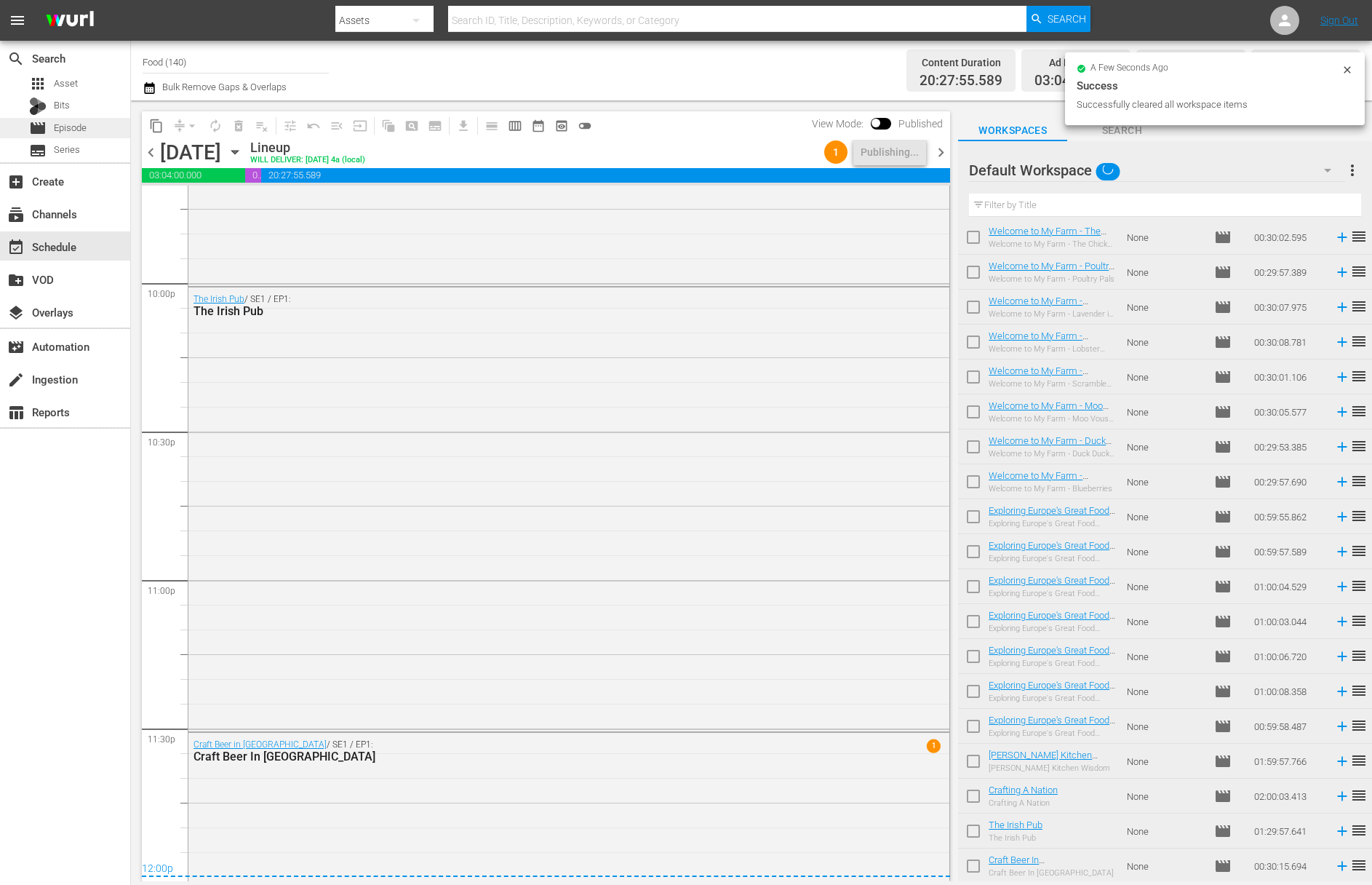
click at [77, 135] on span "Episode" at bounding box center [70, 128] width 33 height 15
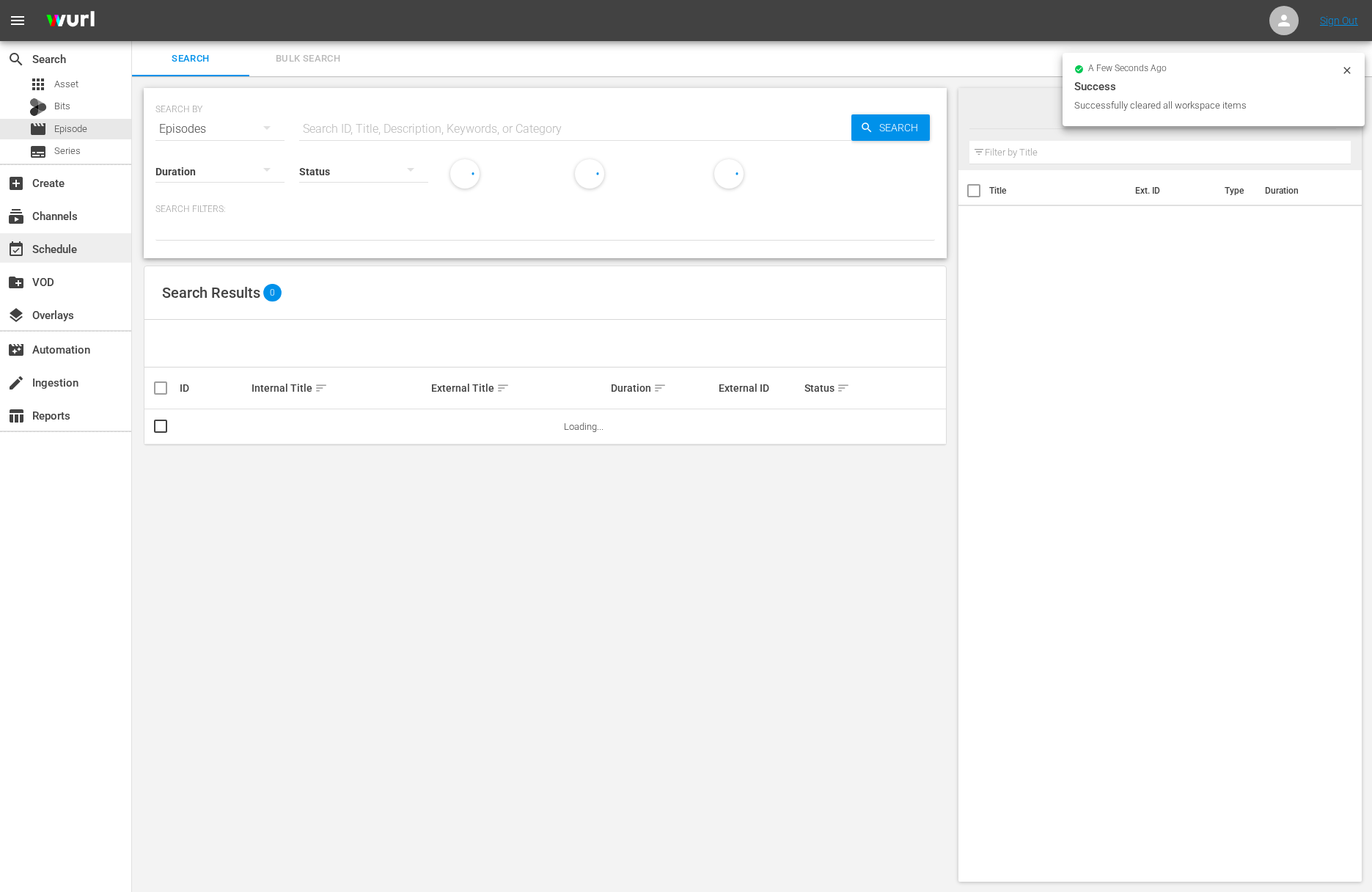
click at [75, 253] on div "event_available Schedule" at bounding box center [41, 246] width 82 height 13
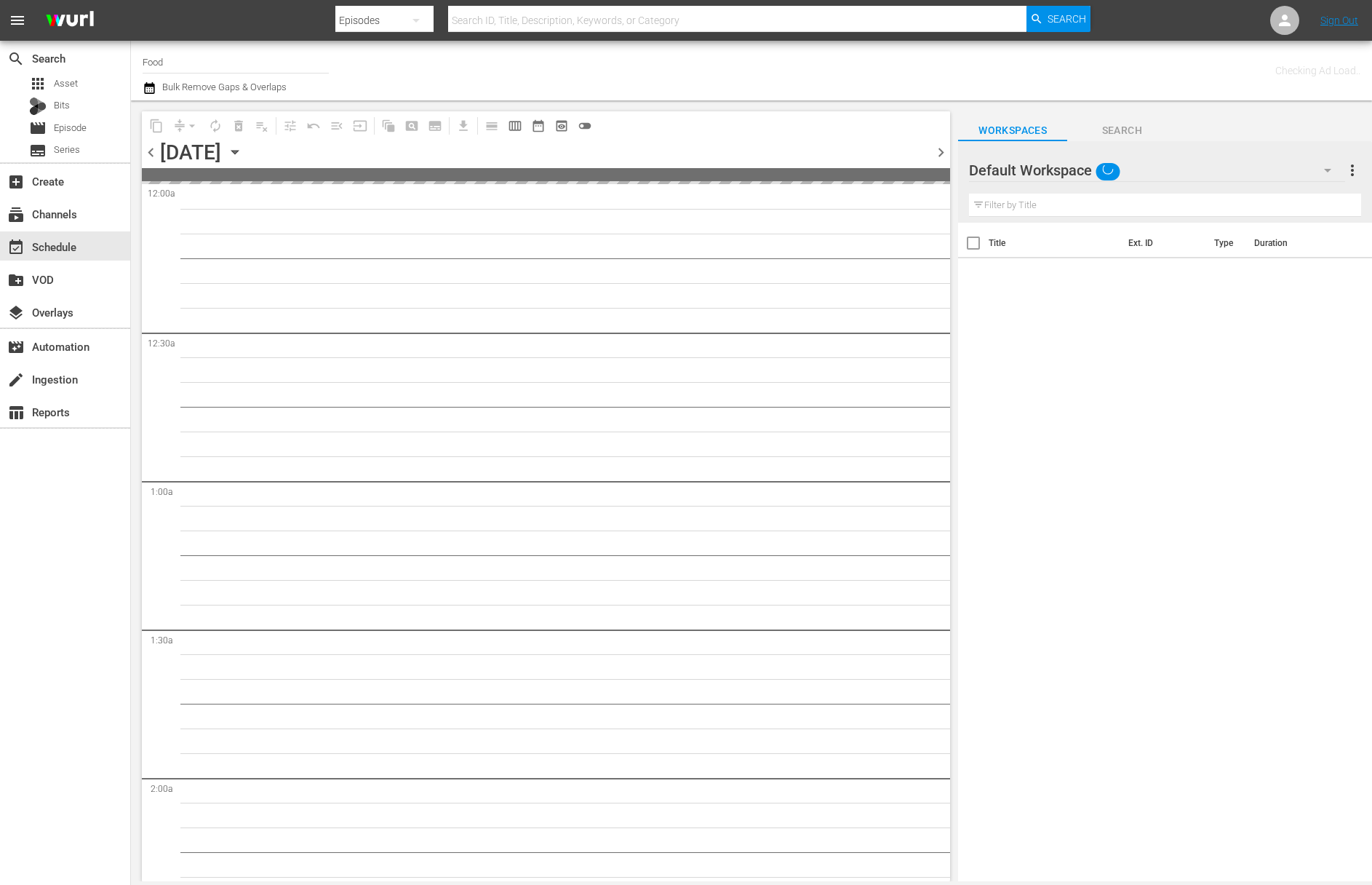
click at [170, 63] on input "Food" at bounding box center [236, 62] width 187 height 35
click at [77, 522] on div "search Search apps Asset Bits movie Episode subtitles Series add_box Create sub…" at bounding box center [66, 483] width 131 height 885
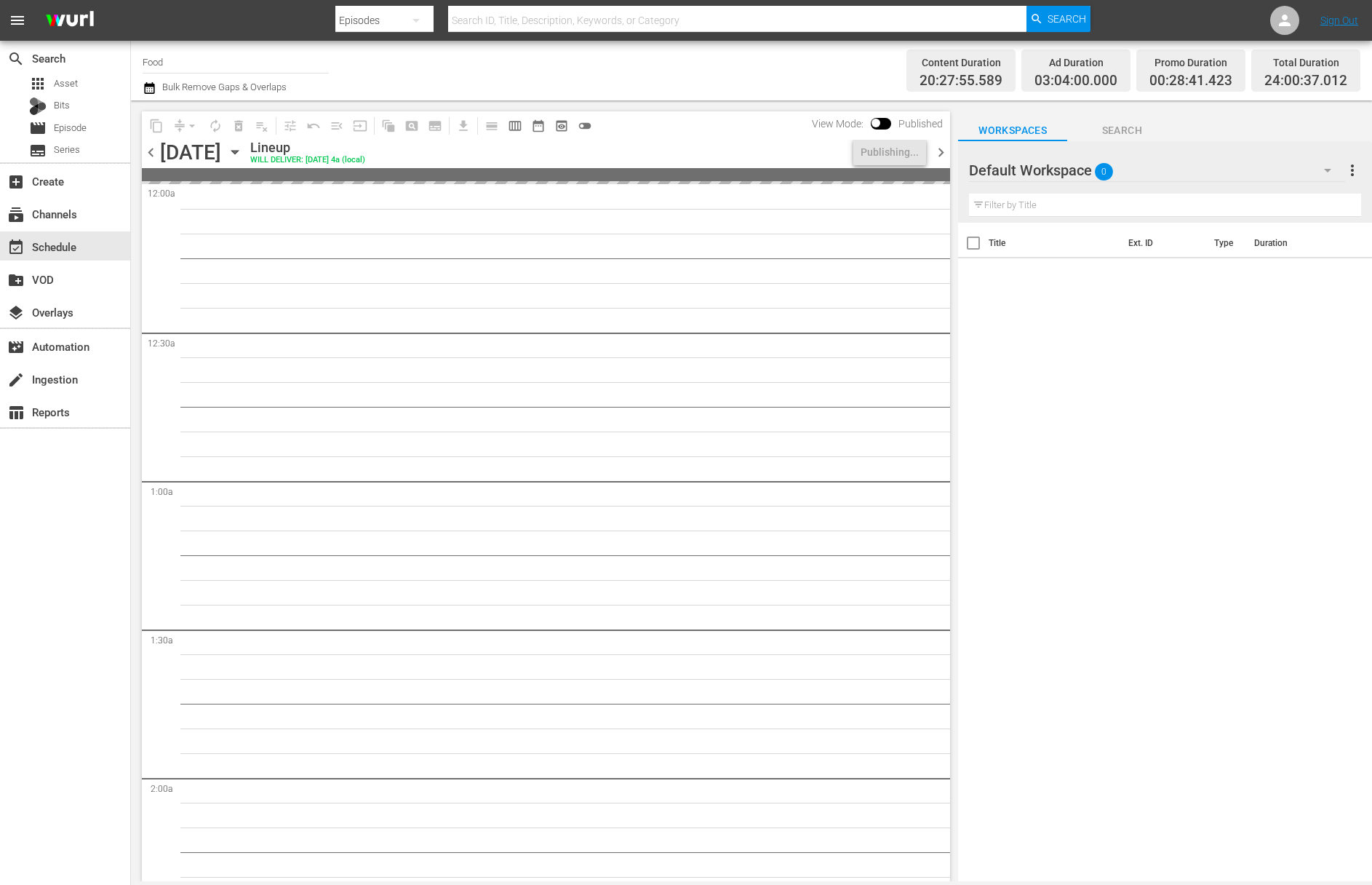
click at [175, 61] on input "Food" at bounding box center [236, 62] width 187 height 35
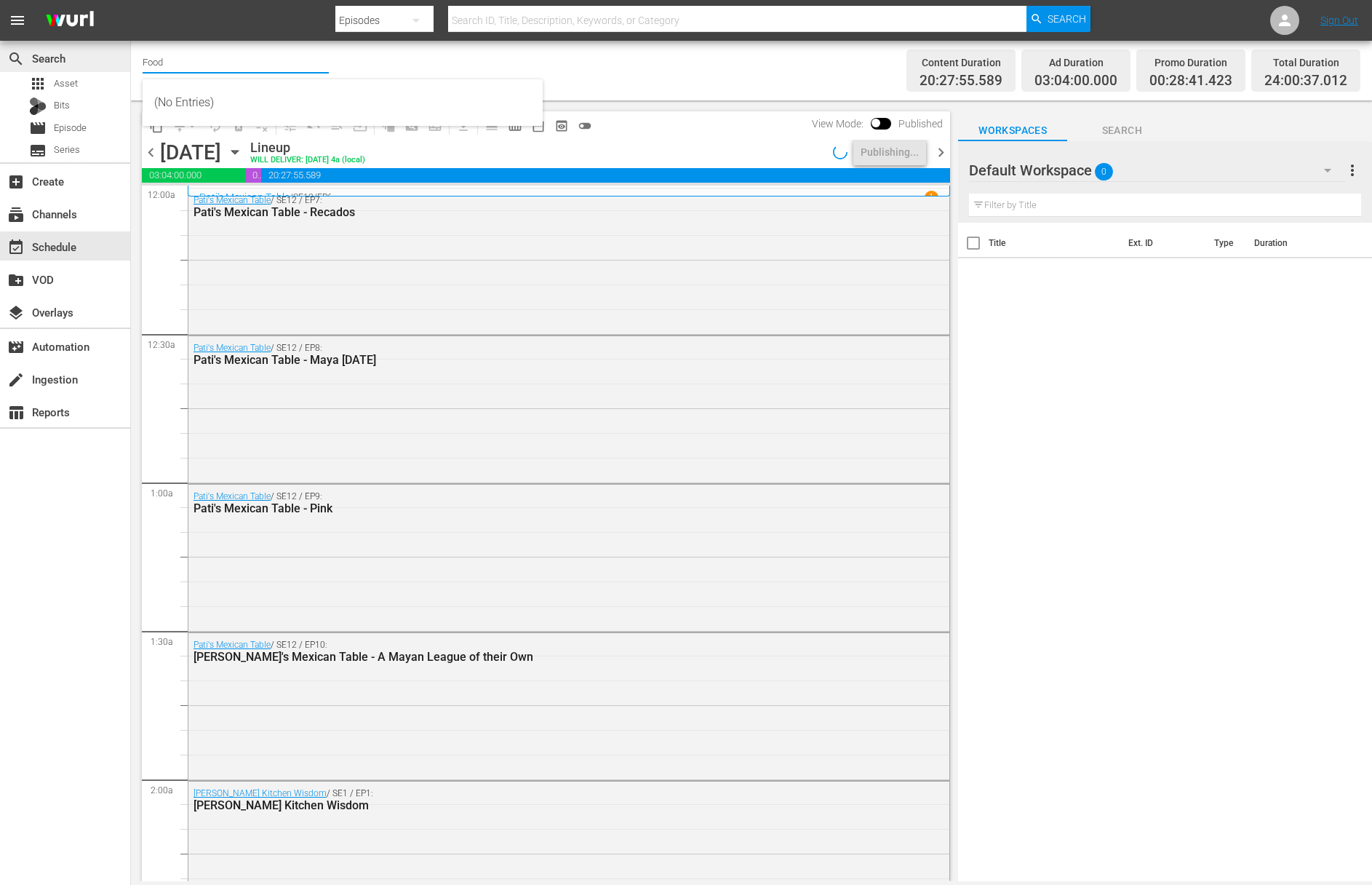
drag, startPoint x: 197, startPoint y: 62, endPoint x: 115, endPoint y: 61, distance: 82.0
click at [131, 0] on div "search Search apps Asset Bits movie Episode subtitles Series add_box Create sub…" at bounding box center [751, 0] width 1241 height 0
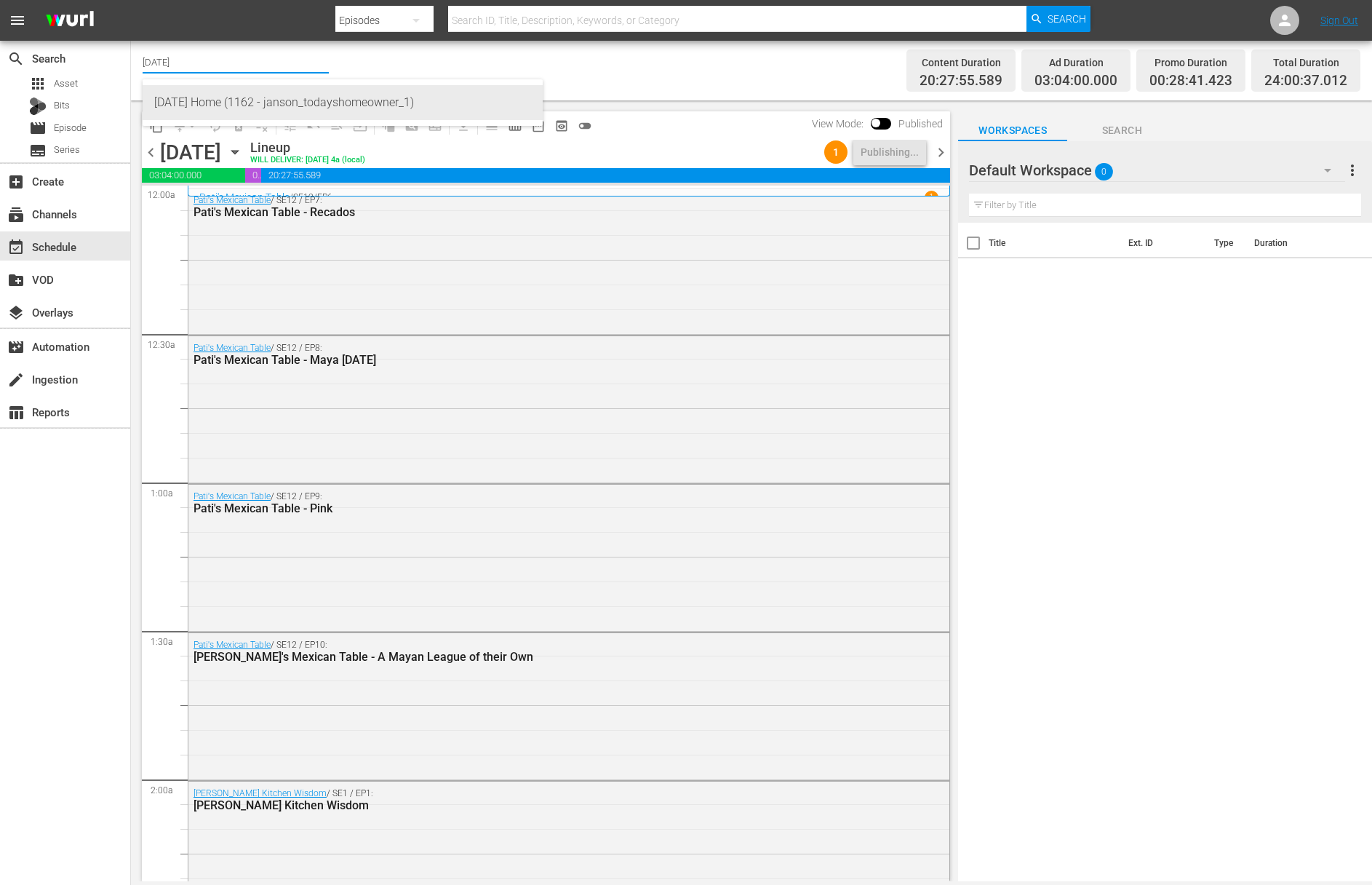
click at [168, 94] on div "Today's Home (1162 - janson_todayshomeowner_1)" at bounding box center [342, 103] width 377 height 35
type input "Today's Home (1162 - janson_todayshomeowner_1)"
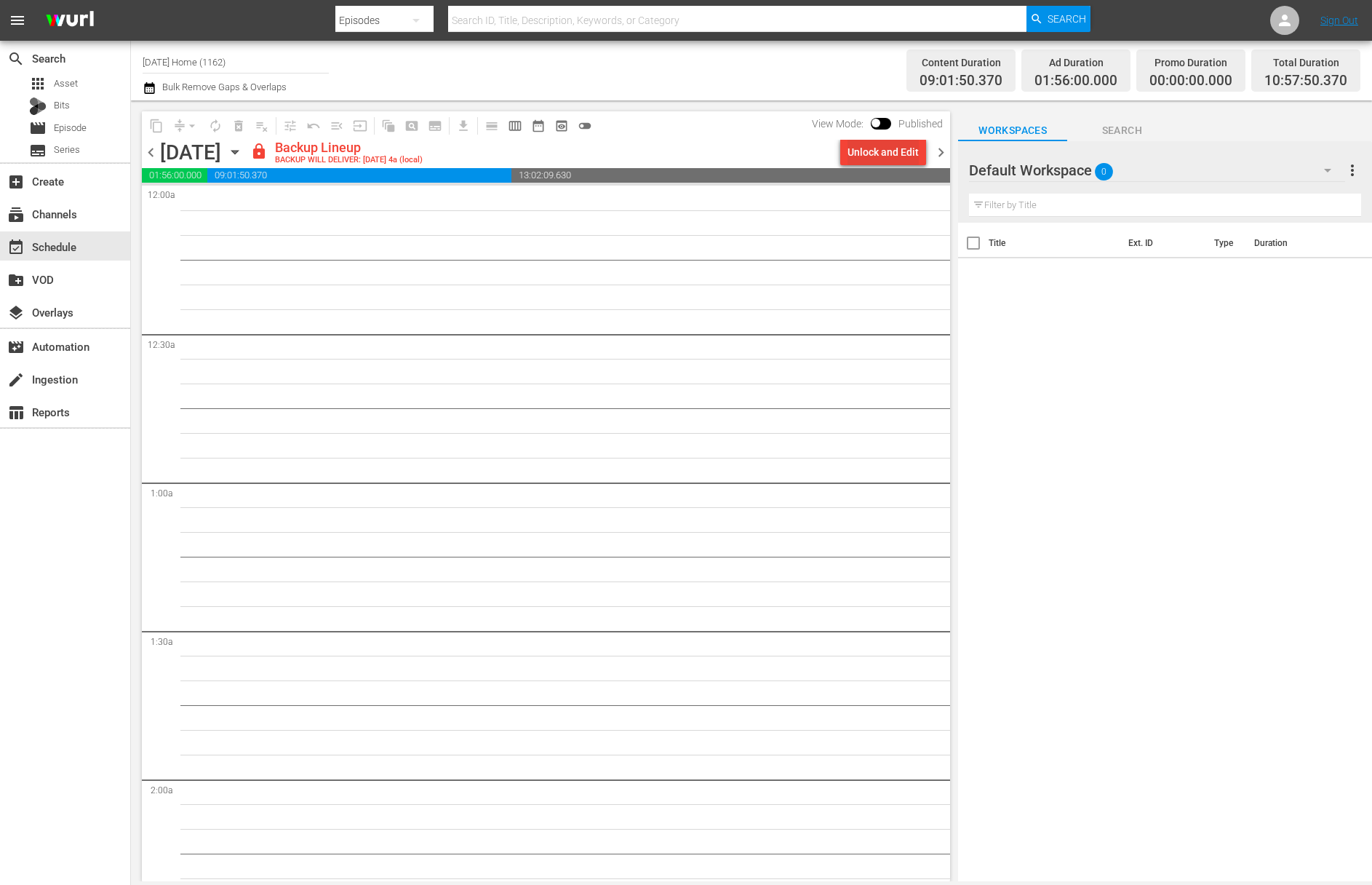
click at [871, 152] on div "Unlock and Edit" at bounding box center [883, 152] width 71 height 26
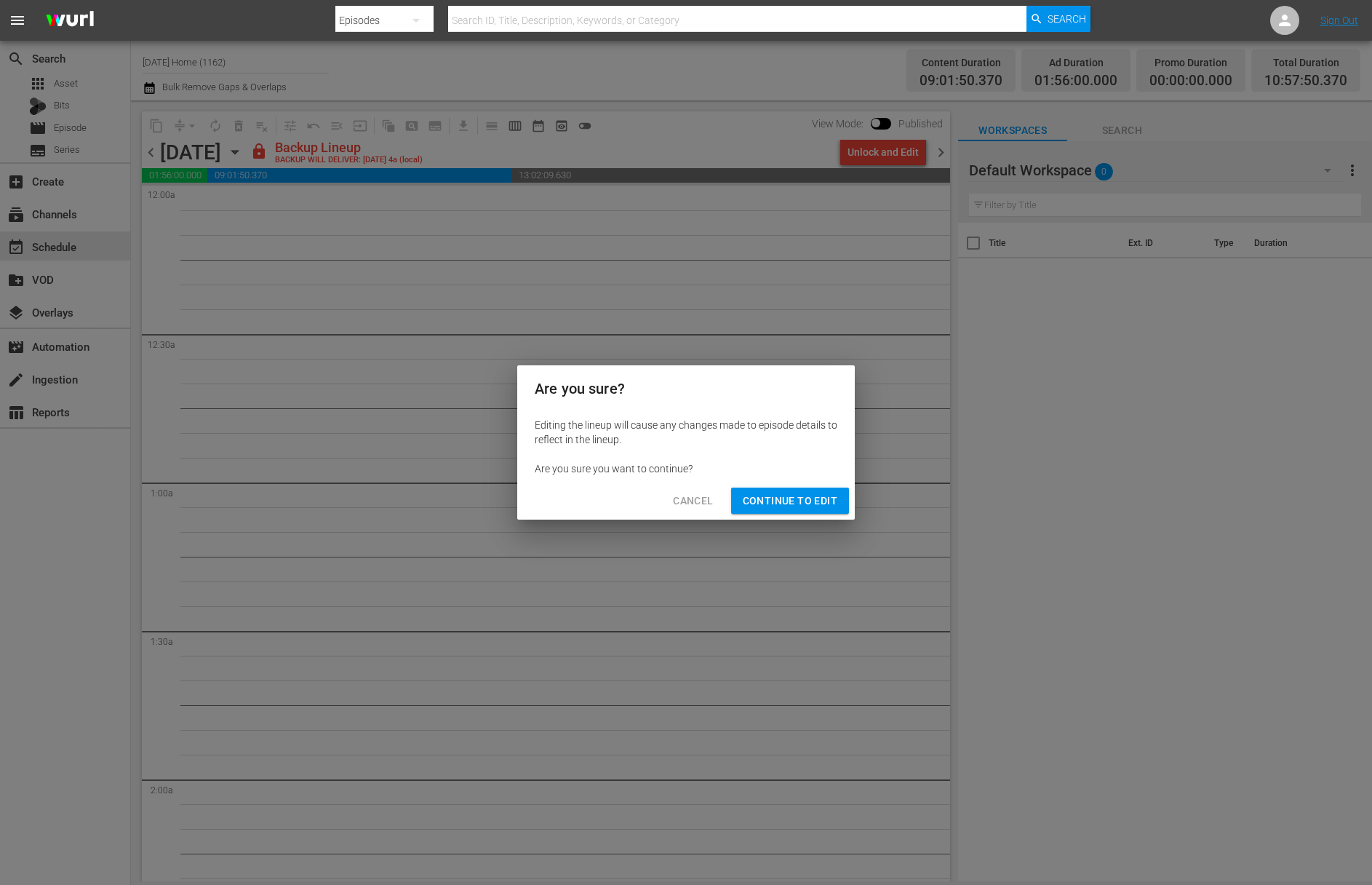
click at [799, 501] on span "Continue to Edit" at bounding box center [790, 501] width 95 height 18
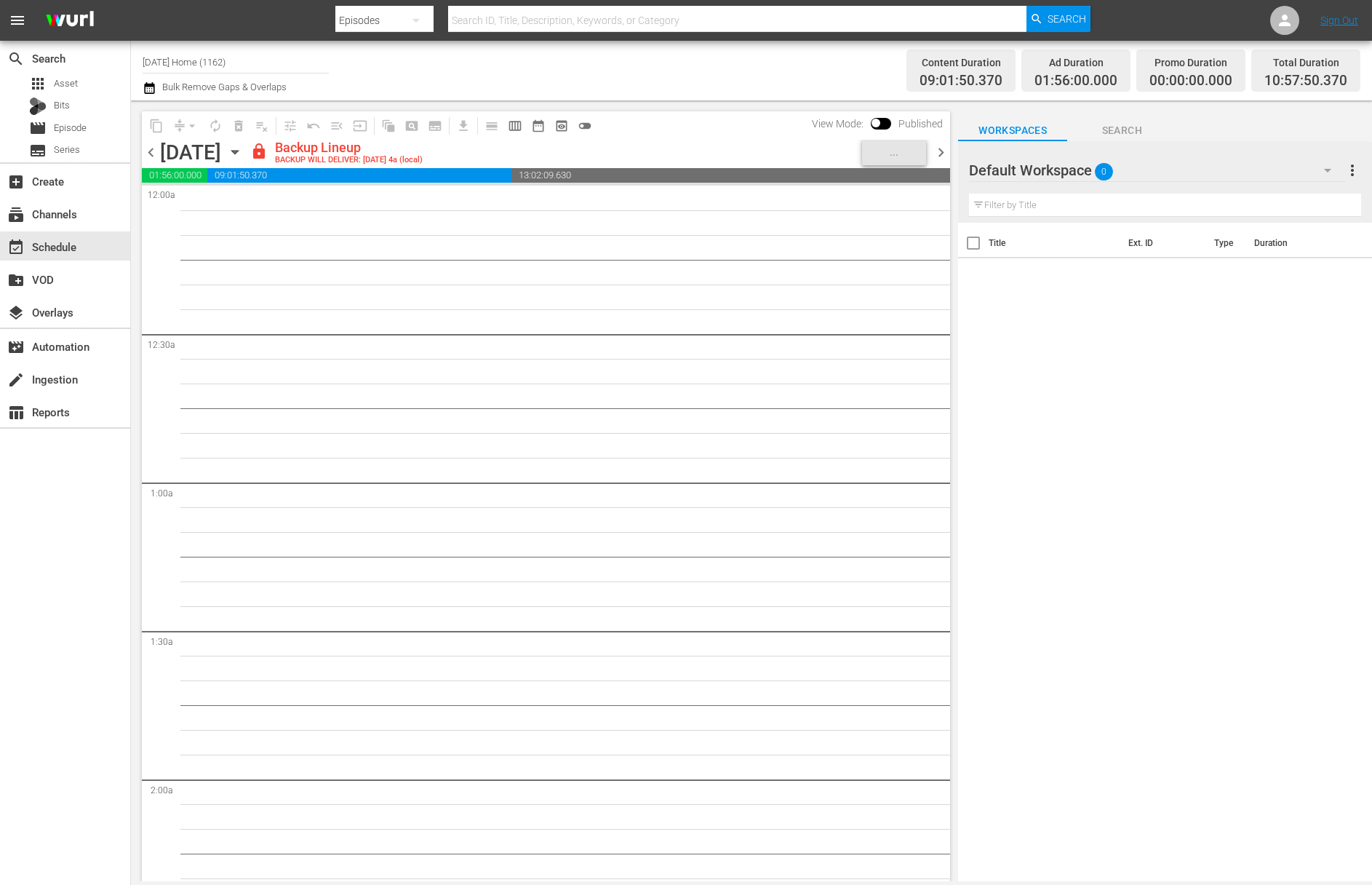
click at [243, 150] on icon "button" at bounding box center [235, 152] width 16 height 16
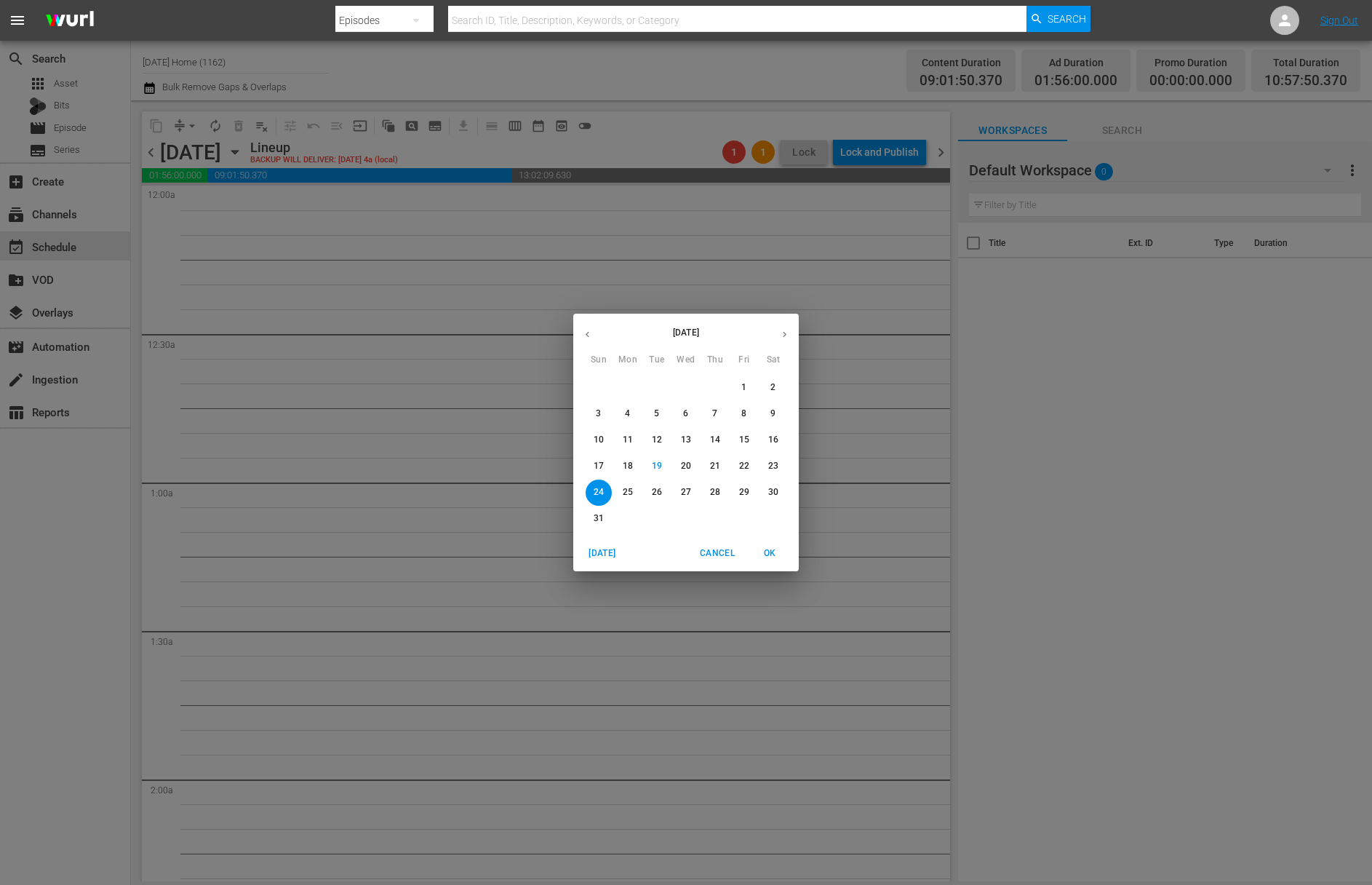
click at [755, 472] on div "22" at bounding box center [744, 467] width 29 height 26
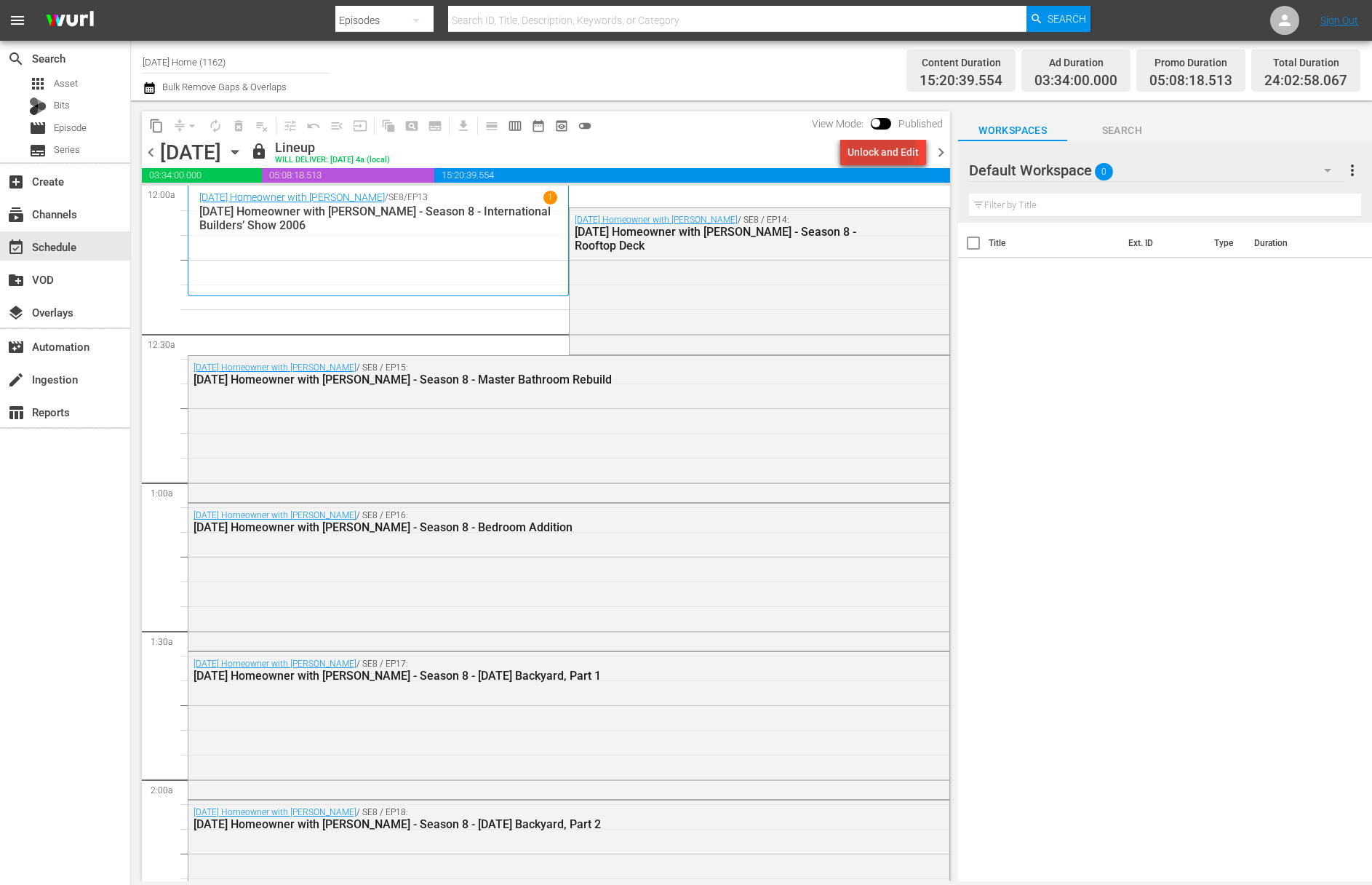
click at [881, 147] on div "Unlock and Edit" at bounding box center [883, 152] width 71 height 26
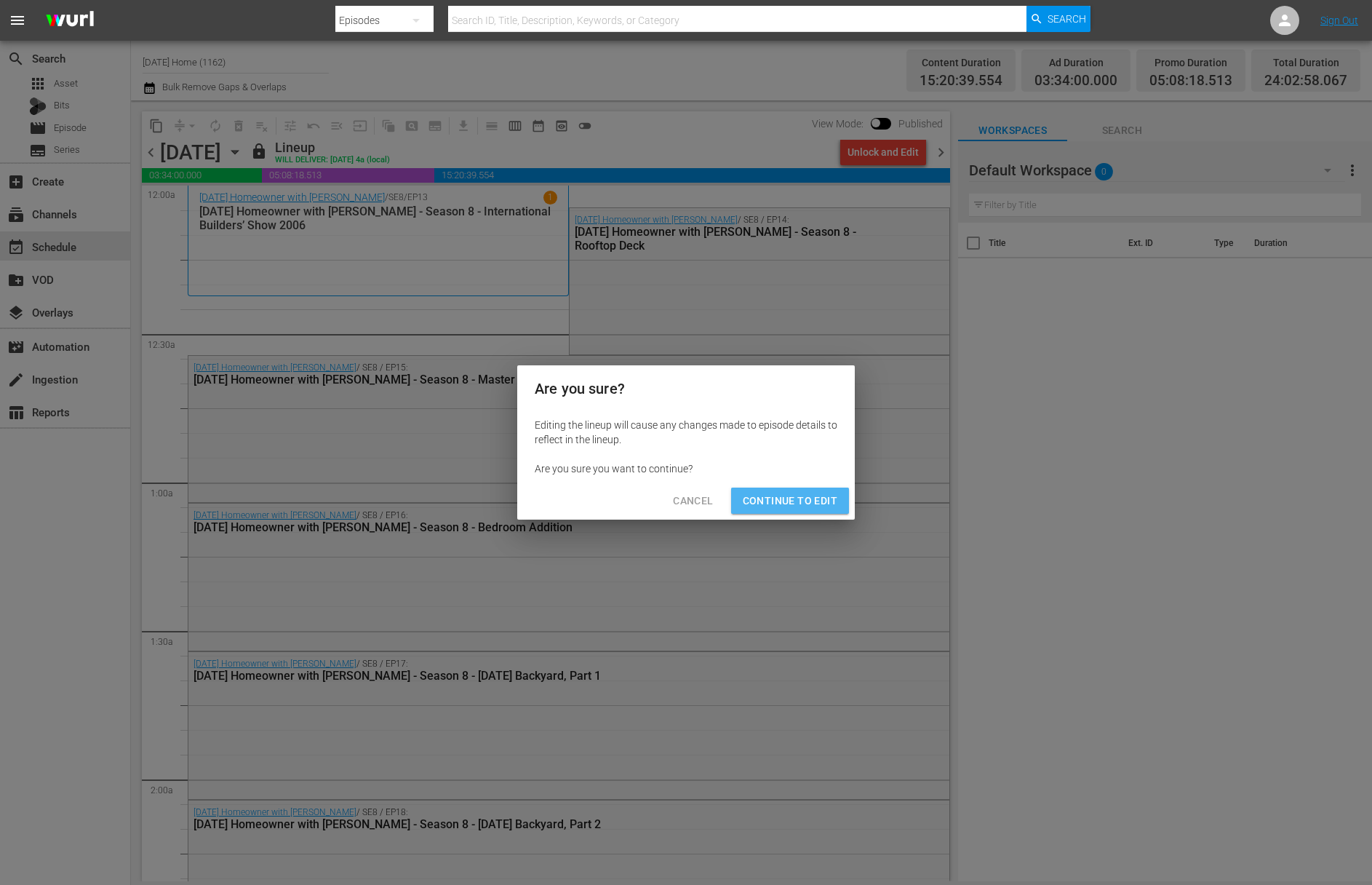
click at [830, 501] on span "Continue to Edit" at bounding box center [790, 501] width 95 height 18
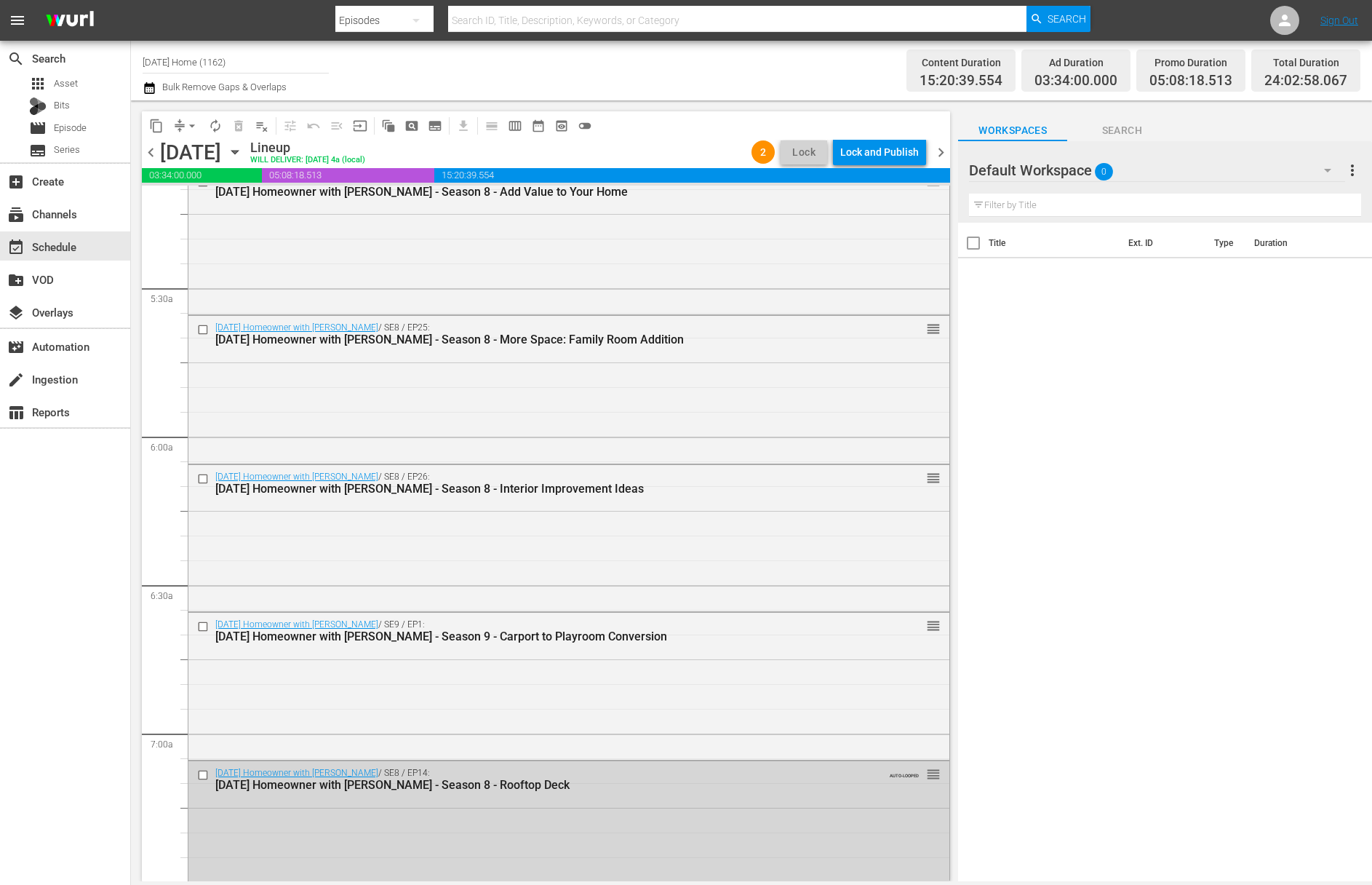
scroll to position [1575, 0]
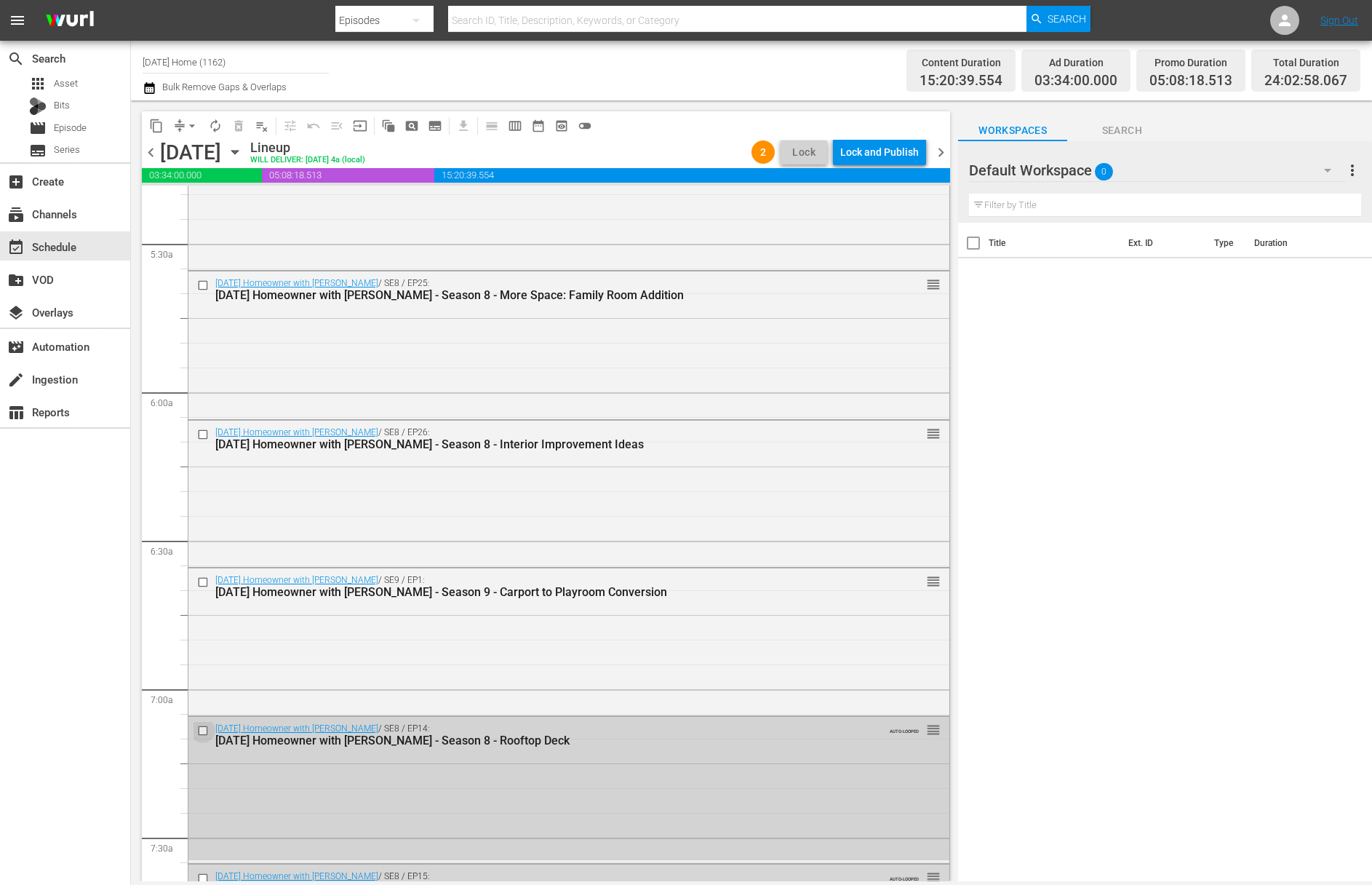
click at [205, 728] on input "checkbox" at bounding box center [205, 730] width 15 height 12
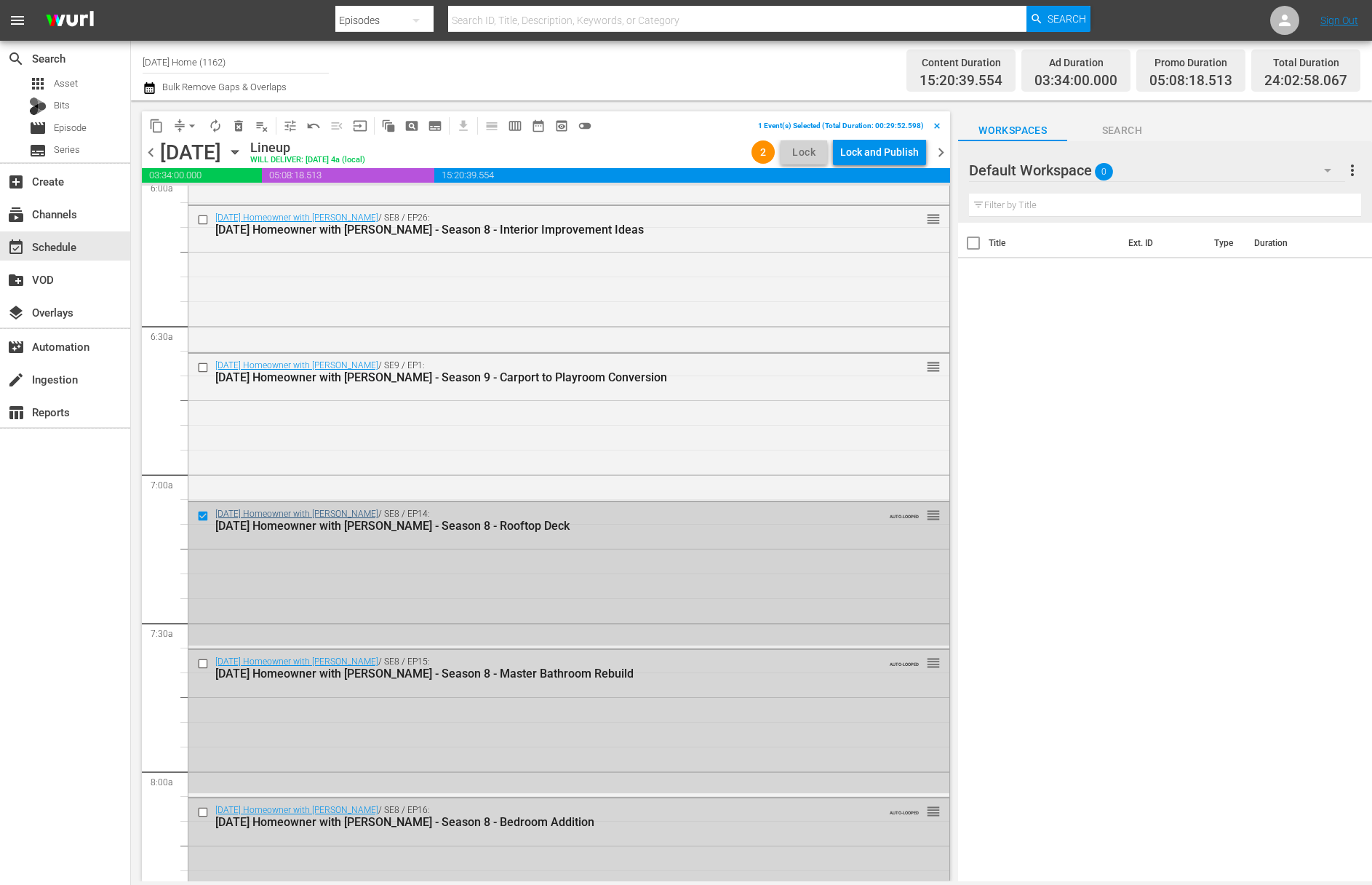
scroll to position [1883, 0]
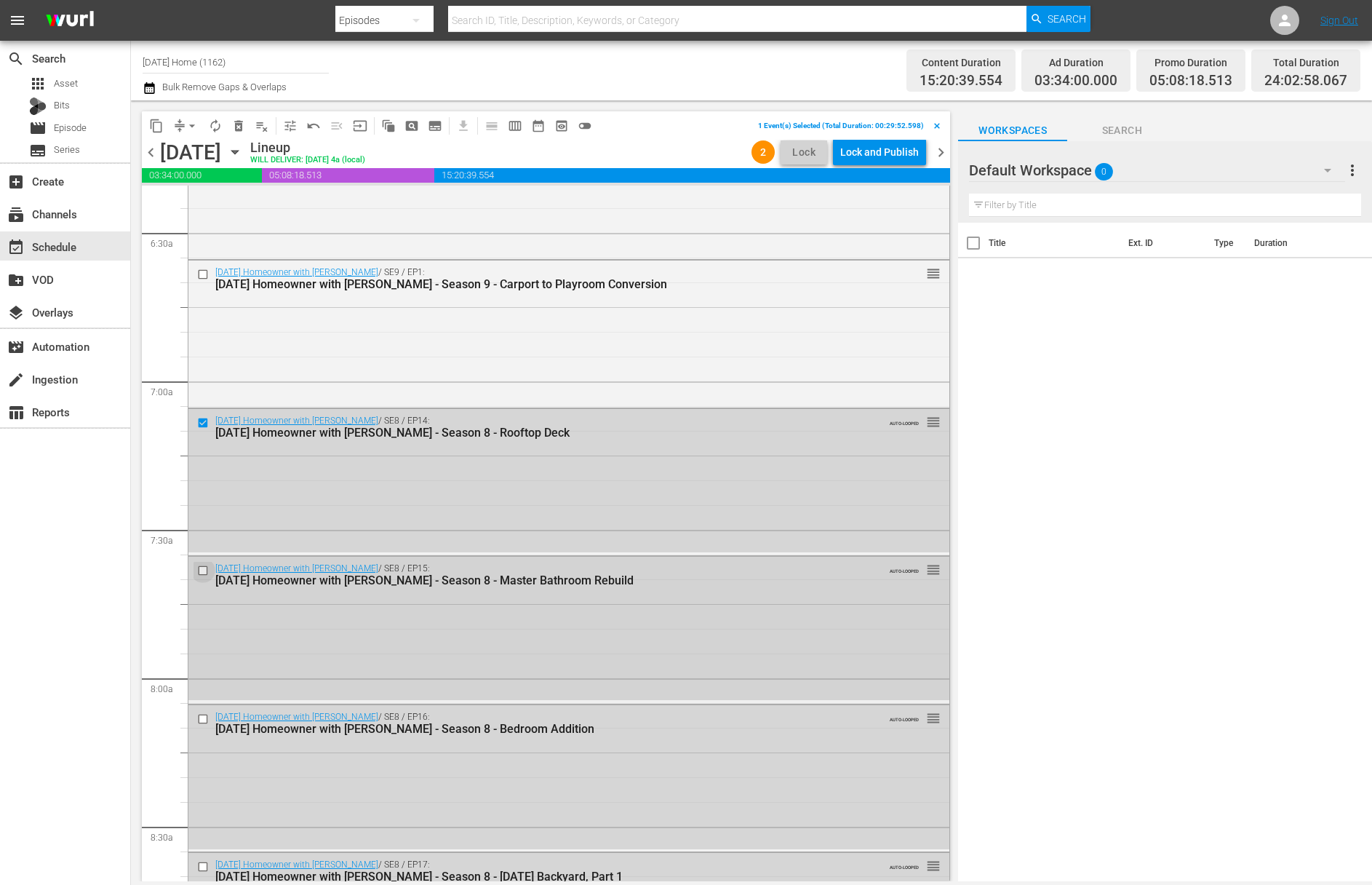
click at [203, 569] on input "checkbox" at bounding box center [205, 571] width 15 height 12
click at [206, 714] on input "checkbox" at bounding box center [205, 718] width 15 height 12
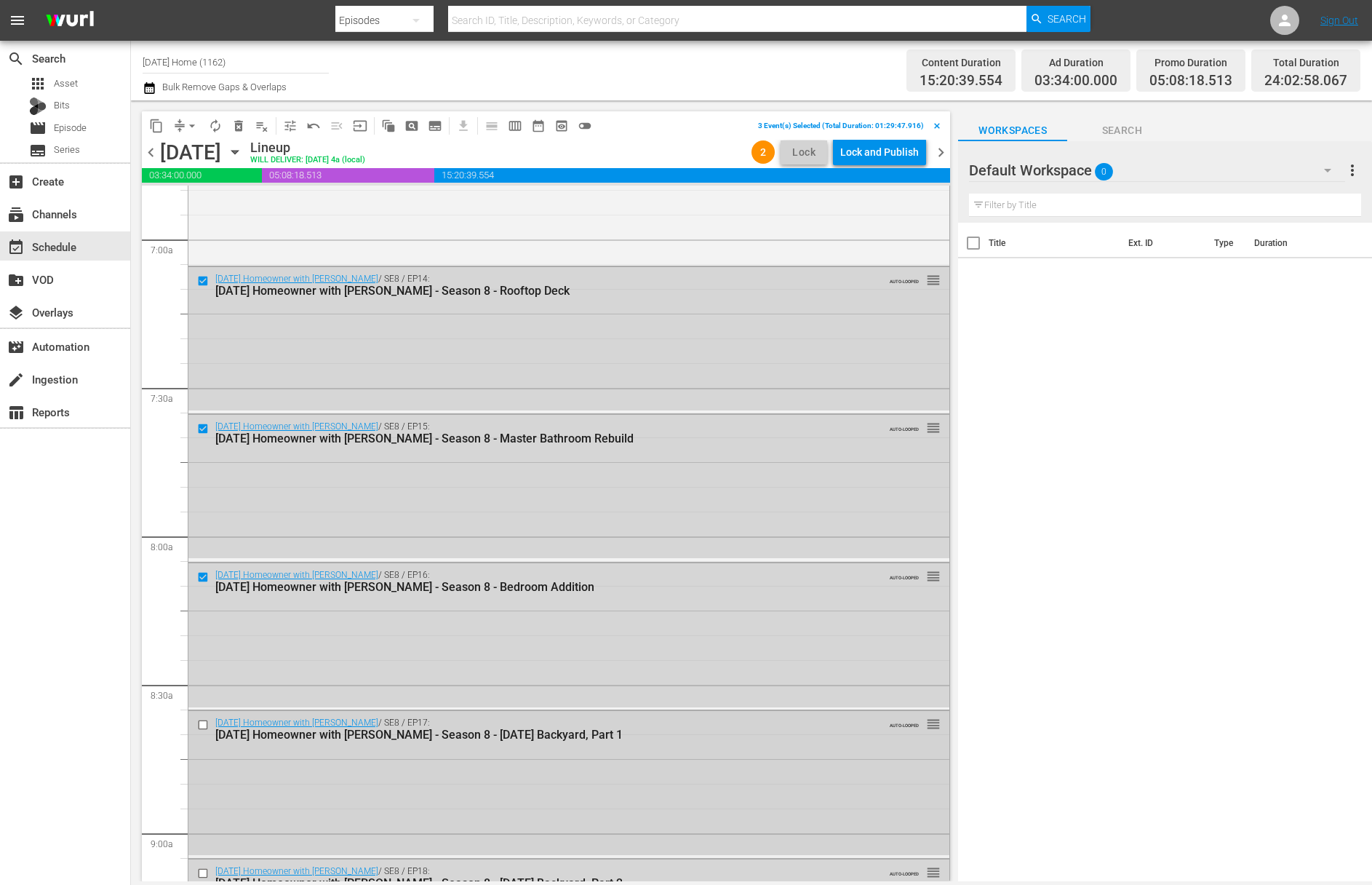
click at [202, 722] on input "checkbox" at bounding box center [205, 725] width 15 height 12
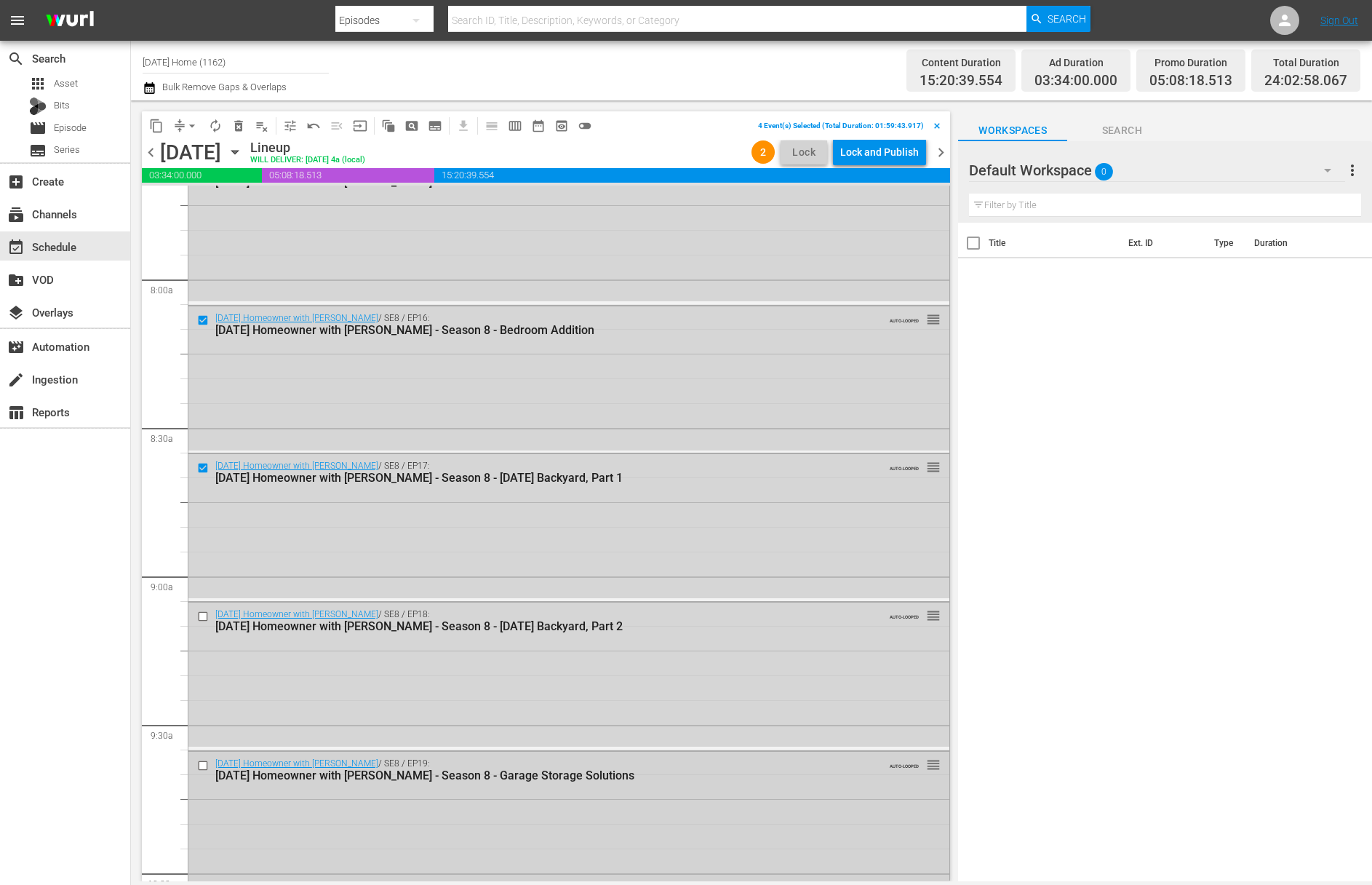
scroll to position [2326, 0]
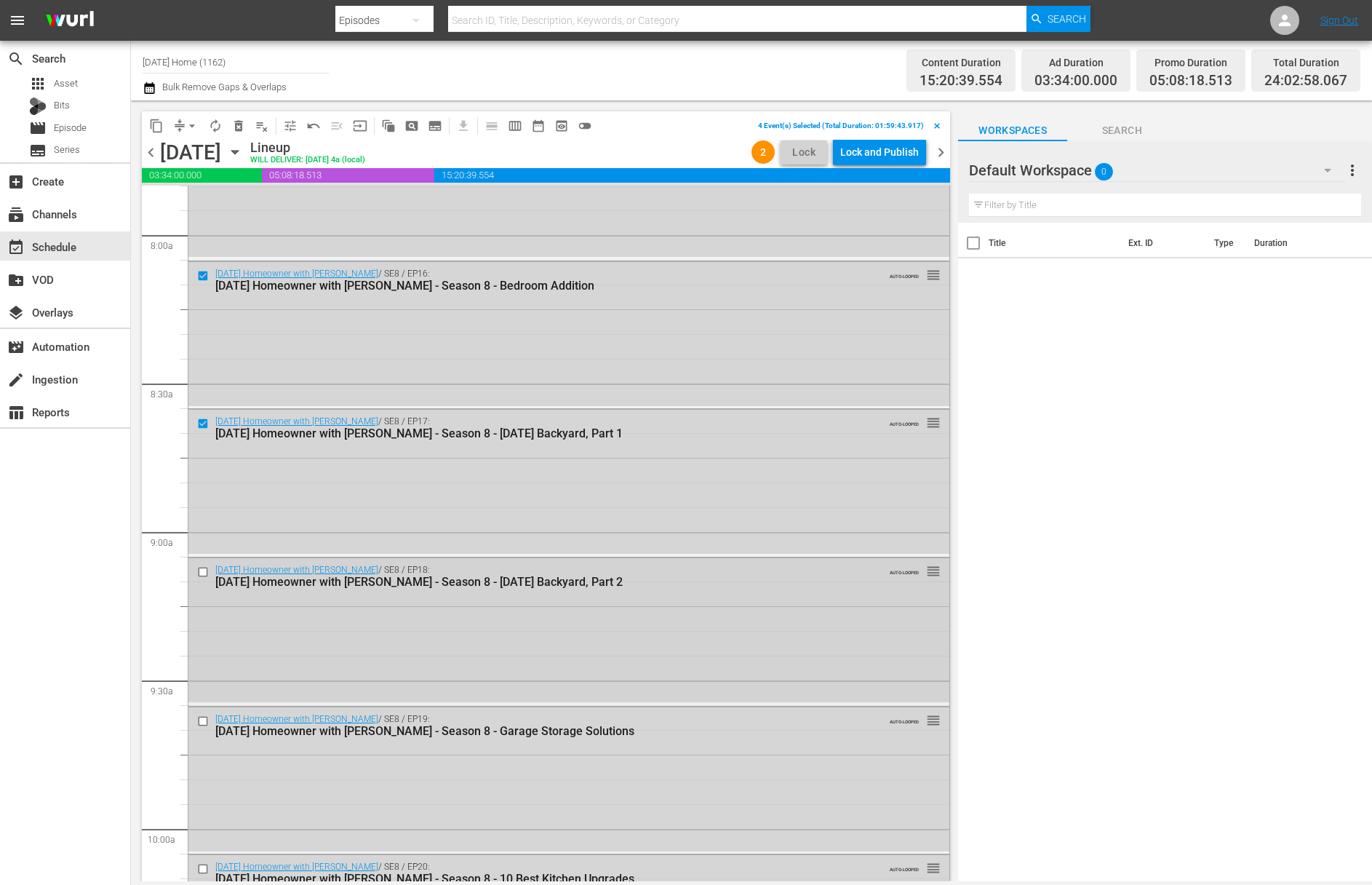
click at [204, 571] on input "checkbox" at bounding box center [205, 572] width 15 height 12
click at [204, 717] on input "checkbox" at bounding box center [205, 720] width 15 height 12
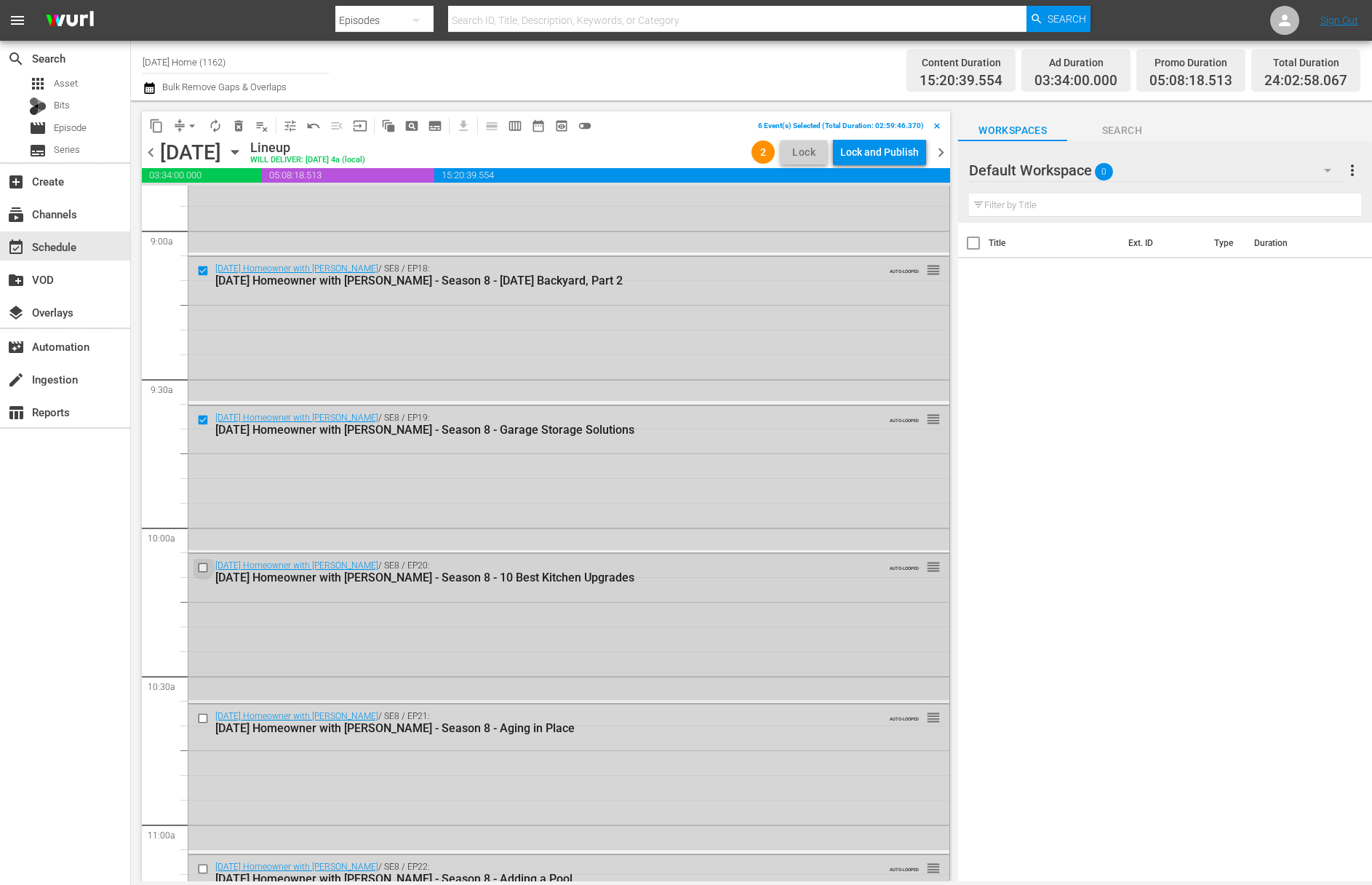
click at [204, 566] on input "checkbox" at bounding box center [205, 568] width 15 height 12
click at [203, 717] on input "checkbox" at bounding box center [205, 718] width 15 height 12
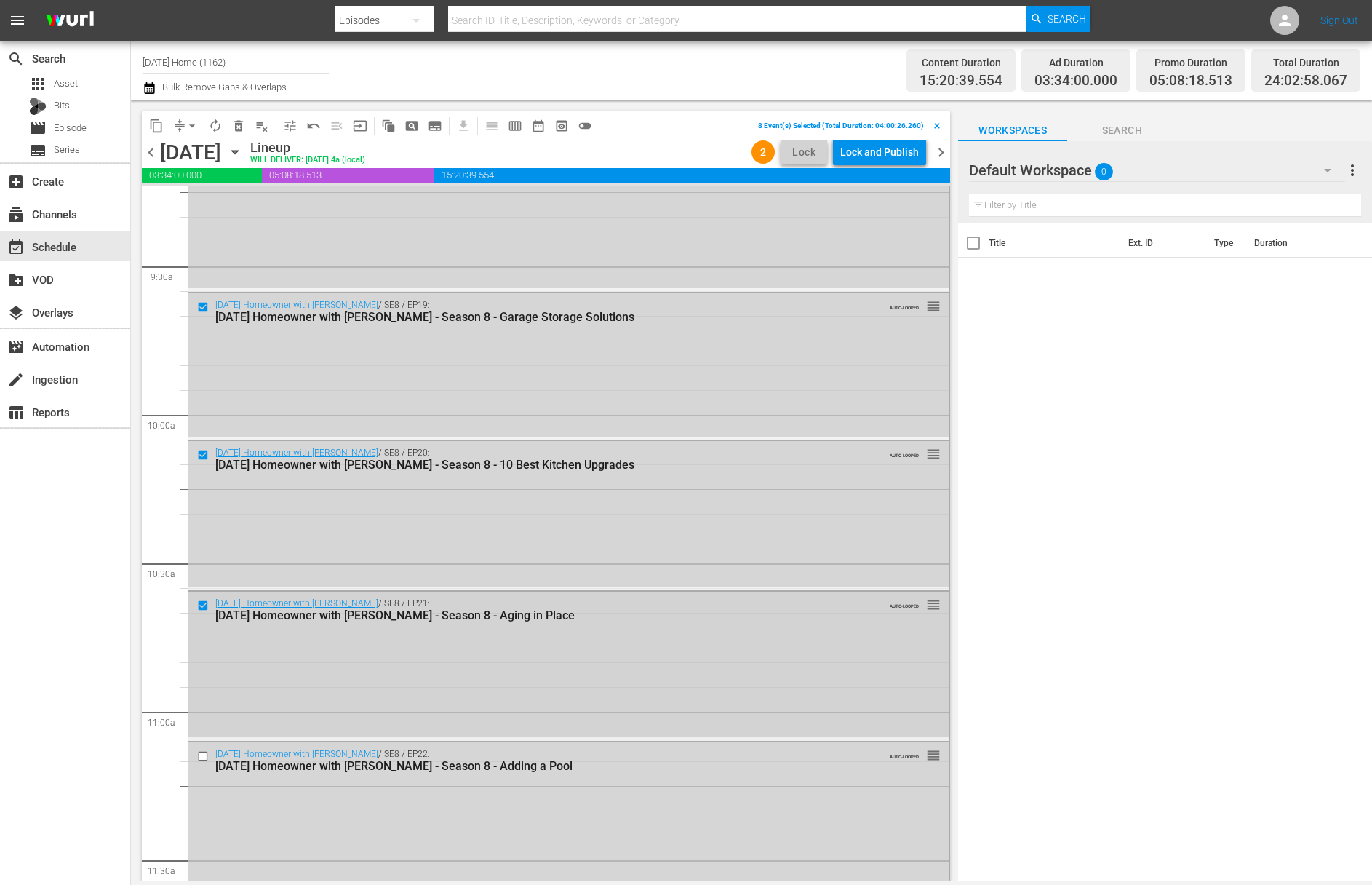
scroll to position [2951, 0]
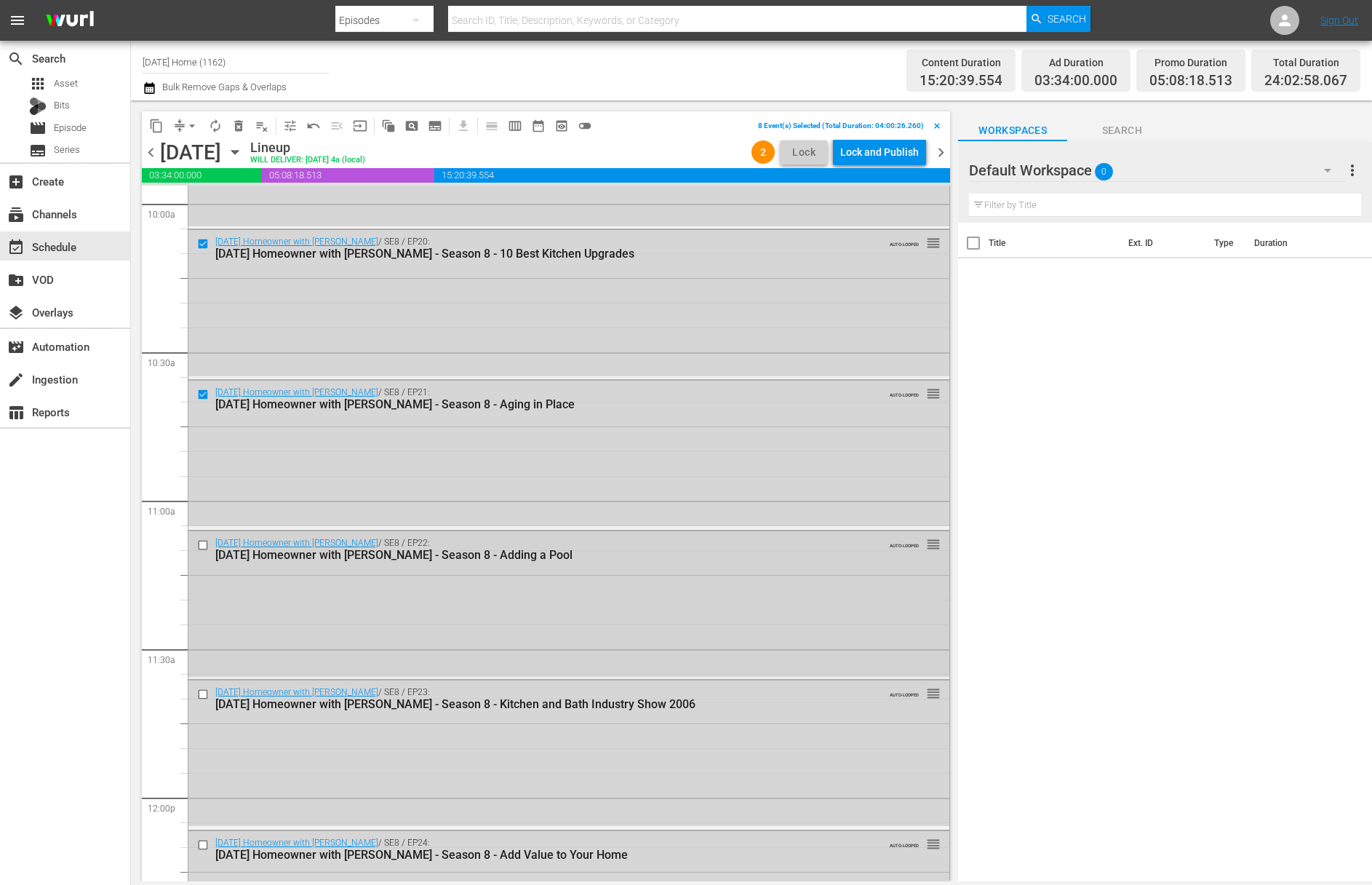
click at [208, 547] on input "checkbox" at bounding box center [205, 545] width 15 height 12
click at [203, 690] on input "checkbox" at bounding box center [205, 694] width 15 height 12
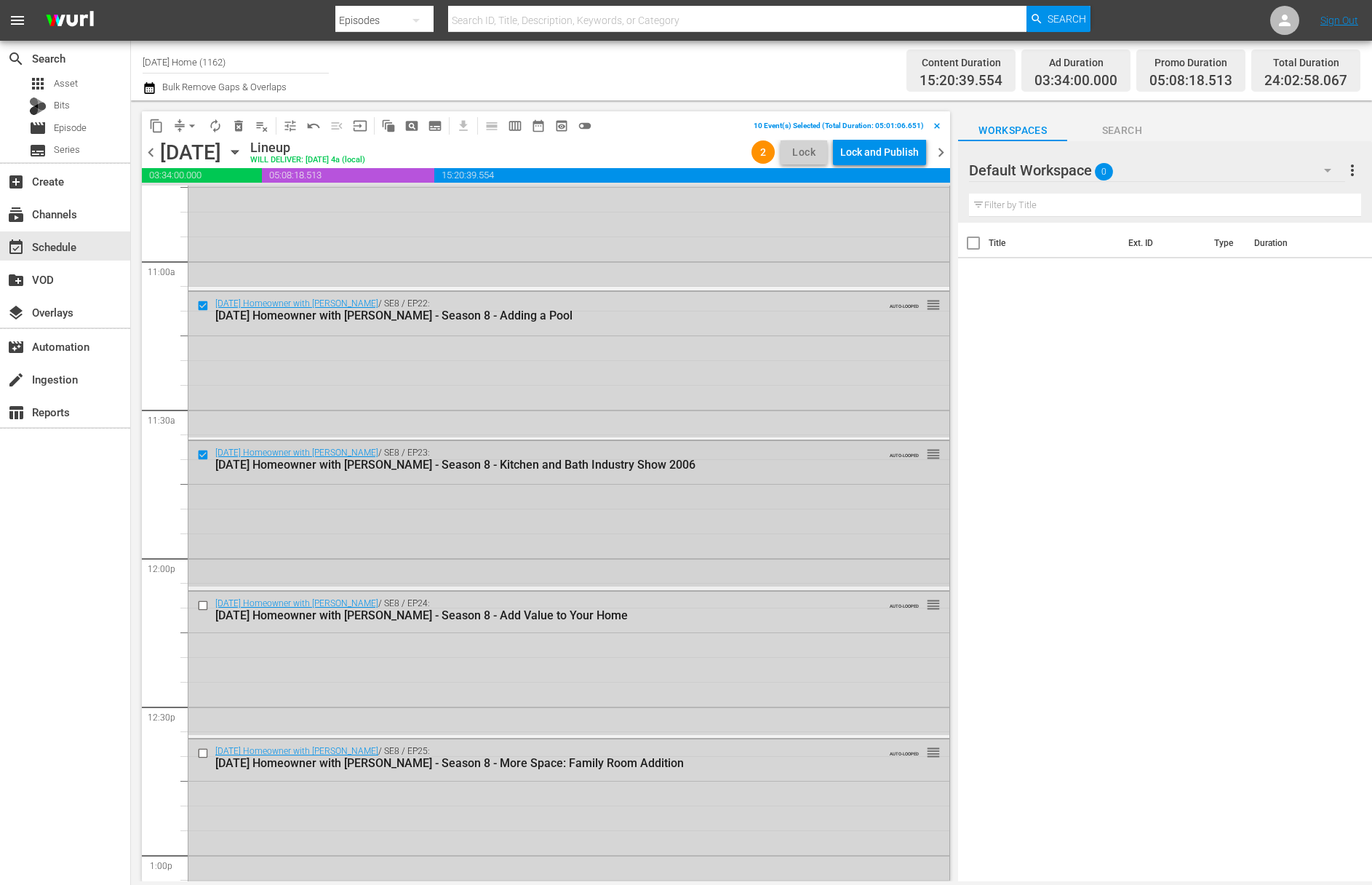
scroll to position [3272, 0]
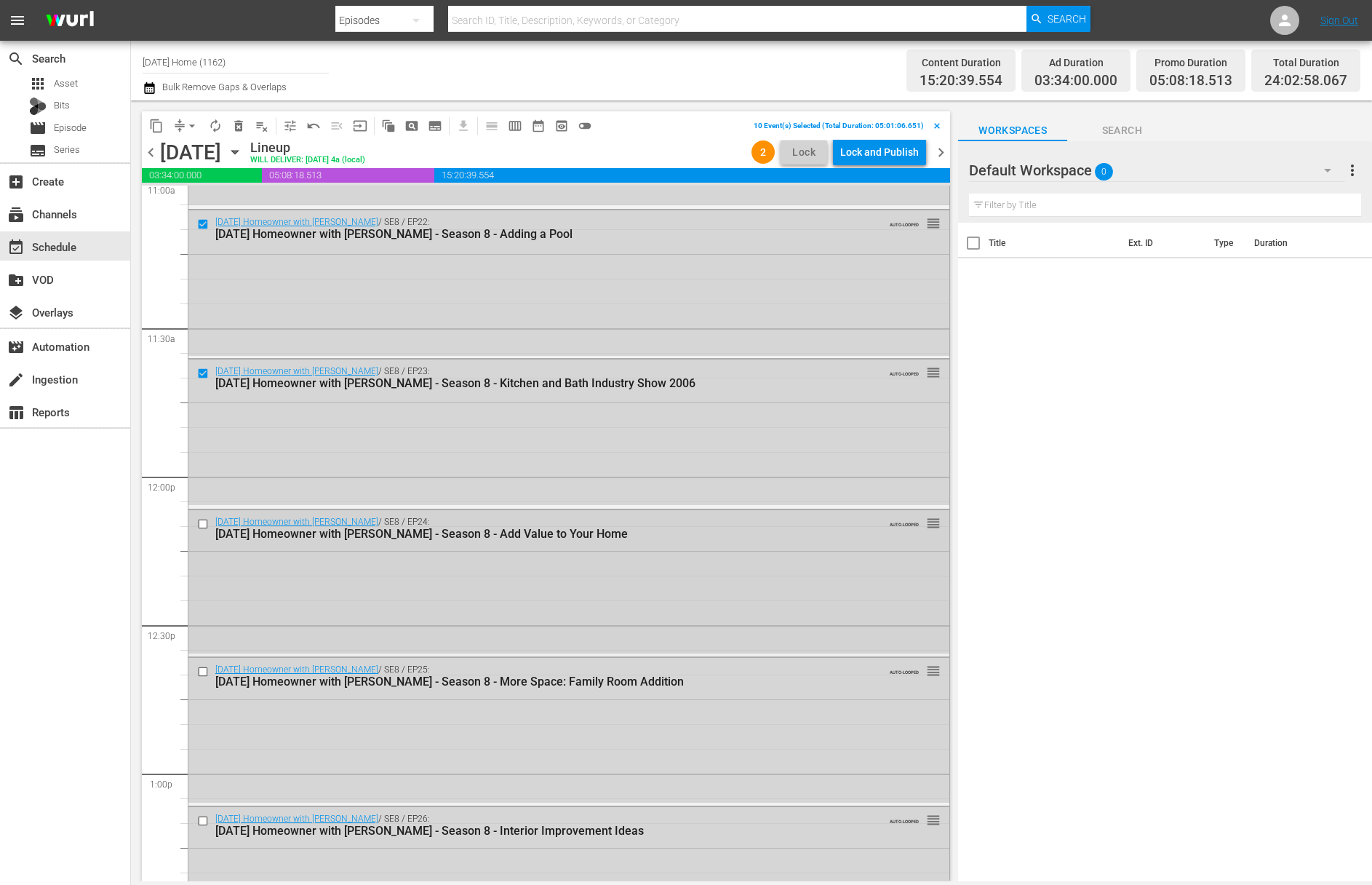
click at [203, 523] on input "checkbox" at bounding box center [205, 523] width 15 height 12
click at [204, 674] on input "checkbox" at bounding box center [205, 671] width 15 height 12
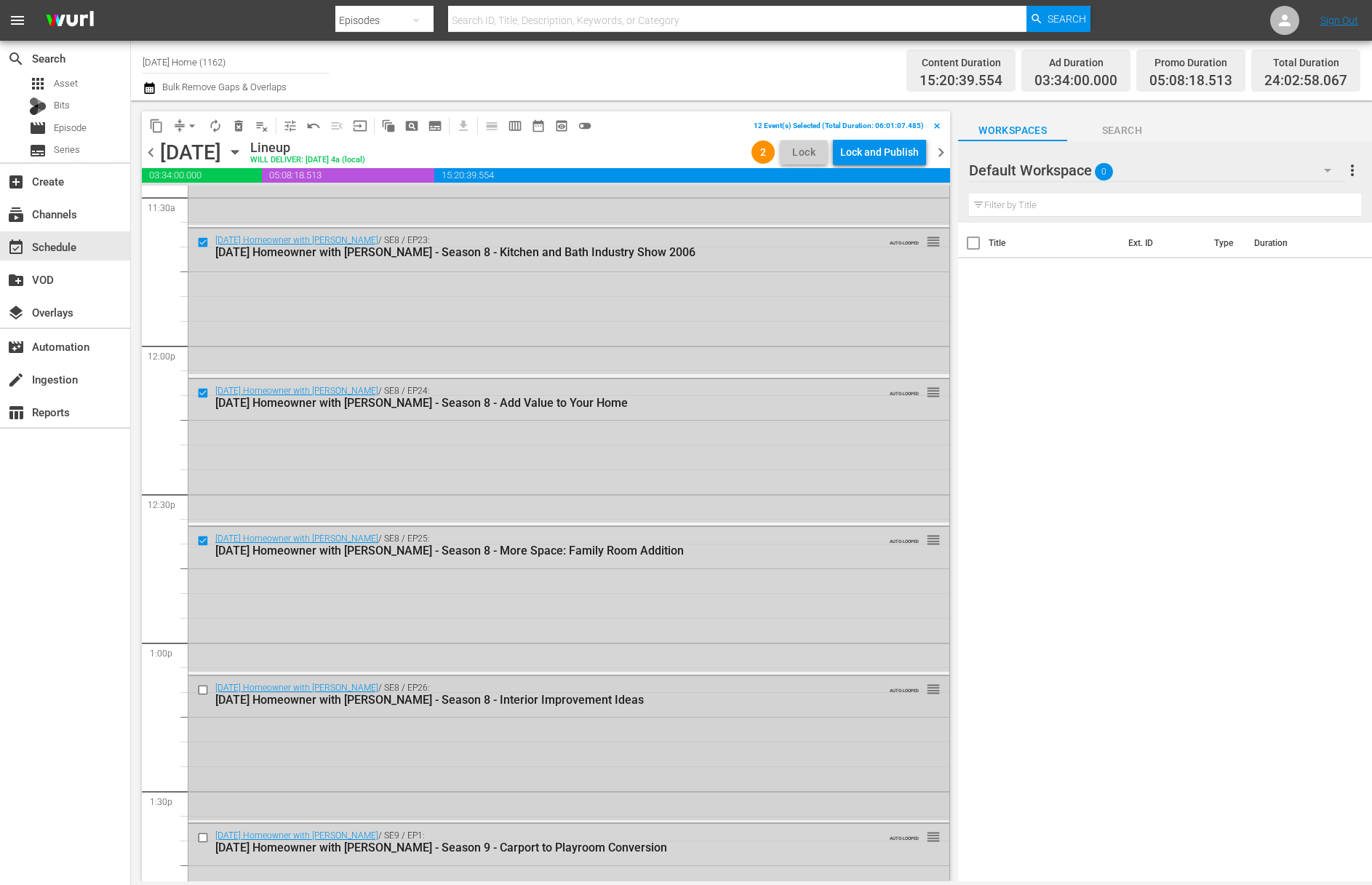
click at [204, 690] on input "checkbox" at bounding box center [205, 690] width 15 height 12
click at [206, 687] on input "checkbox" at bounding box center [205, 689] width 15 height 12
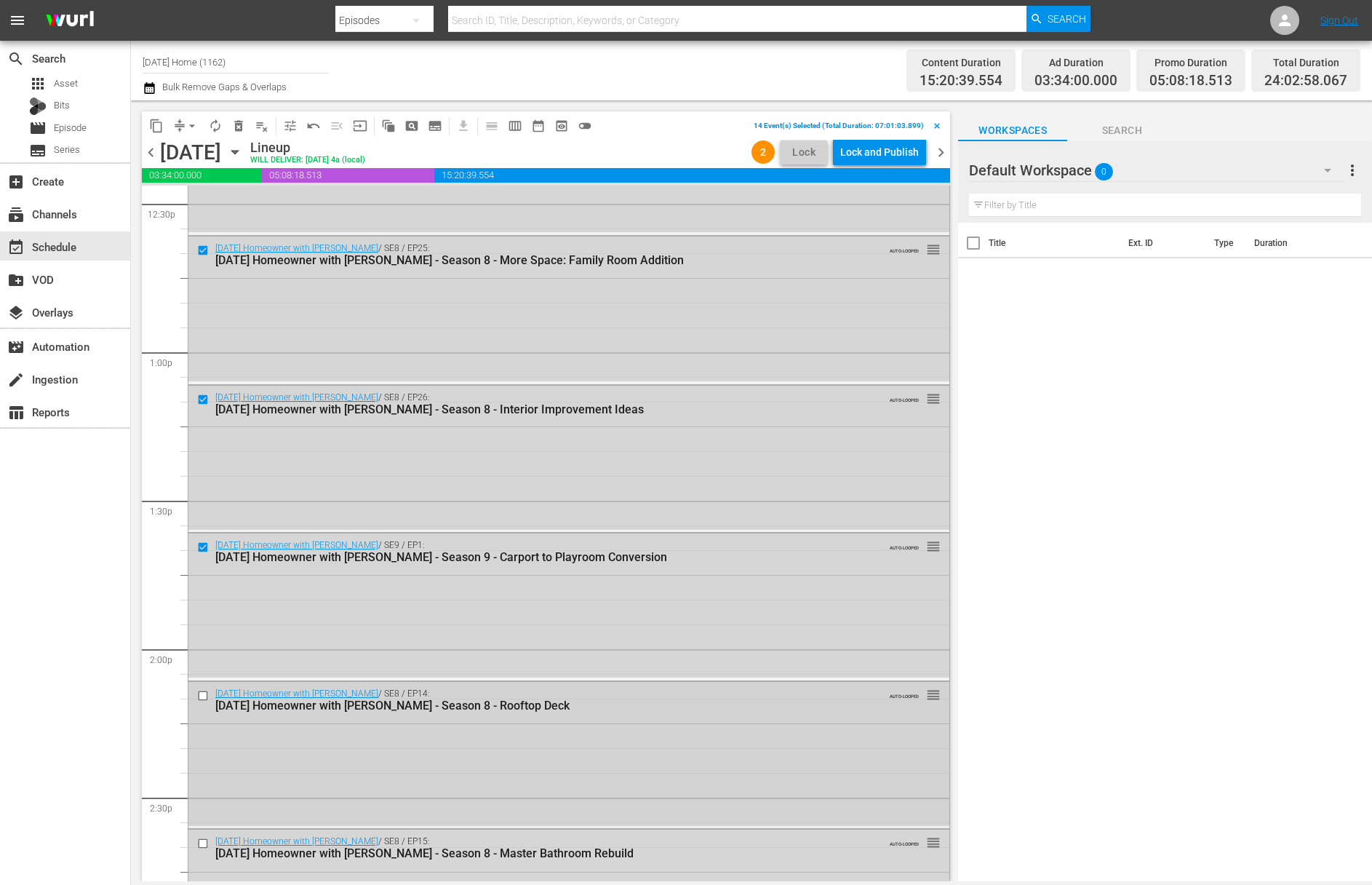
click at [199, 695] on input "checkbox" at bounding box center [205, 695] width 15 height 12
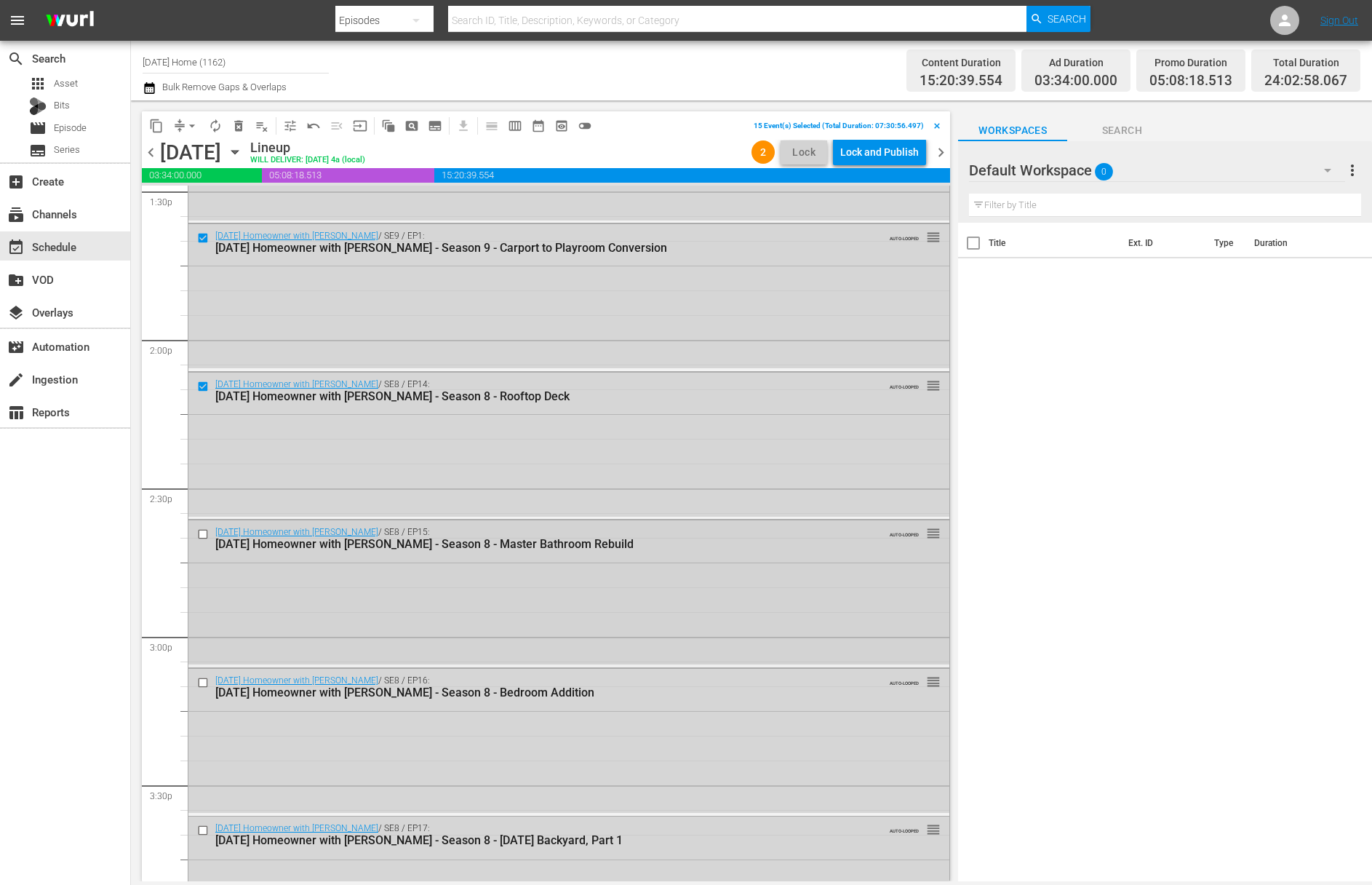
click at [202, 534] on input "checkbox" at bounding box center [205, 534] width 15 height 12
click at [203, 678] on input "checkbox" at bounding box center [205, 682] width 15 height 12
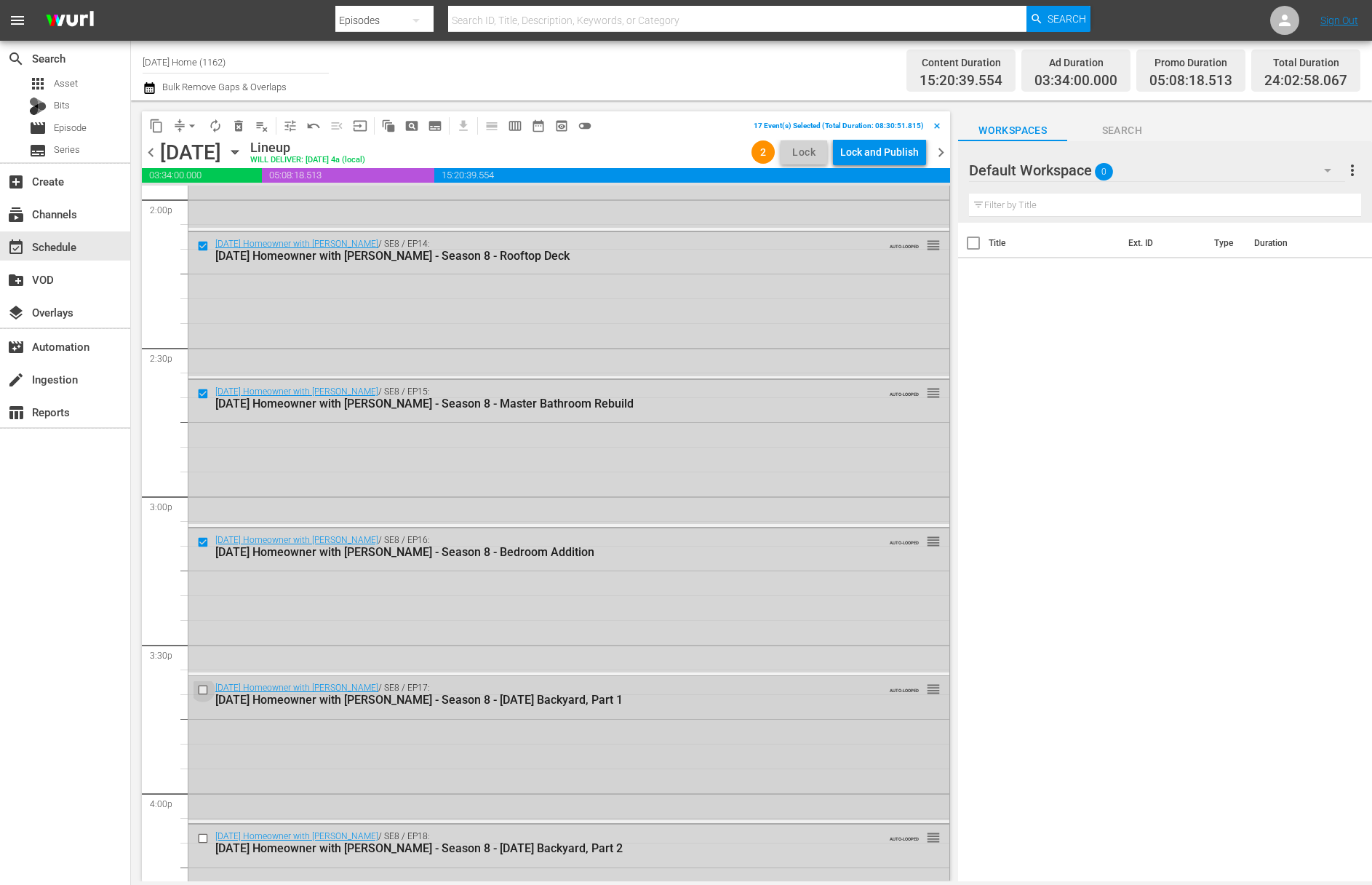
click at [203, 690] on input "checkbox" at bounding box center [205, 690] width 15 height 12
click at [205, 686] on input "checkbox" at bounding box center [205, 690] width 15 height 12
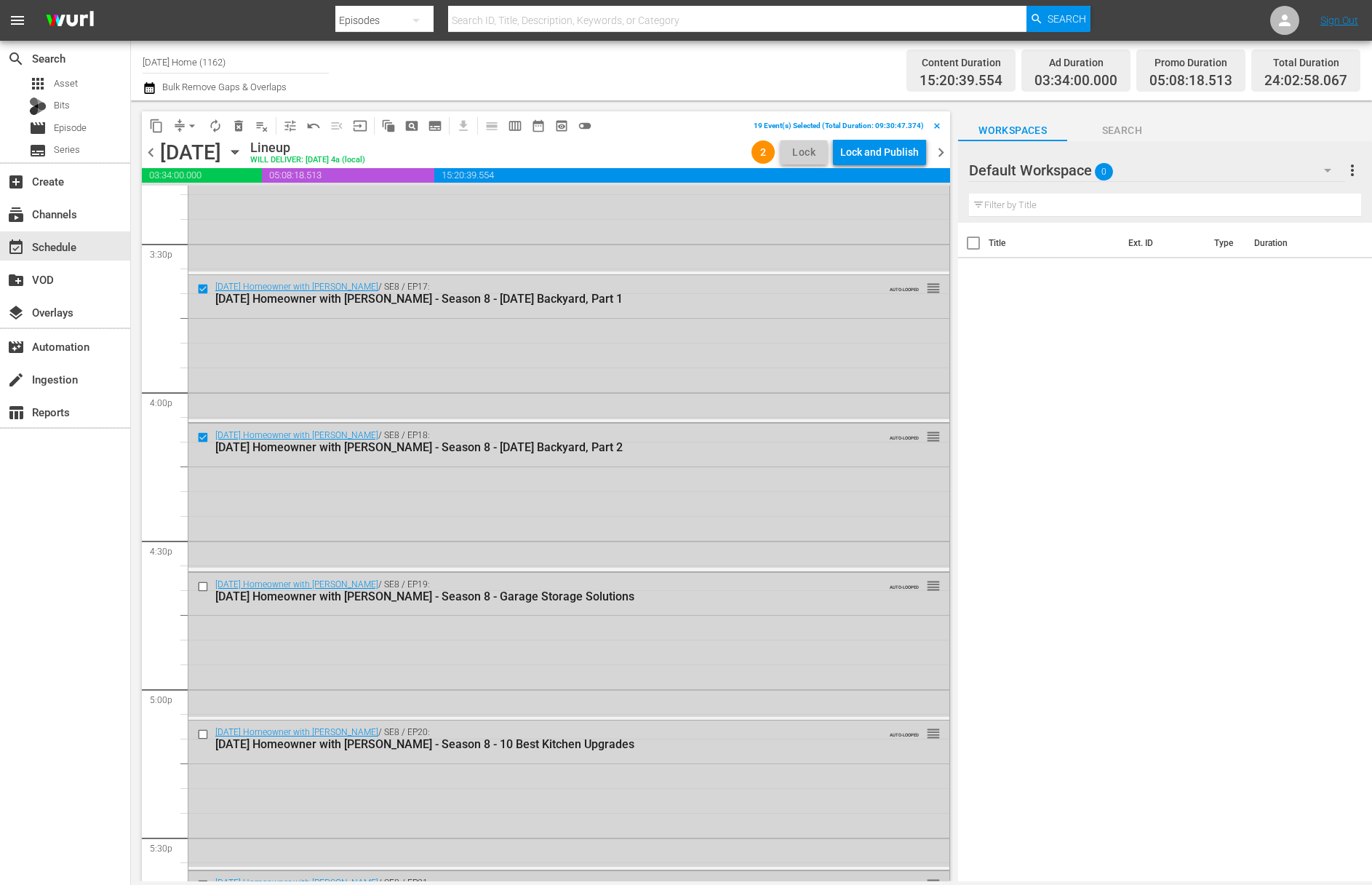
scroll to position [4782, 0]
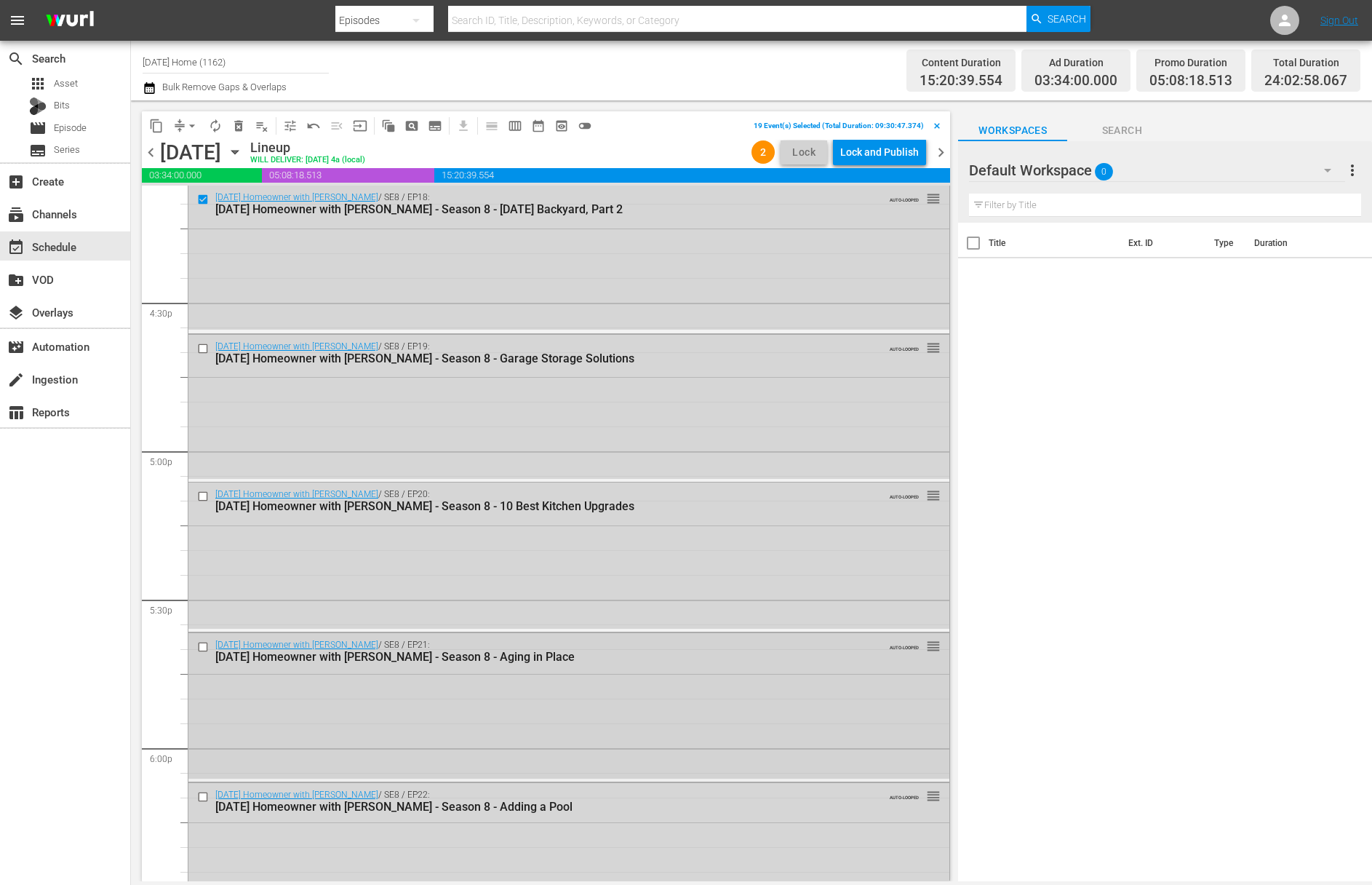
click at [204, 644] on input "checkbox" at bounding box center [205, 647] width 15 height 12
click at [203, 489] on div at bounding box center [205, 496] width 22 height 17
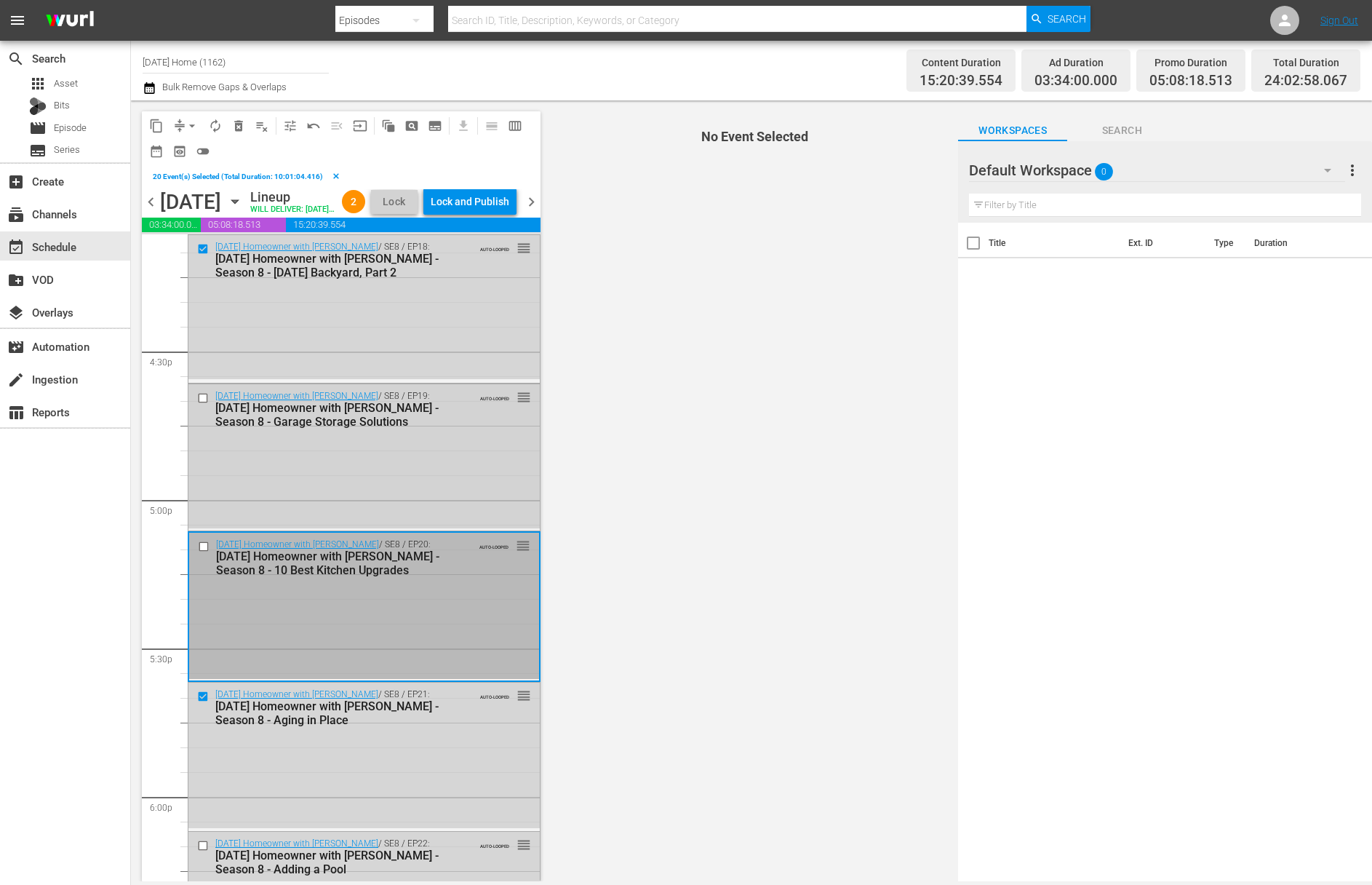
click at [203, 404] on input "checkbox" at bounding box center [205, 397] width 15 height 12
click at [205, 553] on input "checkbox" at bounding box center [205, 547] width 15 height 12
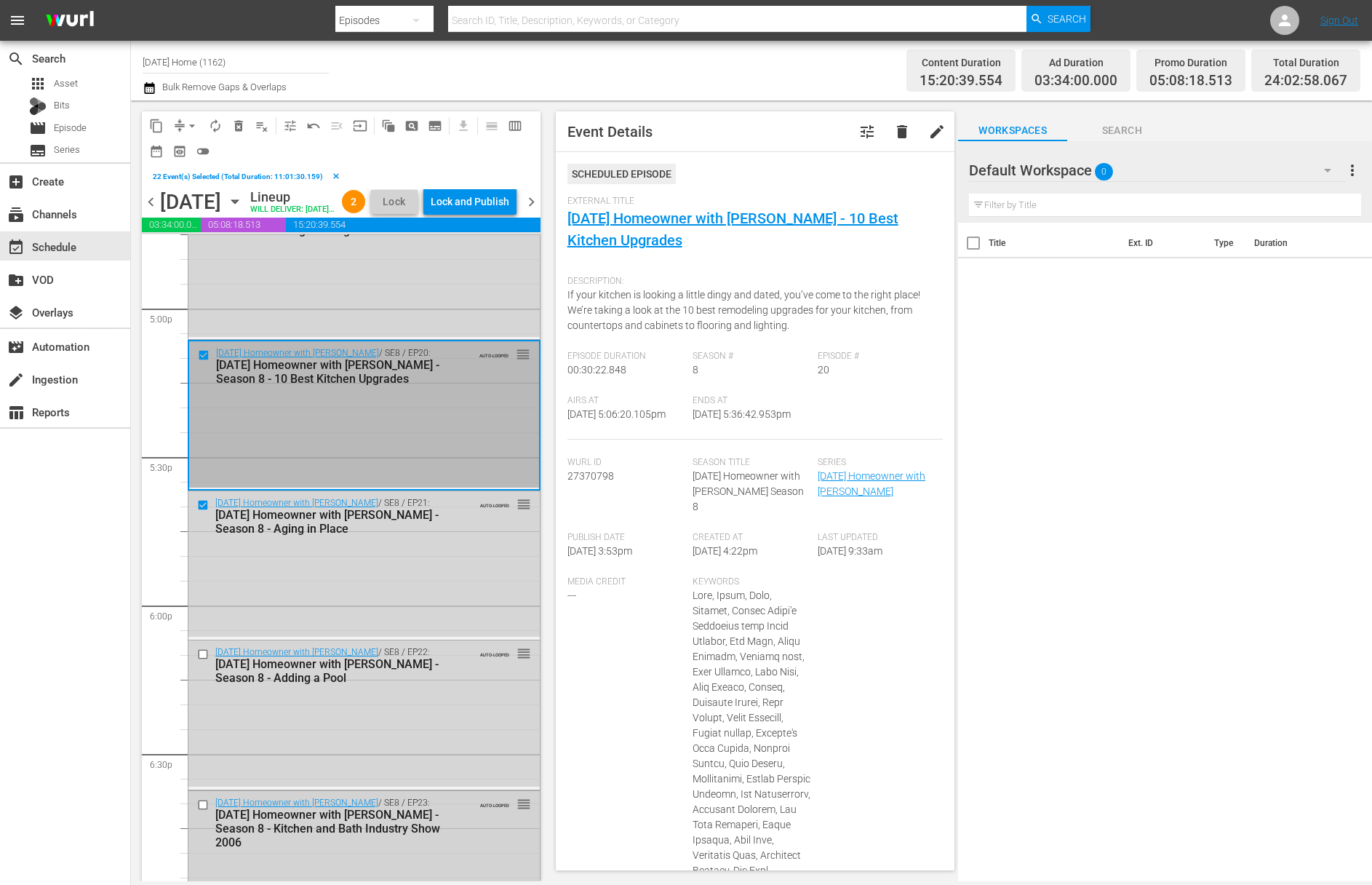
scroll to position [5215, 0]
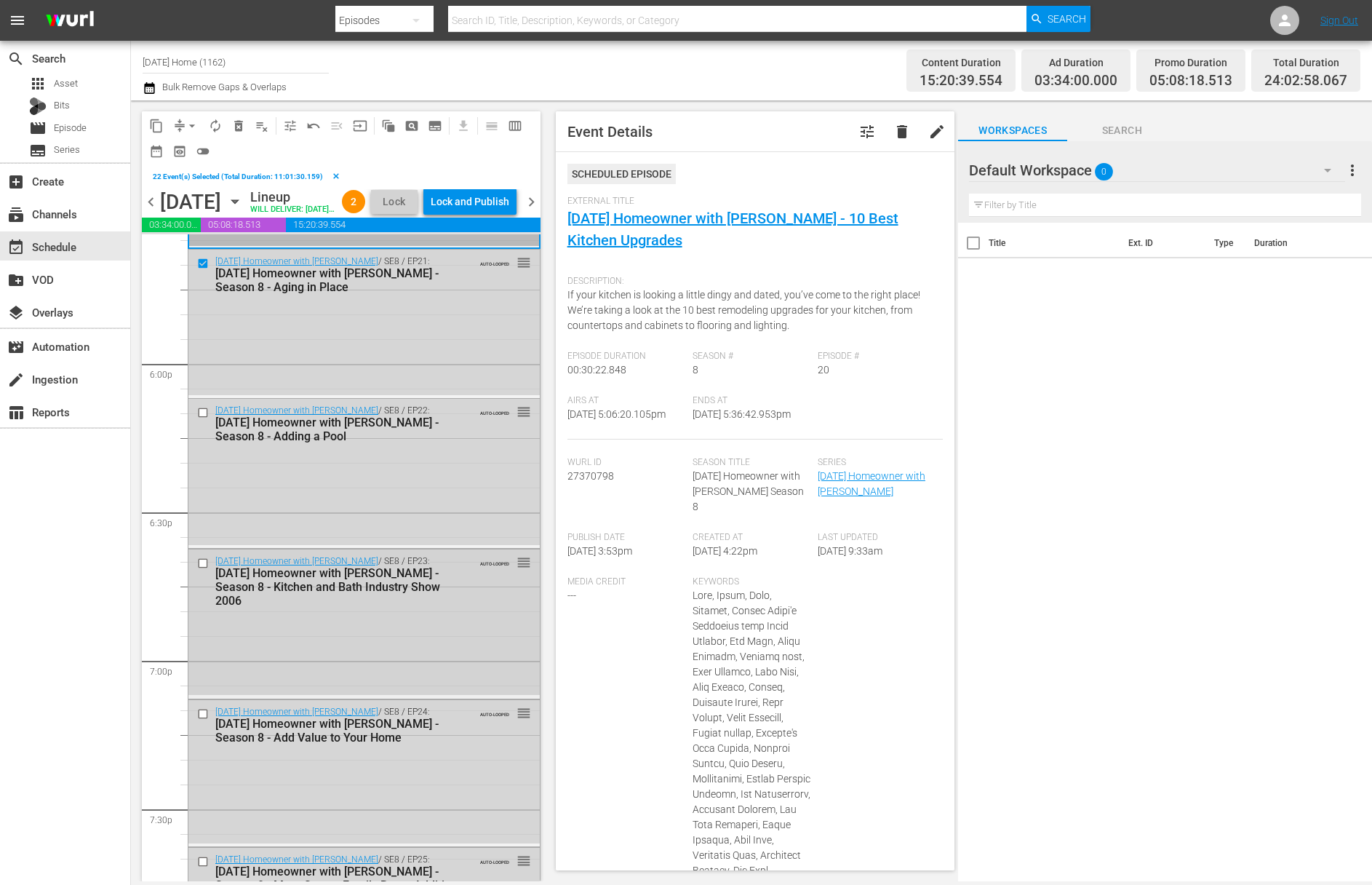
click at [204, 572] on div at bounding box center [205, 564] width 22 height 17
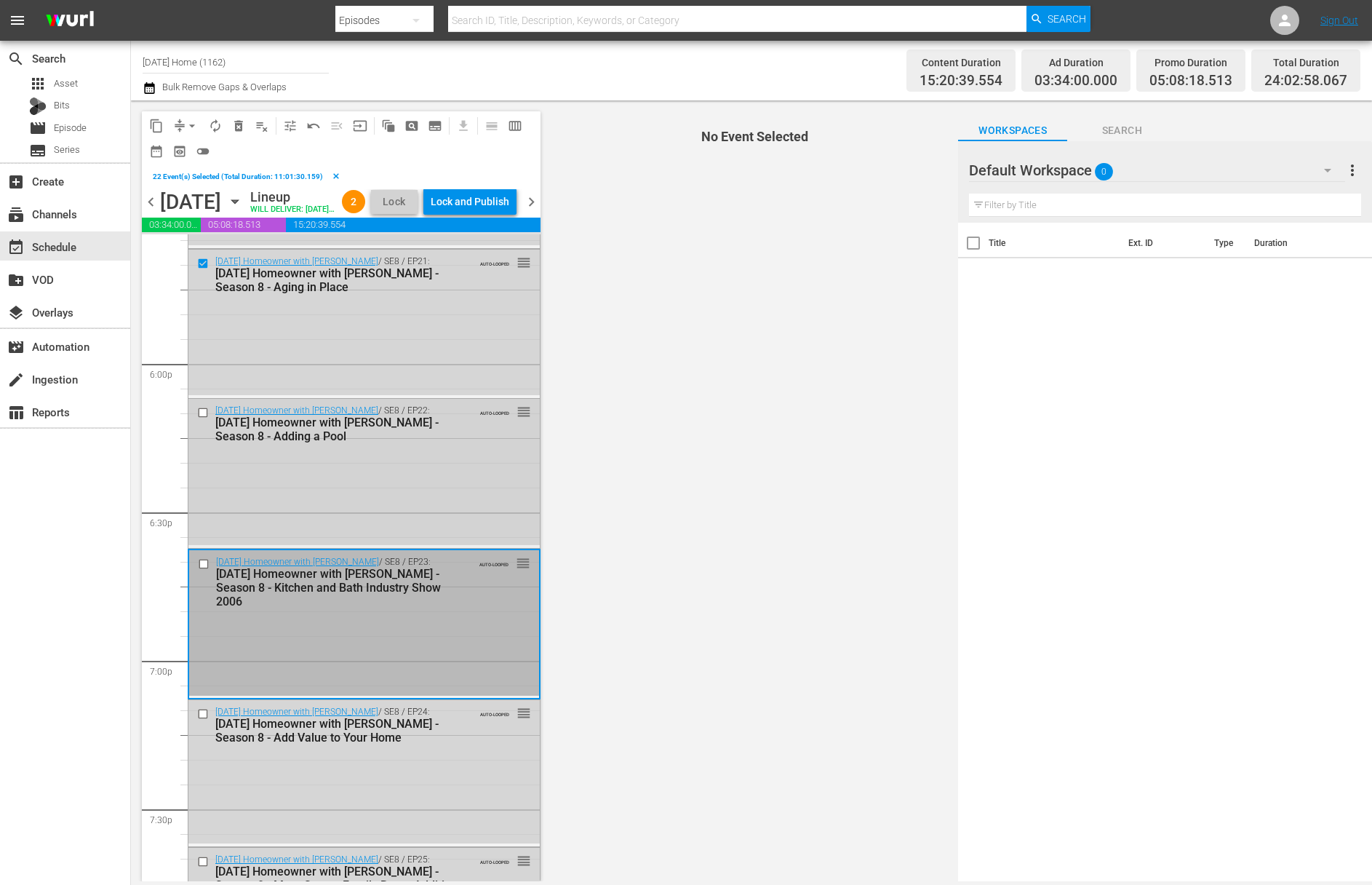
click at [205, 419] on input "checkbox" at bounding box center [205, 413] width 15 height 12
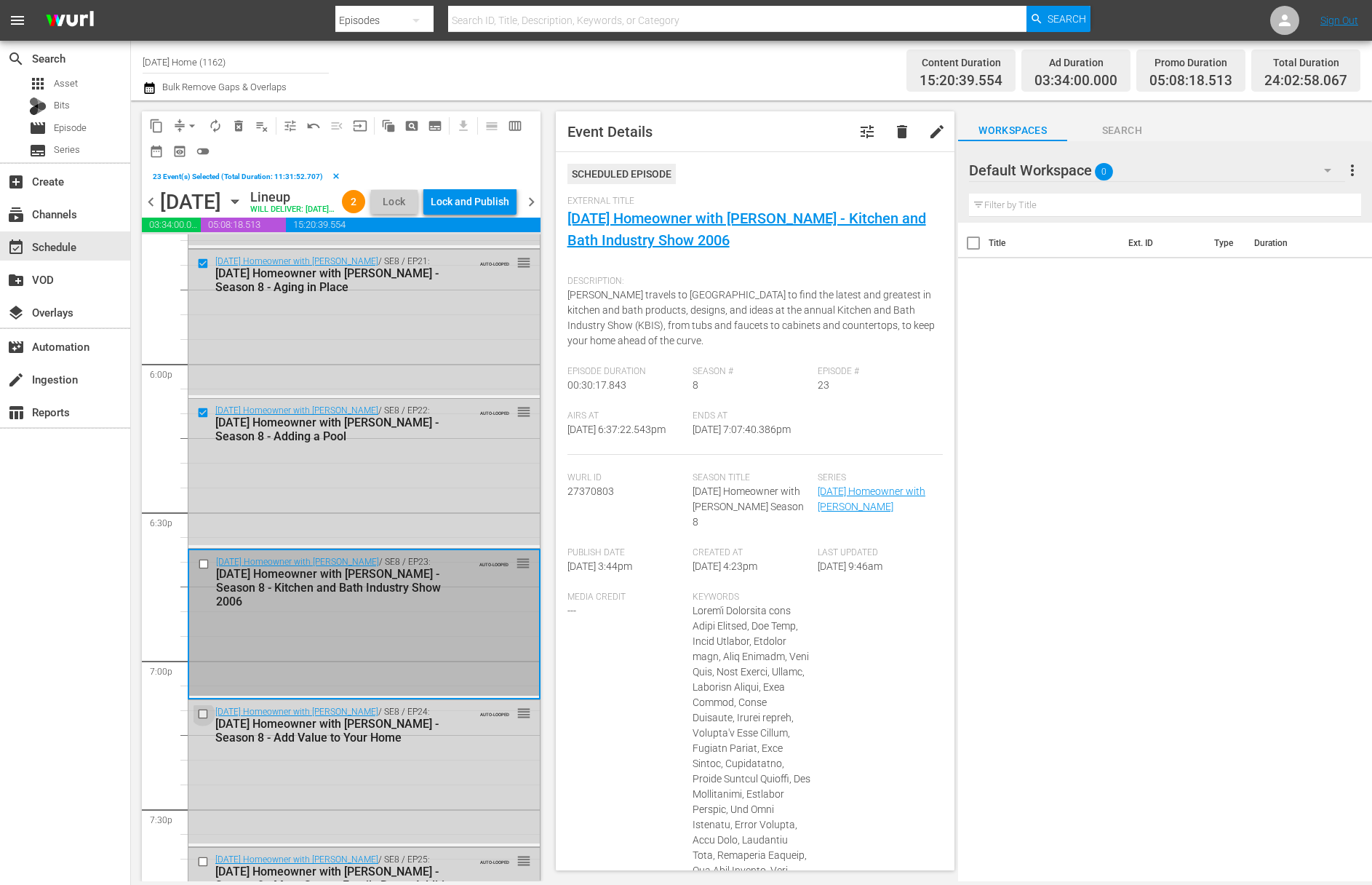
drag, startPoint x: 204, startPoint y: 588, endPoint x: 205, endPoint y: 732, distance: 144.0
click at [205, 720] on input "checkbox" at bounding box center [205, 713] width 15 height 12
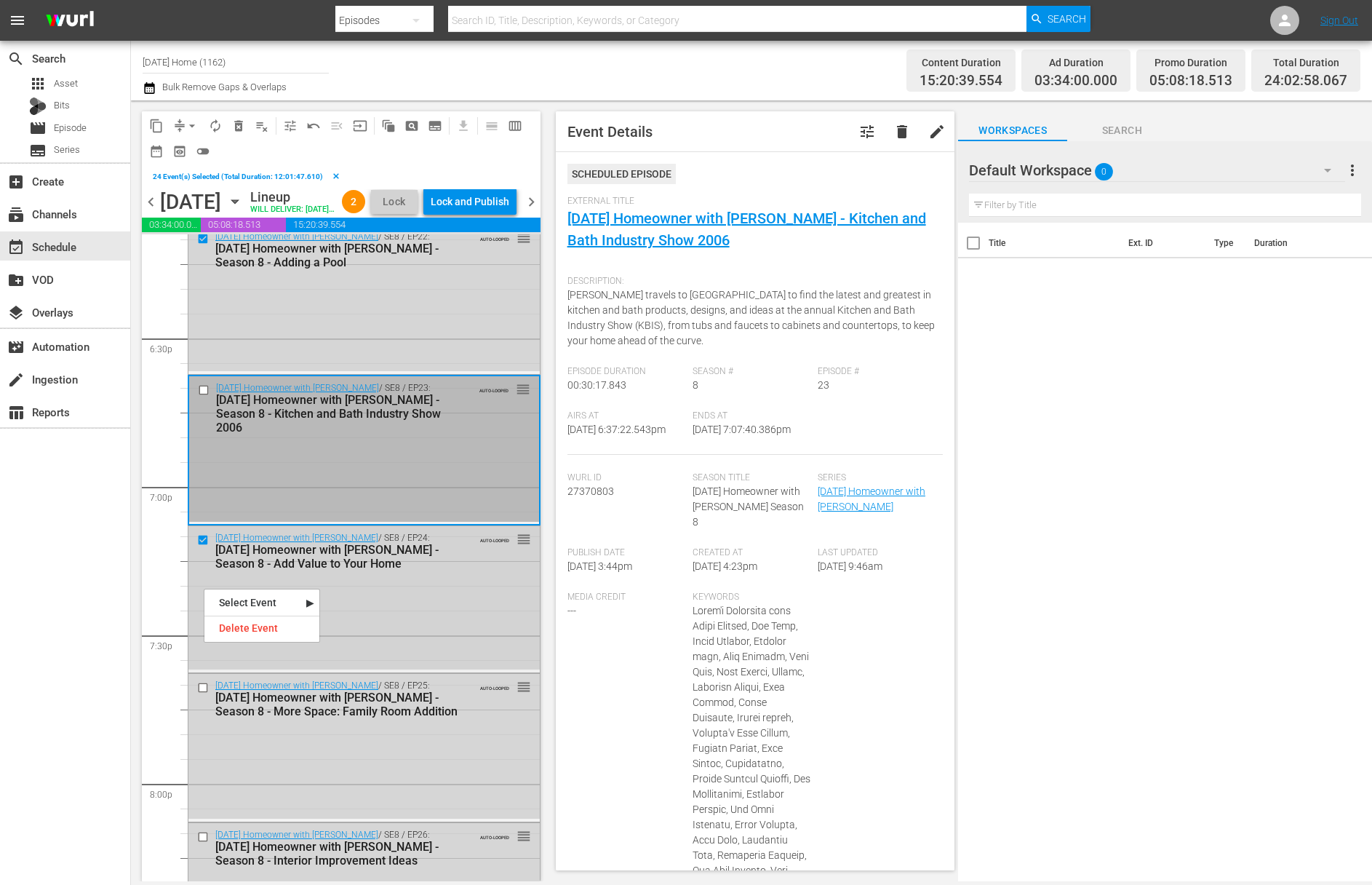
scroll to position [5514, 0]
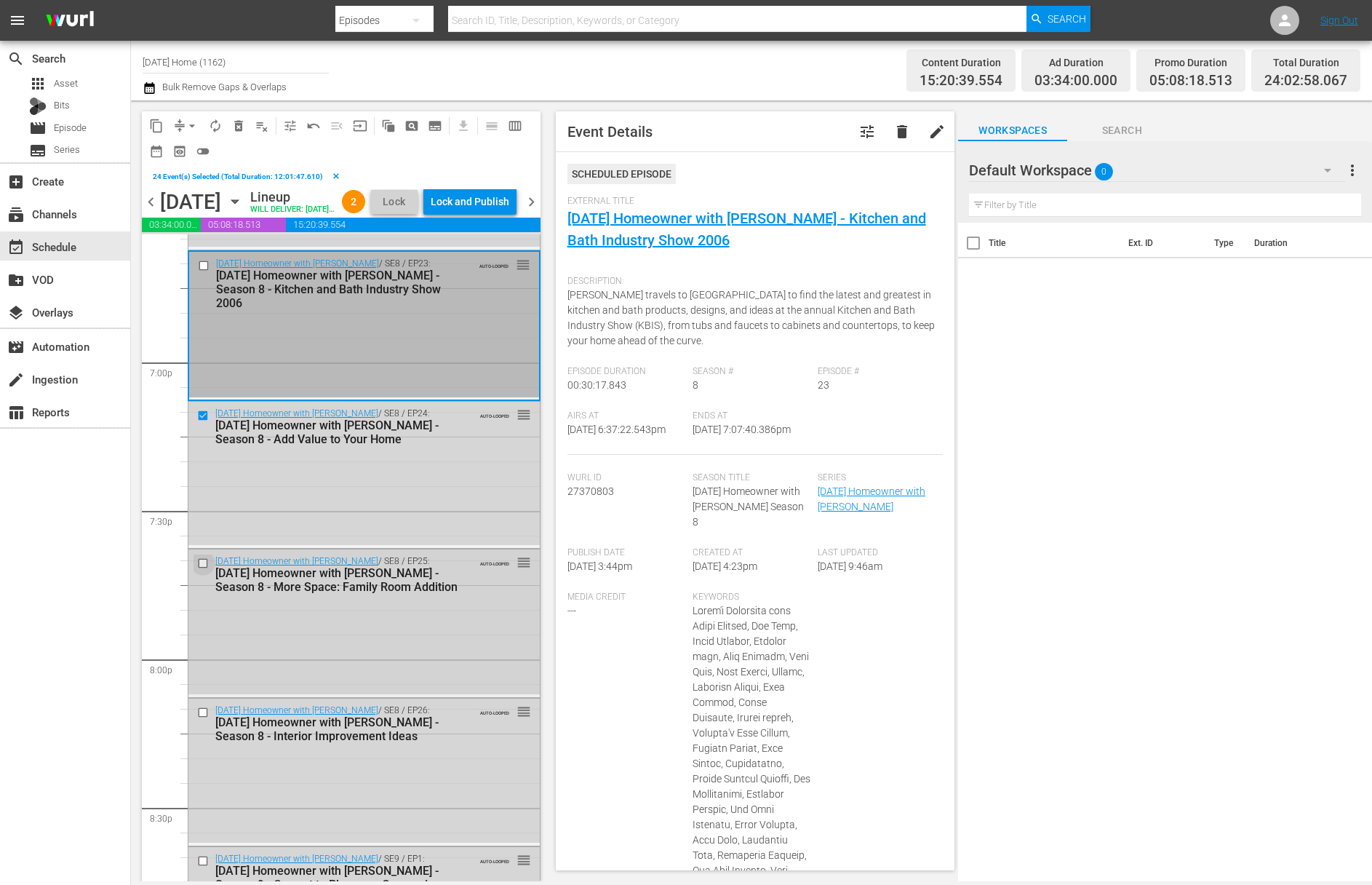
click at [202, 570] on input "checkbox" at bounding box center [205, 564] width 15 height 12
click at [206, 719] on input "checkbox" at bounding box center [205, 712] width 15 height 12
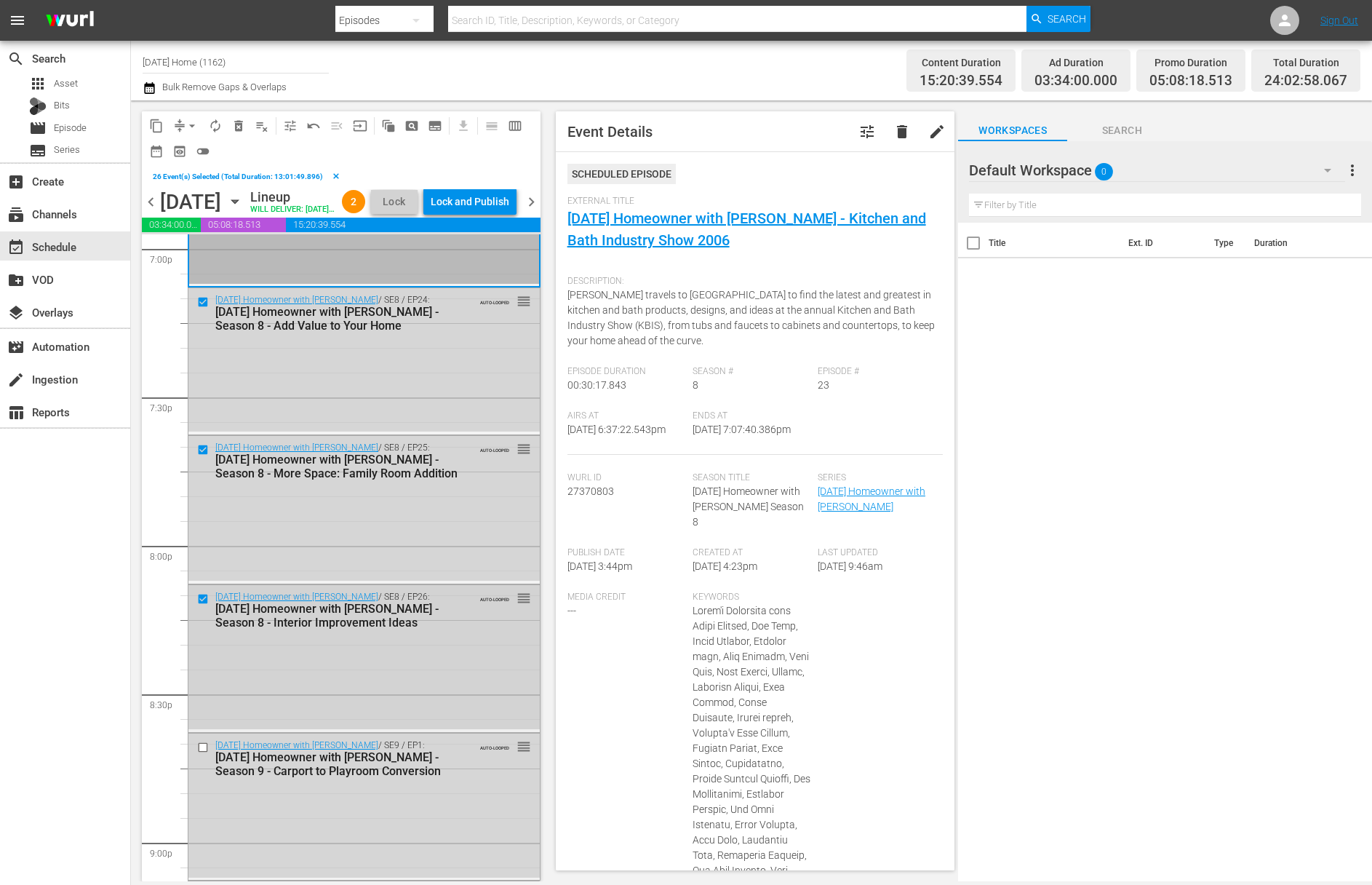
scroll to position [5648, 0]
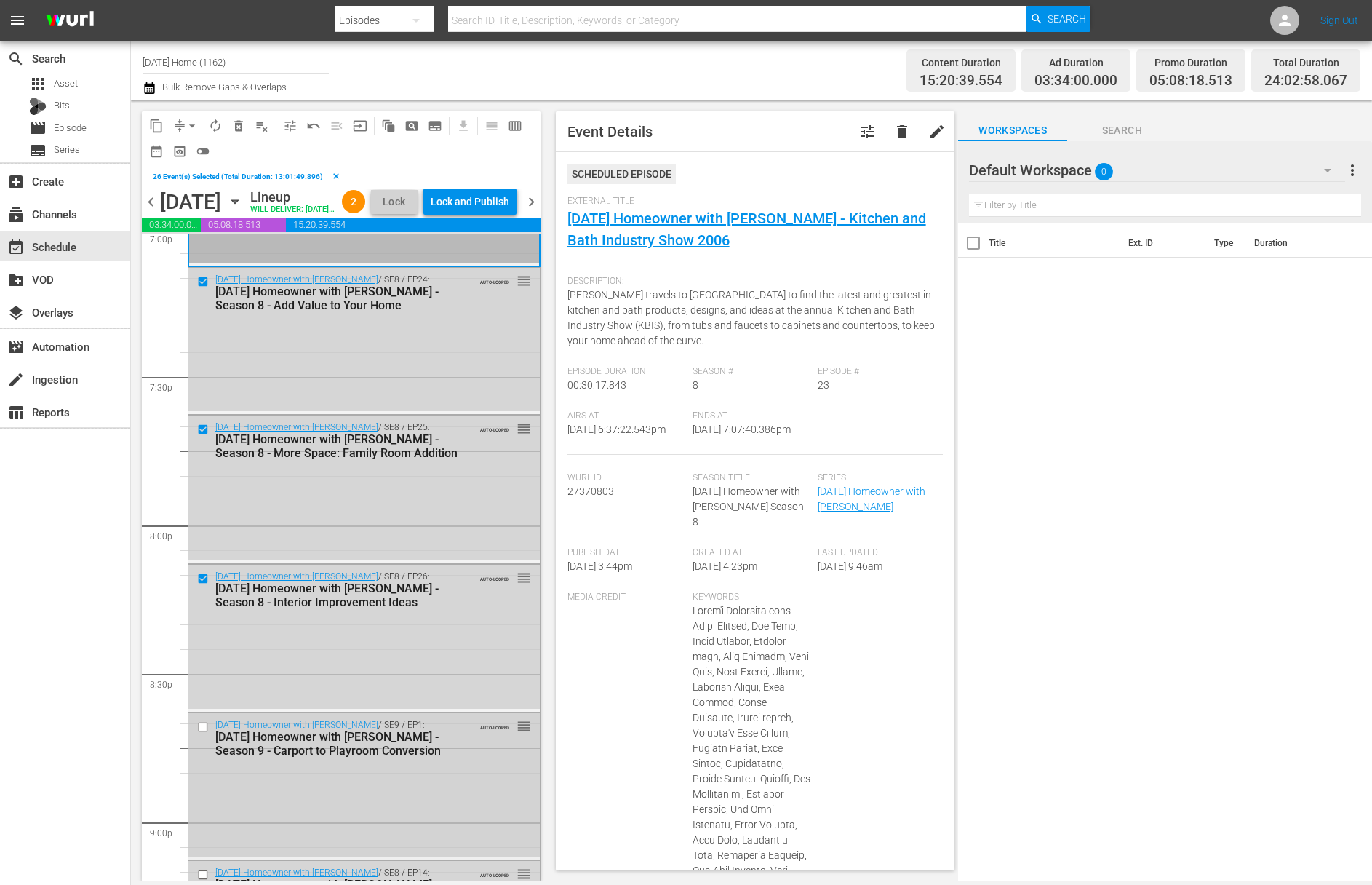
click at [204, 733] on input "checkbox" at bounding box center [205, 726] width 15 height 12
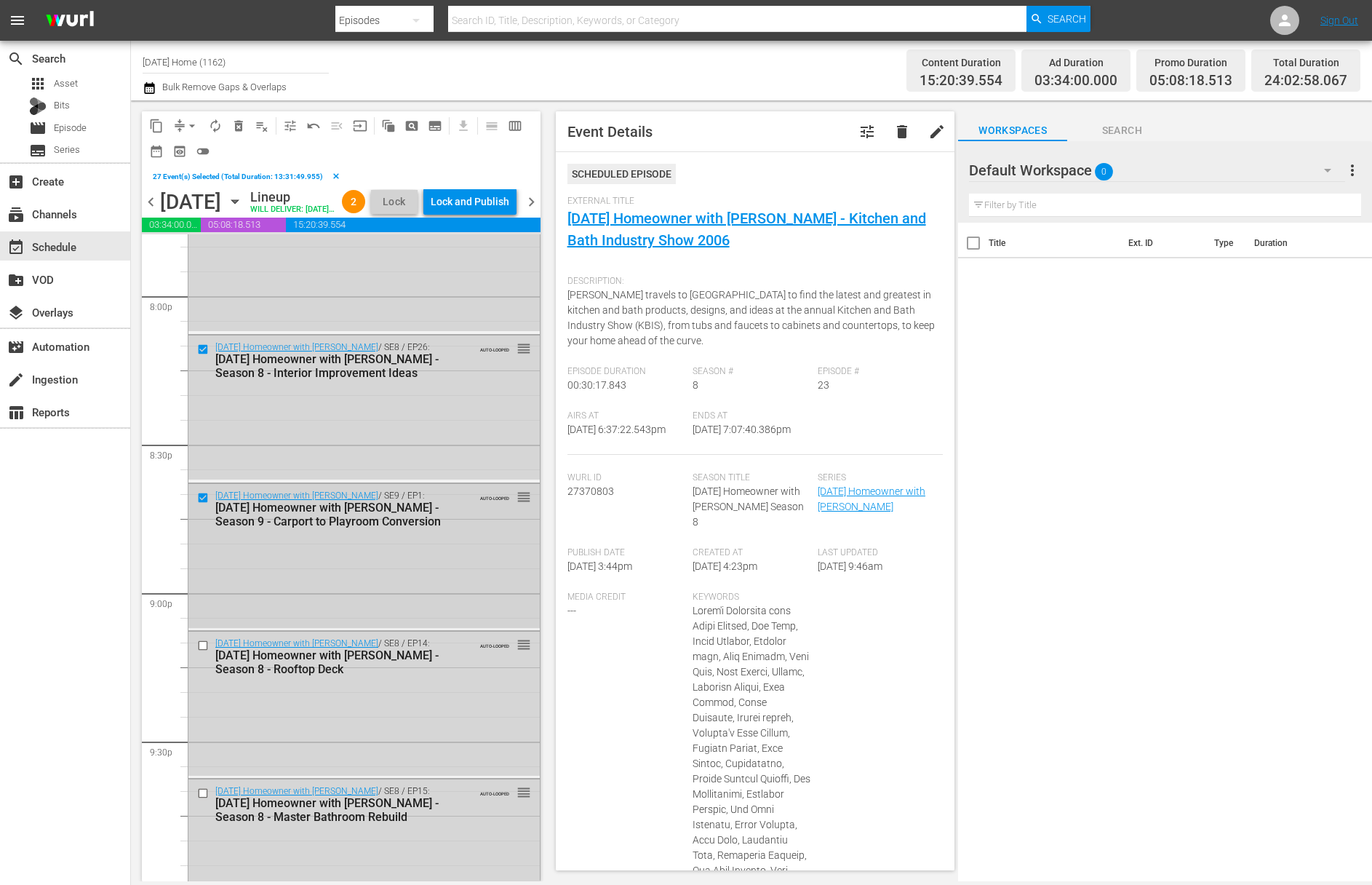
scroll to position [5955, 0]
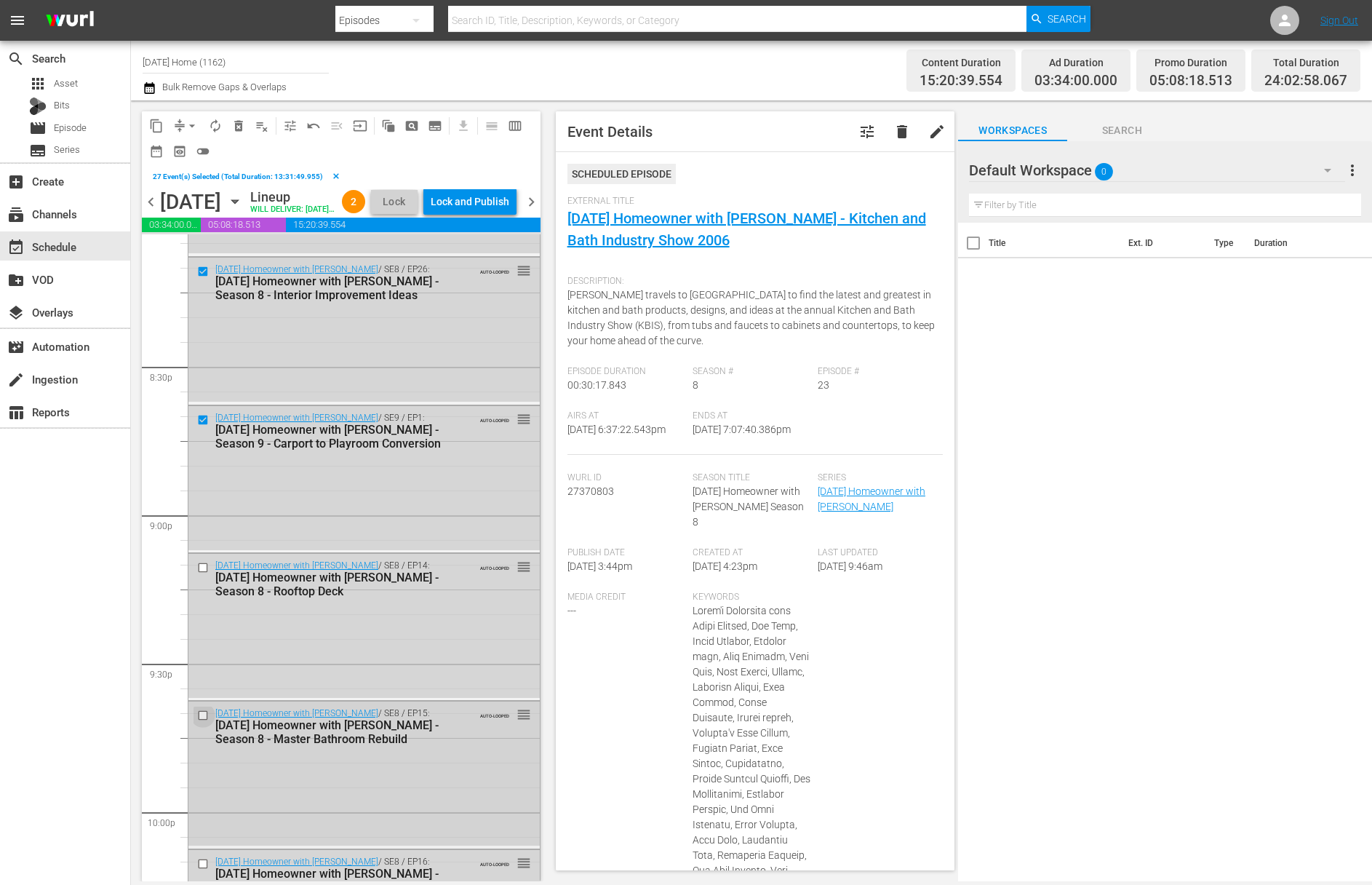
click at [203, 722] on input "checkbox" at bounding box center [205, 715] width 15 height 12
click at [202, 577] on div at bounding box center [205, 568] width 22 height 17
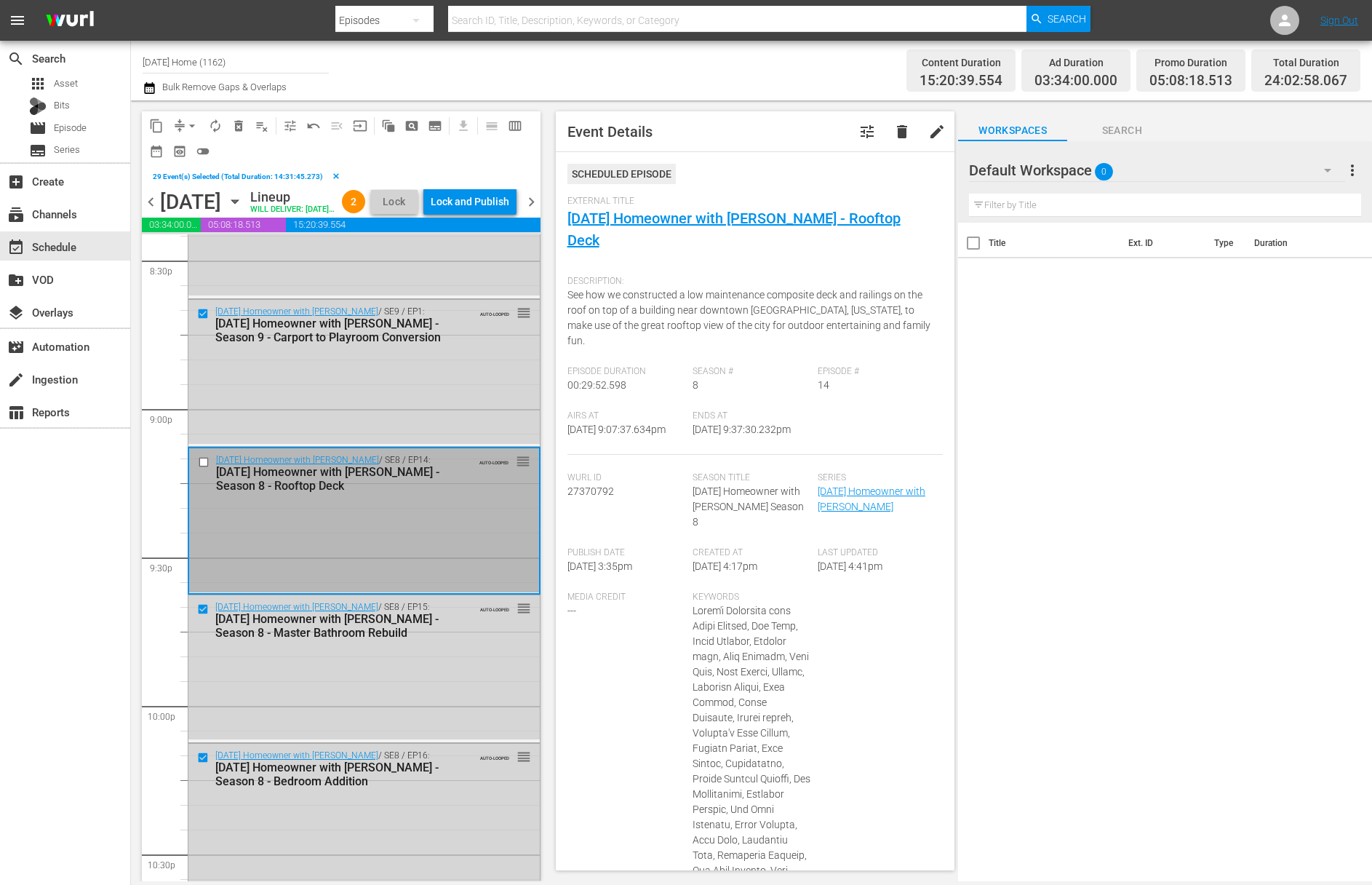
scroll to position [5984, 0]
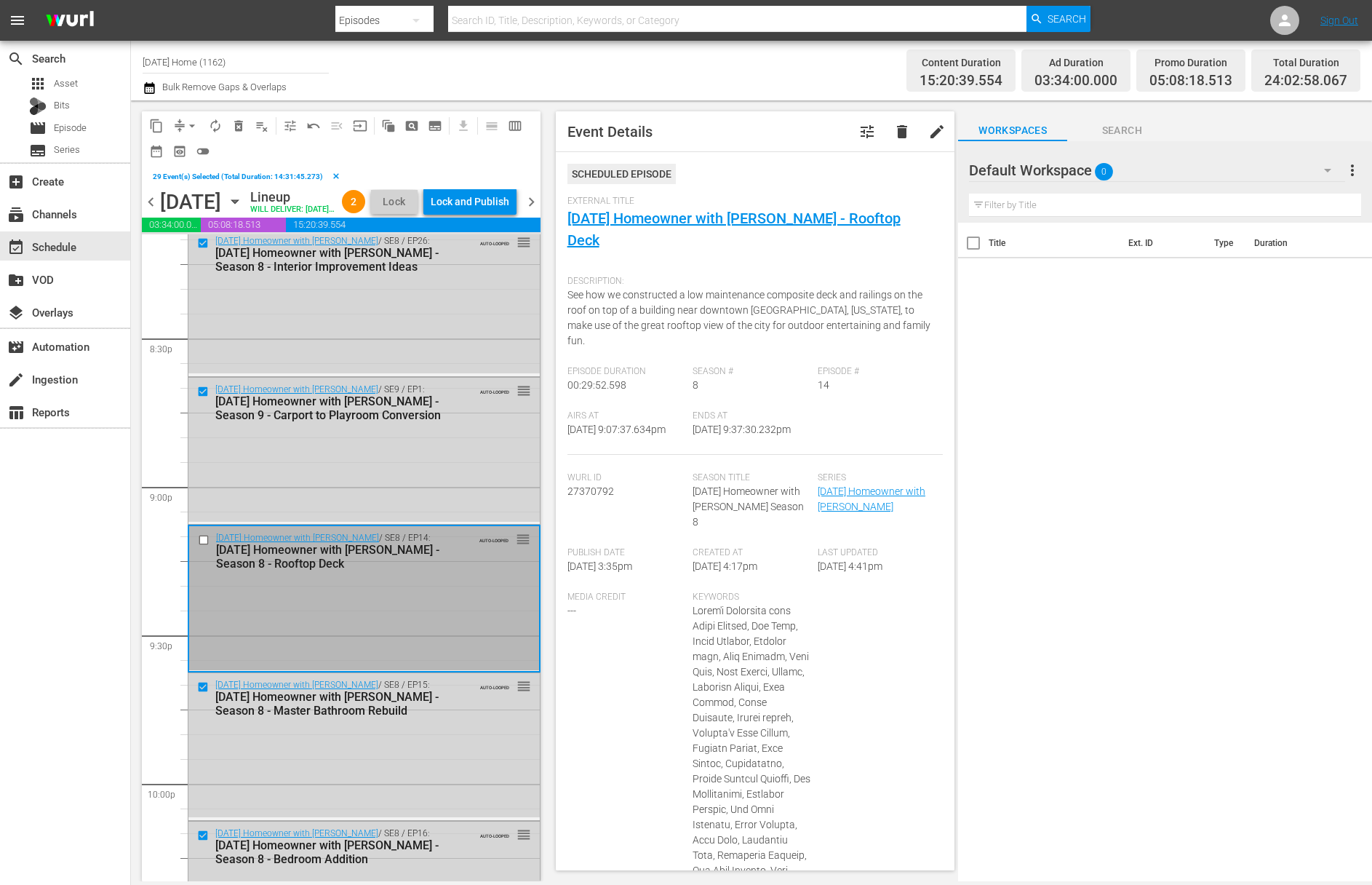
click at [203, 547] on input "checkbox" at bounding box center [205, 540] width 15 height 12
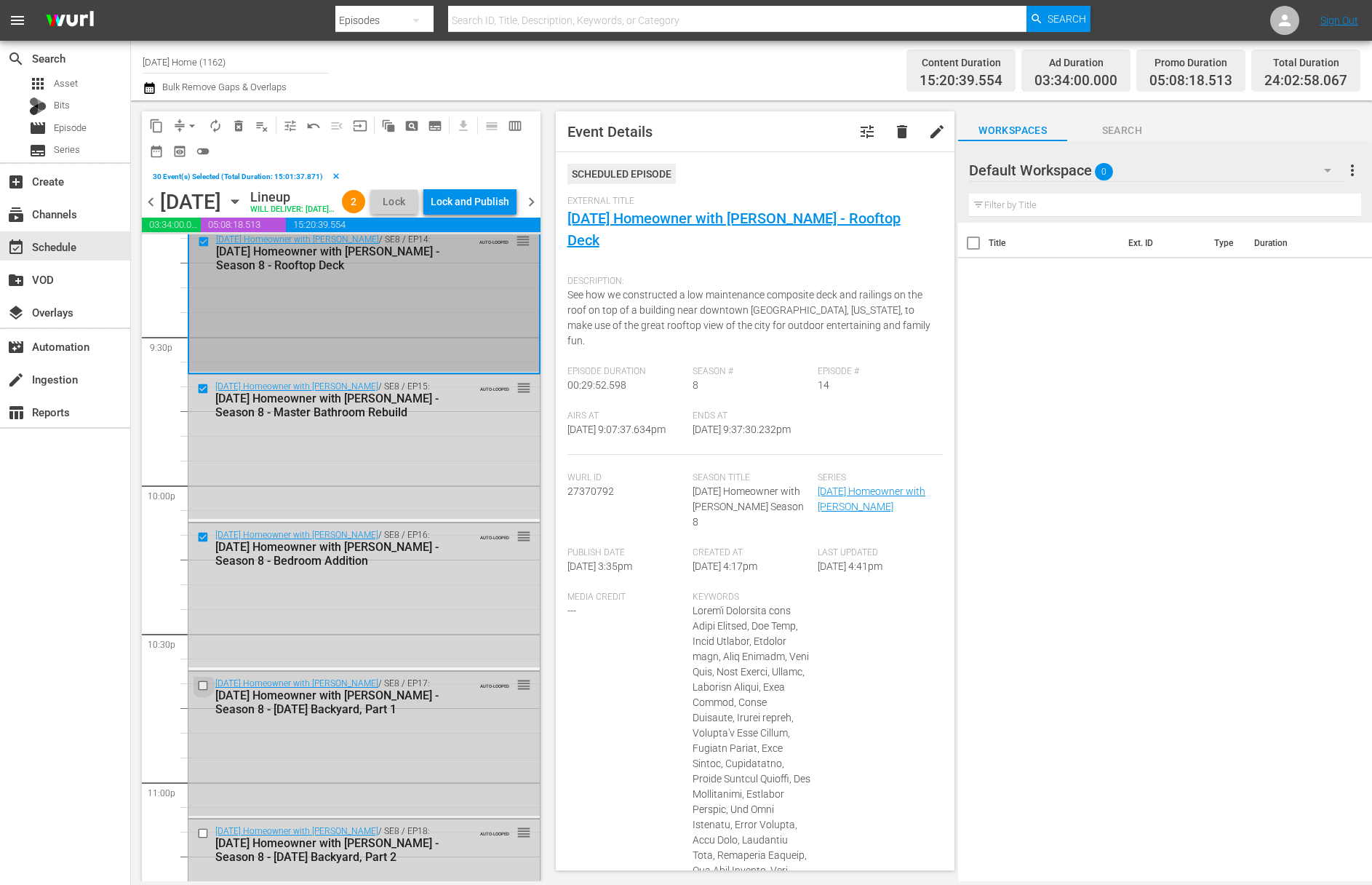
click at [203, 692] on input "checkbox" at bounding box center [205, 685] width 15 height 12
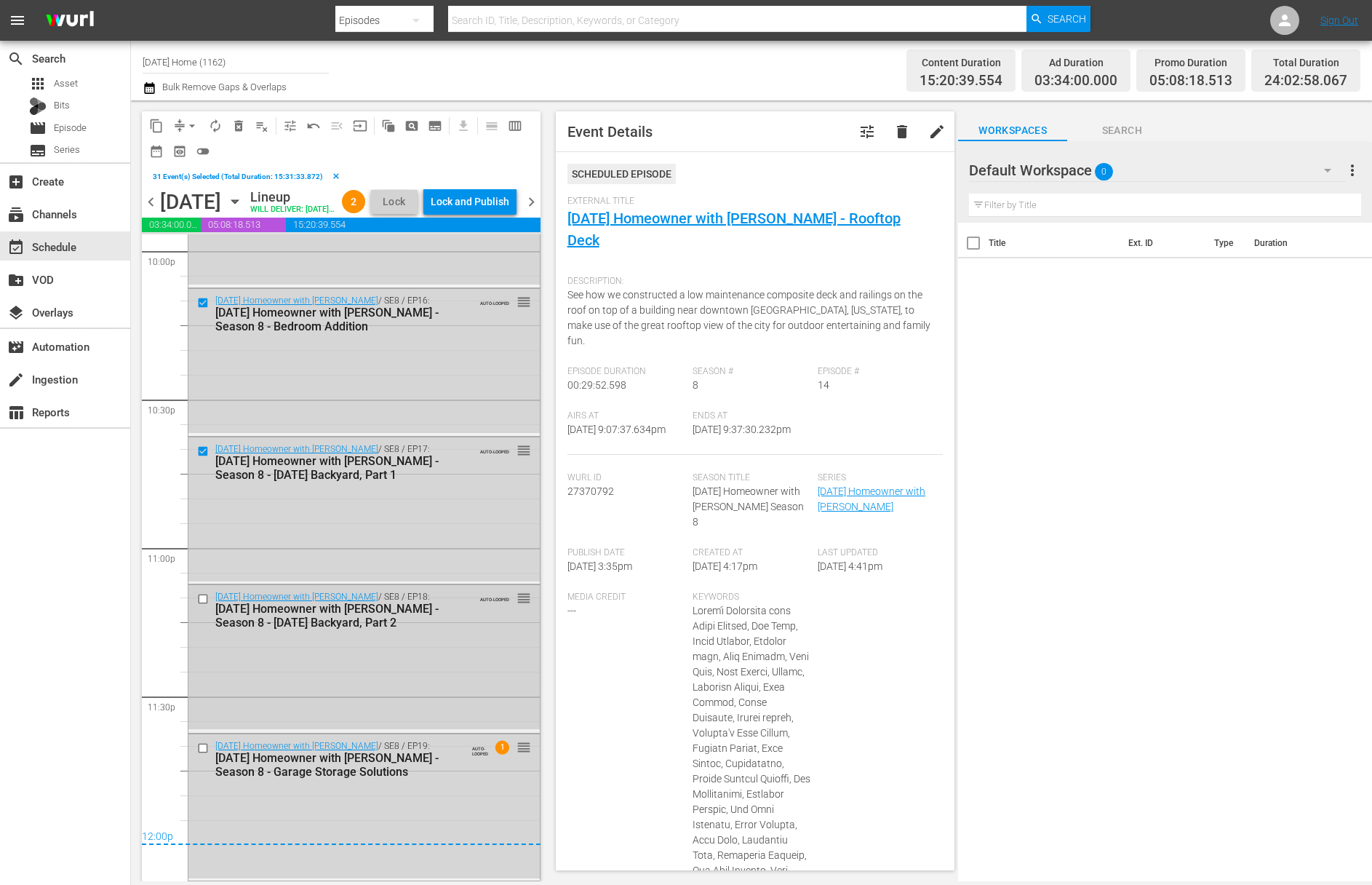
click at [203, 599] on input "checkbox" at bounding box center [205, 599] width 15 height 12
click at [201, 748] on input "checkbox" at bounding box center [205, 747] width 15 height 12
click at [235, 123] on span "delete_forever_outlined" at bounding box center [238, 126] width 15 height 15
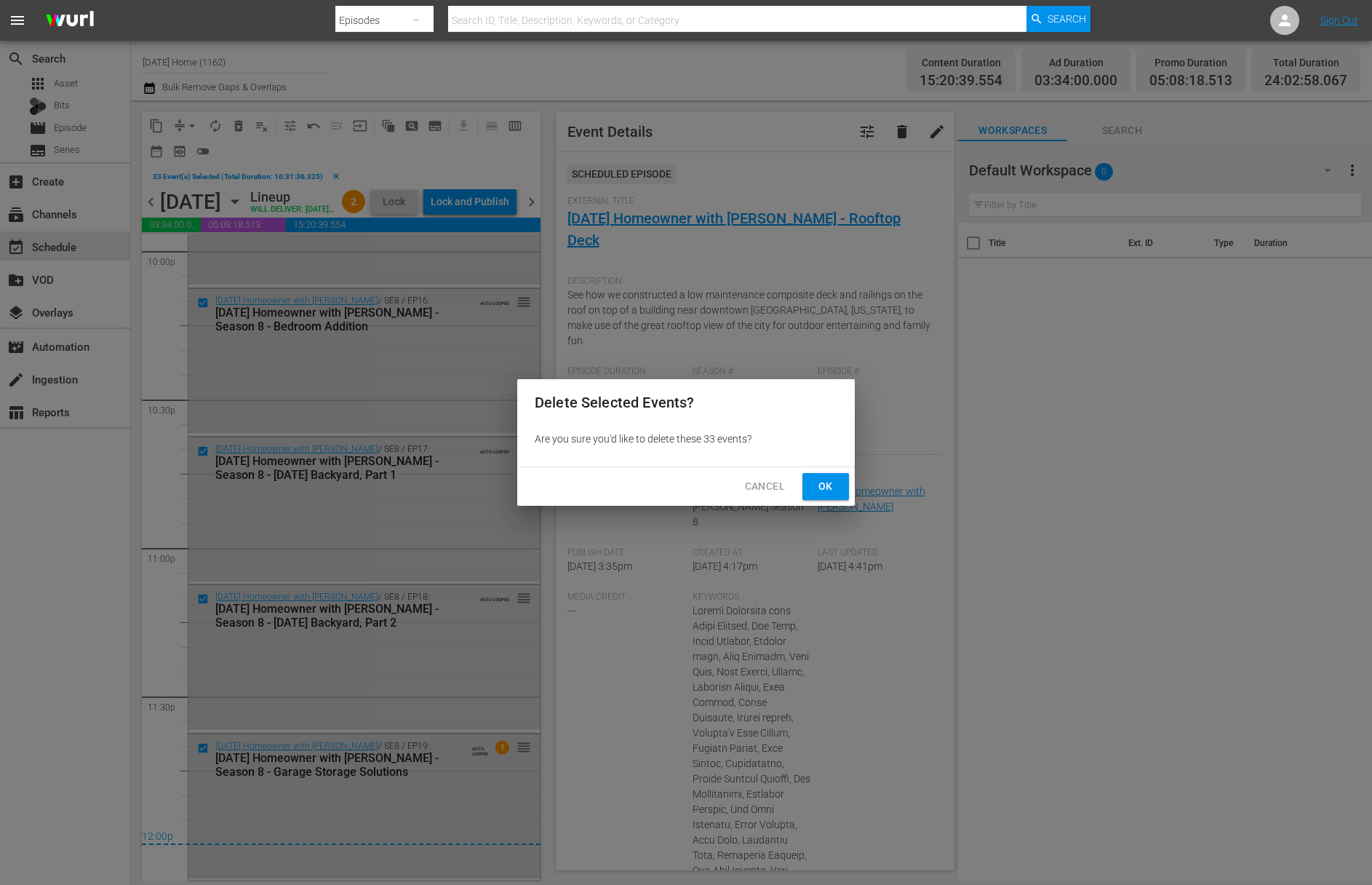
click at [834, 486] on span "Ok" at bounding box center [826, 486] width 23 height 18
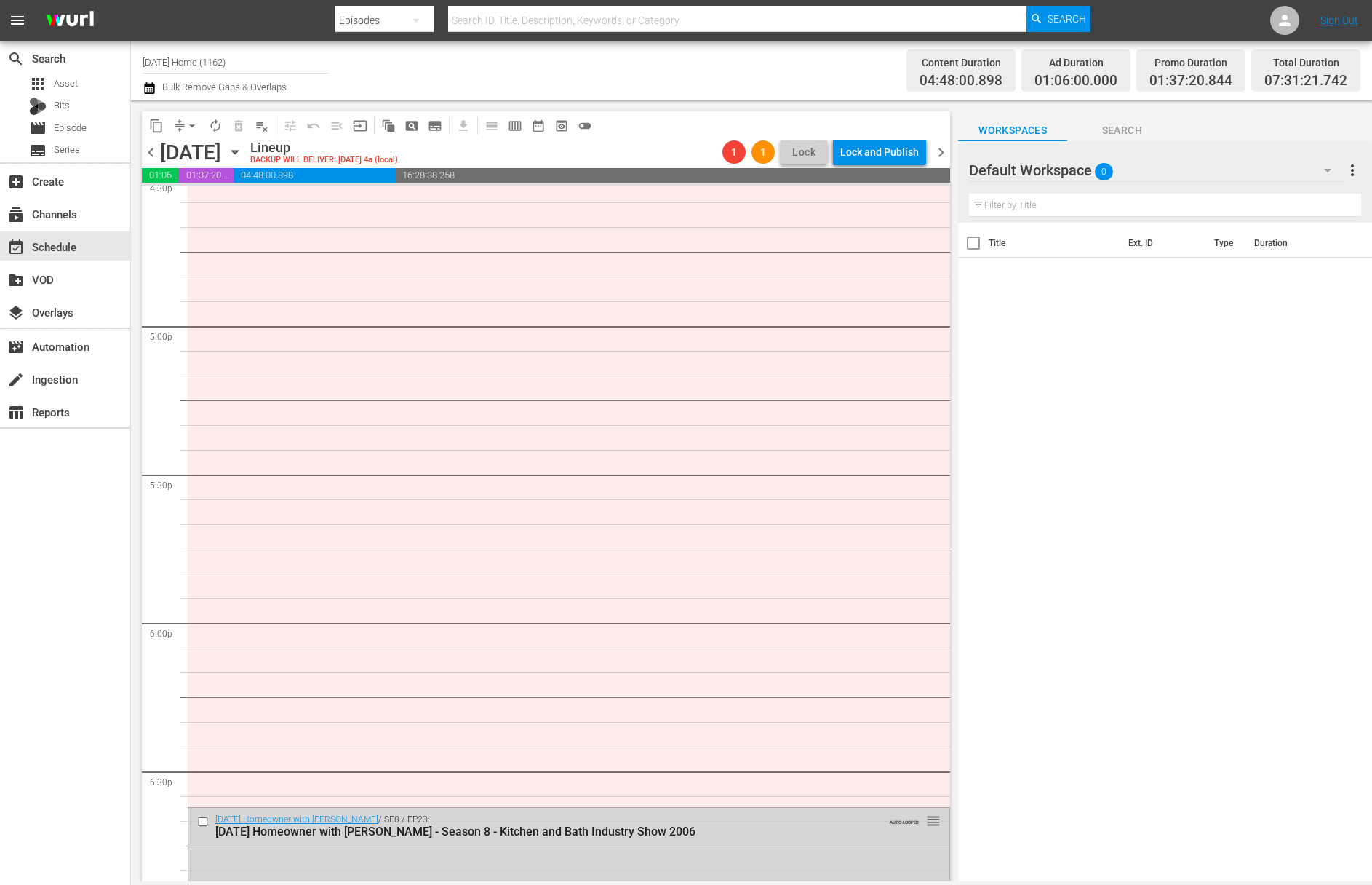
scroll to position [5430, 0]
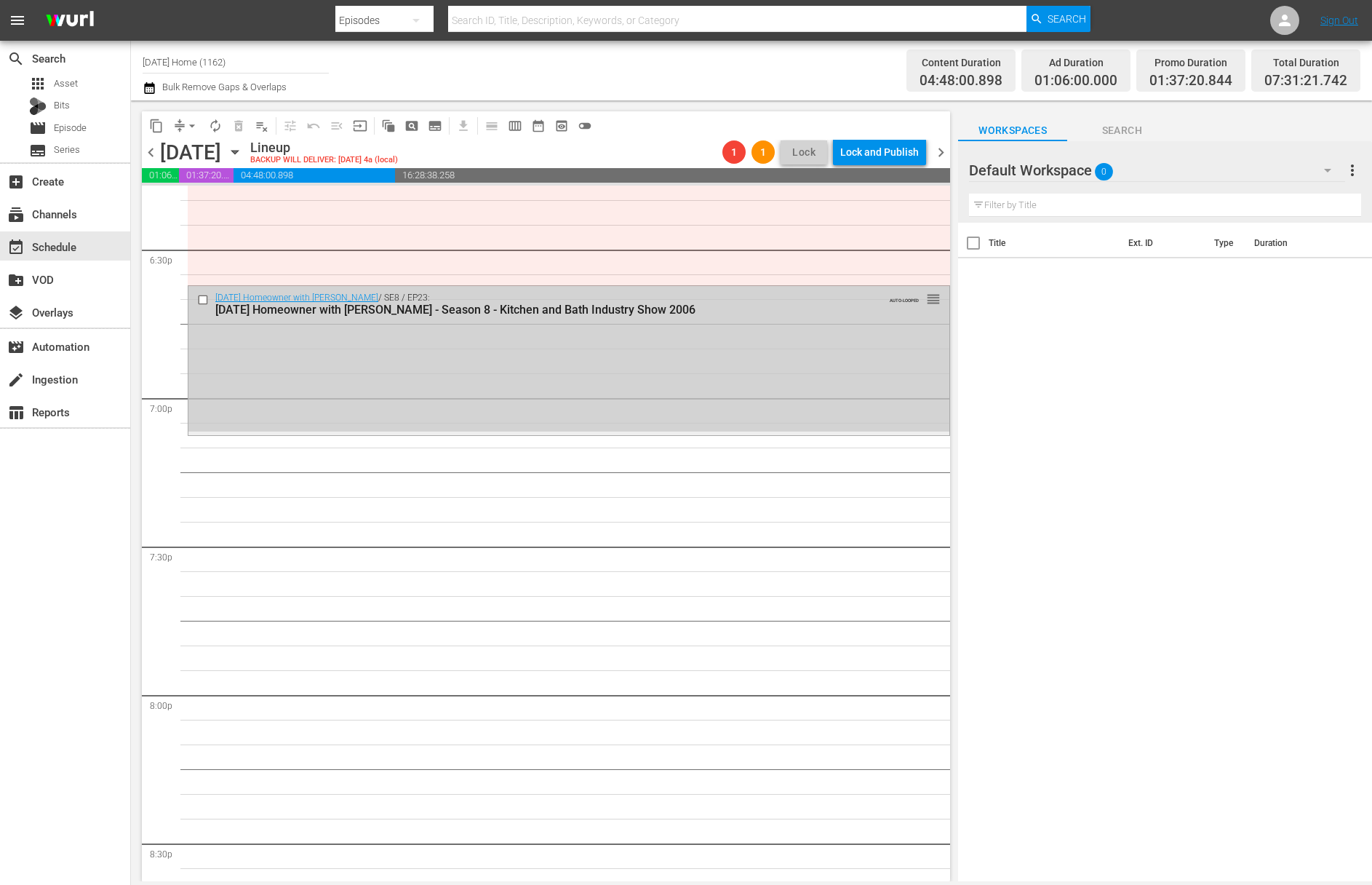
click at [208, 297] on input "checkbox" at bounding box center [205, 300] width 15 height 12
click at [239, 125] on span "delete_forever_outlined" at bounding box center [238, 126] width 15 height 15
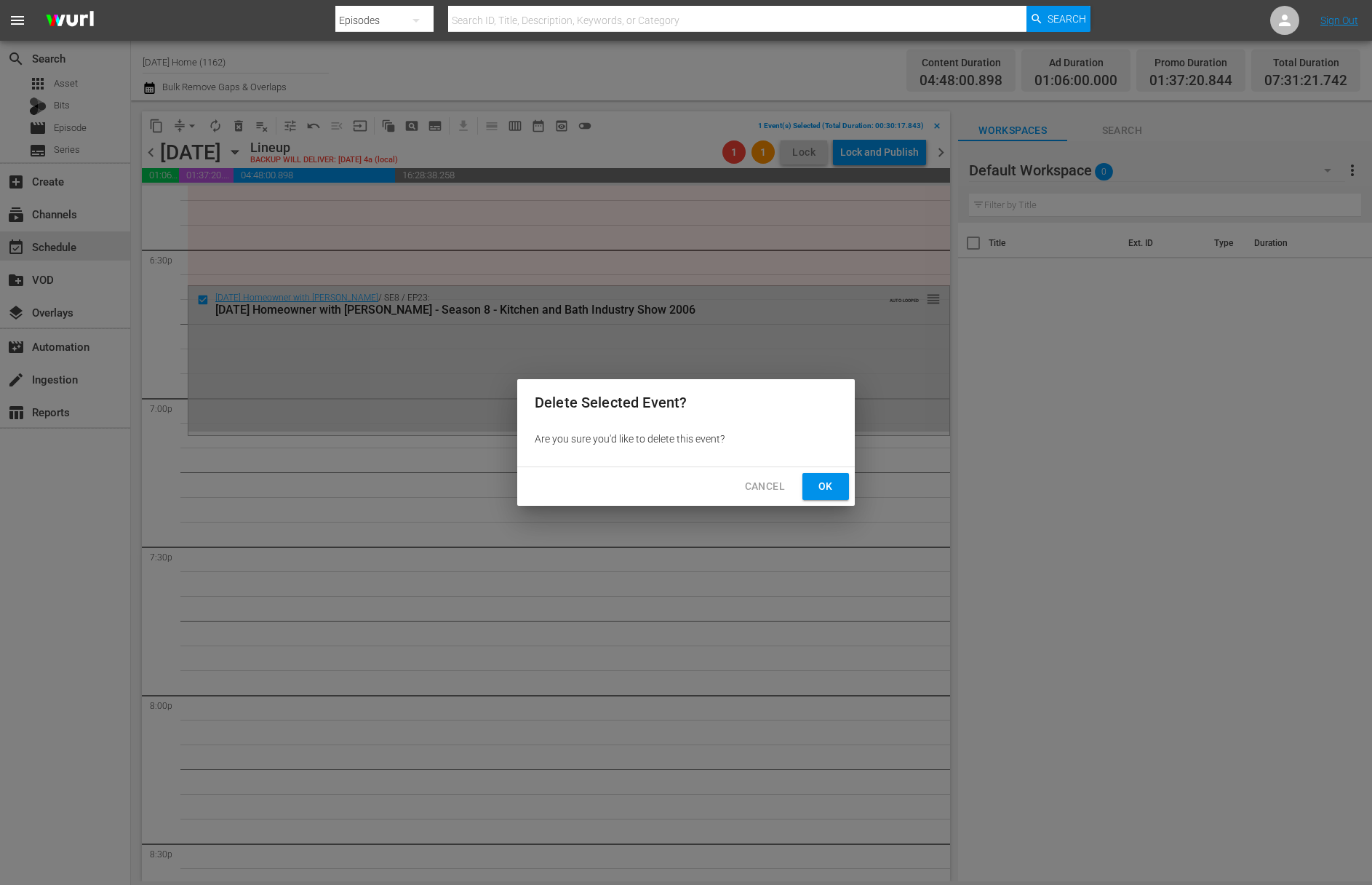
click at [810, 486] on button "Ok" at bounding box center [826, 486] width 47 height 27
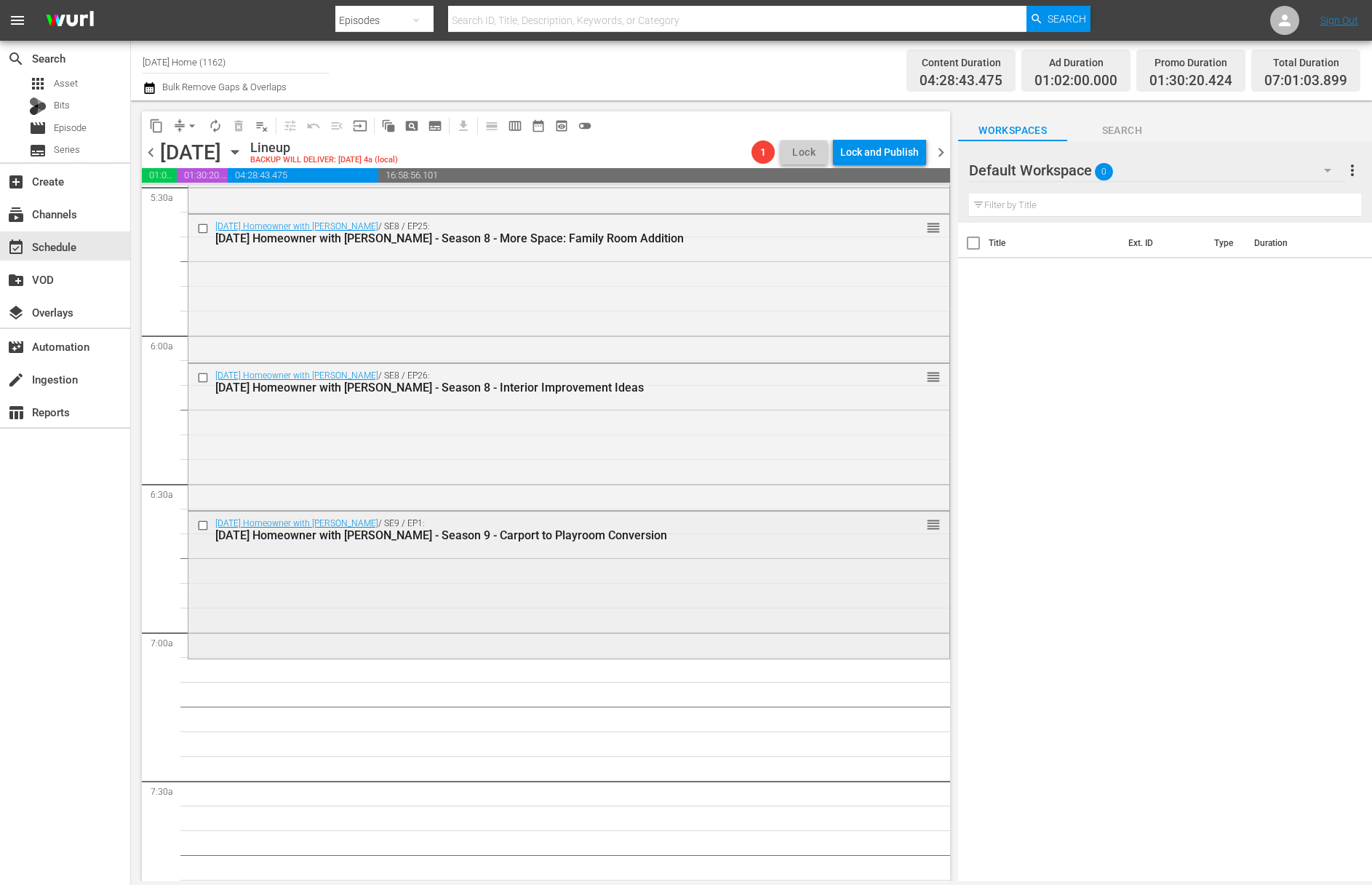
scroll to position [1593, 0]
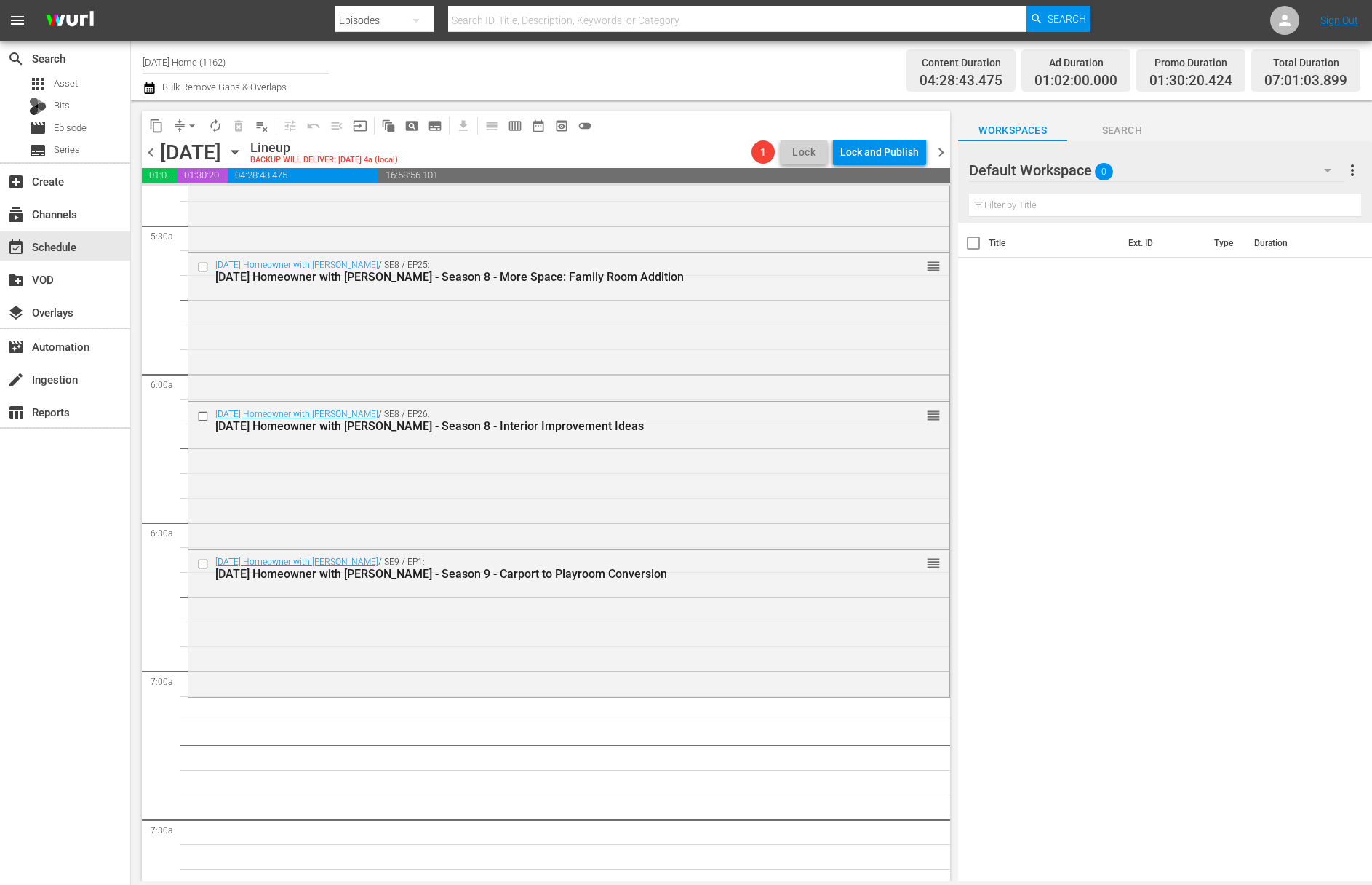
click at [243, 152] on icon "button" at bounding box center [235, 152] width 16 height 16
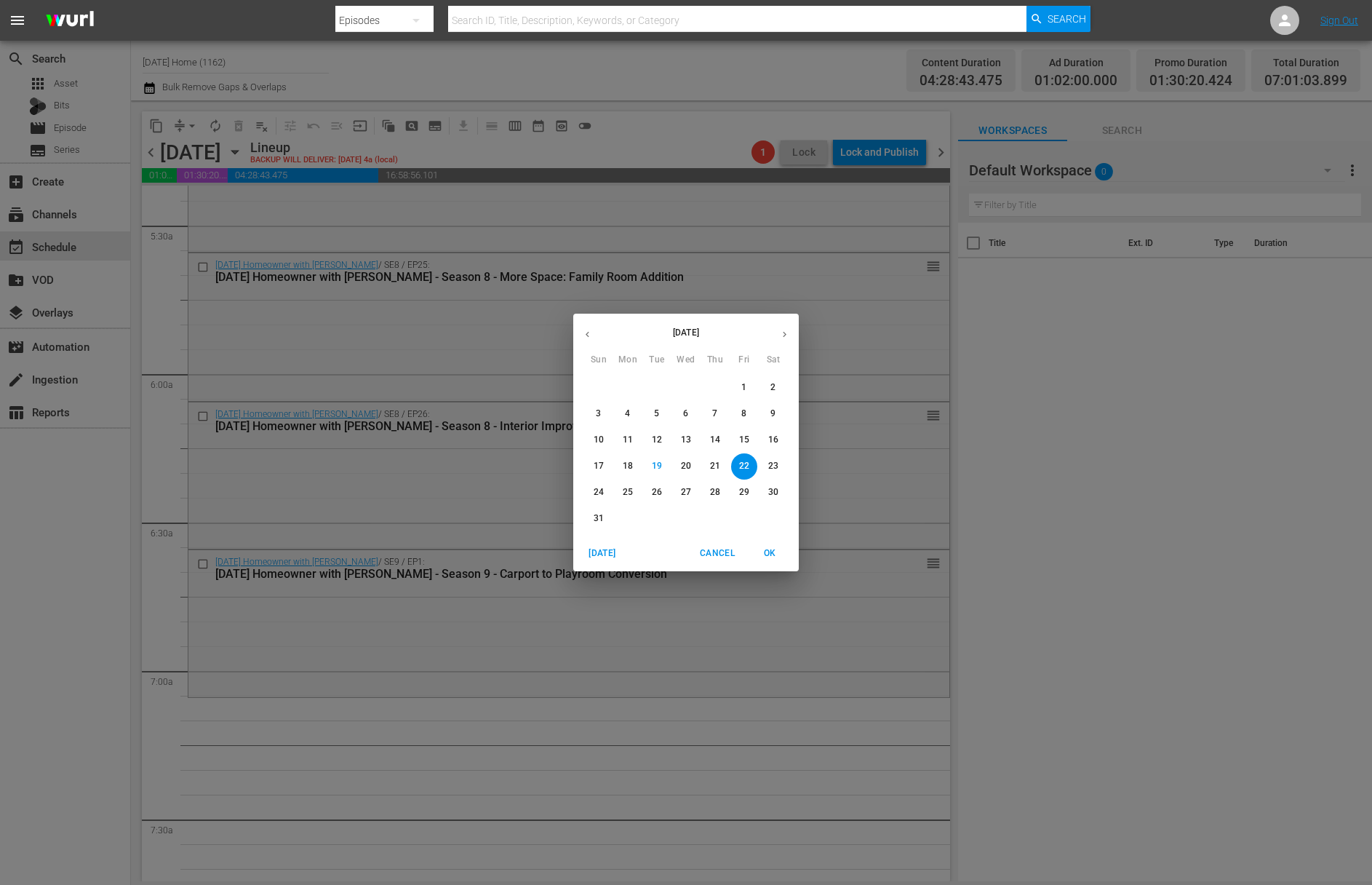
click at [590, 330] on icon "button" at bounding box center [587, 334] width 11 height 11
drag, startPoint x: 481, startPoint y: 296, endPoint x: 477, endPoint y: 286, distance: 10.8
click at [481, 295] on div "July 2025 Sun Mon Tue Wed Thu Fri Sat 29 30 1 2 3 4 5 6 7 8 9 10 11 12 13 14 15…" at bounding box center [686, 442] width 1372 height 885
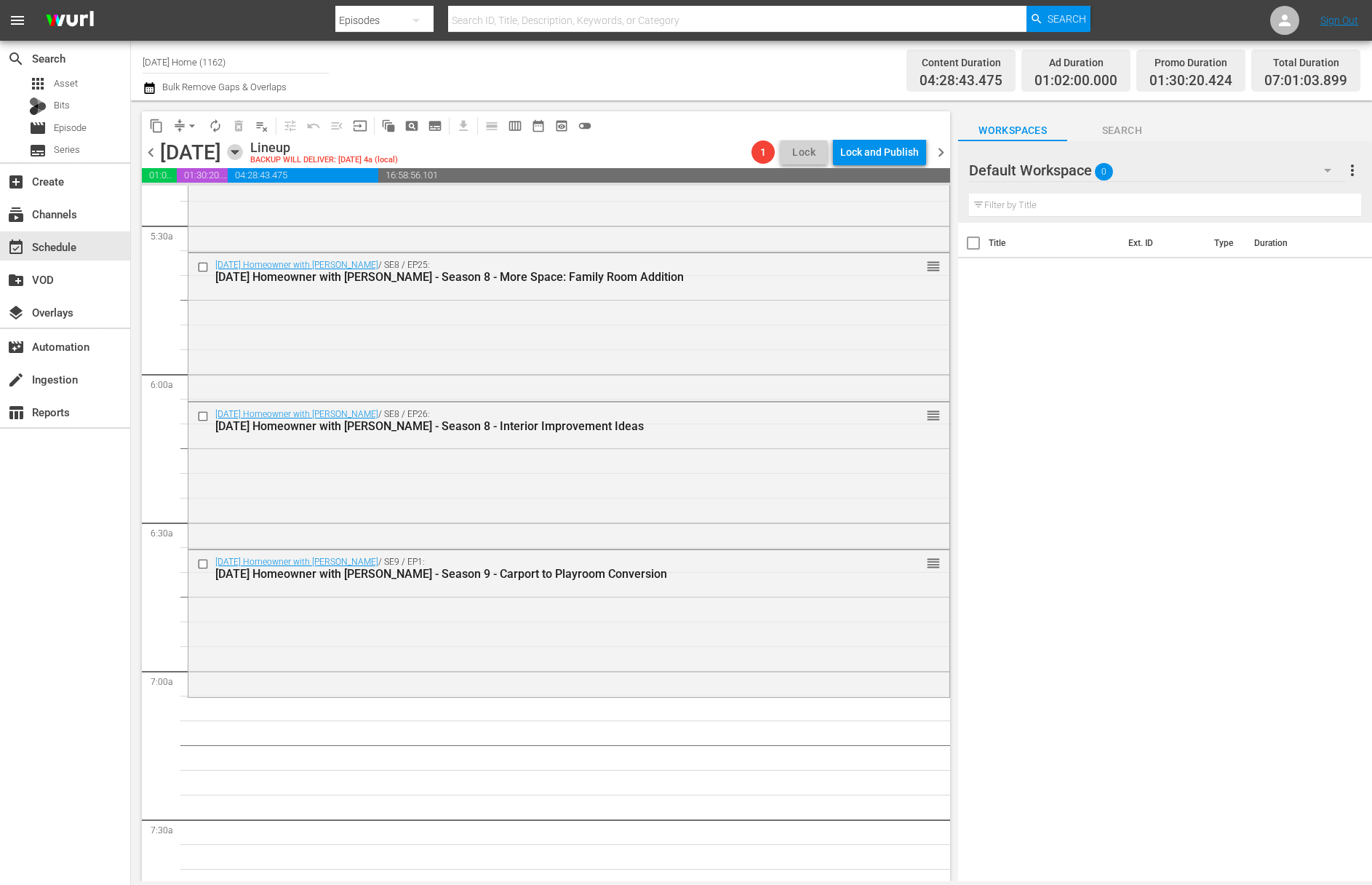
click at [243, 155] on icon "button" at bounding box center [235, 152] width 16 height 16
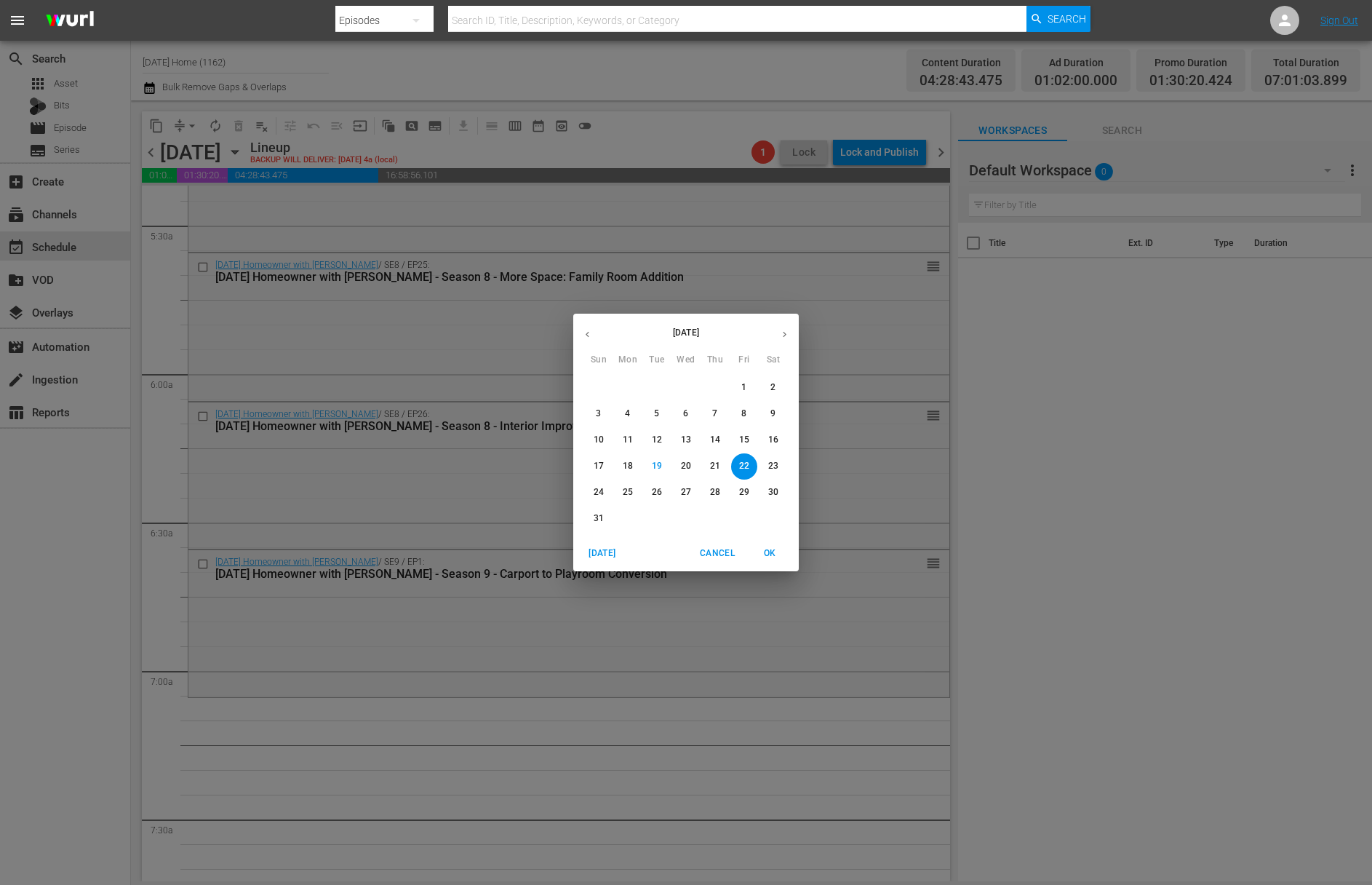
click at [772, 462] on p "23" at bounding box center [773, 466] width 10 height 12
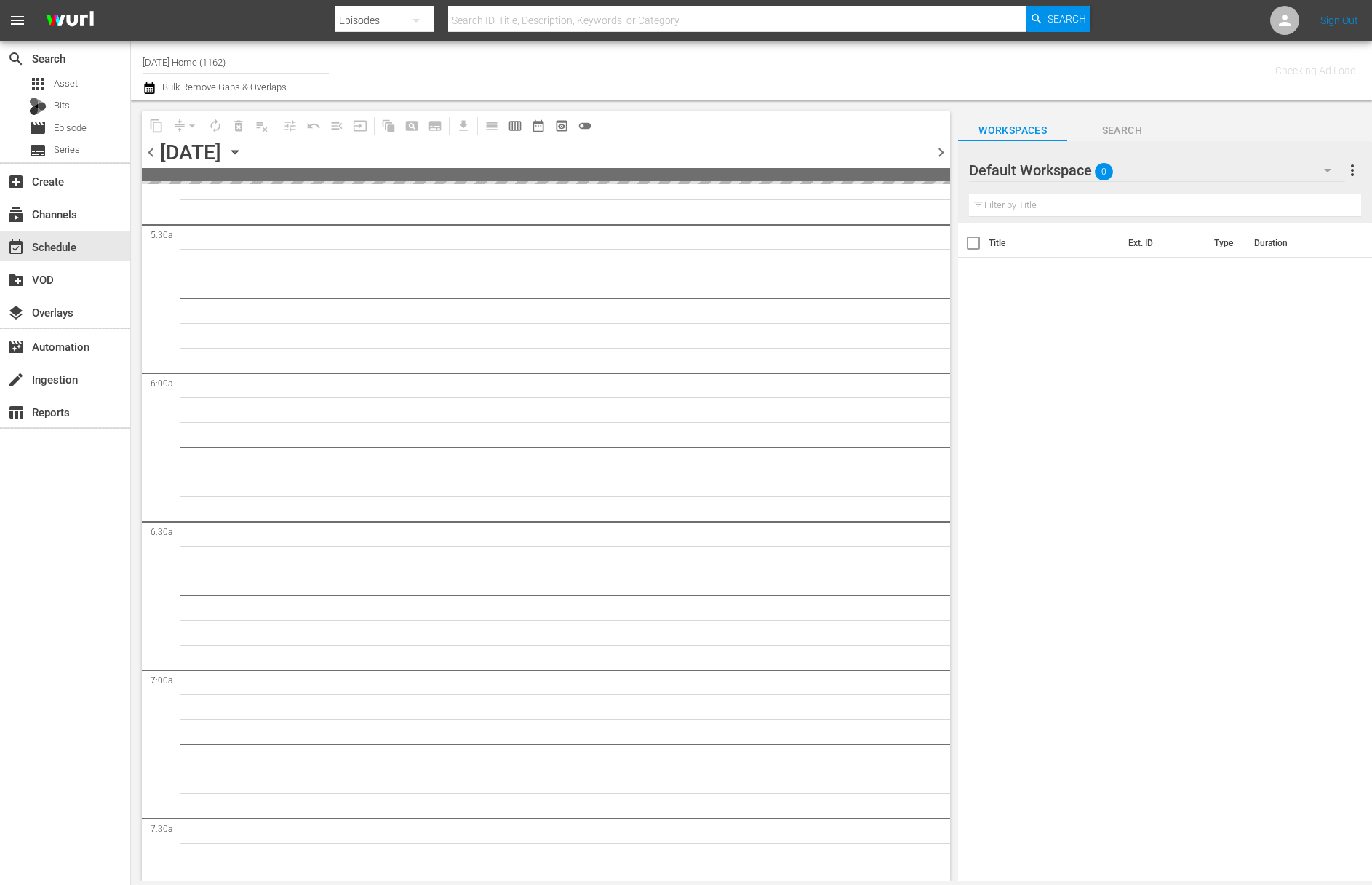
scroll to position [1618, 0]
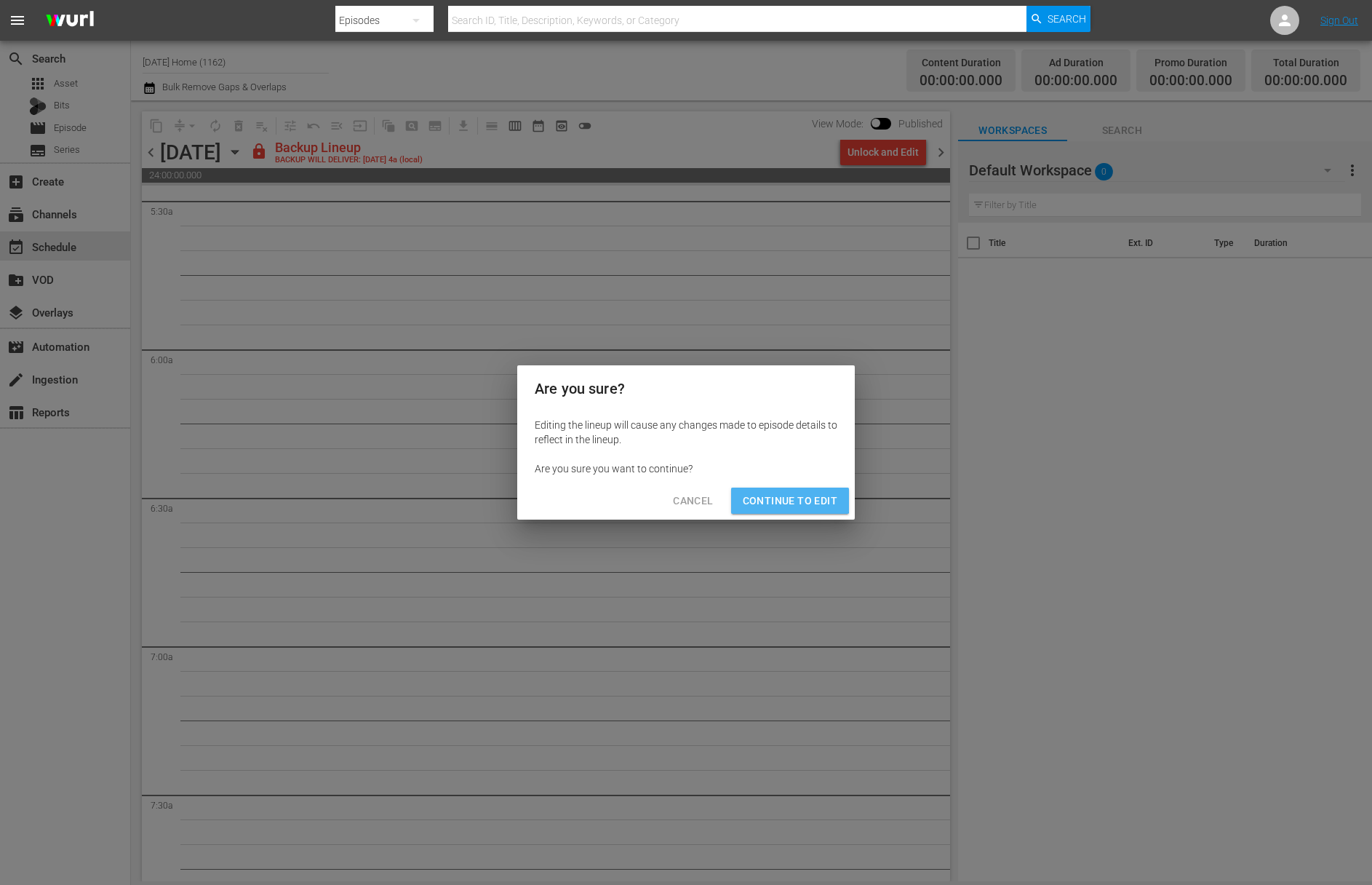
click at [779, 488] on button "Continue to Edit" at bounding box center [790, 501] width 118 height 27
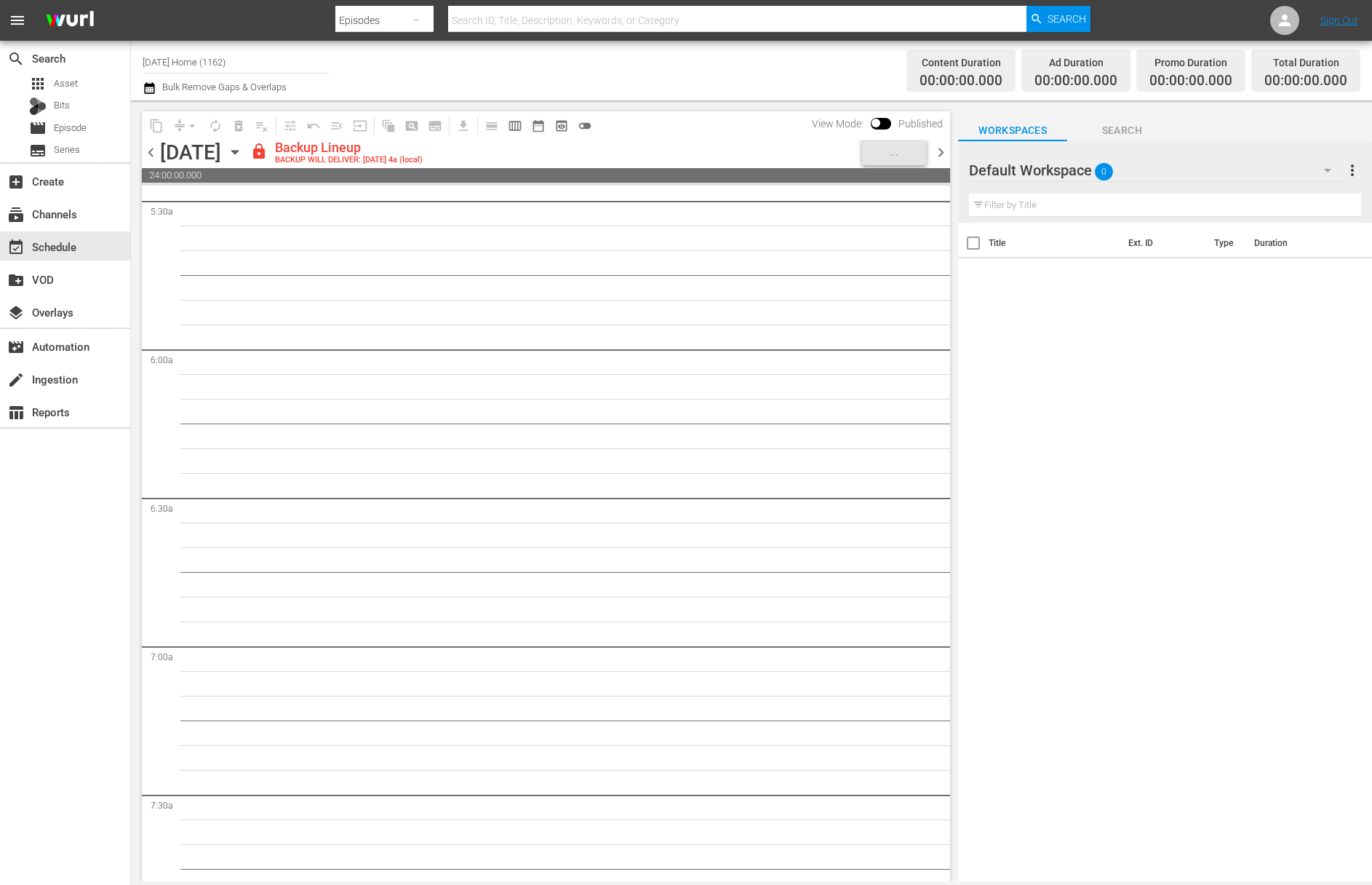
click at [243, 144] on icon "button" at bounding box center [235, 152] width 16 height 16
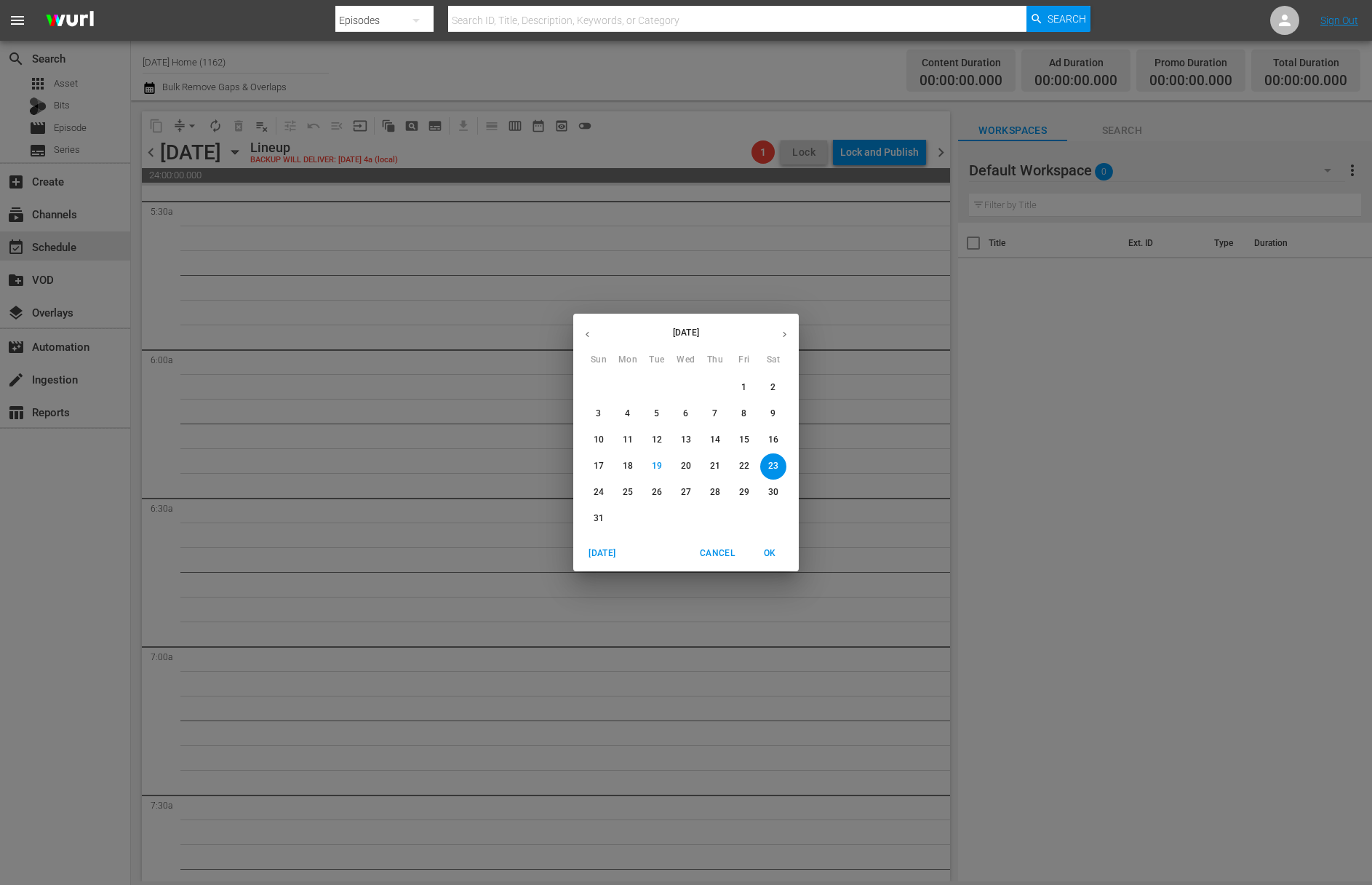
click at [744, 472] on button "22" at bounding box center [744, 467] width 26 height 26
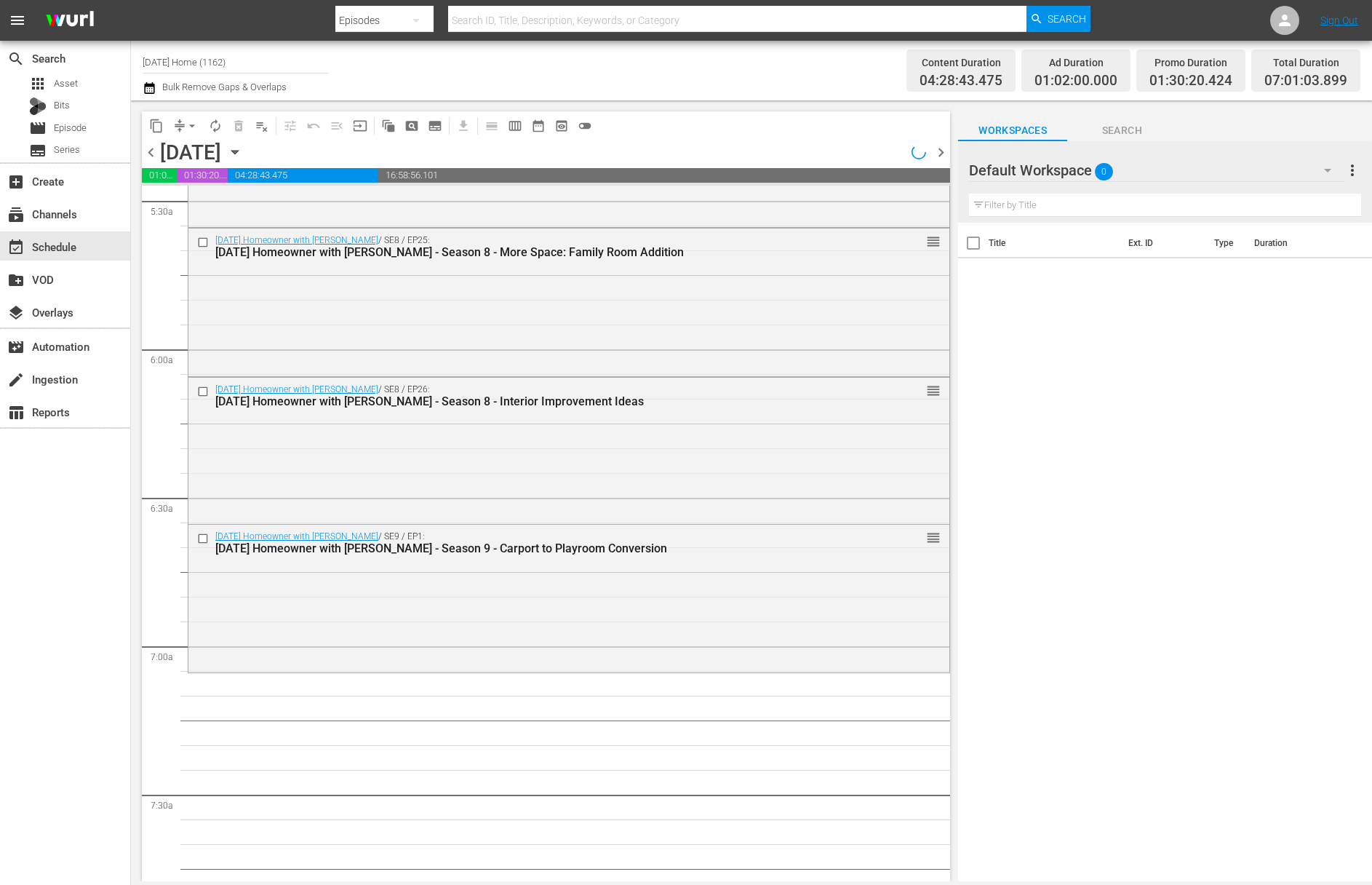
scroll to position [1593, 0]
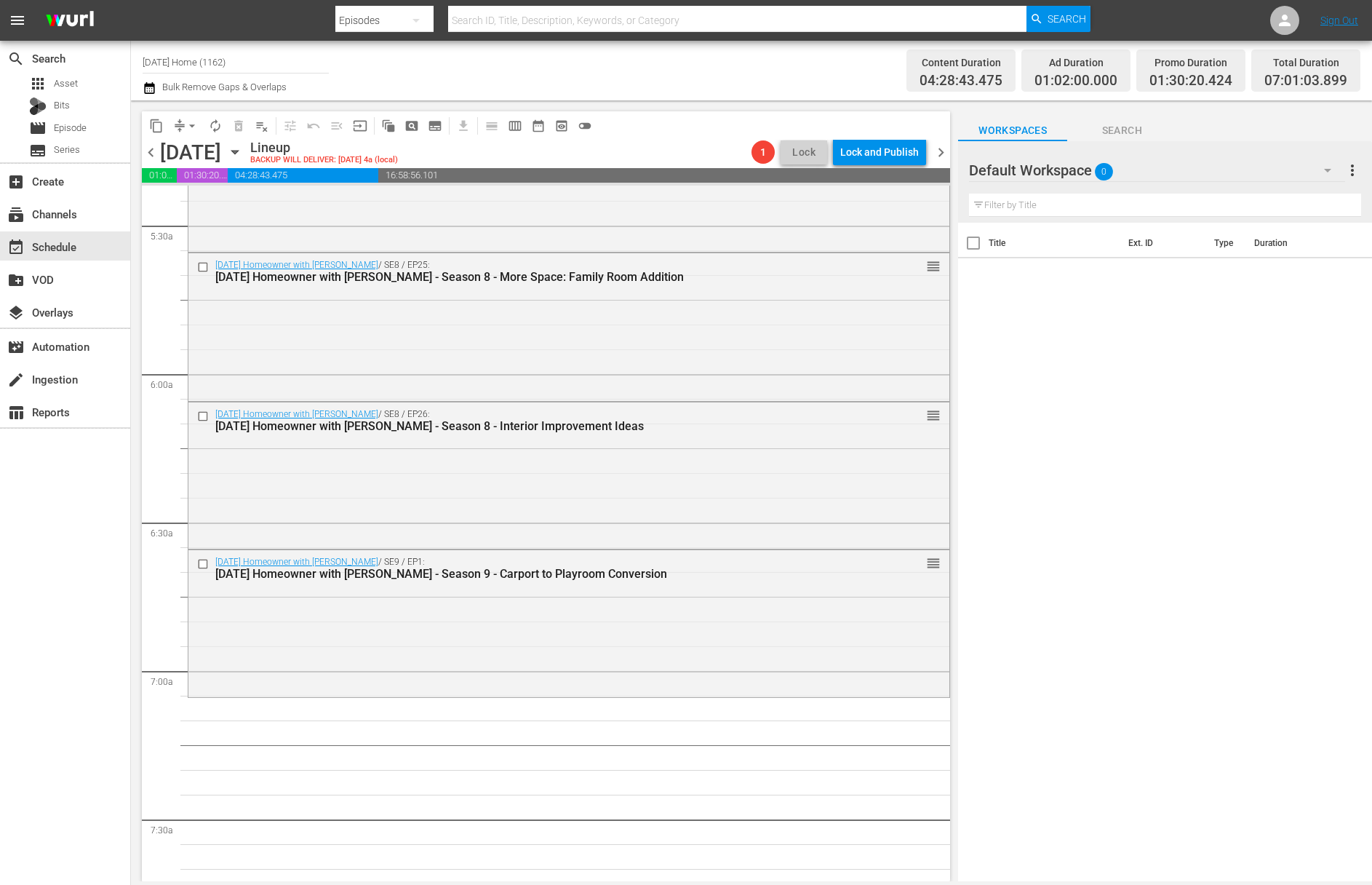
click at [243, 154] on icon "button" at bounding box center [235, 152] width 16 height 16
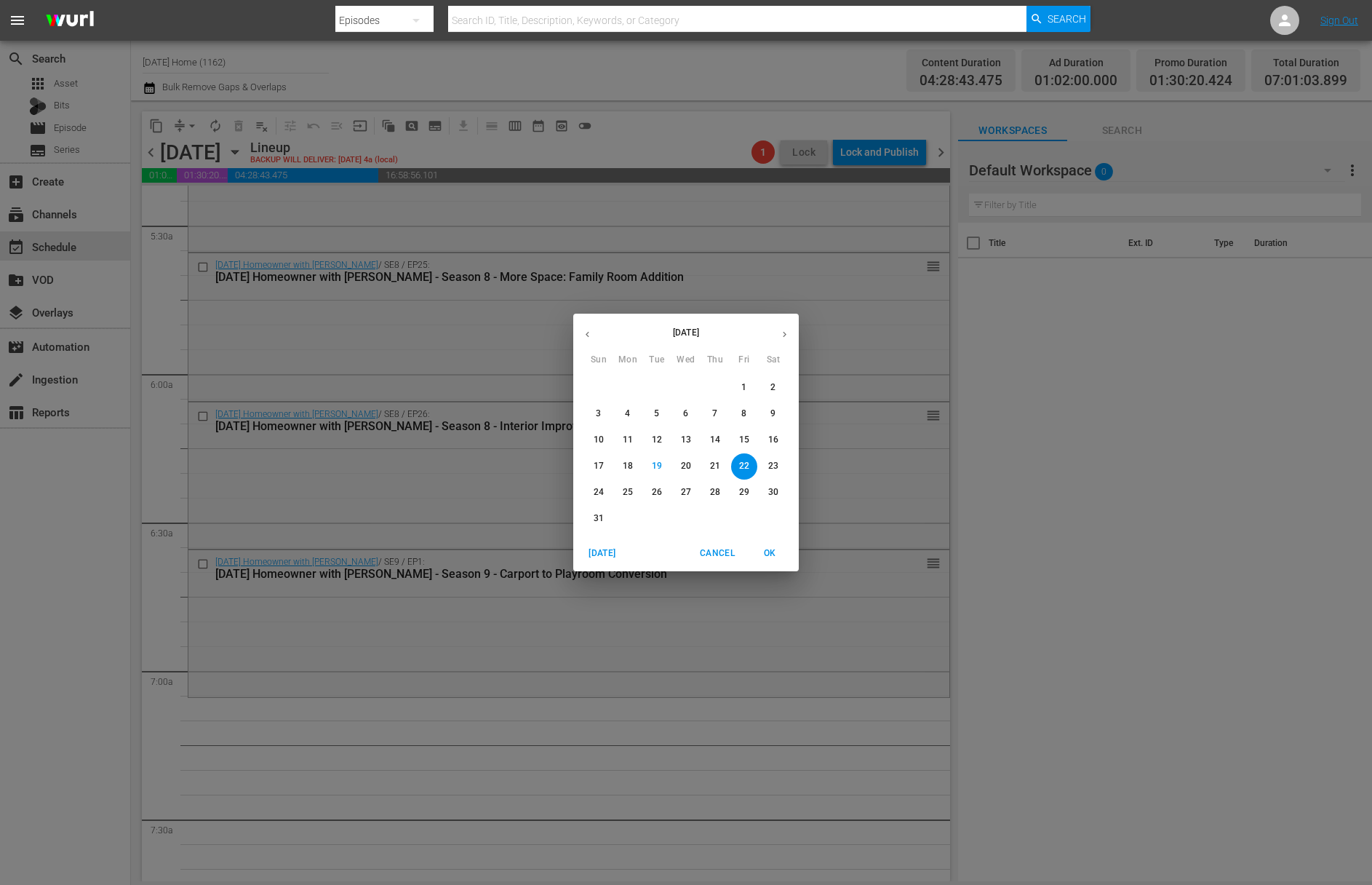
click at [584, 333] on icon "button" at bounding box center [587, 334] width 11 height 11
click at [723, 416] on span "8" at bounding box center [715, 413] width 26 height 12
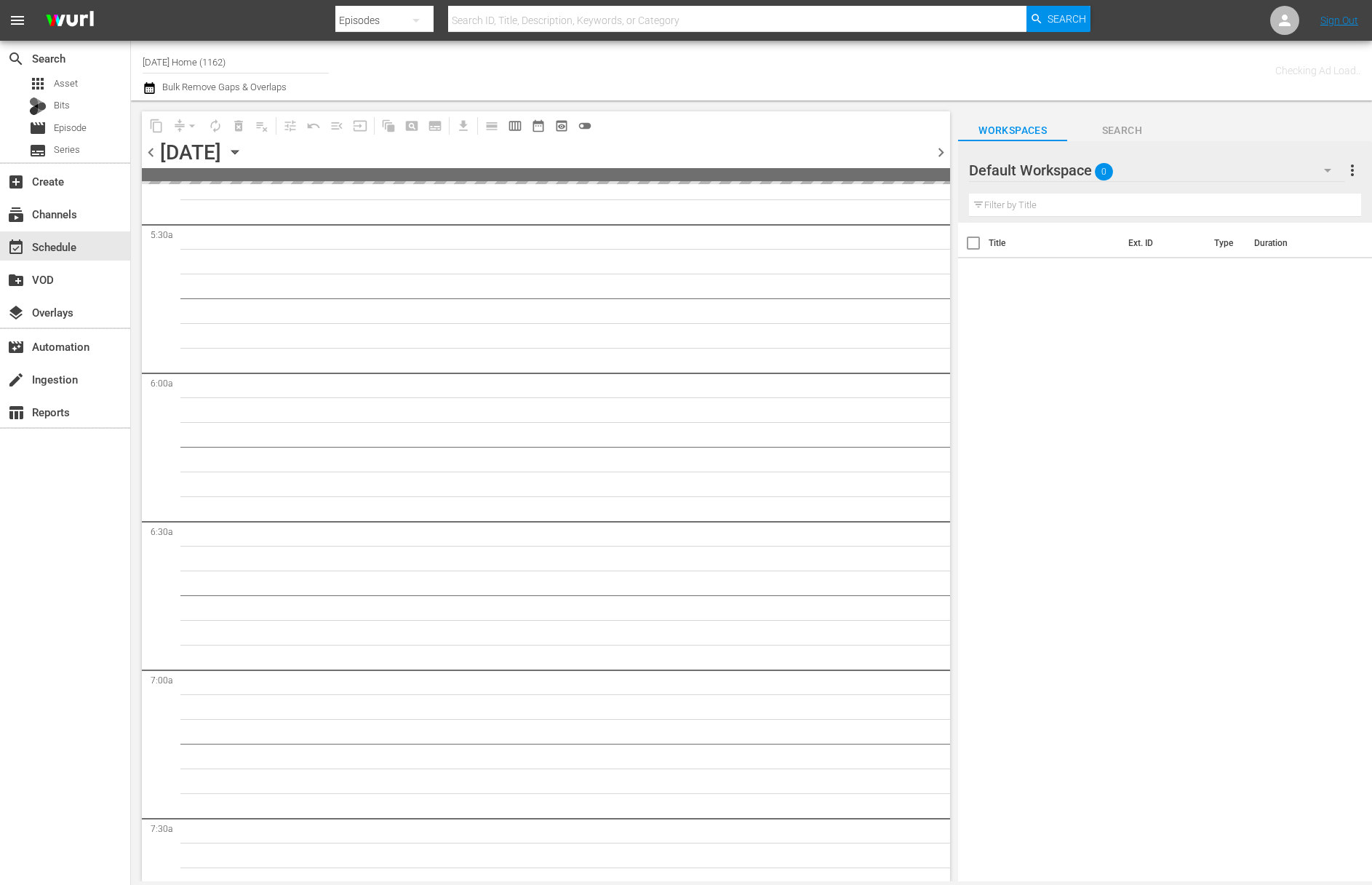
scroll to position [1618, 0]
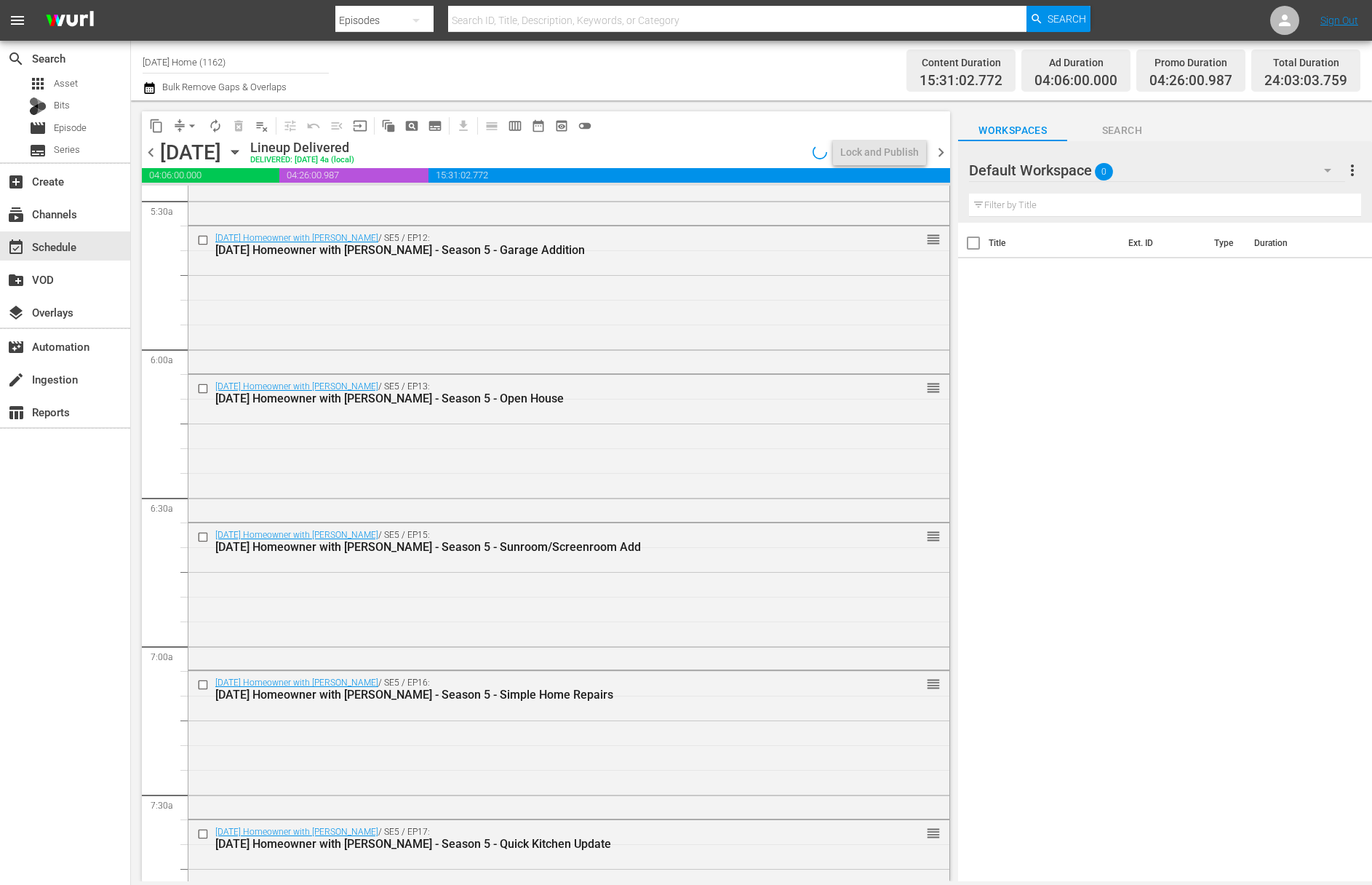
click at [238, 152] on icon "button" at bounding box center [234, 152] width 7 height 4
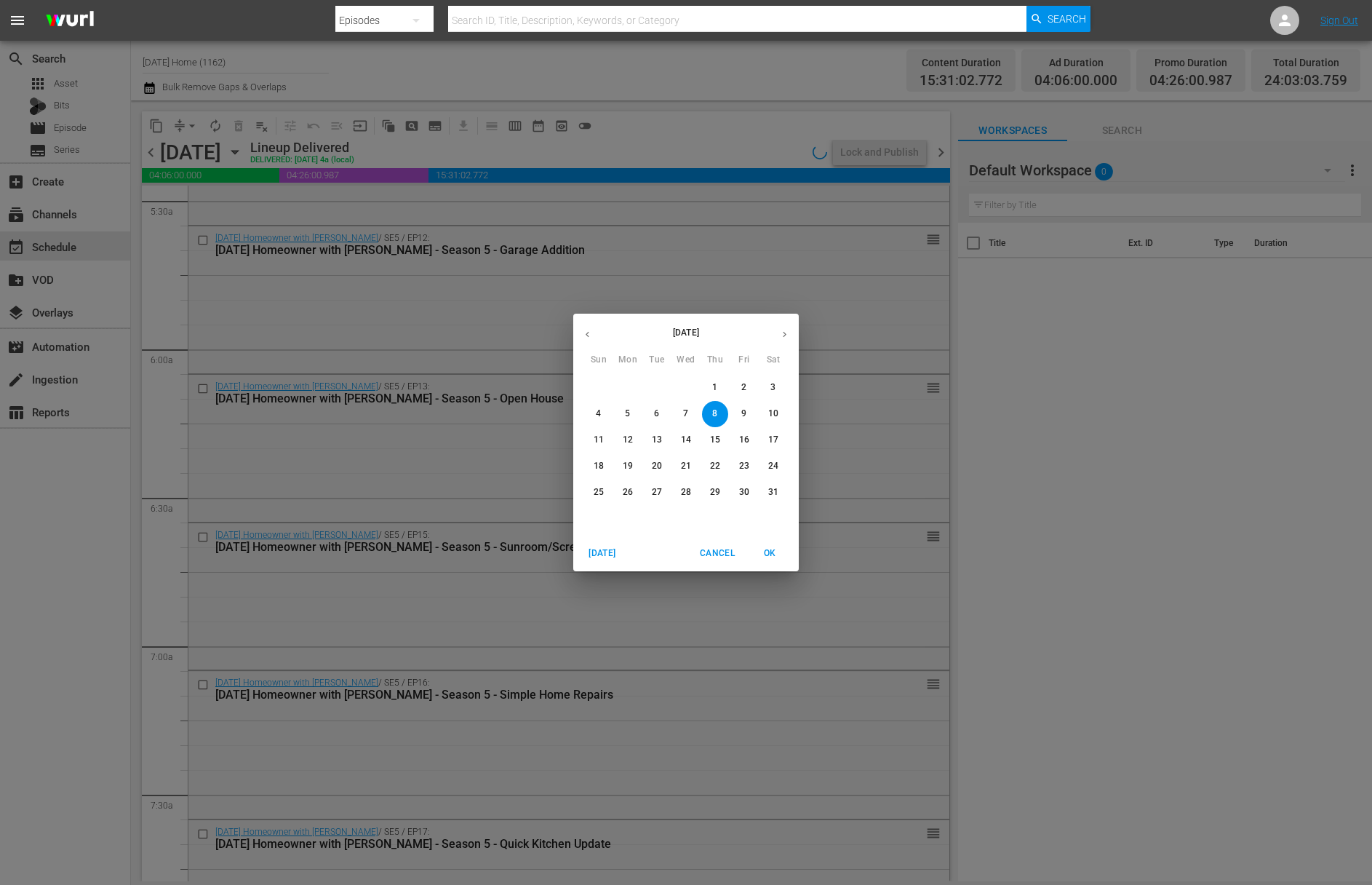
click at [748, 423] on button "9" at bounding box center [744, 414] width 26 height 26
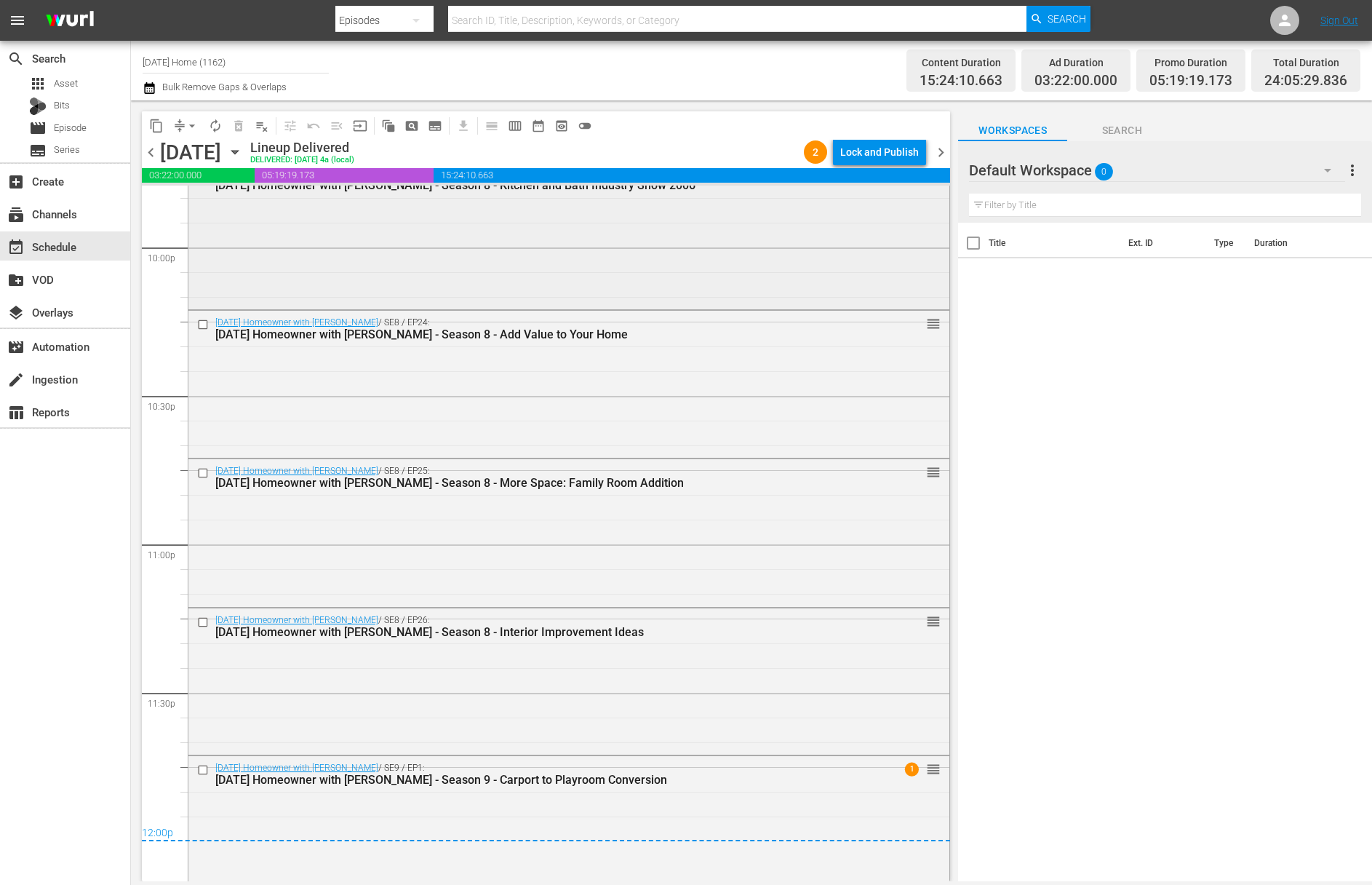
scroll to position [6492, 0]
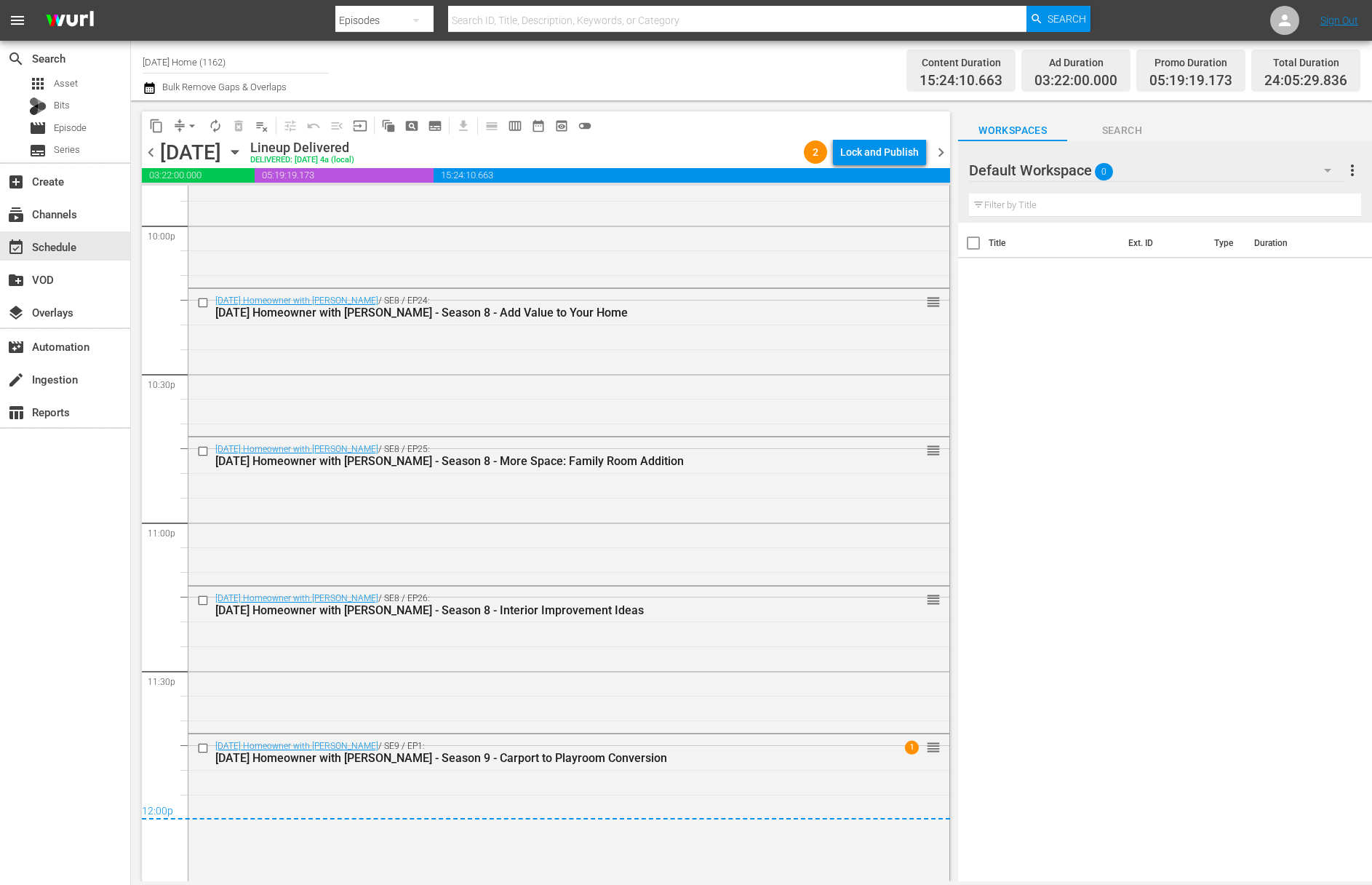
click at [238, 152] on icon "button" at bounding box center [234, 152] width 7 height 4
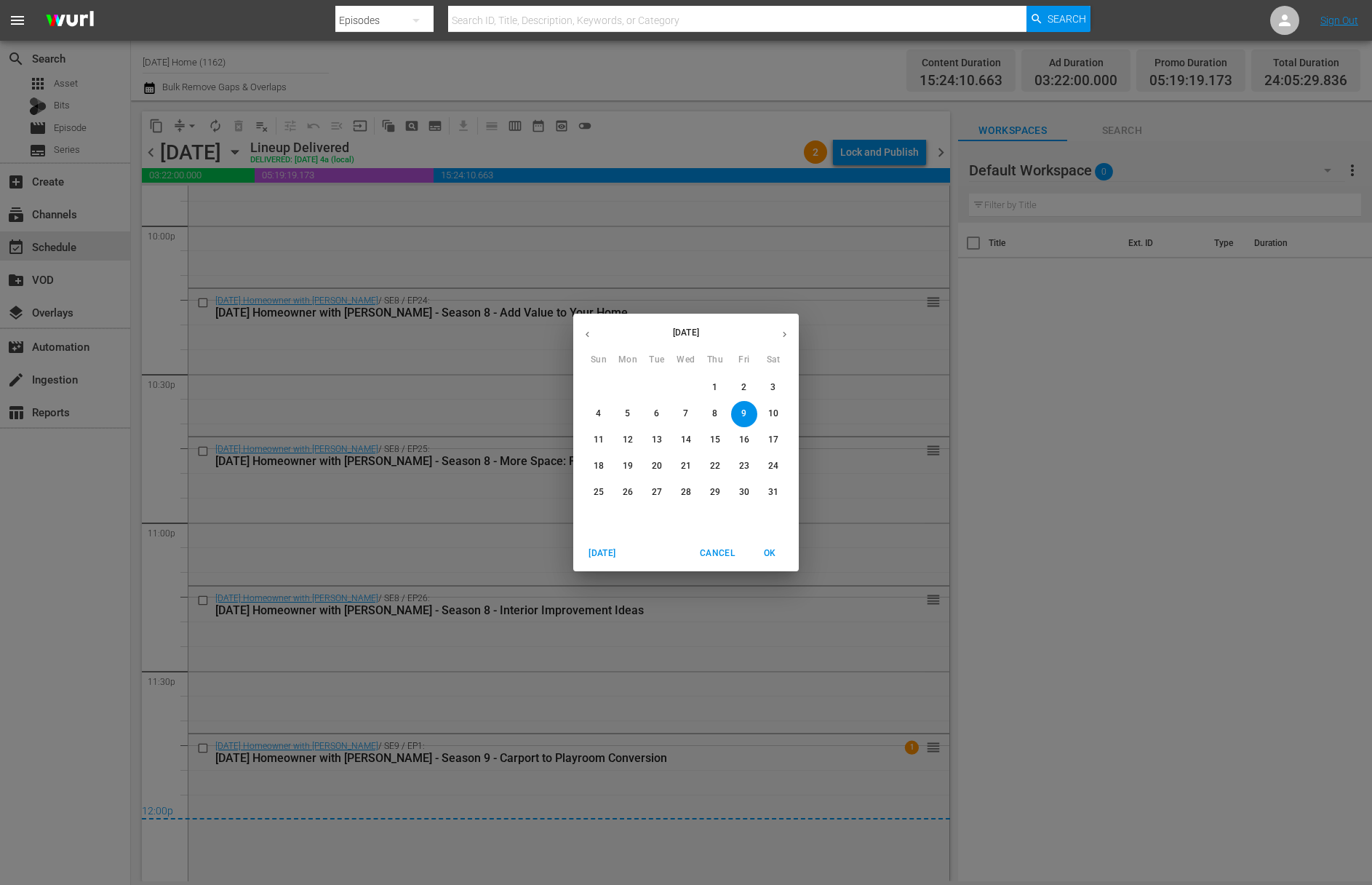
click at [772, 415] on p "10" at bounding box center [773, 413] width 10 height 12
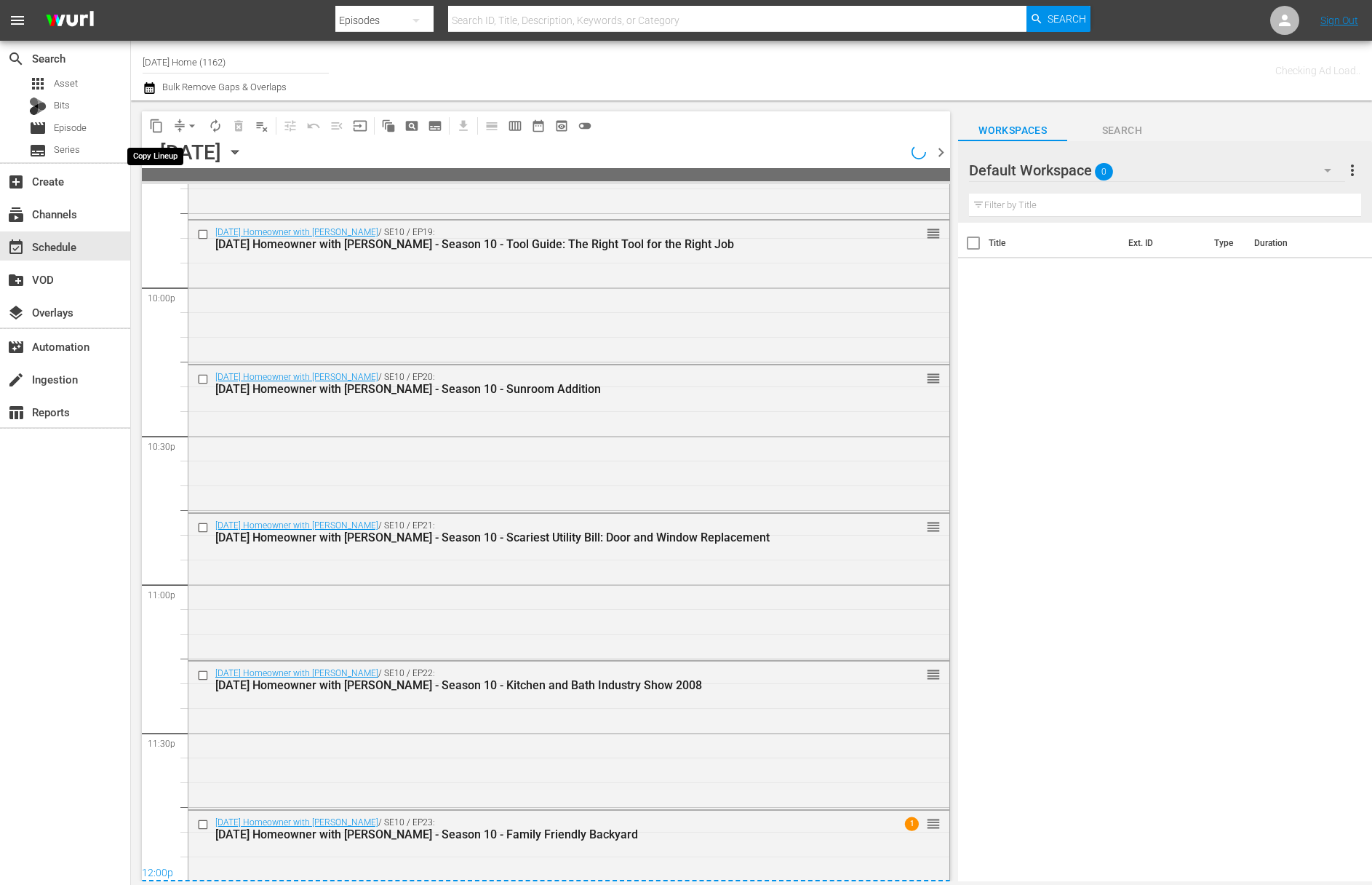
scroll to position [6492, 0]
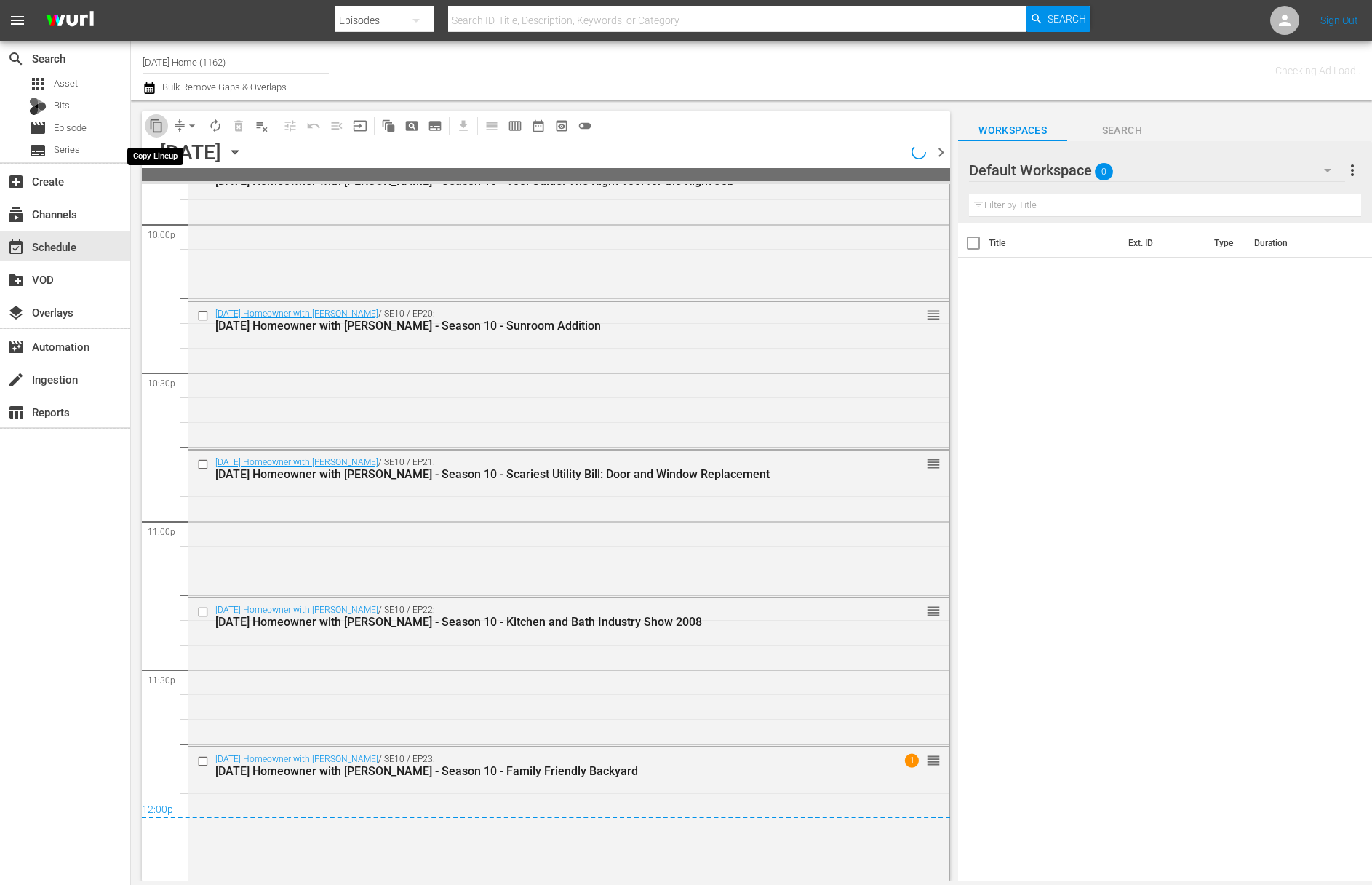
click at [160, 122] on span "content_copy" at bounding box center [157, 126] width 15 height 15
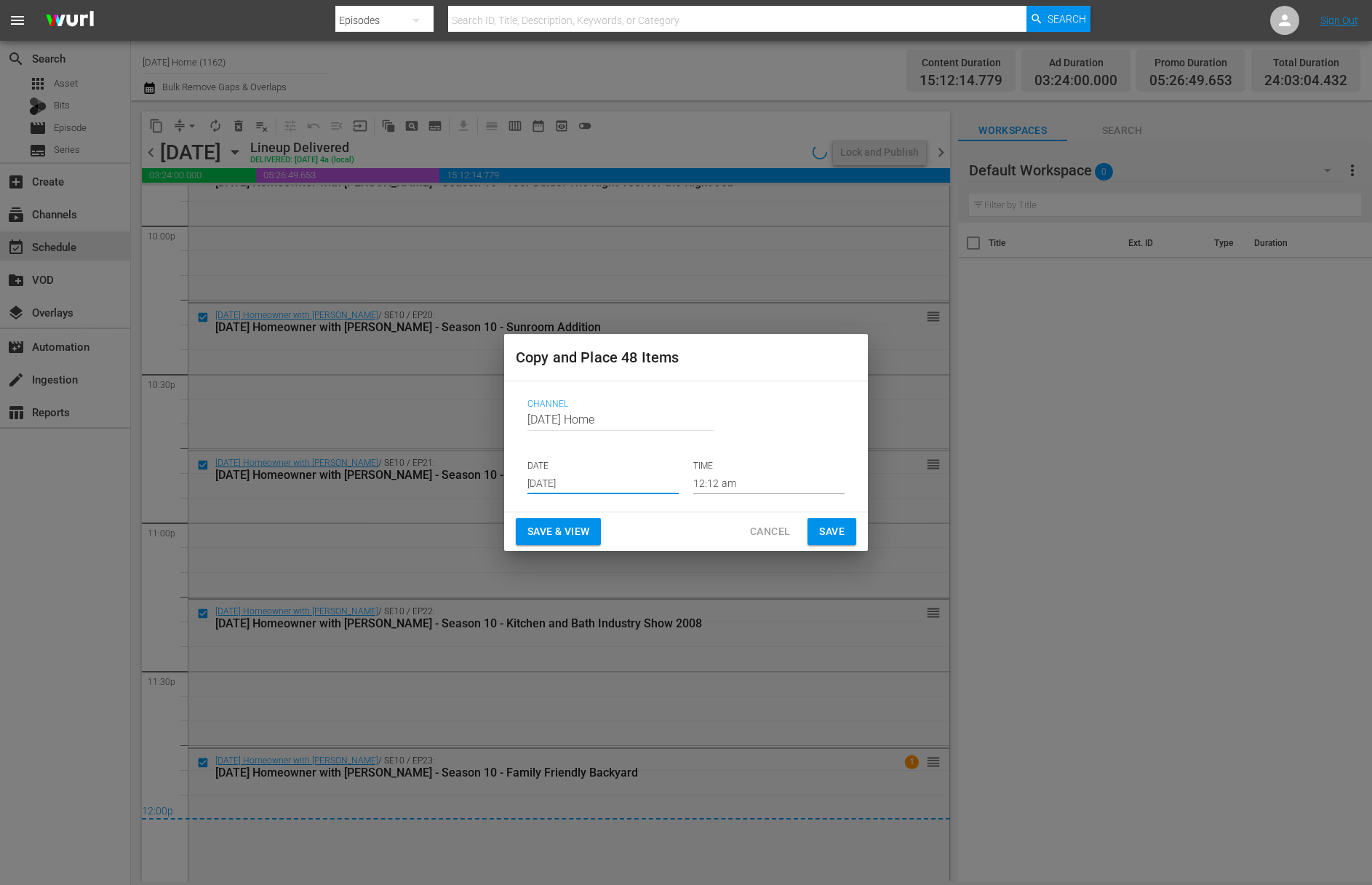
click at [598, 478] on input "Aug 21st 2025" at bounding box center [603, 483] width 152 height 22
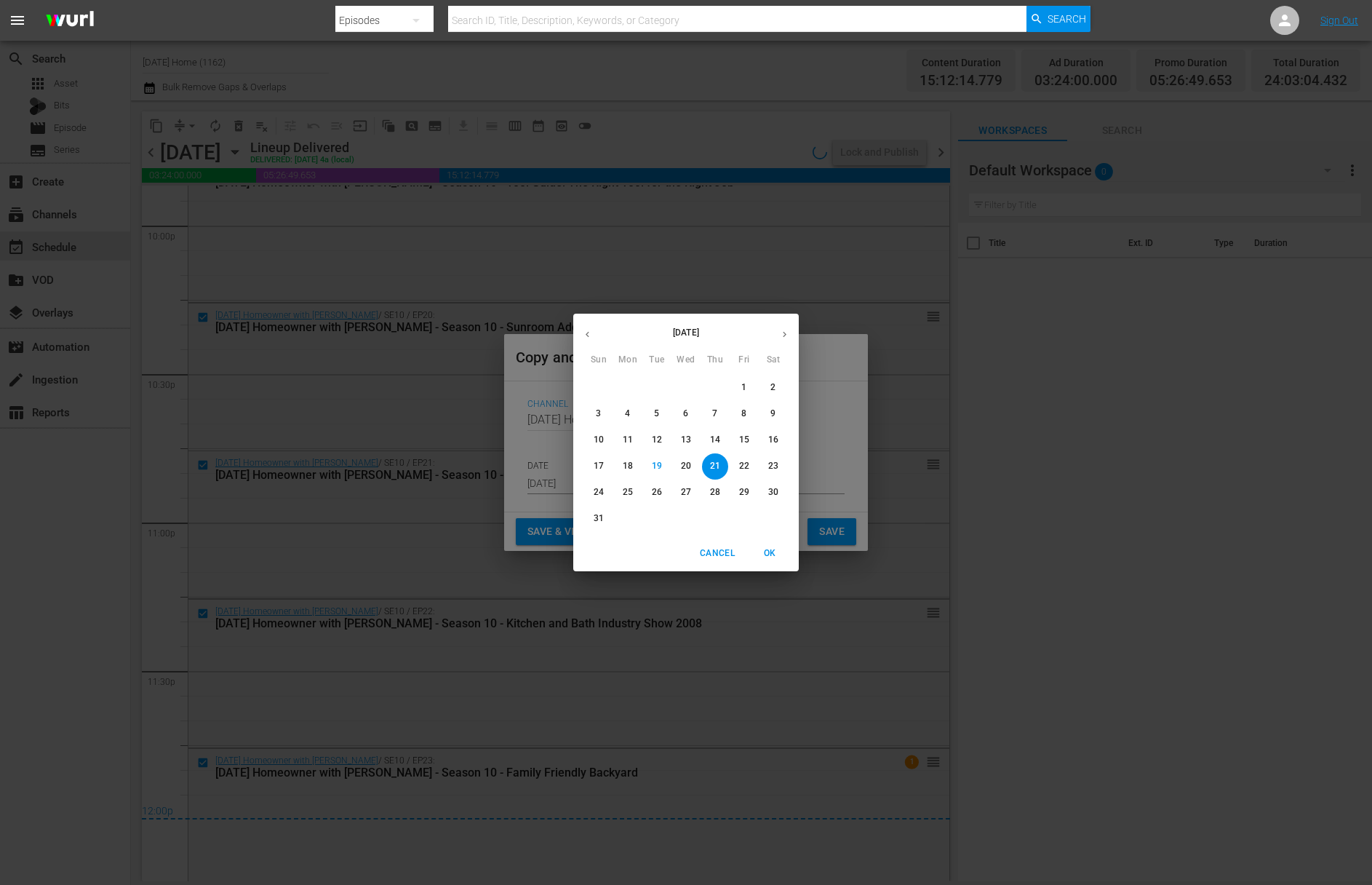
click at [748, 470] on p "22" at bounding box center [744, 466] width 10 height 12
type input "Aug 22nd 2025"
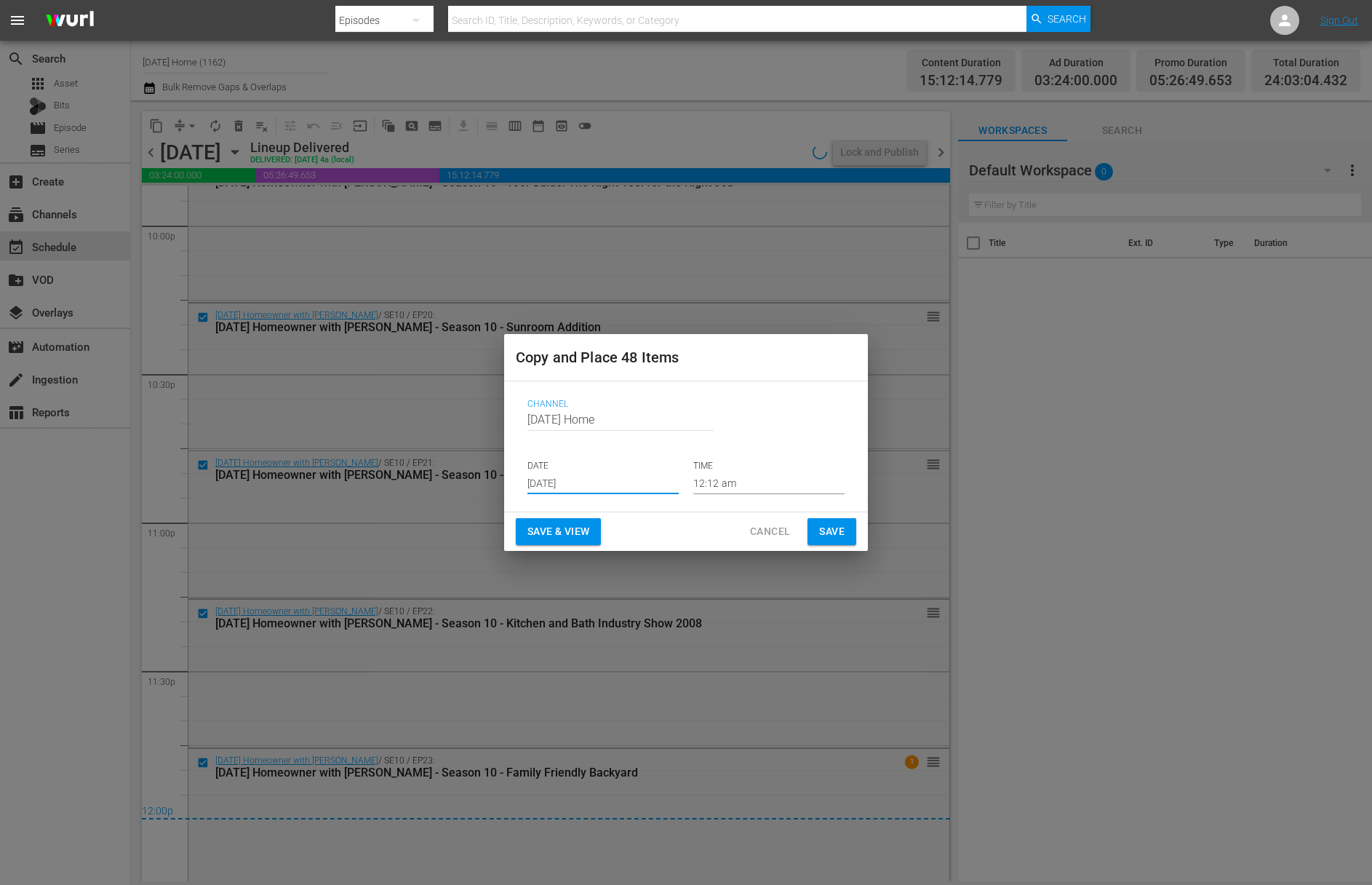
click at [742, 481] on input "12:12 am" at bounding box center [769, 483] width 152 height 22
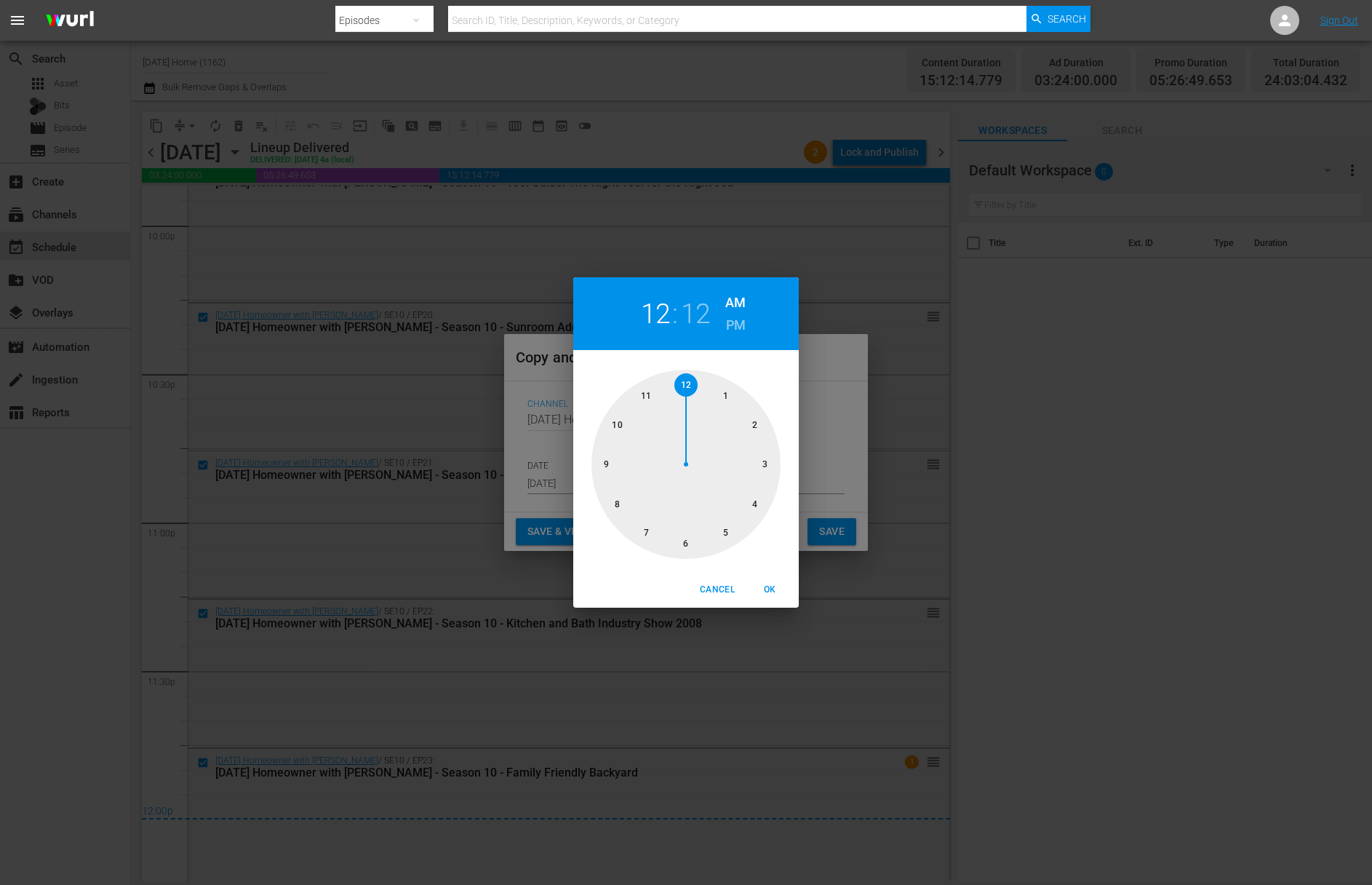
click at [721, 391] on div at bounding box center [686, 464] width 189 height 190
click at [740, 326] on h6 "PM" at bounding box center [735, 325] width 20 height 23
click at [700, 319] on h2 "12" at bounding box center [695, 313] width 30 height 33
click at [687, 384] on div at bounding box center [686, 464] width 189 height 190
click at [772, 593] on span "OK" at bounding box center [769, 590] width 35 height 15
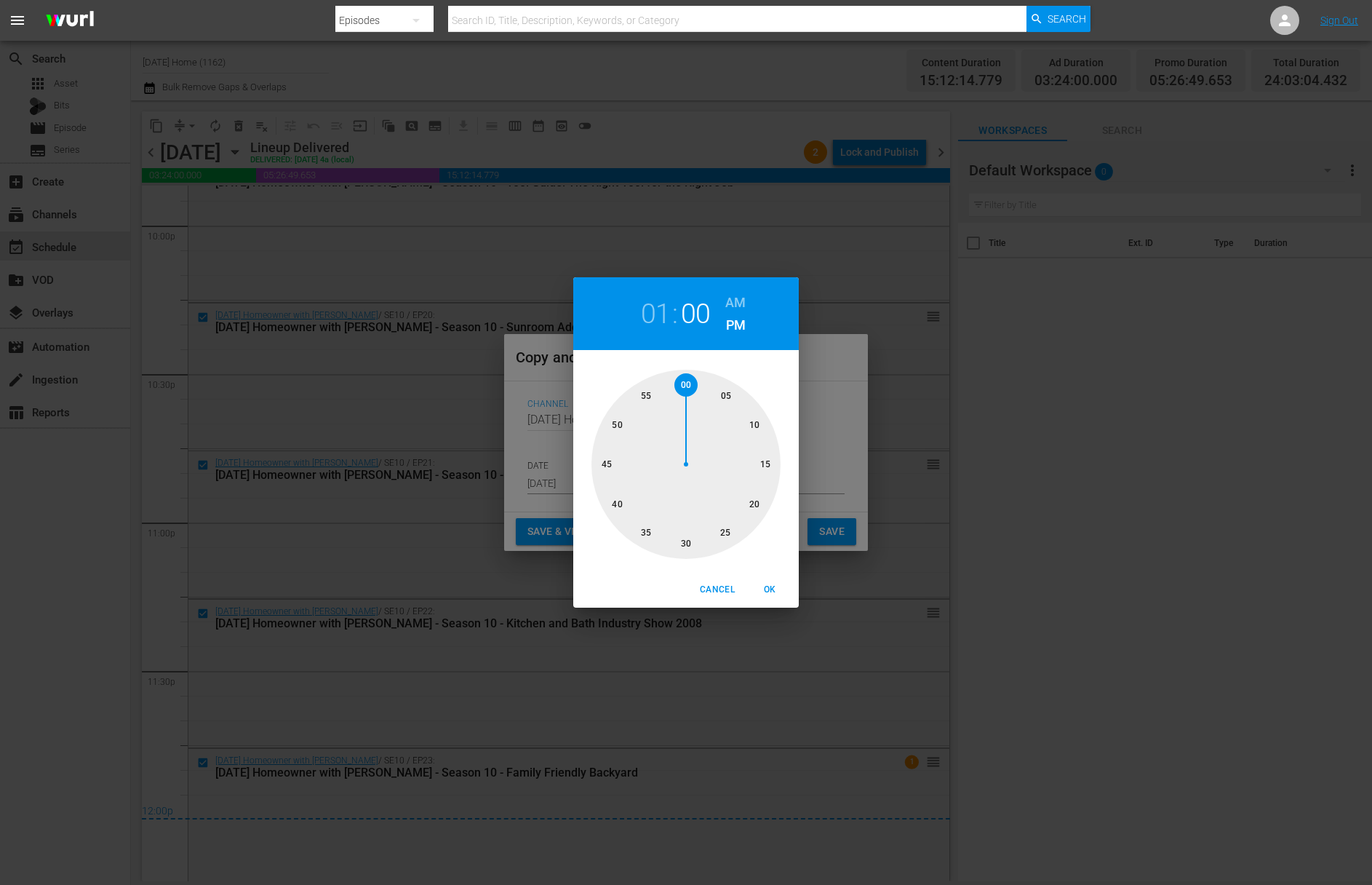
type input "01:00 pm"
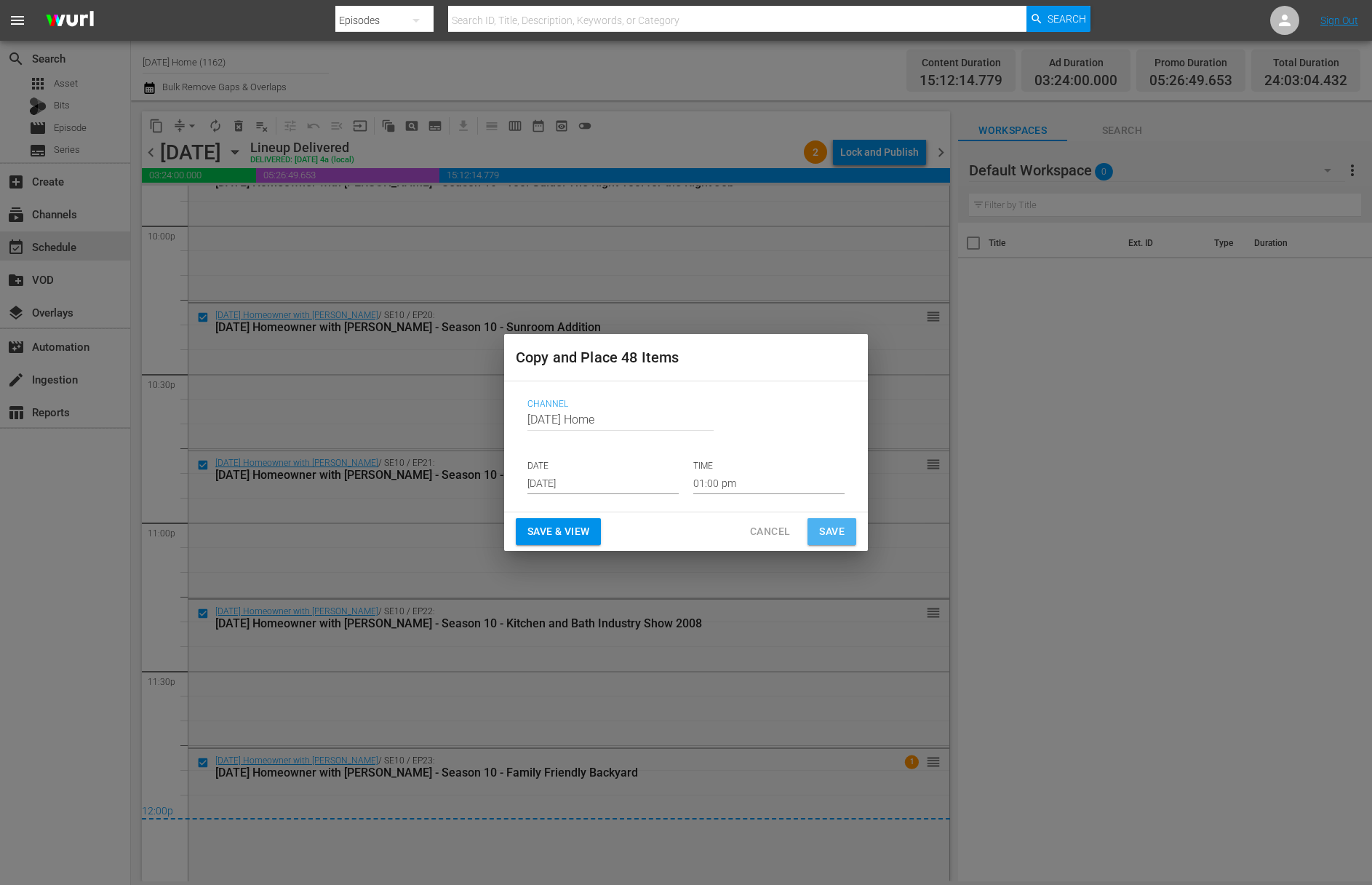
click at [829, 531] on span "Save" at bounding box center [831, 531] width 26 height 18
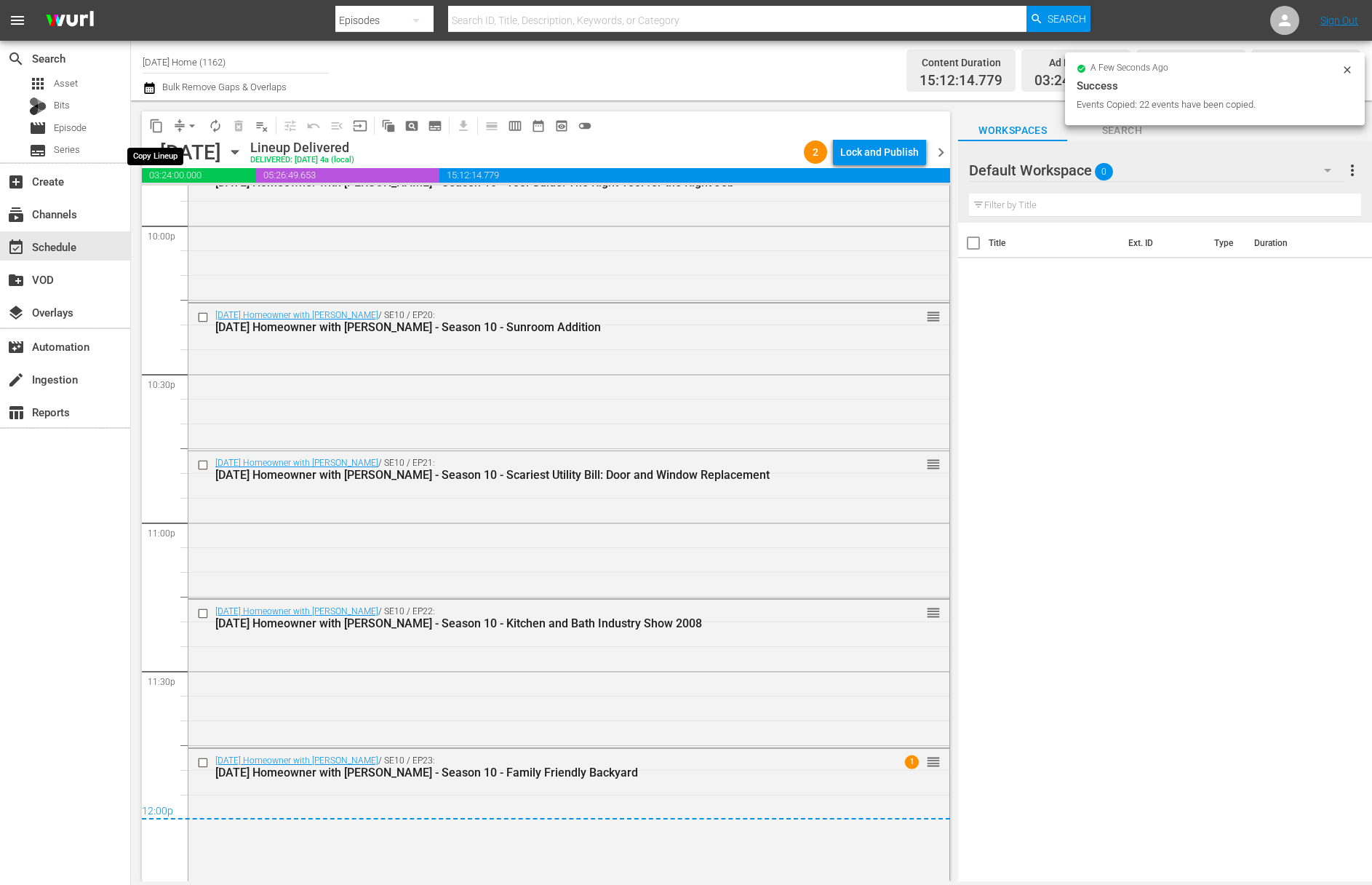
click at [160, 128] on span "content_copy" at bounding box center [157, 126] width 15 height 15
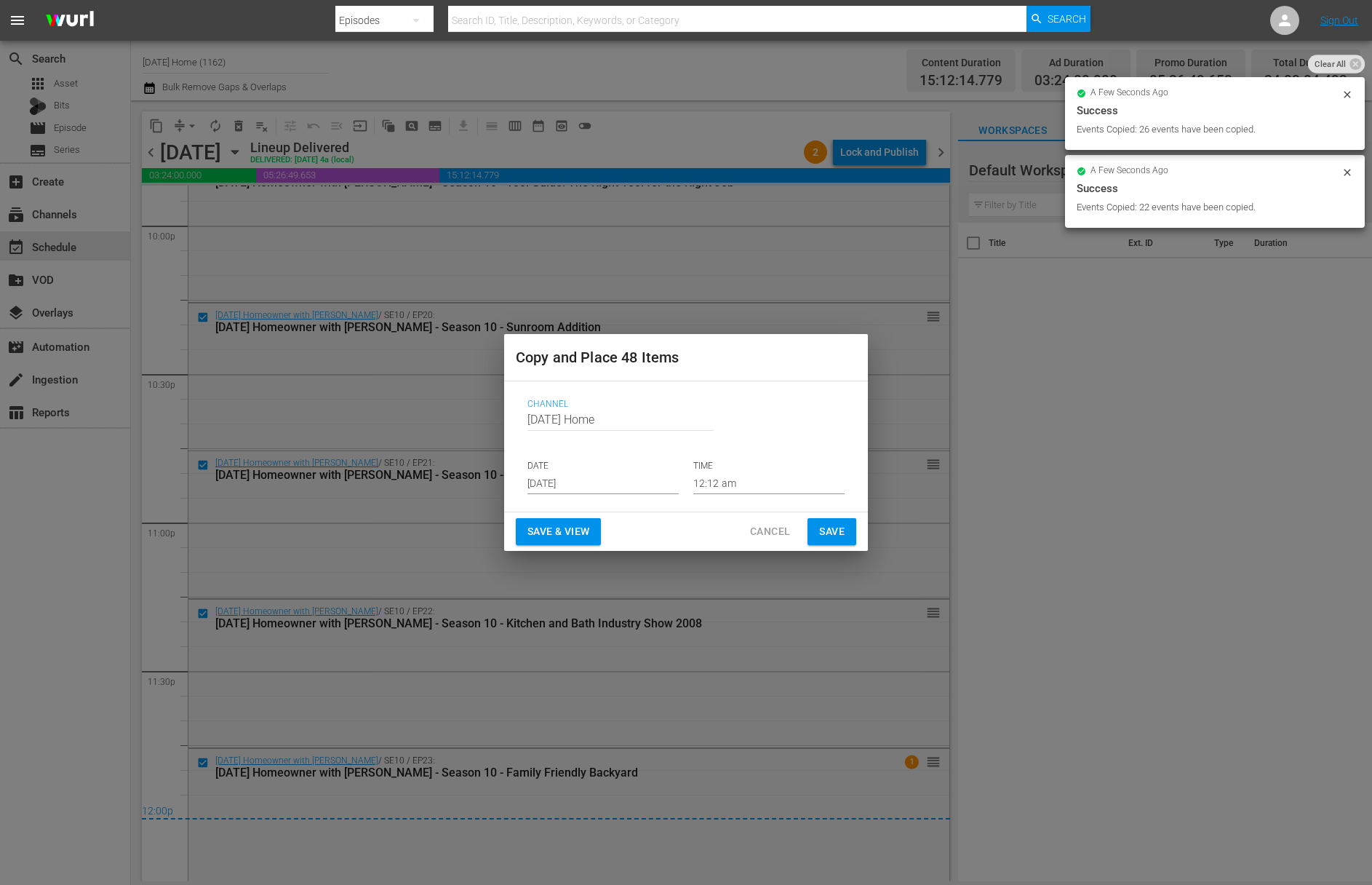
click at [318, 342] on div "Copy and Place 48 Items Channel Channel Title Today's Home DATE Aug 21st 2025 T…" at bounding box center [686, 442] width 1372 height 885
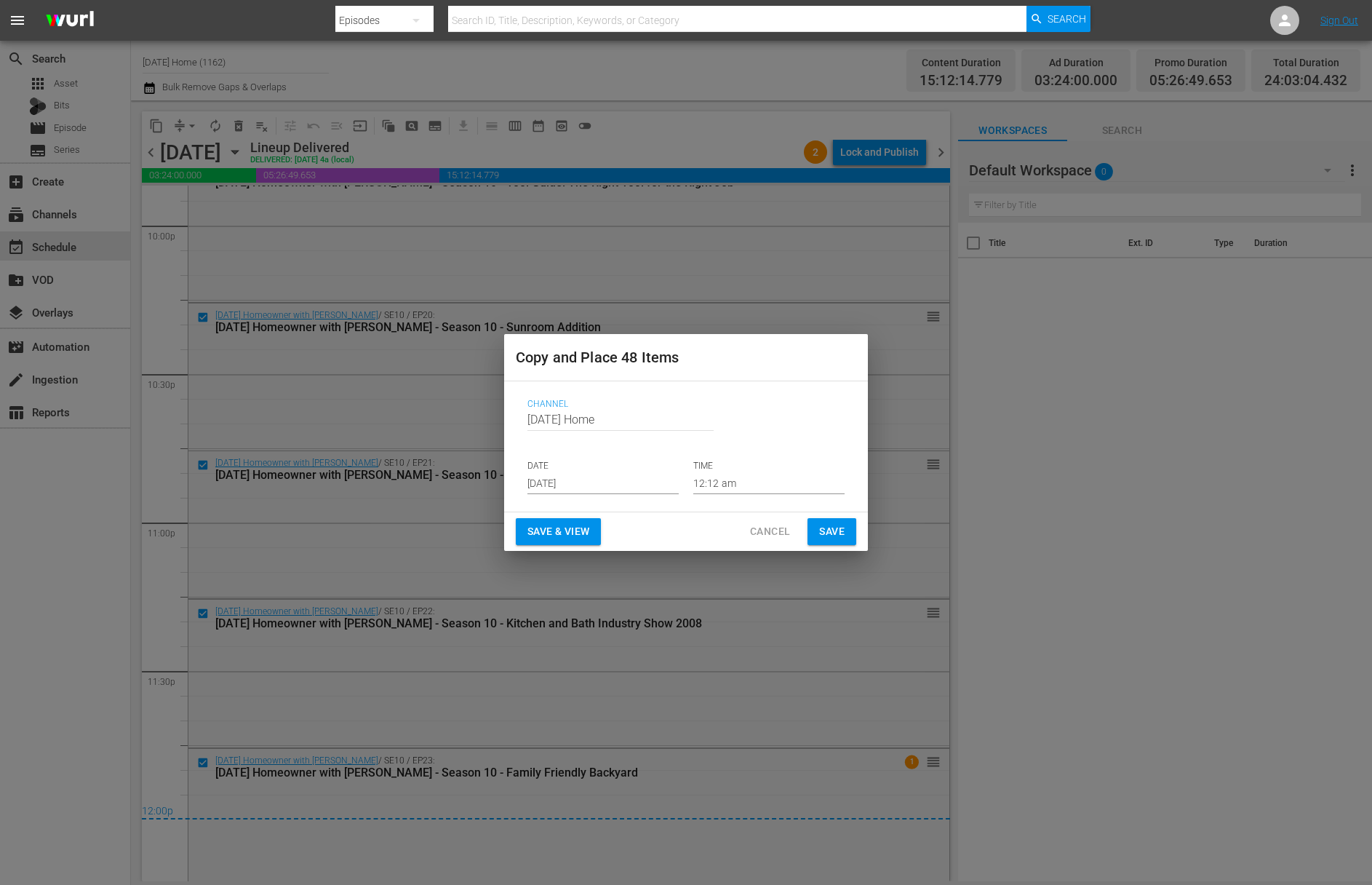
click at [790, 531] on button "Cancel" at bounding box center [769, 531] width 63 height 27
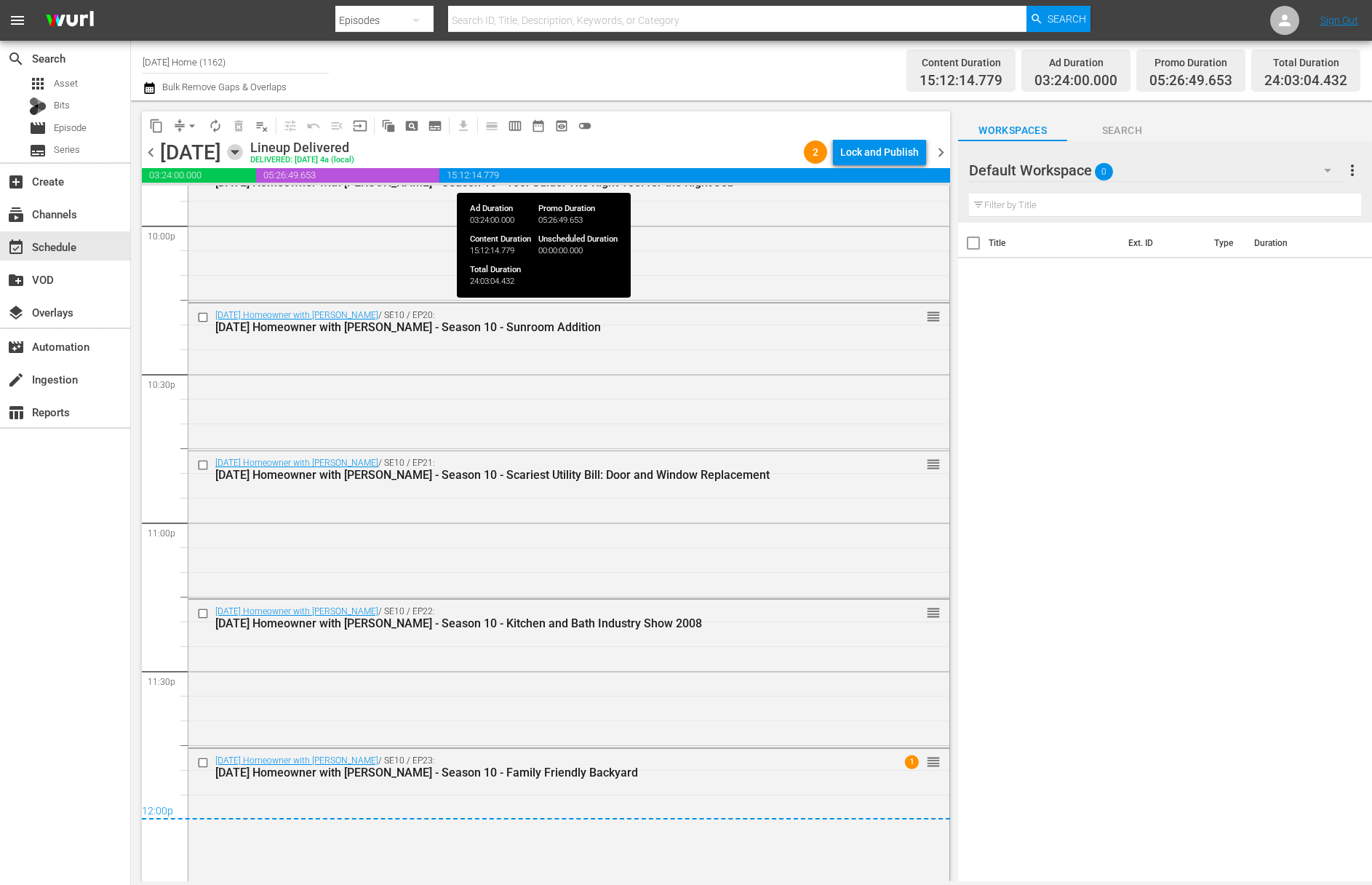
click at [243, 155] on icon "button" at bounding box center [235, 152] width 16 height 16
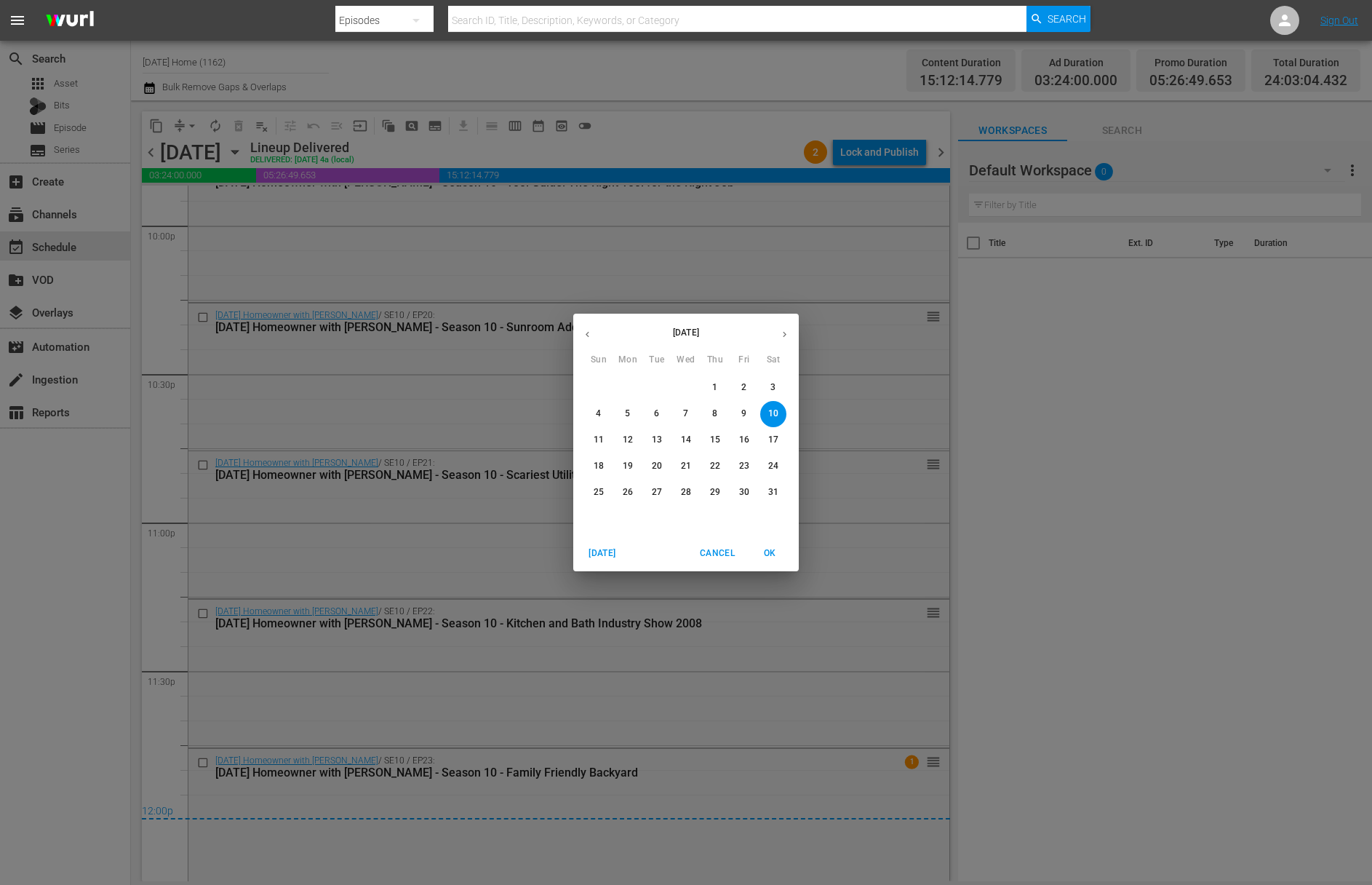
click at [781, 334] on icon "button" at bounding box center [784, 334] width 11 height 11
click at [787, 342] on button "button" at bounding box center [784, 334] width 28 height 28
click at [746, 463] on p "22" at bounding box center [744, 466] width 10 height 12
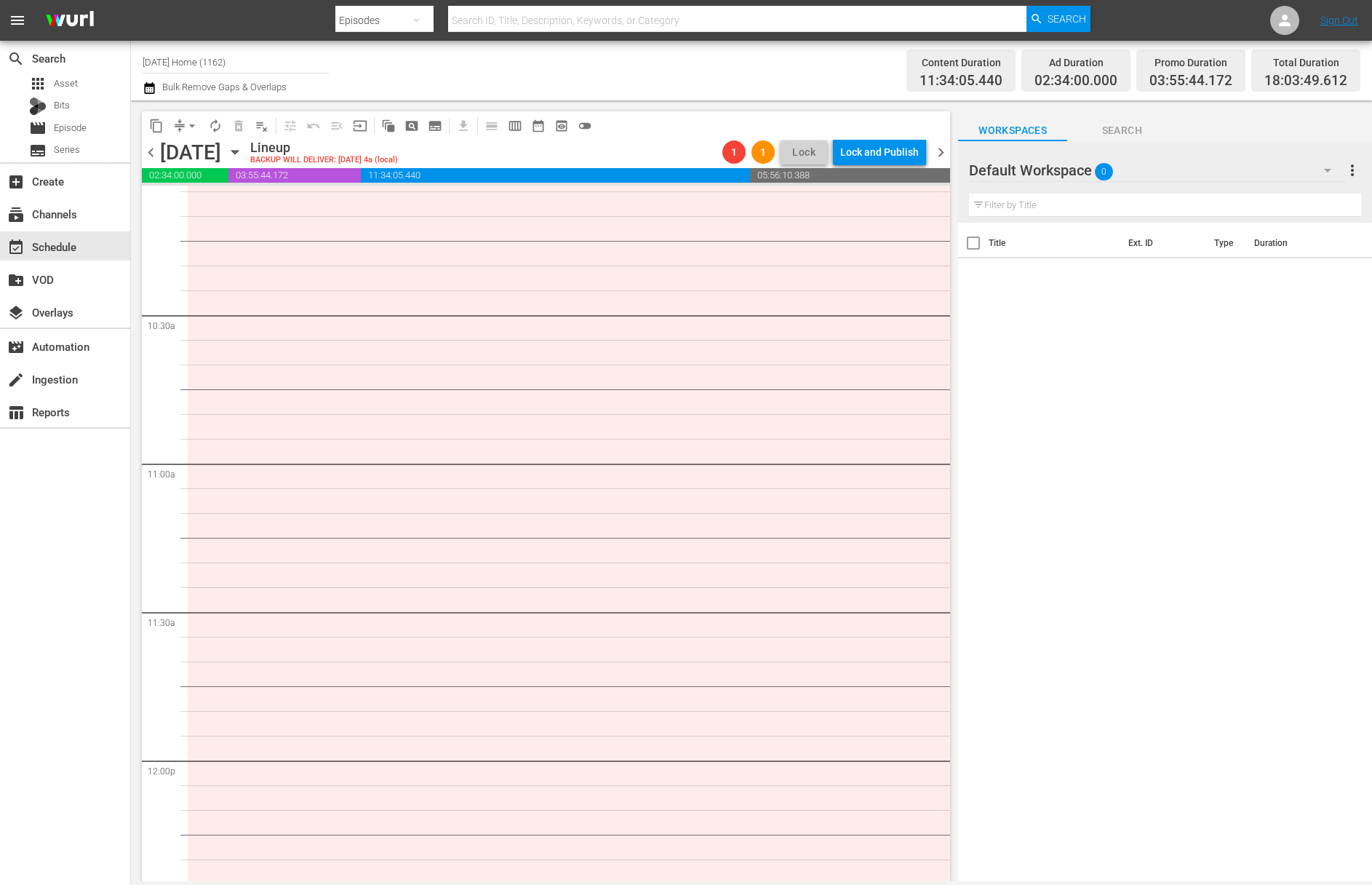
scroll to position [2931, 0]
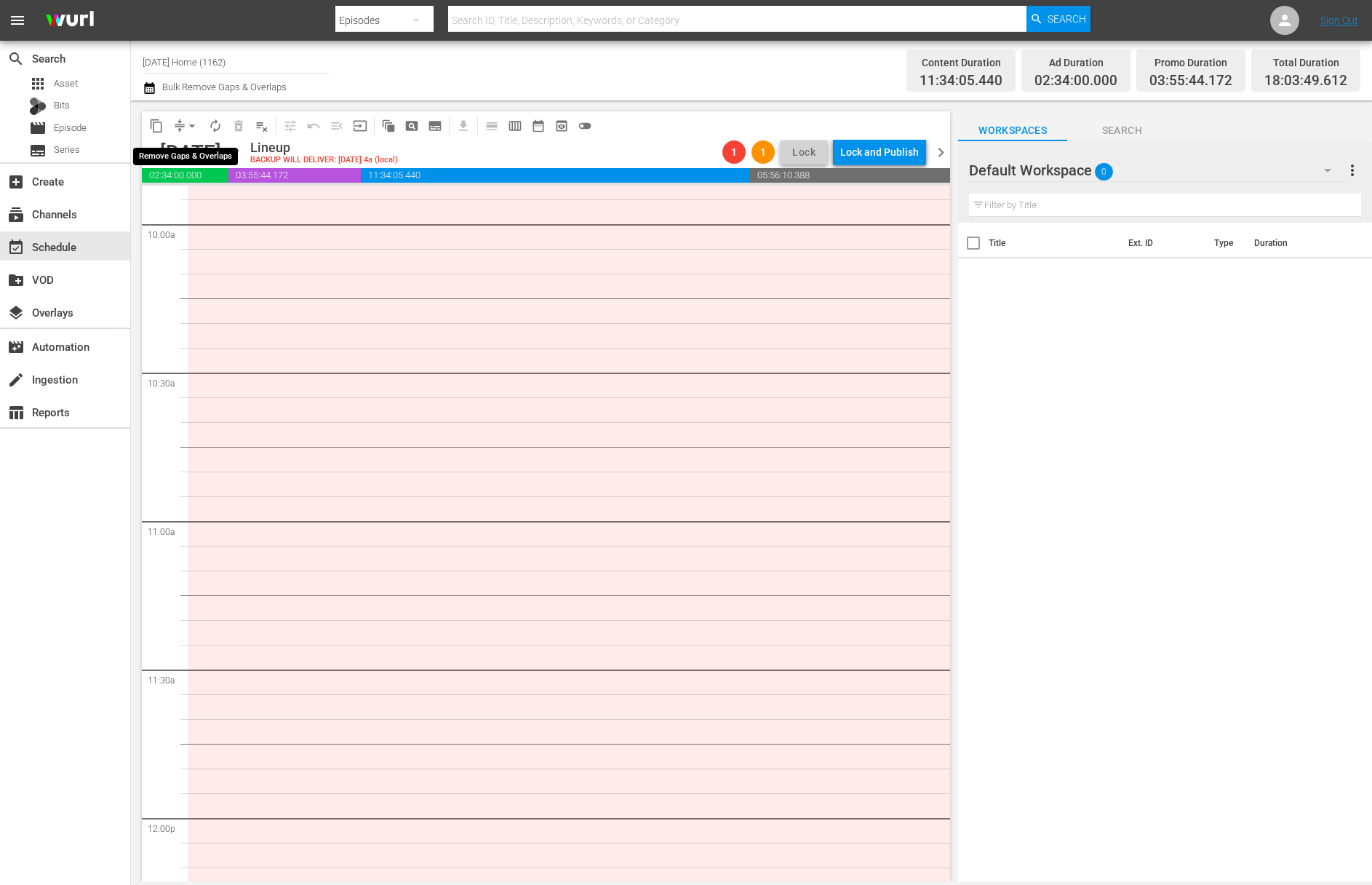
click at [191, 137] on button "arrow_drop_down" at bounding box center [192, 126] width 23 height 23
click at [193, 203] on li "Align to End of Previous Day" at bounding box center [193, 203] width 153 height 24
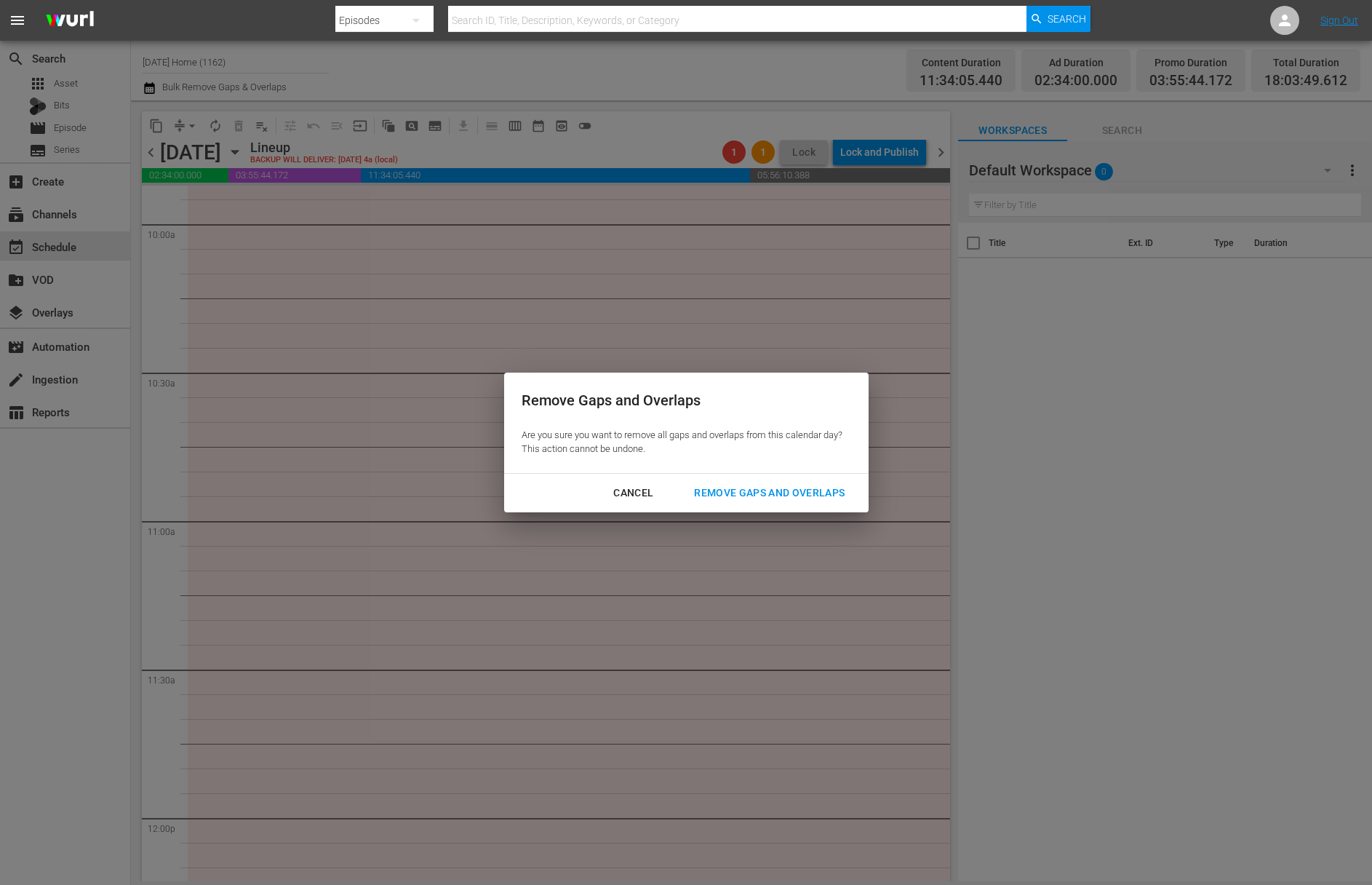
click at [757, 493] on div "Remove Gaps and Overlaps" at bounding box center [769, 493] width 174 height 18
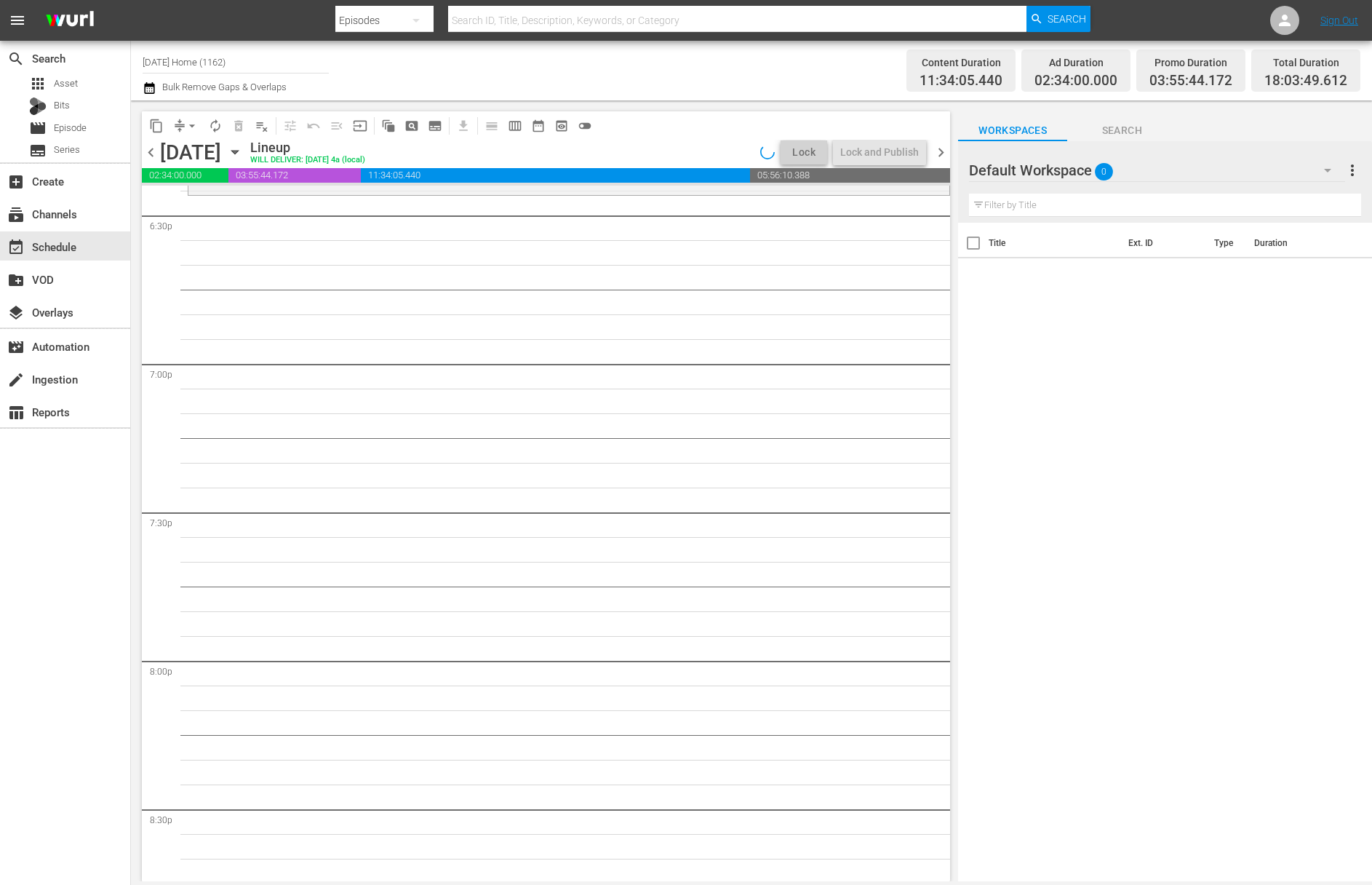
scroll to position [5129, 0]
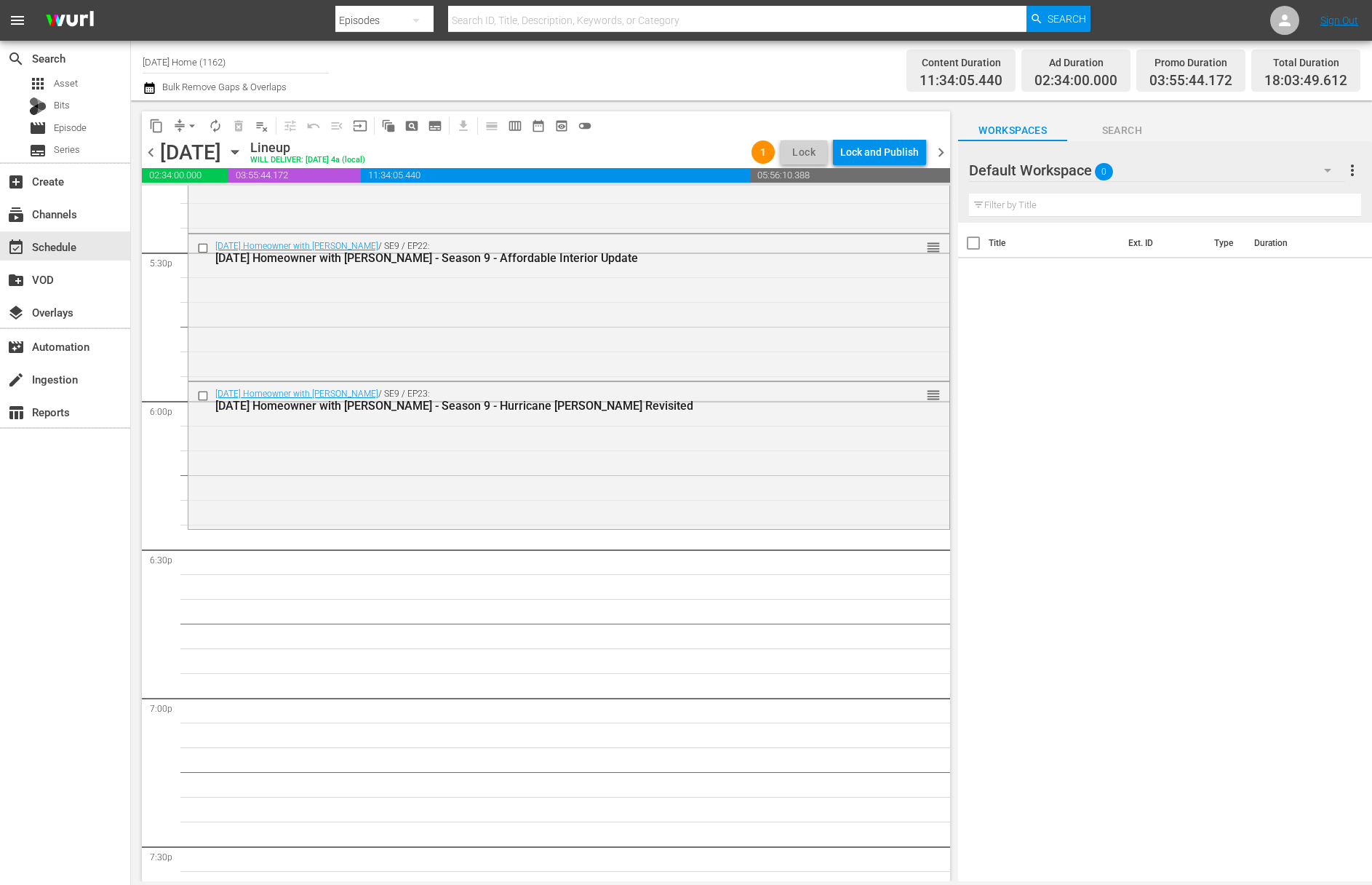
click at [243, 151] on icon "button" at bounding box center [235, 152] width 16 height 16
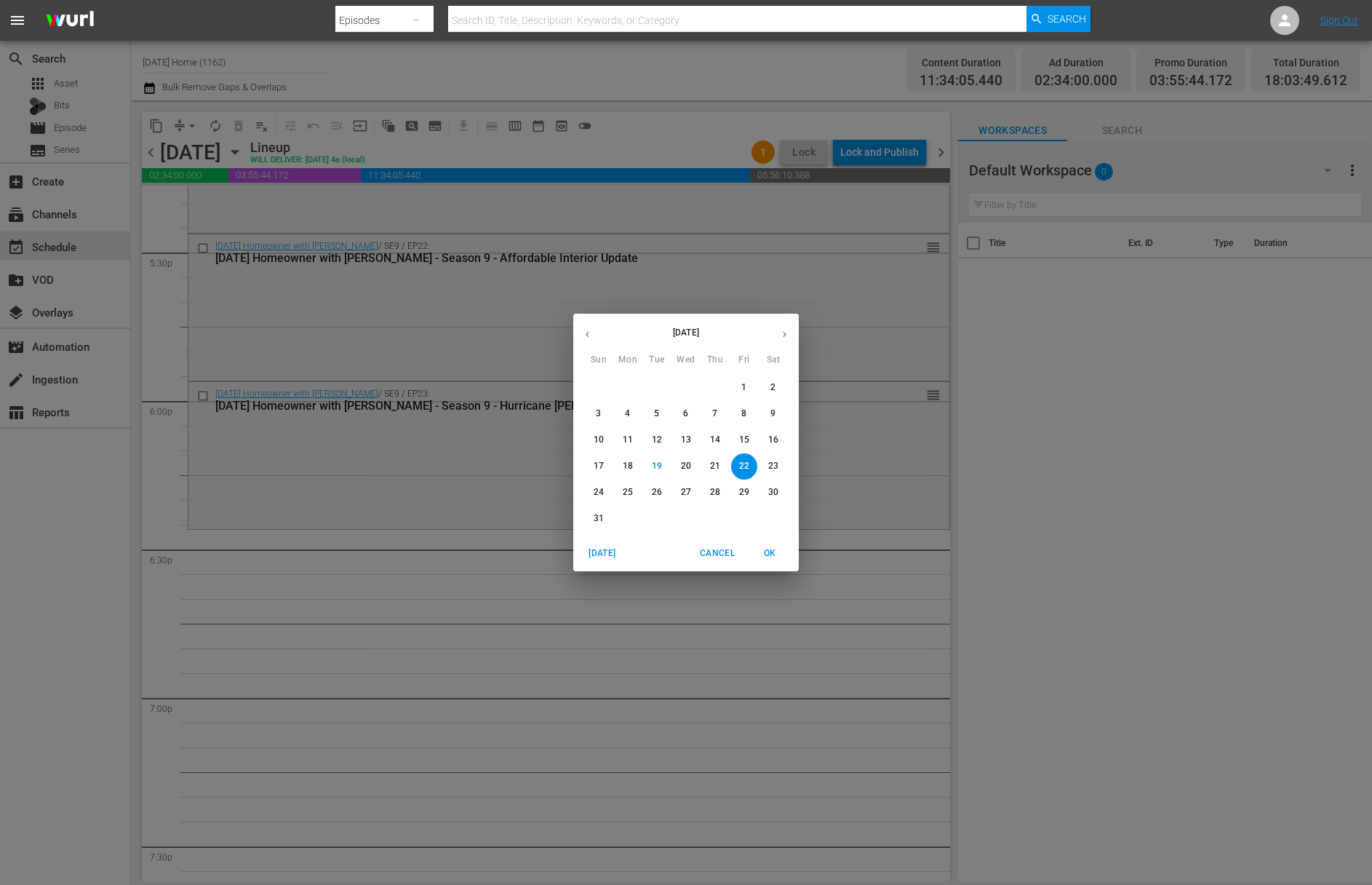
drag, startPoint x: 355, startPoint y: 259, endPoint x: 340, endPoint y: 166, distance: 94.2
click at [356, 257] on div "August 2025 Sun Mon Tue Wed Thu Fri Sat 27 28 29 30 31 1 2 3 4 5 6 7 8 9 10 11 …" at bounding box center [686, 442] width 1372 height 885
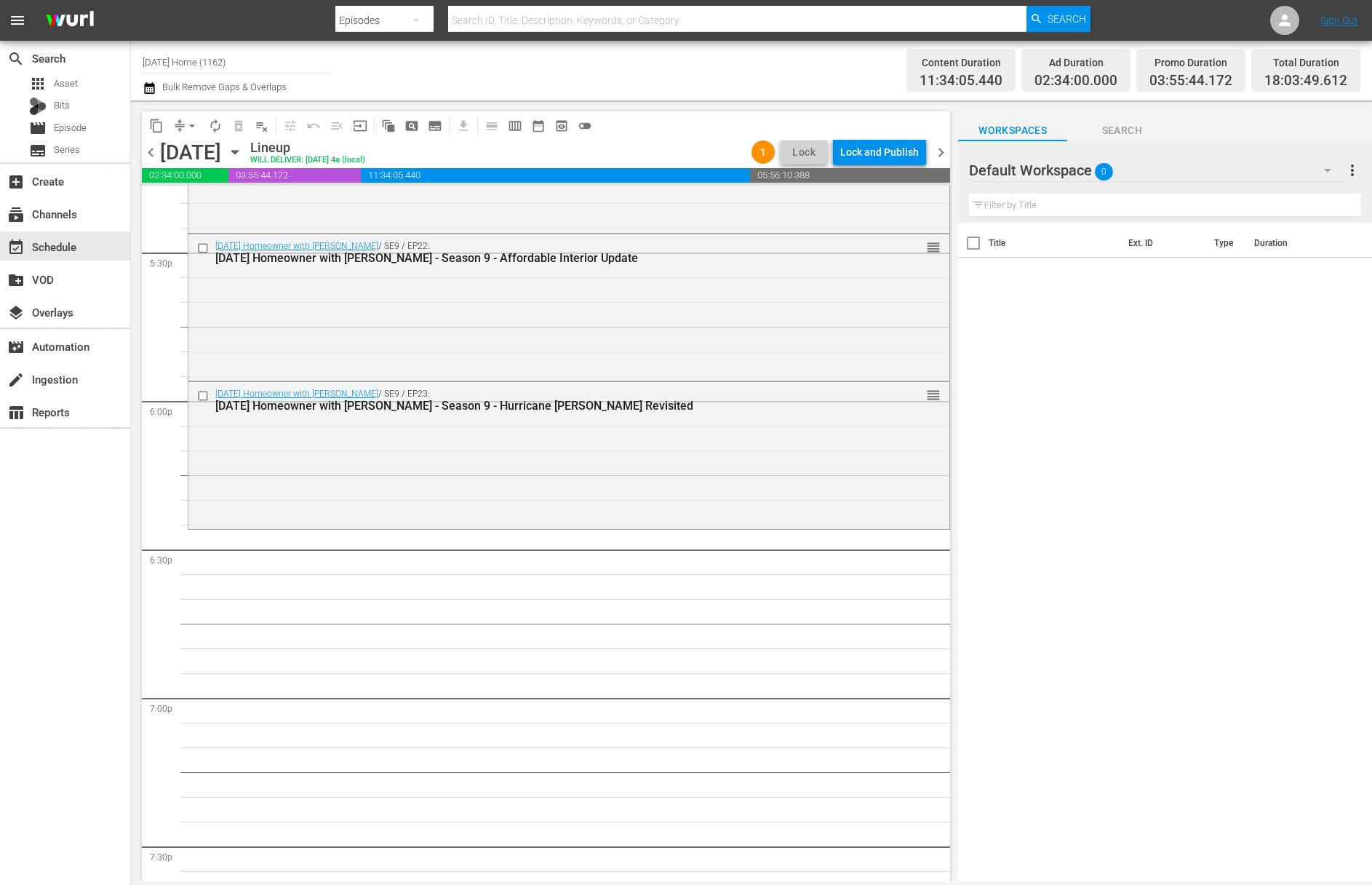
click at [243, 153] on icon "button" at bounding box center [235, 152] width 16 height 16
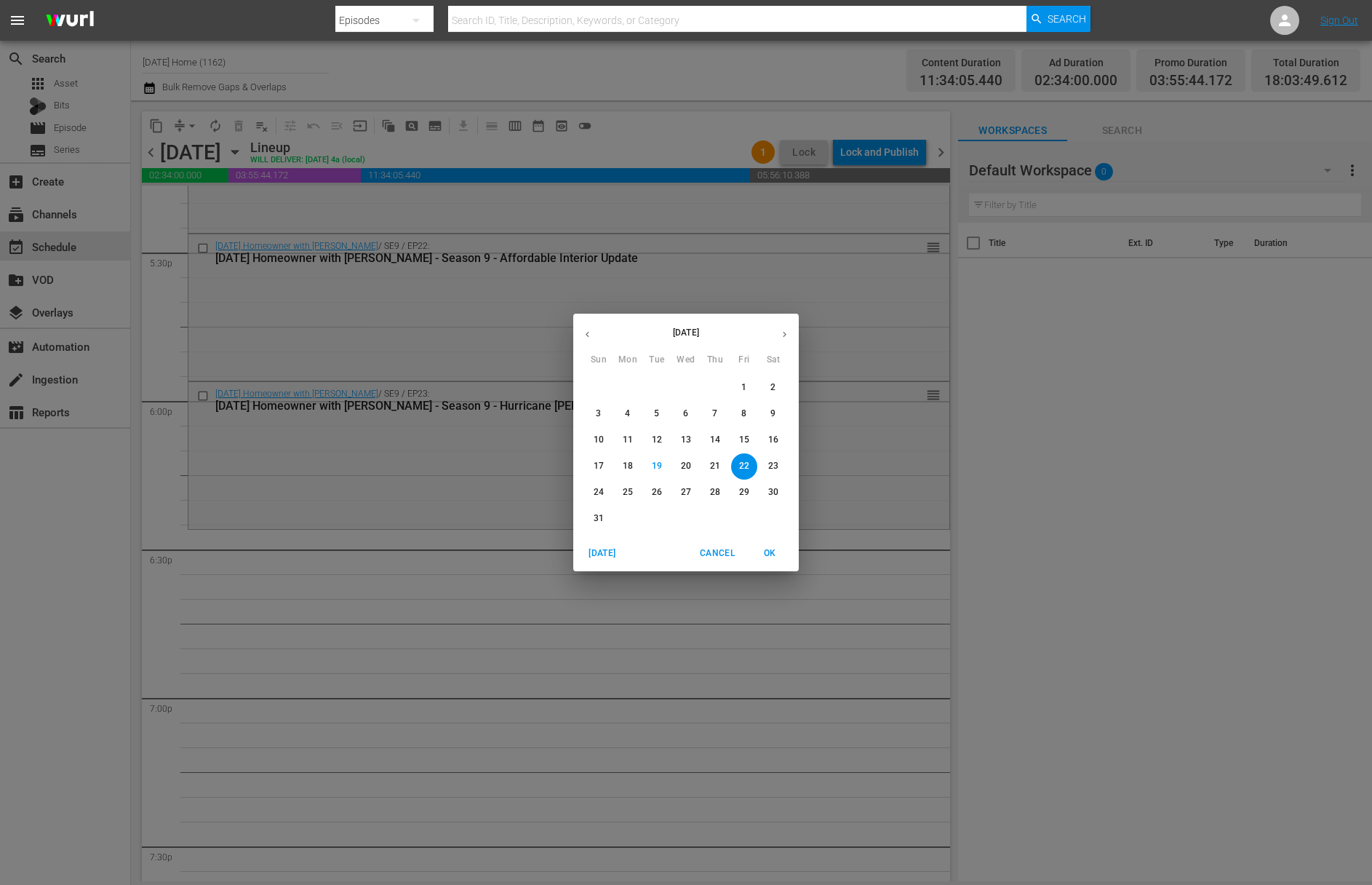
click at [781, 467] on span "23" at bounding box center [773, 466] width 26 height 12
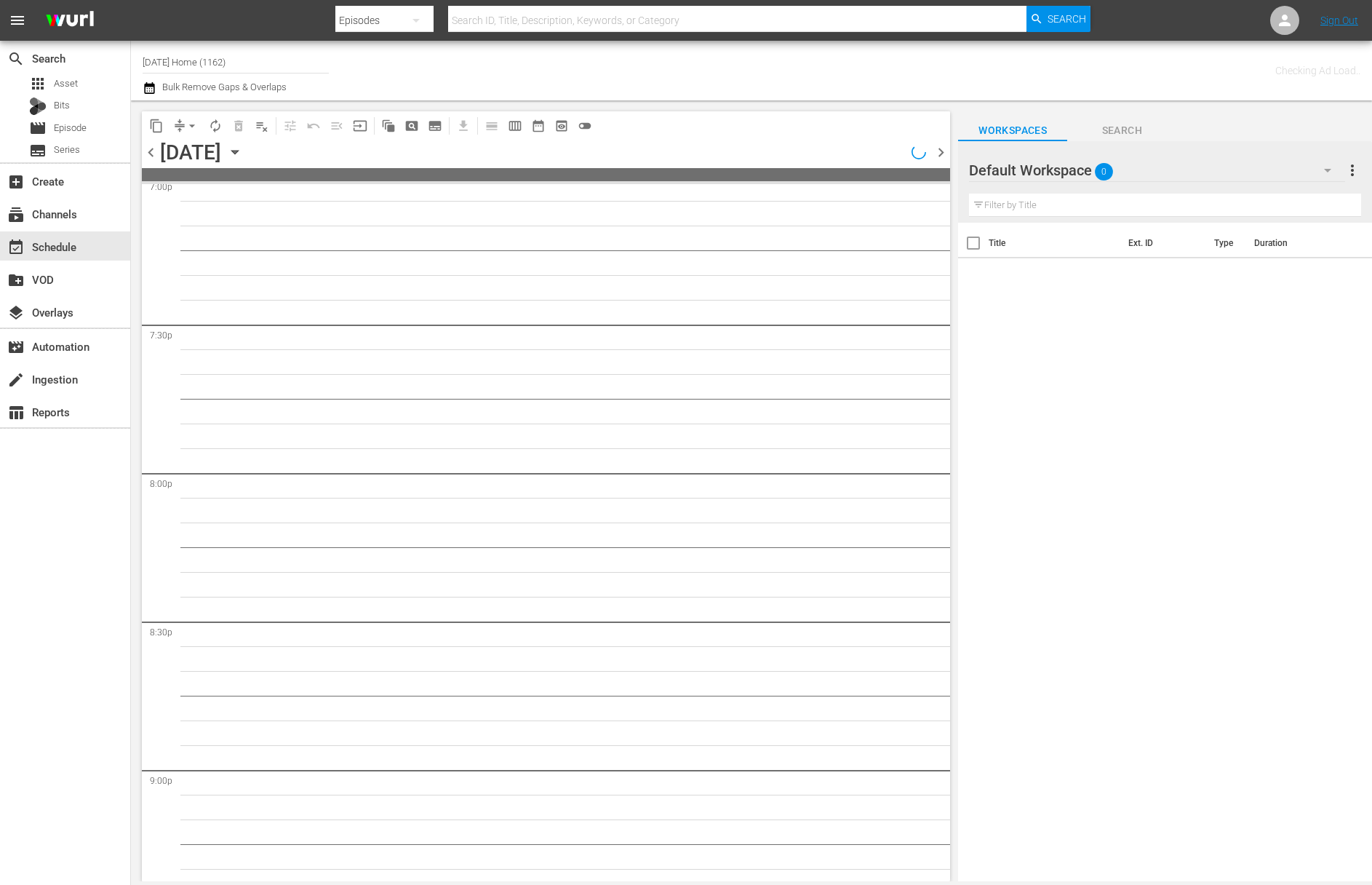
scroll to position [5007, 0]
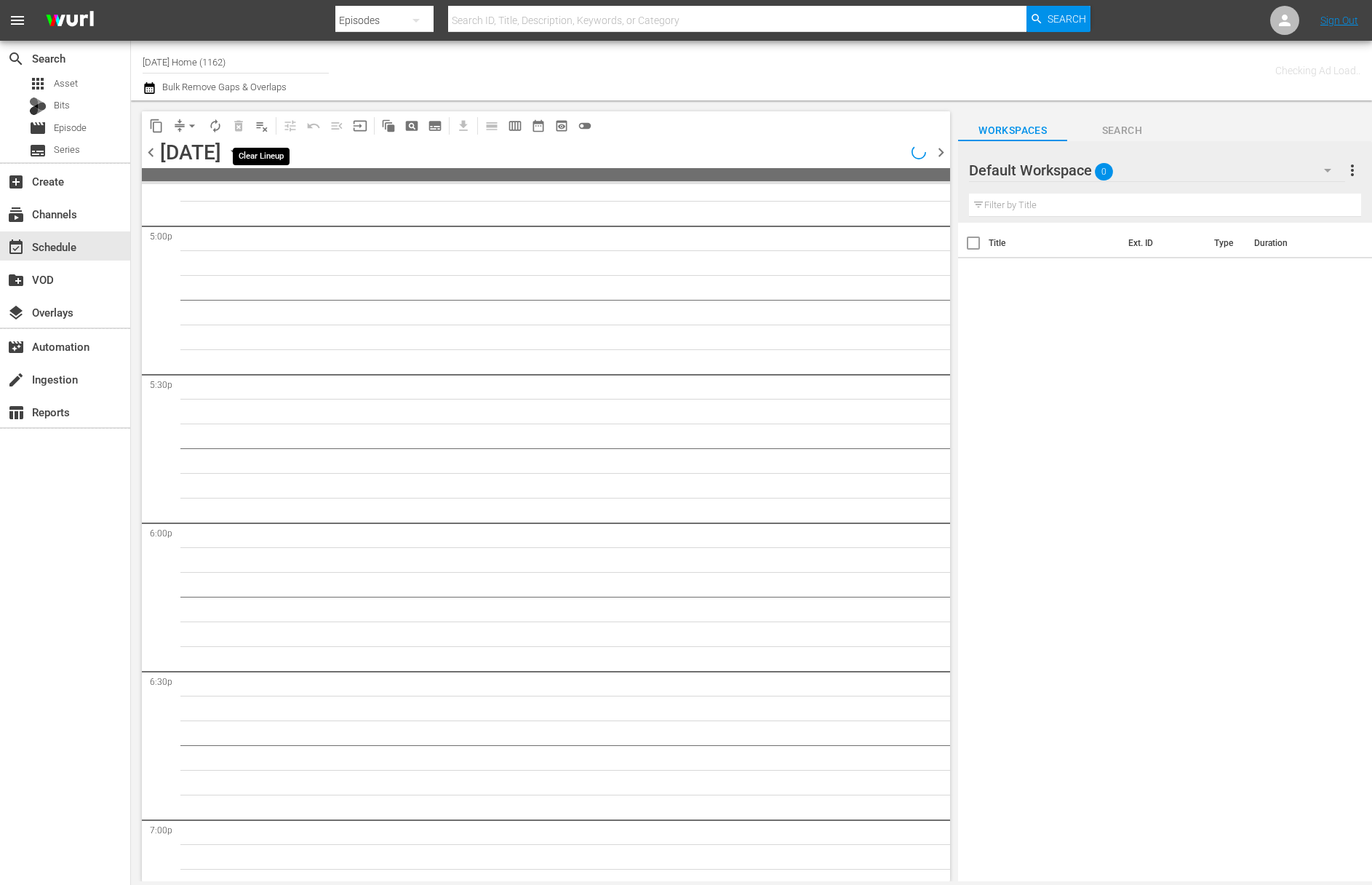
click at [268, 128] on span "playlist_remove_outlined" at bounding box center [262, 126] width 15 height 15
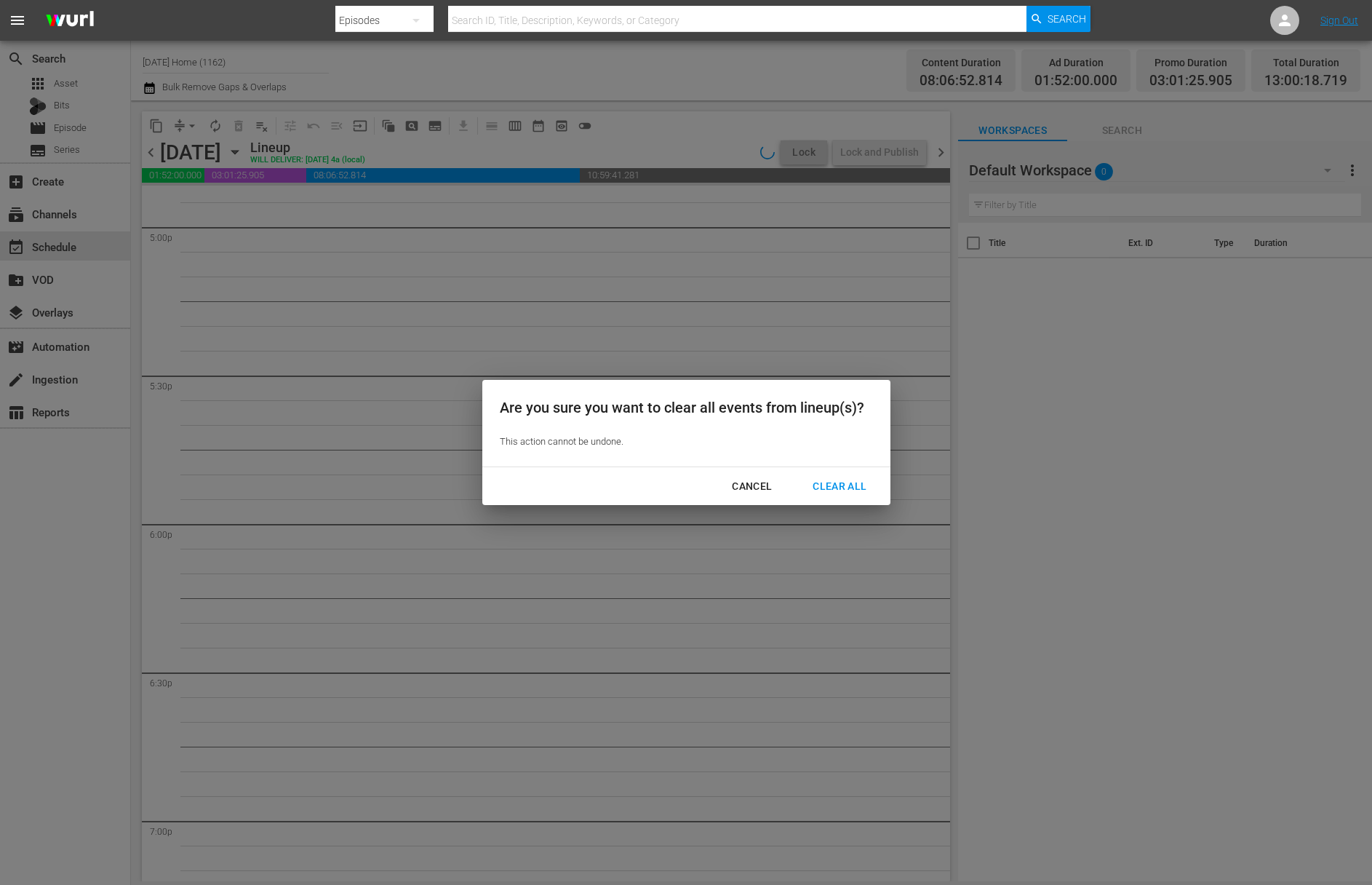
click at [825, 486] on div "Clear All" at bounding box center [839, 486] width 77 height 18
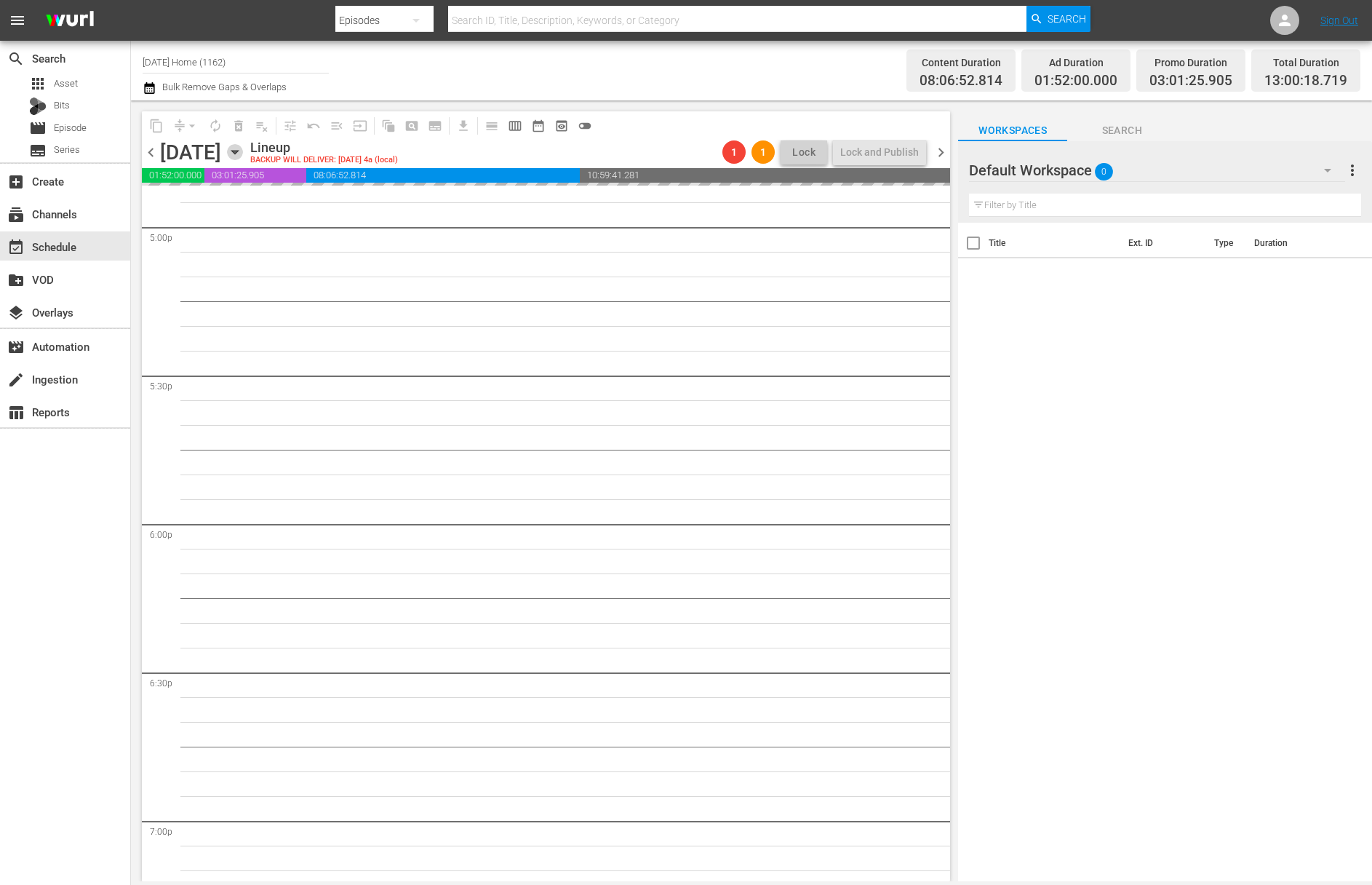
click at [238, 151] on icon "button" at bounding box center [234, 152] width 7 height 4
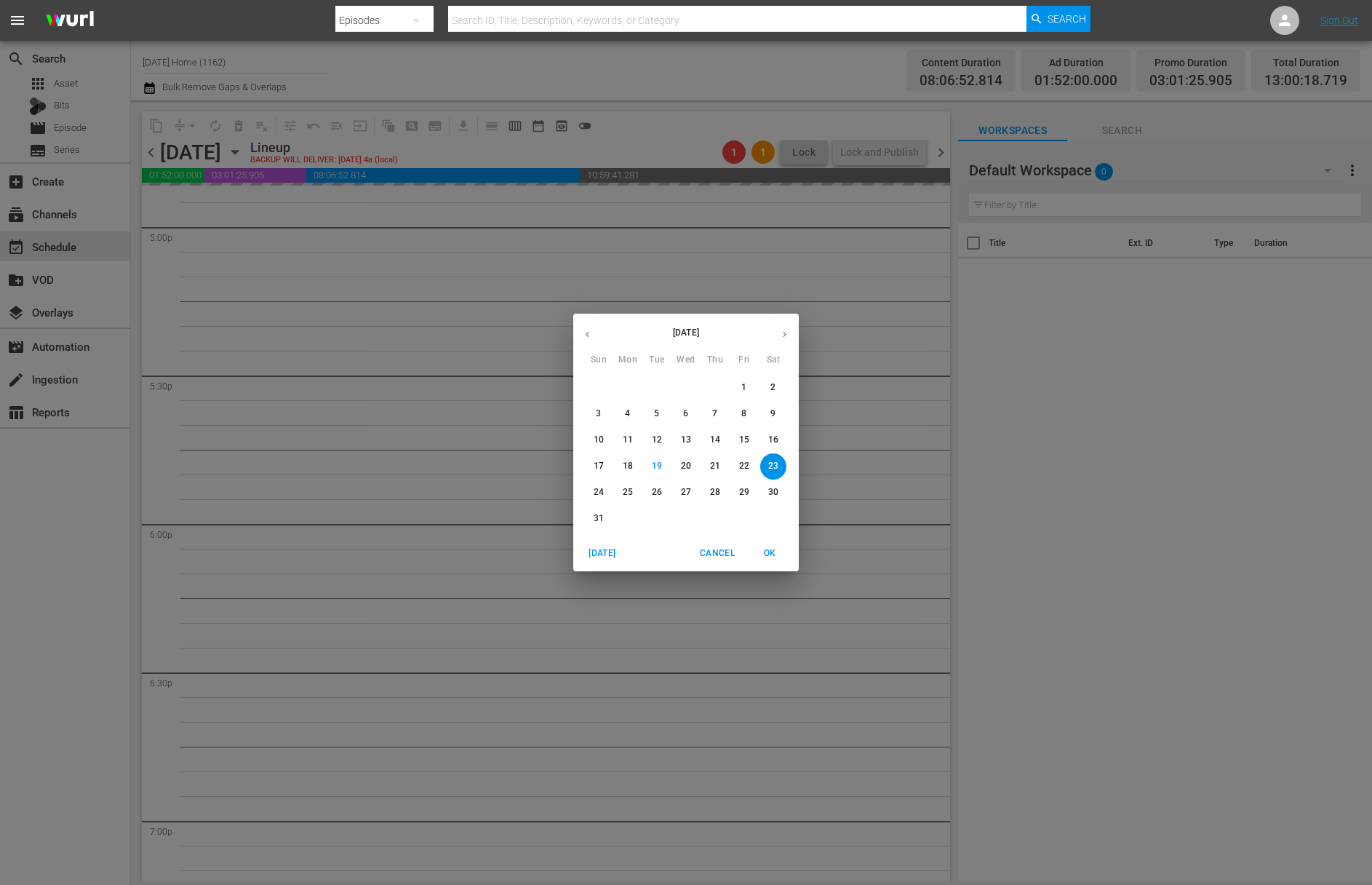
click at [751, 467] on span "22" at bounding box center [744, 466] width 26 height 12
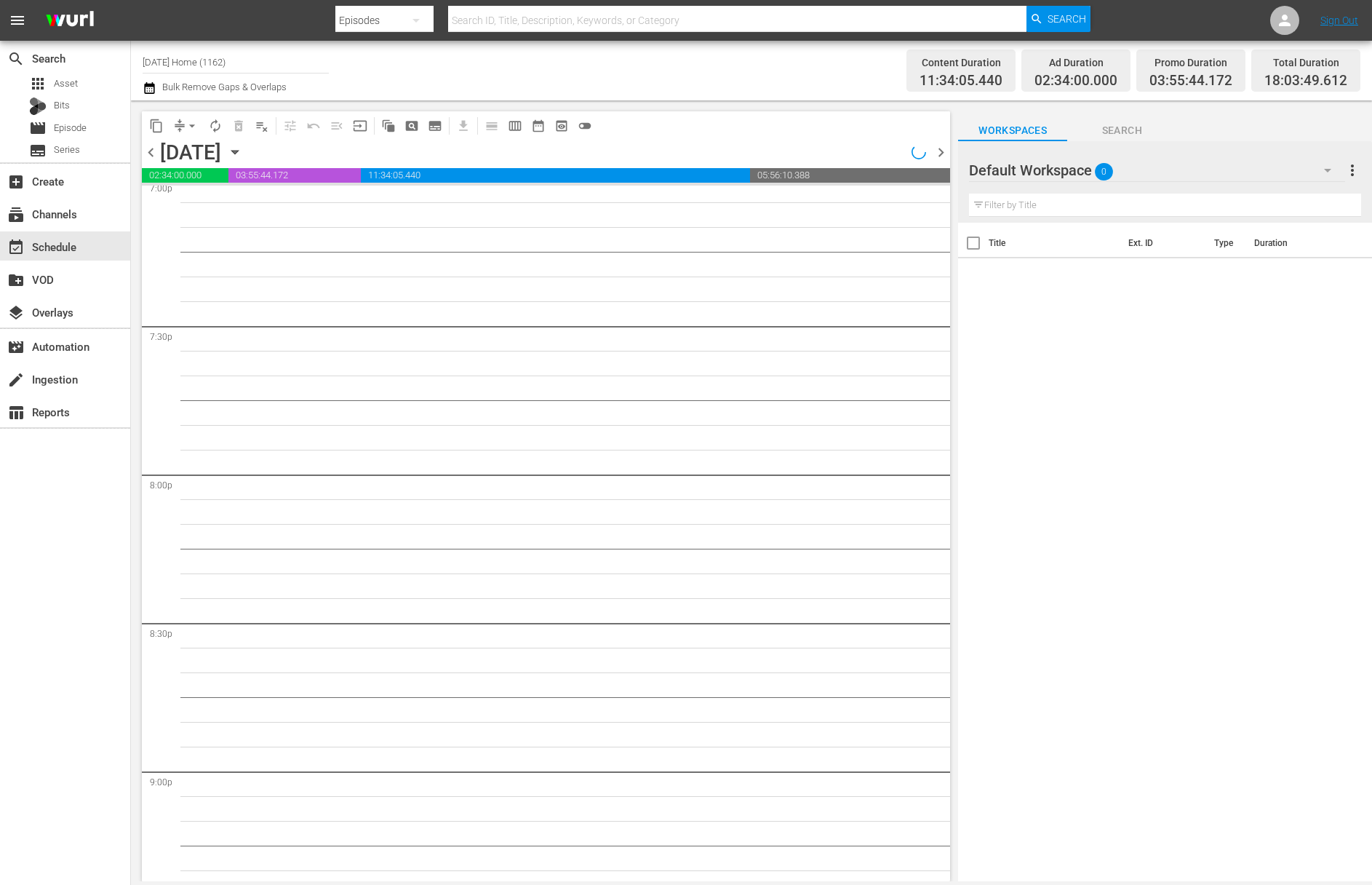
scroll to position [5129, 0]
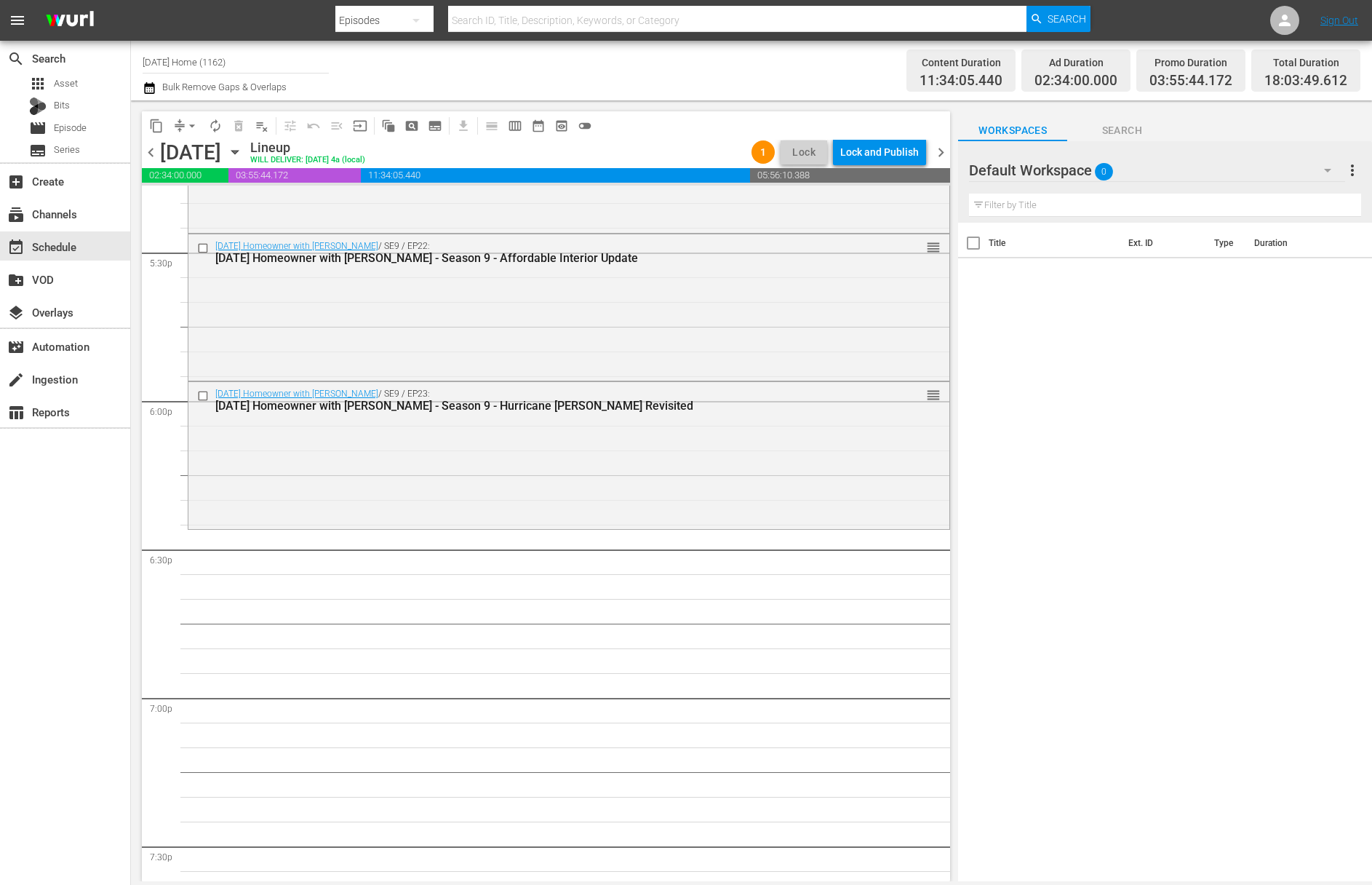
click at [243, 152] on icon "button" at bounding box center [235, 152] width 16 height 16
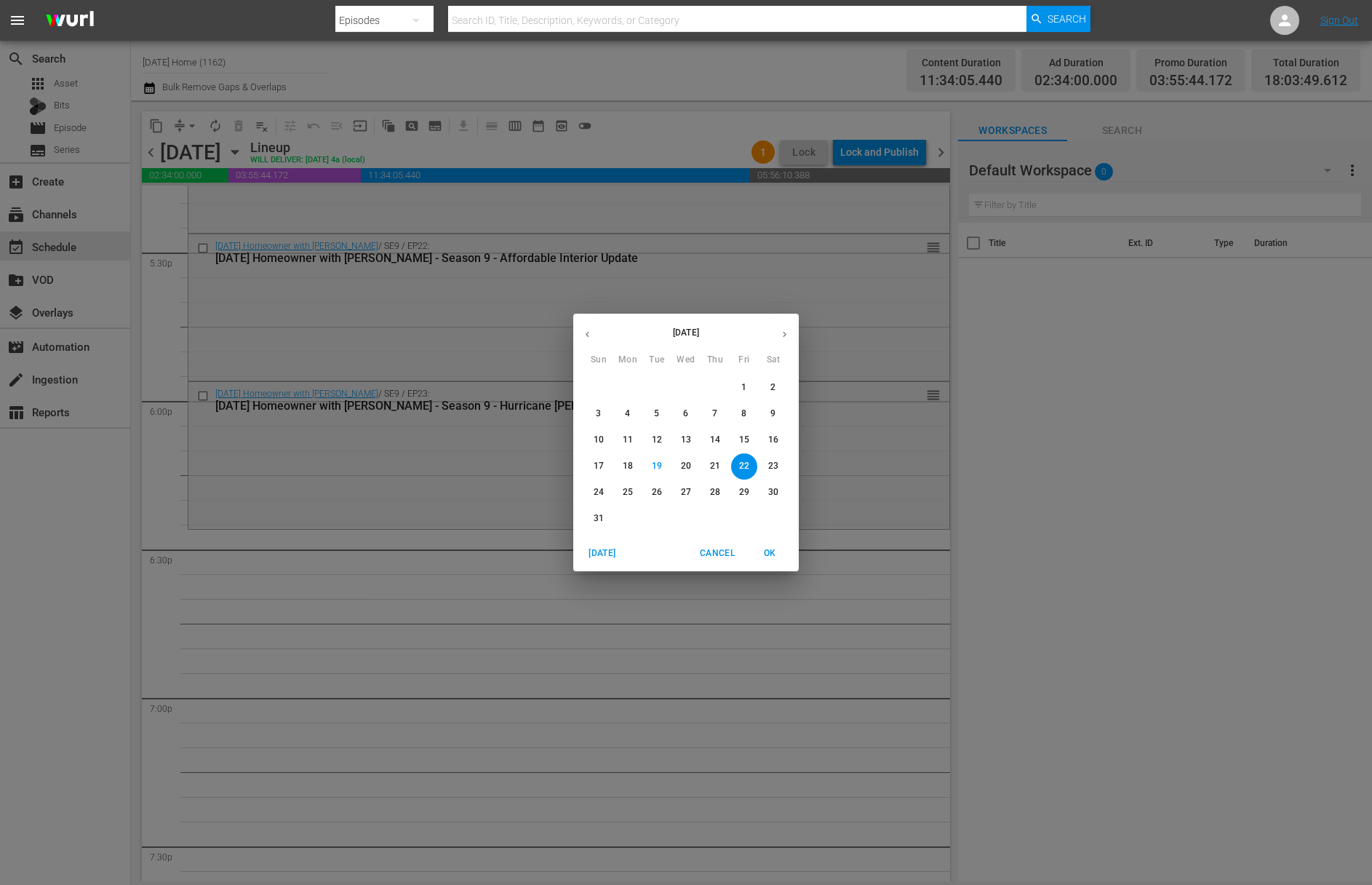
click at [592, 340] on button "button" at bounding box center [587, 334] width 28 height 28
click at [591, 338] on icon "button" at bounding box center [587, 334] width 11 height 11
click at [746, 415] on span "9" at bounding box center [744, 413] width 26 height 12
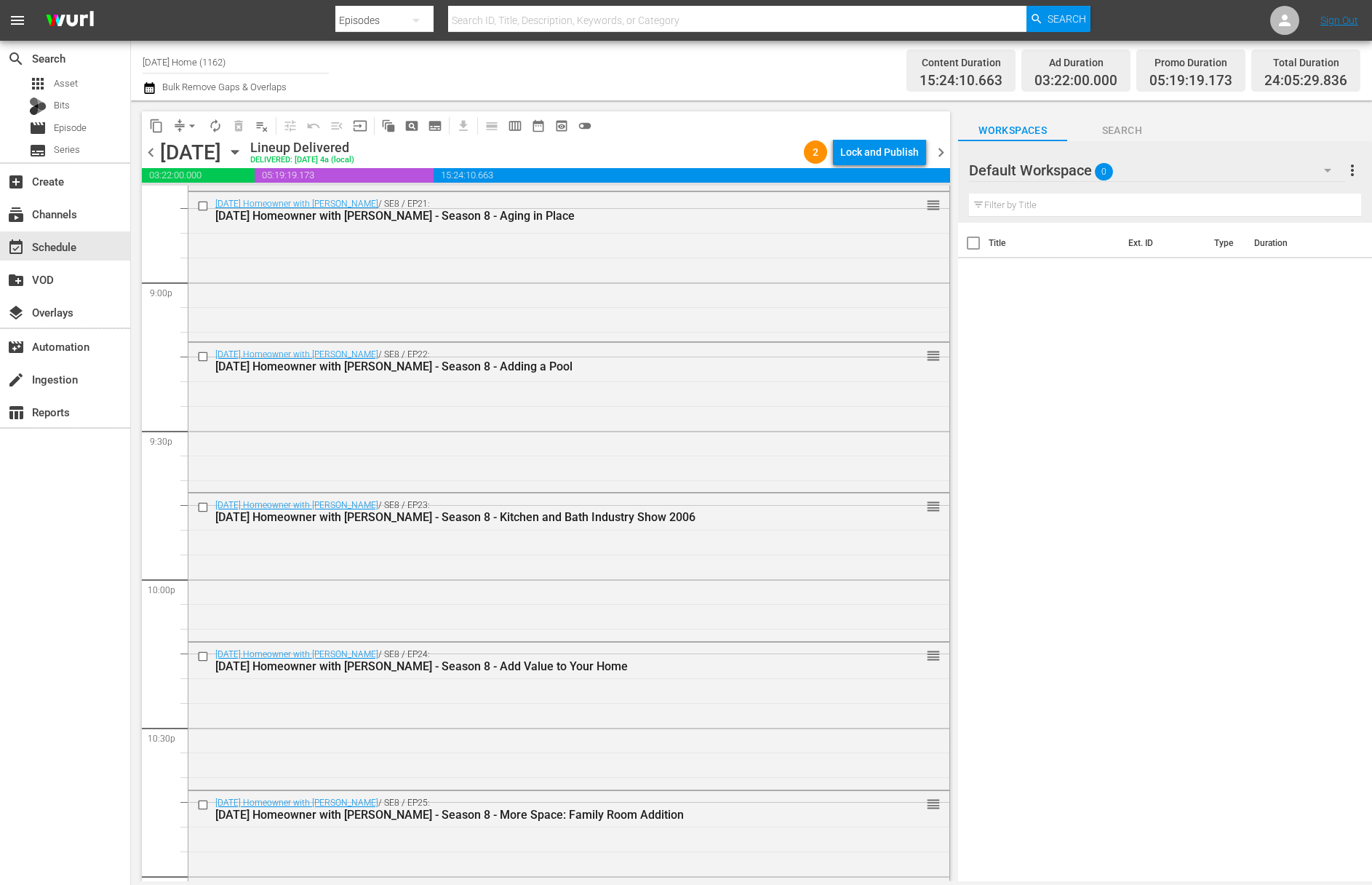
scroll to position [6142, 0]
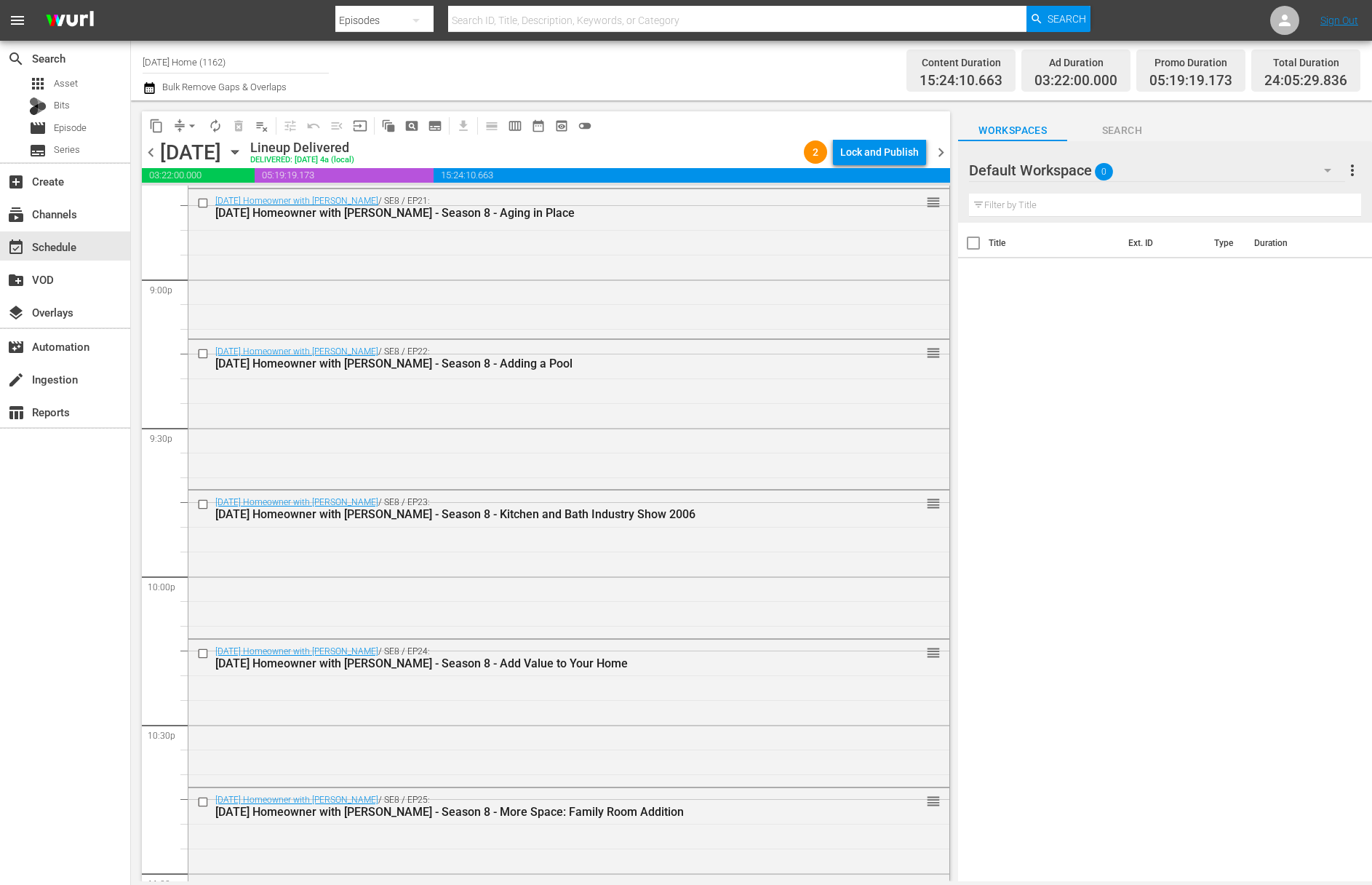
click at [238, 151] on icon "button" at bounding box center [234, 152] width 7 height 4
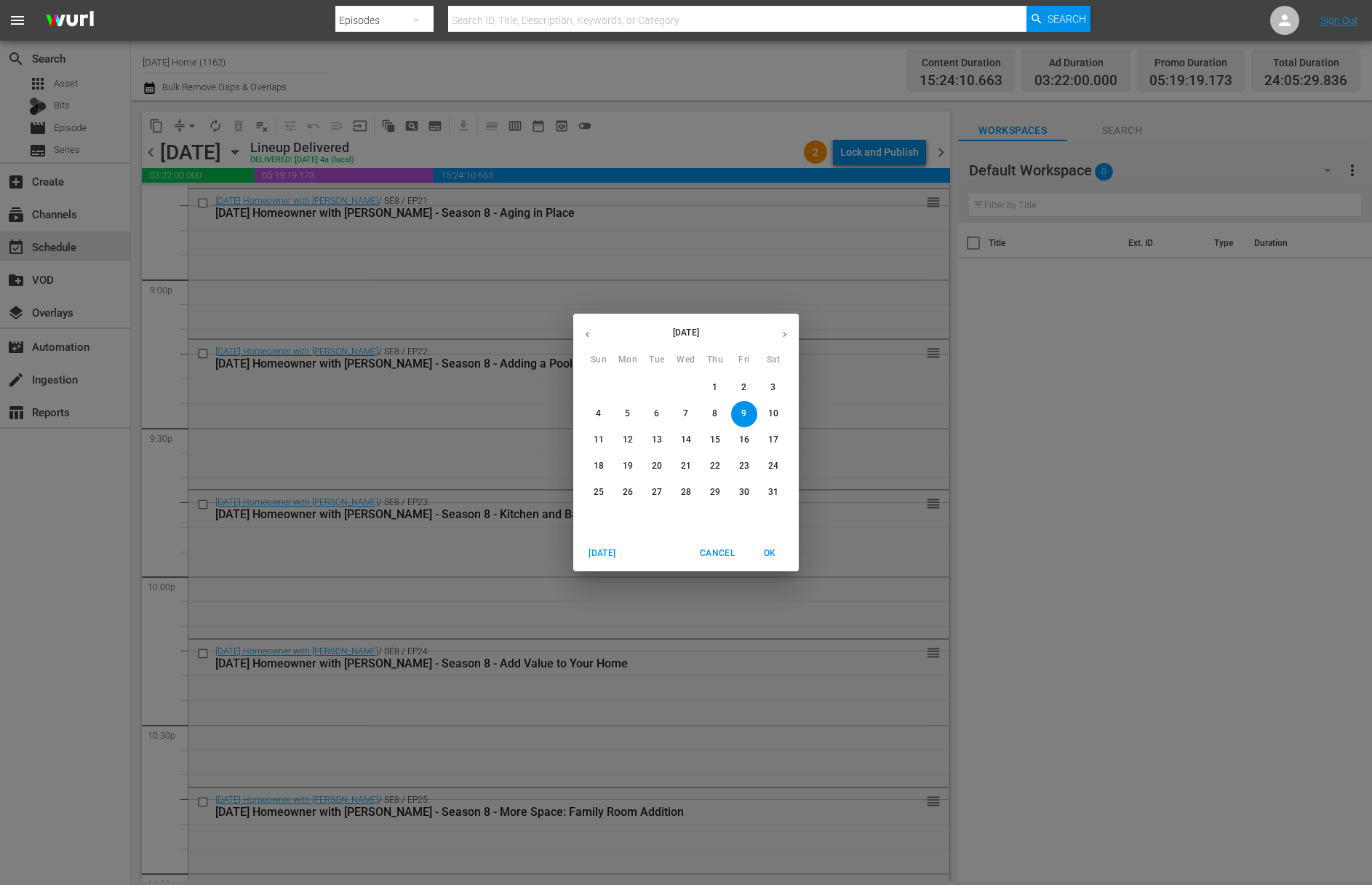
click at [772, 417] on p "10" at bounding box center [773, 413] width 10 height 12
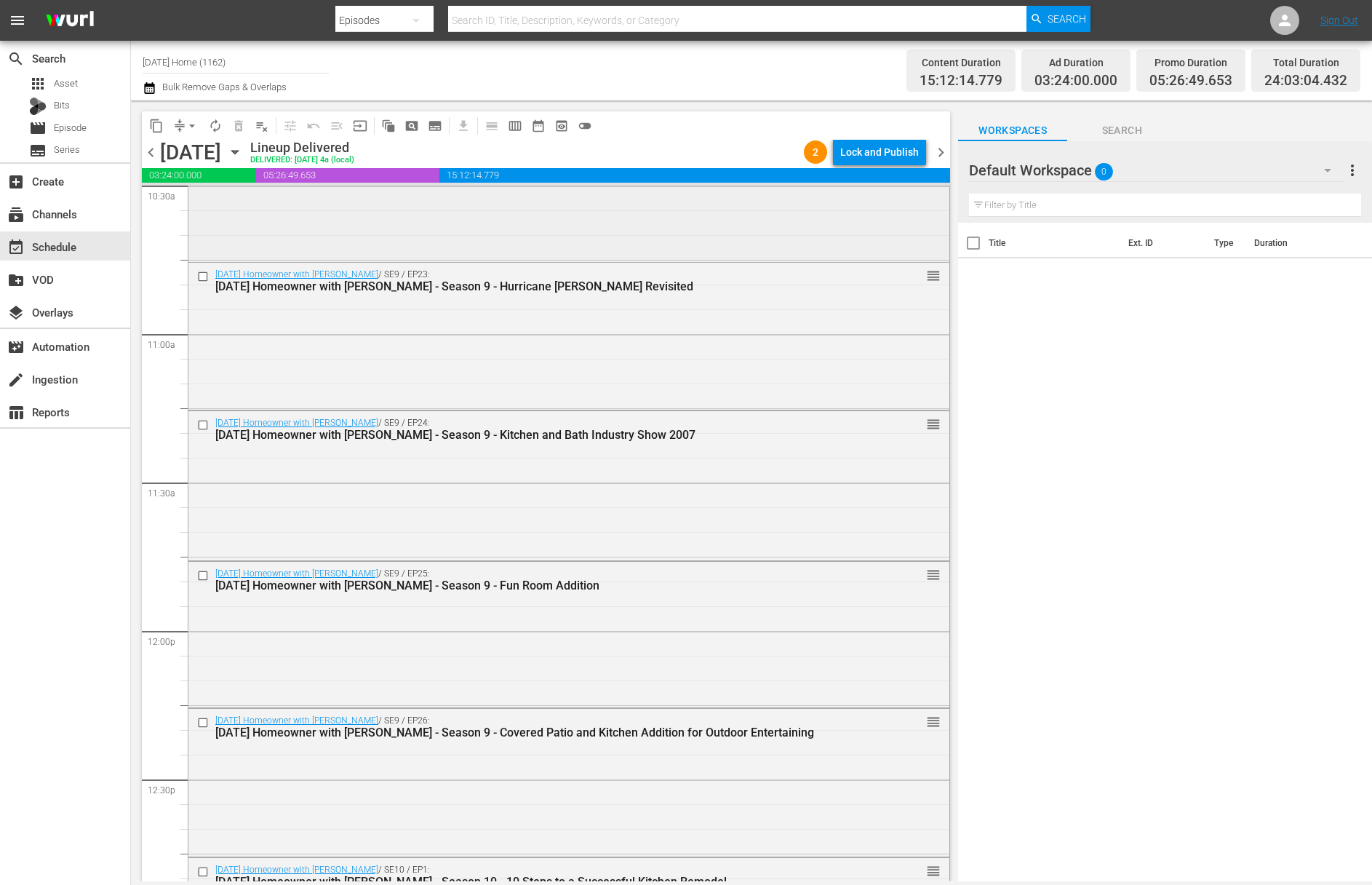
scroll to position [3243, 0]
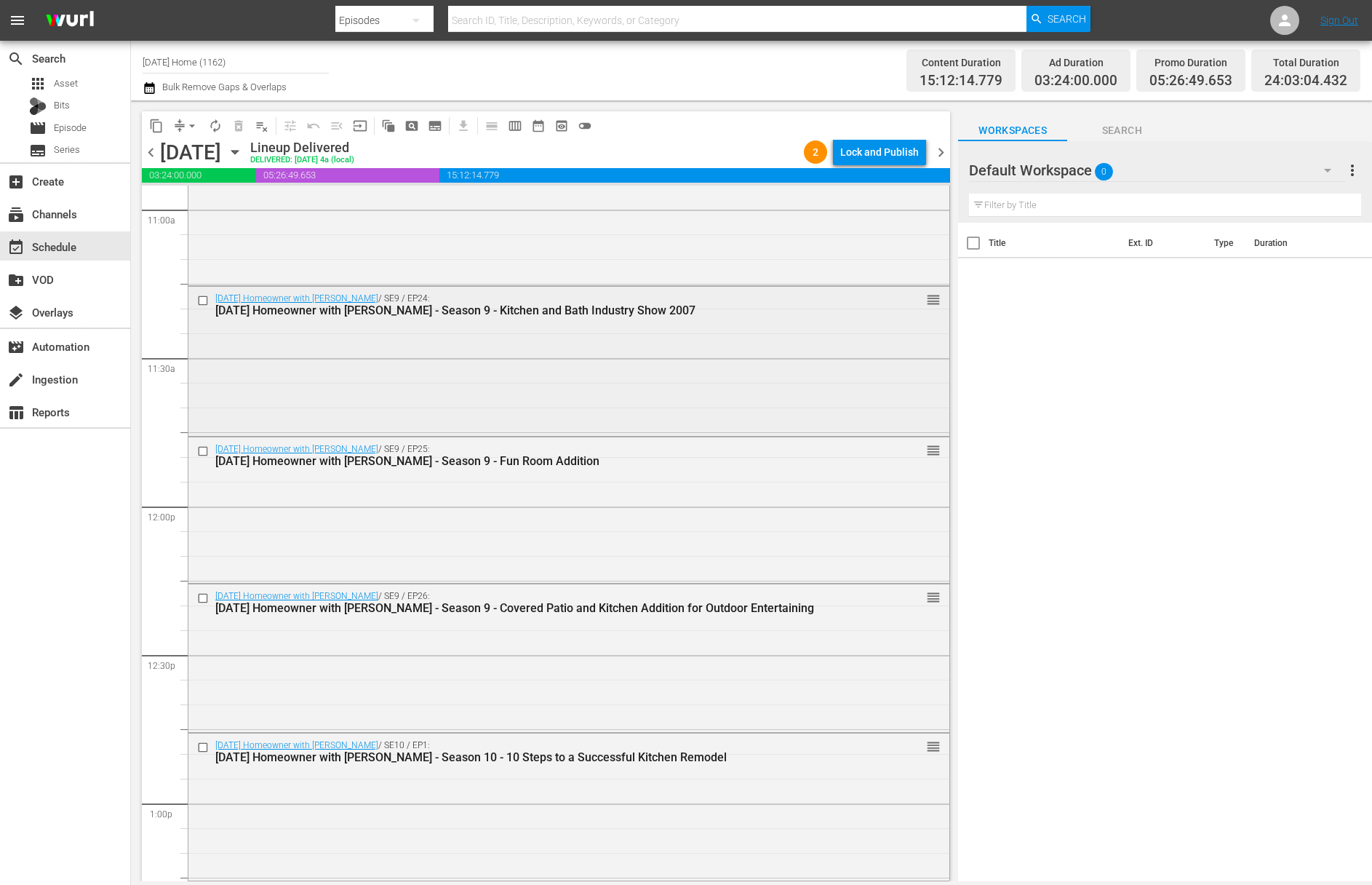
click at [202, 301] on input "checkbox" at bounding box center [205, 300] width 15 height 12
click at [200, 451] on input "checkbox" at bounding box center [205, 451] width 15 height 12
click at [203, 598] on input "checkbox" at bounding box center [205, 599] width 15 height 12
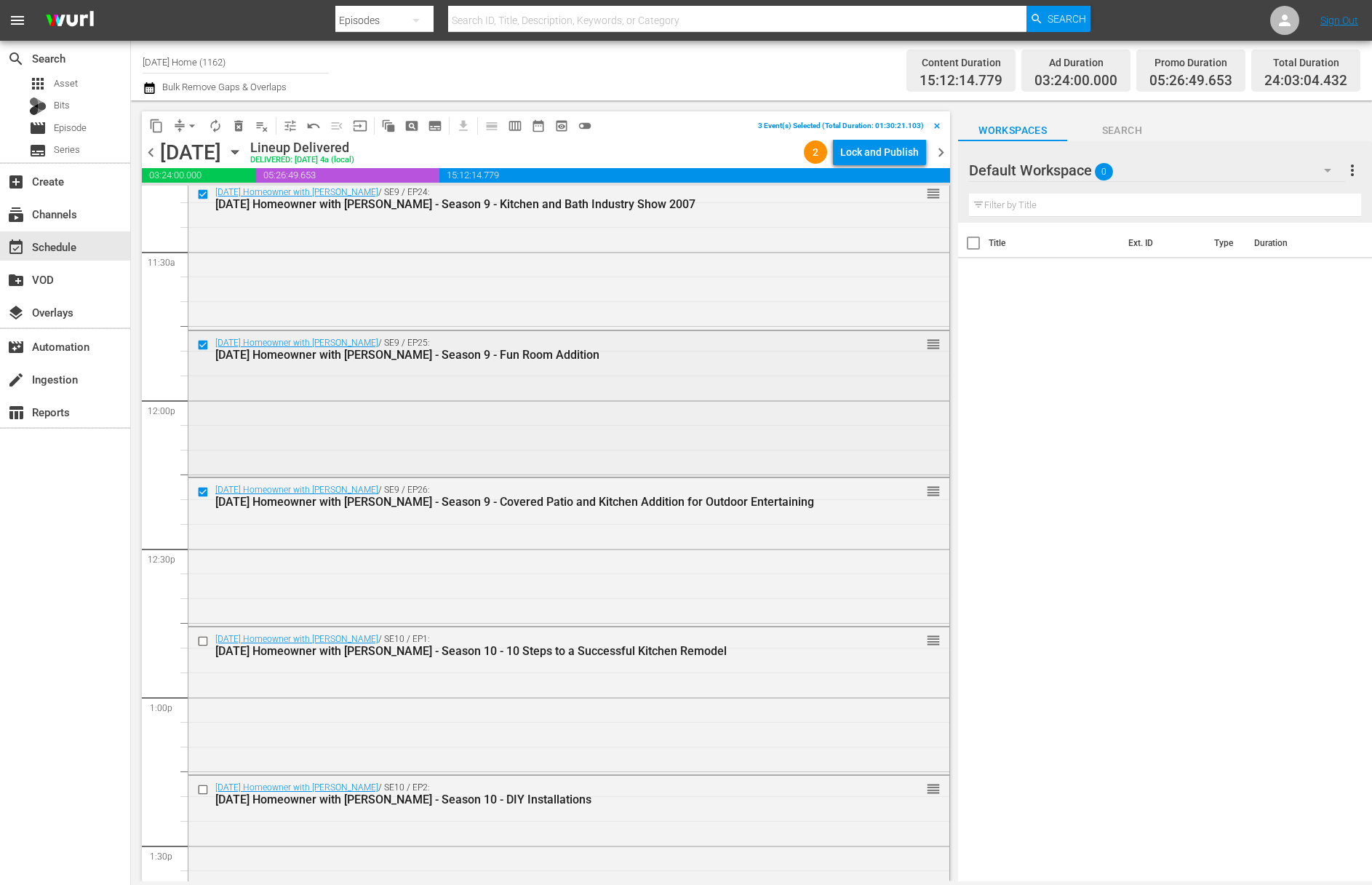
scroll to position [3544, 0]
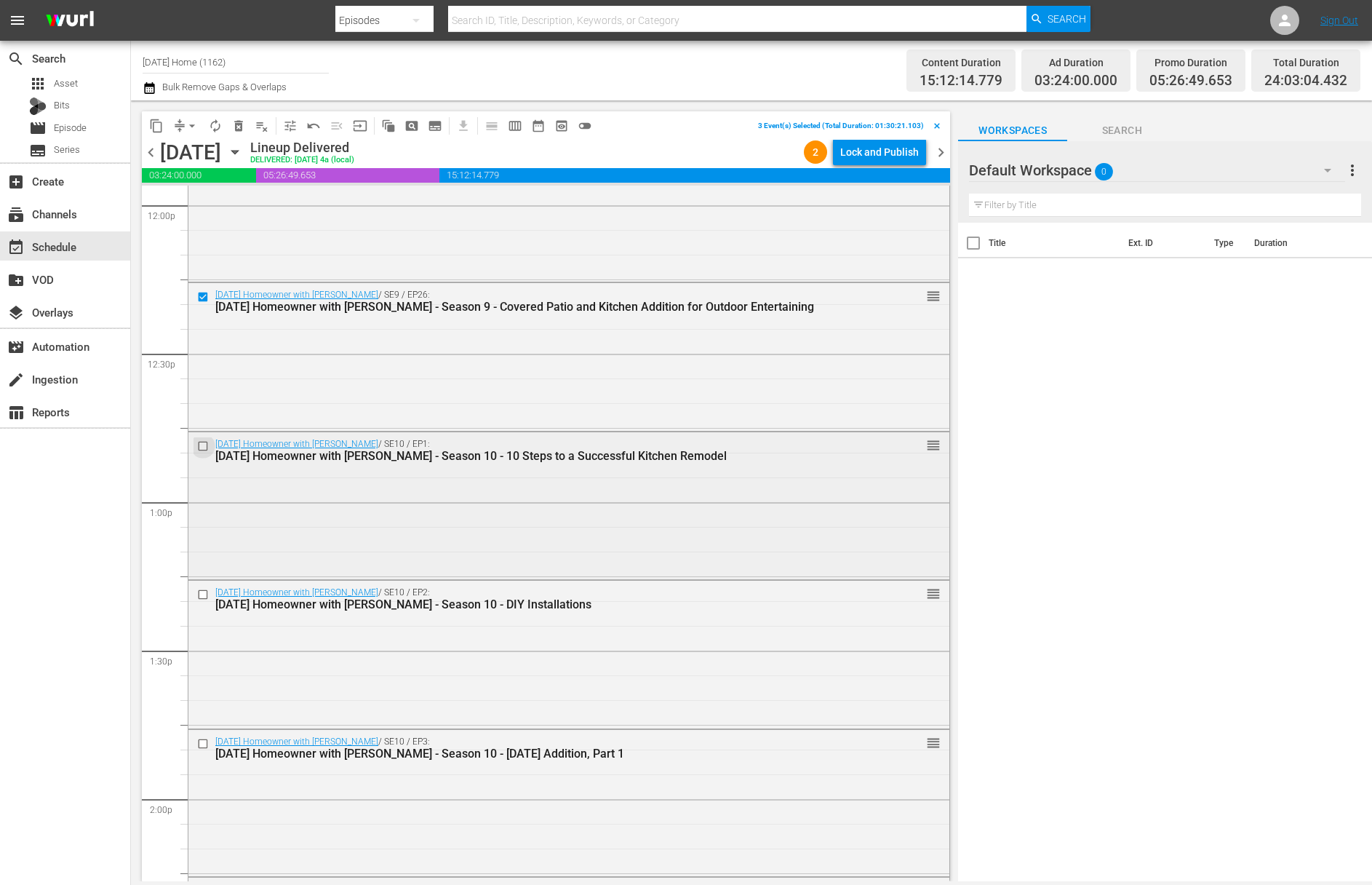
click at [201, 445] on input "checkbox" at bounding box center [205, 446] width 15 height 12
click at [205, 595] on input "checkbox" at bounding box center [205, 594] width 15 height 12
click at [202, 746] on input "checkbox" at bounding box center [205, 744] width 15 height 12
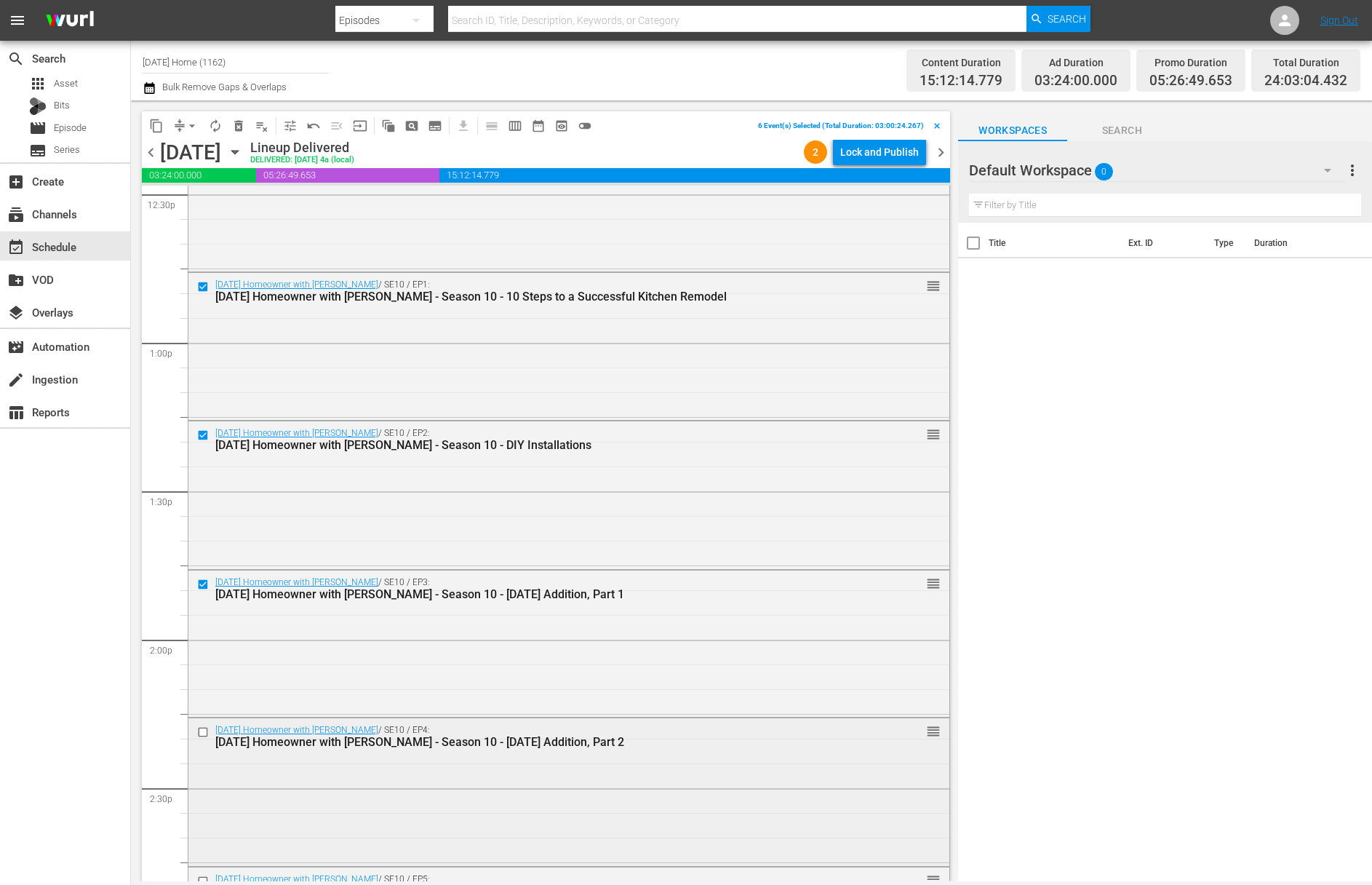
scroll to position [3862, 0]
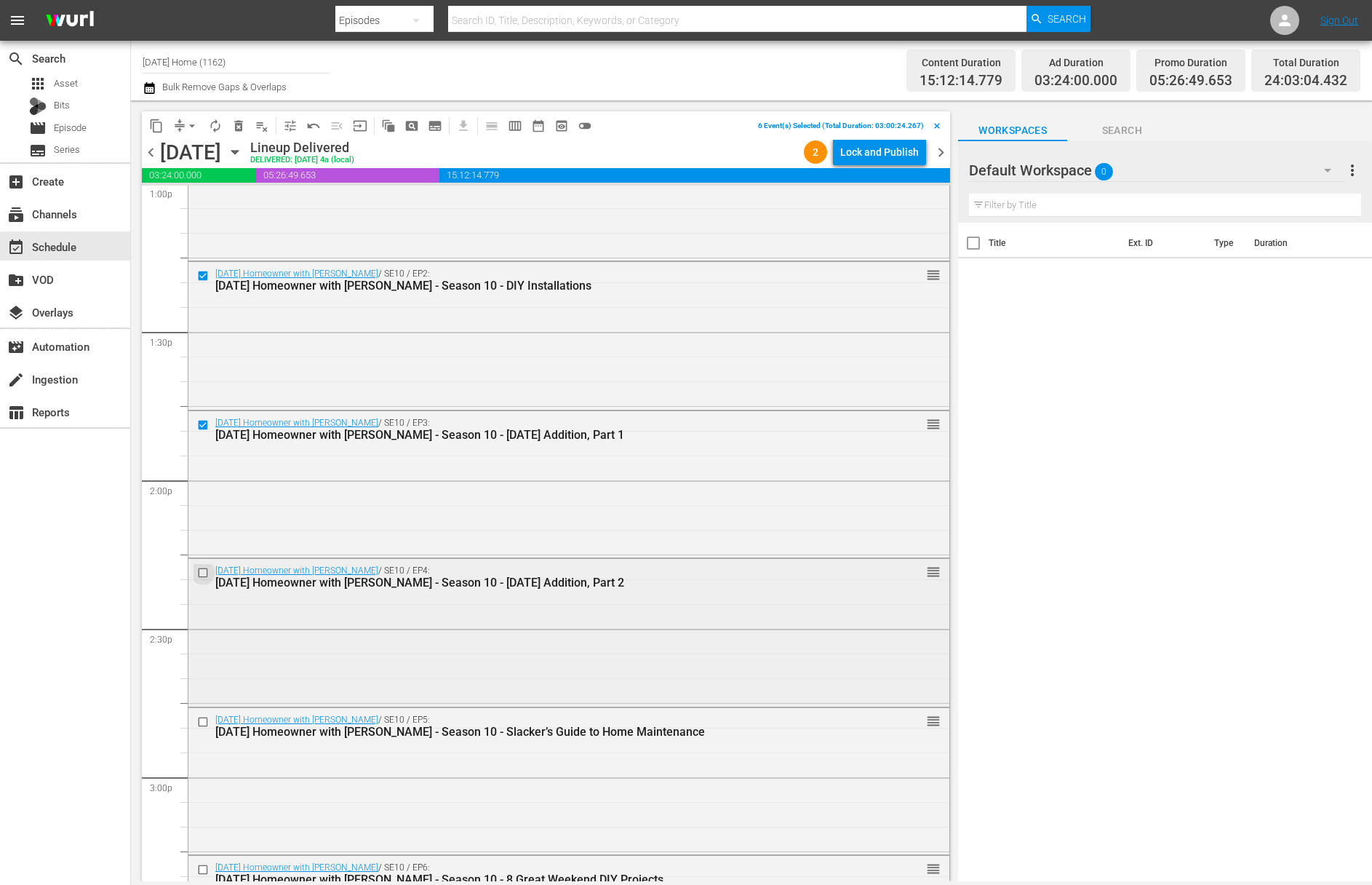
click at [205, 576] on input "checkbox" at bounding box center [205, 573] width 15 height 12
click at [204, 722] on input "checkbox" at bounding box center [205, 721] width 15 height 12
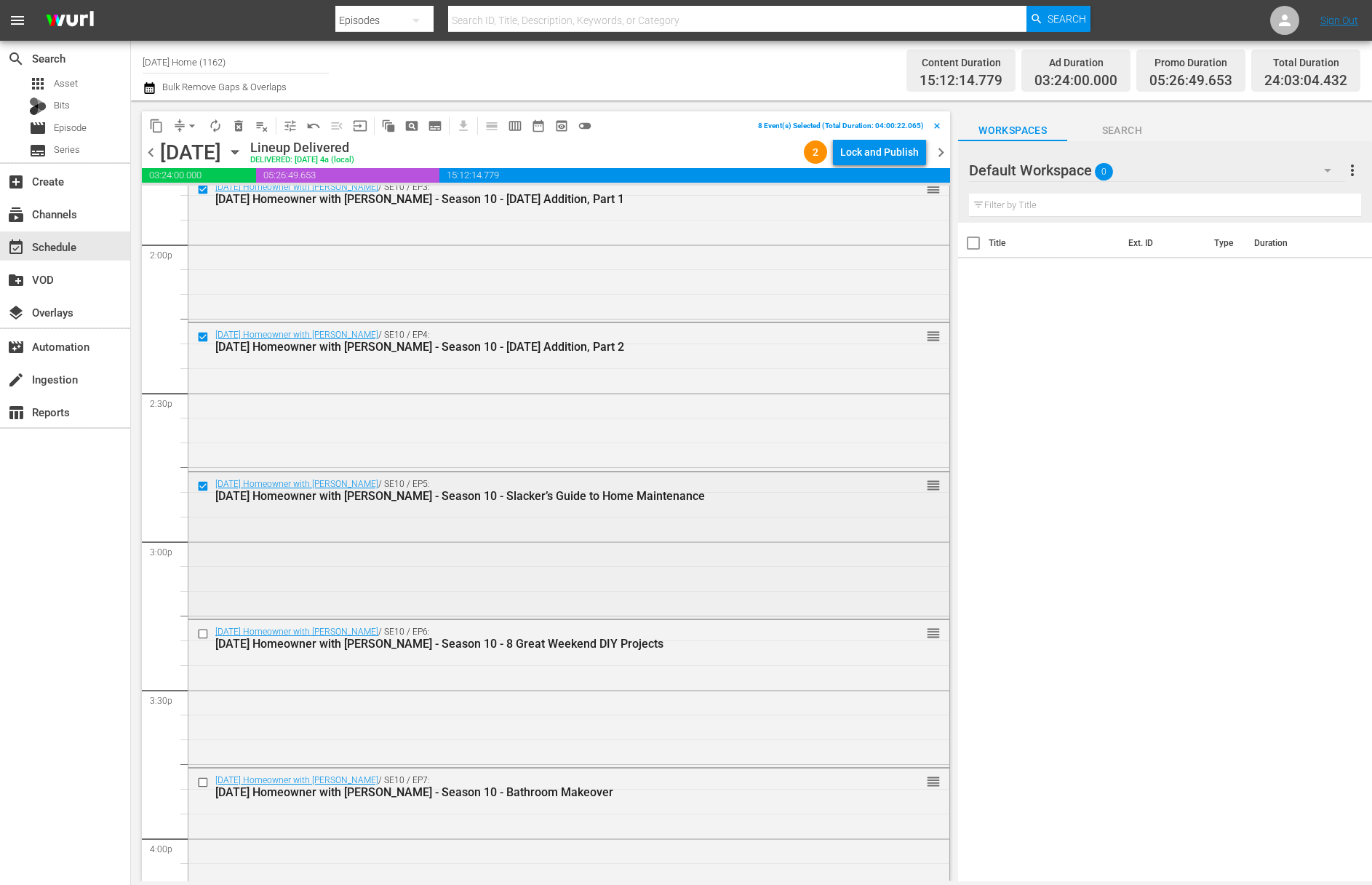
scroll to position [4175, 0]
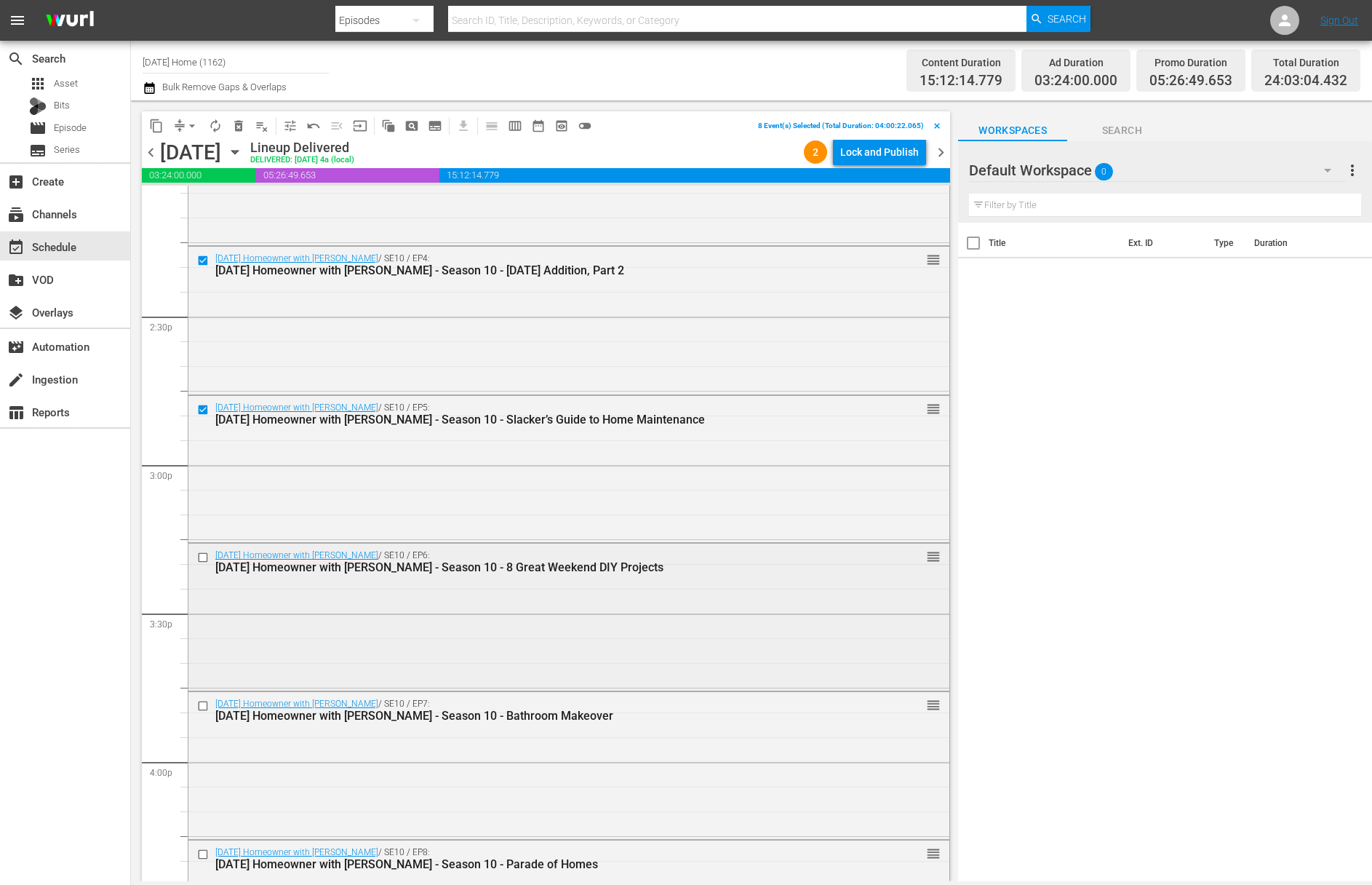
click at [204, 555] on input "checkbox" at bounding box center [205, 558] width 15 height 12
click at [203, 704] on input "checkbox" at bounding box center [205, 706] width 15 height 12
click at [200, 703] on input "checkbox" at bounding box center [205, 705] width 15 height 12
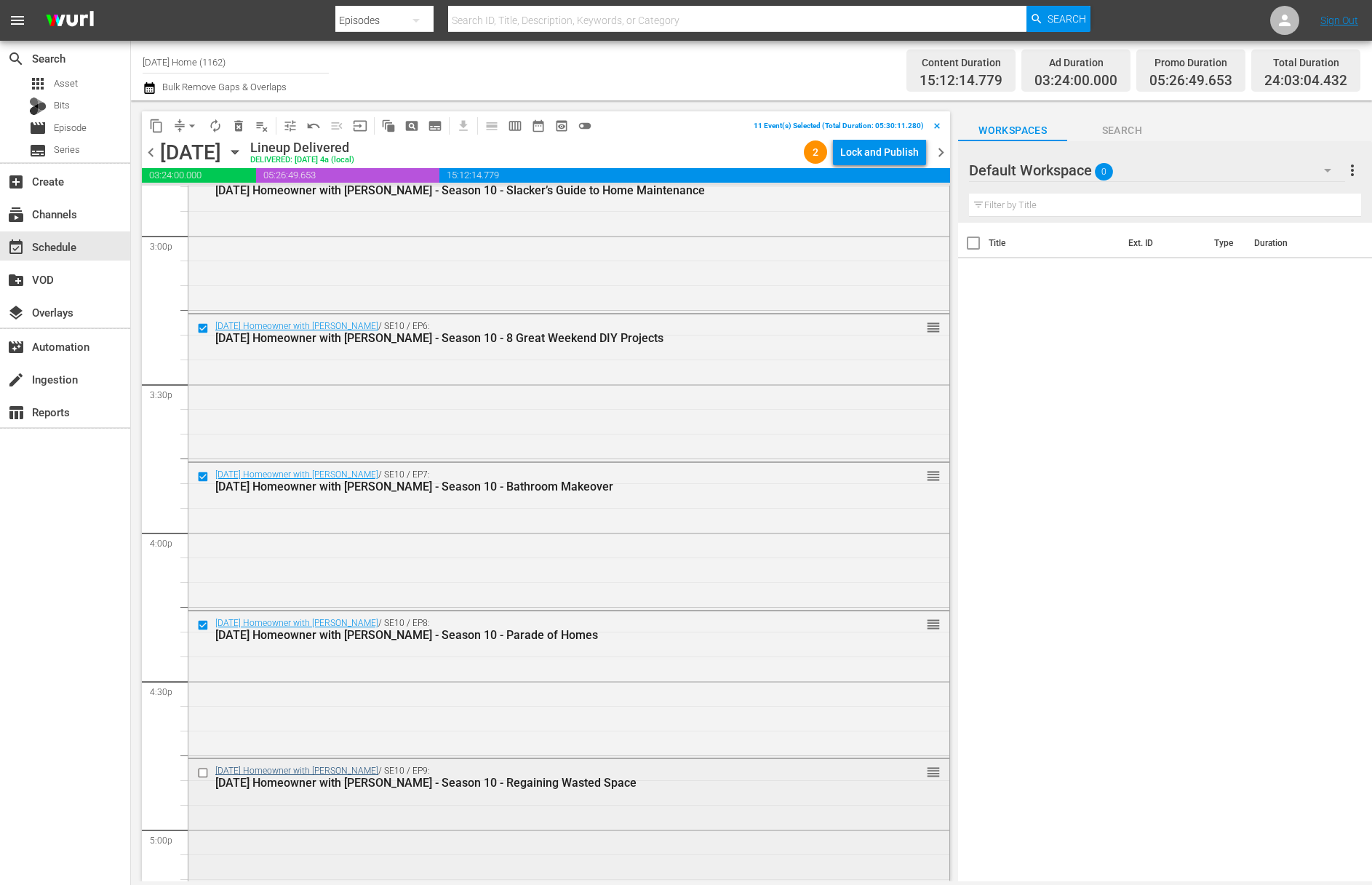
scroll to position [4463, 0]
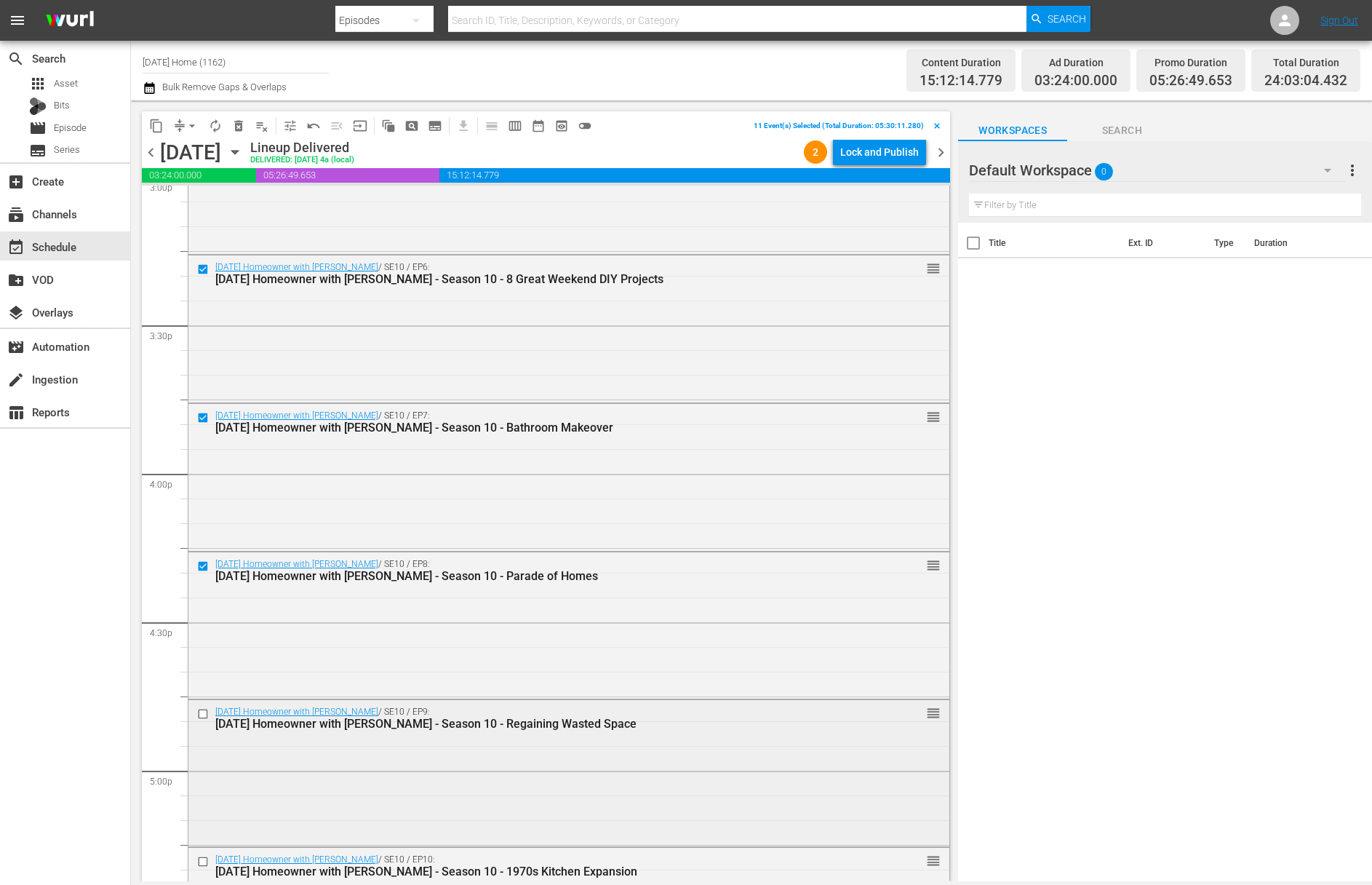
click at [208, 715] on input "checkbox" at bounding box center [205, 714] width 15 height 12
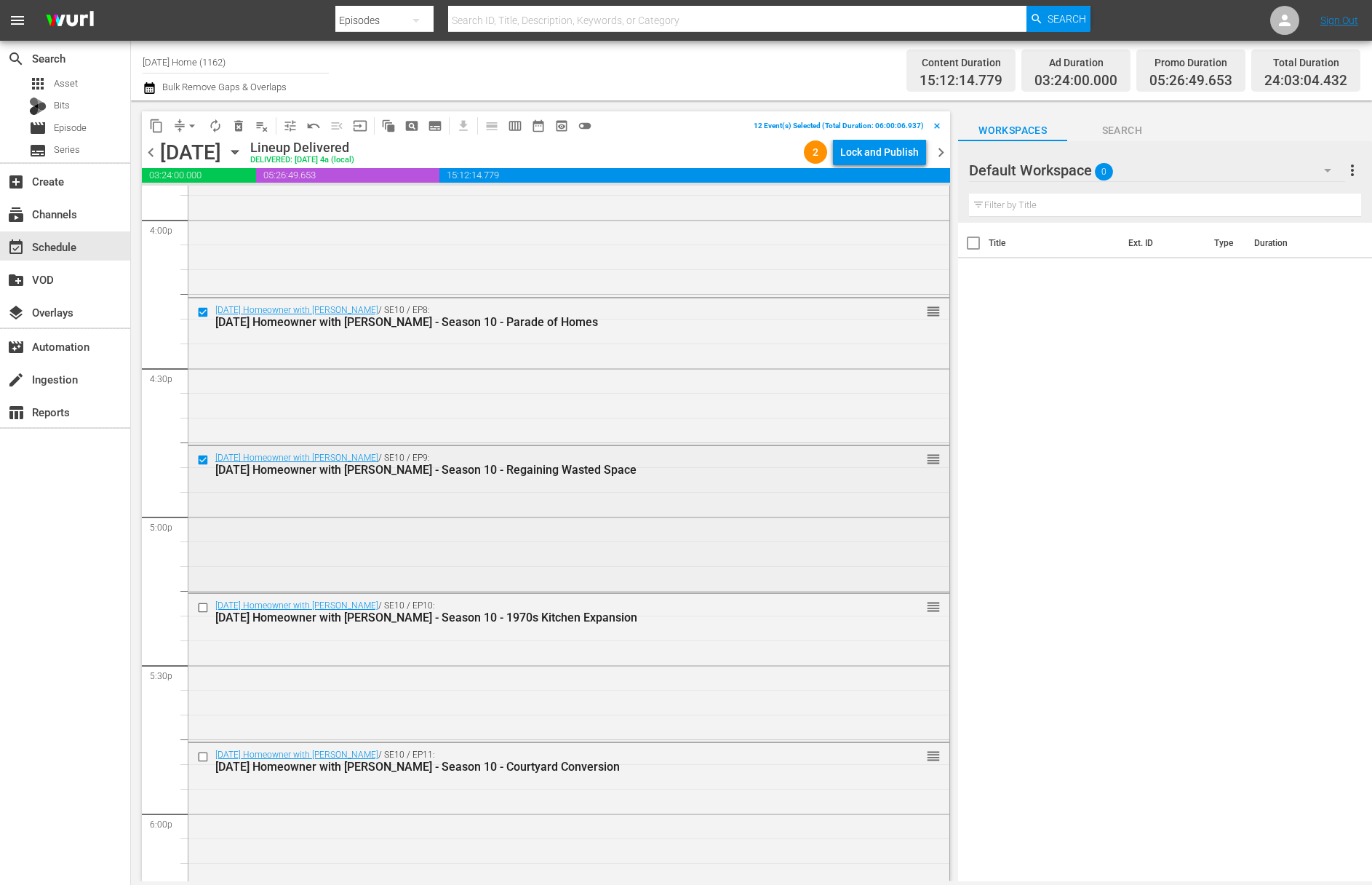
scroll to position [4770, 0]
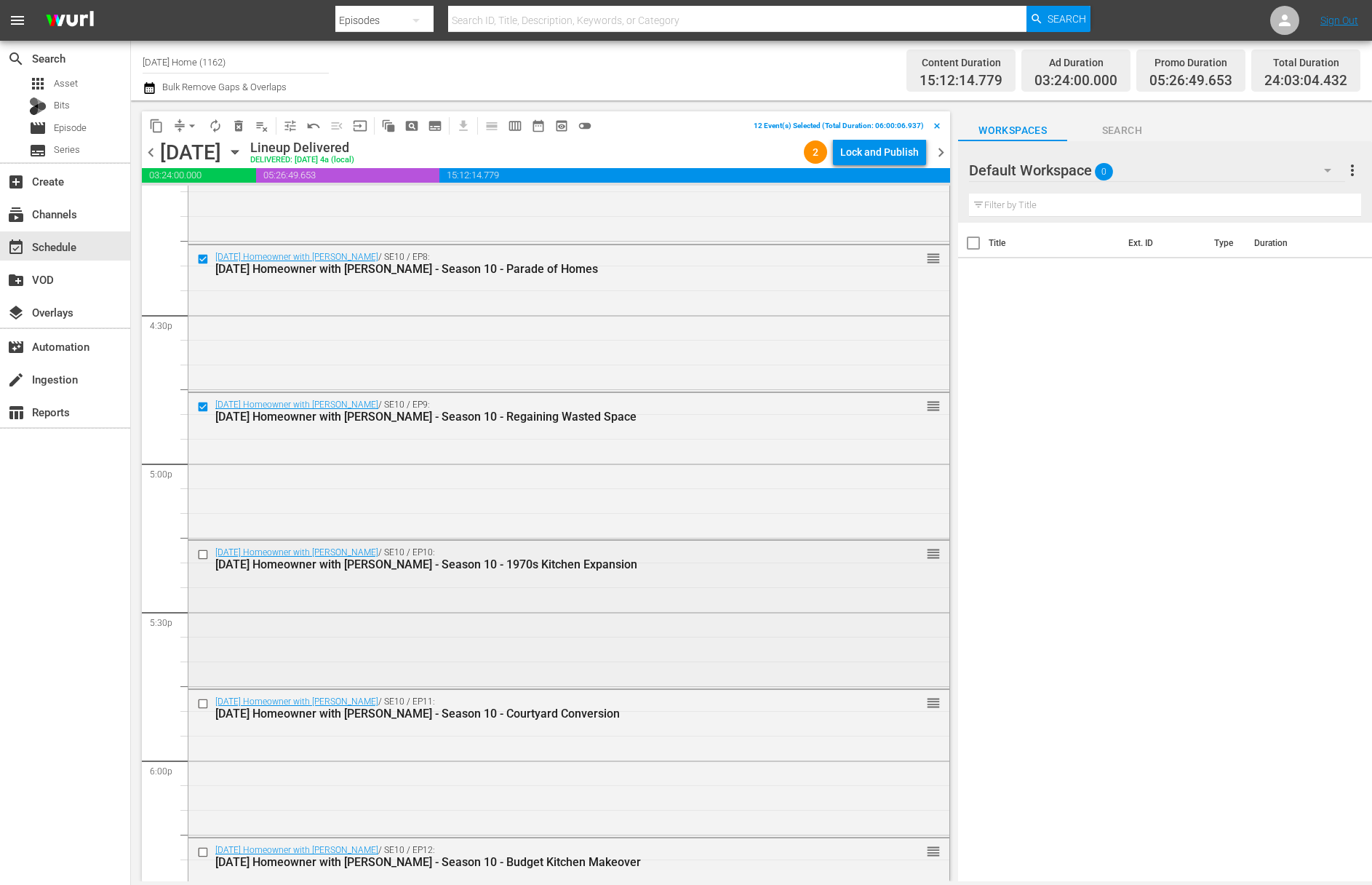
click at [204, 552] on input "checkbox" at bounding box center [205, 555] width 15 height 12
click at [204, 703] on input "checkbox" at bounding box center [205, 703] width 15 height 12
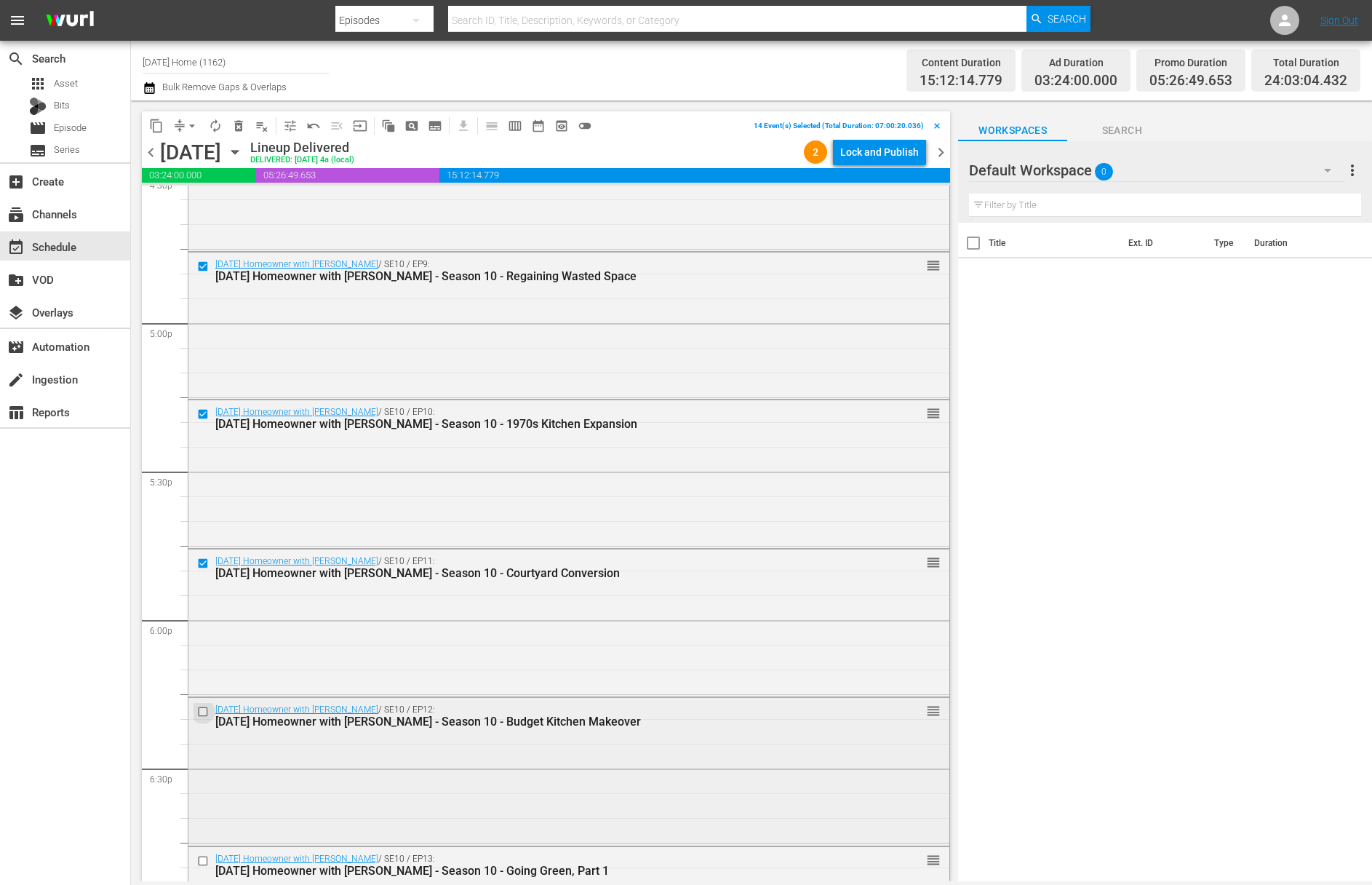
click at [205, 709] on input "checkbox" at bounding box center [205, 711] width 15 height 12
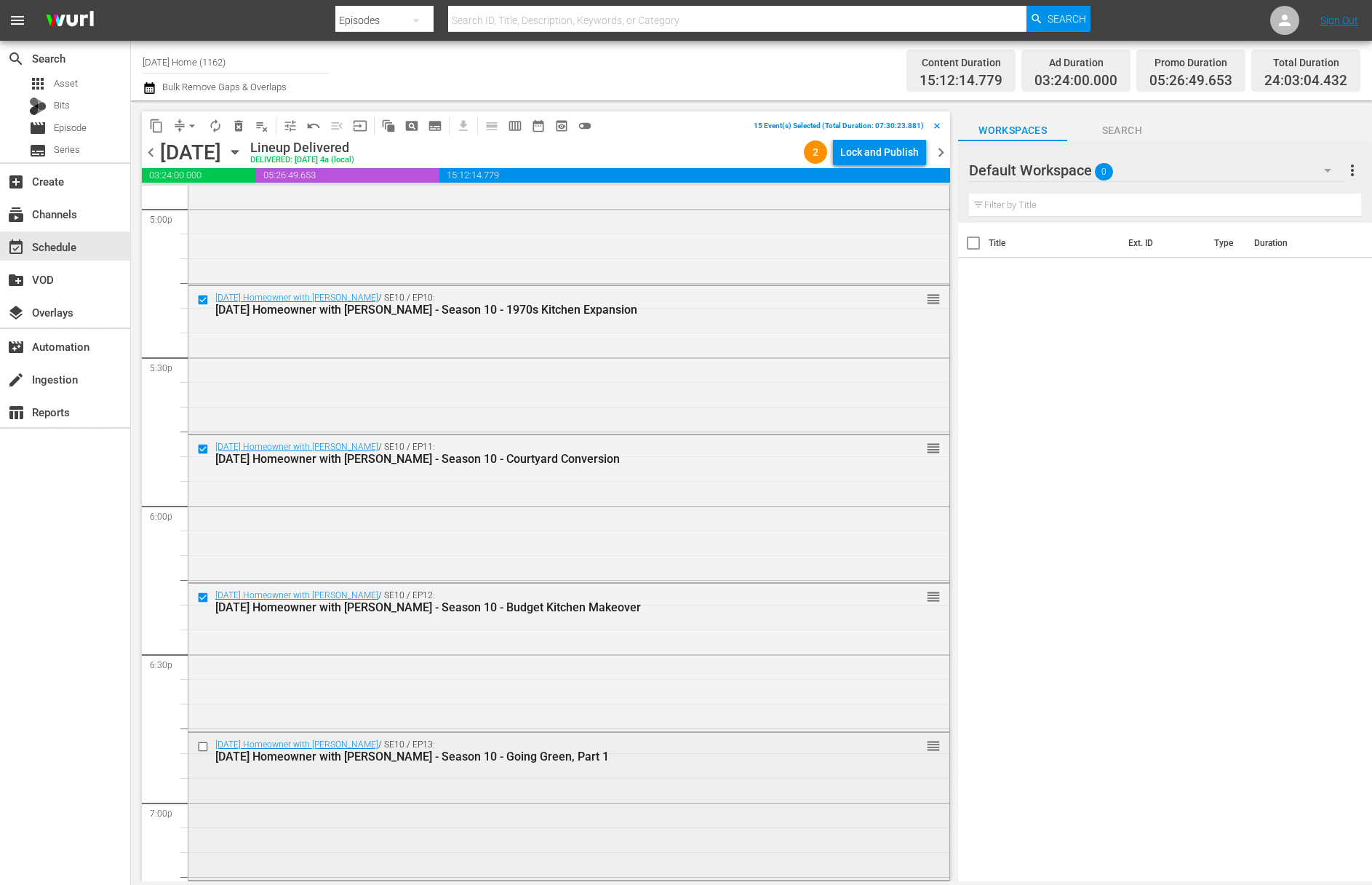
scroll to position [5058, 0]
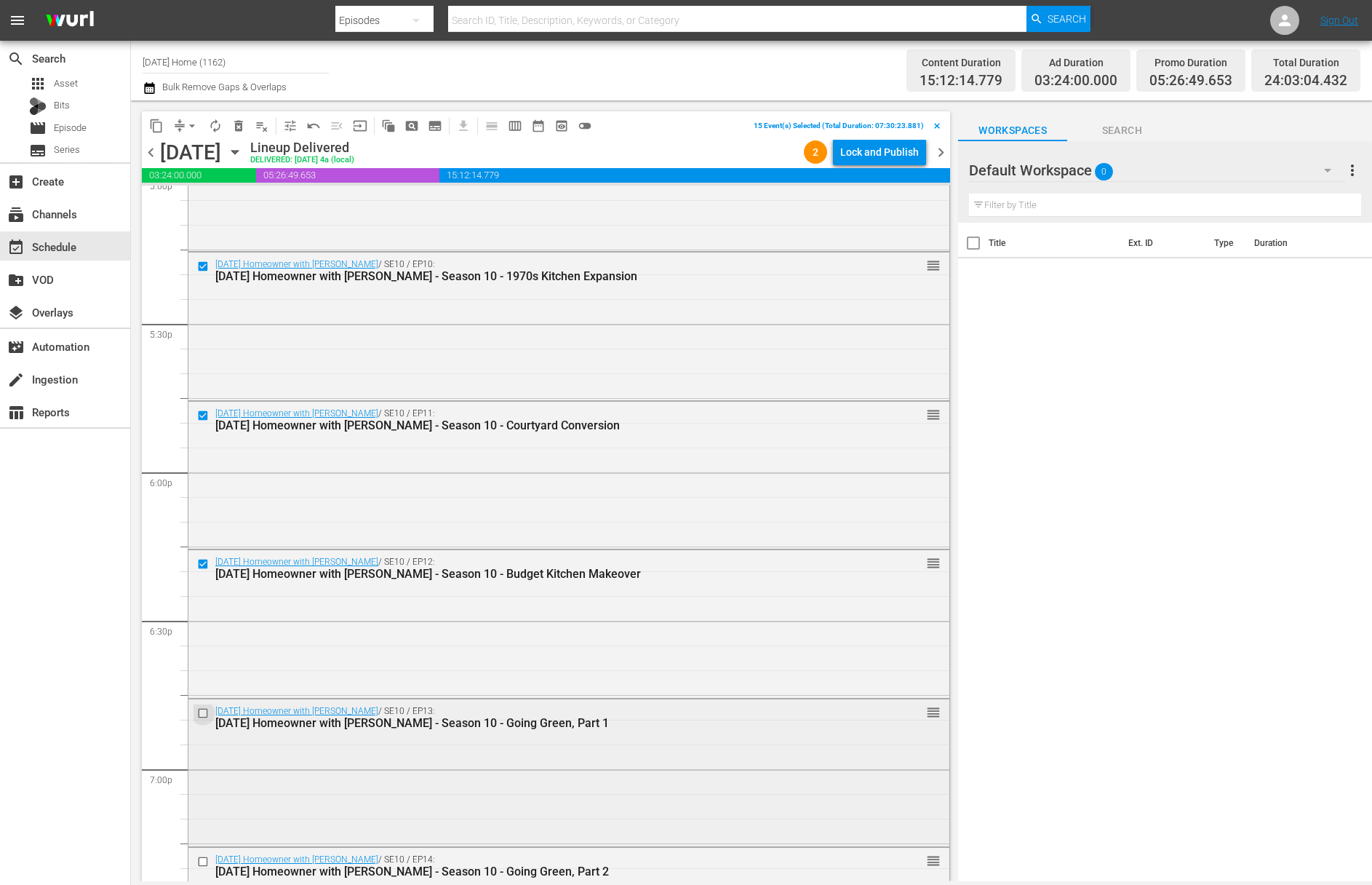
click at [205, 713] on input "checkbox" at bounding box center [205, 713] width 15 height 12
click at [205, 709] on input "checkbox" at bounding box center [205, 713] width 15 height 12
click at [149, 123] on span "content_copy" at bounding box center [157, 126] width 15 height 15
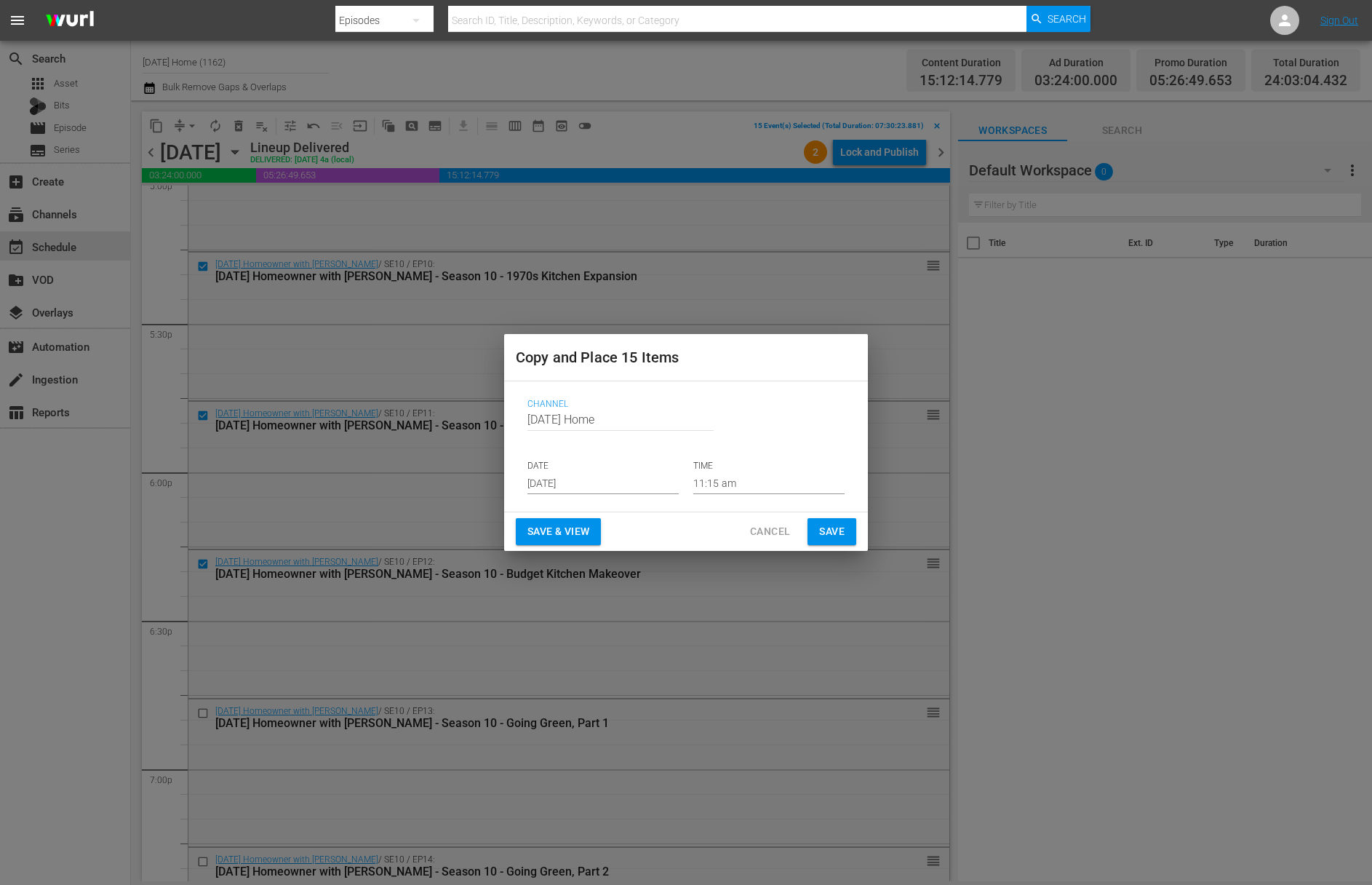
click at [603, 481] on input "Aug 21st 2025" at bounding box center [603, 483] width 152 height 22
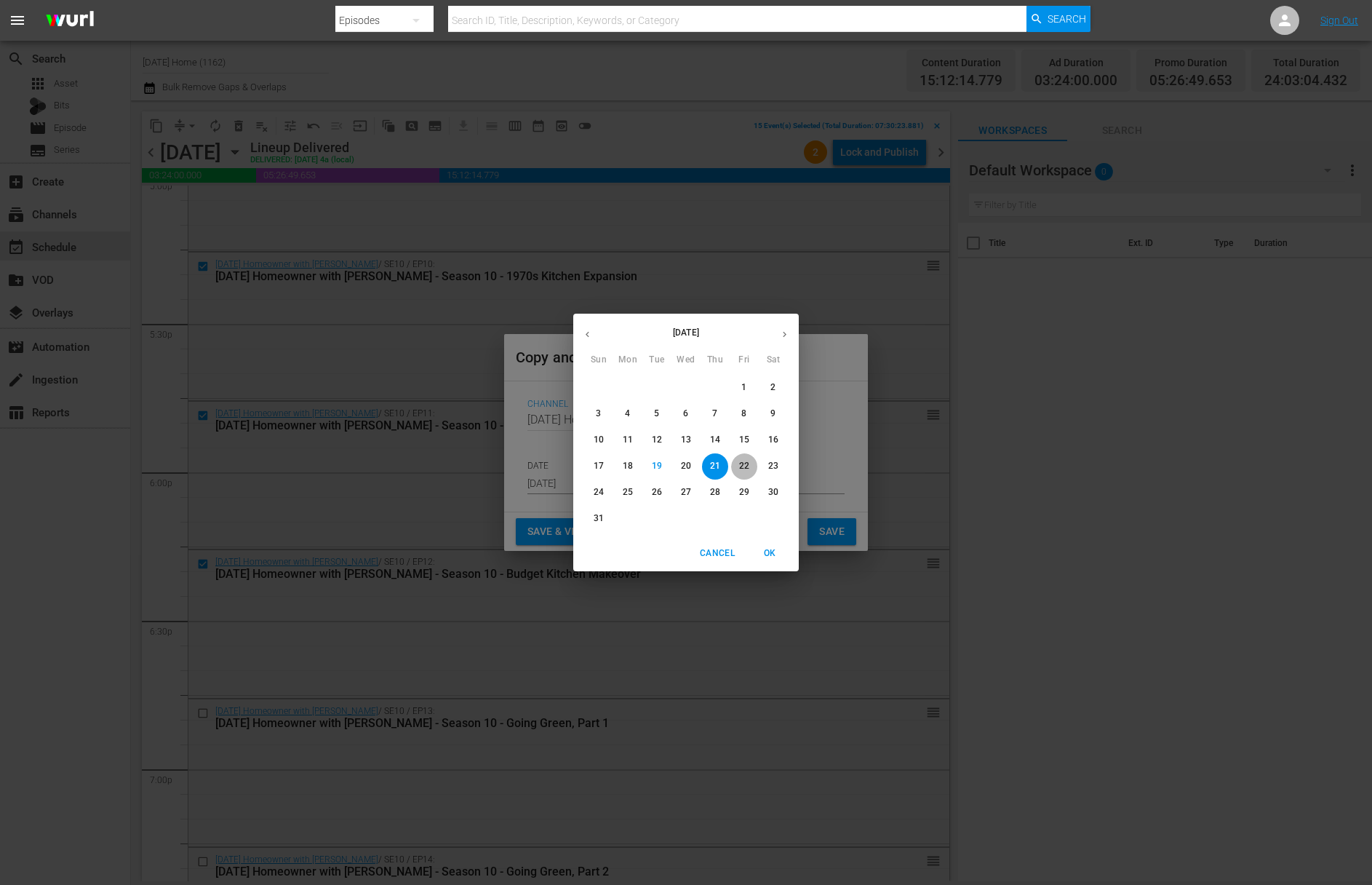
click at [746, 469] on p "22" at bounding box center [744, 466] width 10 height 12
type input "Aug 22nd 2025"
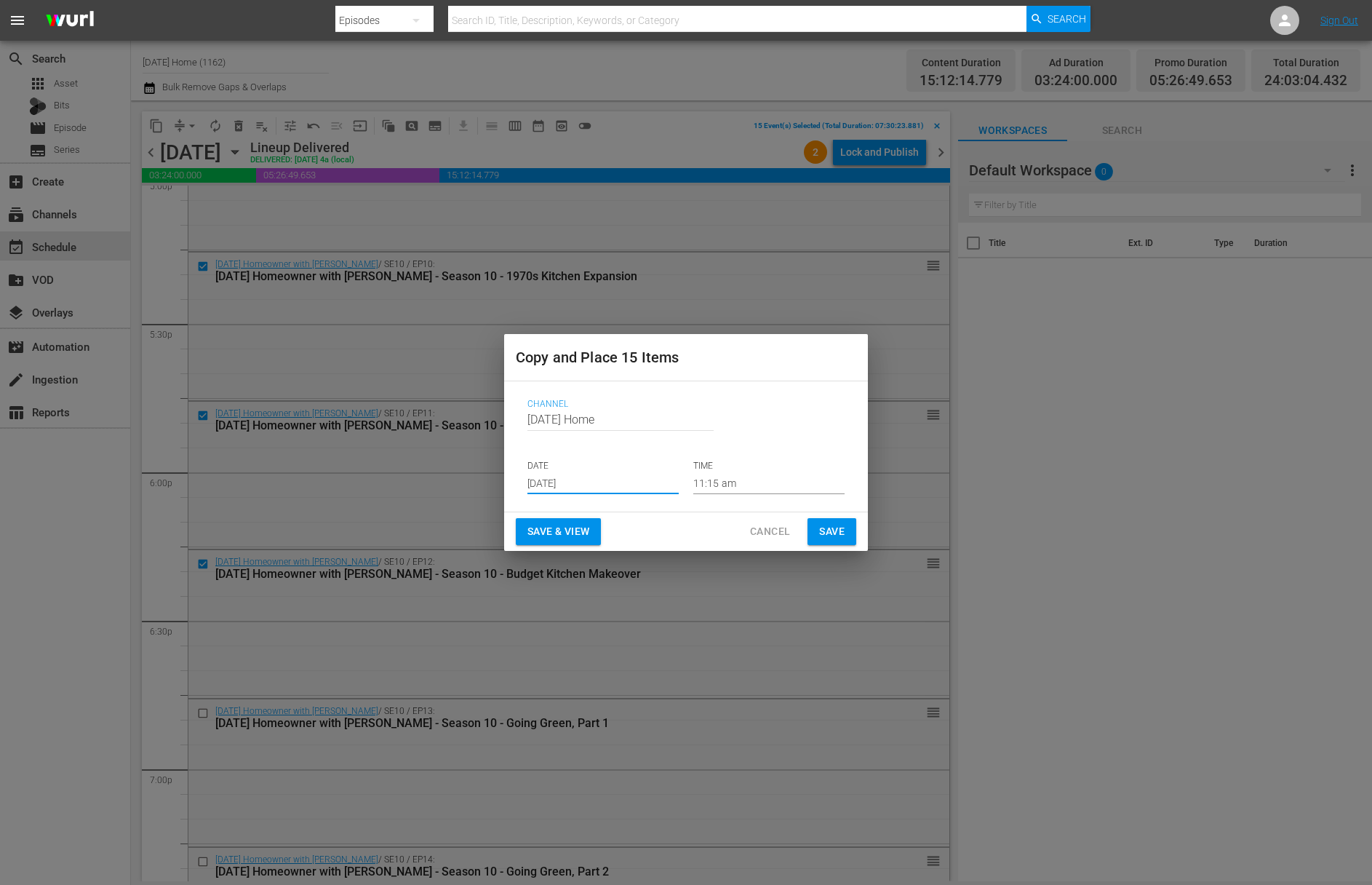
click at [736, 478] on input "11:15 am" at bounding box center [769, 483] width 152 height 22
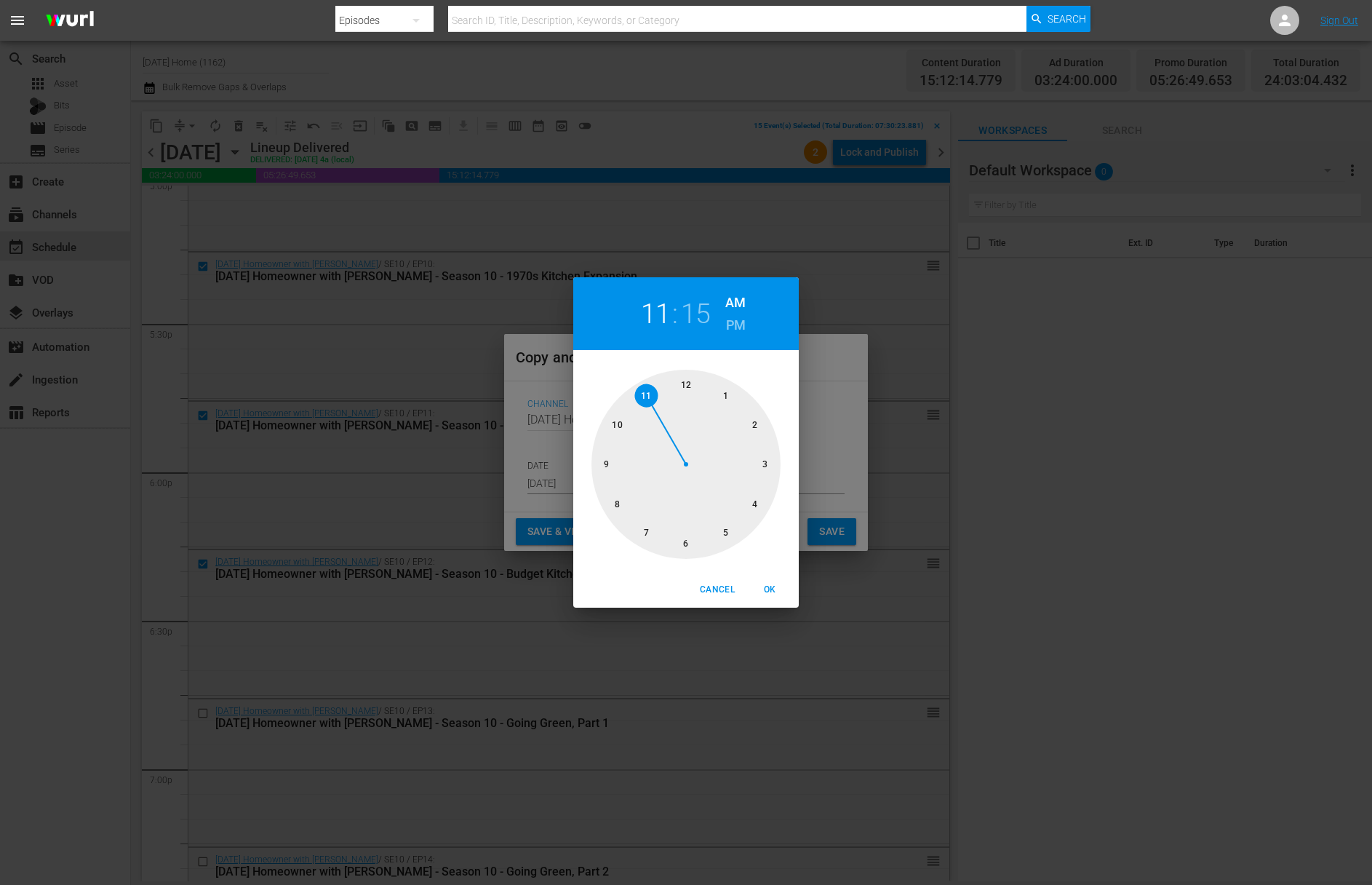
click at [683, 544] on div at bounding box center [686, 464] width 189 height 190
click at [683, 543] on div at bounding box center [686, 464] width 189 height 190
click at [740, 315] on h6 "PM" at bounding box center [735, 325] width 20 height 23
click at [768, 590] on span "OK" at bounding box center [769, 590] width 35 height 15
type input "06:30 pm"
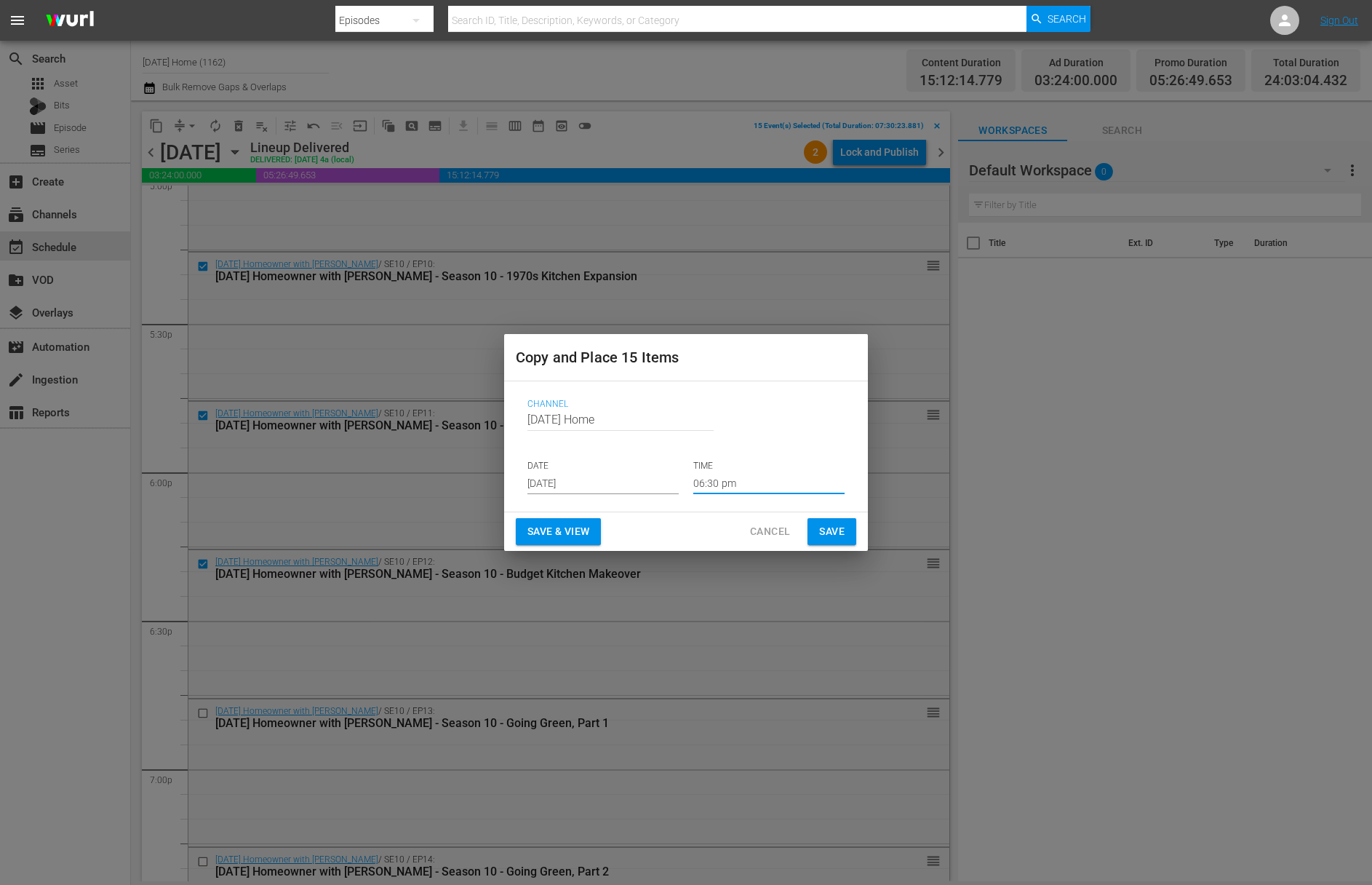
click at [609, 488] on input "Aug 22nd 2025" at bounding box center [603, 483] width 152 height 22
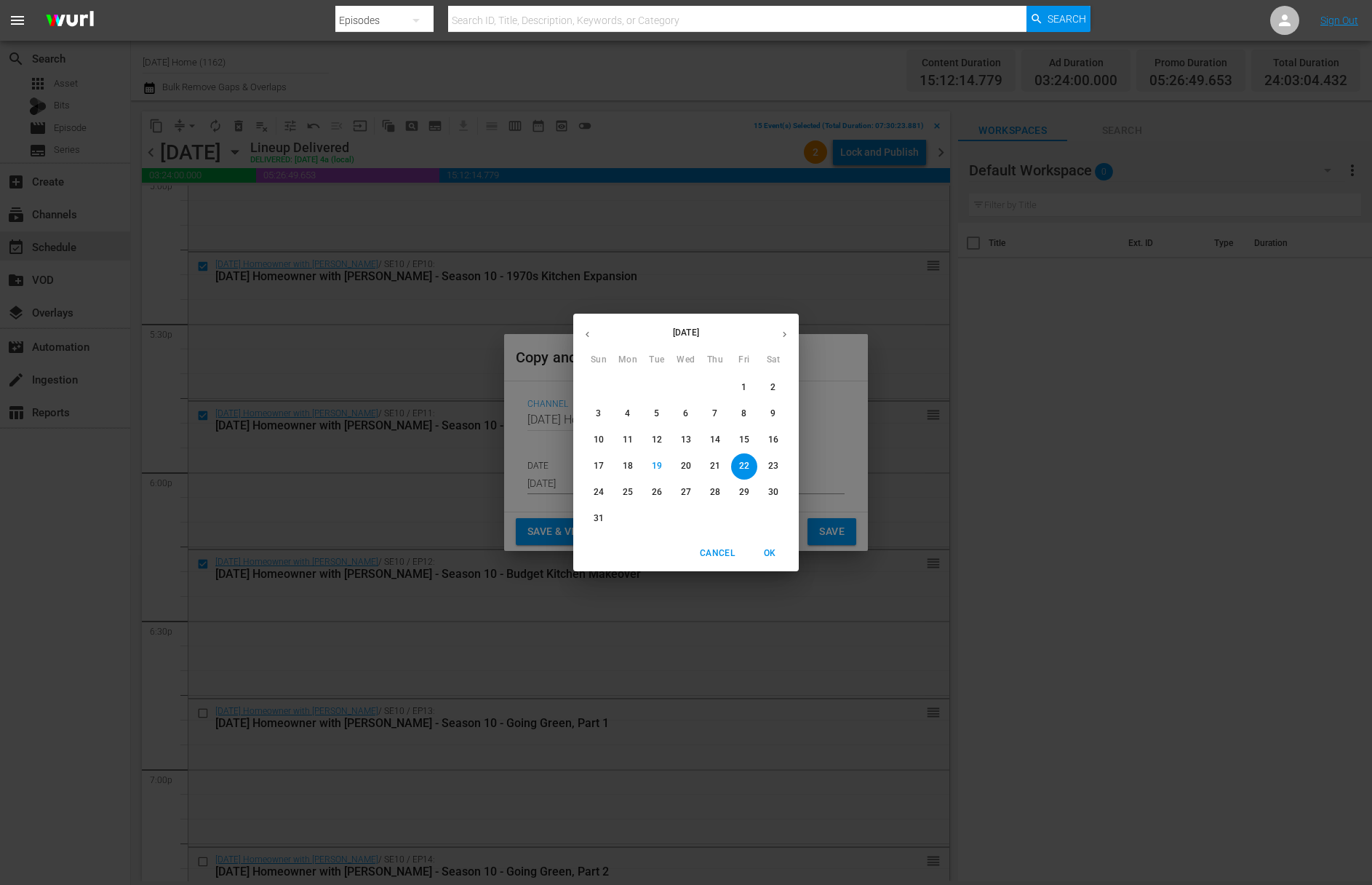
click at [772, 553] on span "OK" at bounding box center [769, 553] width 35 height 15
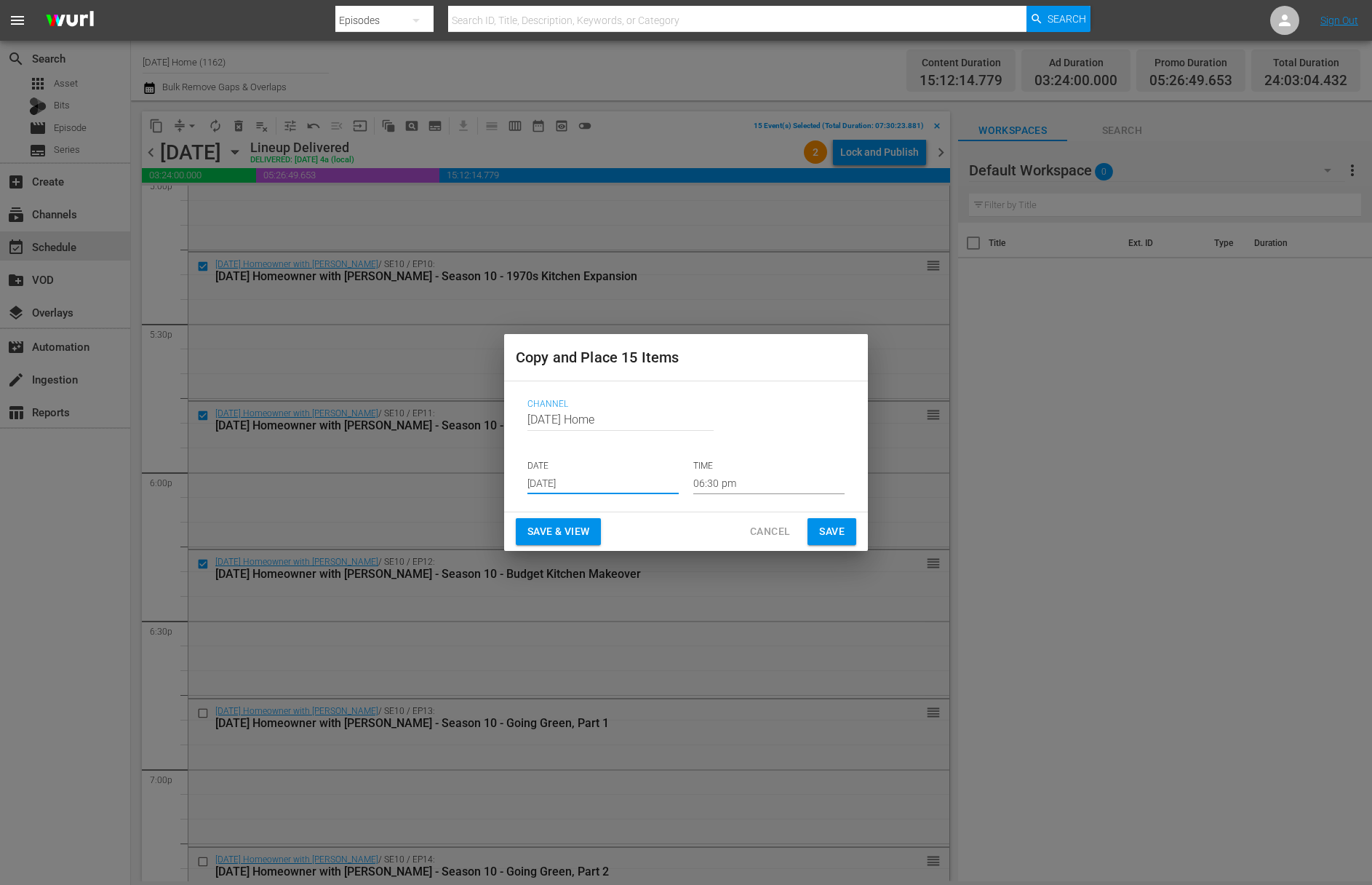
click at [832, 537] on span "Save" at bounding box center [831, 531] width 26 height 18
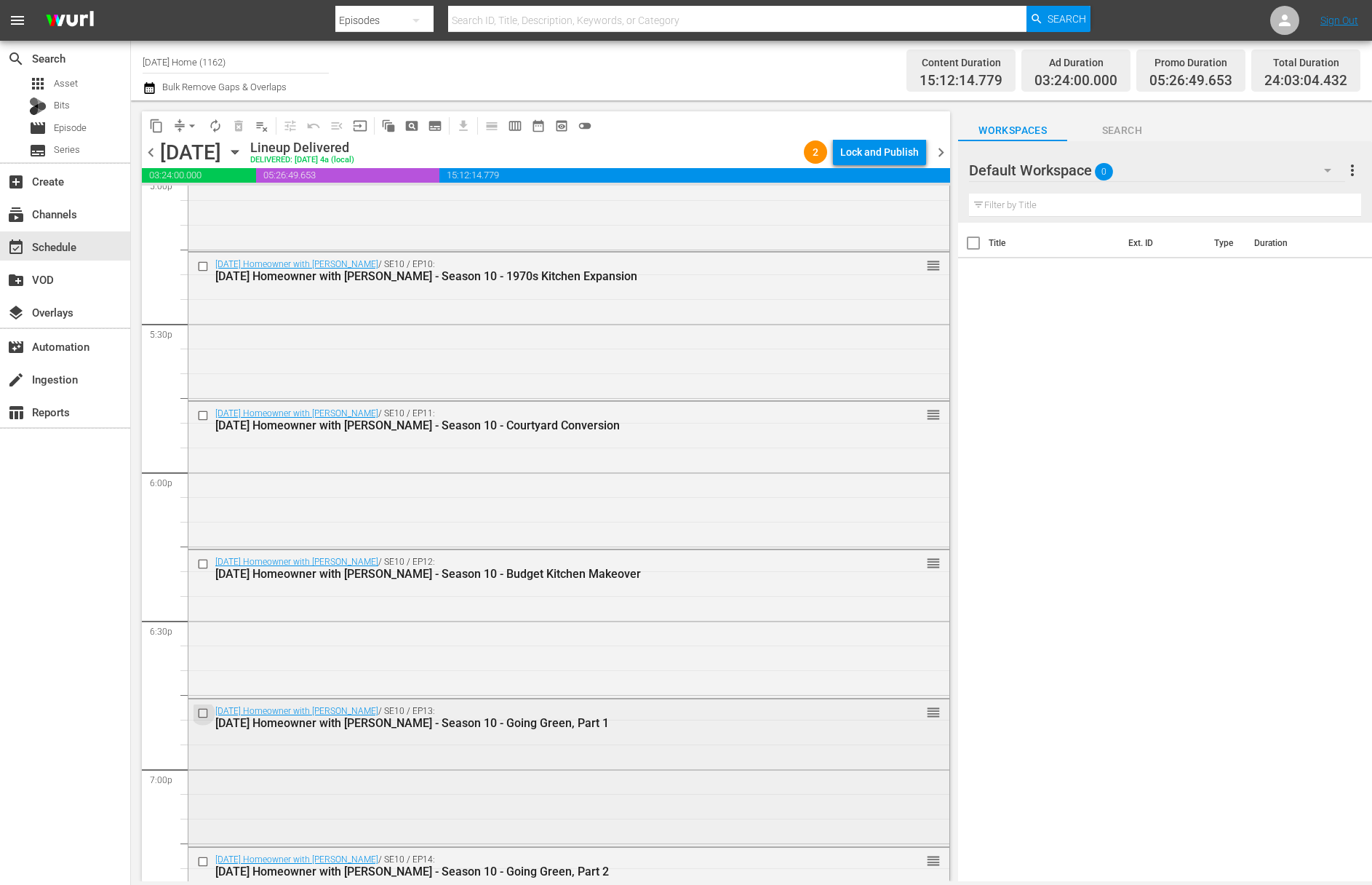
click at [208, 713] on input "checkbox" at bounding box center [205, 713] width 15 height 12
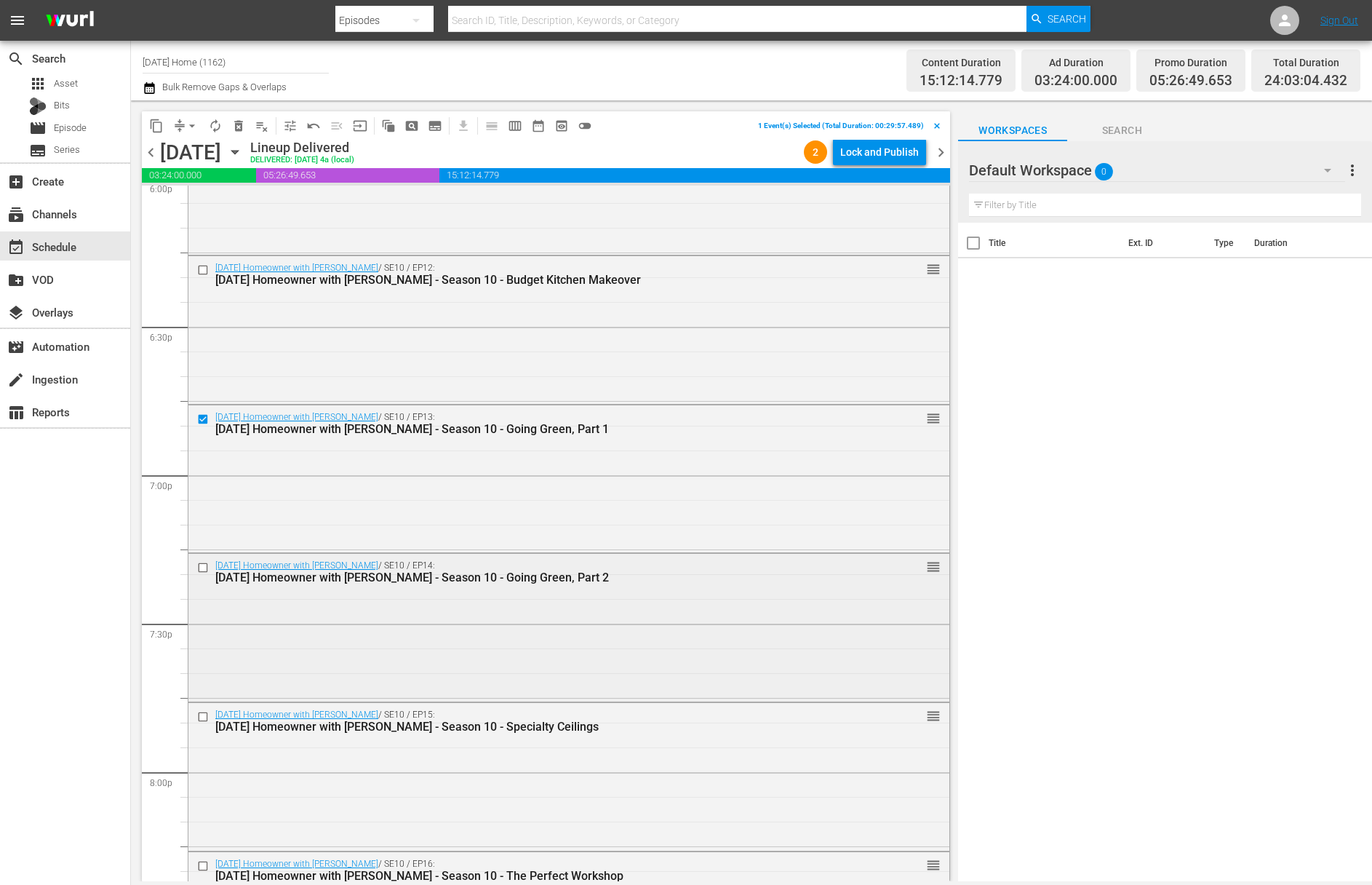
click at [203, 566] on input "checkbox" at bounding box center [205, 567] width 15 height 12
click at [203, 714] on input "checkbox" at bounding box center [205, 717] width 15 height 12
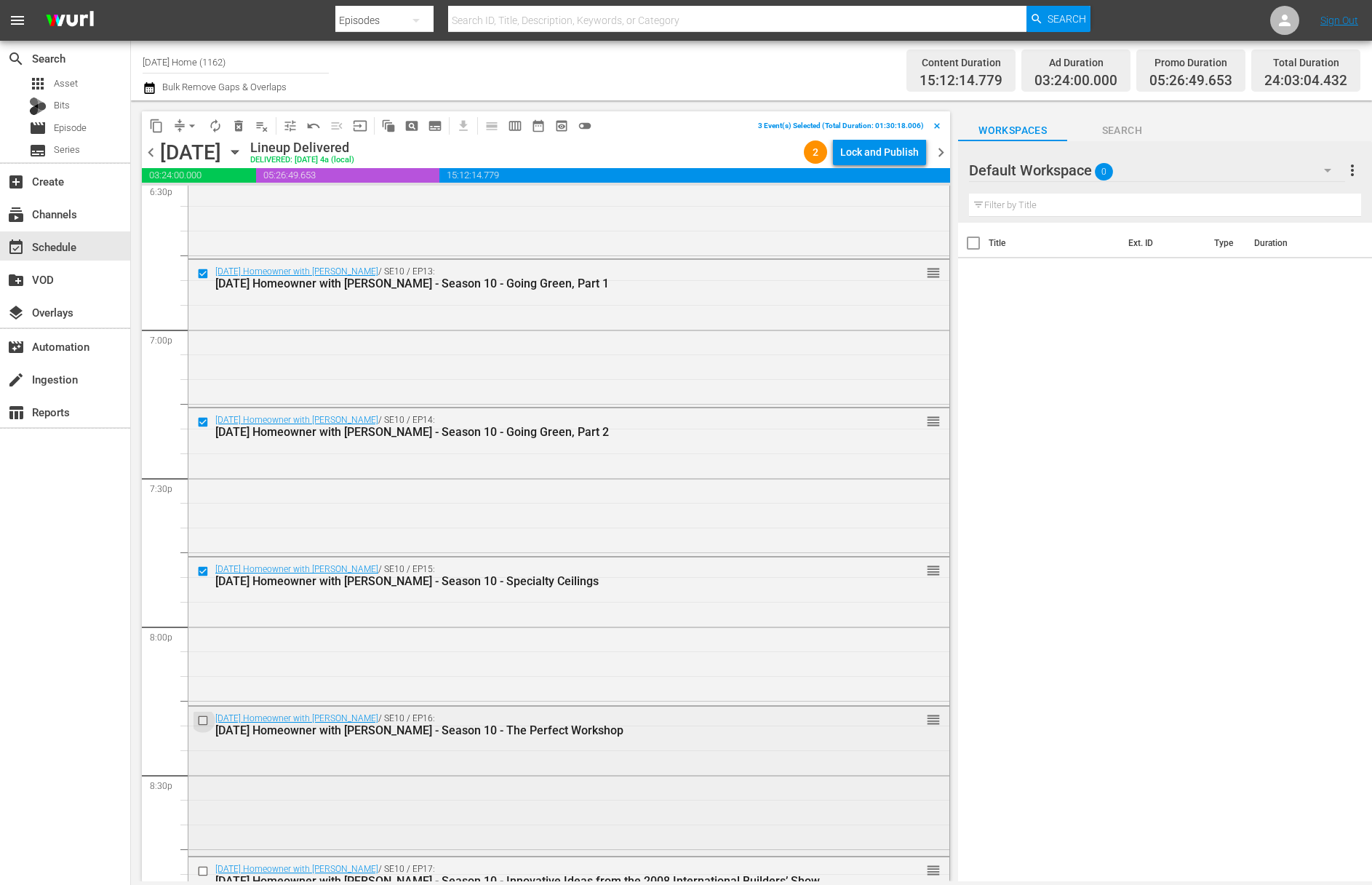
click at [202, 719] on input "checkbox" at bounding box center [205, 720] width 15 height 12
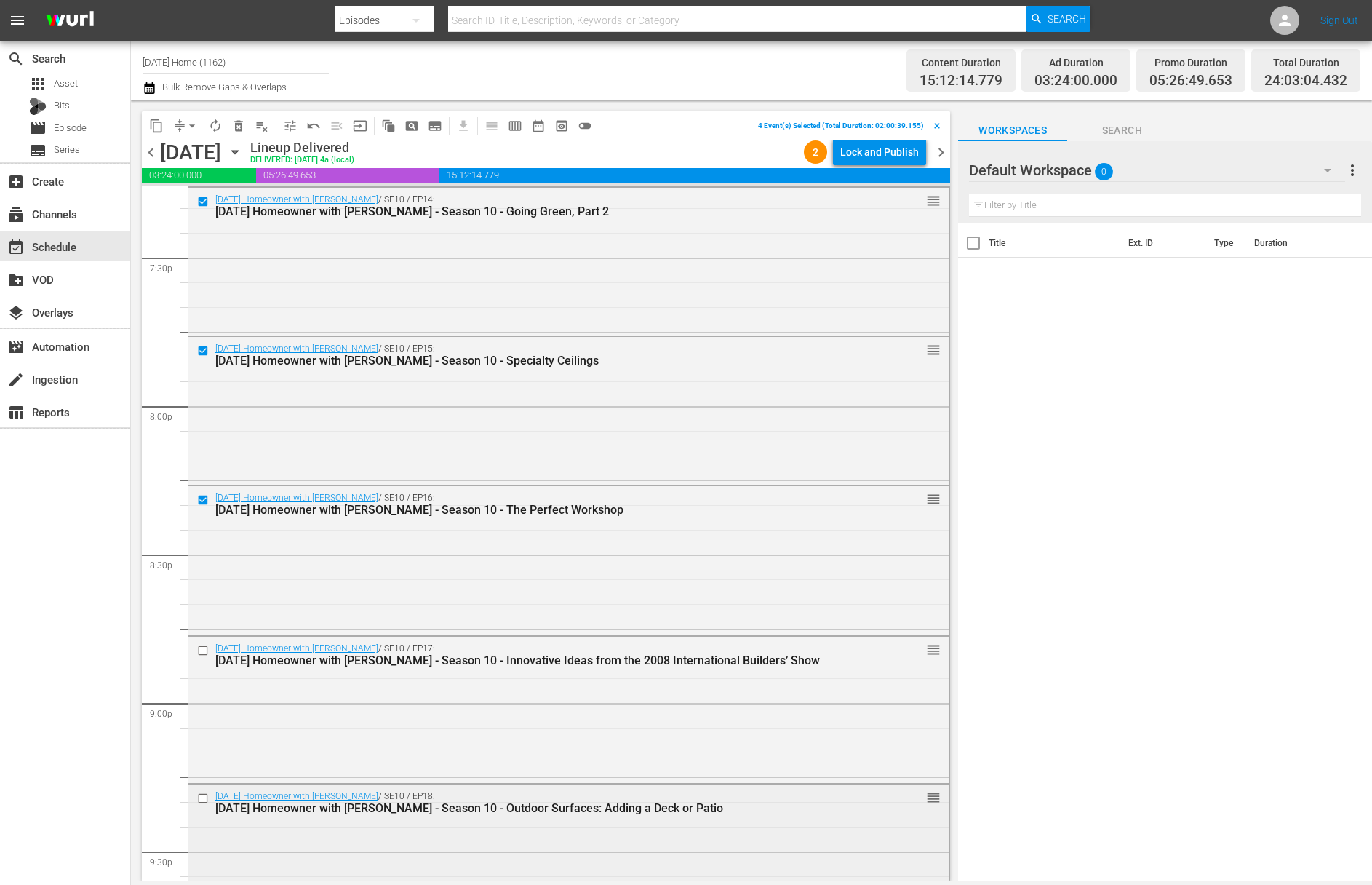
scroll to position [5805, 0]
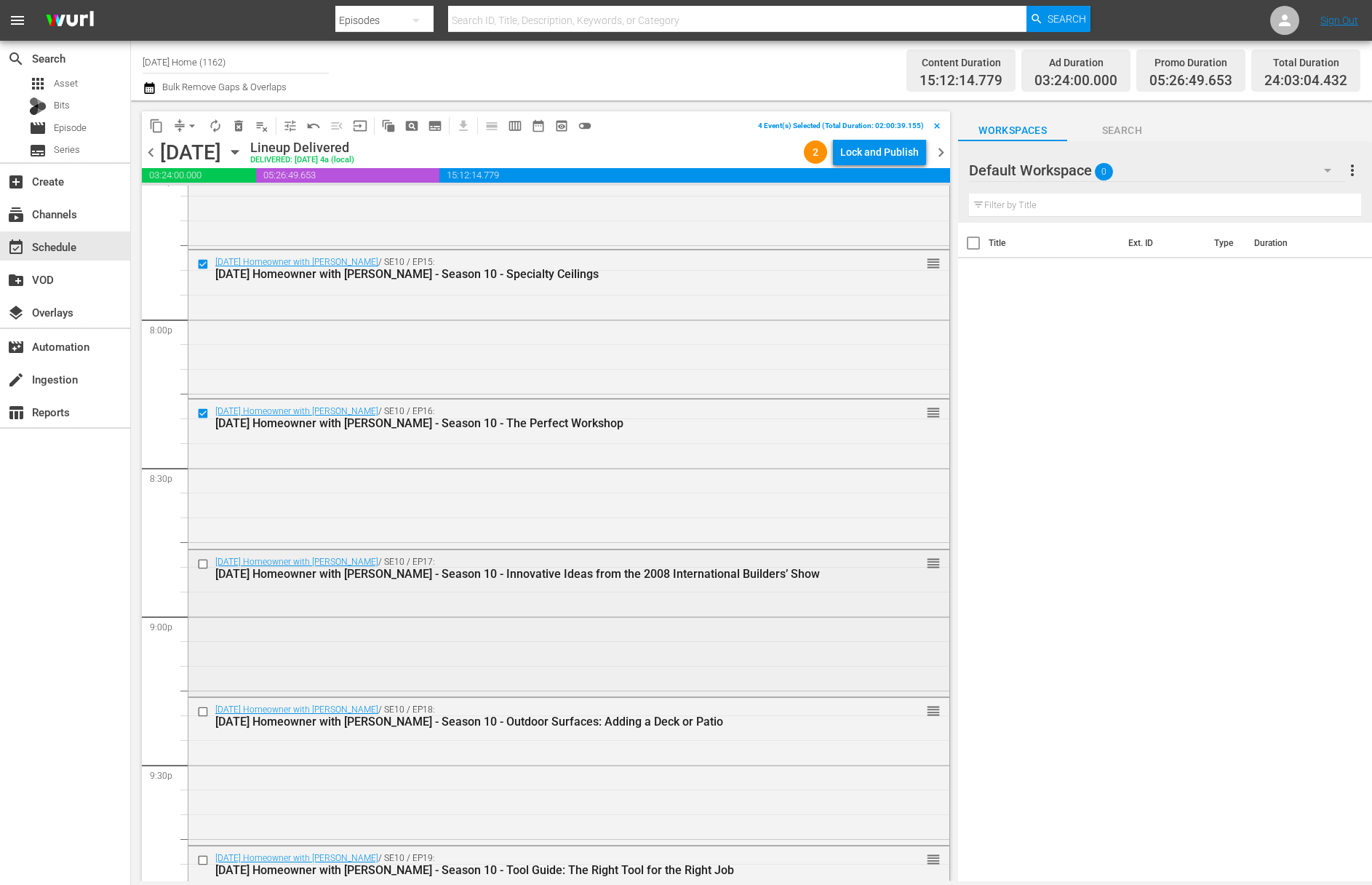
click at [197, 560] on input "checkbox" at bounding box center [205, 564] width 15 height 12
click at [204, 710] on input "checkbox" at bounding box center [205, 711] width 15 height 12
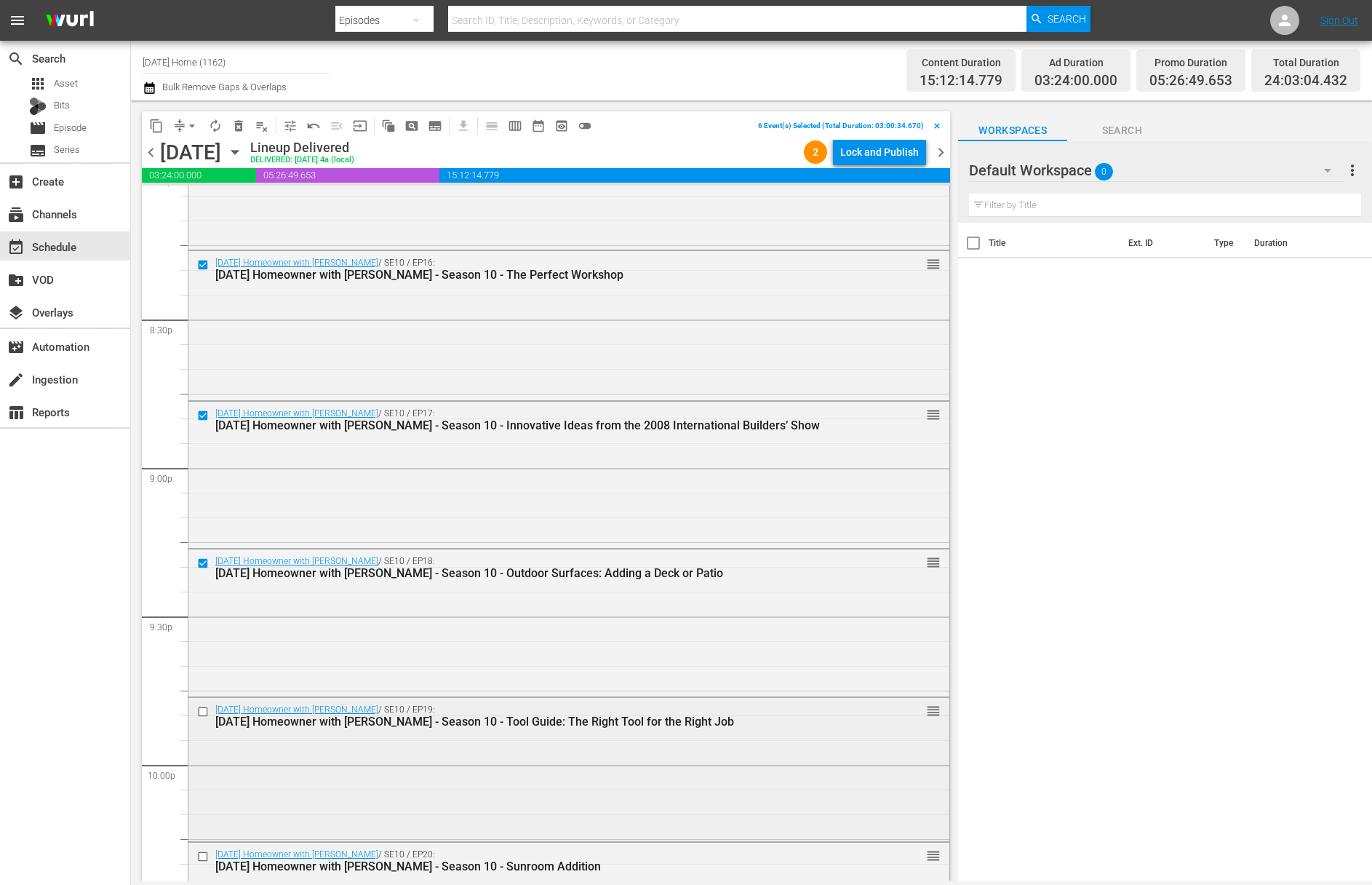
click at [200, 708] on input "checkbox" at bounding box center [205, 711] width 15 height 12
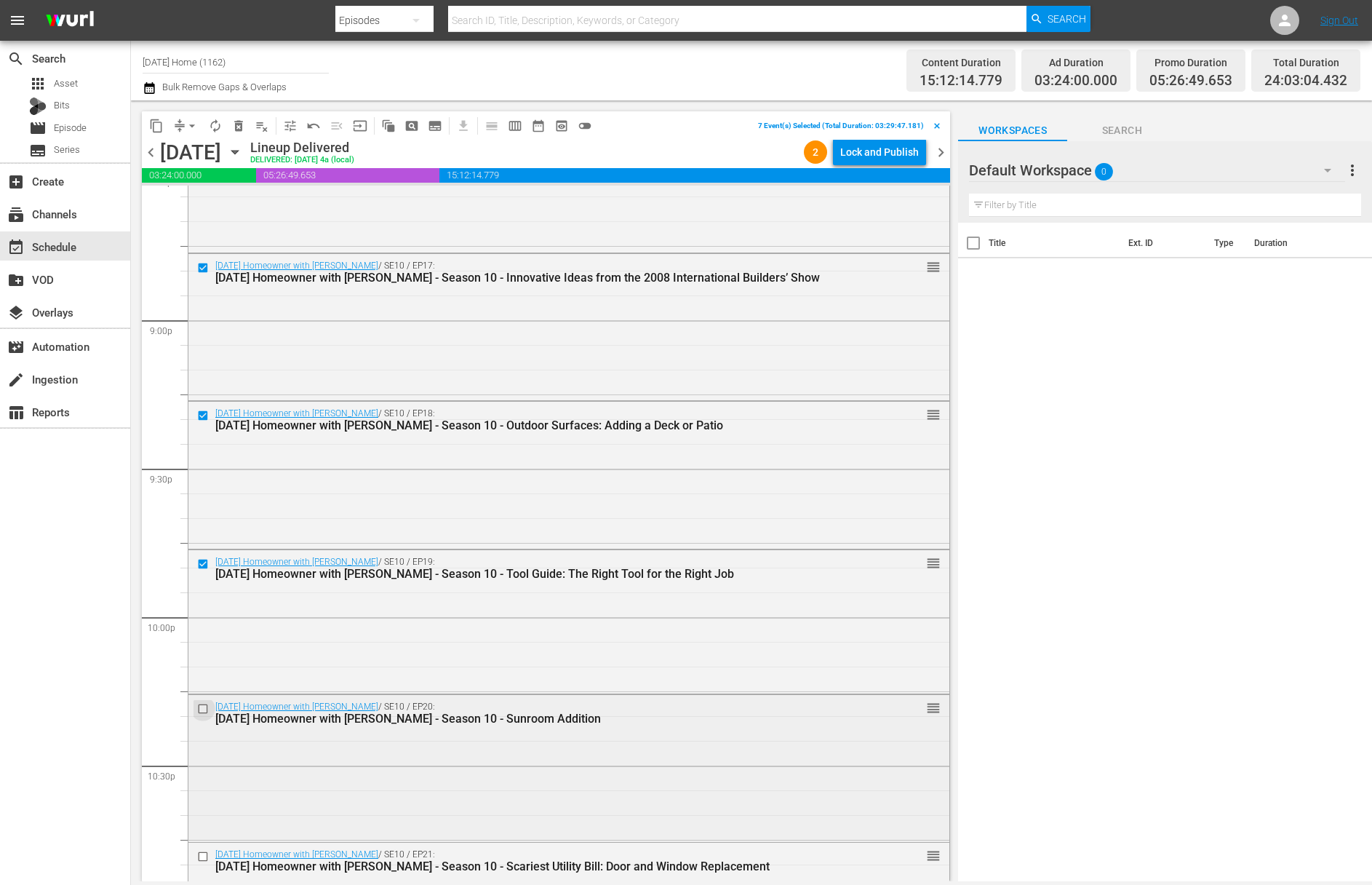
click at [205, 709] on input "checkbox" at bounding box center [205, 708] width 15 height 12
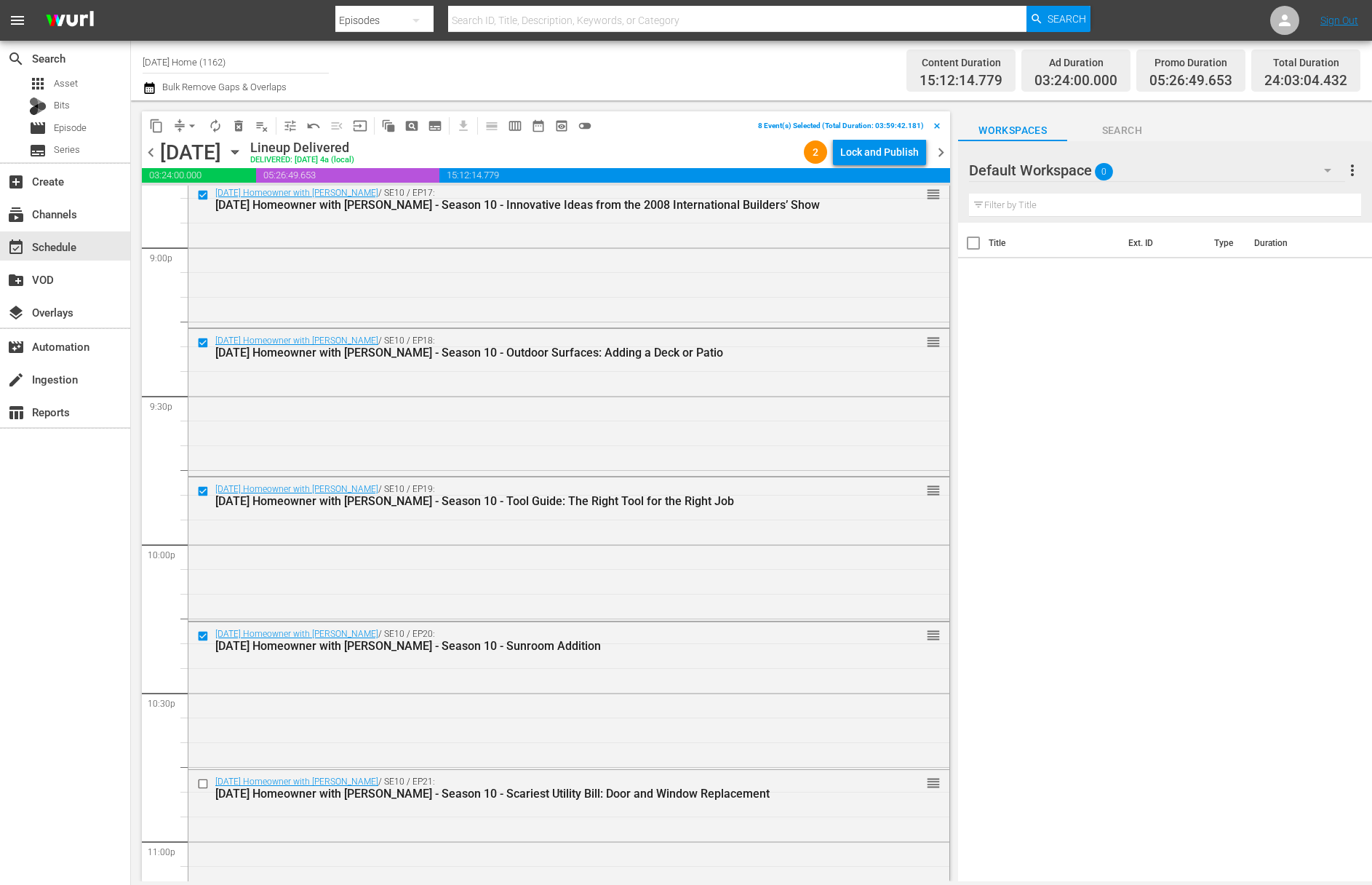
scroll to position [6412, 0]
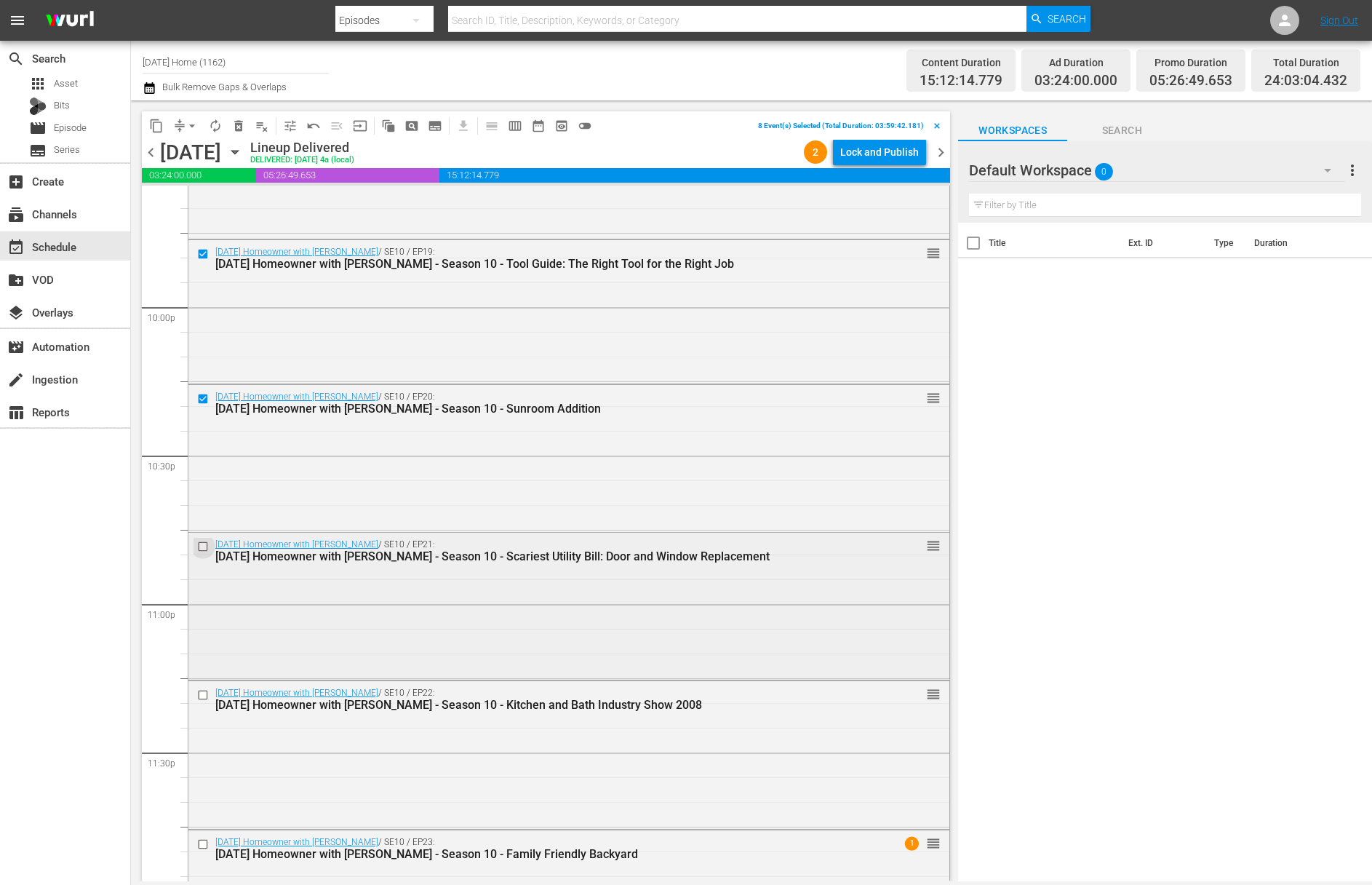
click at [205, 542] on input "checkbox" at bounding box center [205, 547] width 15 height 12
click at [204, 692] on input "checkbox" at bounding box center [205, 695] width 15 height 12
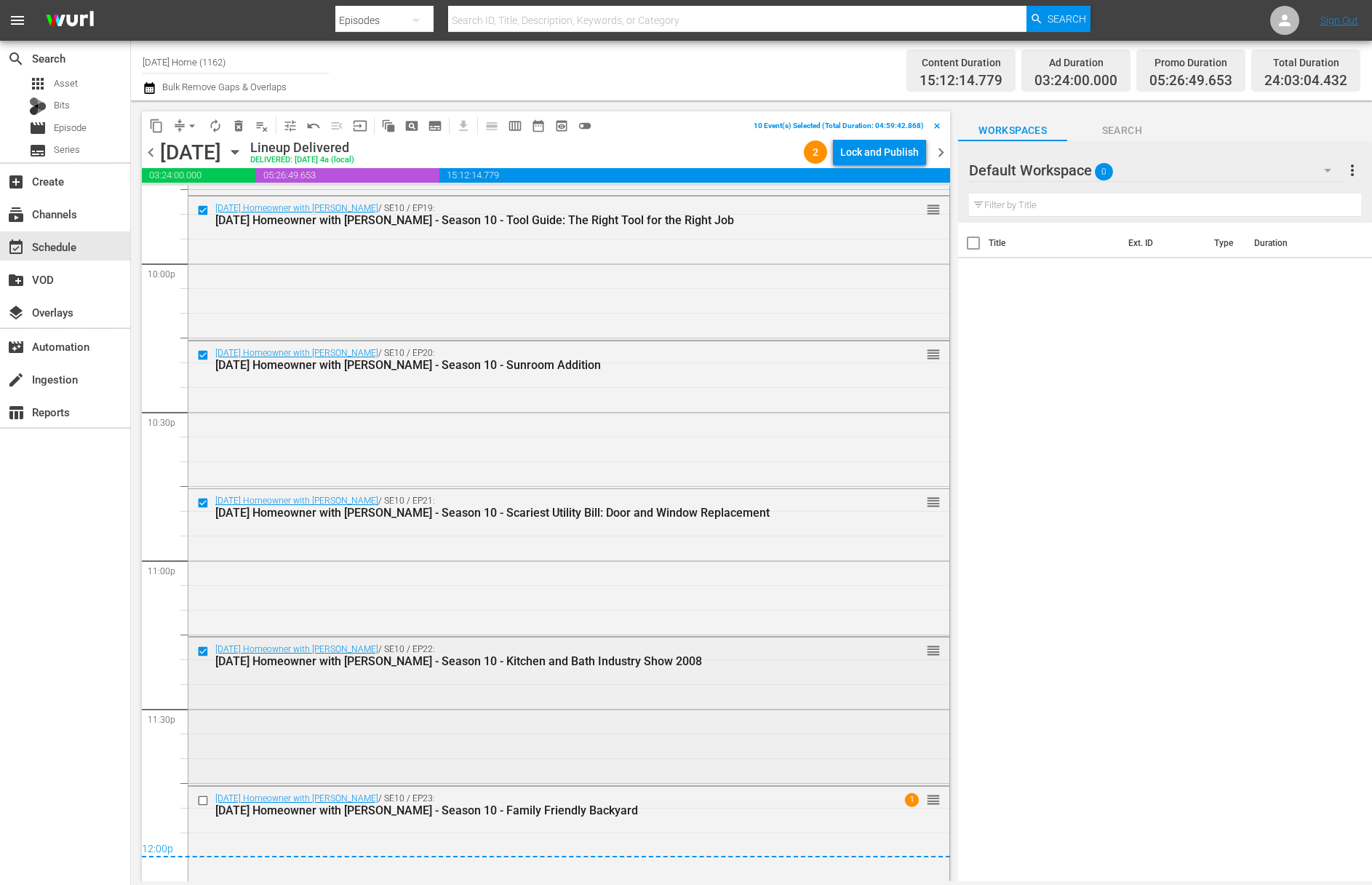
scroll to position [6508, 0]
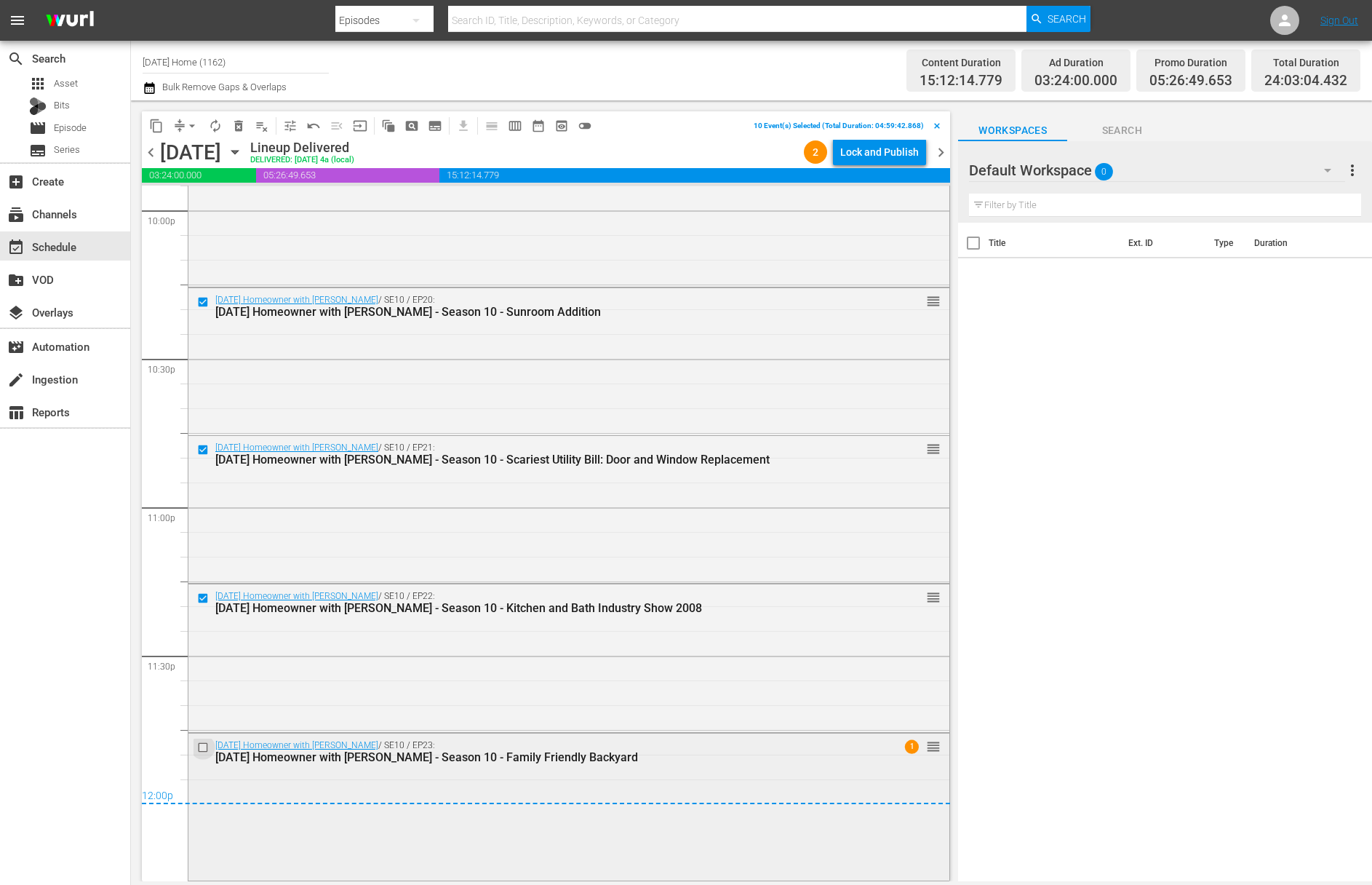
click at [203, 744] on input "checkbox" at bounding box center [205, 746] width 15 height 12
click at [152, 120] on span "content_copy" at bounding box center [157, 126] width 15 height 15
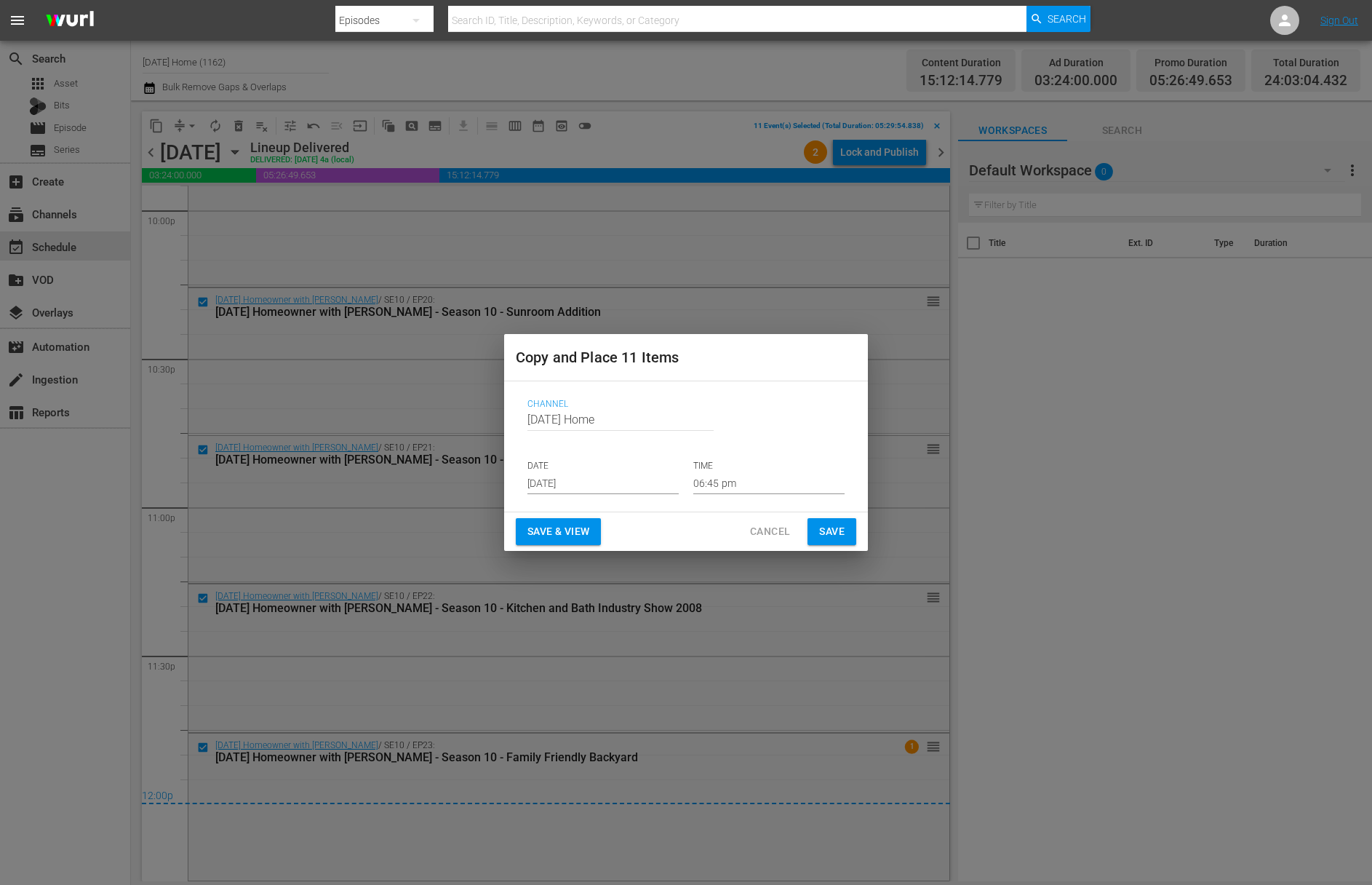
click at [607, 478] on input "Aug 21st 2025" at bounding box center [603, 483] width 152 height 22
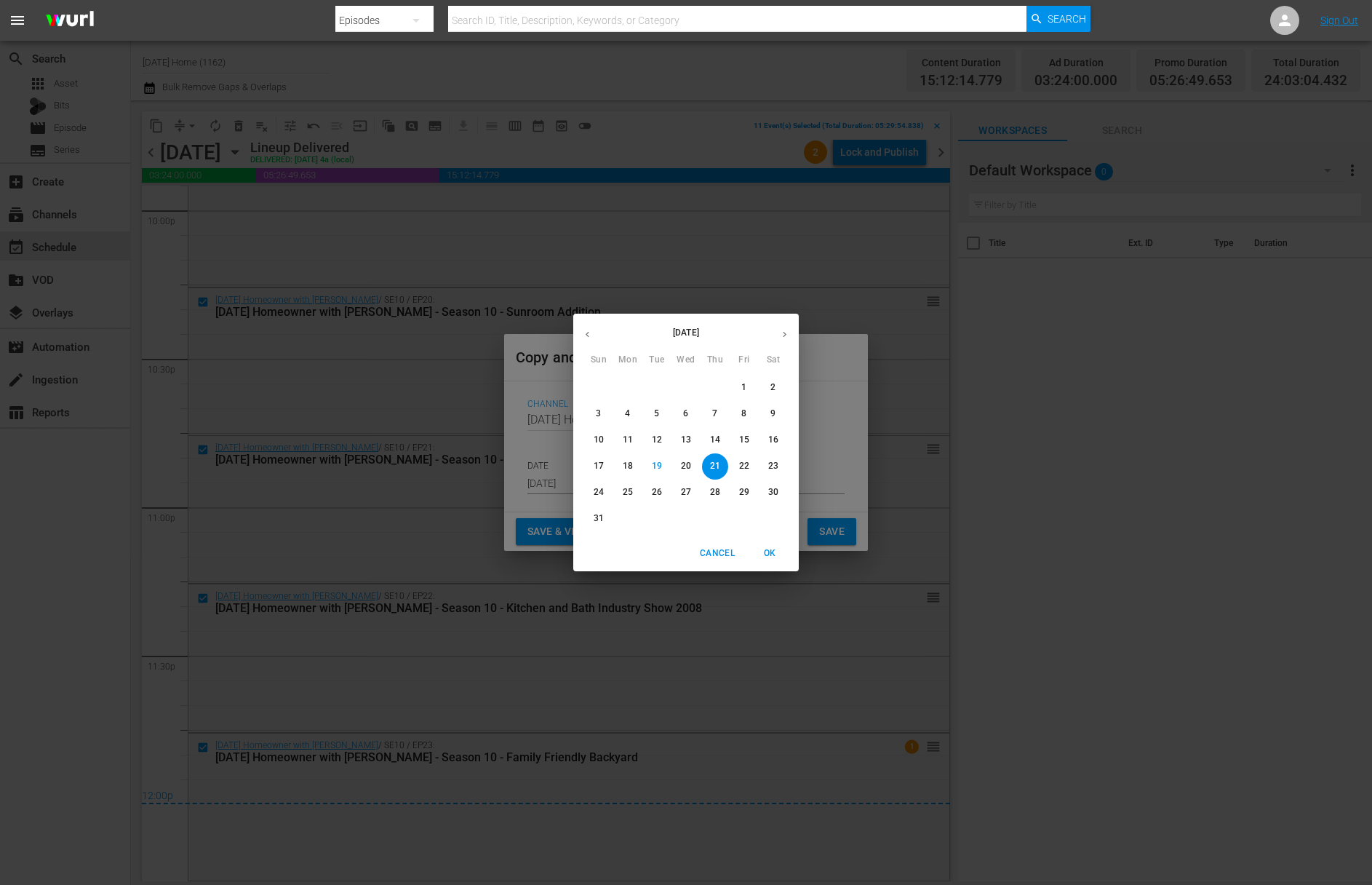
click at [781, 468] on span "23" at bounding box center [773, 466] width 26 height 12
type input "Aug 23rd 2025"
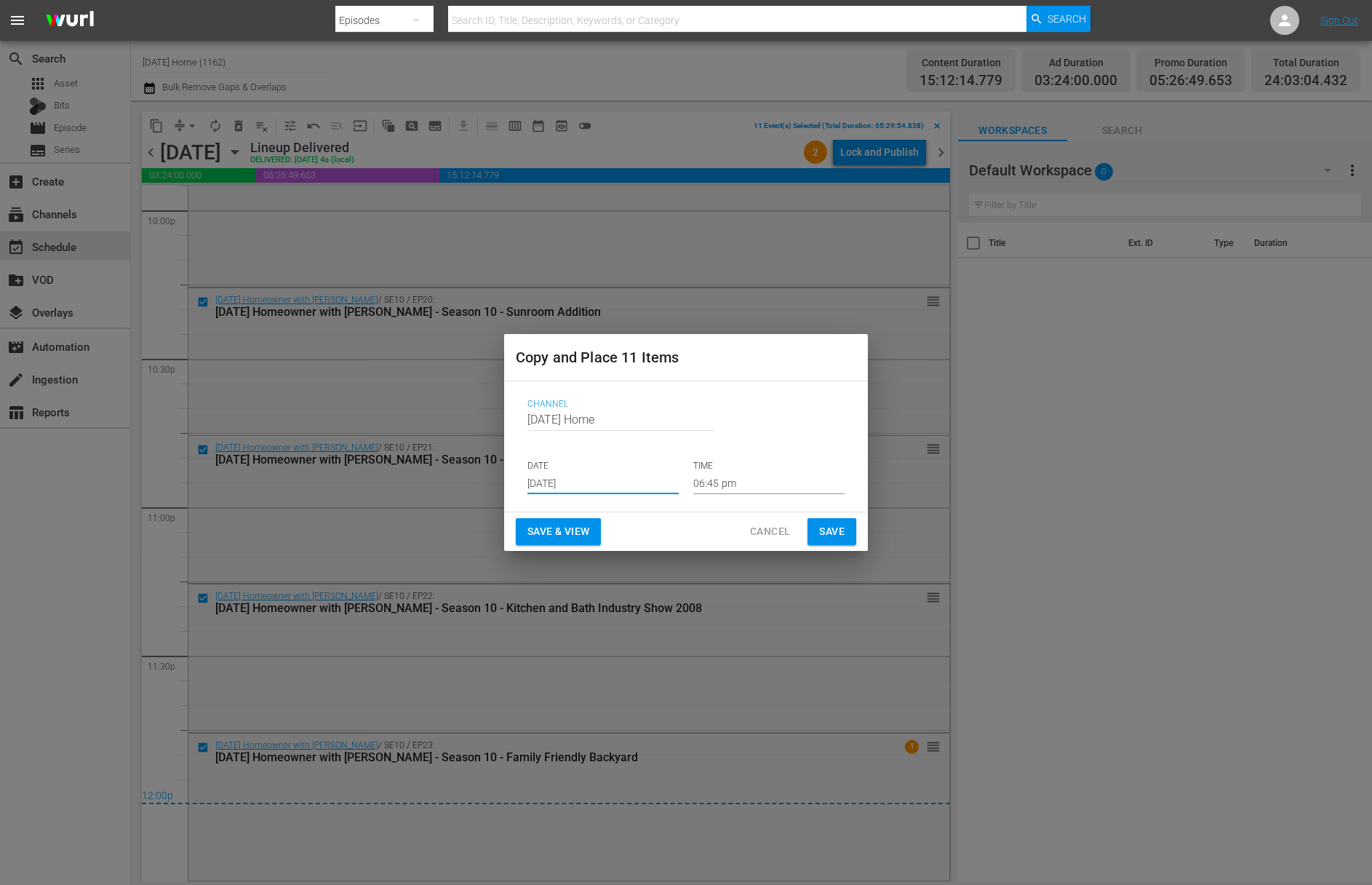
click at [745, 484] on input "06:45 pm" at bounding box center [769, 483] width 152 height 22
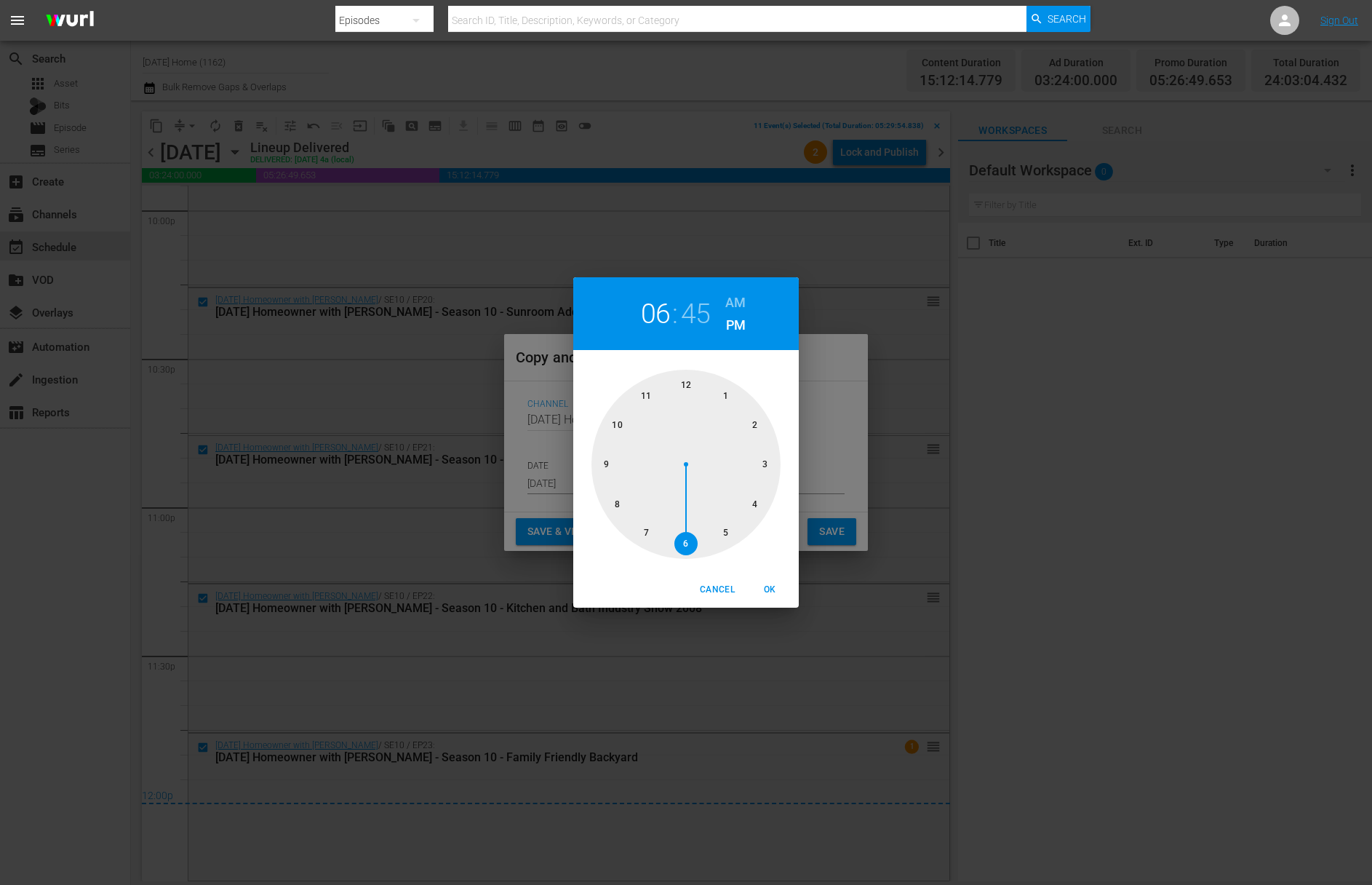
click at [687, 386] on div at bounding box center [686, 464] width 189 height 190
click at [679, 379] on div at bounding box center [686, 464] width 189 height 190
click at [737, 300] on h6 "AM" at bounding box center [735, 303] width 20 height 23
click at [767, 590] on span "OK" at bounding box center [769, 590] width 35 height 15
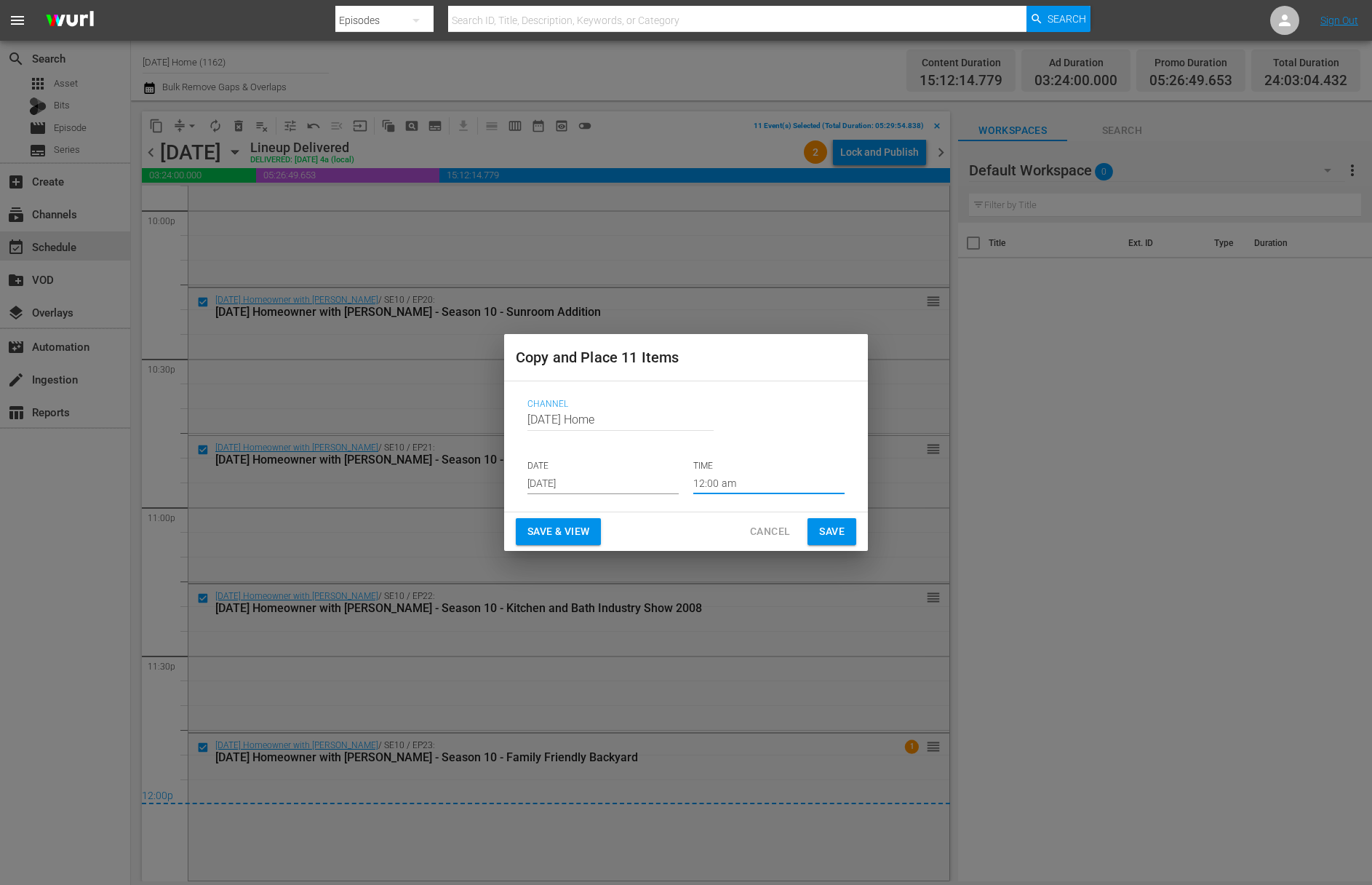
click at [726, 481] on input "12:00 am" at bounding box center [769, 483] width 152 height 22
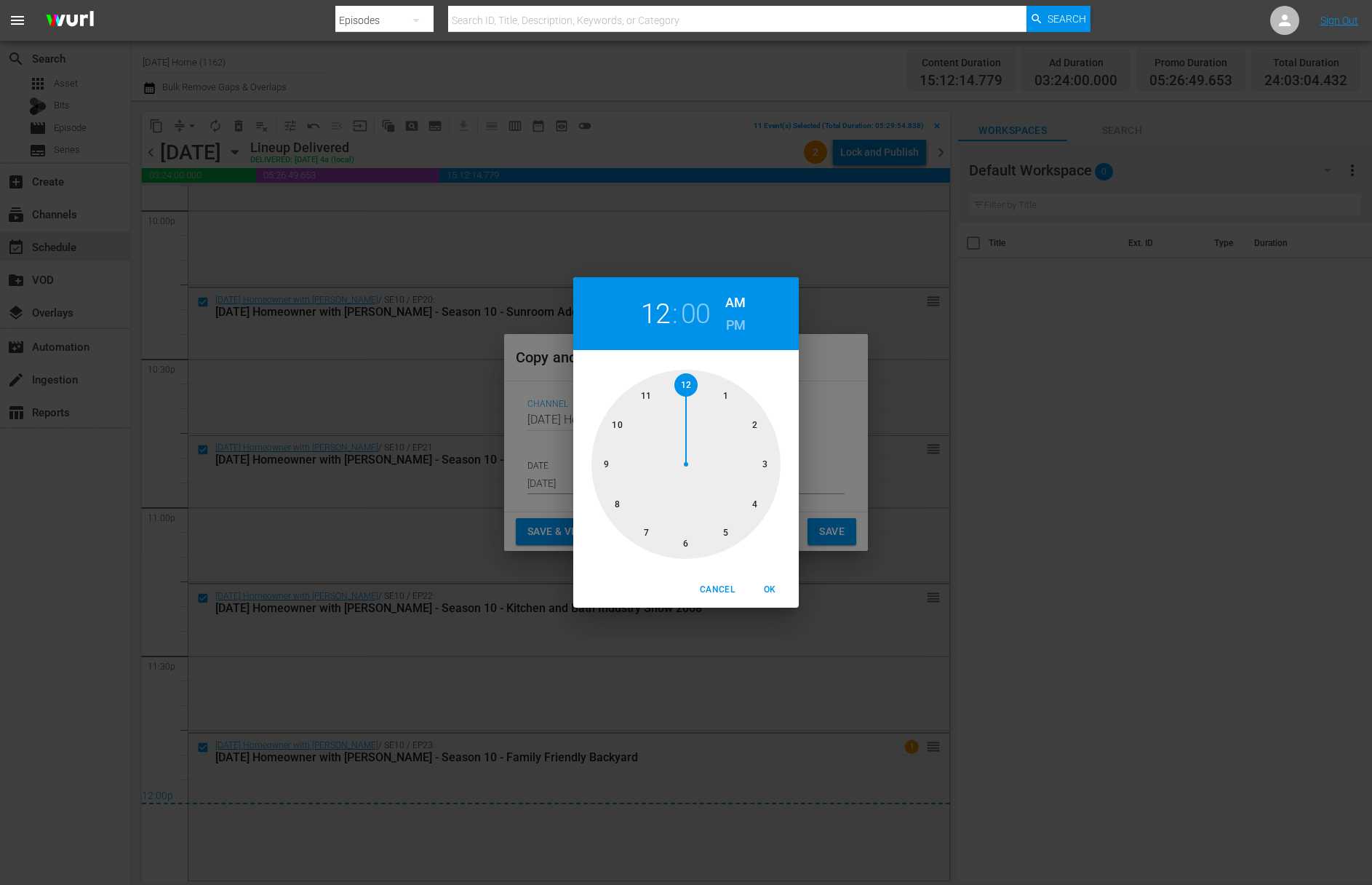
click at [725, 395] on div at bounding box center [686, 464] width 189 height 190
click at [772, 591] on span "OK" at bounding box center [769, 590] width 35 height 15
type input "01:00 am"
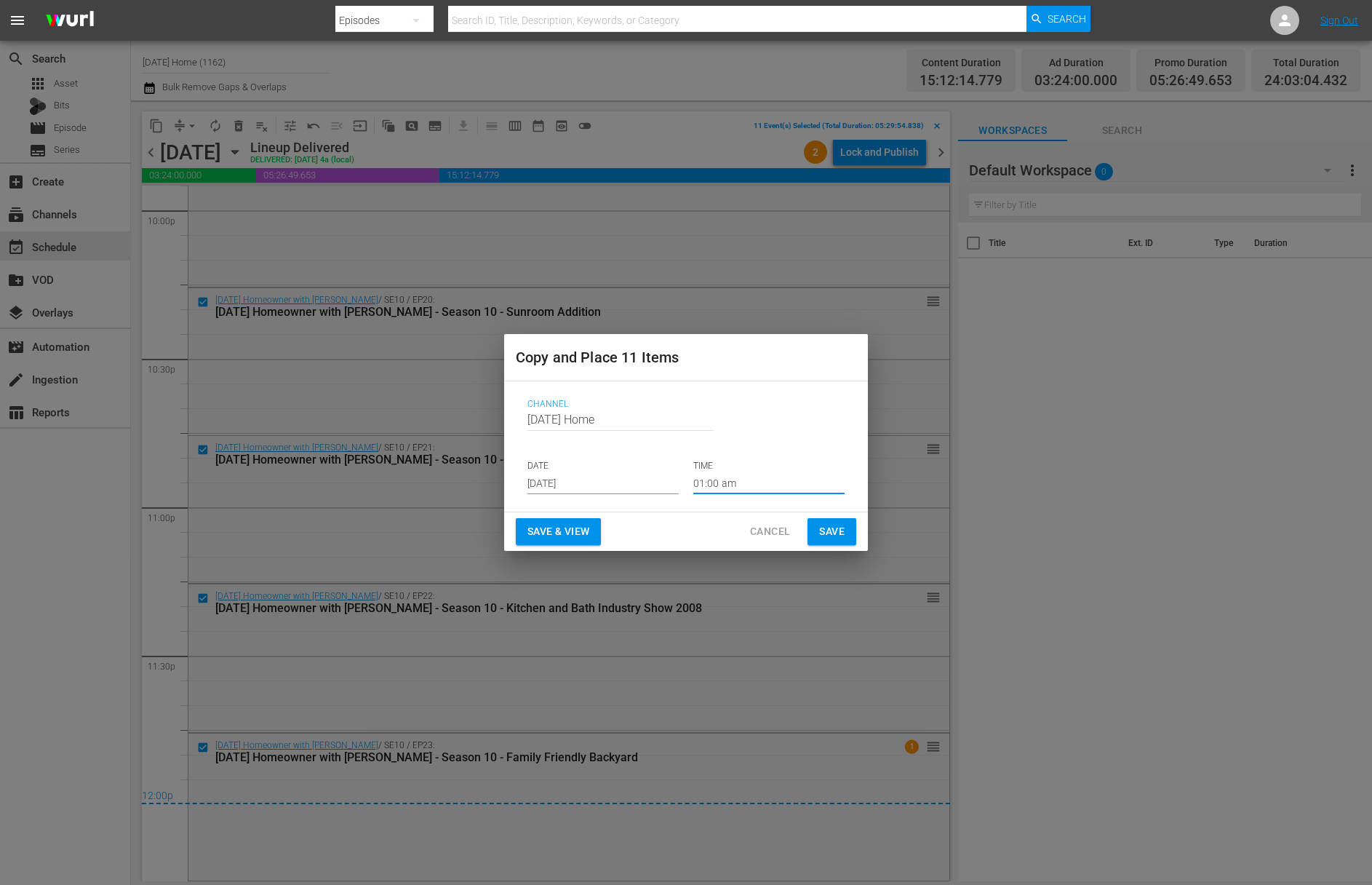
click at [836, 530] on span "Save" at bounding box center [831, 531] width 26 height 18
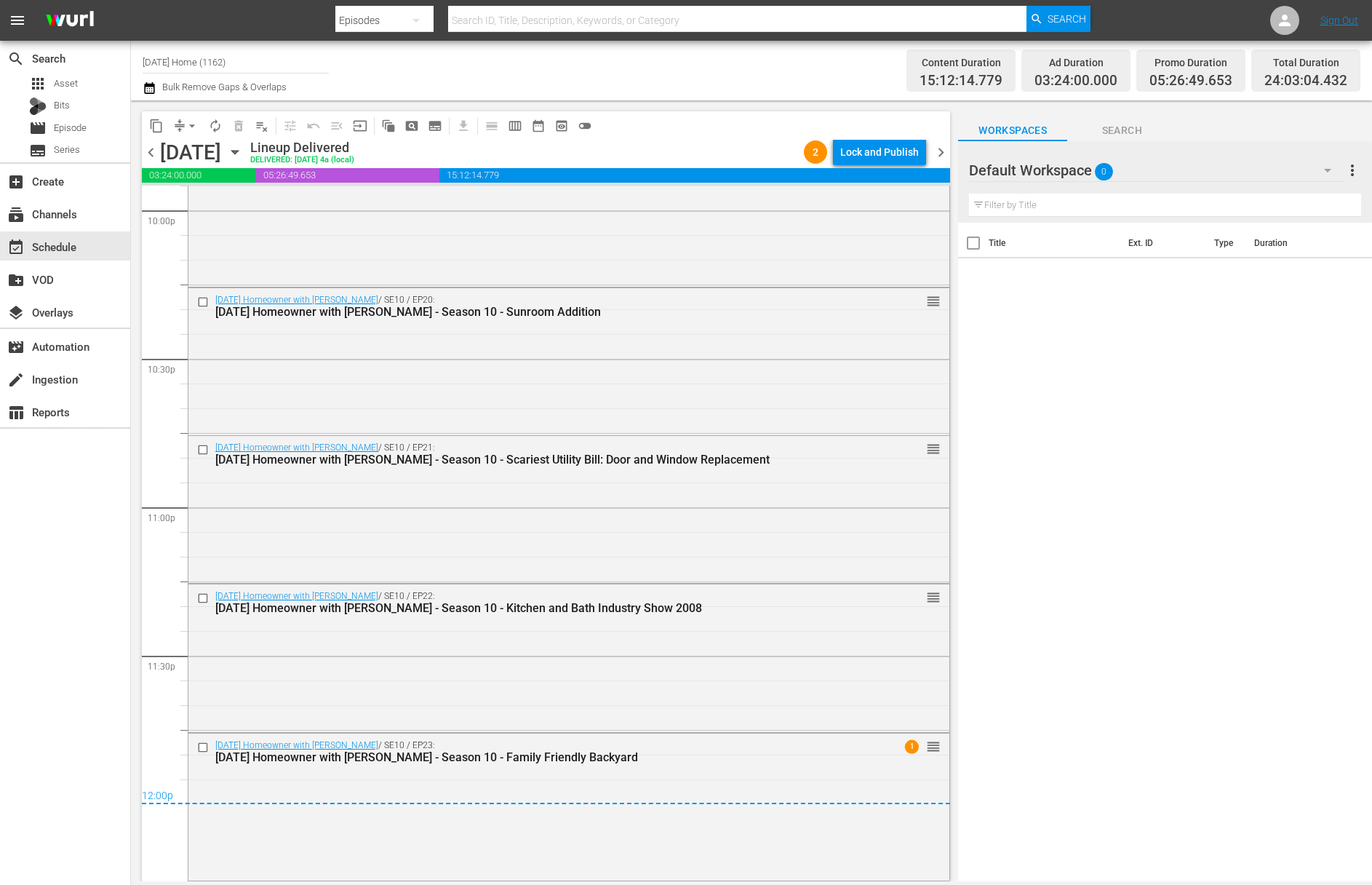
click at [243, 152] on icon "button" at bounding box center [235, 152] width 16 height 16
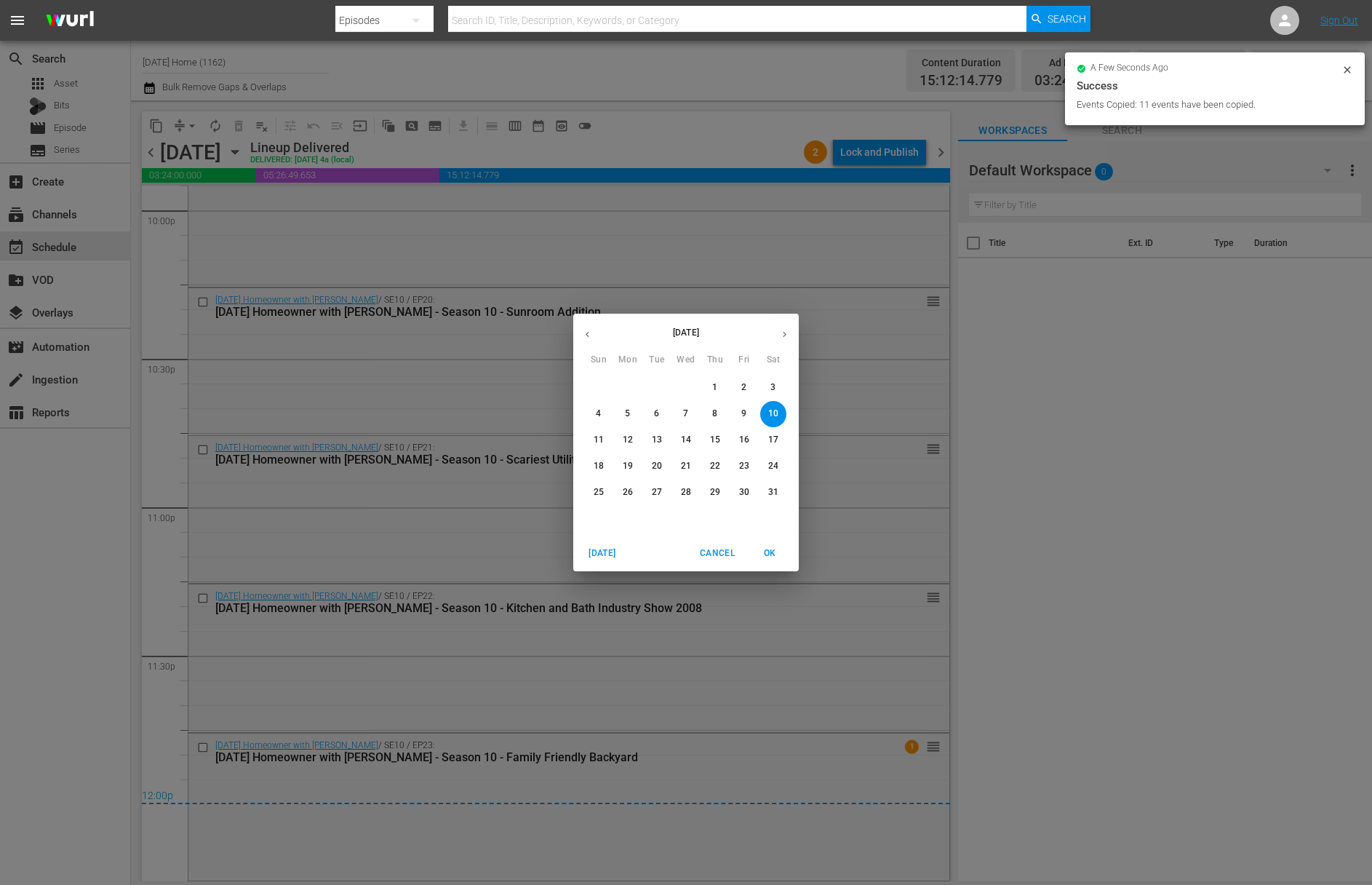
click at [787, 337] on icon "button" at bounding box center [784, 334] width 11 height 11
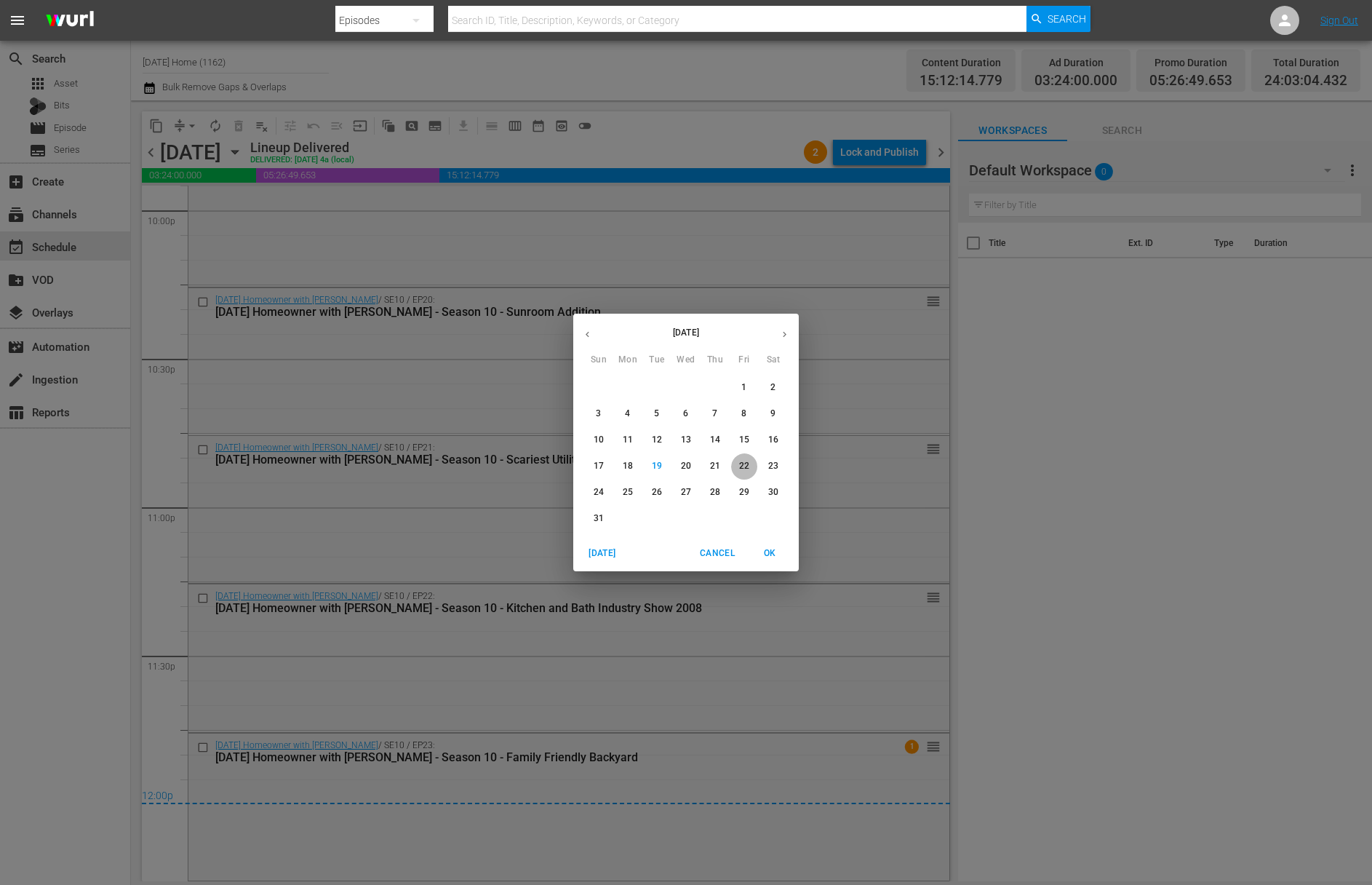
click at [748, 471] on p "22" at bounding box center [744, 466] width 10 height 12
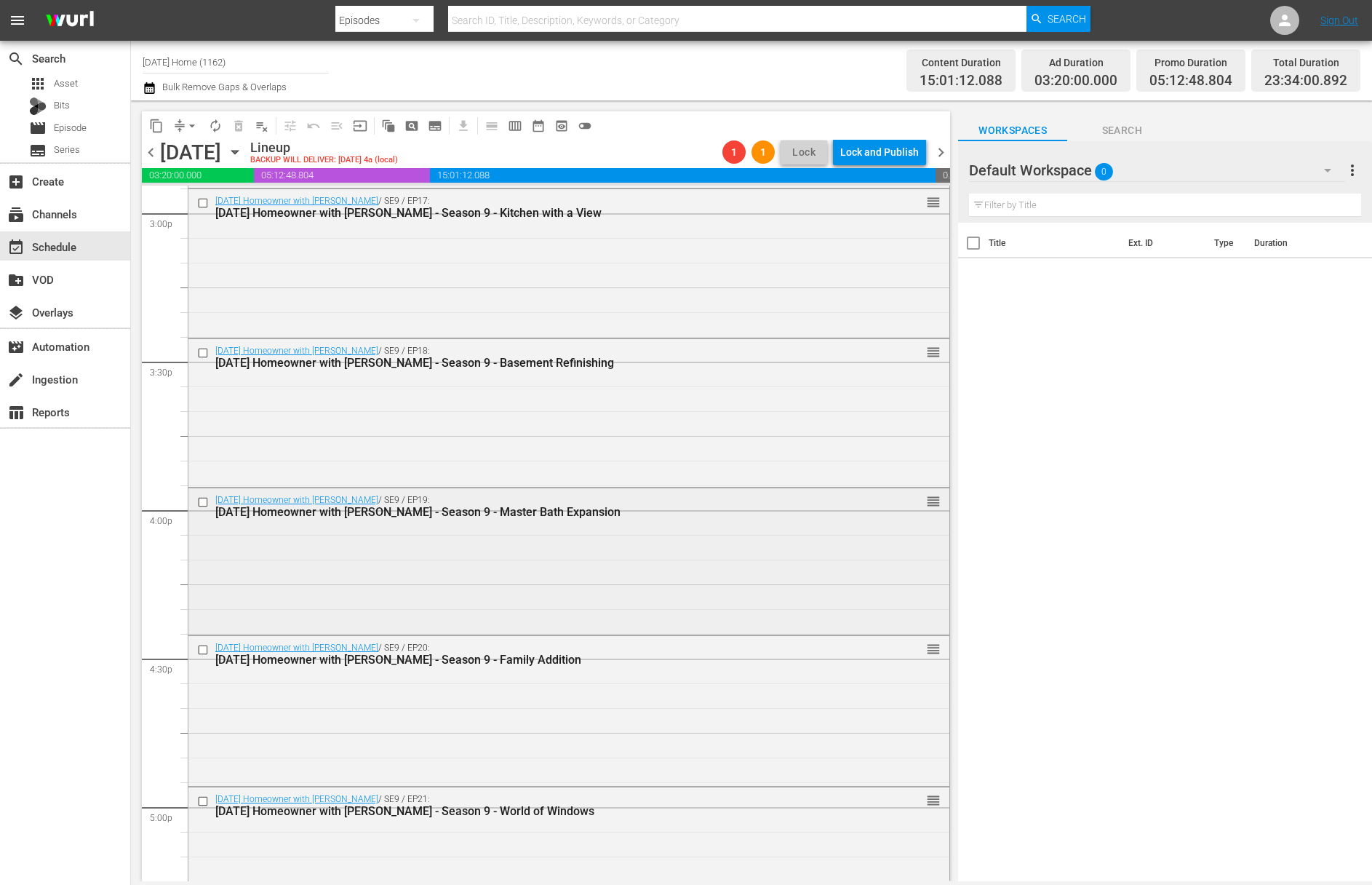
scroll to position [4216, 0]
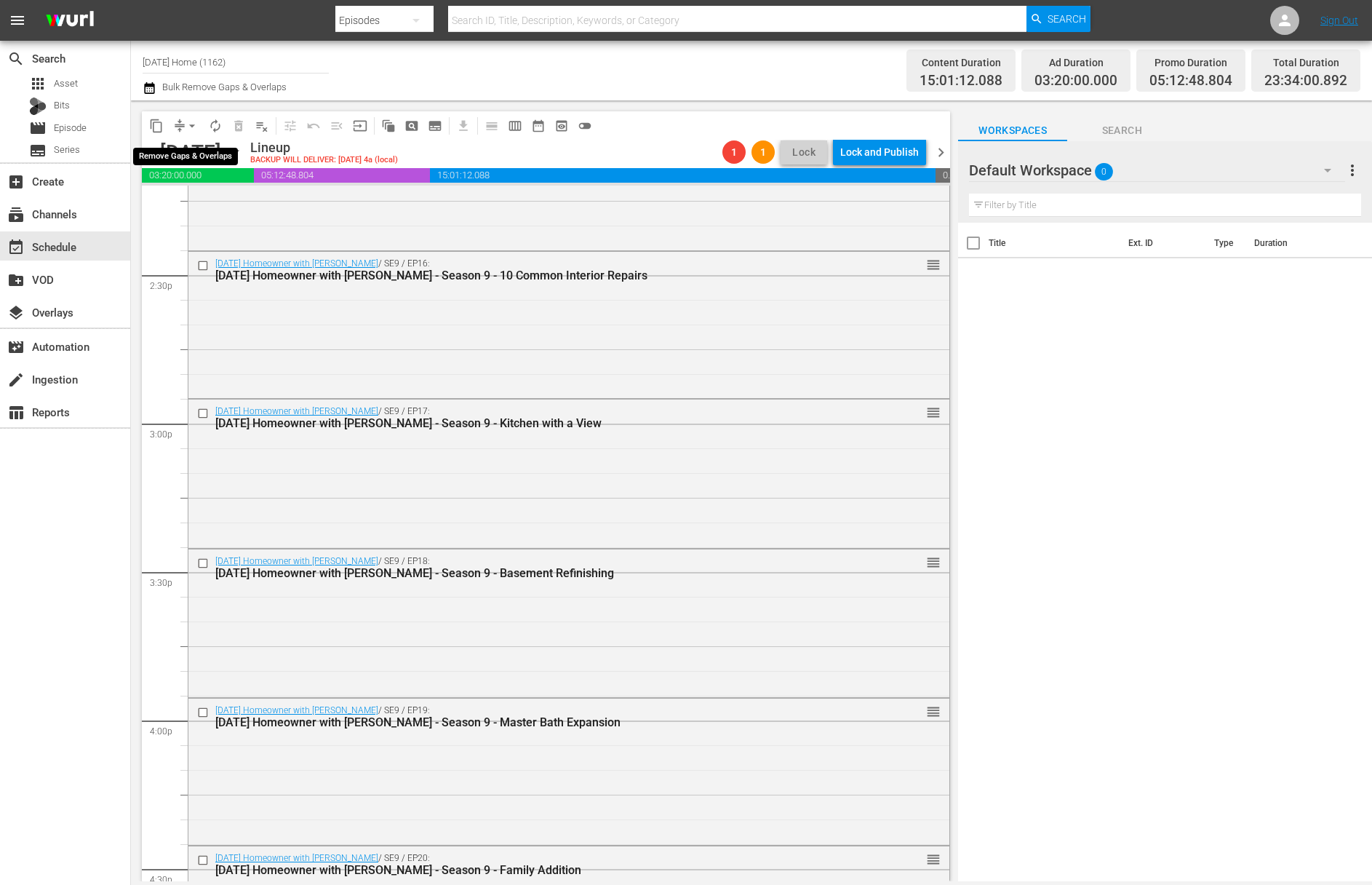
click at [184, 122] on button "arrow_drop_down" at bounding box center [192, 126] width 23 height 23
click at [203, 198] on li "Align to End of Previous Day" at bounding box center [193, 203] width 153 height 24
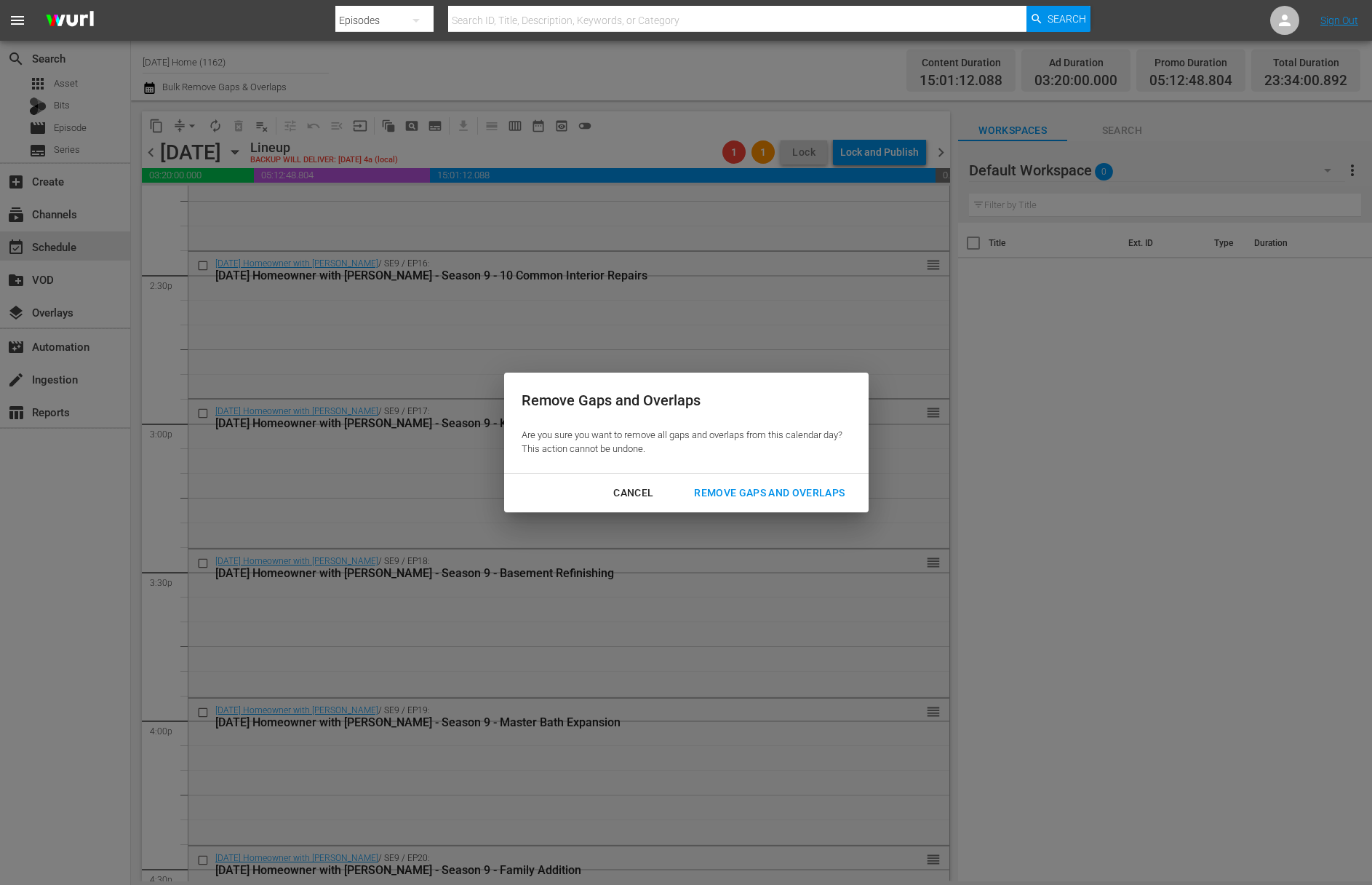
click at [812, 499] on div "Remove Gaps and Overlaps" at bounding box center [769, 493] width 174 height 18
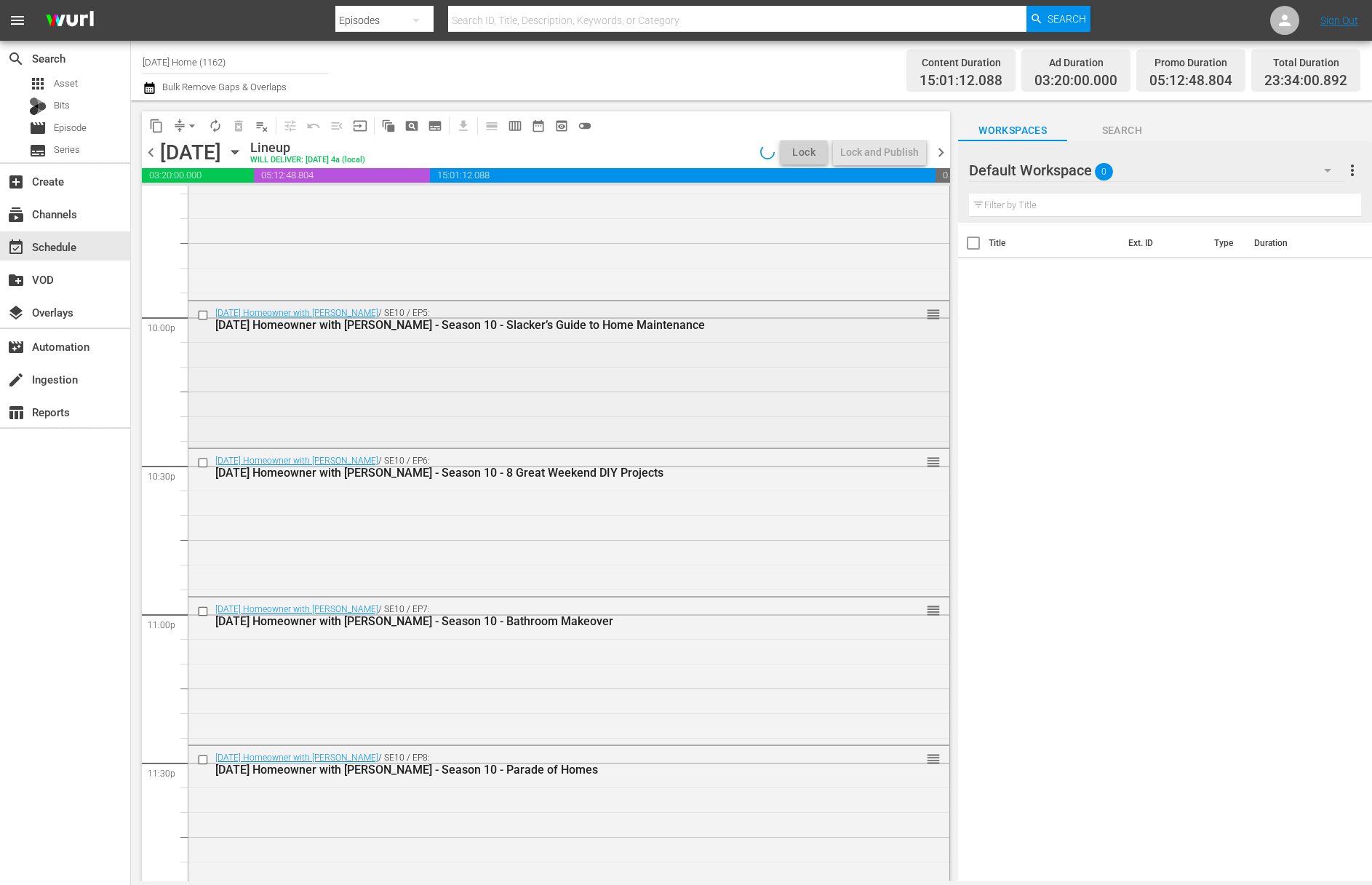
scroll to position [6430, 0]
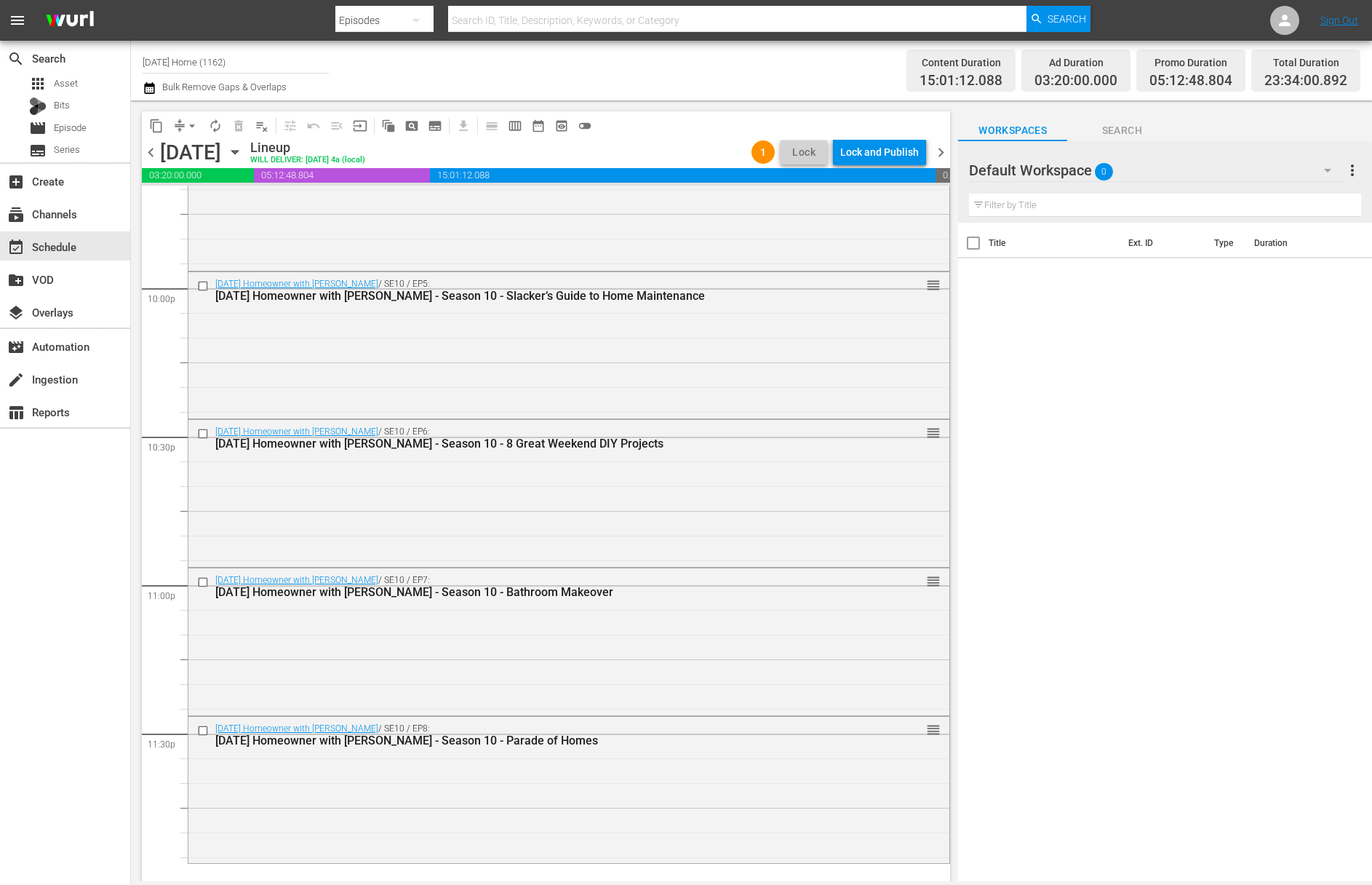
click at [243, 149] on icon "button" at bounding box center [235, 152] width 16 height 16
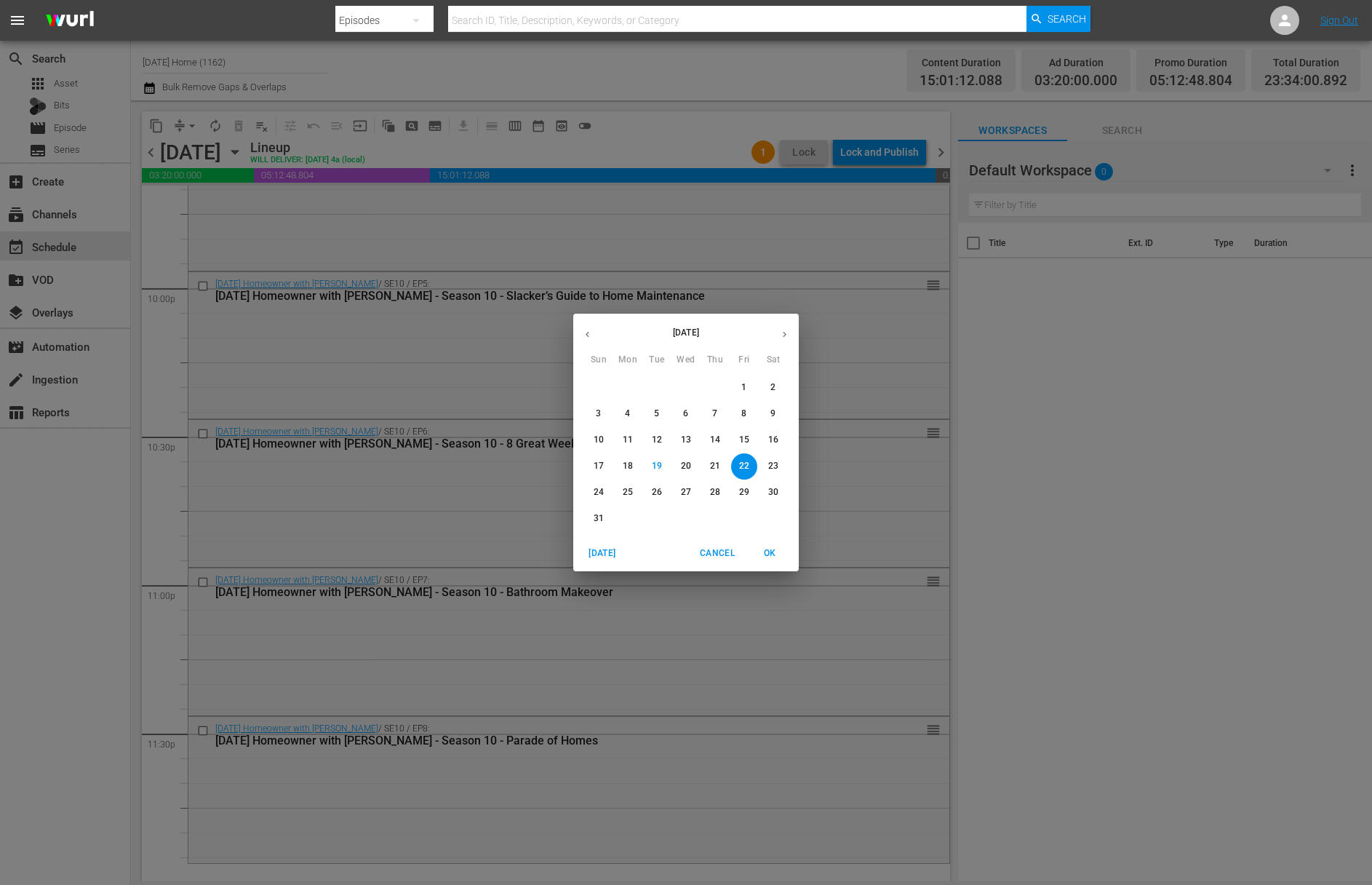
click at [780, 464] on span "23" at bounding box center [773, 466] width 26 height 12
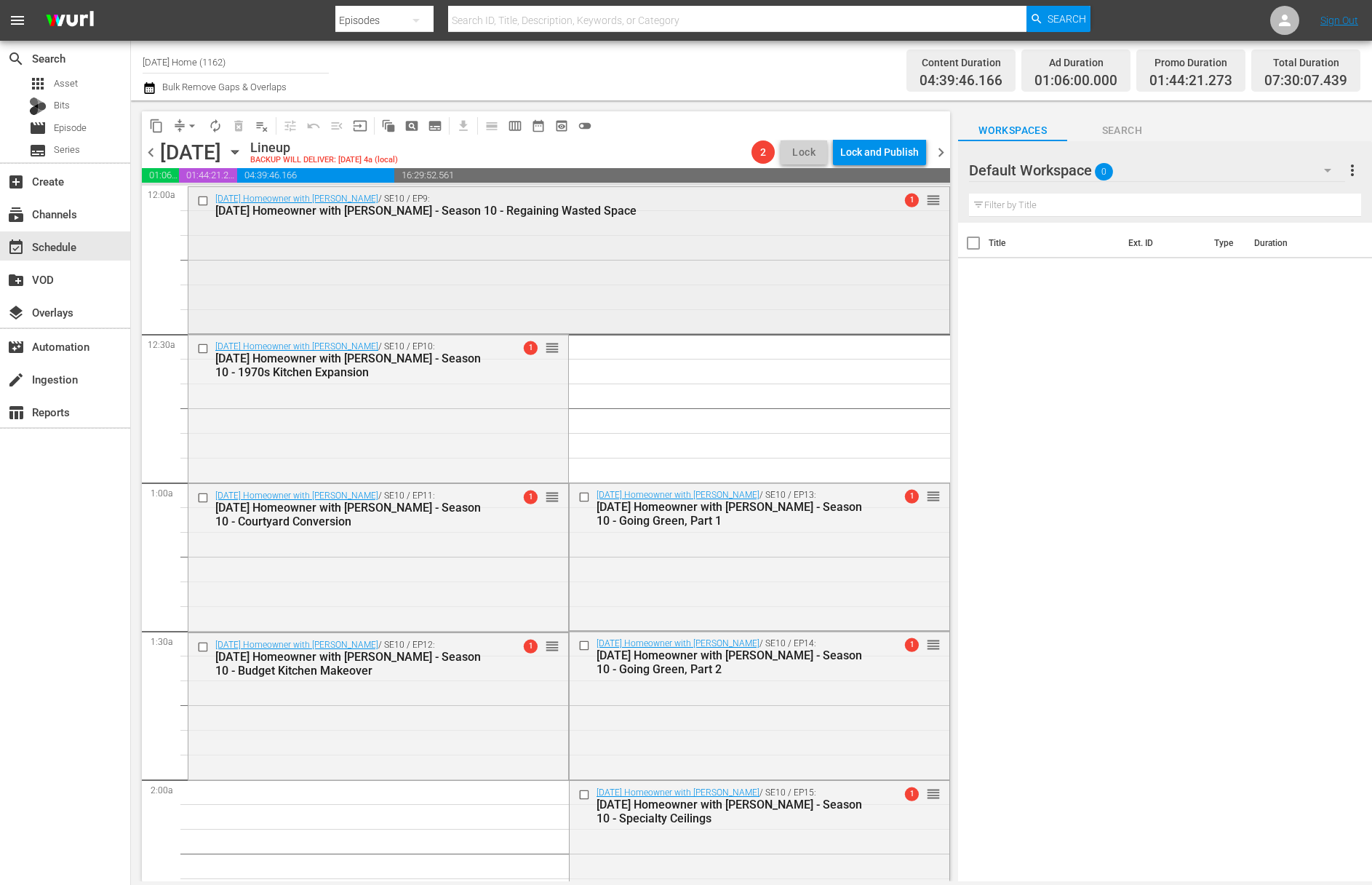
click at [589, 267] on div "Today's Homeowner with Danny Lipford / SE10 / EP9: Today's Homeowner with Danny…" at bounding box center [569, 260] width 761 height 144
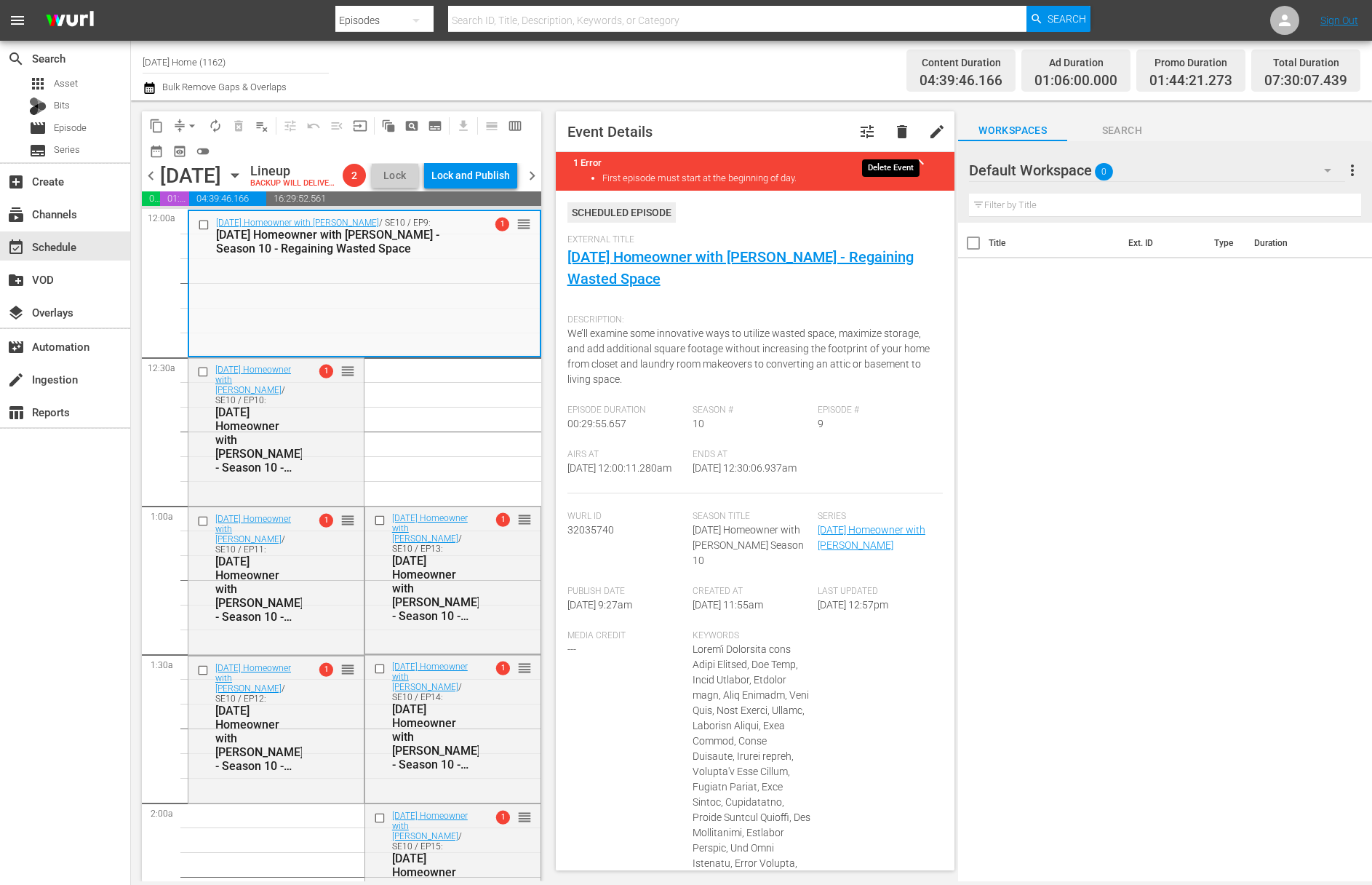
click at [895, 135] on span "delete" at bounding box center [902, 132] width 17 height 17
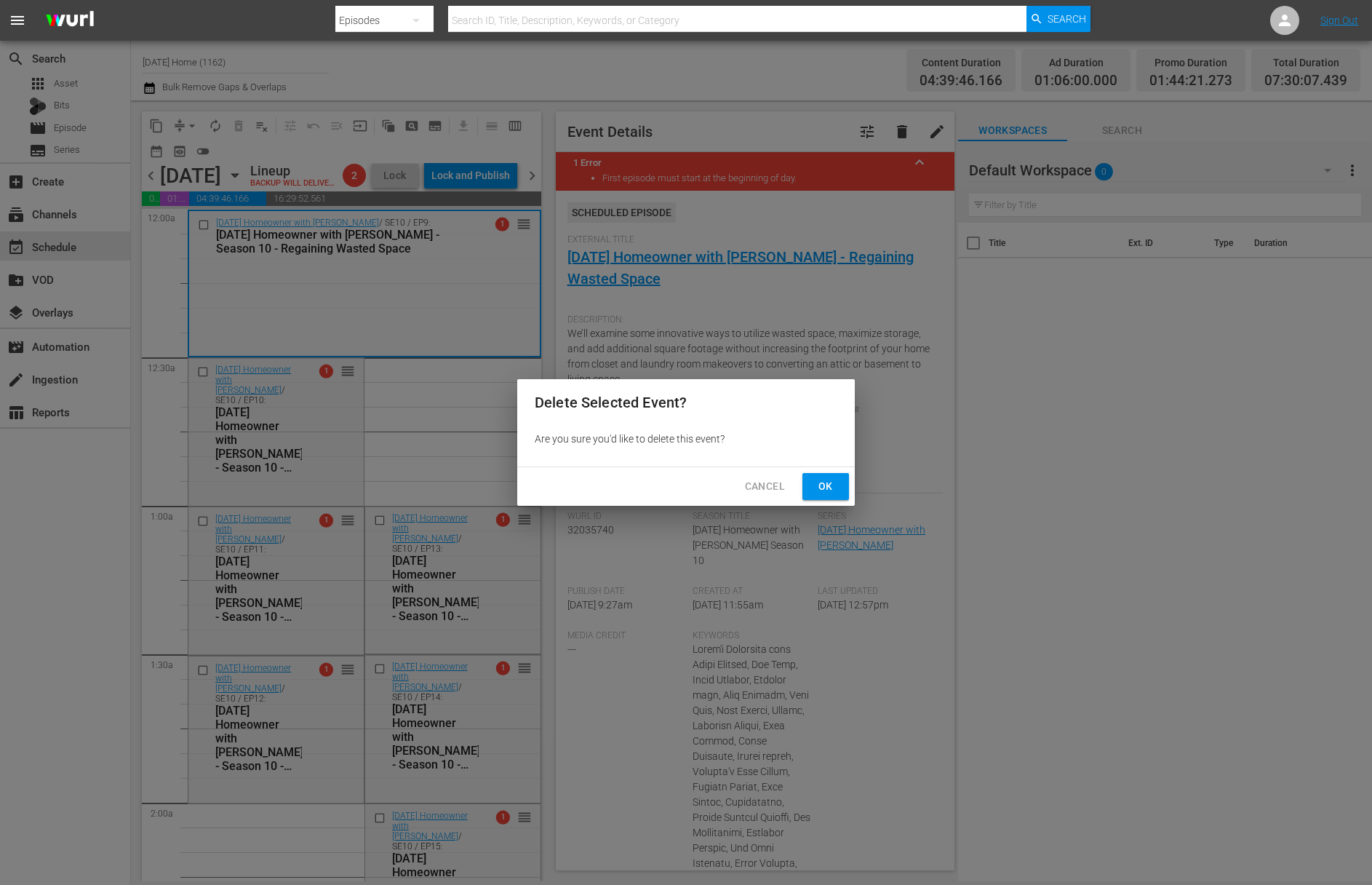
click at [816, 487] on span "Ok" at bounding box center [826, 486] width 23 height 18
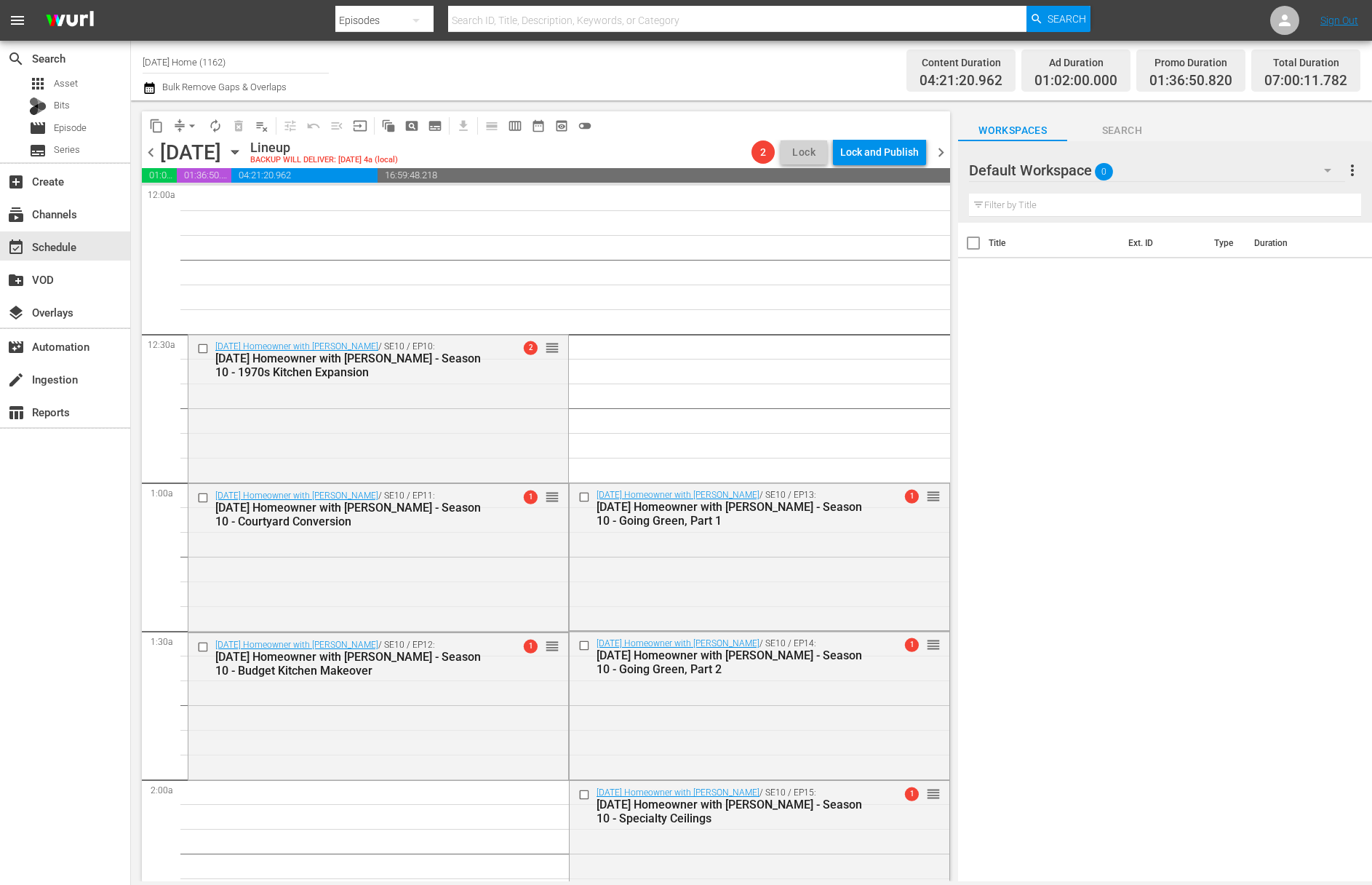
click at [238, 152] on icon "button" at bounding box center [234, 152] width 7 height 4
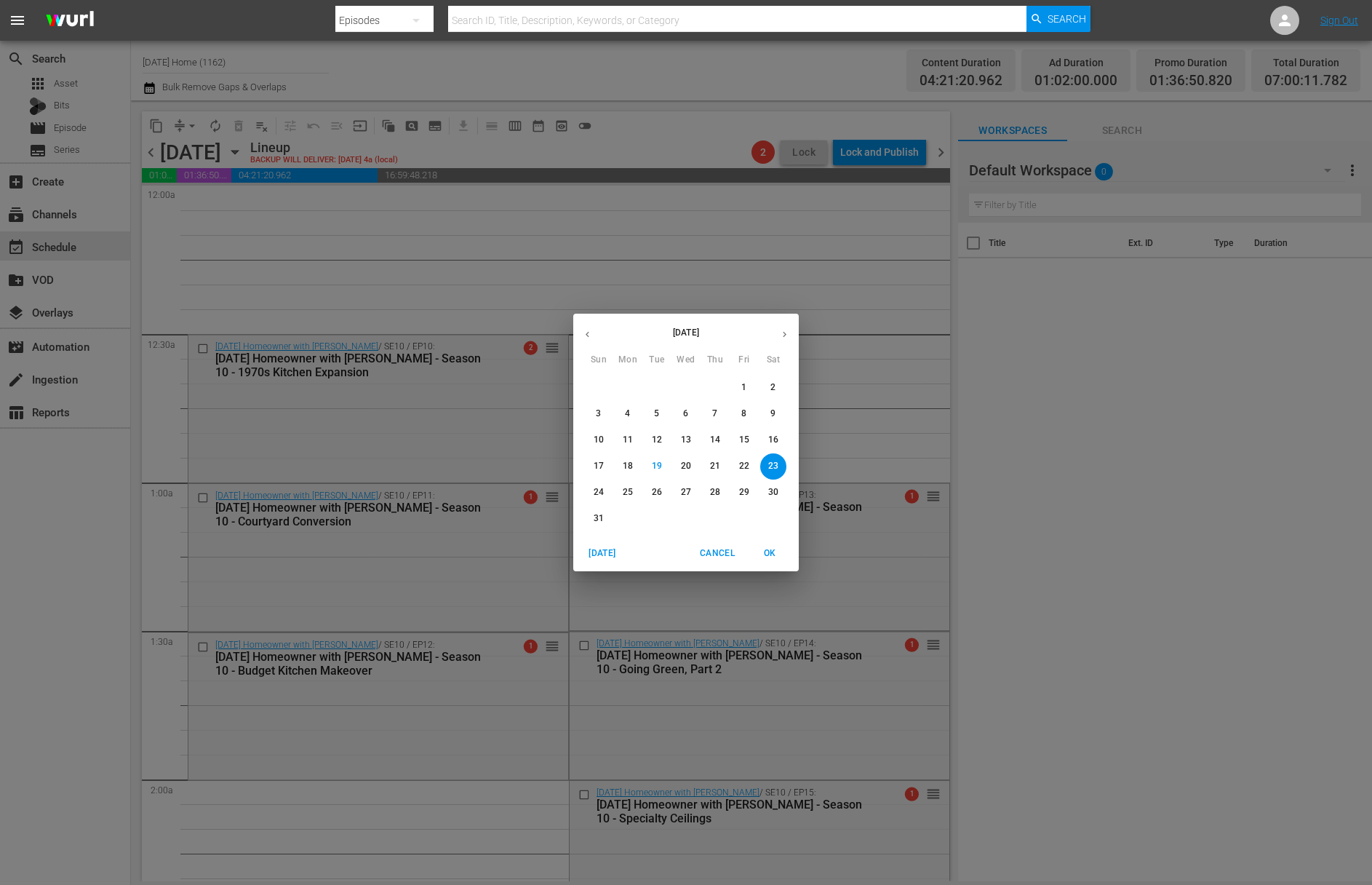
click at [742, 472] on p "22" at bounding box center [744, 466] width 10 height 12
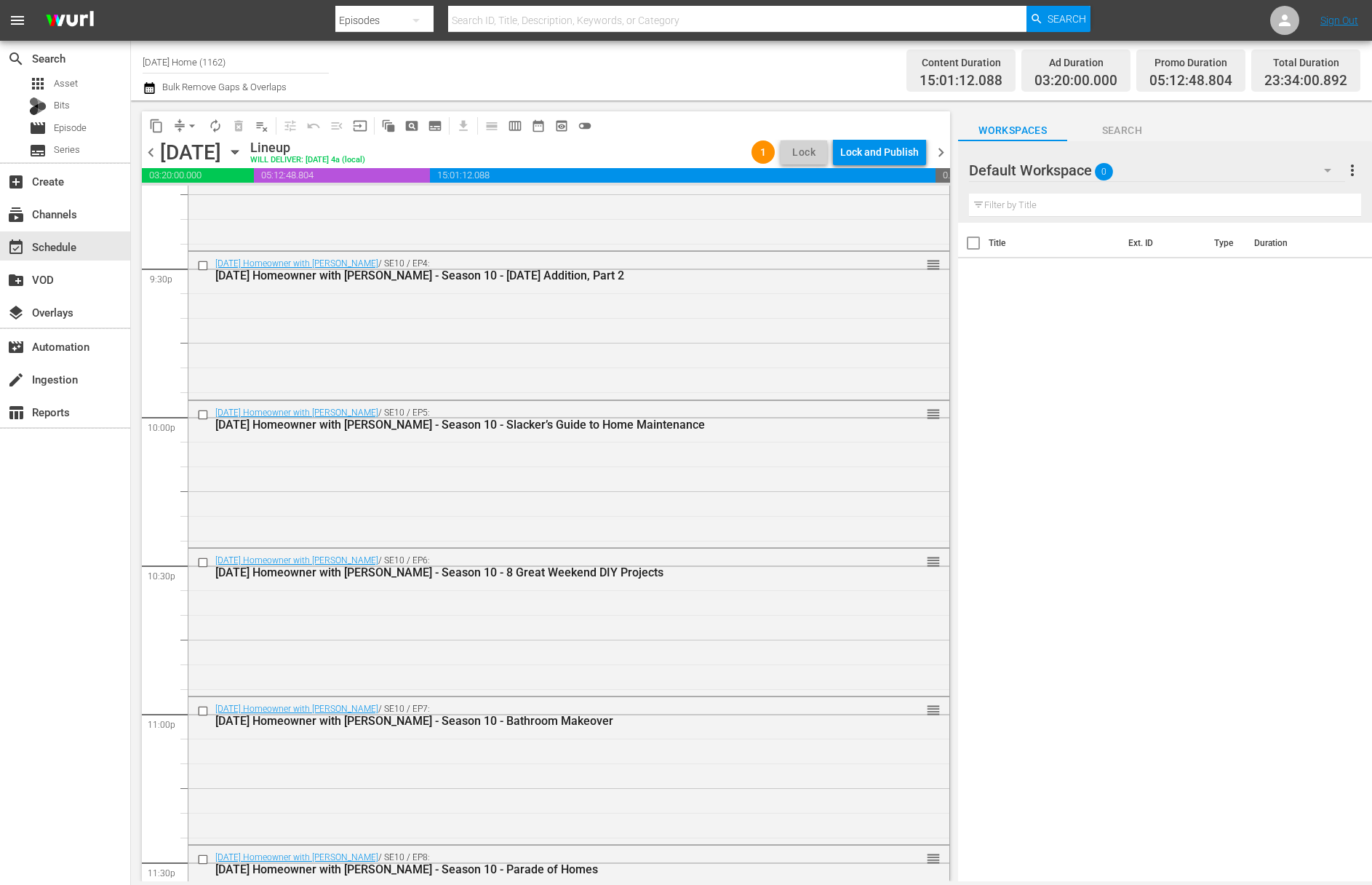
scroll to position [6430, 0]
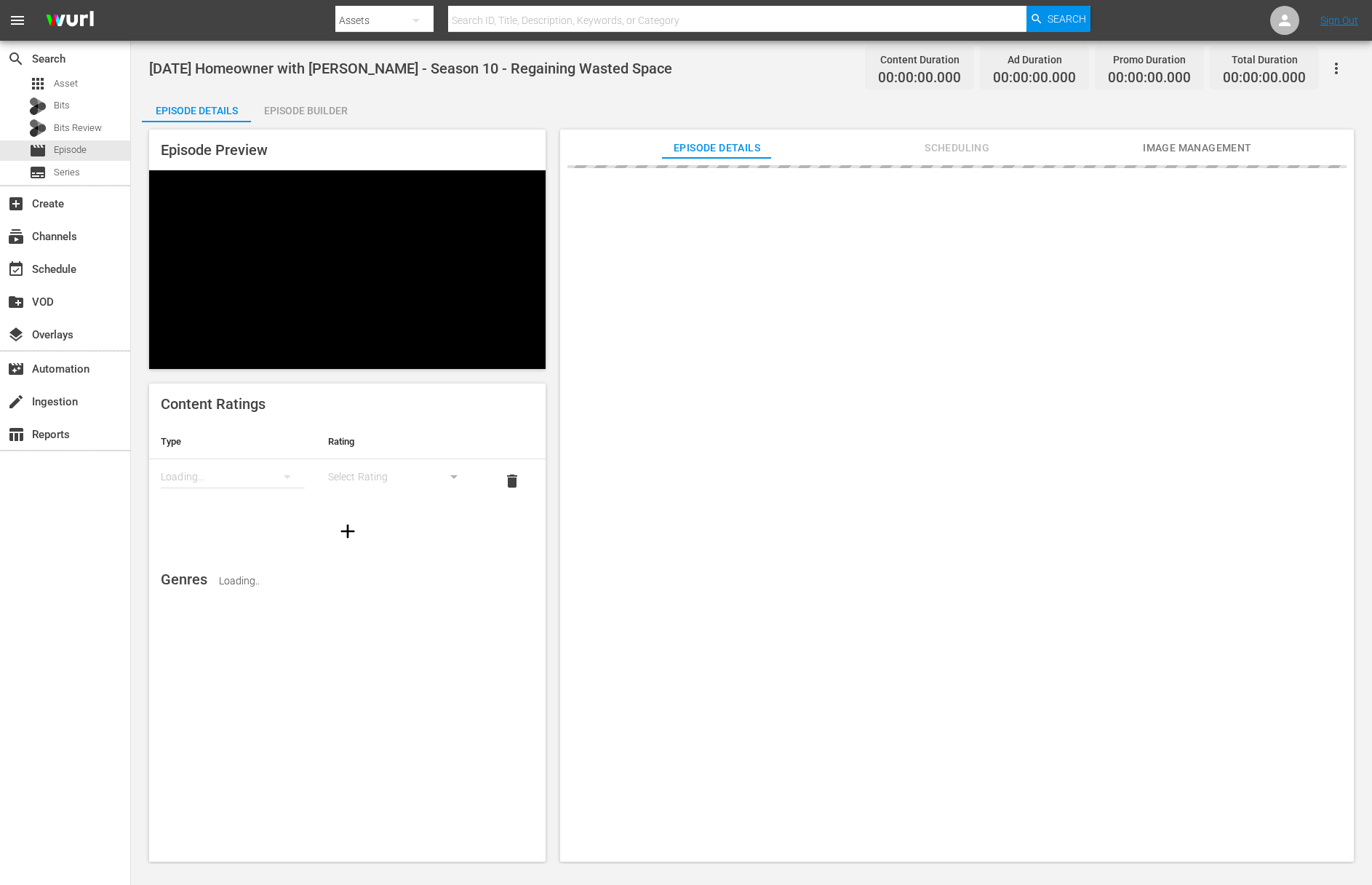
click at [1343, 67] on icon "button" at bounding box center [1336, 69] width 17 height 17
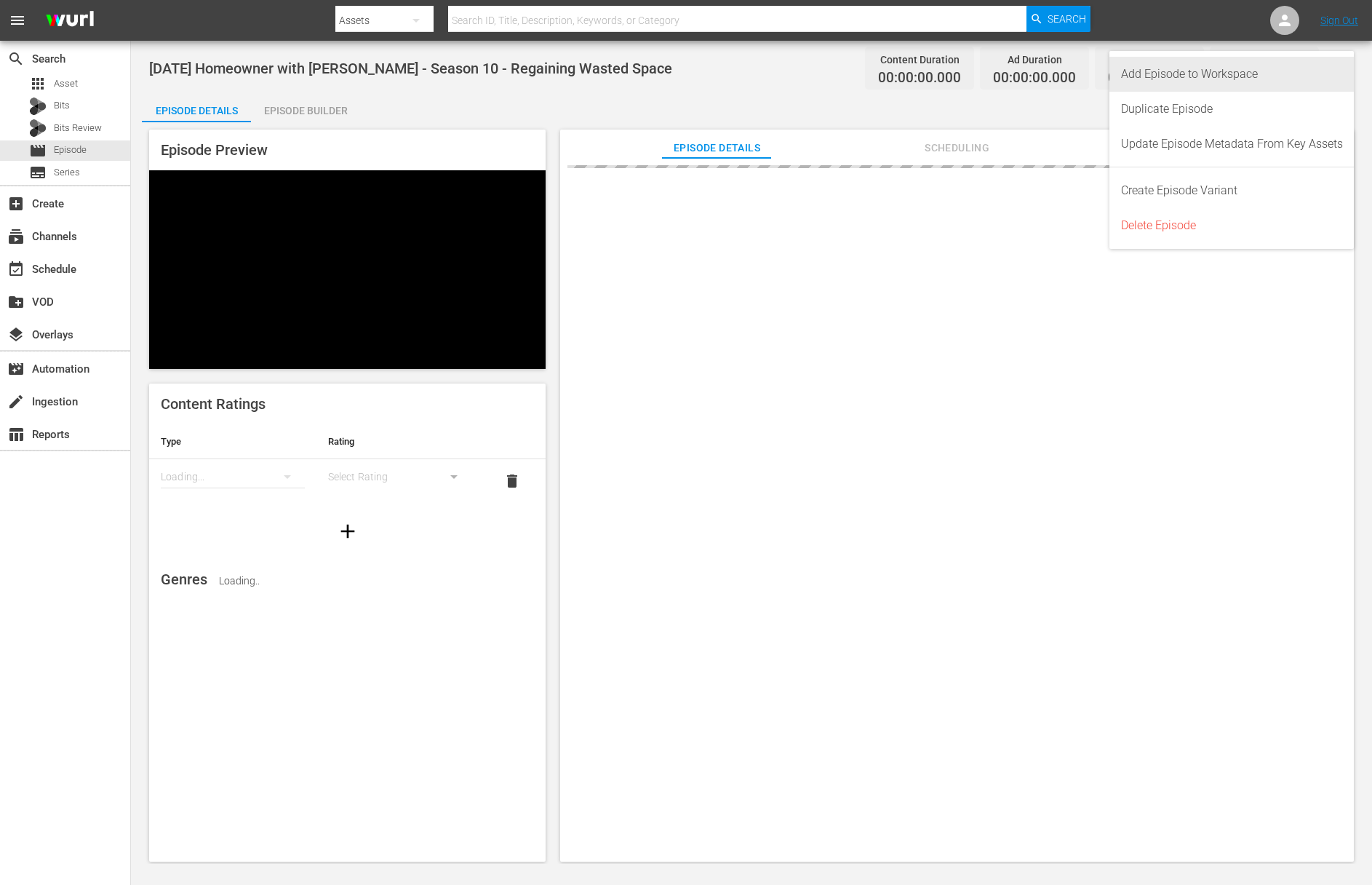
click at [1322, 71] on div "Add Episode to Workspace" at bounding box center [1231, 74] width 222 height 35
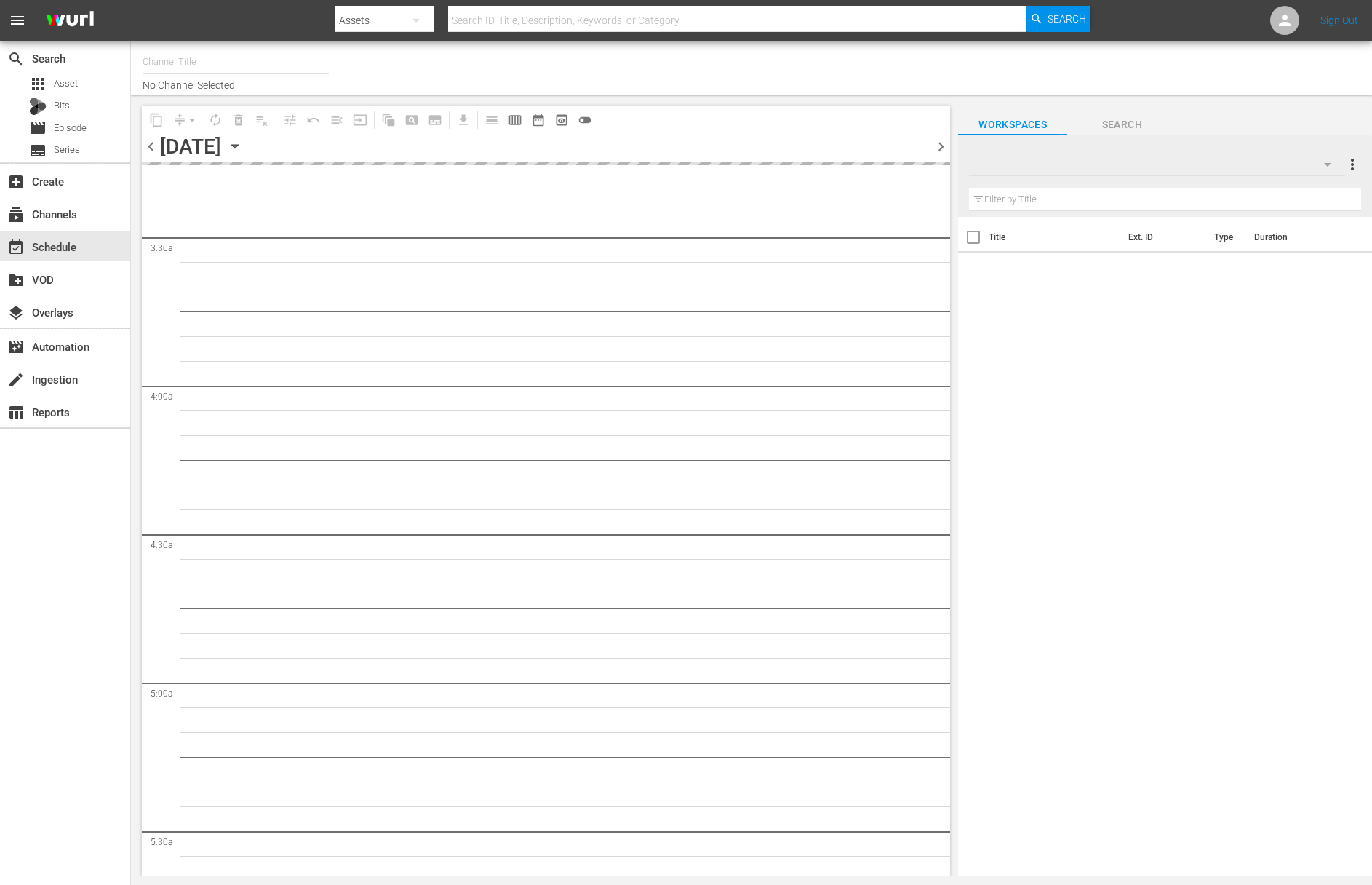
type input "[DATE] Home (1162)"
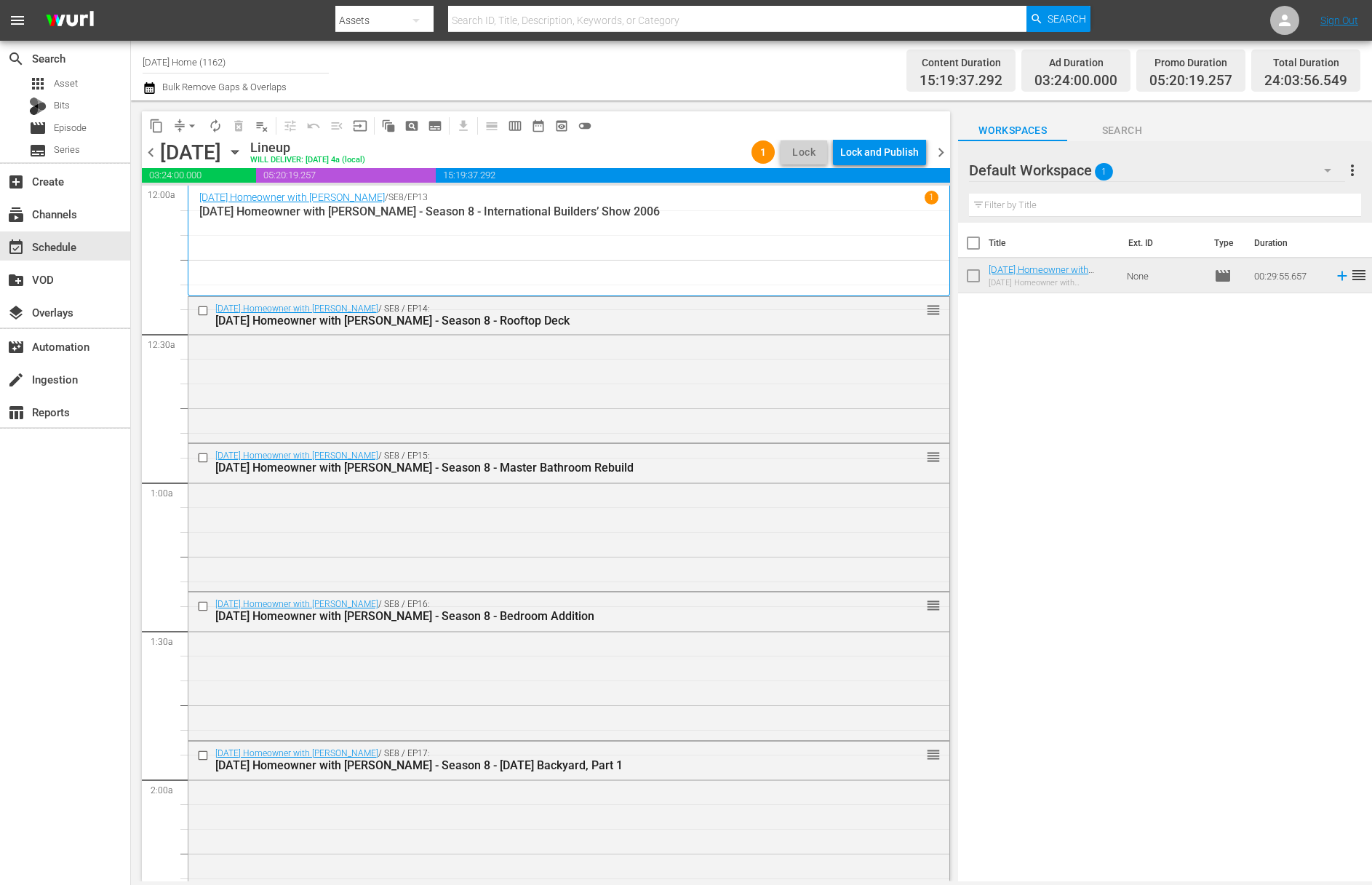
click at [187, 124] on span "arrow_drop_down" at bounding box center [192, 126] width 15 height 15
click at [191, 200] on li "Align to End of Previous Day" at bounding box center [193, 203] width 153 height 24
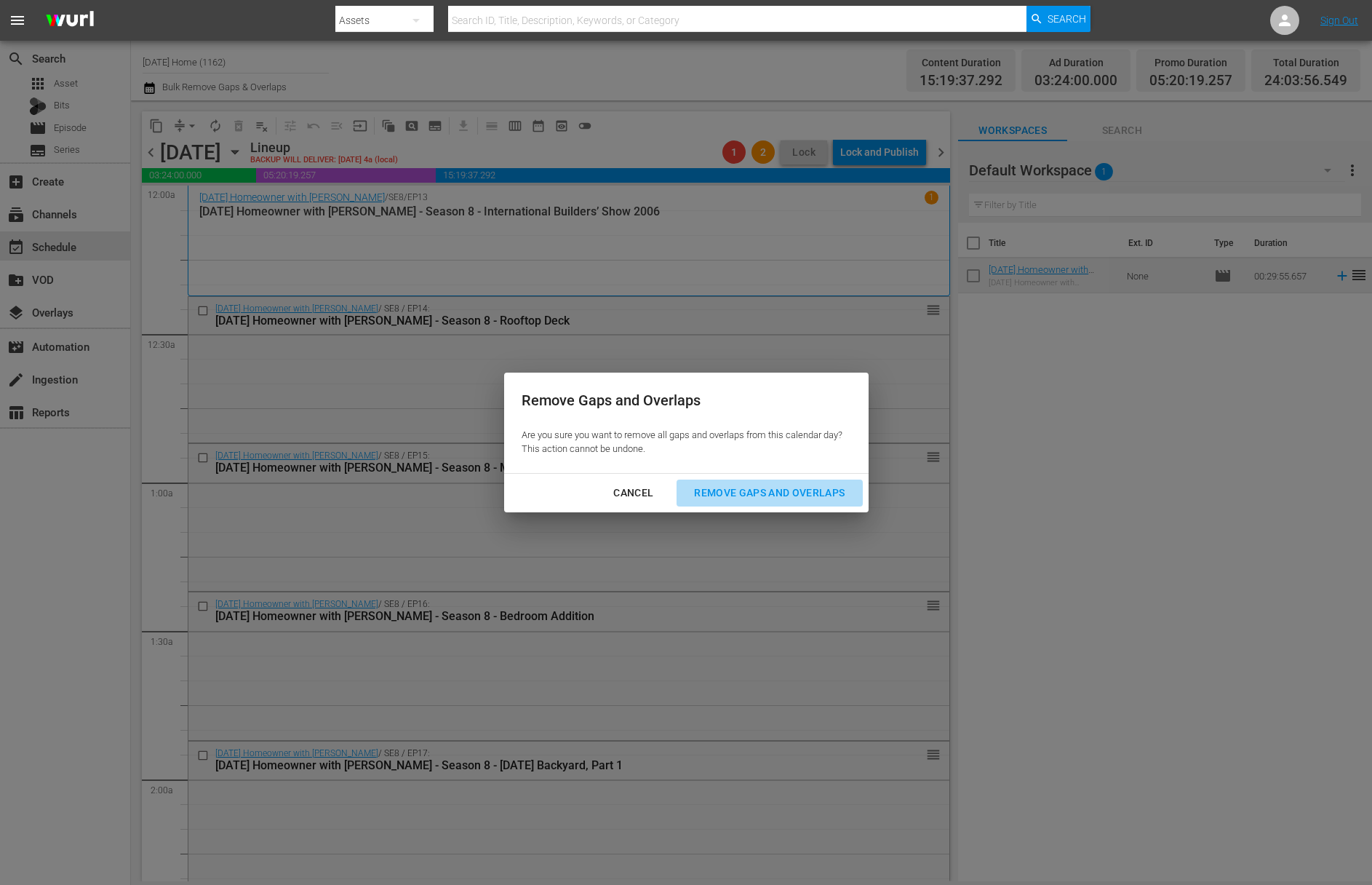
click at [738, 491] on div "Remove Gaps and Overlaps" at bounding box center [769, 493] width 174 height 18
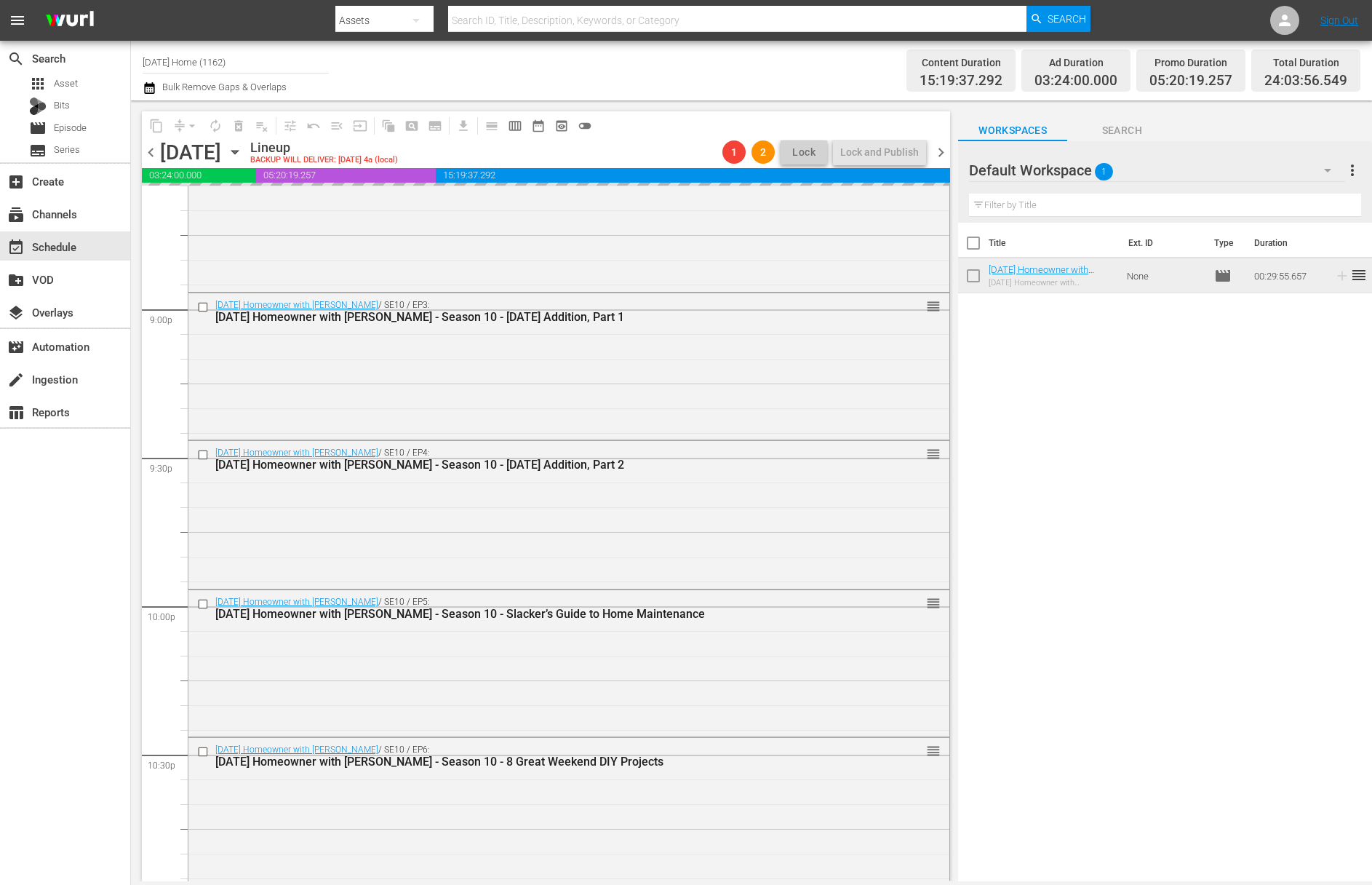
scroll to position [6504, 0]
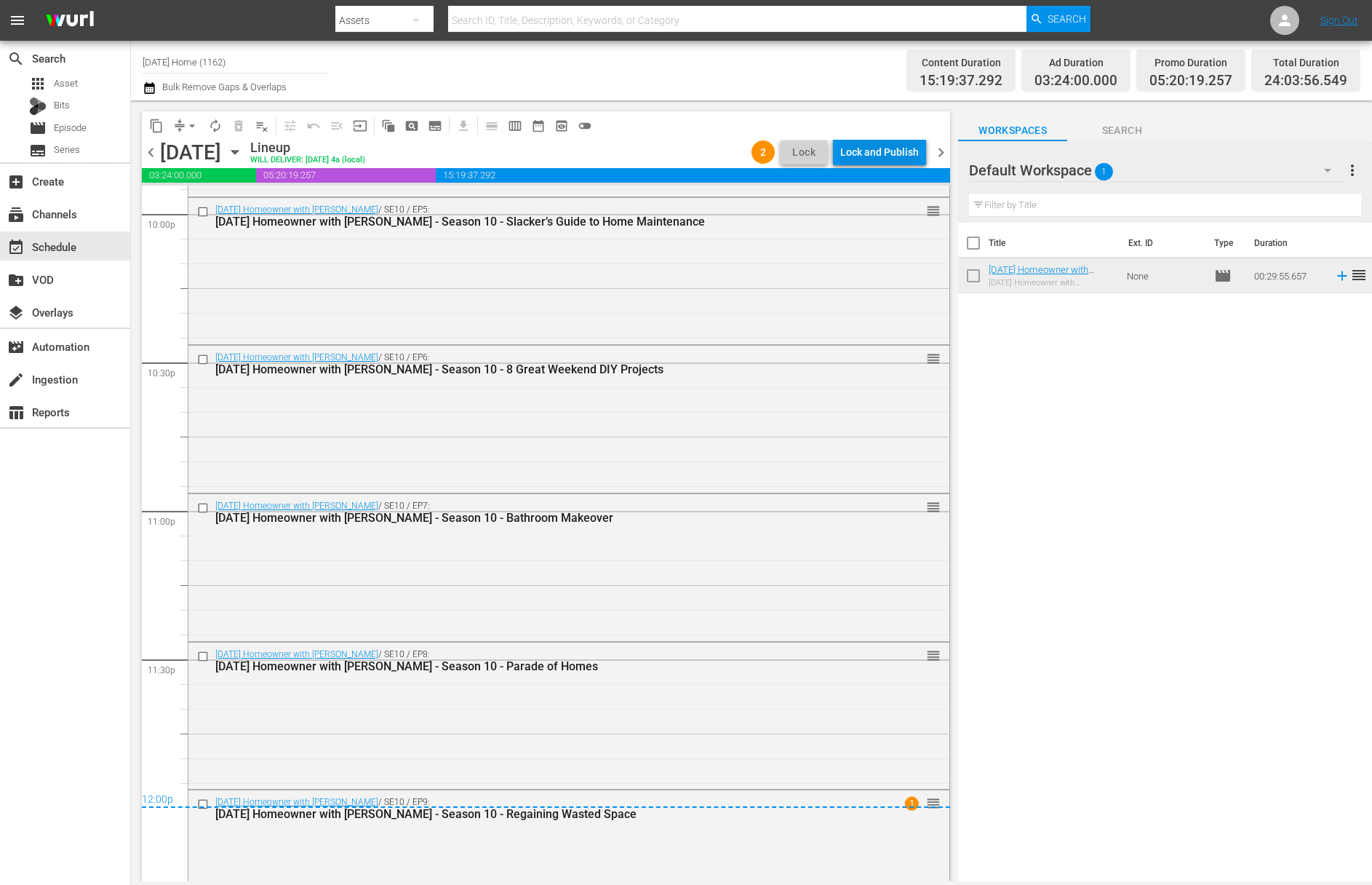
click at [893, 149] on div "Lock and Publish" at bounding box center [879, 152] width 79 height 26
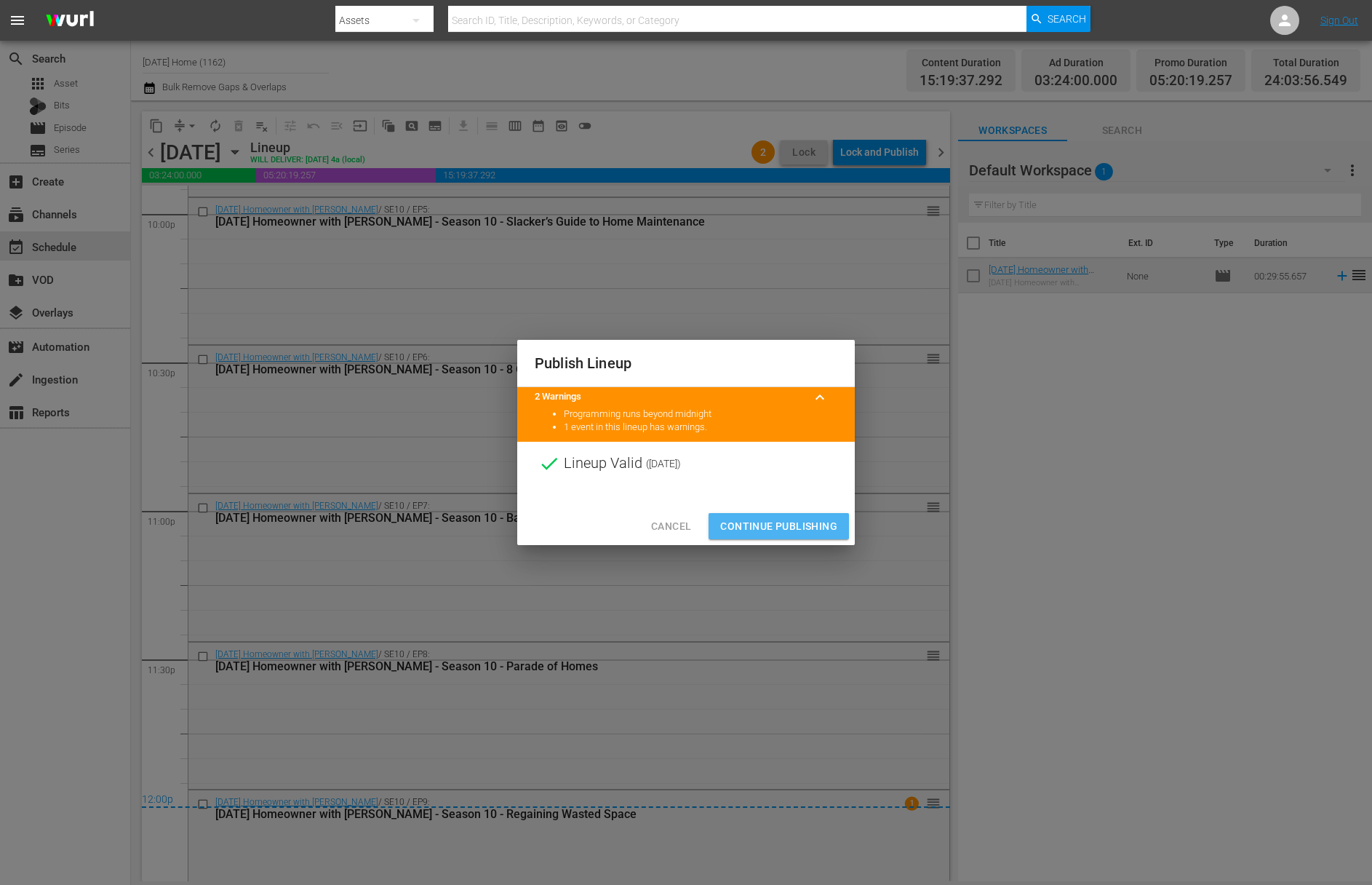
click at [784, 515] on button "Continue Publishing" at bounding box center [778, 526] width 141 height 27
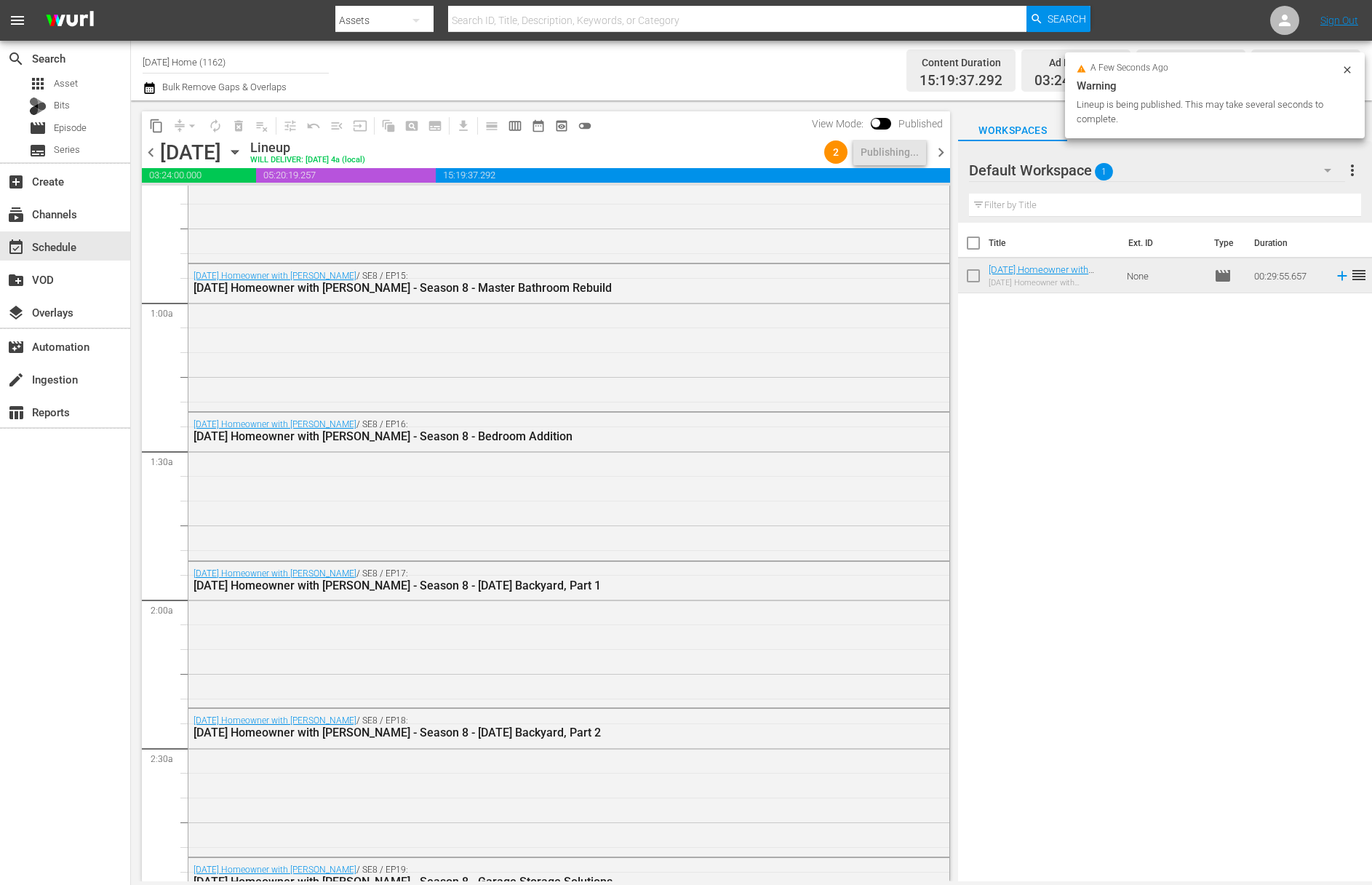
scroll to position [0, 0]
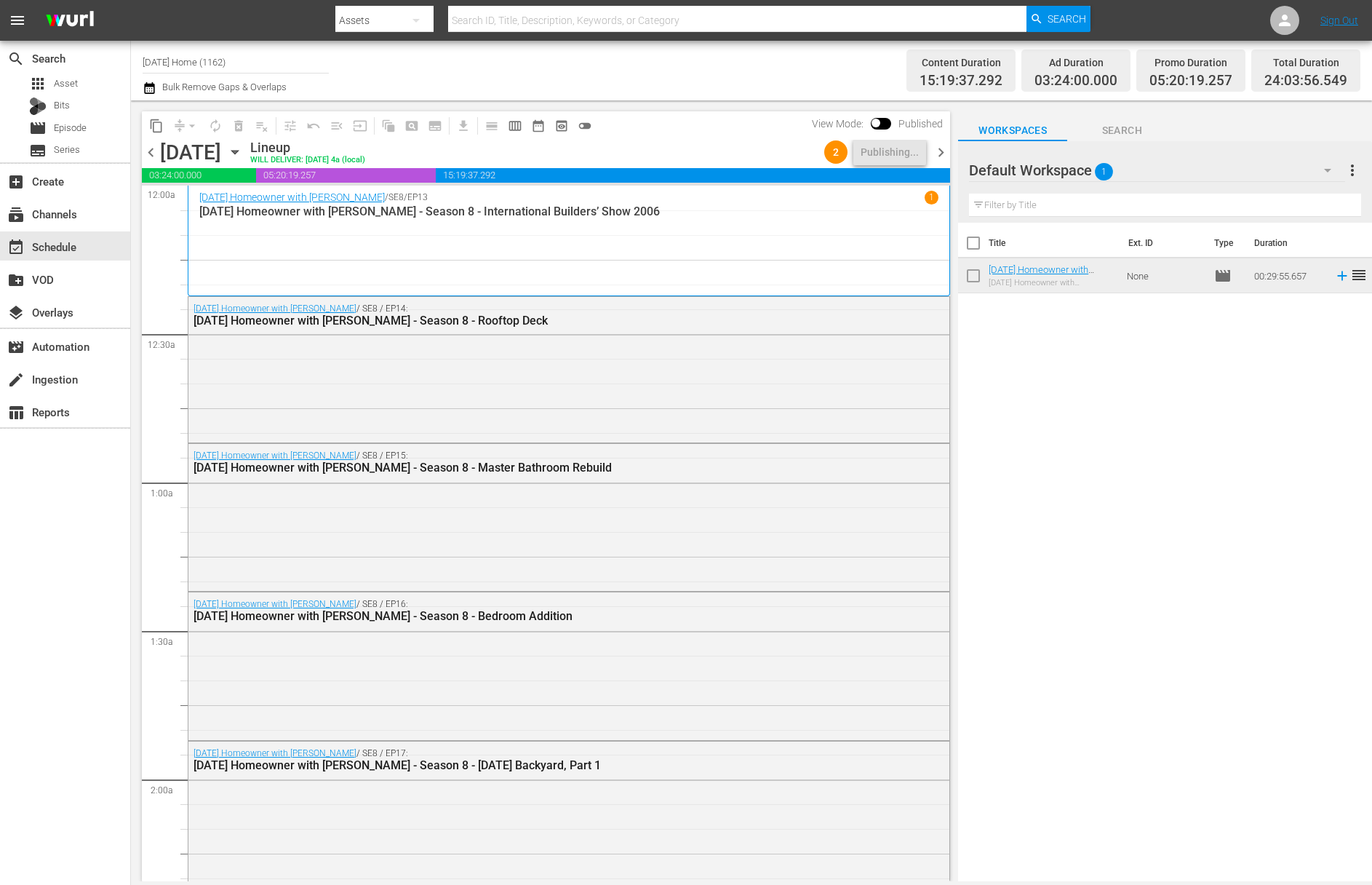
click at [243, 150] on icon "button" at bounding box center [235, 152] width 16 height 16
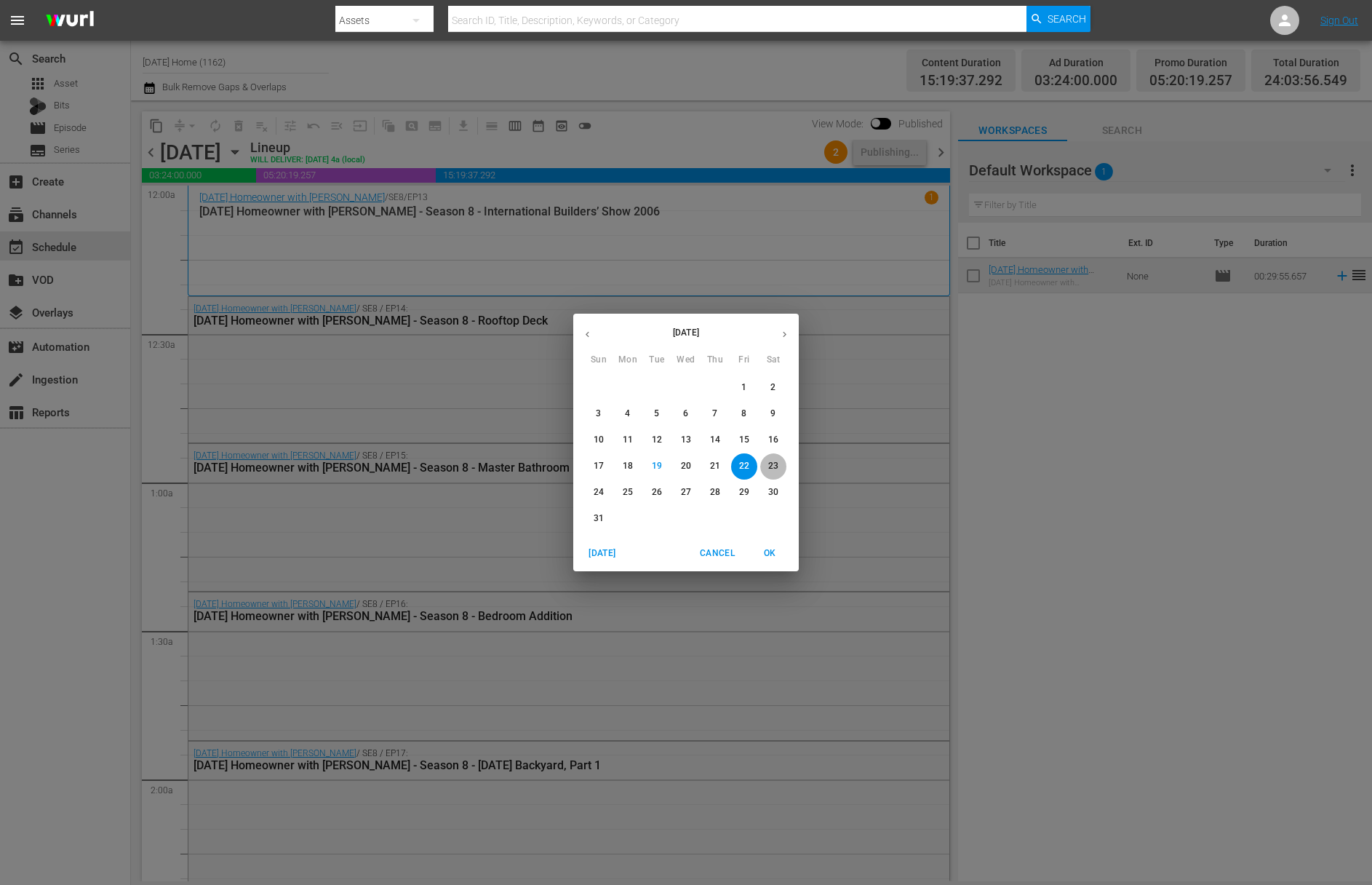
click at [773, 464] on p "23" at bounding box center [773, 466] width 10 height 12
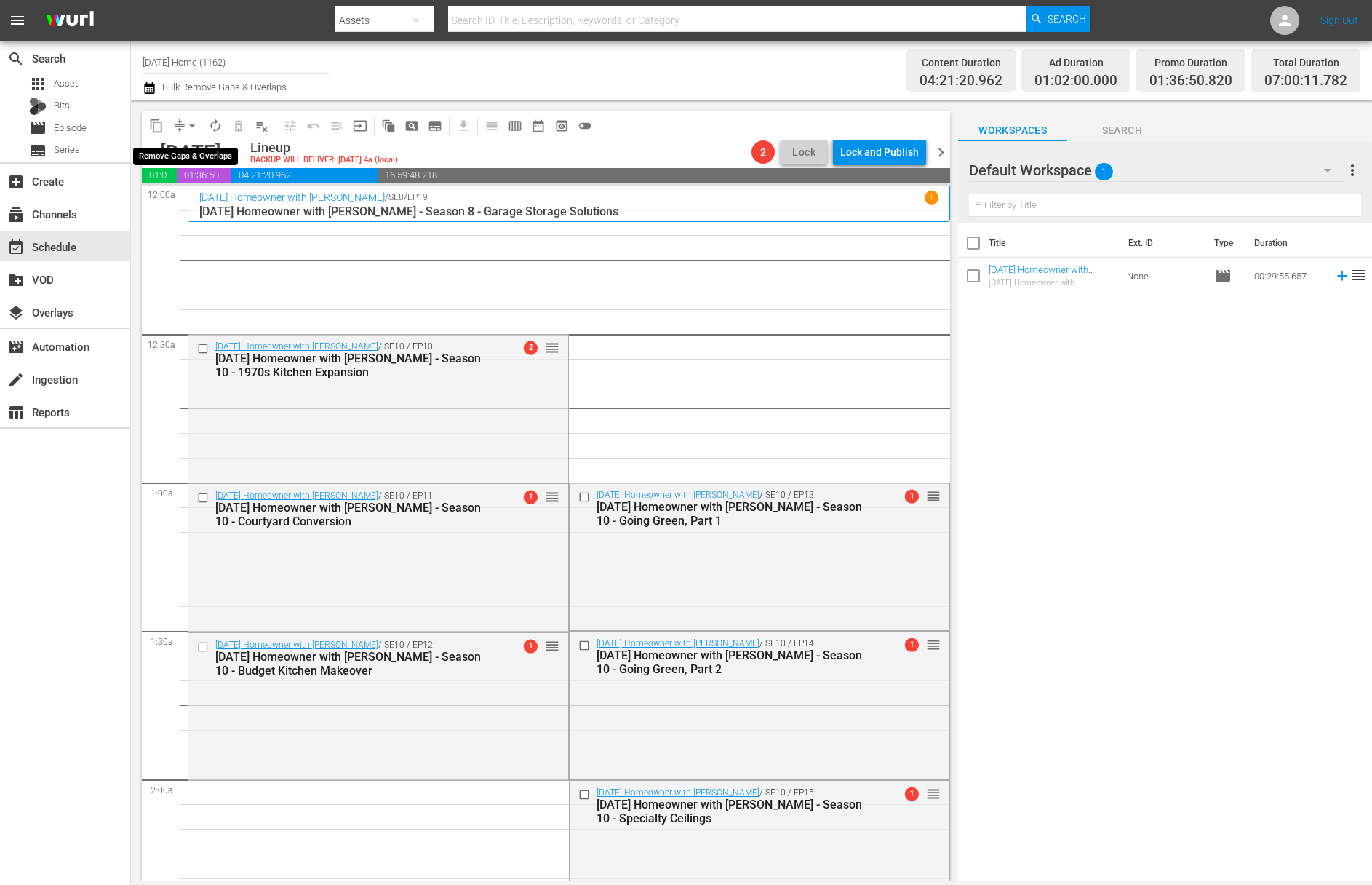
click at [187, 120] on span "arrow_drop_down" at bounding box center [192, 126] width 15 height 15
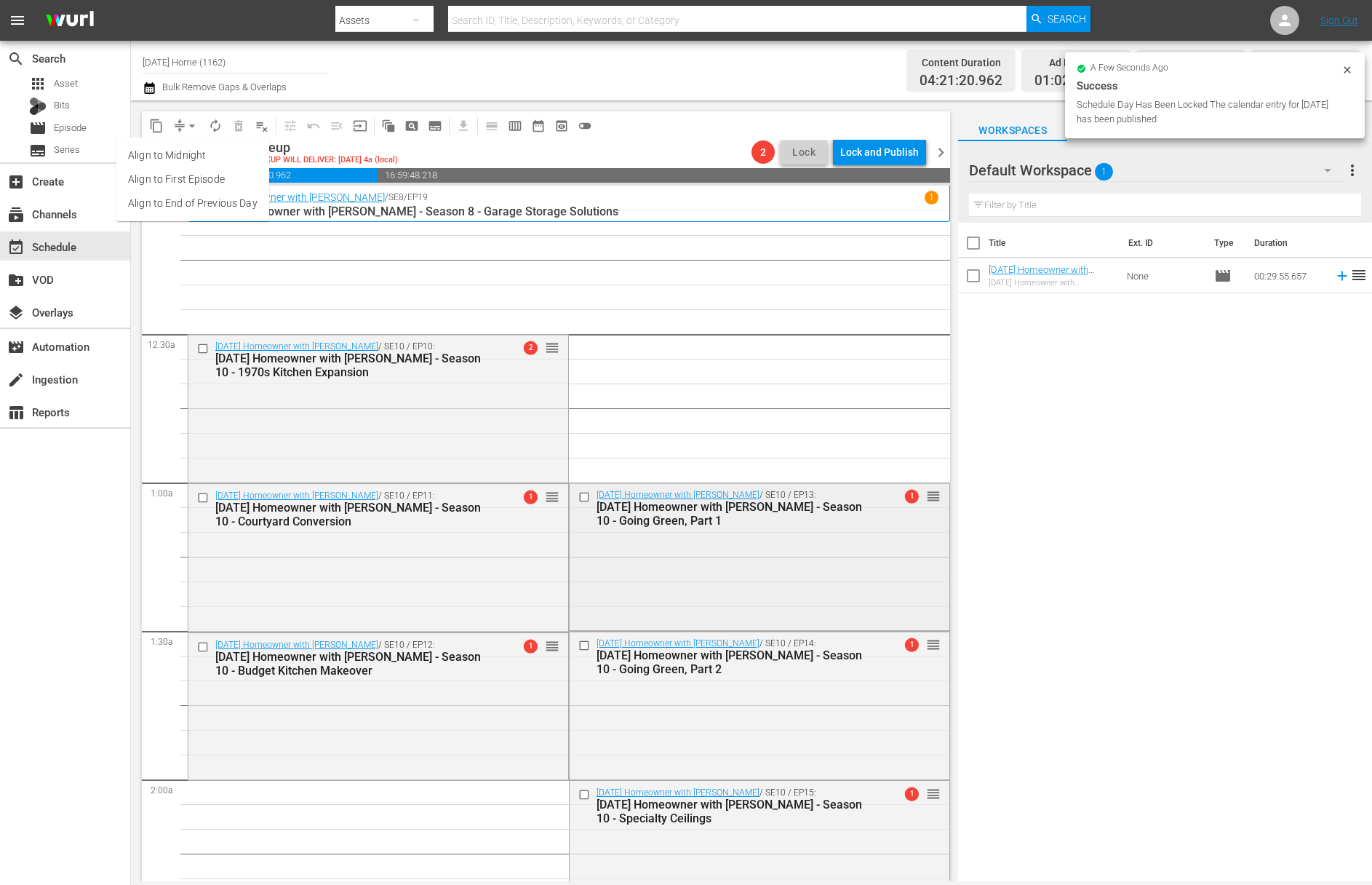
scroll to position [32, 0]
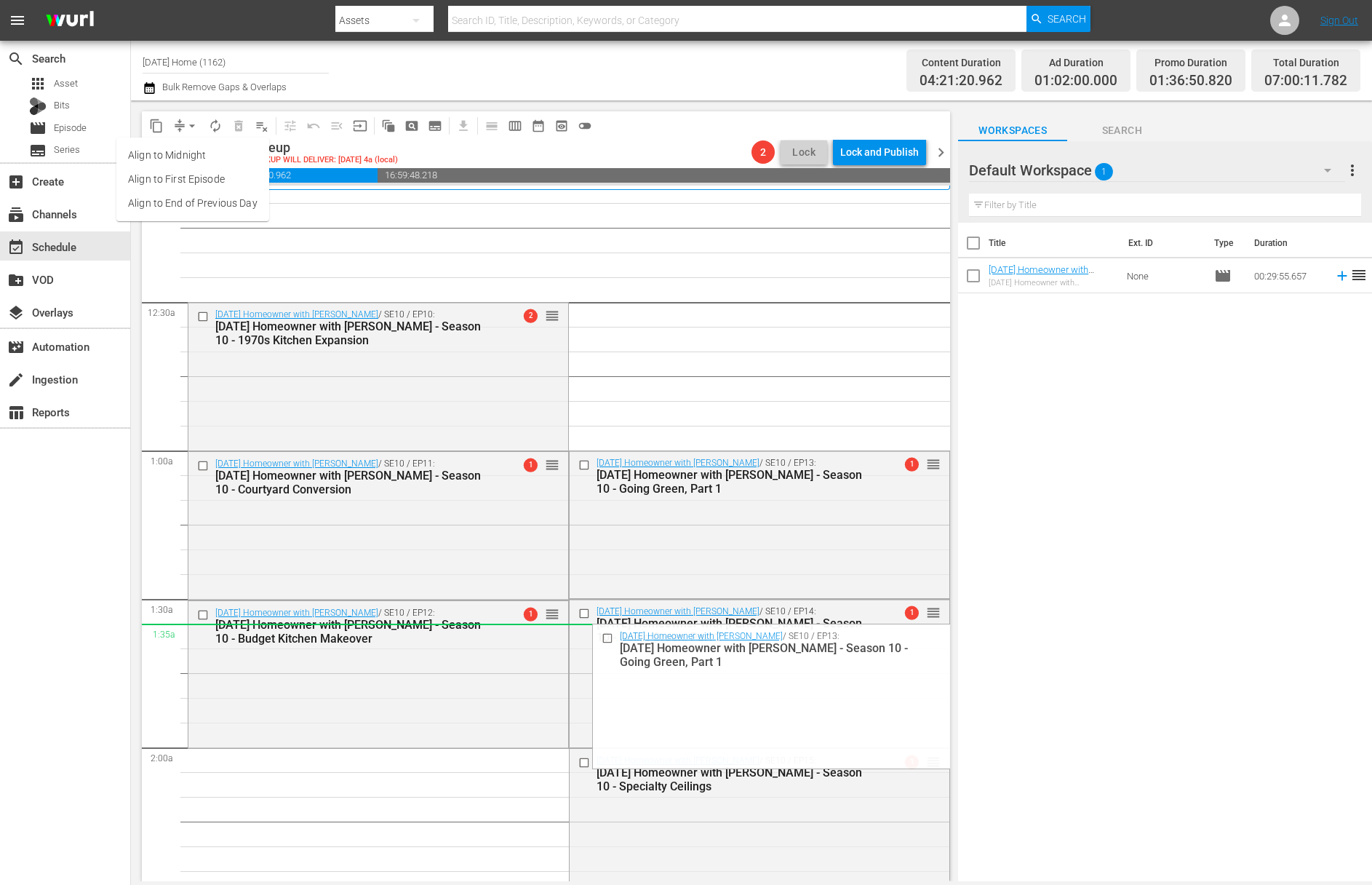
drag, startPoint x: 921, startPoint y: 466, endPoint x: 496, endPoint y: 639, distance: 458.9
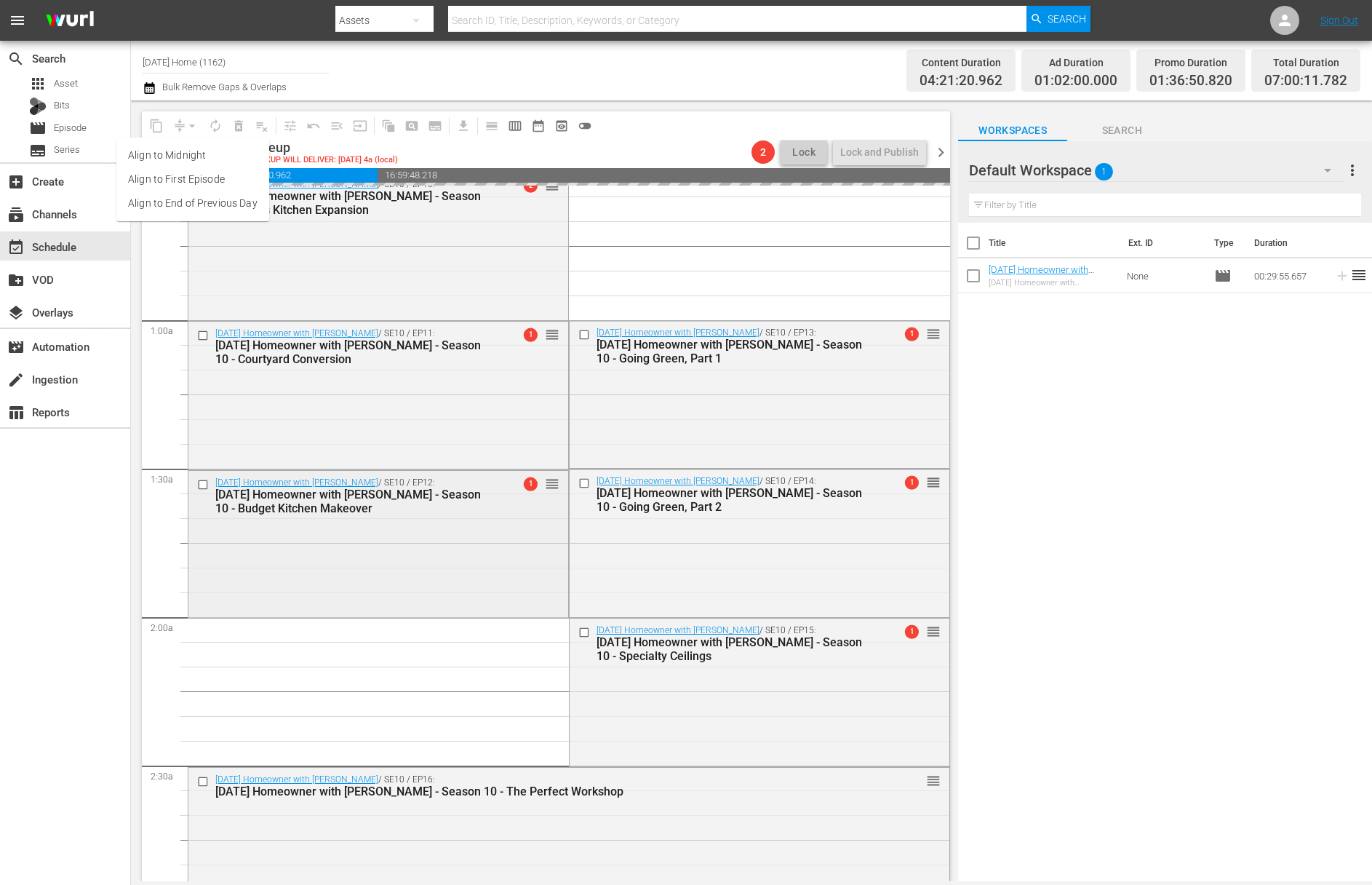
scroll to position [190, 0]
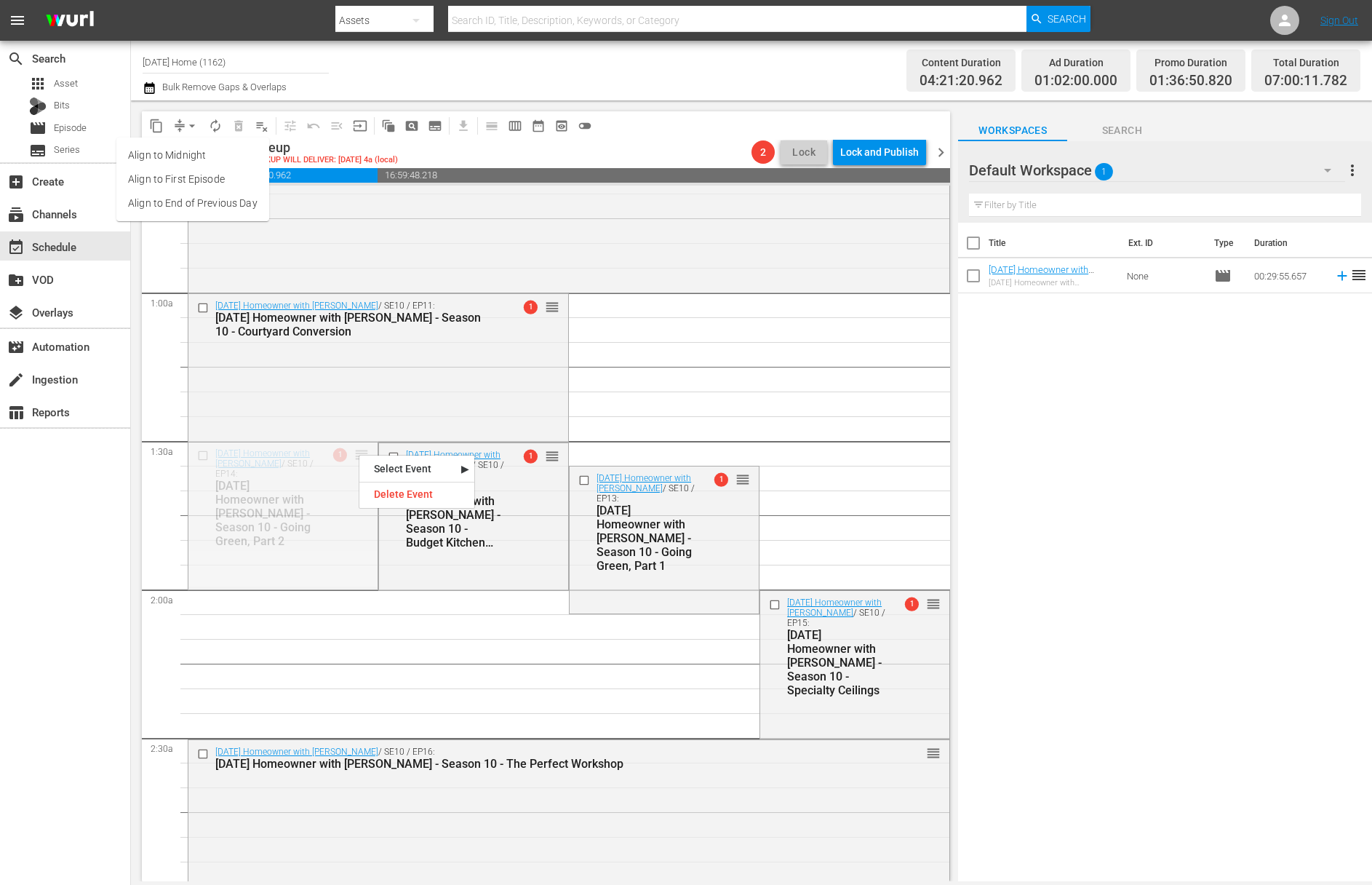
drag, startPoint x: 358, startPoint y: 453, endPoint x: 468, endPoint y: 570, distance: 160.6
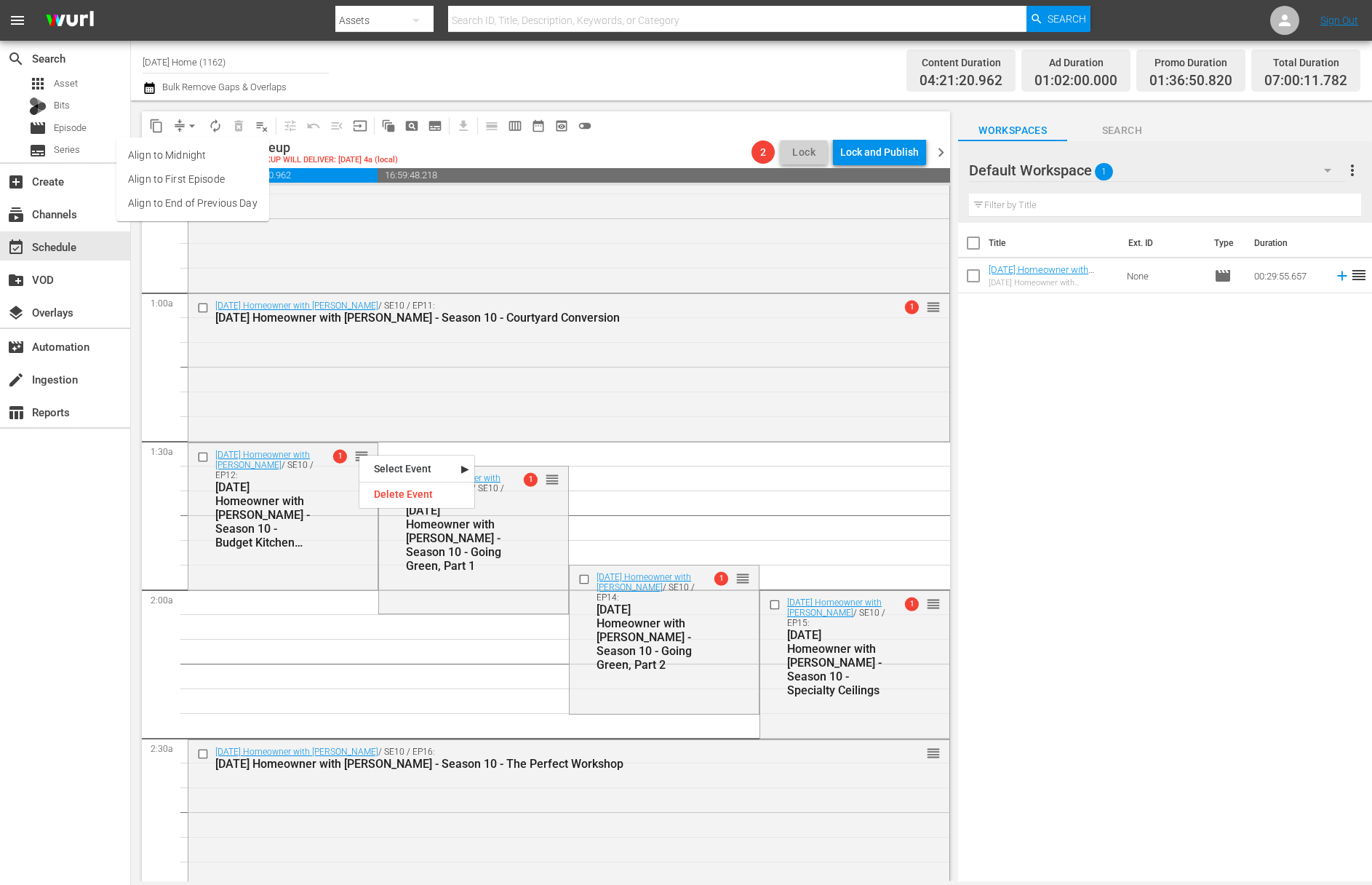
click at [186, 120] on span "arrow_drop_down" at bounding box center [192, 126] width 15 height 15
click at [190, 130] on span "arrow_drop_down" at bounding box center [192, 126] width 15 height 15
click at [189, 200] on li "Align to End of Previous Day" at bounding box center [193, 203] width 153 height 24
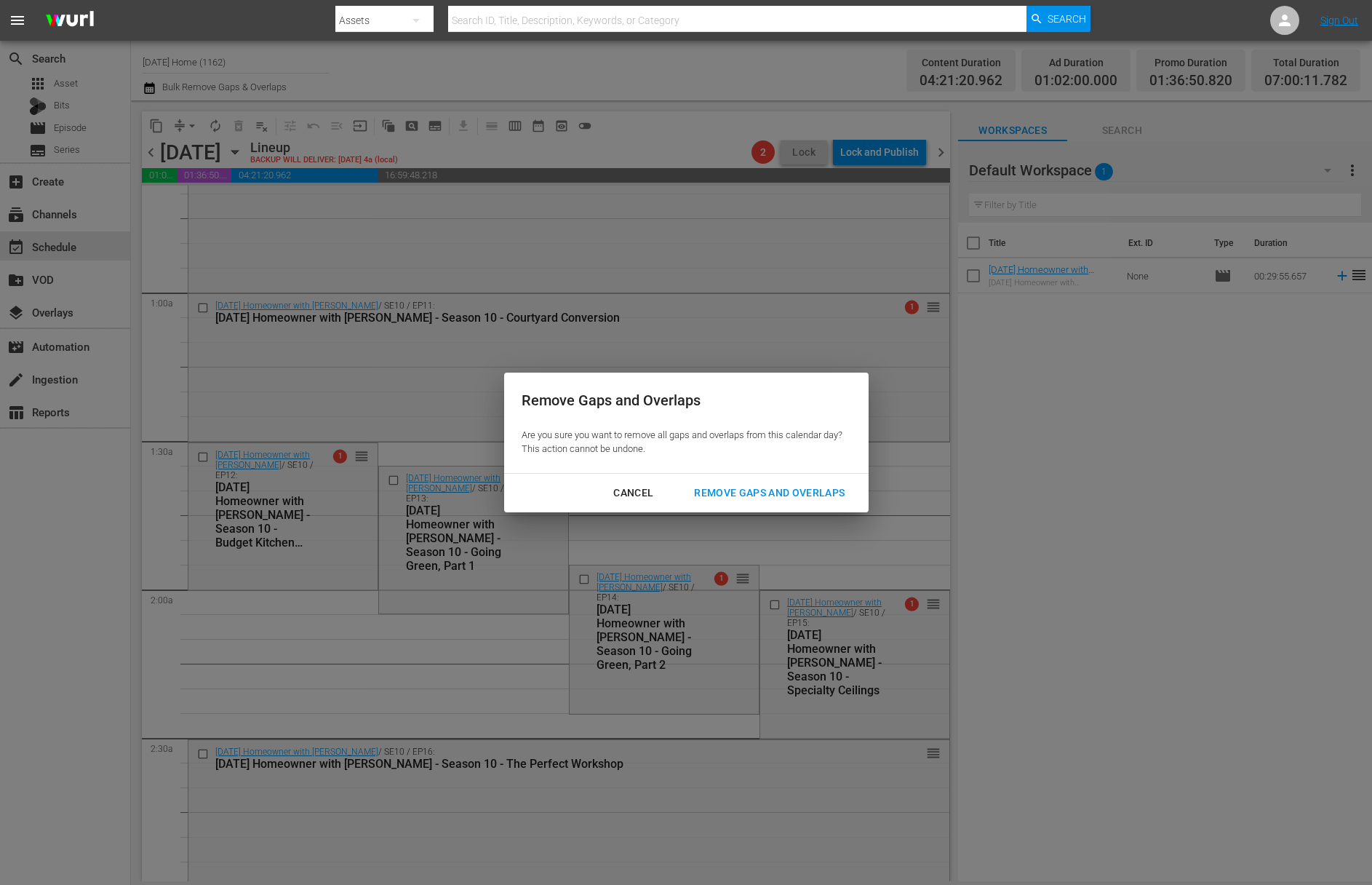
click at [834, 496] on div "Remove Gaps and Overlaps" at bounding box center [769, 493] width 174 height 18
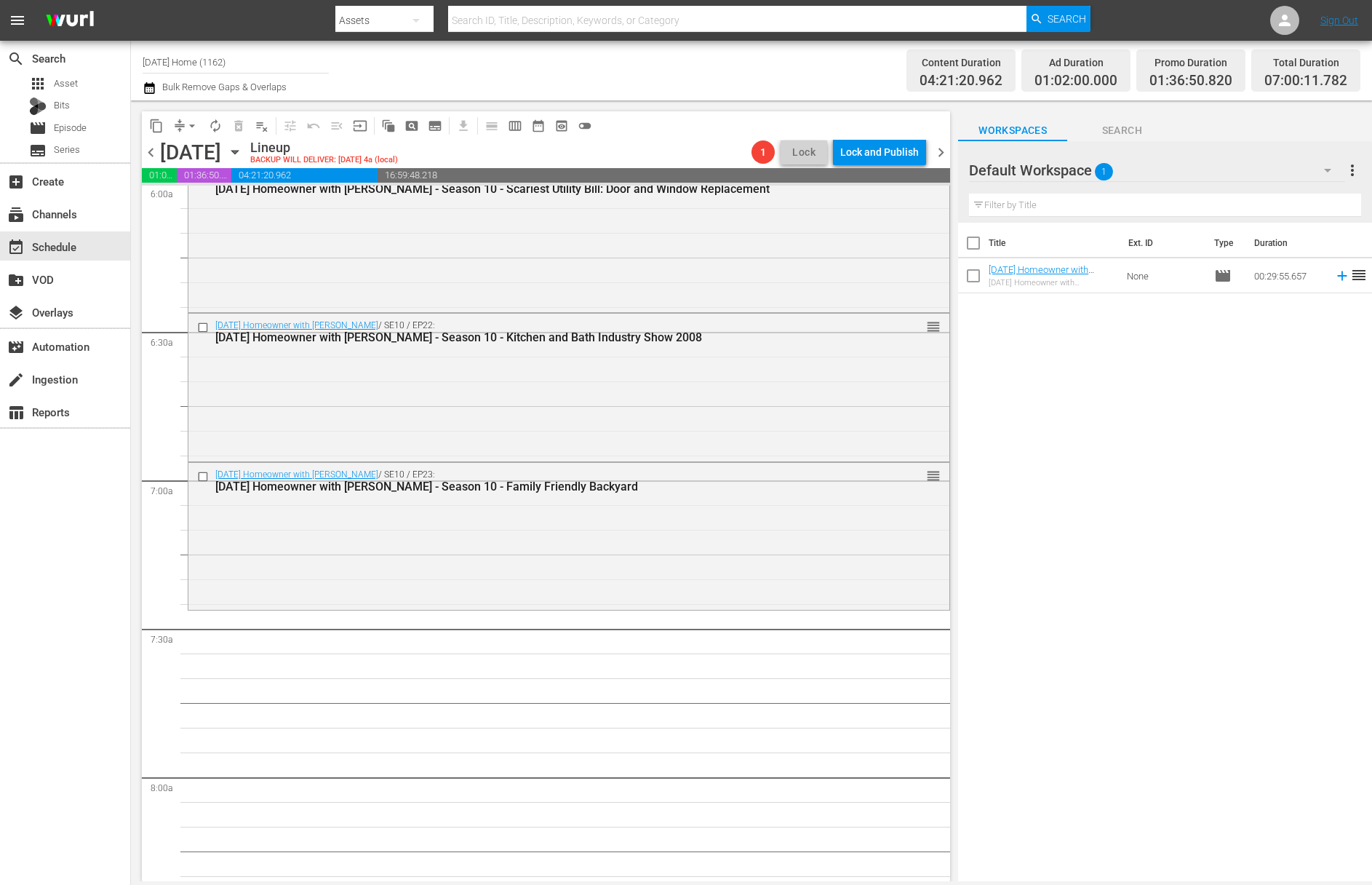
scroll to position [1743, 0]
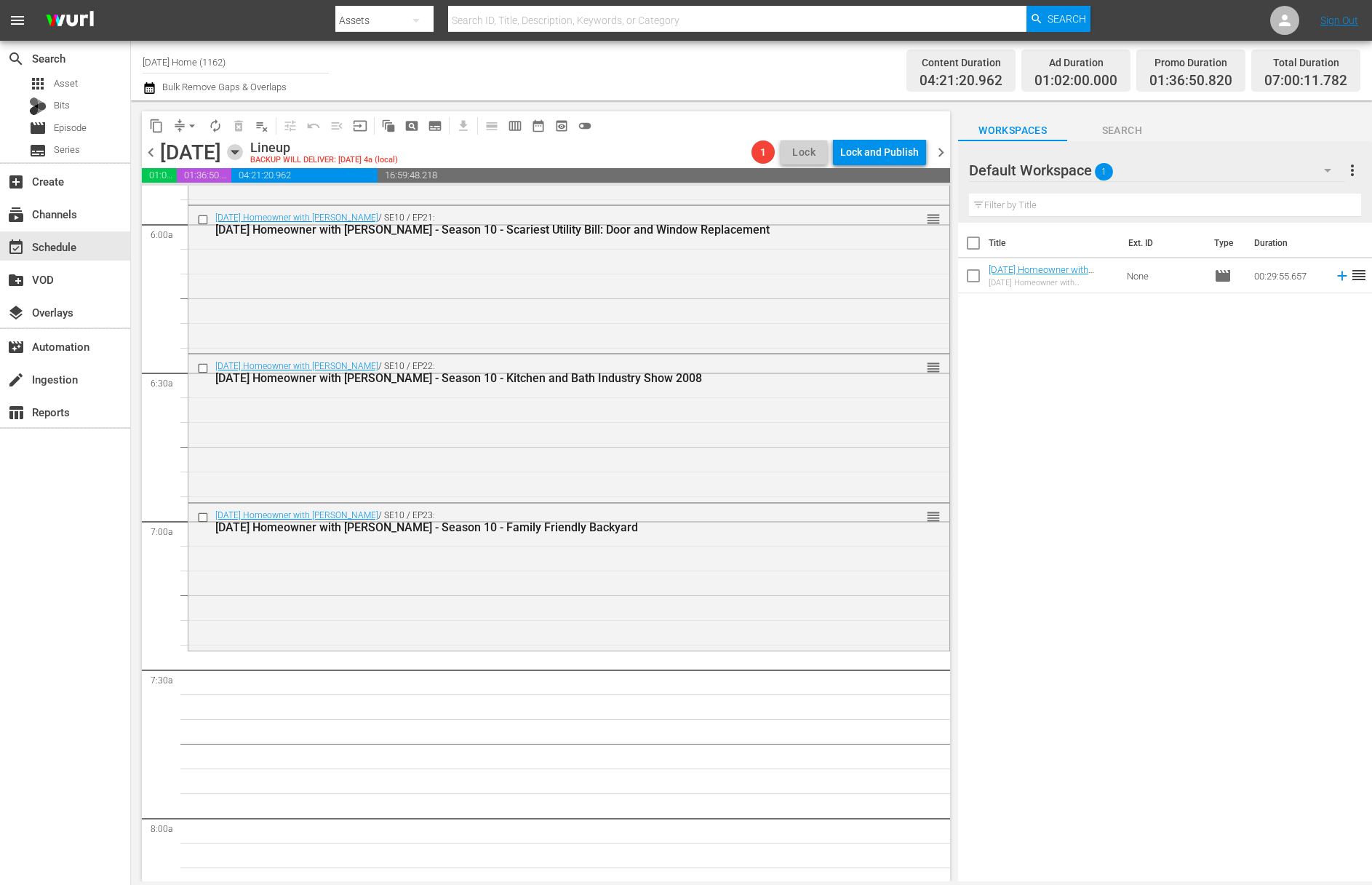
click at [238, 153] on icon "button" at bounding box center [234, 152] width 7 height 4
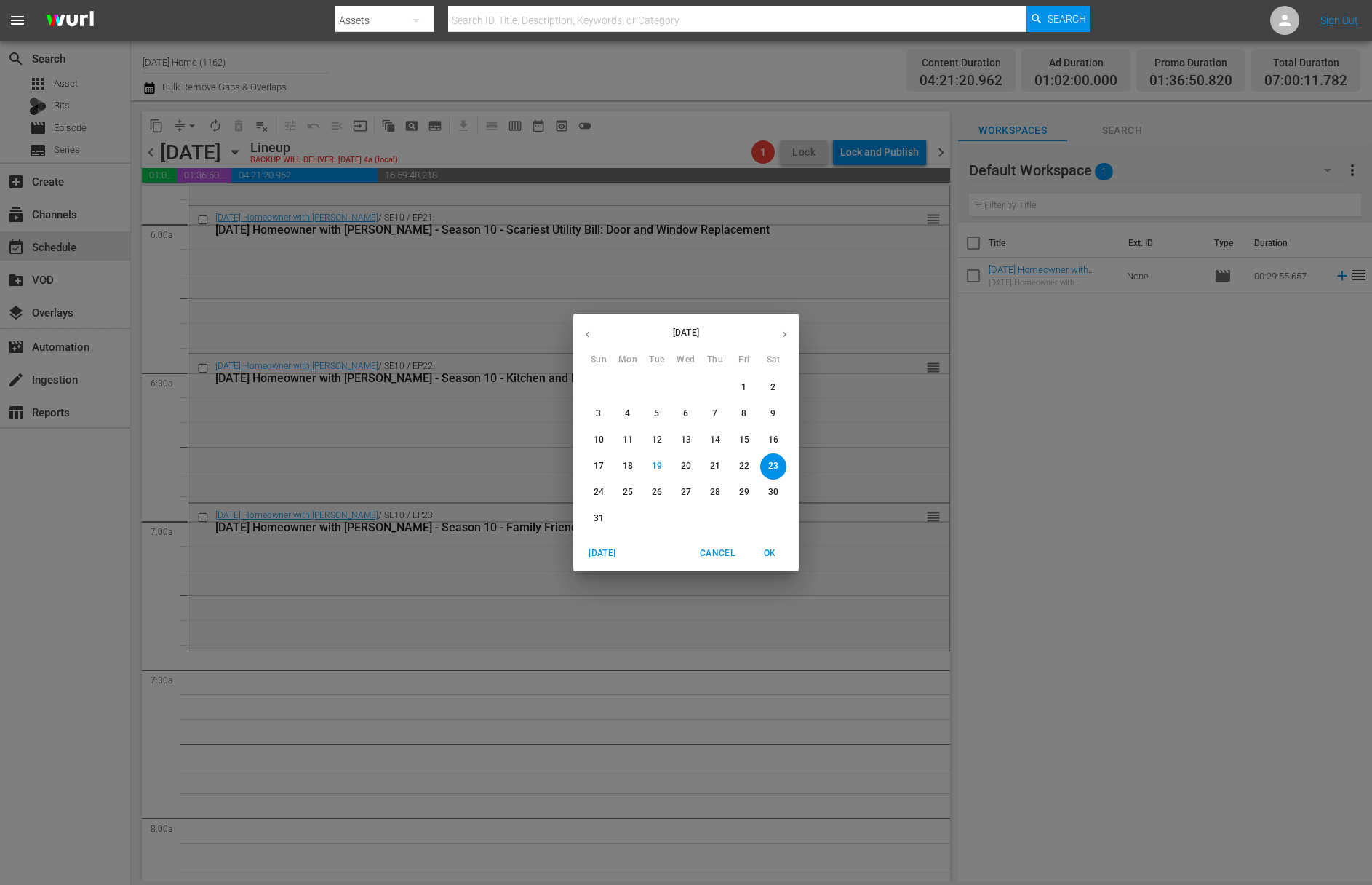
click at [589, 327] on button "button" at bounding box center [587, 334] width 28 height 28
click at [600, 444] on p "11" at bounding box center [599, 440] width 10 height 12
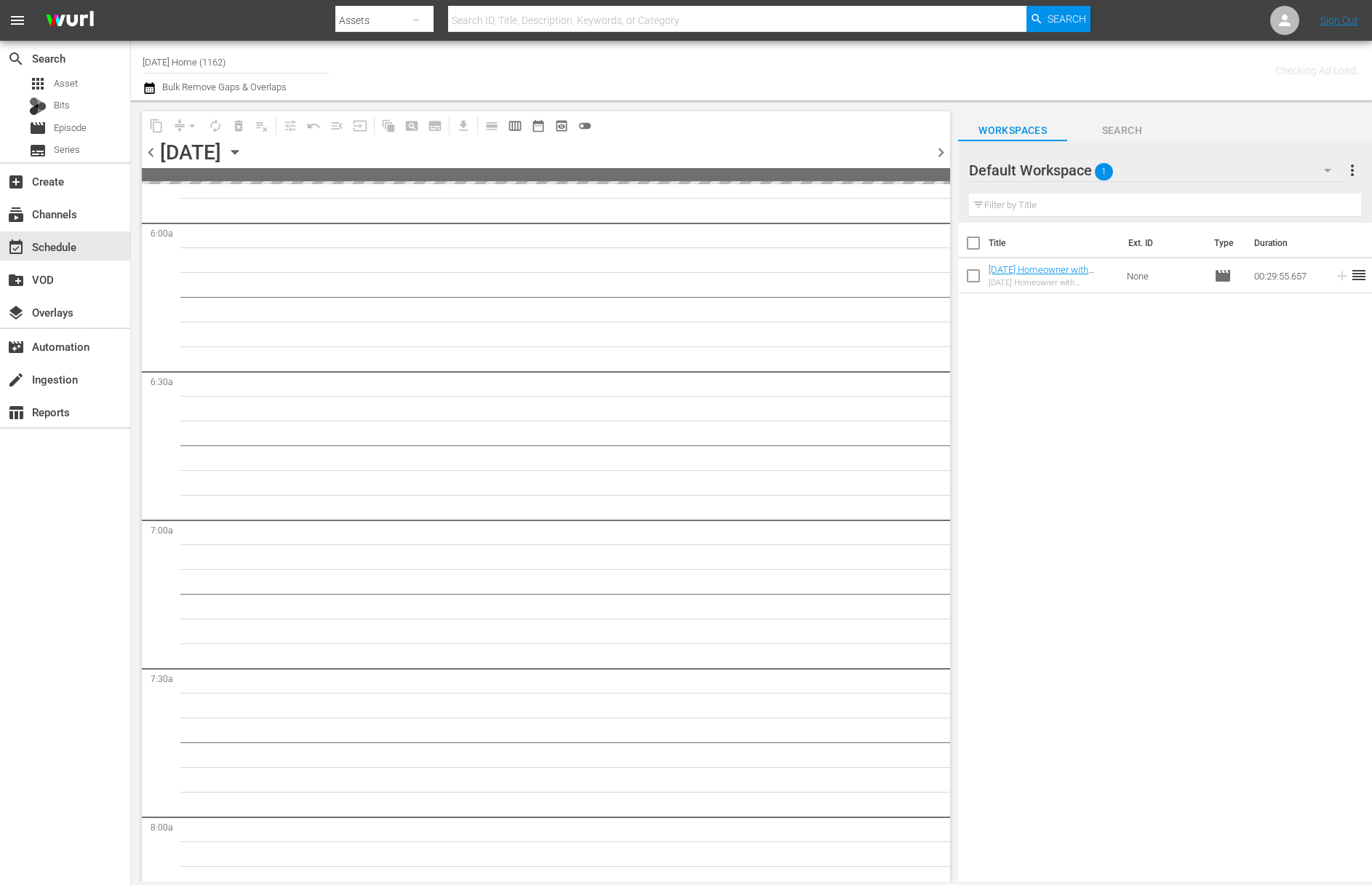
scroll to position [2015, 0]
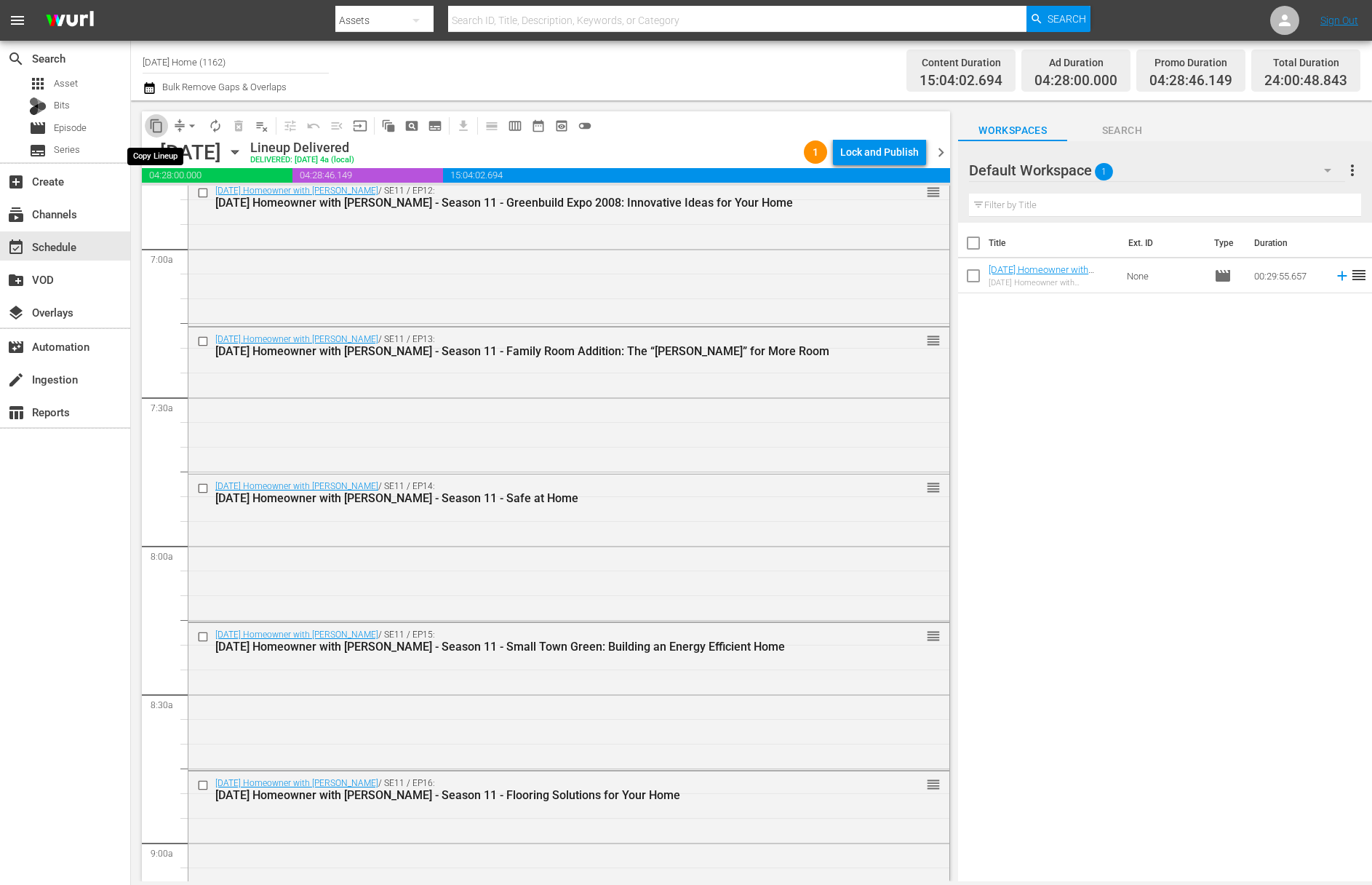
click at [155, 126] on span "content_copy" at bounding box center [157, 126] width 15 height 15
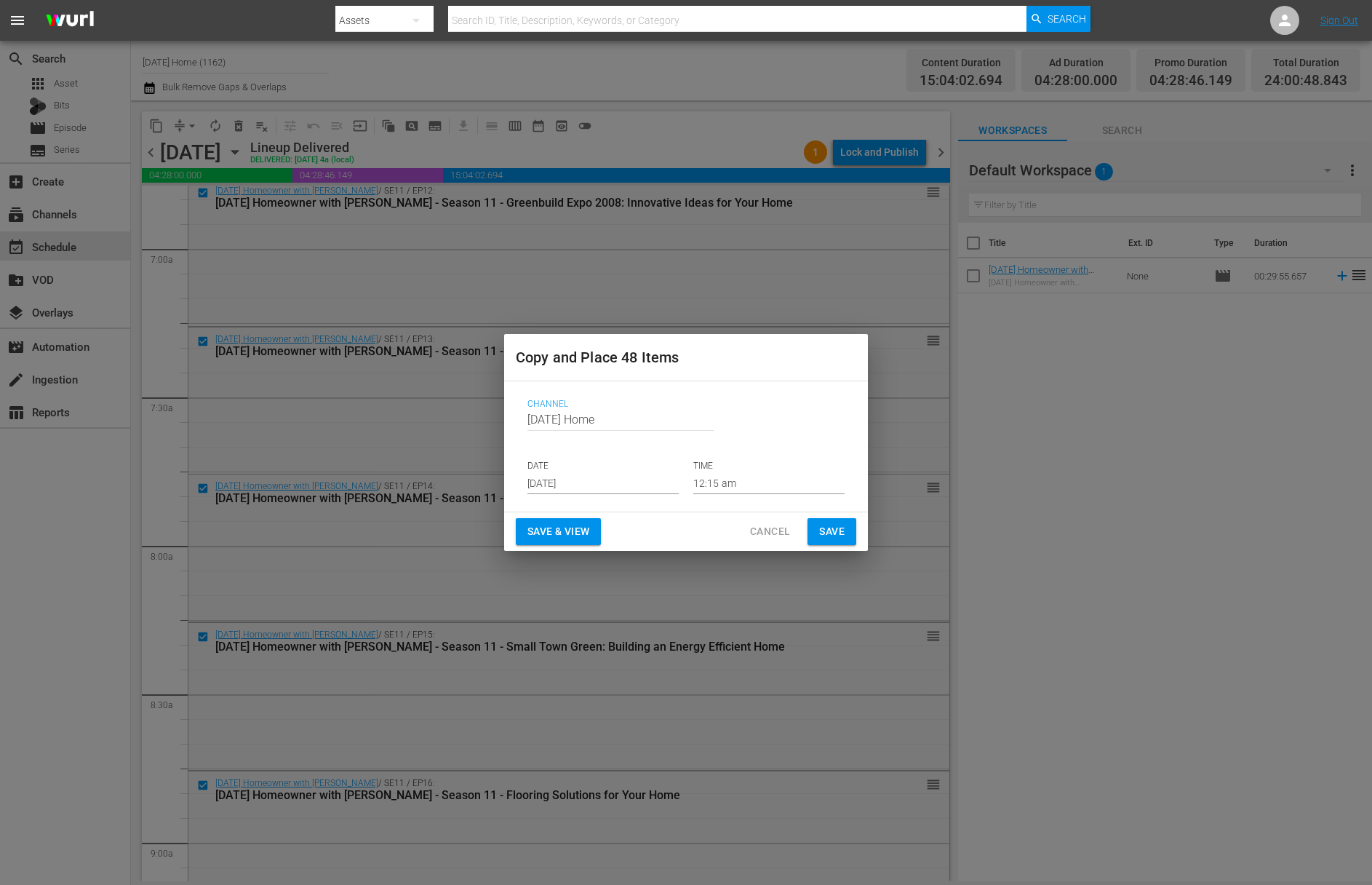
click at [608, 488] on input "Aug 21st 2025" at bounding box center [603, 483] width 152 height 22
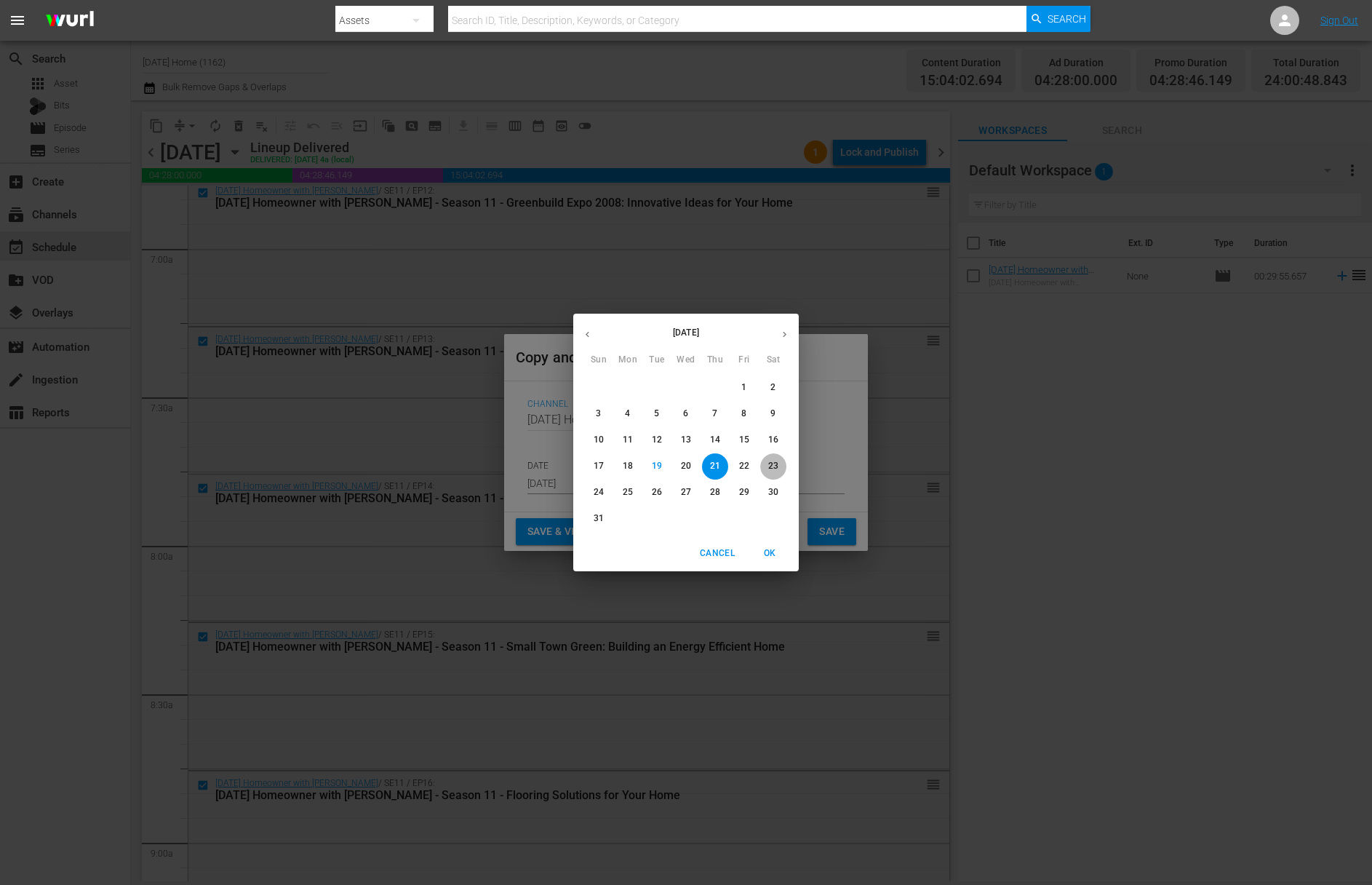
click at [775, 472] on button "23" at bounding box center [773, 467] width 26 height 26
type input "Aug 23rd 2025"
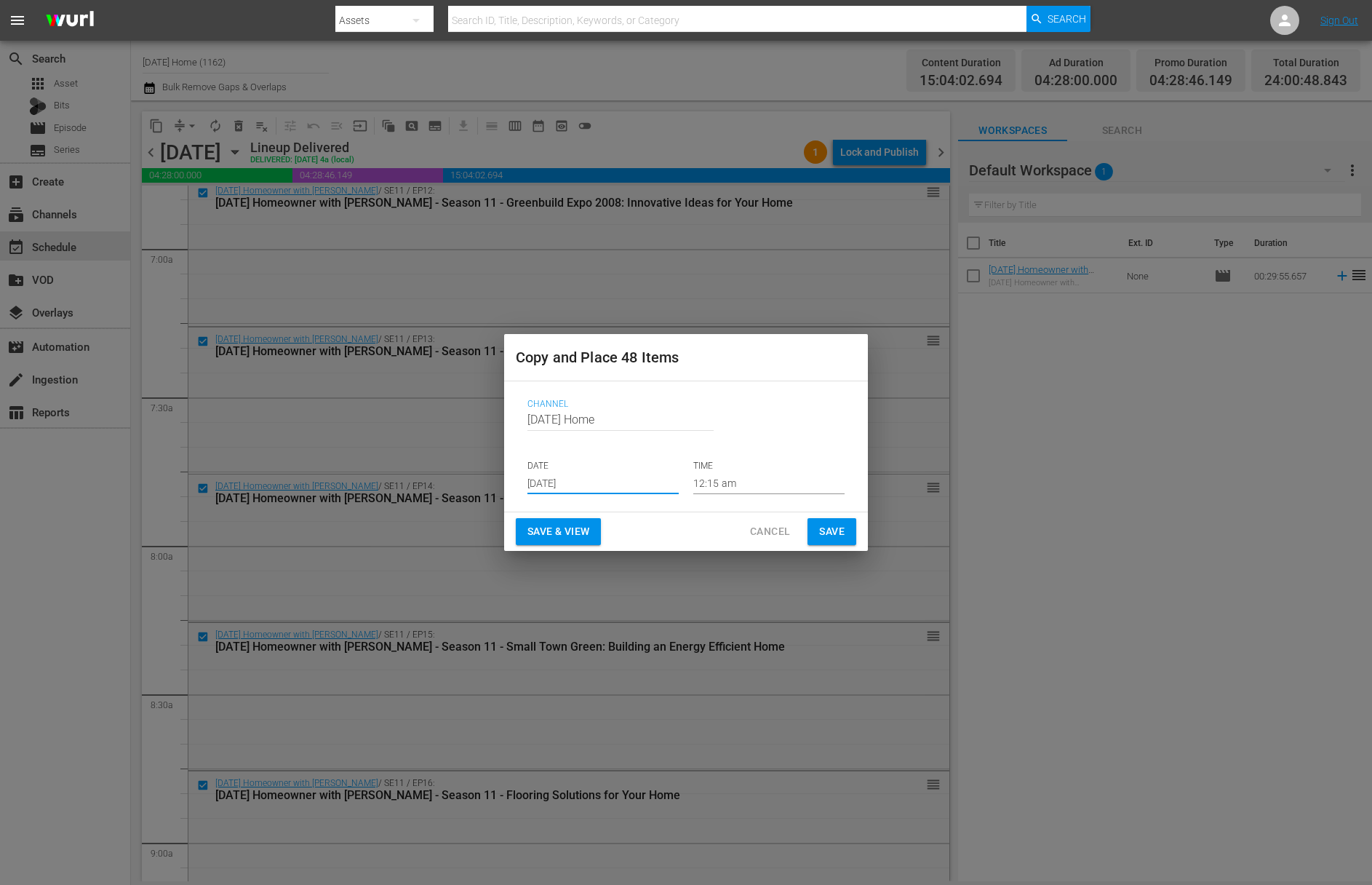
click at [732, 485] on input "12:15 am" at bounding box center [769, 483] width 152 height 22
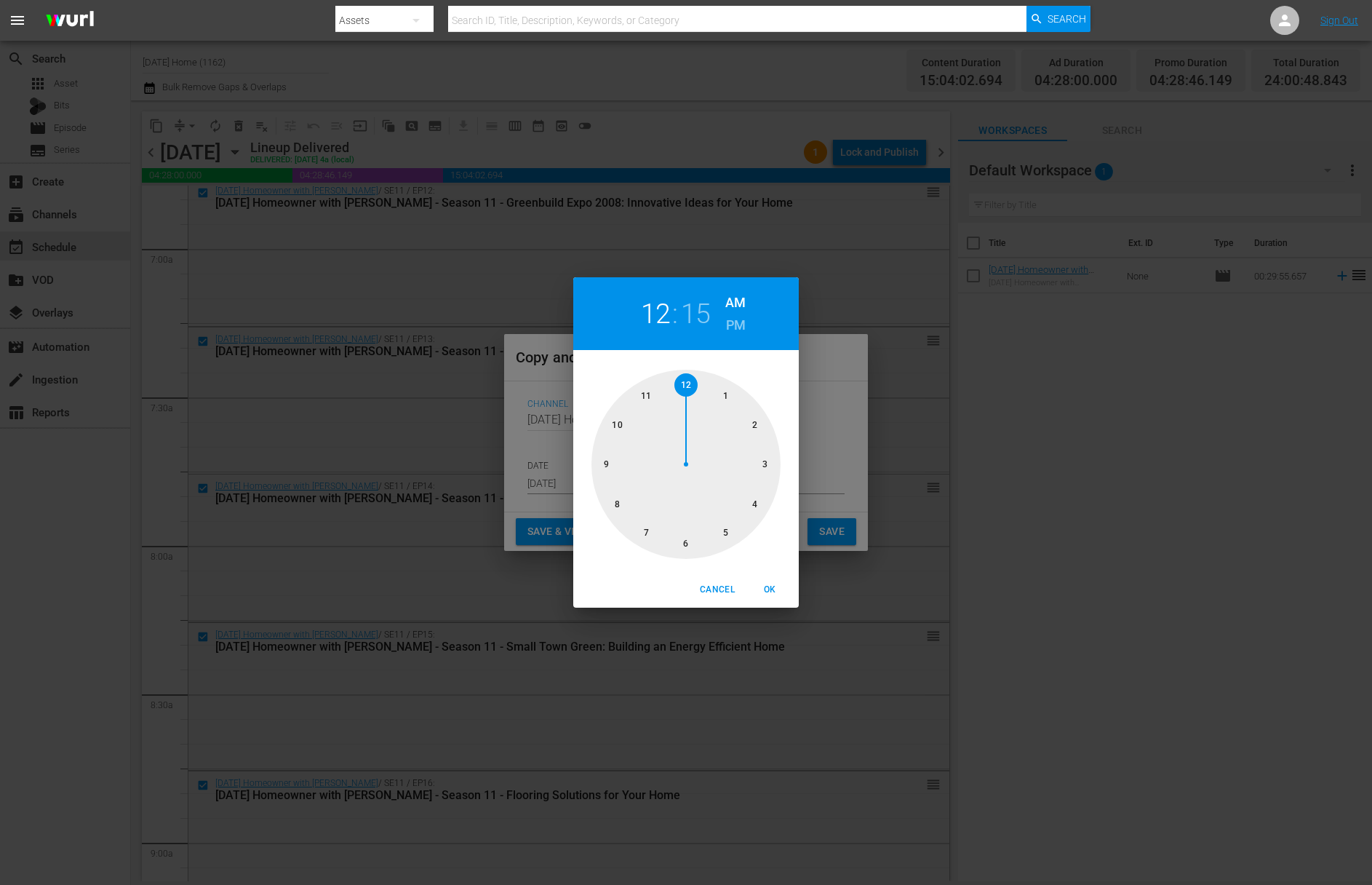
click at [643, 529] on div at bounding box center [686, 464] width 189 height 190
click at [646, 529] on div at bounding box center [686, 464] width 189 height 190
click at [768, 596] on span "OK" at bounding box center [769, 590] width 35 height 15
type input "07:35 am"
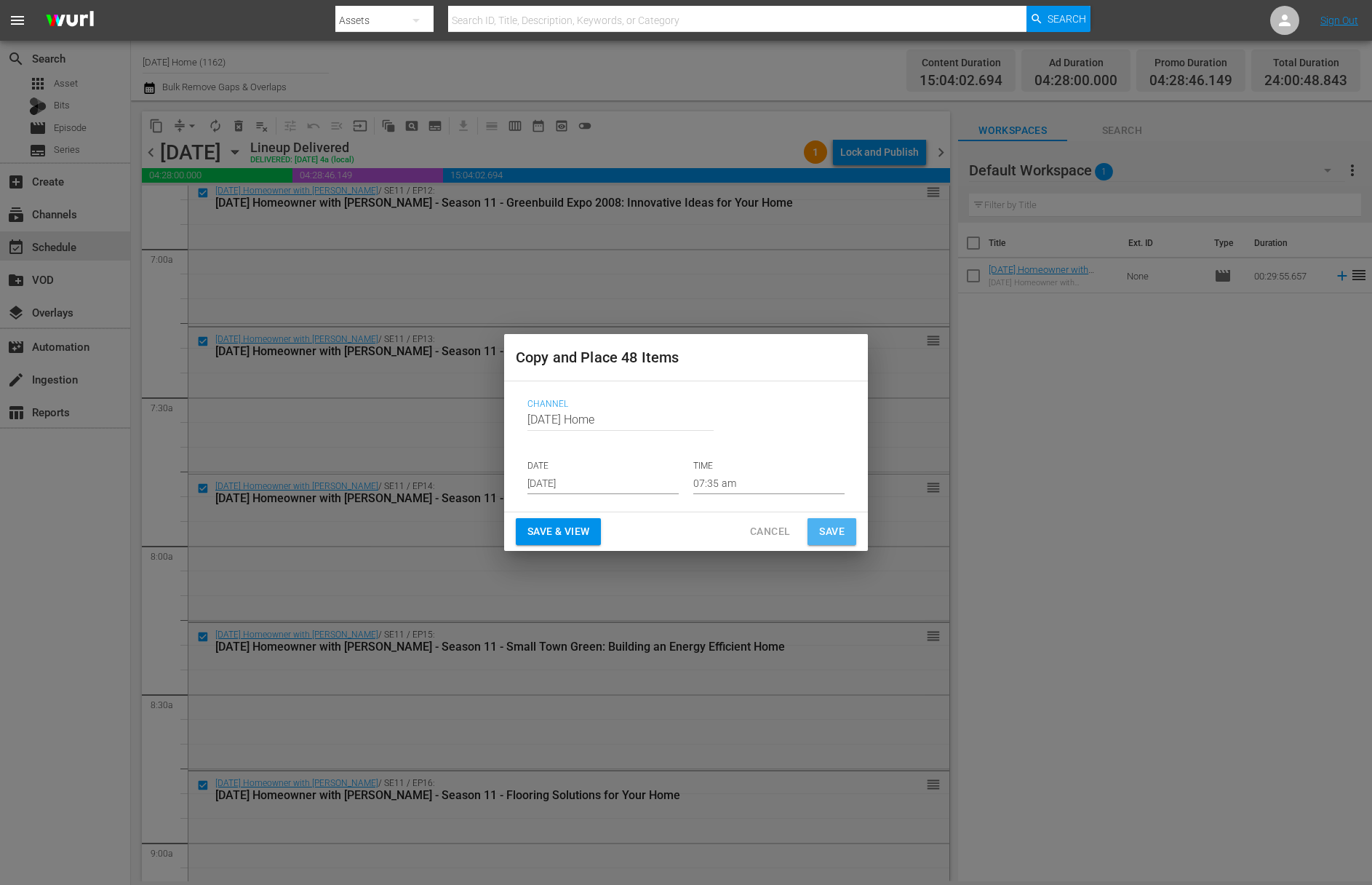
click at [841, 533] on span "Save" at bounding box center [831, 531] width 26 height 18
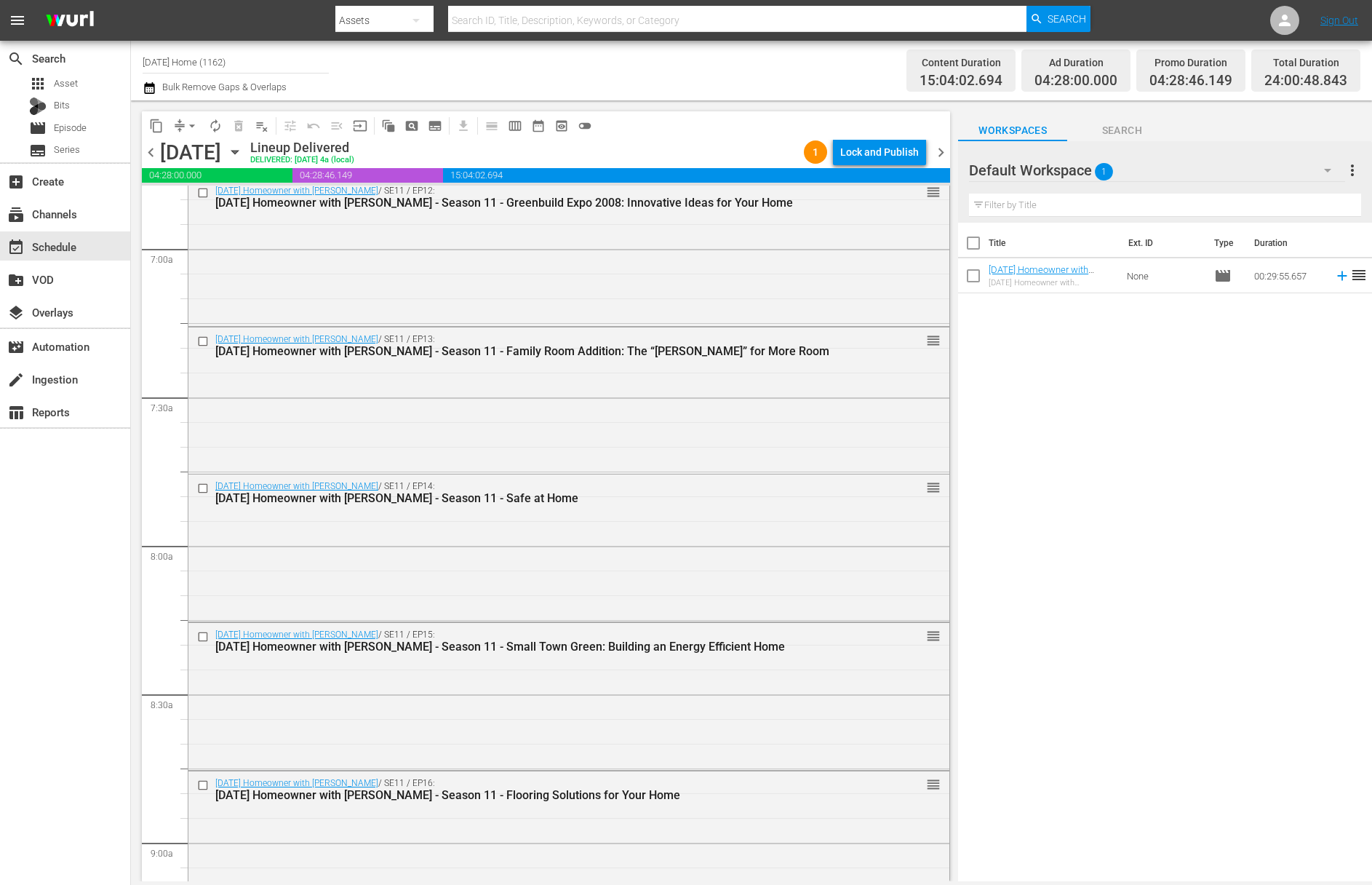
click at [238, 152] on icon "button" at bounding box center [234, 152] width 7 height 4
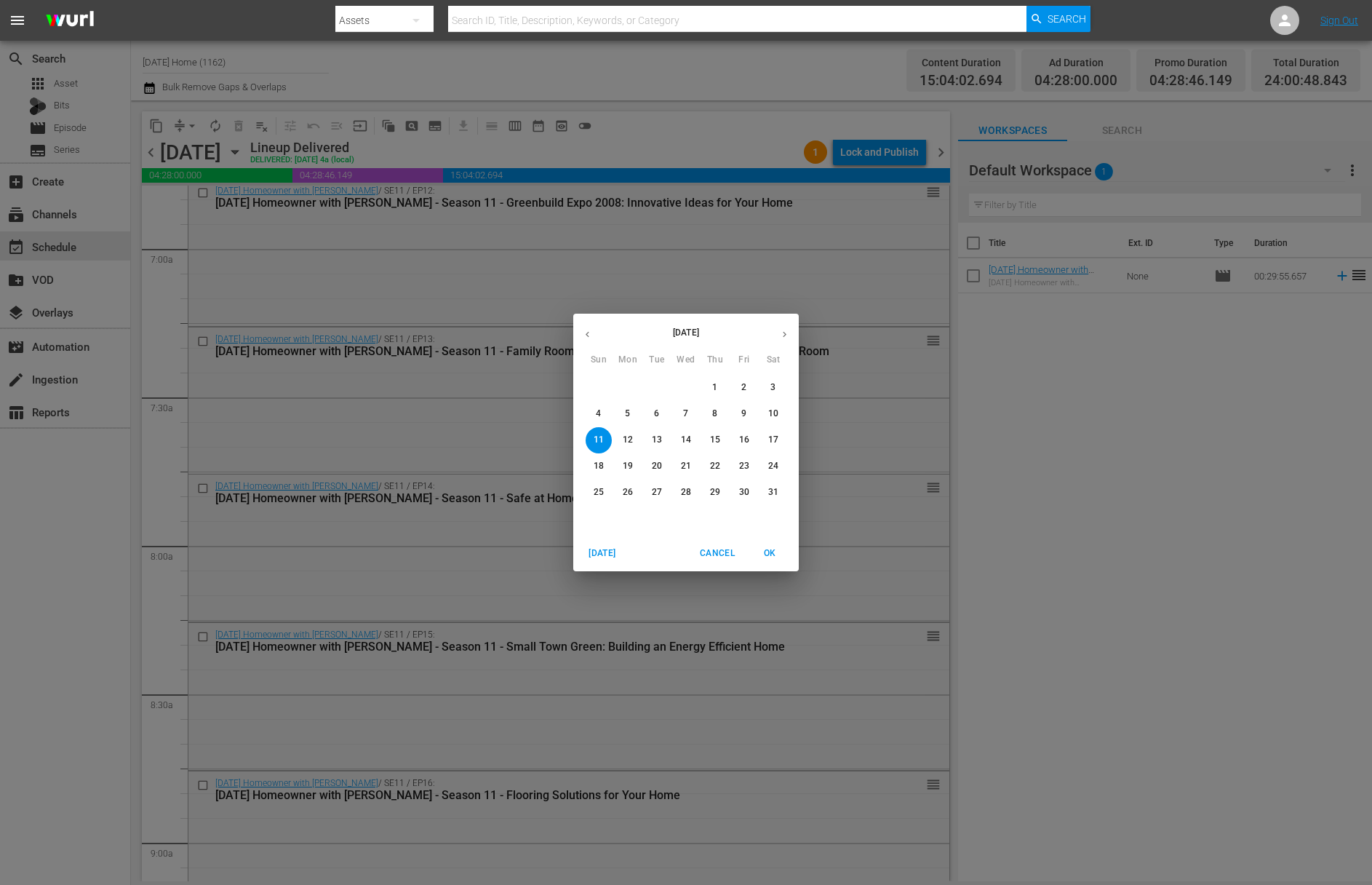
click at [783, 327] on button "button" at bounding box center [784, 334] width 28 height 28
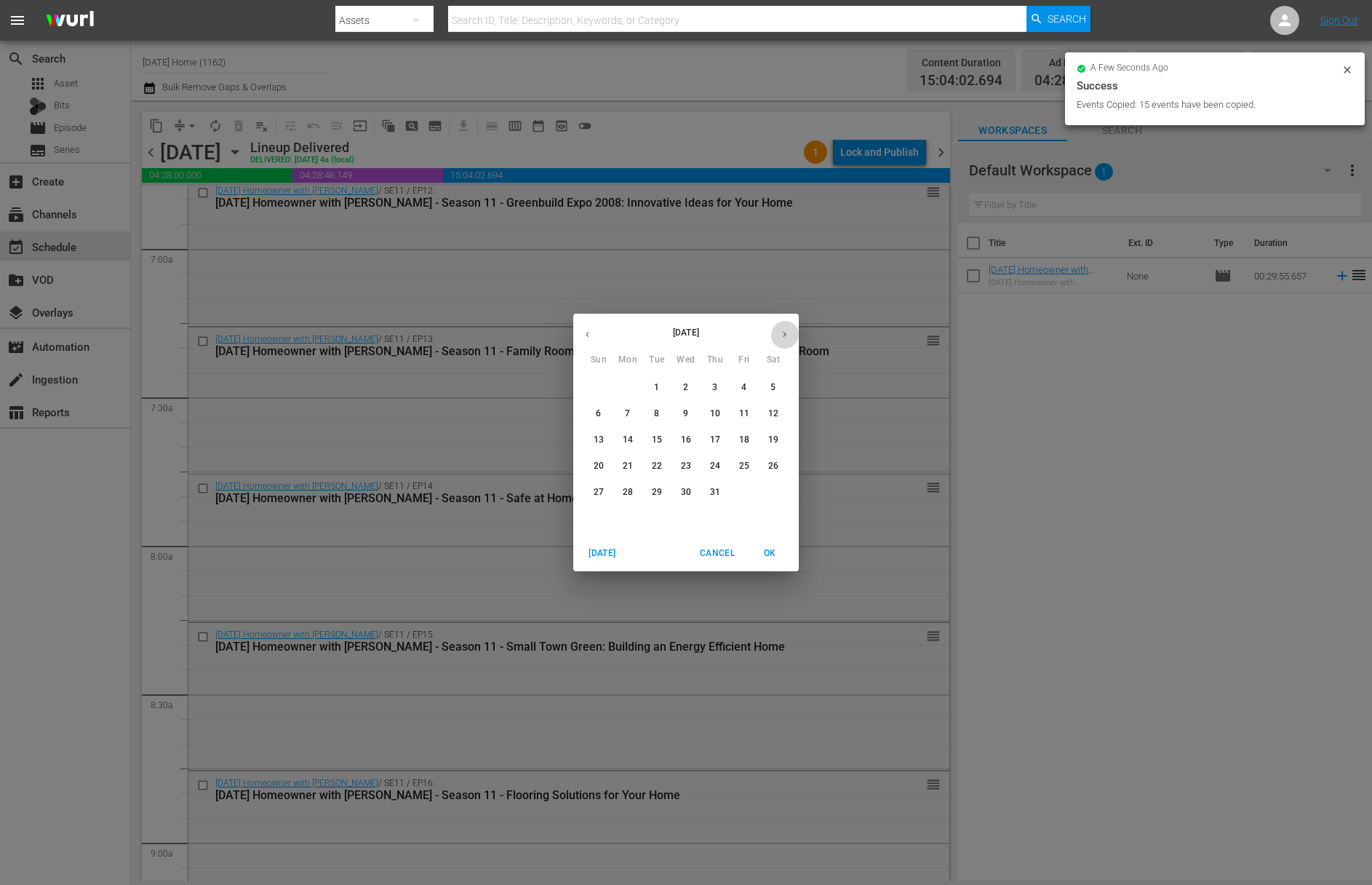
click at [783, 327] on button "button" at bounding box center [784, 334] width 28 height 28
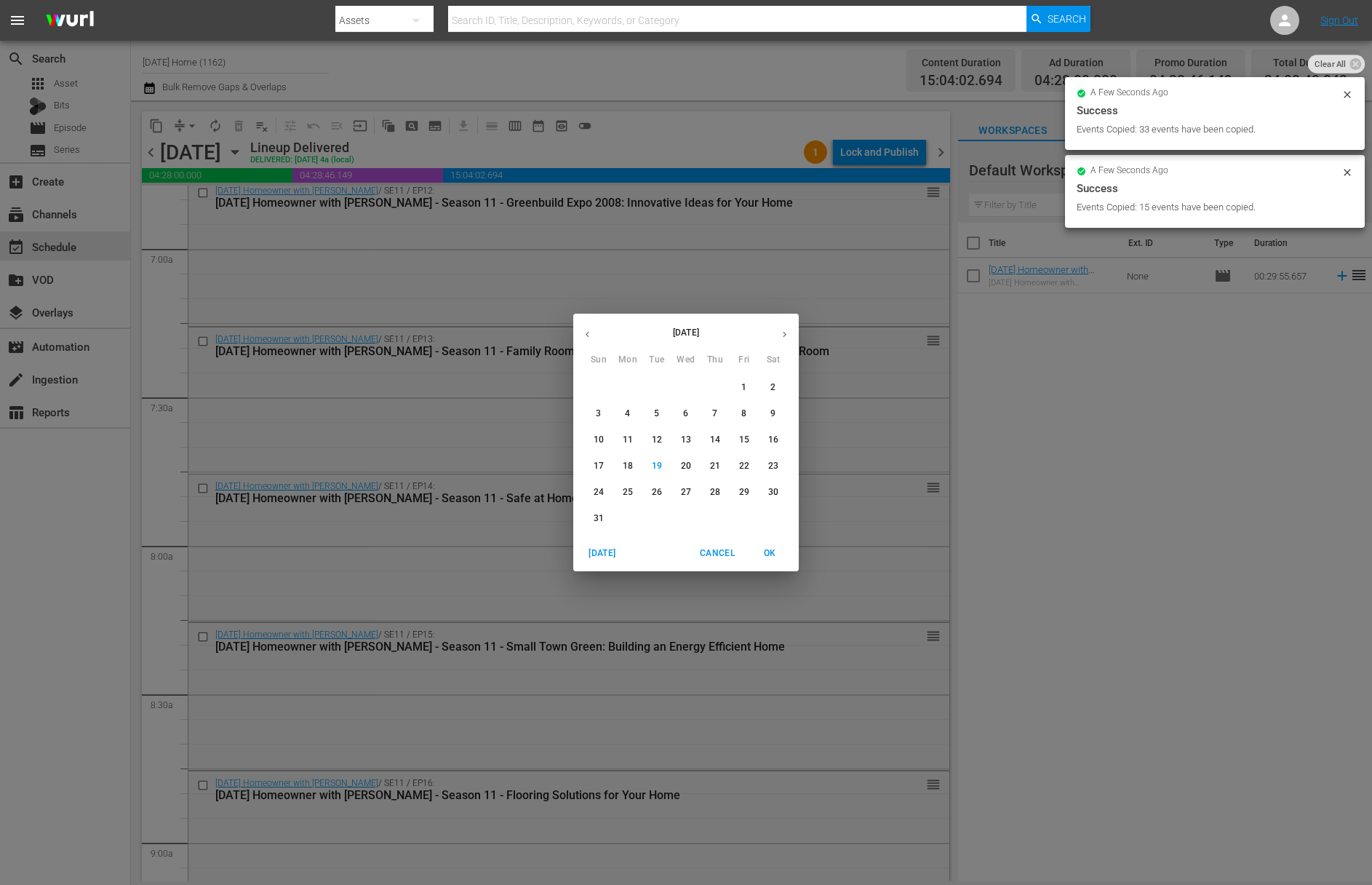
click at [775, 466] on p "23" at bounding box center [773, 466] width 10 height 12
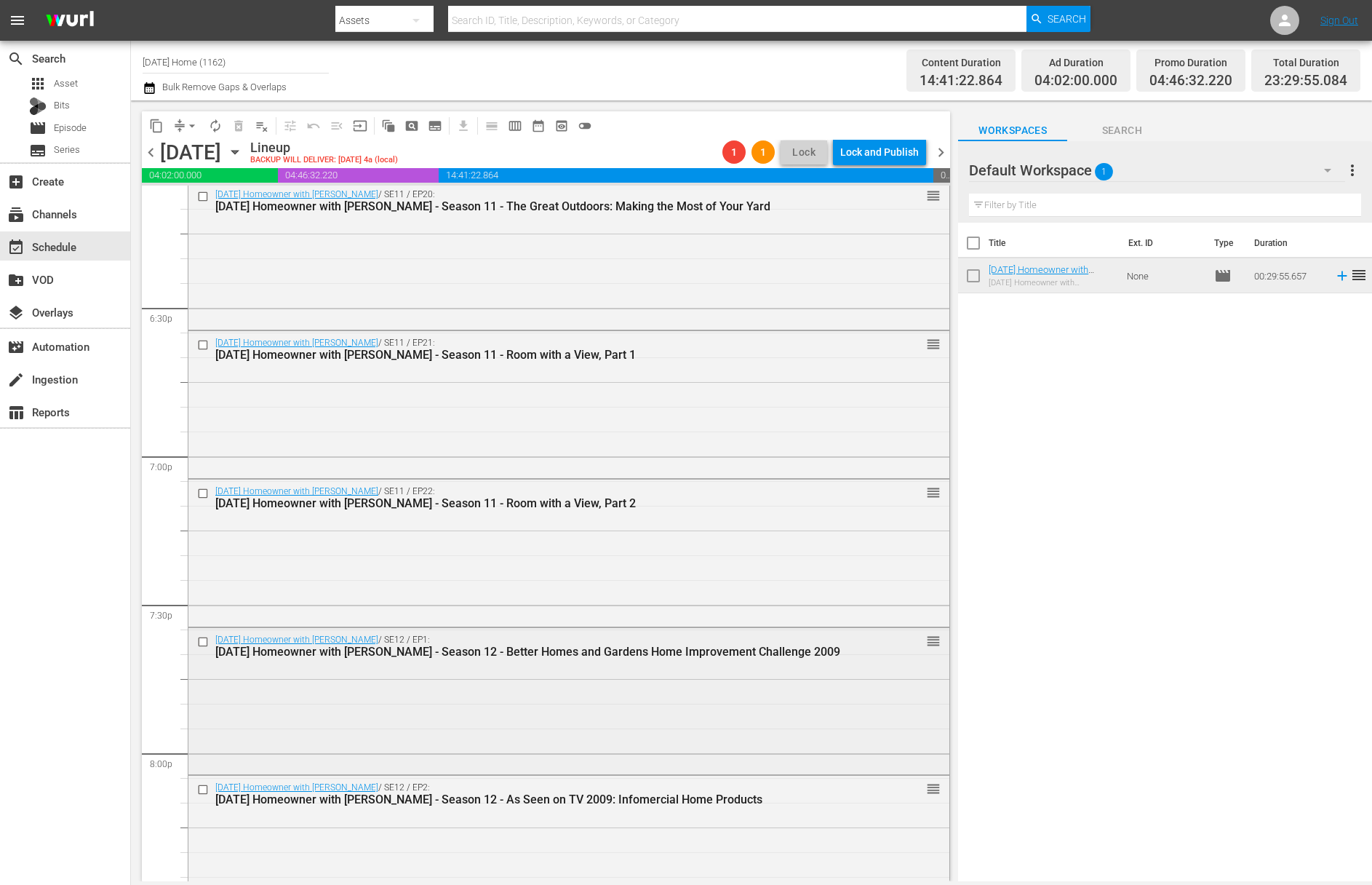
scroll to position [5494, 0]
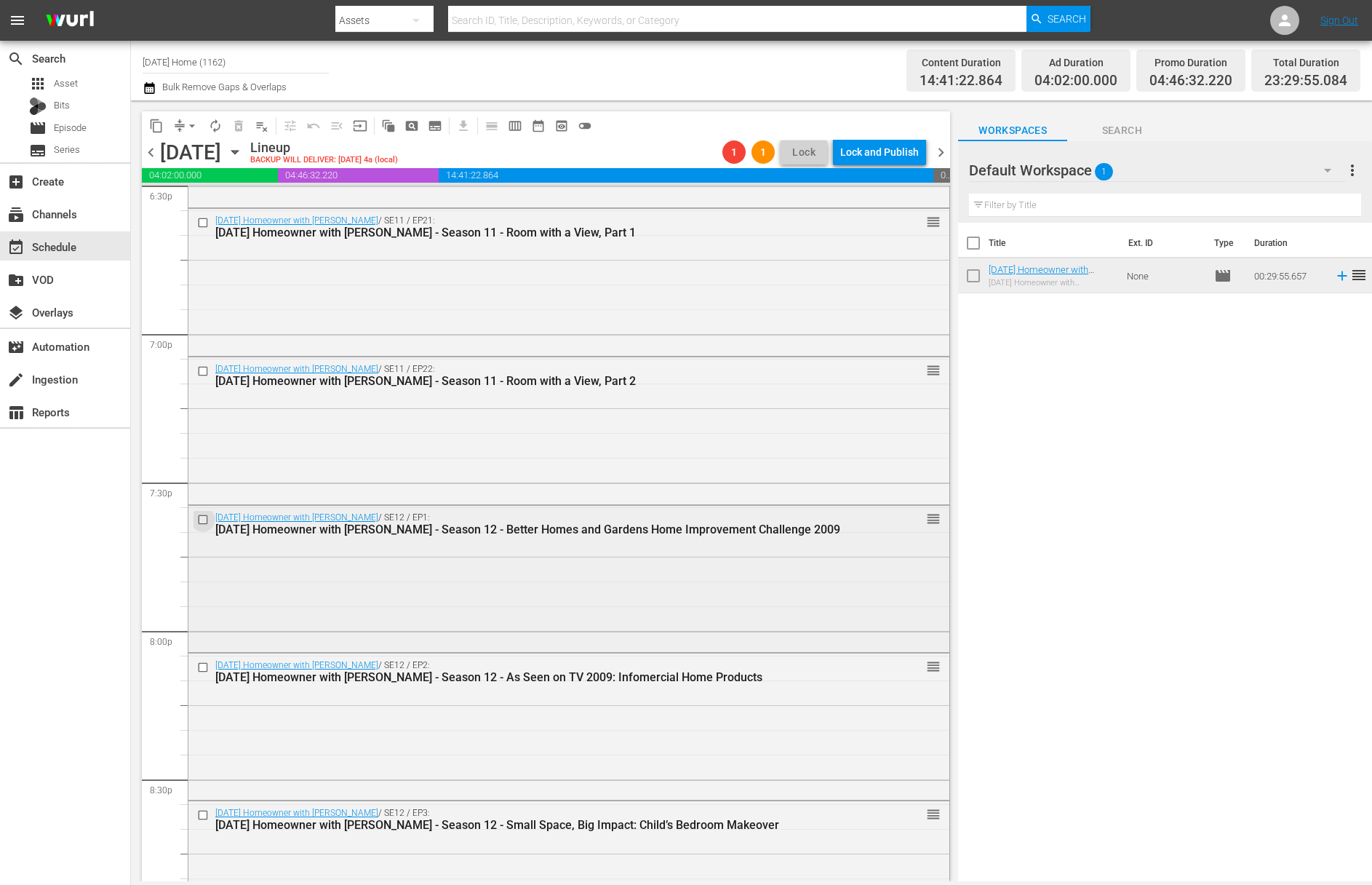
click at [203, 516] on input "checkbox" at bounding box center [205, 520] width 15 height 12
click at [204, 662] on input "checkbox" at bounding box center [205, 667] width 15 height 12
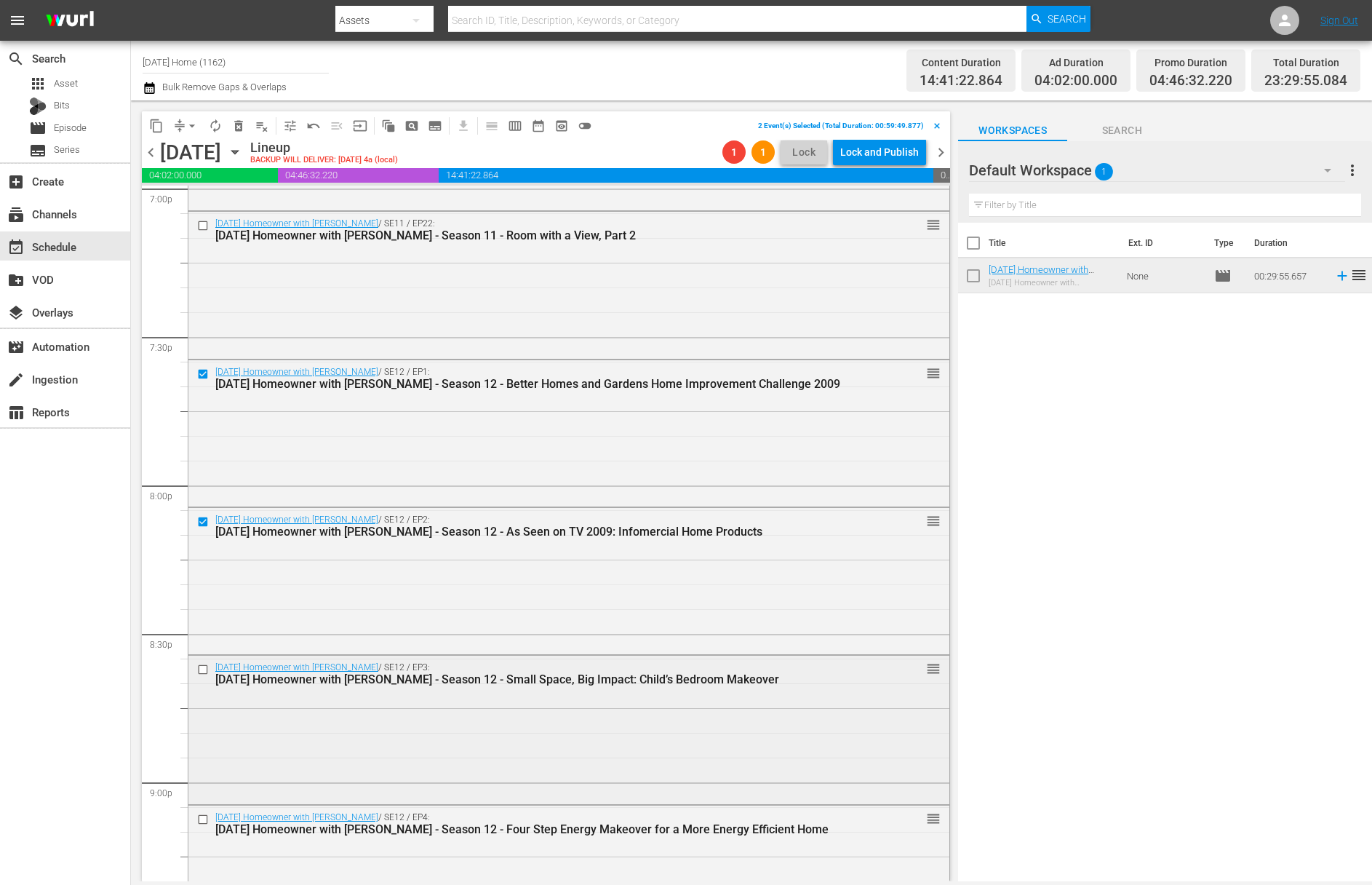
scroll to position [5648, 0]
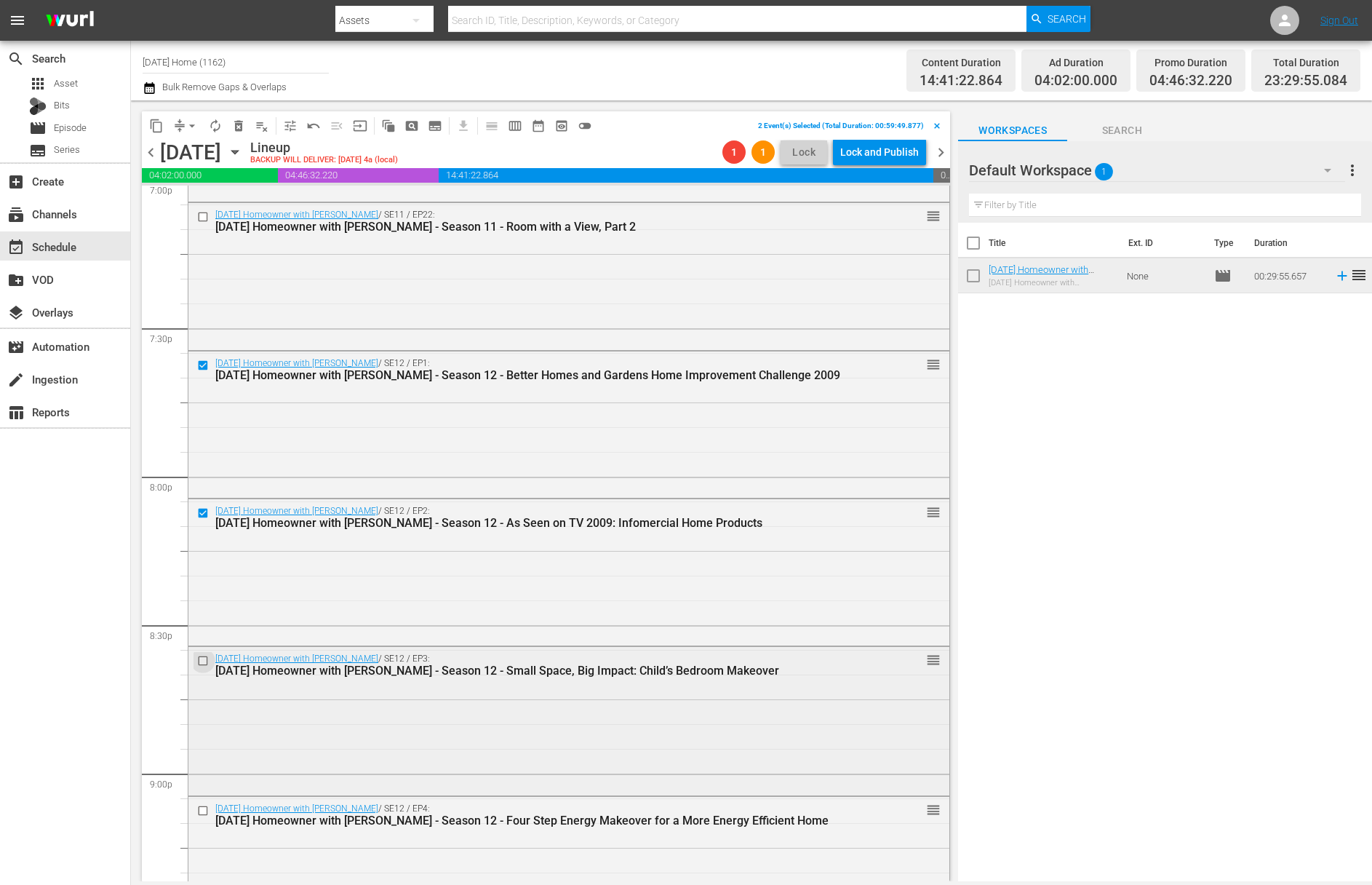
click at [203, 656] on input "checkbox" at bounding box center [205, 661] width 15 height 12
click at [203, 809] on input "checkbox" at bounding box center [205, 811] width 15 height 12
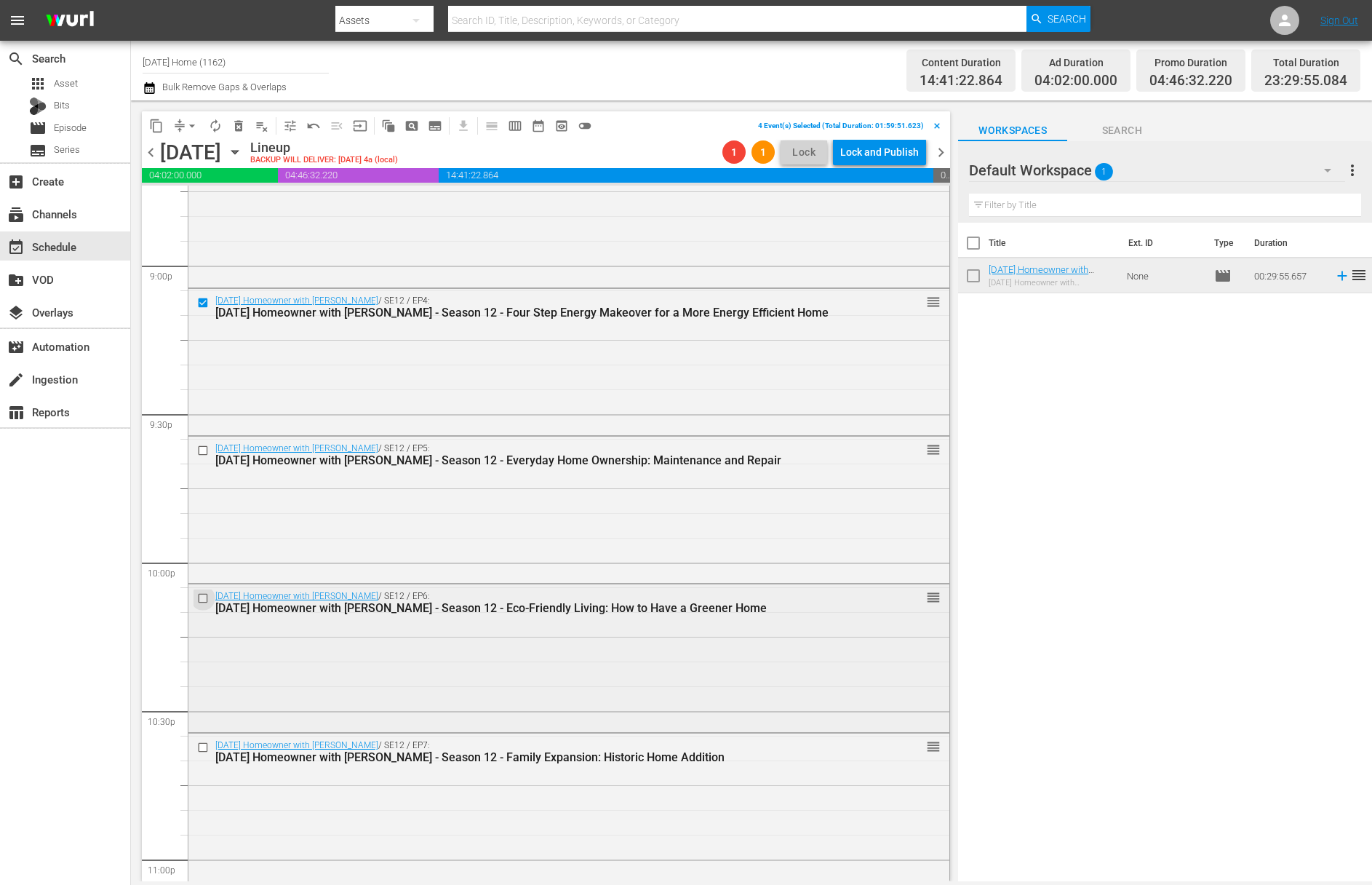
click at [203, 595] on input "checkbox" at bounding box center [205, 599] width 15 height 12
click at [205, 452] on input "checkbox" at bounding box center [205, 450] width 15 height 12
click at [204, 744] on input "checkbox" at bounding box center [205, 747] width 15 height 12
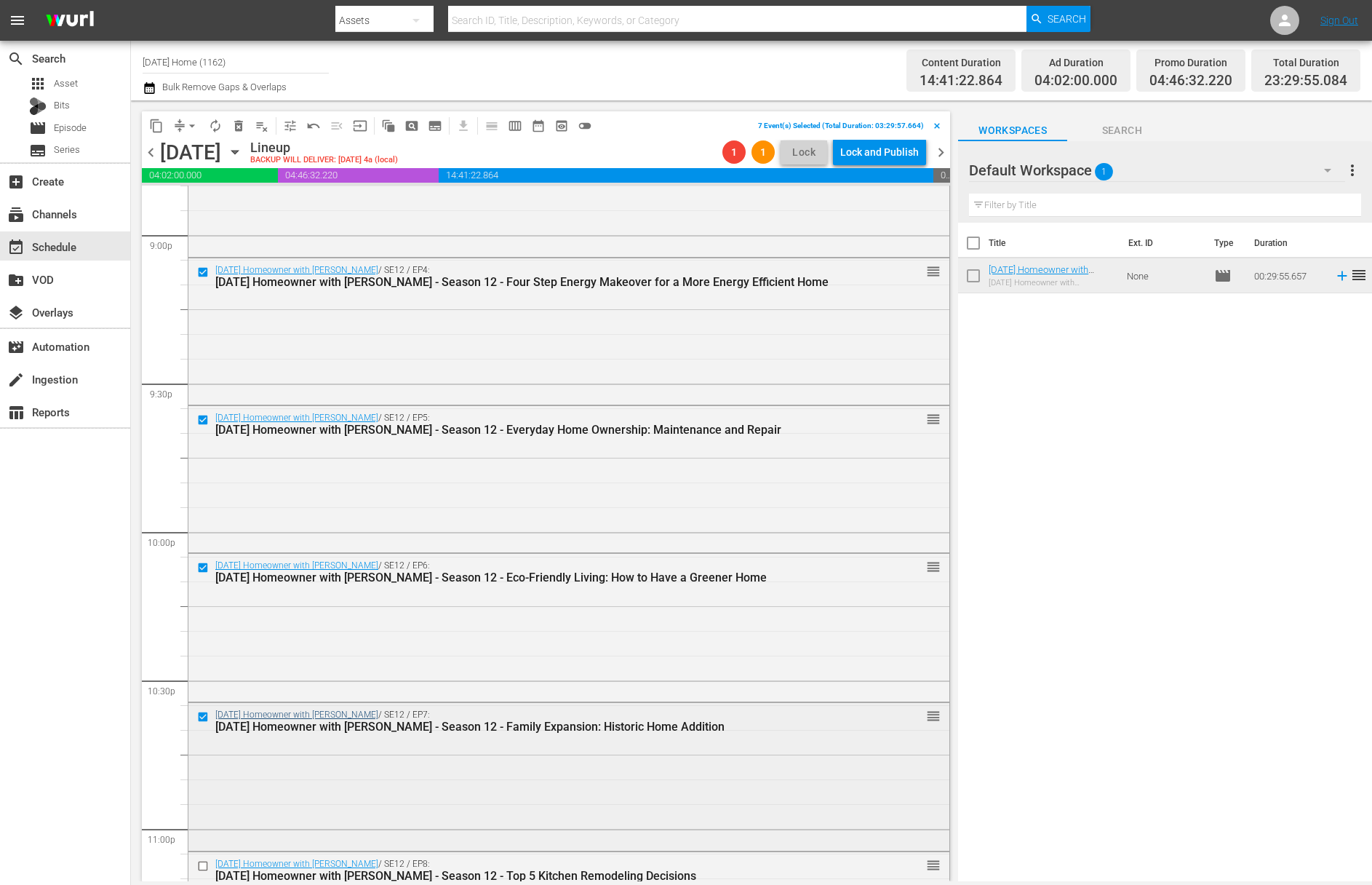
scroll to position [6304, 0]
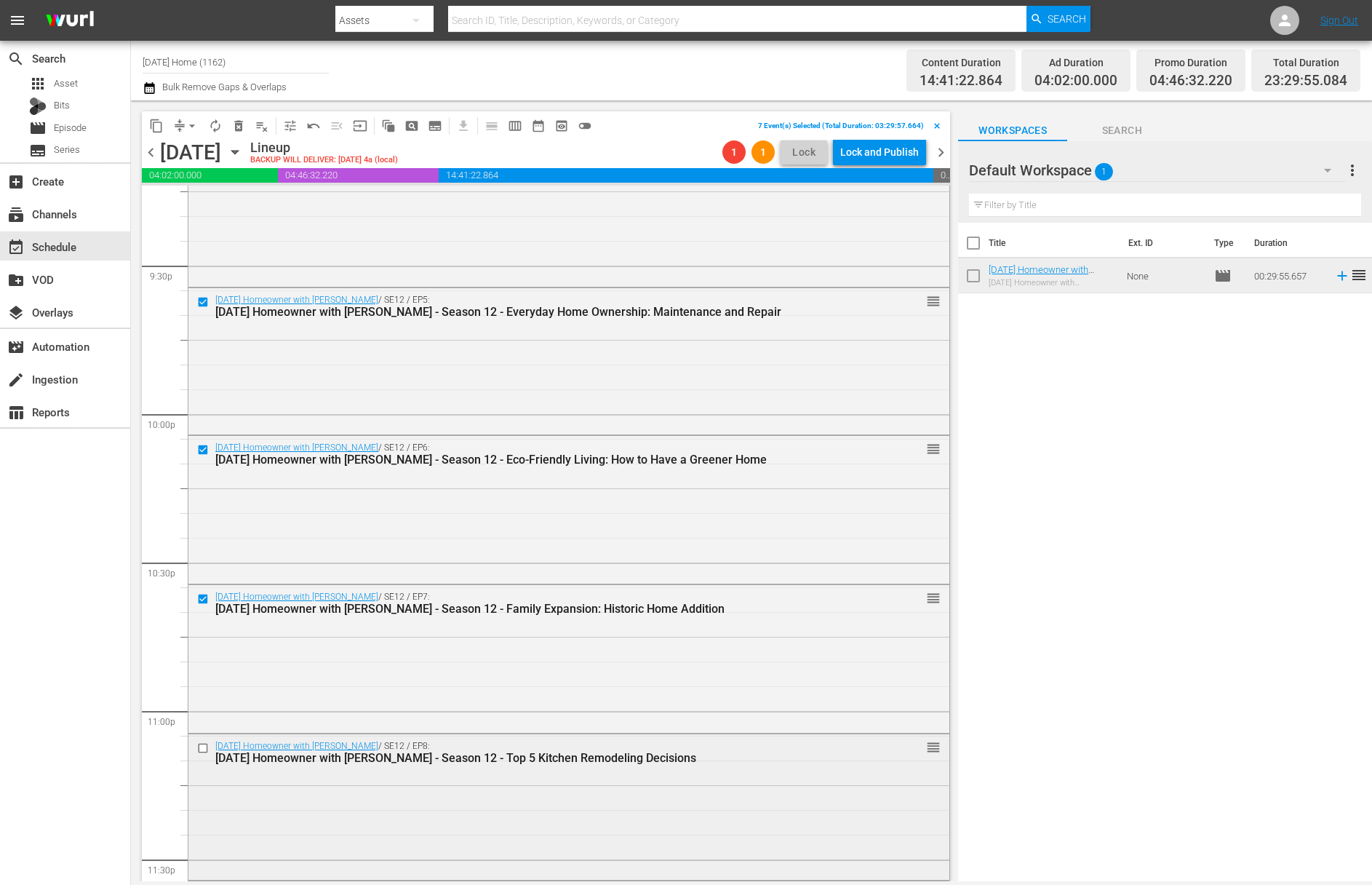
click at [200, 749] on input "checkbox" at bounding box center [205, 747] width 15 height 12
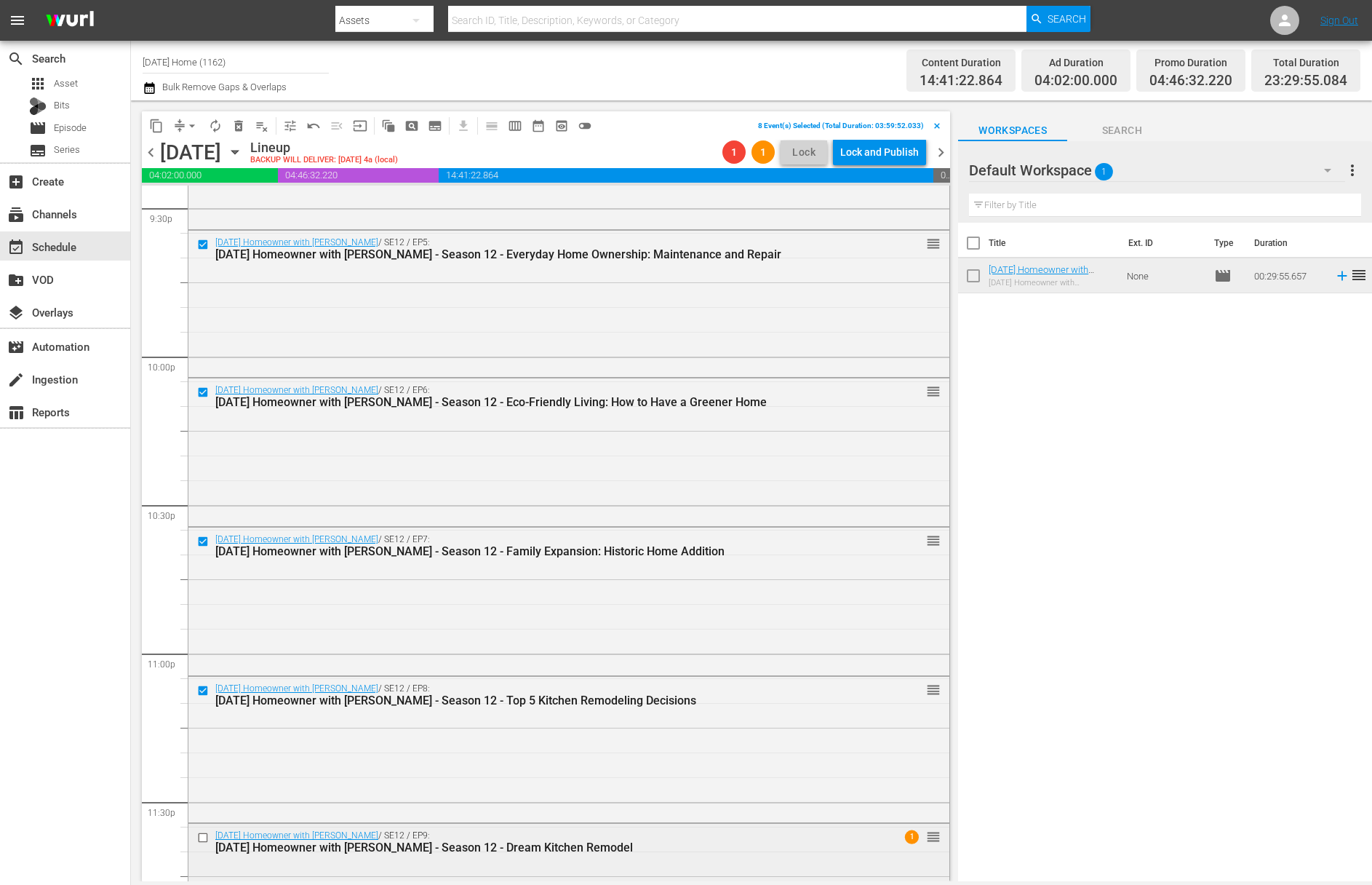
scroll to position [6454, 0]
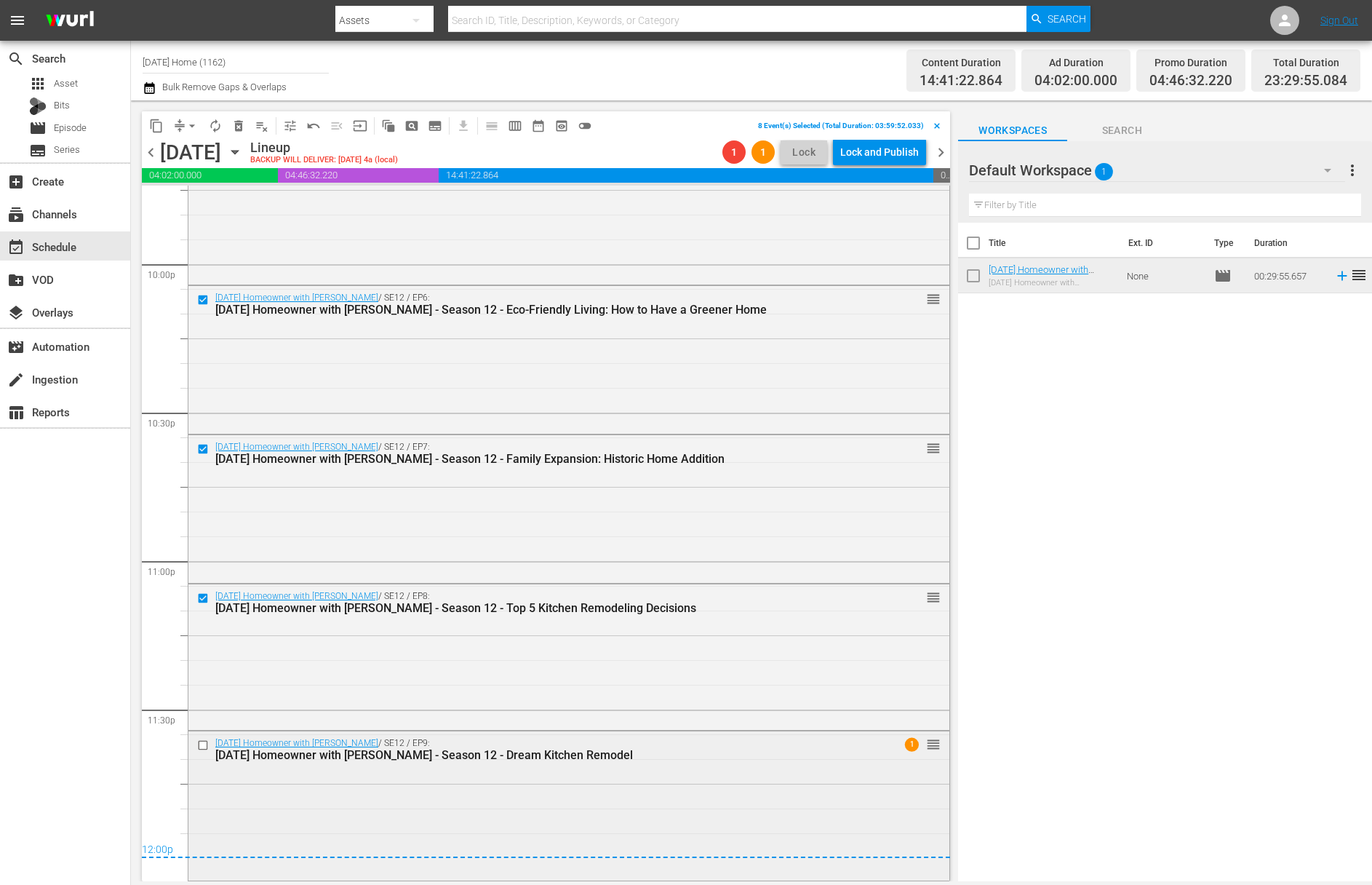
click at [205, 748] on input "checkbox" at bounding box center [205, 745] width 15 height 12
click at [238, 126] on span "delete_forever_outlined" at bounding box center [238, 126] width 15 height 15
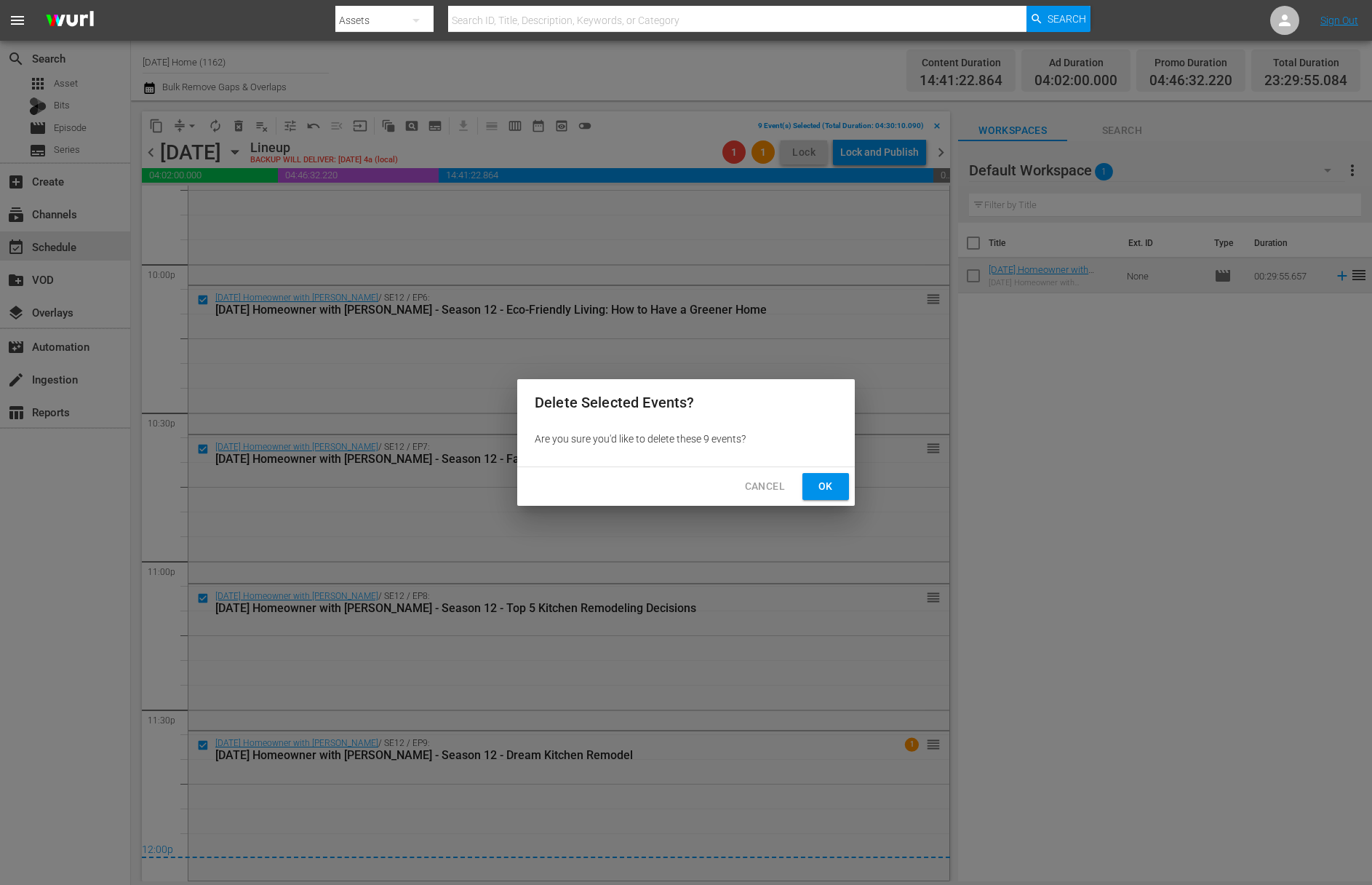
click at [815, 484] on span "Ok" at bounding box center [826, 486] width 23 height 18
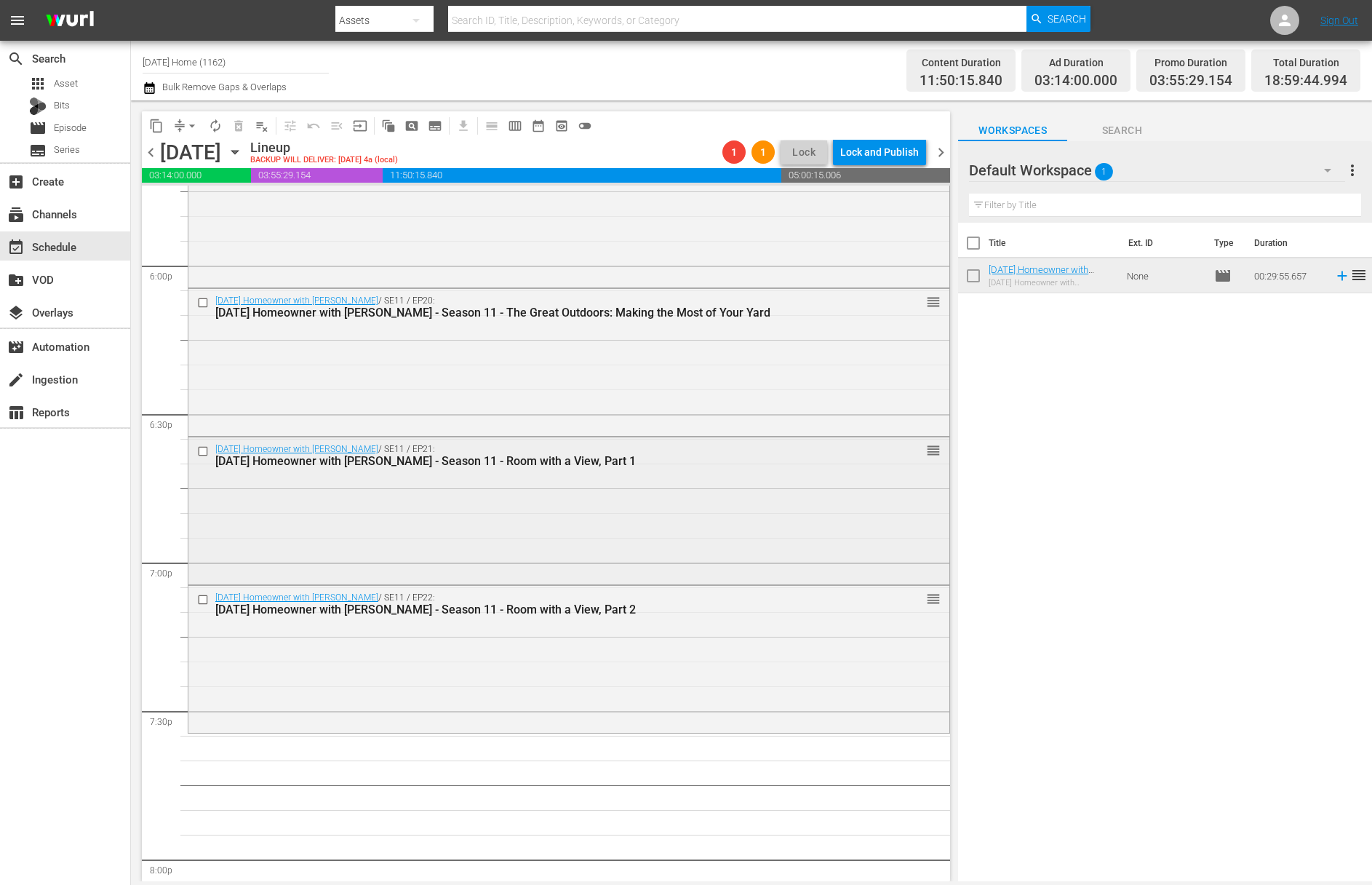
scroll to position [5226, 0]
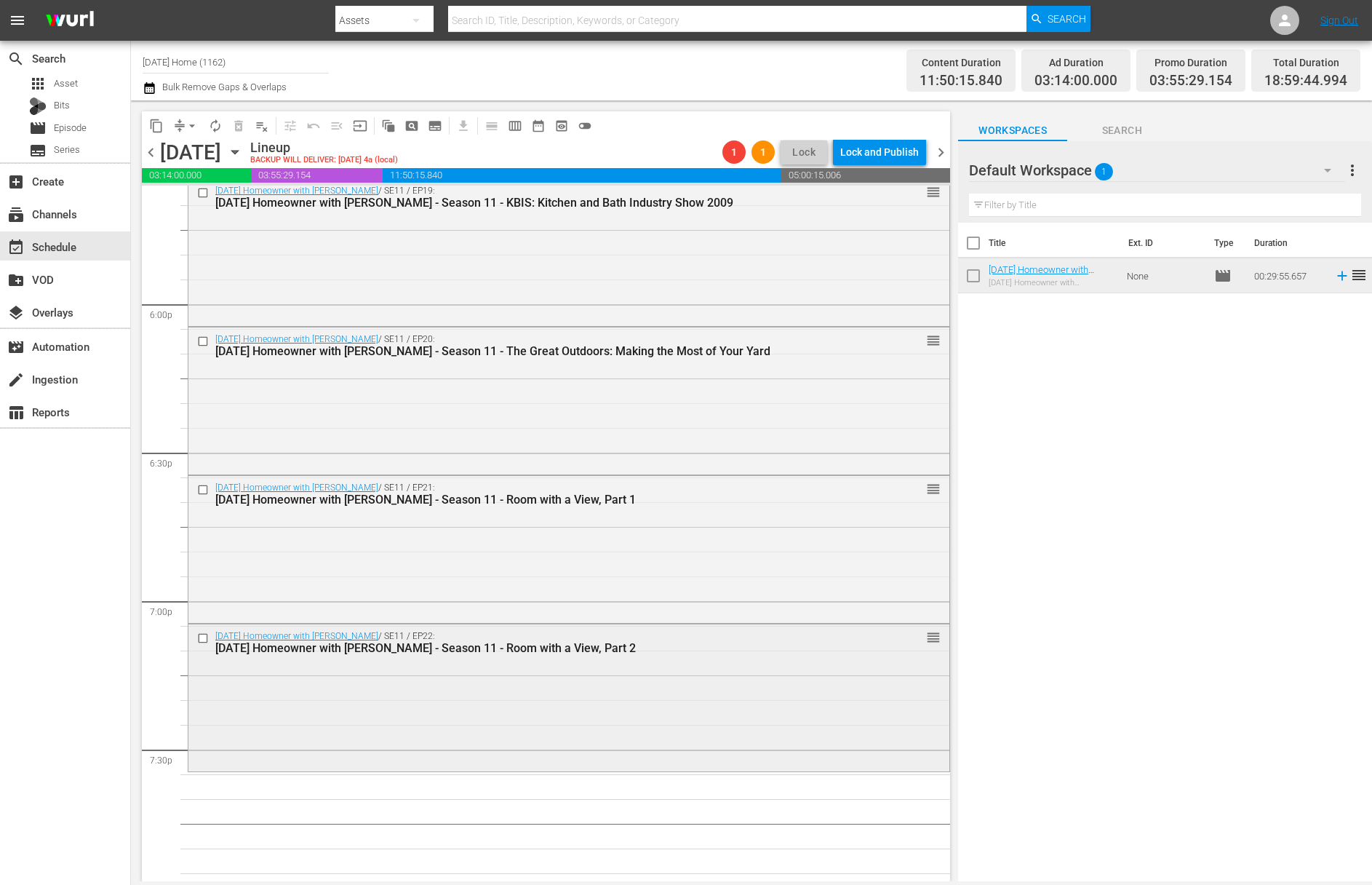
click at [209, 639] on input "checkbox" at bounding box center [205, 639] width 15 height 12
click at [200, 484] on input "checkbox" at bounding box center [205, 489] width 15 height 12
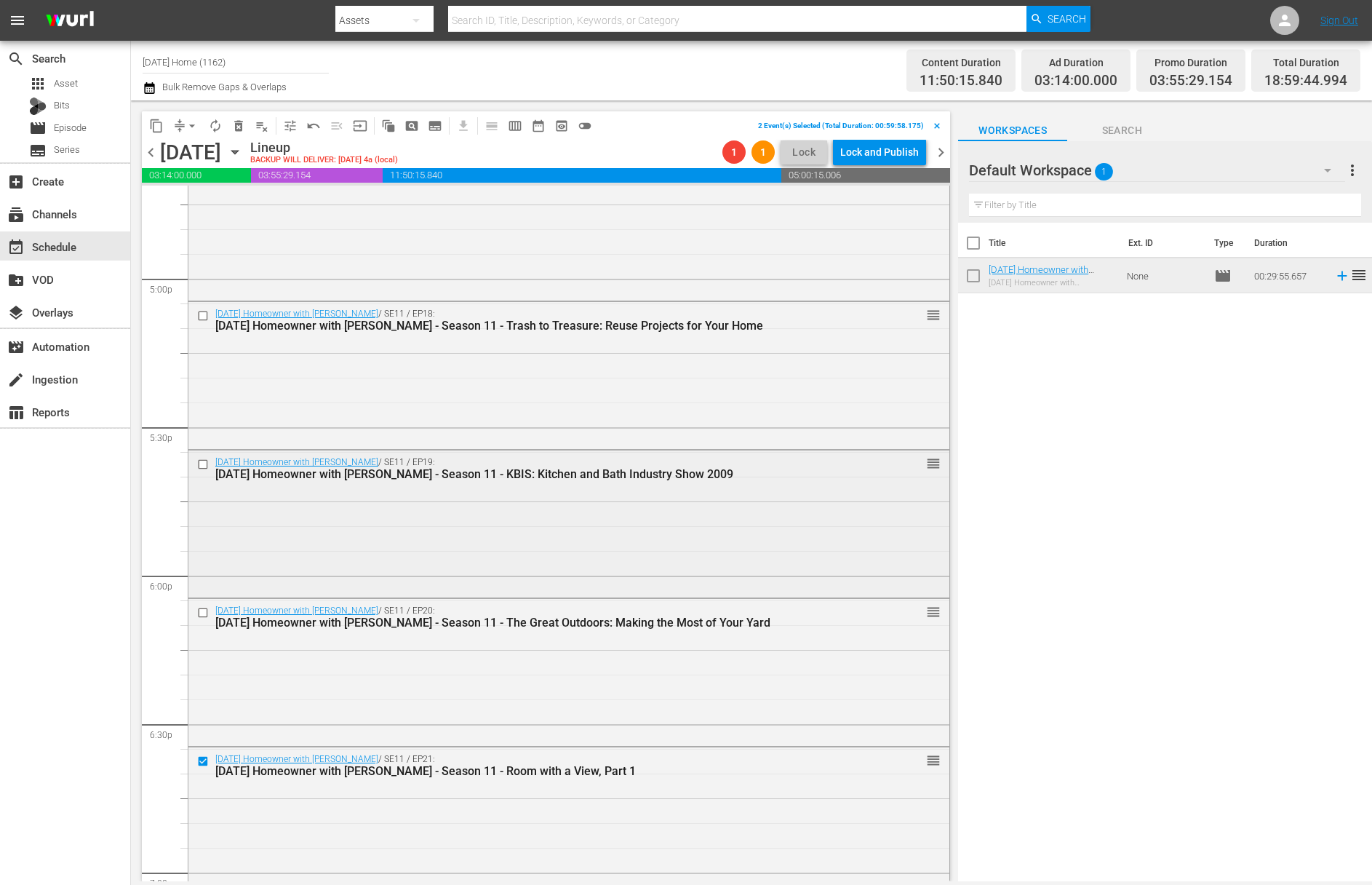
scroll to position [4925, 0]
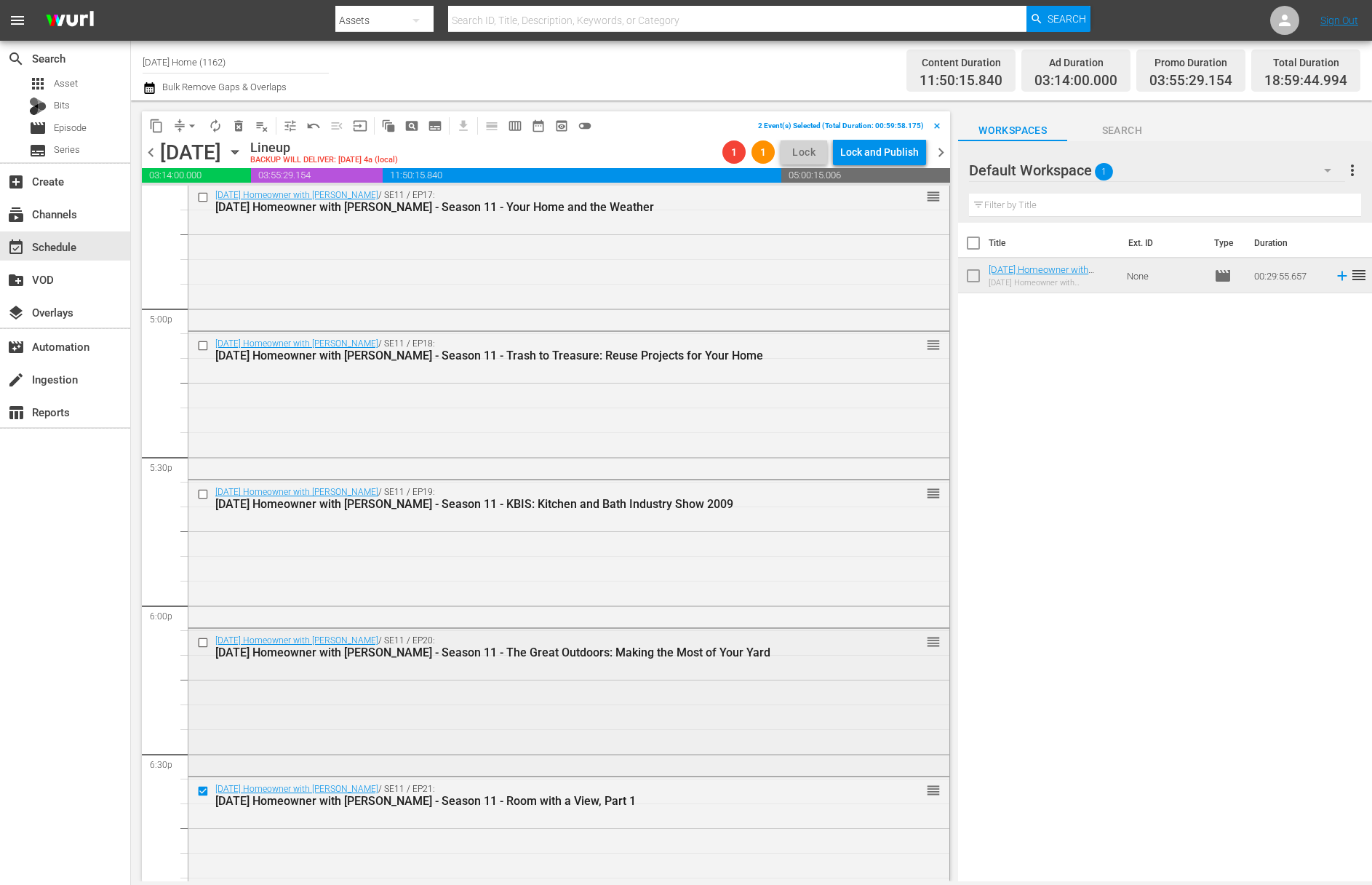
click at [203, 642] on input "checkbox" at bounding box center [205, 643] width 15 height 12
click at [201, 496] on input "checkbox" at bounding box center [205, 494] width 15 height 12
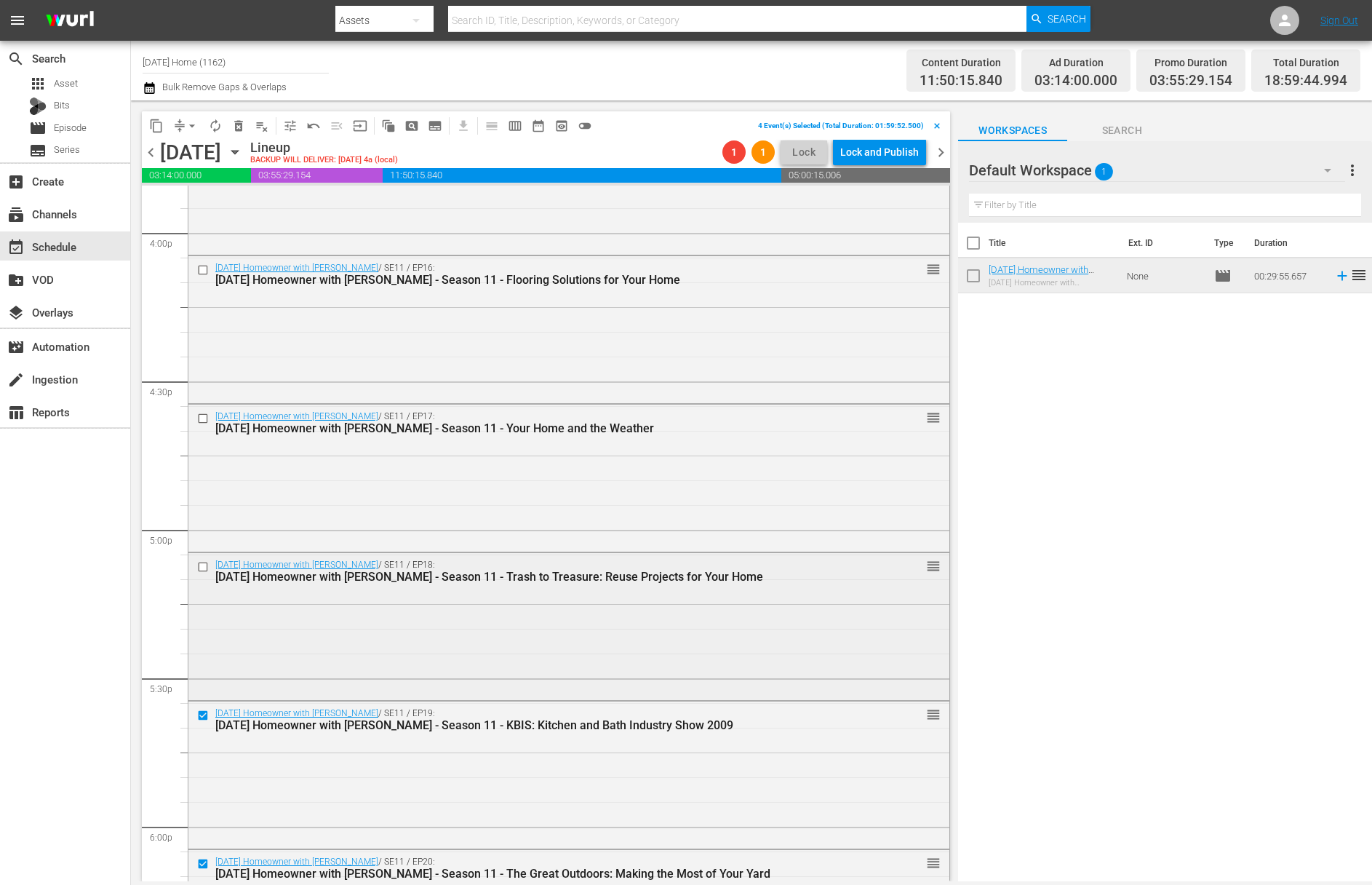
scroll to position [4671, 0]
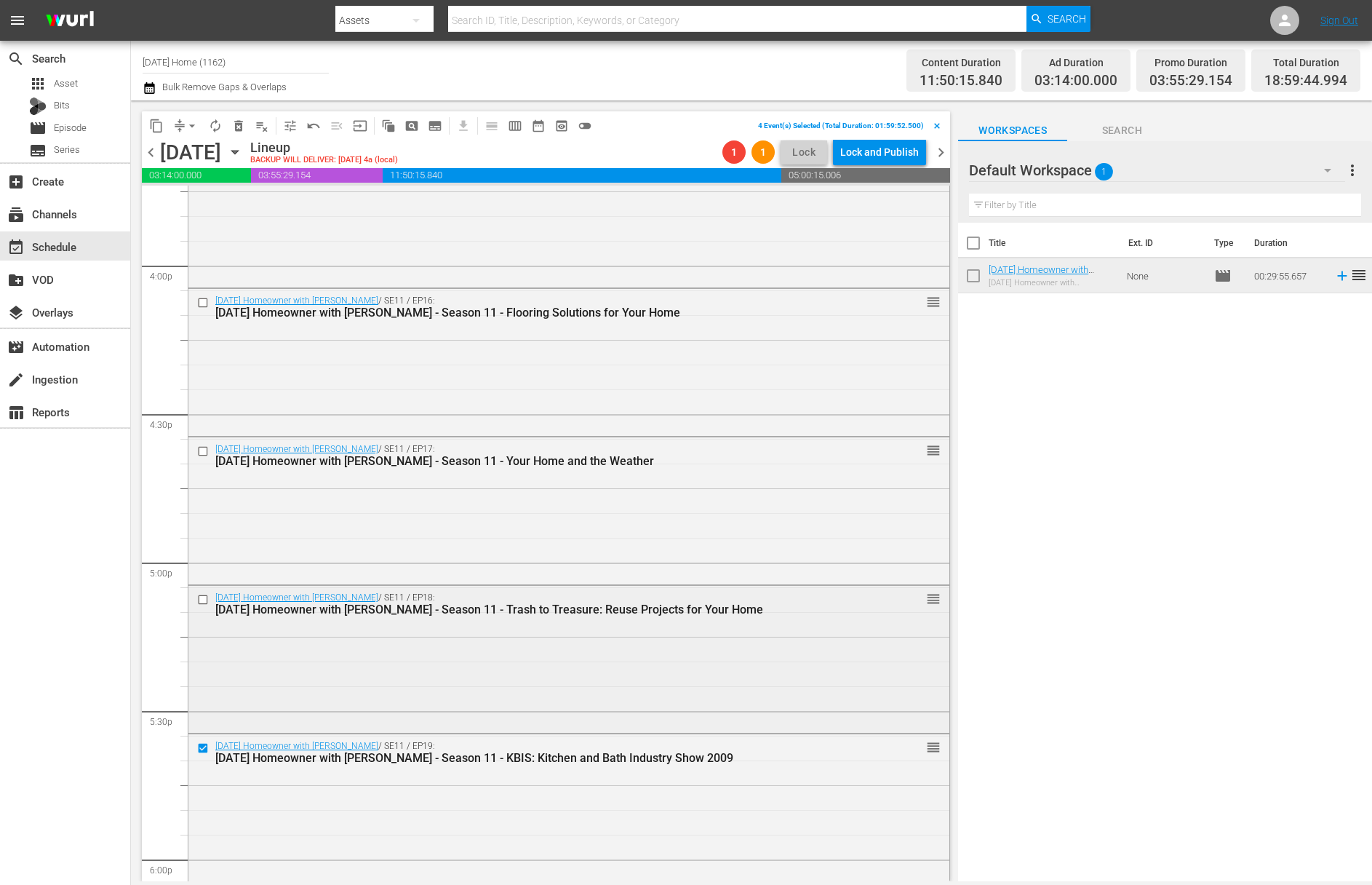
click at [203, 597] on input "checkbox" at bounding box center [205, 599] width 15 height 12
click at [201, 451] on input "checkbox" at bounding box center [205, 451] width 15 height 12
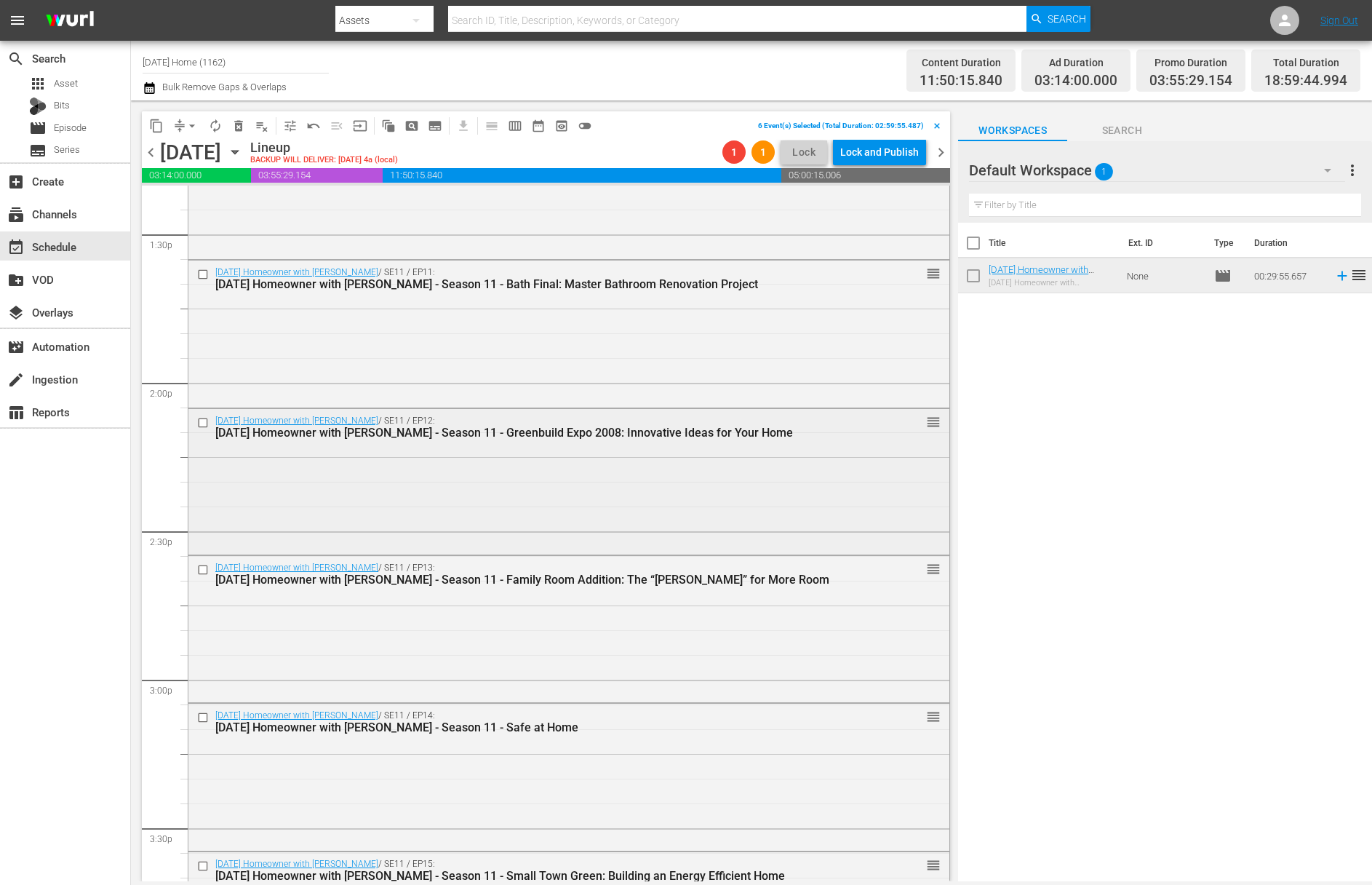
scroll to position [3928, 0]
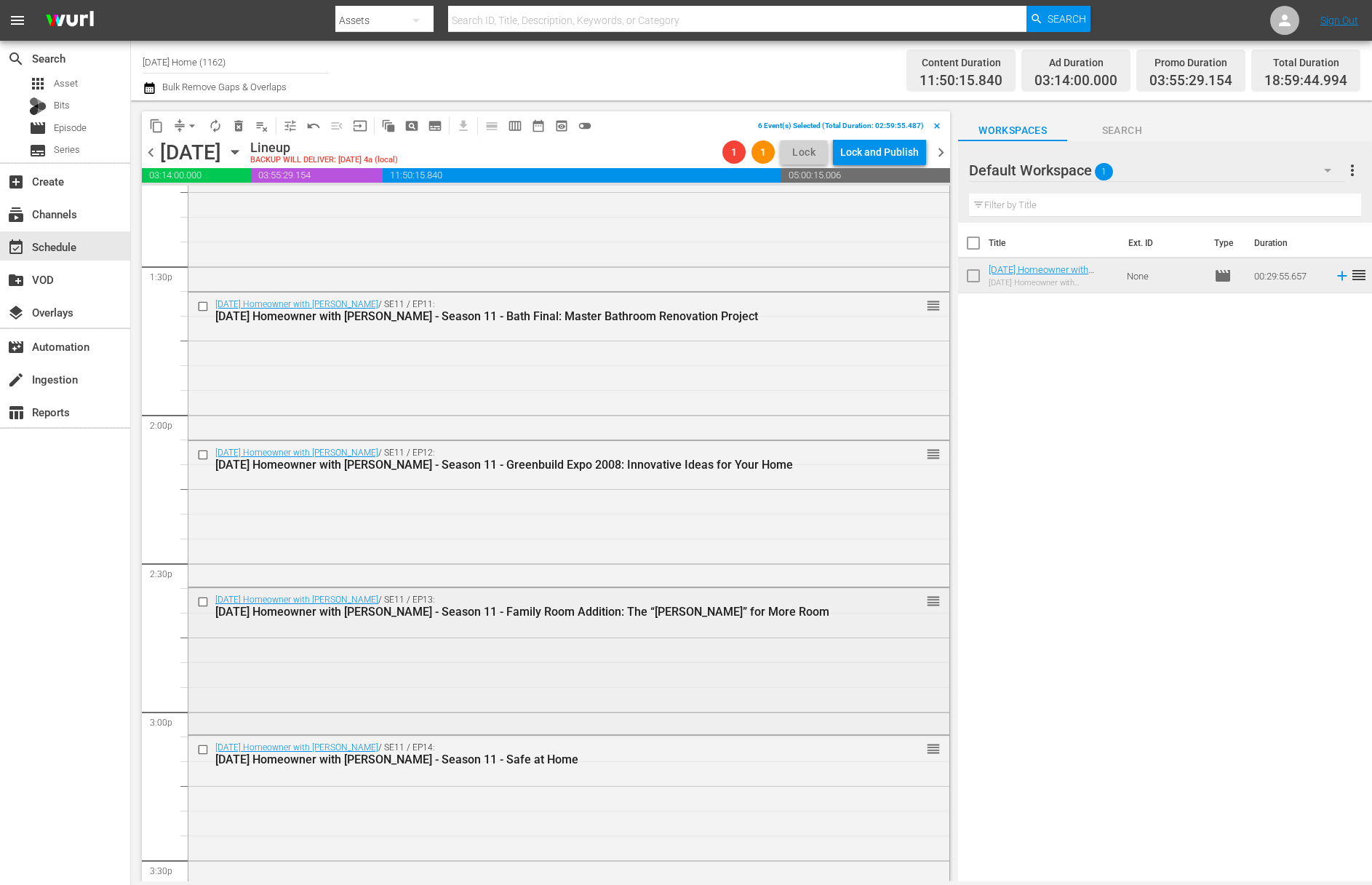
click at [205, 601] on input "checkbox" at bounding box center [205, 602] width 15 height 12
click at [204, 453] on input "checkbox" at bounding box center [205, 454] width 15 height 12
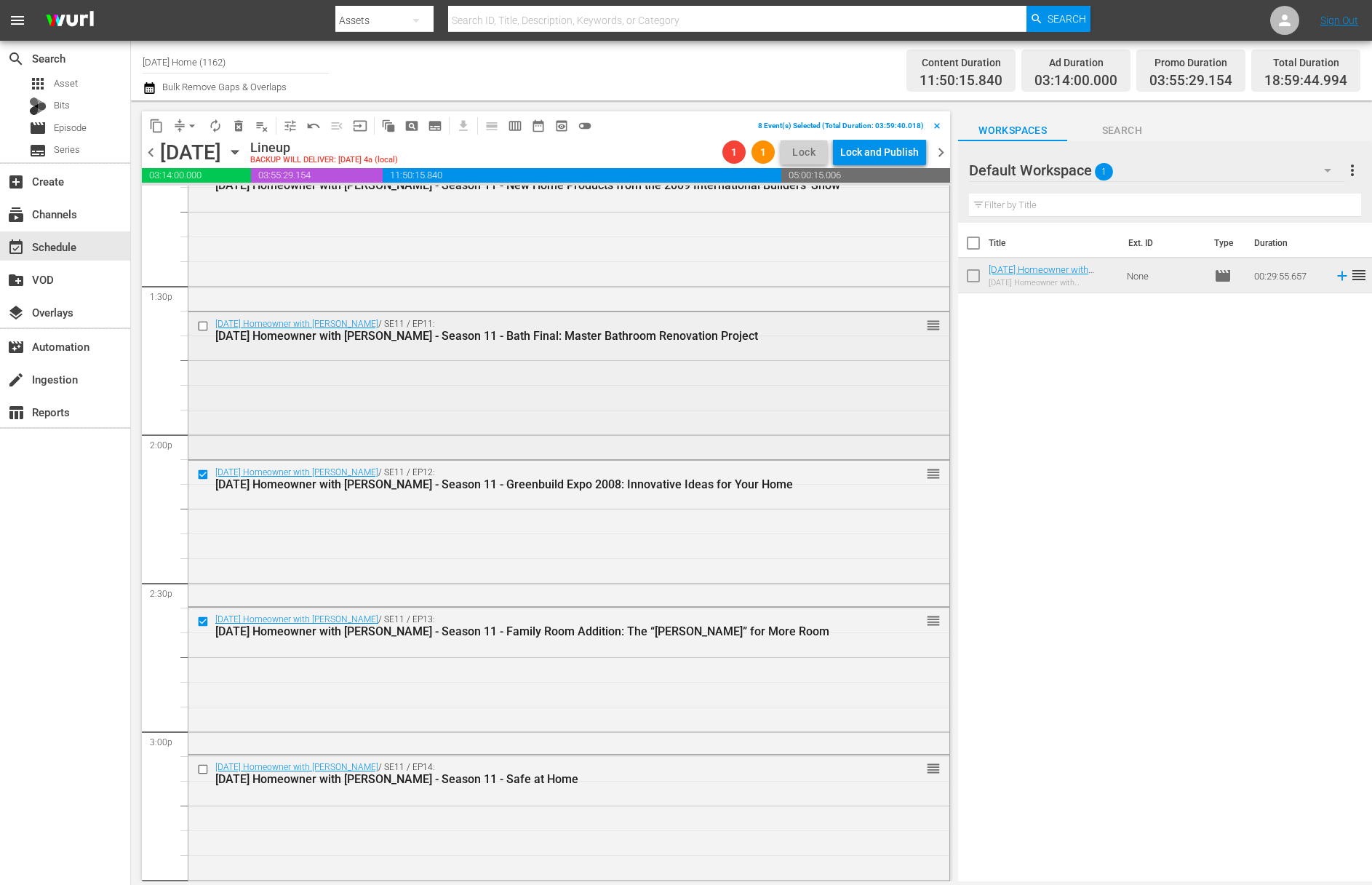
scroll to position [3660, 0]
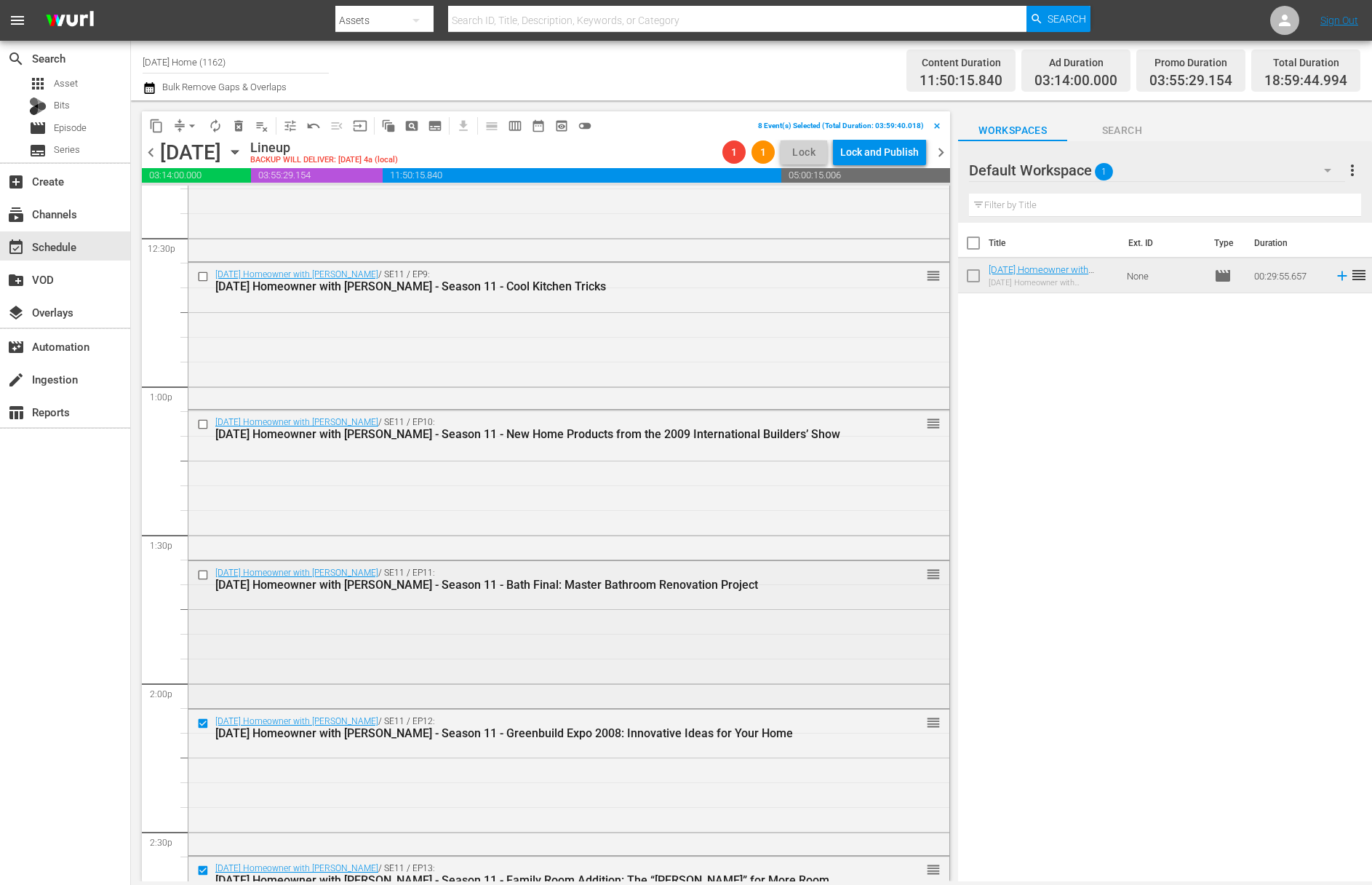
click at [207, 572] on input "checkbox" at bounding box center [205, 575] width 15 height 12
click at [202, 420] on input "checkbox" at bounding box center [205, 424] width 15 height 12
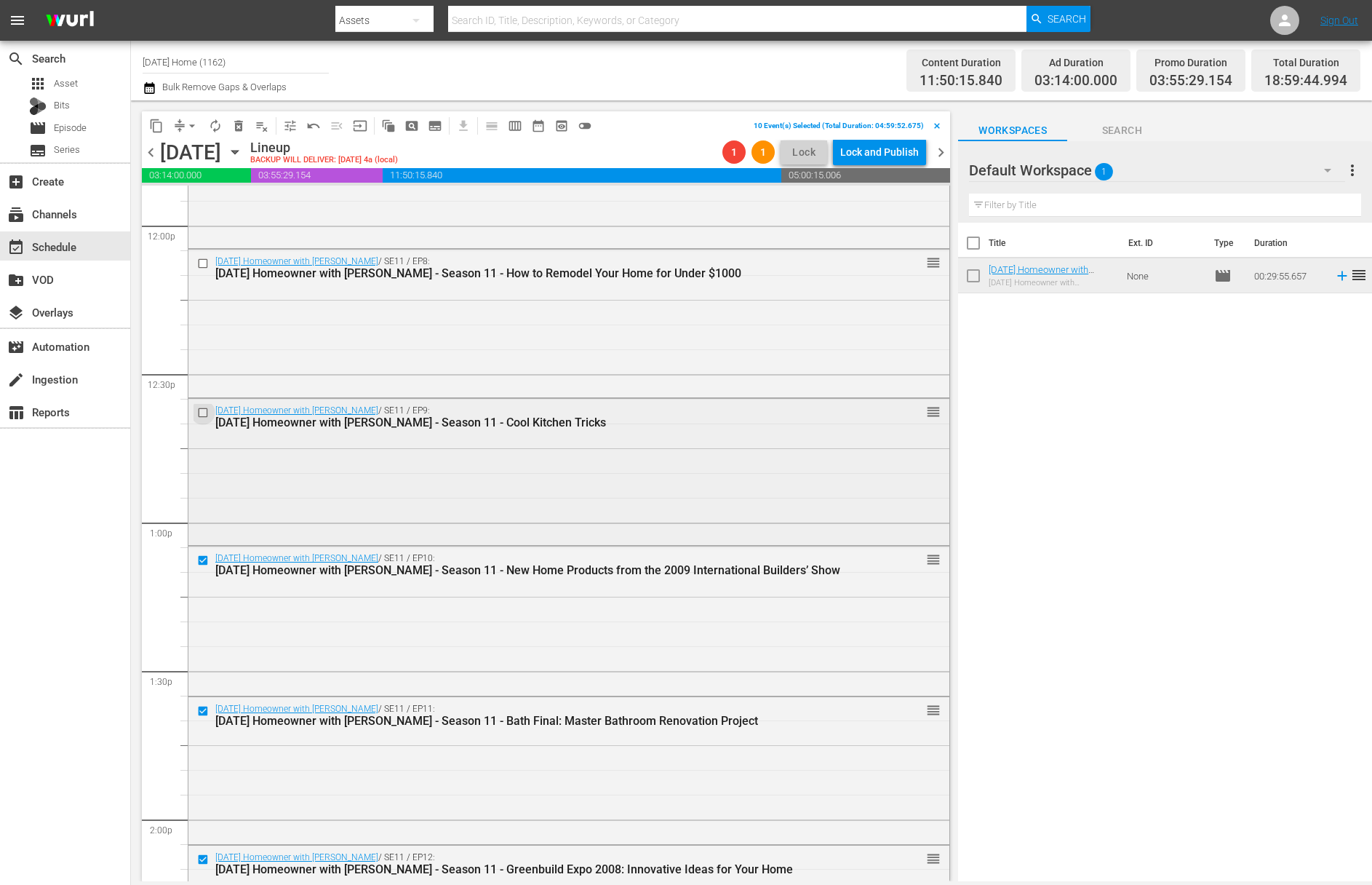
click at [202, 410] on input "checkbox" at bounding box center [205, 412] width 15 height 12
click at [199, 411] on input "checkbox" at bounding box center [205, 412] width 15 height 12
click at [237, 123] on span "delete_forever_outlined" at bounding box center [238, 126] width 15 height 15
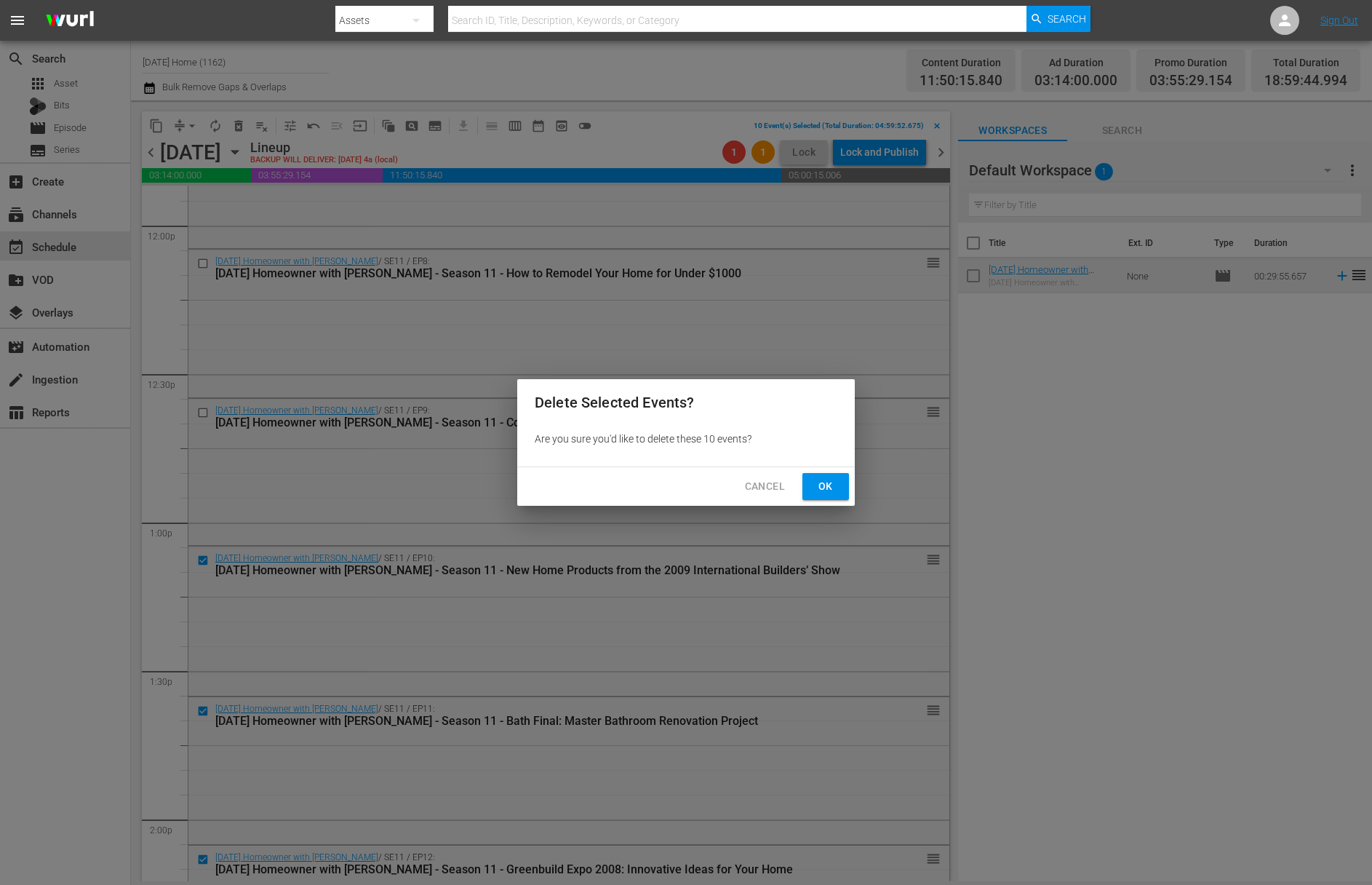
click at [821, 492] on span "Ok" at bounding box center [826, 486] width 23 height 18
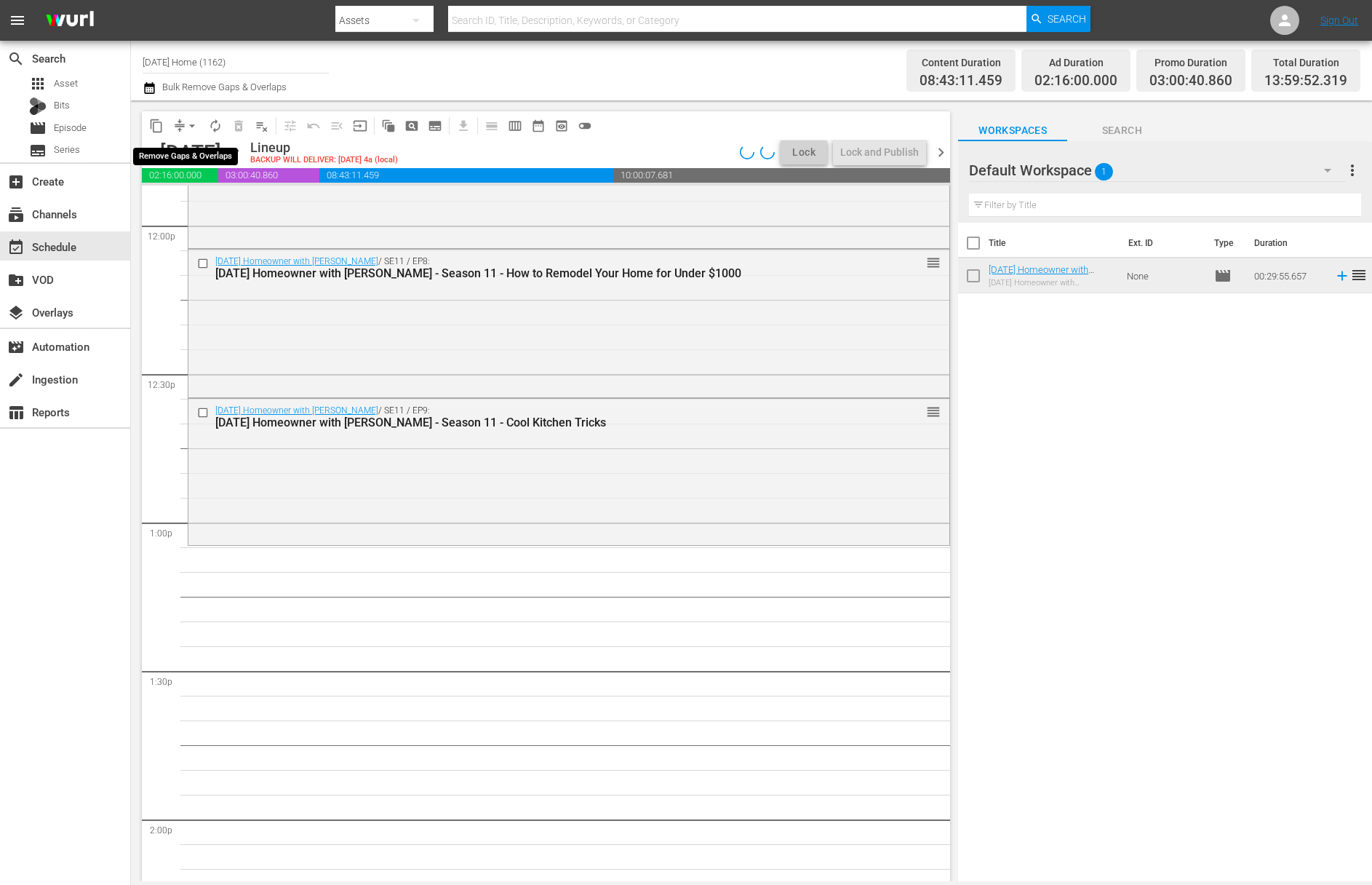
click at [185, 122] on span "arrow_drop_down" at bounding box center [192, 126] width 15 height 15
click at [189, 198] on li "Align to End of Previous Day" at bounding box center [193, 203] width 153 height 24
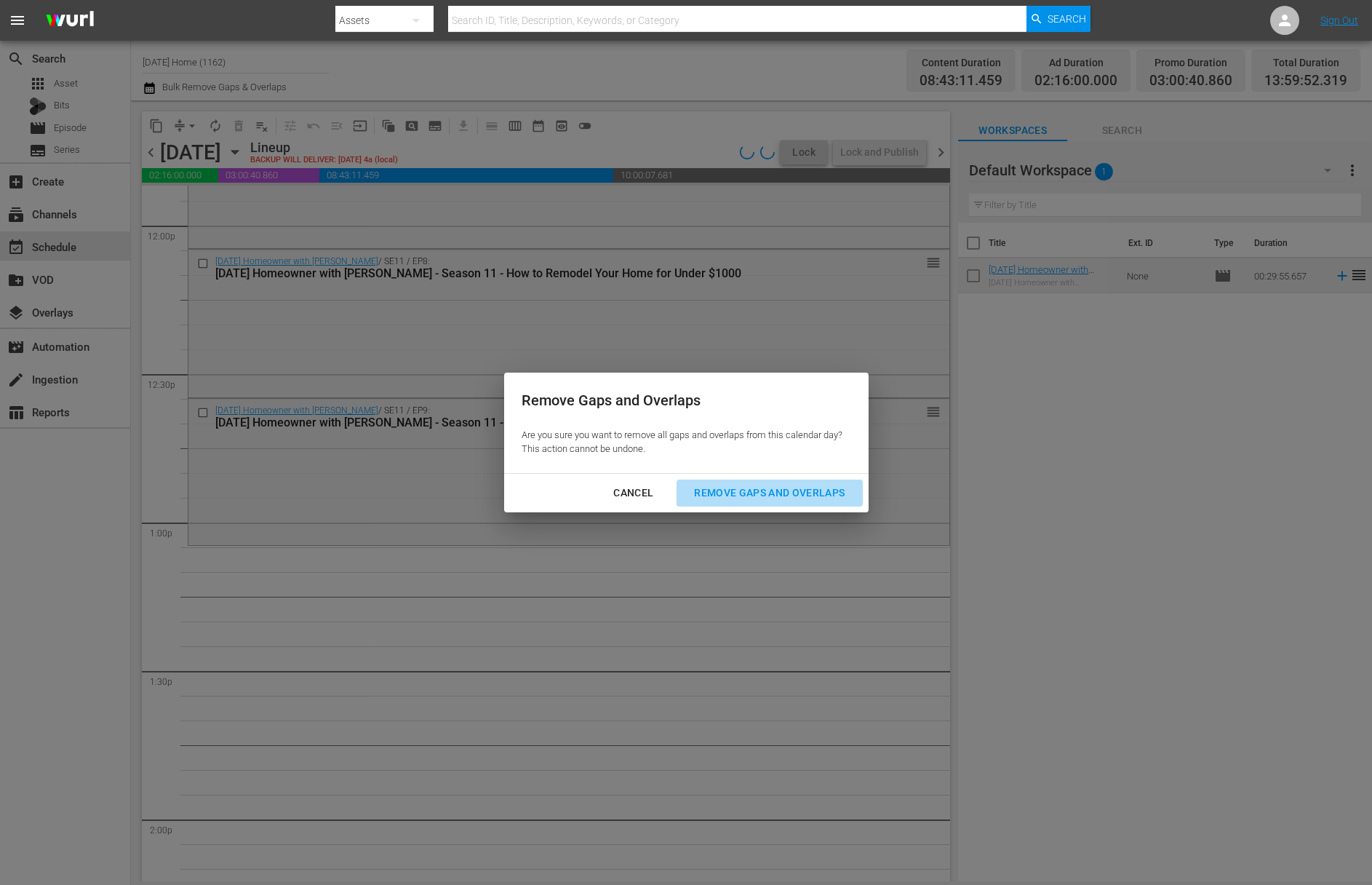
click at [758, 491] on div "Remove Gaps and Overlaps" at bounding box center [769, 493] width 174 height 18
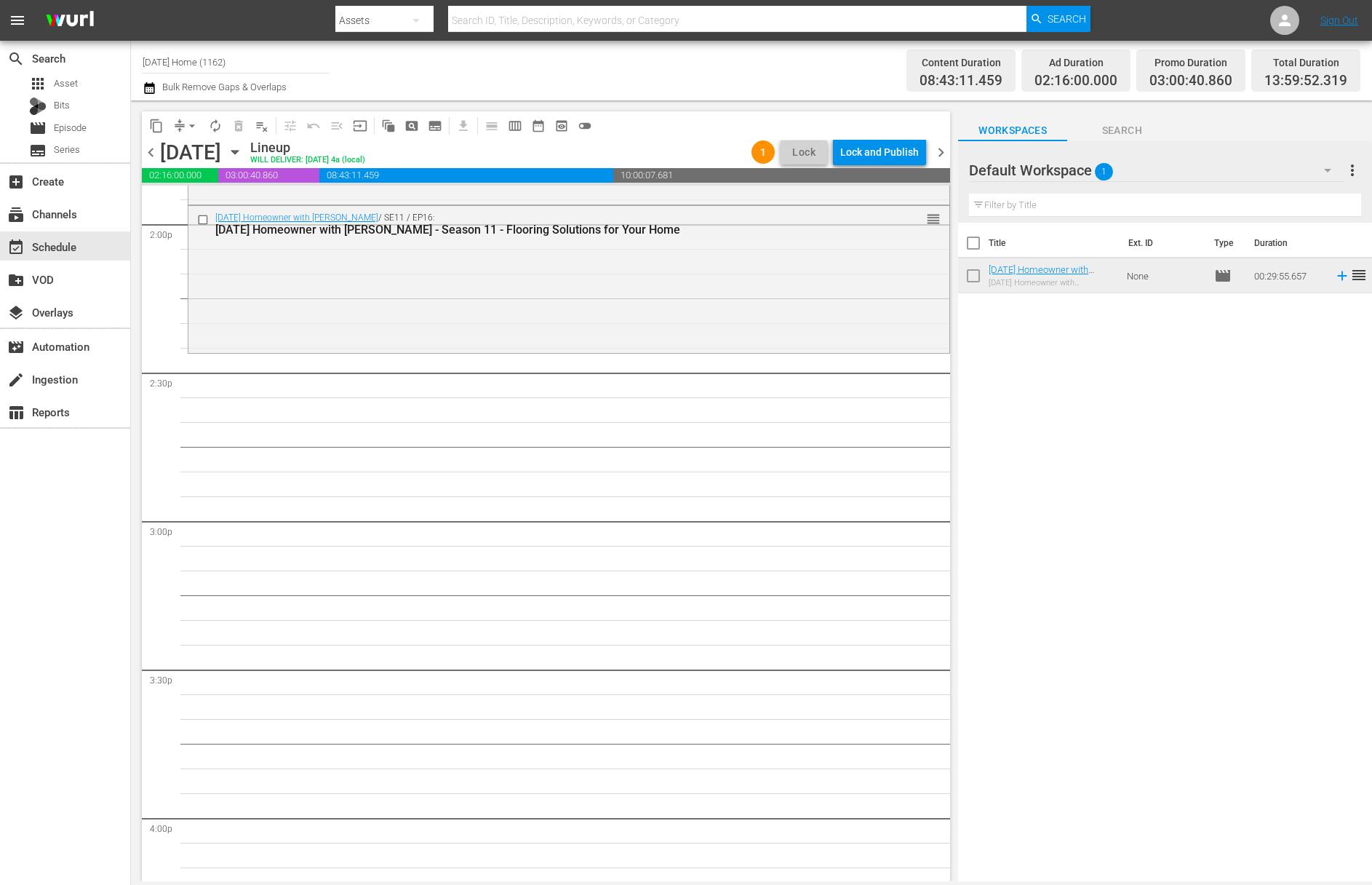
scroll to position [3835, 0]
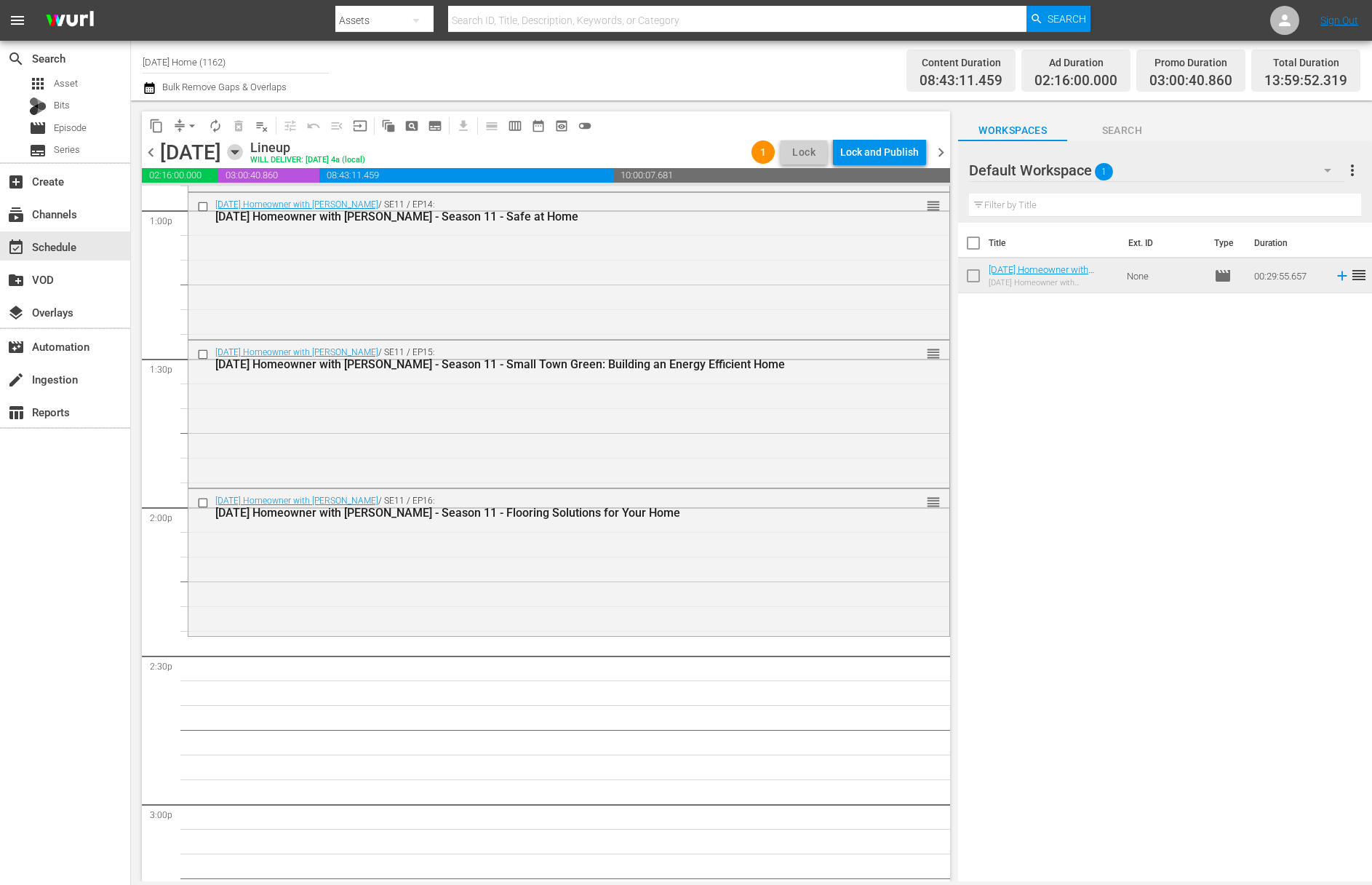
click at [243, 149] on icon "button" at bounding box center [235, 152] width 16 height 16
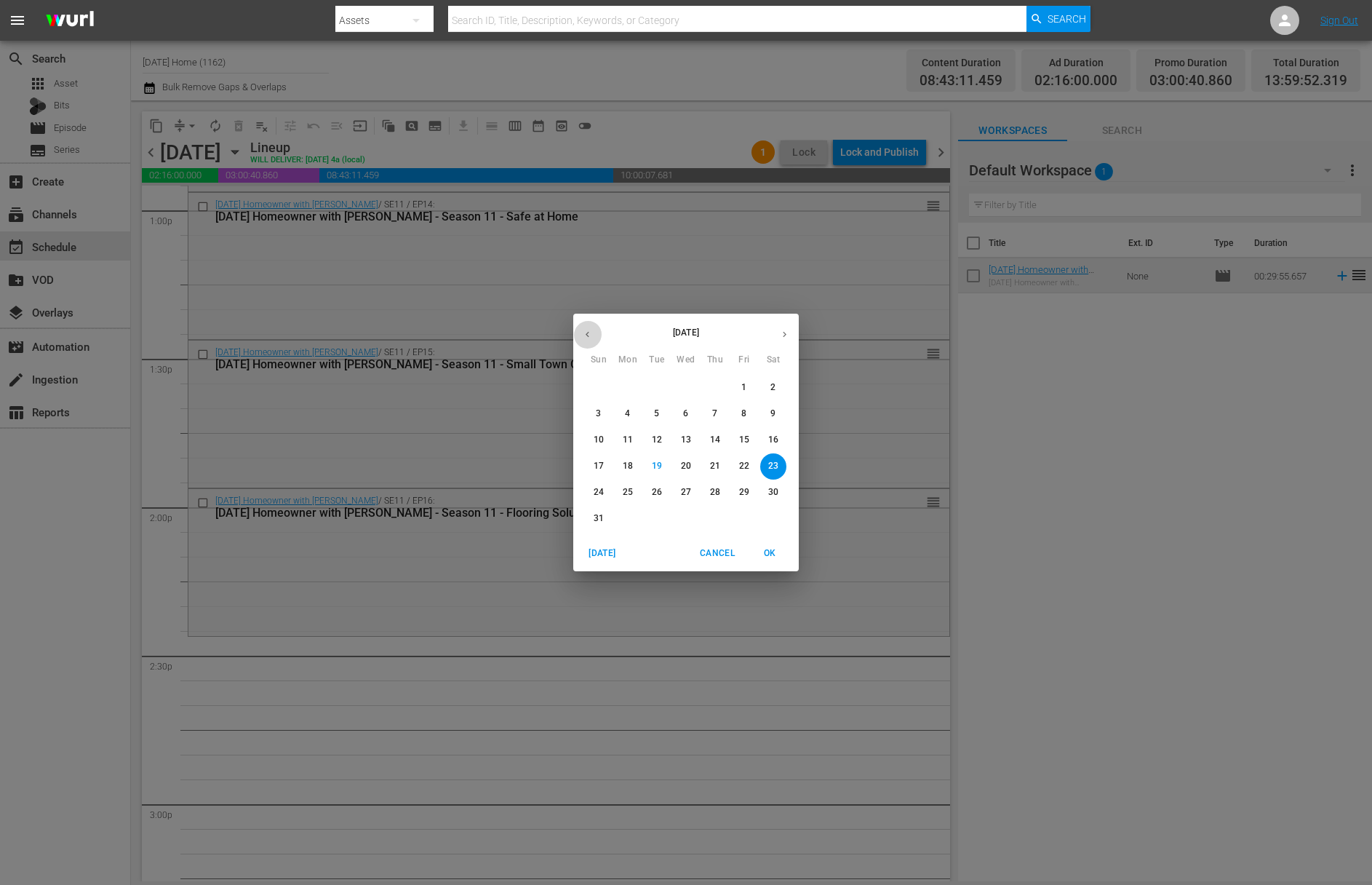
click at [591, 330] on icon "button" at bounding box center [587, 334] width 11 height 11
click at [689, 437] on p "14" at bounding box center [686, 440] width 10 height 12
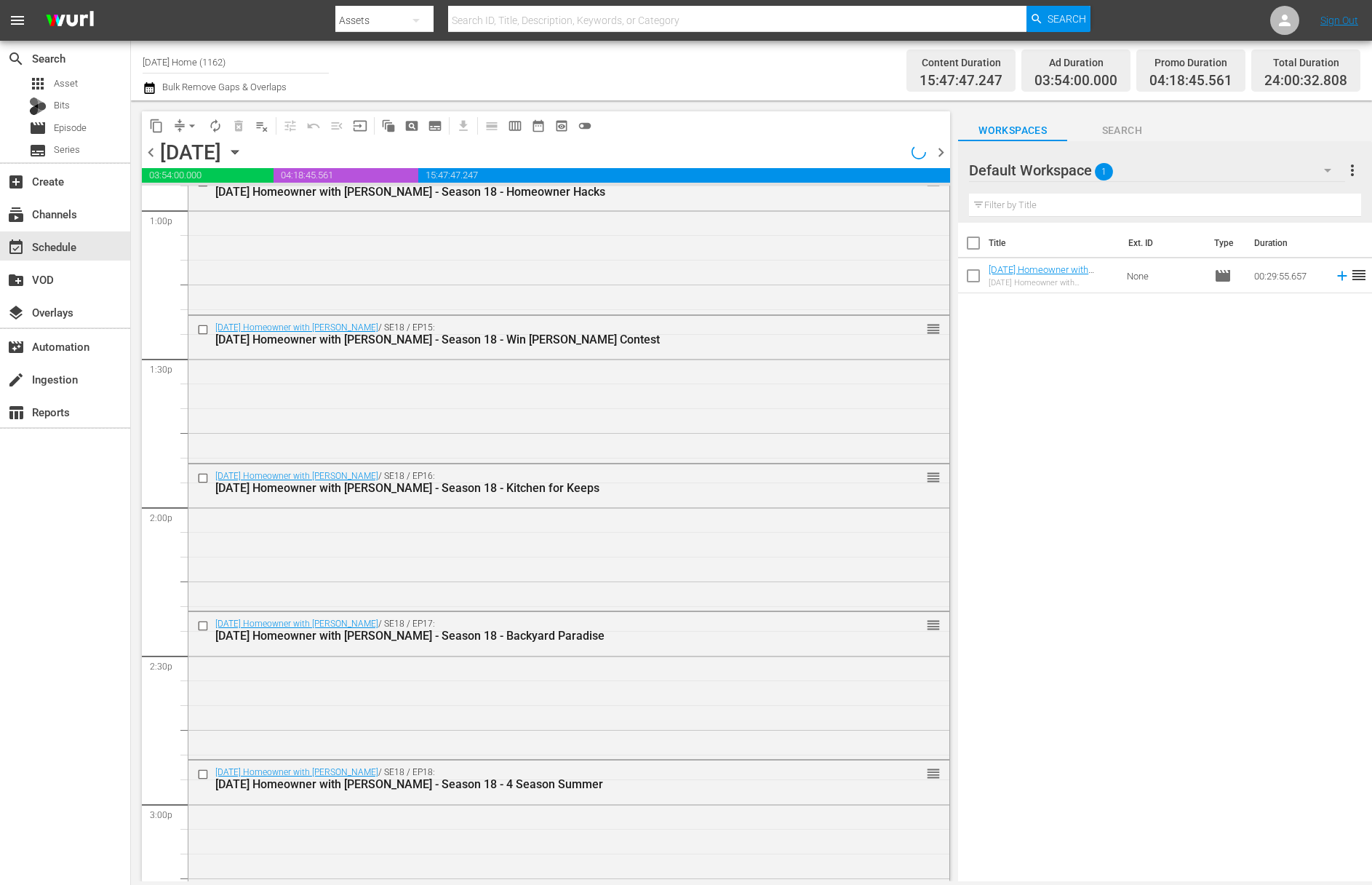
scroll to position [3687, 0]
click at [243, 149] on icon "button" at bounding box center [235, 152] width 16 height 16
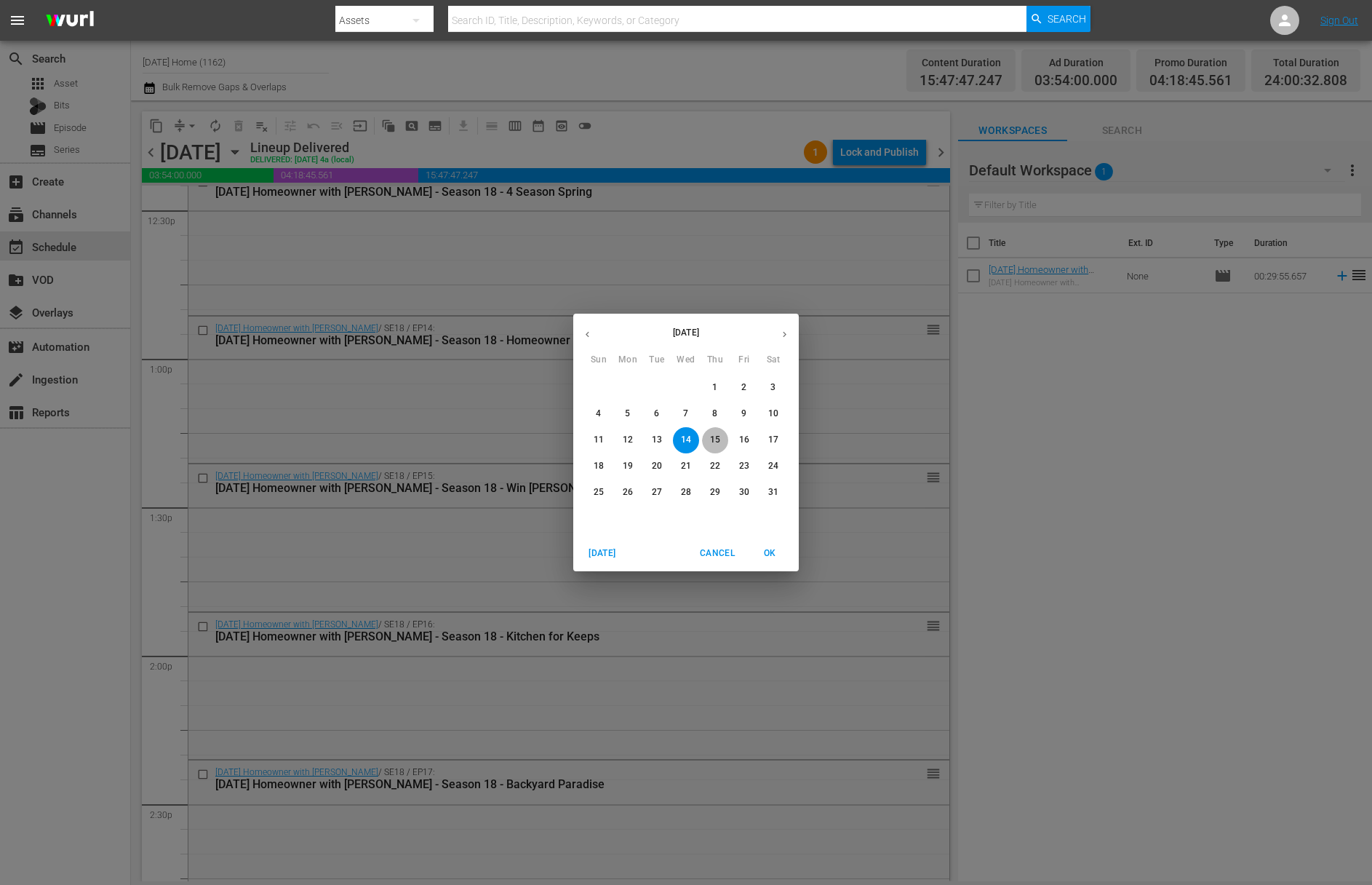
click at [717, 435] on p "15" at bounding box center [715, 440] width 10 height 12
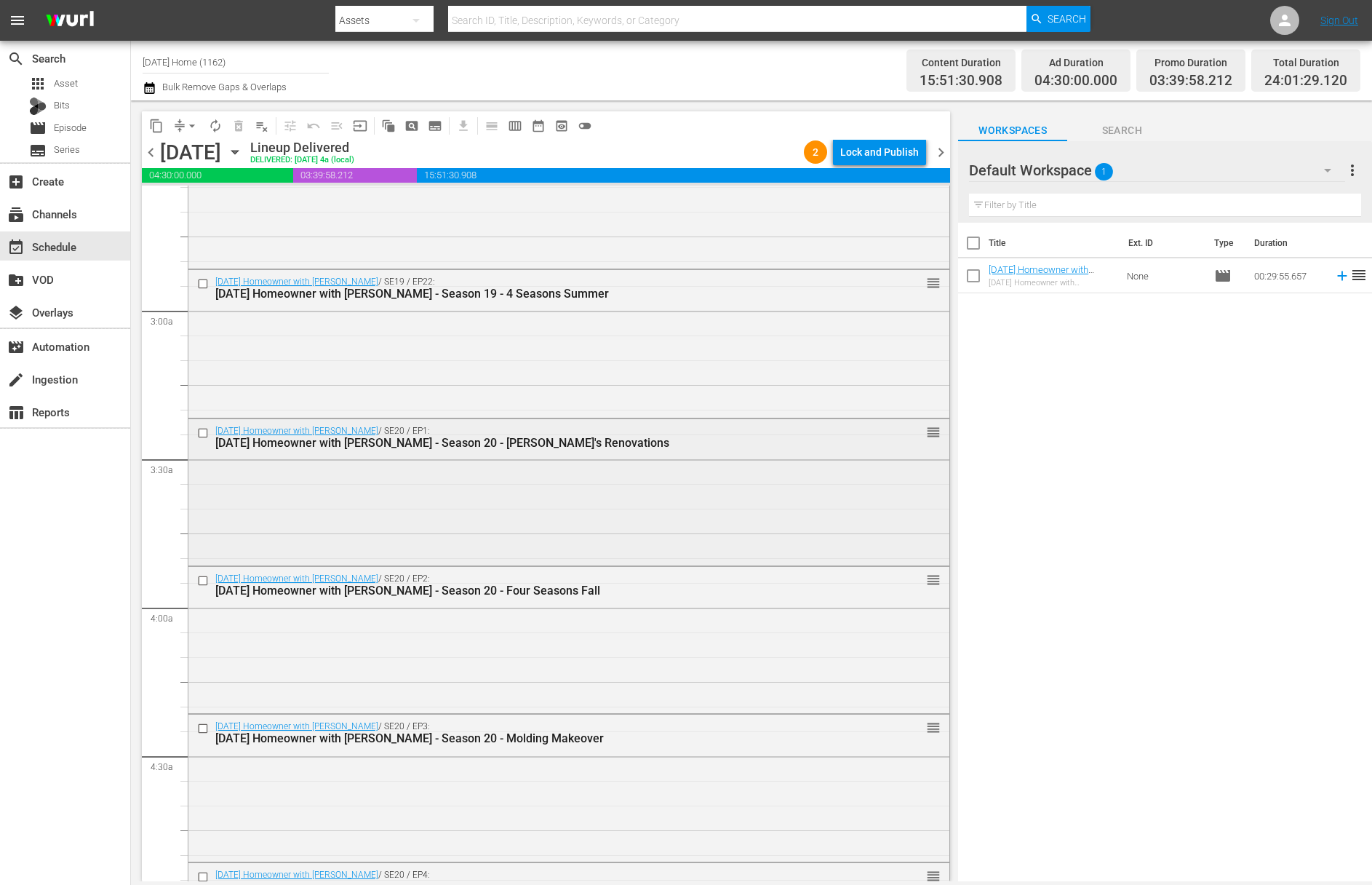
scroll to position [783, 0]
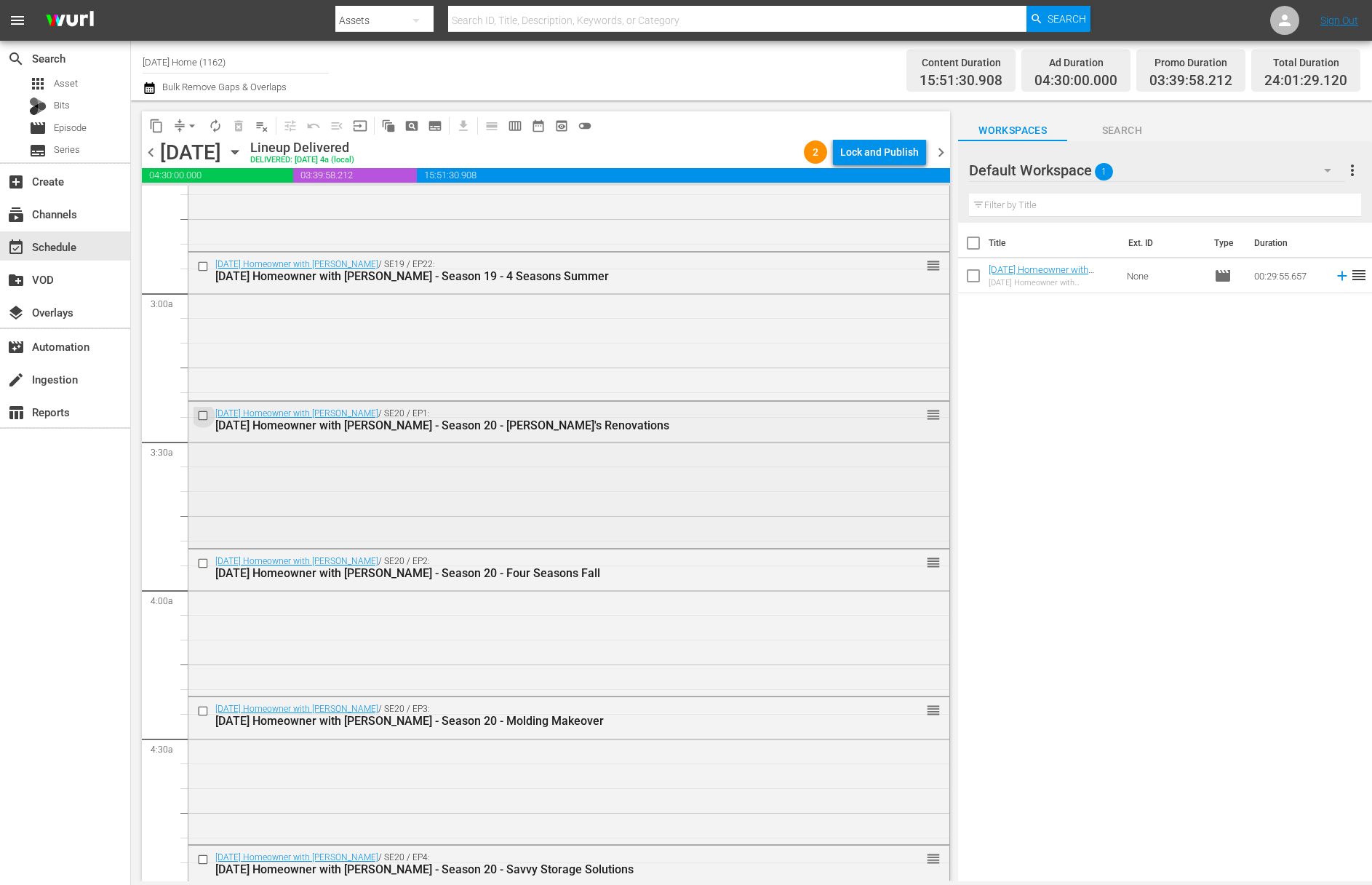
click at [203, 410] on input "checkbox" at bounding box center [205, 415] width 15 height 12
click at [206, 563] on input "checkbox" at bounding box center [205, 564] width 15 height 12
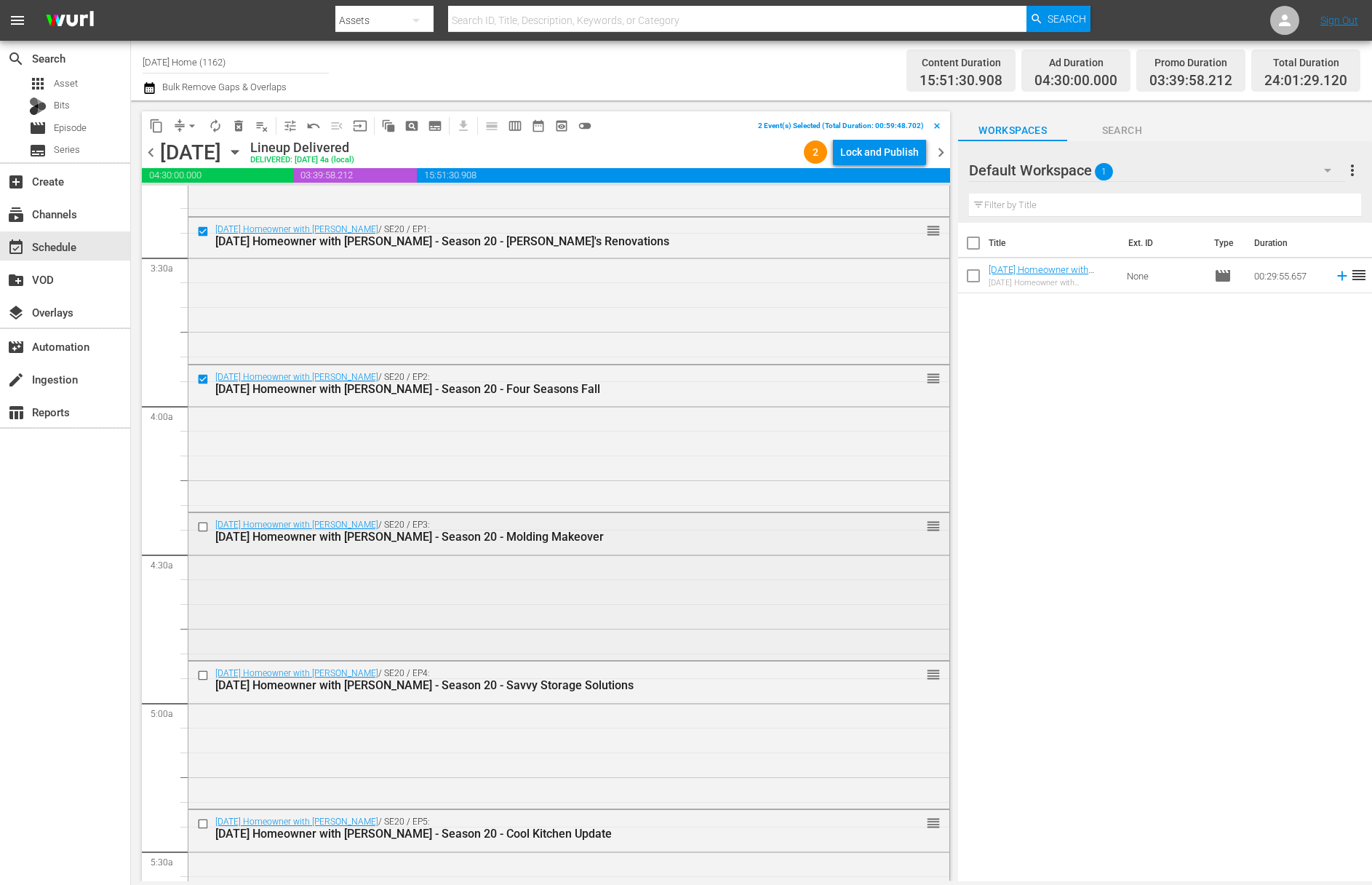
scroll to position [1066, 0]
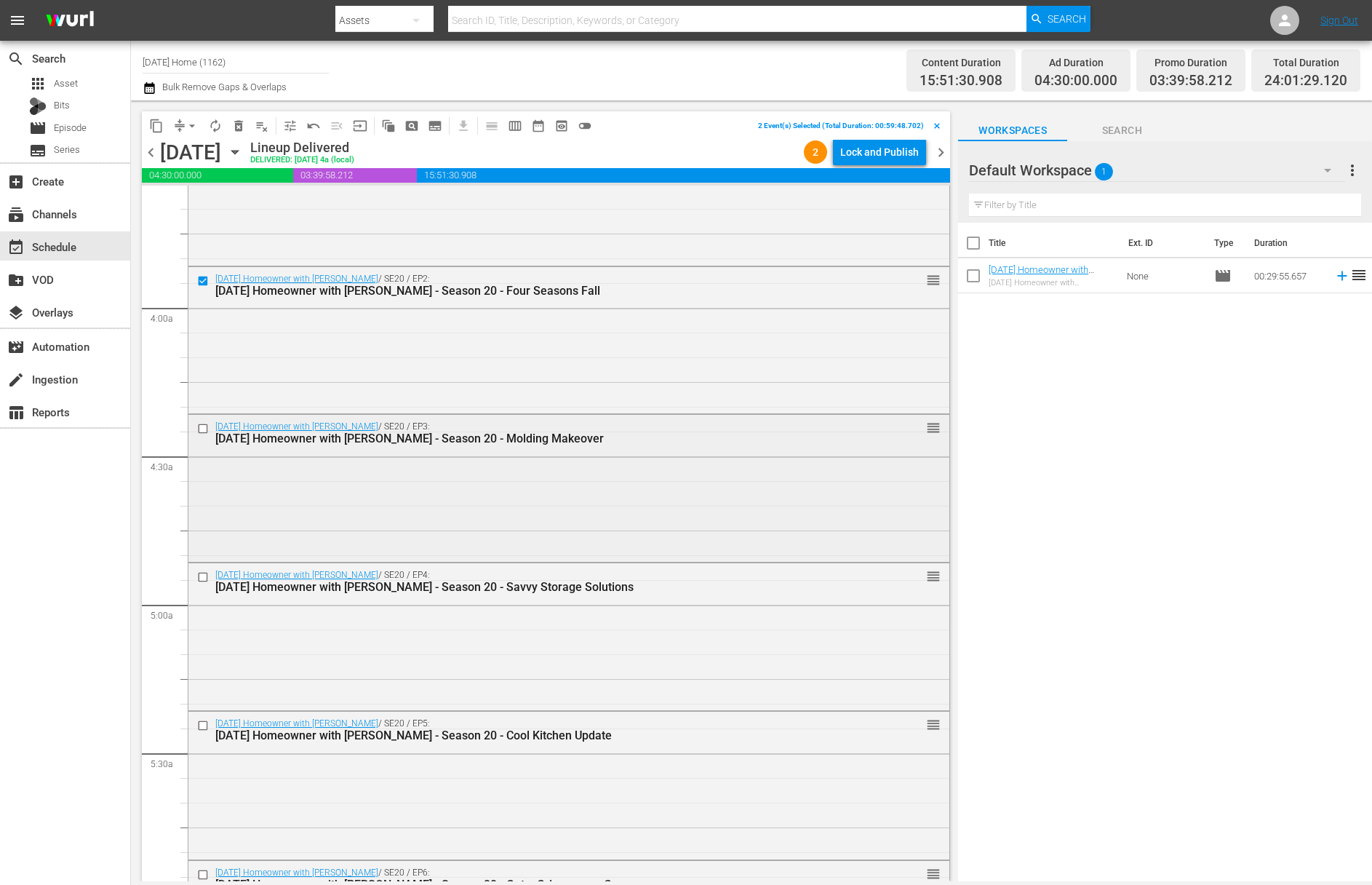
click at [202, 425] on input "checkbox" at bounding box center [205, 429] width 15 height 12
click at [202, 572] on input "checkbox" at bounding box center [205, 577] width 15 height 12
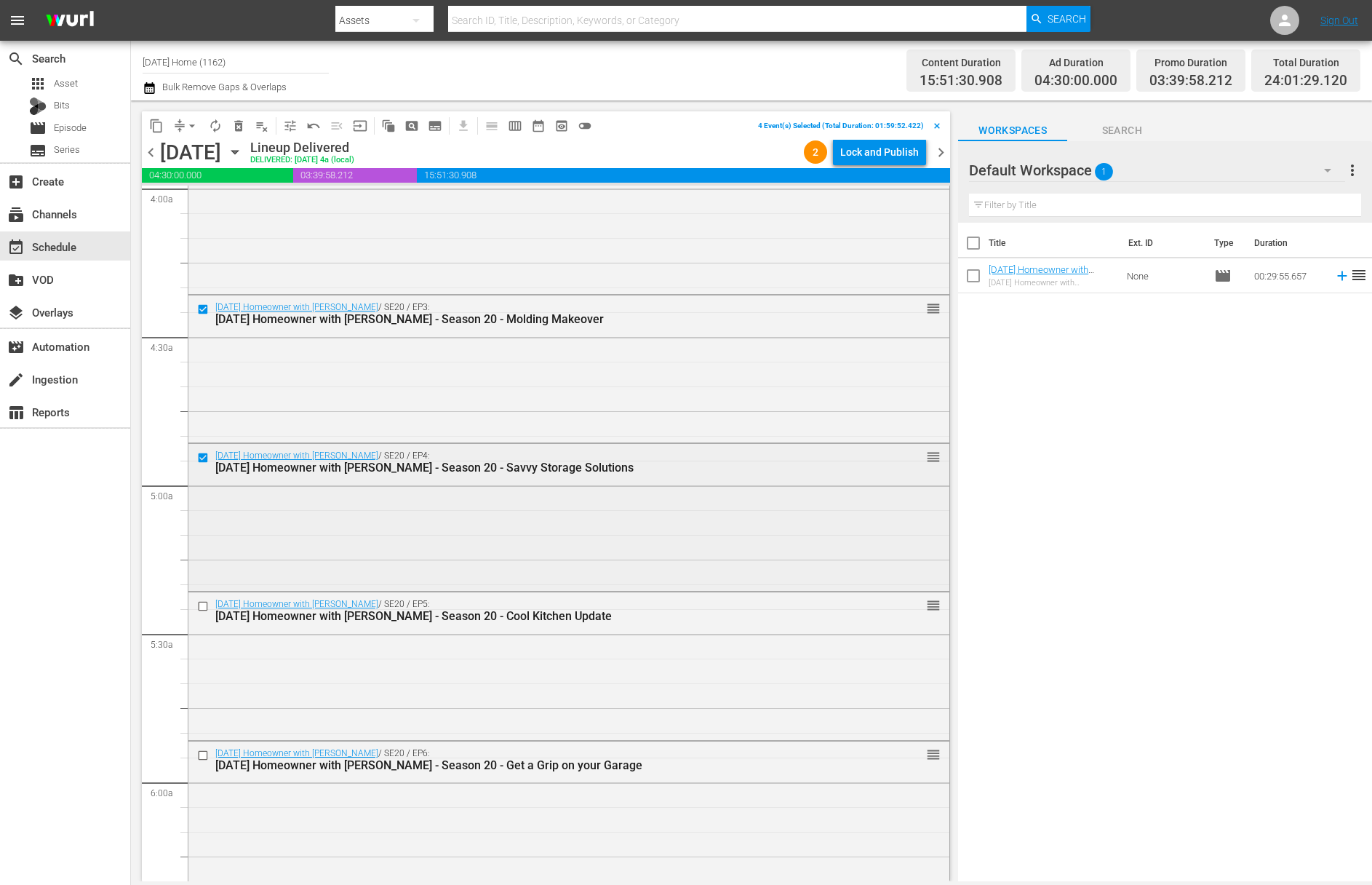
scroll to position [1207, 0]
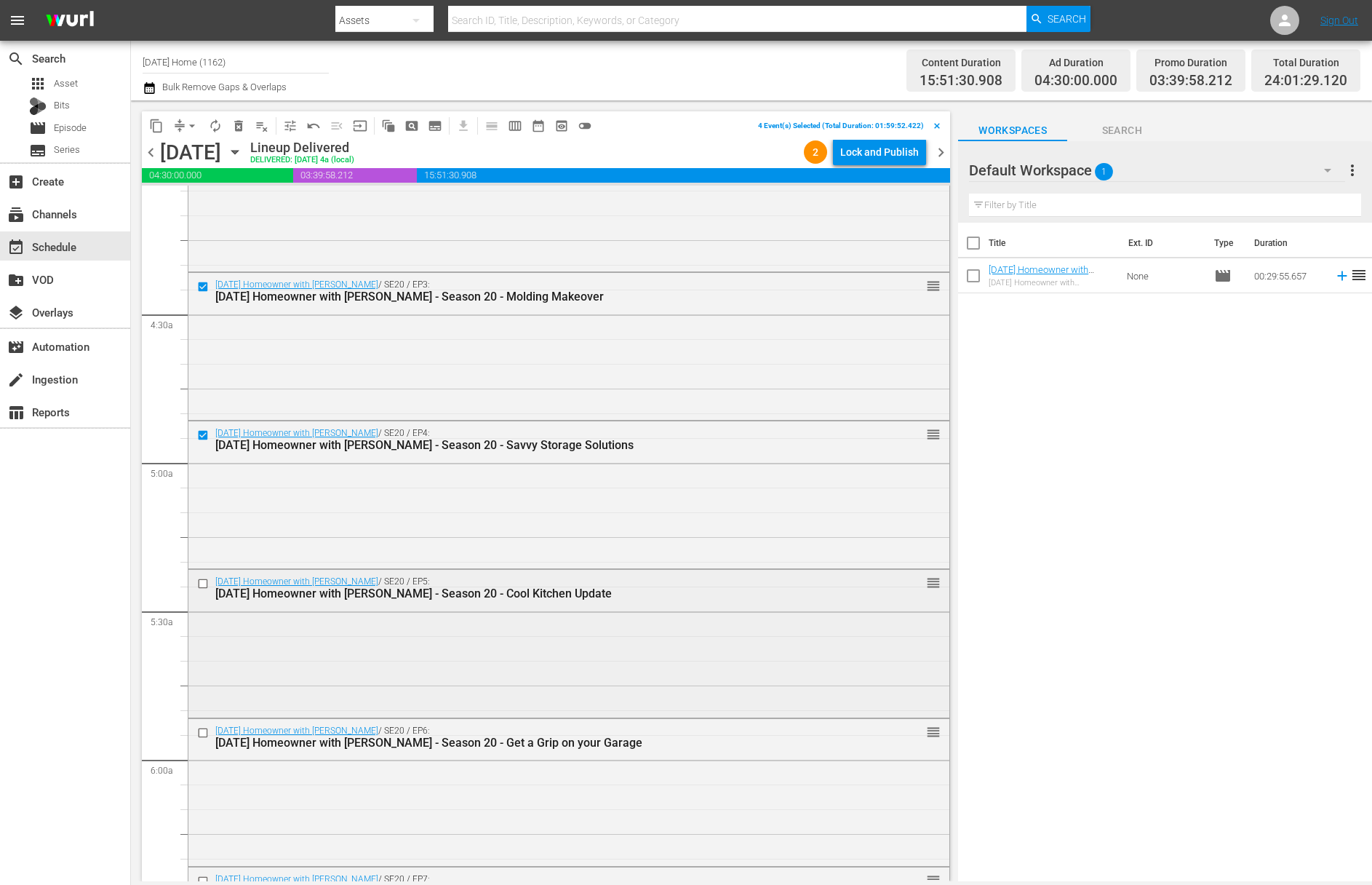
click at [206, 581] on input "checkbox" at bounding box center [205, 584] width 15 height 12
click at [205, 729] on input "checkbox" at bounding box center [205, 733] width 15 height 12
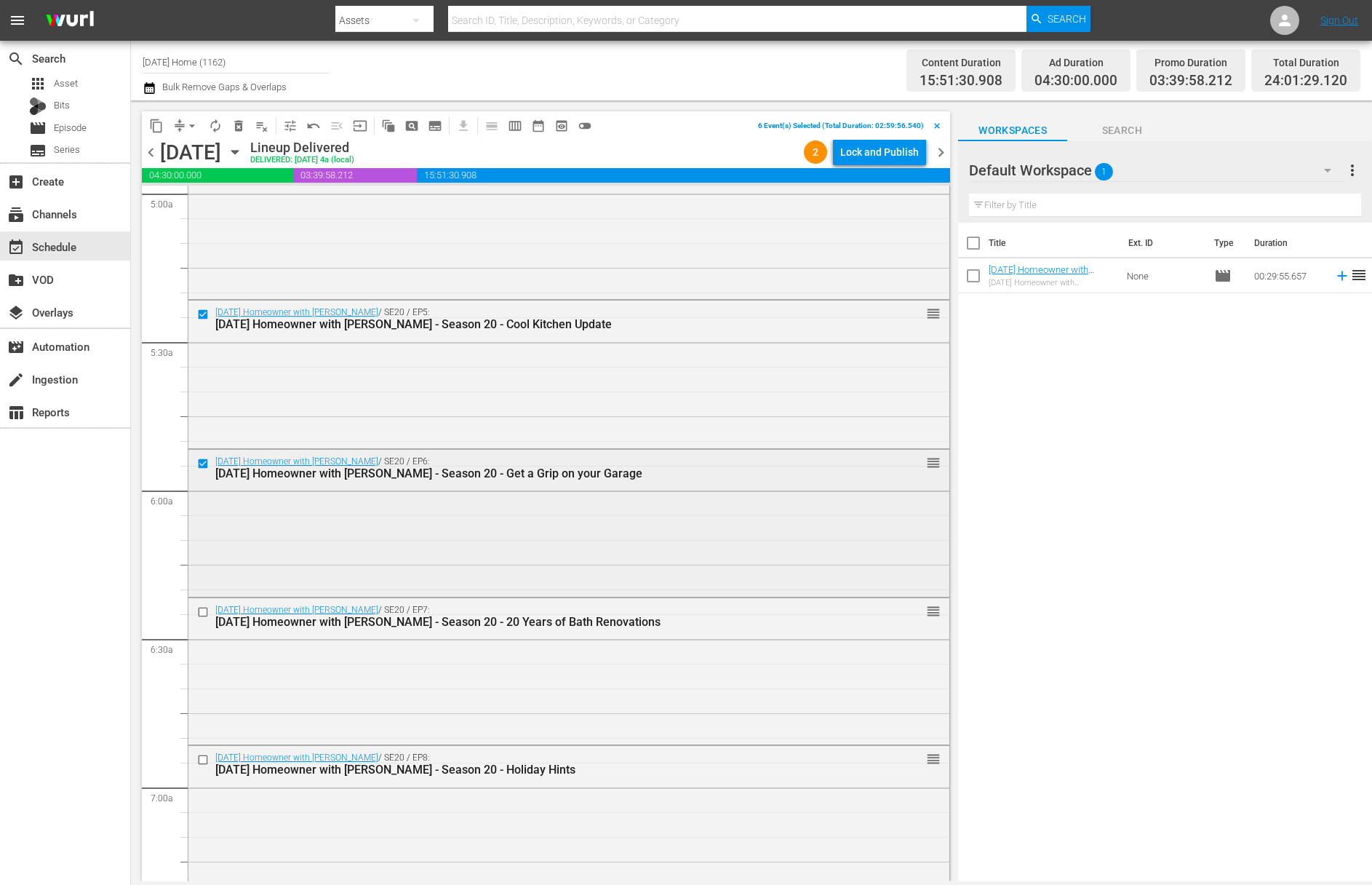
scroll to position [1494, 0]
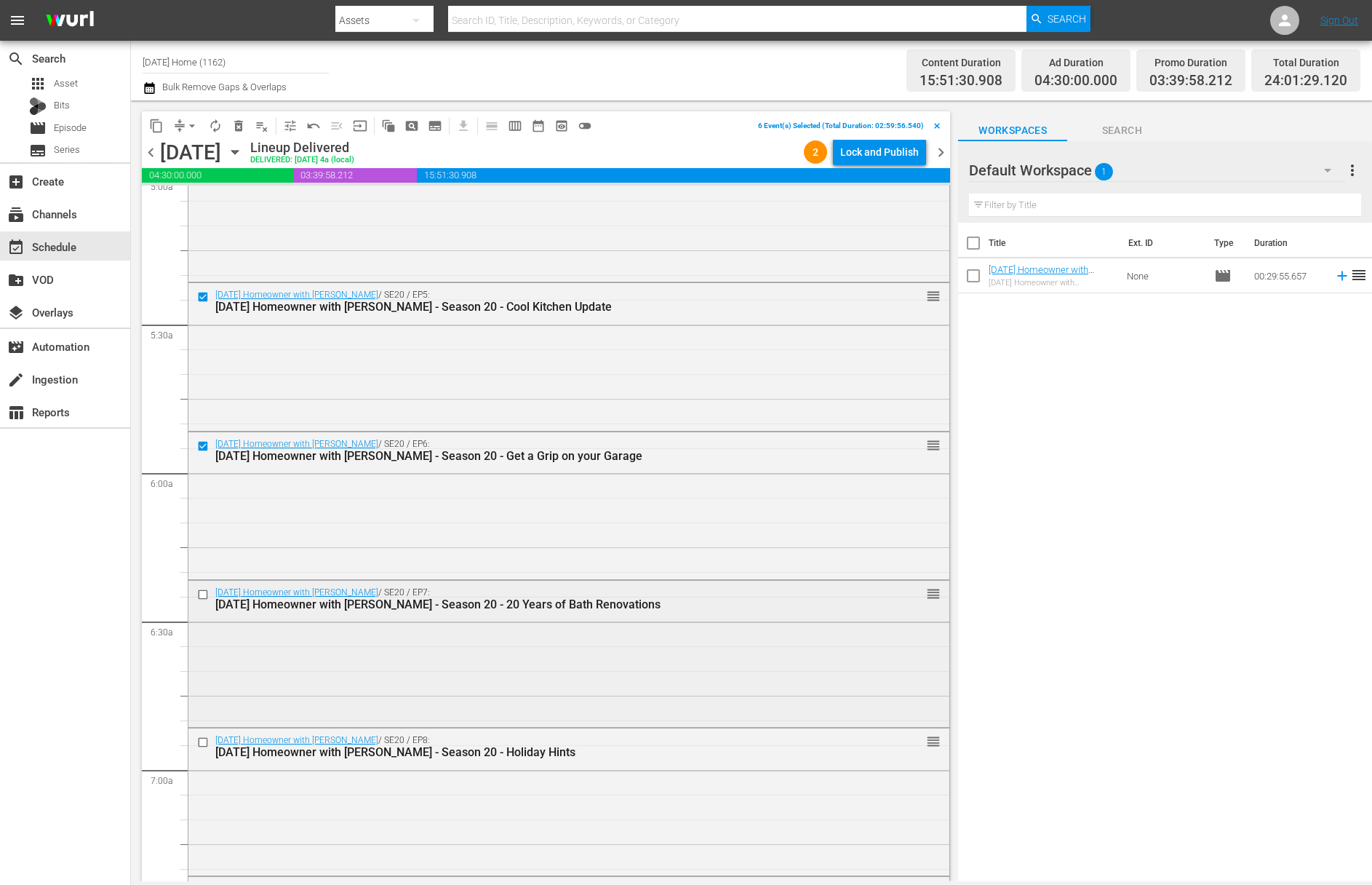
click at [203, 596] on input "checkbox" at bounding box center [205, 594] width 15 height 12
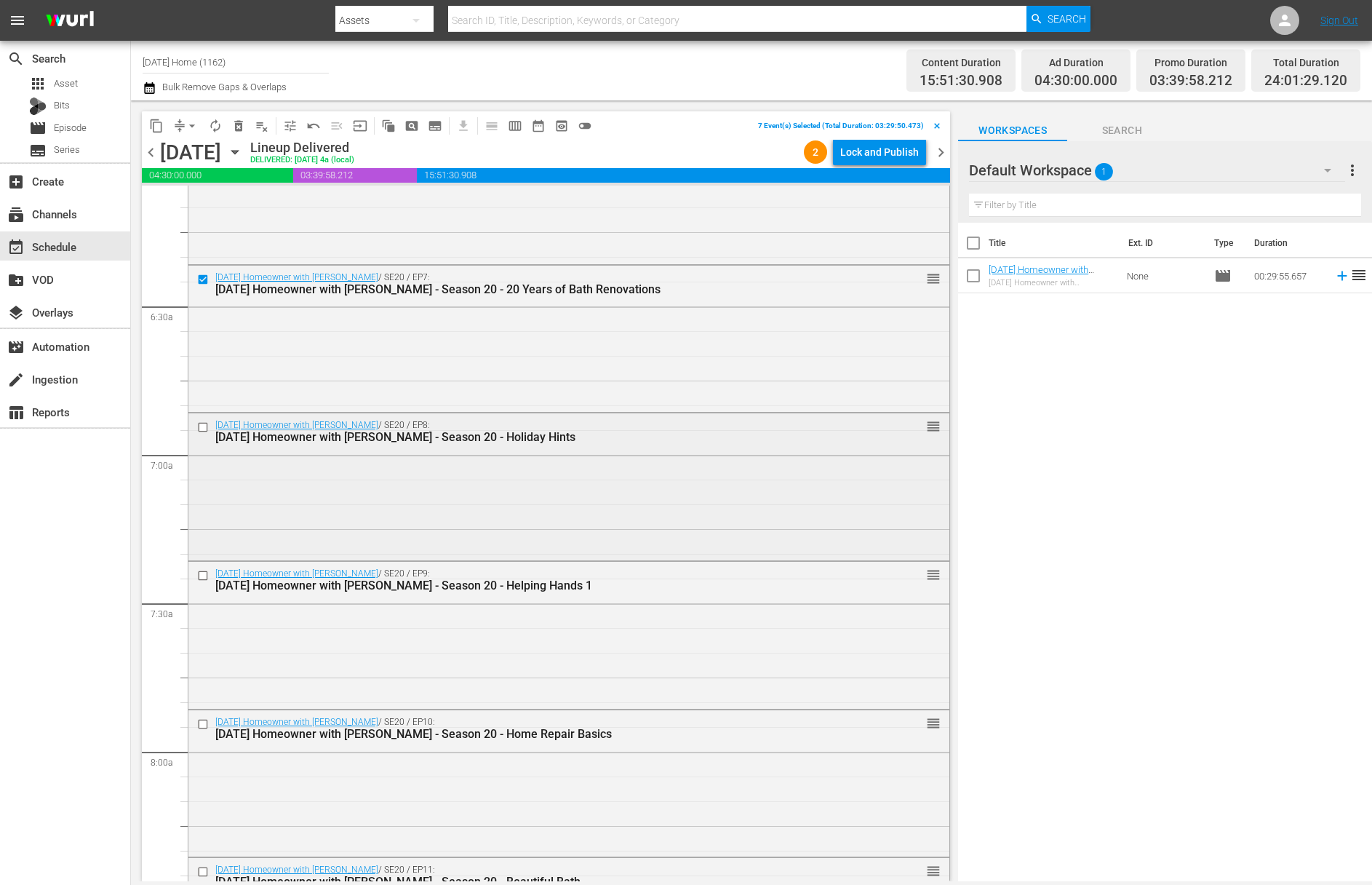
click at [204, 429] on input "checkbox" at bounding box center [205, 427] width 15 height 12
click at [208, 575] on input "checkbox" at bounding box center [205, 576] width 15 height 12
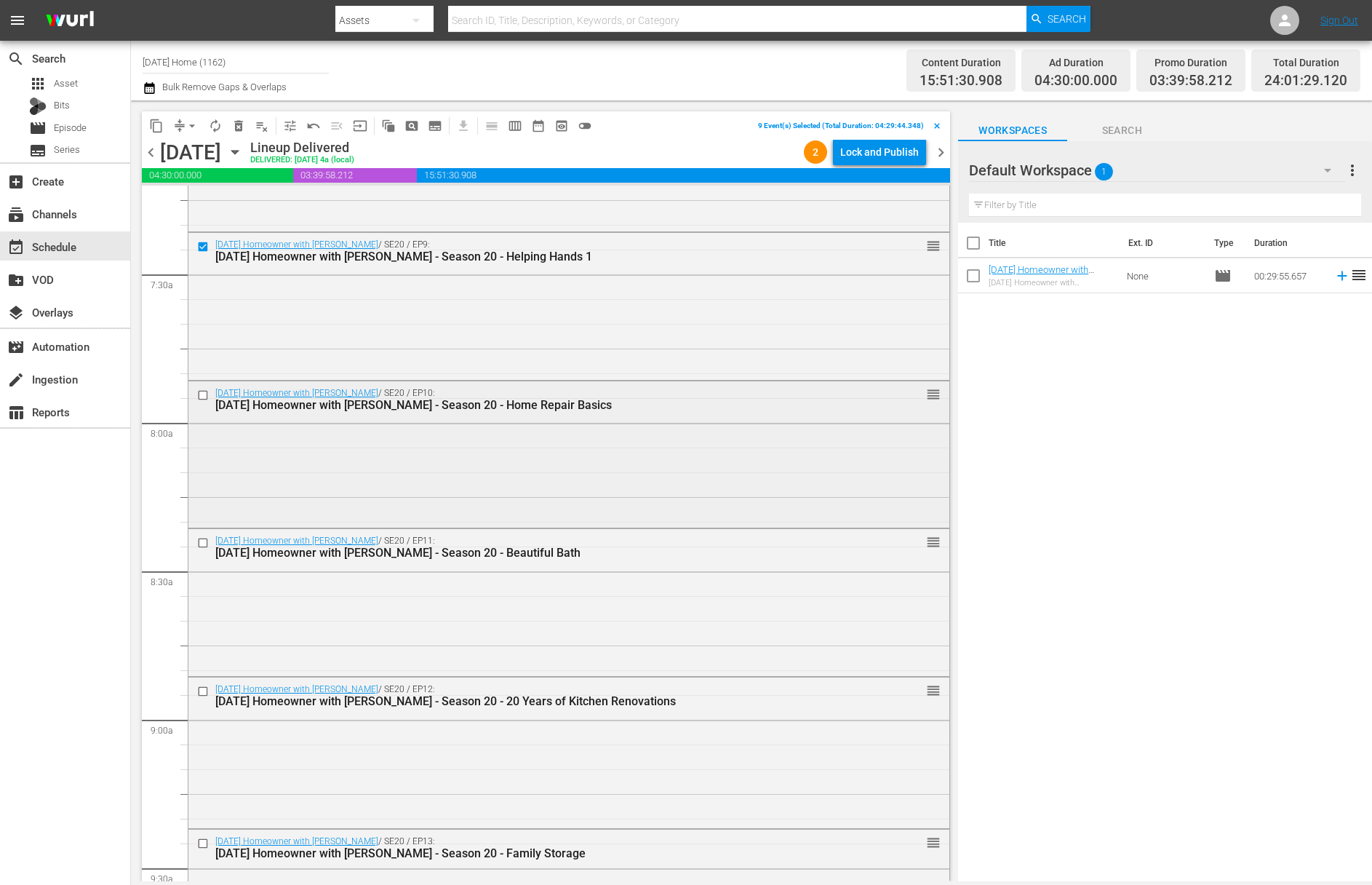
scroll to position [2139, 0]
click at [204, 396] on input "checkbox" at bounding box center [205, 394] width 15 height 12
click at [204, 541] on input "checkbox" at bounding box center [205, 542] width 15 height 12
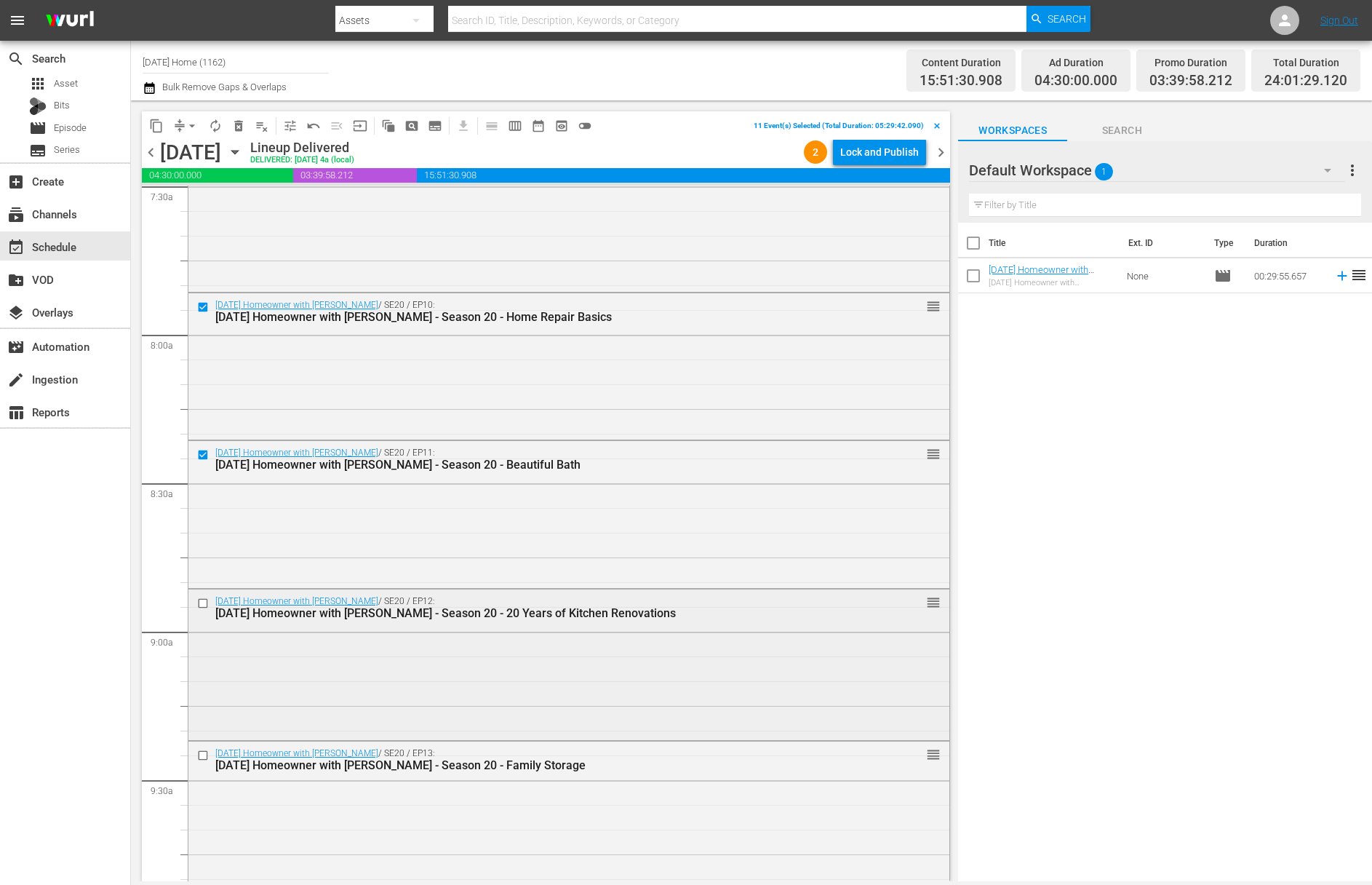
scroll to position [2281, 0]
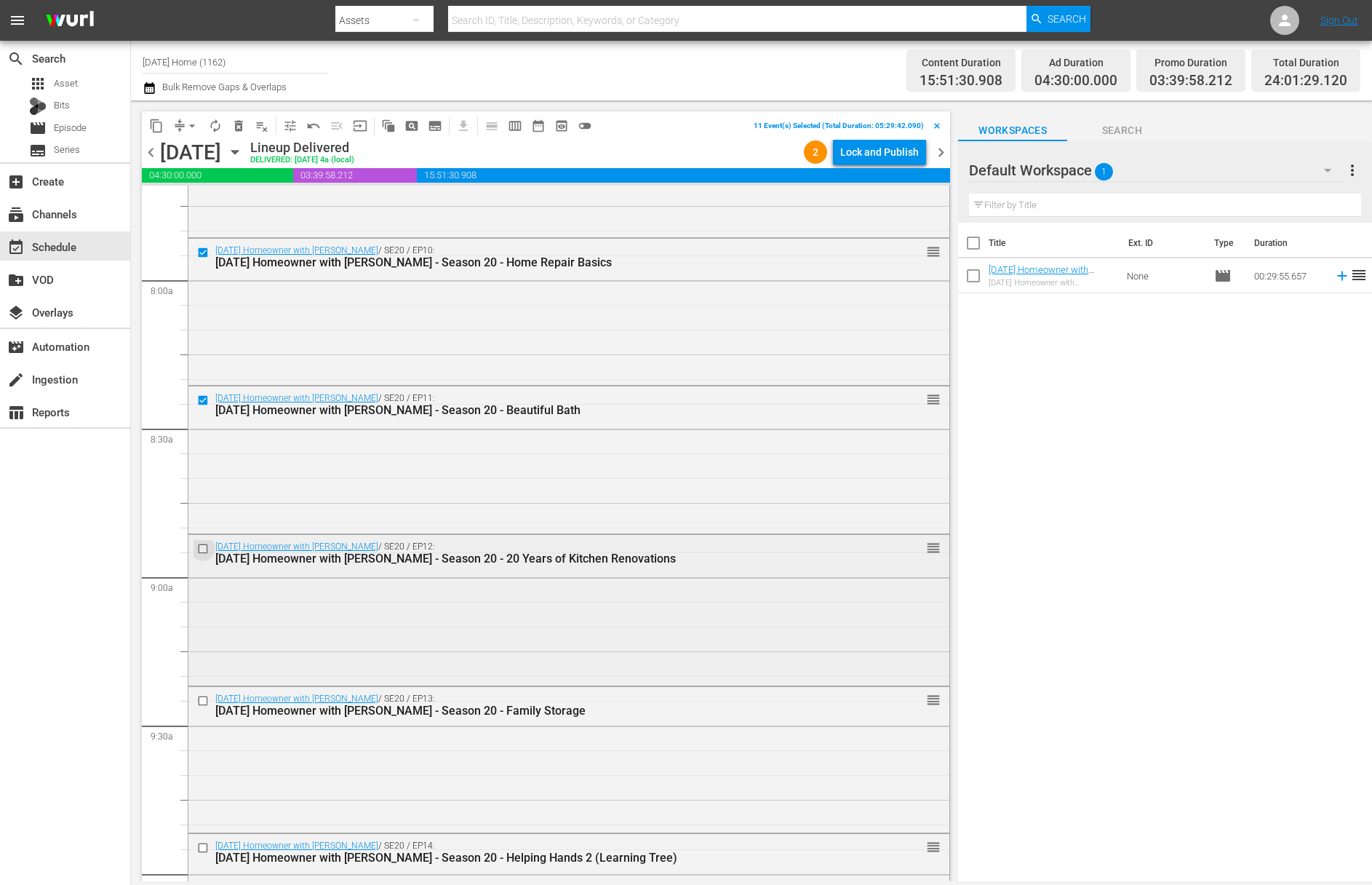
click at [205, 546] on input "checkbox" at bounding box center [205, 549] width 15 height 12
click at [201, 700] on input "checkbox" at bounding box center [205, 700] width 15 height 12
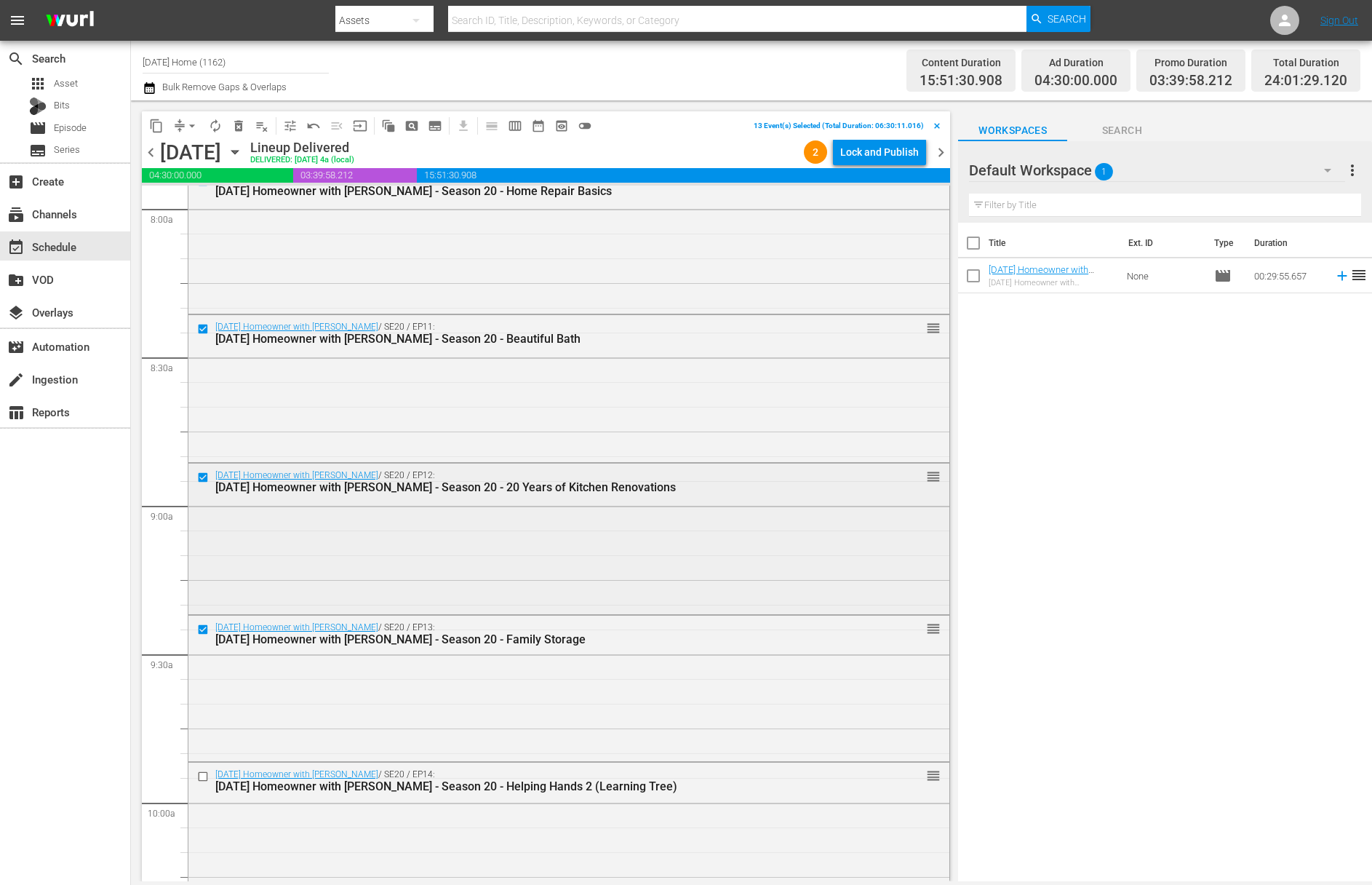
scroll to position [2424, 0]
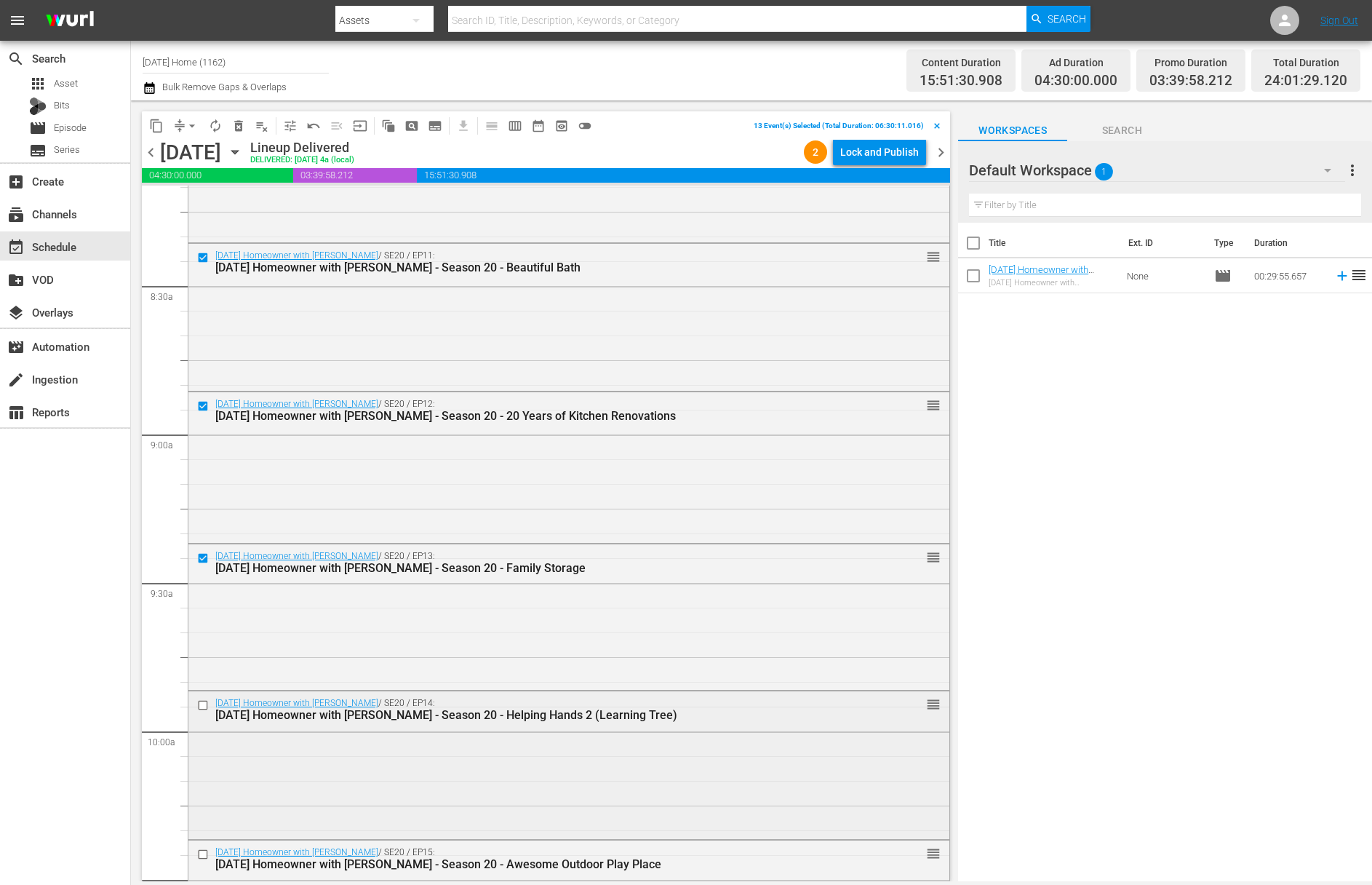
click at [205, 706] on input "checkbox" at bounding box center [205, 705] width 15 height 12
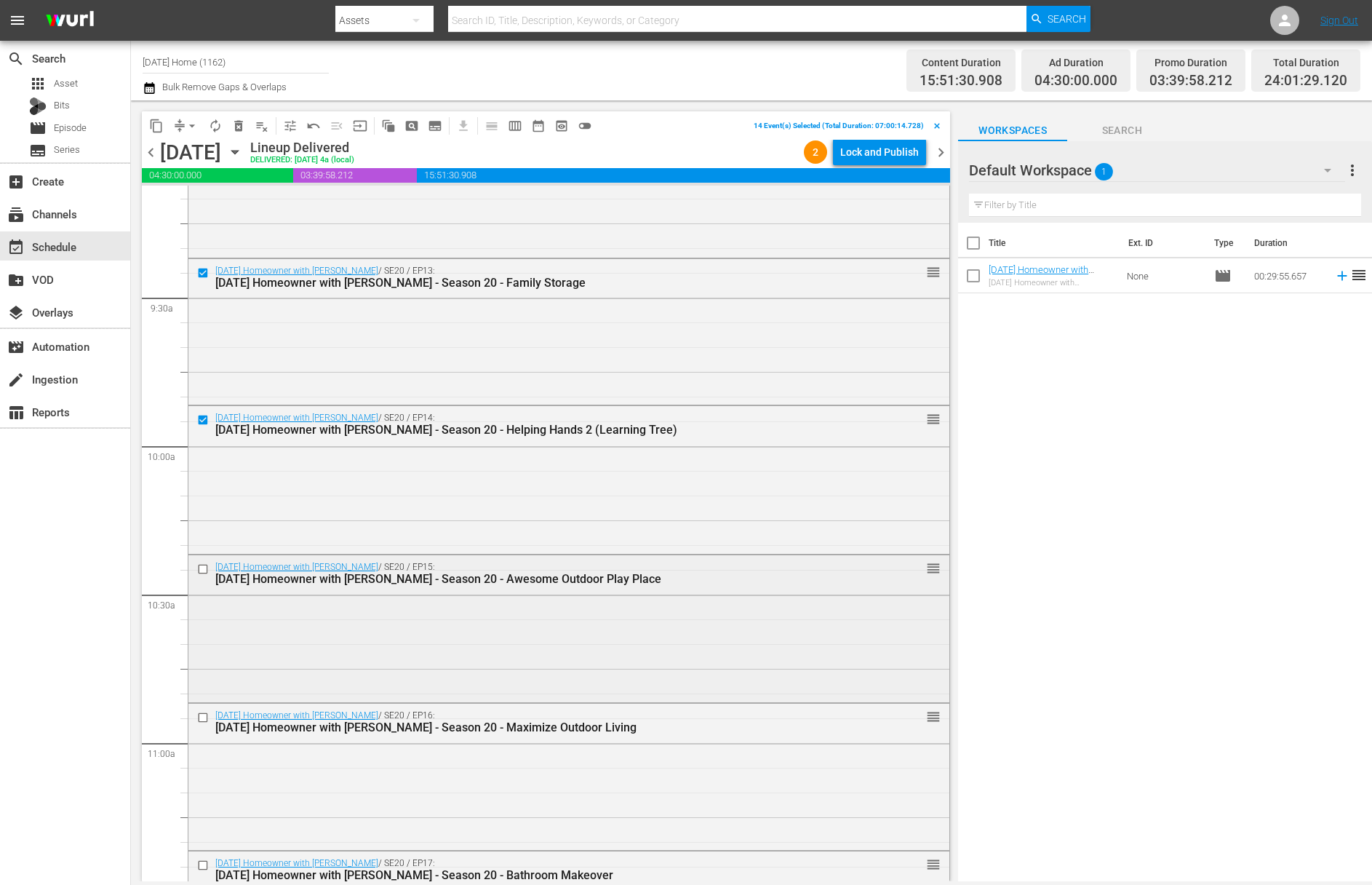
click at [204, 563] on input "checkbox" at bounding box center [205, 569] width 15 height 12
click at [205, 716] on input "checkbox" at bounding box center [205, 717] width 15 height 12
click at [205, 717] on input "checkbox" at bounding box center [205, 717] width 15 height 12
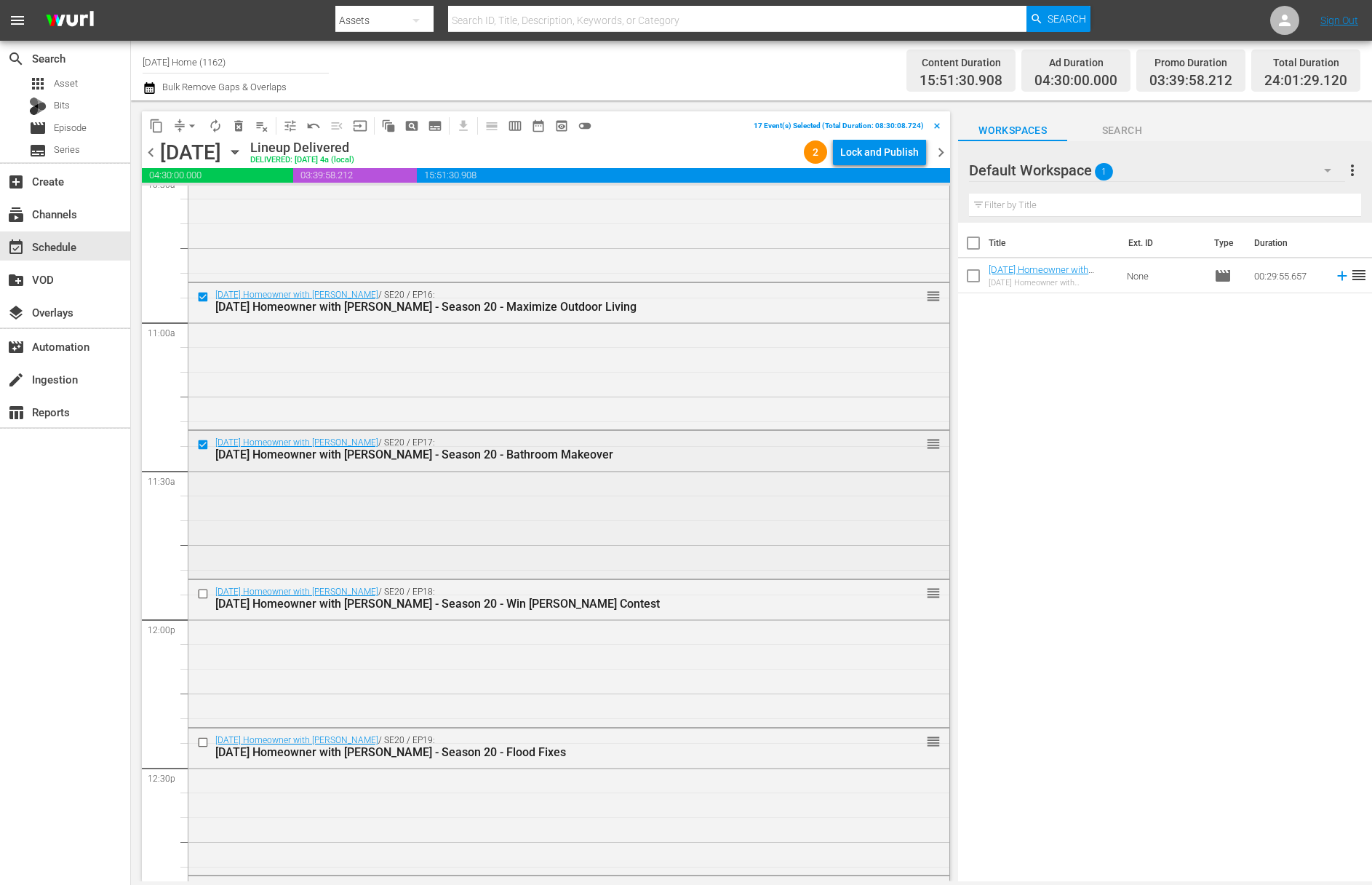
scroll to position [3158, 0]
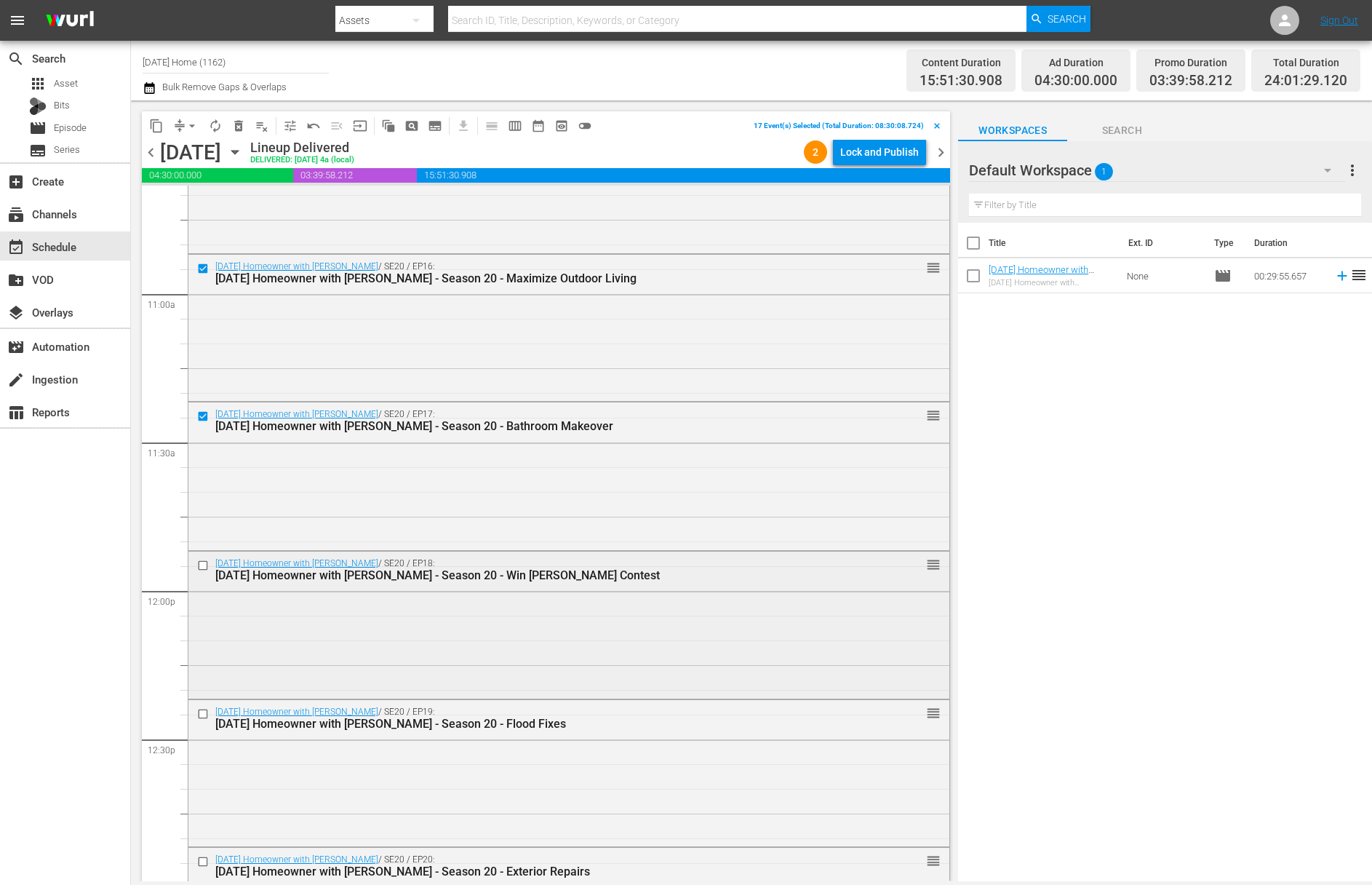
click at [204, 566] on input "checkbox" at bounding box center [205, 565] width 15 height 12
click at [210, 704] on div "Today's Homeowner with Danny Lipford / SE20 / EP19: Today's Homeowner with Dann…" at bounding box center [569, 717] width 761 height 36
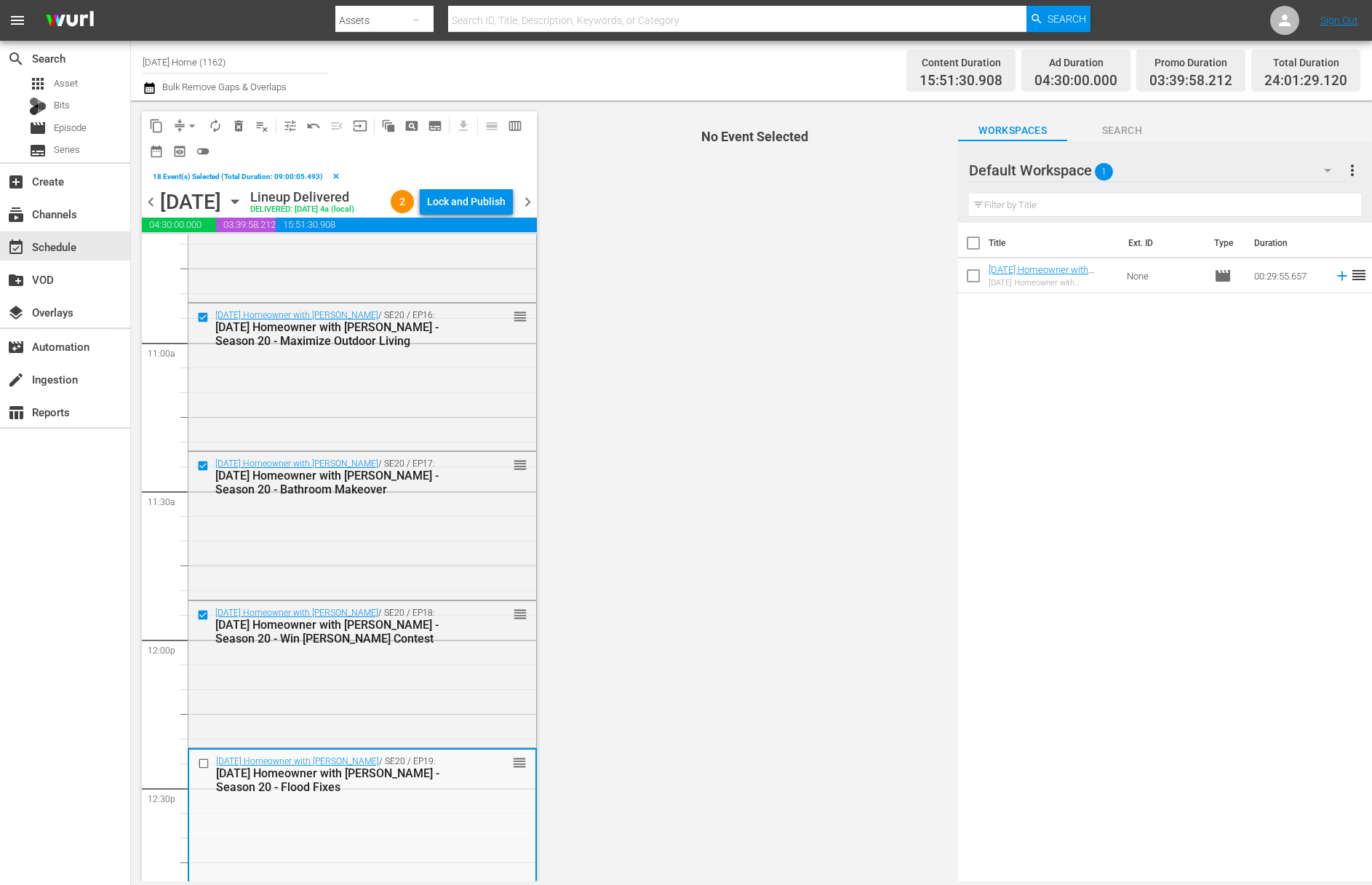
click at [204, 714] on div "Today's Homeowner with Danny Lipford / SE20 / EP18: Today's Homeowner with Dann…" at bounding box center [362, 674] width 348 height 144
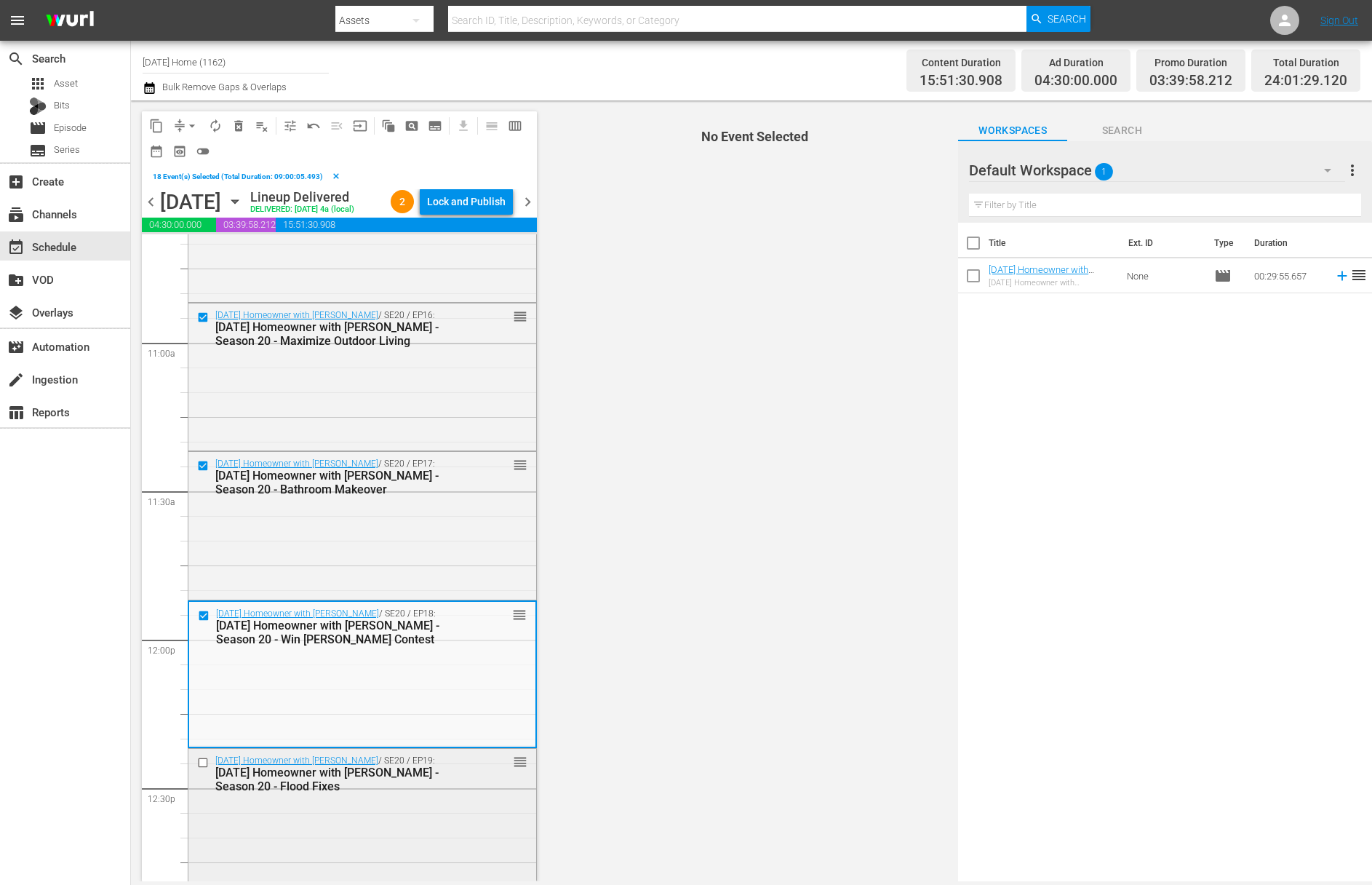
click at [203, 760] on input "checkbox" at bounding box center [205, 763] width 15 height 12
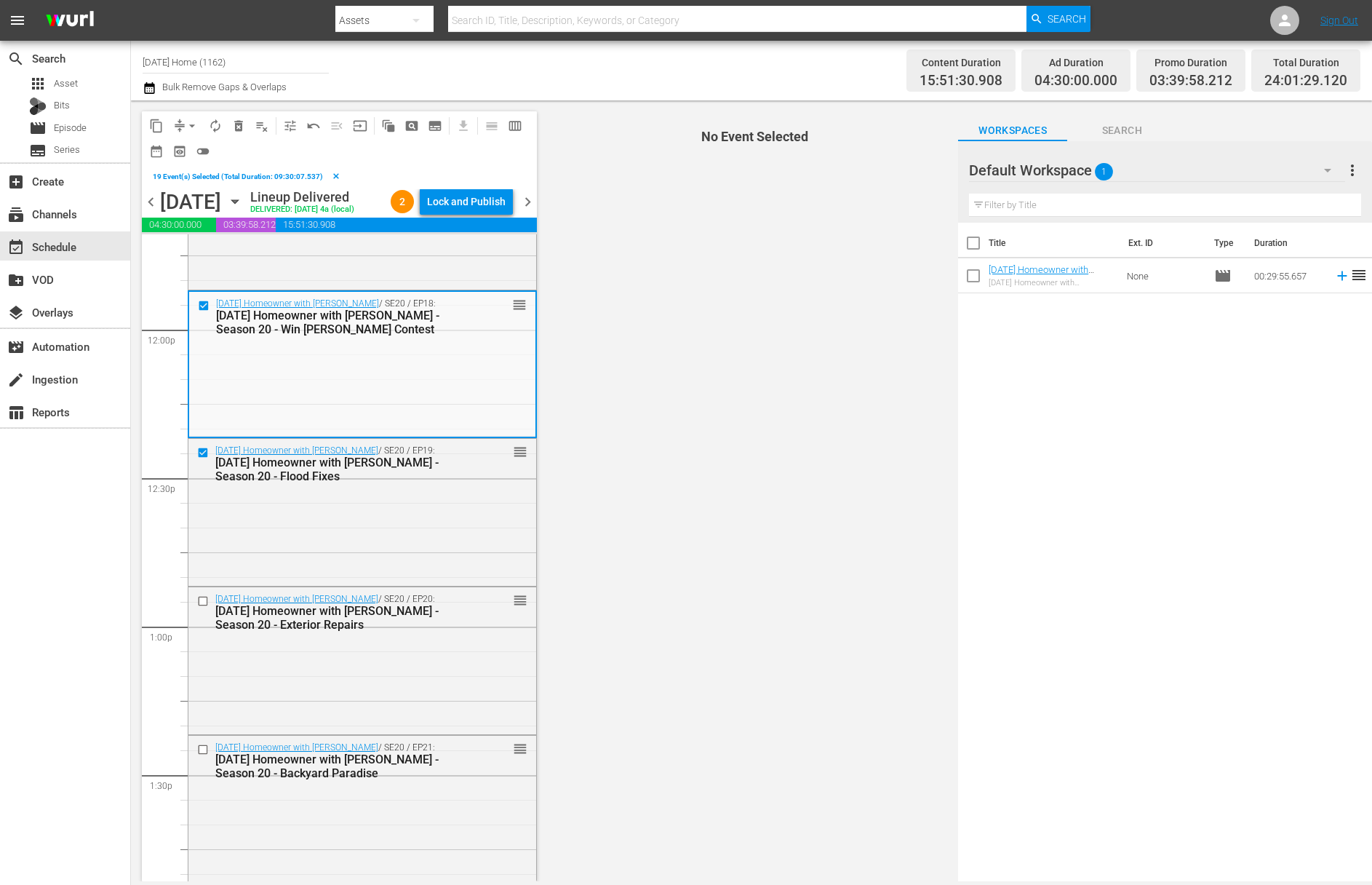
click at [205, 599] on input "checkbox" at bounding box center [205, 601] width 15 height 12
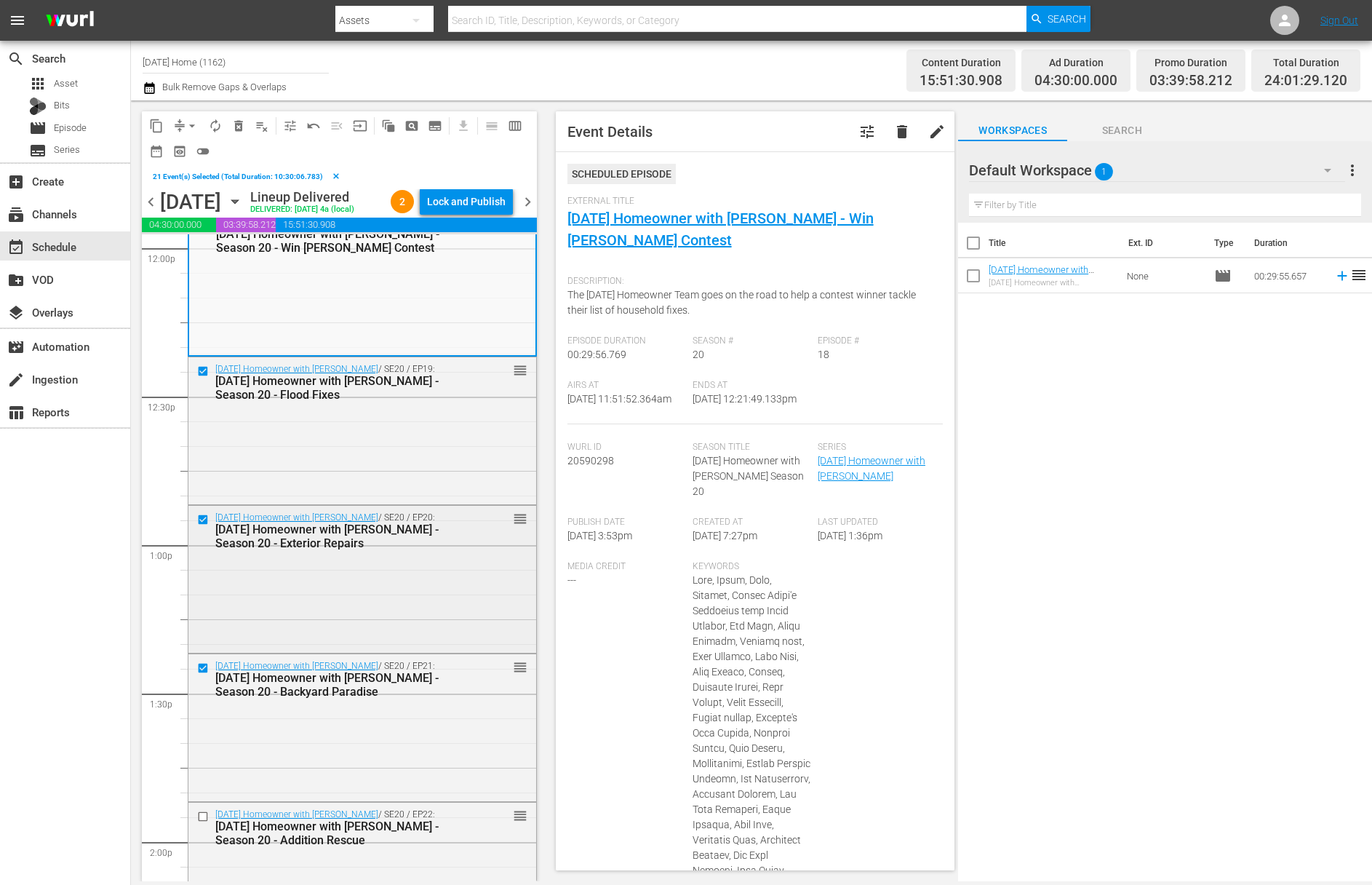
scroll to position [3619, 0]
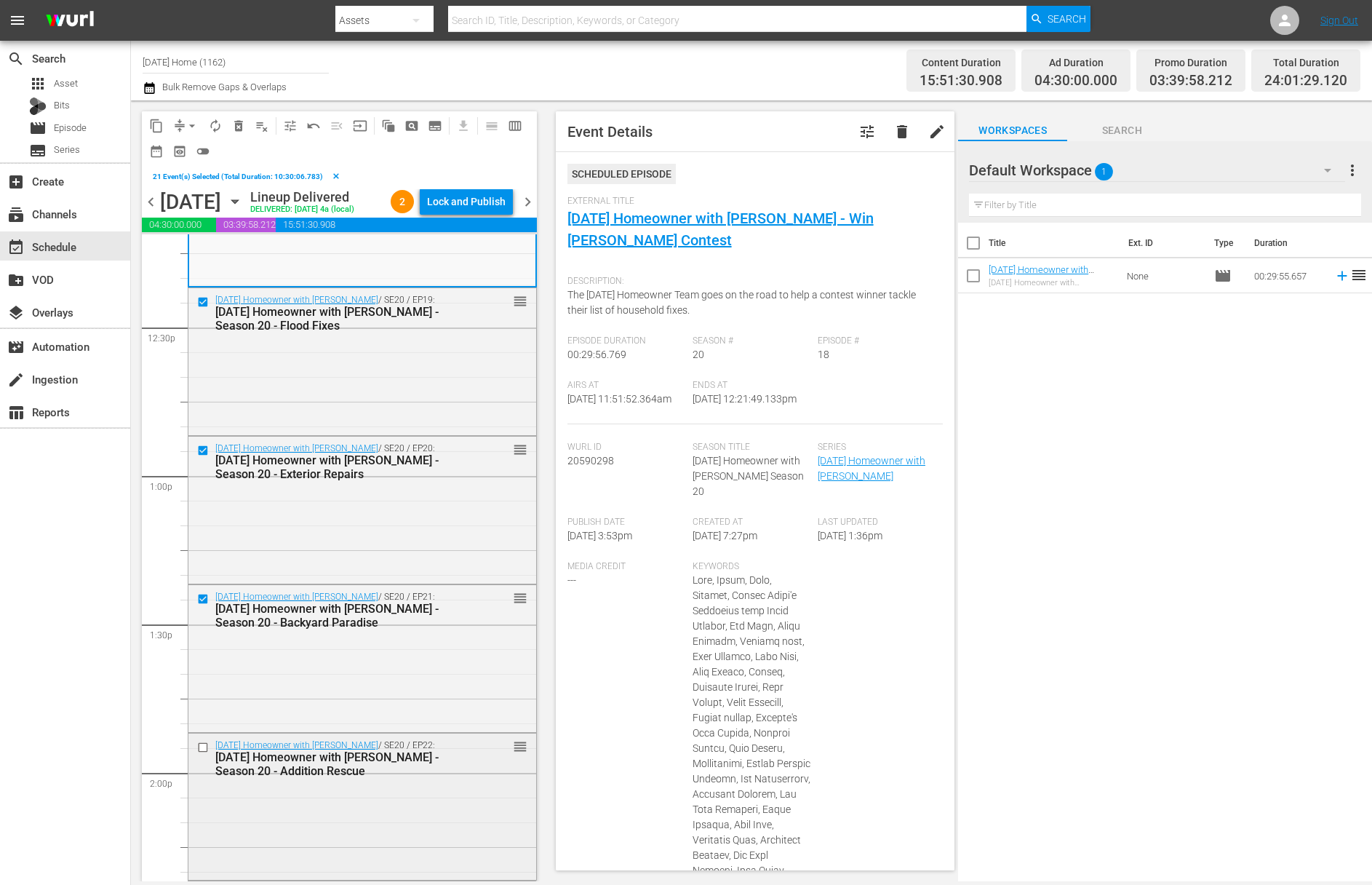
click at [209, 747] on input "checkbox" at bounding box center [205, 747] width 15 height 12
click at [158, 122] on span "content_copy" at bounding box center [157, 126] width 15 height 15
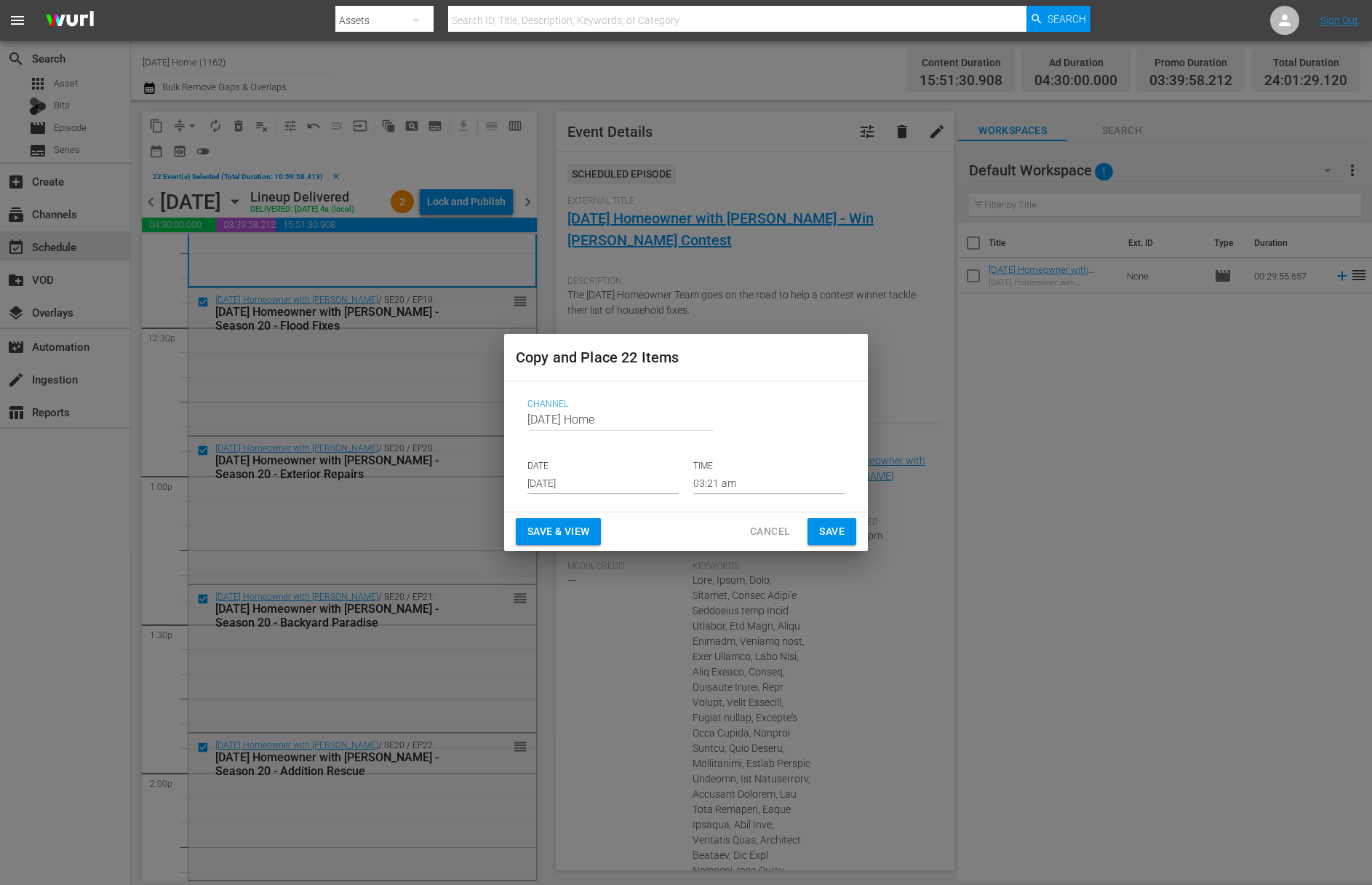
click at [610, 480] on input "Aug 21st 2025" at bounding box center [603, 483] width 152 height 22
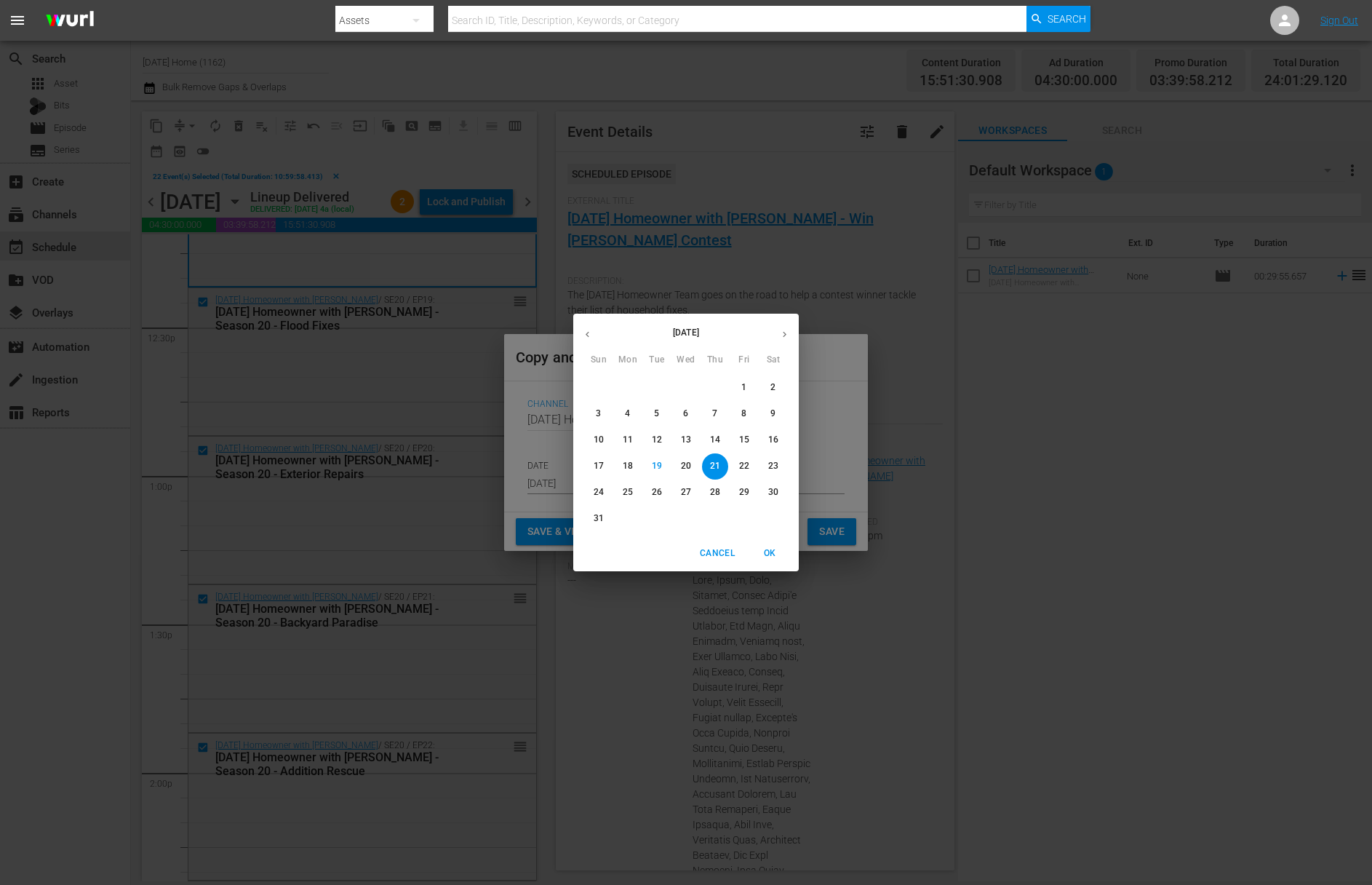
click at [781, 469] on span "23" at bounding box center [773, 466] width 26 height 12
type input "Aug 23rd 2025"
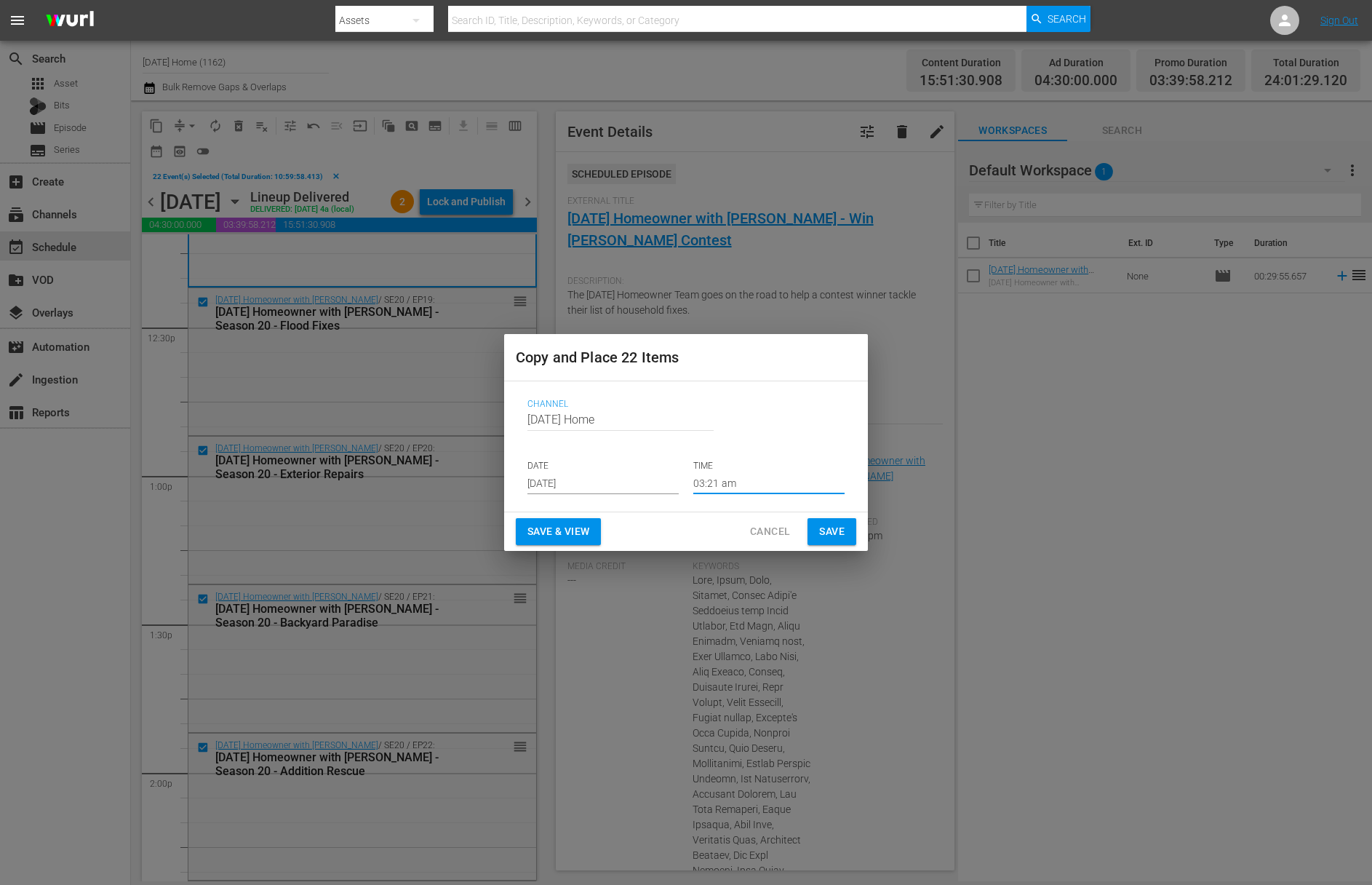
click at [756, 486] on input "03:21 am" at bounding box center [769, 483] width 152 height 22
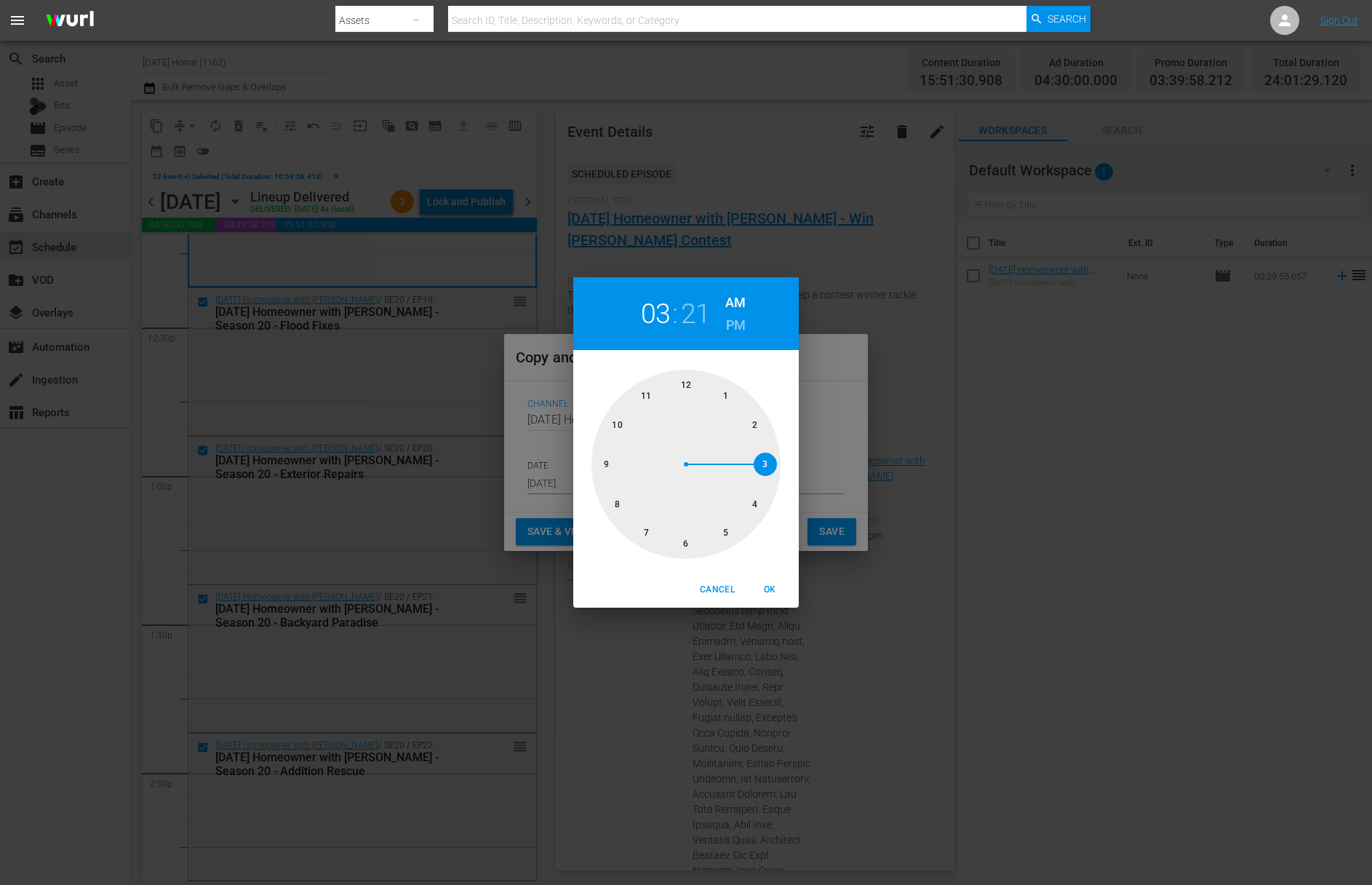
click at [754, 426] on div at bounding box center [686, 464] width 189 height 190
click at [685, 541] on div at bounding box center [686, 464] width 189 height 190
click at [729, 324] on h6 "PM" at bounding box center [735, 325] width 20 height 23
click at [772, 587] on span "OK" at bounding box center [769, 590] width 35 height 15
type input "02:30 pm"
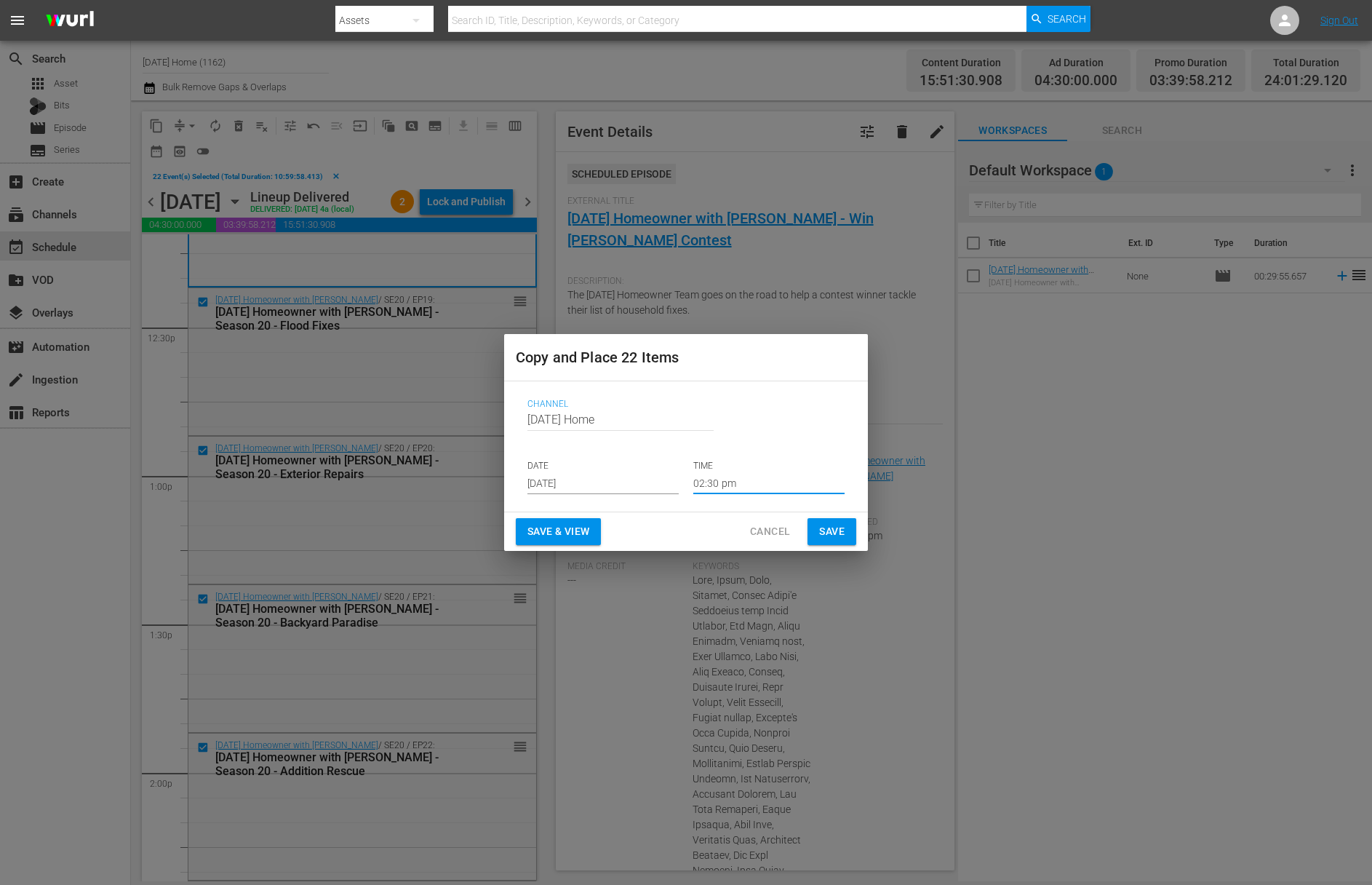
click at [820, 531] on span "Save" at bounding box center [831, 531] width 26 height 18
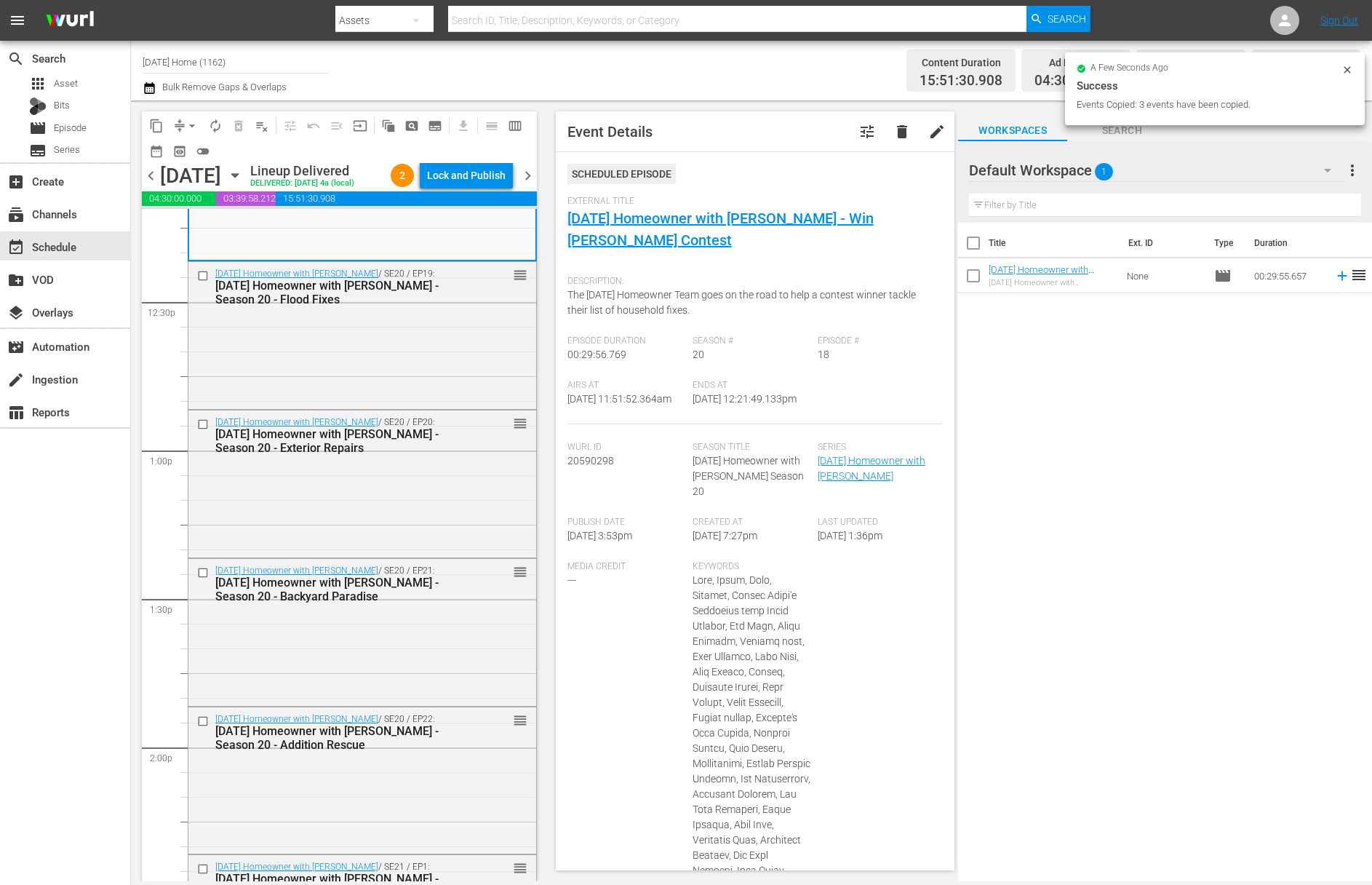
click at [243, 173] on icon "button" at bounding box center [235, 176] width 16 height 16
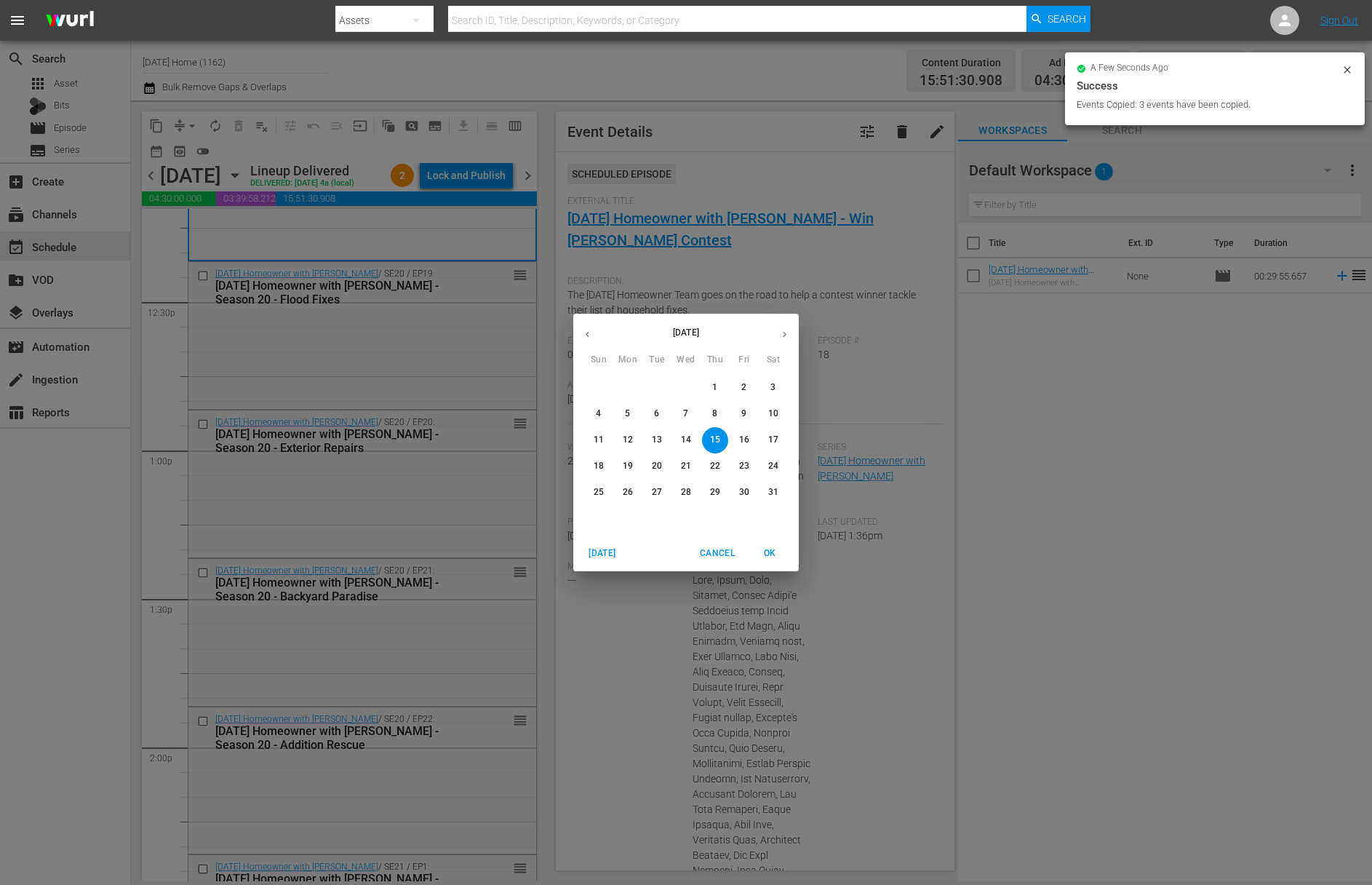
click at [781, 337] on icon "button" at bounding box center [784, 334] width 11 height 11
click at [783, 335] on icon "button" at bounding box center [784, 334] width 11 height 11
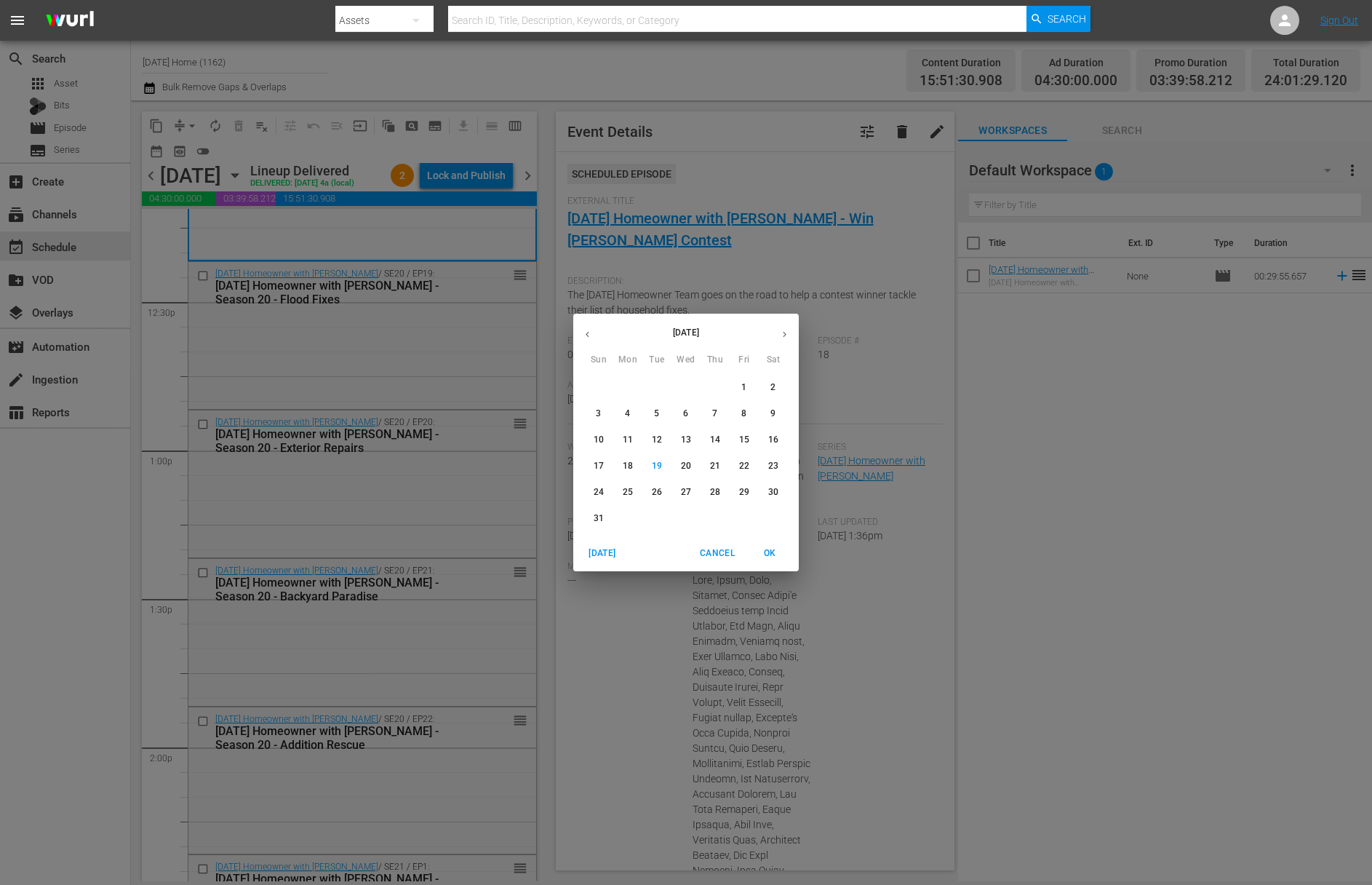
click at [770, 471] on p "23" at bounding box center [773, 466] width 10 height 12
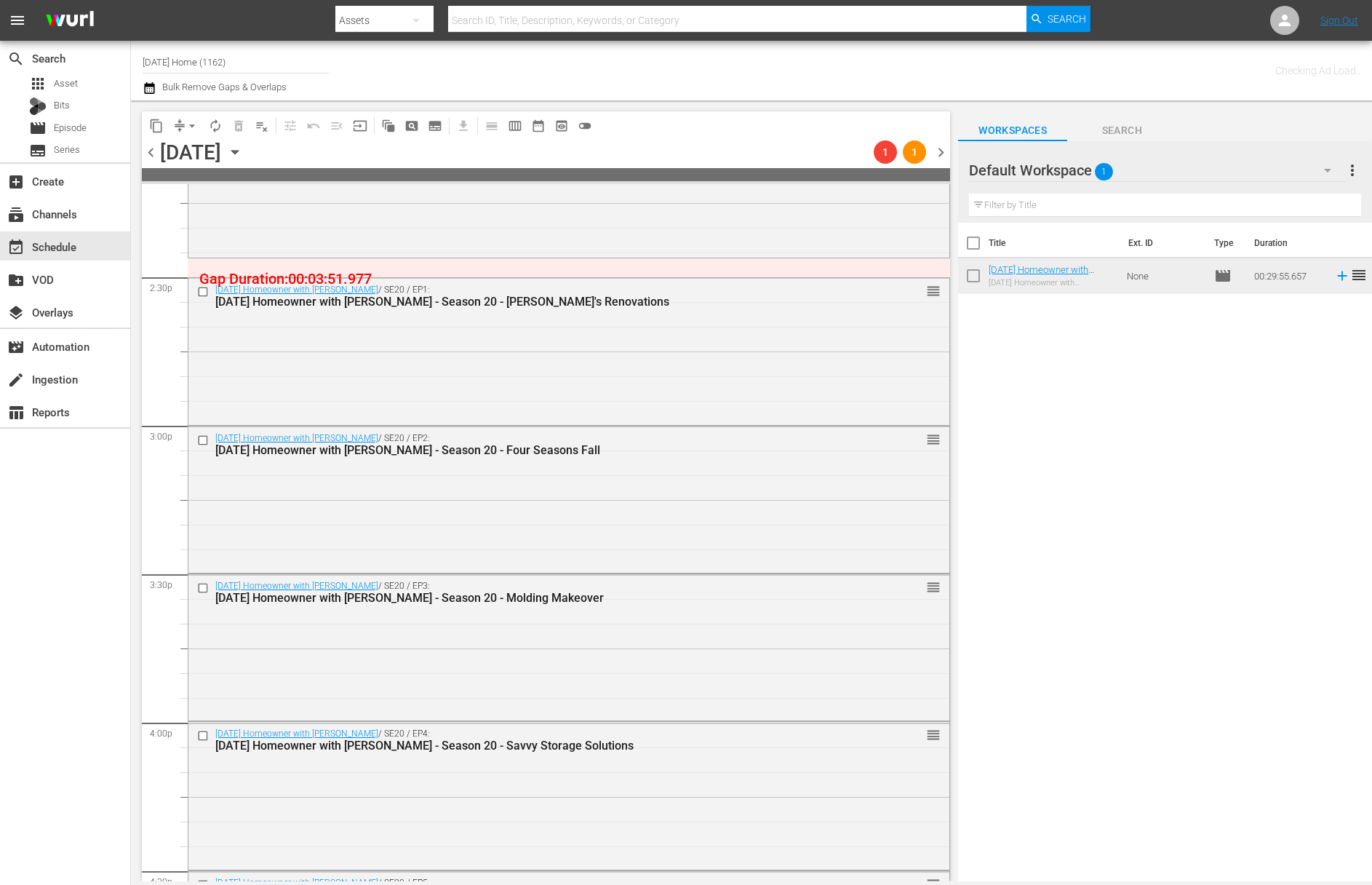
scroll to position [3619, 0]
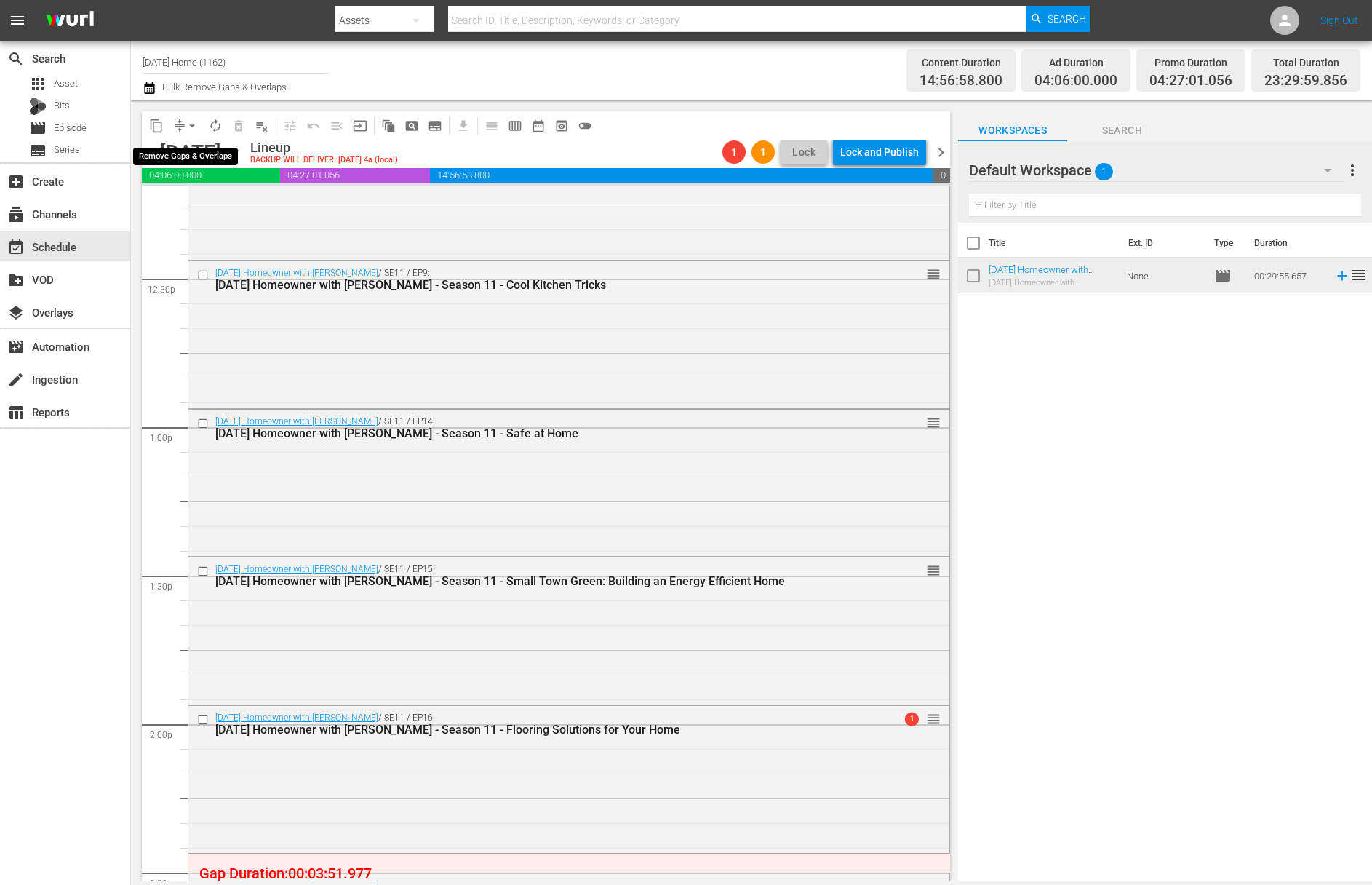
click at [186, 117] on button "arrow_drop_down" at bounding box center [192, 126] width 23 height 23
click at [193, 200] on li "Align to End of Previous Day" at bounding box center [193, 203] width 153 height 24
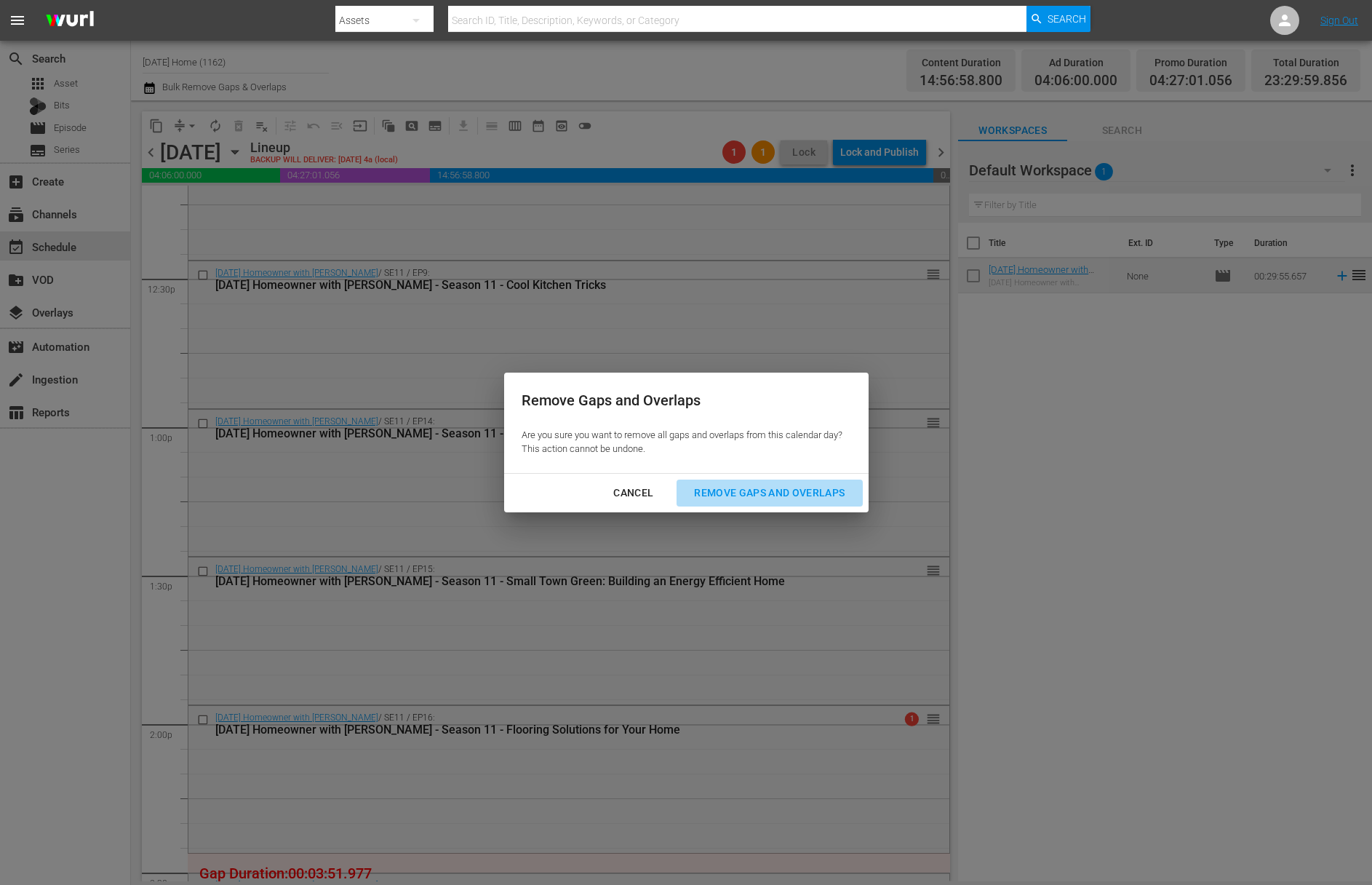
click at [785, 503] on button "Remove Gaps and Overlaps" at bounding box center [769, 493] width 186 height 27
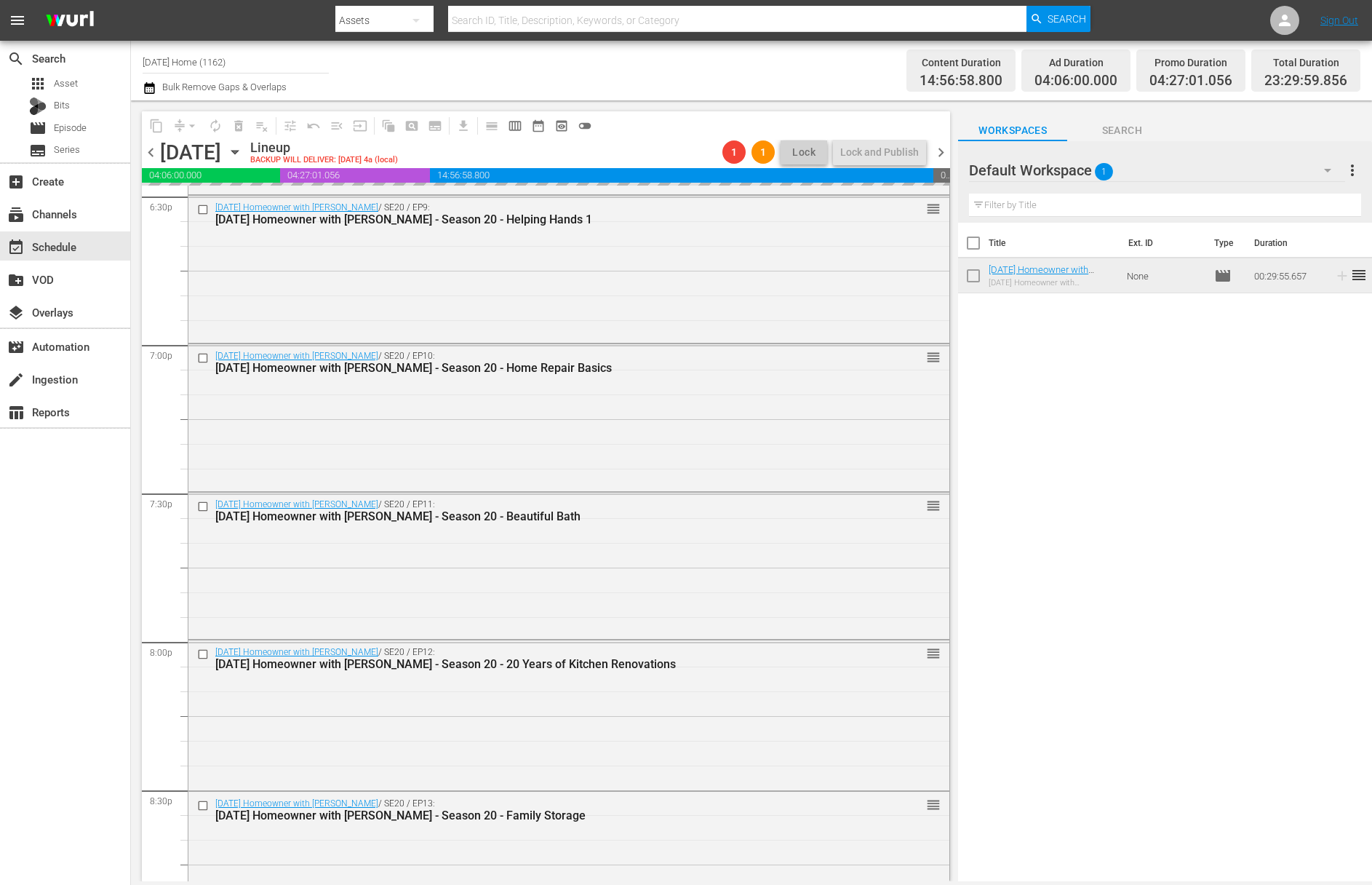
scroll to position [6430, 0]
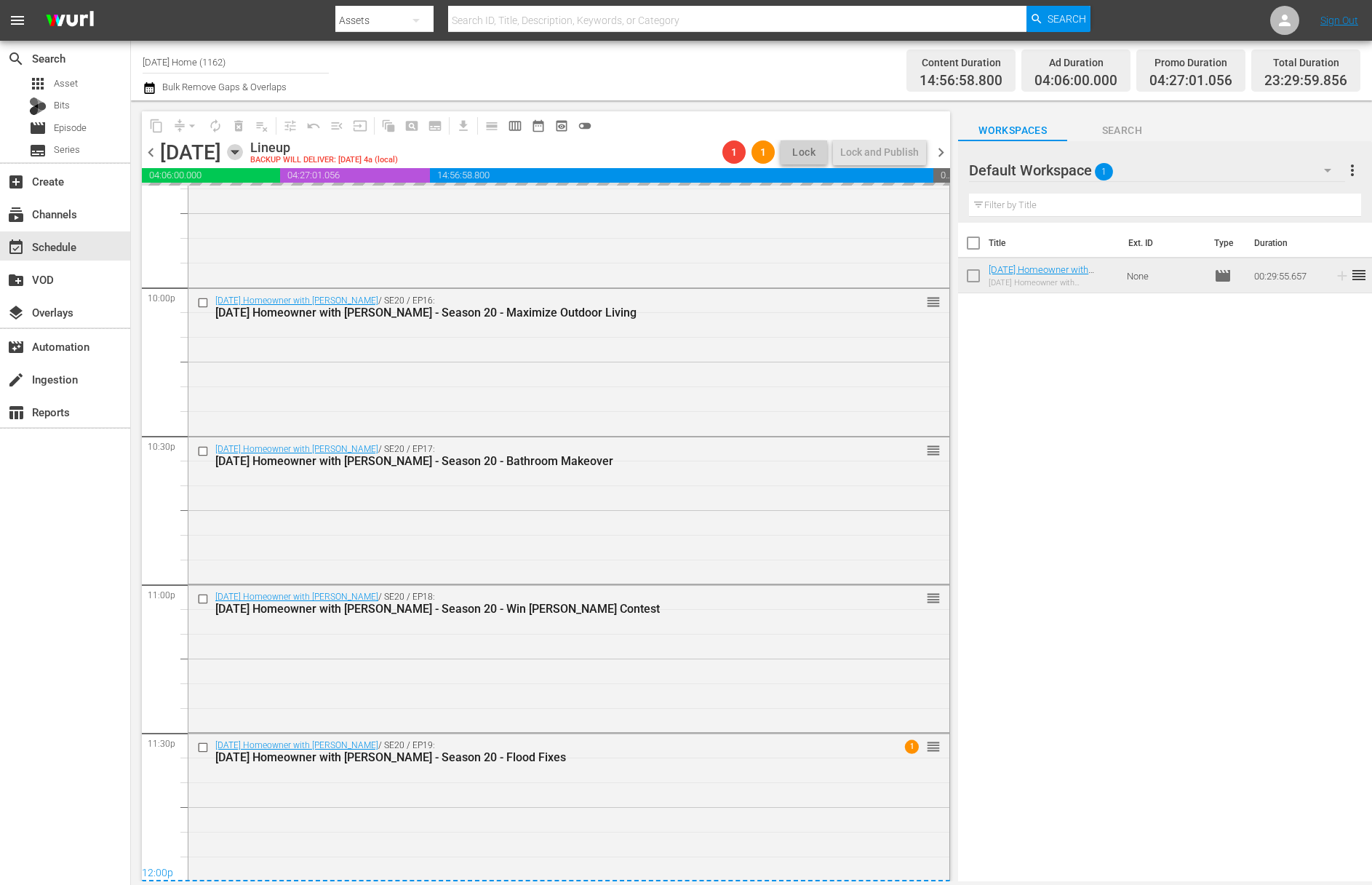
click at [243, 154] on icon "button" at bounding box center [235, 152] width 16 height 16
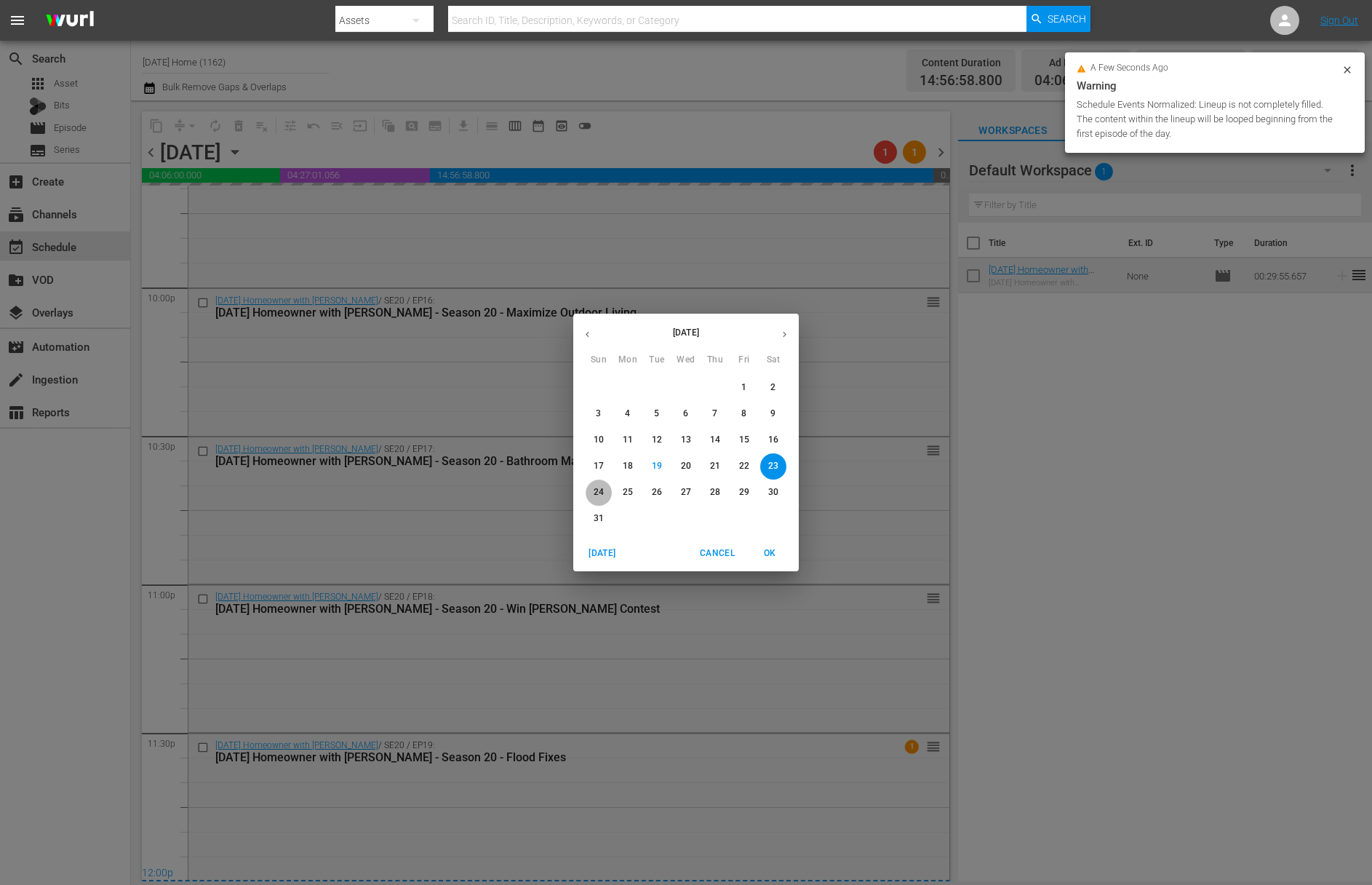
click at [594, 491] on p "24" at bounding box center [599, 492] width 10 height 12
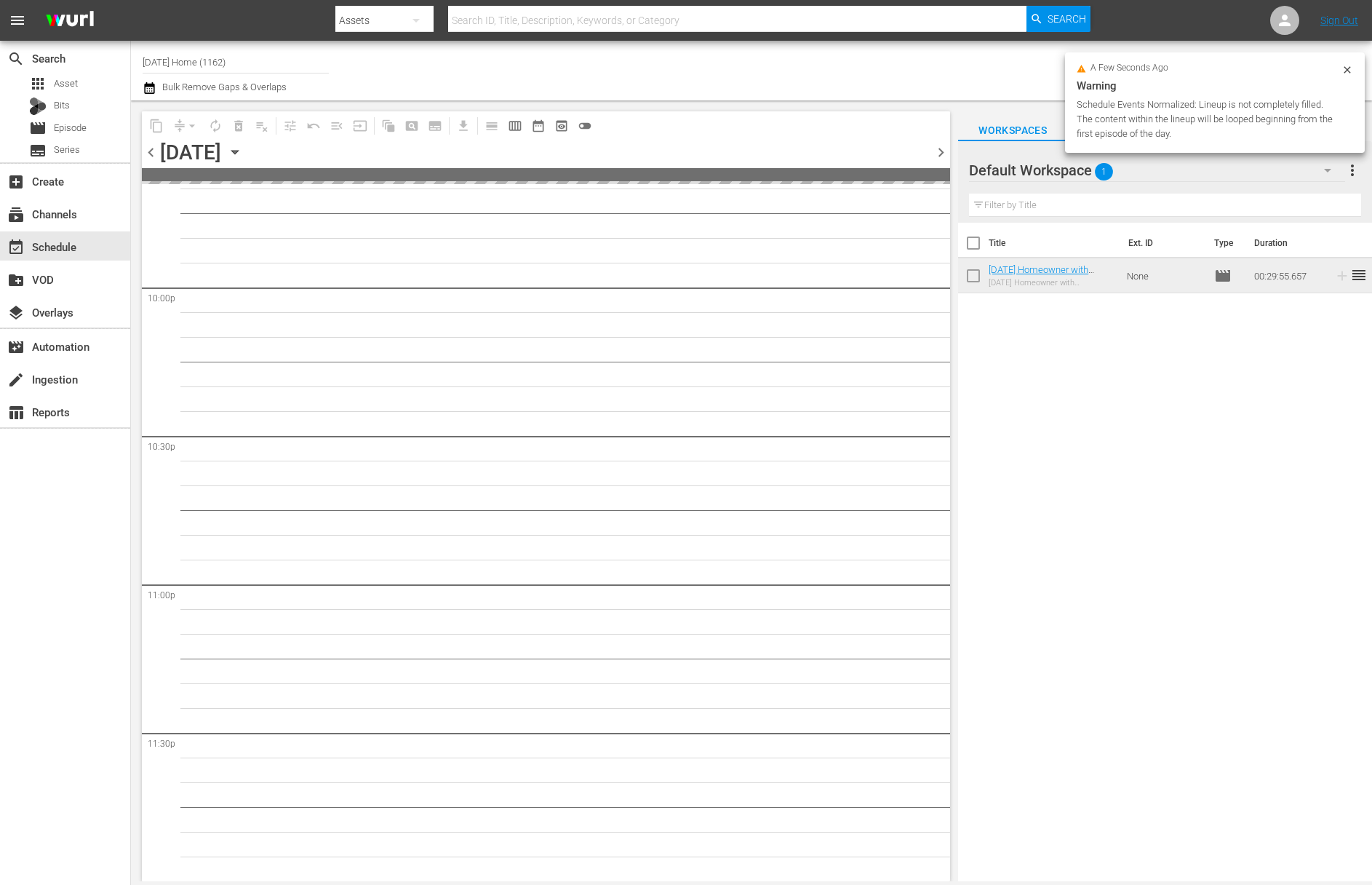
scroll to position [6429, 0]
click at [1362, 174] on div "Default Workspace 1 Default more_vert Filter by Title" at bounding box center [1165, 182] width 414 height 82
click at [1360, 174] on span "more_vert" at bounding box center [1352, 171] width 17 height 17
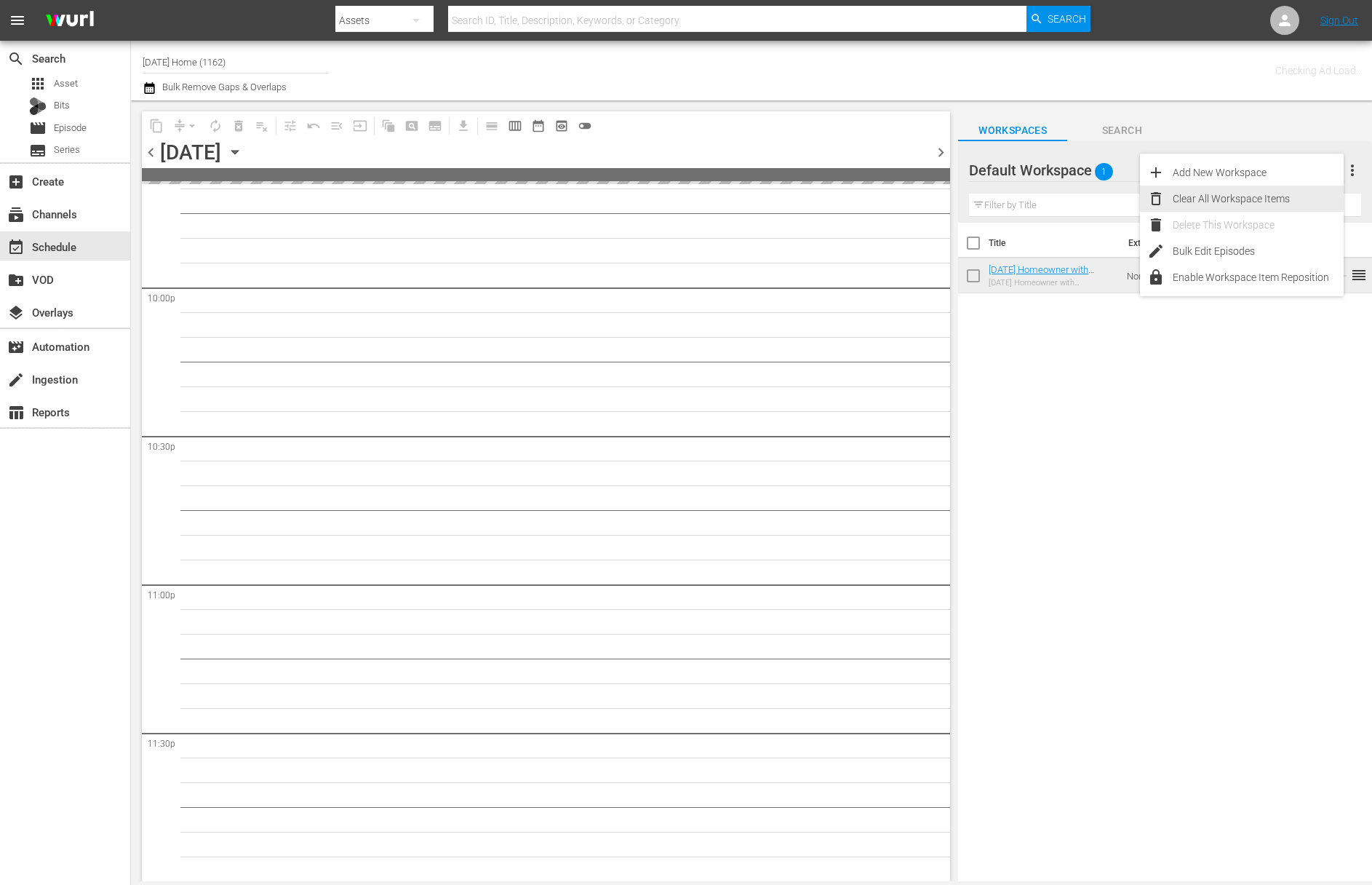
click at [1285, 199] on div "Clear All Workspace Items" at bounding box center [1258, 199] width 171 height 26
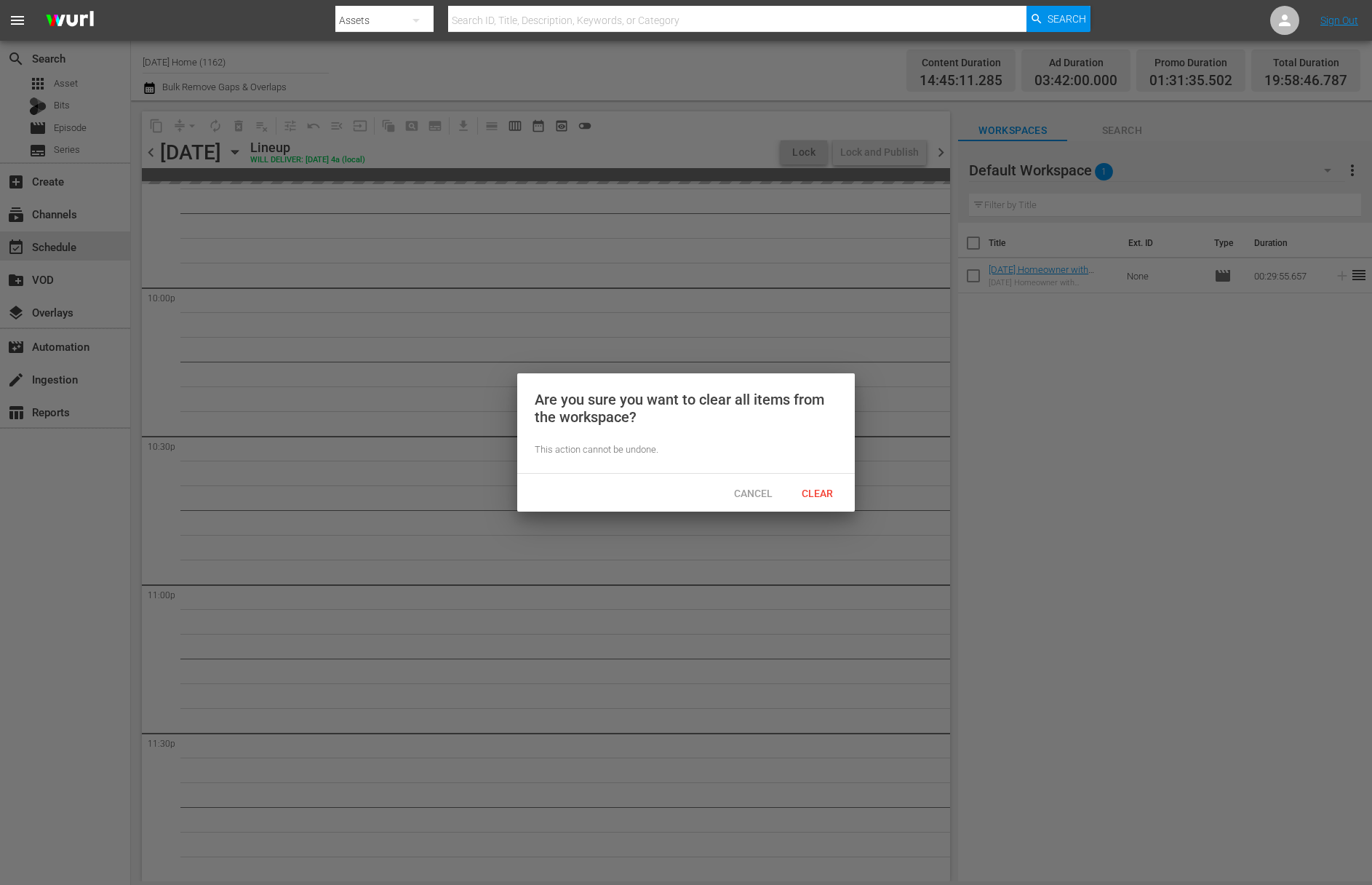
click at [830, 486] on div "Clear" at bounding box center [817, 493] width 64 height 27
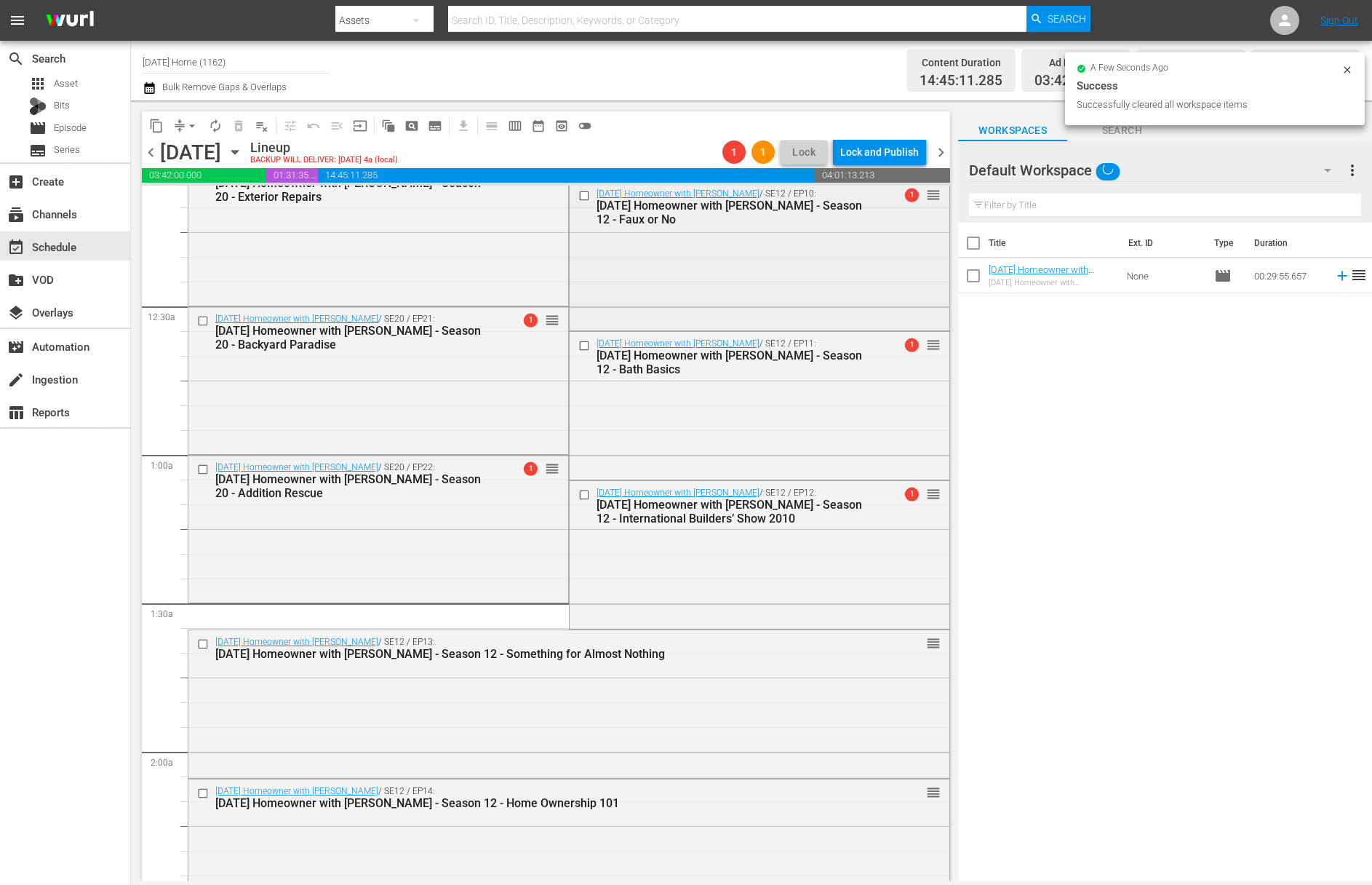
scroll to position [0, 0]
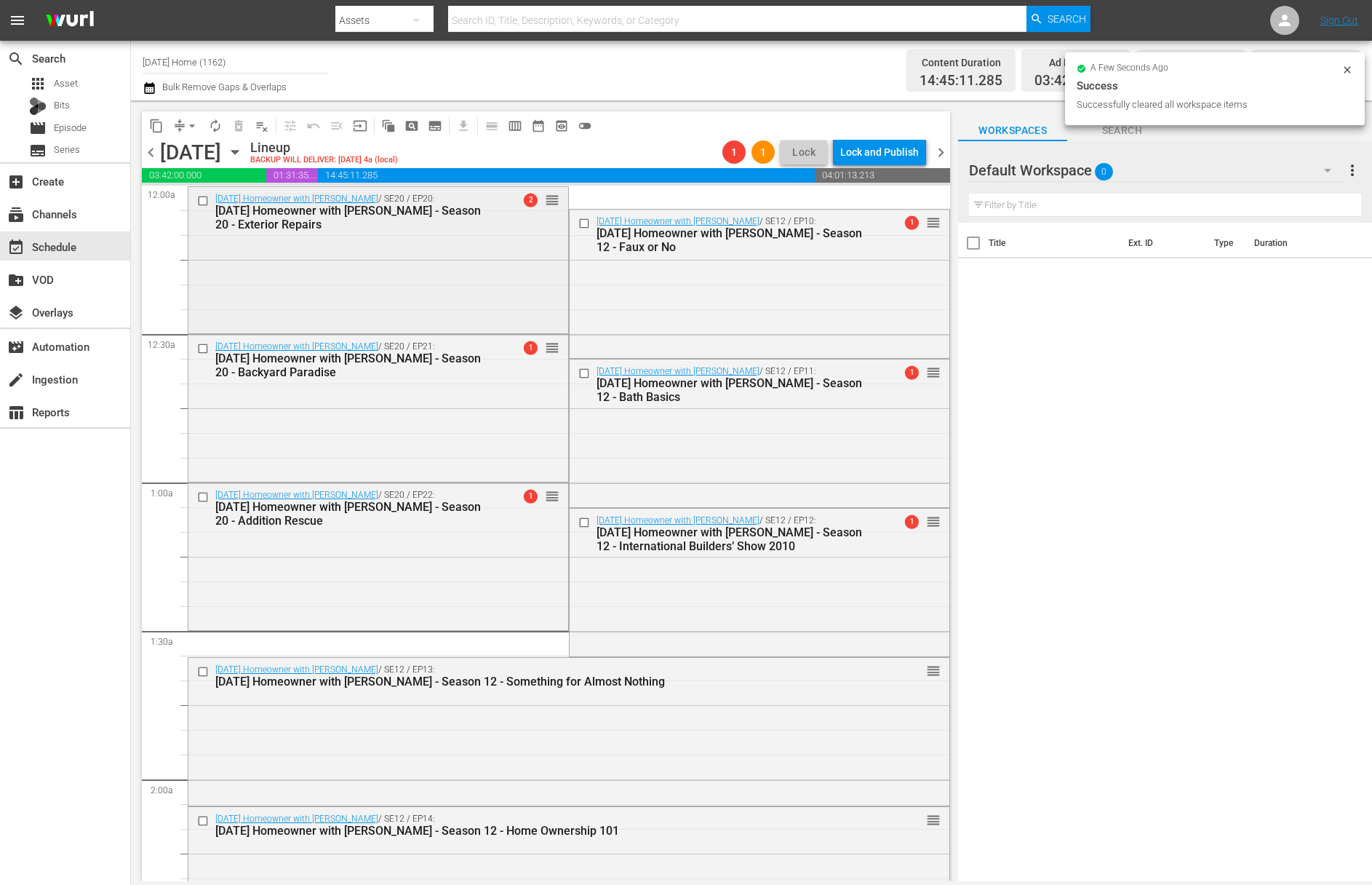
click at [415, 253] on div "Today's Homeowner with Danny Lipford / SE20 / EP20: Today's Homeowner with Dann…" at bounding box center [378, 260] width 380 height 144
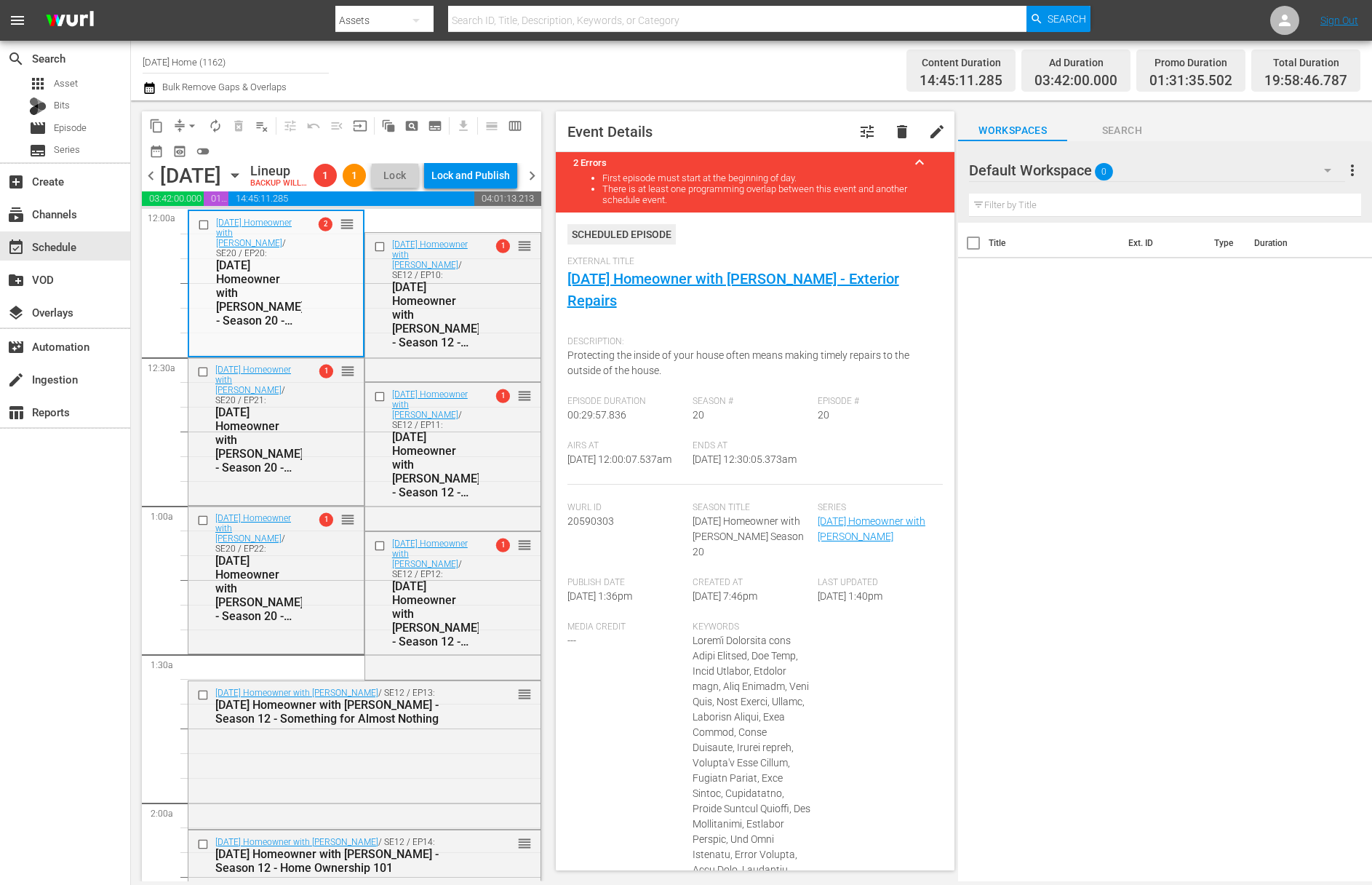
click at [893, 130] on span "delete" at bounding box center [902, 132] width 17 height 17
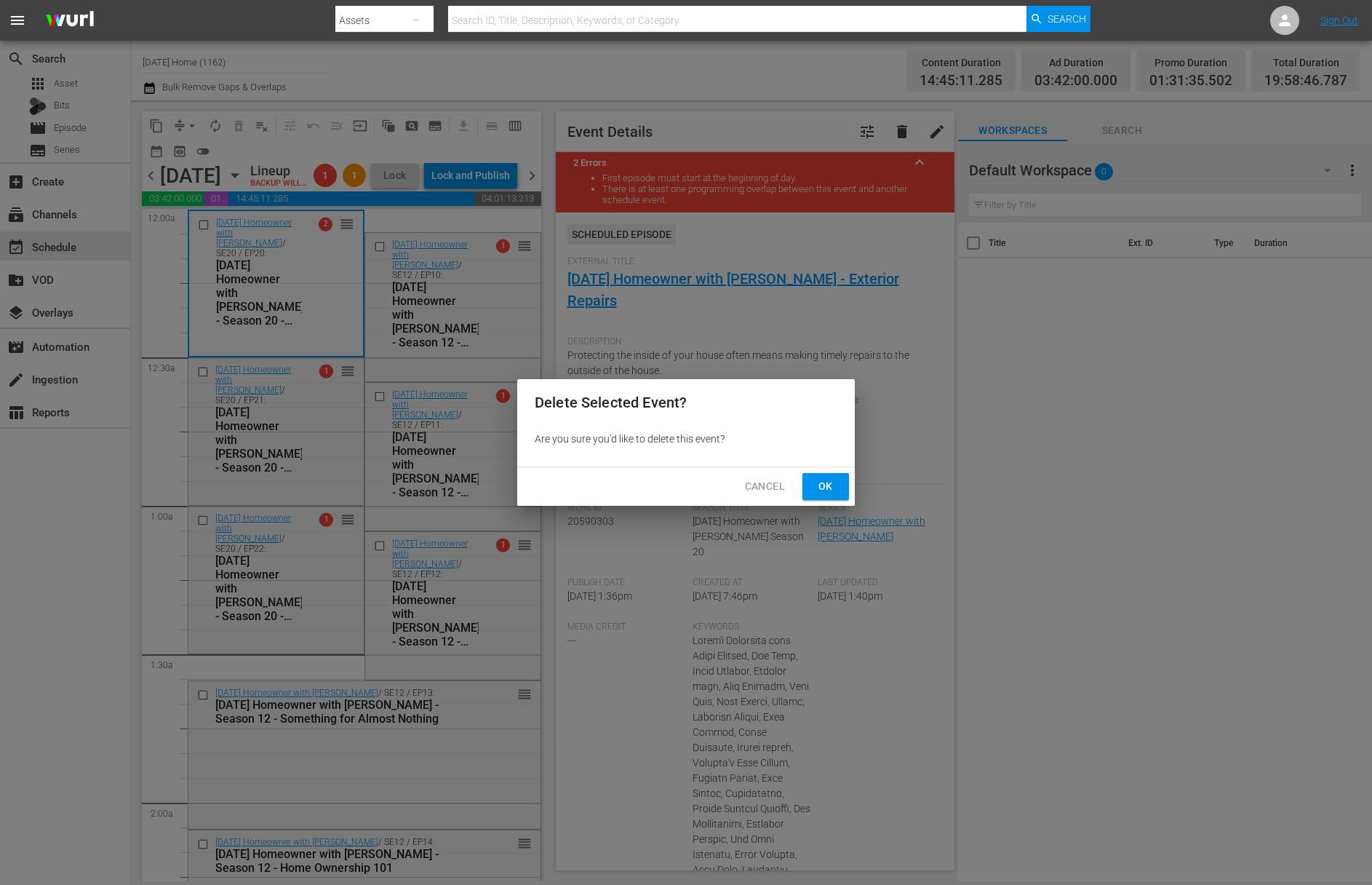
click at [828, 489] on span "Ok" at bounding box center [826, 486] width 23 height 18
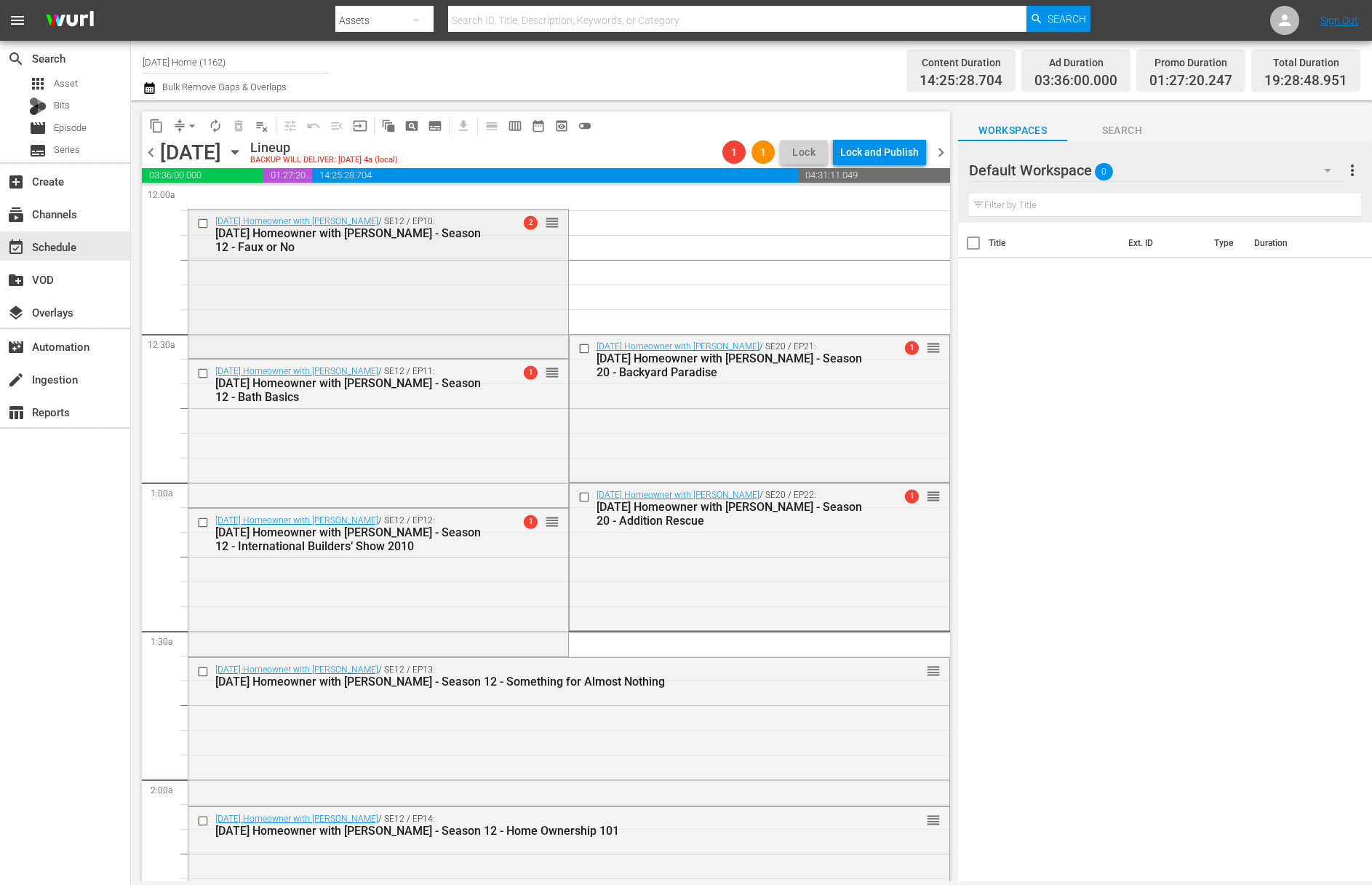
click at [200, 222] on input "checkbox" at bounding box center [205, 224] width 15 height 12
click at [208, 373] on input "checkbox" at bounding box center [205, 373] width 15 height 12
click at [579, 349] on input "checkbox" at bounding box center [586, 348] width 15 height 12
click at [581, 499] on input "checkbox" at bounding box center [586, 497] width 15 height 12
click at [199, 524] on input "checkbox" at bounding box center [205, 523] width 15 height 12
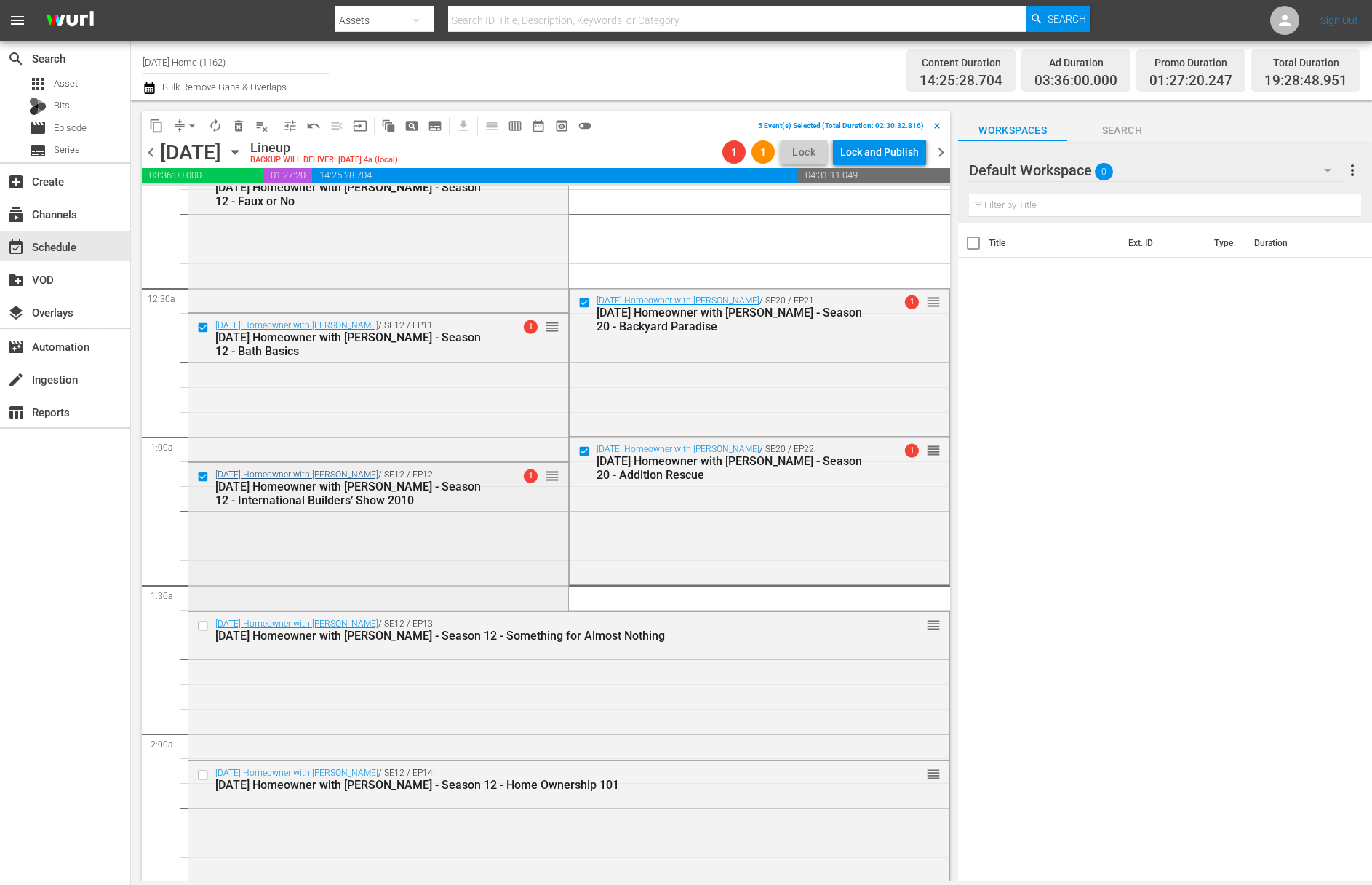
scroll to position [126, 0]
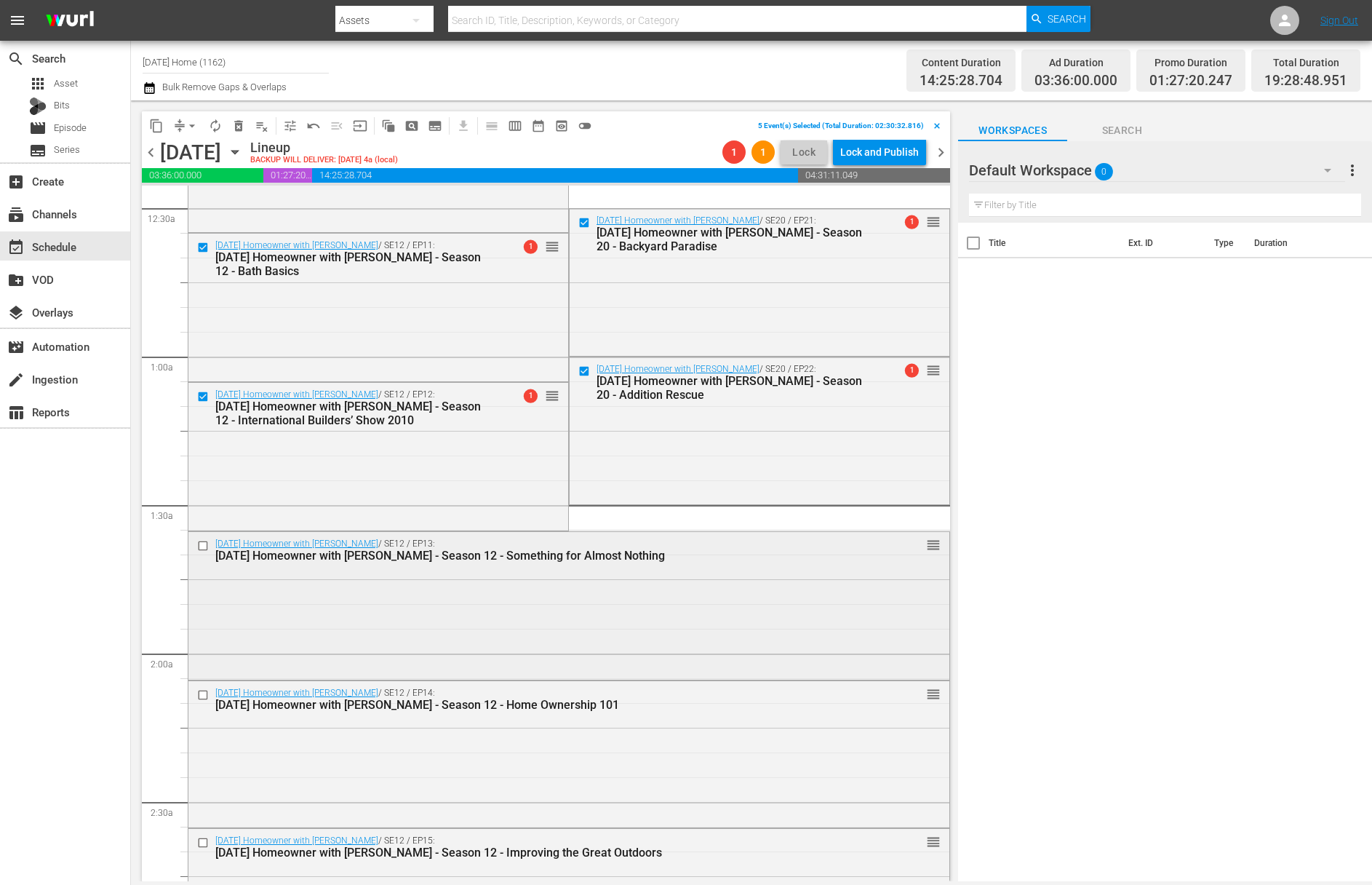
click at [204, 548] on input "checkbox" at bounding box center [205, 546] width 15 height 12
click at [203, 698] on input "checkbox" at bounding box center [205, 694] width 15 height 12
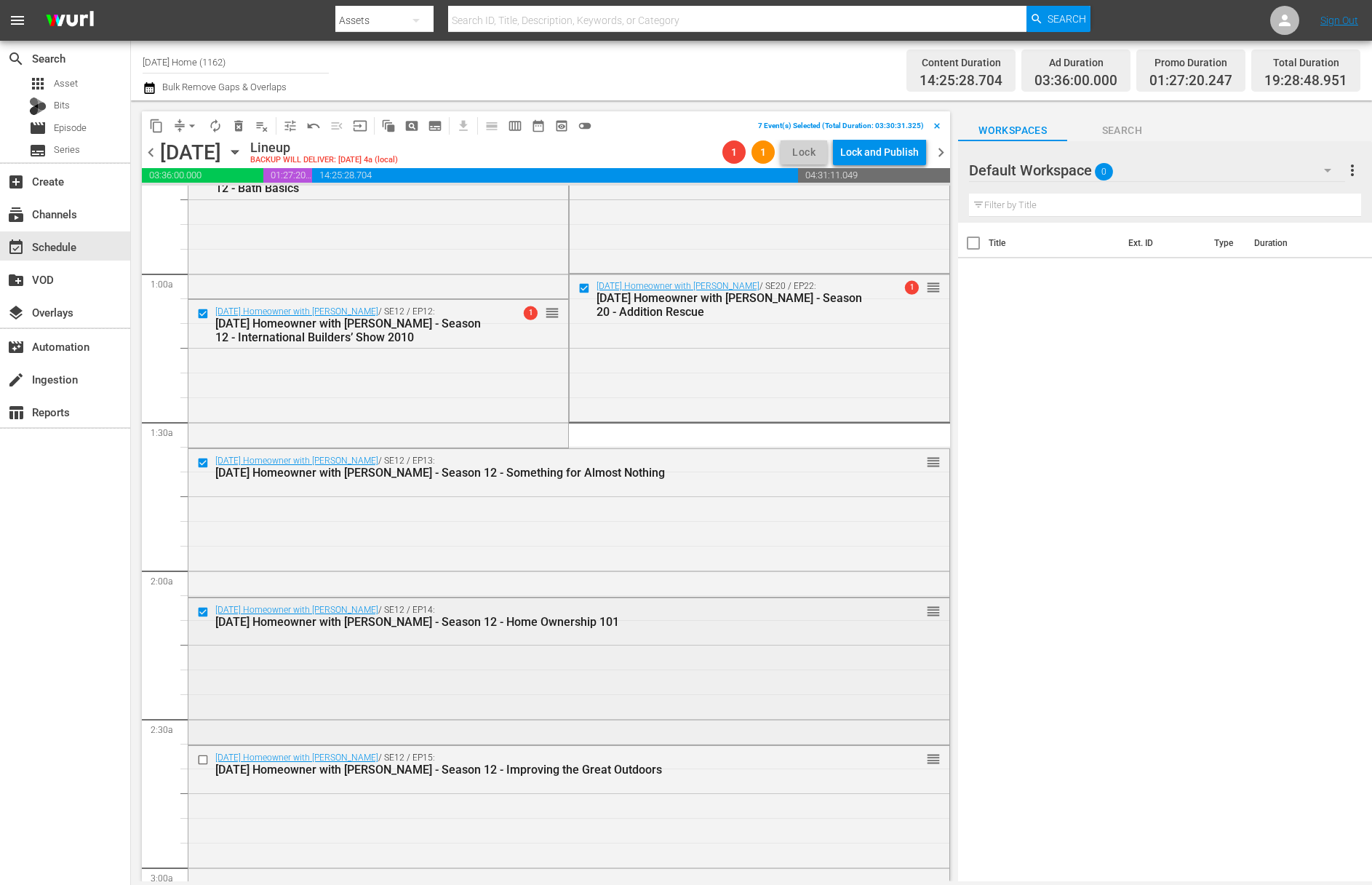
scroll to position [265, 0]
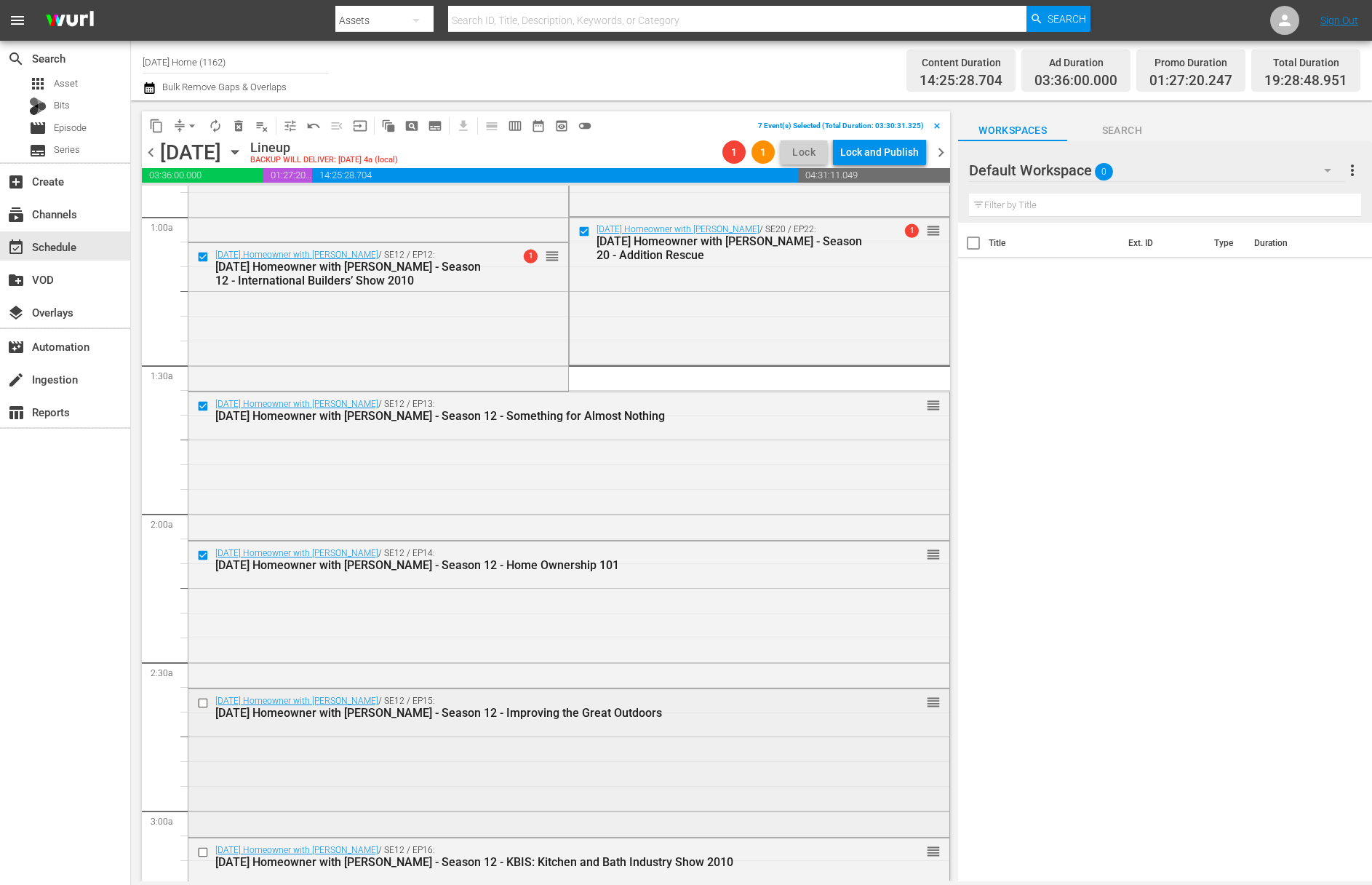
click at [208, 702] on input "checkbox" at bounding box center [205, 703] width 15 height 12
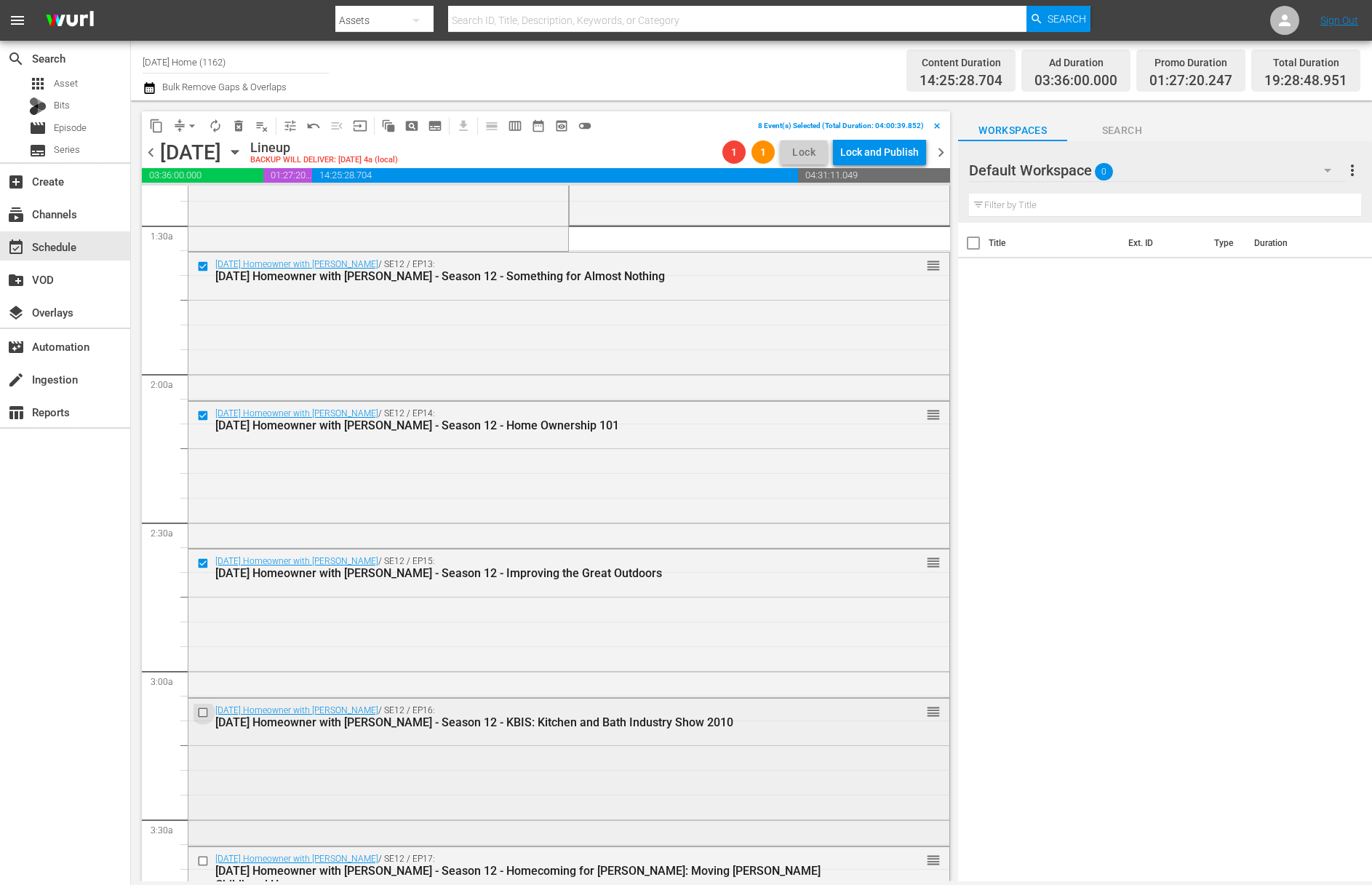
click at [205, 706] on input "checkbox" at bounding box center [205, 712] width 15 height 12
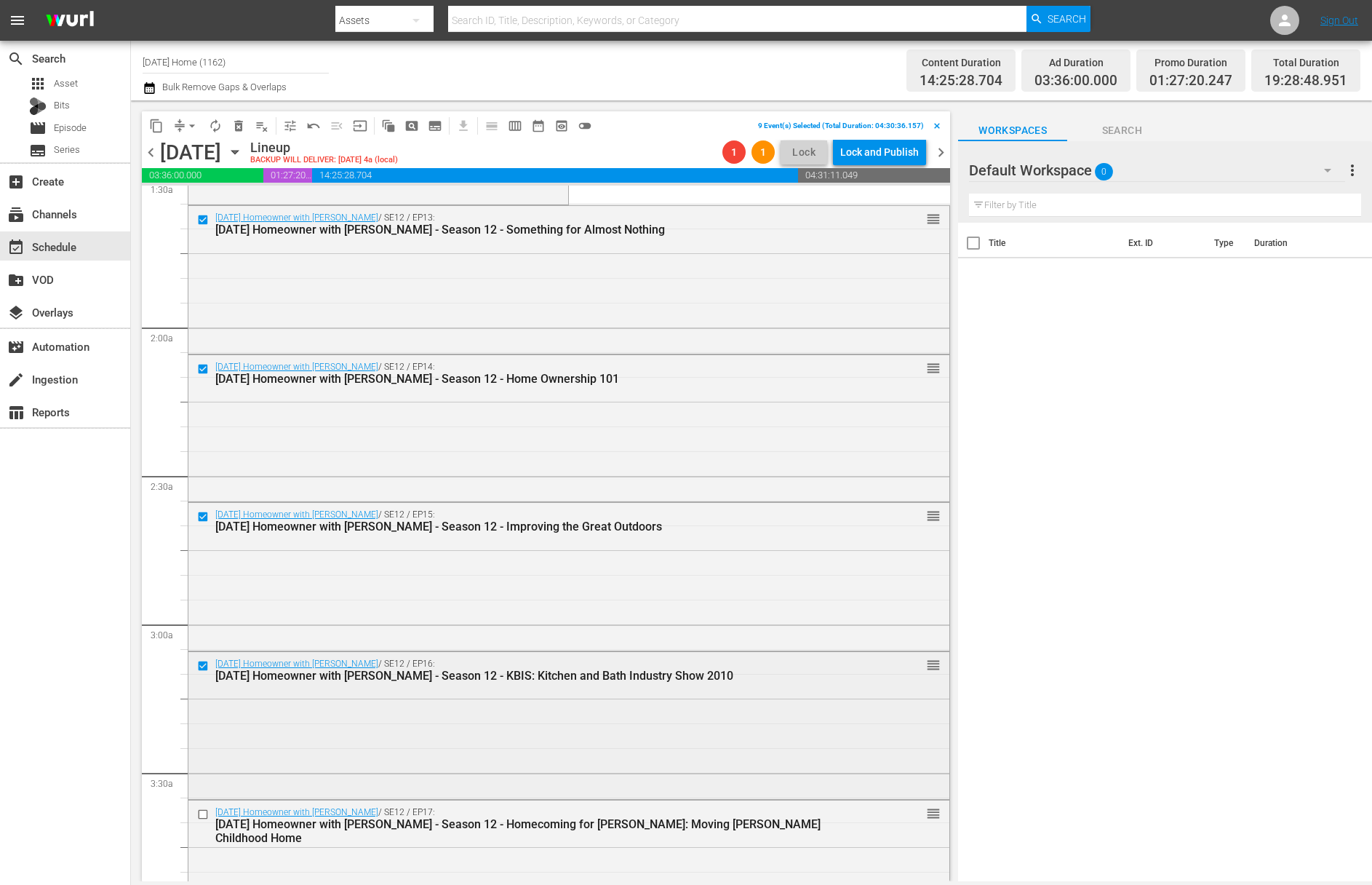
scroll to position [674, 0]
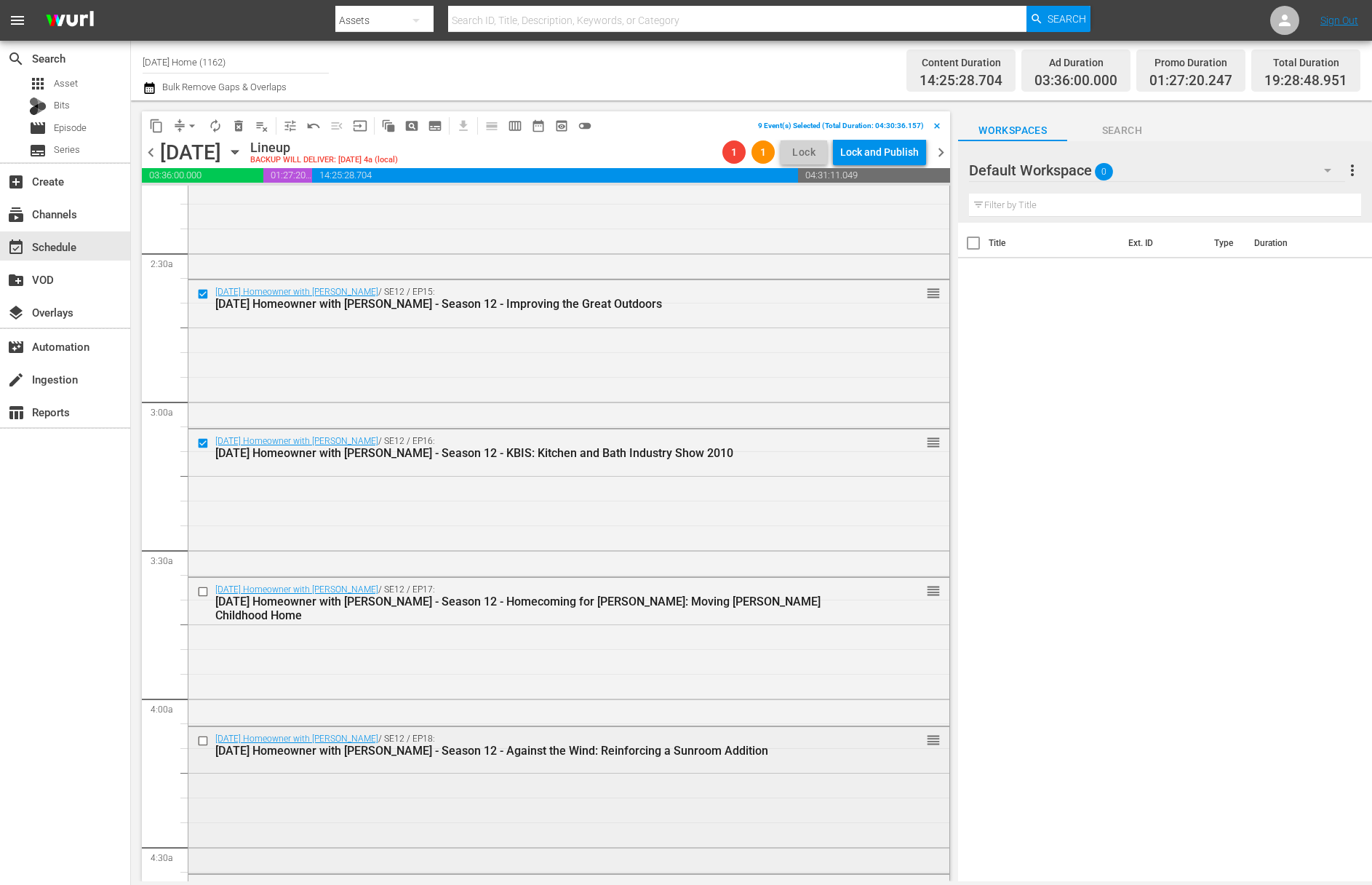
click at [205, 734] on div at bounding box center [205, 741] width 22 height 17
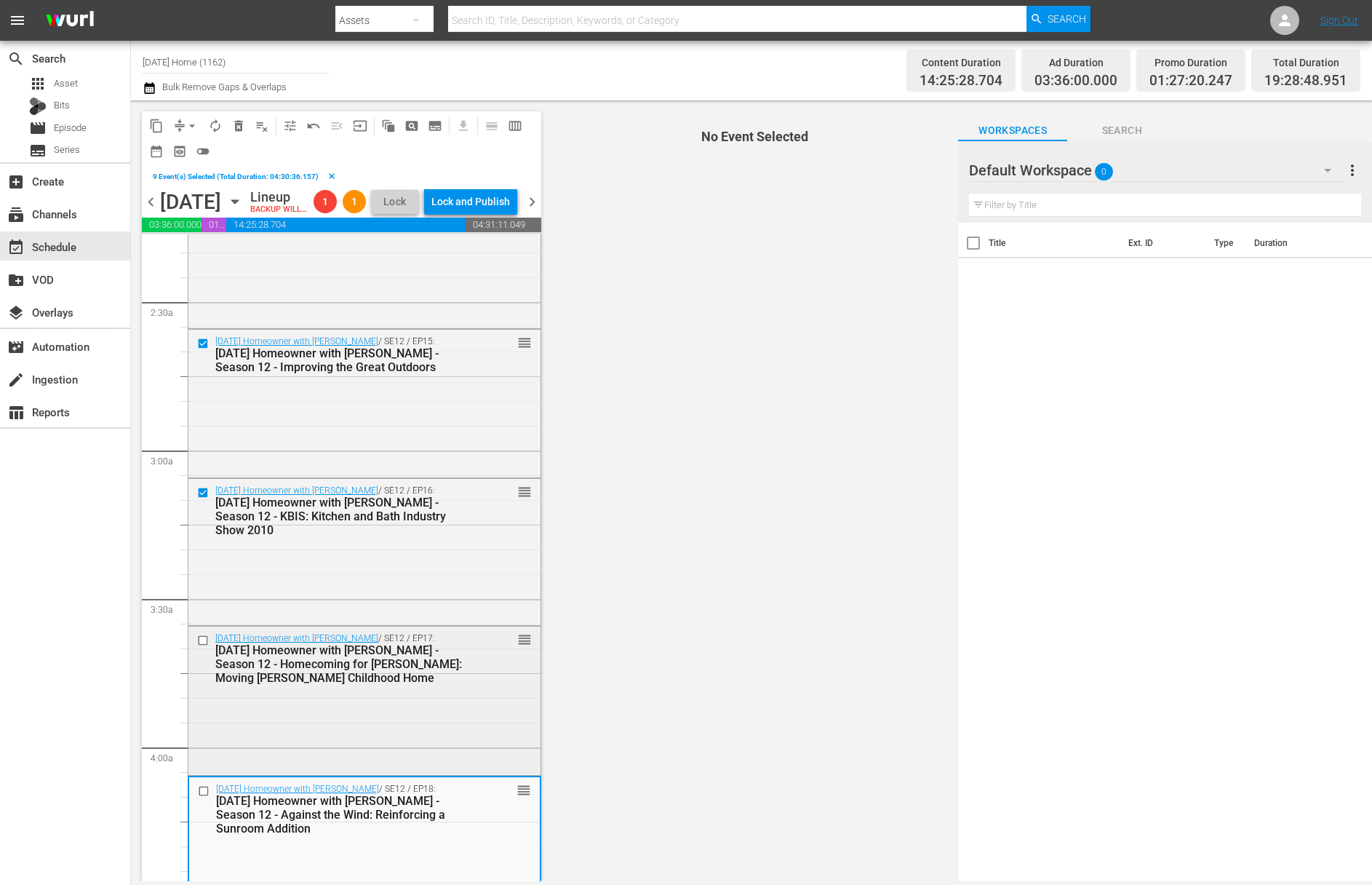
click at [202, 647] on input "checkbox" at bounding box center [205, 641] width 15 height 12
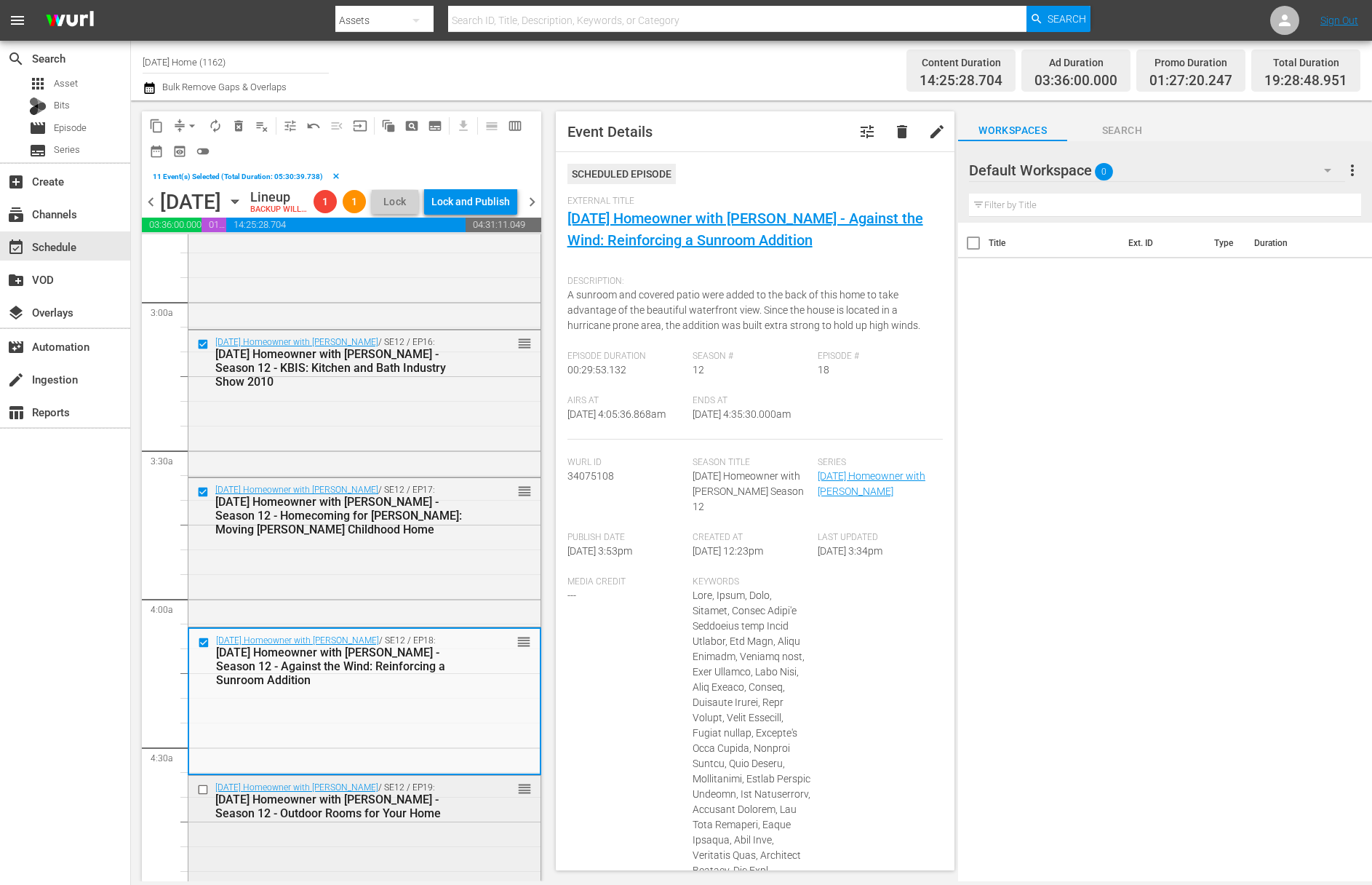
scroll to position [971, 0]
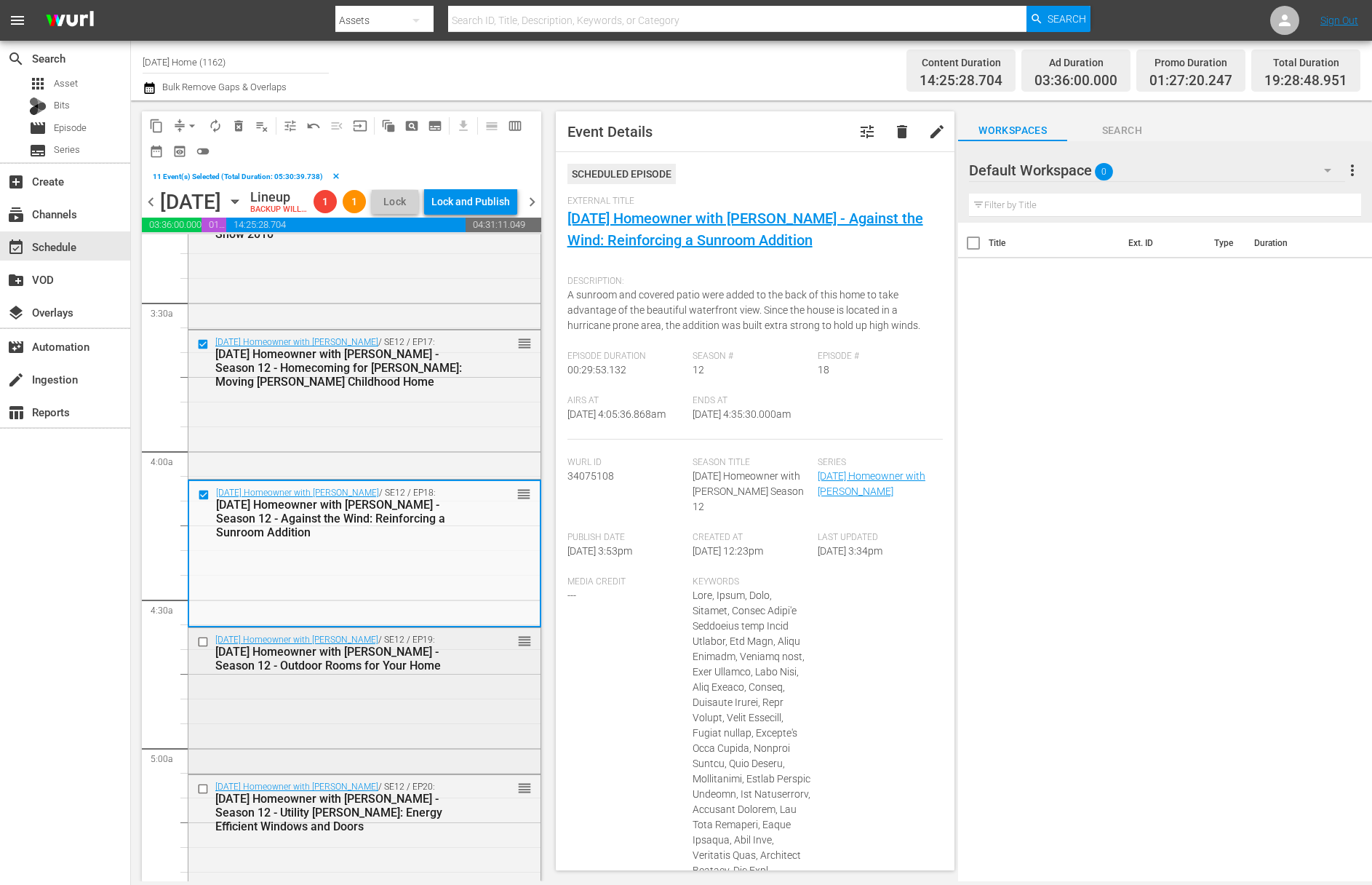
click at [204, 648] on input "checkbox" at bounding box center [205, 642] width 15 height 12
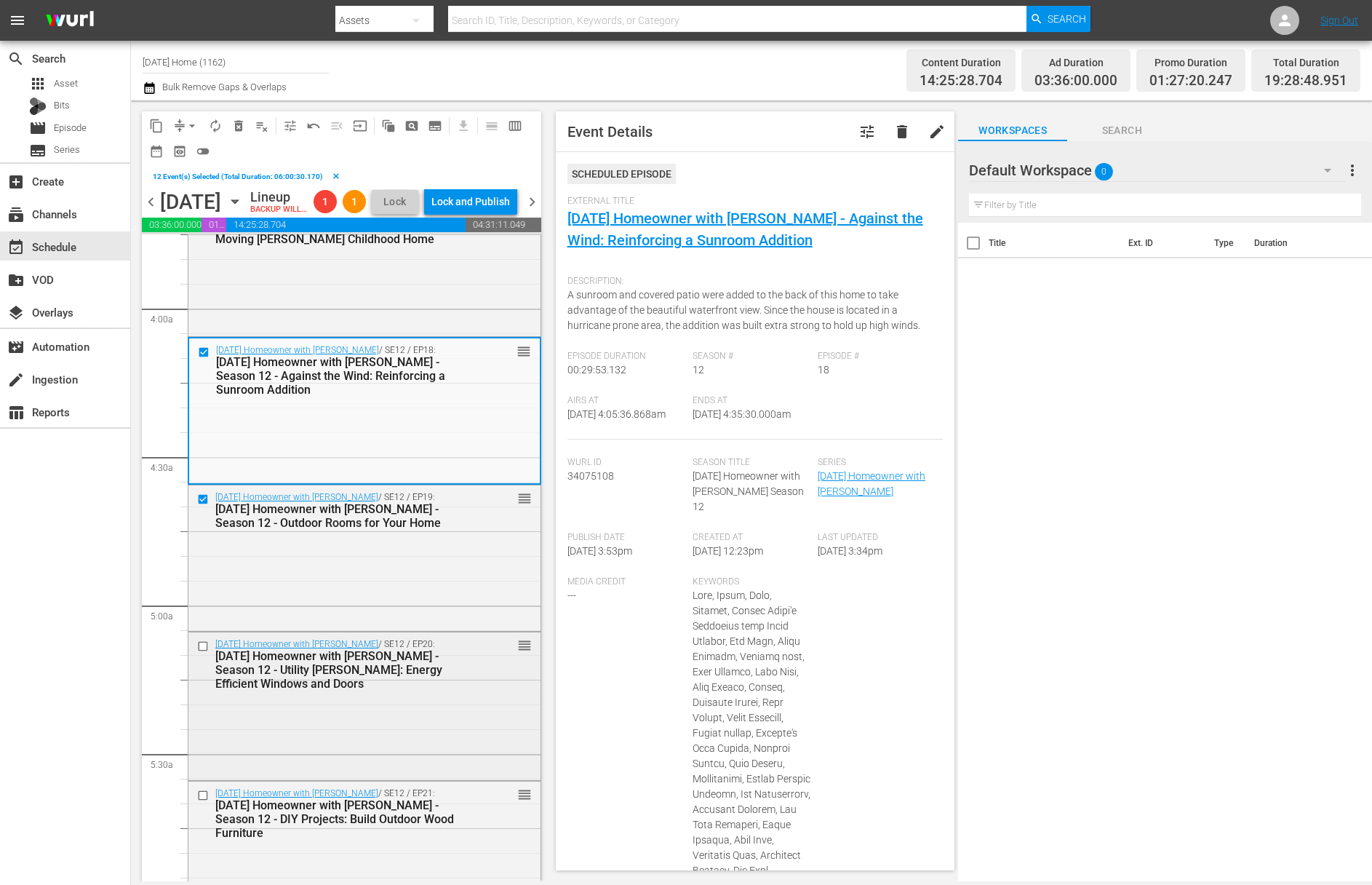
click at [203, 653] on input "checkbox" at bounding box center [205, 647] width 15 height 12
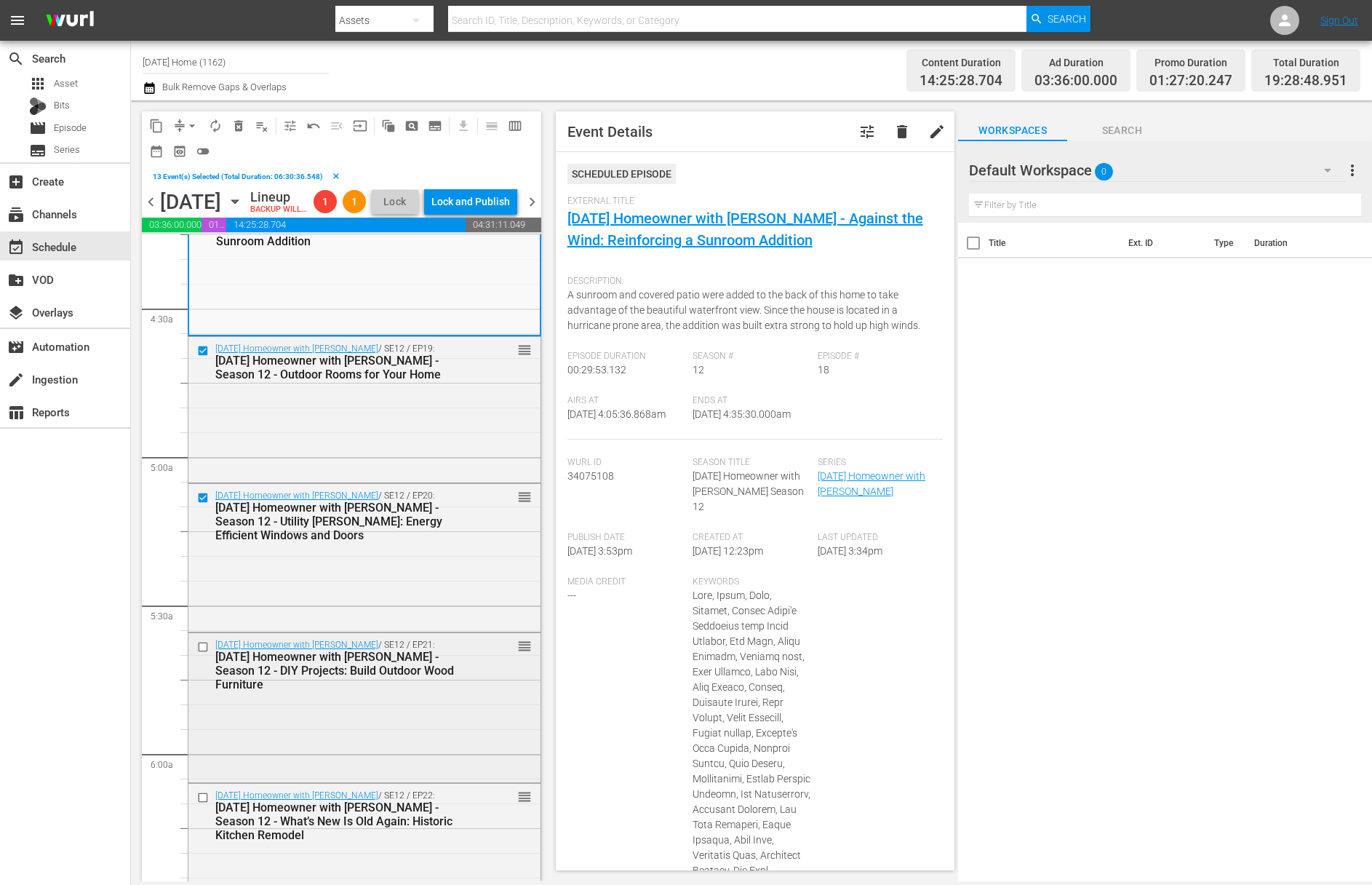
click at [207, 654] on input "checkbox" at bounding box center [205, 647] width 15 height 12
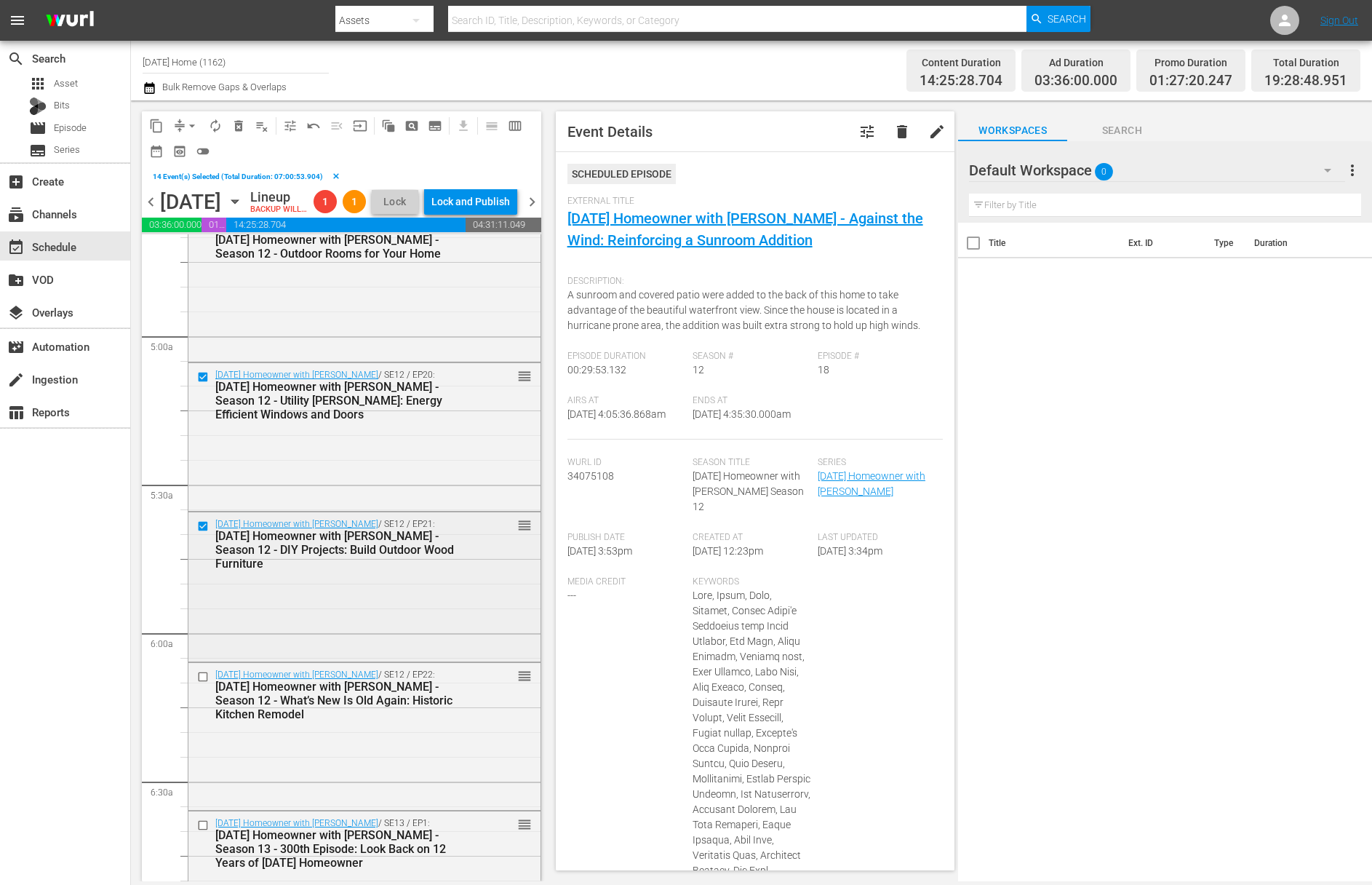
scroll to position [1410, 0]
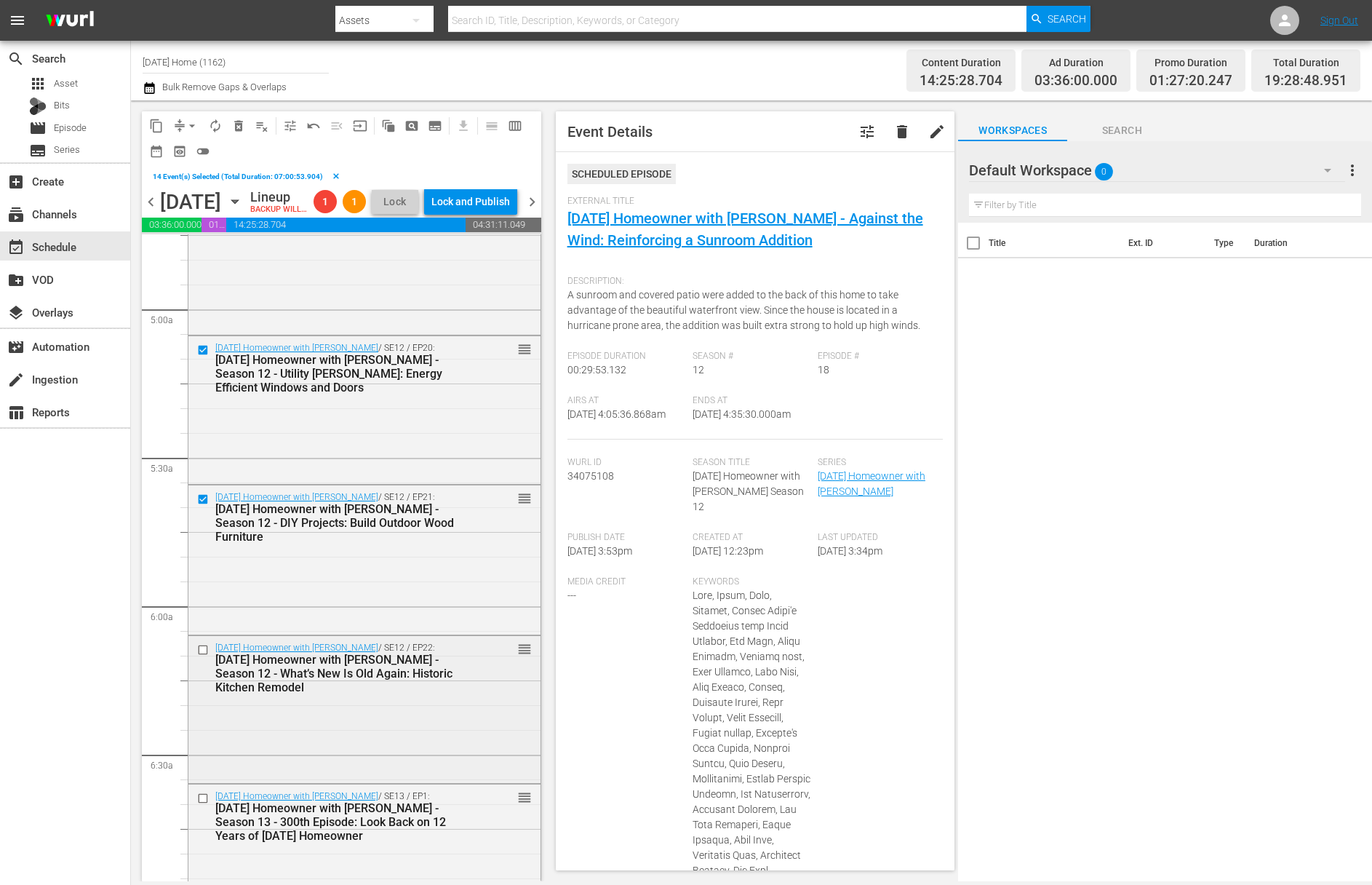
click at [203, 656] on input "checkbox" at bounding box center [205, 650] width 15 height 12
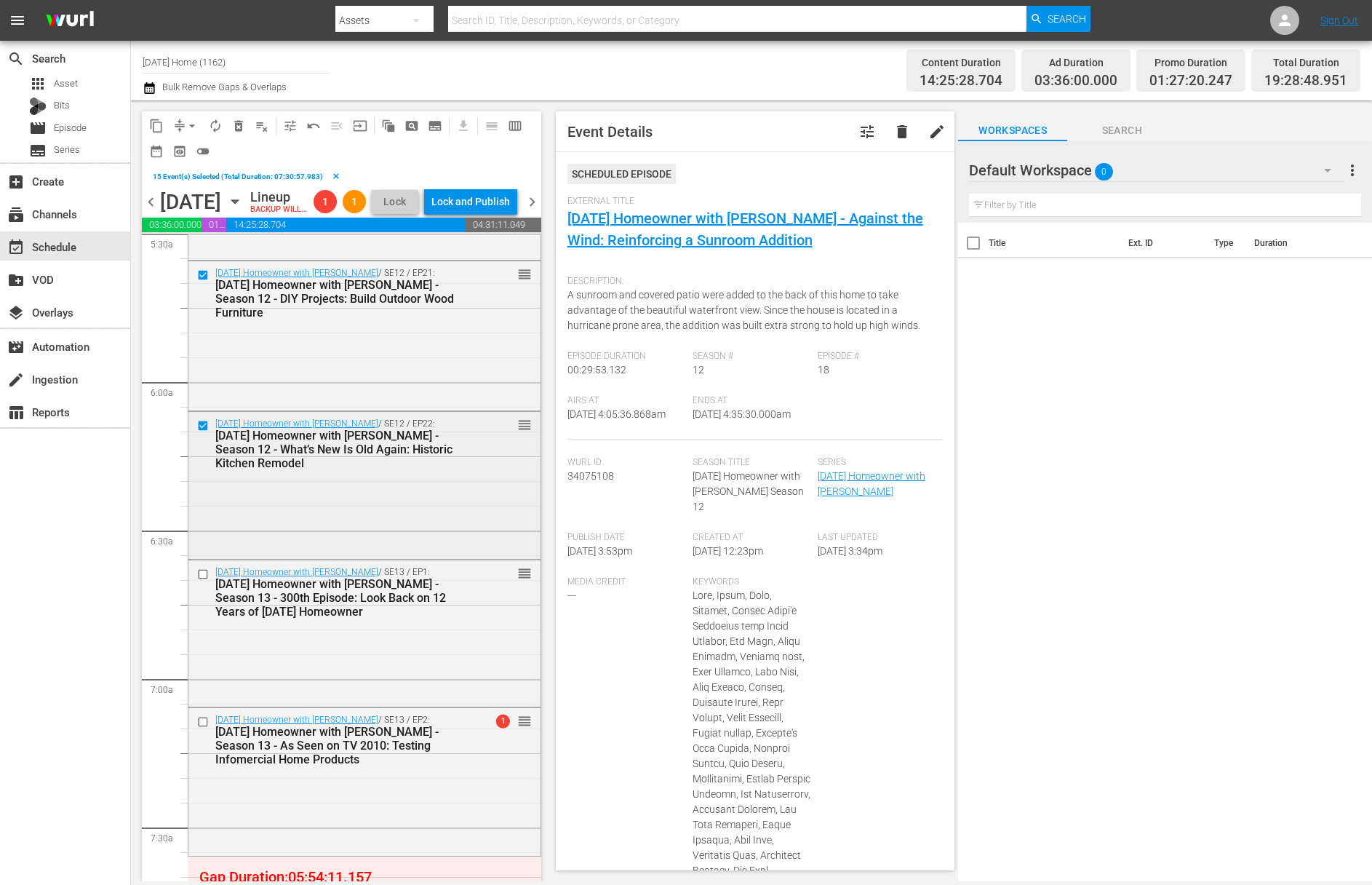
scroll to position [1704, 0]
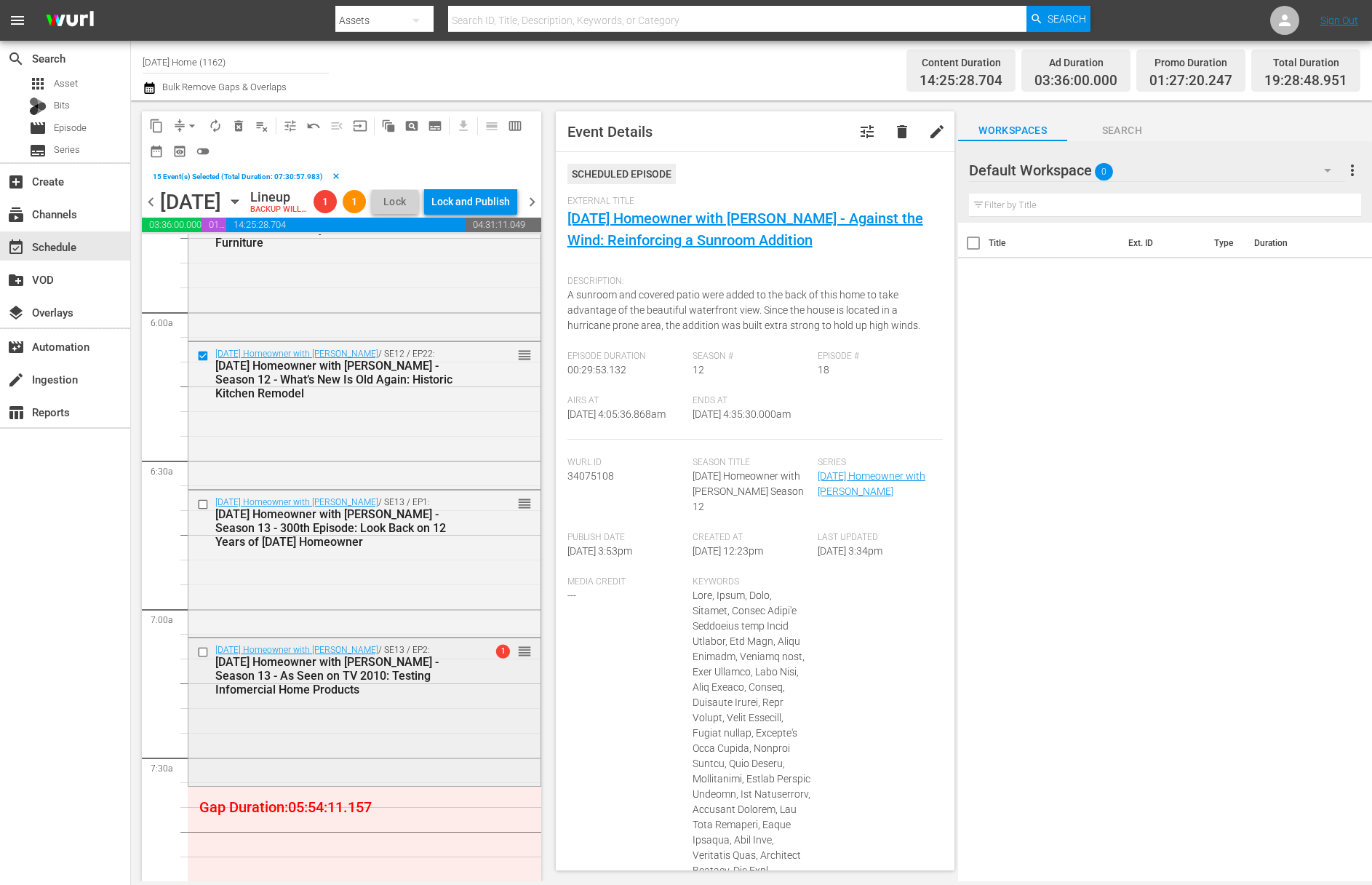
click at [200, 659] on input "checkbox" at bounding box center [205, 652] width 15 height 12
click at [205, 511] on input "checkbox" at bounding box center [205, 504] width 15 height 12
click at [233, 127] on span "delete_forever_outlined" at bounding box center [238, 126] width 15 height 15
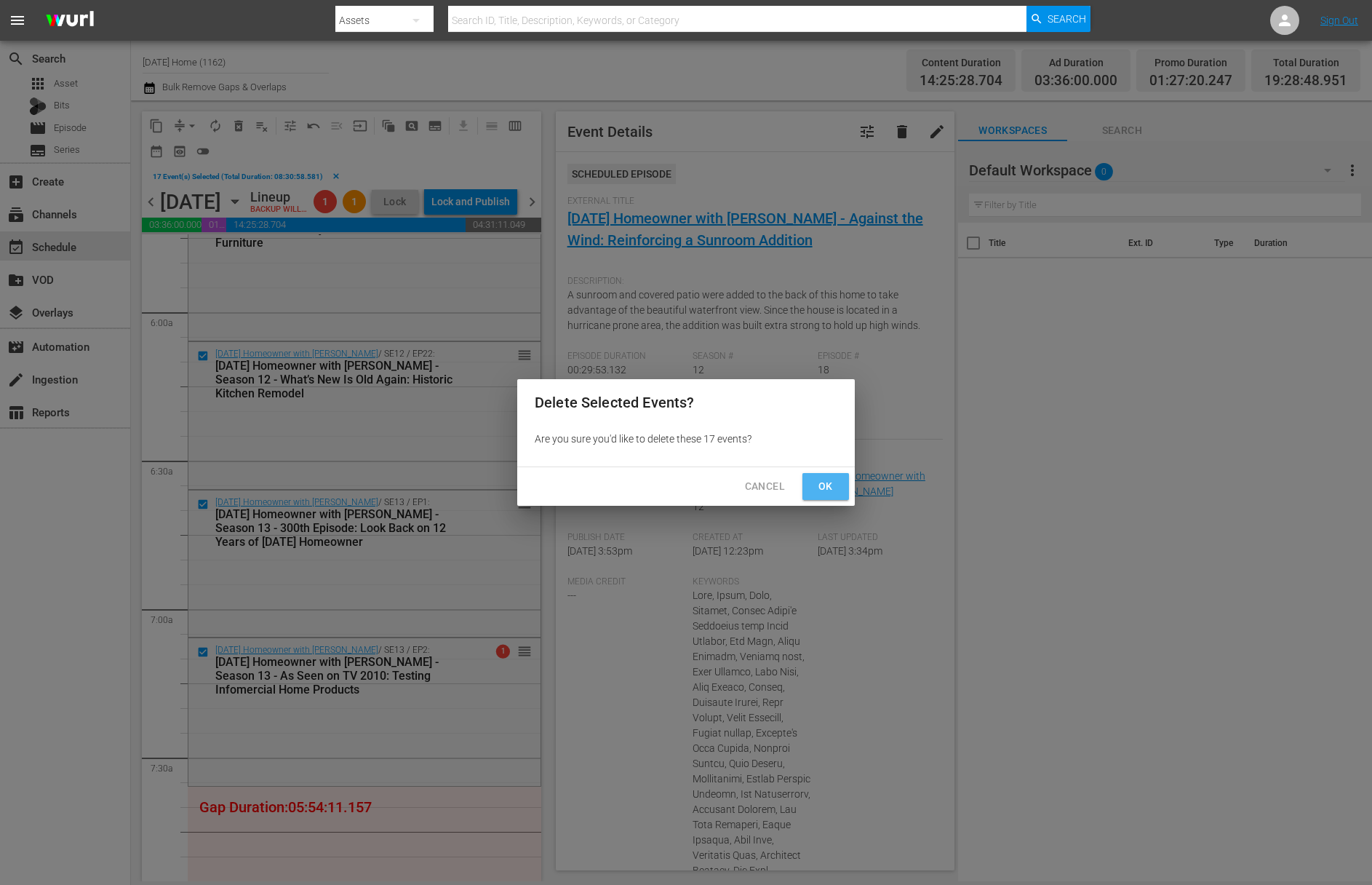
click at [839, 484] on button "Ok" at bounding box center [826, 486] width 47 height 27
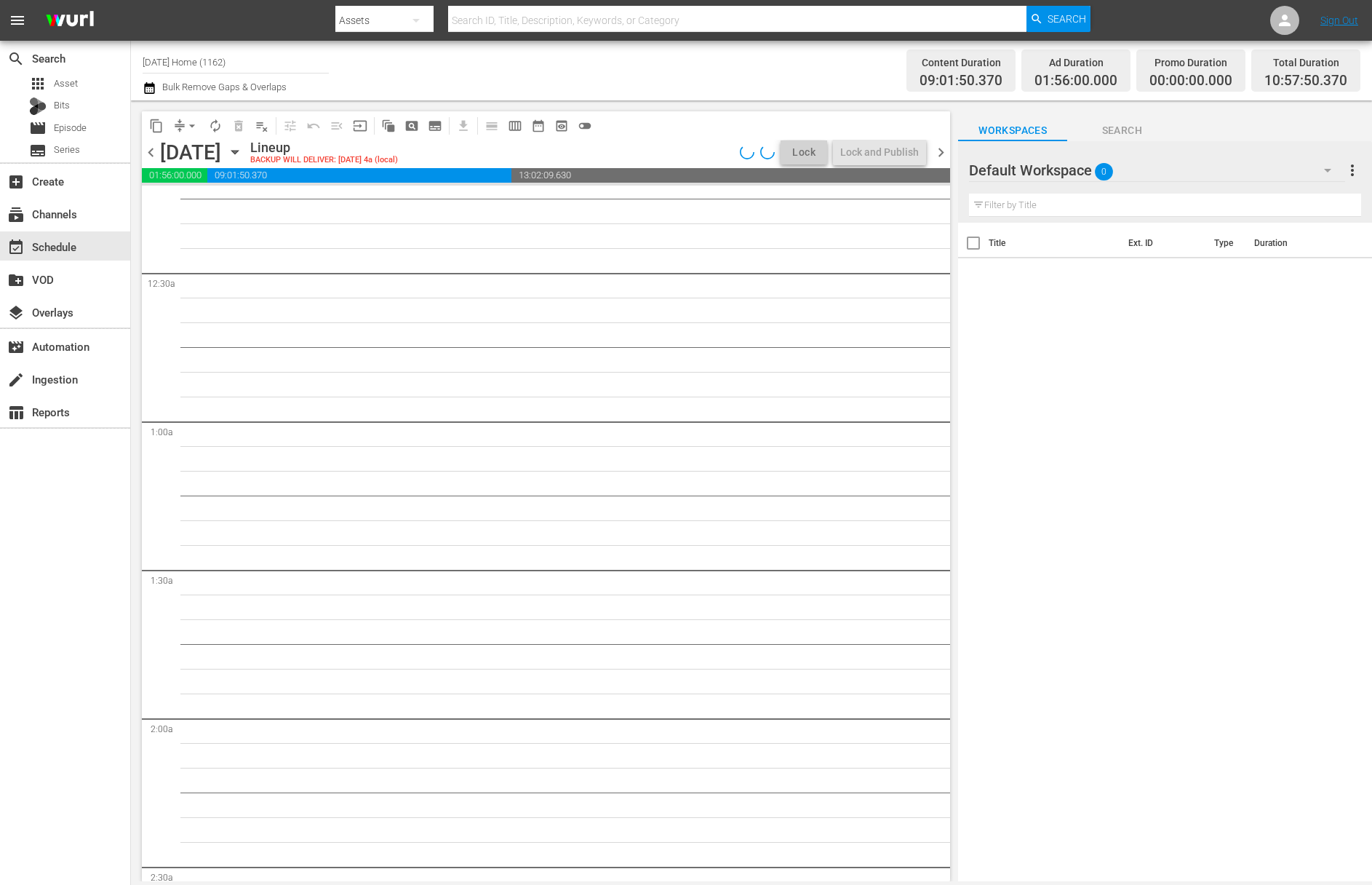
scroll to position [0, 0]
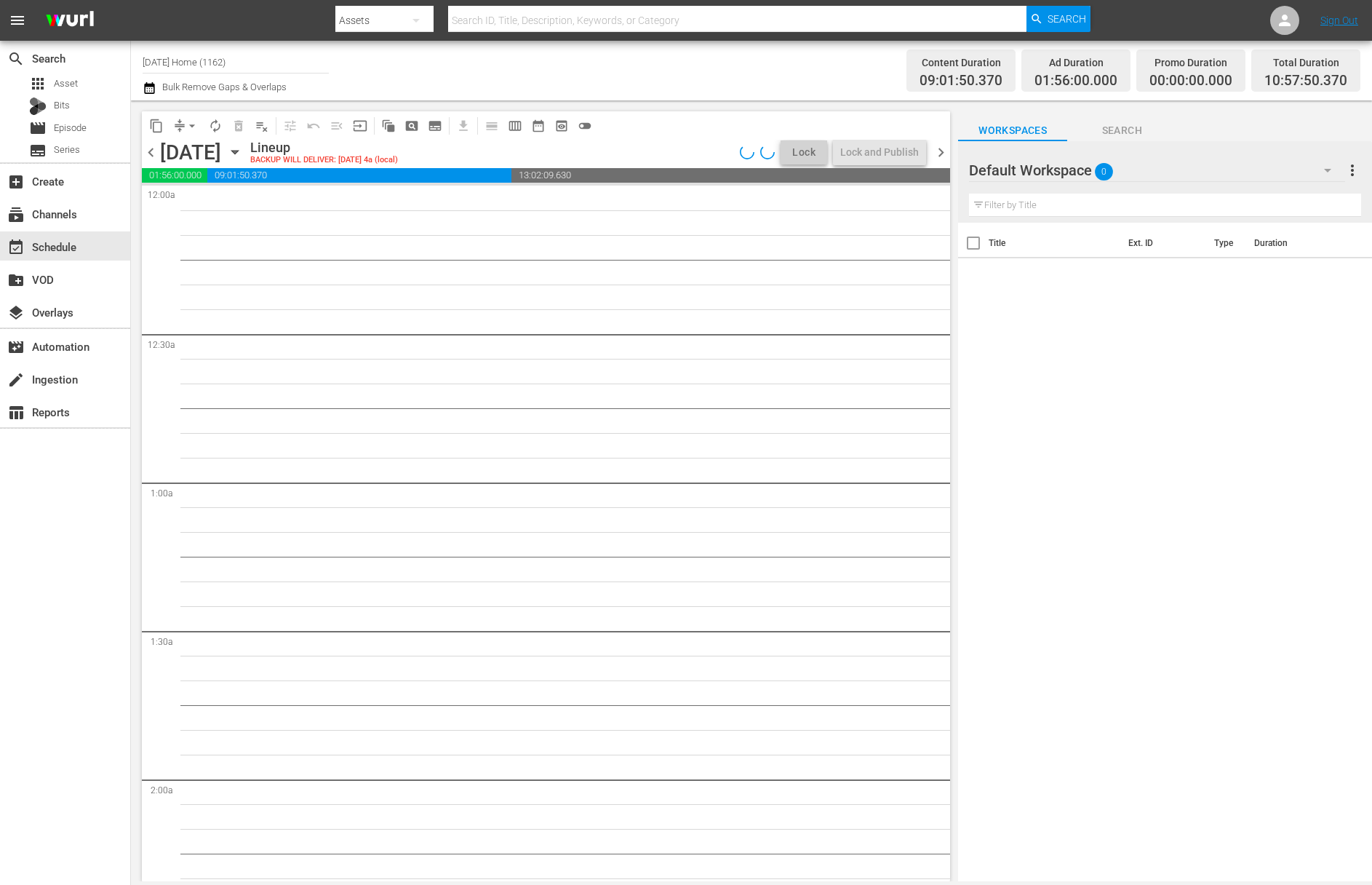
click at [243, 154] on icon "button" at bounding box center [235, 152] width 16 height 16
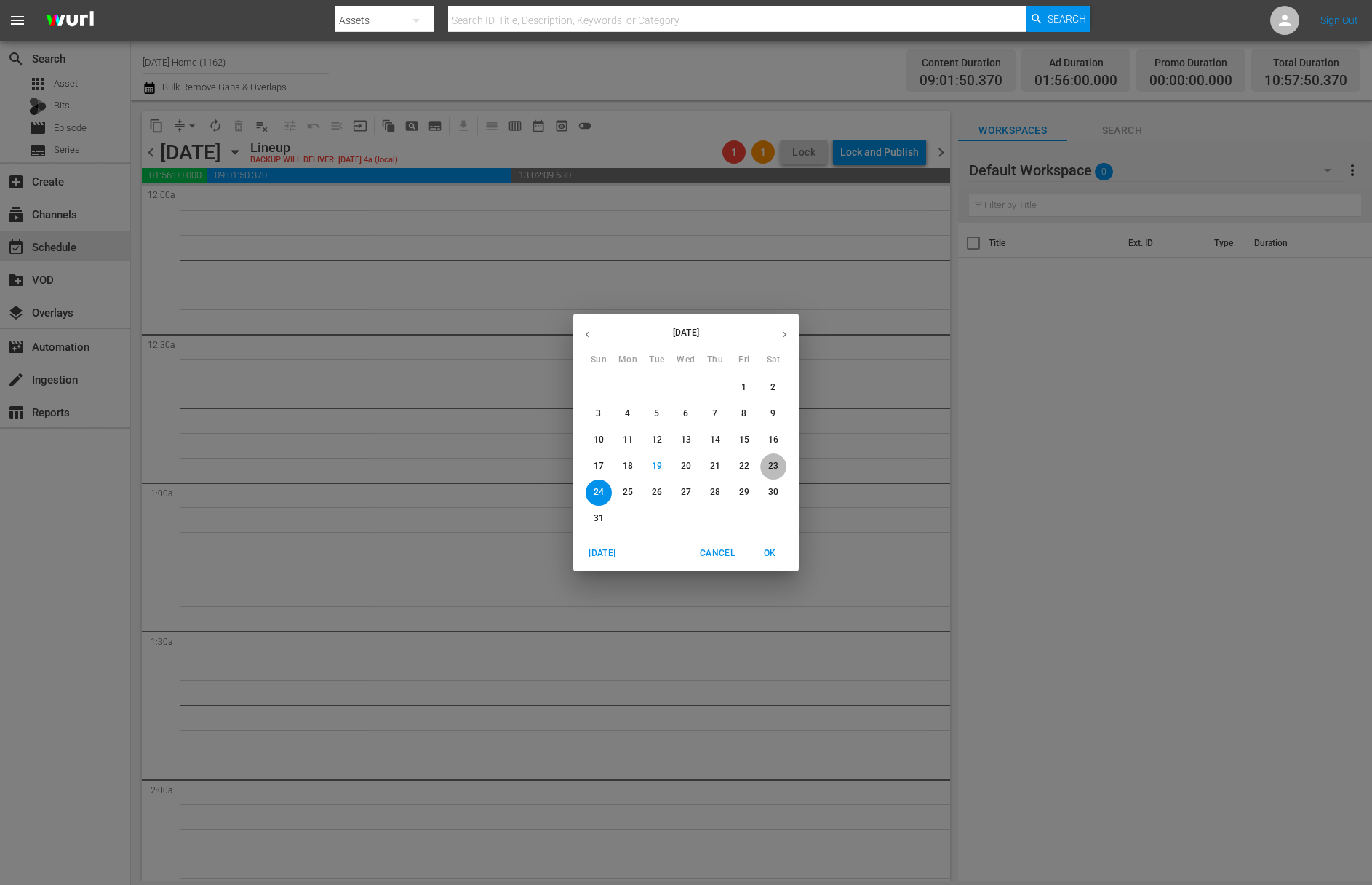
click at [778, 467] on span "23" at bounding box center [773, 466] width 26 height 12
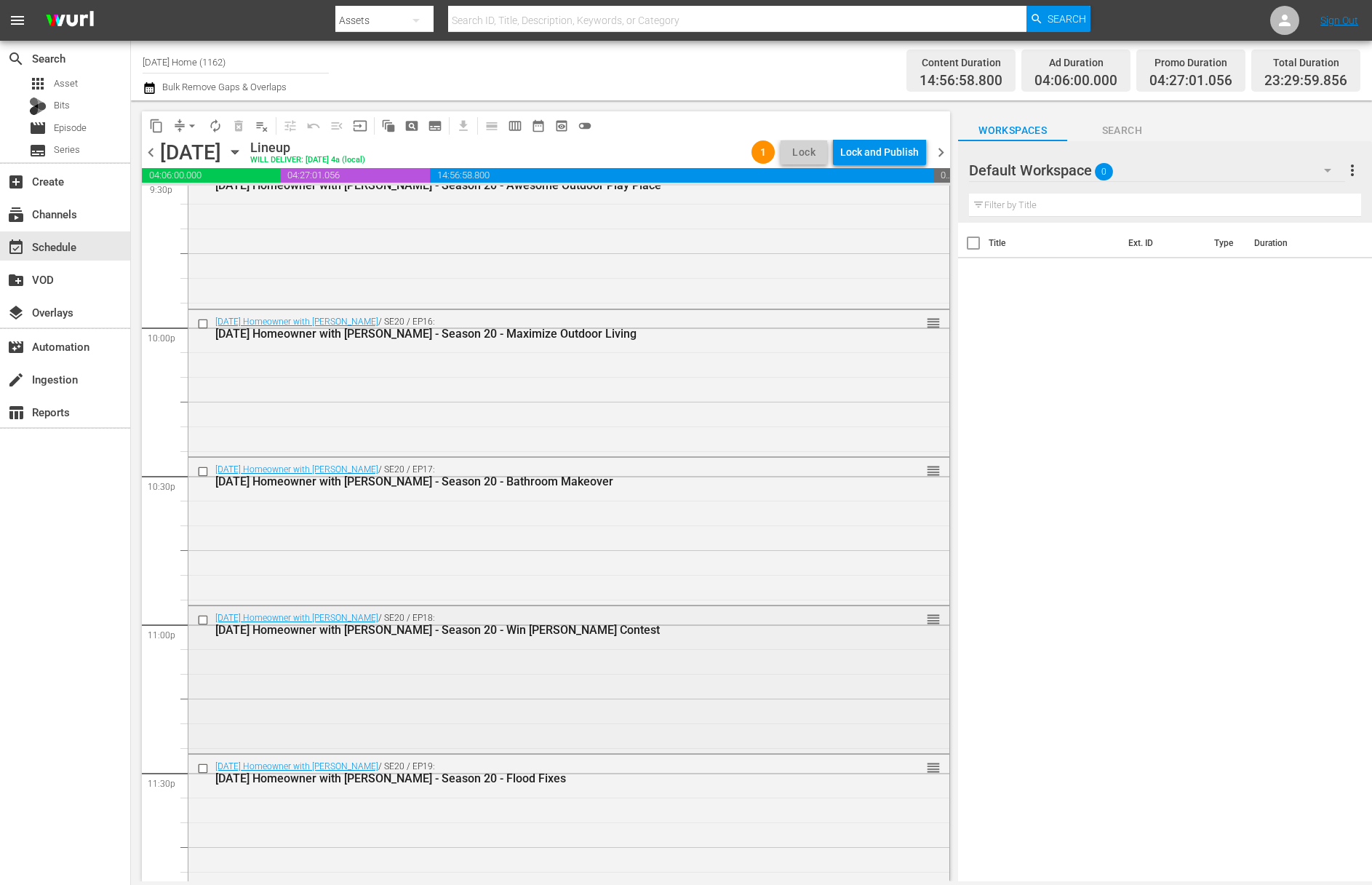
scroll to position [6430, 0]
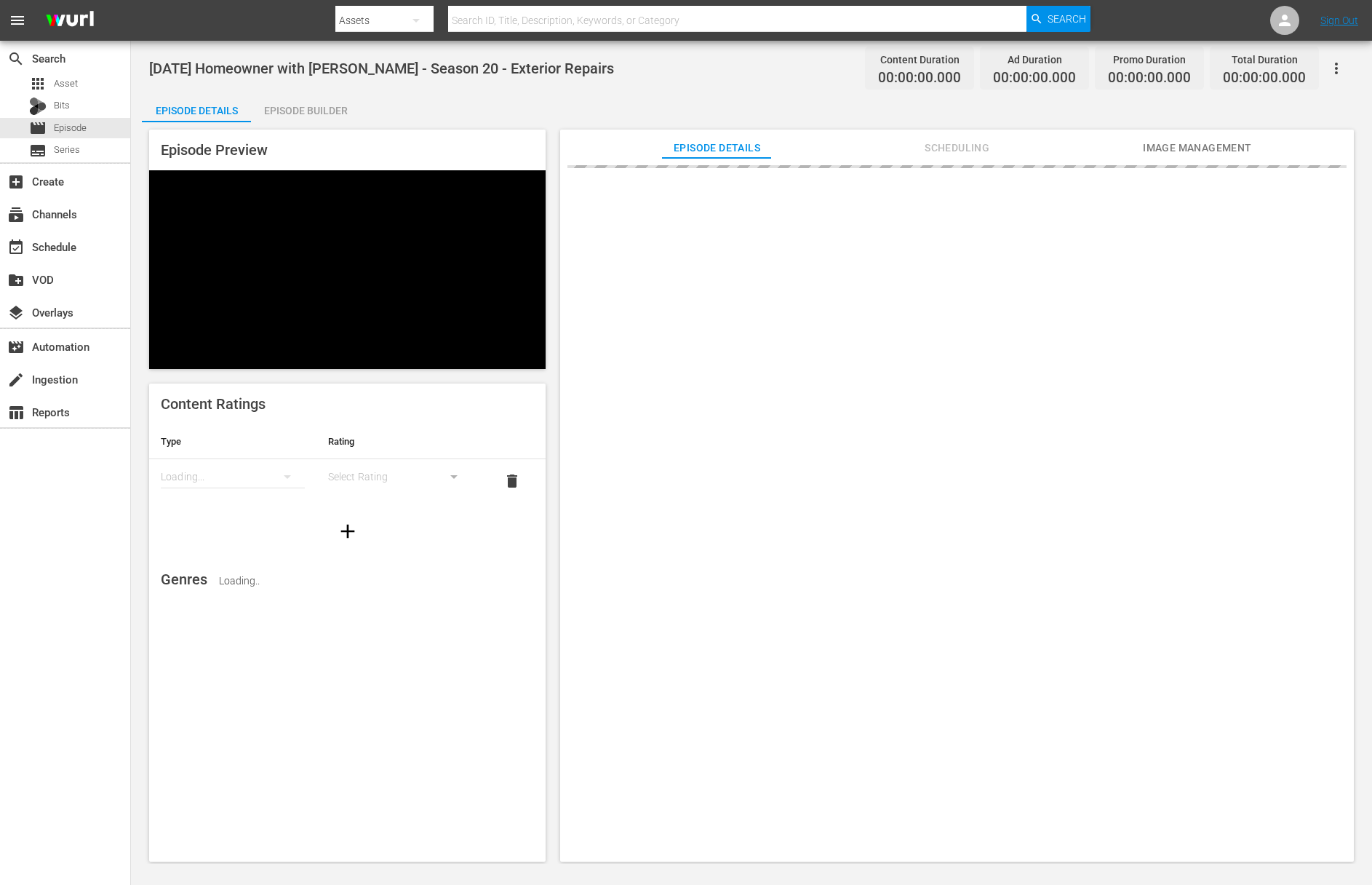
click at [1338, 64] on icon "button" at bounding box center [1336, 69] width 17 height 17
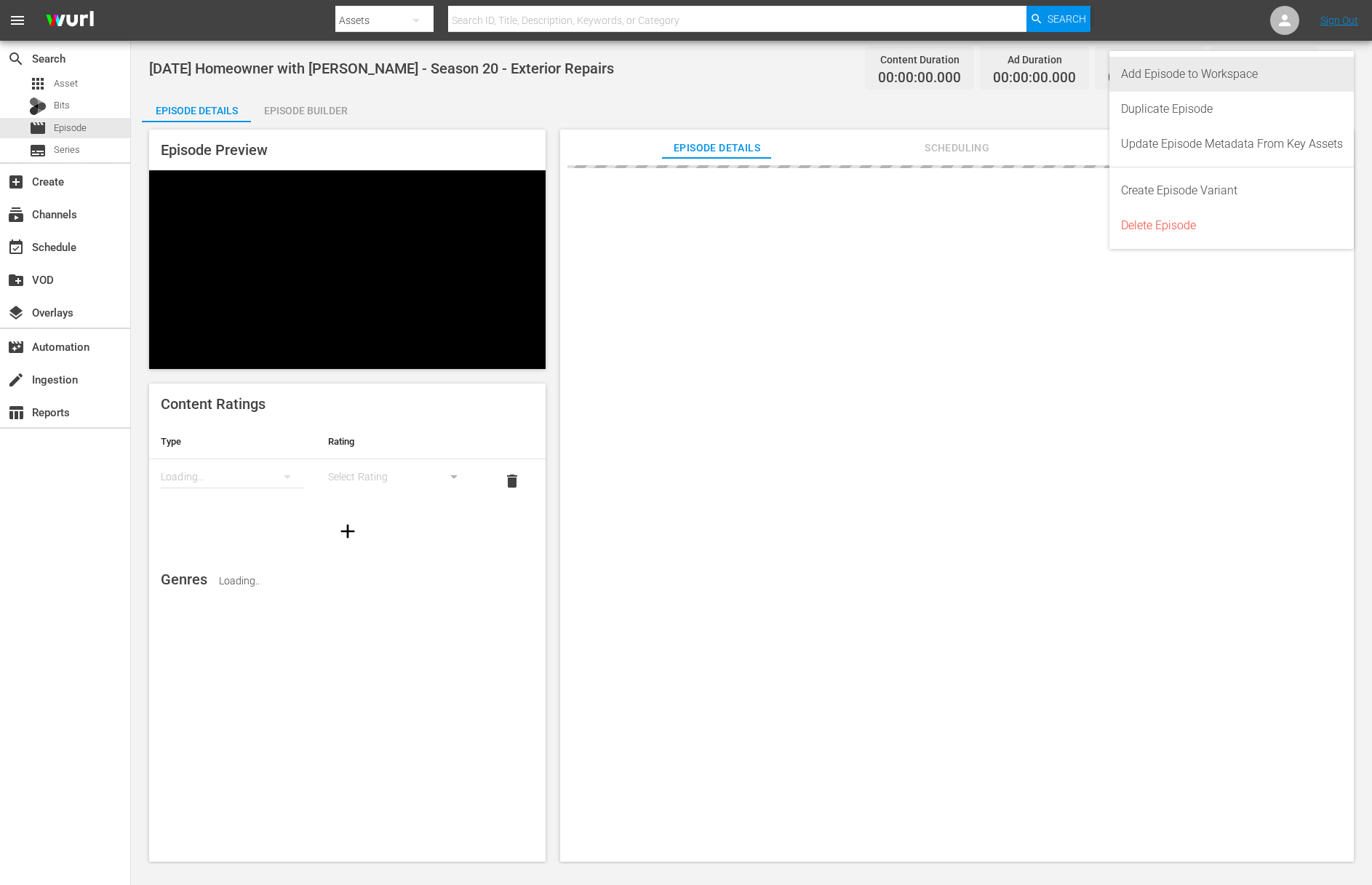
click at [1306, 69] on div "Add Episode to Workspace" at bounding box center [1231, 74] width 222 height 35
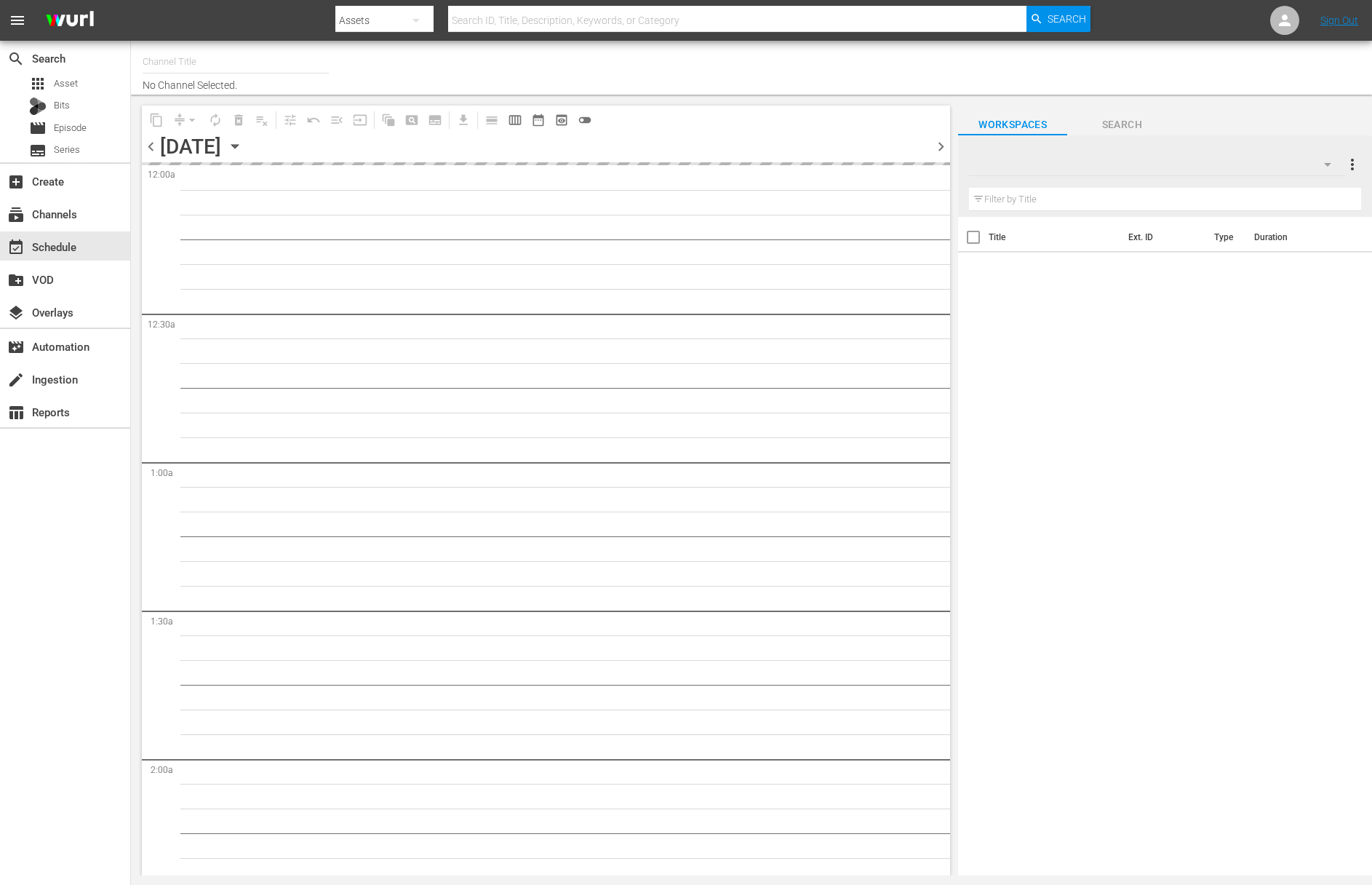
type input "[DATE] Home (1162)"
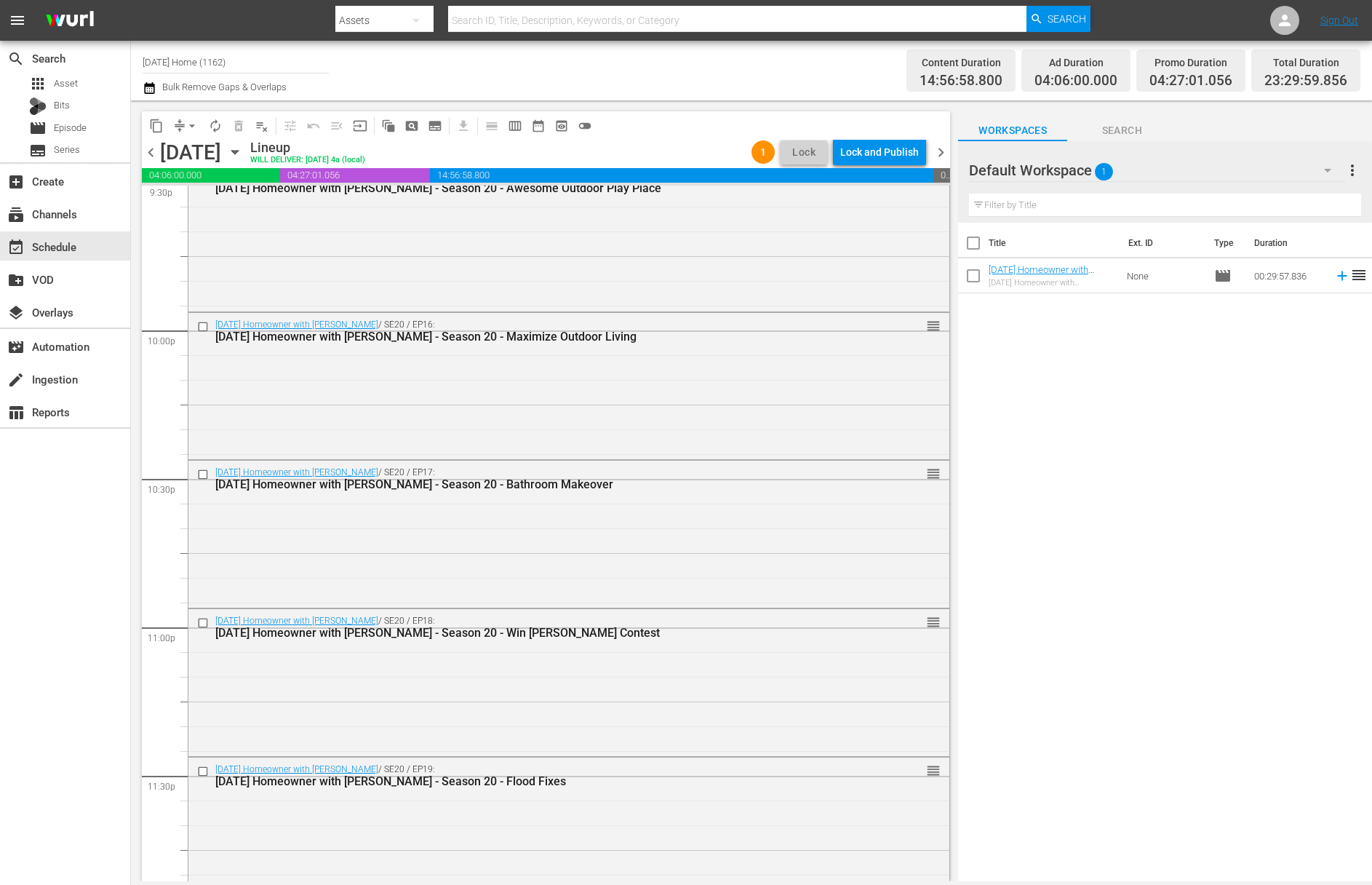
scroll to position [6430, 0]
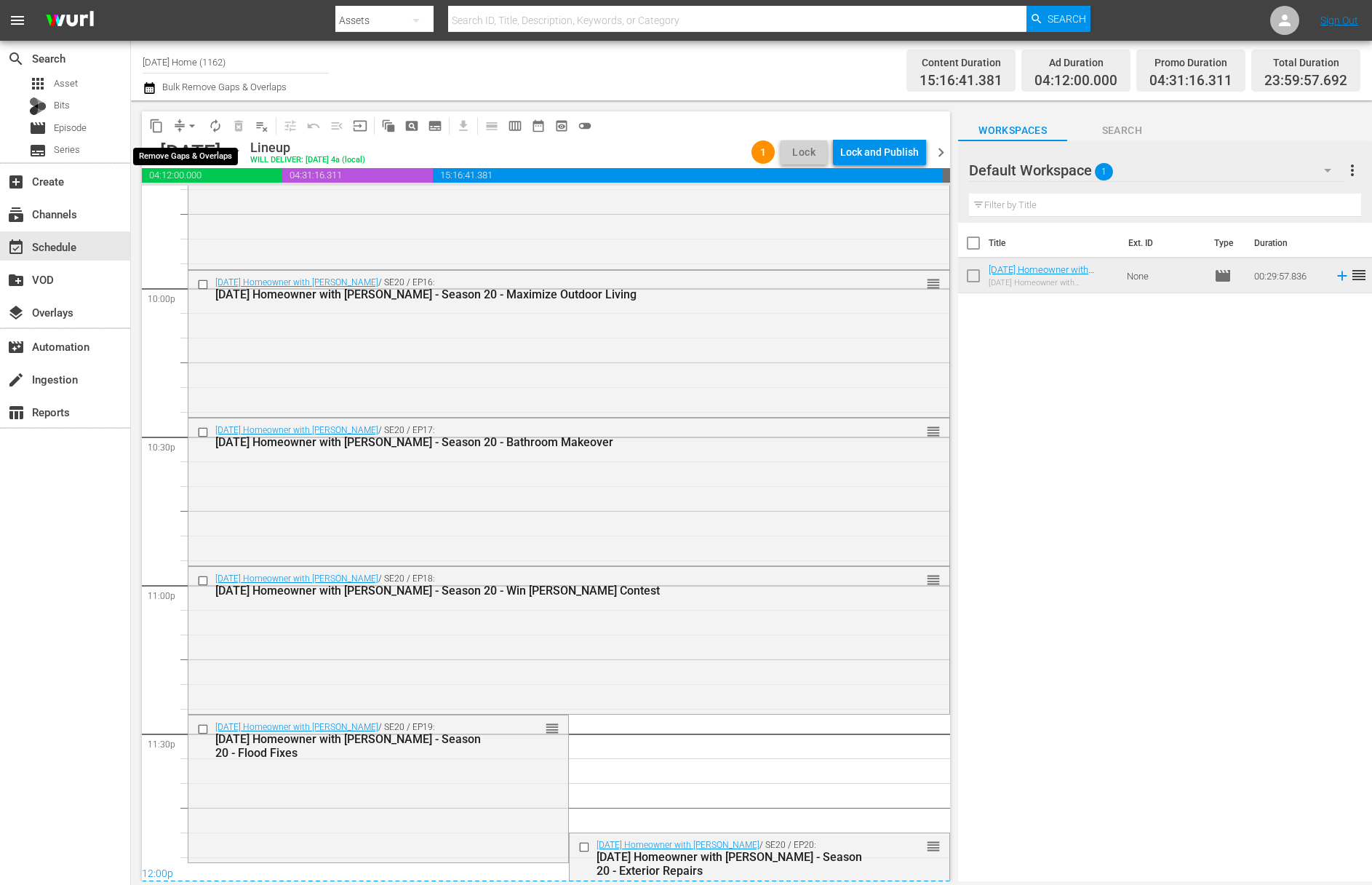
click at [192, 125] on span "arrow_drop_down" at bounding box center [192, 126] width 15 height 15
click at [198, 200] on li "Align to End of Previous Day" at bounding box center [193, 203] width 153 height 24
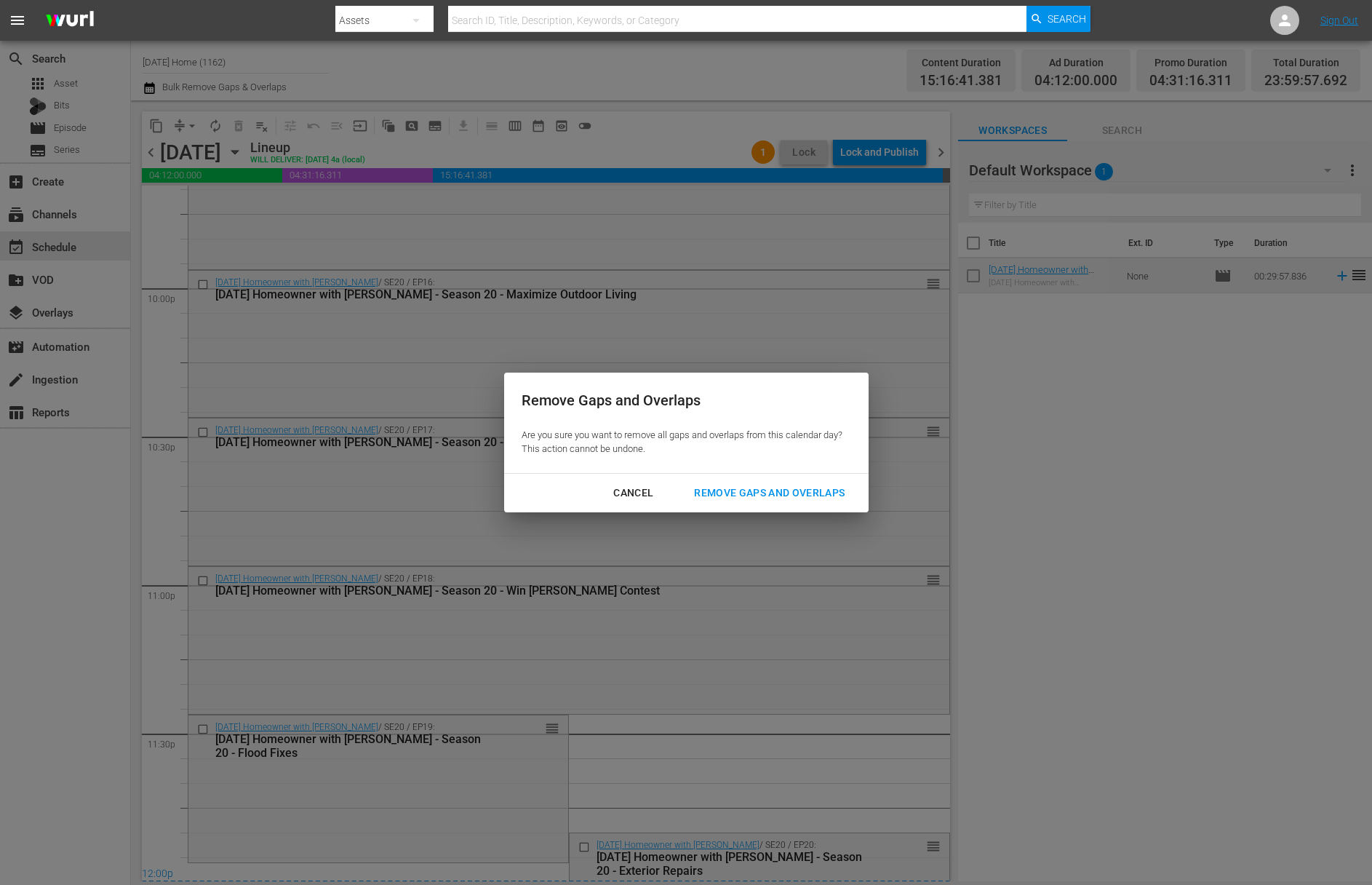
click at [841, 499] on div "Remove Gaps and Overlaps" at bounding box center [769, 493] width 174 height 18
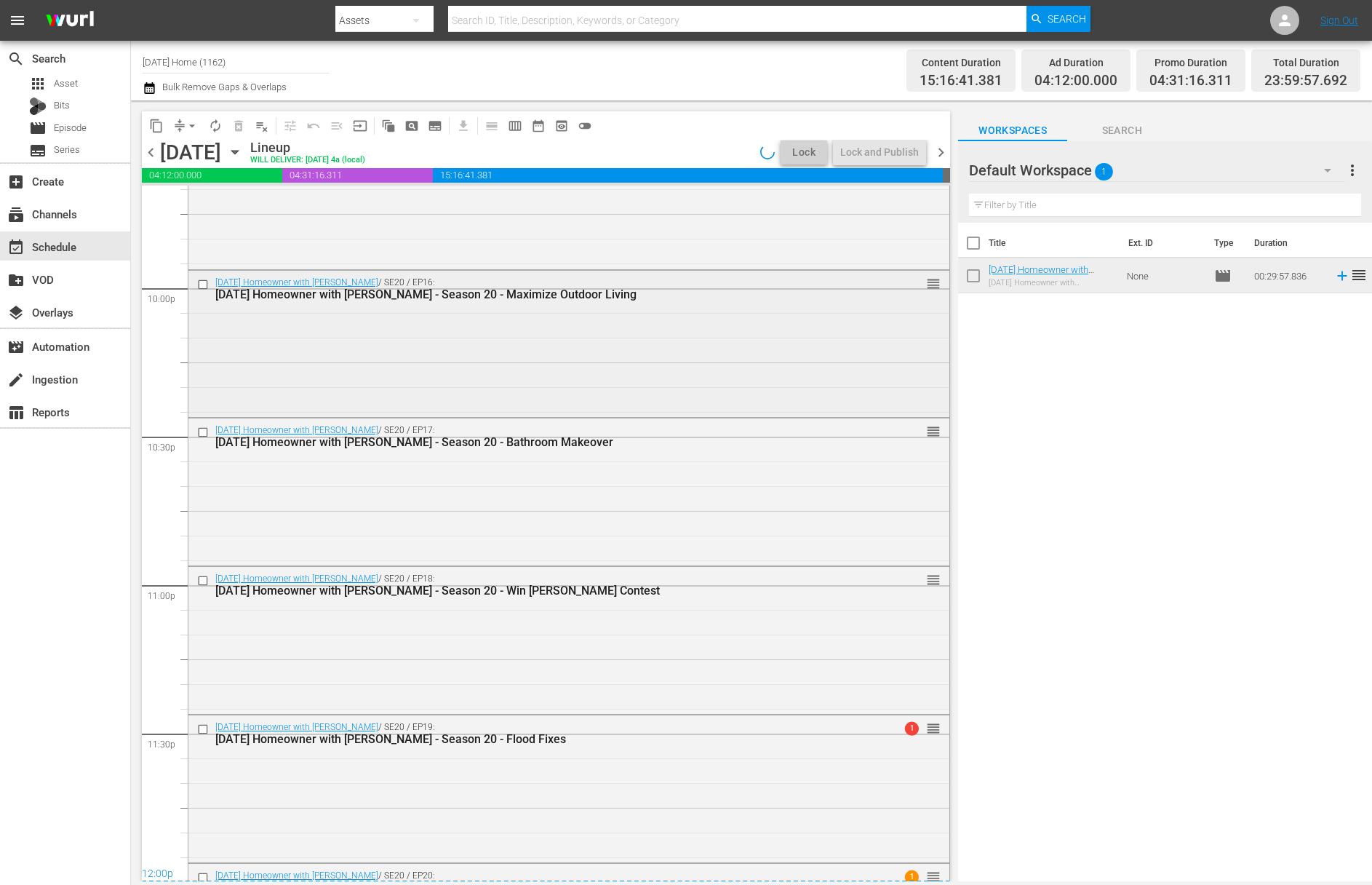
scroll to position [6559, 0]
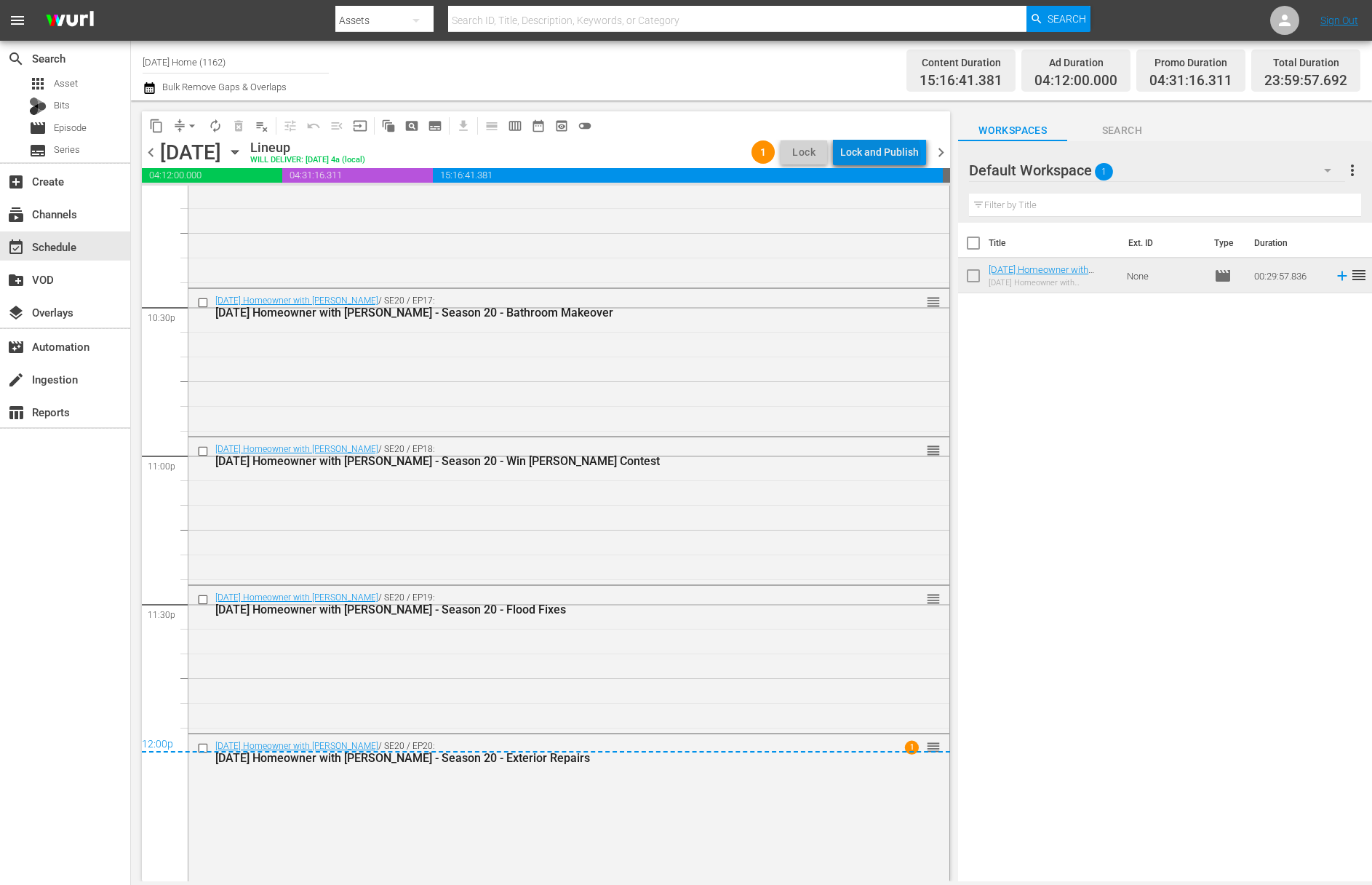
click at [884, 155] on div "Lock and Publish" at bounding box center [879, 152] width 79 height 26
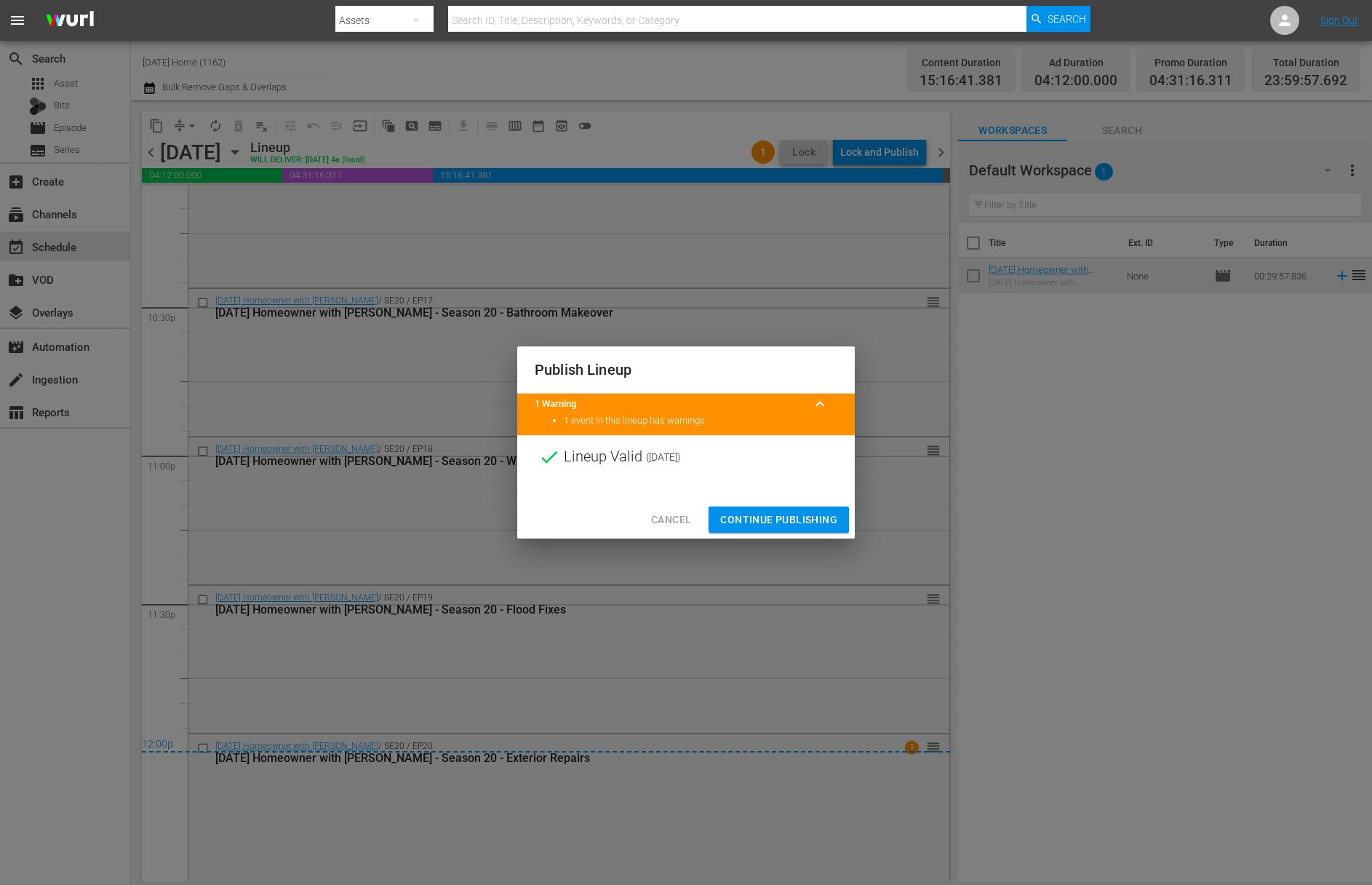
click at [788, 512] on span "Continue Publishing" at bounding box center [778, 520] width 117 height 18
